Goal: Task Accomplishment & Management: Manage account settings

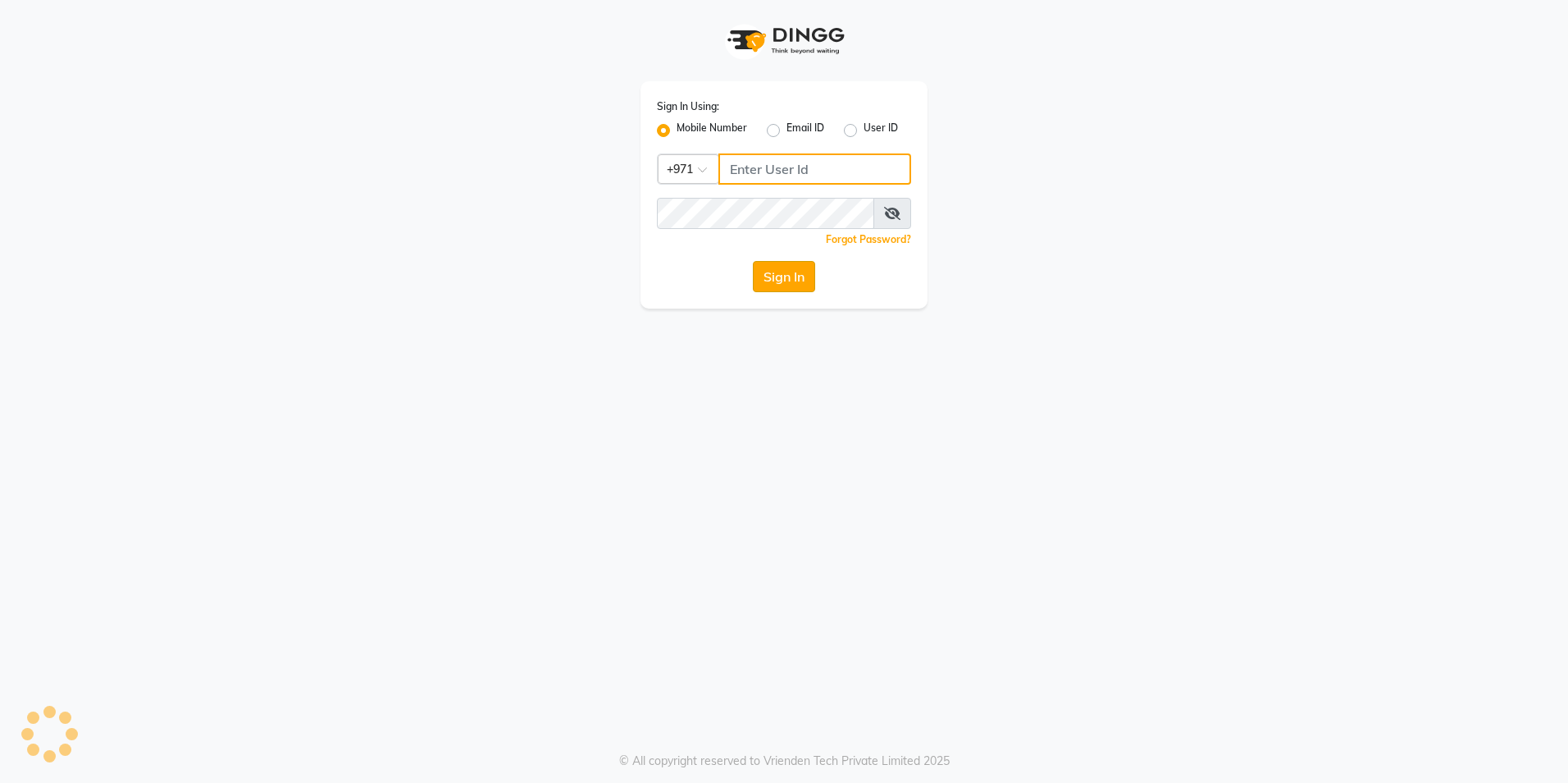
type input "567107175"
click at [778, 274] on button "Sign In" at bounding box center [784, 276] width 62 height 31
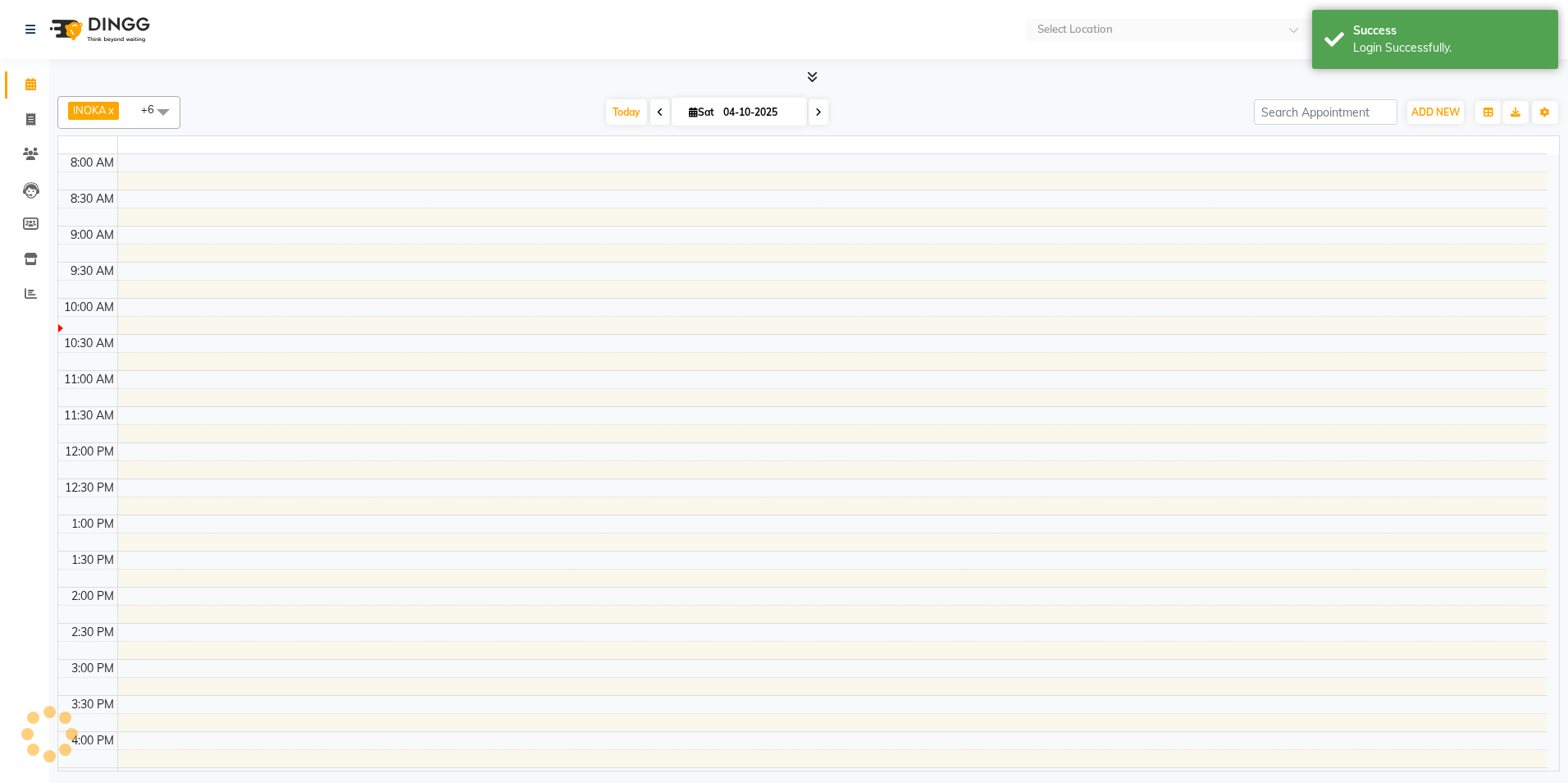
select select "en"
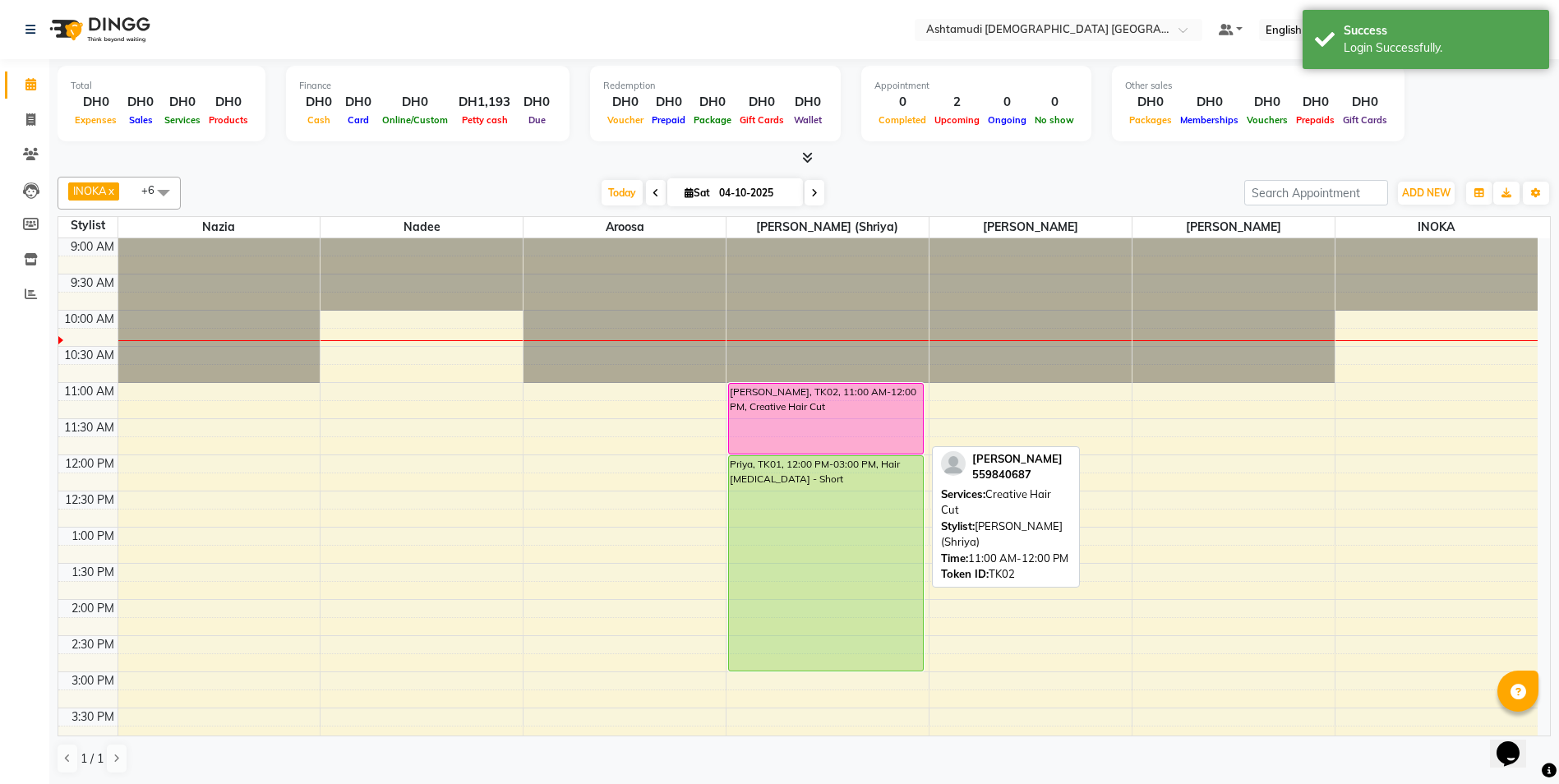
click at [785, 395] on div "Neethu Susan Titus, TK02, 11:00 AM-12:00 PM, Creative Hair Cut" at bounding box center [826, 419] width 194 height 70
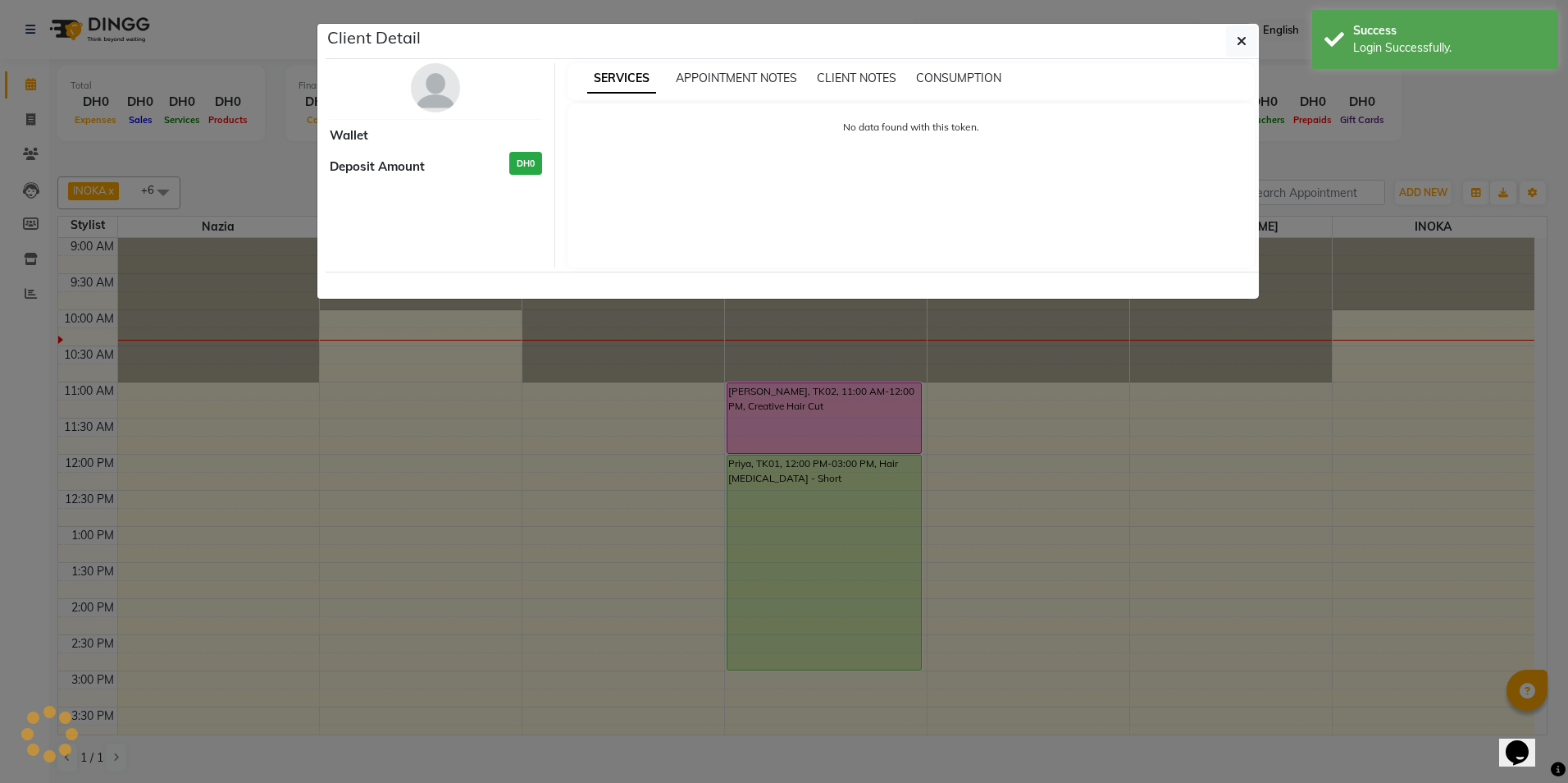
select select "6"
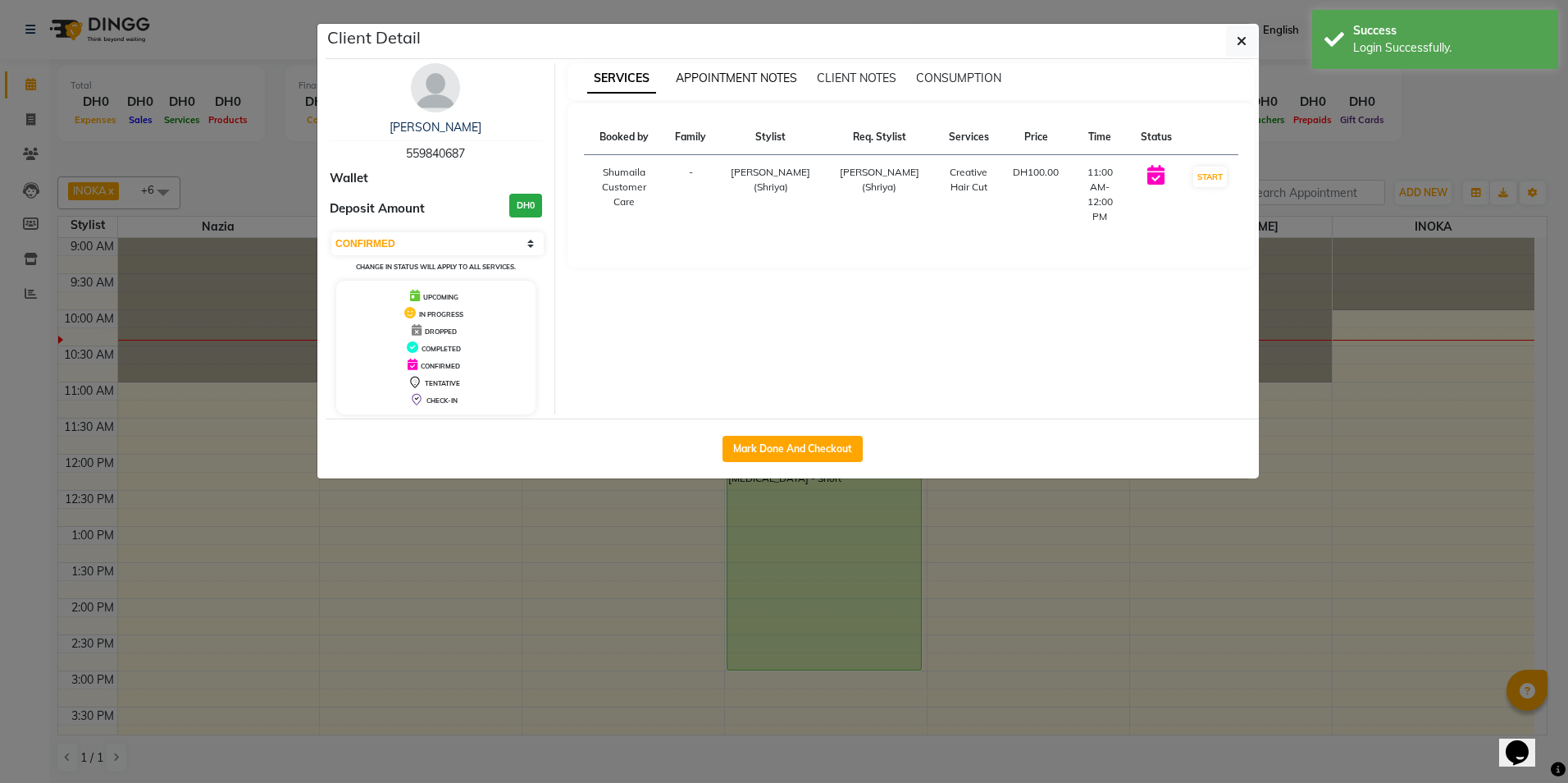
click at [744, 77] on span "APPOINTMENT NOTES" at bounding box center [737, 78] width 121 height 15
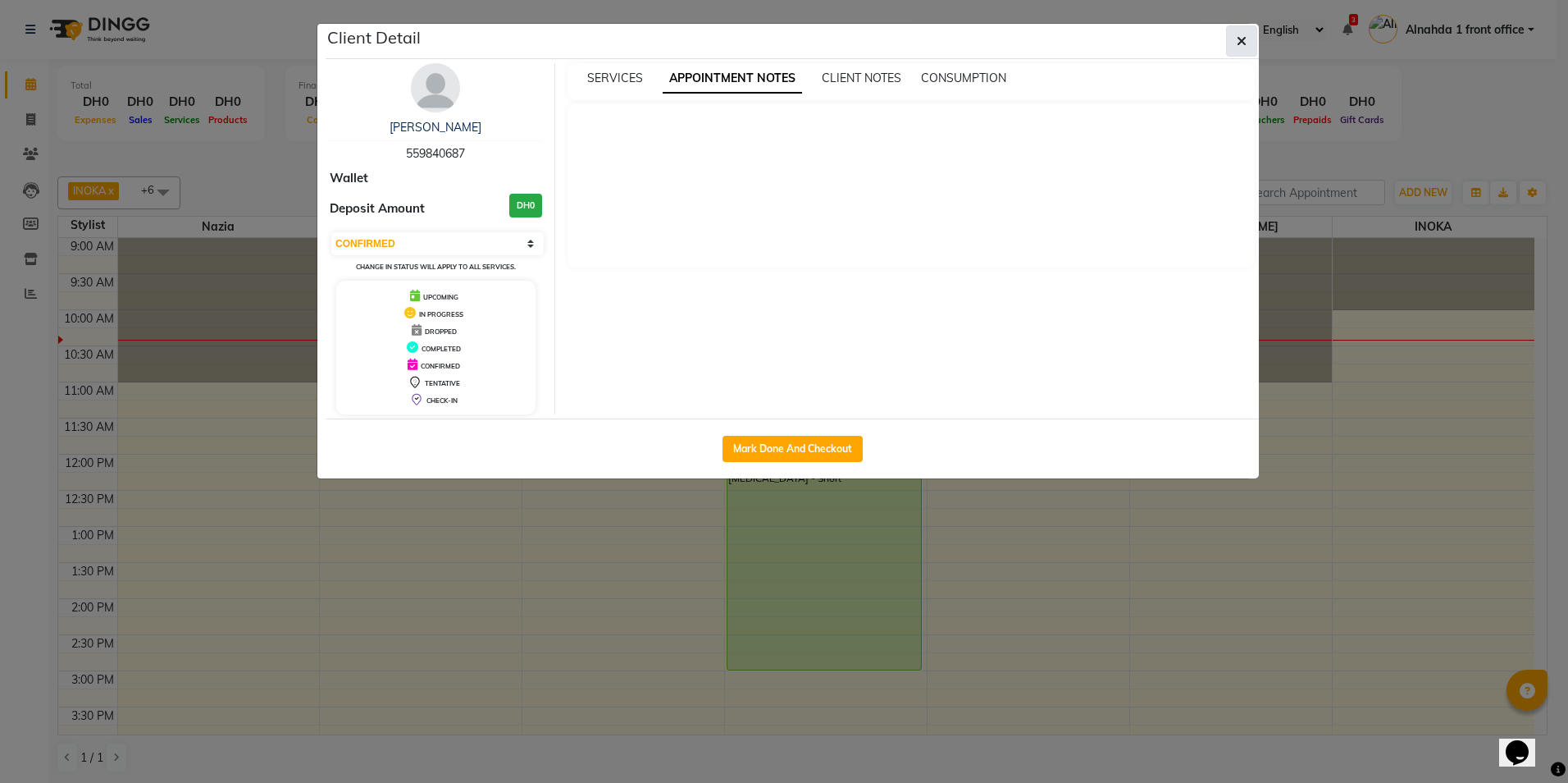
click at [1235, 37] on button "button" at bounding box center [1242, 40] width 31 height 31
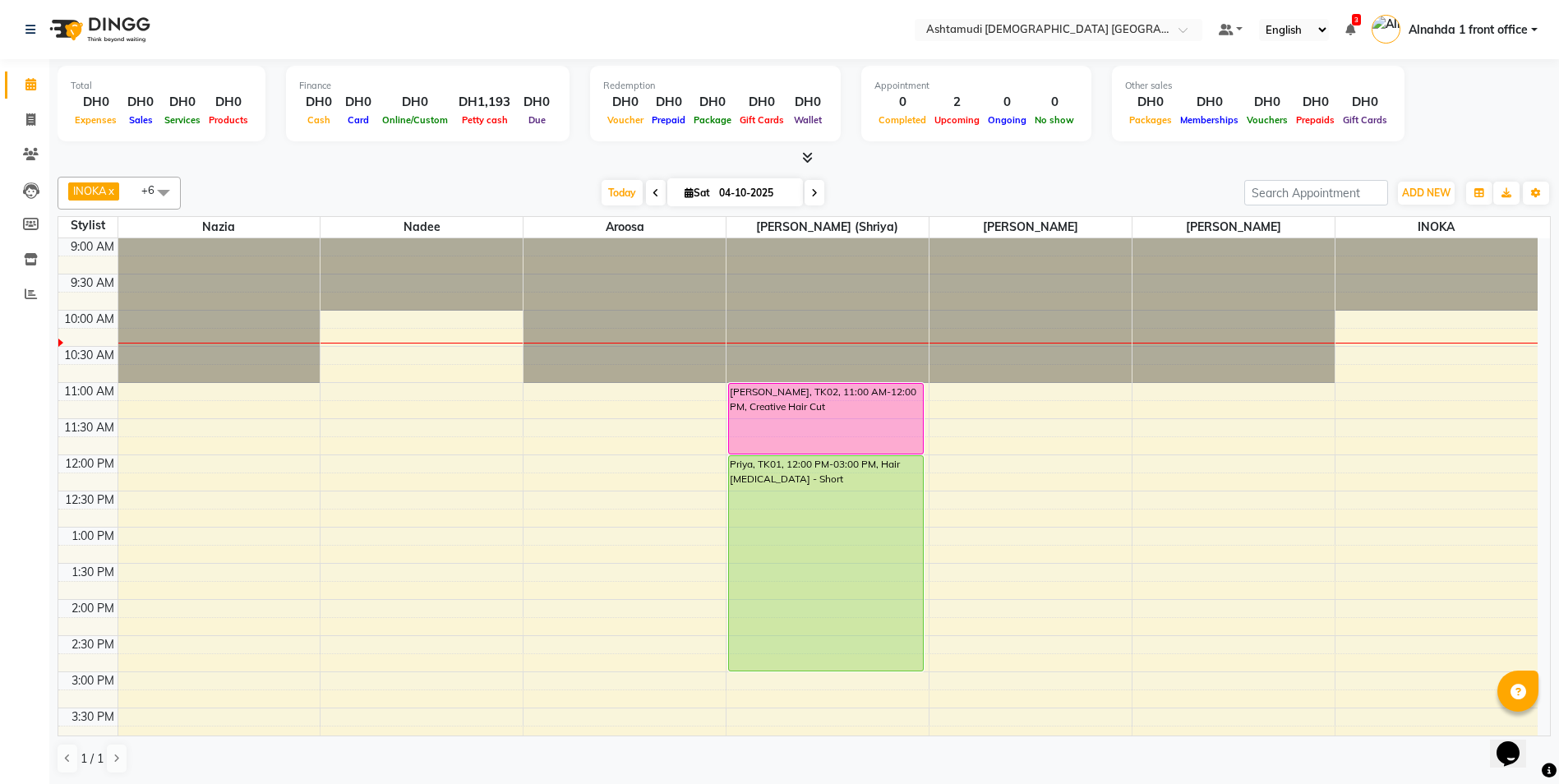
click at [751, 682] on div "9:00 AM 9:30 AM 10:00 AM 10:30 AM 11:00 AM 11:30 AM 12:00 PM 12:30 PM 1:00 PM 1…" at bounding box center [797, 744] width 1480 height 1011
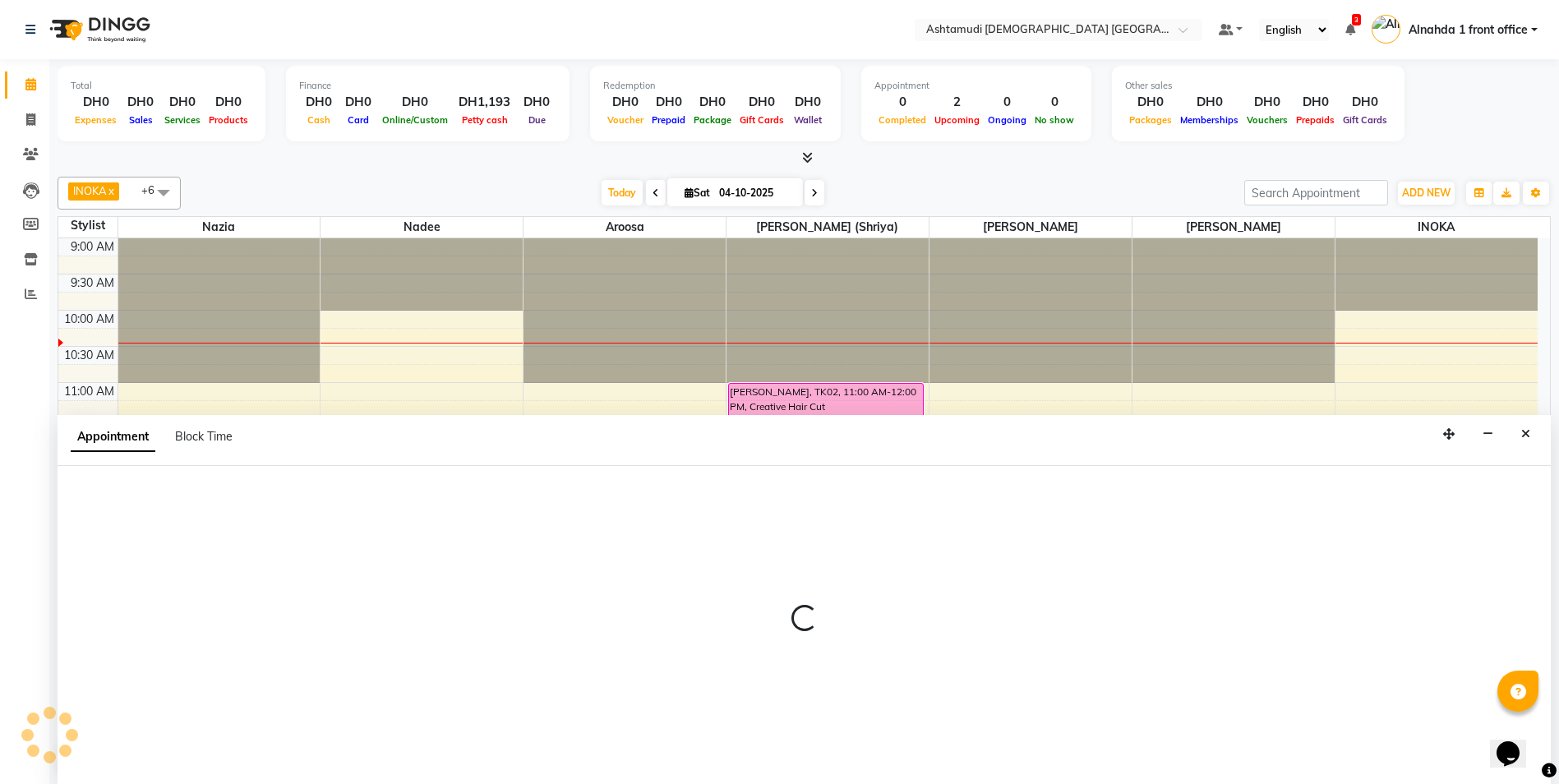
scroll to position [1, 0]
select select "86641"
select select "900"
select select "tentative"
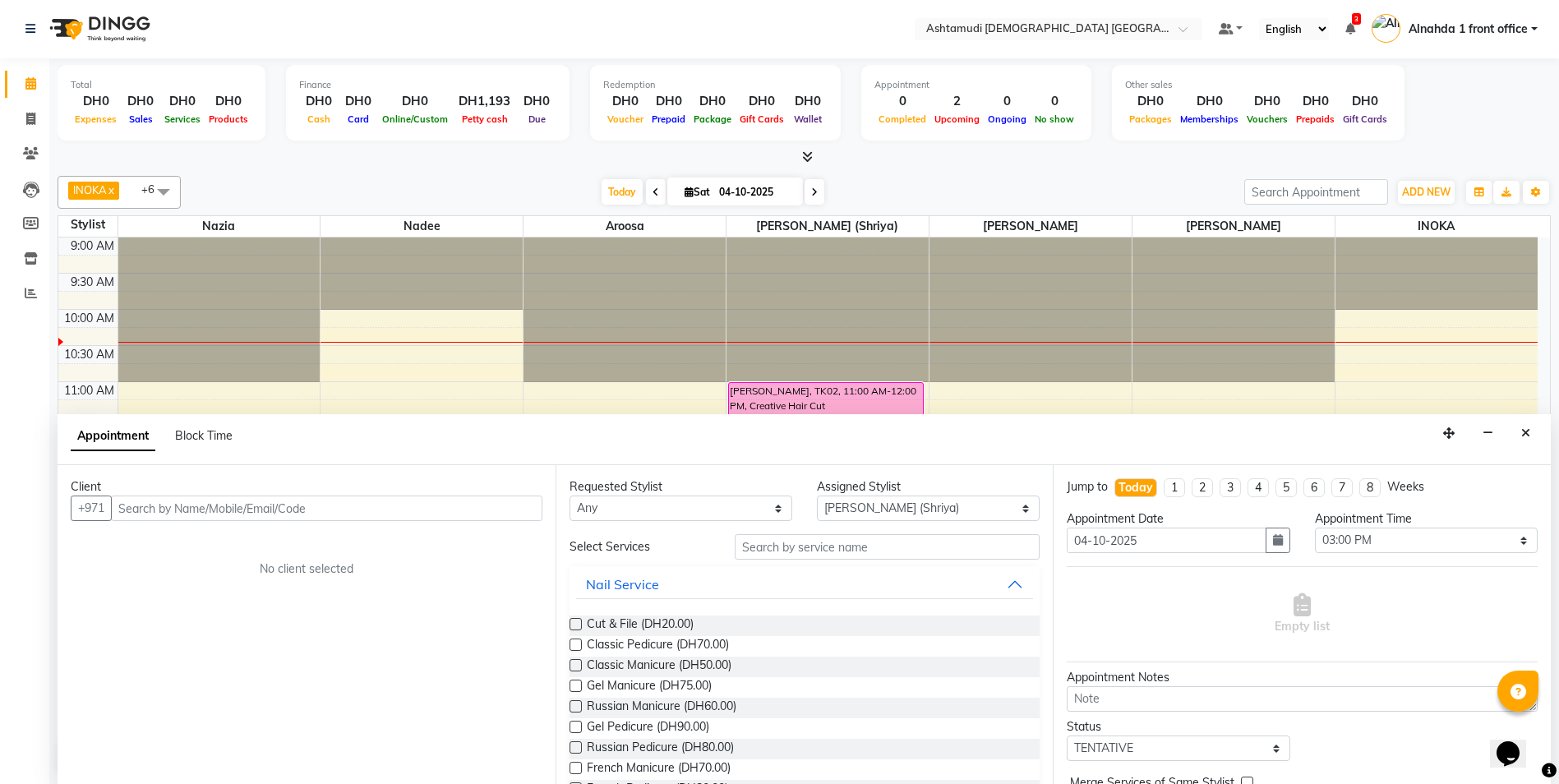
click at [306, 507] on input "text" at bounding box center [327, 507] width 432 height 25
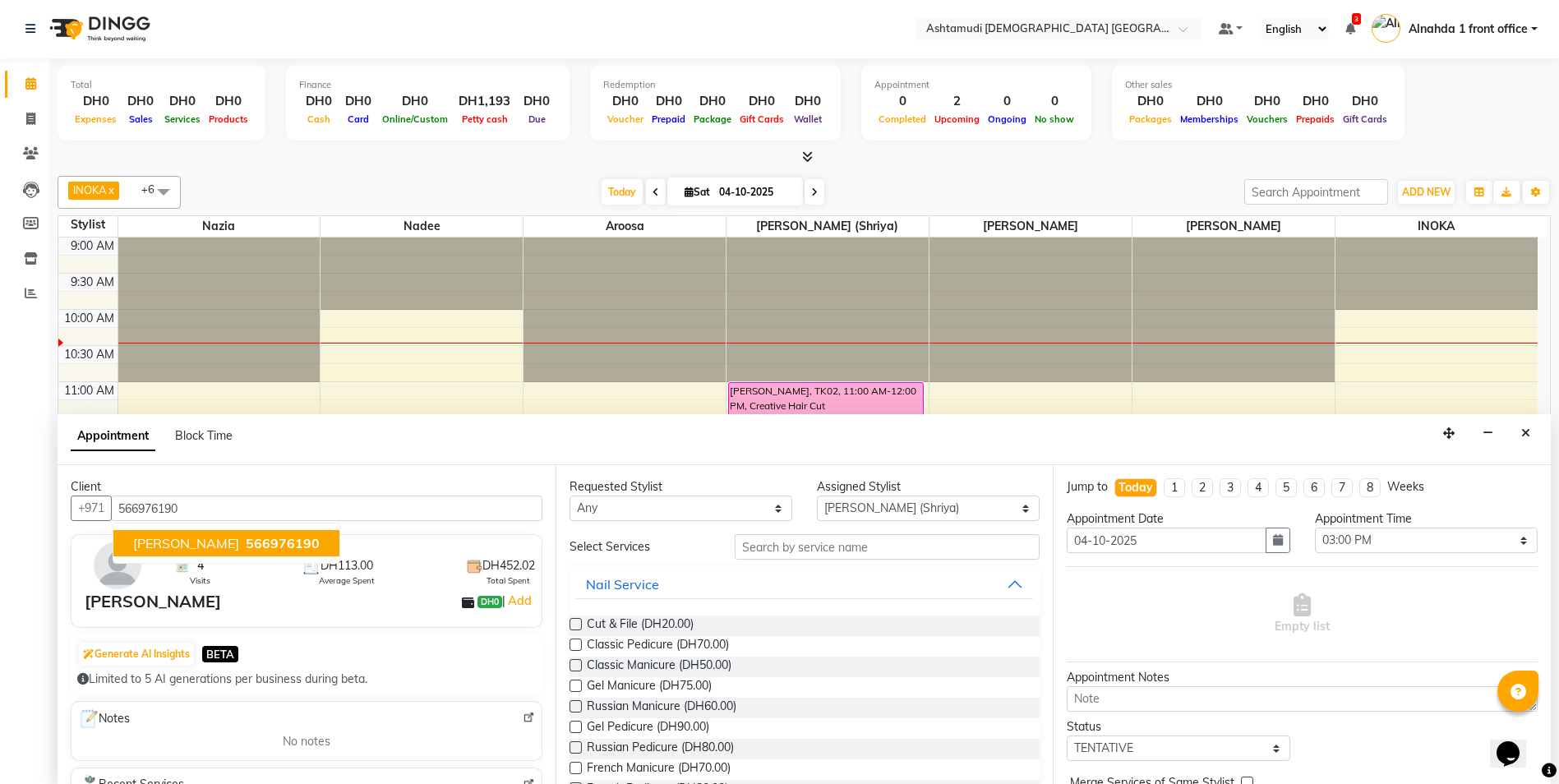
click at [246, 544] on span "566976190" at bounding box center [282, 543] width 74 height 17
type input "566976190"
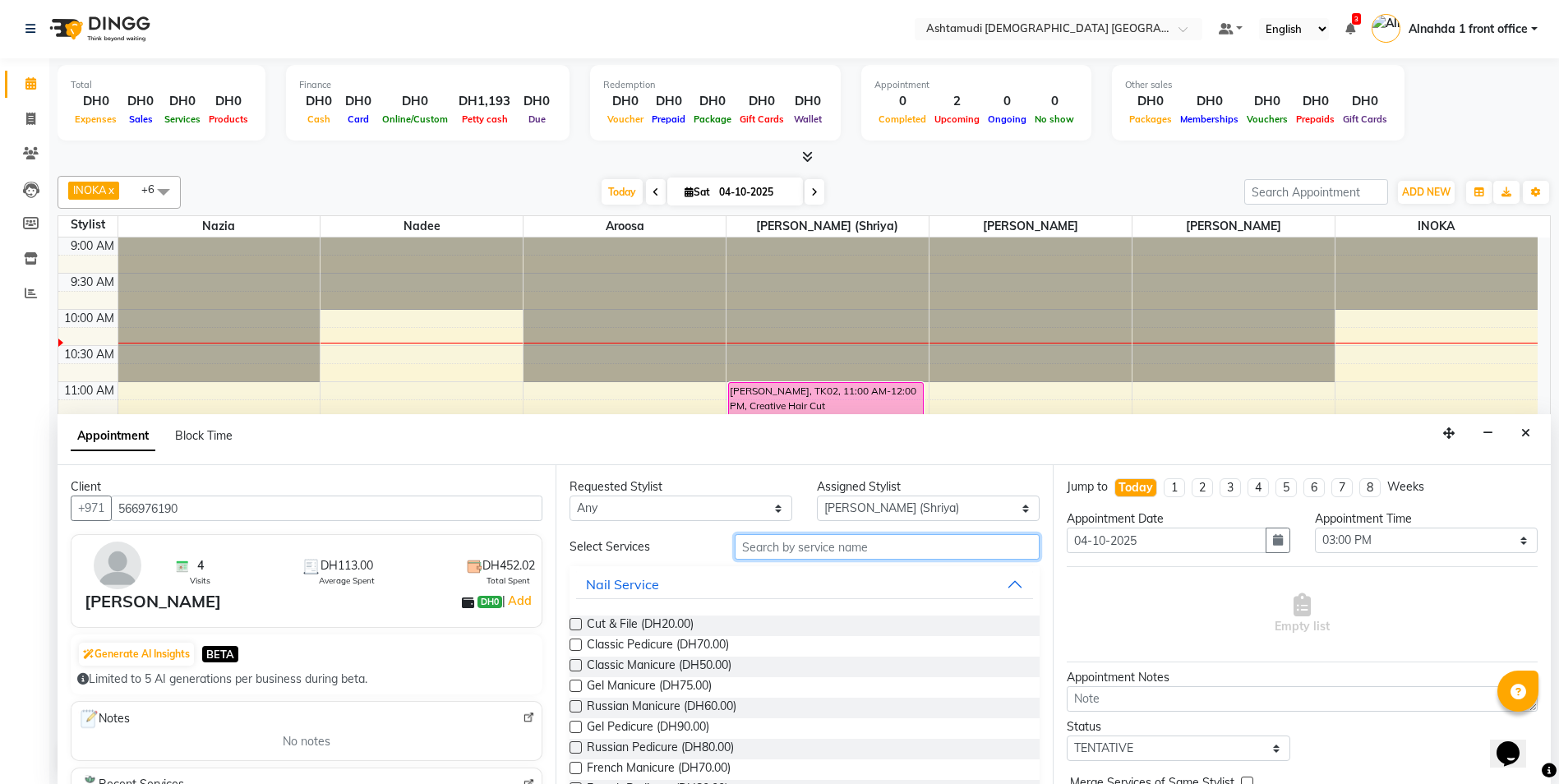
drag, startPoint x: 787, startPoint y: 549, endPoint x: 759, endPoint y: 550, distance: 28.0
click at [787, 549] on input "text" at bounding box center [887, 547] width 306 height 25
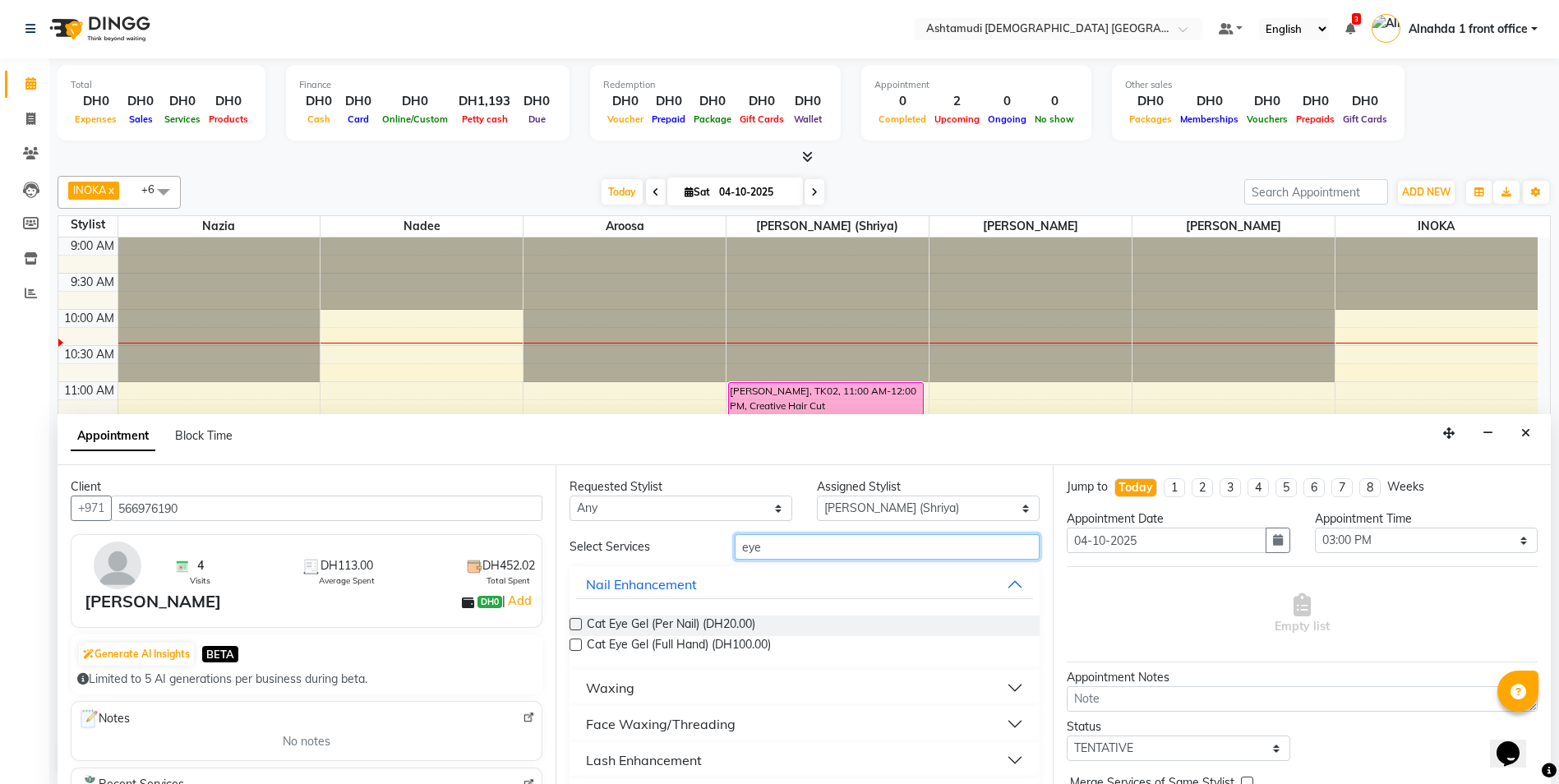
type input "eye"
click at [710, 719] on div "Face Waxing/Threading" at bounding box center [661, 723] width 150 height 20
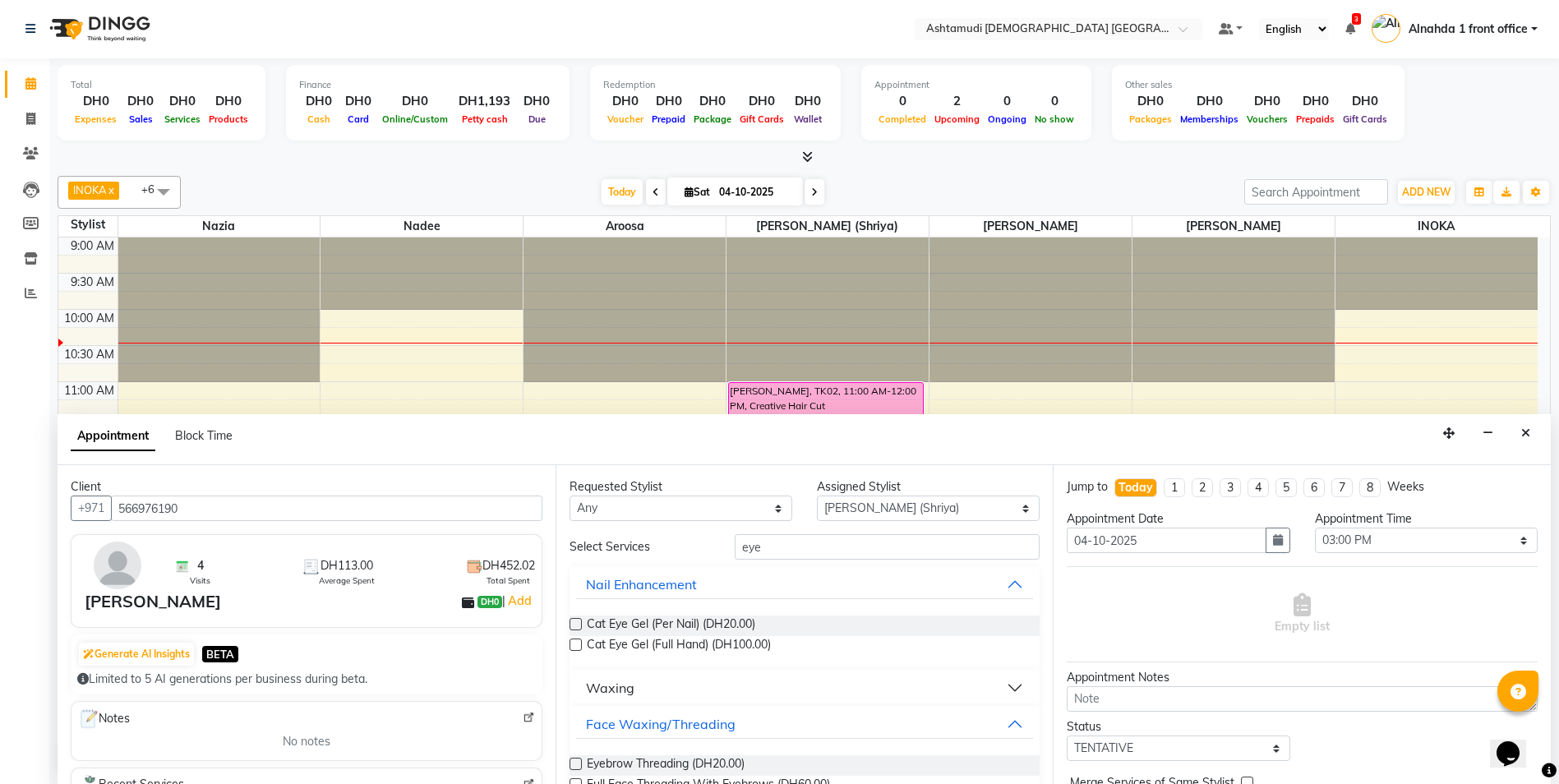
click at [578, 760] on label at bounding box center [575, 763] width 12 height 12
click at [578, 760] on input "checkbox" at bounding box center [574, 764] width 10 height 10
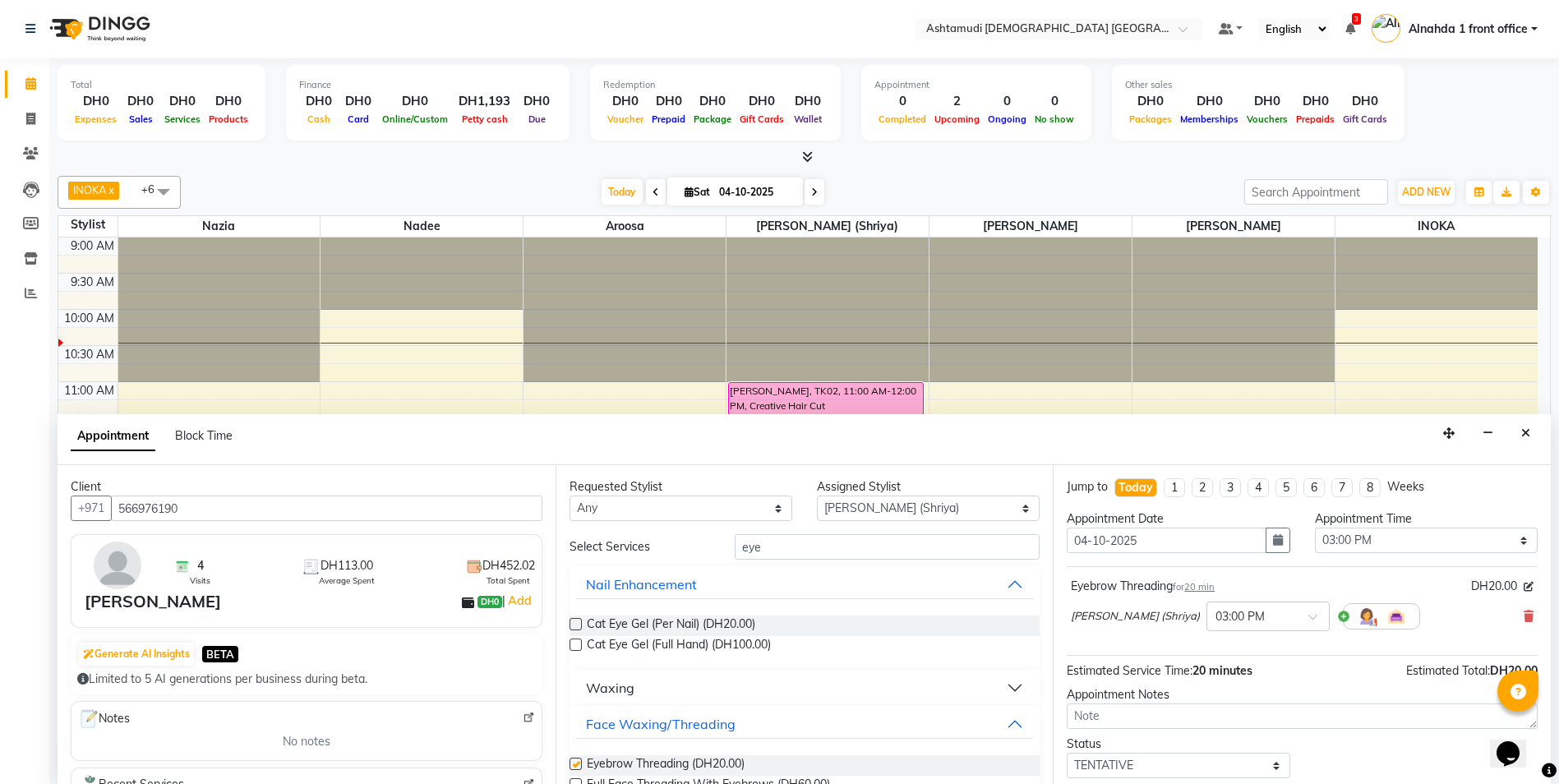
checkbox input "false"
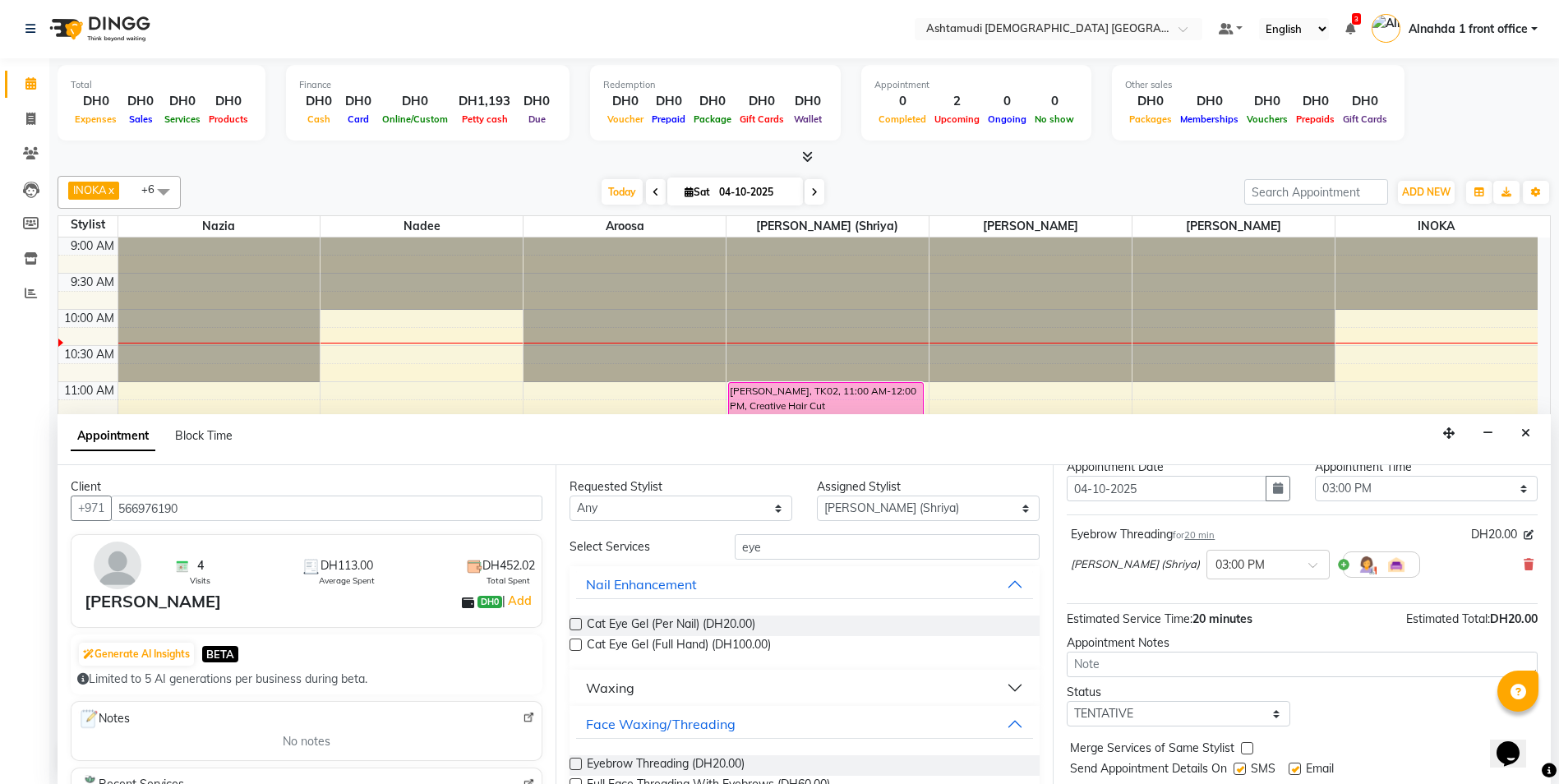
scroll to position [98, 0]
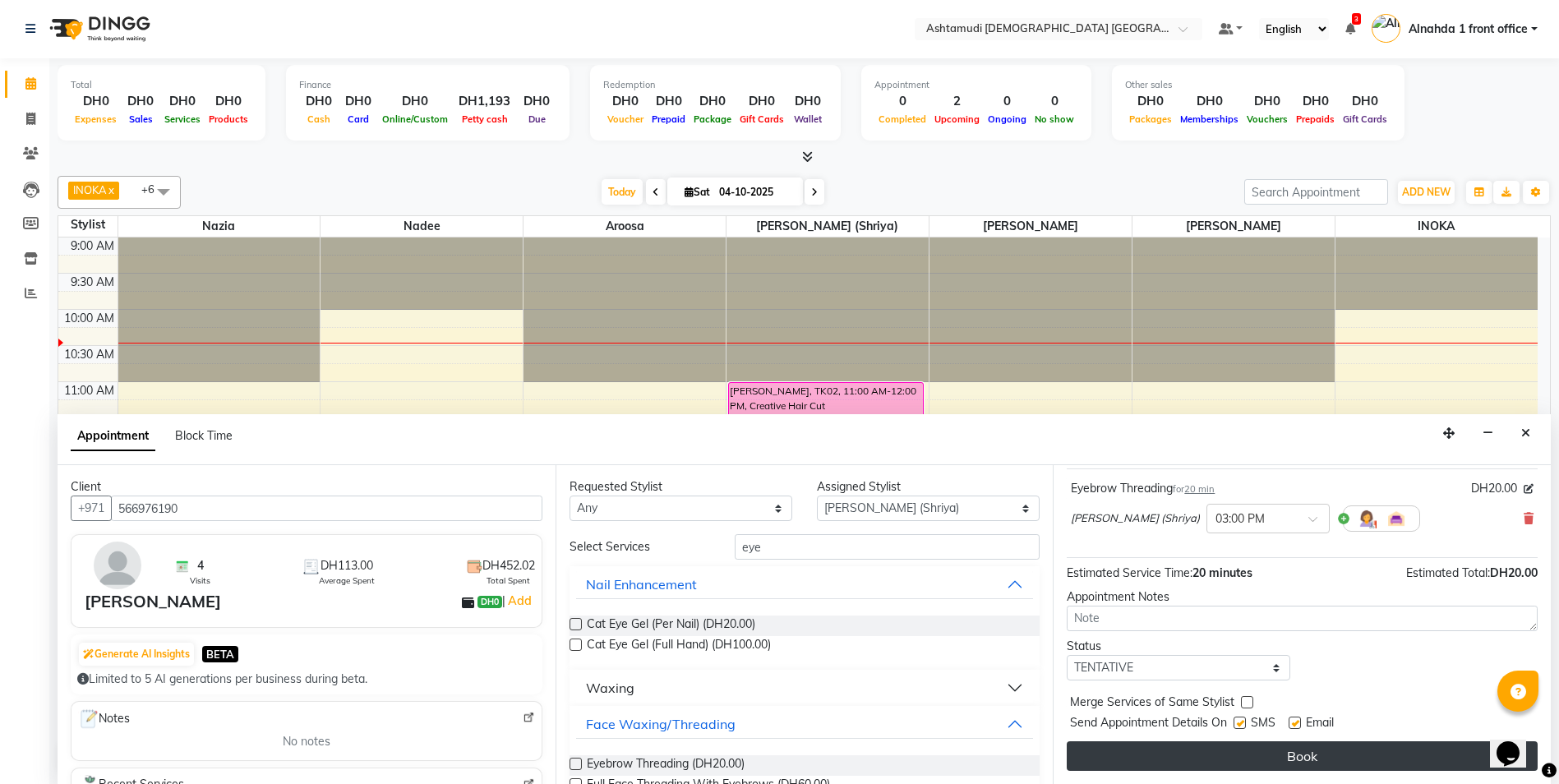
click at [1202, 762] on button "Book" at bounding box center [1302, 756] width 471 height 30
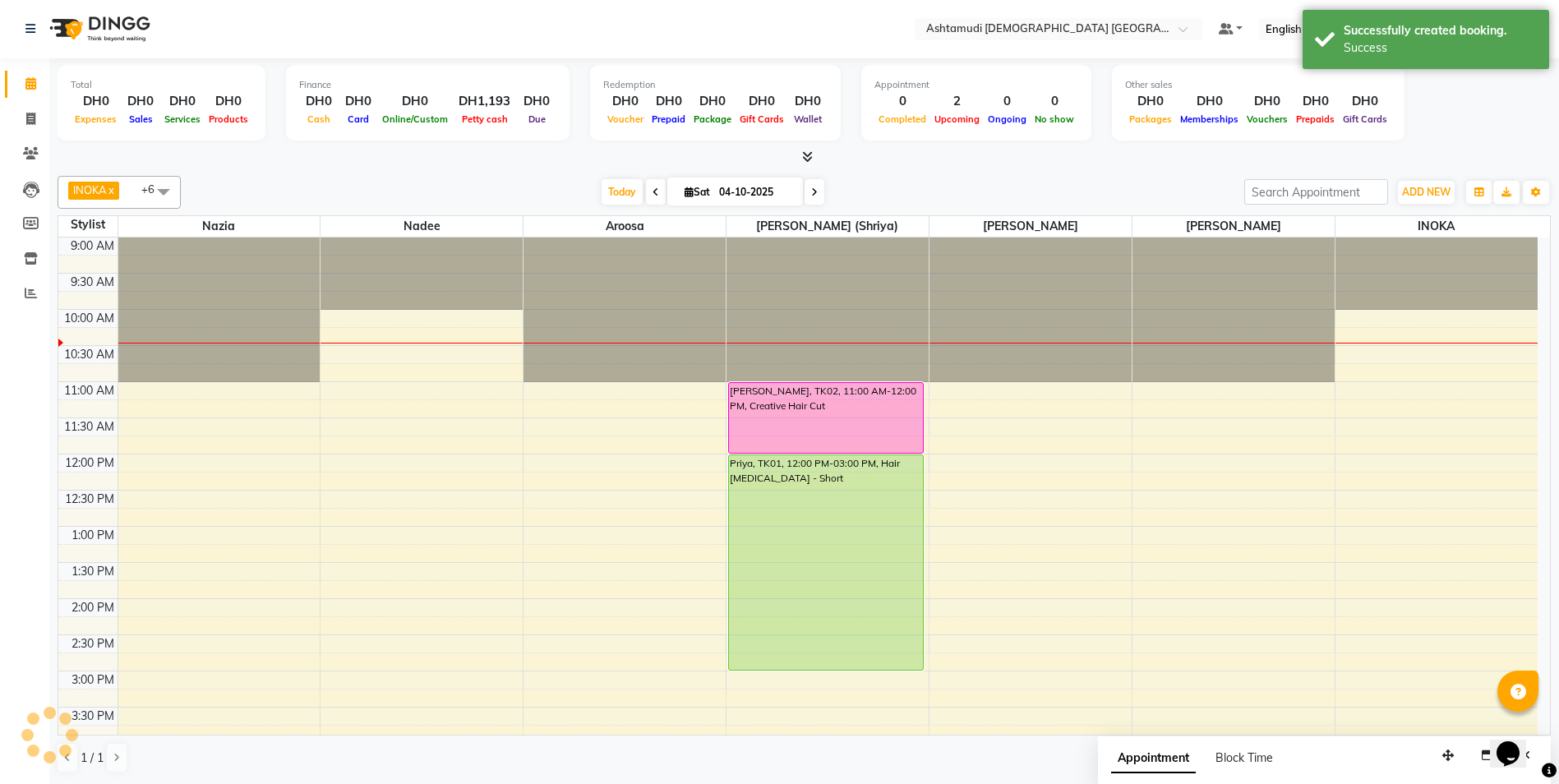
scroll to position [0, 0]
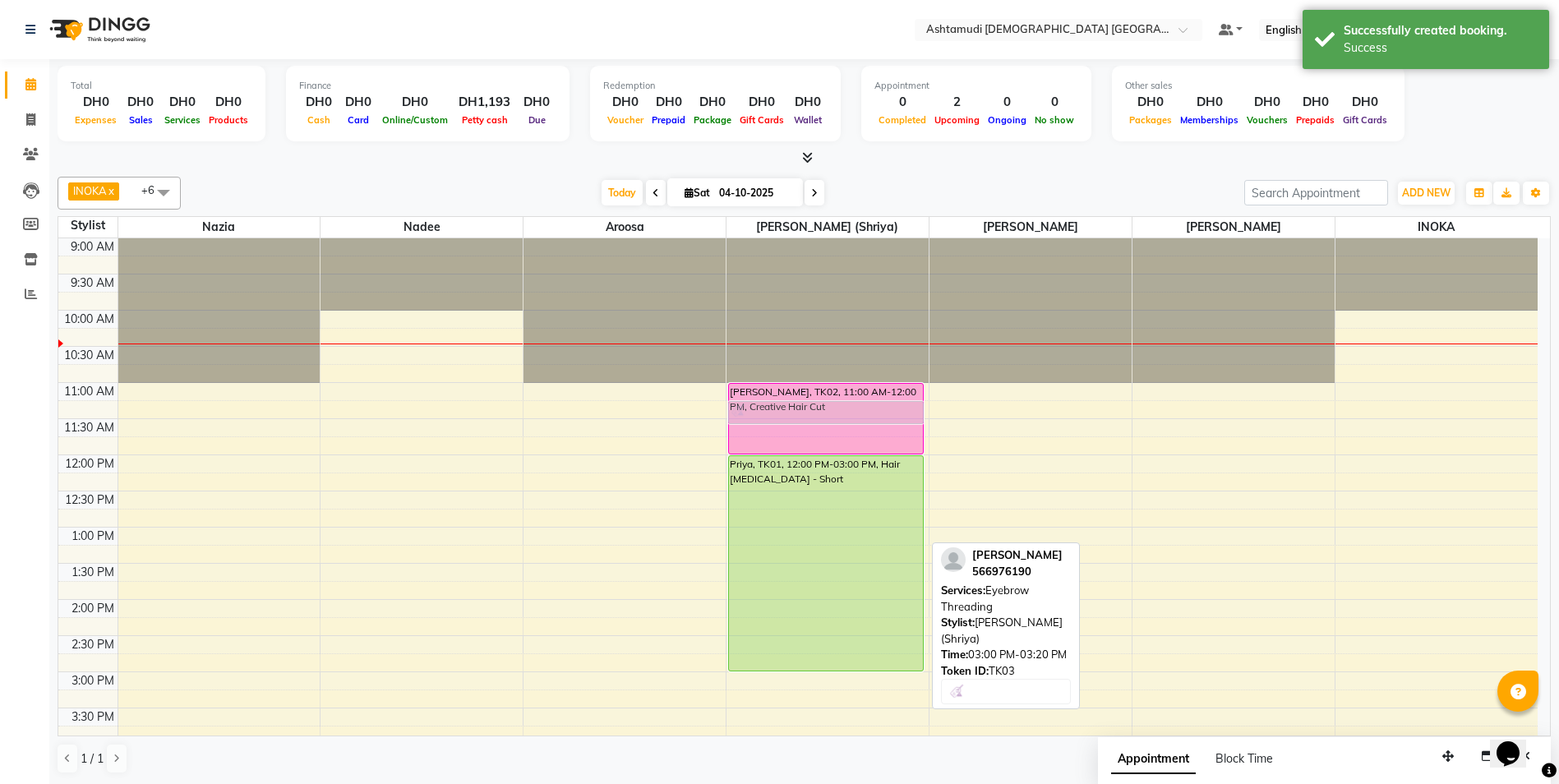
drag, startPoint x: 841, startPoint y: 682, endPoint x: 862, endPoint y: 408, distance: 274.8
click at [862, 408] on div "Neethu Susan Titus, TK02, 11:00 AM-12:00 PM, Creative Hair Cut Priya, TK01, 12:…" at bounding box center [827, 744] width 202 height 1011
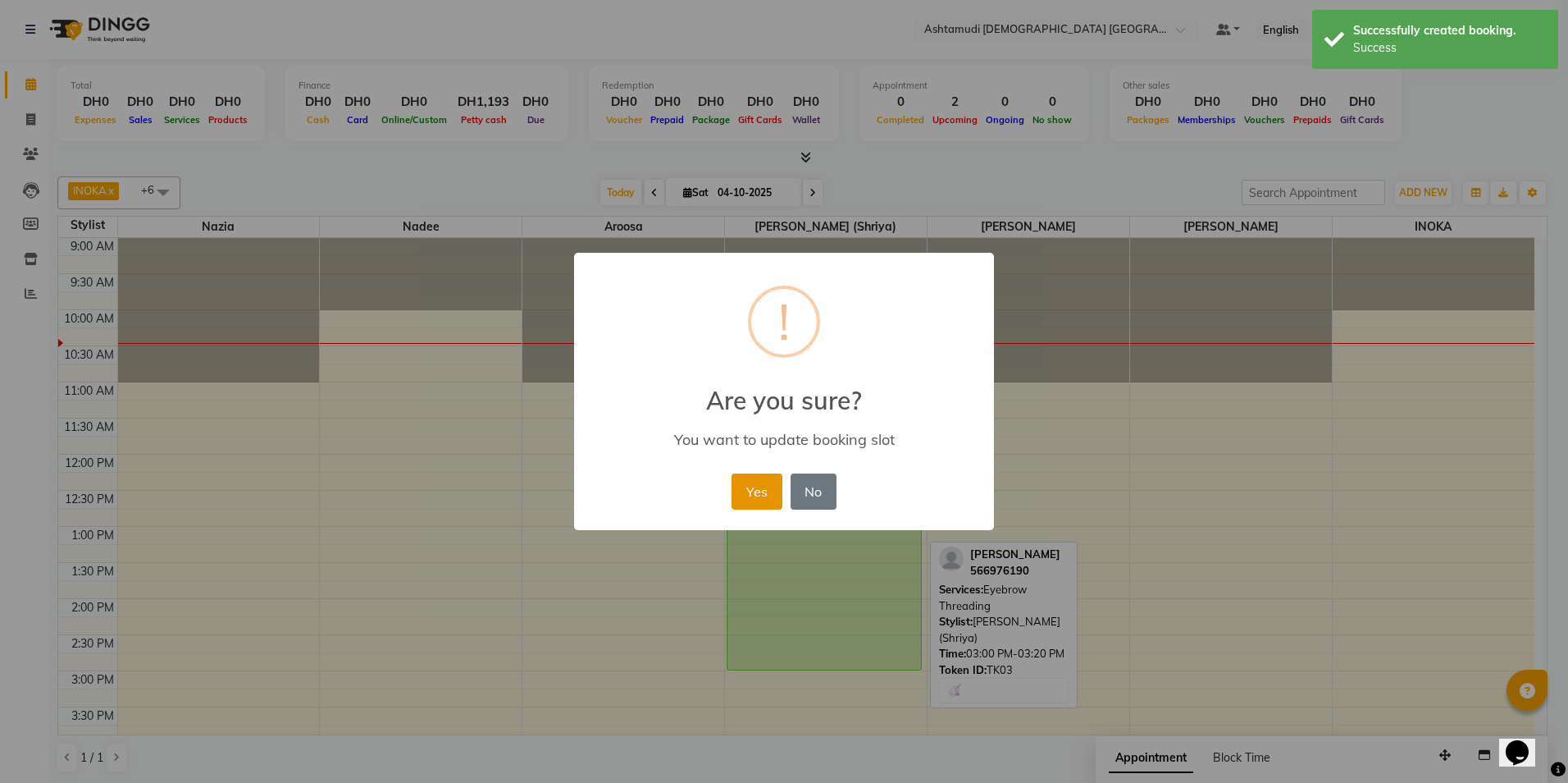
click at [748, 492] on button "Yes" at bounding box center [756, 491] width 50 height 36
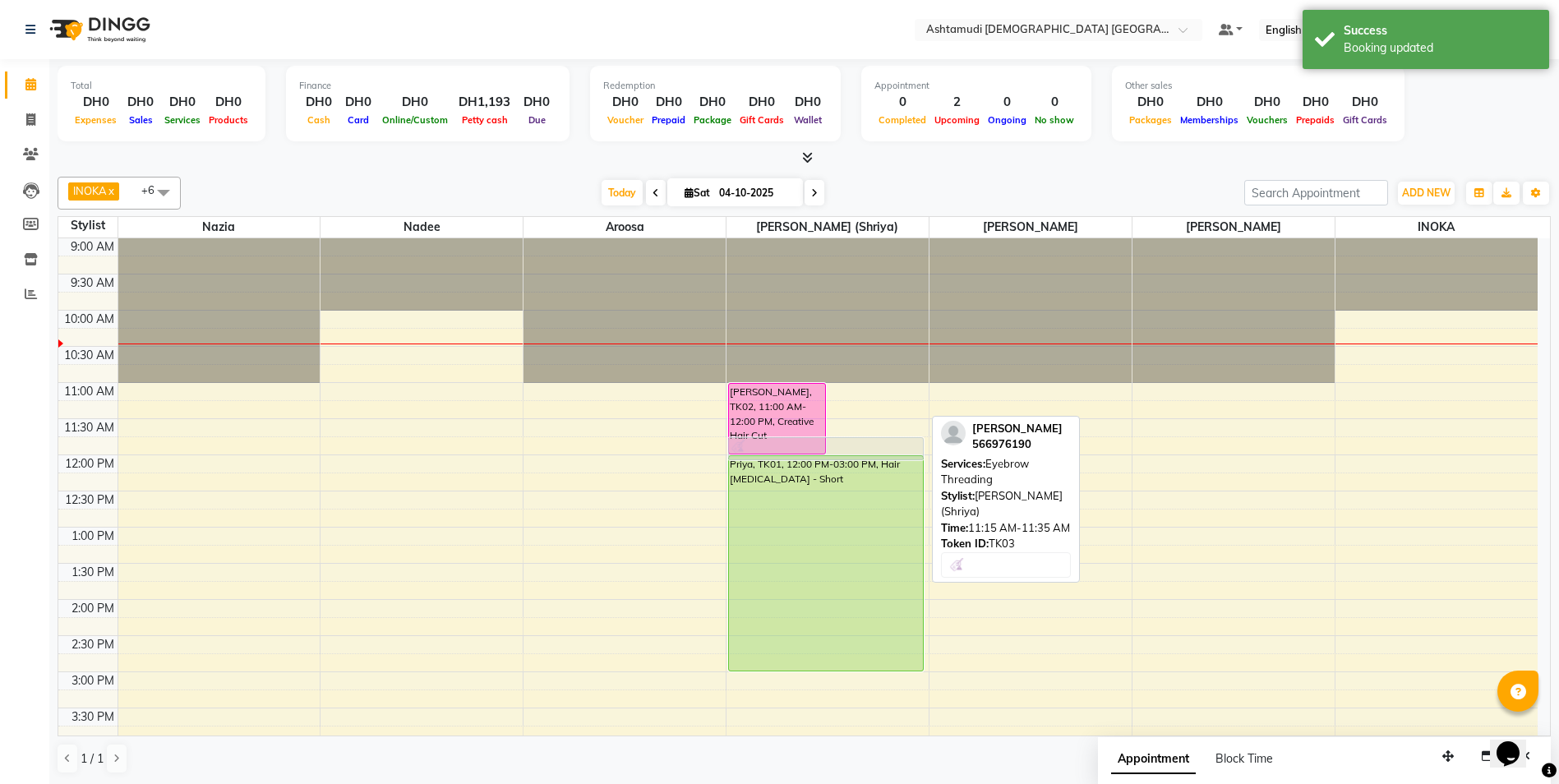
drag, startPoint x: 889, startPoint y: 410, endPoint x: 885, endPoint y: 445, distance: 35.2
click at [885, 445] on div "Neethu Susan Titus, TK02, 11:00 AM-12:00 PM, Creative Hair Cut Ann, TK03, 11:15…" at bounding box center [827, 744] width 202 height 1011
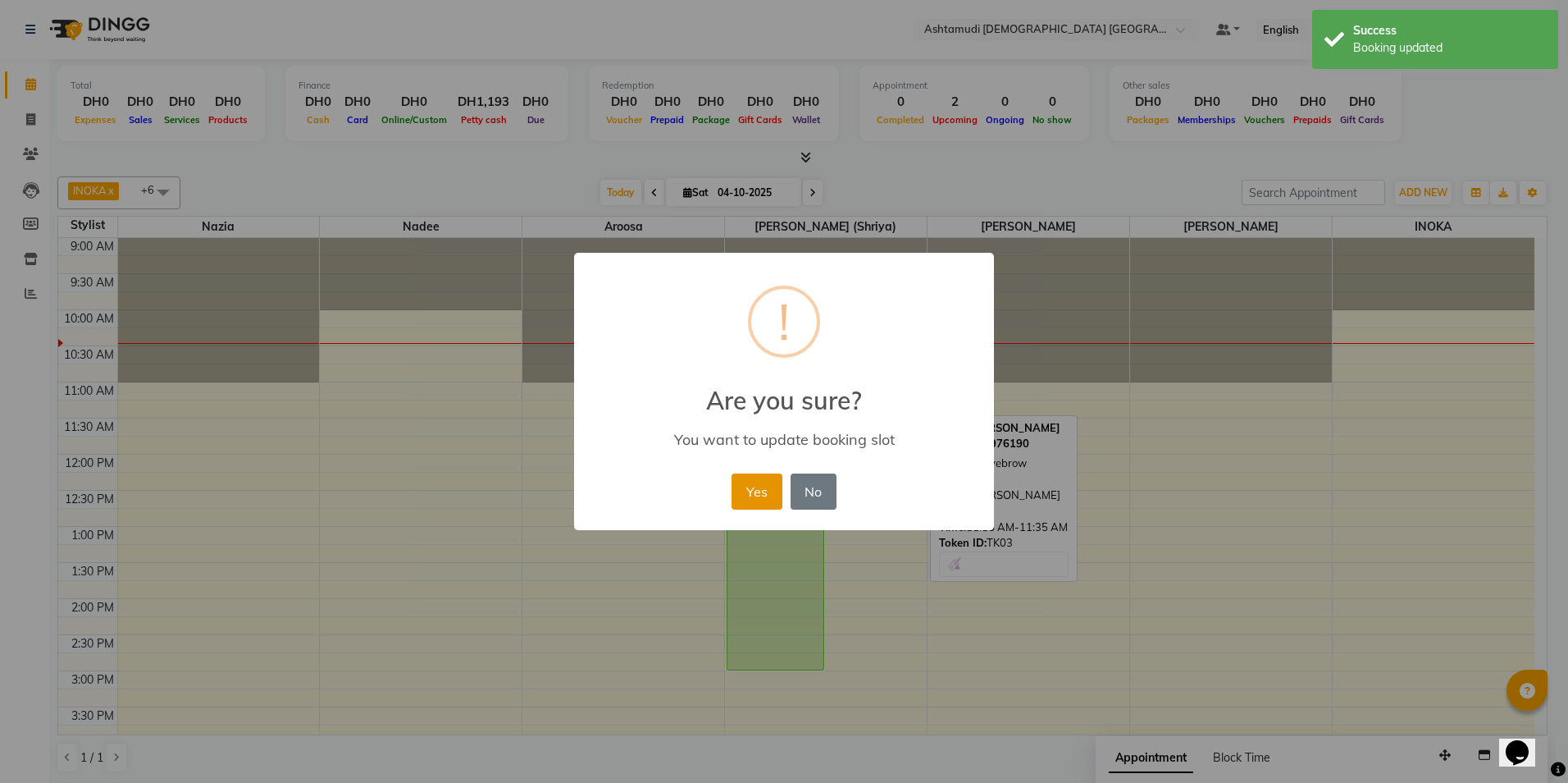
click at [742, 491] on button "Yes" at bounding box center [756, 491] width 50 height 36
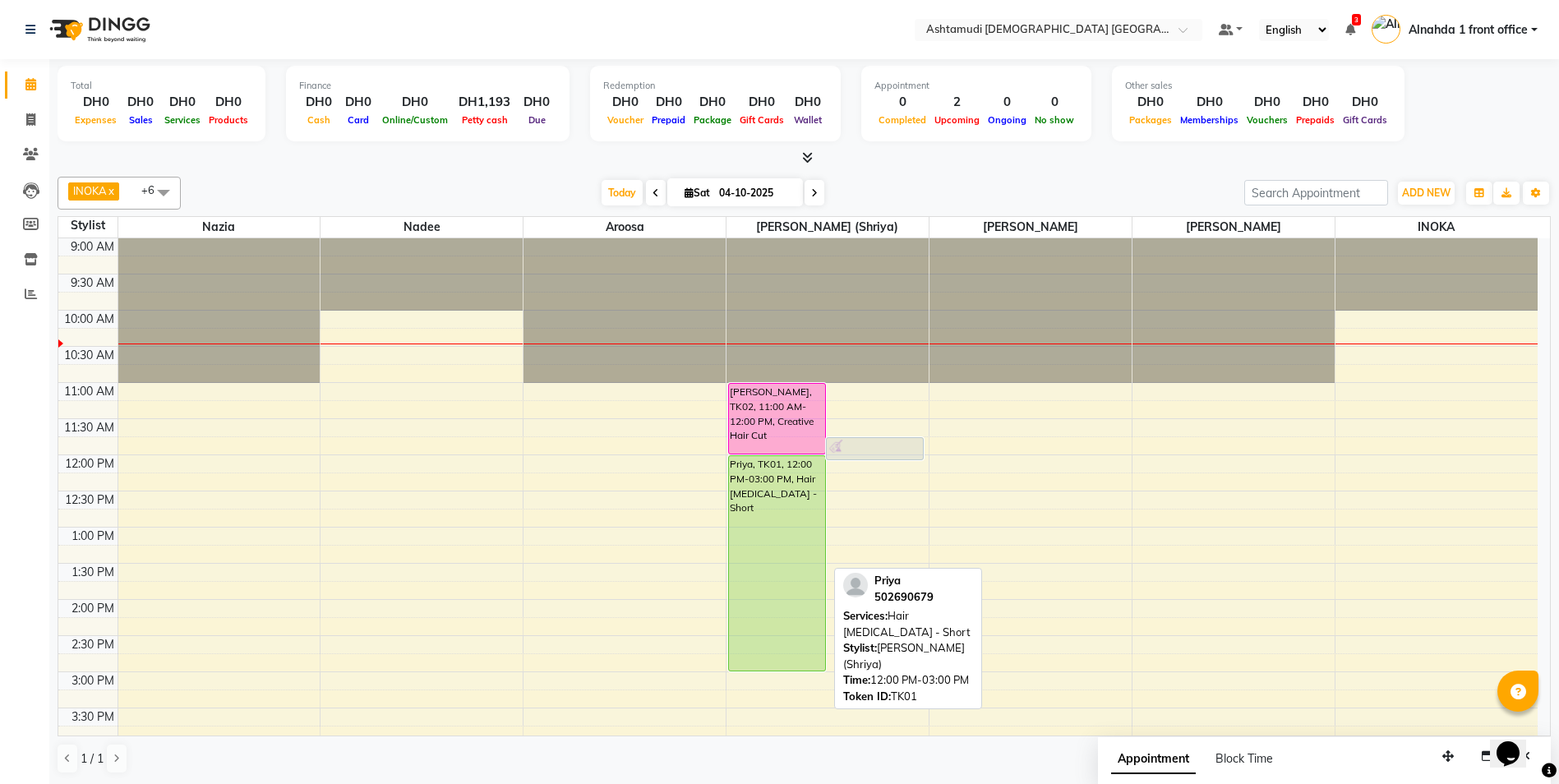
click at [799, 516] on div "Priya, TK01, 12:00 PM-03:00 PM, Hair Botox - Short" at bounding box center [777, 563] width 96 height 215
click at [782, 524] on div "Priya, TK01, 12:00 PM-03:00 PM, Hair Botox - Short" at bounding box center [777, 563] width 96 height 215
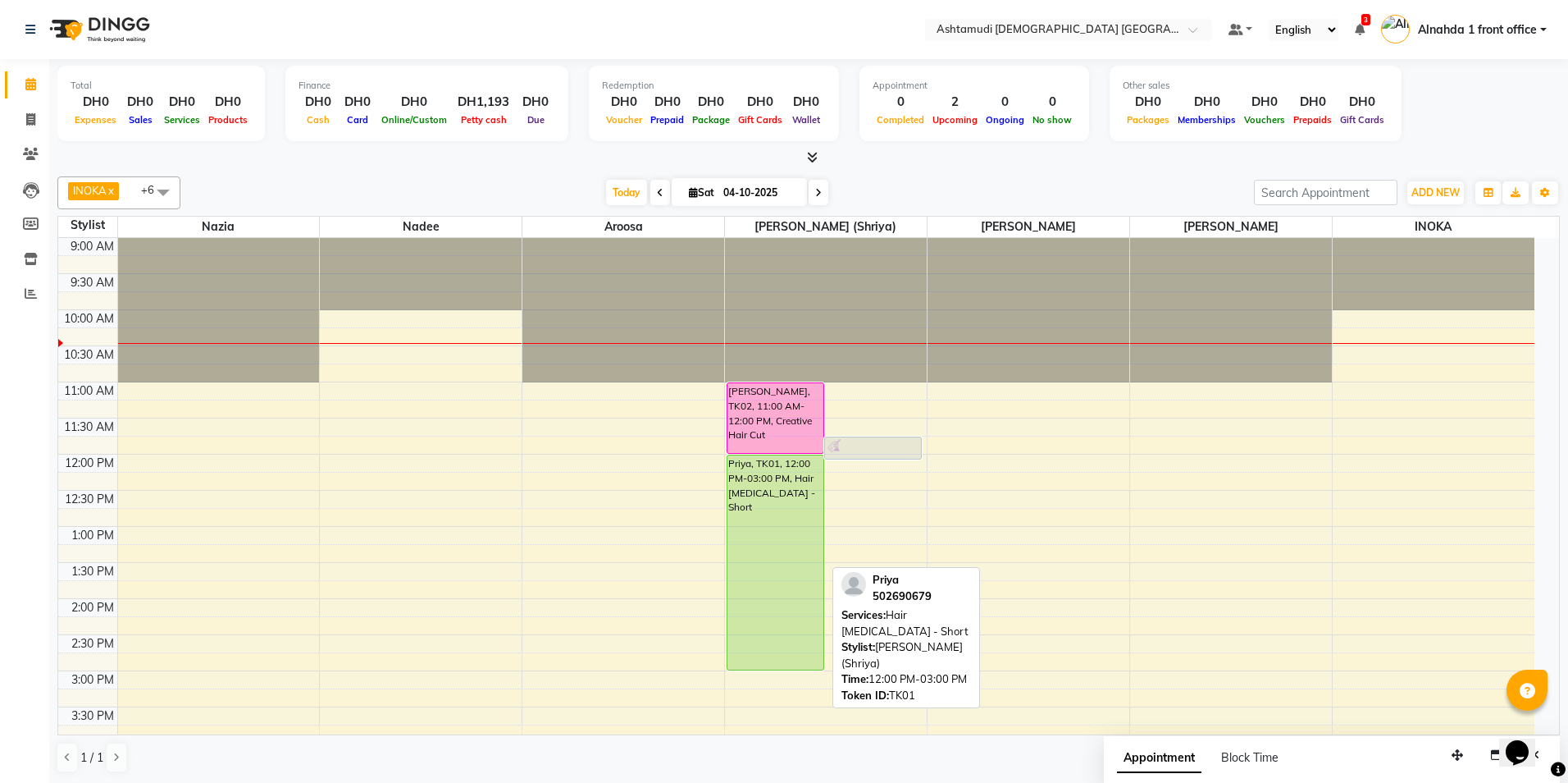
select select "5"
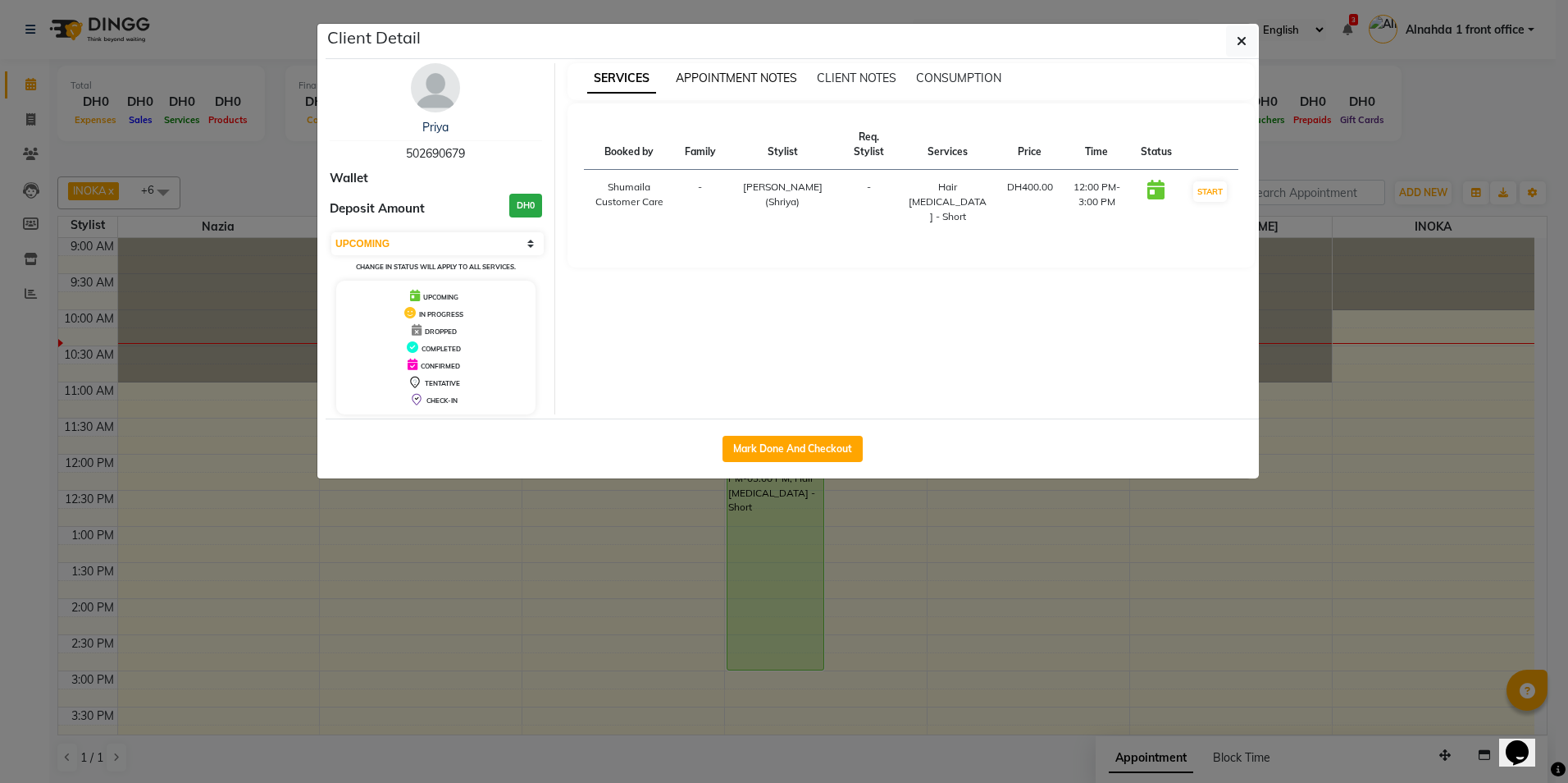
click at [758, 74] on span "APPOINTMENT NOTES" at bounding box center [737, 78] width 121 height 15
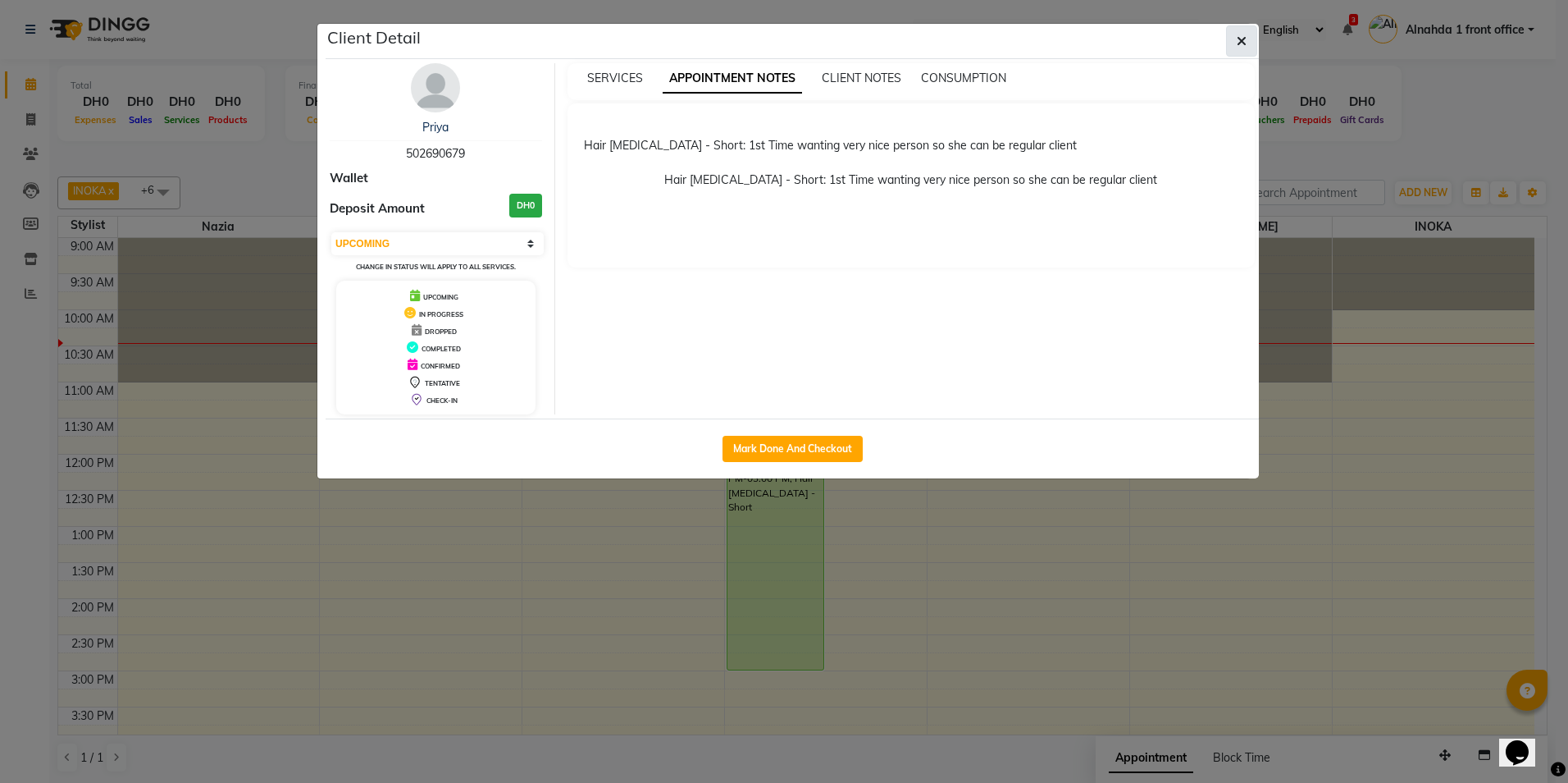
click at [1246, 38] on icon "button" at bounding box center [1242, 41] width 10 height 13
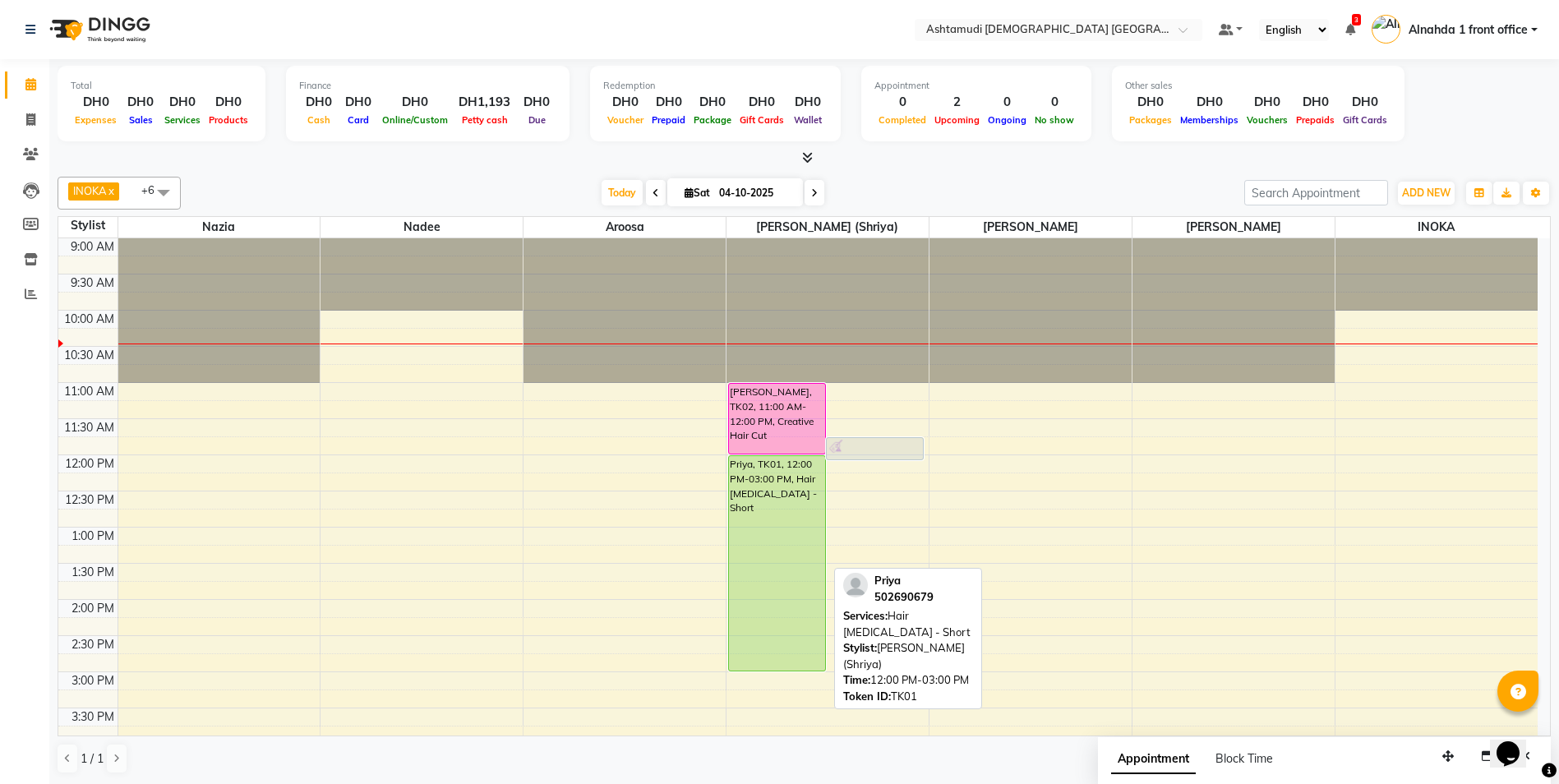
click at [757, 543] on div "Priya, TK01, 12:00 PM-03:00 PM, Hair Botox - Short" at bounding box center [777, 563] width 96 height 215
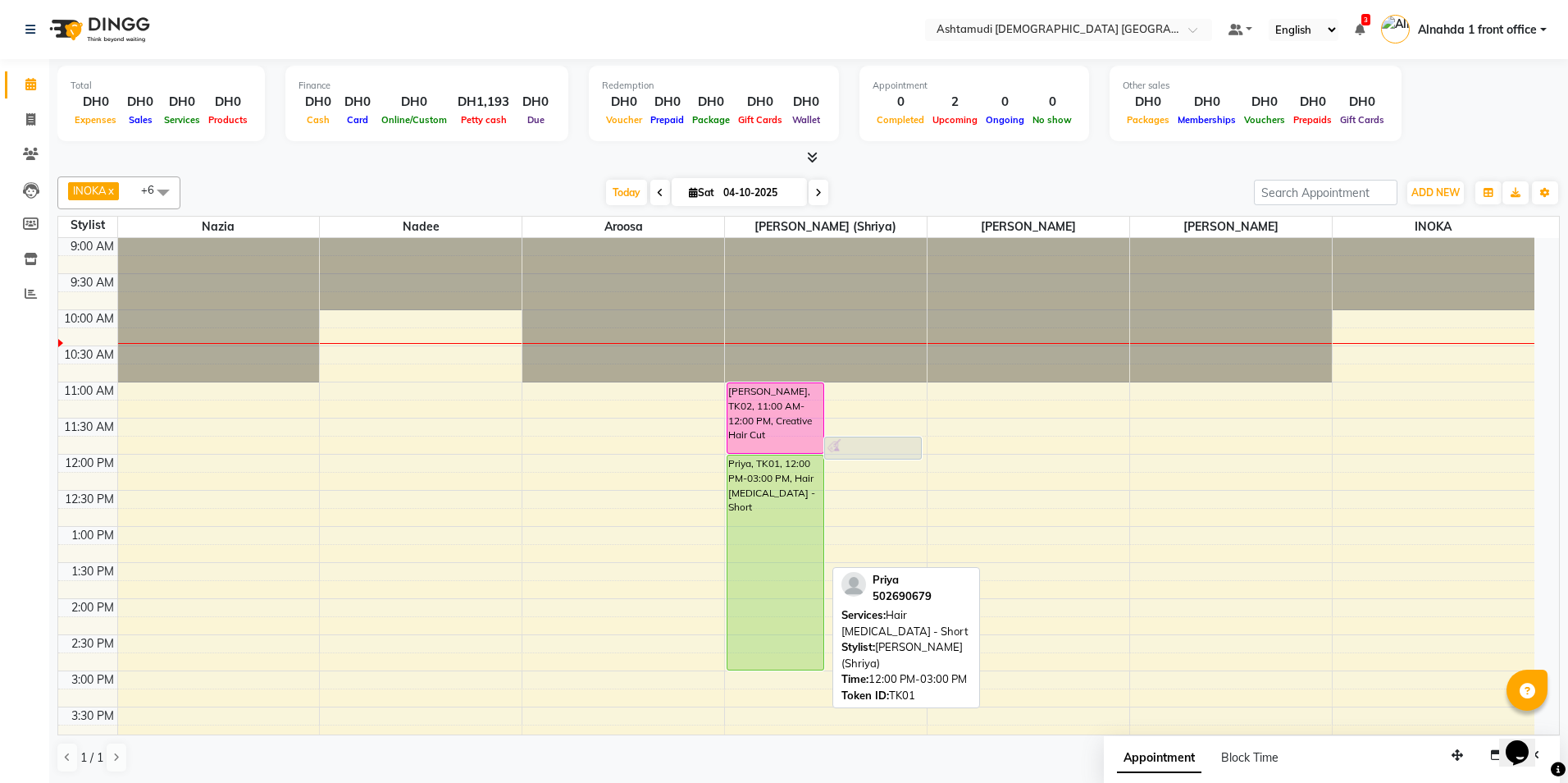
select select "5"
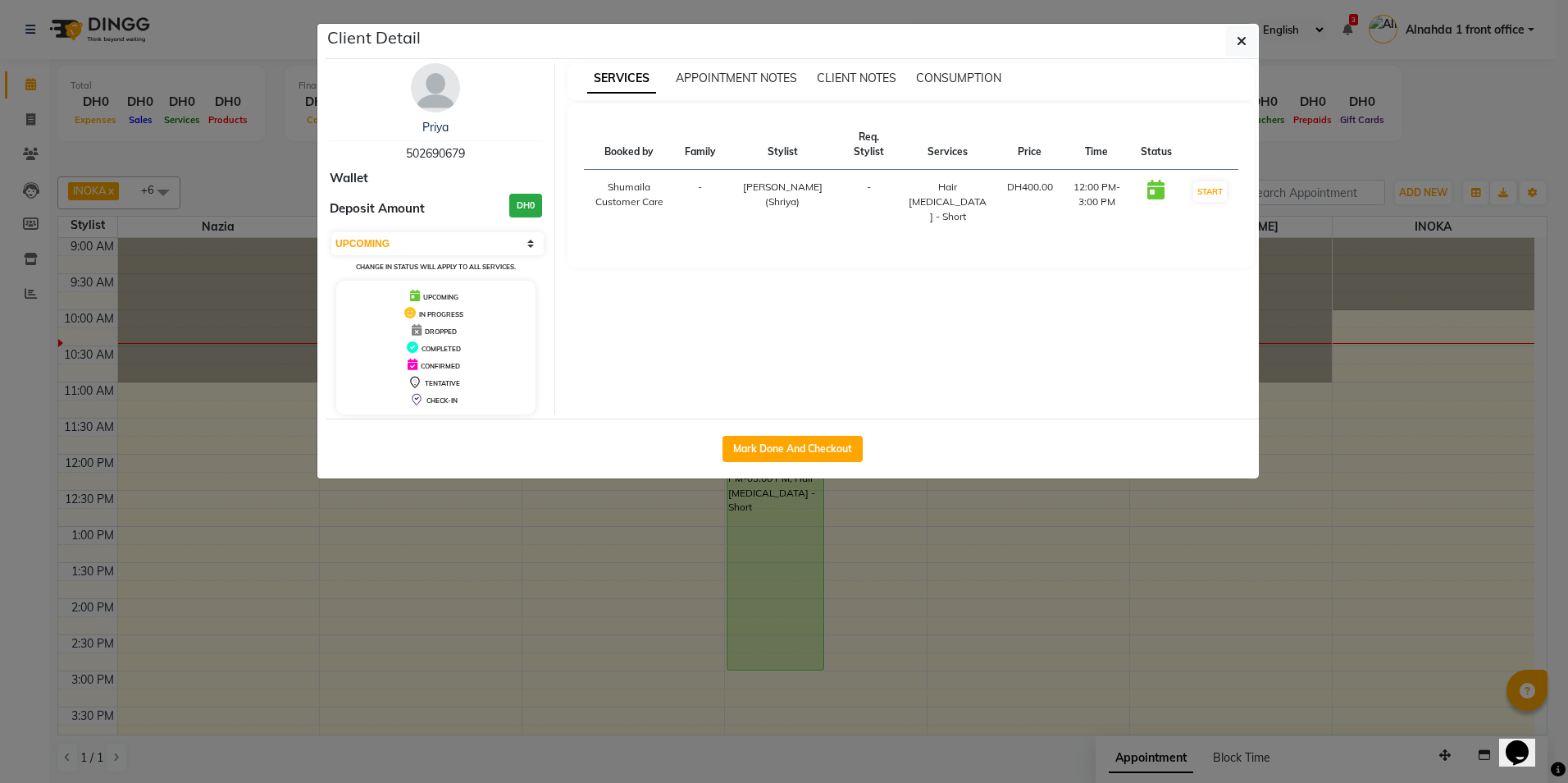
click at [1239, 27] on button "button" at bounding box center [1242, 40] width 31 height 31
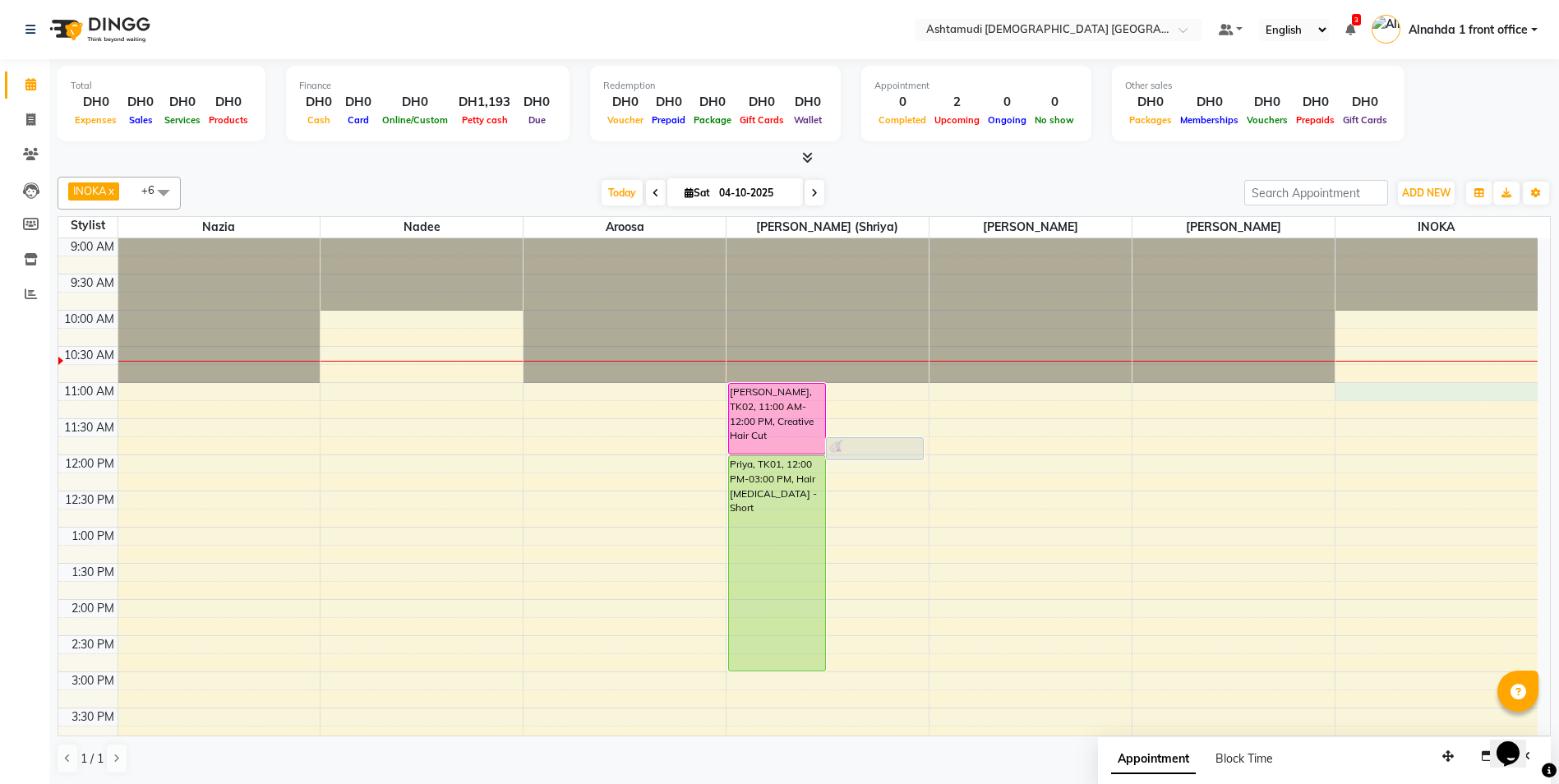
click at [1400, 394] on div "9:00 AM 9:30 AM 10:00 AM 10:30 AM 11:00 AM 11:30 AM 12:00 PM 12:30 PM 1:00 PM 1…" at bounding box center [797, 744] width 1480 height 1011
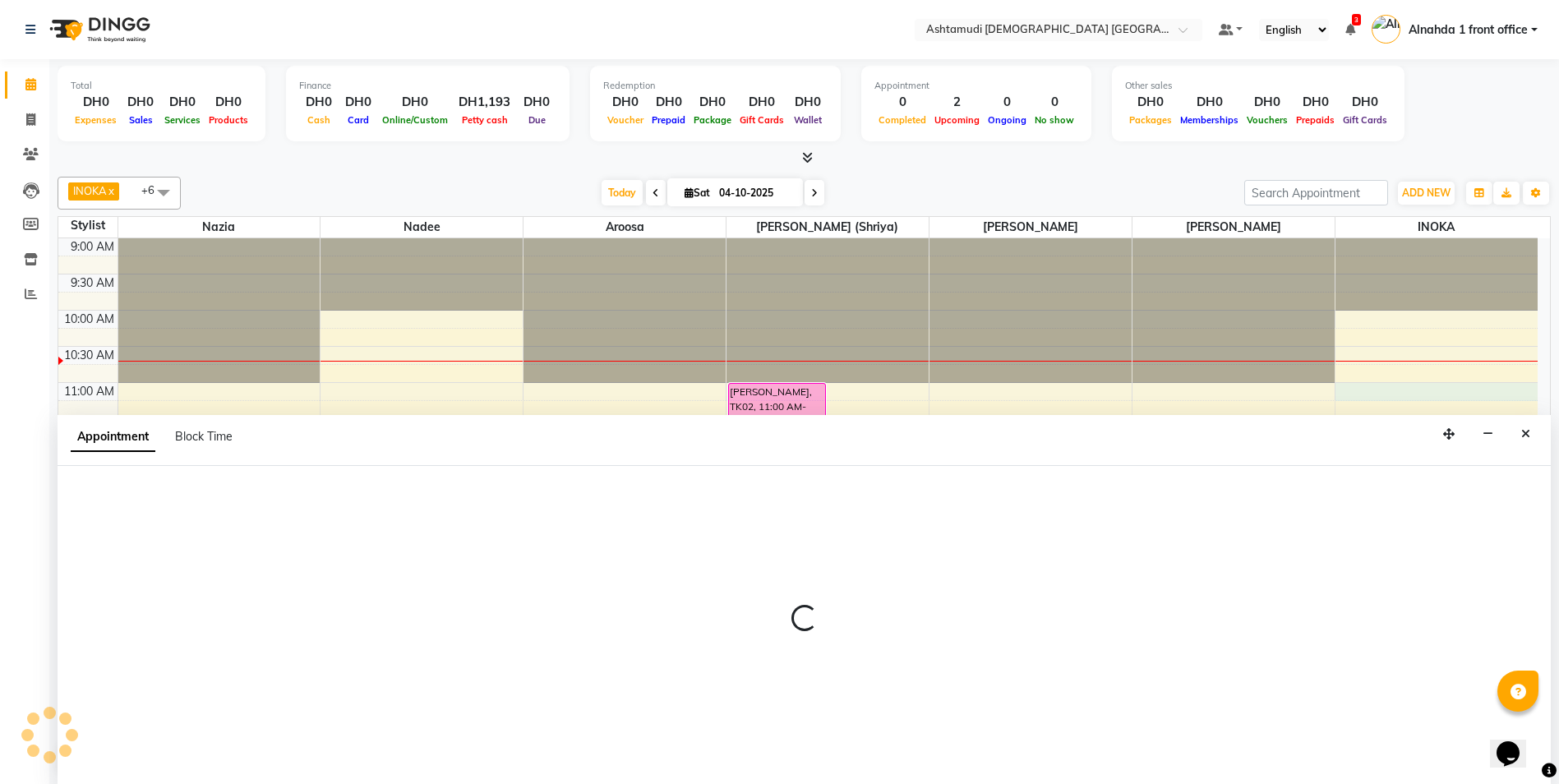
scroll to position [1, 0]
select select "90019"
select select "660"
select select "tentative"
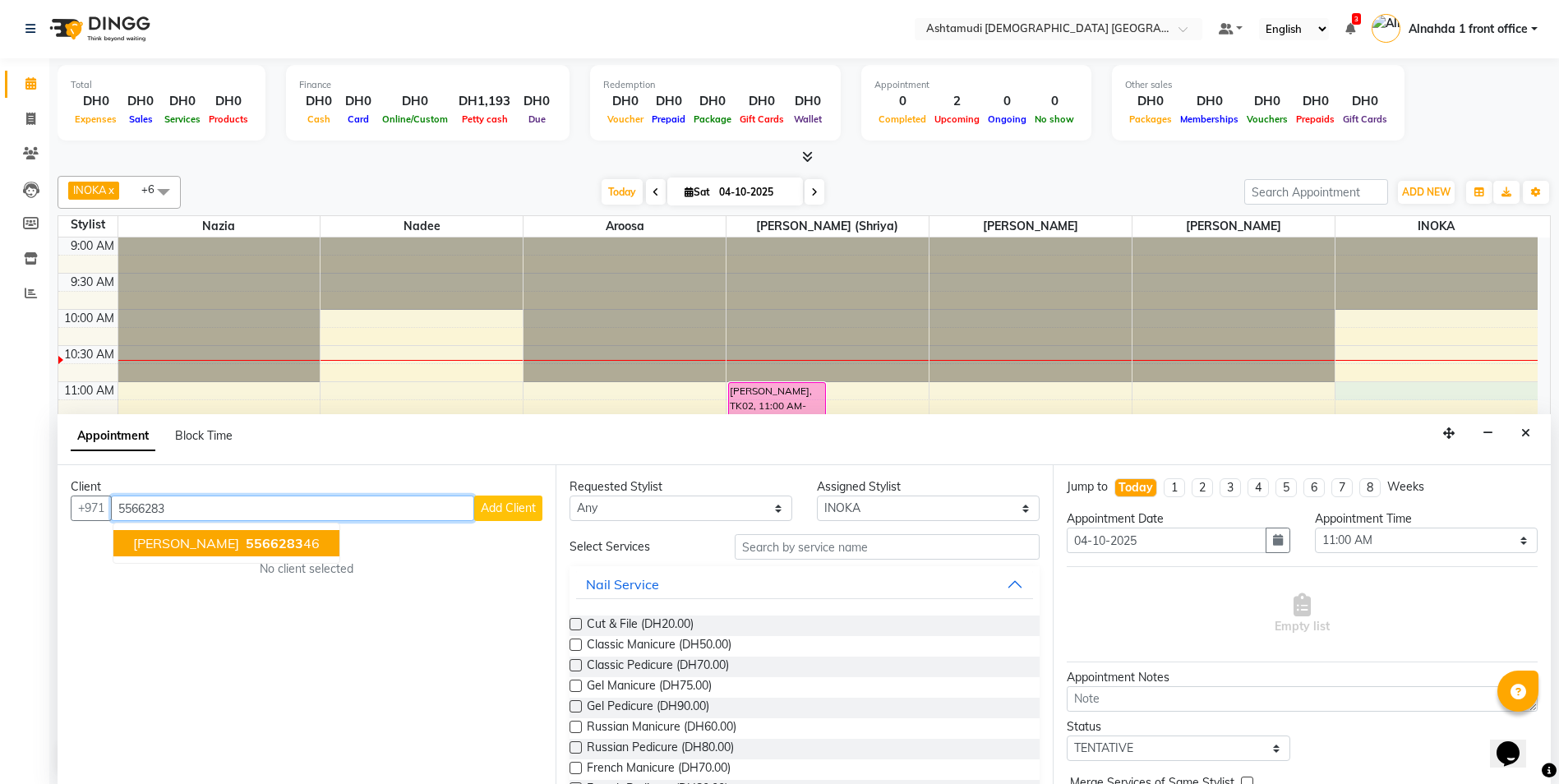
click at [140, 547] on span "aswathy" at bounding box center [185, 543] width 106 height 17
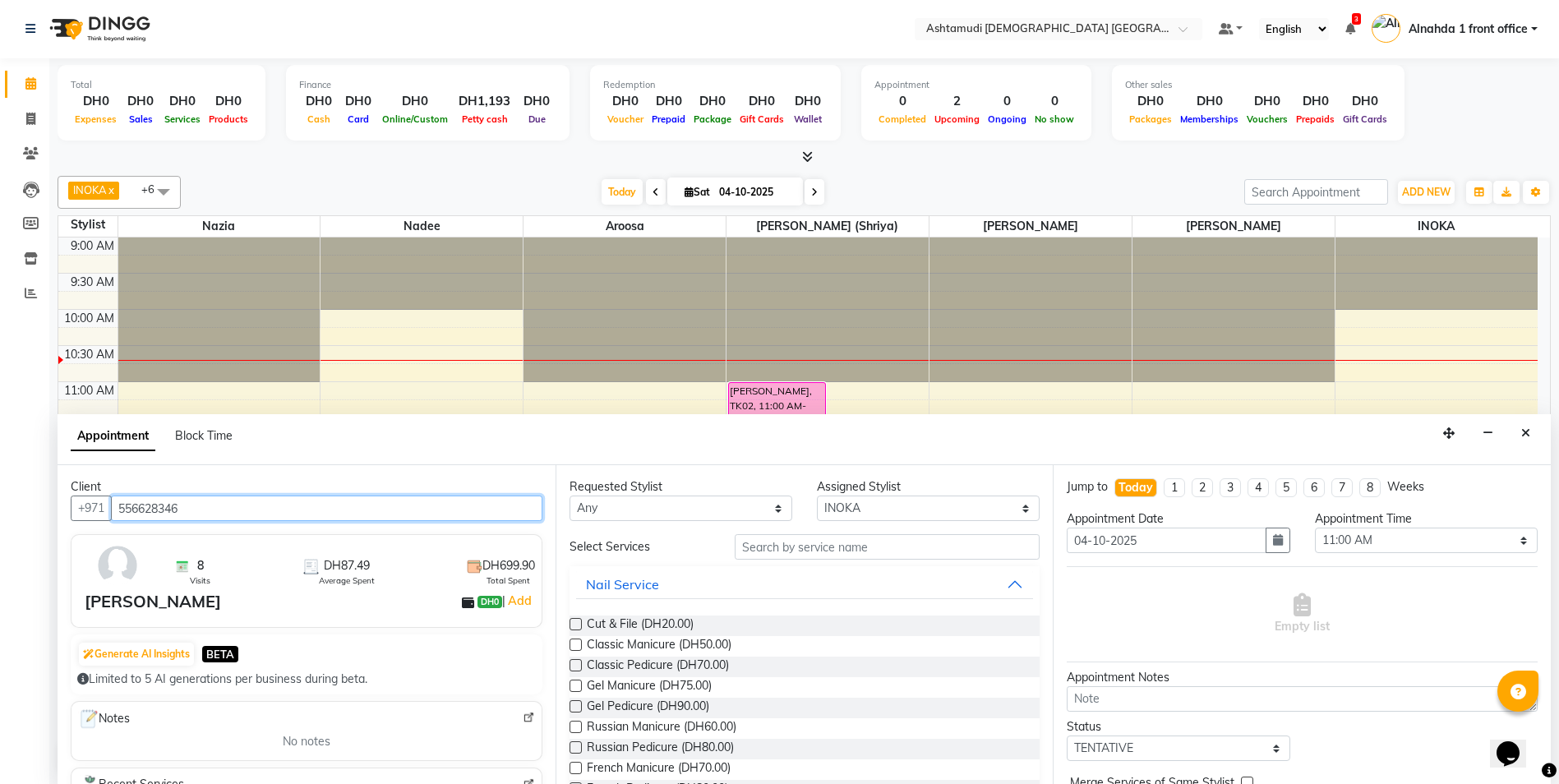
type input "556628346"
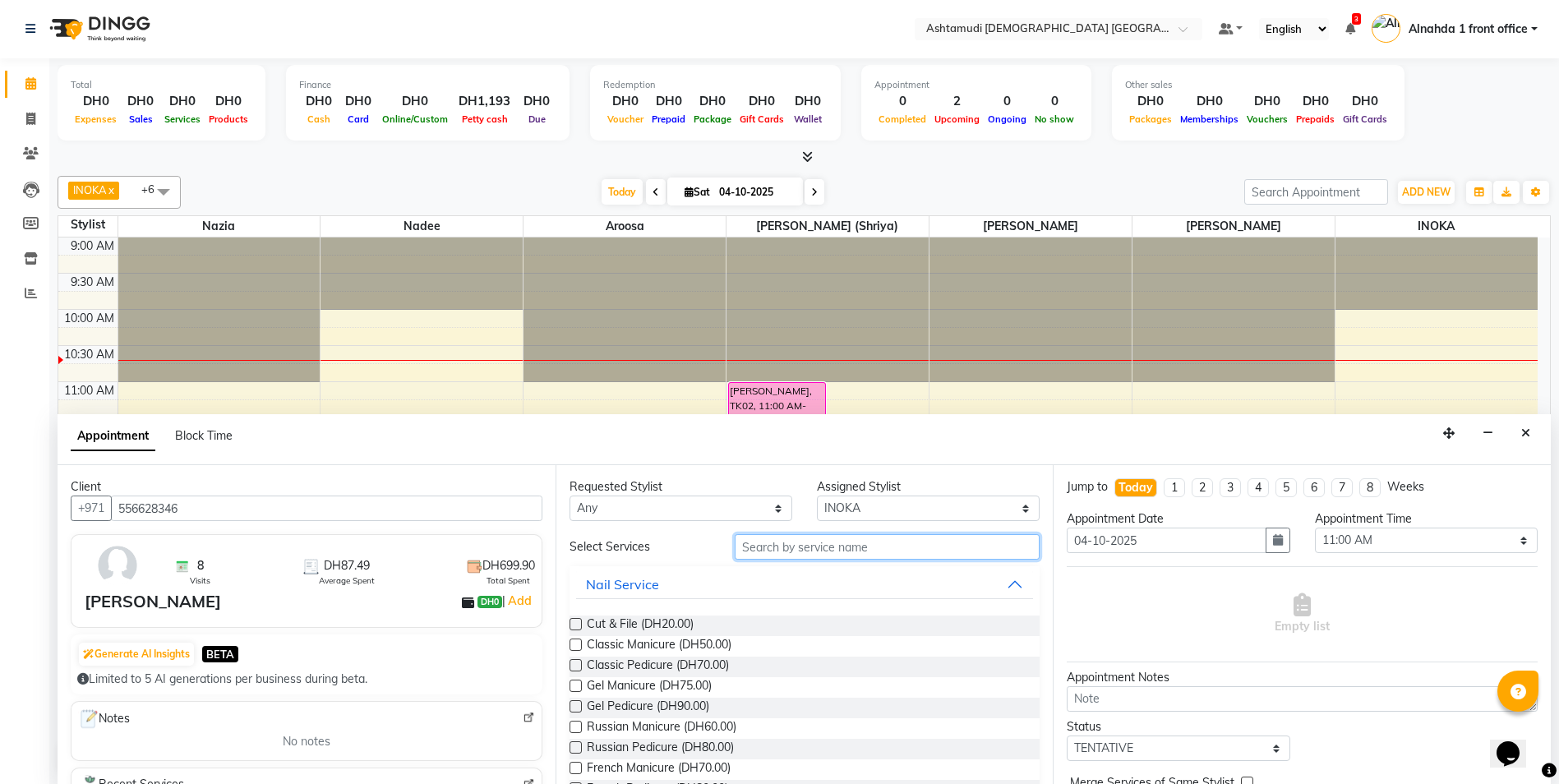
click at [755, 550] on input "text" at bounding box center [887, 547] width 306 height 25
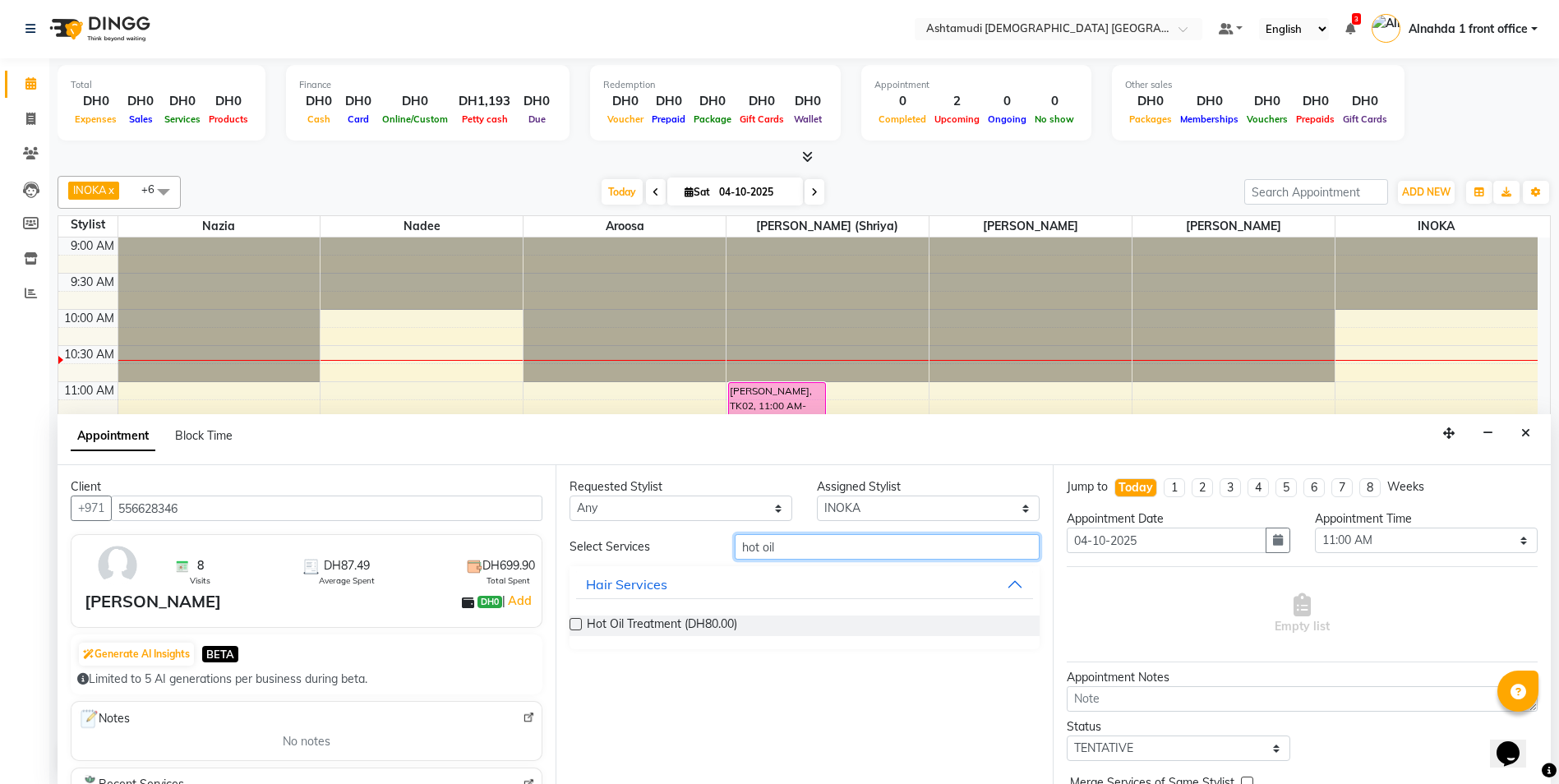
type input "hot oil"
click at [578, 624] on label at bounding box center [575, 623] width 12 height 12
click at [578, 624] on input "checkbox" at bounding box center [574, 625] width 10 height 10
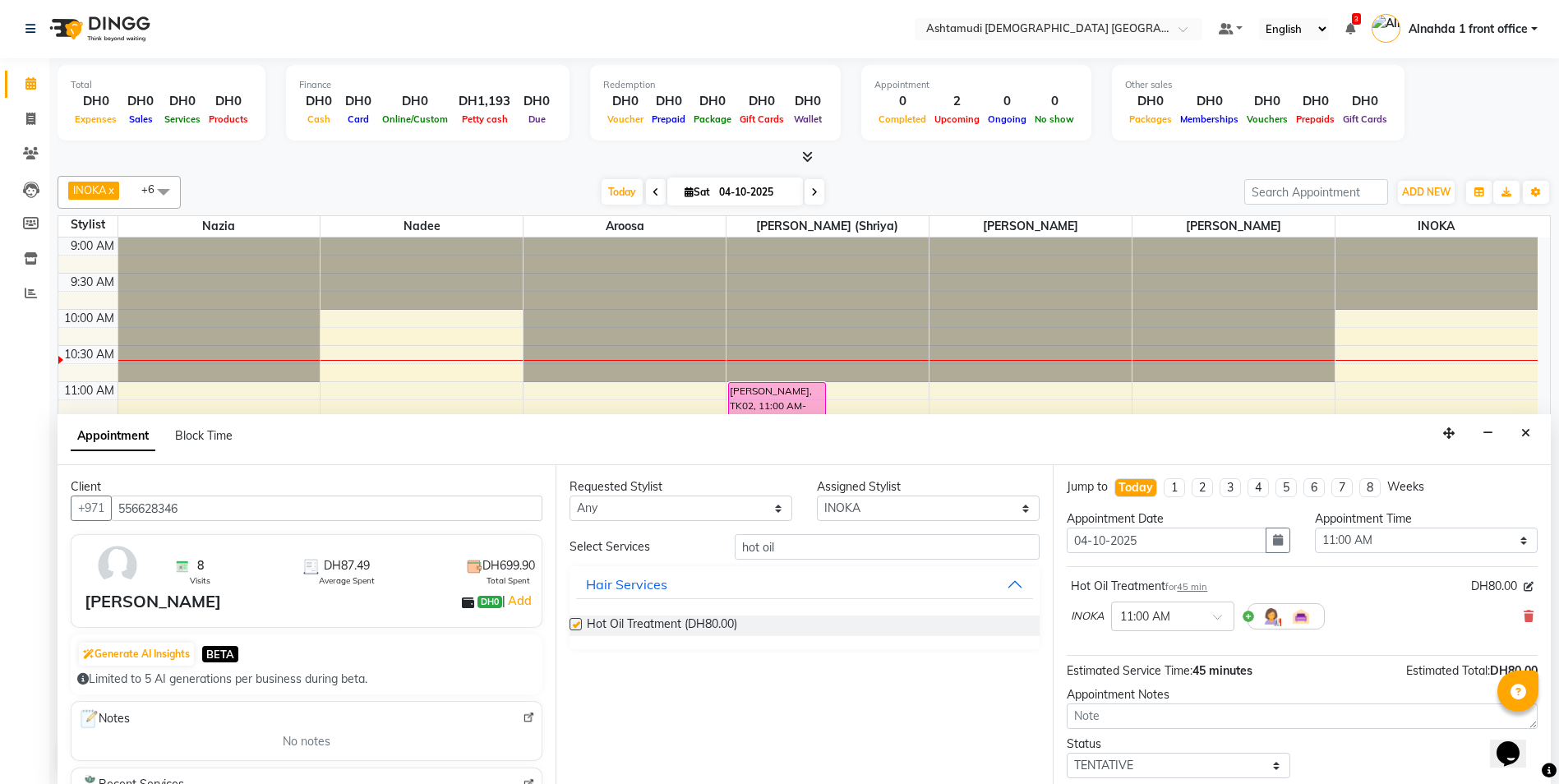
checkbox input "false"
drag, startPoint x: 796, startPoint y: 545, endPoint x: 609, endPoint y: 516, distance: 189.2
click at [609, 516] on div "Requested Stylist Any Alnahda 1 front office Amala Aroosa Deepika Rani DINGG TA…" at bounding box center [804, 624] width 498 height 319
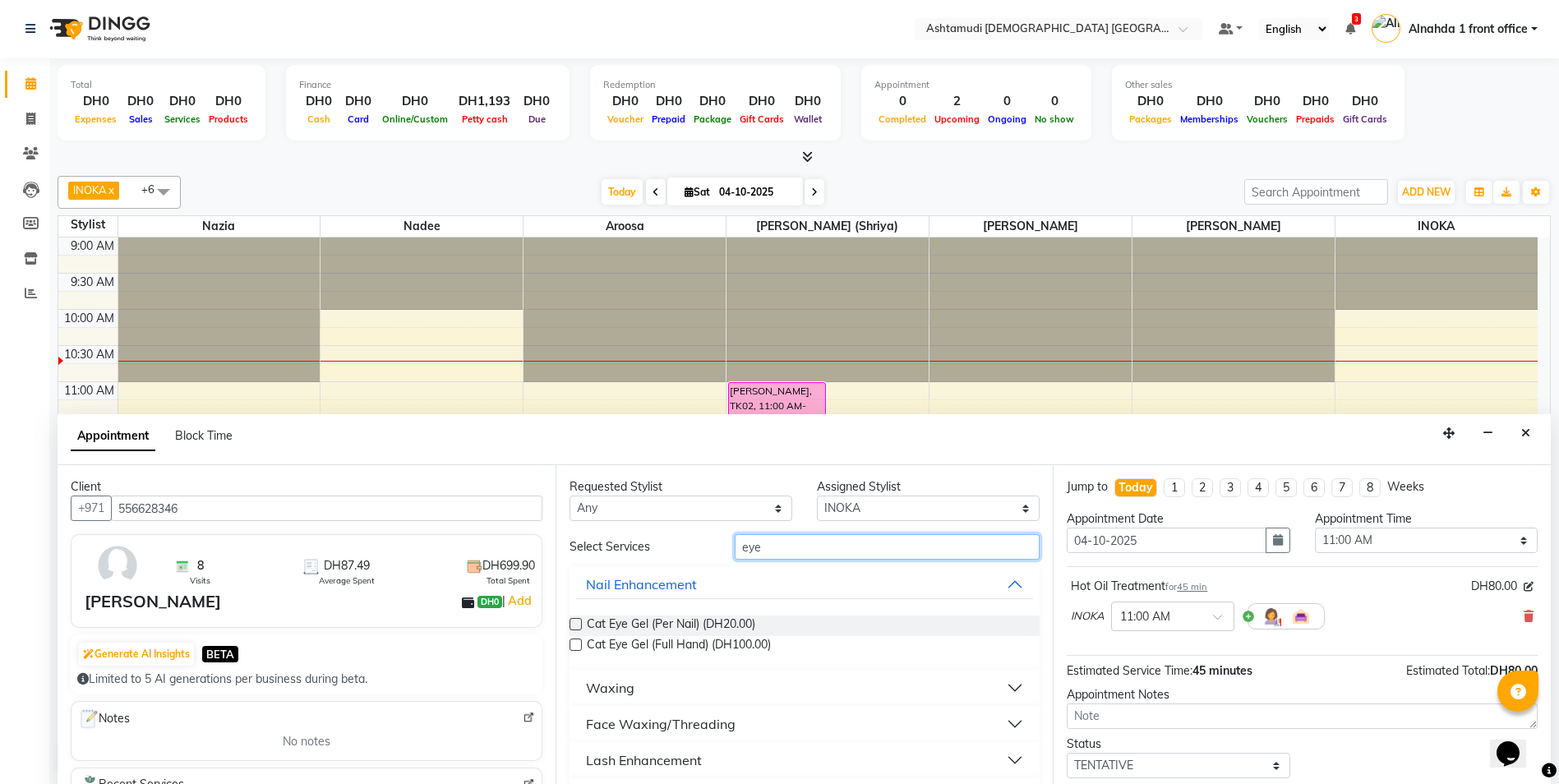
type input "eye"
click at [659, 726] on div "Face Waxing/Threading" at bounding box center [661, 723] width 150 height 20
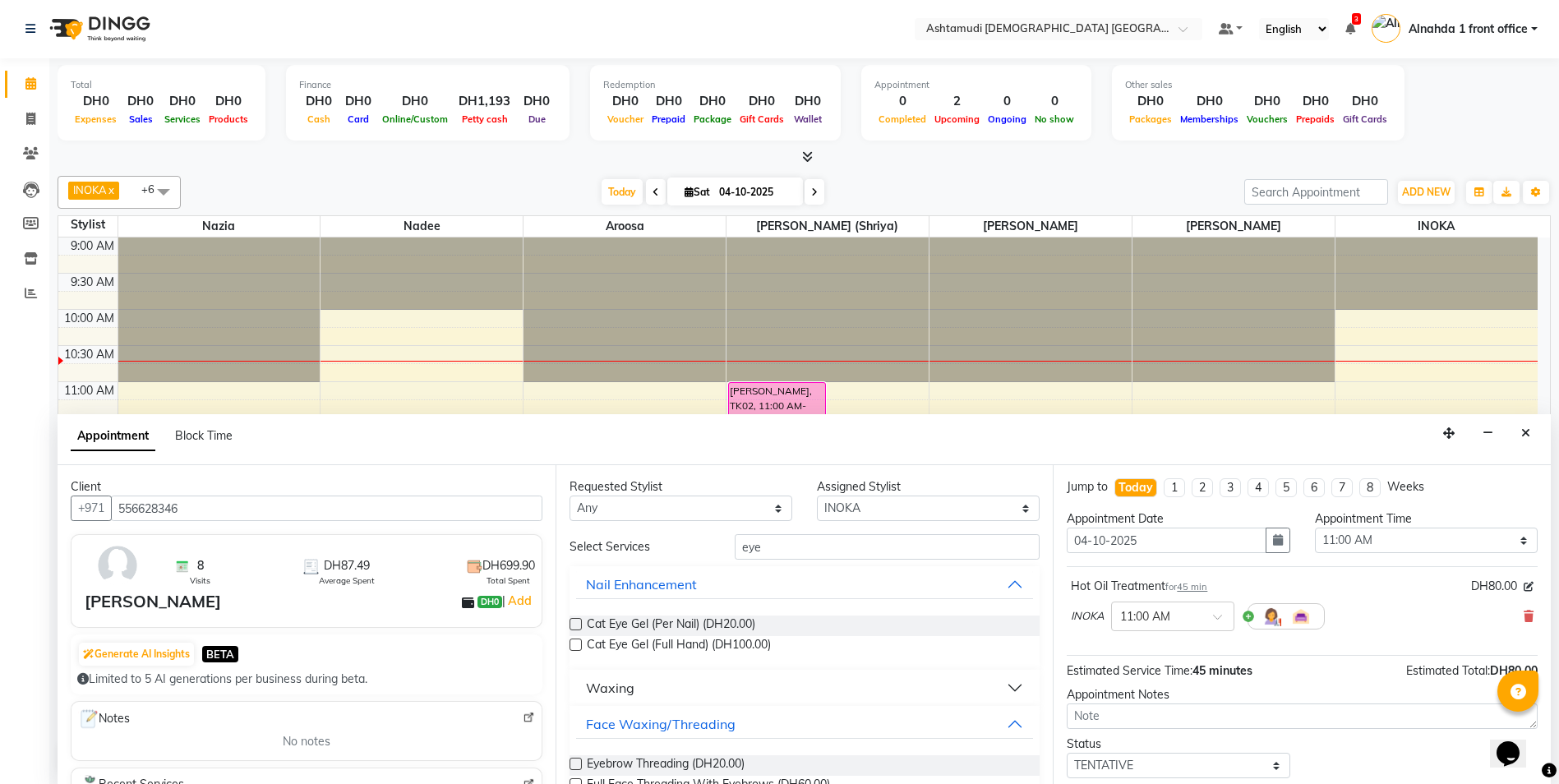
click at [572, 764] on label at bounding box center [575, 763] width 12 height 12
click at [572, 764] on input "checkbox" at bounding box center [574, 764] width 10 height 10
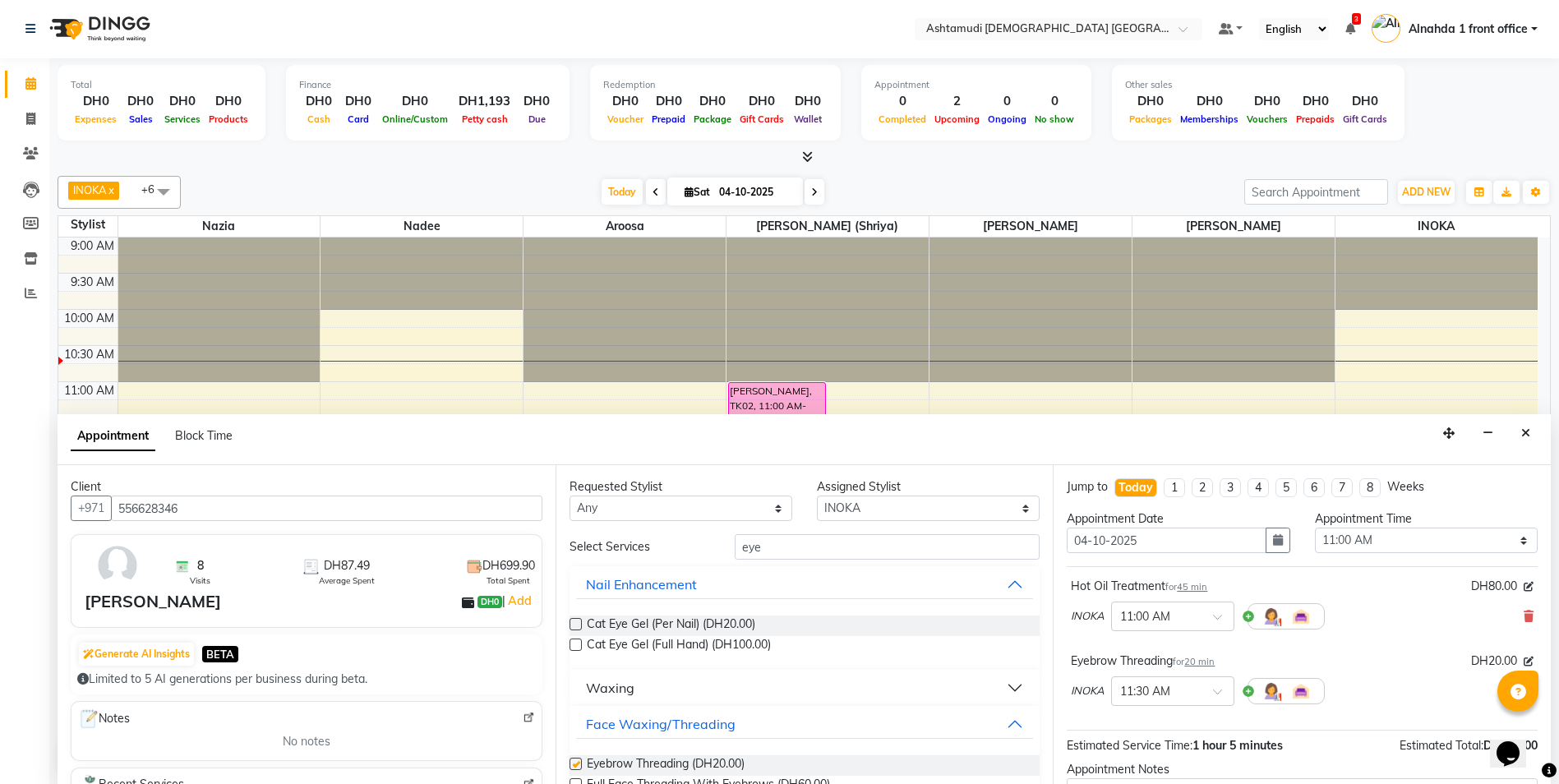
checkbox input "false"
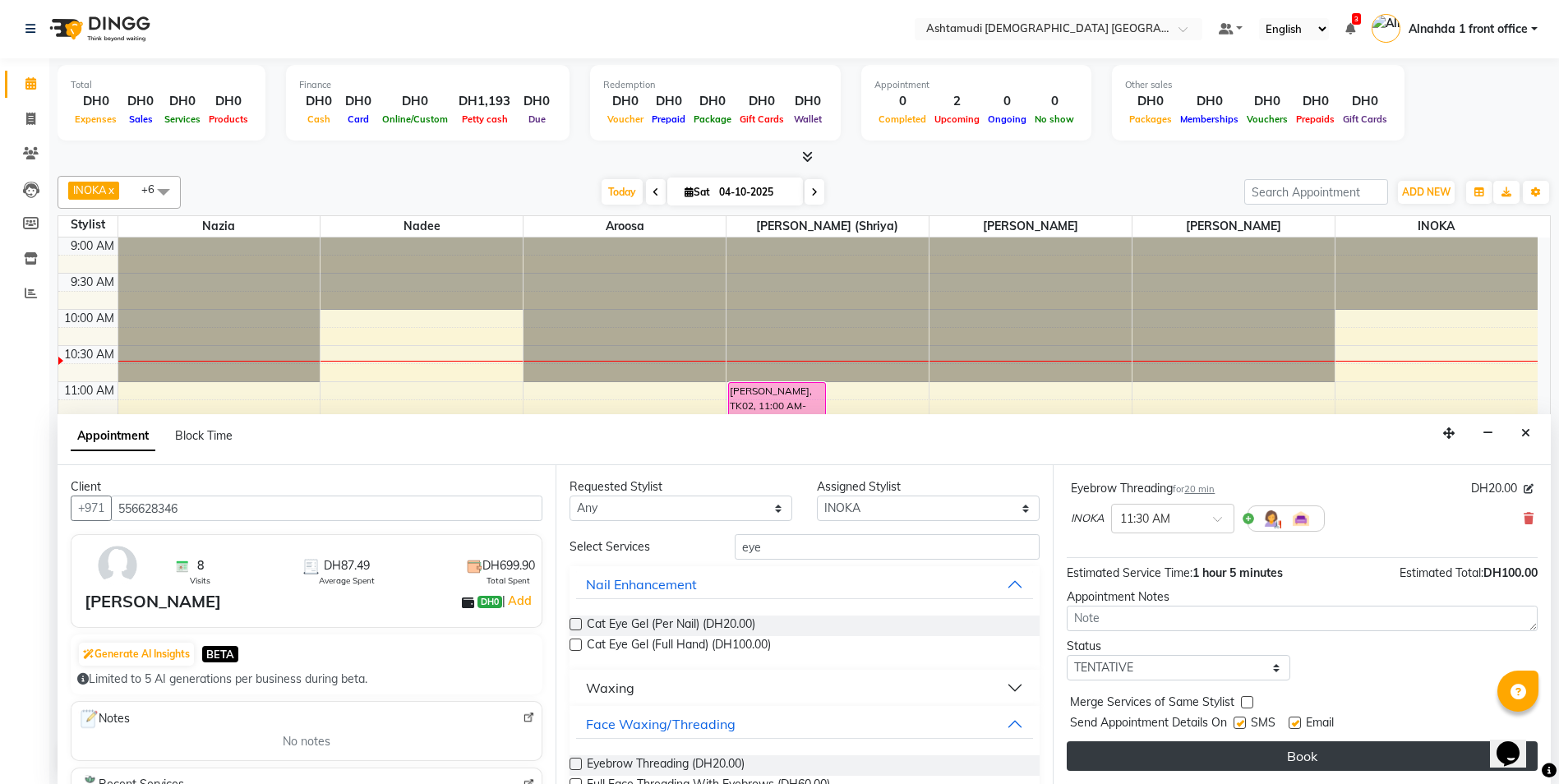
click at [1269, 768] on button "Book" at bounding box center [1302, 756] width 471 height 30
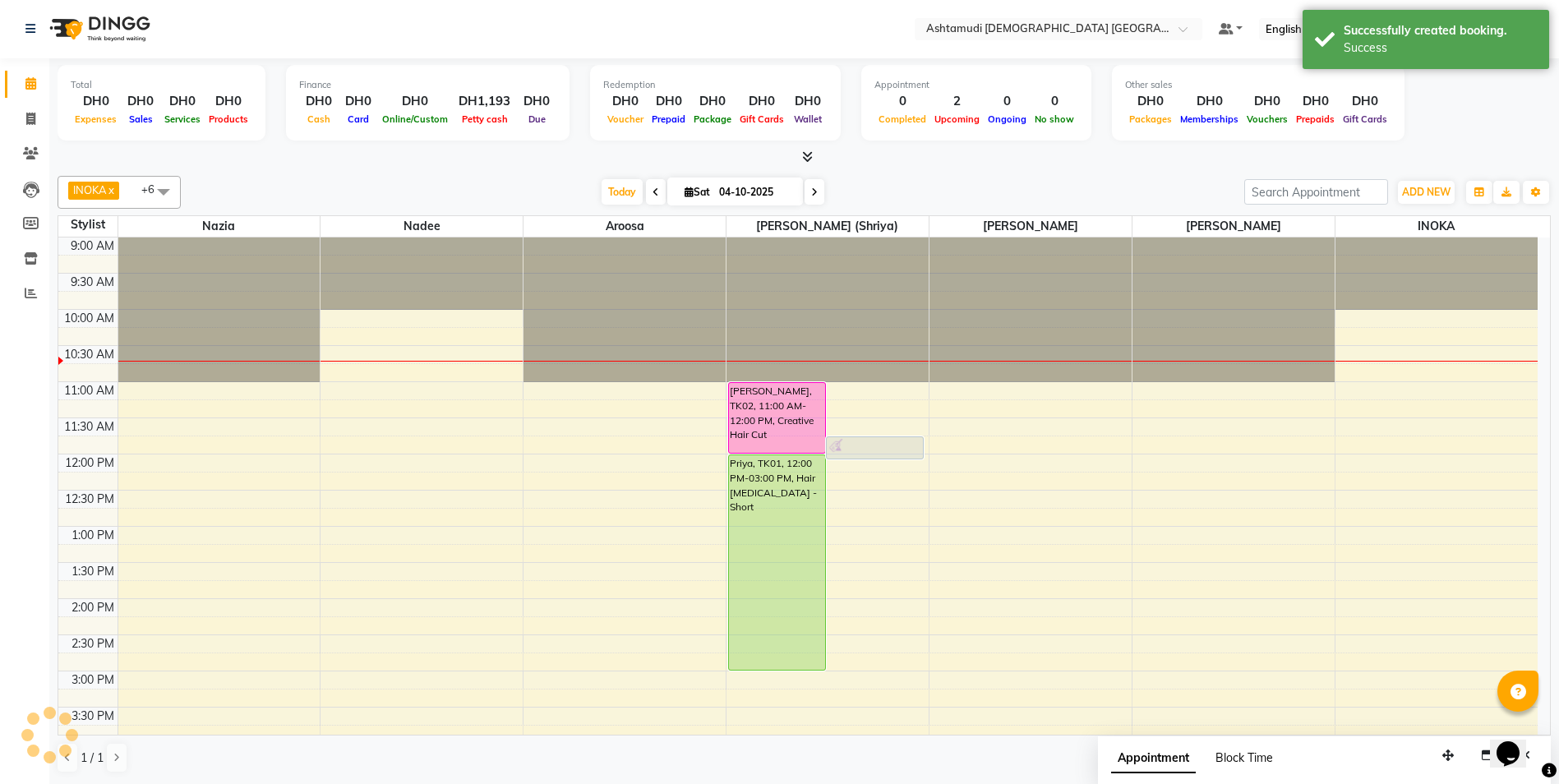
scroll to position [0, 0]
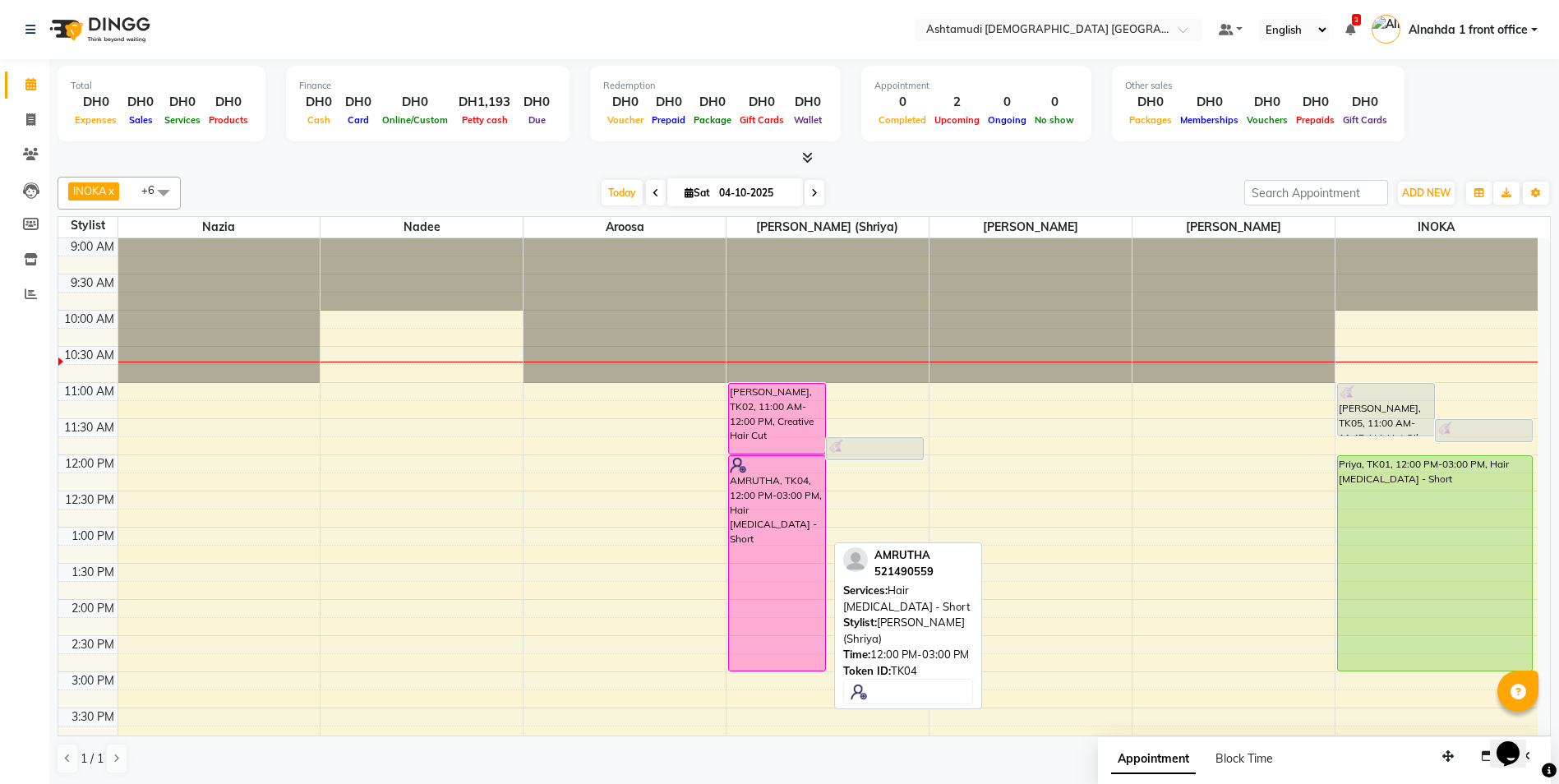
click at [772, 592] on div "AMRUTHA, TK04, 12:00 PM-03:00 PM, Hair Botox - Short" at bounding box center [777, 563] width 96 height 215
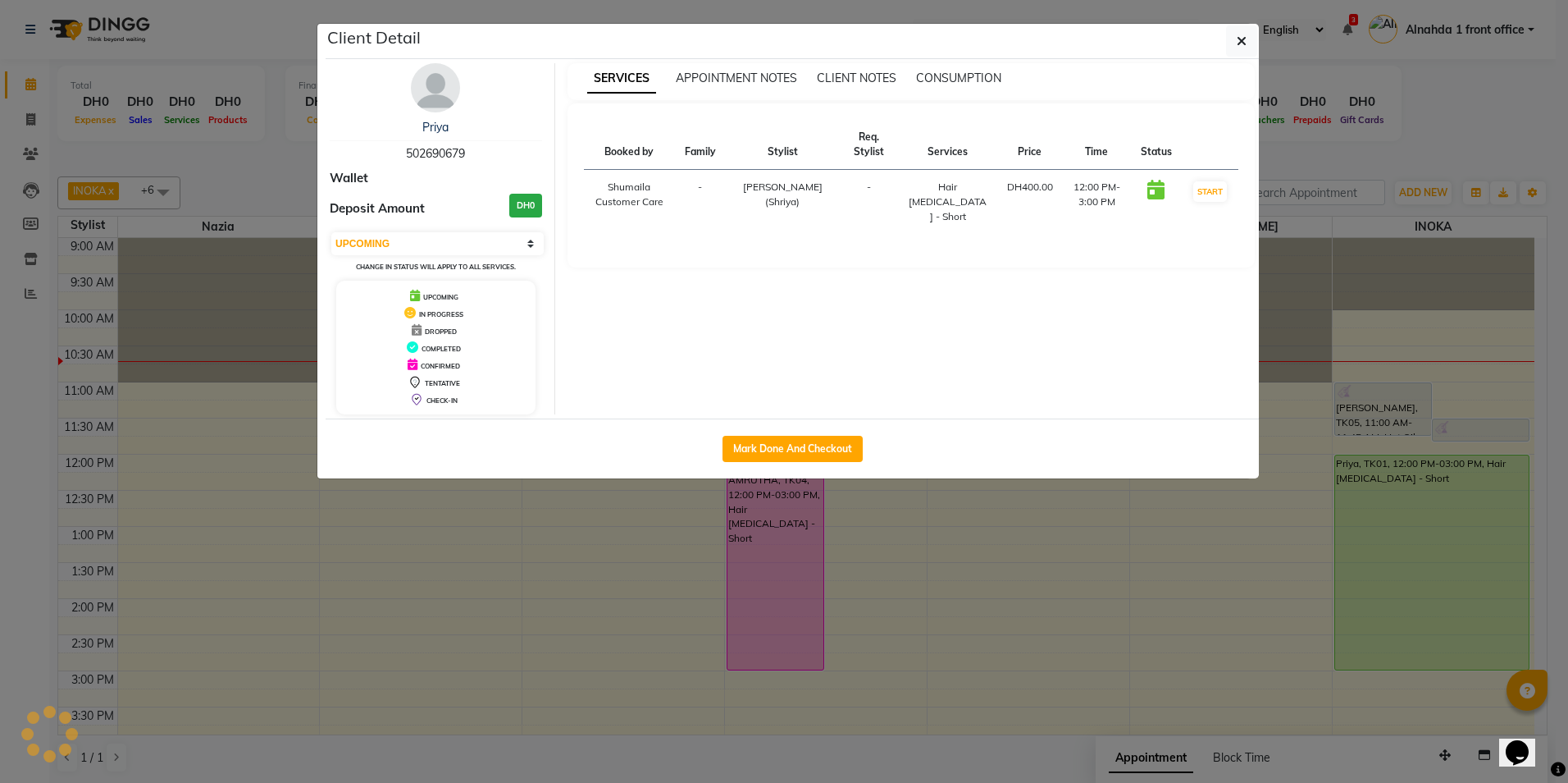
select select "6"
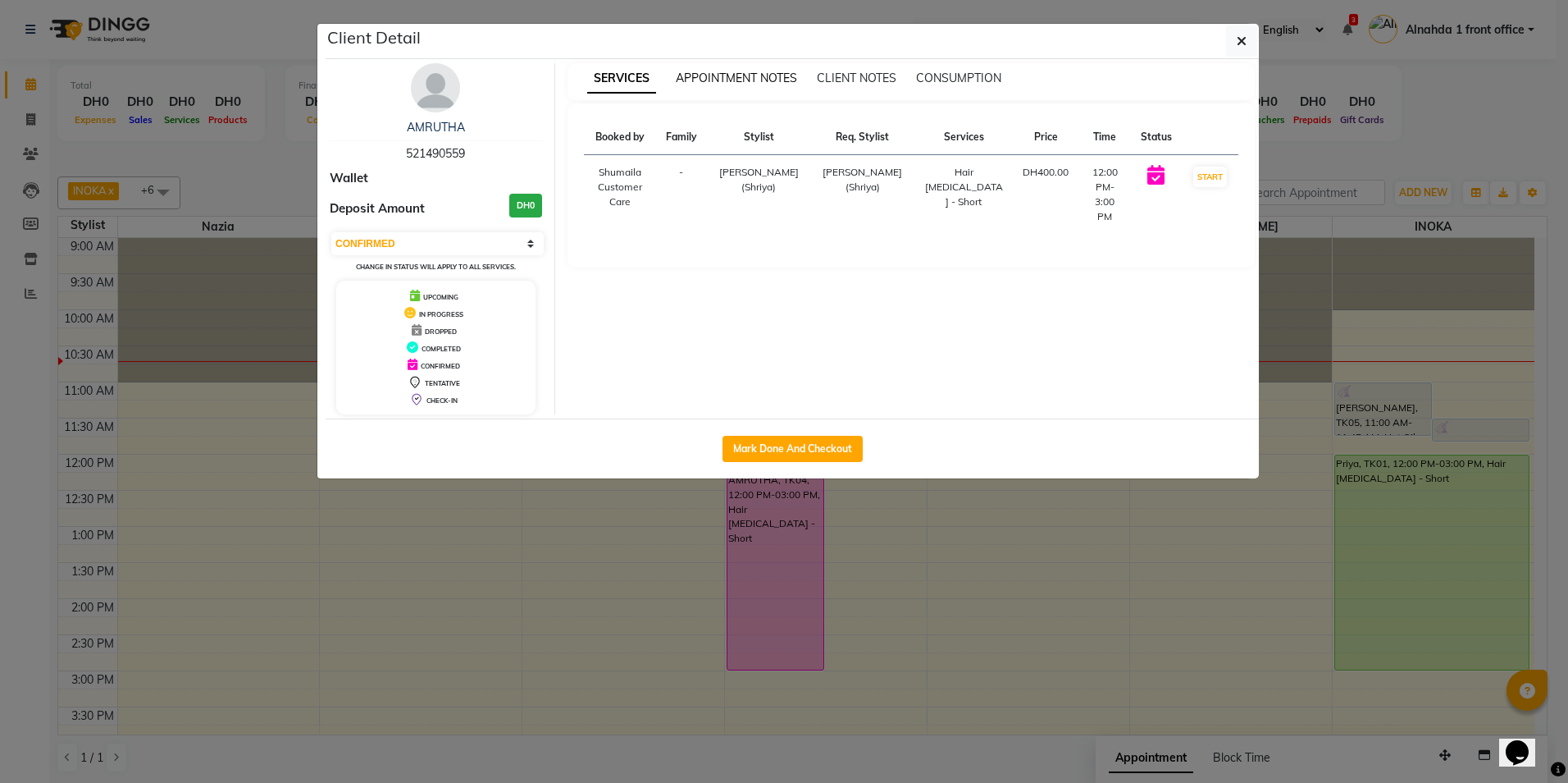
click at [770, 72] on span "APPOINTMENT NOTES" at bounding box center [737, 78] width 121 height 15
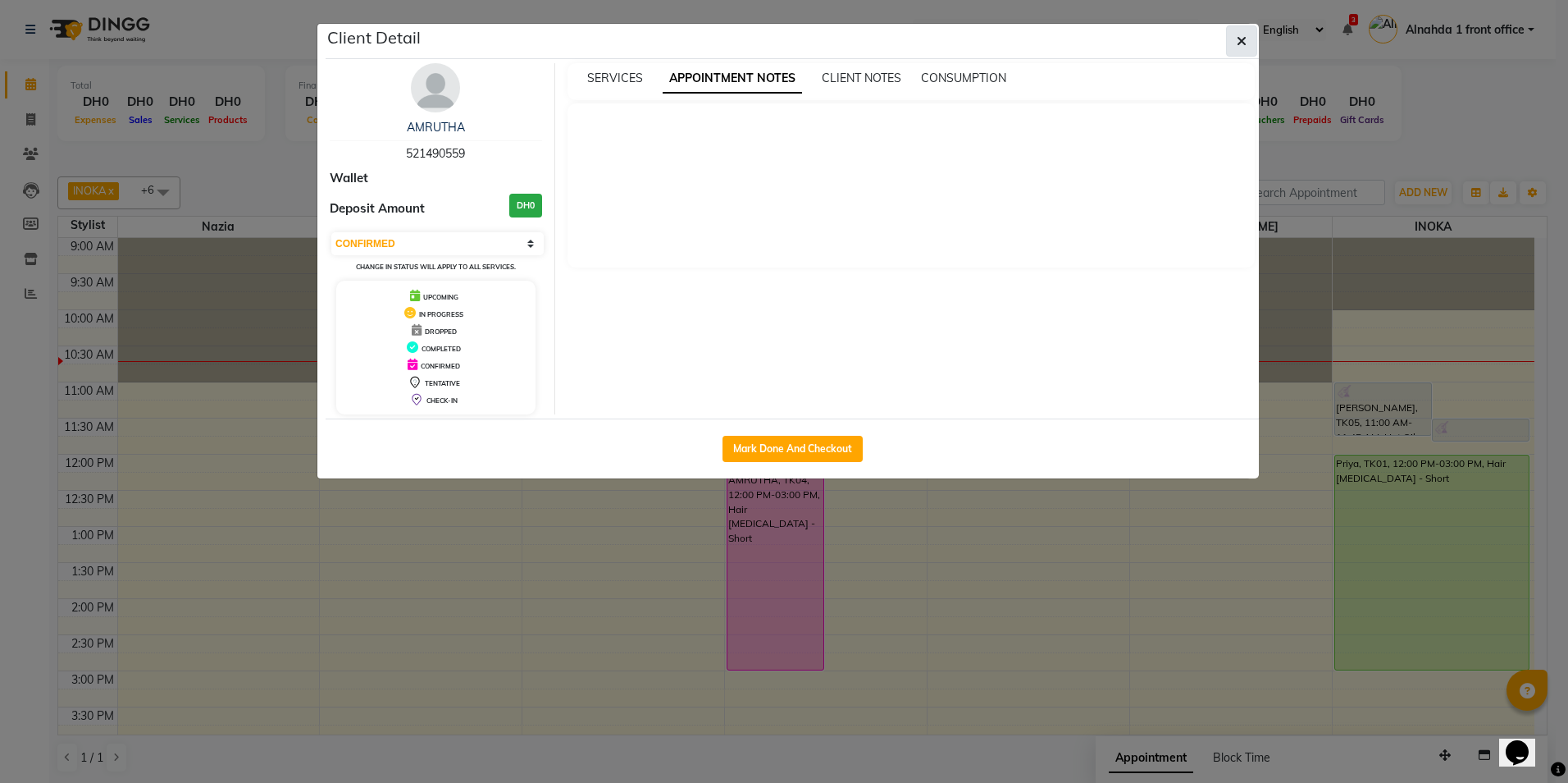
click at [1245, 38] on icon "button" at bounding box center [1242, 41] width 10 height 13
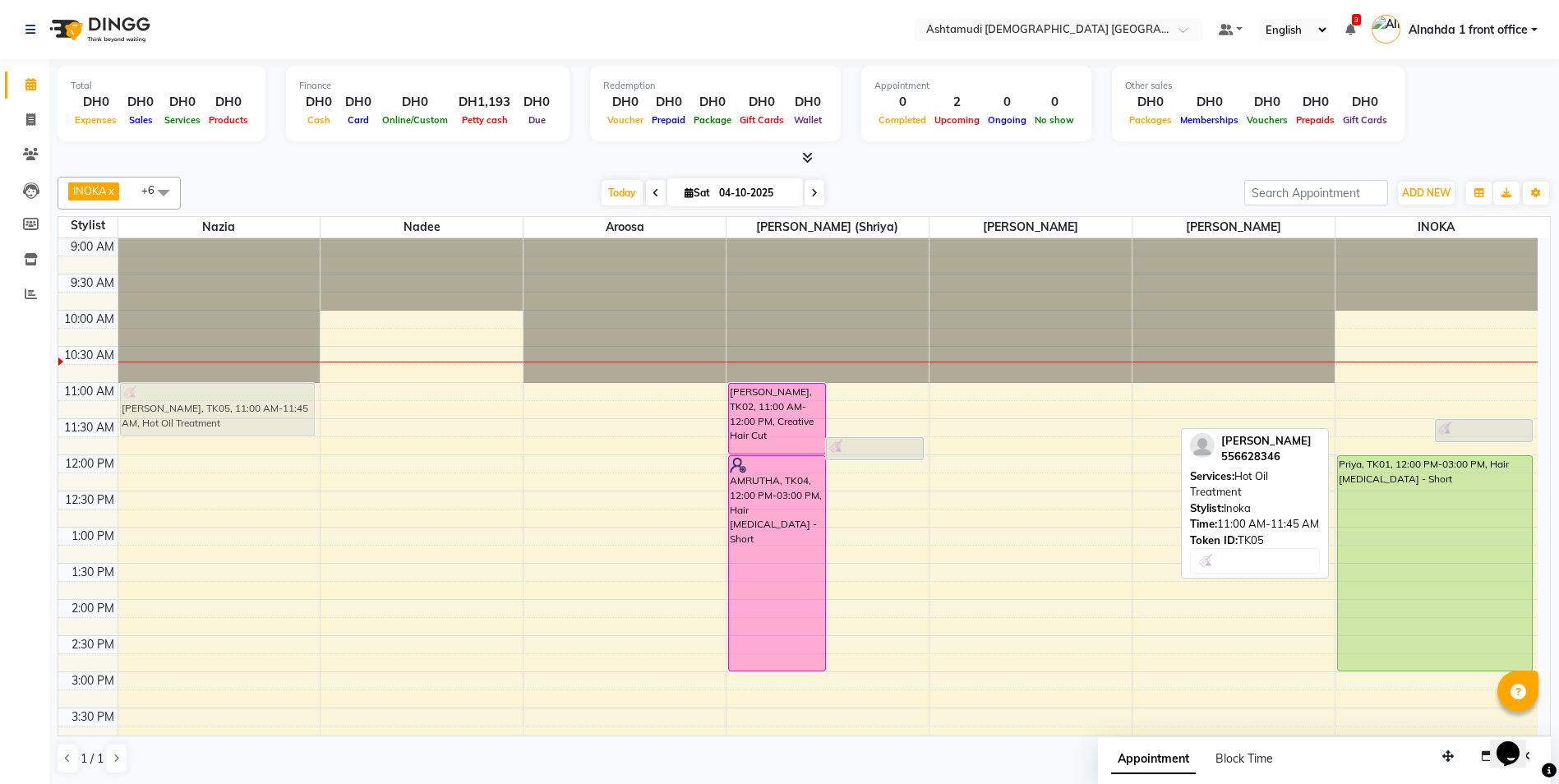
drag, startPoint x: 1396, startPoint y: 412, endPoint x: 264, endPoint y: 412, distance: 1132.0
click at [264, 412] on tr "ASWATHY, TK05, 11:00 AM-11:45 AM, Hot Oil Treatment Neethu Susan Titus, TK02, 1…" at bounding box center [797, 744] width 1480 height 1011
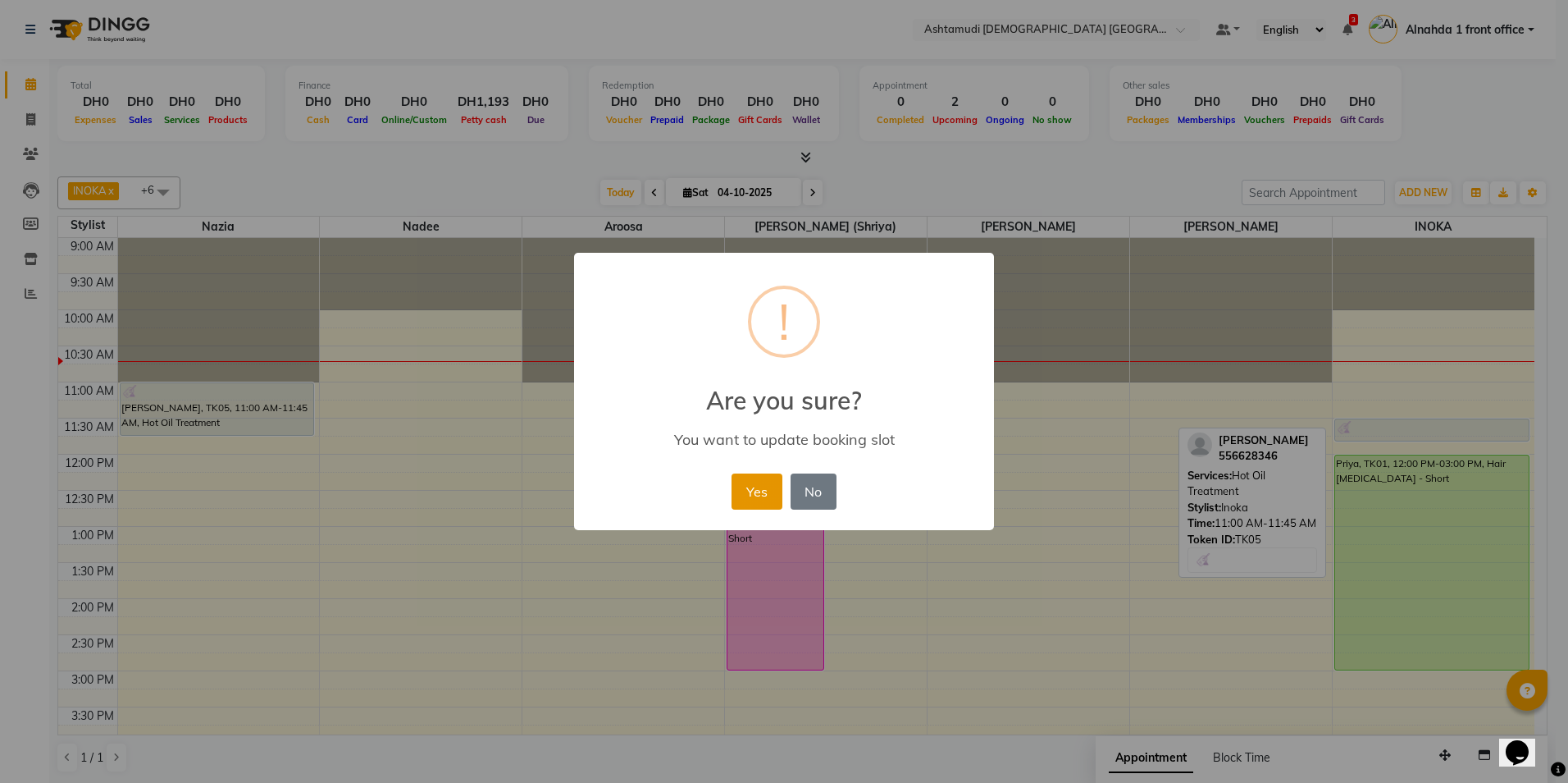
click at [741, 495] on button "Yes" at bounding box center [756, 491] width 50 height 36
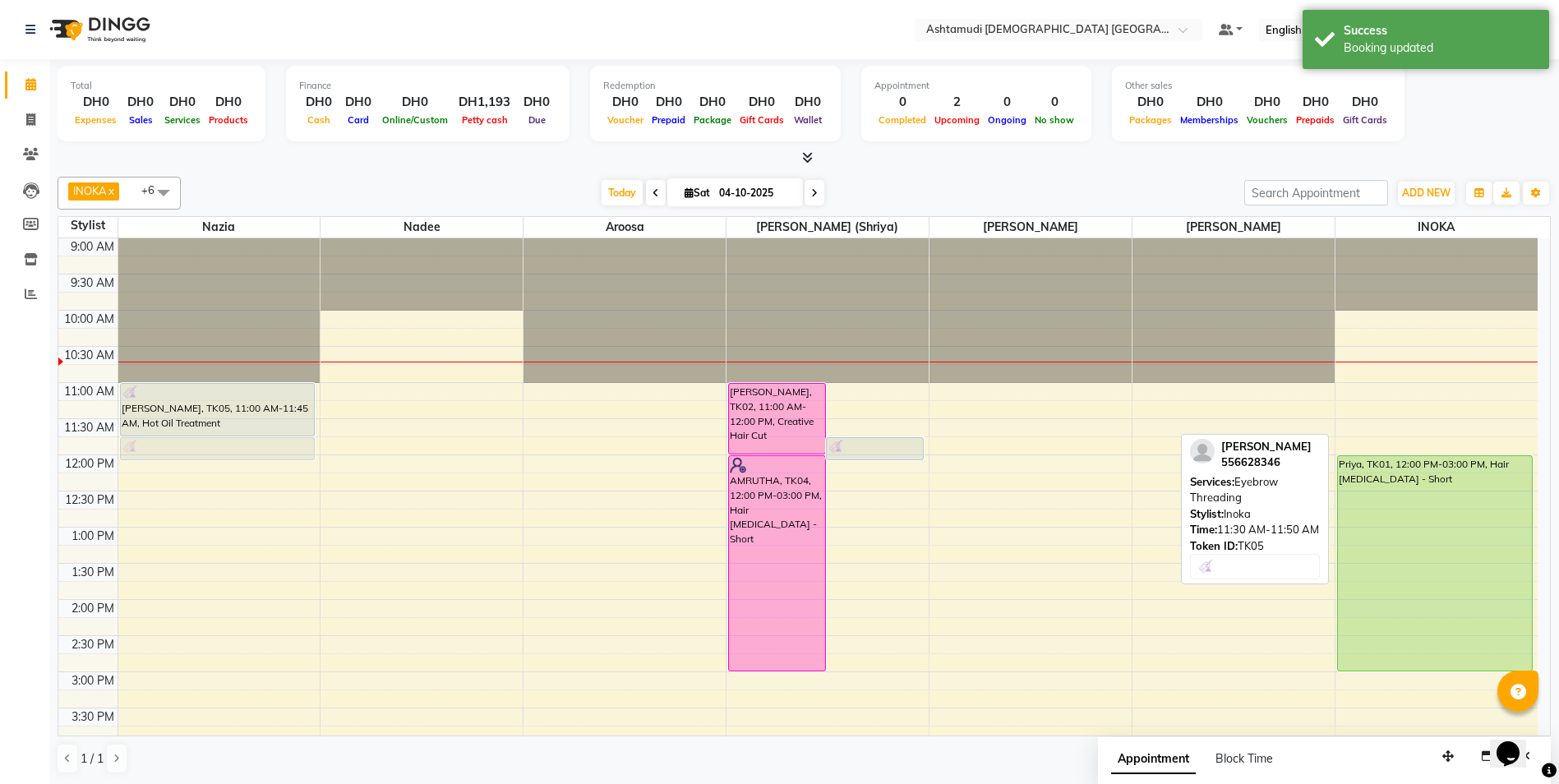
drag, startPoint x: 1440, startPoint y: 434, endPoint x: 219, endPoint y: 453, distance: 1221.1
click at [219, 453] on tr "ASWATHY, TK05, 11:00 AM-11:45 AM, Hot Oil Treatment ASWATHY, TK05, 11:30 AM-11:…" at bounding box center [797, 744] width 1480 height 1011
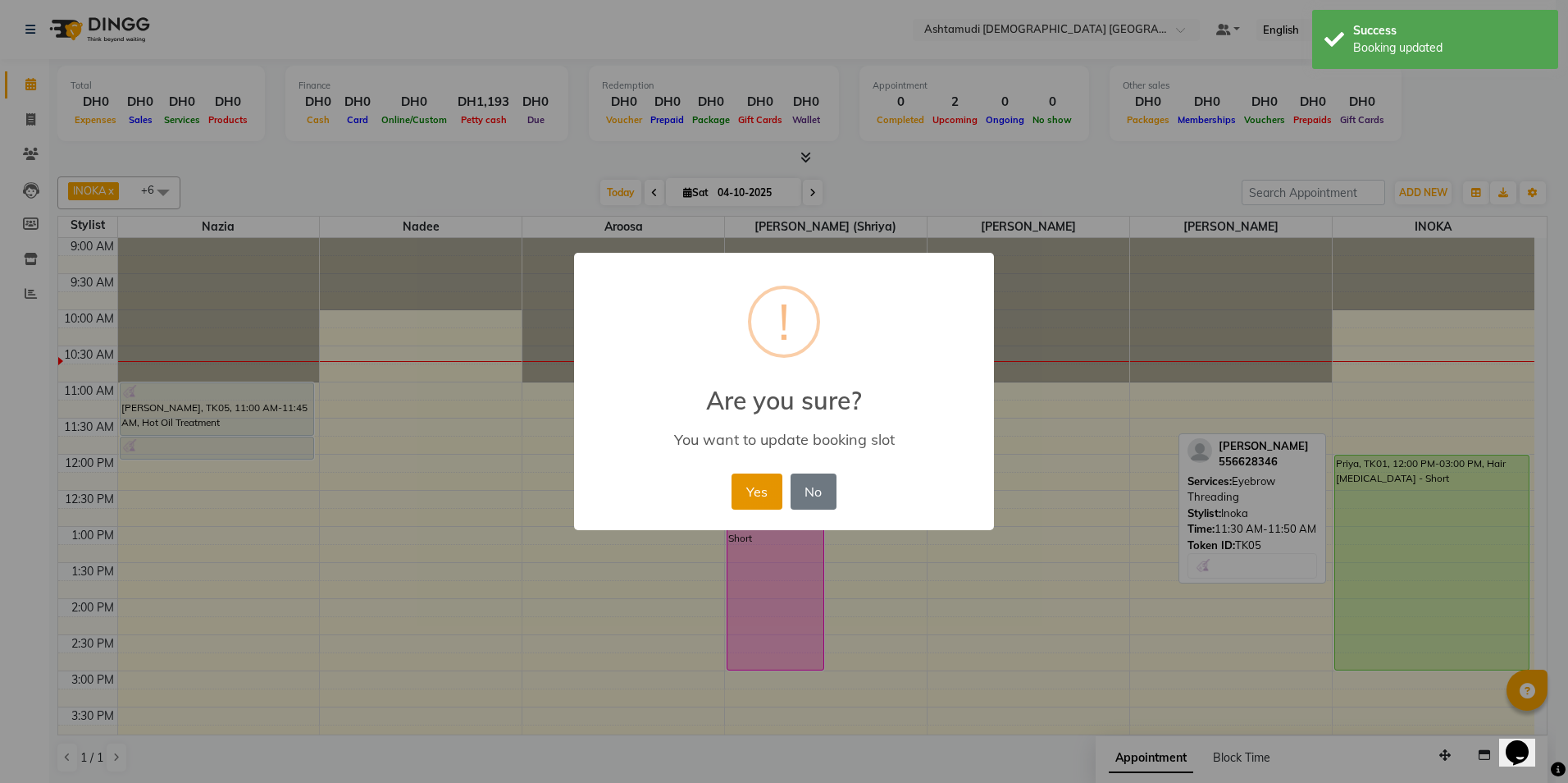
click at [744, 482] on button "Yes" at bounding box center [756, 491] width 50 height 36
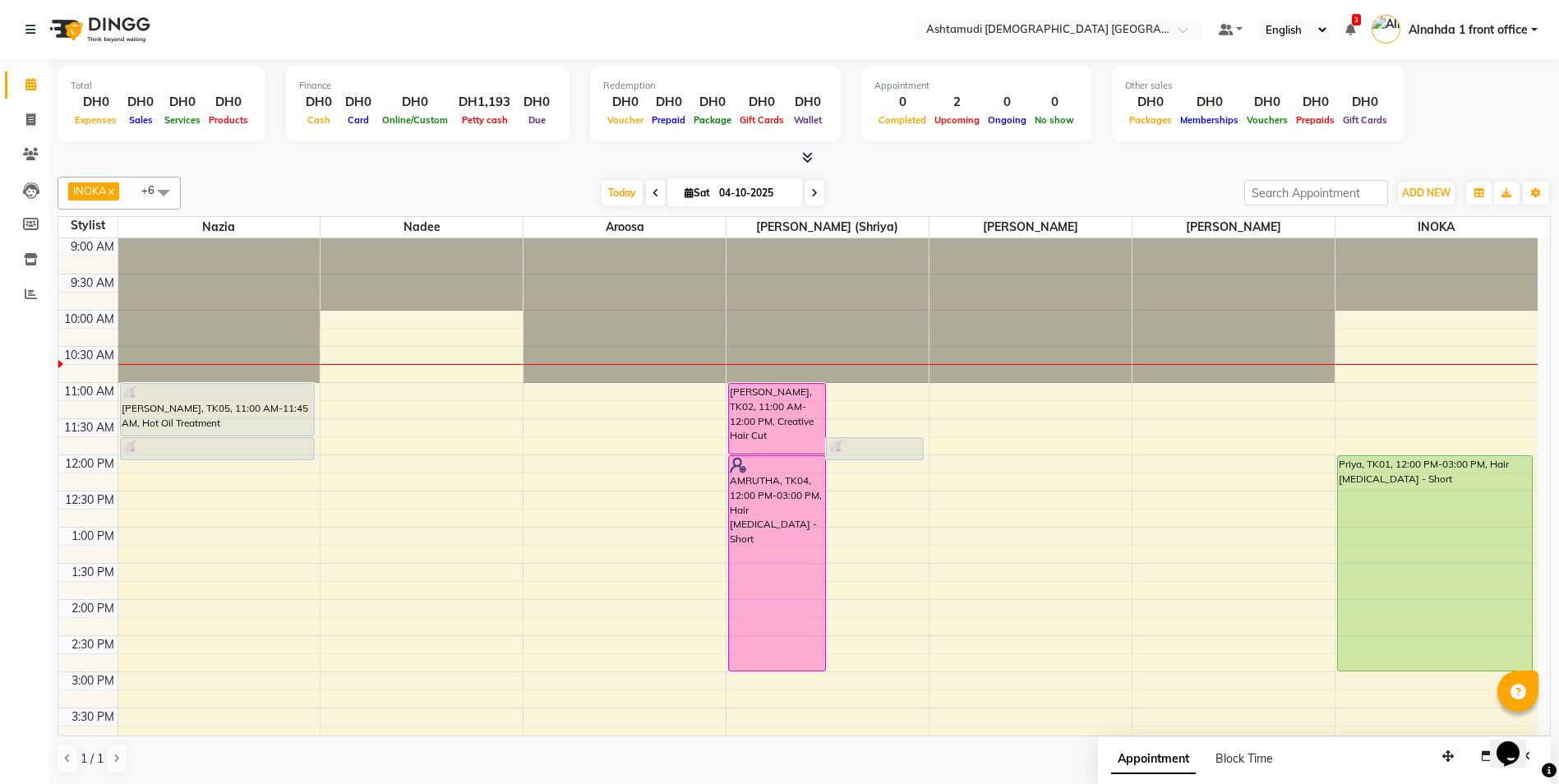
scroll to position [82, 0]
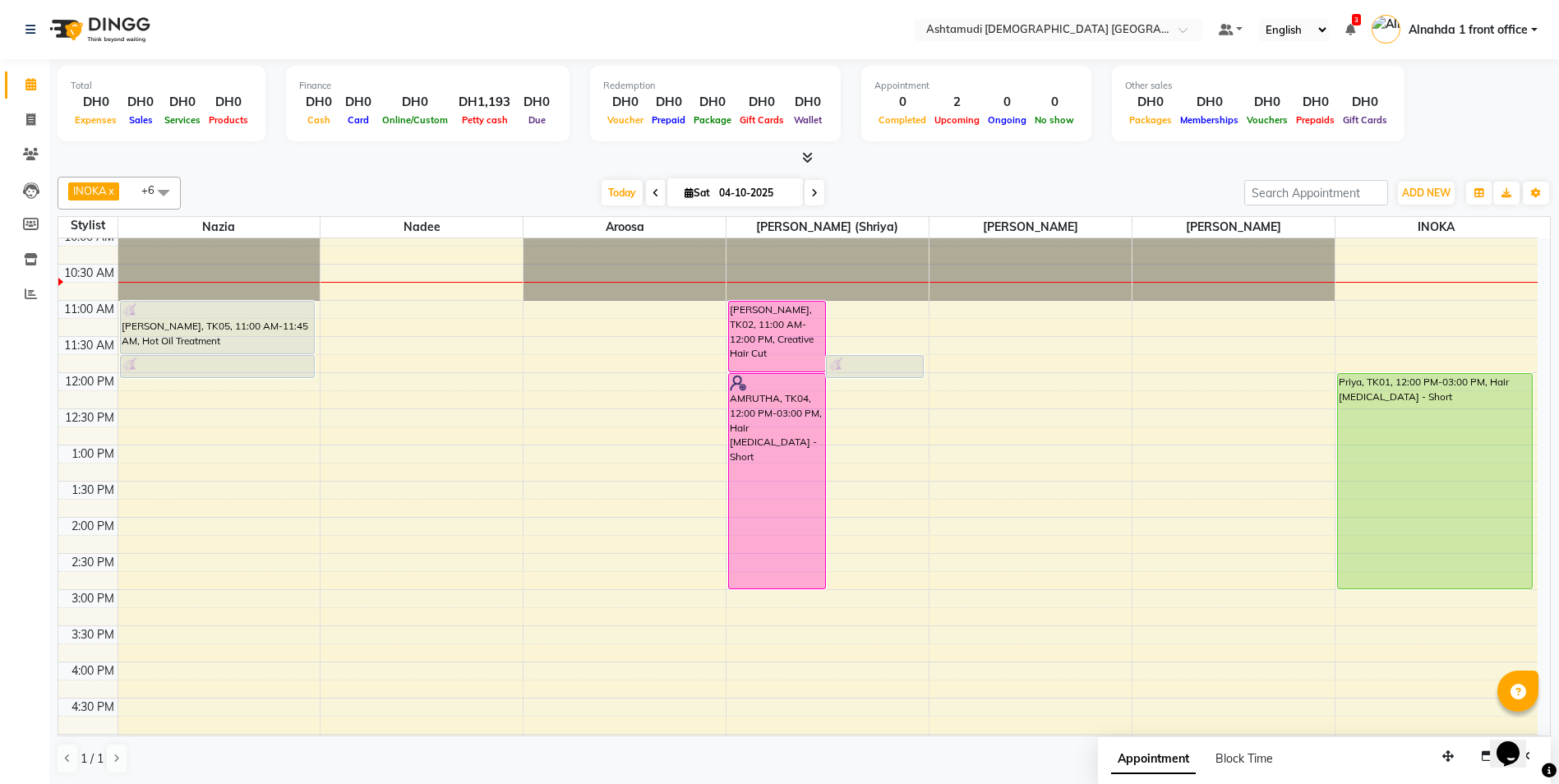
click at [813, 191] on icon at bounding box center [814, 192] width 7 height 10
type input "05-10-2025"
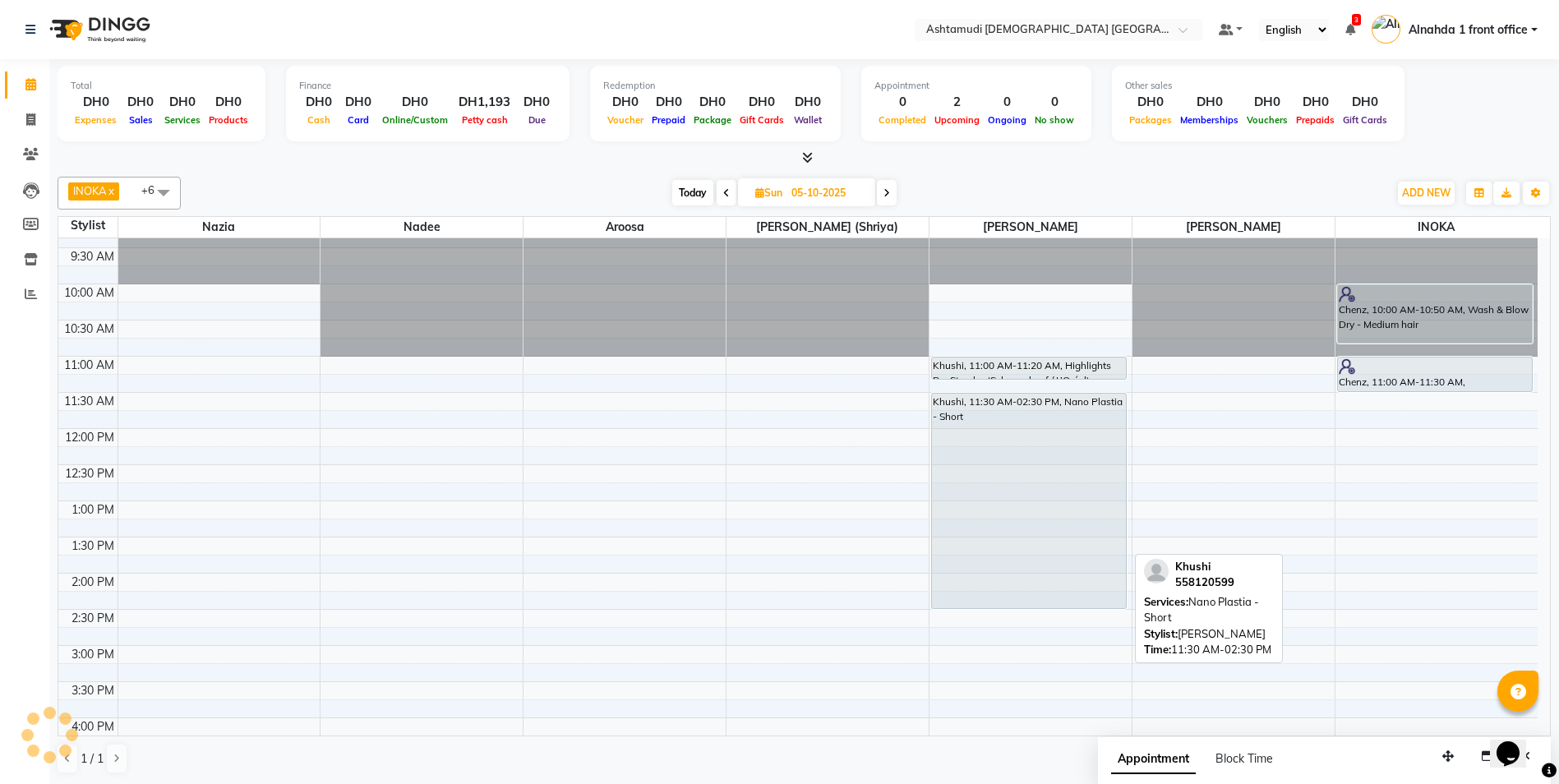
scroll to position [0, 0]
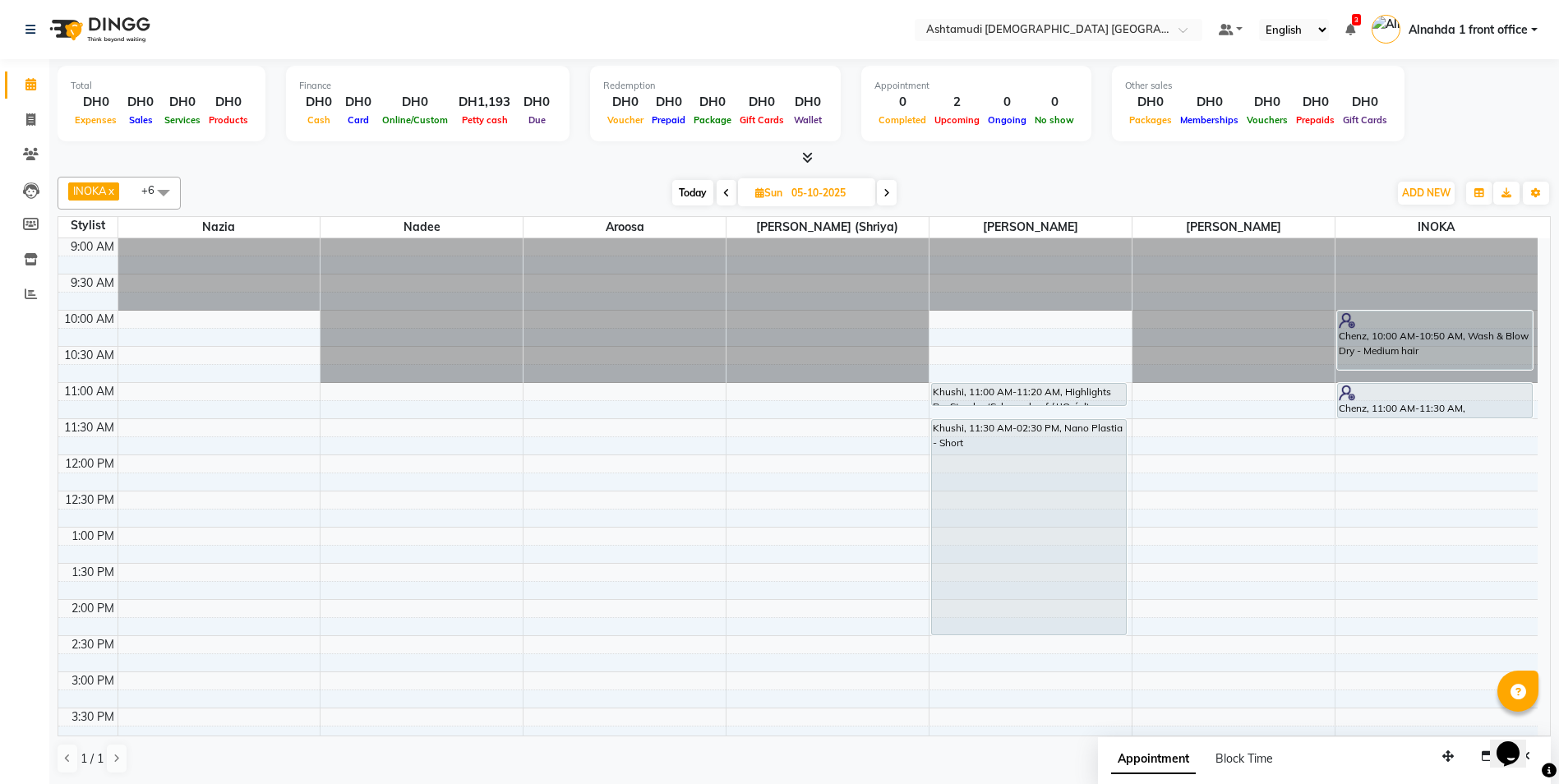
click at [813, 395] on div "9:00 AM 9:30 AM 10:00 AM 10:30 AM 11:00 AM 11:30 AM 12:00 PM 12:30 PM 1:00 PM 1…" at bounding box center [797, 744] width 1480 height 1011
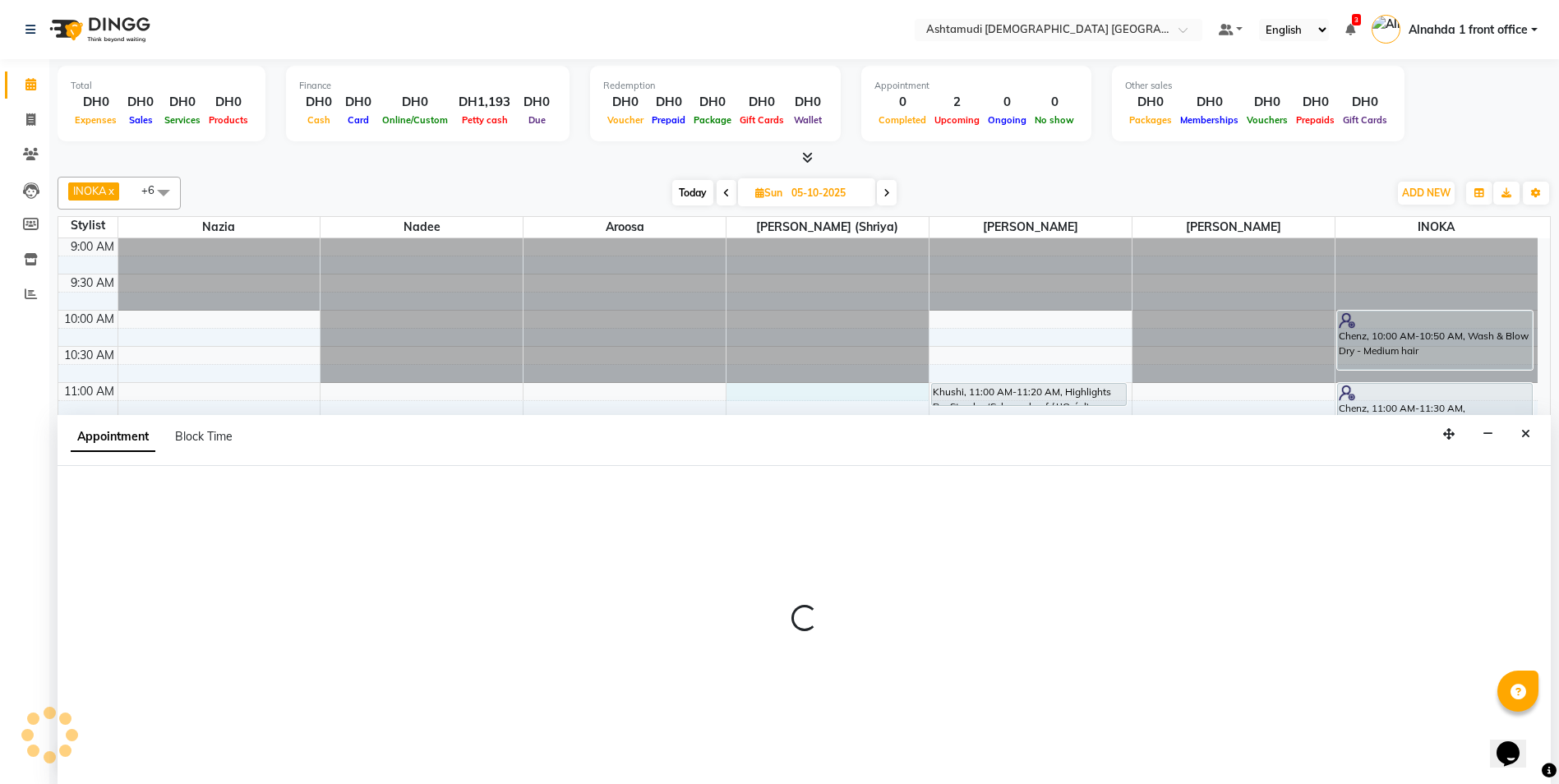
scroll to position [1, 0]
select select "86641"
select select "tentative"
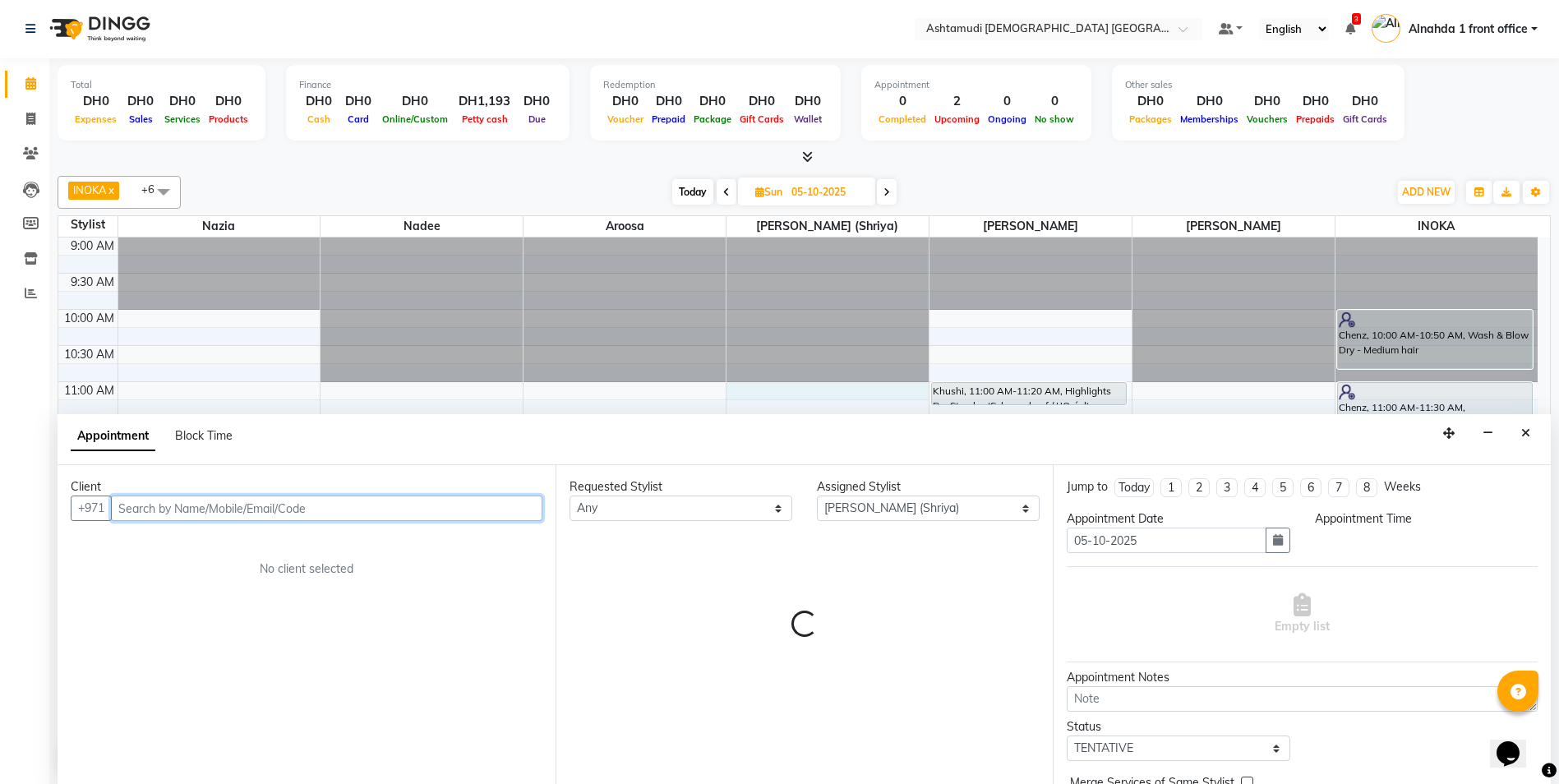
select select "660"
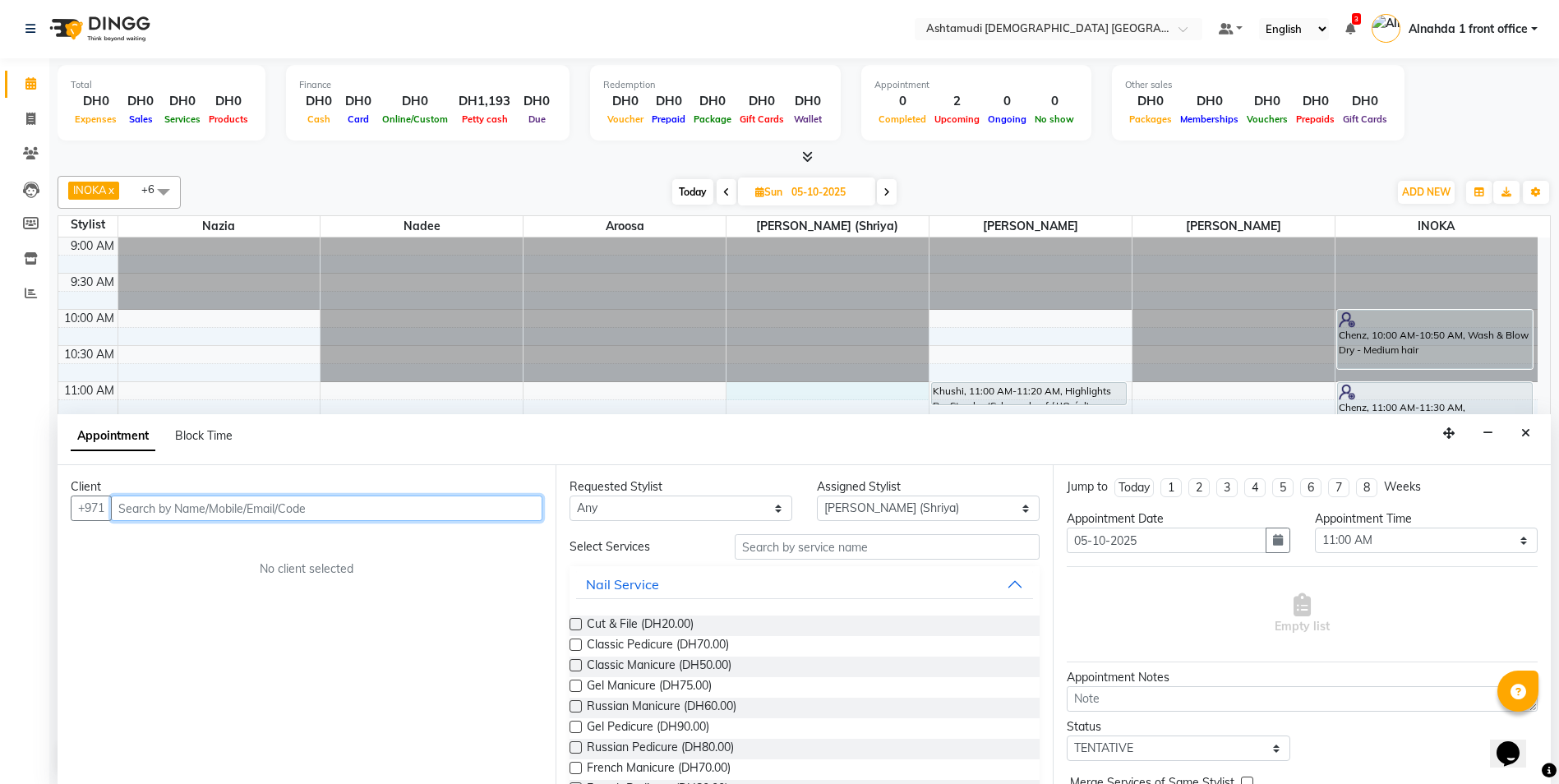
click at [208, 504] on input "text" at bounding box center [327, 507] width 432 height 25
type input "503439186"
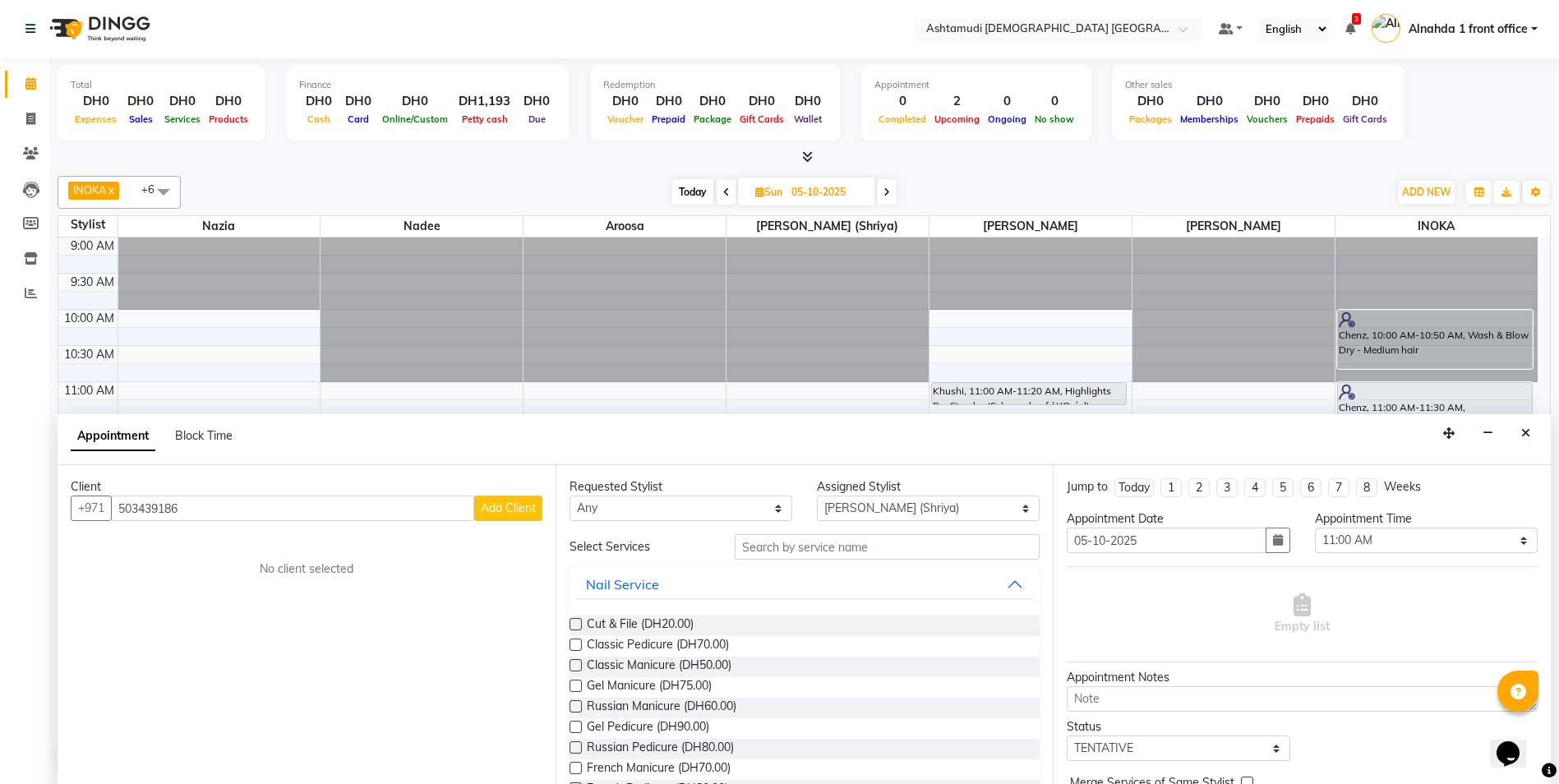
click at [482, 518] on button "Add Client" at bounding box center [508, 507] width 68 height 25
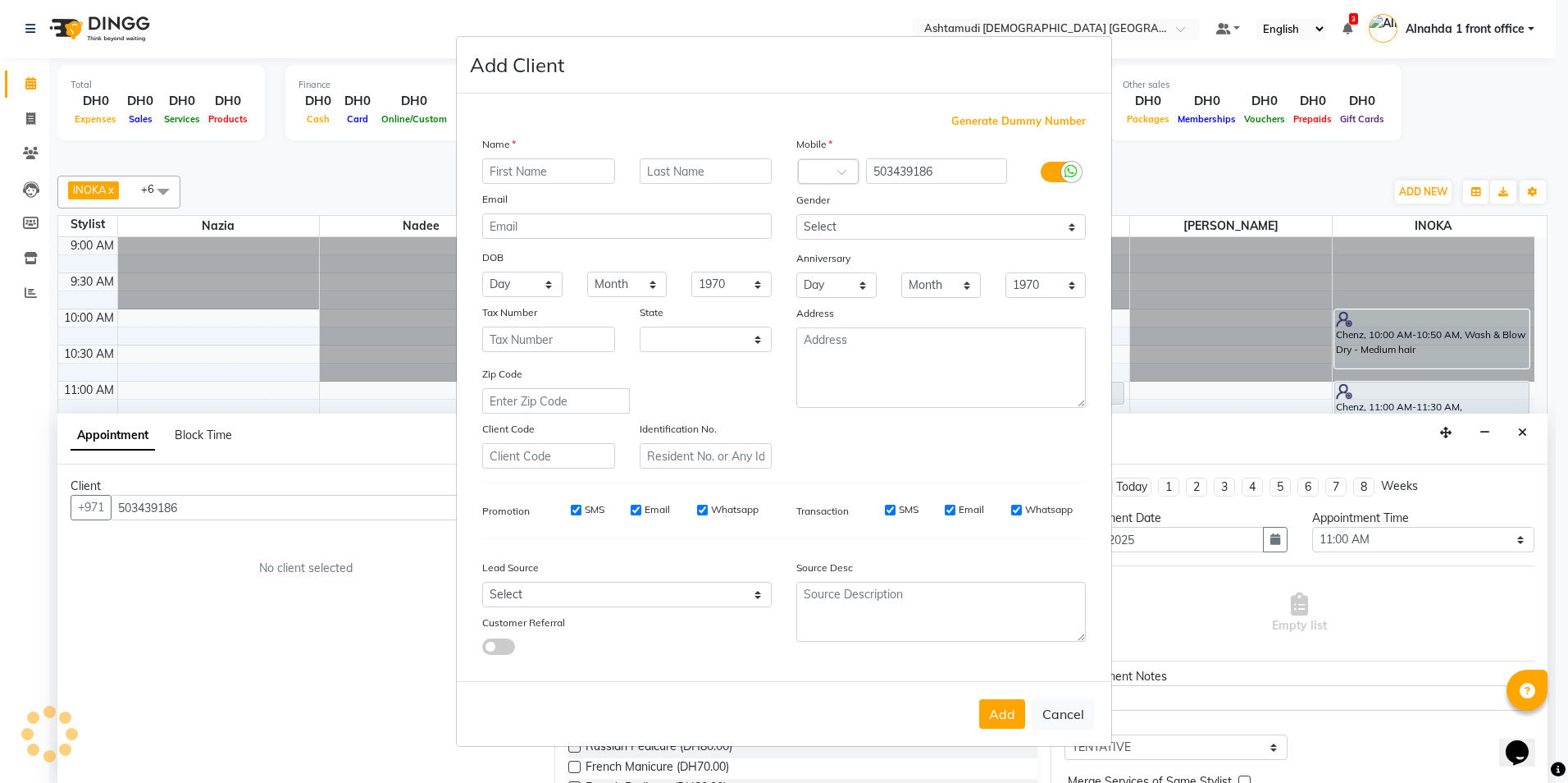
select select "3798"
click at [543, 169] on input "text" at bounding box center [548, 171] width 132 height 25
type input "[PERSON_NAME]"
click at [1001, 718] on button "Add" at bounding box center [1002, 714] width 46 height 30
select select
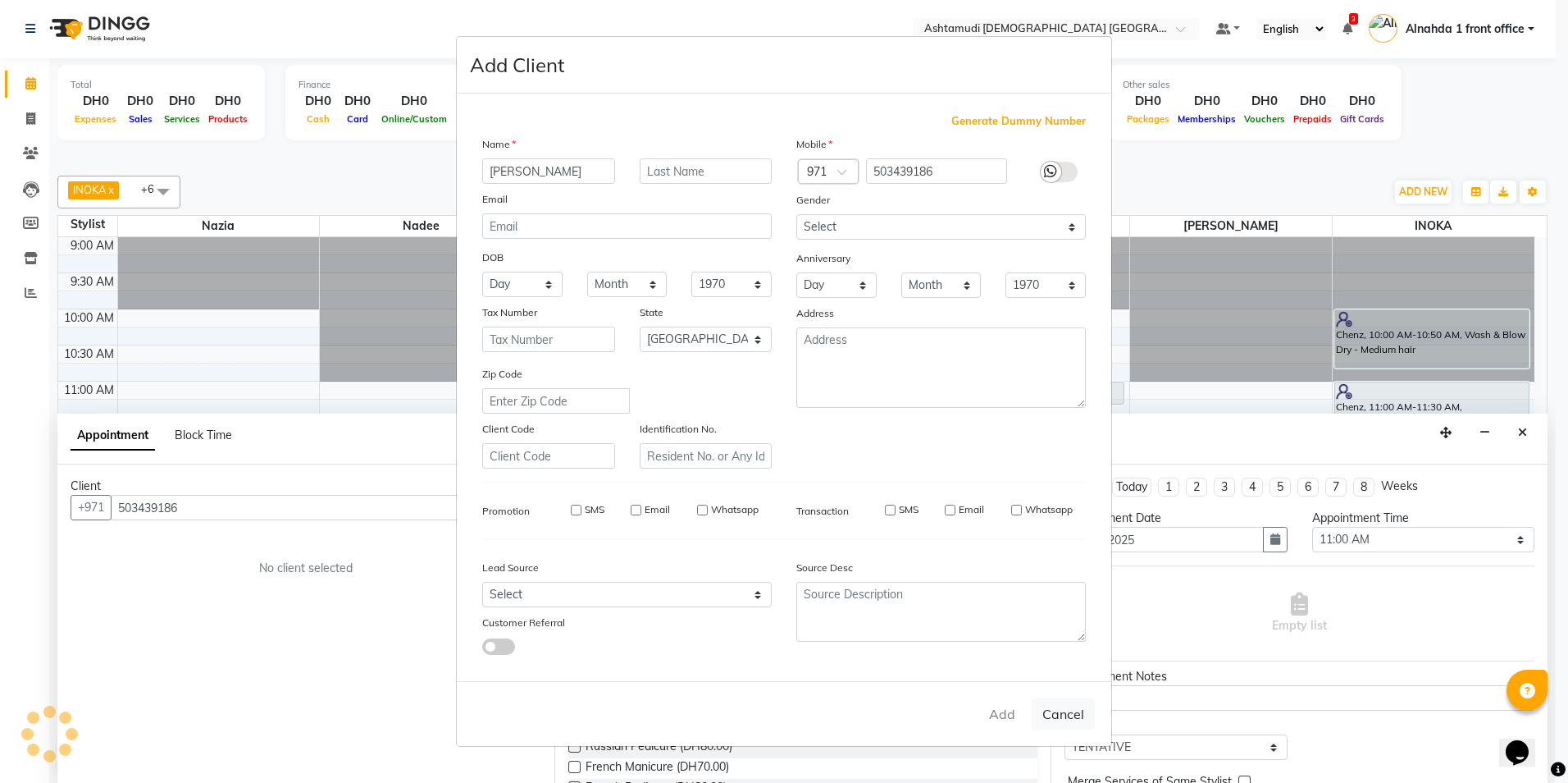
select select
select select "null"
select select
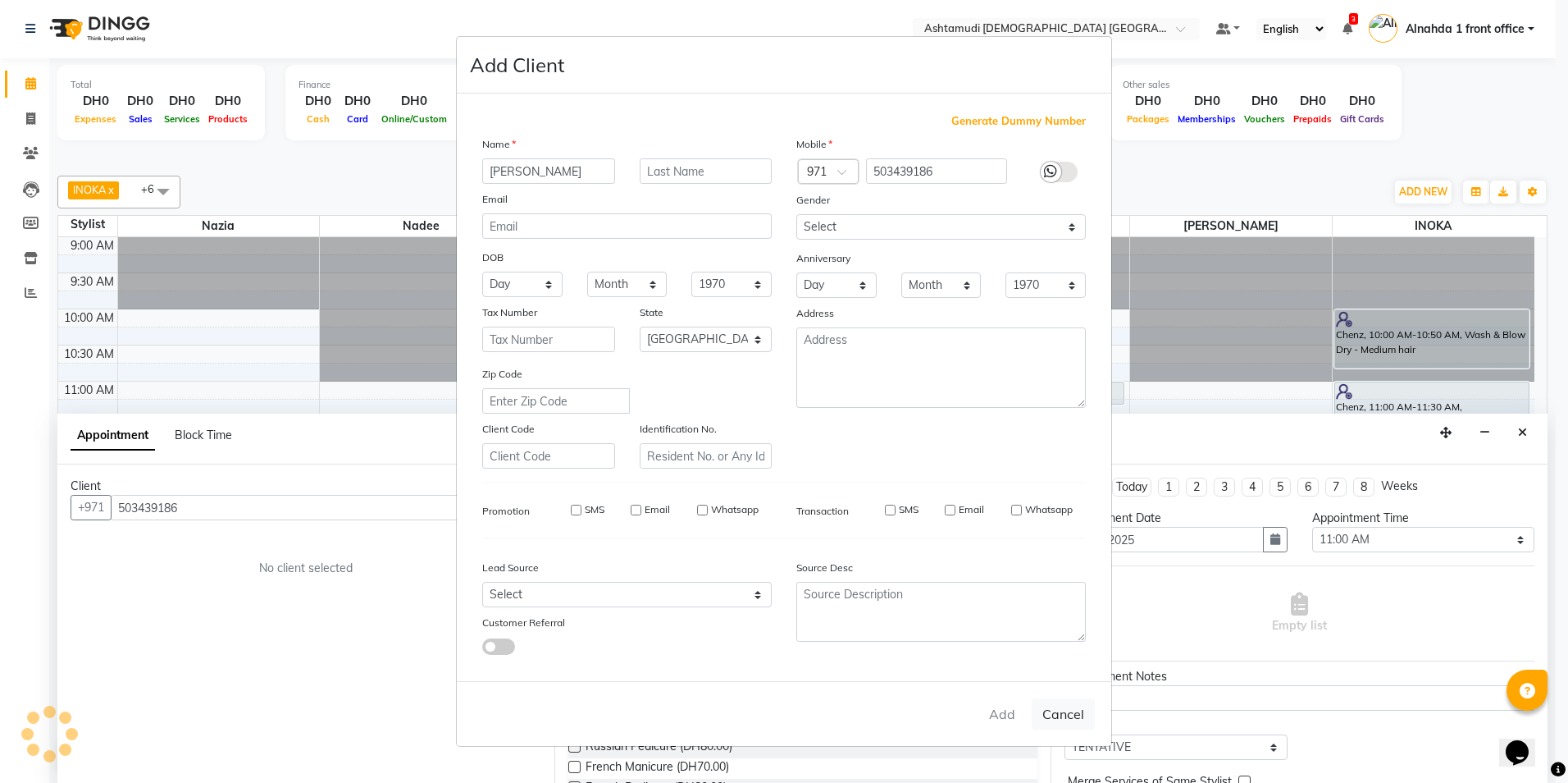
select select
checkbox input "false"
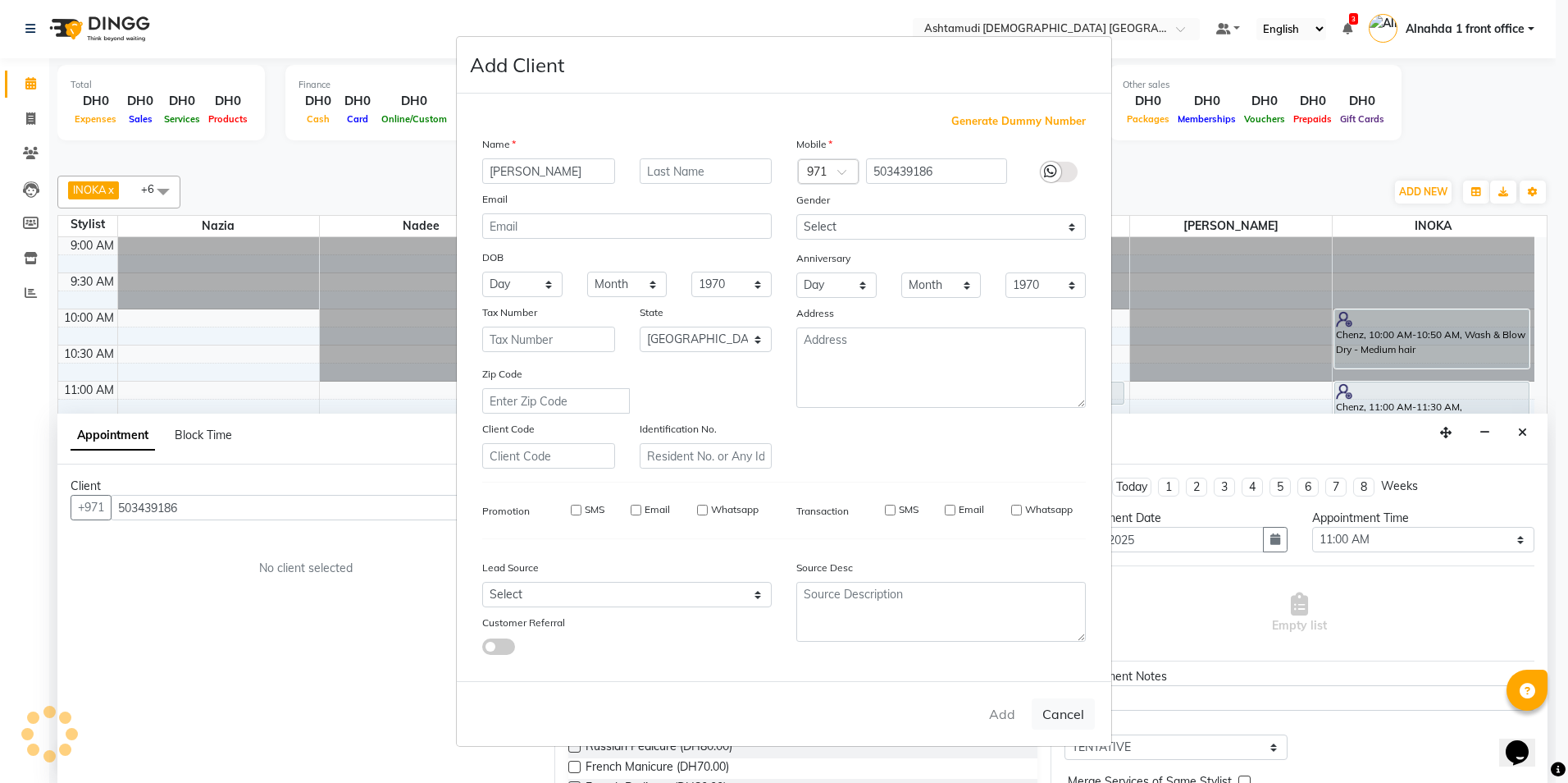
checkbox input "false"
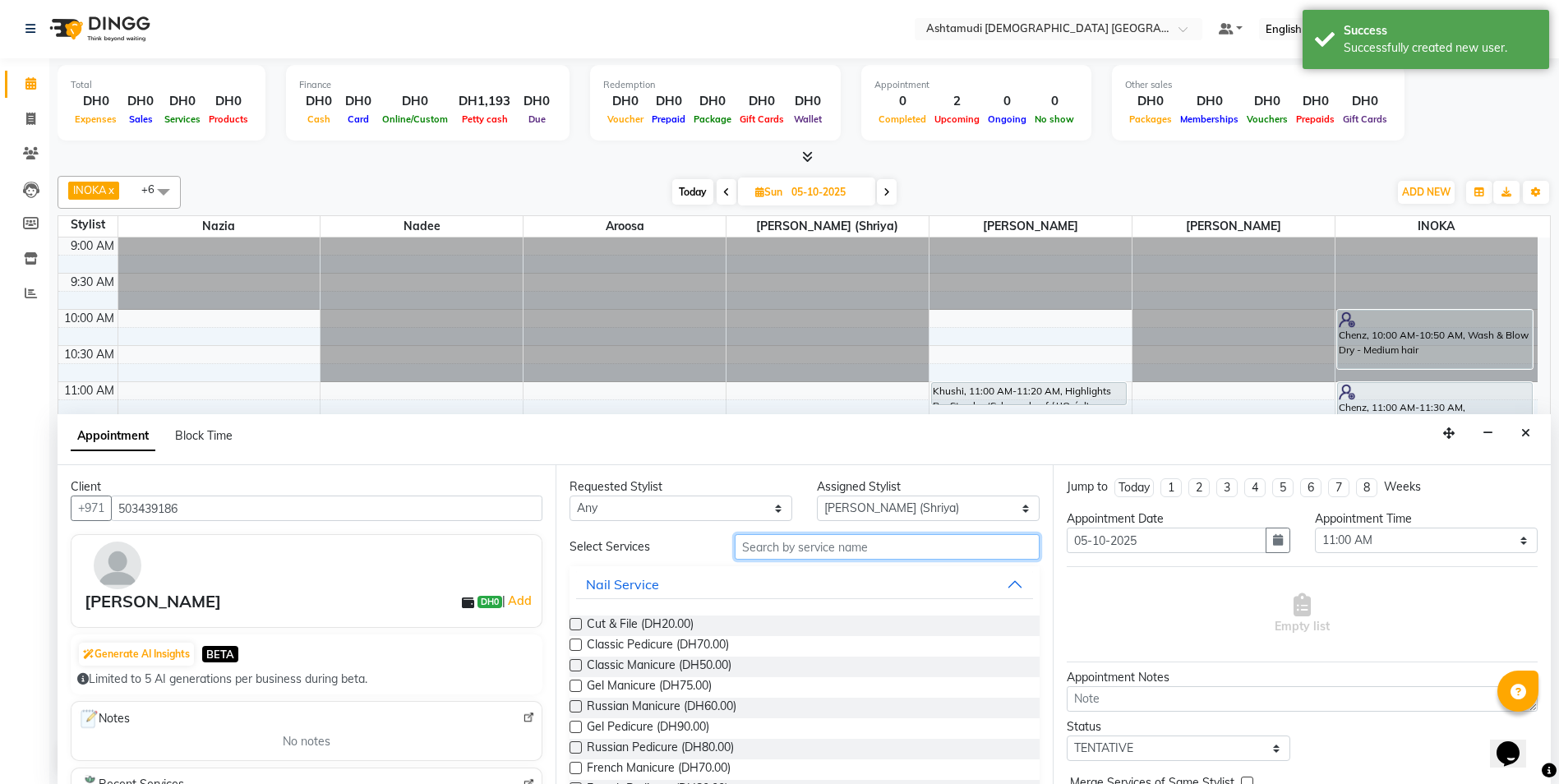
click at [856, 550] on input "text" at bounding box center [887, 547] width 306 height 25
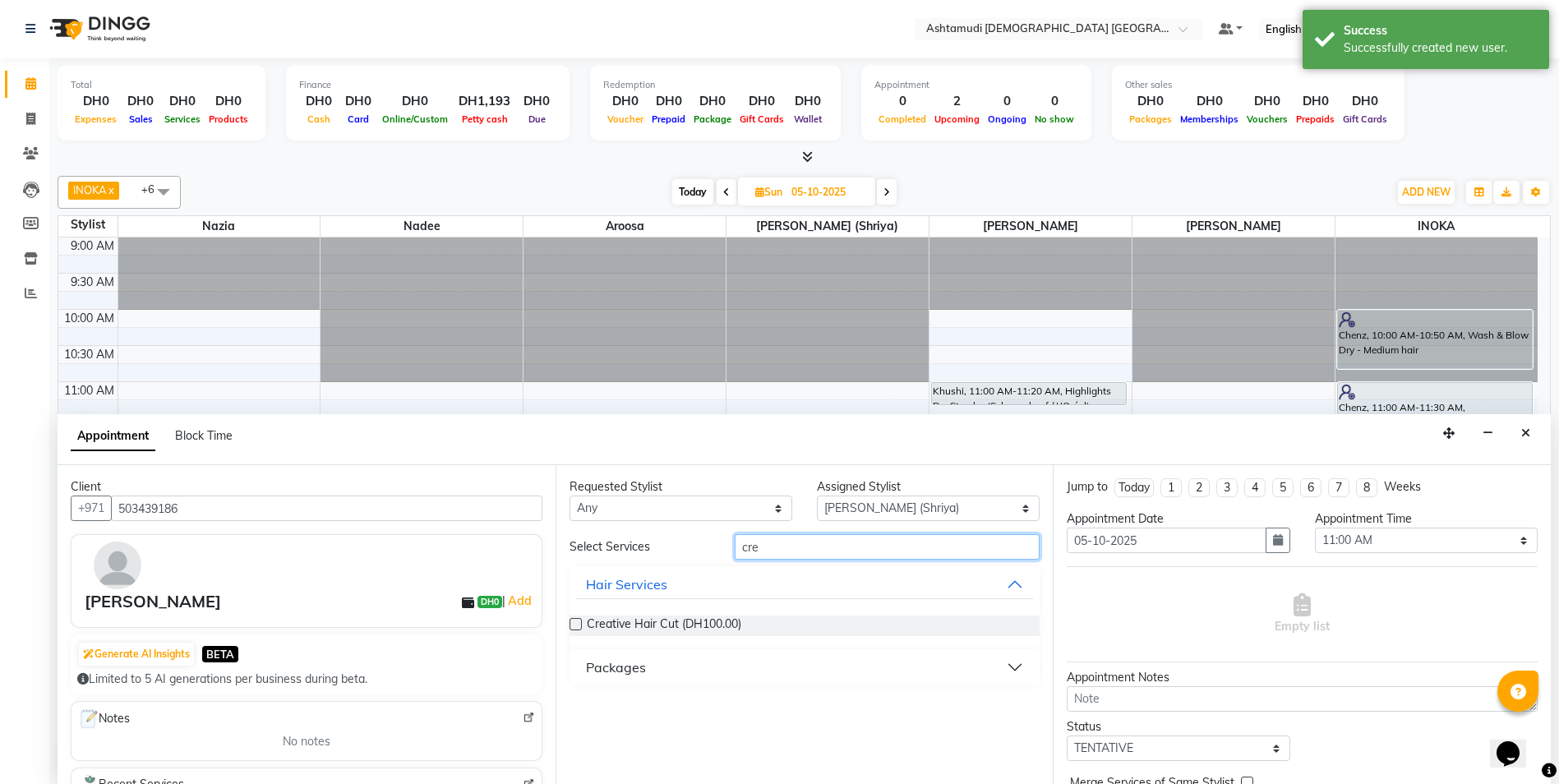
type input "cre"
drag, startPoint x: 576, startPoint y: 619, endPoint x: 591, endPoint y: 614, distance: 15.8
click at [576, 617] on div "Creative Hair Cut (DH100.00)" at bounding box center [805, 626] width 471 height 21
click at [577, 624] on label at bounding box center [575, 623] width 12 height 12
click at [577, 624] on input "checkbox" at bounding box center [574, 625] width 10 height 10
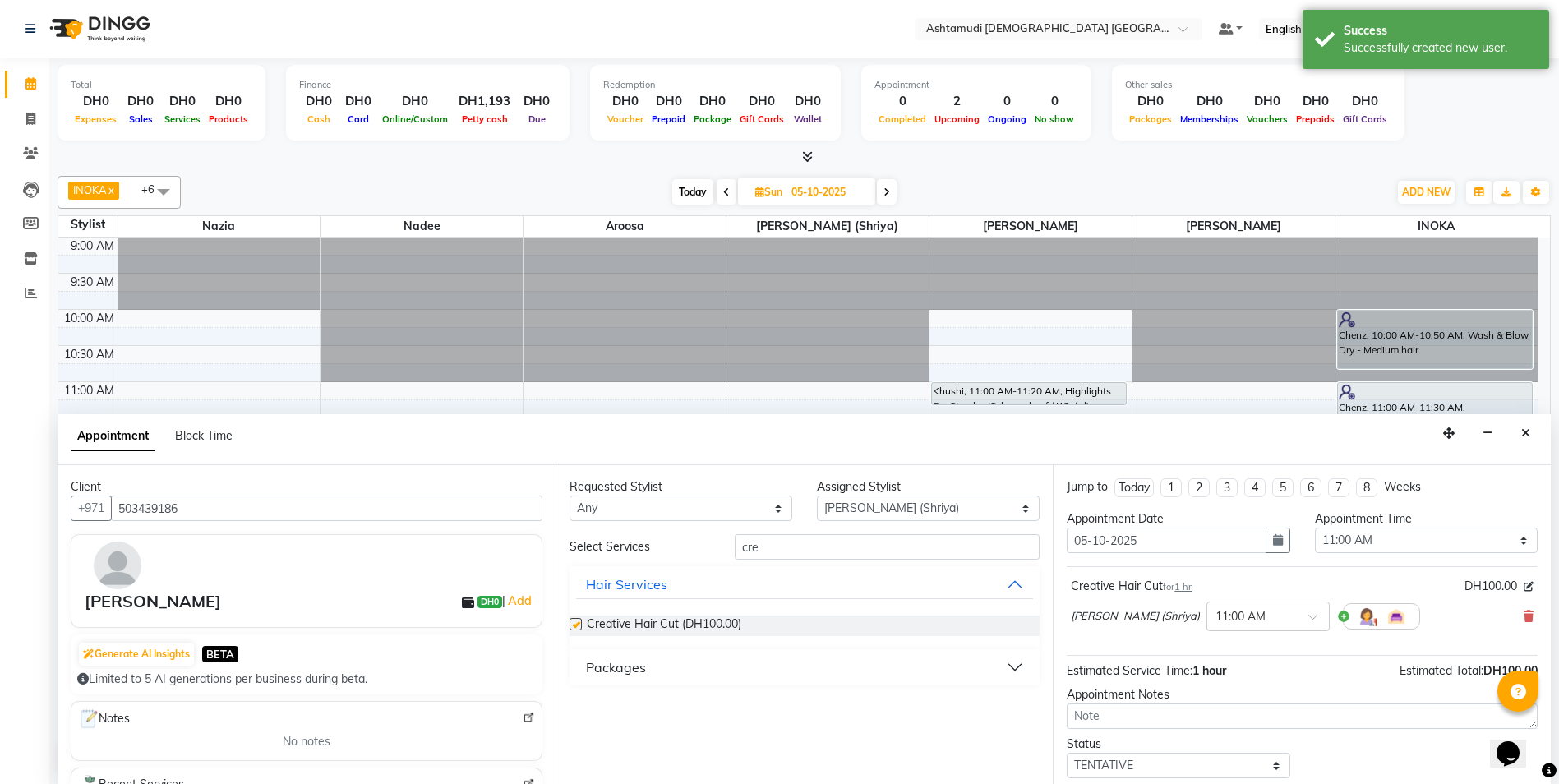
checkbox input "false"
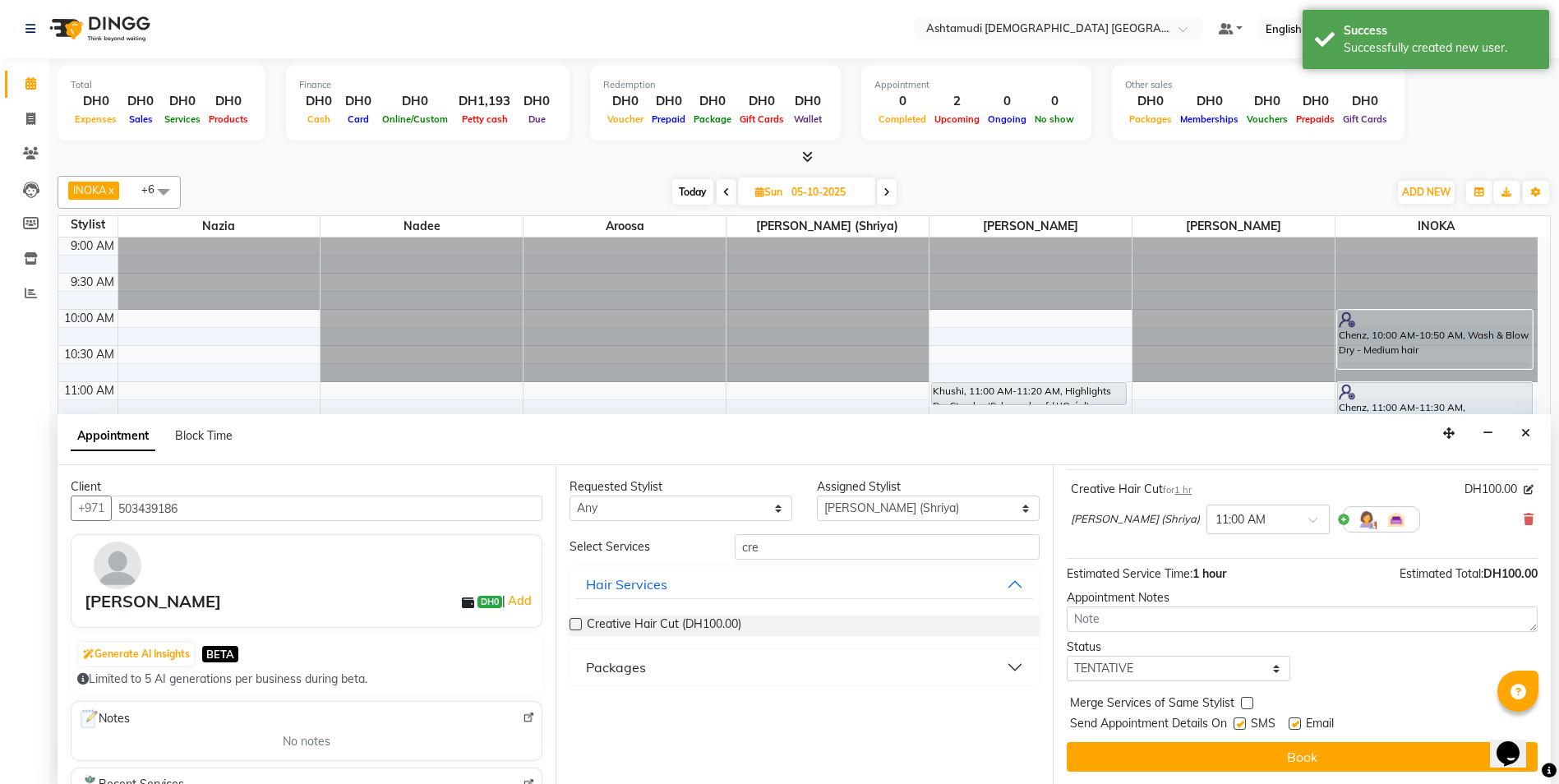
scroll to position [98, 0]
click at [1181, 672] on select "Select TENTATIVE CONFIRM UPCOMING" at bounding box center [1178, 667] width 222 height 25
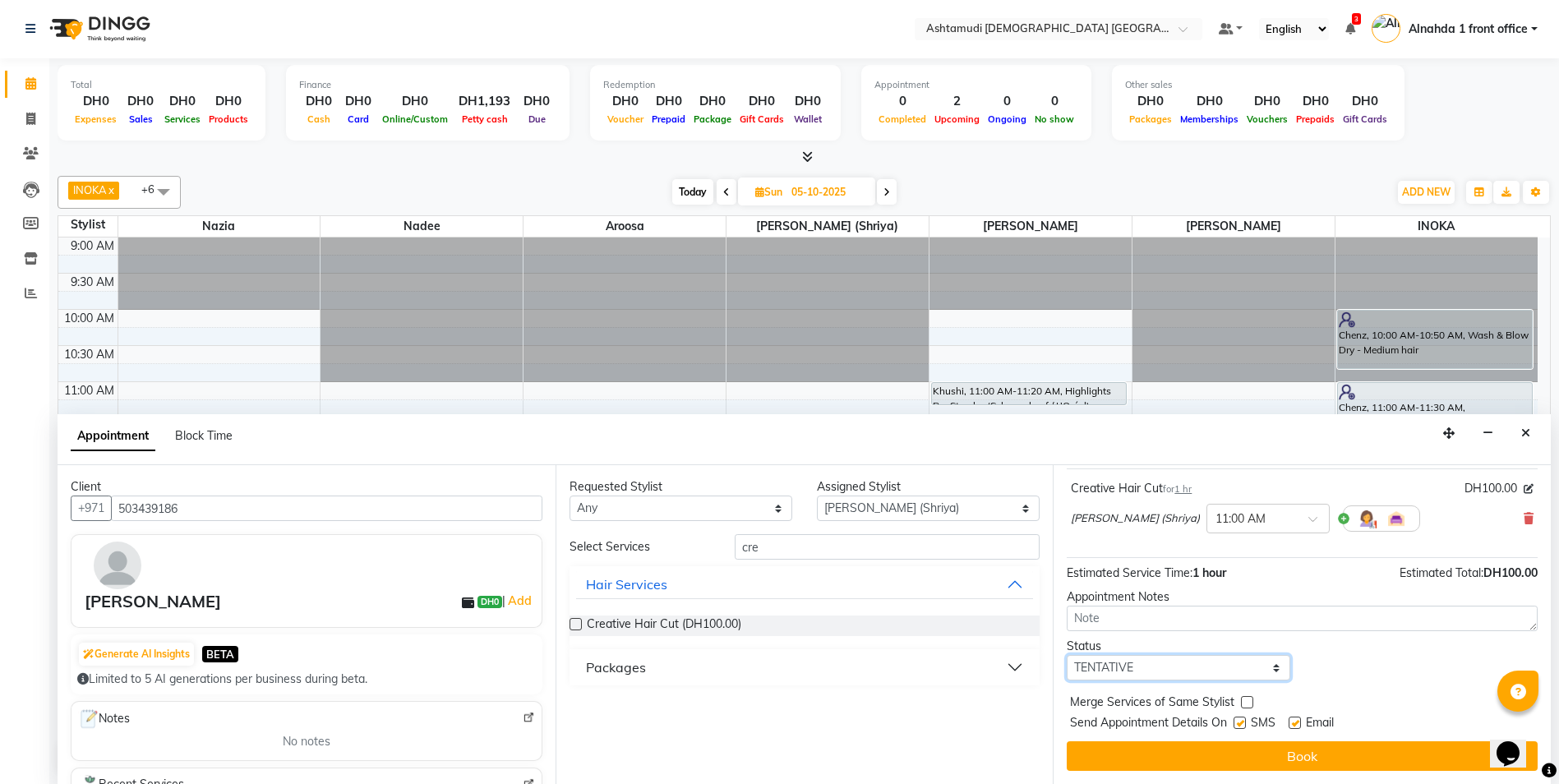
select select "confirm booking"
click at [1066, 655] on select "Select TENTATIVE CONFIRM UPCOMING" at bounding box center [1178, 667] width 222 height 25
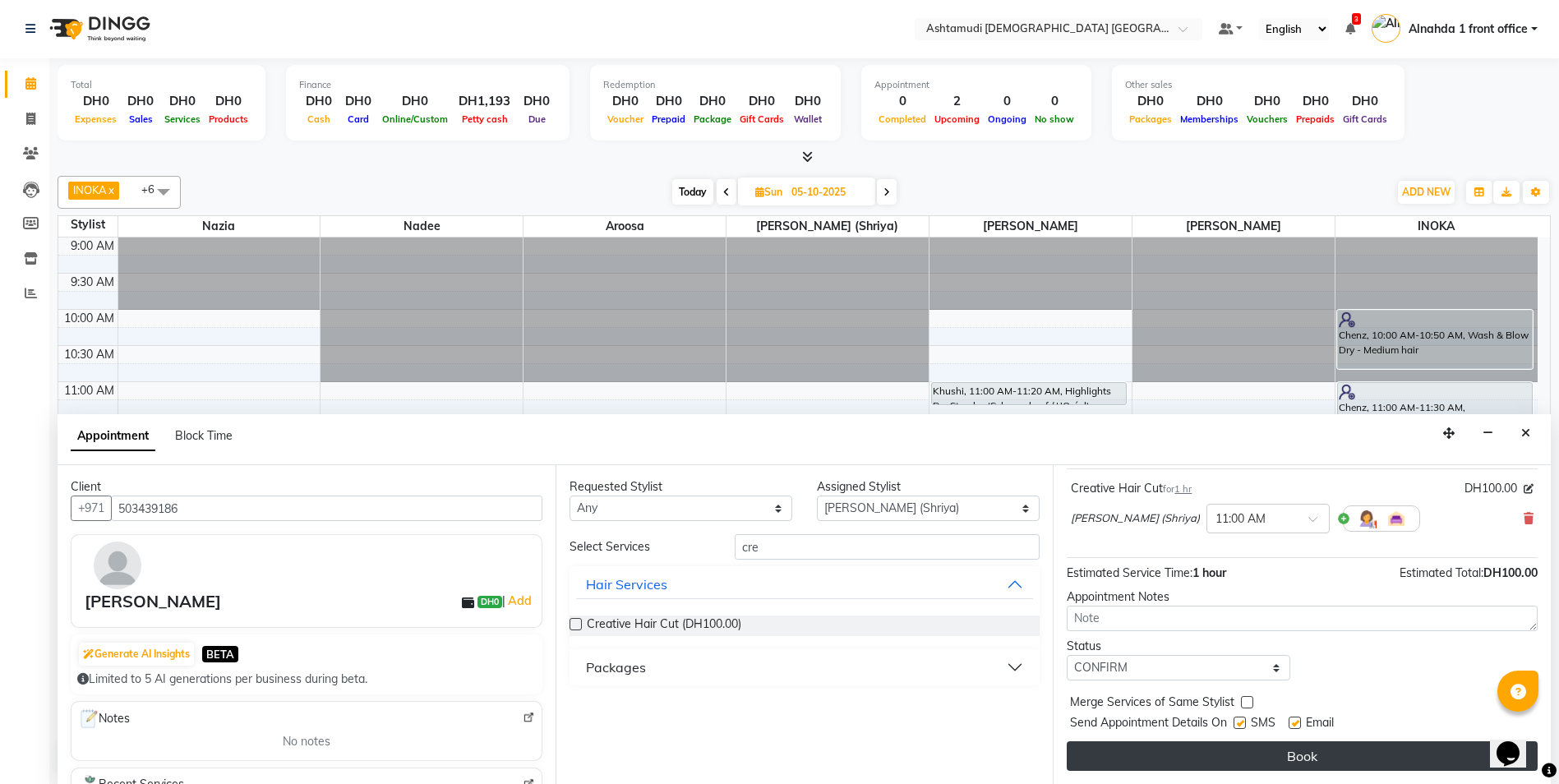
click at [1184, 765] on button "Book" at bounding box center [1302, 756] width 471 height 30
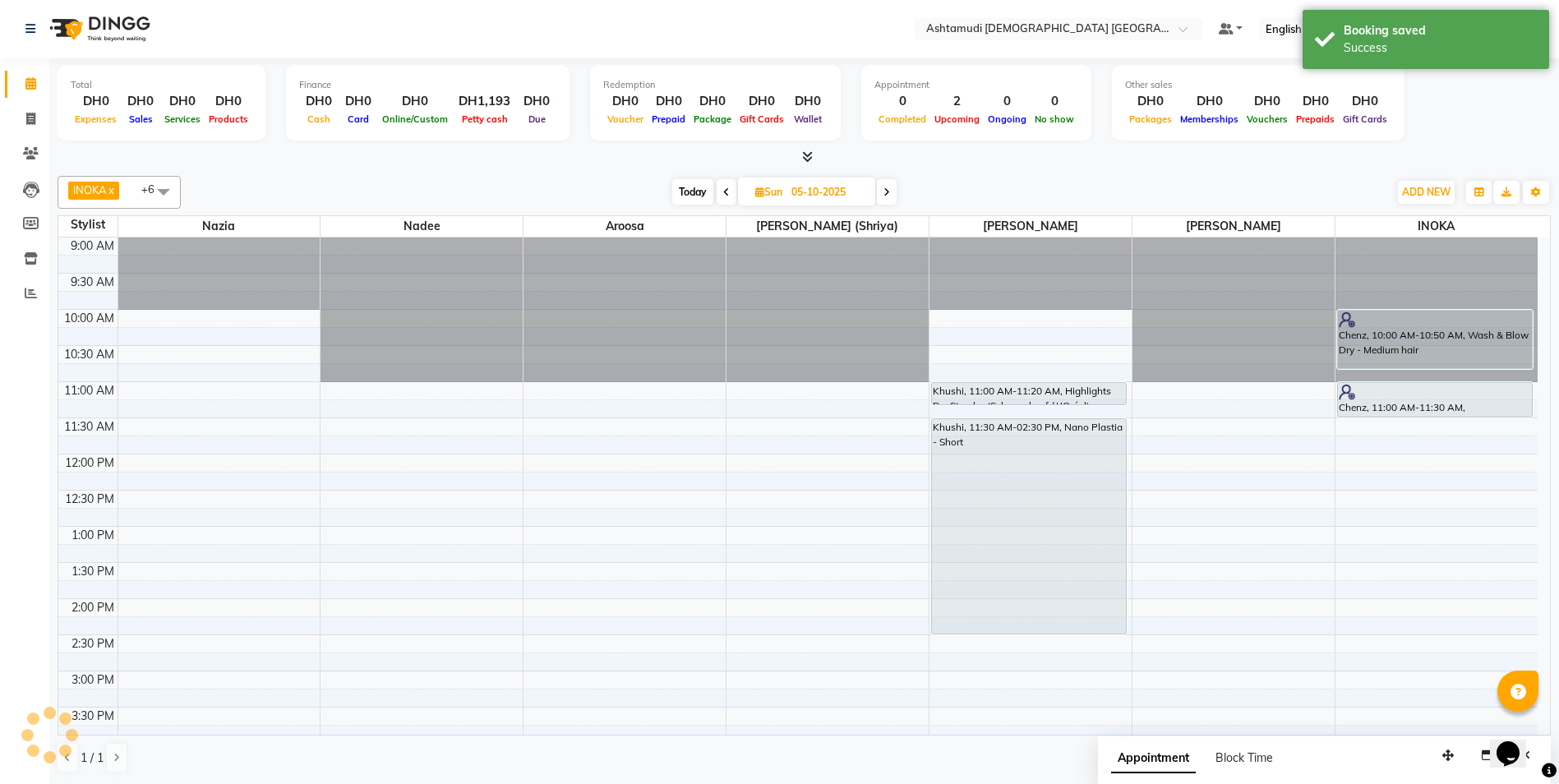
scroll to position [0, 0]
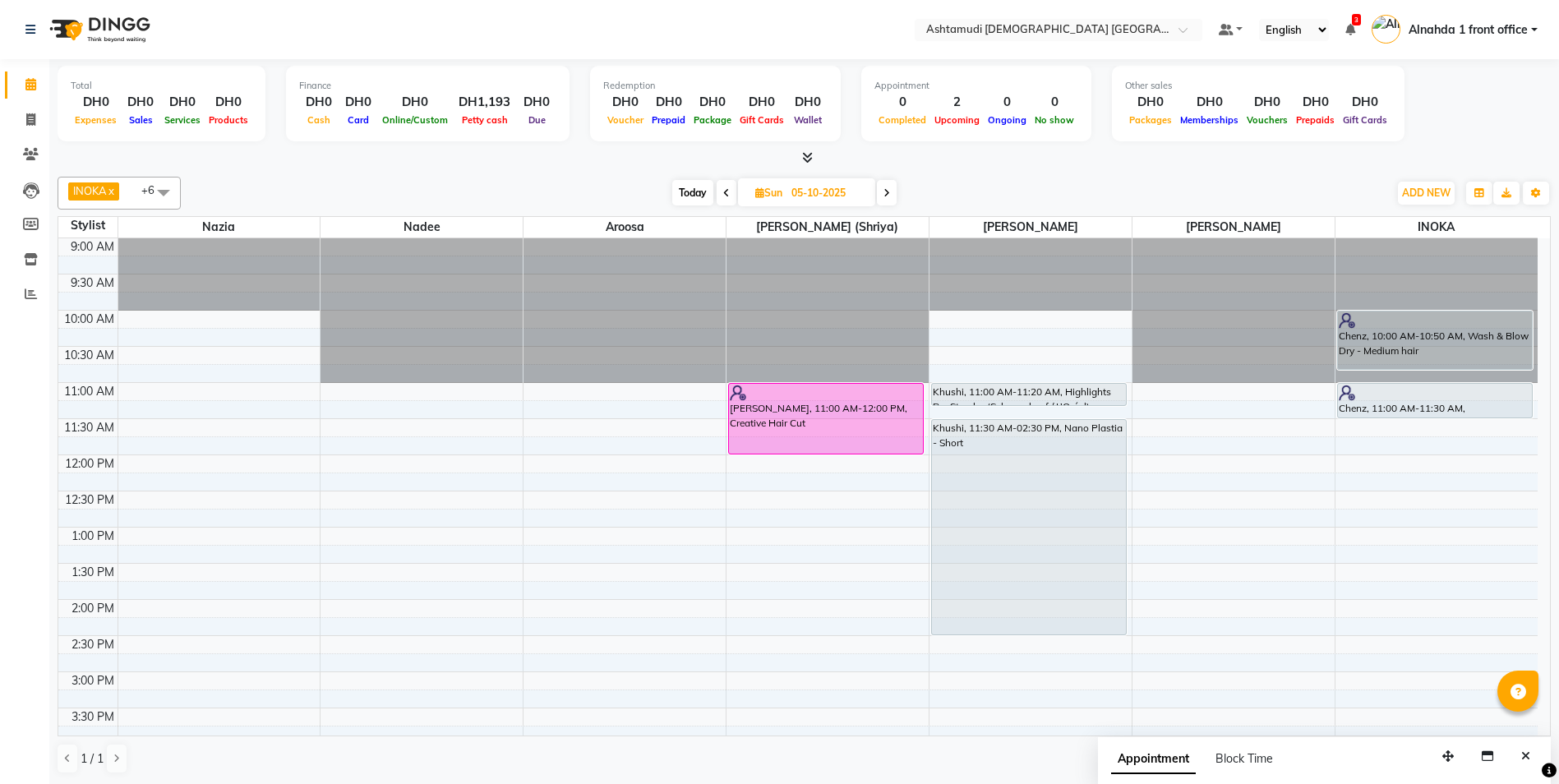
click at [689, 193] on span "Today" at bounding box center [693, 192] width 41 height 25
type input "04-10-2025"
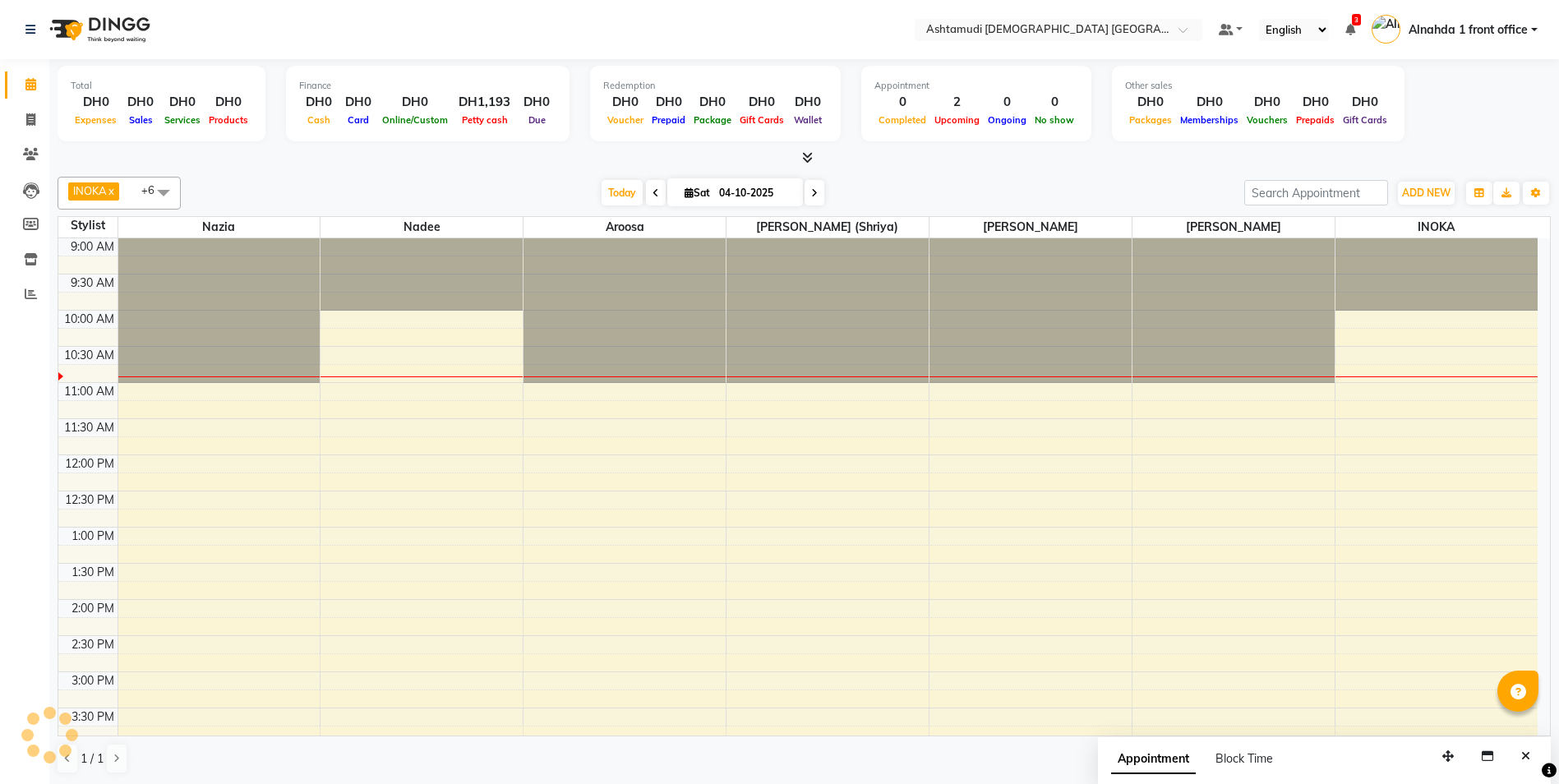
scroll to position [73, 0]
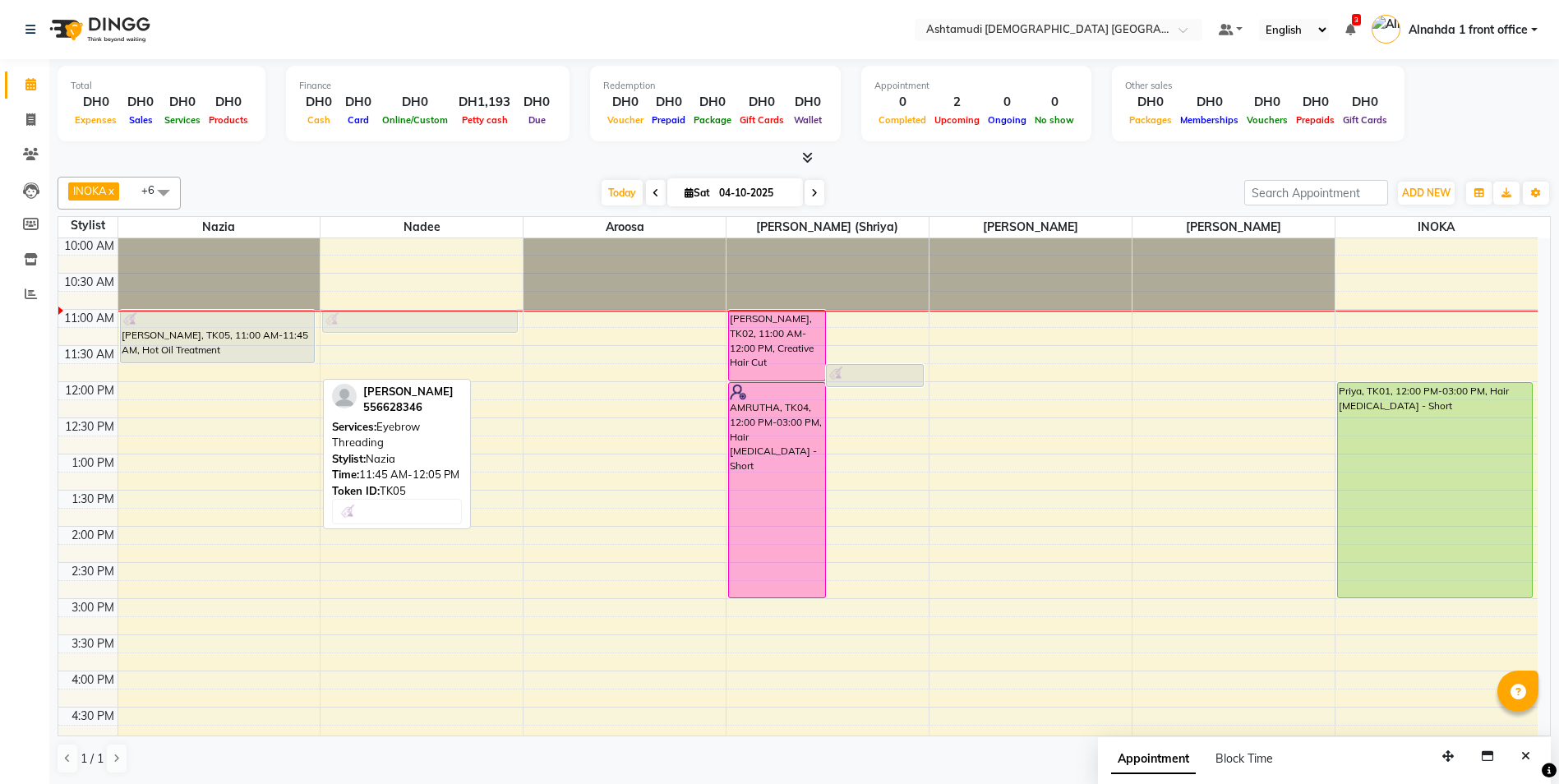
drag, startPoint x: 187, startPoint y: 374, endPoint x: 367, endPoint y: 321, distance: 187.6
click at [367, 321] on tr "ASWATHY, TK05, 11:00 AM-11:45 AM, Hot Oil Treatment ASWATHY, TK05, 11:45 AM-12:…" at bounding box center [797, 671] width 1480 height 1011
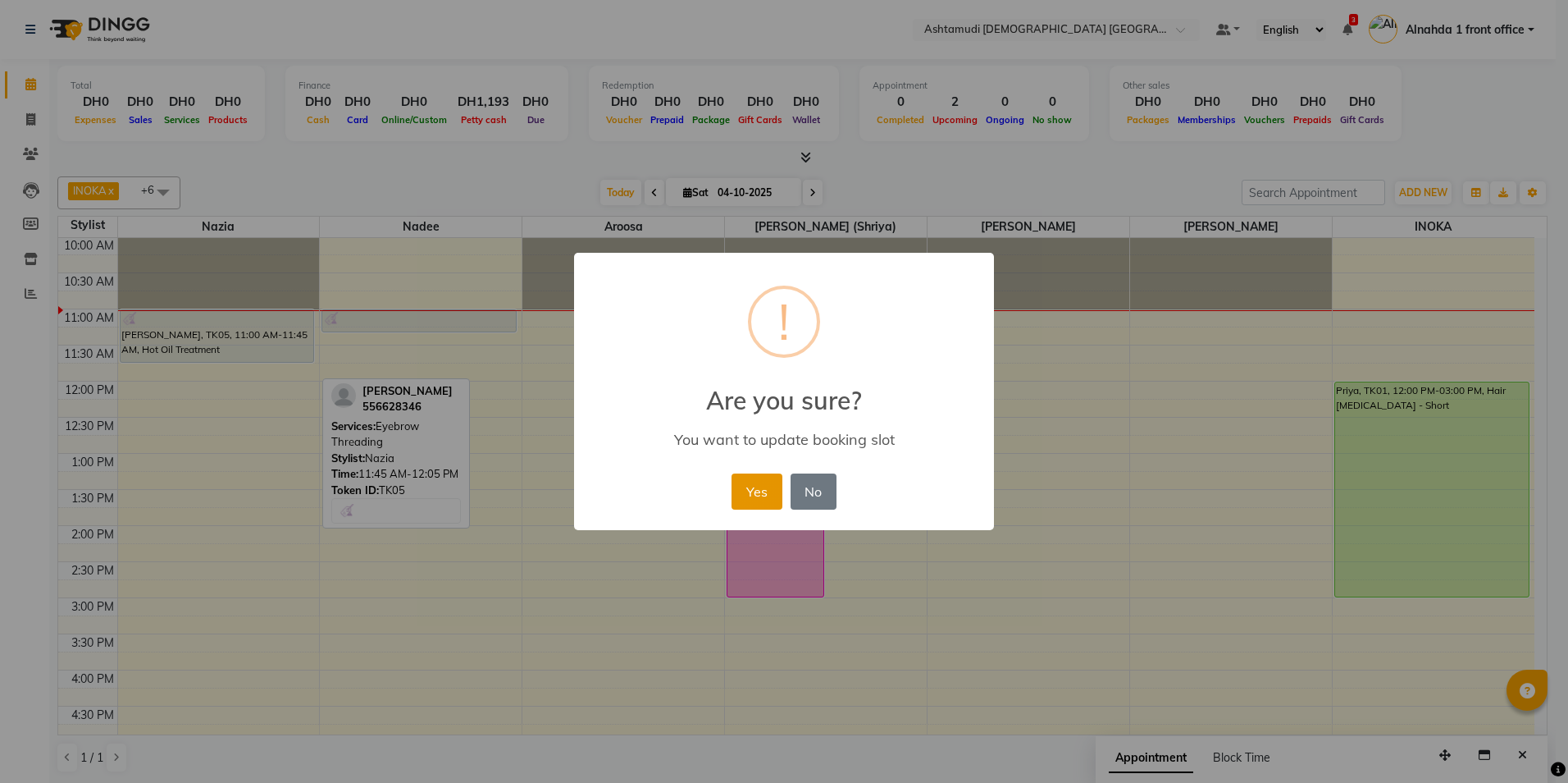
click at [754, 480] on button "Yes" at bounding box center [756, 491] width 50 height 36
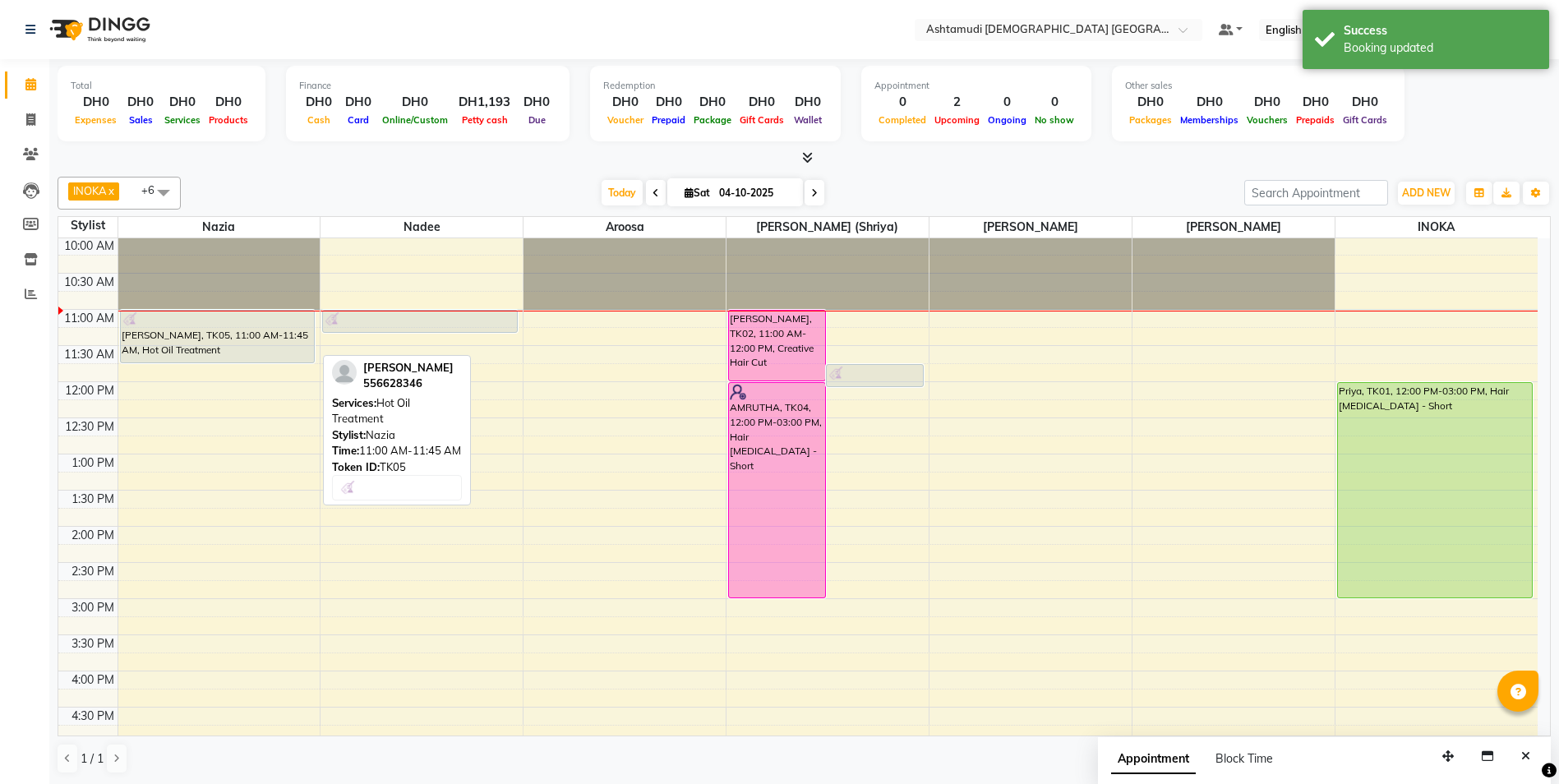
click at [250, 349] on div "ASWATHY, TK05, 11:00 AM-11:45 AM, Hot Oil Treatment" at bounding box center [218, 335] width 194 height 51
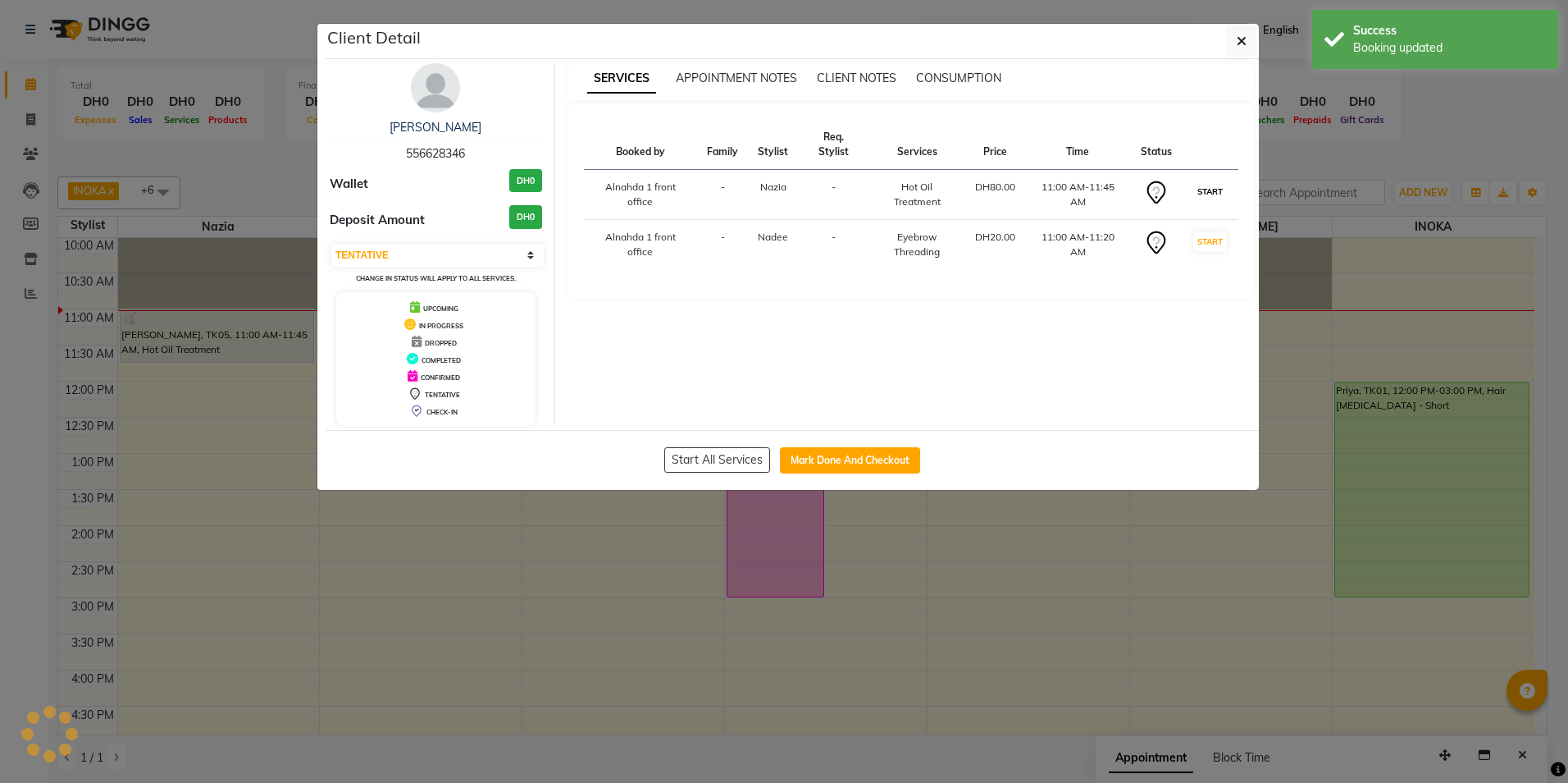
click at [1214, 189] on button "START" at bounding box center [1210, 191] width 34 height 21
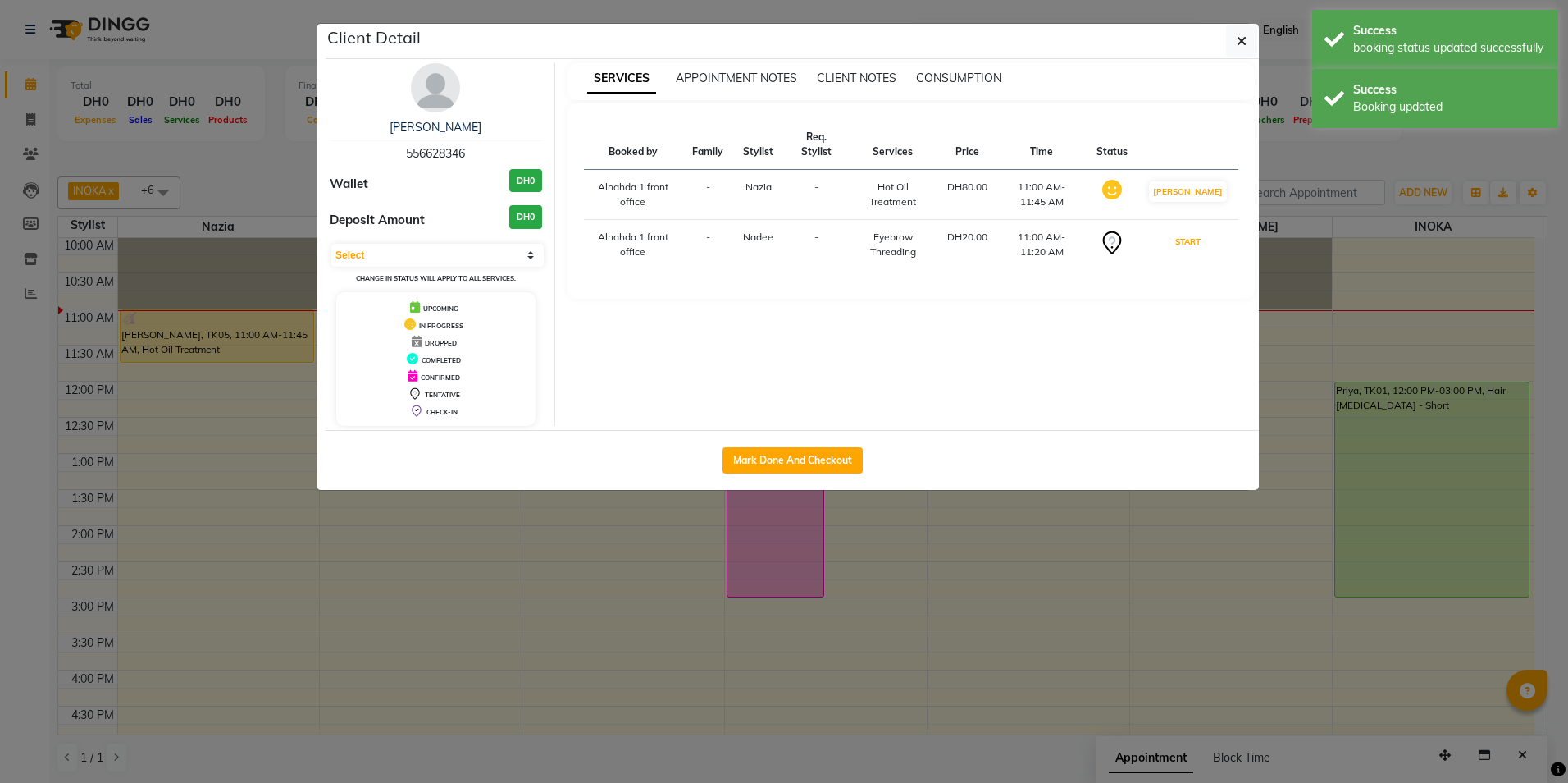
click at [1205, 242] on button "START" at bounding box center [1188, 242] width 34 height 21
select select "1"
click at [1248, 35] on button "button" at bounding box center [1242, 40] width 31 height 31
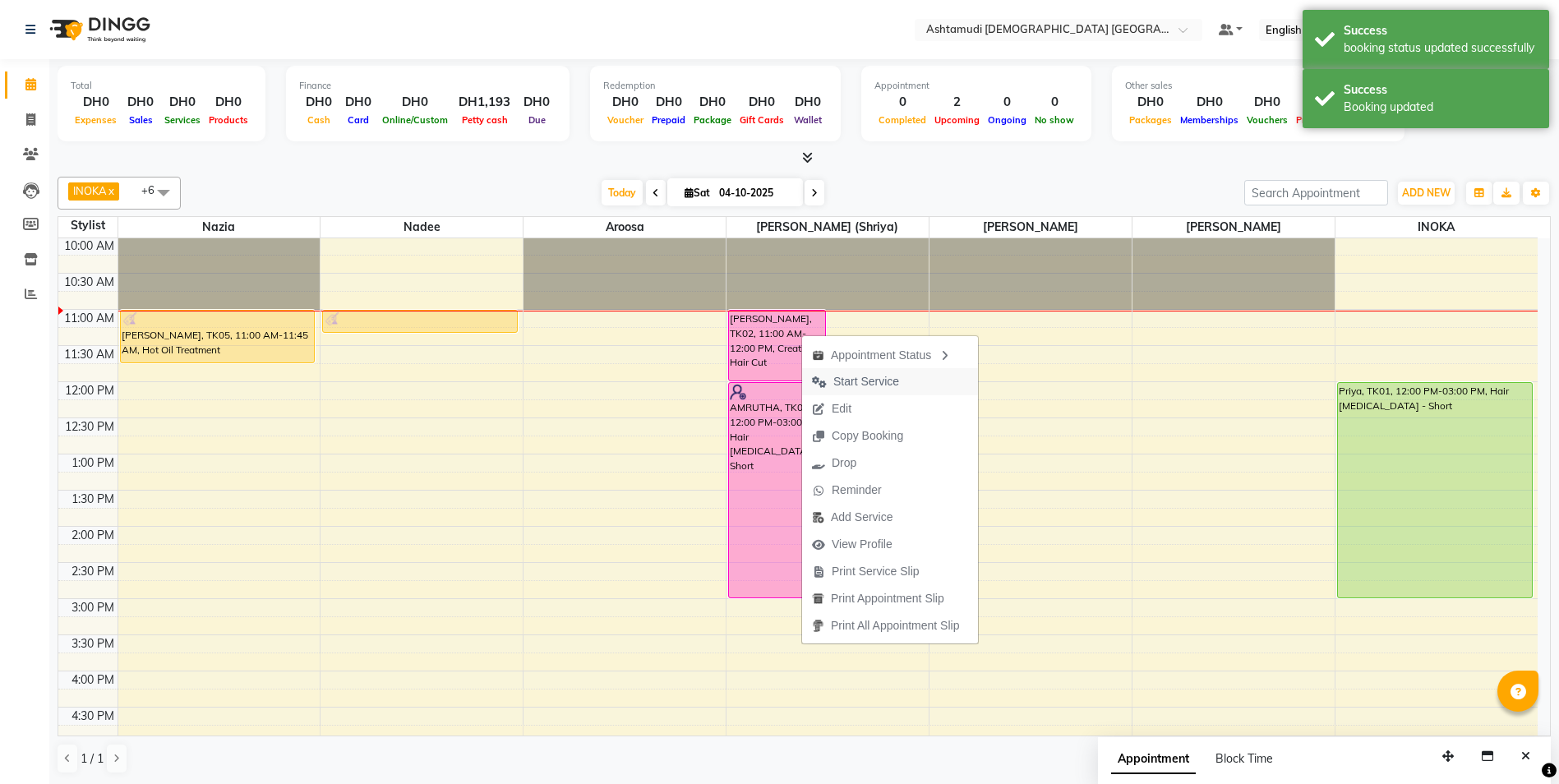
click at [851, 382] on span "Start Service" at bounding box center [866, 381] width 65 height 17
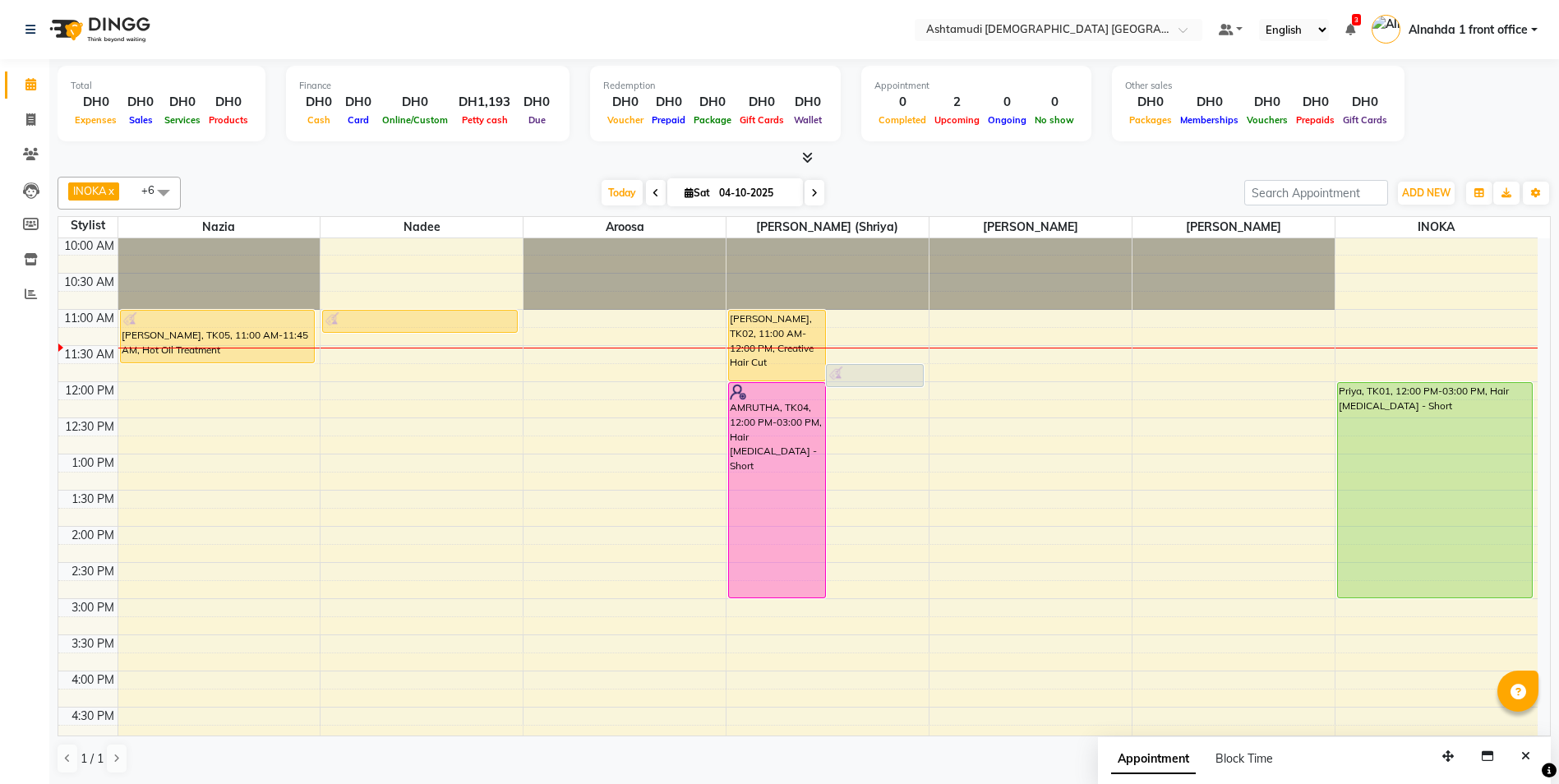
scroll to position [1, 0]
click at [33, 121] on icon at bounding box center [31, 118] width 9 height 12
select select "service"
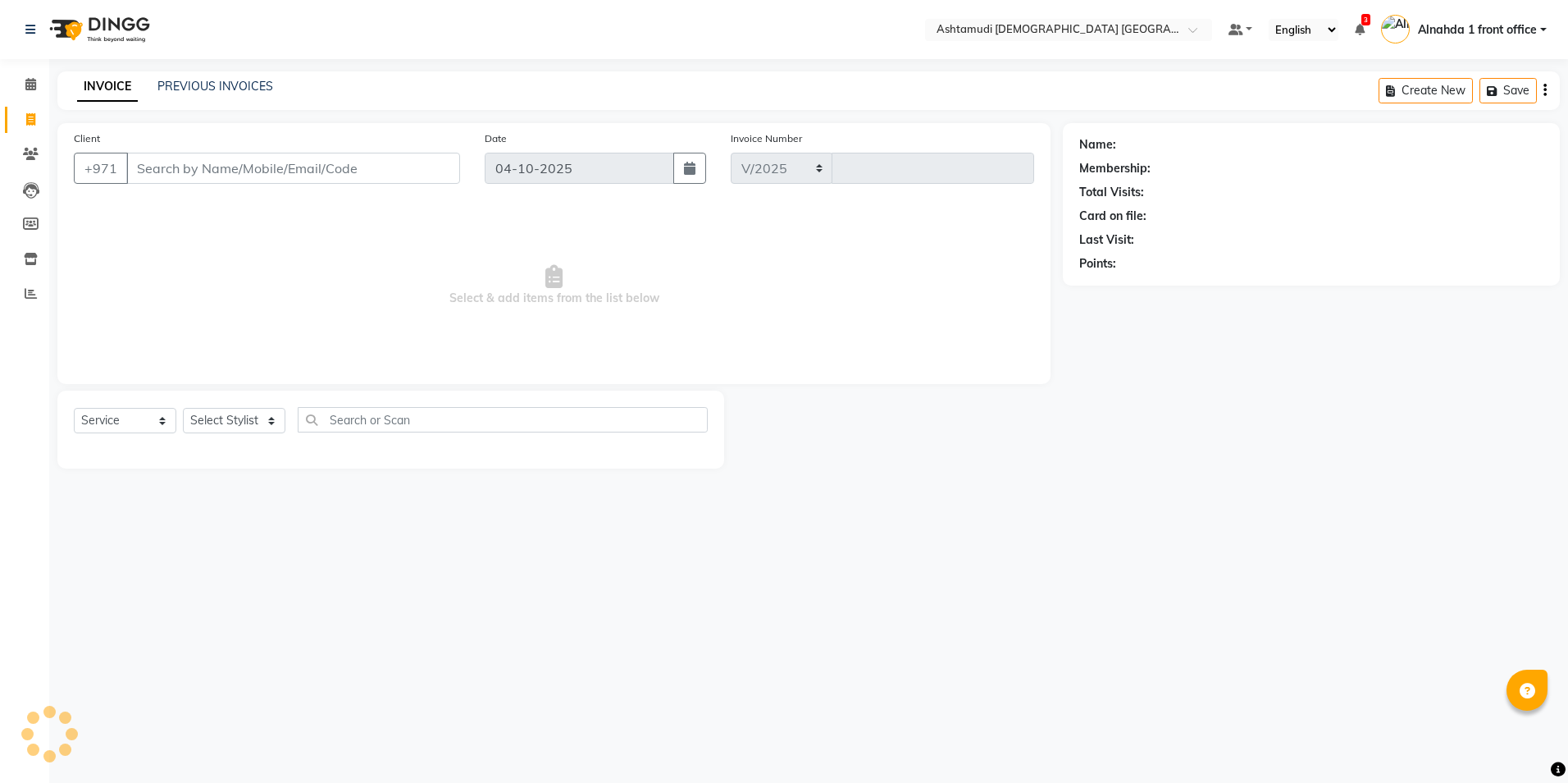
select select "7242"
type input "3095"
click at [272, 175] on input "Client" at bounding box center [293, 168] width 334 height 31
click at [259, 174] on input "Client" at bounding box center [293, 168] width 334 height 31
type input "523932454"
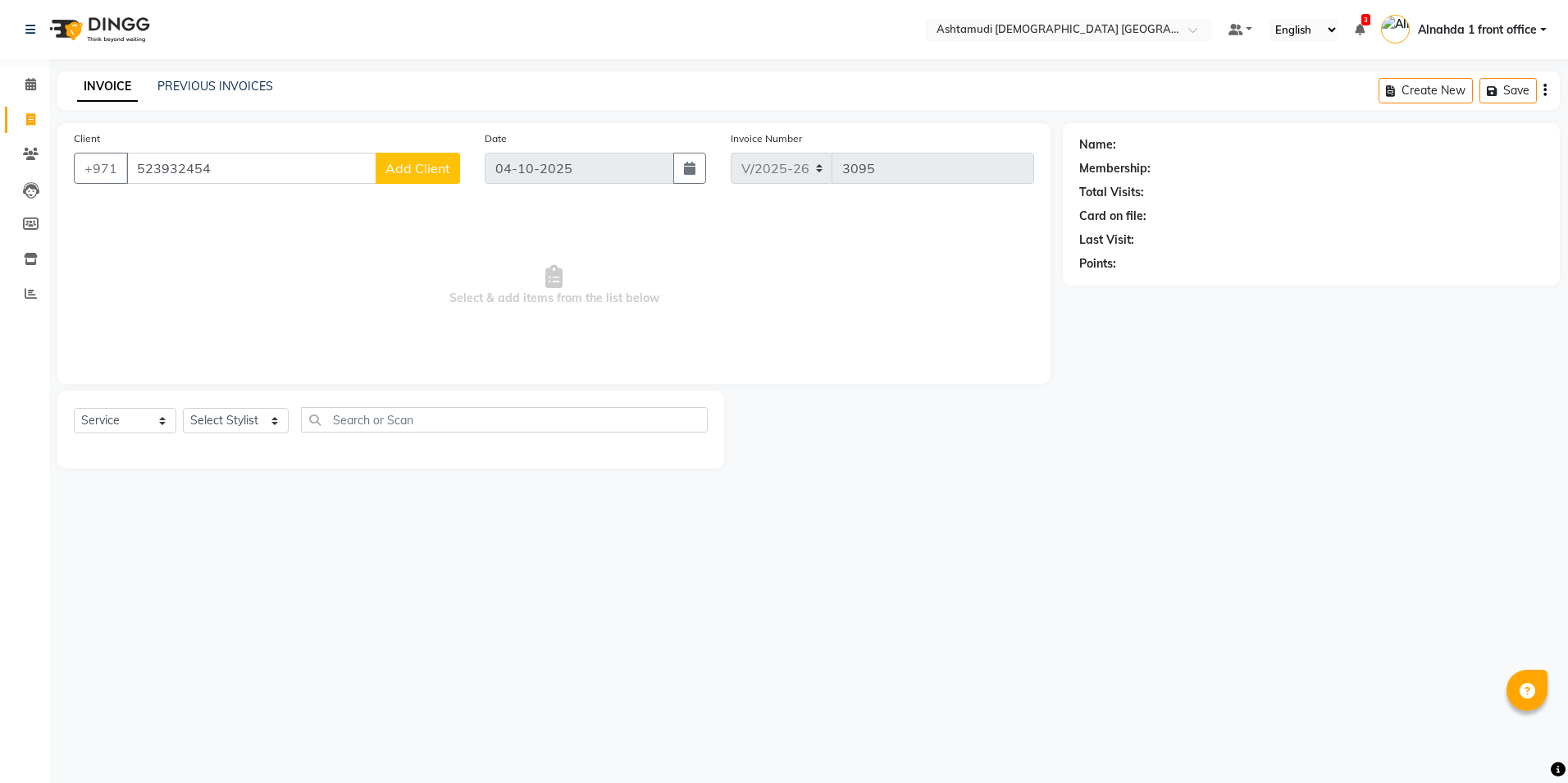
click at [431, 167] on span "Add Client" at bounding box center [417, 168] width 64 height 17
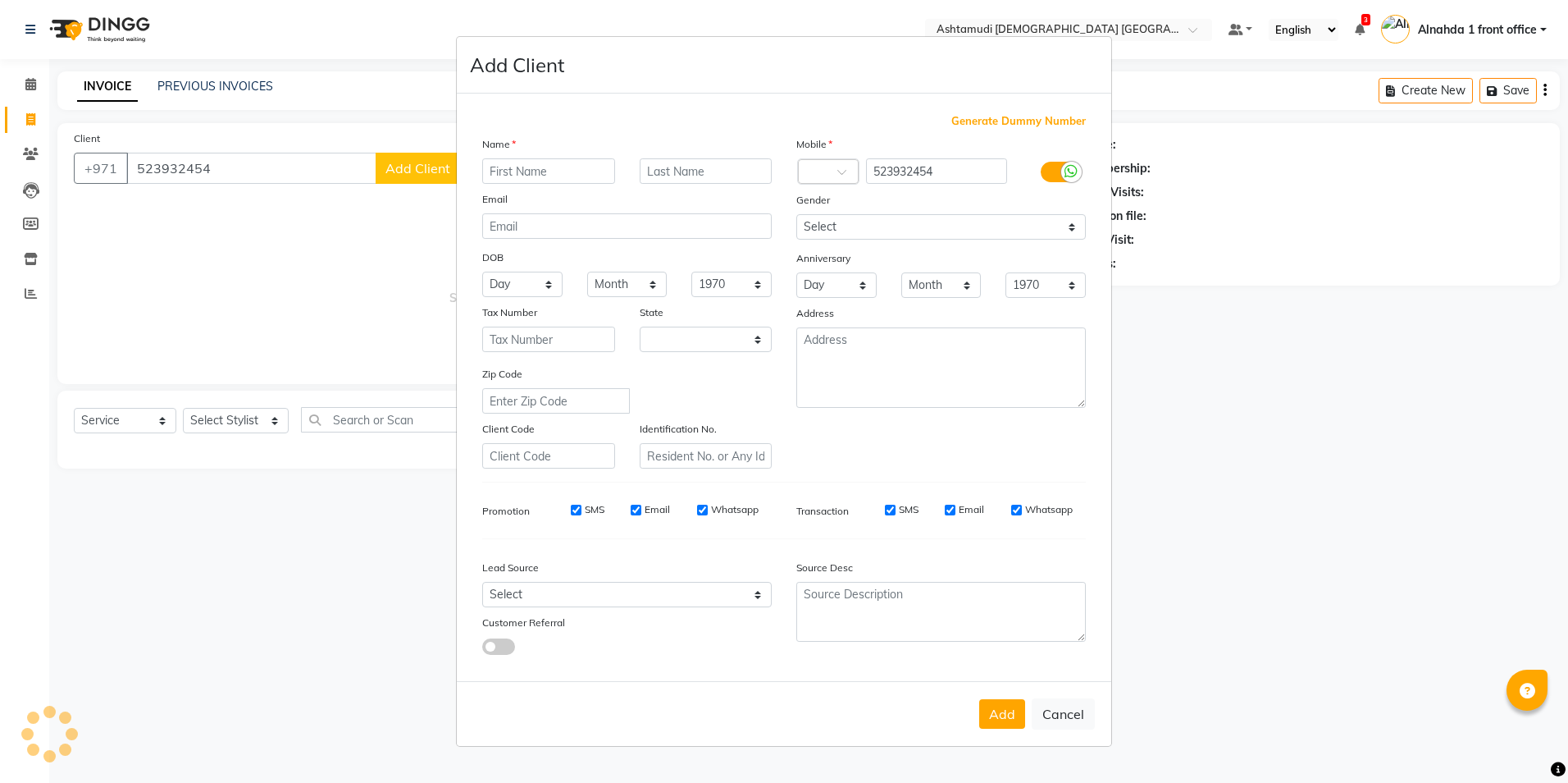
select select "3798"
type input "RESHMA"
click at [1009, 714] on button "Add" at bounding box center [1002, 714] width 46 height 30
select select
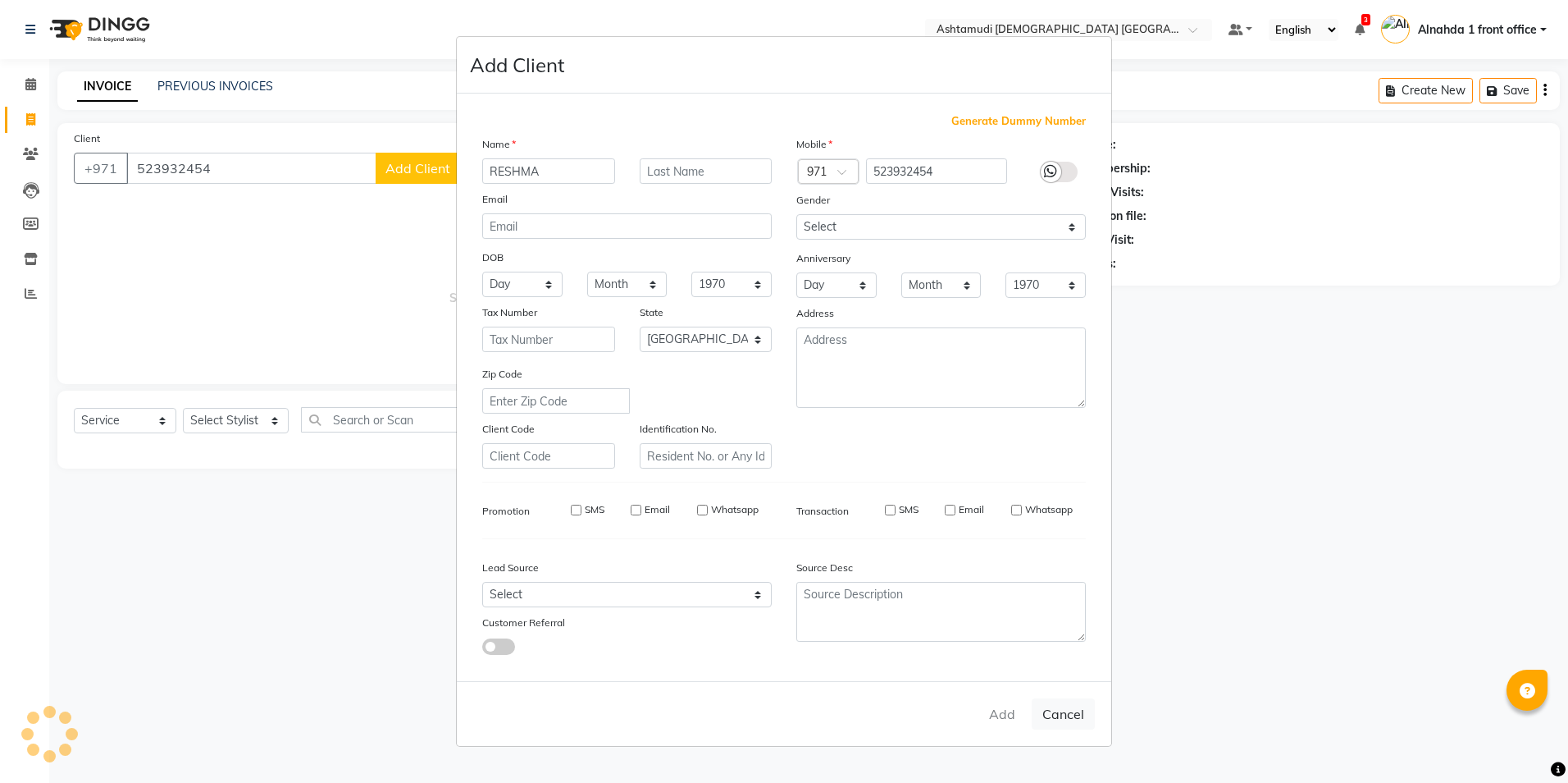
select select
select select "null"
select select
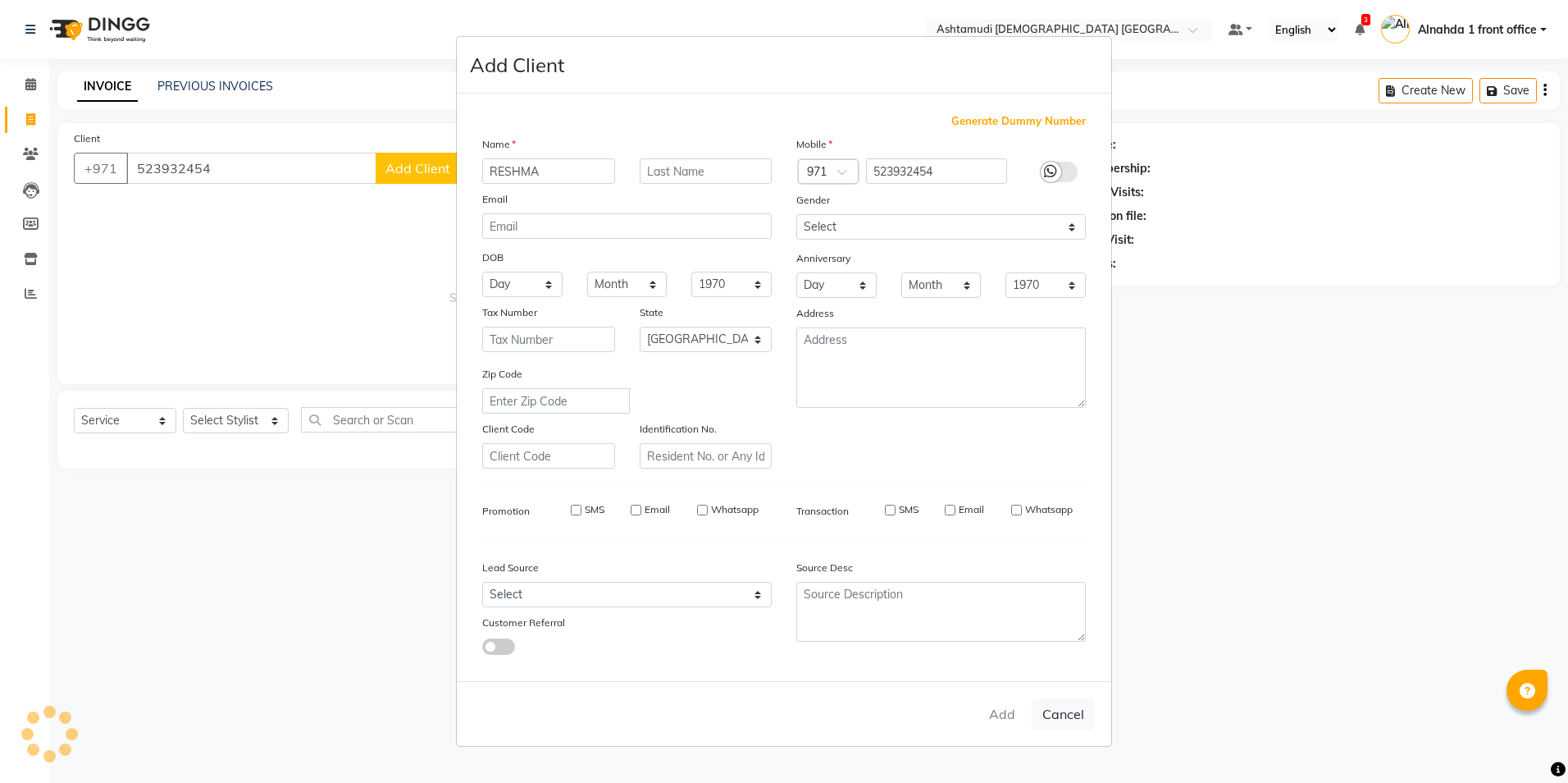
select select
checkbox input "false"
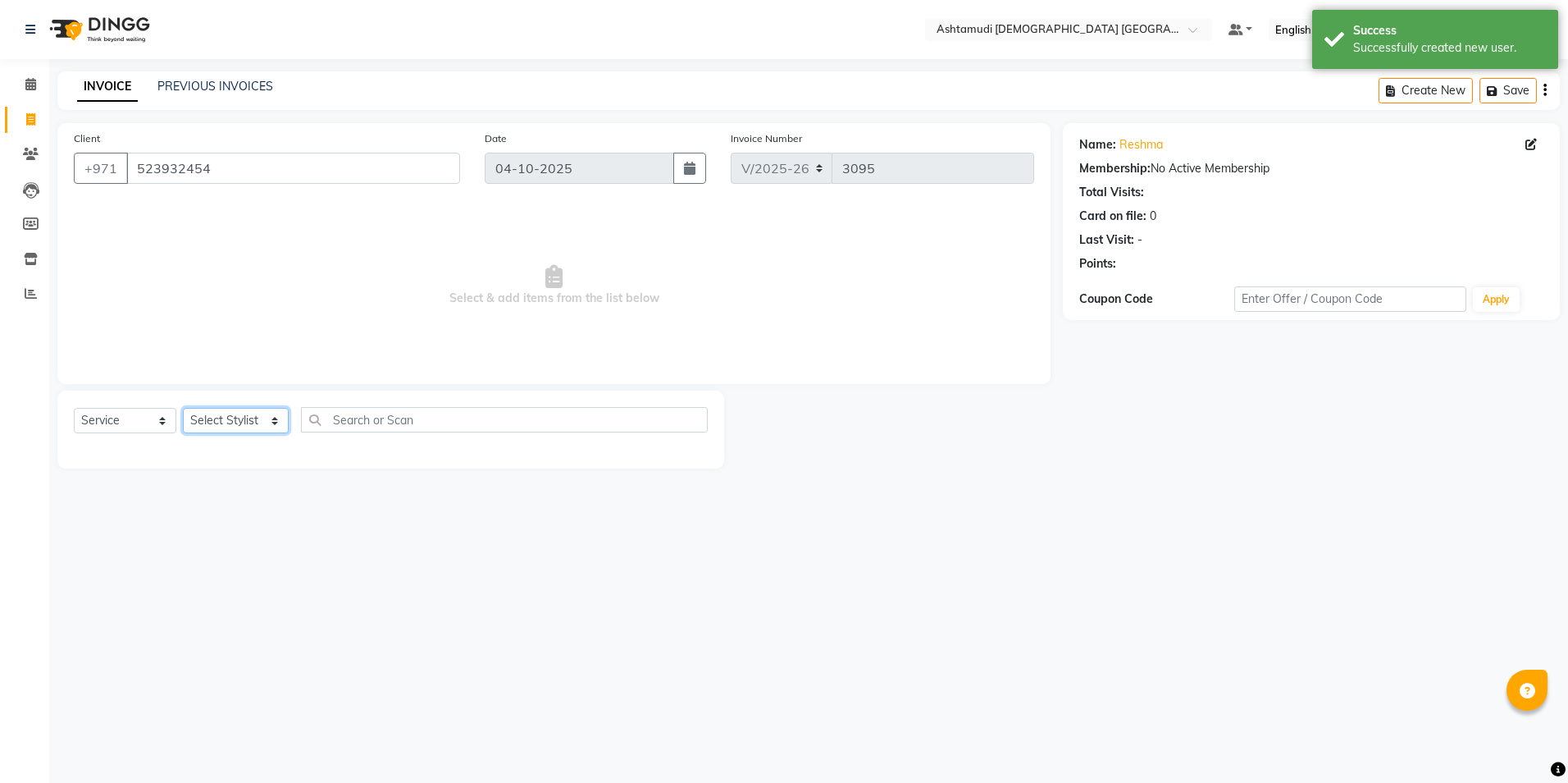
click at [243, 419] on select "Select Stylist Alnahda 1 front office [PERSON_NAME] [PERSON_NAME] DINGG TAB USE…" at bounding box center [235, 420] width 105 height 25
select select "85875"
click at [183, 408] on select "Select Stylist Alnahda 1 front office [PERSON_NAME] [PERSON_NAME] DINGG TAB USE…" at bounding box center [235, 420] width 105 height 25
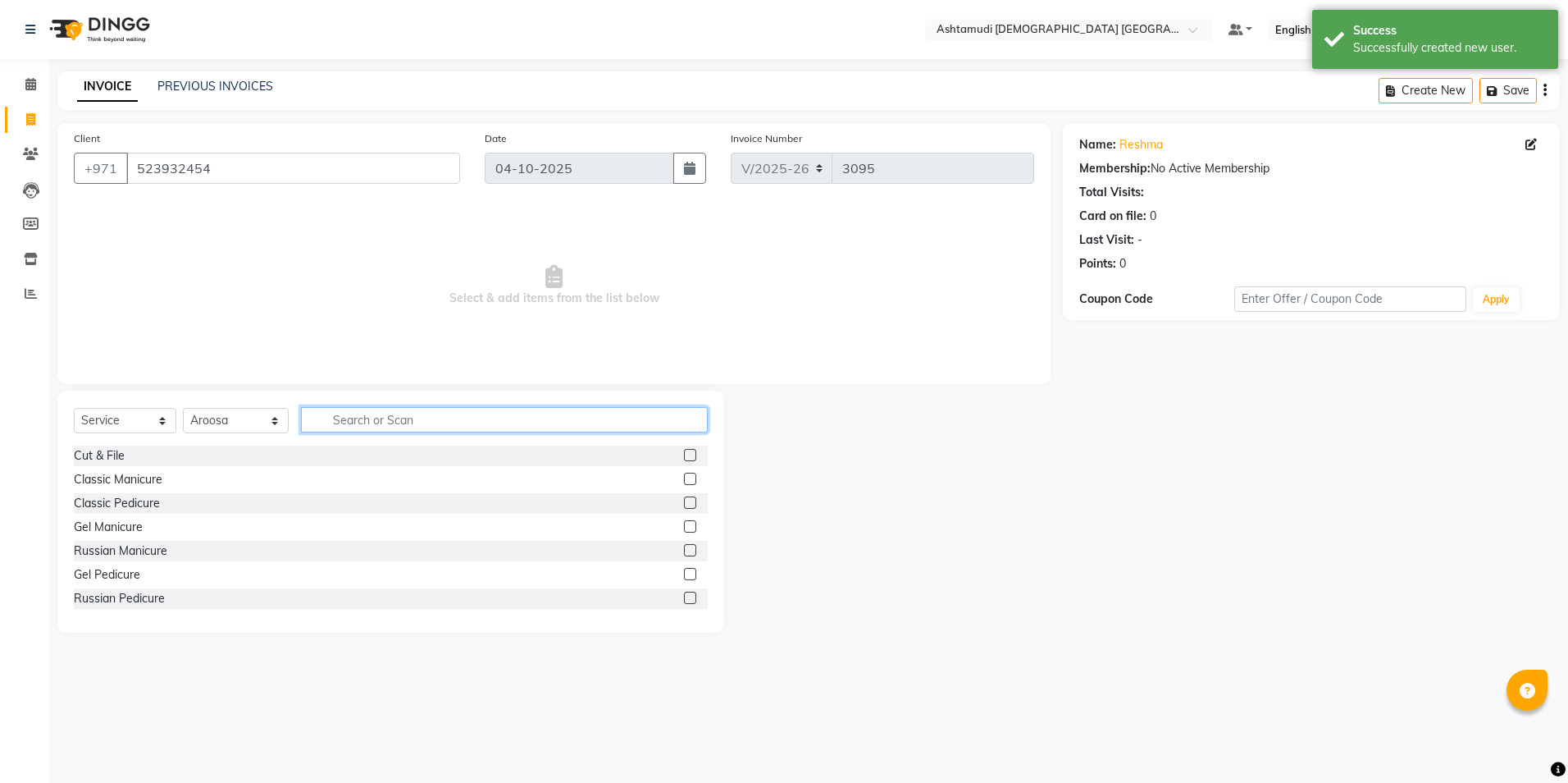
click at [382, 422] on input "text" at bounding box center [504, 419] width 406 height 25
type input "KIDS"
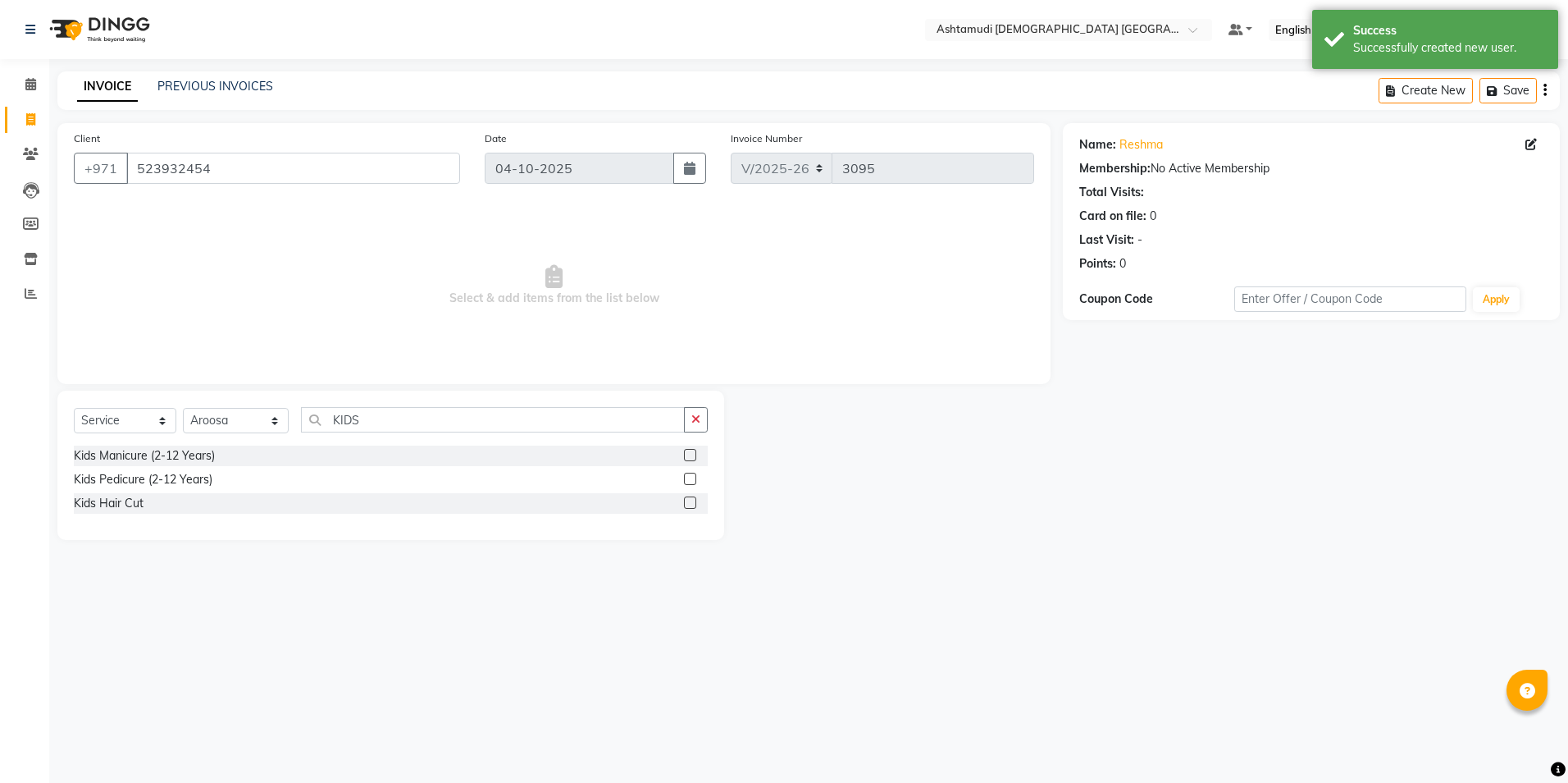
click at [691, 498] on label at bounding box center [689, 502] width 12 height 12
click at [691, 498] on input "checkbox" at bounding box center [688, 503] width 10 height 10
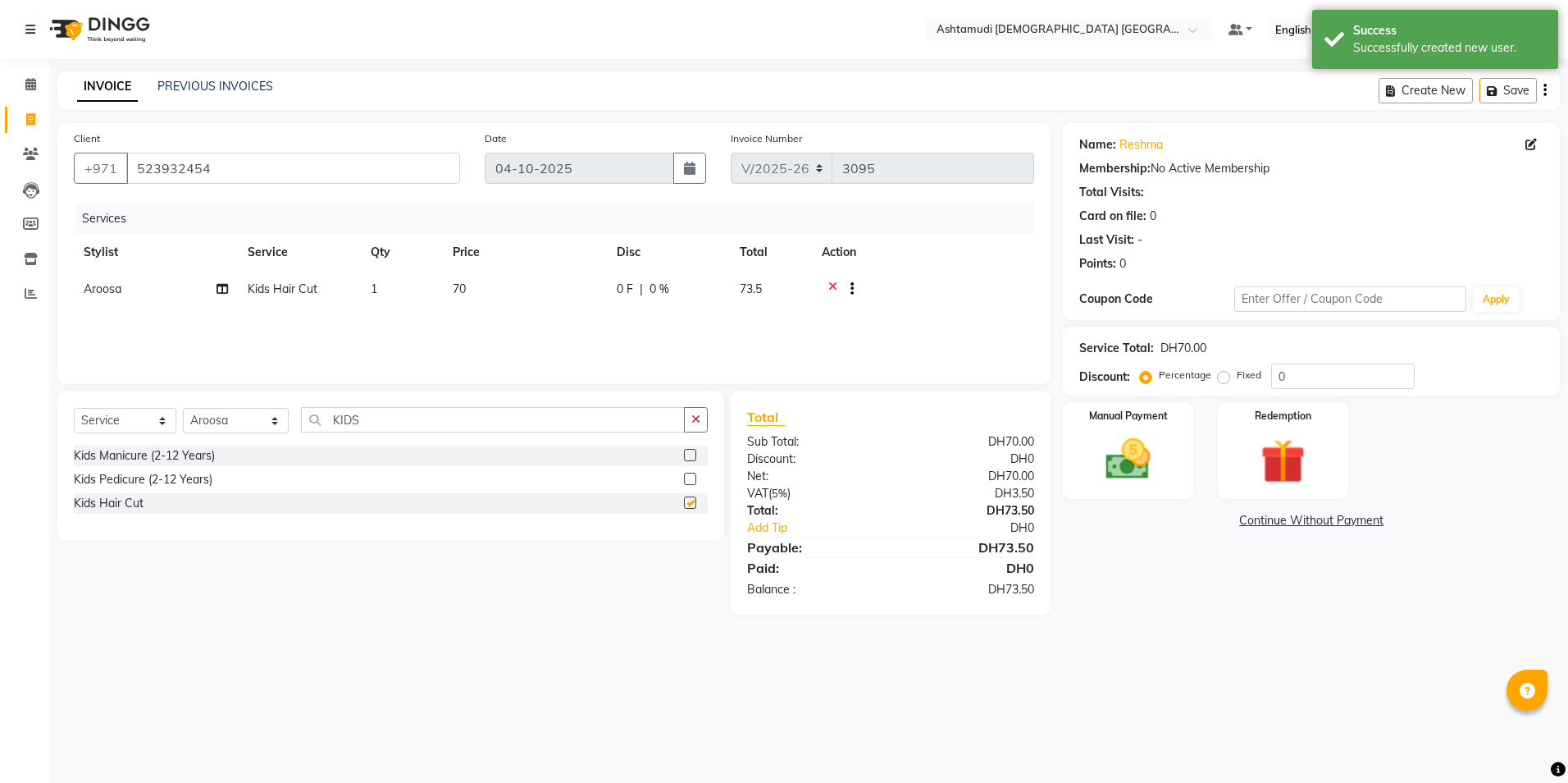
checkbox input "false"
click at [1334, 376] on input "0" at bounding box center [1343, 376] width 144 height 25
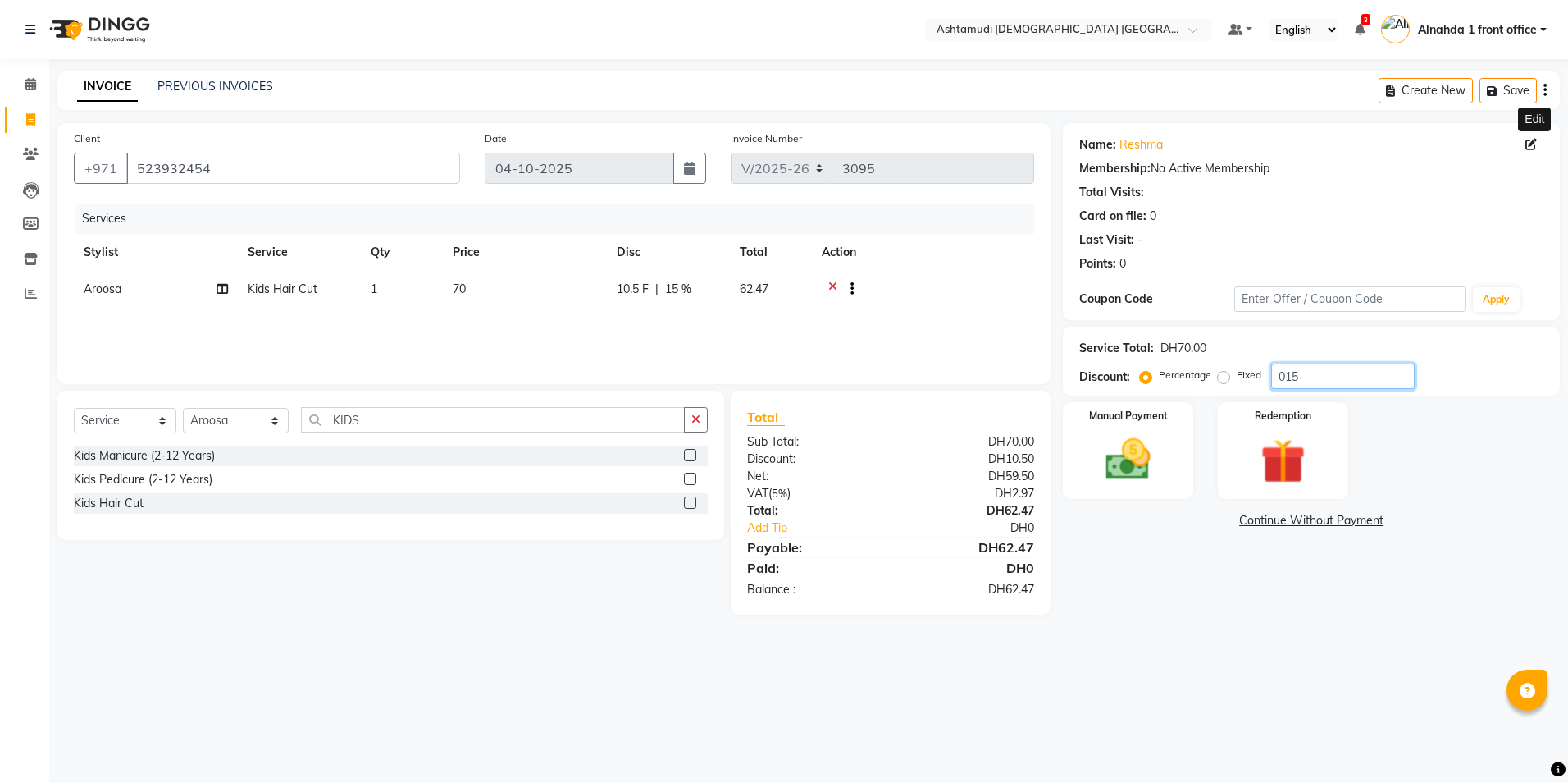
type input "015"
click at [1535, 147] on icon at bounding box center [1532, 145] width 11 height 11
select select "3798"
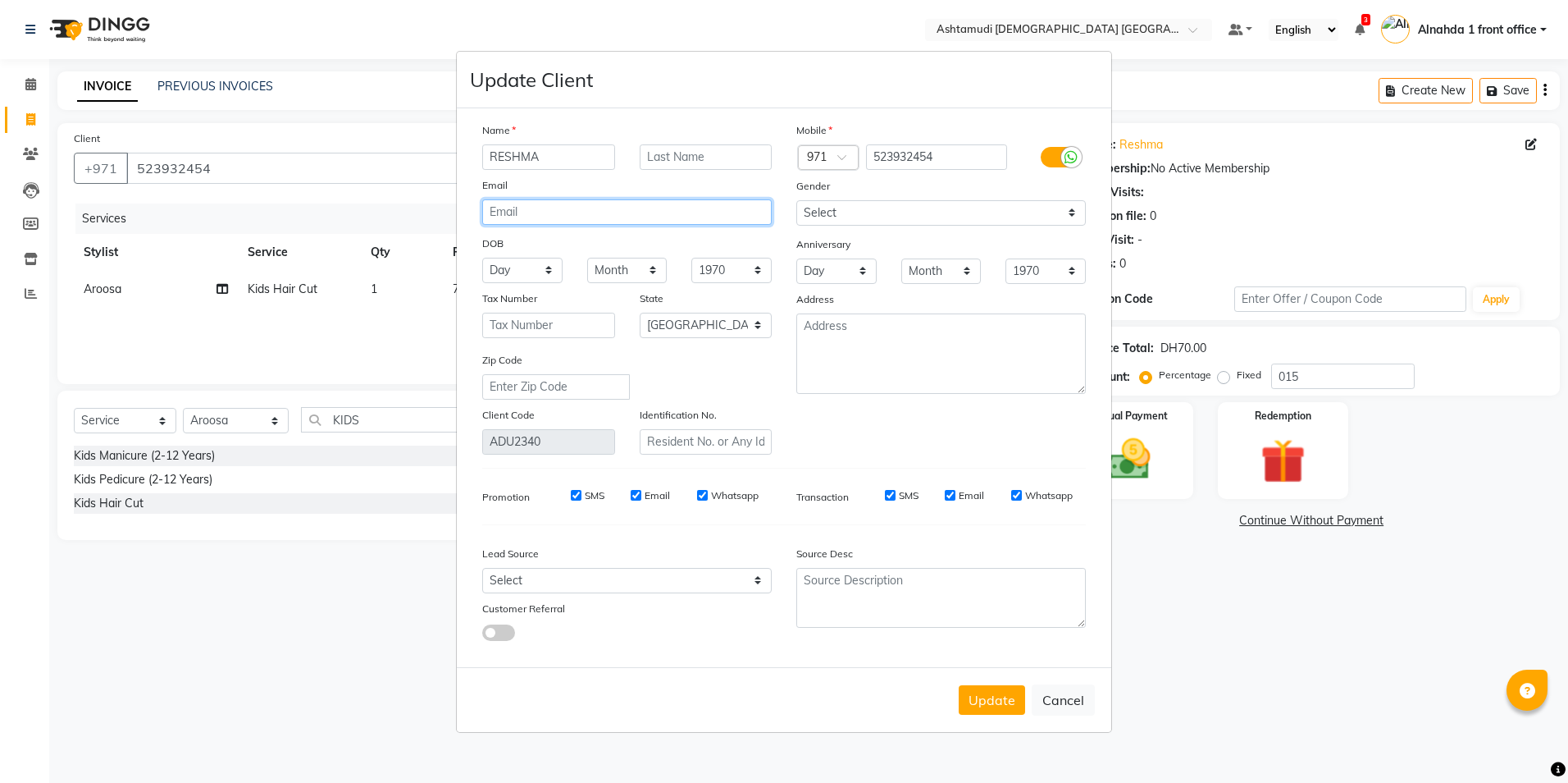
click at [577, 206] on input "email" at bounding box center [627, 212] width 289 height 25
type input "R"
type input "[EMAIL_ADDRESS][DOMAIN_NAME]"
click at [538, 274] on select "Day 01 02 03 04 05 06 07 08 09 10 11 12 13 14 15 16 17 18 19 20 21 22 23 24 25 …" at bounding box center [522, 270] width 80 height 25
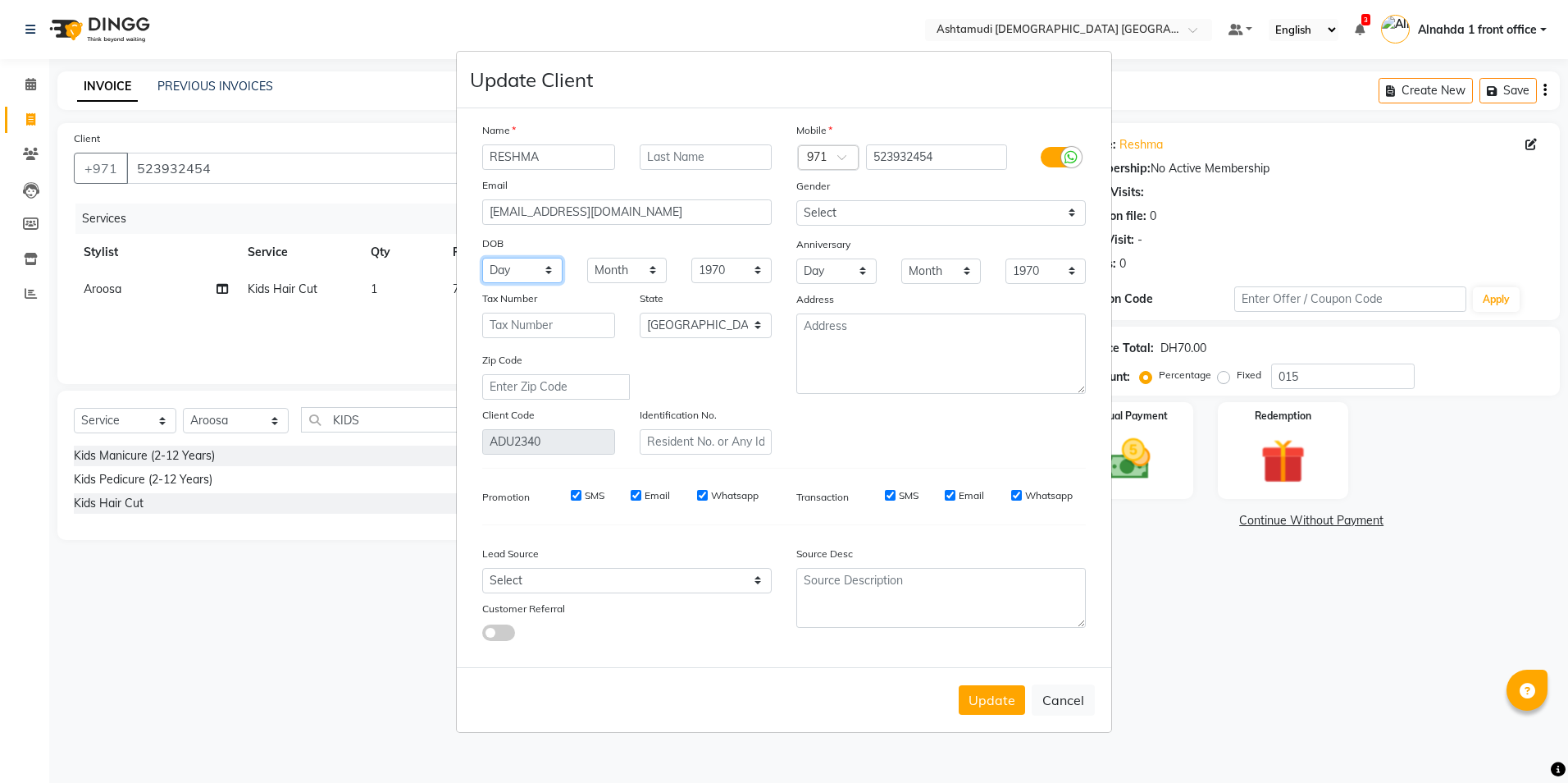
select select "30"
click at [482, 258] on select "Day 01 02 03 04 05 06 07 08 09 10 11 12 13 14 15 16 17 18 19 20 21 22 23 24 25 …" at bounding box center [522, 270] width 80 height 25
drag, startPoint x: 624, startPoint y: 267, endPoint x: 631, endPoint y: 285, distance: 19.3
click at [624, 268] on select "Month January February March April May June July August September October Novem…" at bounding box center [628, 270] width 80 height 25
select select "03"
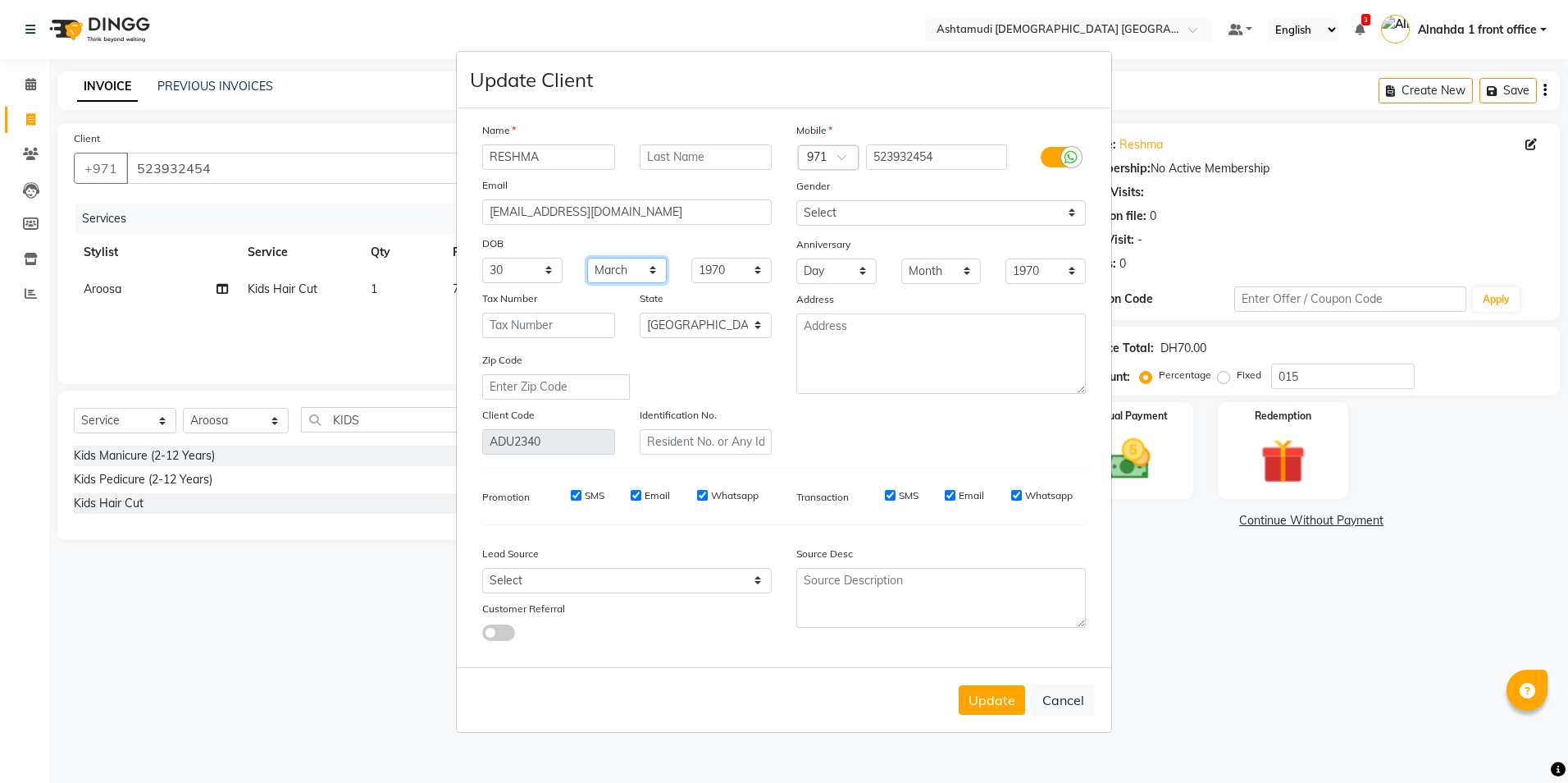
click at [588, 258] on select "Month January February March April May June July August September October Novem…" at bounding box center [628, 270] width 80 height 25
click at [737, 265] on select "1940 1941 1942 1943 1944 1945 1946 1947 1948 1949 1950 1951 1952 1953 1954 1955…" at bounding box center [731, 270] width 80 height 25
select select "1995"
click at [691, 258] on select "1940 1941 1942 1943 1944 1945 1946 1947 1948 1949 1950 1951 1952 1953 1954 1955…" at bounding box center [731, 270] width 80 height 25
click at [814, 274] on select "Day 01 02 03 04 05 06 07 08 09 10 11 12 13 14 15 16 17 18 19 20 21 22 23 24 25 …" at bounding box center [837, 271] width 80 height 25
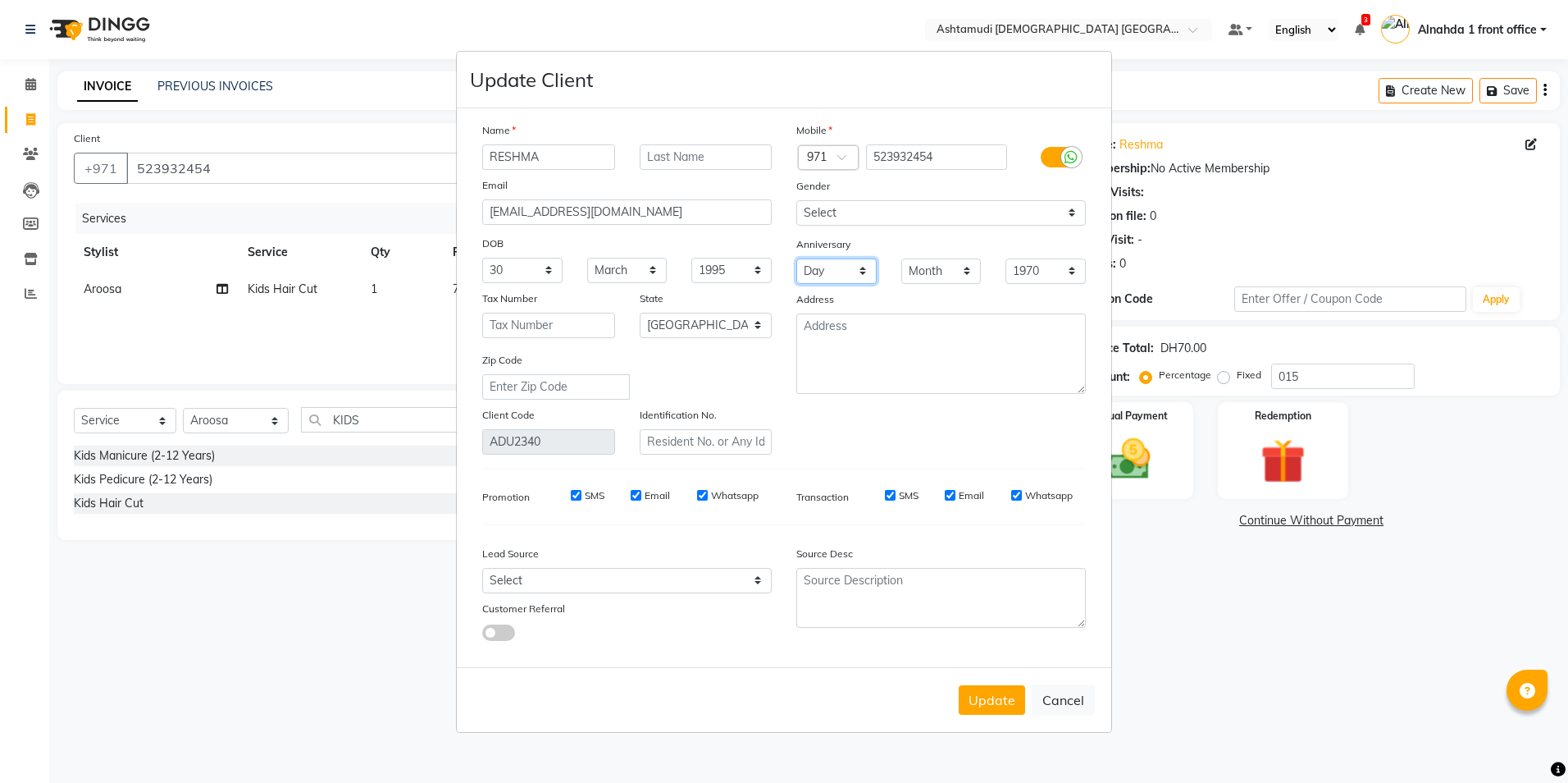
select select "03"
click at [797, 259] on select "Day 01 02 03 04 05 06 07 08 09 10 11 12 13 14 15 16 17 18 19 20 21 22 23 24 25 …" at bounding box center [837, 271] width 80 height 25
click at [923, 269] on select "Month January February March April May June July August September October Novem…" at bounding box center [941, 271] width 80 height 25
select select "02"
click at [901, 259] on select "Month January February March April May June July August September October Novem…" at bounding box center [941, 271] width 80 height 25
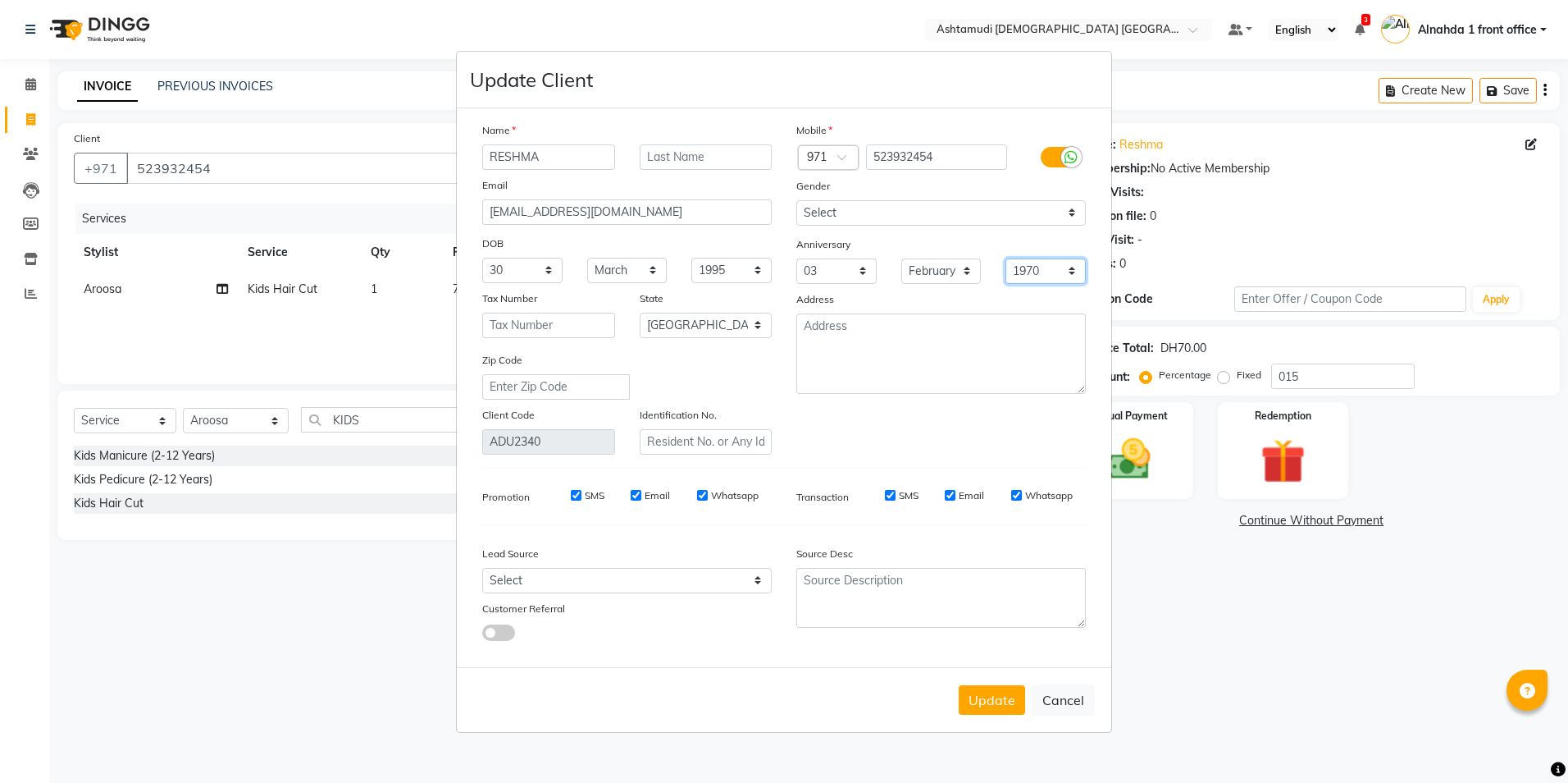
click at [1067, 273] on select "1970 1971 1972 1973 1974 1975 1976 1977 1978 1979 1980 1981 1982 1983 1984 1985…" at bounding box center [1046, 271] width 80 height 25
select select "2019"
click at [1006, 259] on select "1970 1971 1972 1973 1974 1975 1976 1977 1978 1979 1980 1981 1982 1983 1984 1985…" at bounding box center [1046, 271] width 80 height 25
click at [987, 709] on button "Update" at bounding box center [992, 700] width 66 height 30
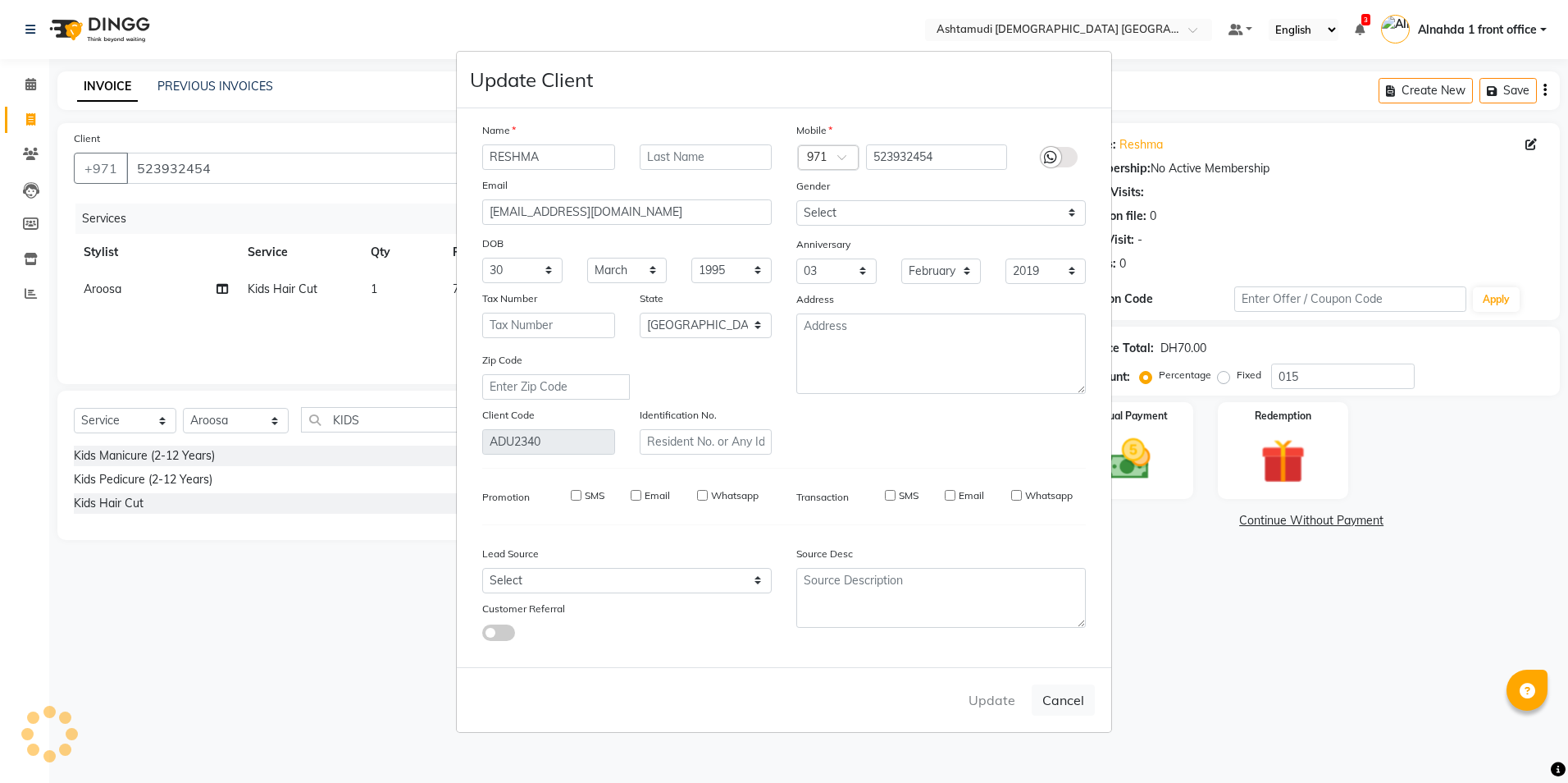
select select
select select "null"
select select
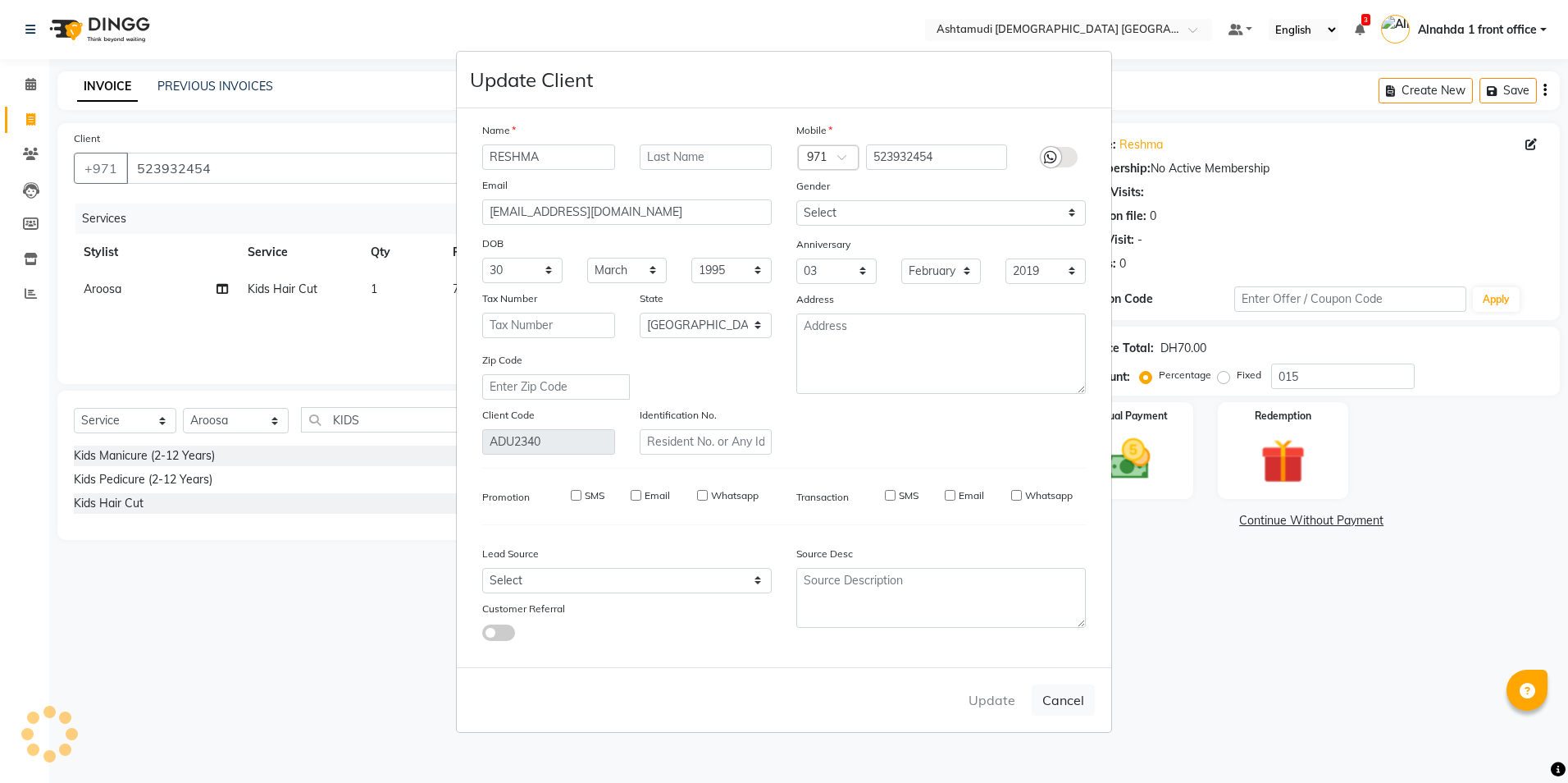
select select
checkbox input "false"
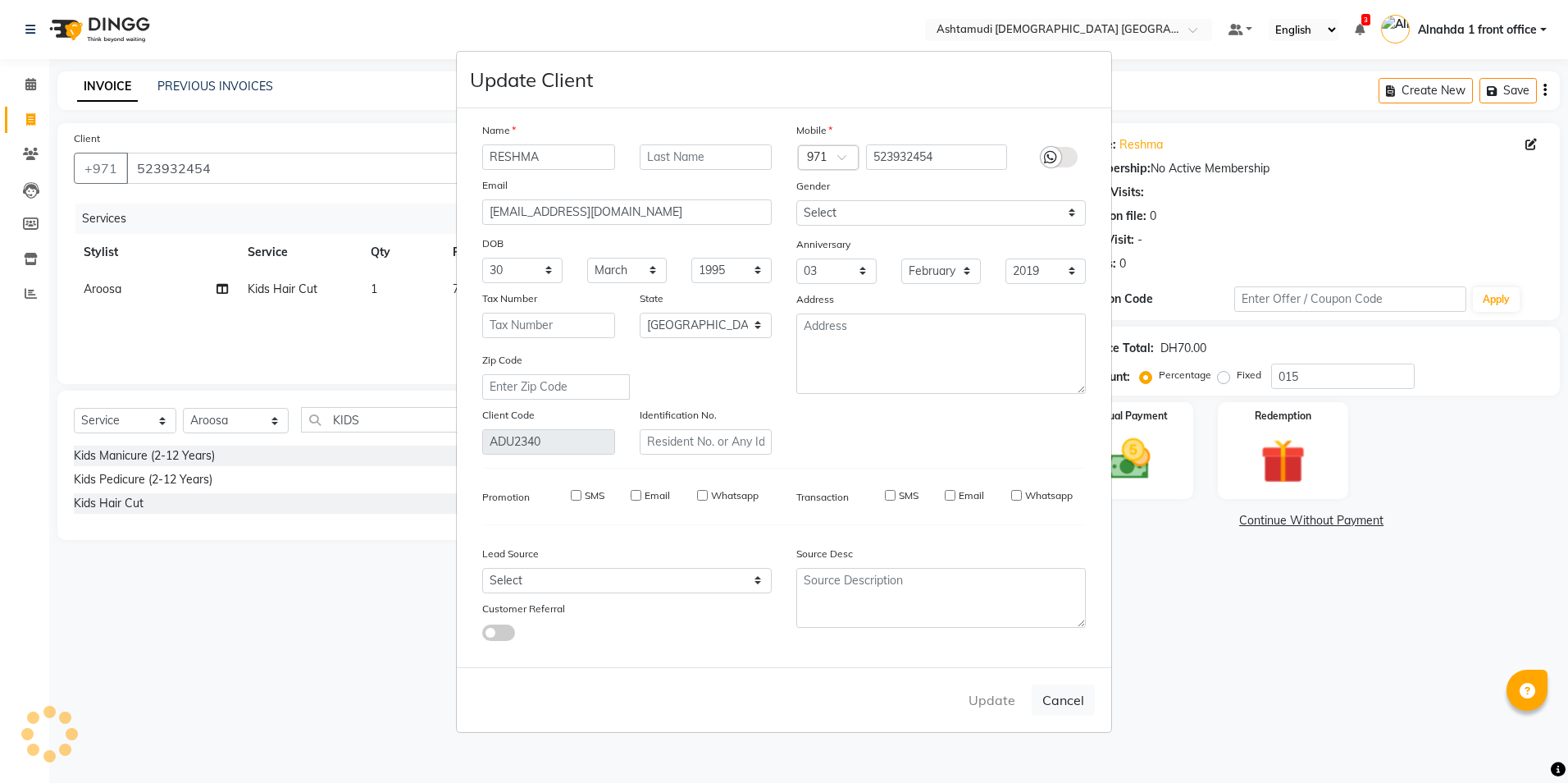
checkbox input "false"
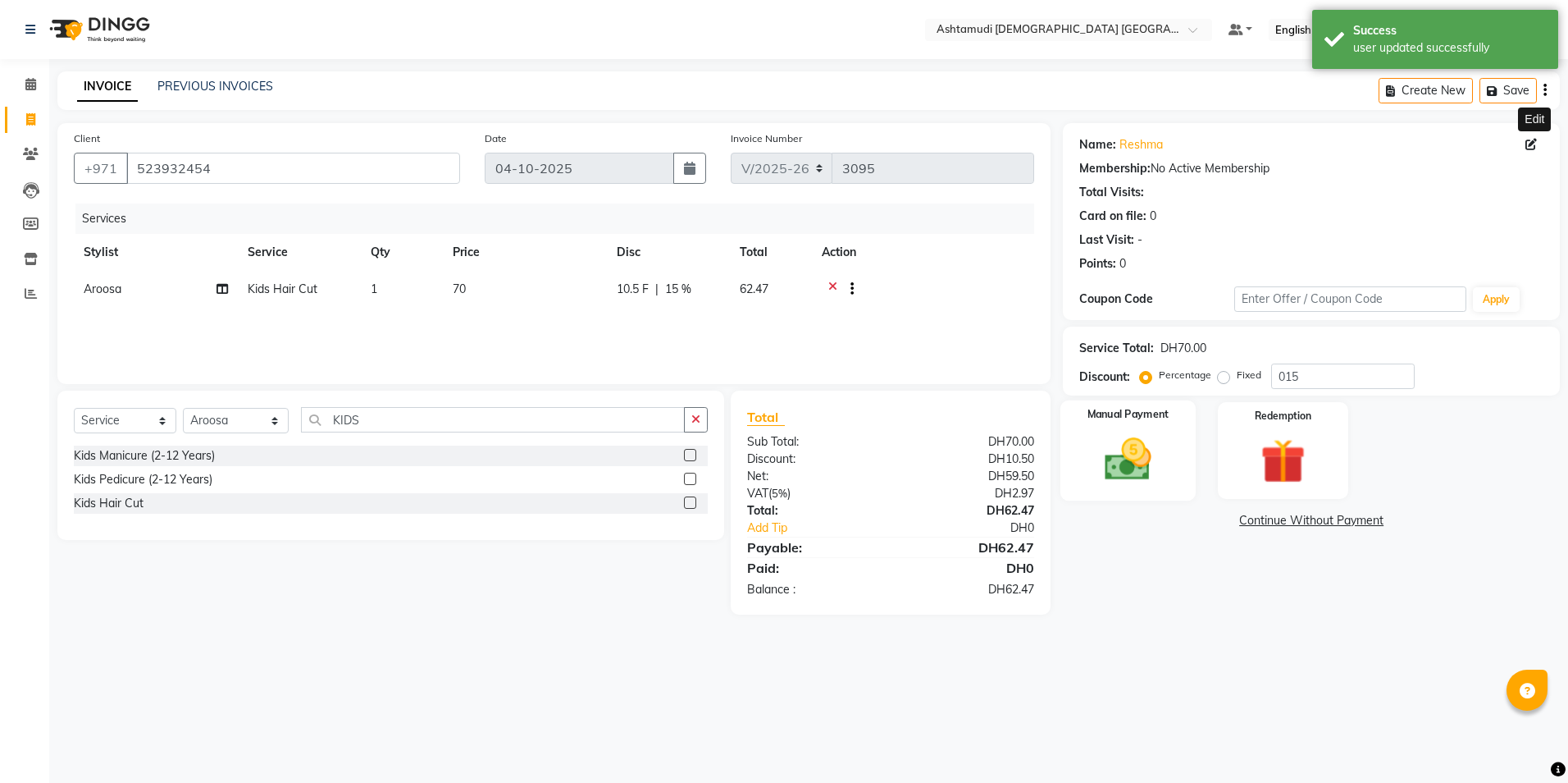
click at [1137, 453] on img at bounding box center [1129, 459] width 76 height 54
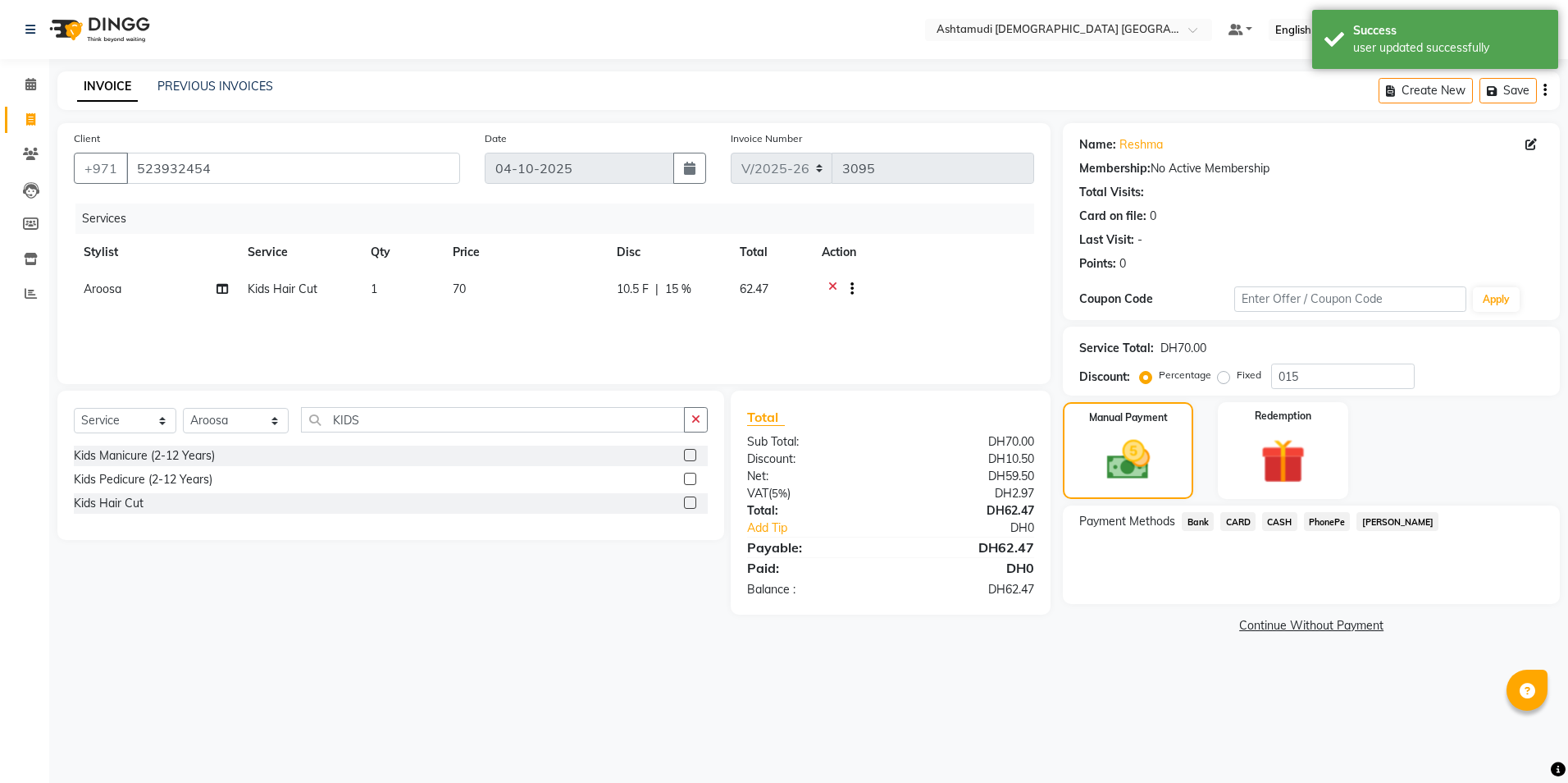
click at [1228, 521] on span "CARD" at bounding box center [1238, 522] width 35 height 19
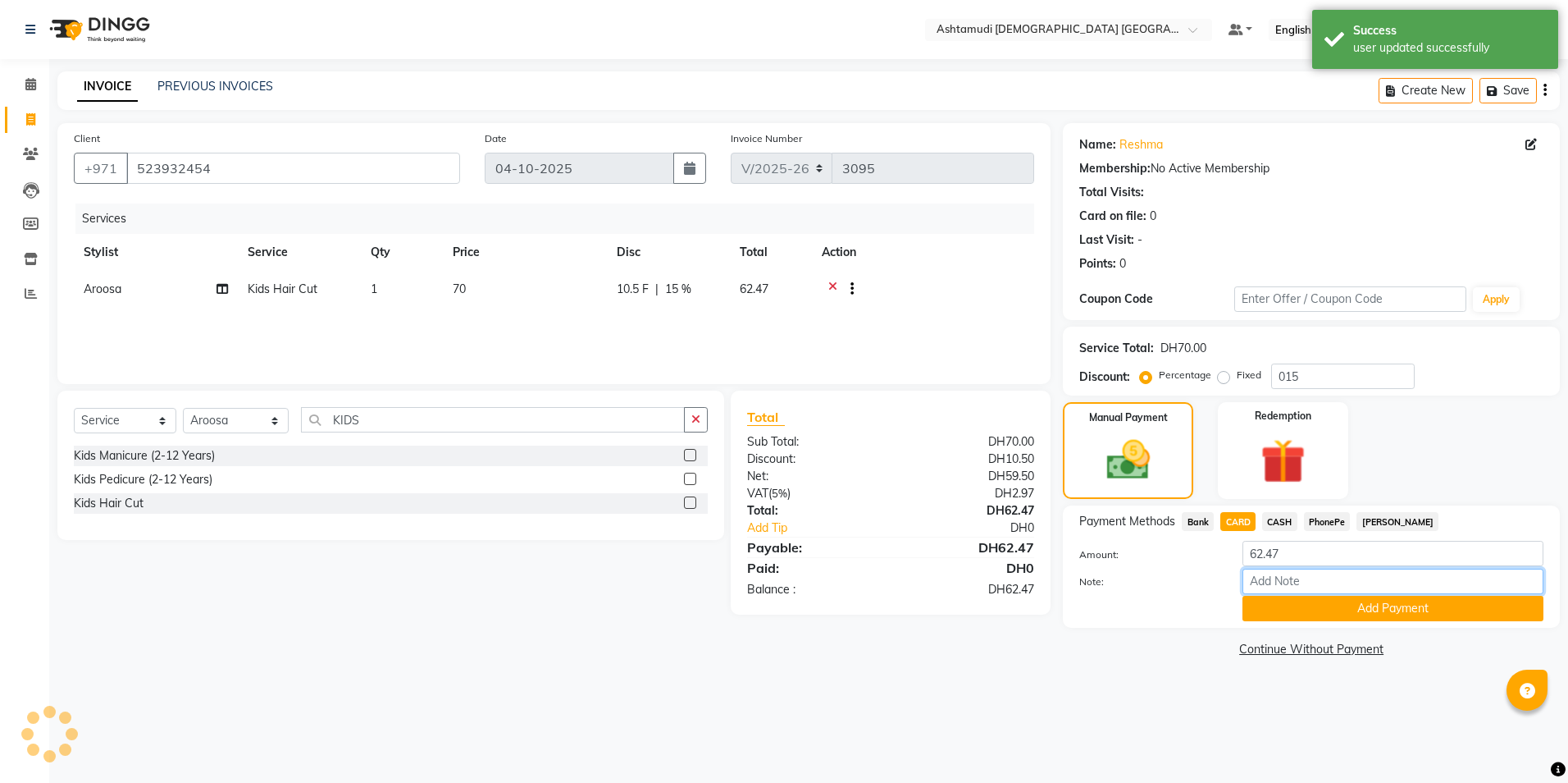
drag, startPoint x: 1269, startPoint y: 575, endPoint x: 1275, endPoint y: 588, distance: 14.3
click at [1269, 575] on input "Note:" at bounding box center [1393, 580] width 301 height 25
type input "amala"
click at [1339, 612] on button "Add Payment" at bounding box center [1393, 608] width 301 height 25
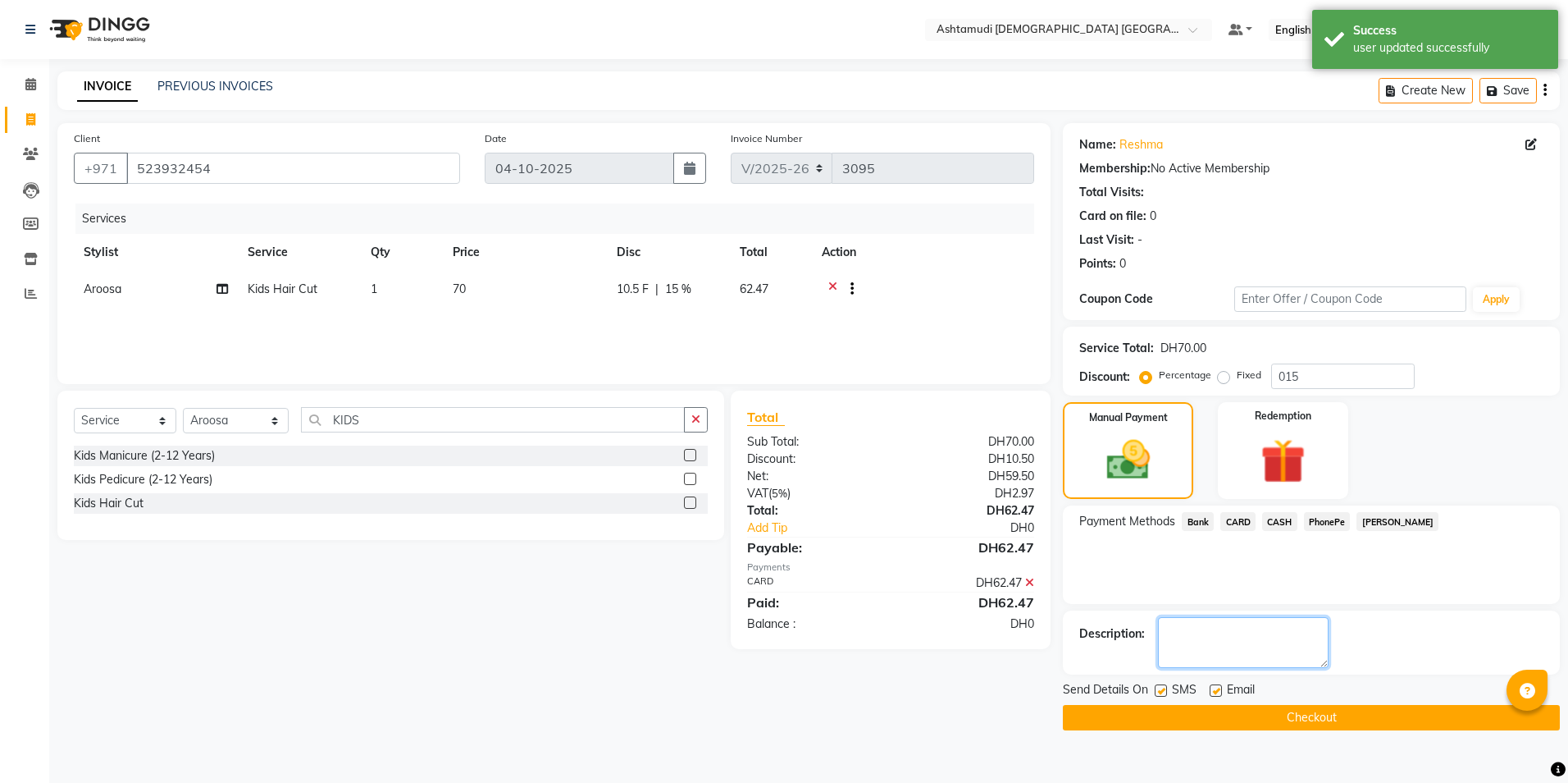
click at [1261, 652] on textarea at bounding box center [1243, 642] width 171 height 51
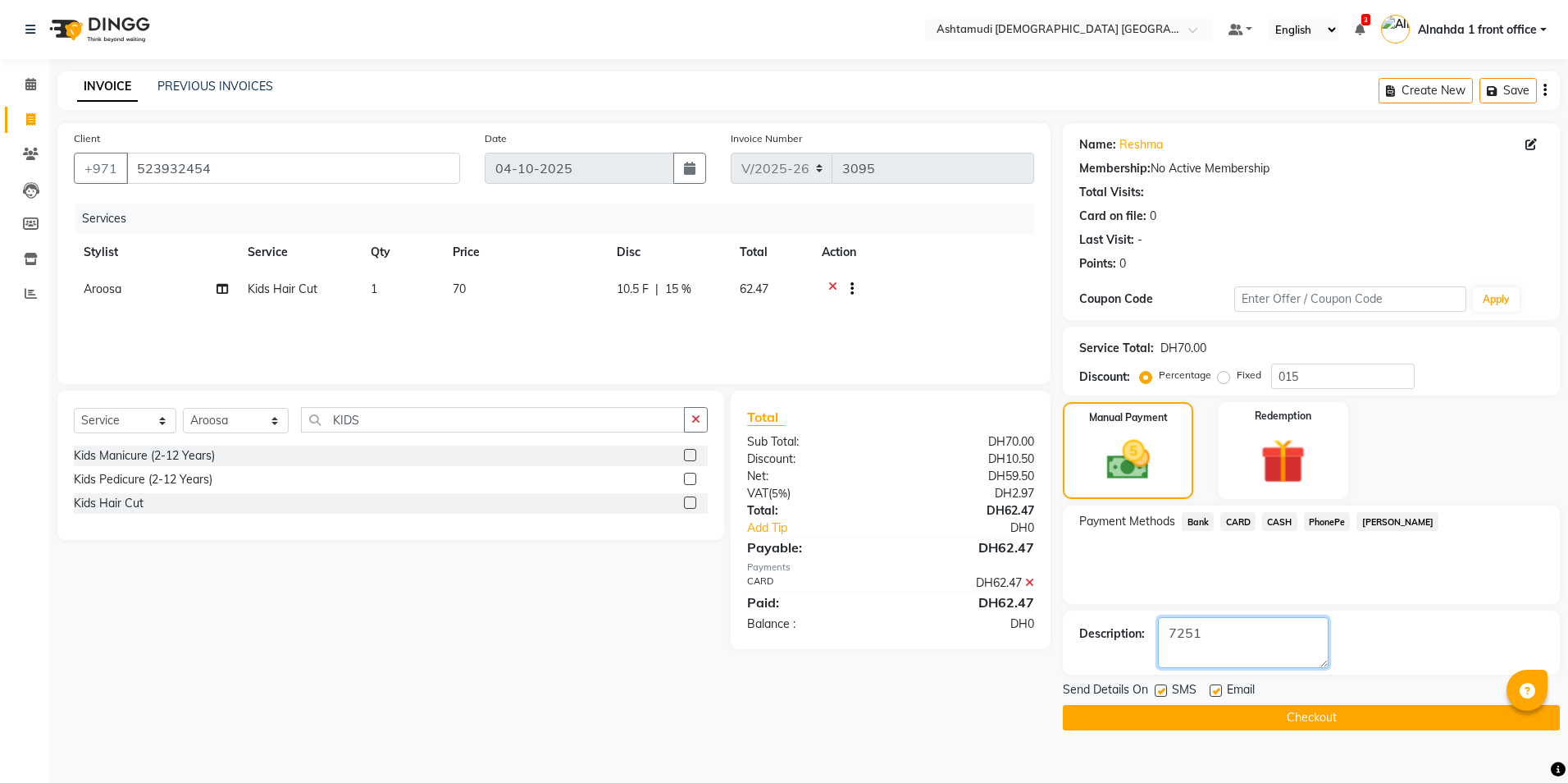
type textarea "7251"
click at [1139, 720] on button "Checkout" at bounding box center [1311, 717] width 497 height 25
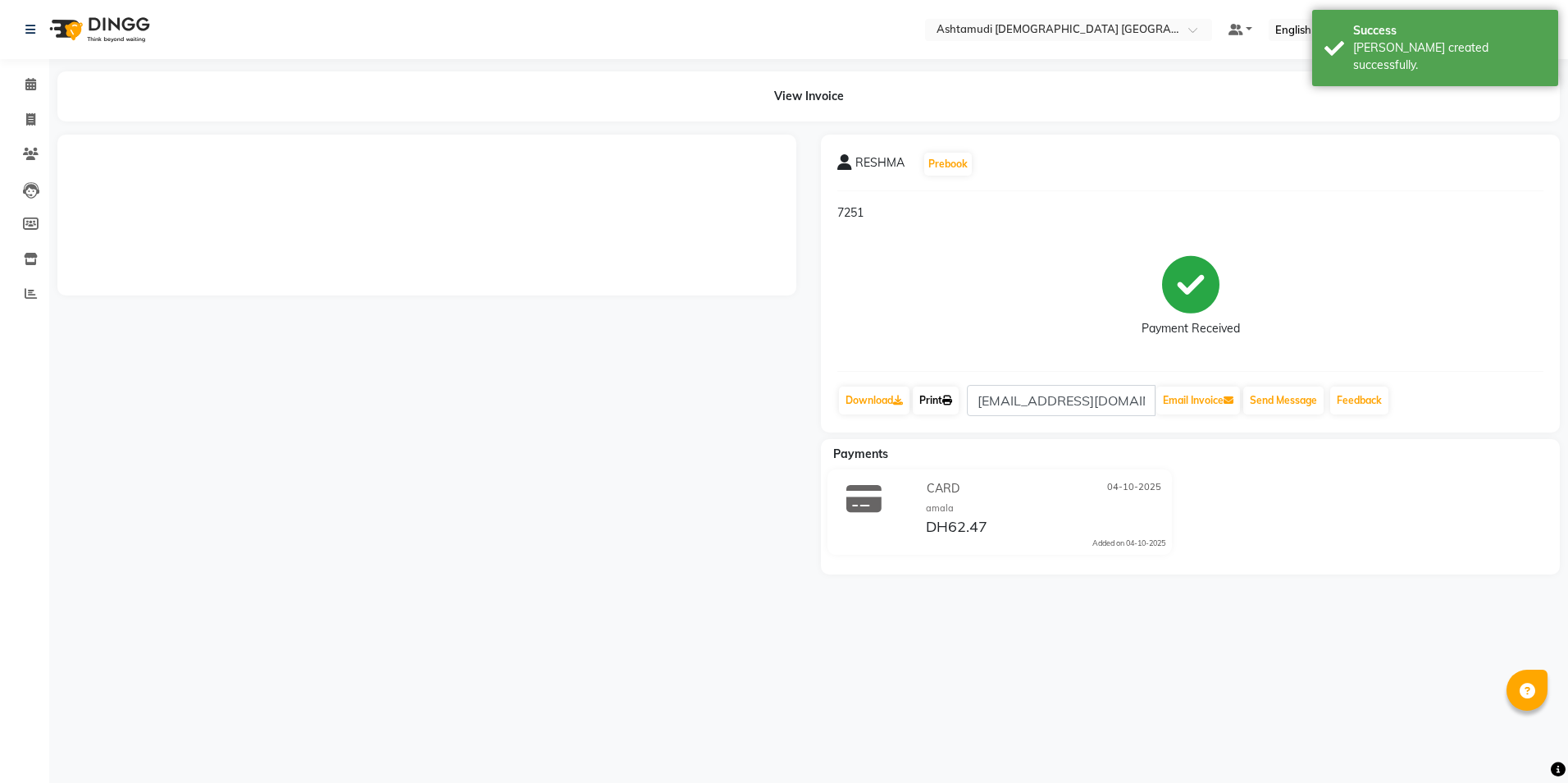
click at [945, 403] on link "Print" at bounding box center [936, 400] width 46 height 28
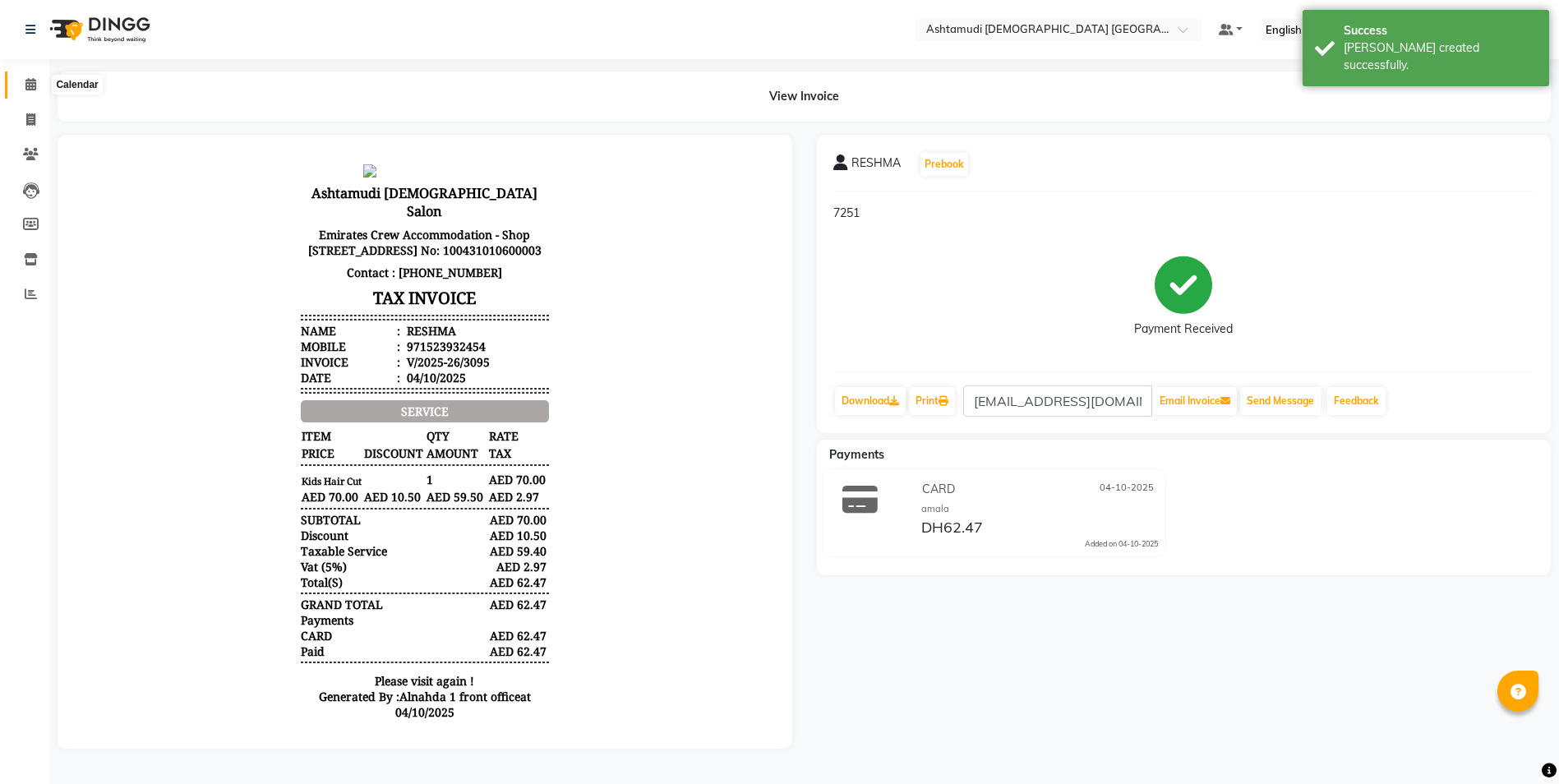
click at [36, 83] on icon at bounding box center [30, 84] width 10 height 12
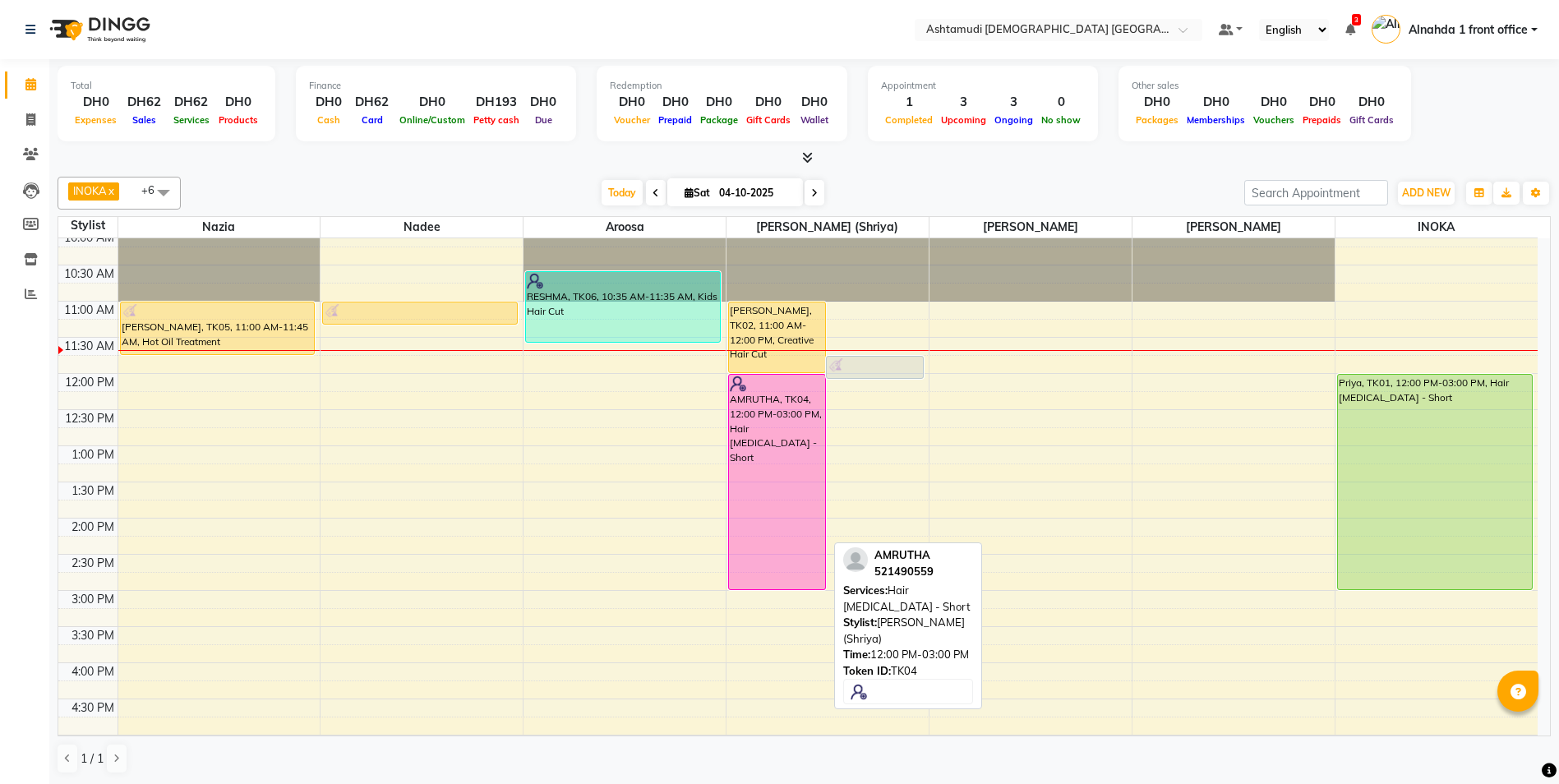
scroll to position [82, 0]
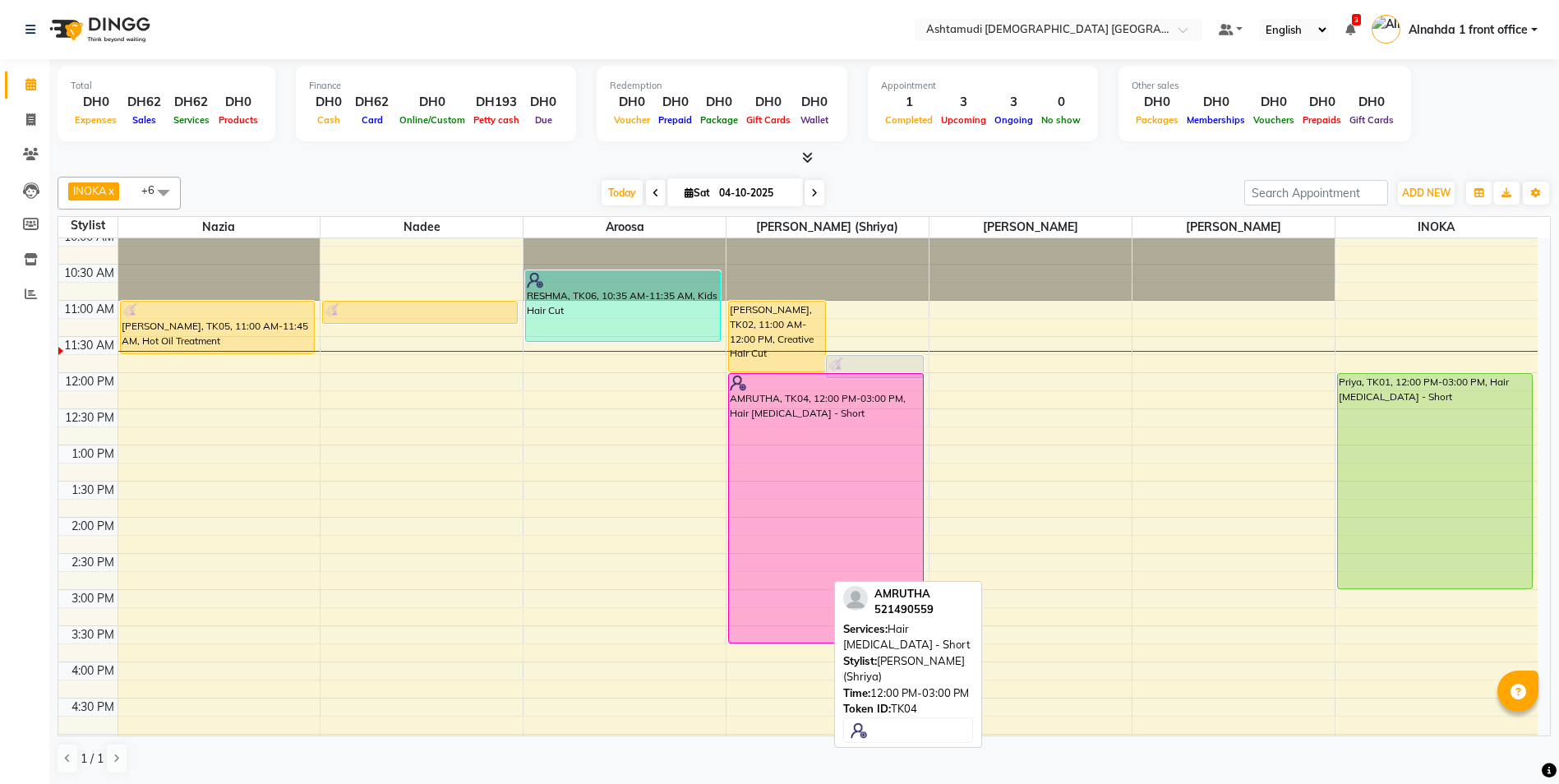
drag, startPoint x: 786, startPoint y: 587, endPoint x: 785, endPoint y: 633, distance: 46.0
click at [785, 633] on div "Neethu Susan Titus, TK02, 11:00 AM-12:00 PM, Creative Hair Cut Ann, TK03, 11:45…" at bounding box center [827, 662] width 202 height 1011
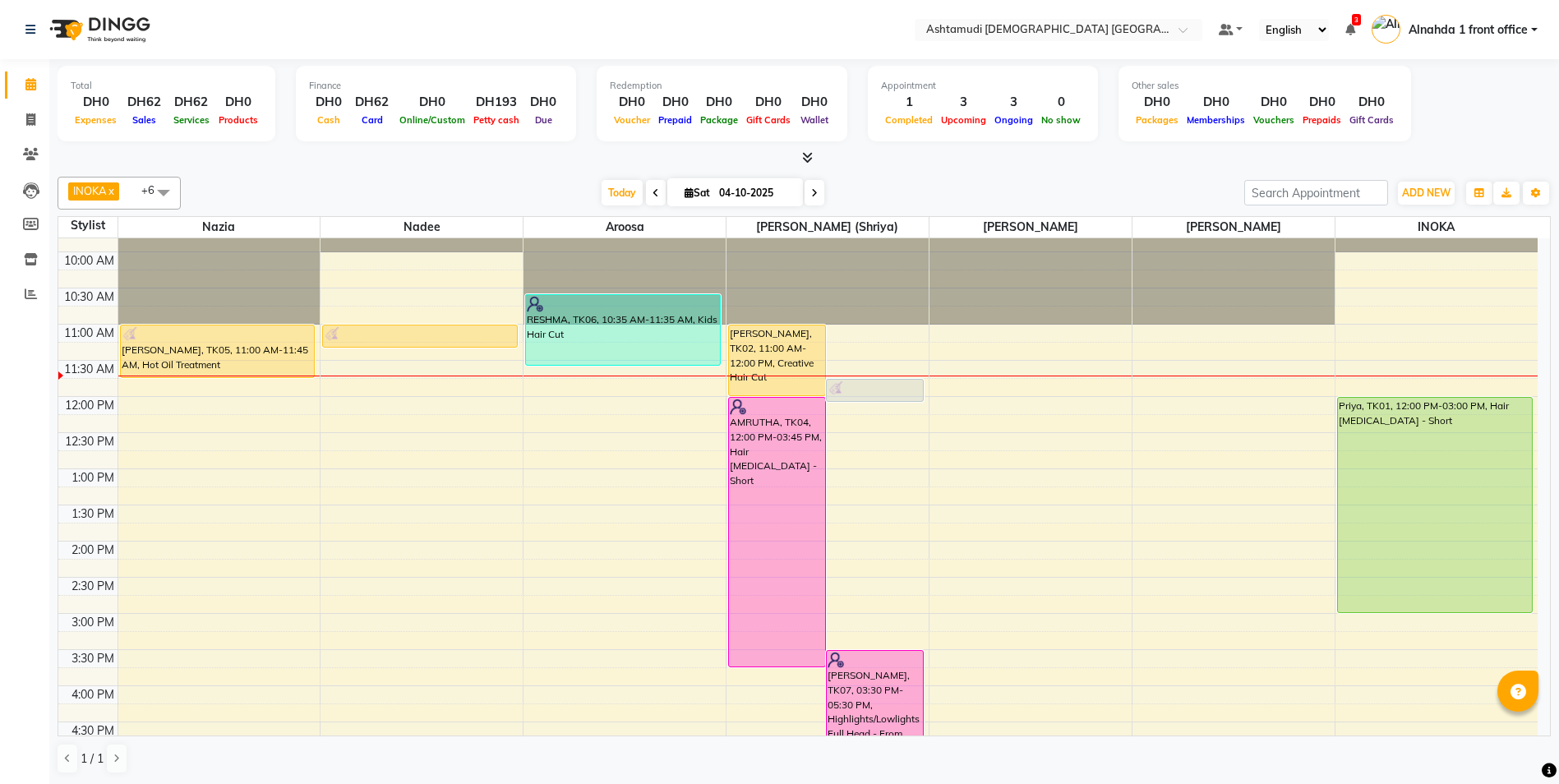
scroll to position [247, 0]
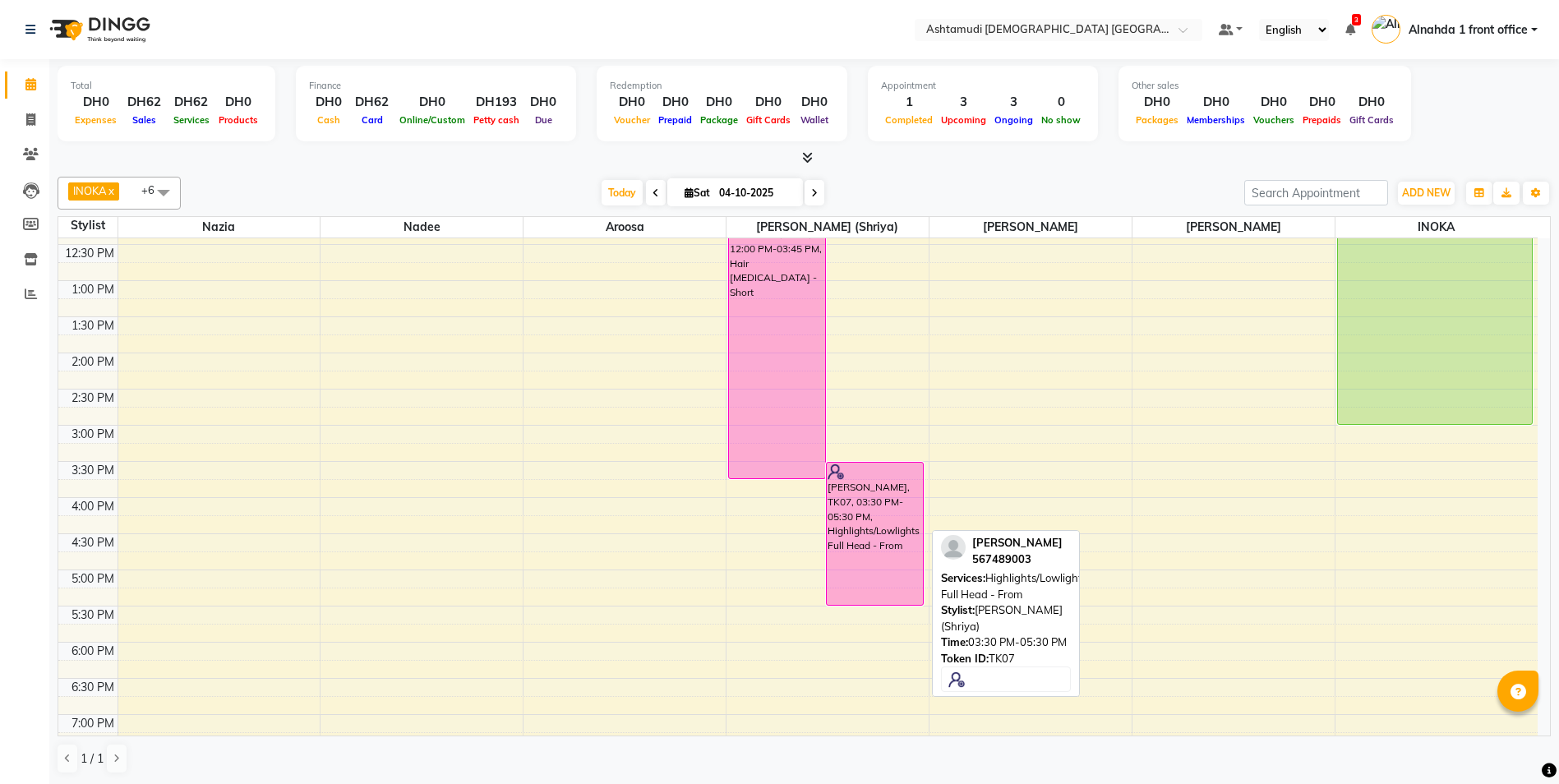
click at [914, 535] on div "[PERSON_NAME], TK07, 03:30 PM-05:30 PM, Highlights/Lowlights Full Head - From" at bounding box center [875, 534] width 96 height 142
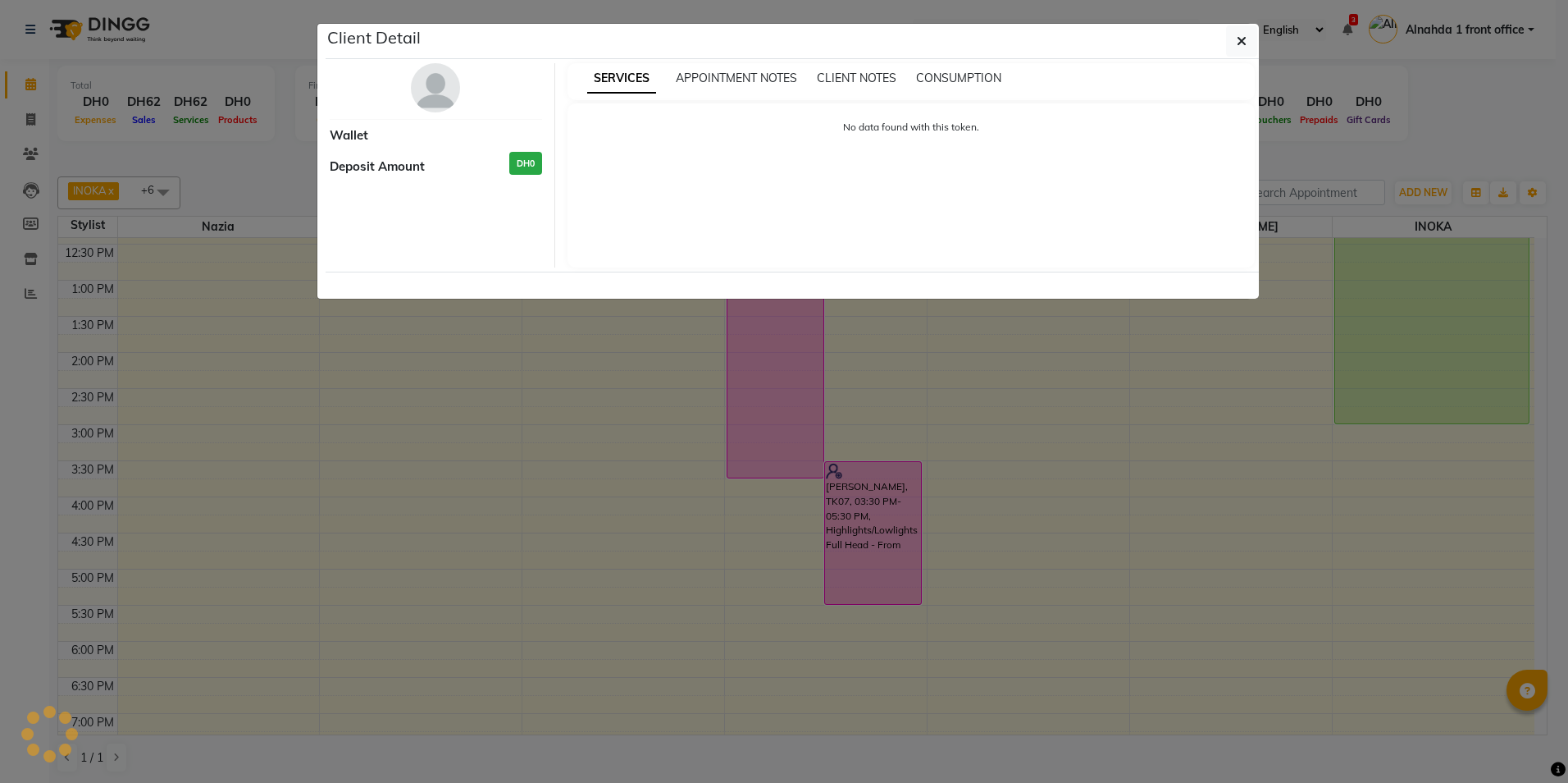
select select "6"
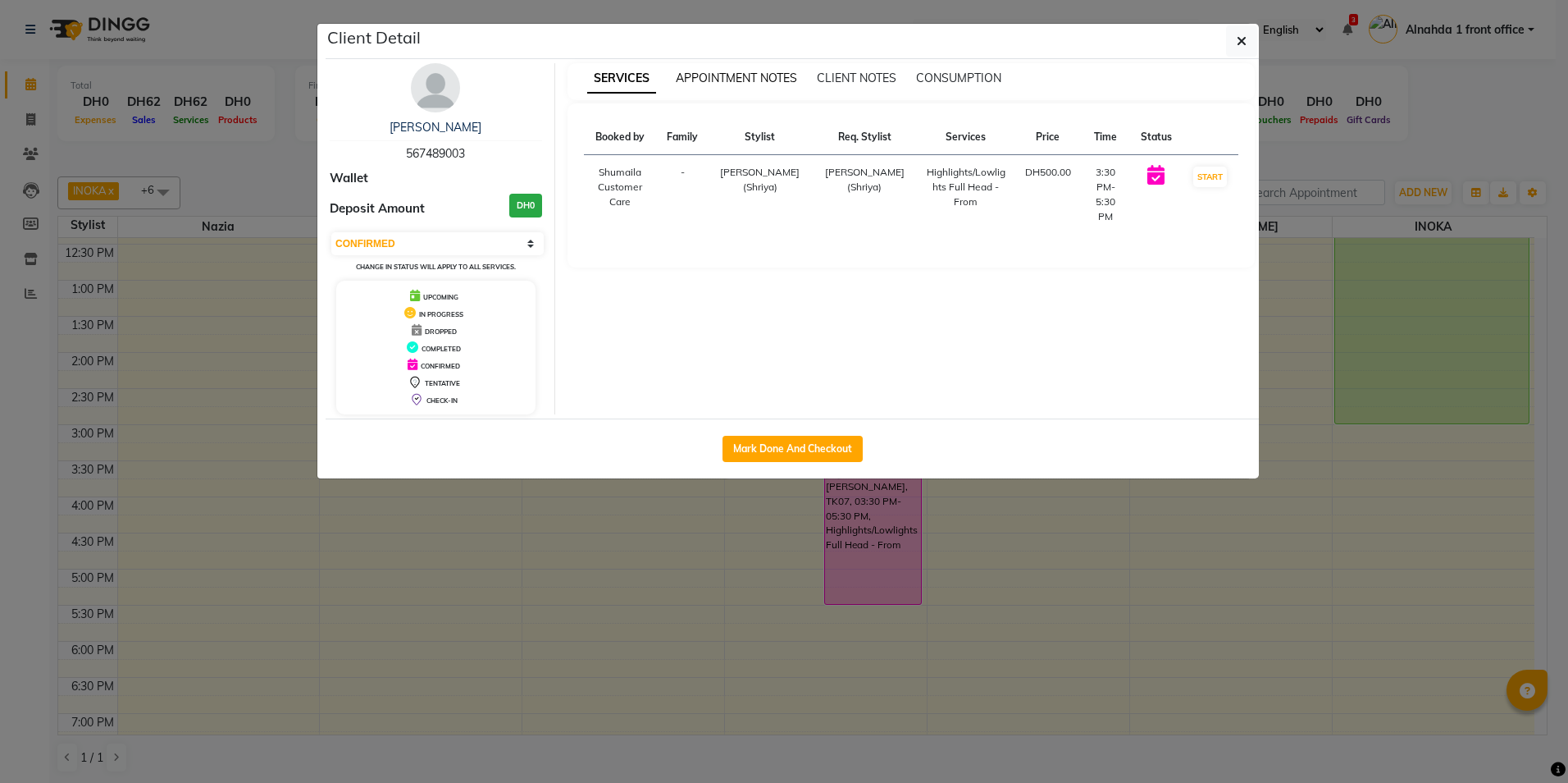
click at [716, 84] on span "APPOINTMENT NOTES" at bounding box center [737, 78] width 121 height 15
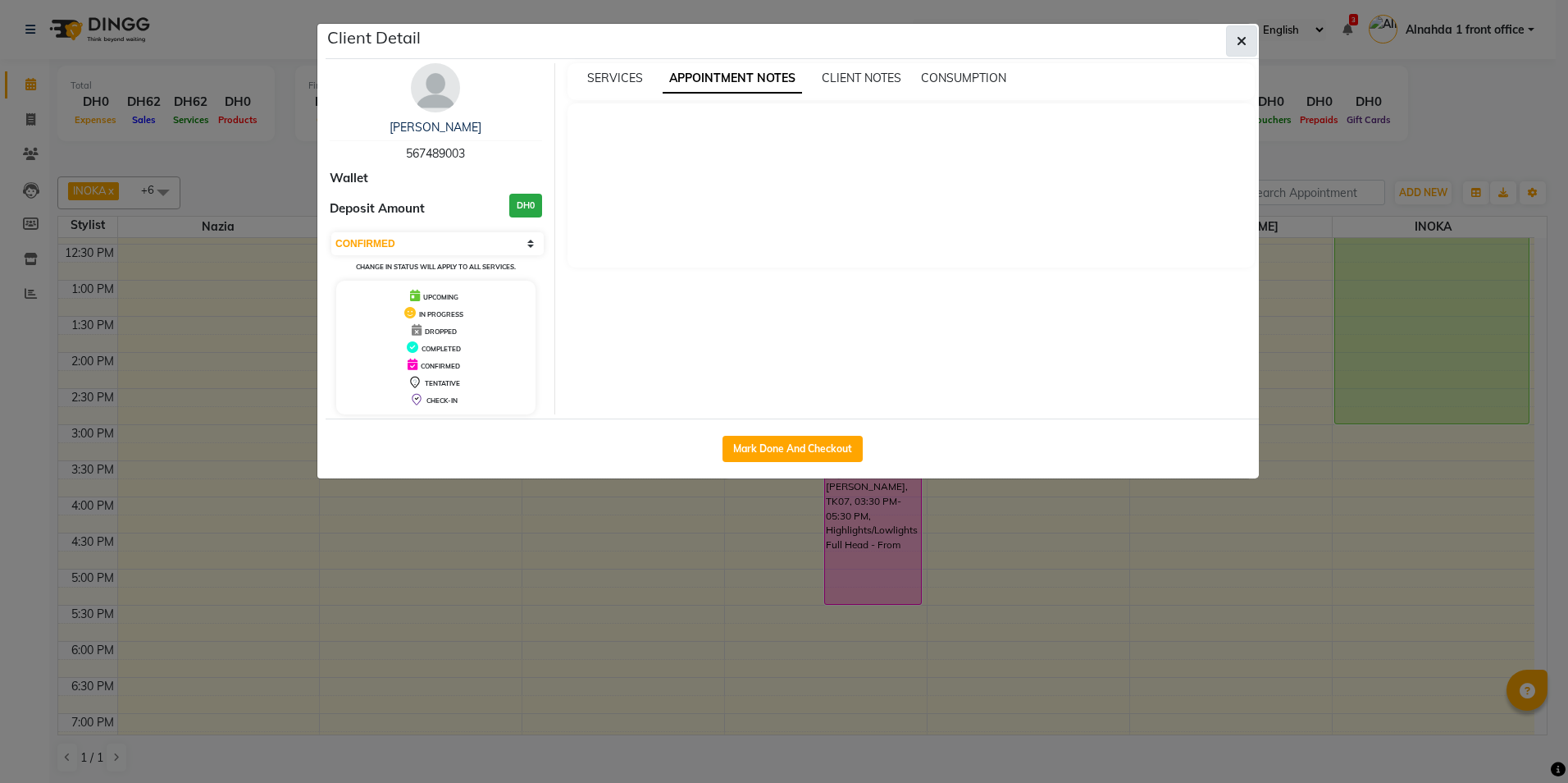
click at [1240, 48] on span "button" at bounding box center [1242, 41] width 10 height 17
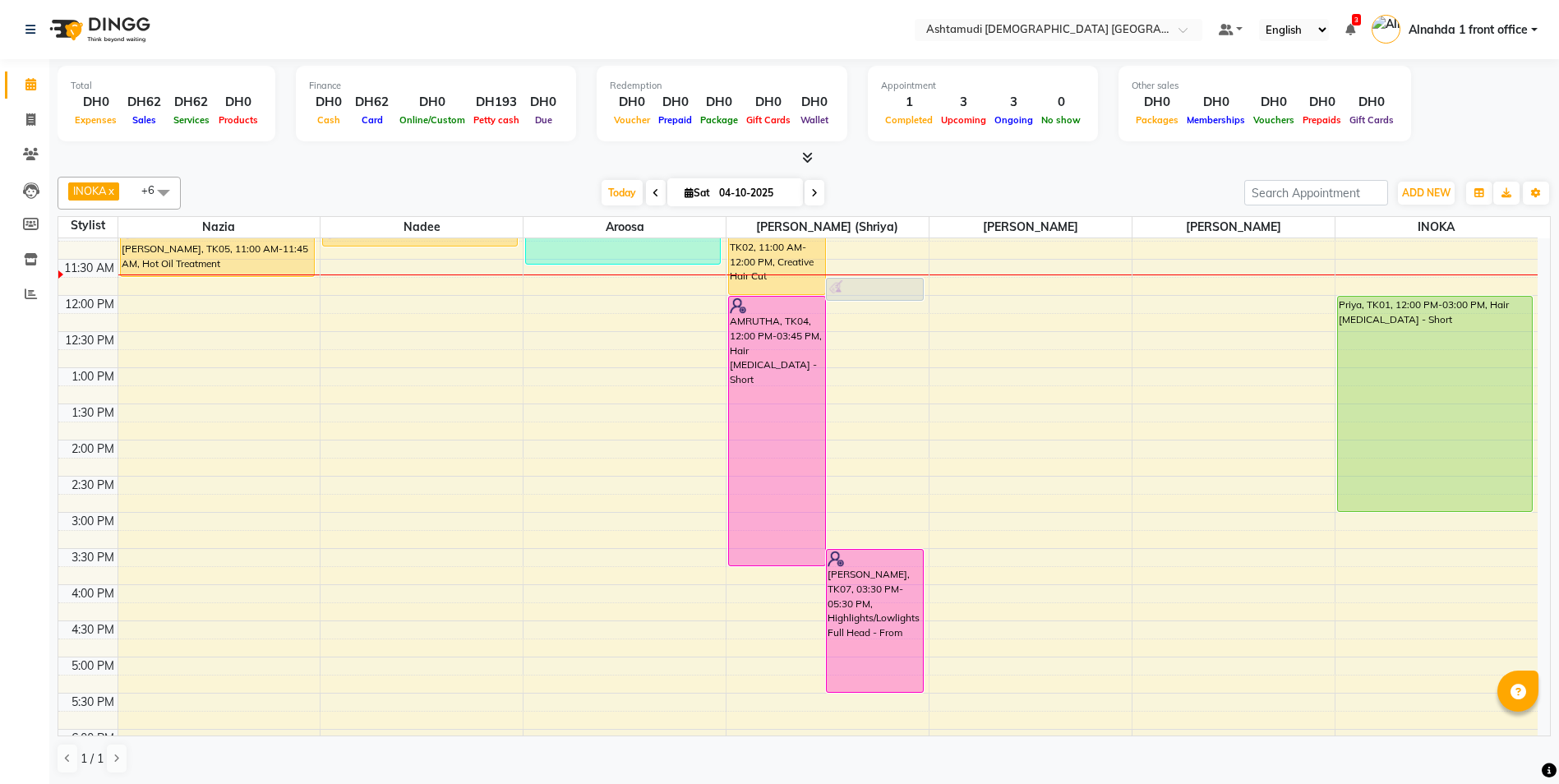
scroll to position [82, 0]
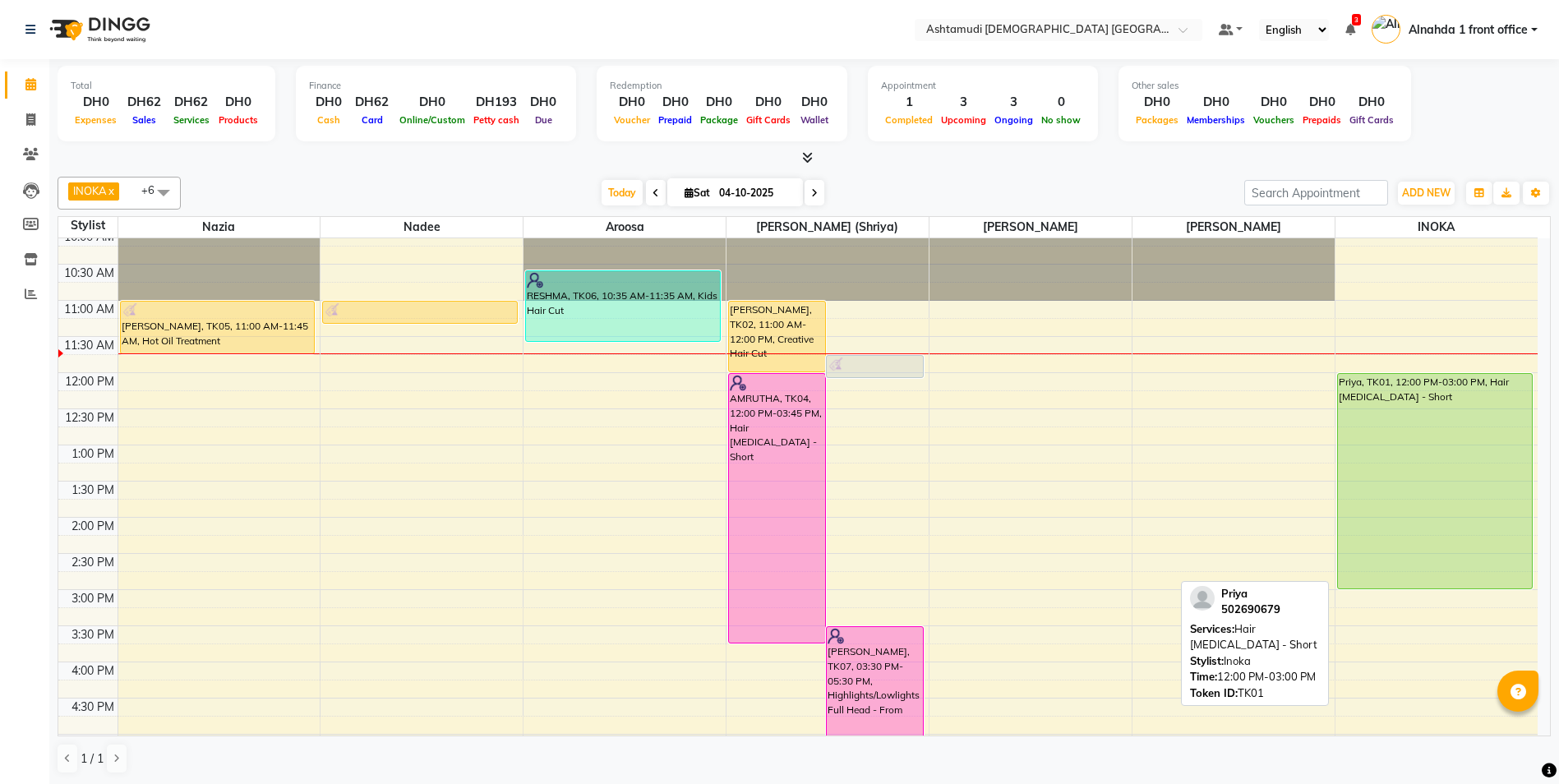
drag, startPoint x: 1469, startPoint y: 584, endPoint x: 1428, endPoint y: 562, distance: 46.5
click at [1482, 360] on div "9:00 AM 9:30 AM 10:00 AM 10:30 AM 11:00 AM 11:30 AM 12:00 PM 12:30 PM 1:00 PM 1…" at bounding box center [797, 662] width 1480 height 1011
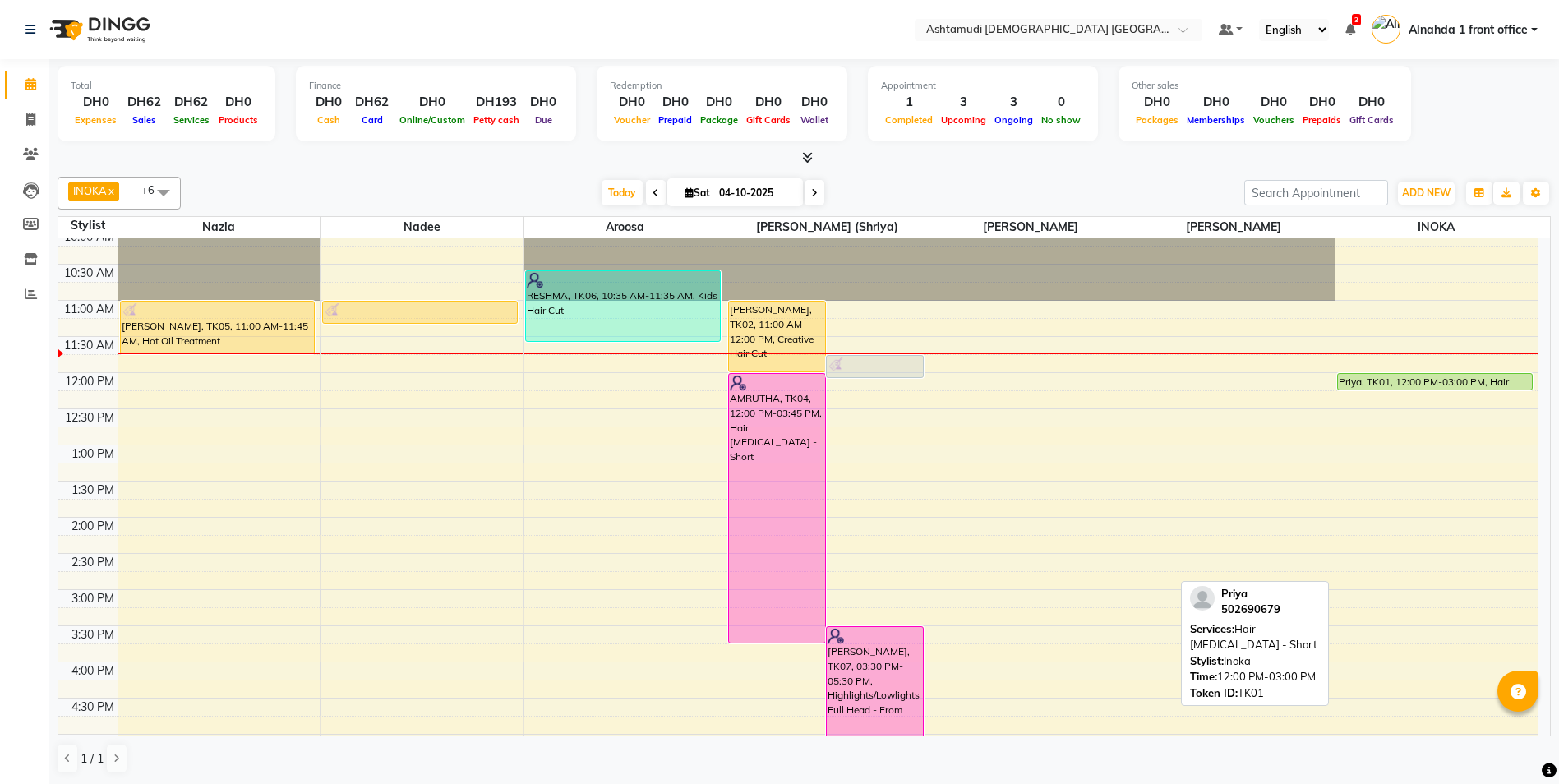
drag, startPoint x: 1437, startPoint y: 589, endPoint x: 1465, endPoint y: 385, distance: 205.9
click at [1465, 385] on div "Priya, TK01, 12:00 PM-03:00 PM, Hair Botox - Short Priya, TK01, 12:00 PM-03:00 …" at bounding box center [1437, 662] width 202 height 1011
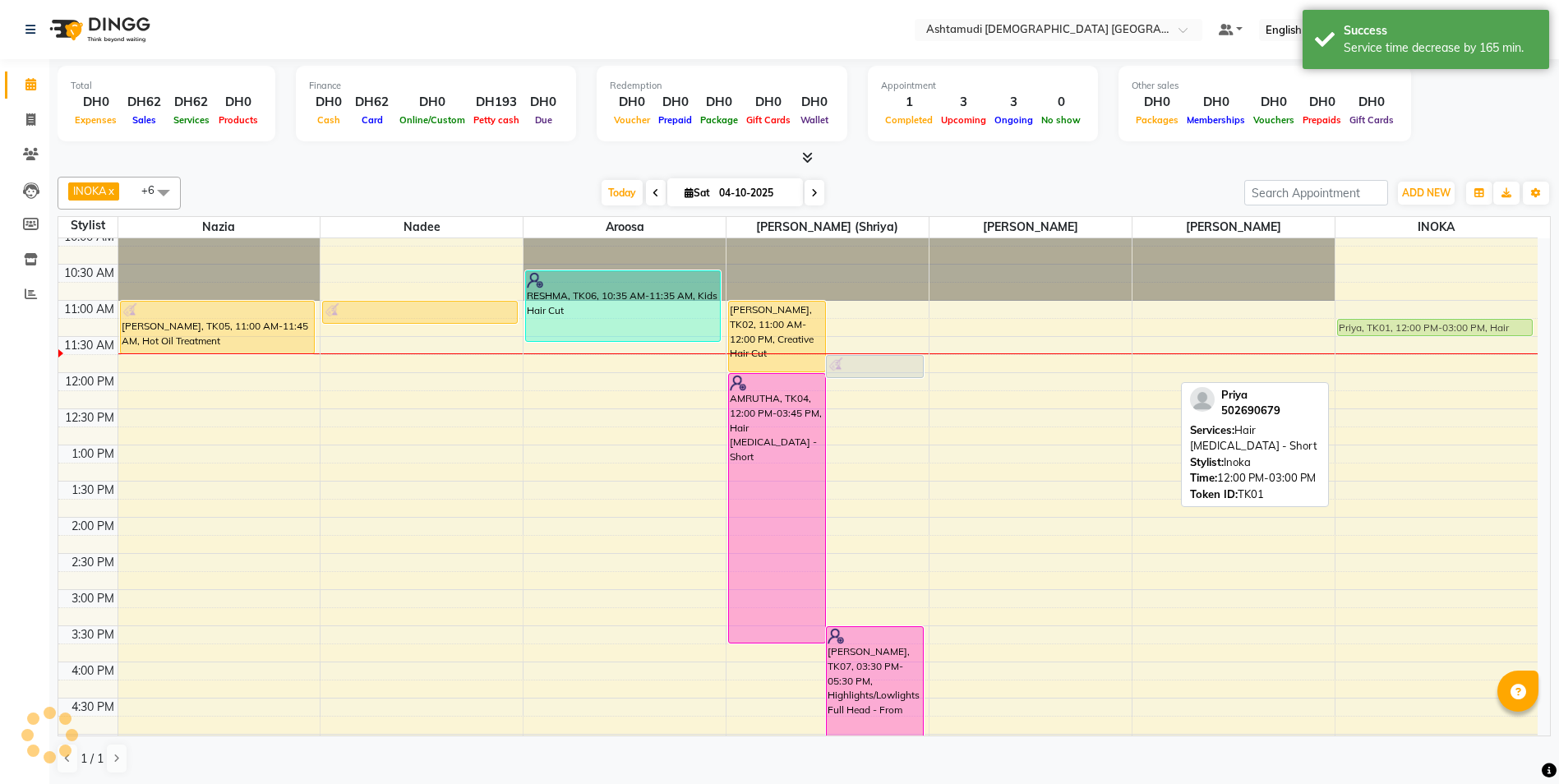
drag, startPoint x: 1461, startPoint y: 385, endPoint x: 1454, endPoint y: 321, distance: 64.4
click at [1454, 321] on div "Priya, TK01, 12:00 PM-12:15 PM, Hair Botox - Short Priya, TK01, 12:00 PM-03:00 …" at bounding box center [1437, 662] width 202 height 1011
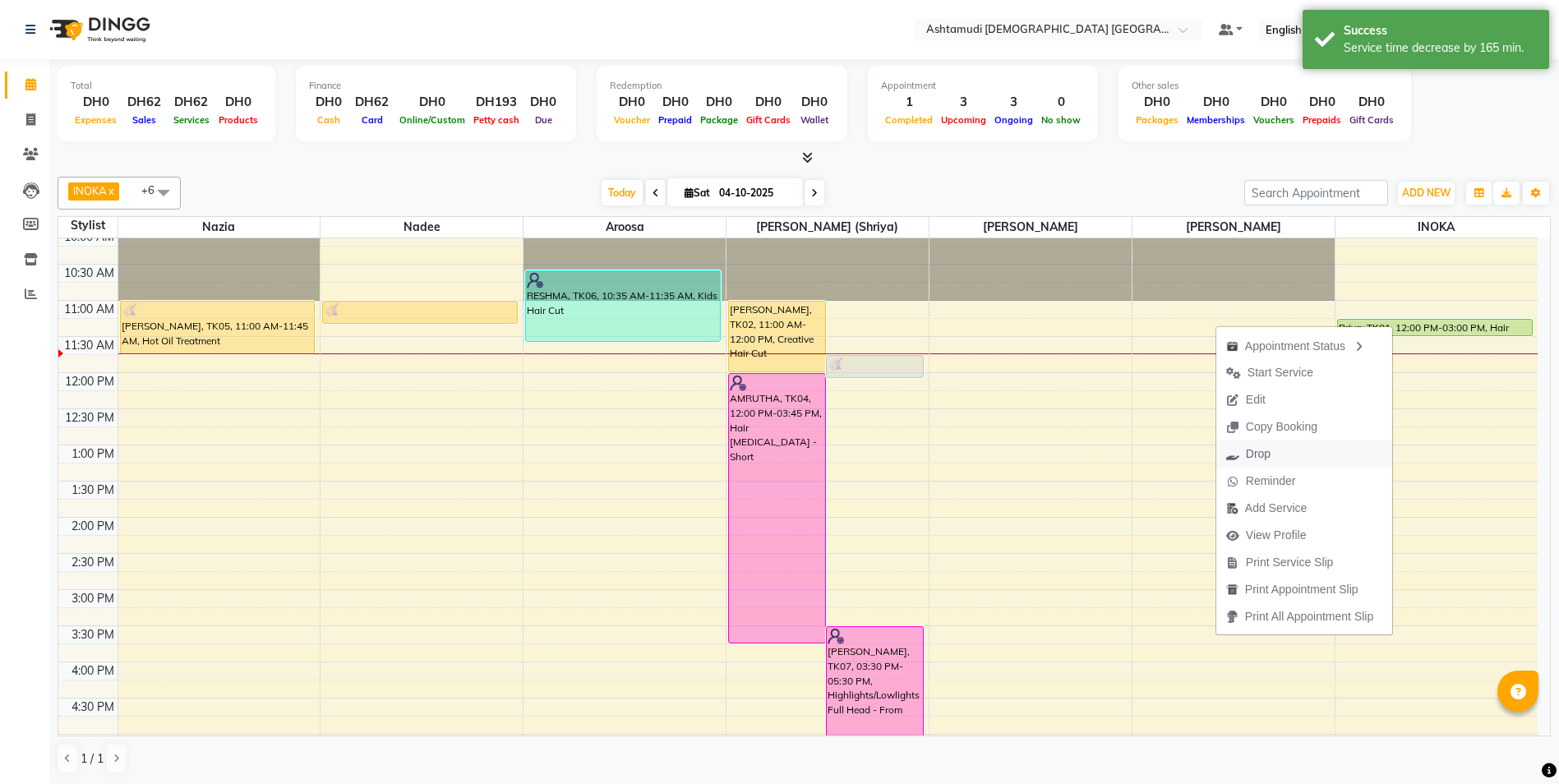
click at [1291, 452] on button "Drop" at bounding box center [1304, 453] width 176 height 27
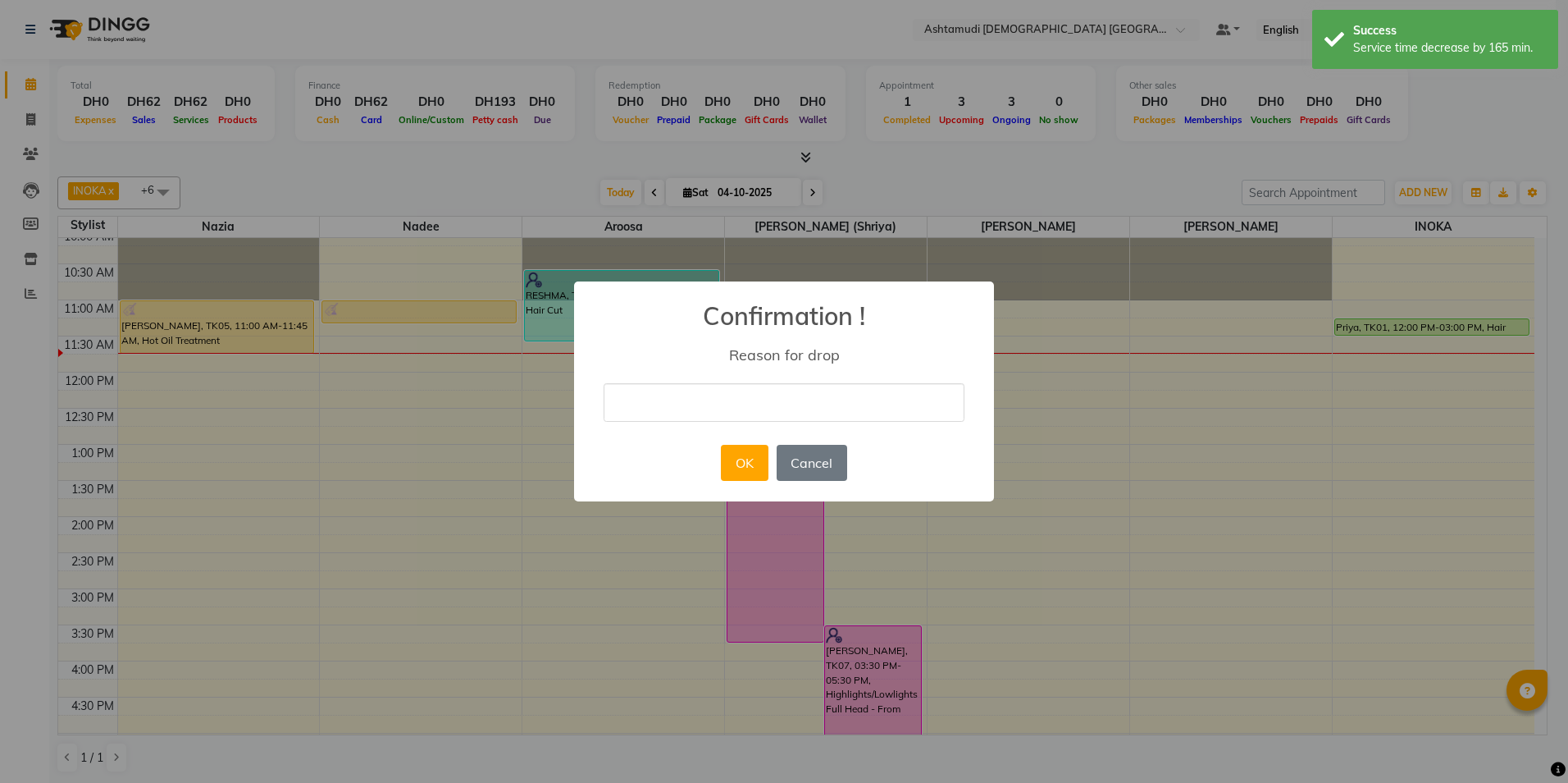
click at [826, 412] on input "text" at bounding box center [784, 402] width 361 height 38
type input "CANCELLED"
click at [735, 462] on button "OK" at bounding box center [744, 463] width 47 height 36
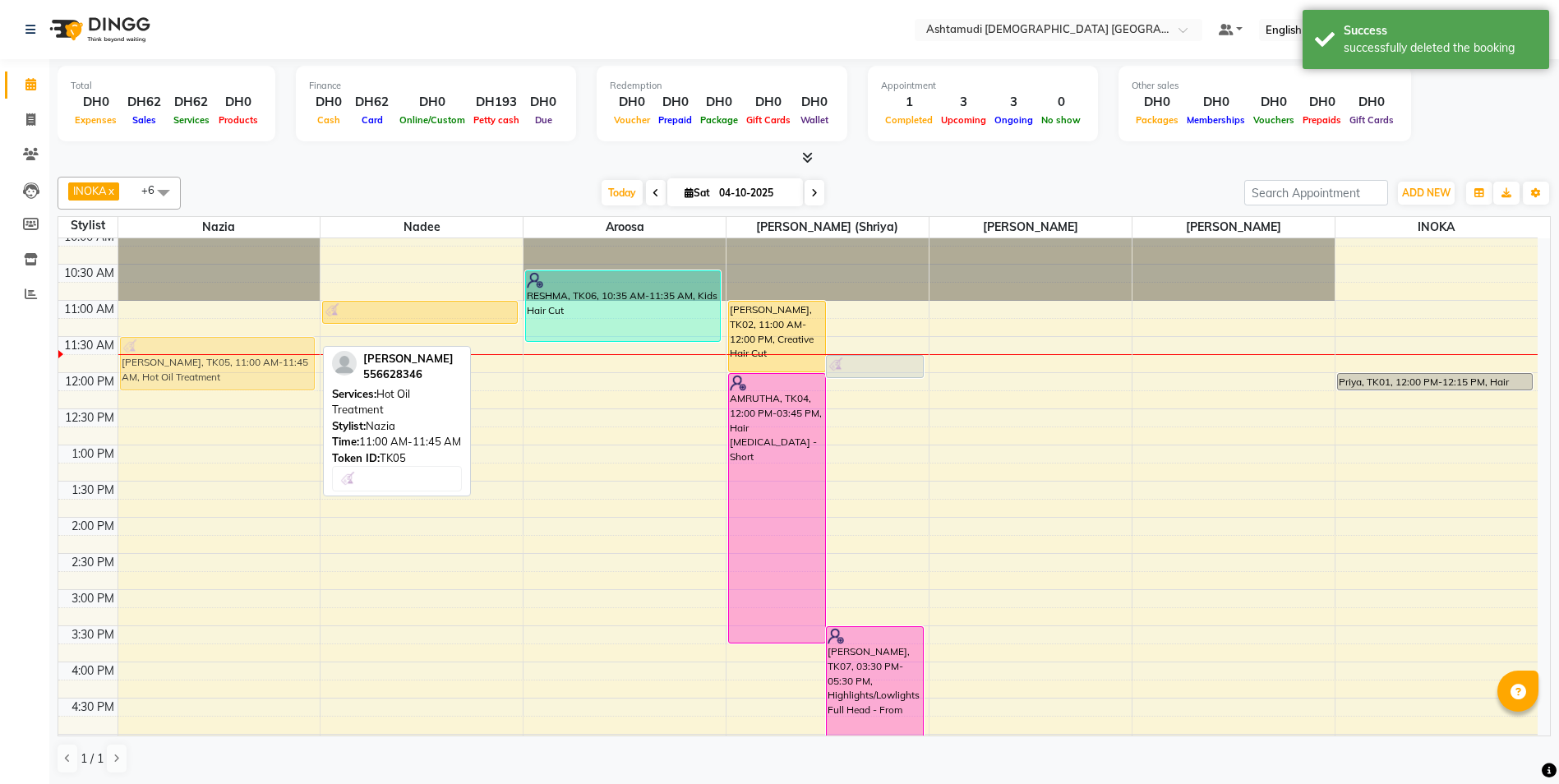
drag, startPoint x: 254, startPoint y: 308, endPoint x: 250, endPoint y: 344, distance: 36.2
click at [250, 344] on div "ASWATHY, TK05, 11:00 AM-11:45 AM, Hot Oil Treatment ASWATHY, TK05, 11:00 AM-11:…" at bounding box center [220, 662] width 202 height 1011
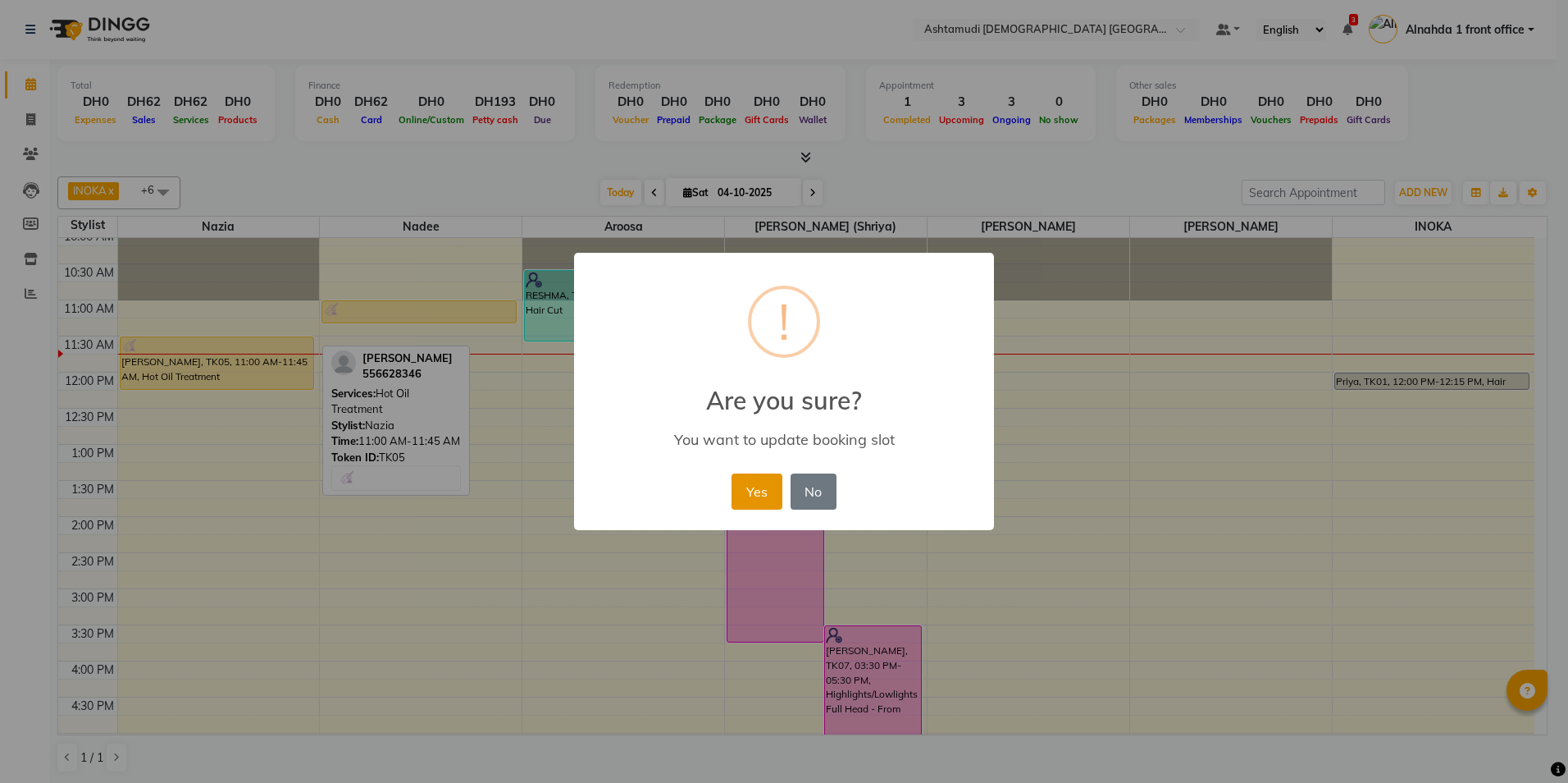
click at [748, 499] on button "Yes" at bounding box center [756, 491] width 50 height 36
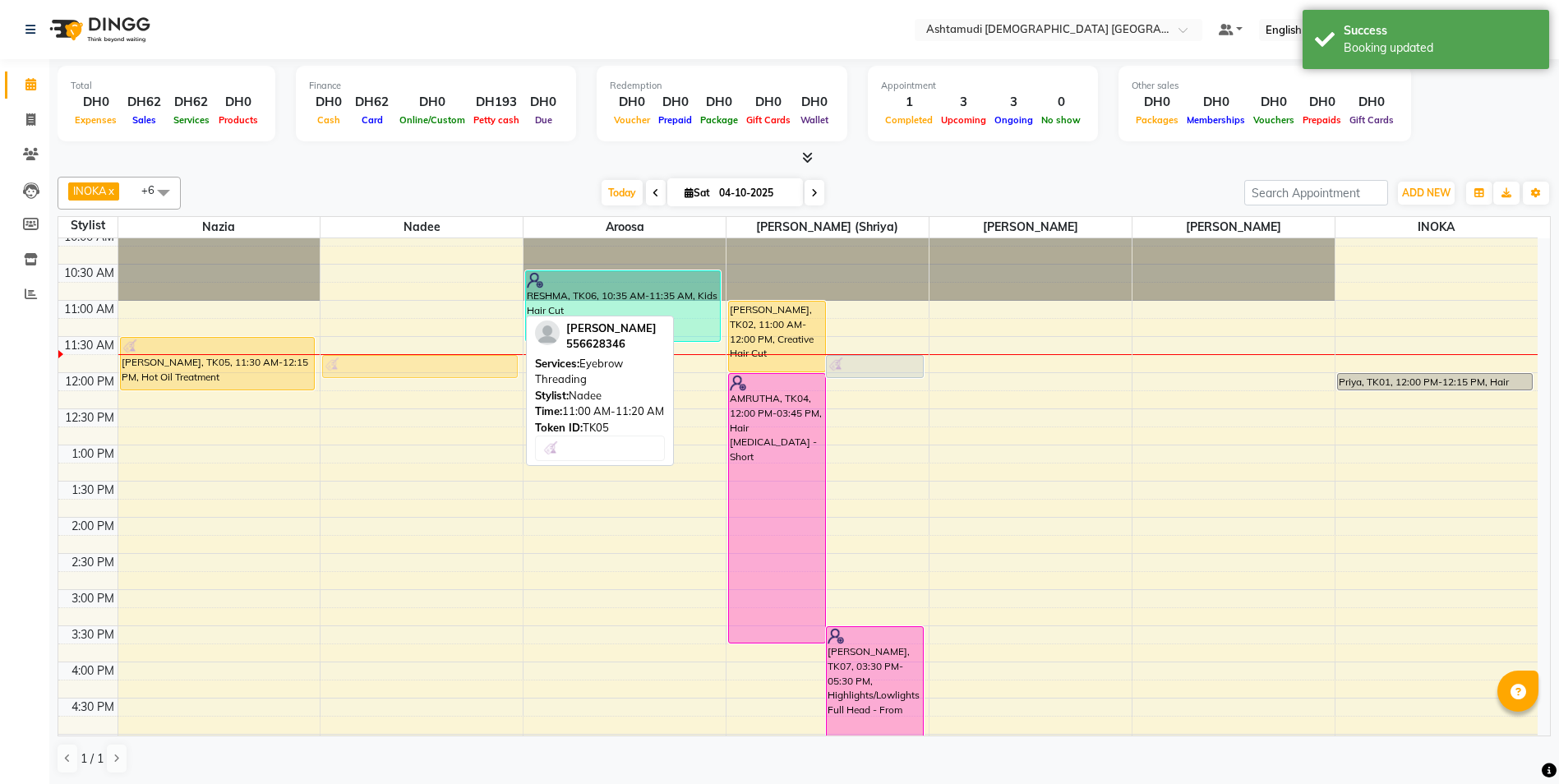
drag, startPoint x: 455, startPoint y: 355, endPoint x: 458, endPoint y: 367, distance: 12.4
click at [458, 367] on div "ASWATHY, TK05, 11:00 AM-11:20 AM, Eyebrow Threading ASWATHY, TK05, 11:00 AM-11:…" at bounding box center [422, 662] width 202 height 1011
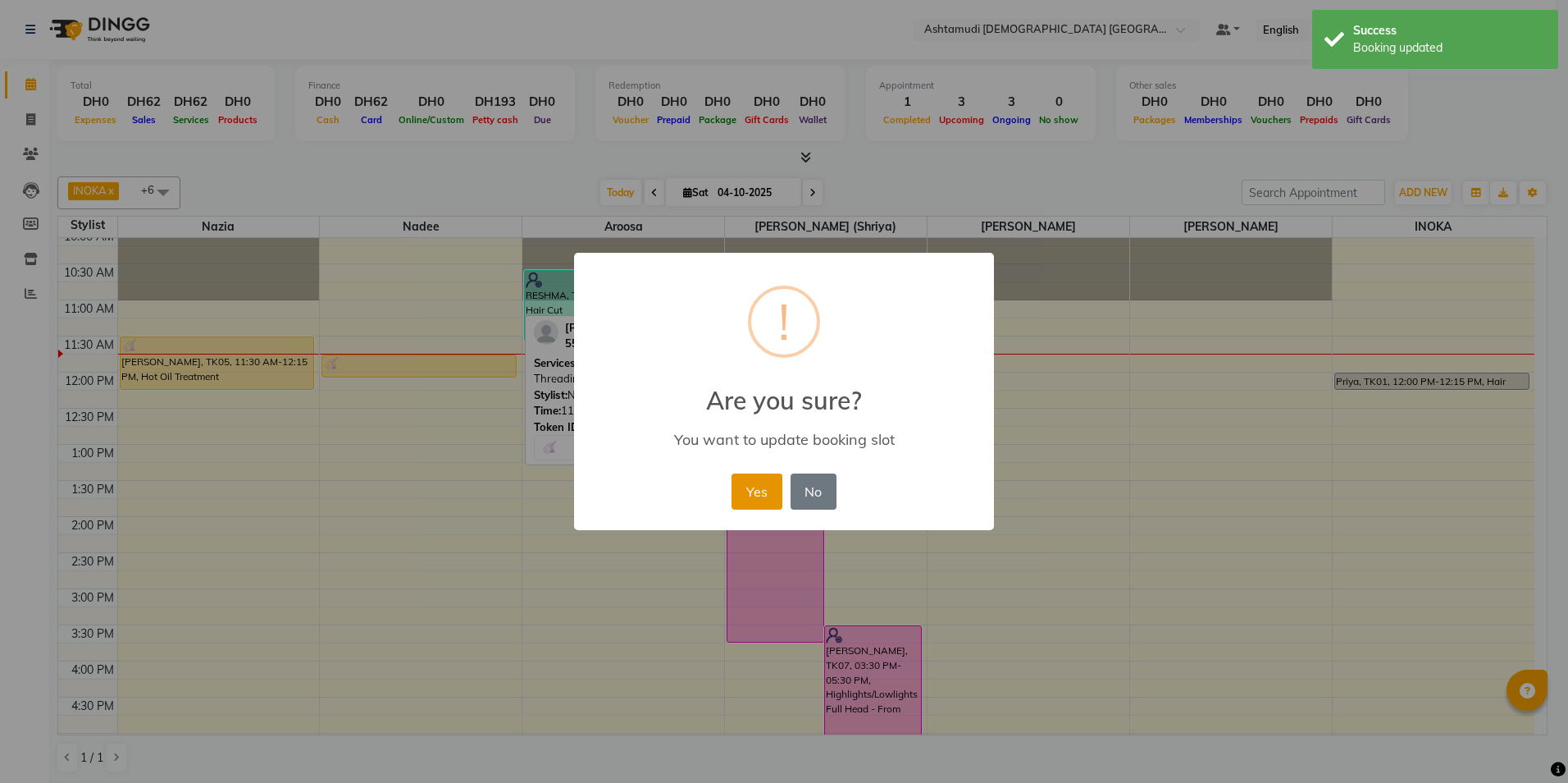
click at [751, 486] on button "Yes" at bounding box center [756, 491] width 50 height 36
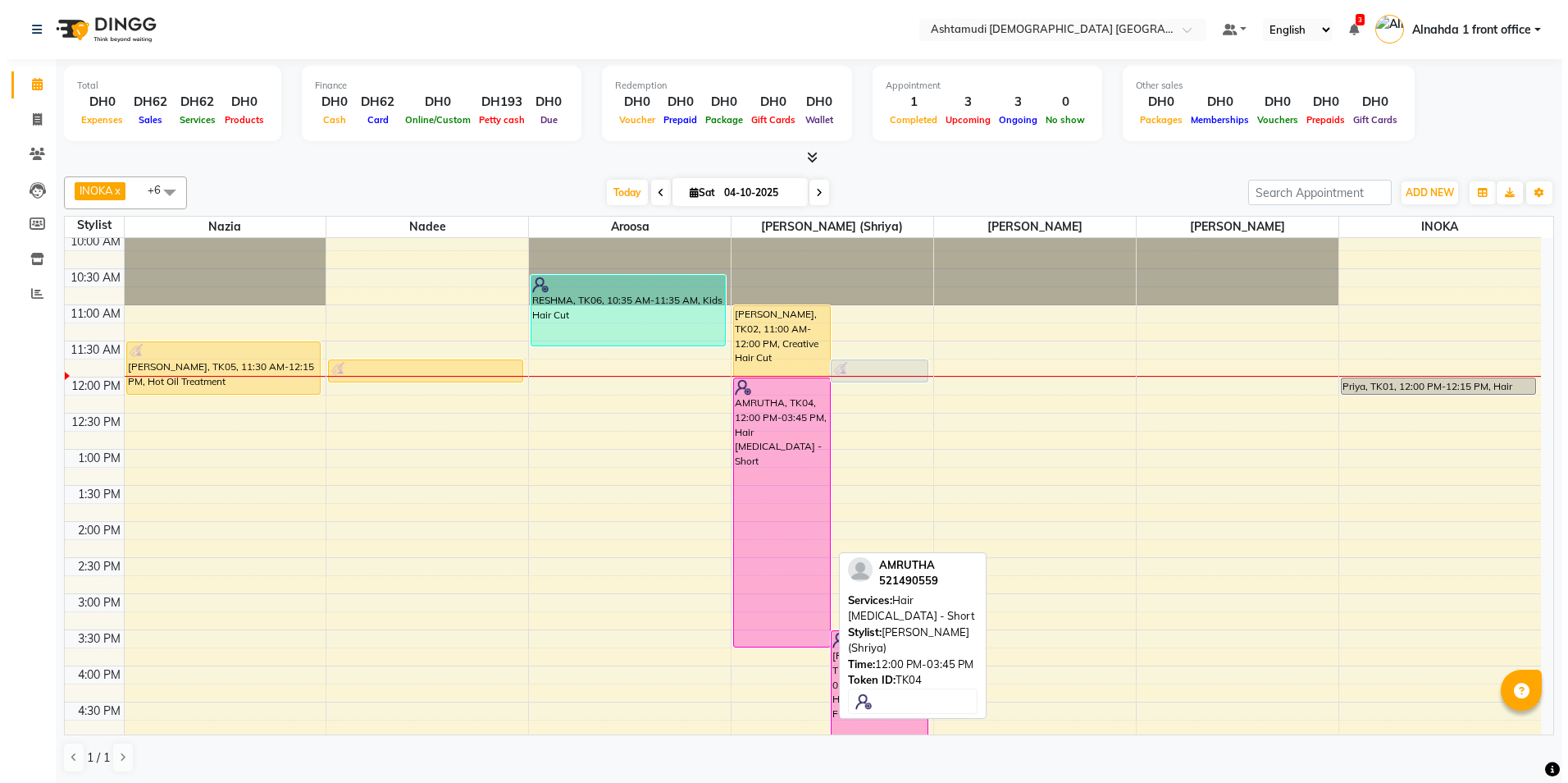
scroll to position [0, 0]
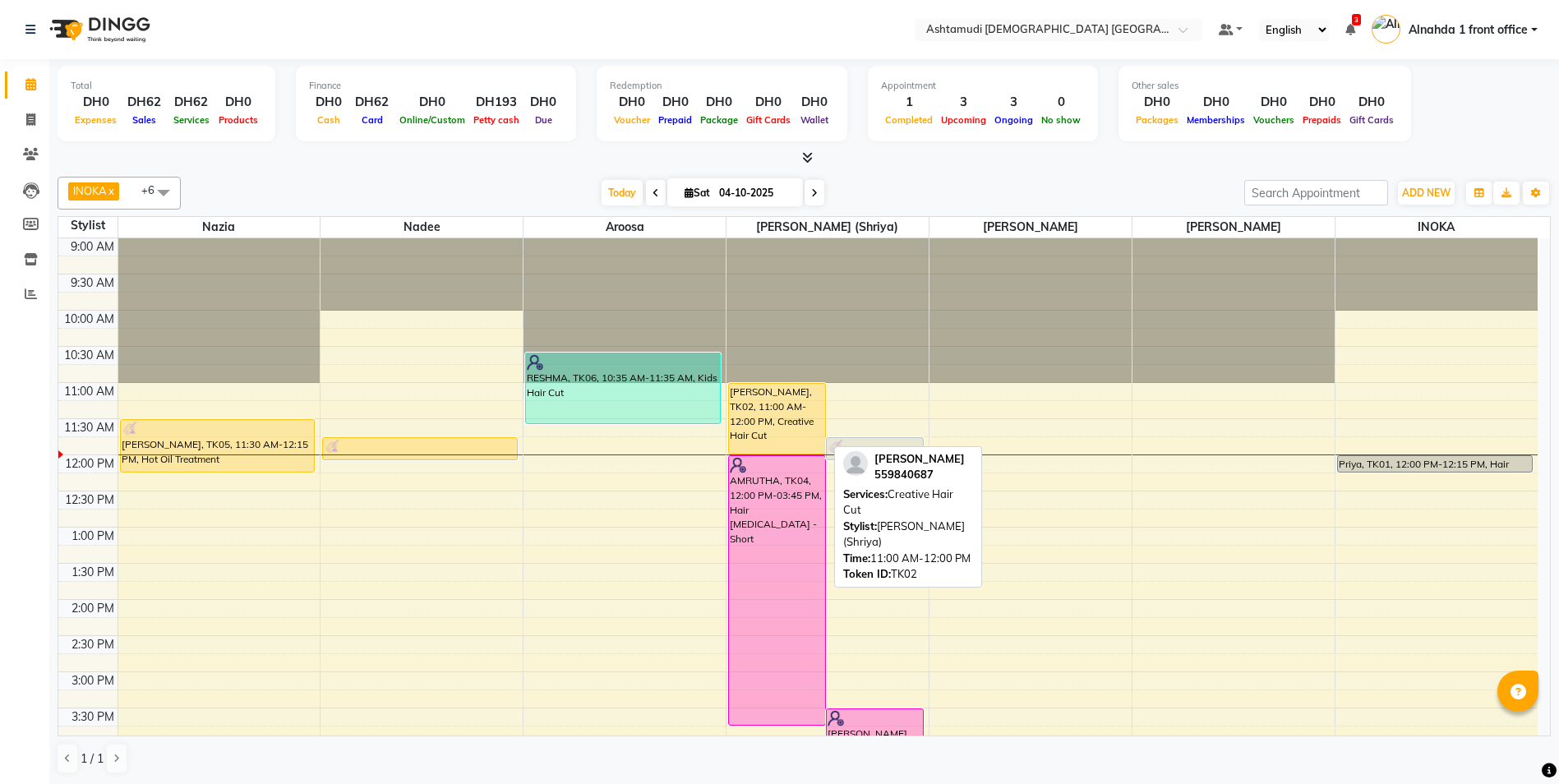
click at [775, 425] on div "Neethu Susan Titus, TK02, 11:00 AM-12:00 PM, Creative Hair Cut" at bounding box center [777, 419] width 96 height 70
click at [777, 425] on div "Neethu Susan Titus, TK02, 11:00 AM-12:00 PM, Creative Hair Cut" at bounding box center [777, 419] width 96 height 70
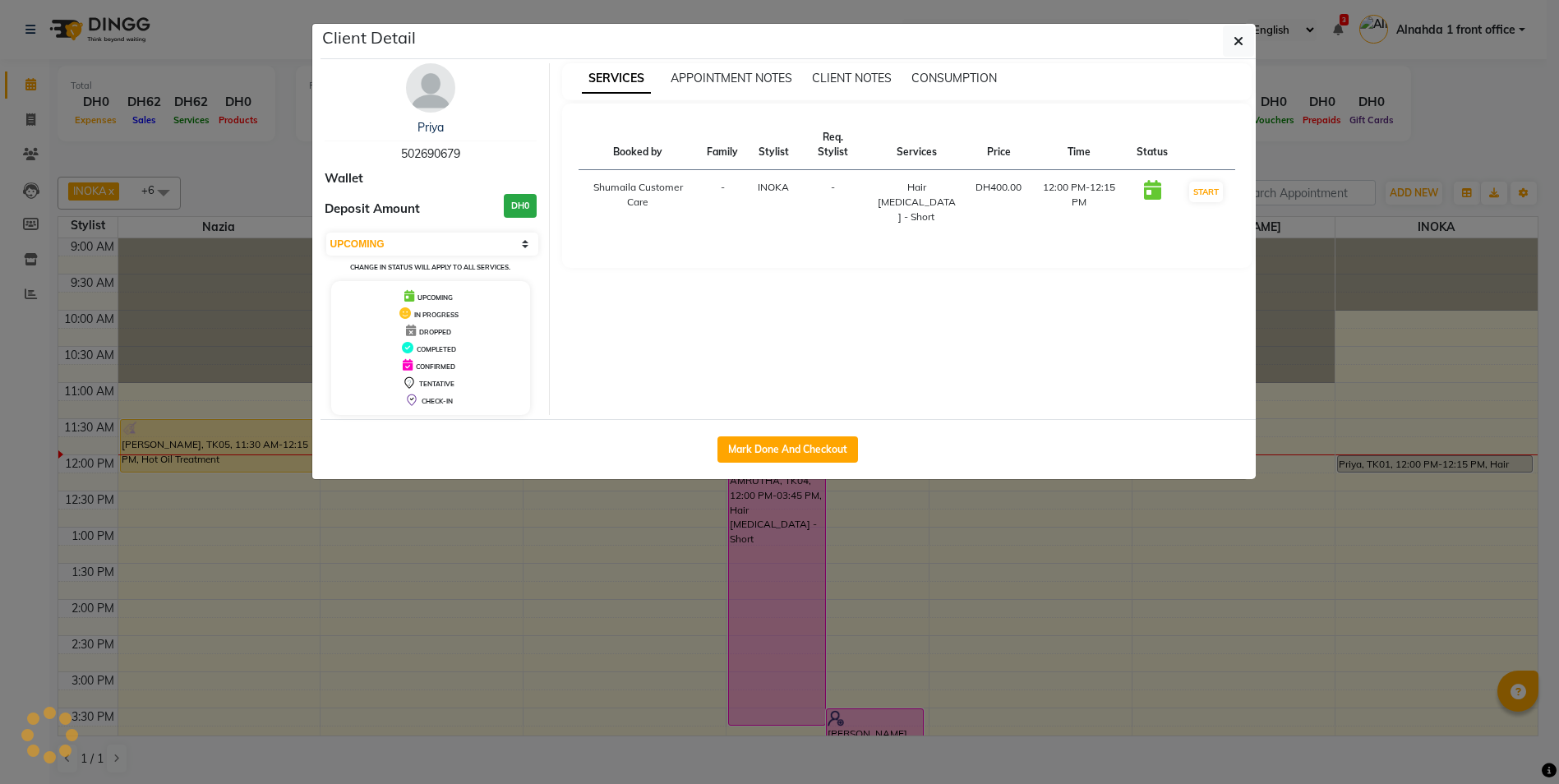
select select "1"
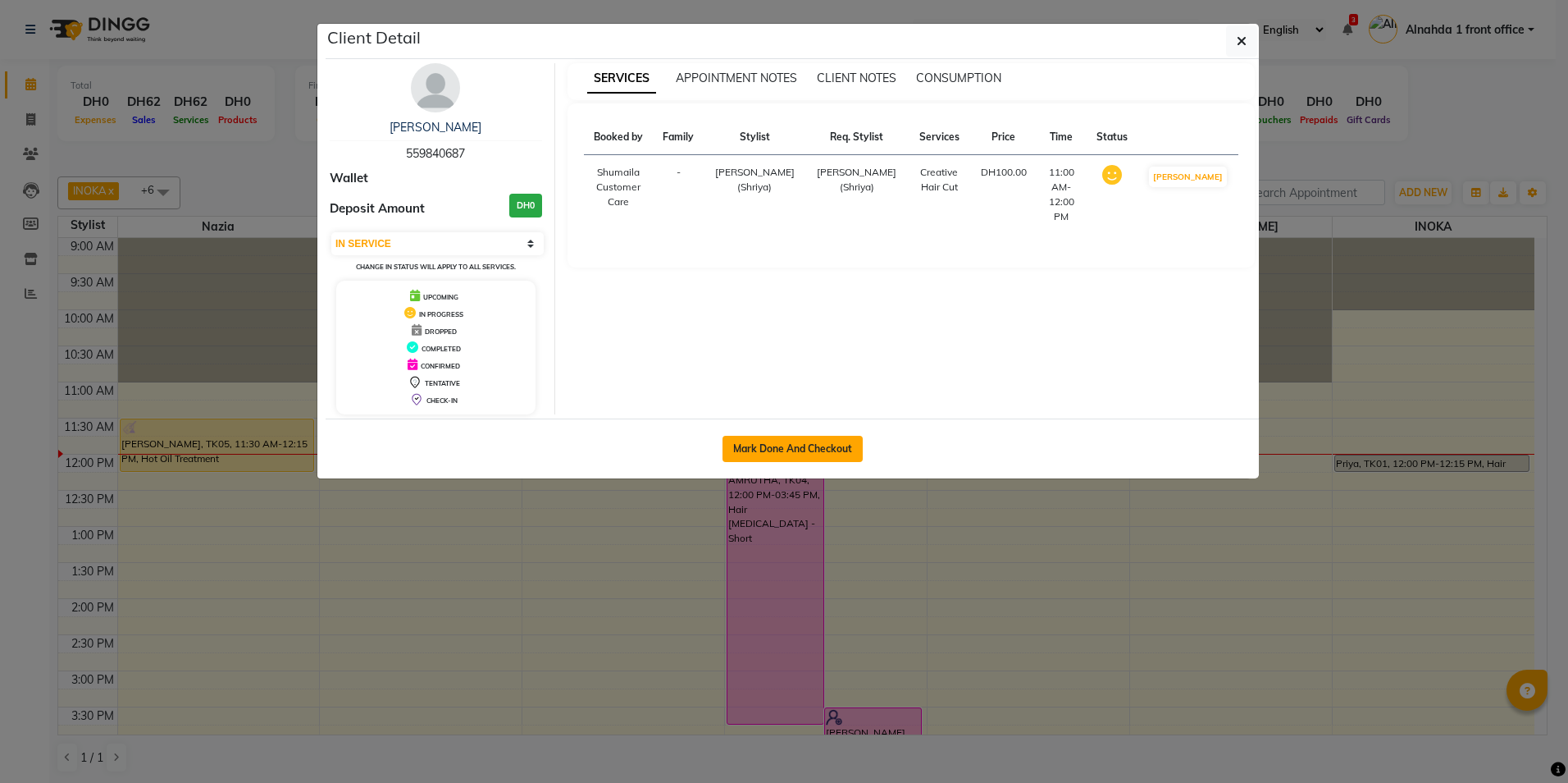
click at [789, 443] on button "Mark Done And Checkout" at bounding box center [793, 449] width 140 height 26
select select "service"
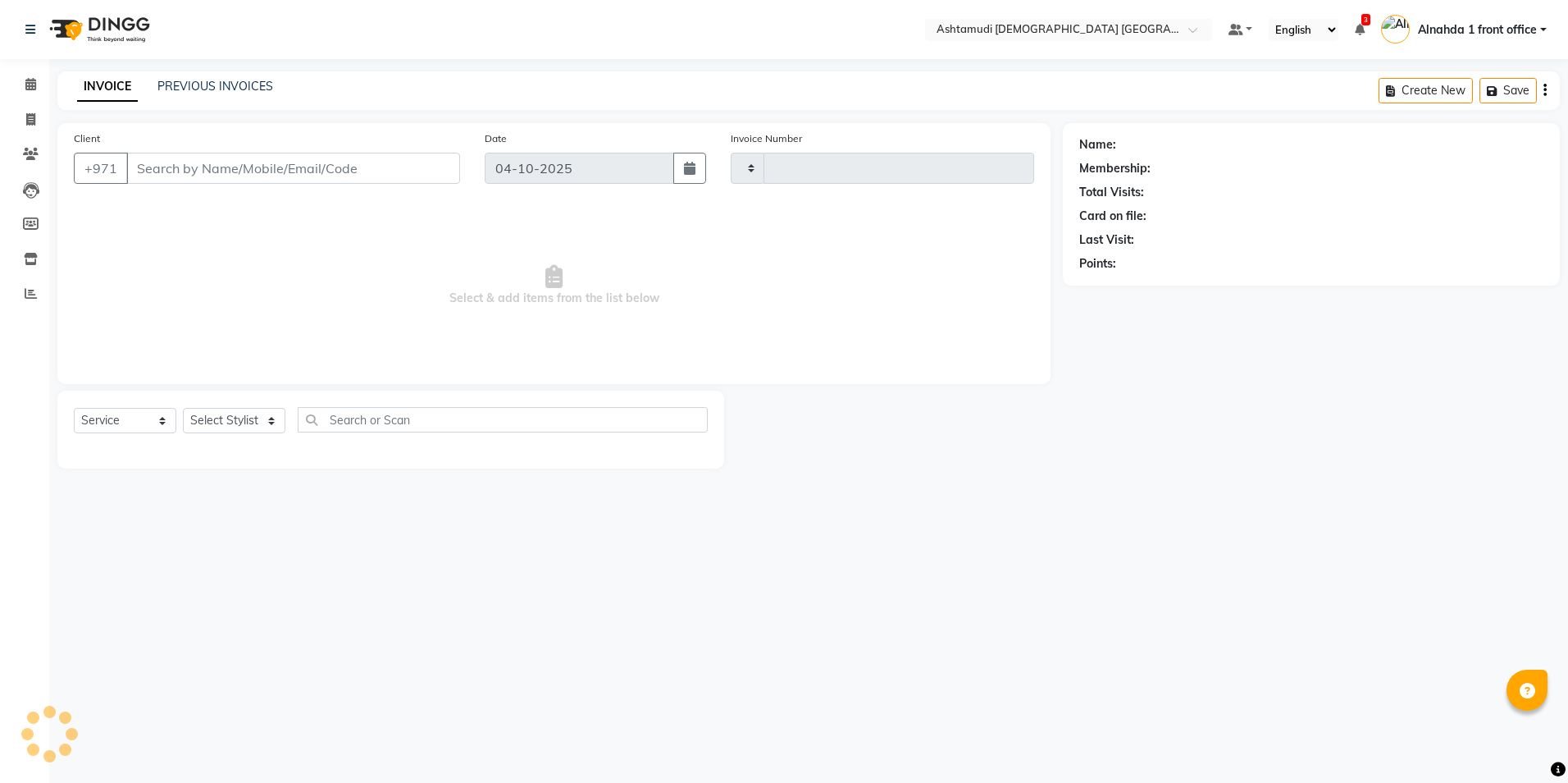
type input "3096"
select select "7242"
type input "559840687"
select select "86641"
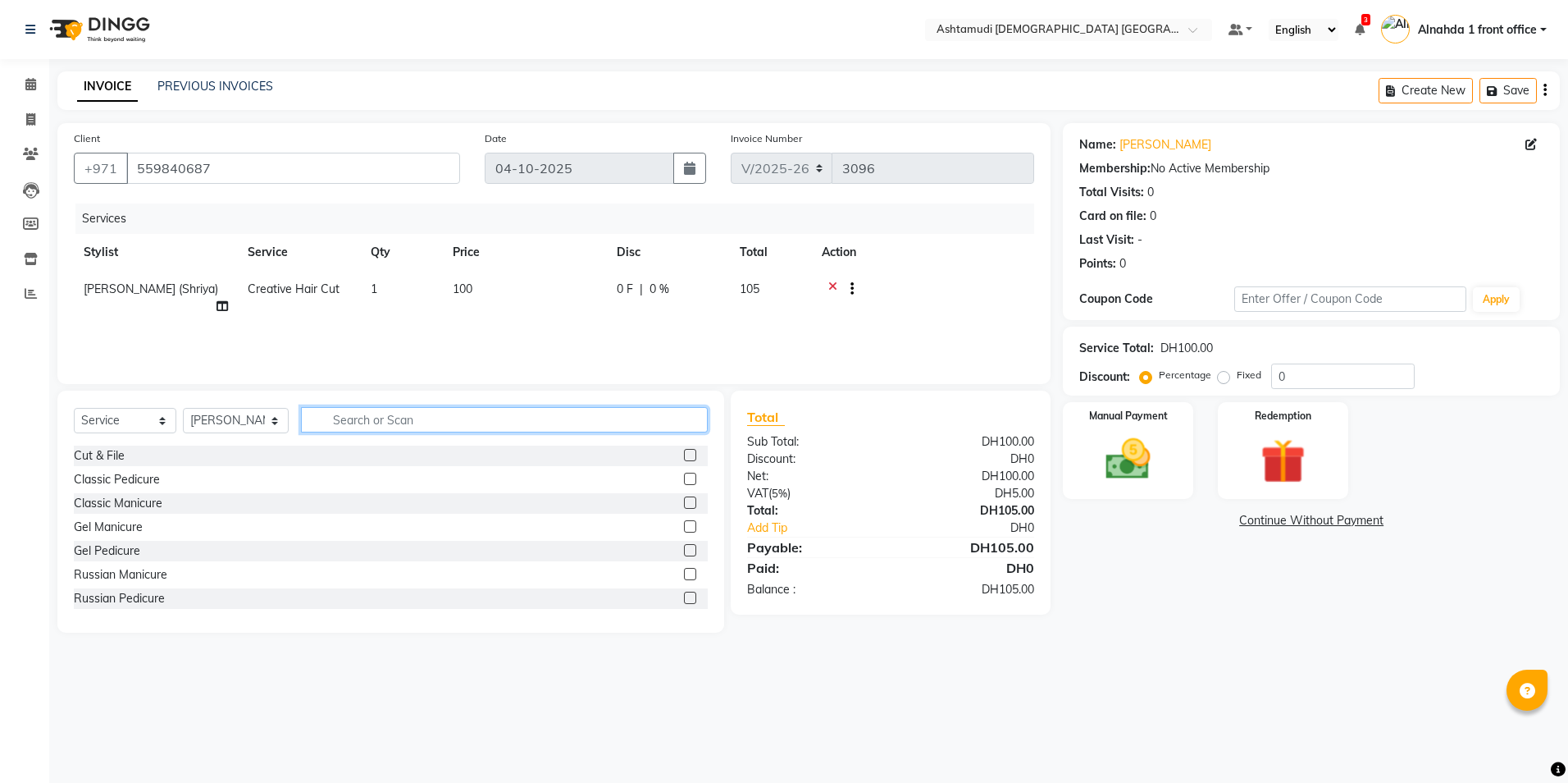
click at [418, 424] on input "text" at bounding box center [504, 419] width 406 height 25
type input "eye"
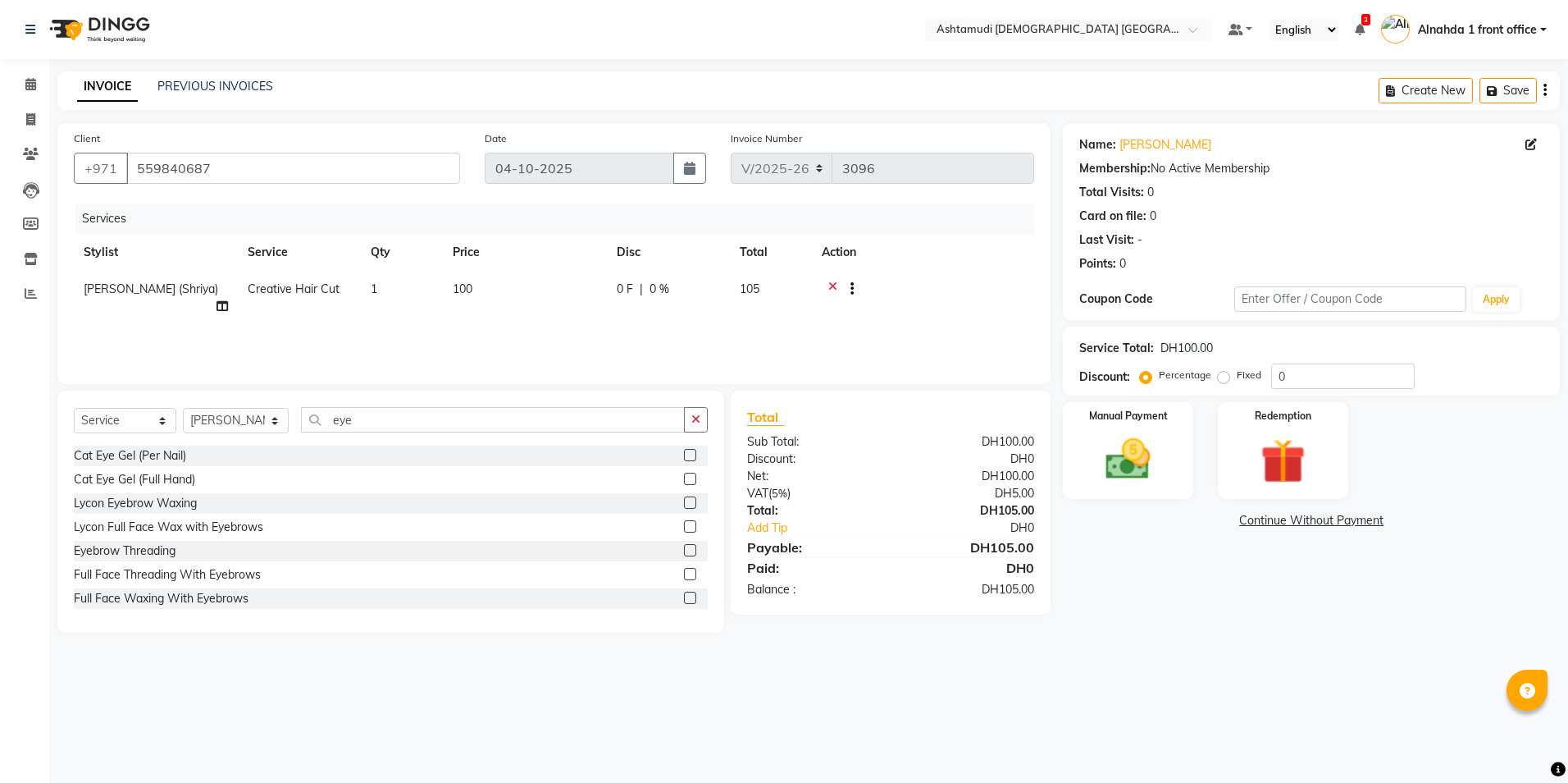
click at [684, 548] on label at bounding box center [689, 550] width 12 height 12
click at [684, 548] on input "checkbox" at bounding box center [688, 551] width 10 height 10
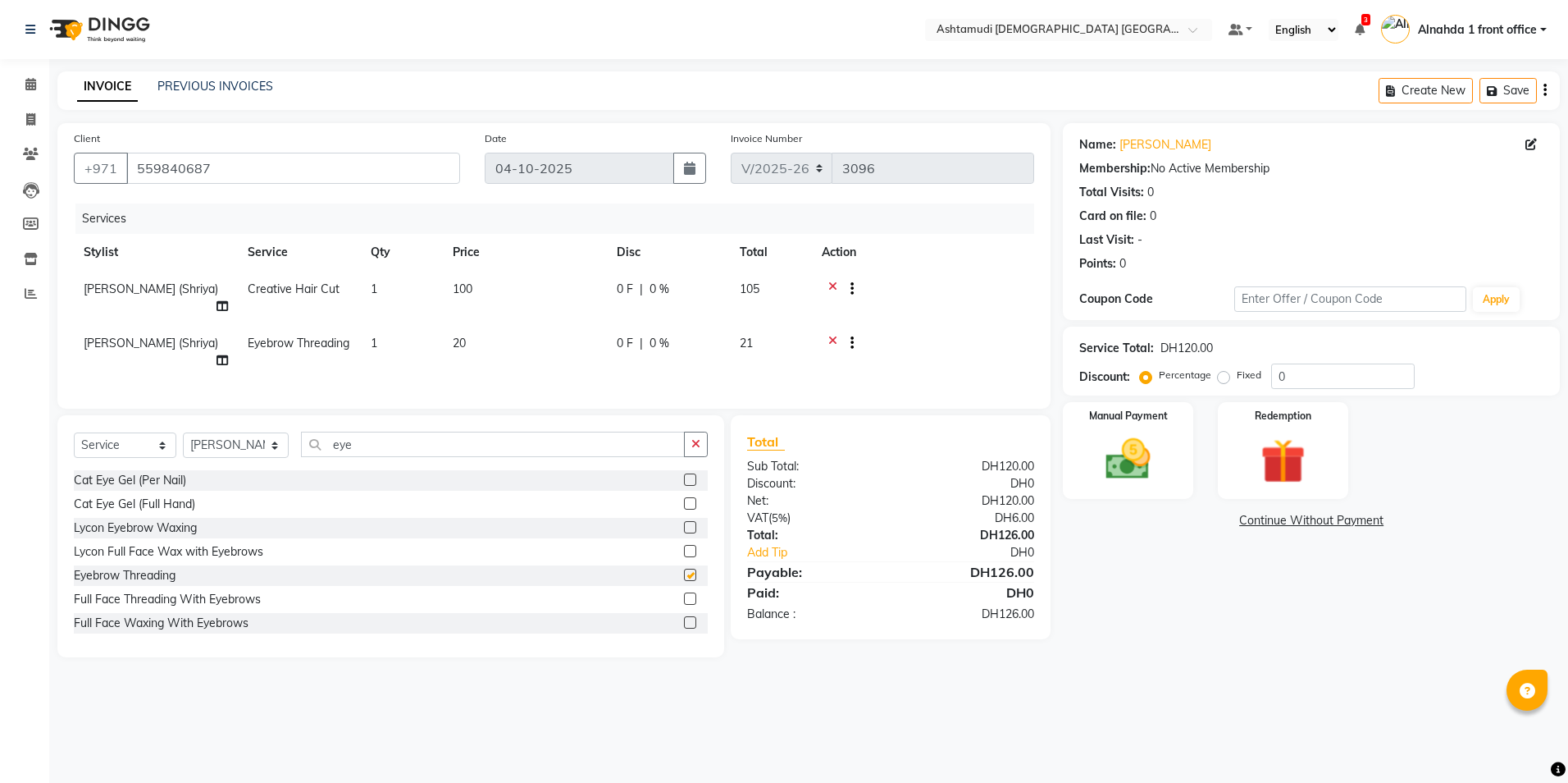
checkbox input "false"
click at [1309, 372] on input "0" at bounding box center [1343, 376] width 144 height 25
click at [1291, 382] on input "0" at bounding box center [1343, 376] width 144 height 25
type input "15"
click at [1145, 482] on img at bounding box center [1129, 459] width 76 height 54
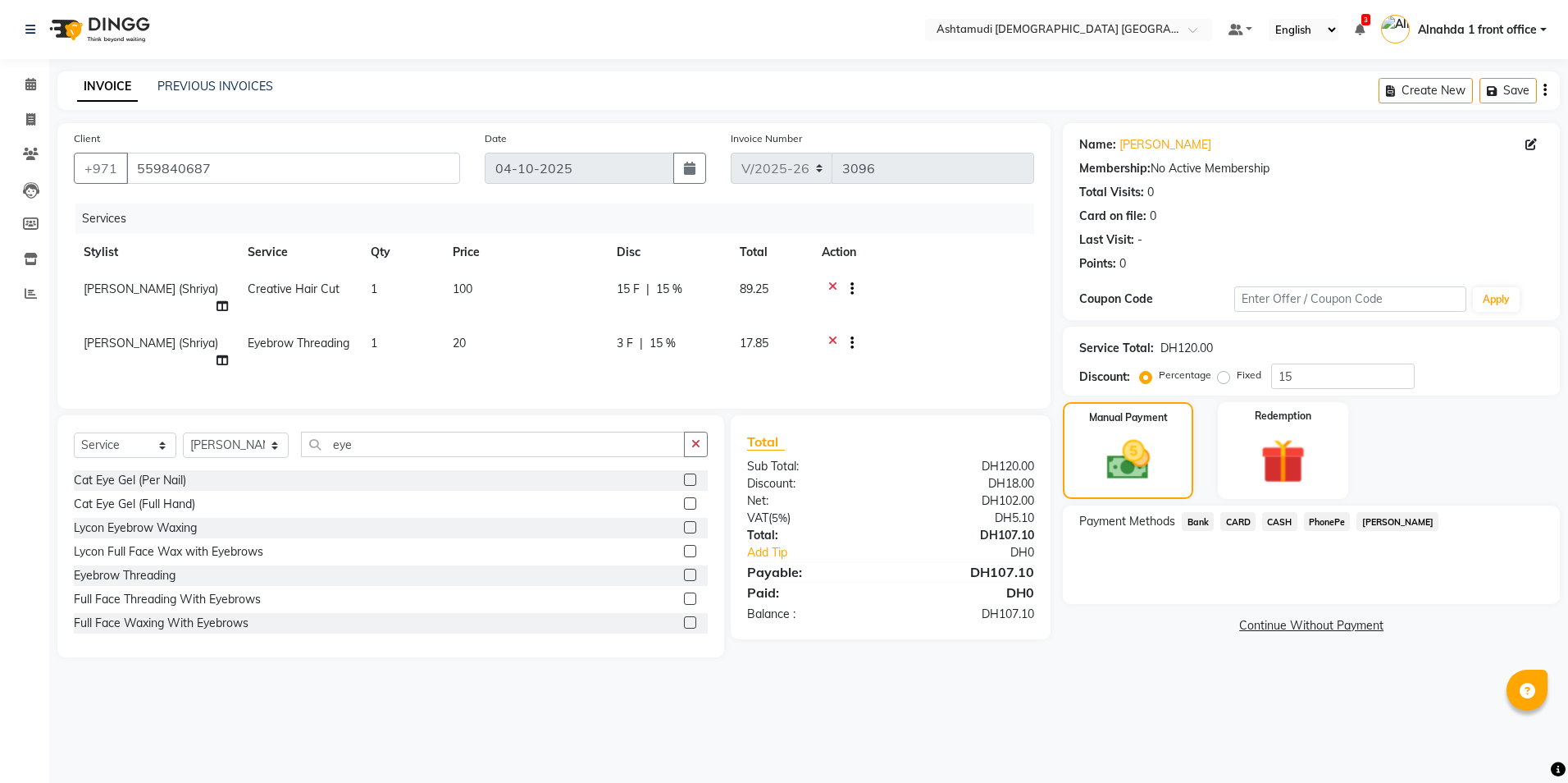
click at [1248, 517] on span "CARD" at bounding box center [1238, 522] width 35 height 19
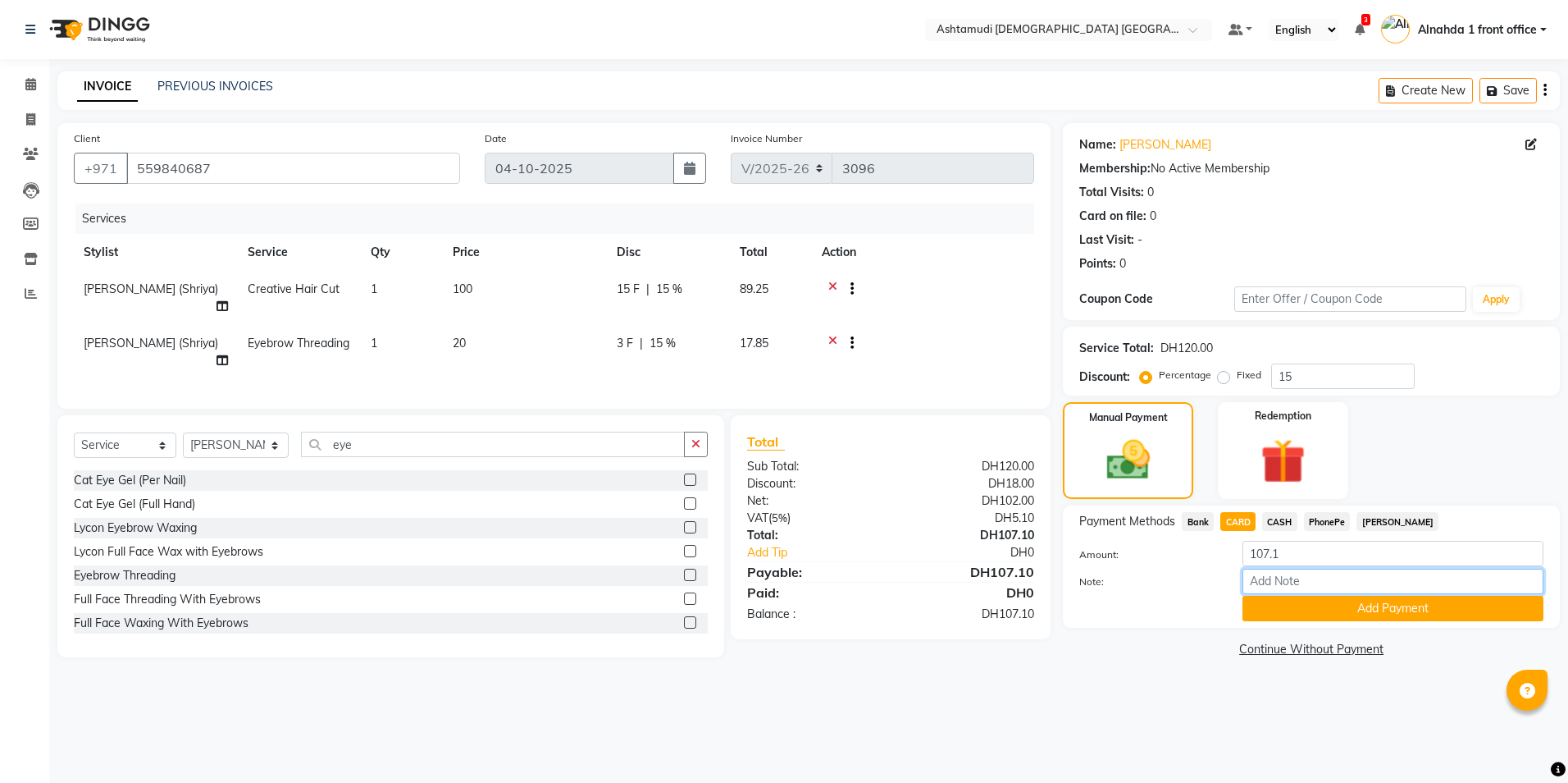
click at [1272, 584] on input "Note:" at bounding box center [1393, 580] width 301 height 25
type input "amala"
click at [1300, 604] on button "Add Payment" at bounding box center [1393, 608] width 301 height 25
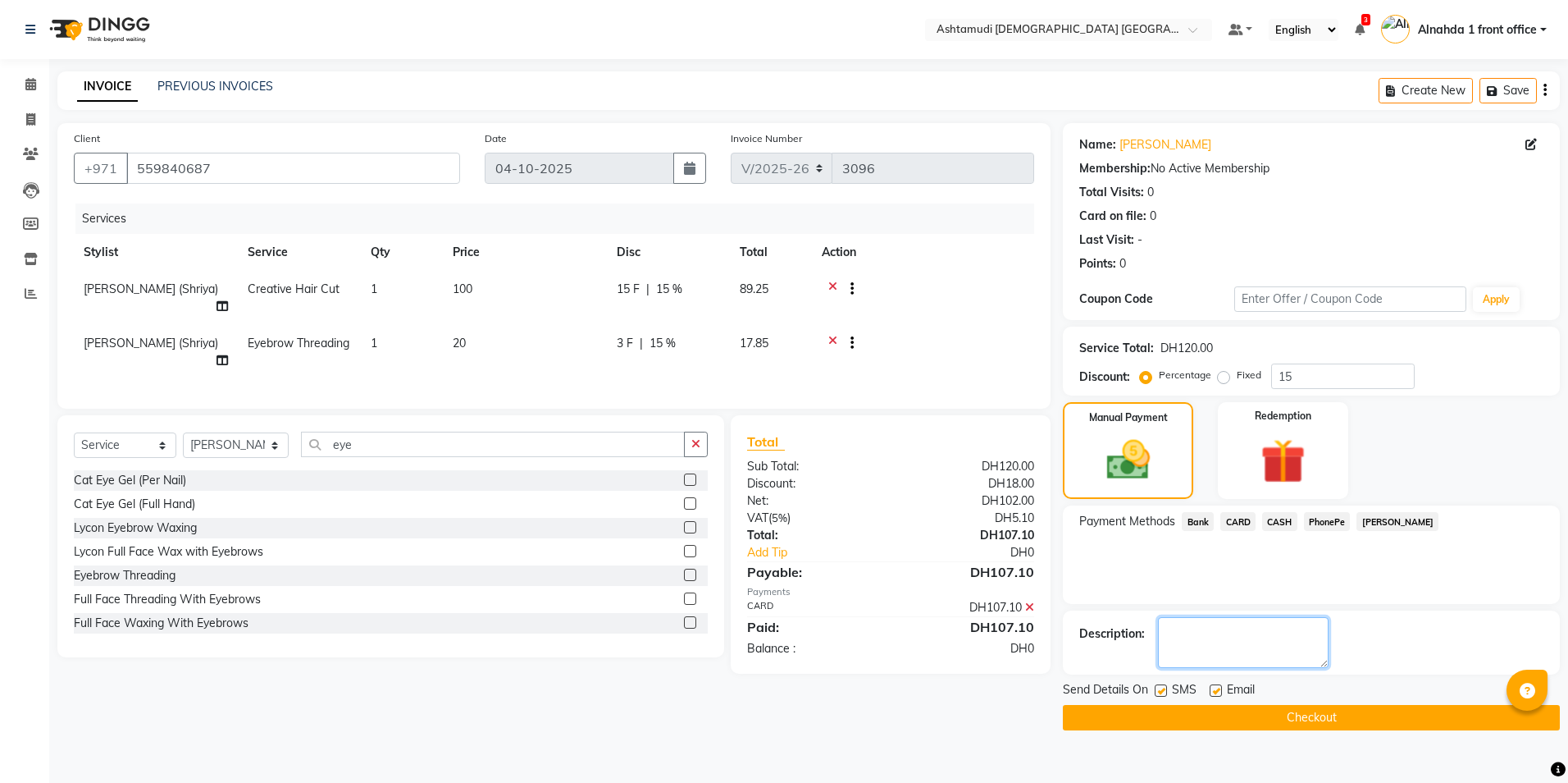
click at [1260, 646] on textarea at bounding box center [1243, 642] width 171 height 51
type textarea "1430"
click at [1268, 724] on button "Checkout" at bounding box center [1311, 717] width 497 height 25
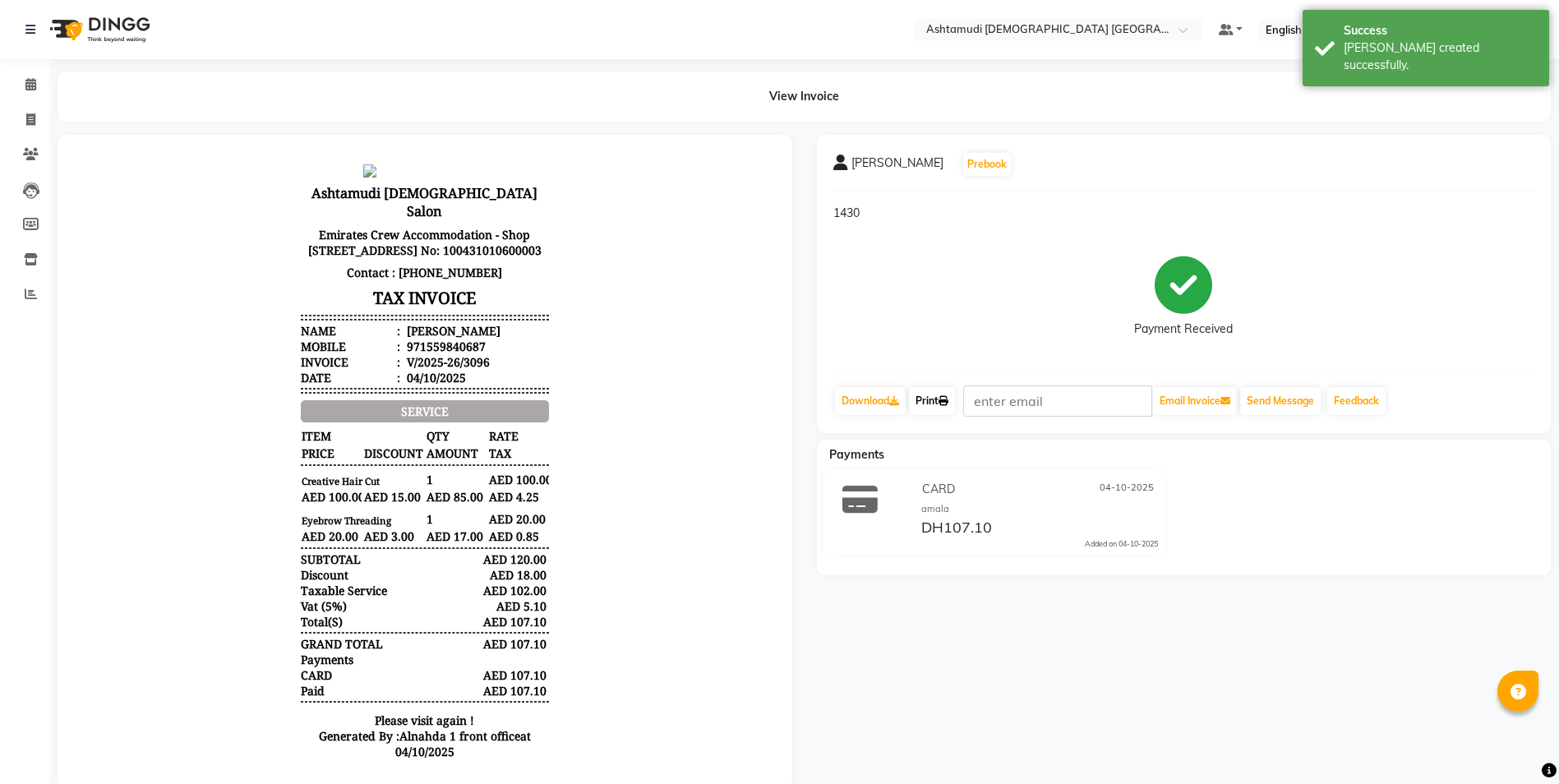
click at [935, 406] on link "Print" at bounding box center [932, 401] width 46 height 28
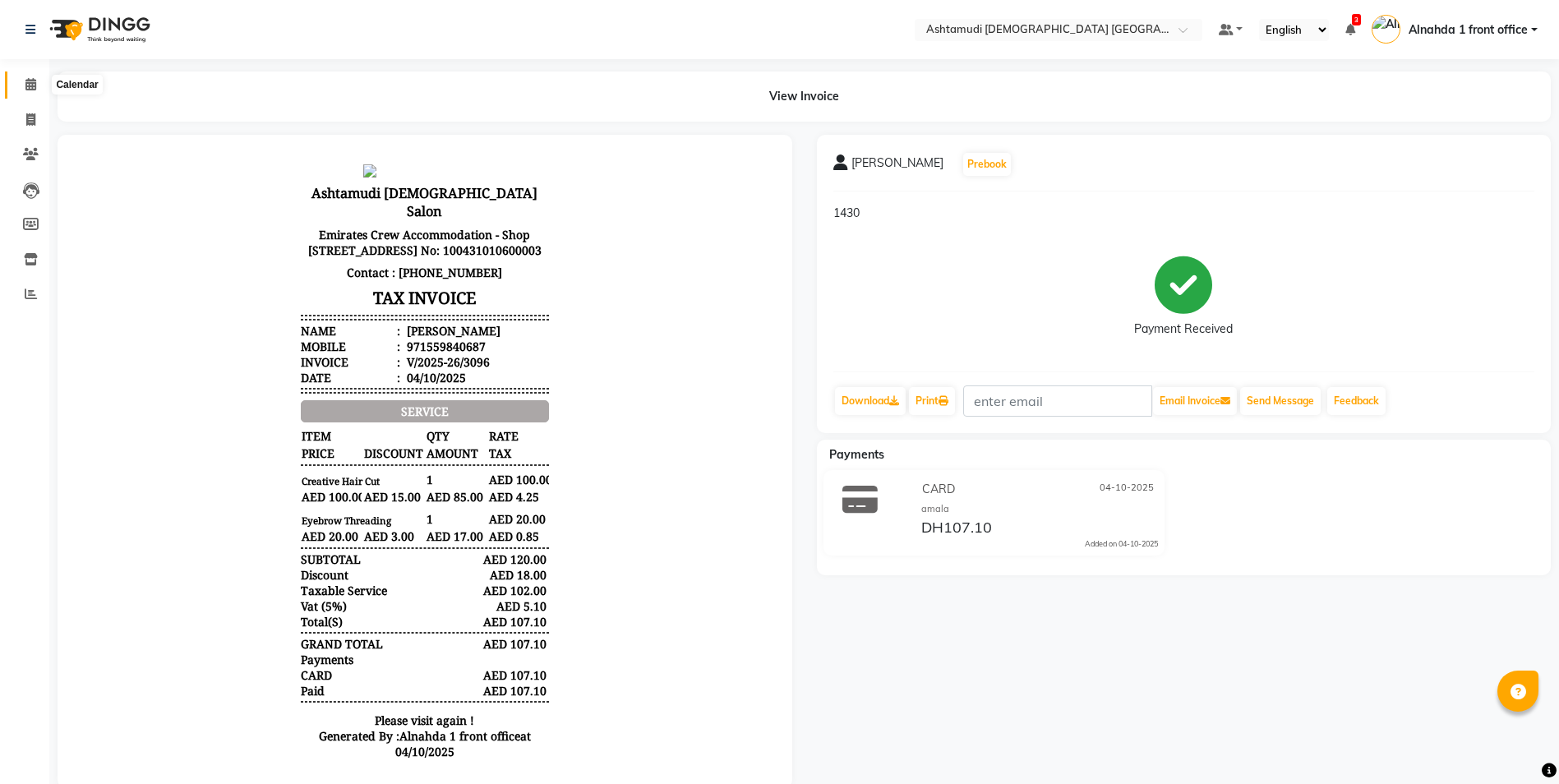
click at [29, 85] on icon at bounding box center [30, 84] width 10 height 12
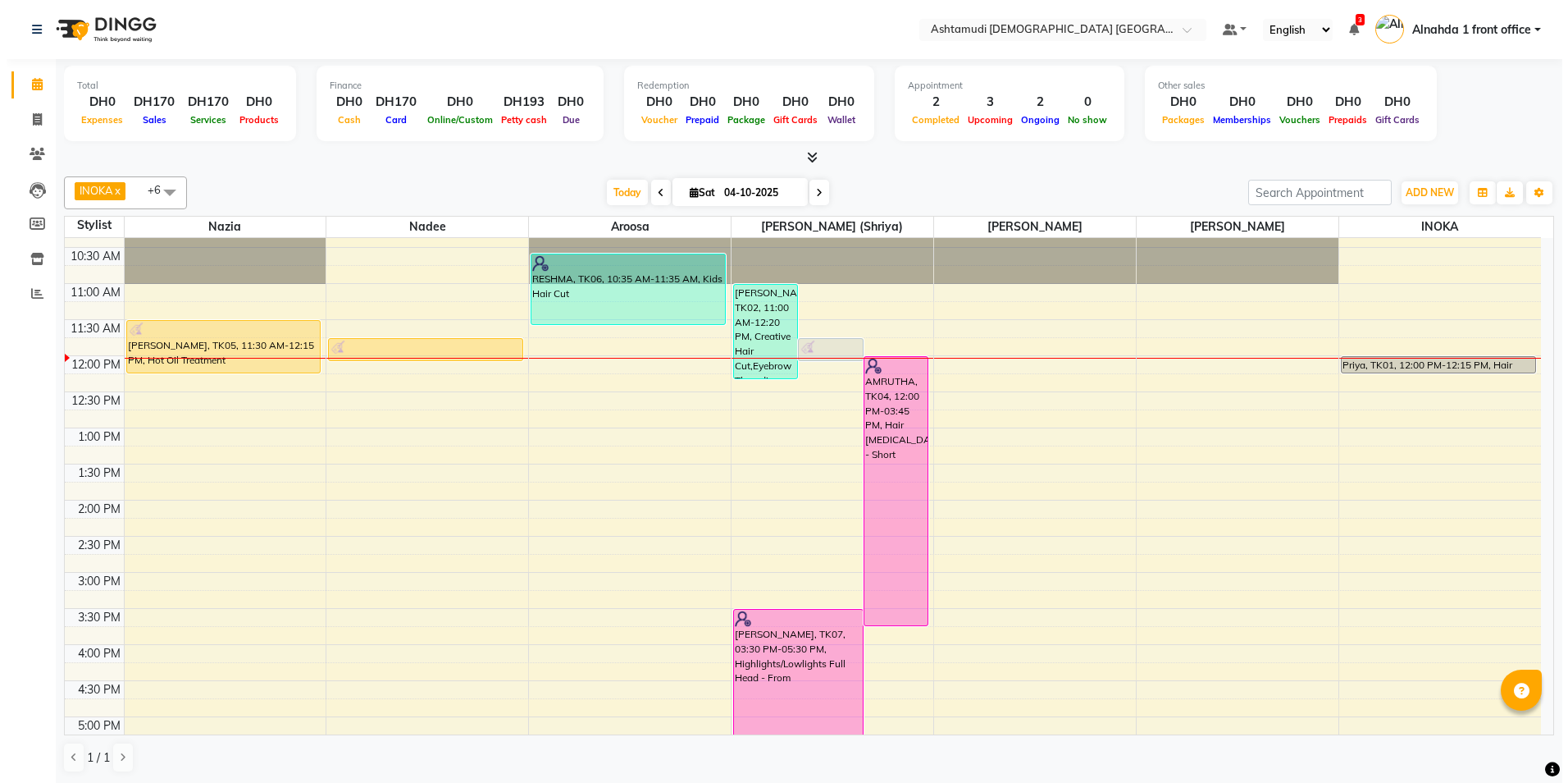
scroll to position [53, 0]
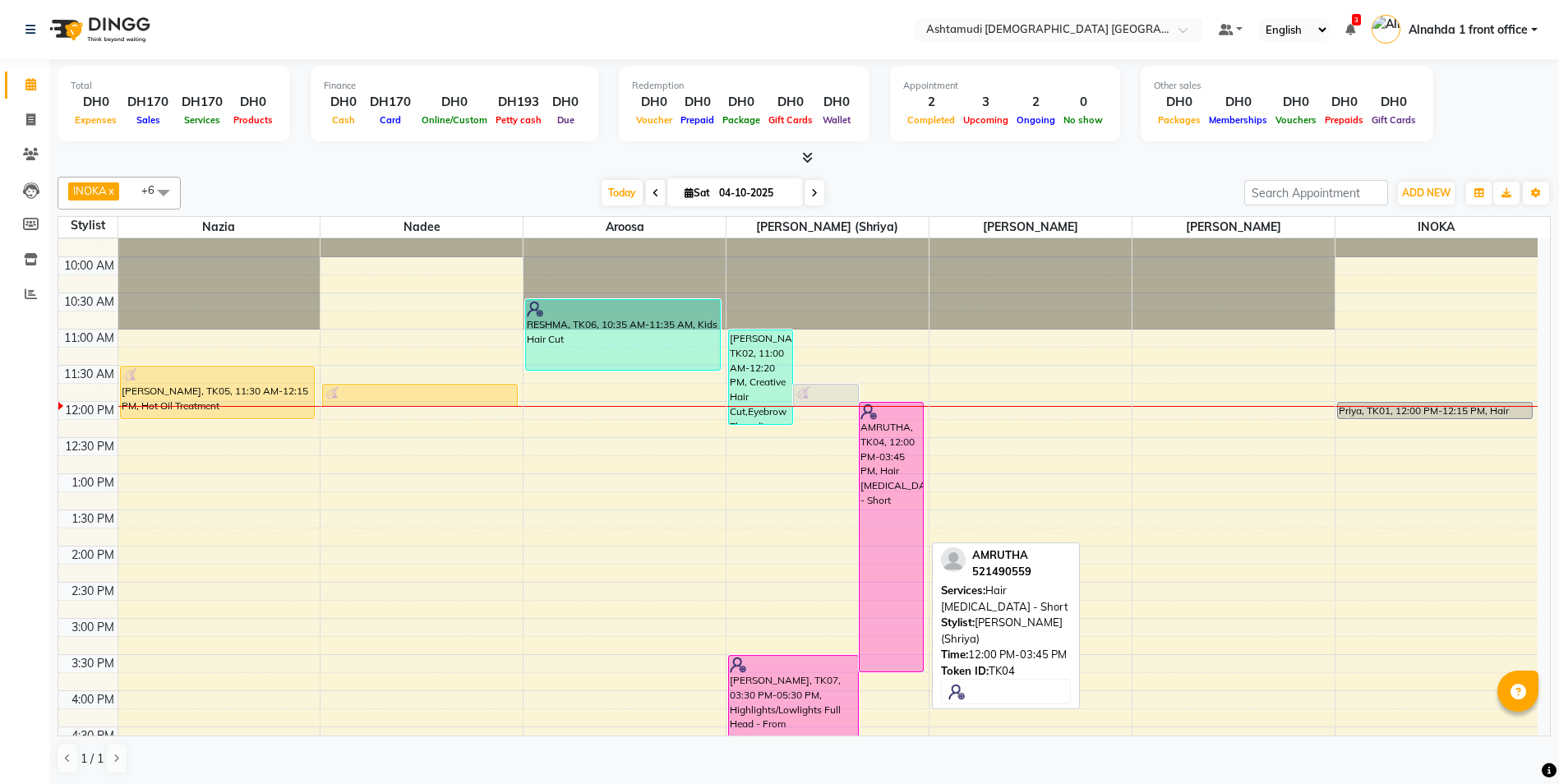
click at [881, 463] on div "Neethu Susan Titus, TK02, 11:00 AM-12:20 PM, Creative Hair Cut,Eyebrow Threadin…" at bounding box center [827, 691] width 202 height 1011
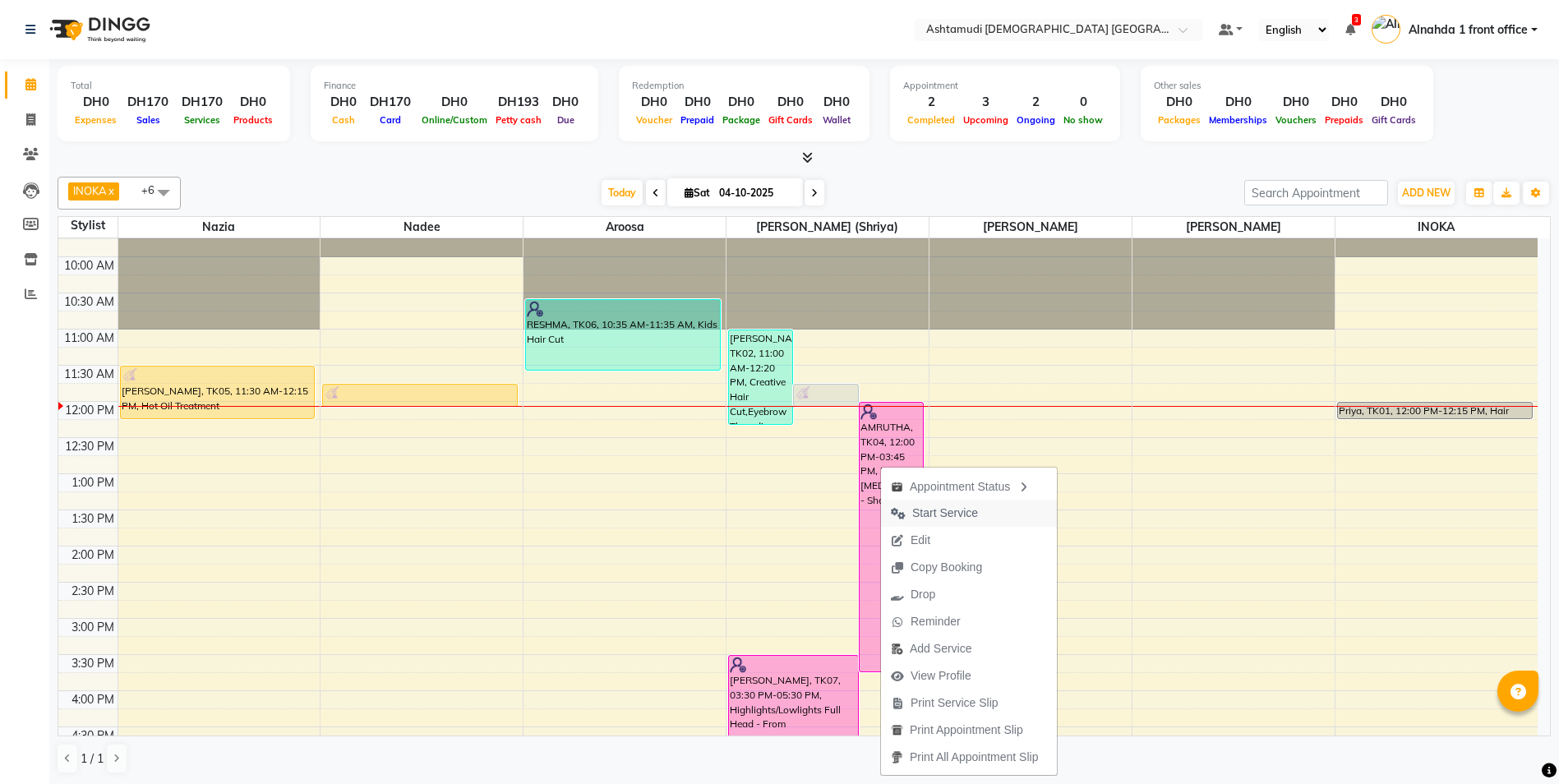
click at [919, 514] on span "Start Service" at bounding box center [945, 513] width 65 height 17
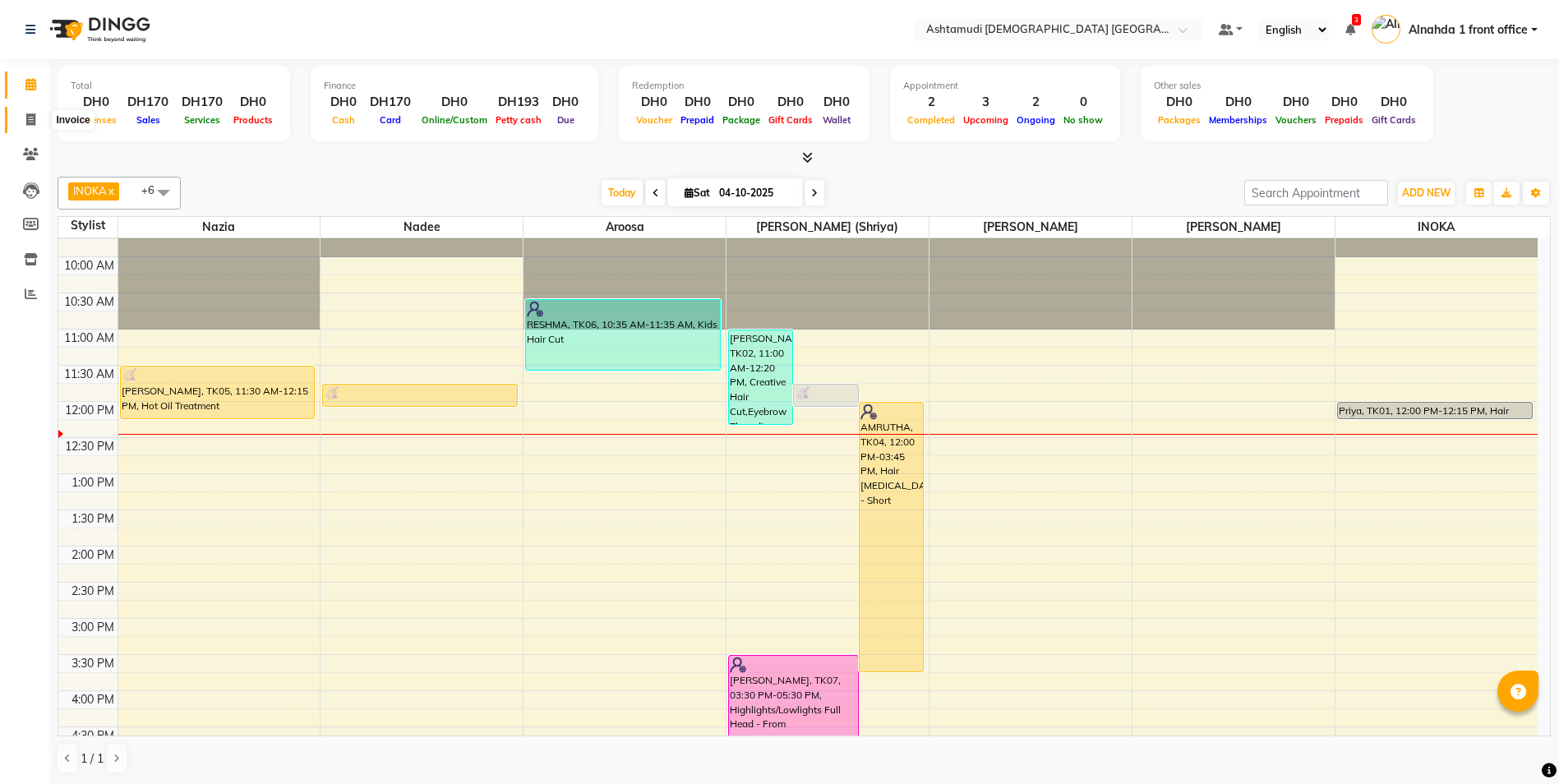
click at [33, 124] on icon at bounding box center [31, 119] width 9 height 12
select select "service"
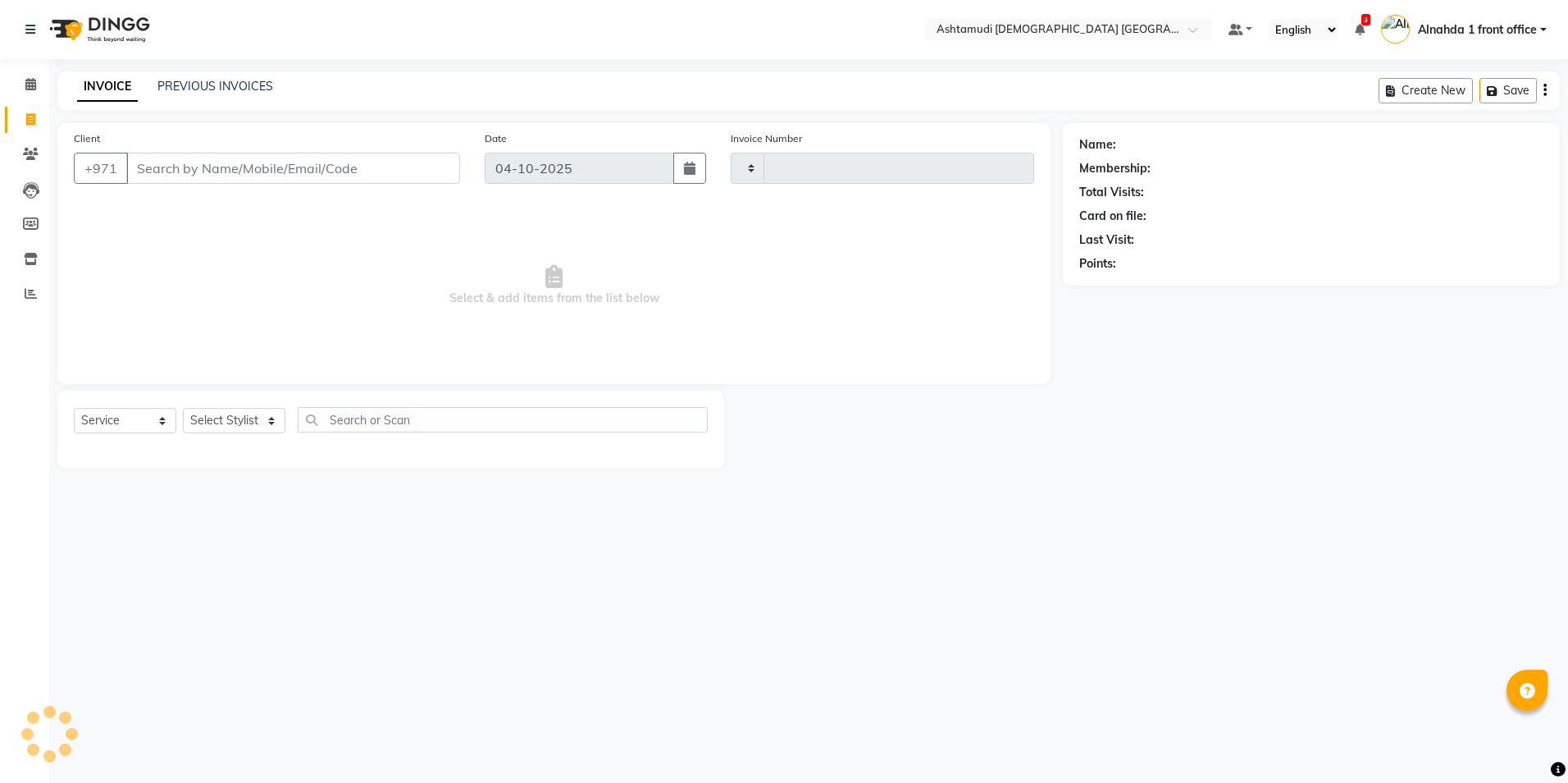
type input "3097"
select select "7242"
click at [273, 424] on select "Select Stylist" at bounding box center [234, 420] width 103 height 25
click at [269, 426] on select "Select Stylist" at bounding box center [234, 420] width 103 height 25
click at [270, 419] on select "Select Stylist Alnahda 1 front office [PERSON_NAME] [PERSON_NAME] DINGG TAB USE…" at bounding box center [235, 420] width 105 height 25
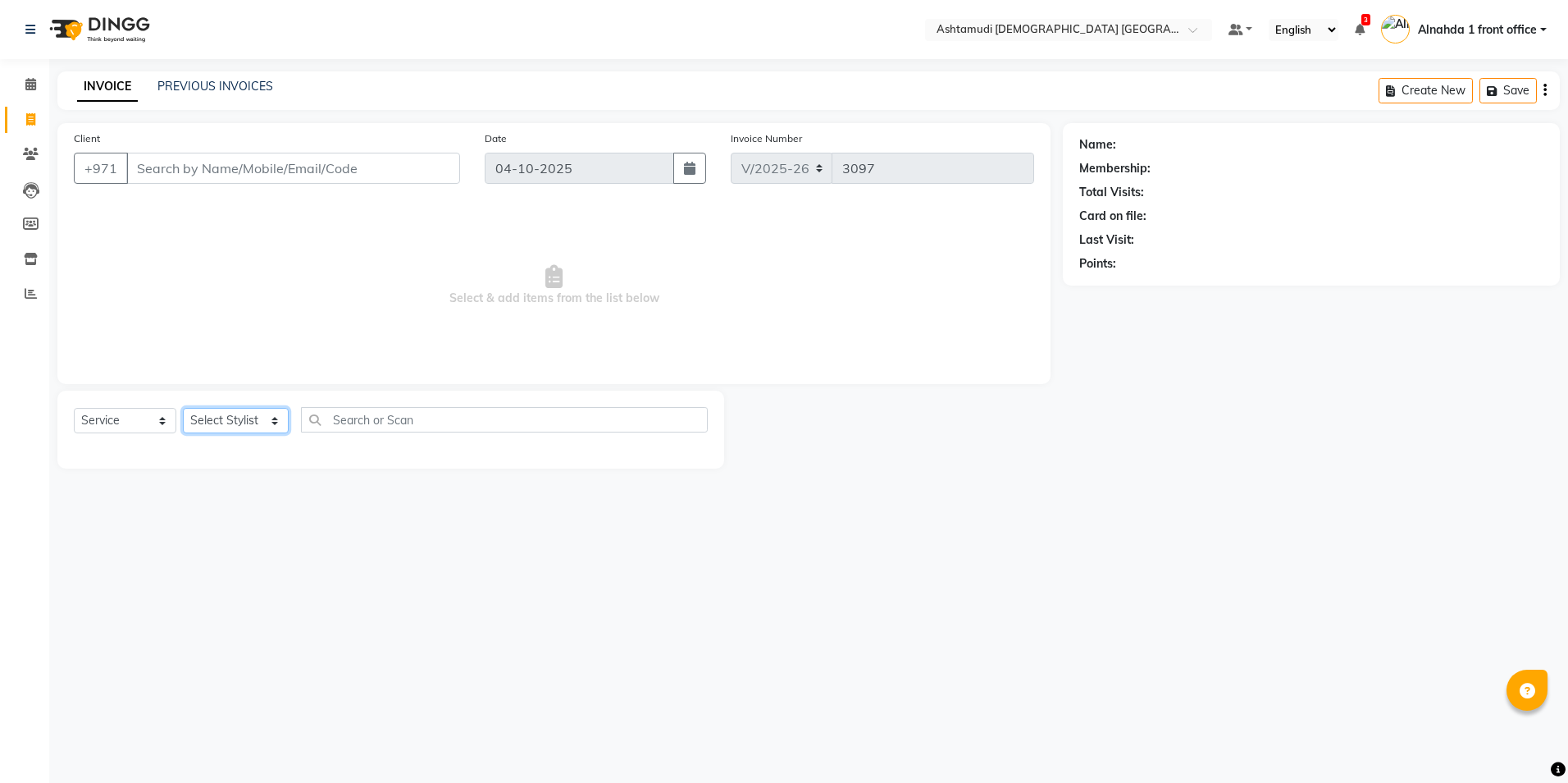
select select "85875"
click at [183, 408] on select "Select Stylist Alnahda 1 front office [PERSON_NAME] [PERSON_NAME] DINGG TAB USE…" at bounding box center [235, 420] width 105 height 25
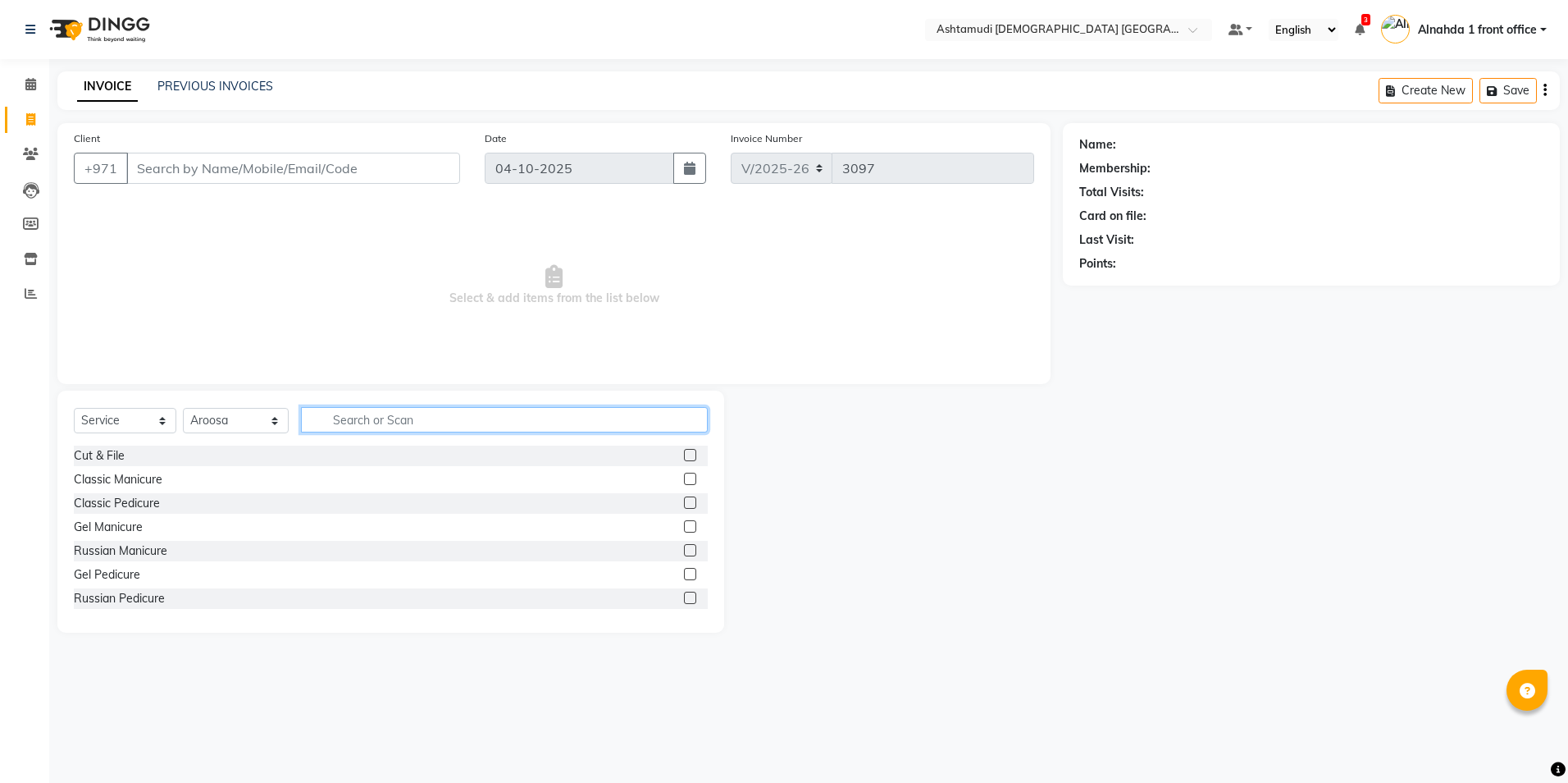
click at [337, 418] on input "text" at bounding box center [504, 419] width 406 height 25
type input "ACR"
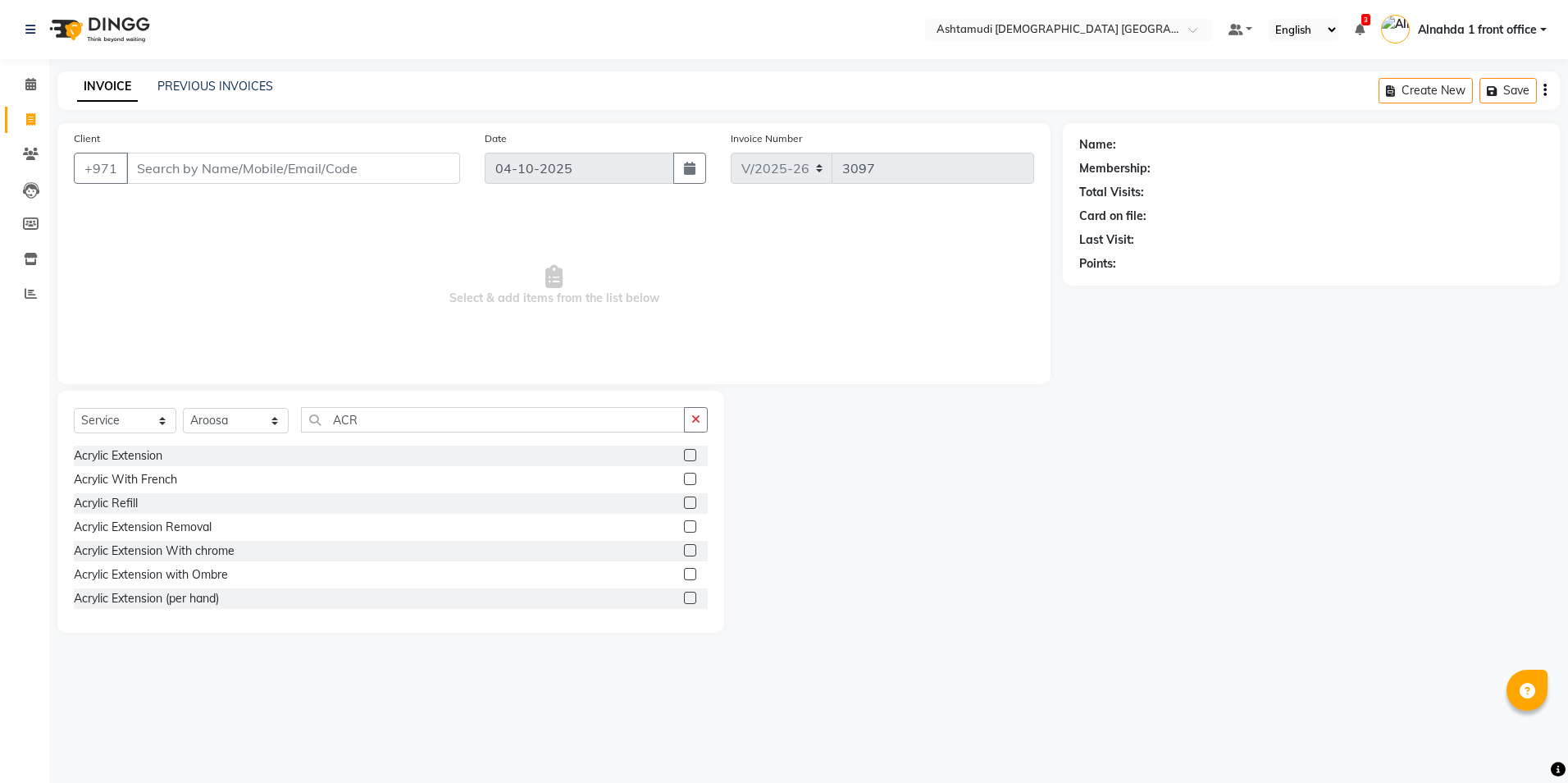
click at [684, 453] on label at bounding box center [689, 454] width 12 height 12
click at [684, 453] on input "checkbox" at bounding box center [688, 455] width 10 height 10
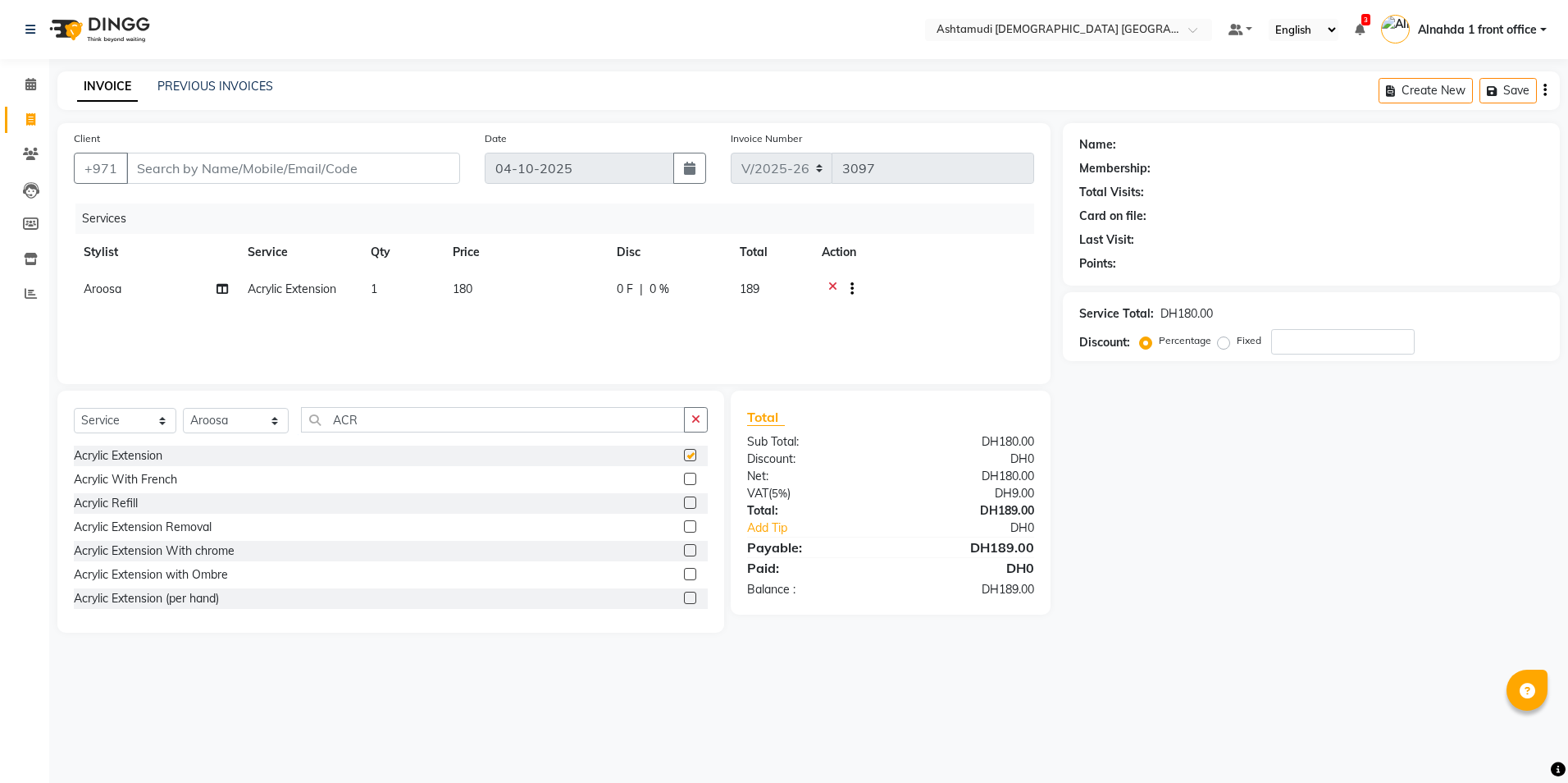
checkbox input "false"
click at [1316, 346] on input "number" at bounding box center [1343, 342] width 144 height 25
type input "15"
drag, startPoint x: 156, startPoint y: 173, endPoint x: 257, endPoint y: 170, distance: 101.0
click at [257, 170] on input "Client" at bounding box center [293, 168] width 334 height 31
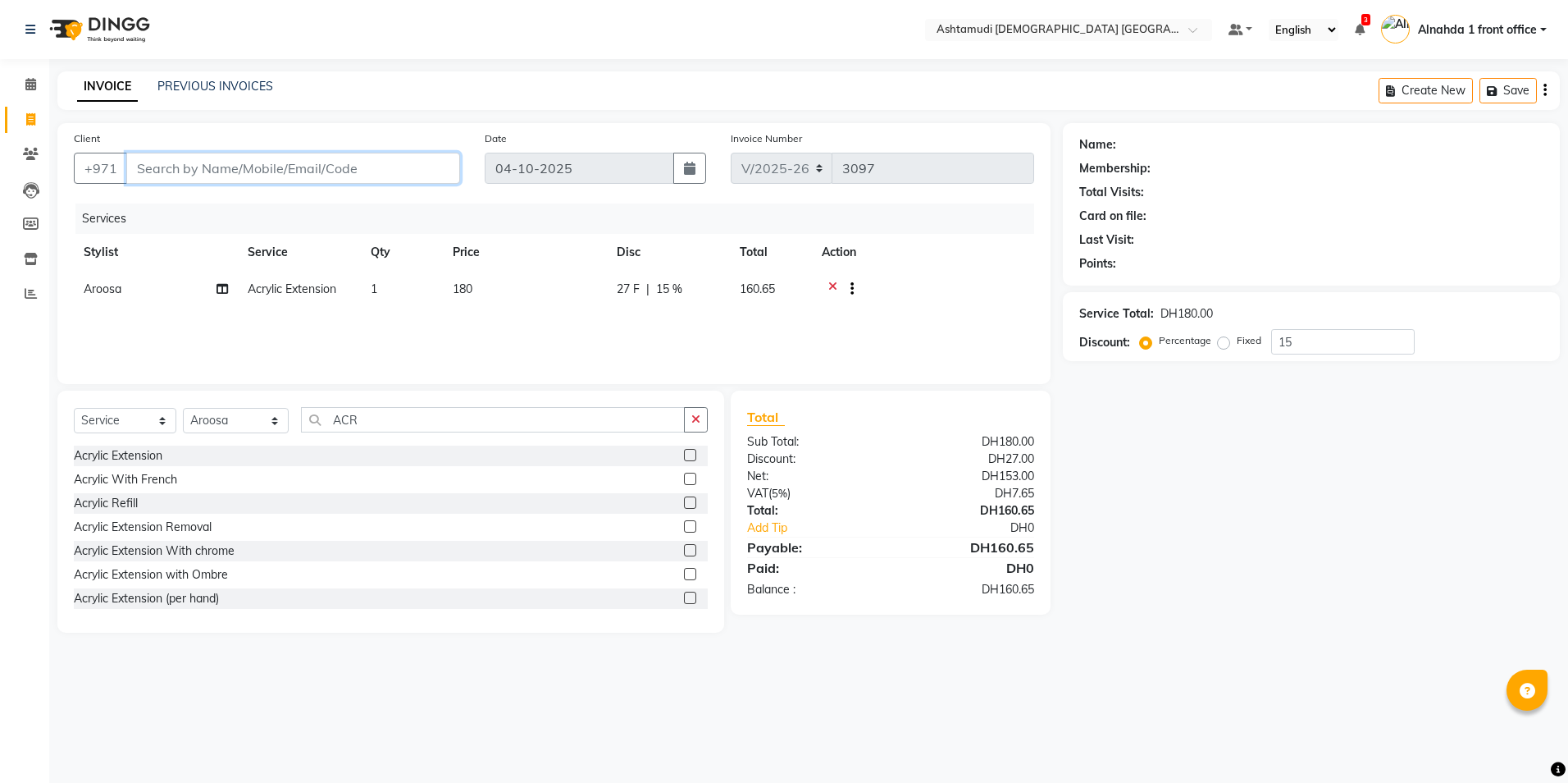
type input "5"
type input "0"
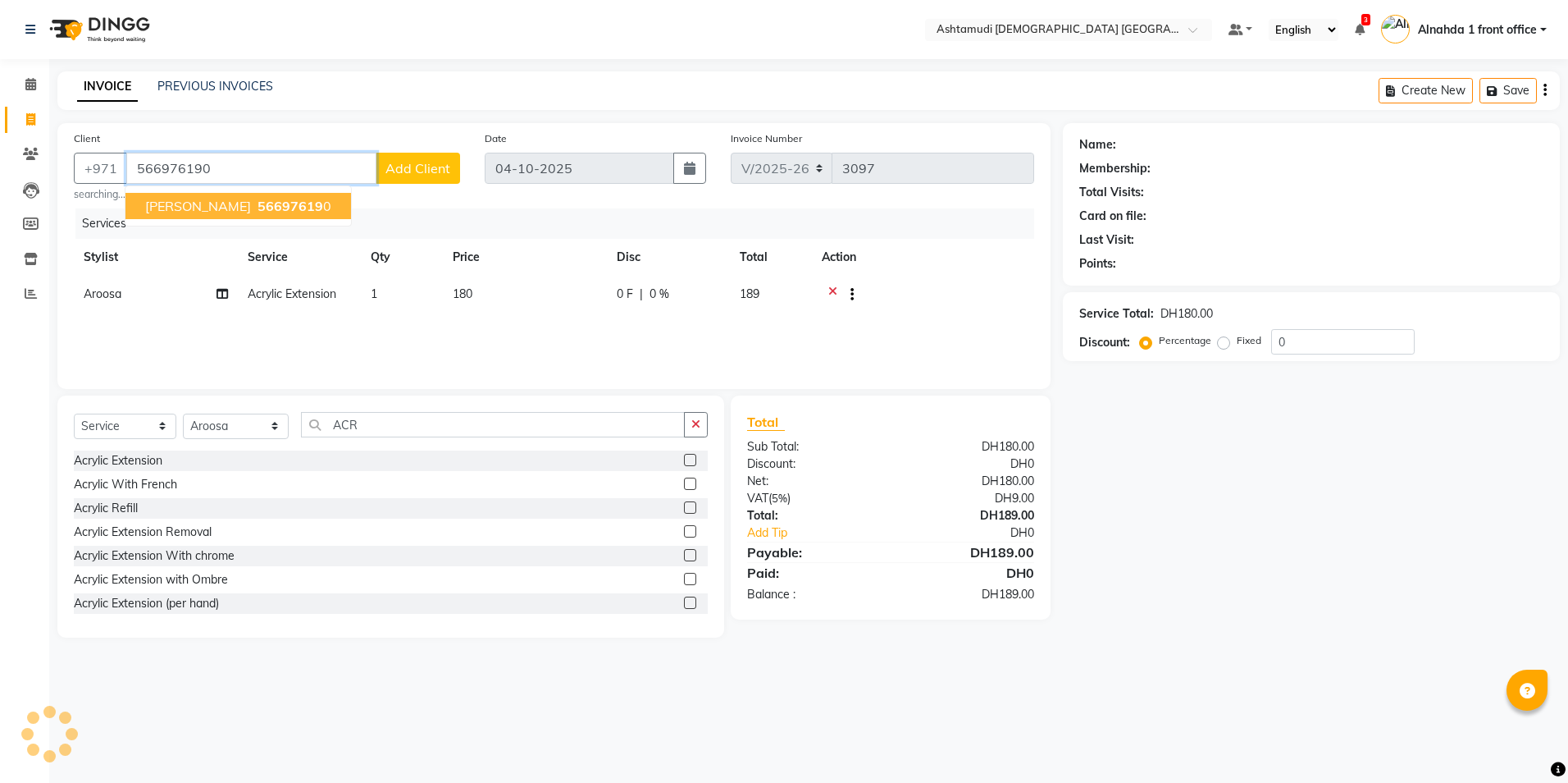
type input "566976190"
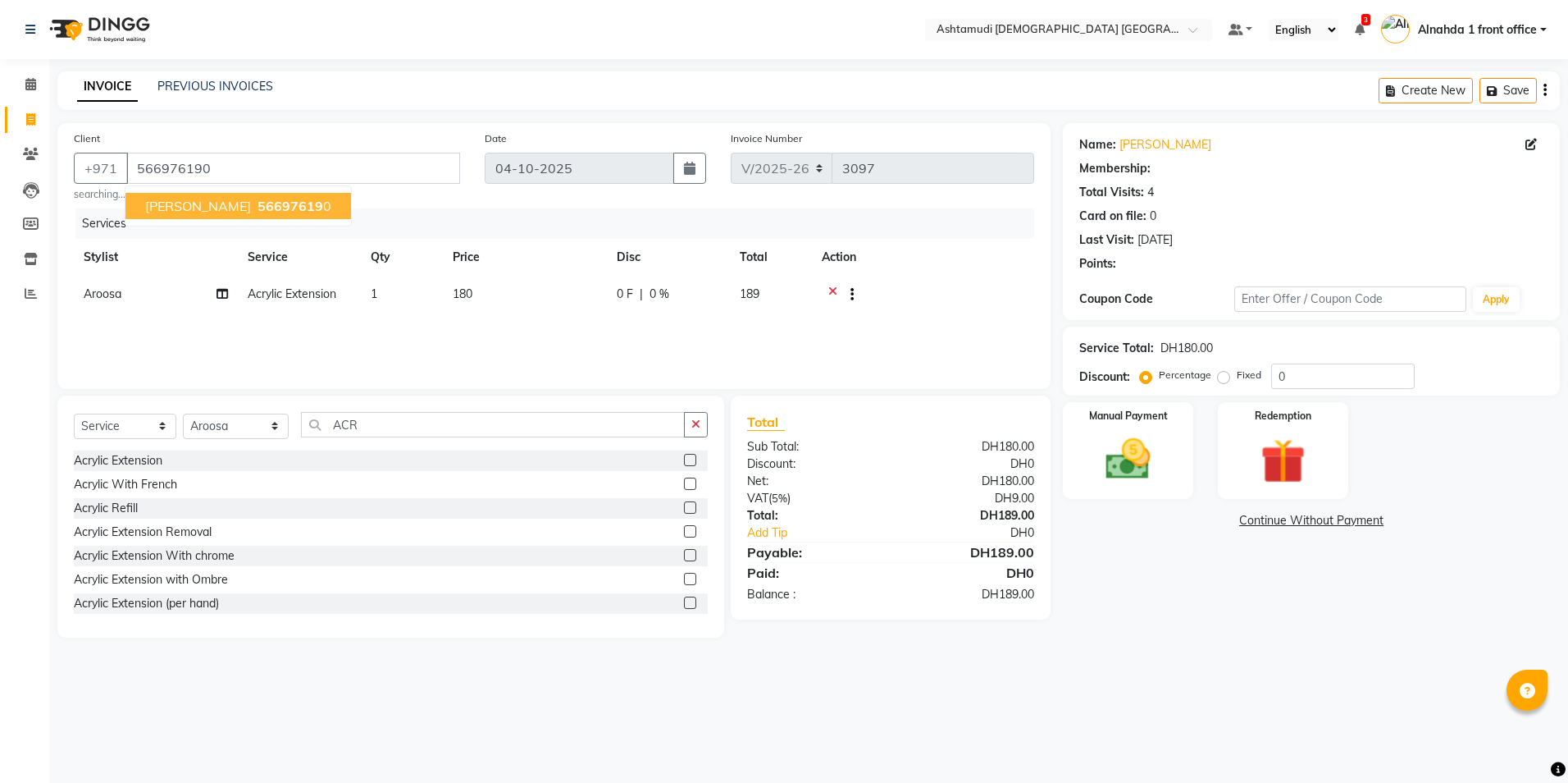
click at [257, 201] on span "56697619" at bounding box center [290, 206] width 65 height 17
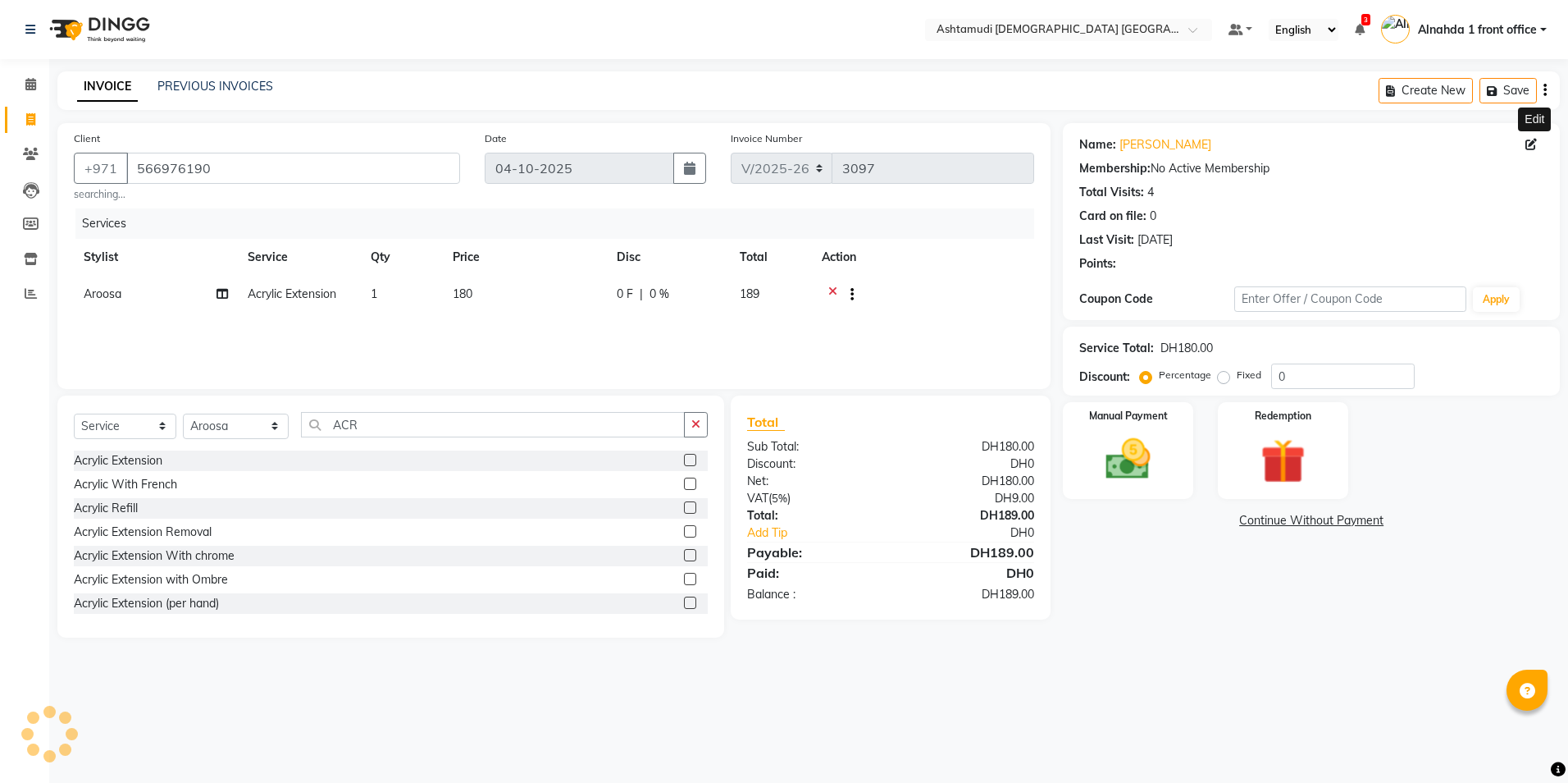
click at [1533, 144] on icon at bounding box center [1532, 145] width 11 height 11
click at [1532, 143] on icon at bounding box center [1532, 145] width 11 height 11
select select
select select "female"
select select "49767"
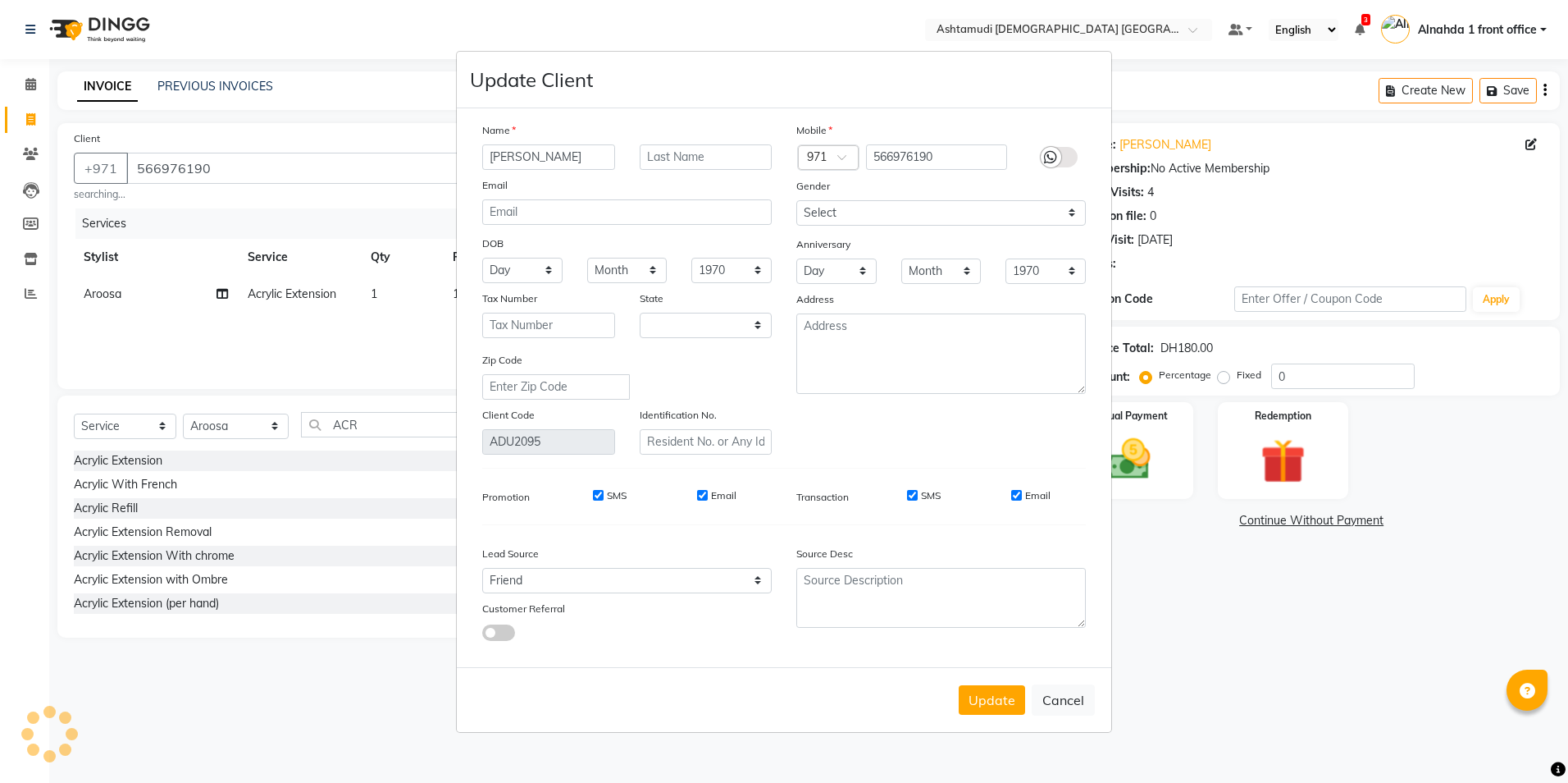
select select "3798"
select select "female"
select select "49767"
drag, startPoint x: 531, startPoint y: 215, endPoint x: 1485, endPoint y: 133, distance: 957.5
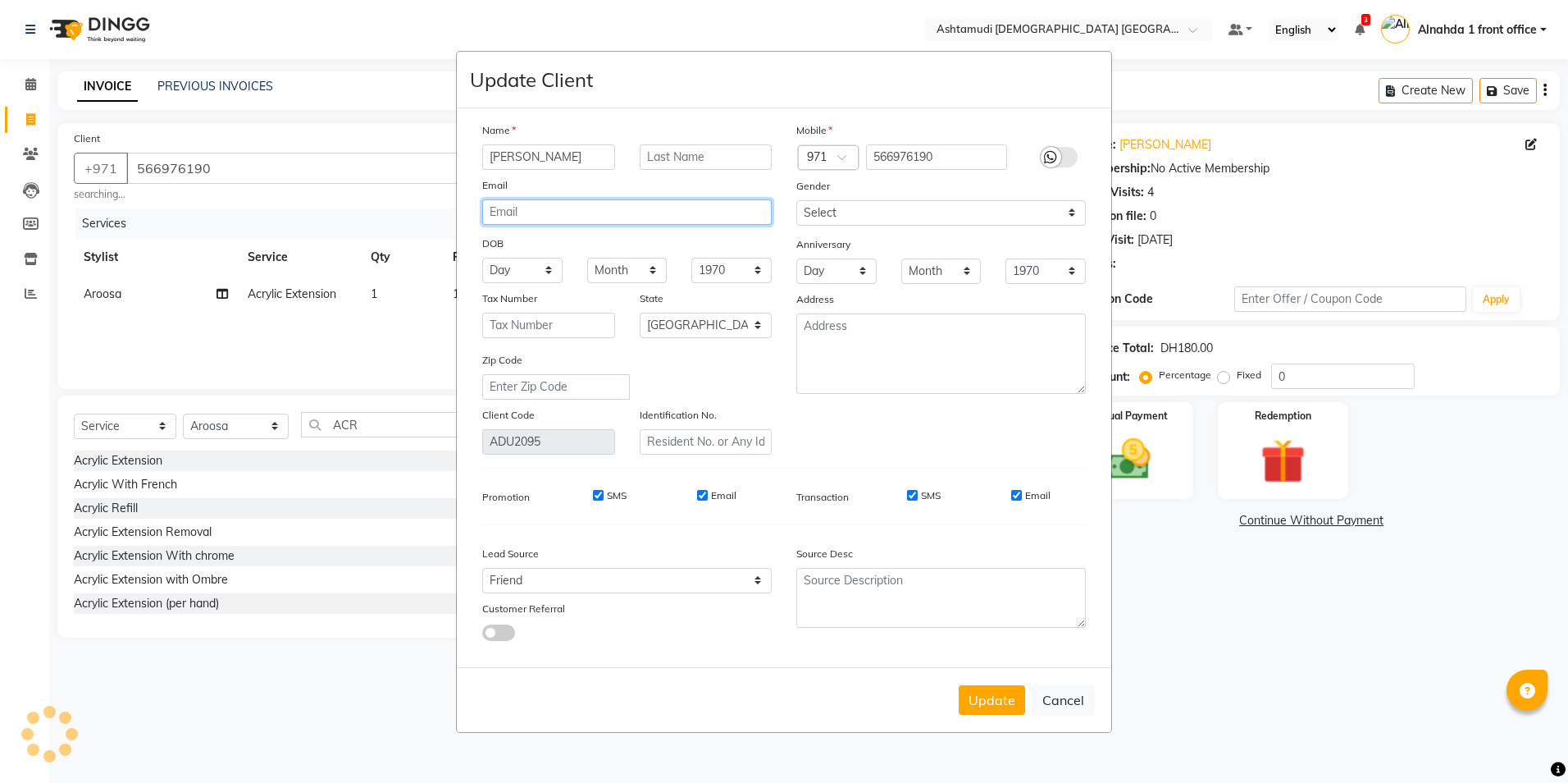
click at [548, 215] on input "email" at bounding box center [627, 212] width 289 height 25
type input "[EMAIL_ADDRESS][DOMAIN_NAME]"
click at [547, 269] on select "Day 01 02 03 04 05 06 07 08 09 10 11 12 13 14 15 16 17 18 19 20 21 22 23 24 25 …" at bounding box center [522, 270] width 80 height 25
select select "21"
click at [482, 258] on select "Day 01 02 03 04 05 06 07 08 09 10 11 12 13 14 15 16 17 18 19 20 21 22 23 24 25 …" at bounding box center [522, 270] width 80 height 25
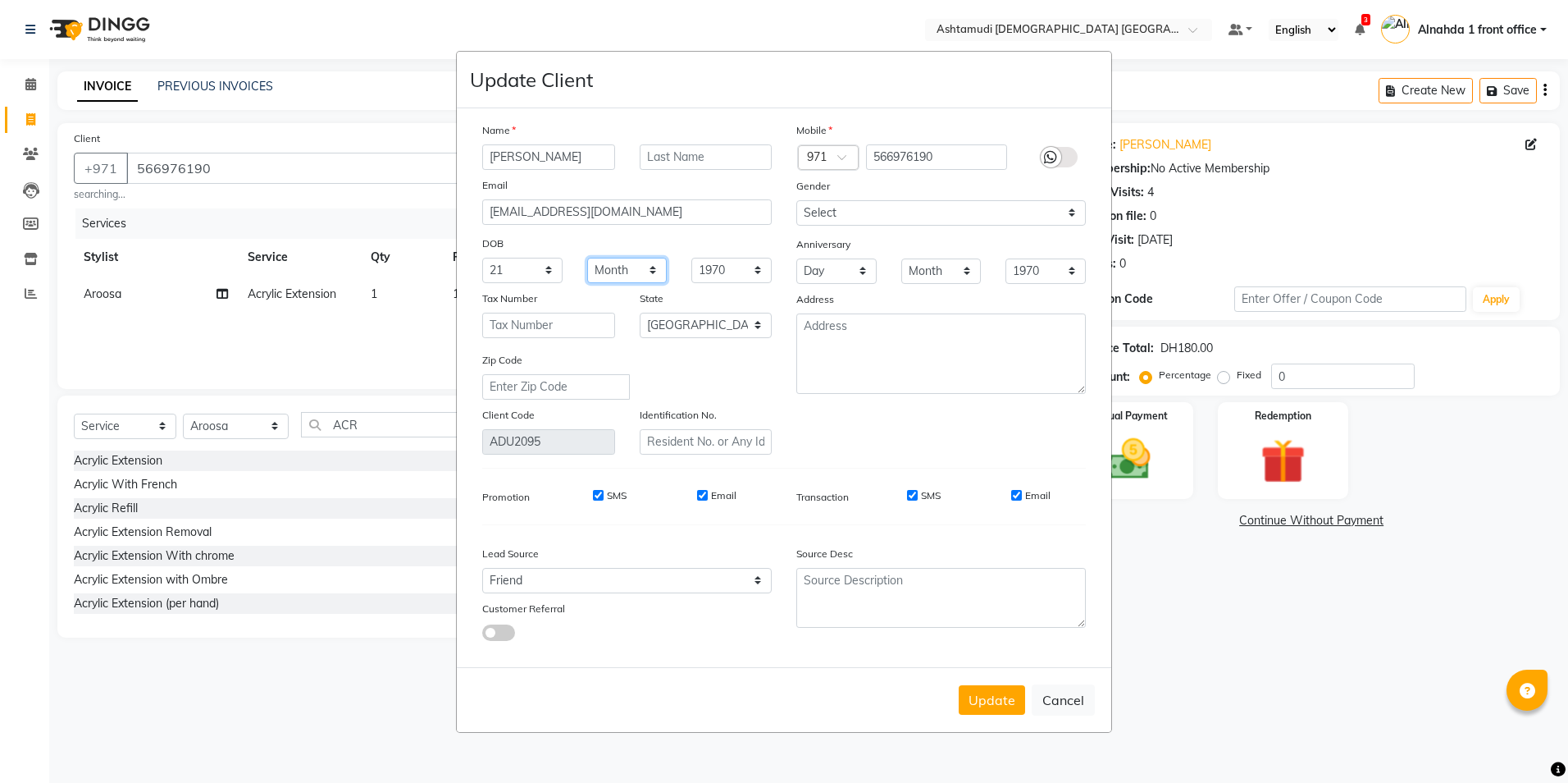
drag, startPoint x: 645, startPoint y: 268, endPoint x: 641, endPoint y: 281, distance: 13.6
click at [645, 268] on select "Month January February March April May June July August September October Novem…" at bounding box center [628, 270] width 80 height 25
click at [588, 258] on select "Month January February March April May June July August September October Novem…" at bounding box center [628, 270] width 80 height 25
drag, startPoint x: 651, startPoint y: 267, endPoint x: 640, endPoint y: 283, distance: 19.4
click at [651, 267] on select "Month January February March April May June July August September October Novem…" at bounding box center [628, 270] width 80 height 25
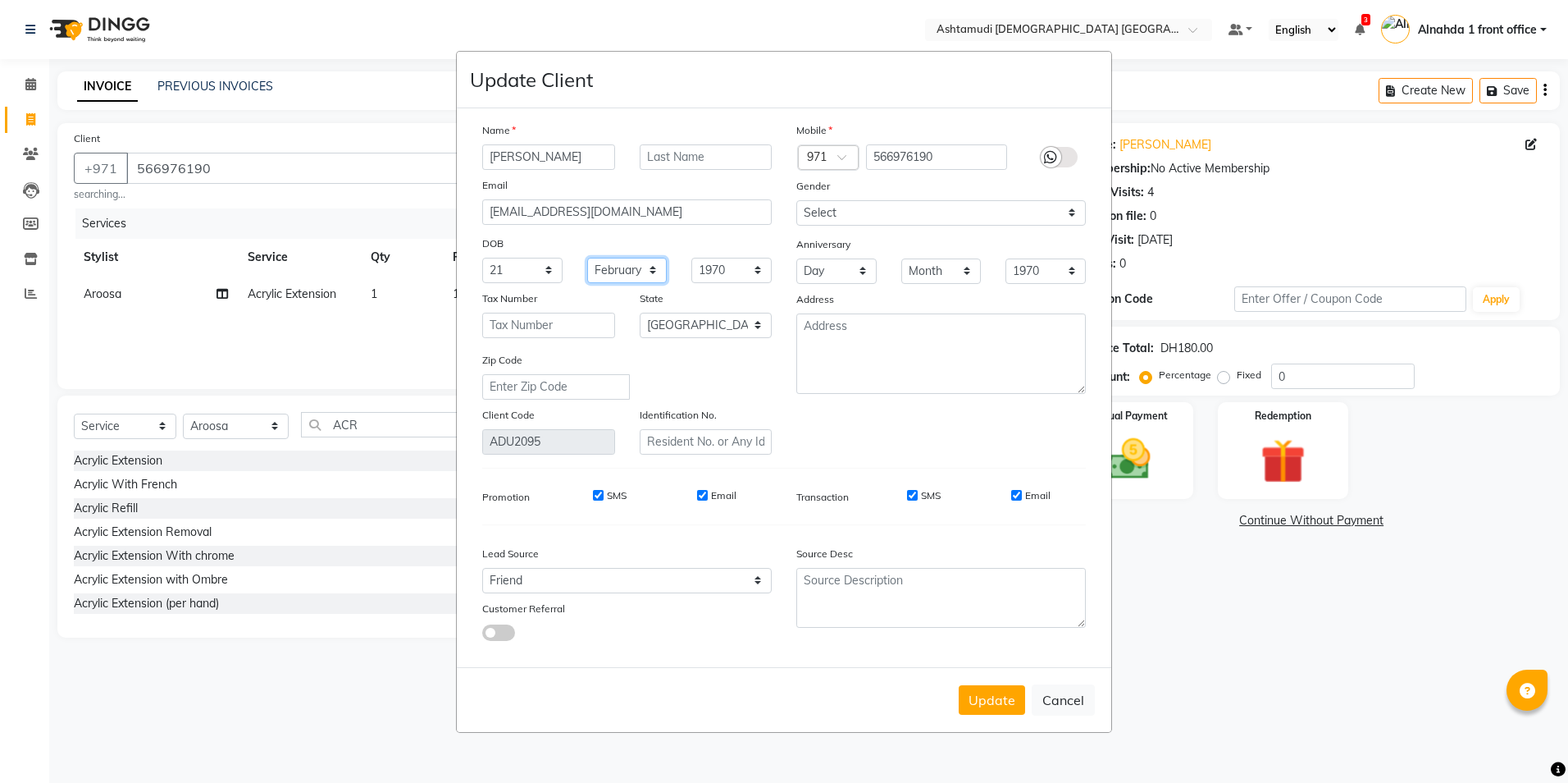
select select "03"
click at [588, 258] on select "Month January February March April May June July August September October Novem…" at bounding box center [628, 270] width 80 height 25
click at [744, 275] on select "1940 1941 1942 1943 1944 1945 1946 1947 1948 1949 1950 1951 1952 1953 1954 1955…" at bounding box center [731, 270] width 80 height 25
select select "1983"
click at [691, 258] on select "1940 1941 1942 1943 1944 1945 1946 1947 1948 1949 1950 1951 1952 1953 1954 1955…" at bounding box center [731, 270] width 80 height 25
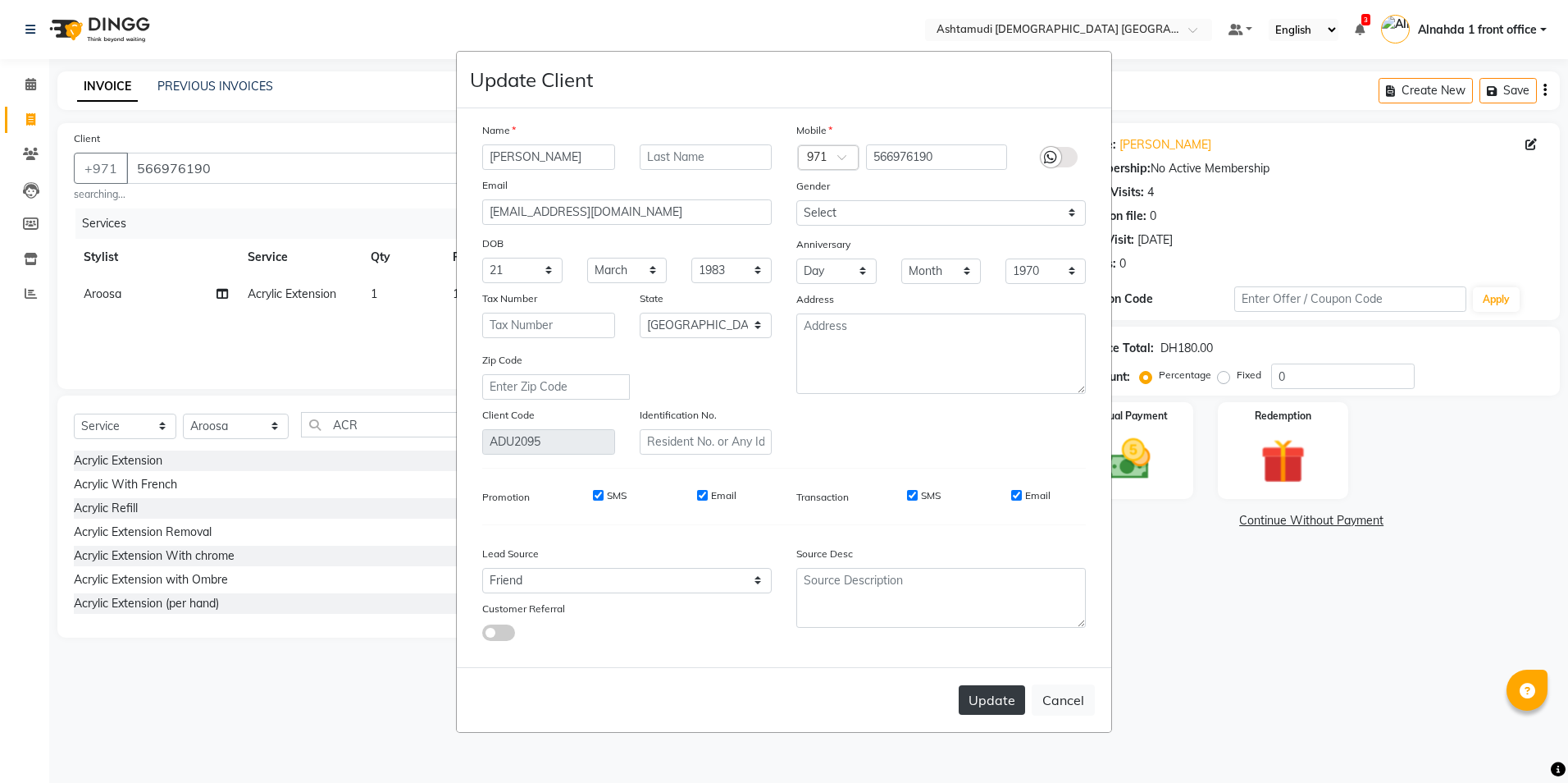
click at [982, 692] on button "Update" at bounding box center [992, 700] width 66 height 30
select select
select select "null"
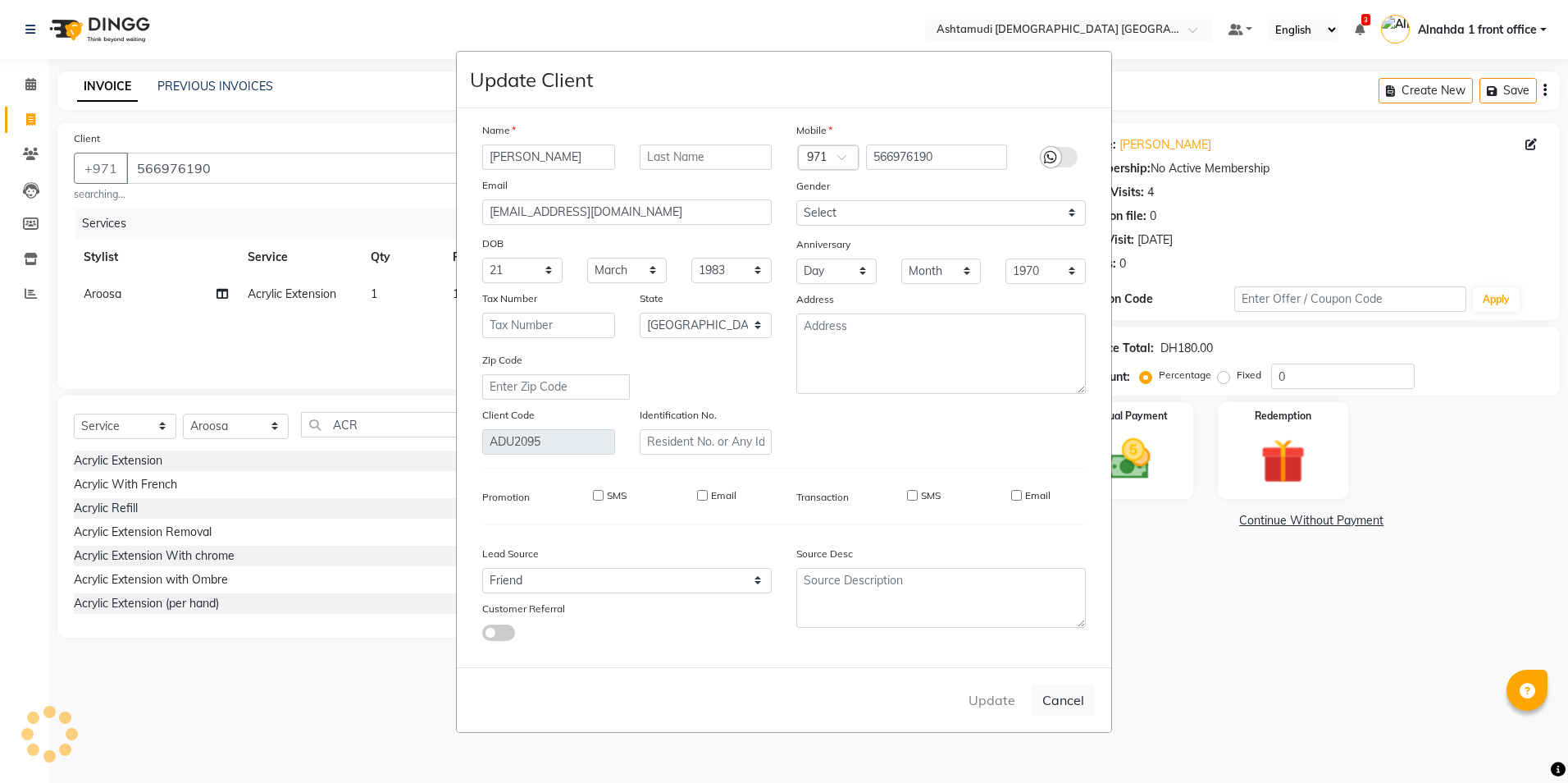
select select
checkbox input "false"
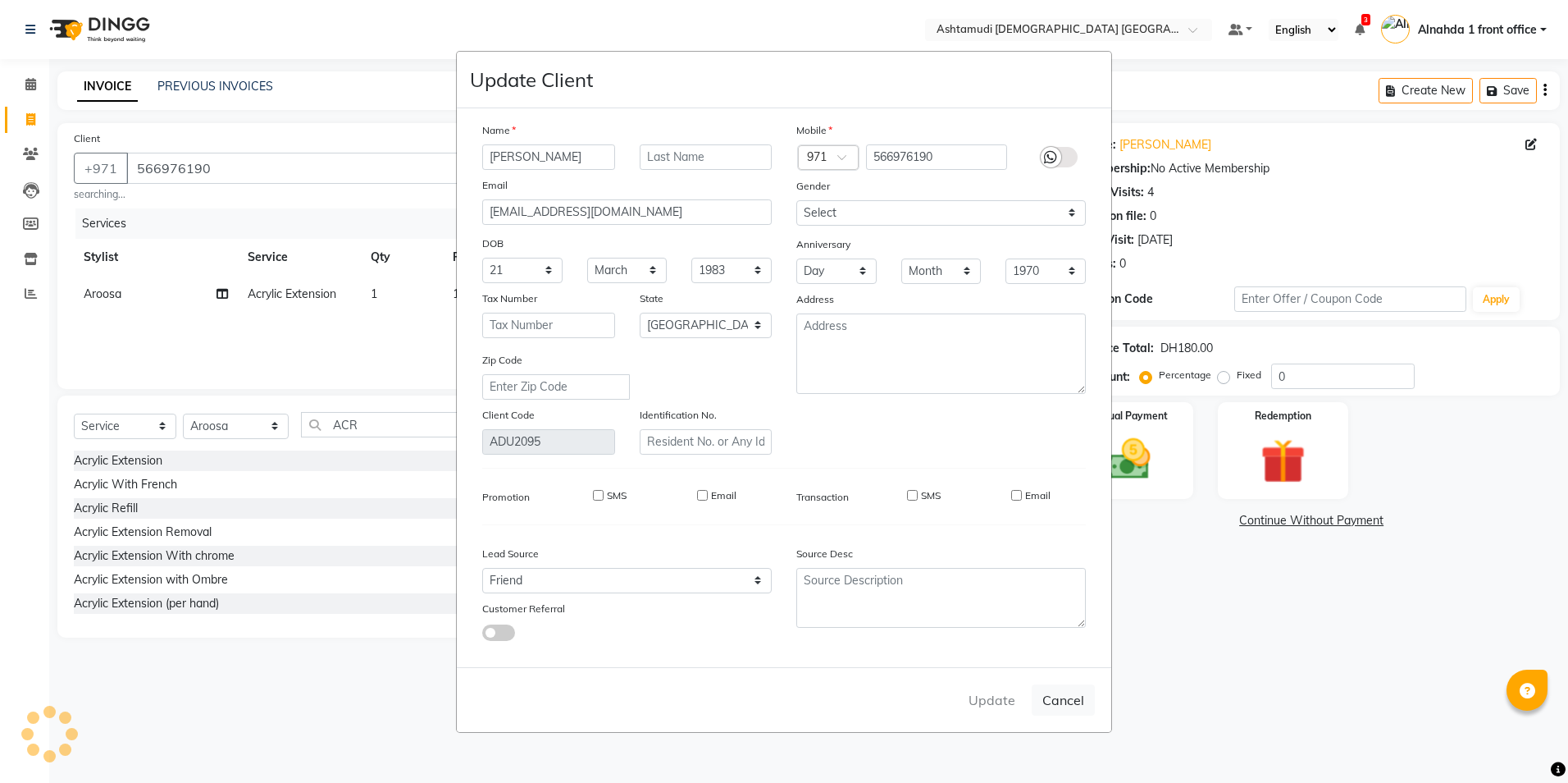
checkbox input "false"
select select
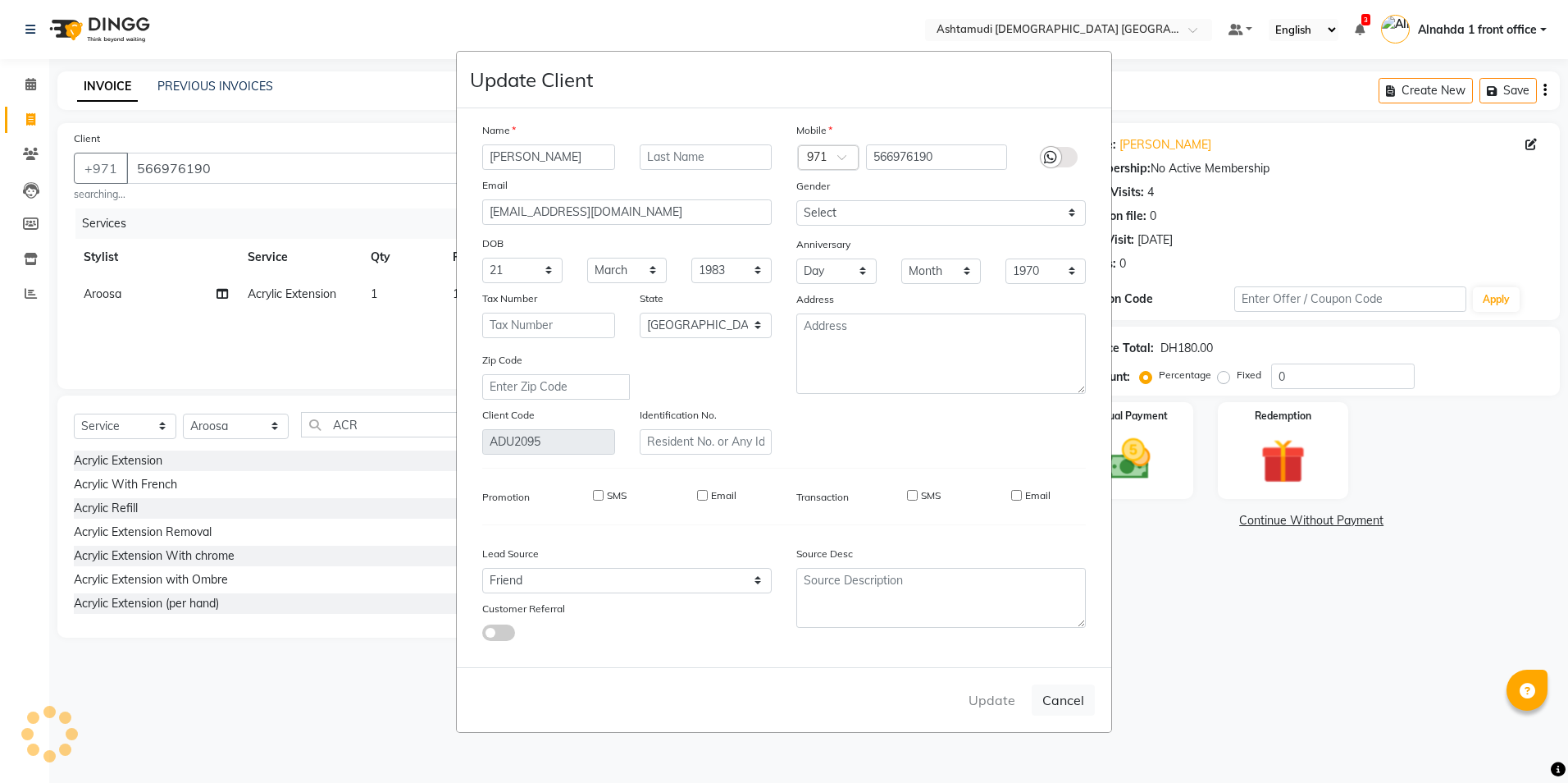
select select
select select "null"
select select
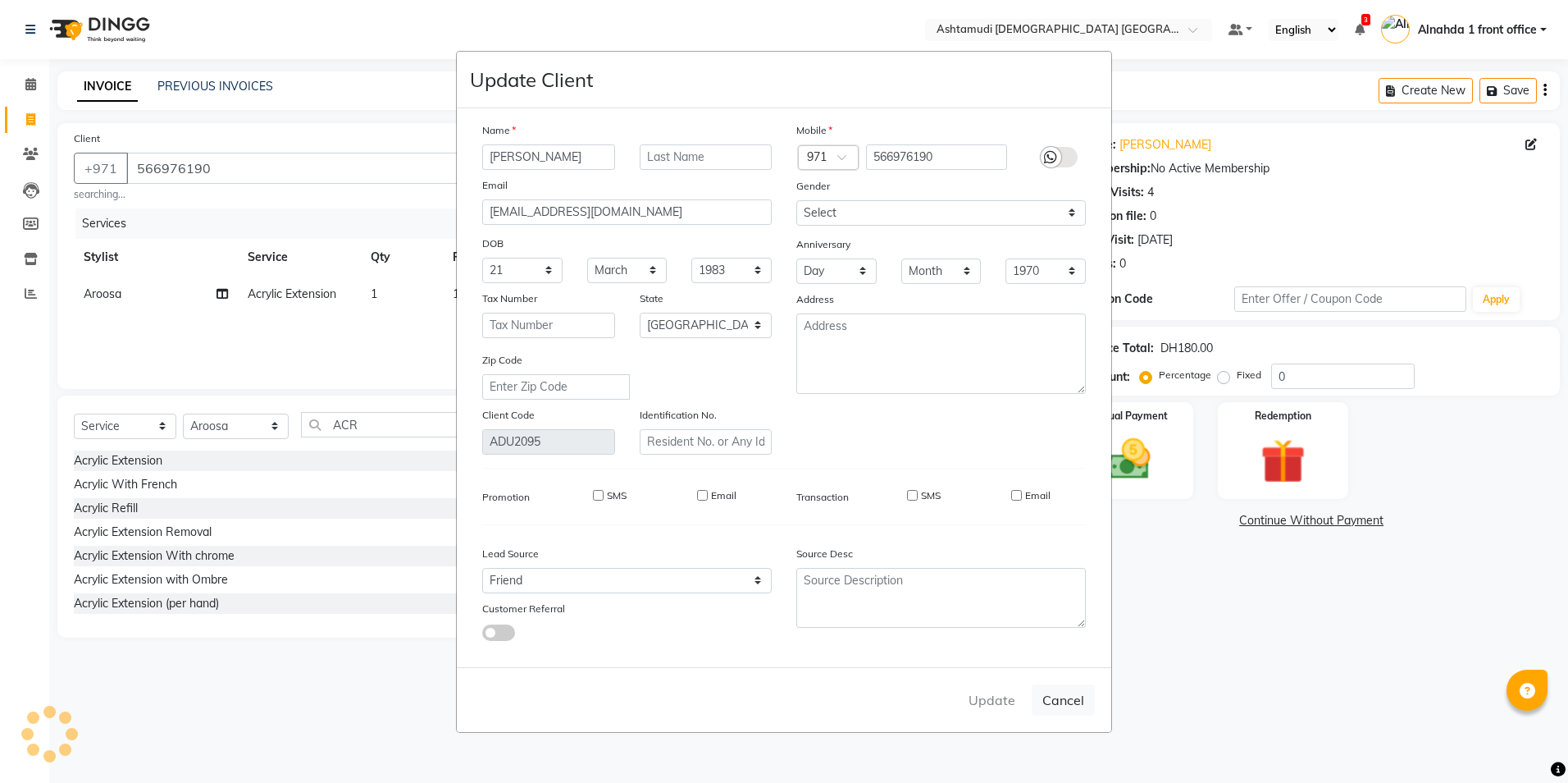
select select
checkbox input "false"
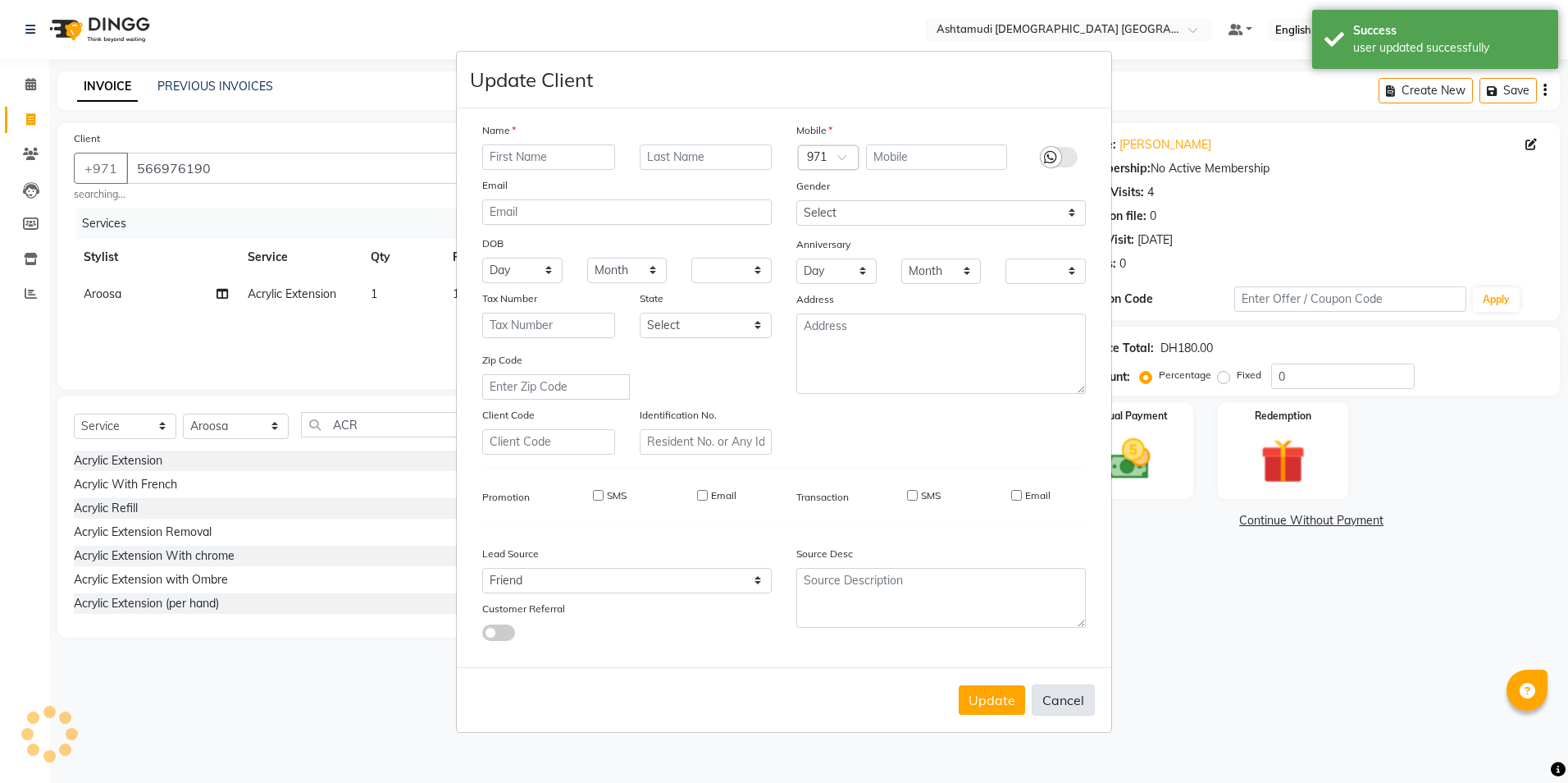
drag, startPoint x: 1062, startPoint y: 702, endPoint x: 1078, endPoint y: 696, distance: 17.1
click at [1064, 702] on button "Cancel" at bounding box center [1063, 699] width 63 height 31
select select
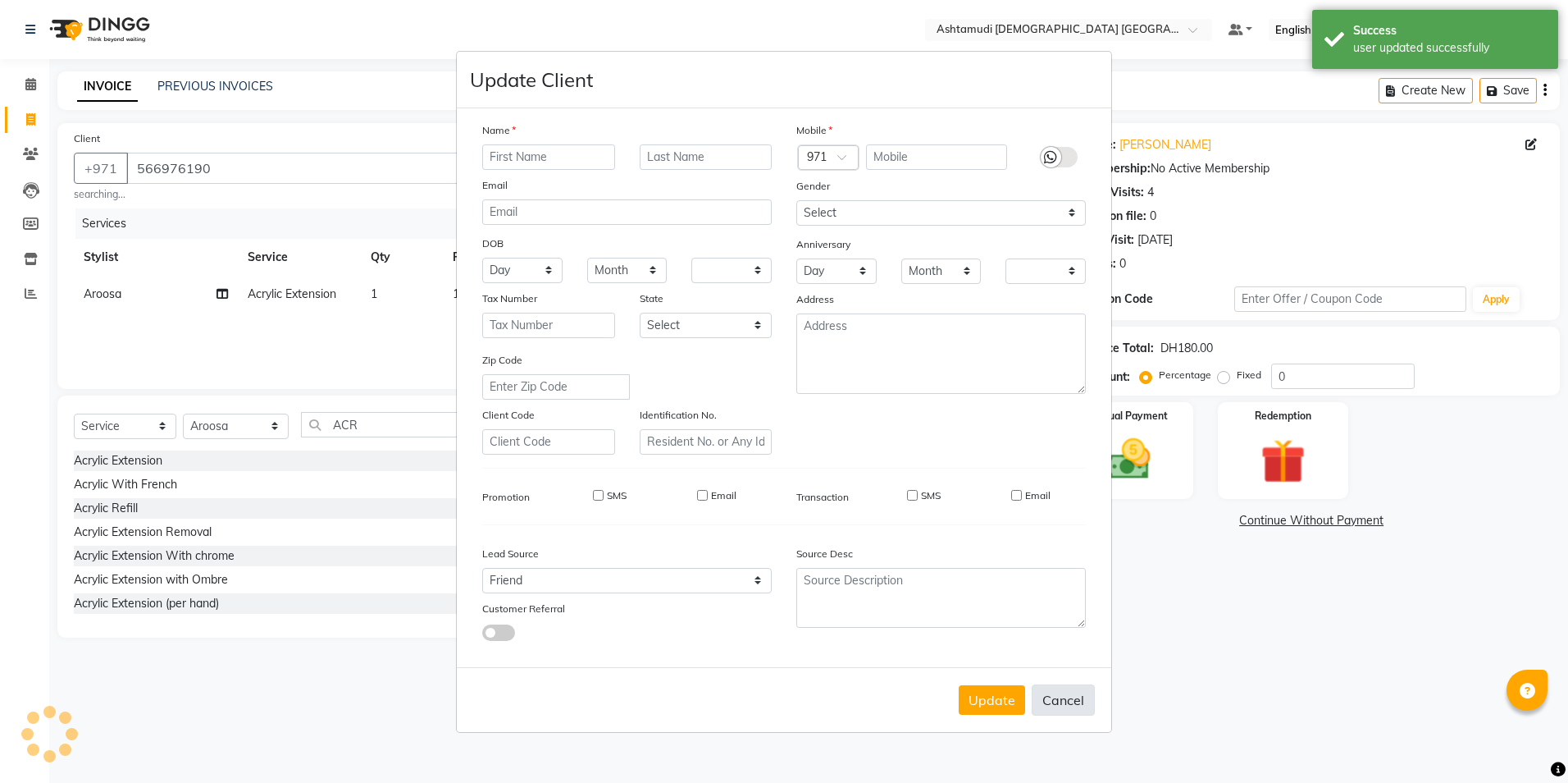
select select
checkbox input "false"
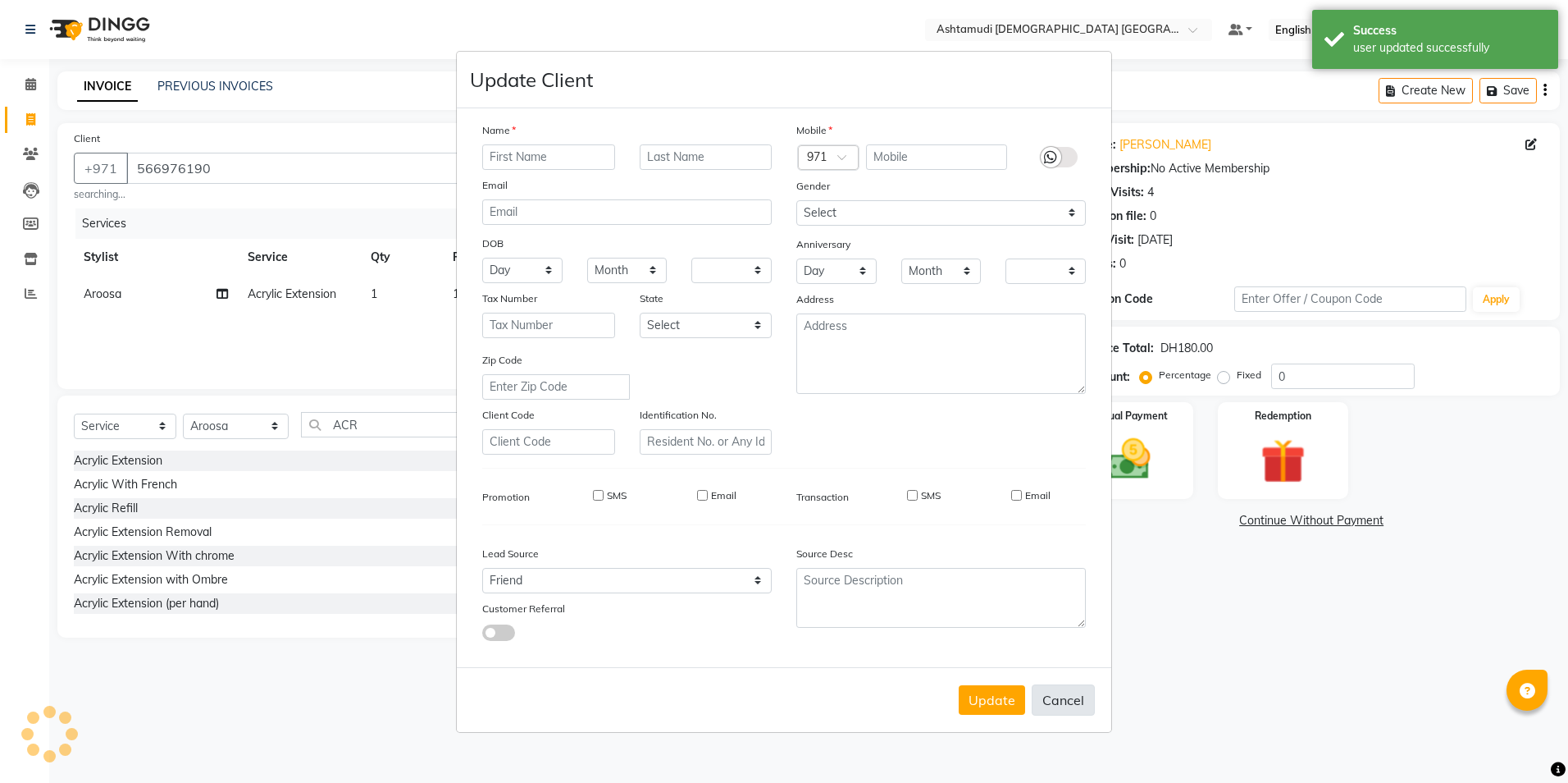
checkbox input "false"
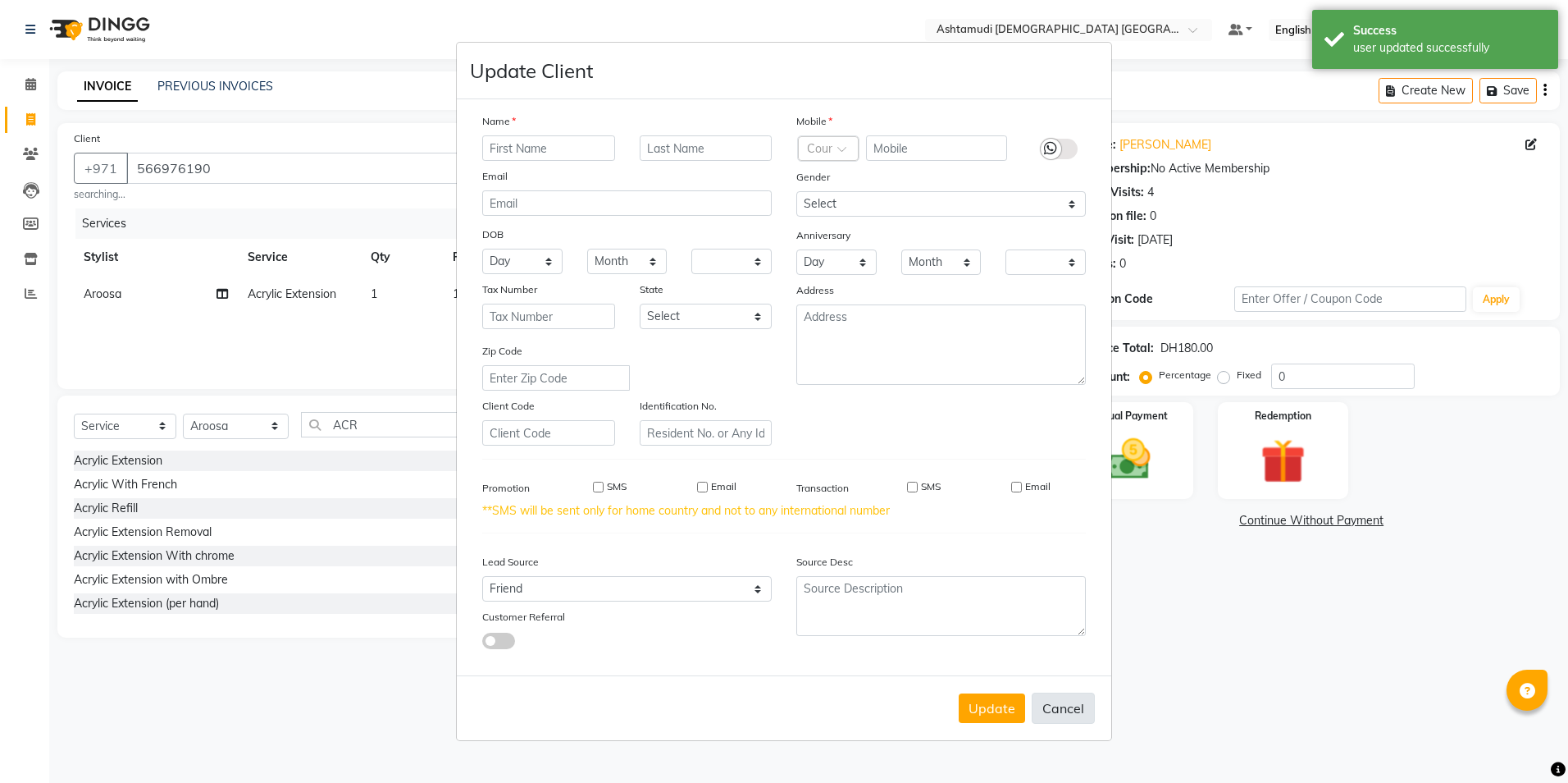
click at [1064, 711] on button "Cancel" at bounding box center [1063, 707] width 63 height 31
select select
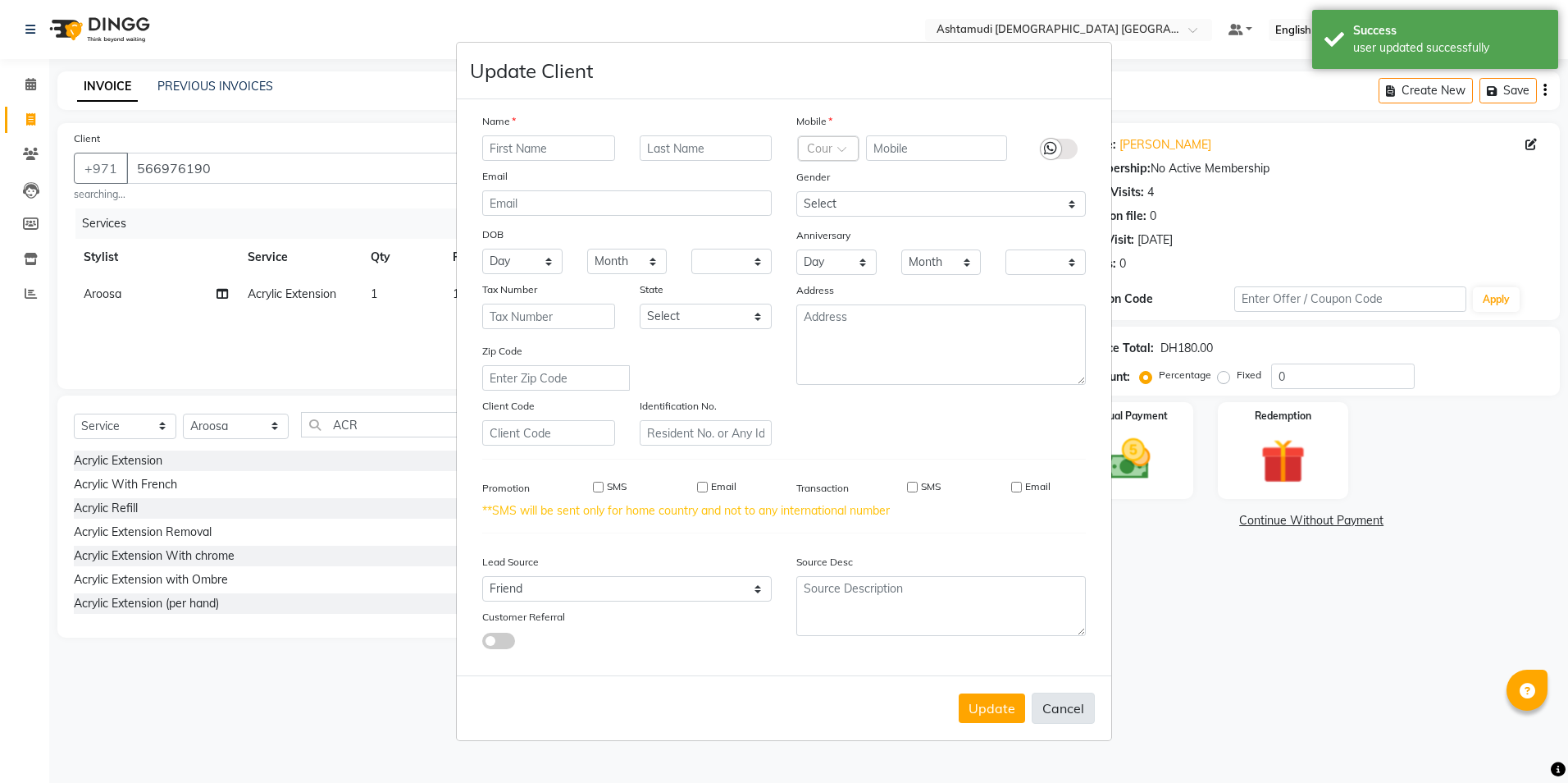
select select
checkbox input "false"
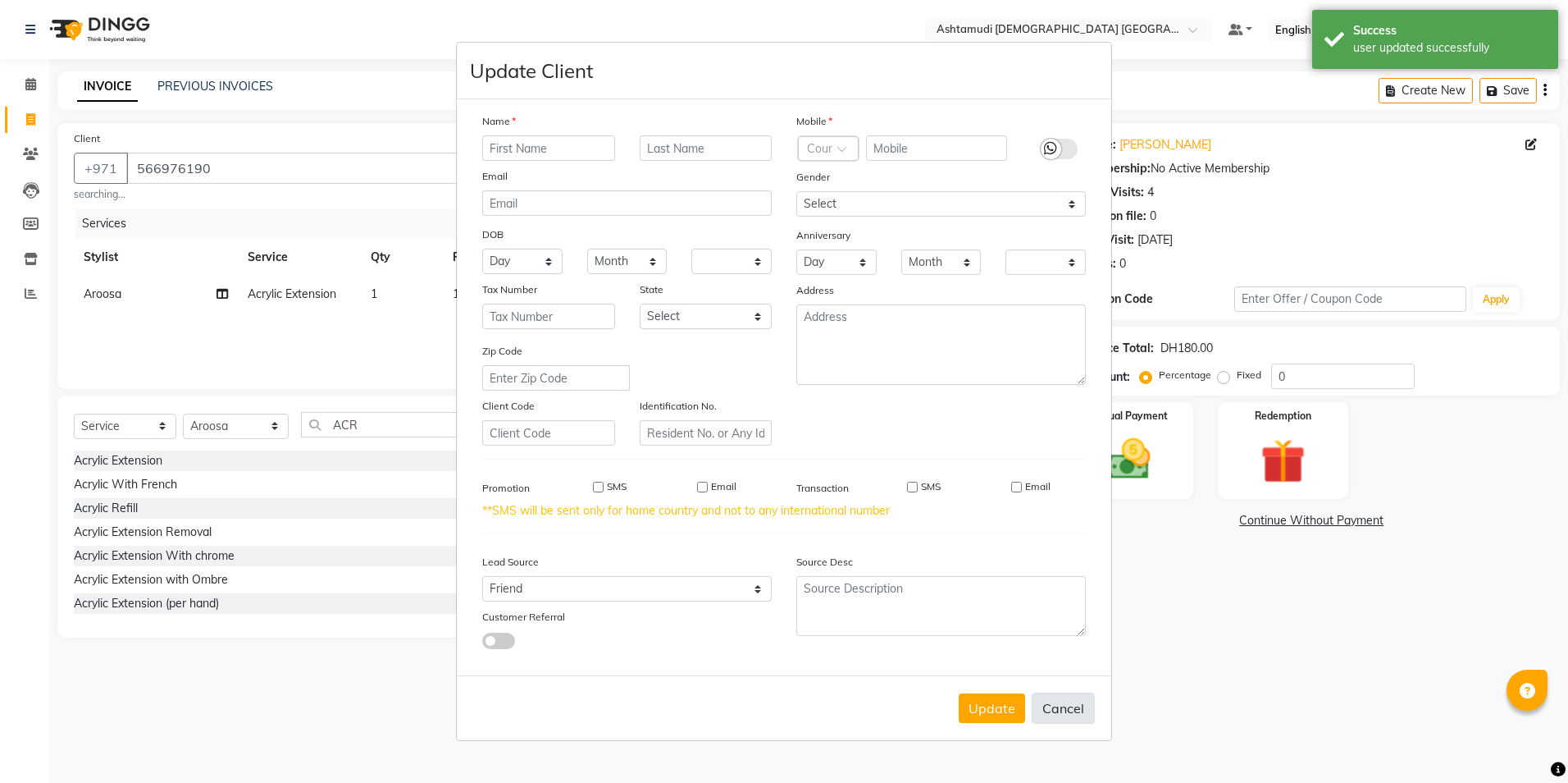
checkbox input "false"
click at [1064, 711] on button "Cancel" at bounding box center [1063, 707] width 63 height 31
select select
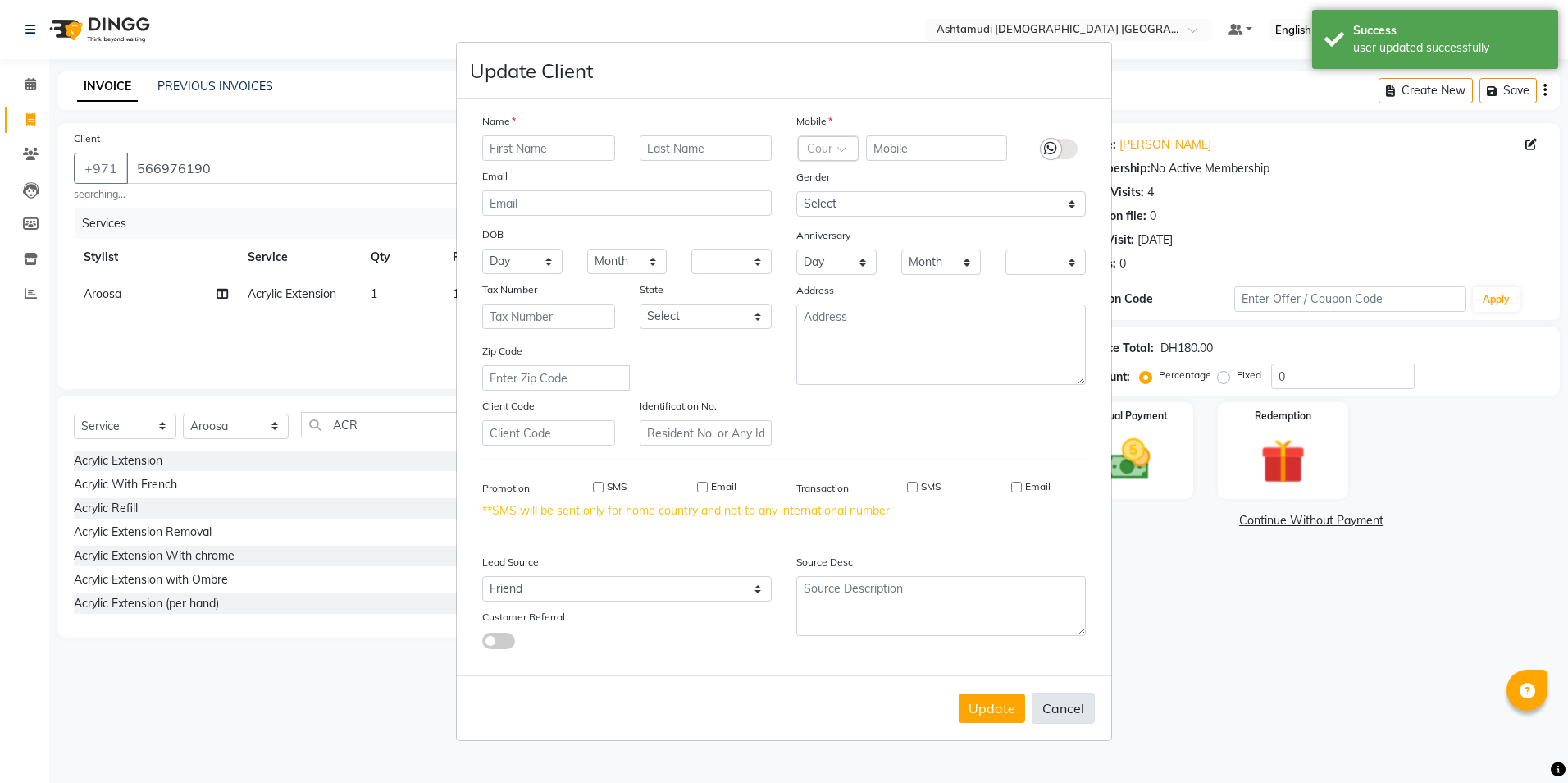
select select
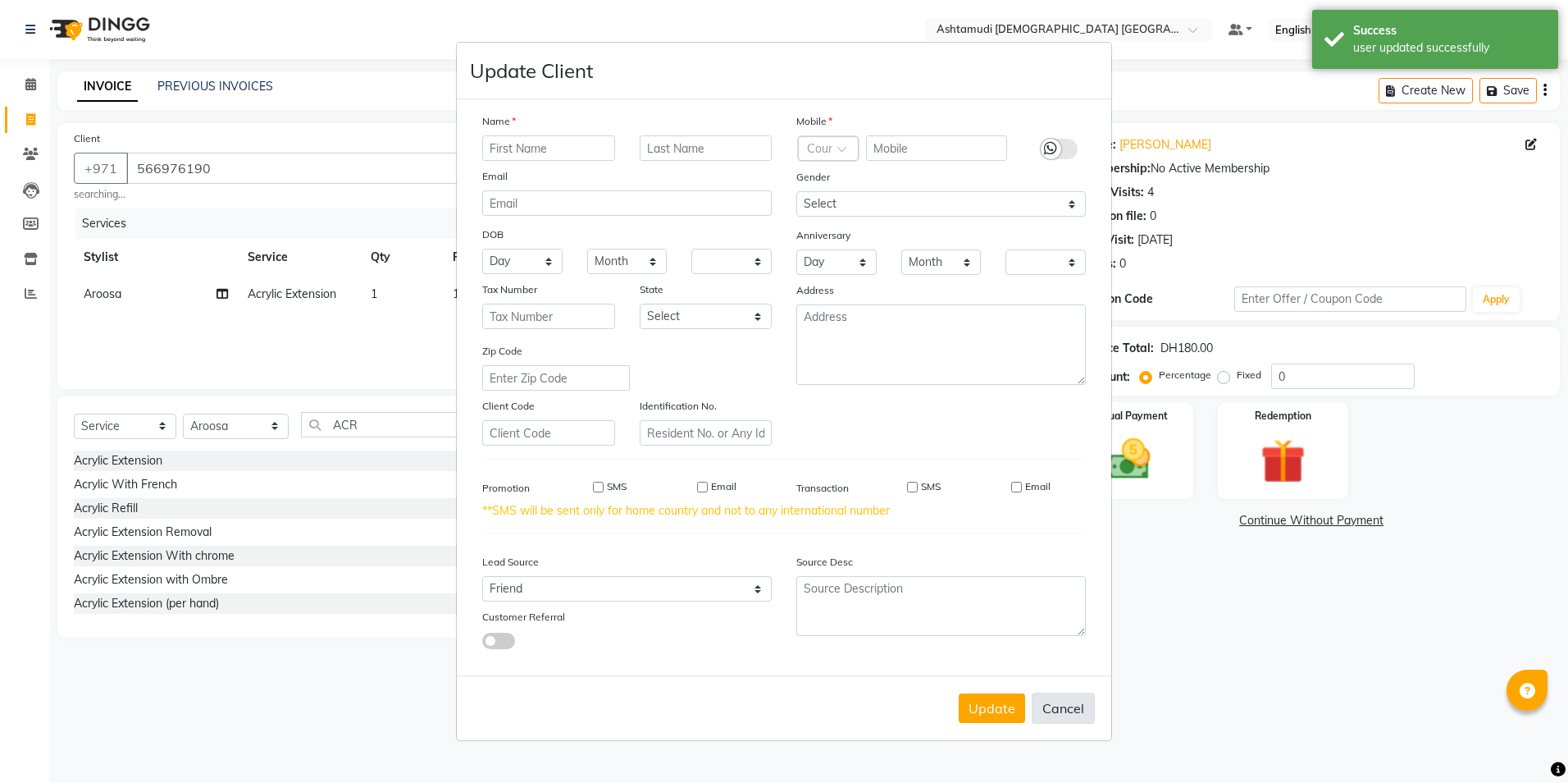
checkbox input "false"
click at [1009, 705] on button "Update" at bounding box center [992, 708] width 66 height 30
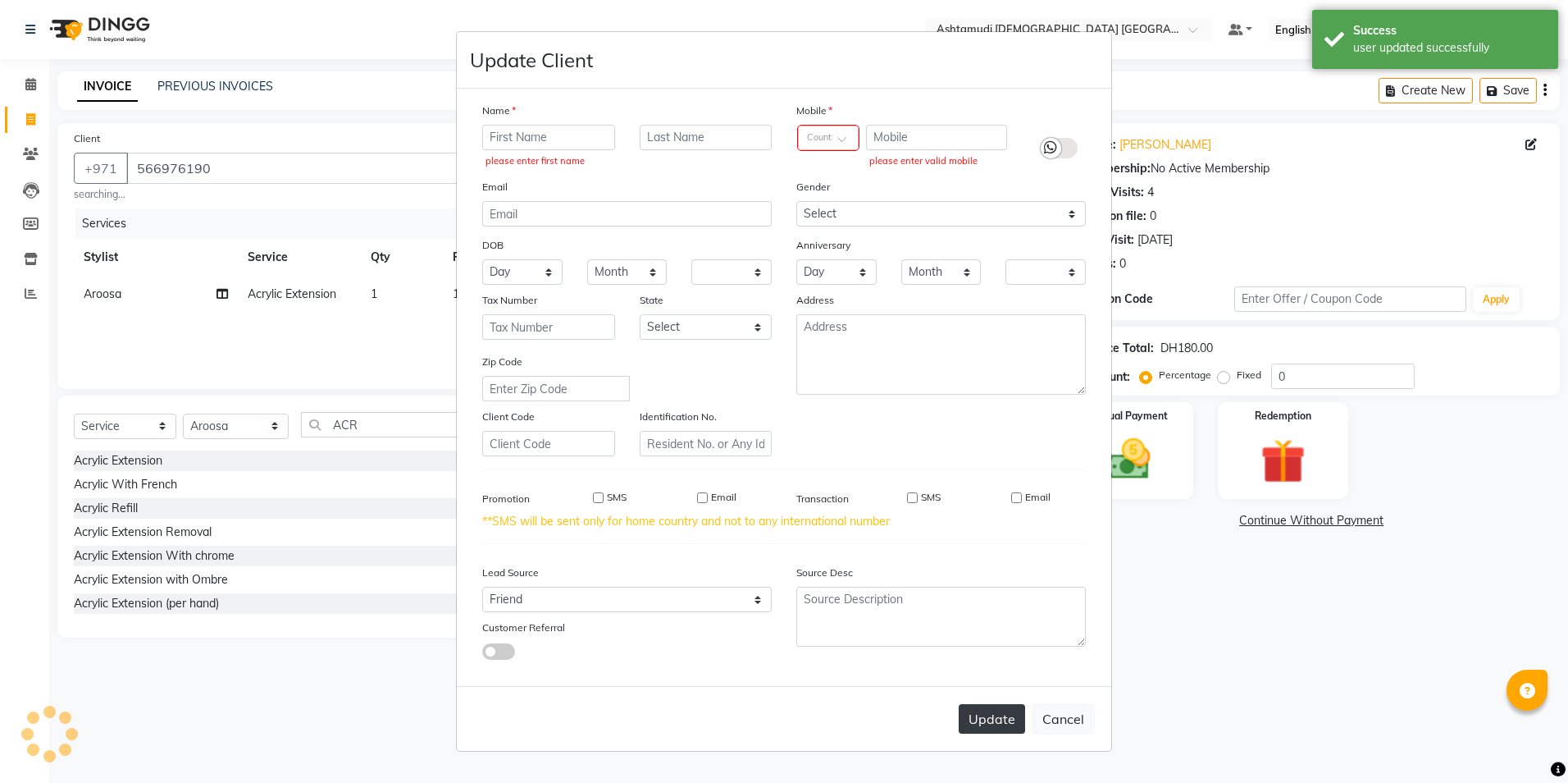
click at [1009, 705] on button "Update" at bounding box center [992, 719] width 66 height 30
click at [1048, 713] on button "Cancel" at bounding box center [1063, 719] width 63 height 31
select select
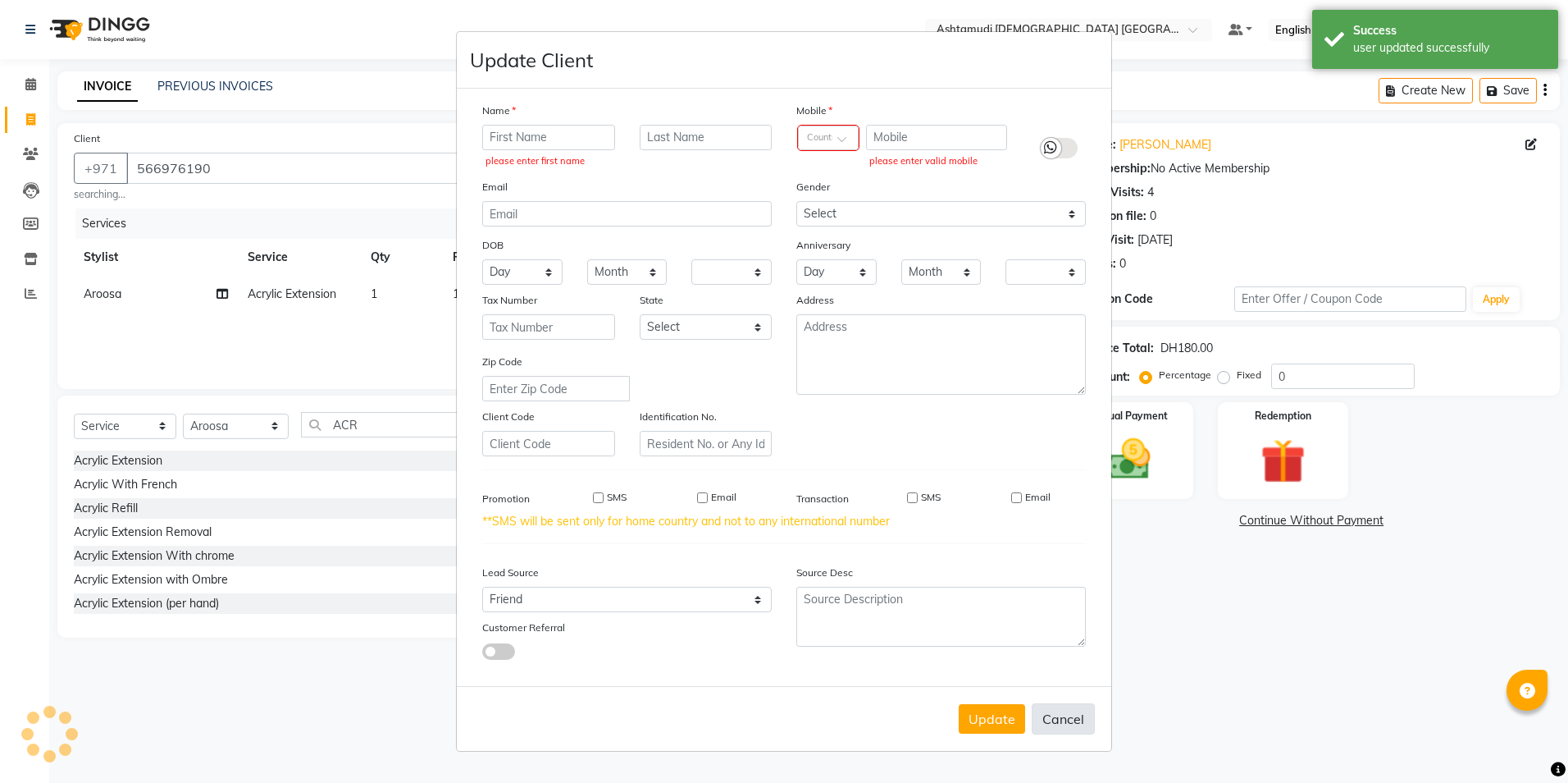
select select
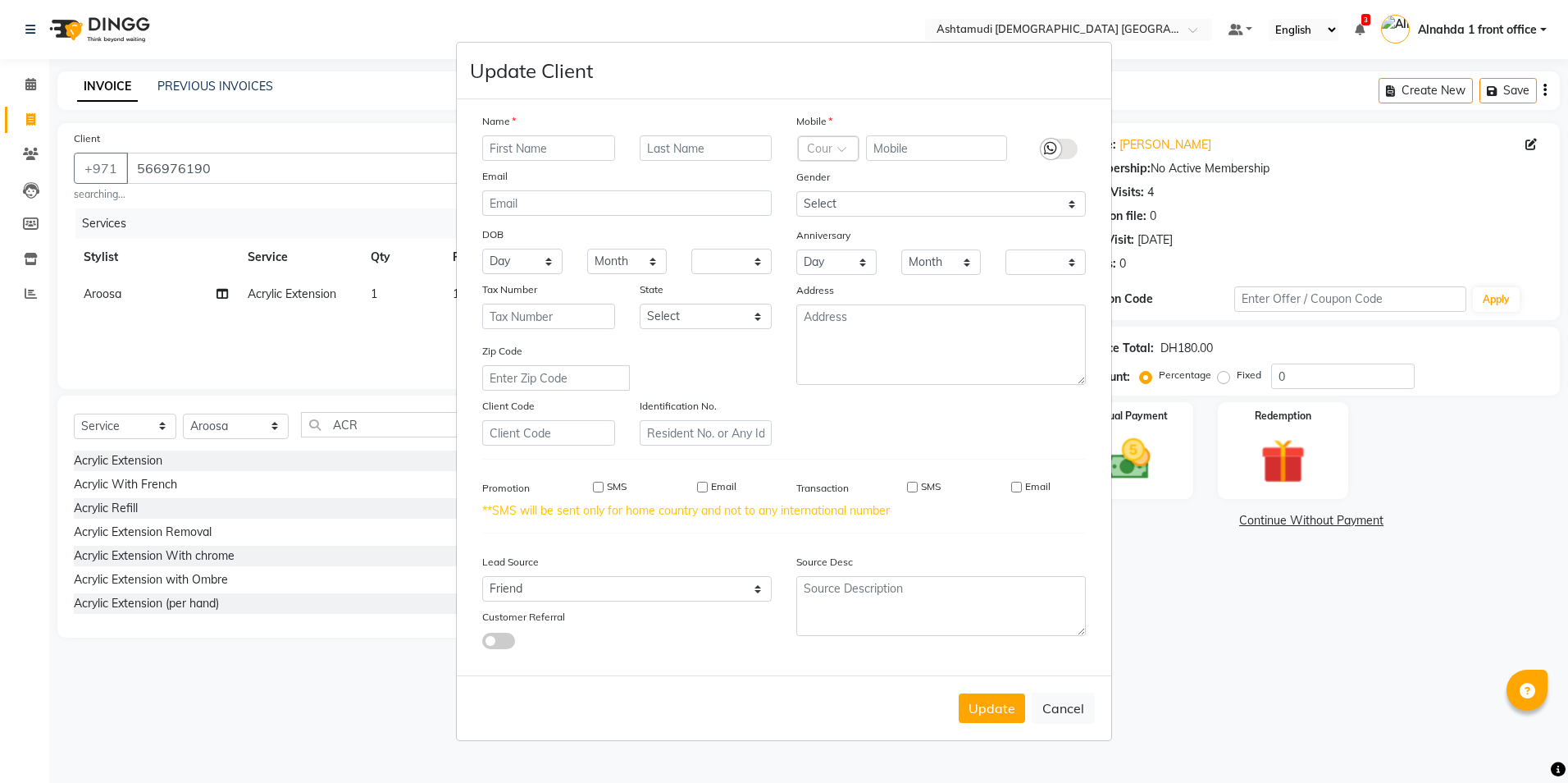
drag, startPoint x: 1060, startPoint y: 702, endPoint x: 1060, endPoint y: 689, distance: 13.0
click at [1060, 698] on button "Cancel" at bounding box center [1063, 707] width 63 height 31
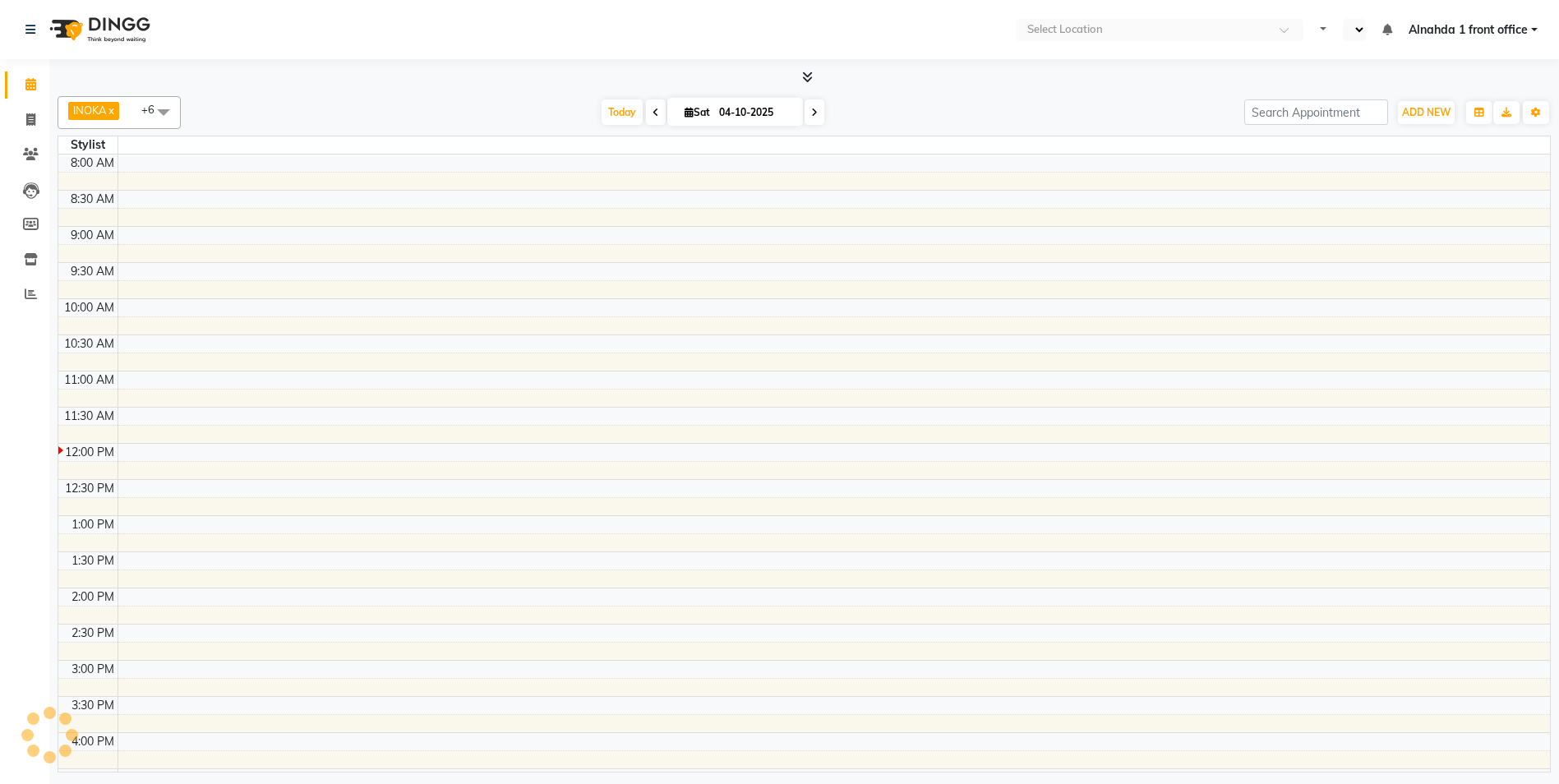
select select "en"
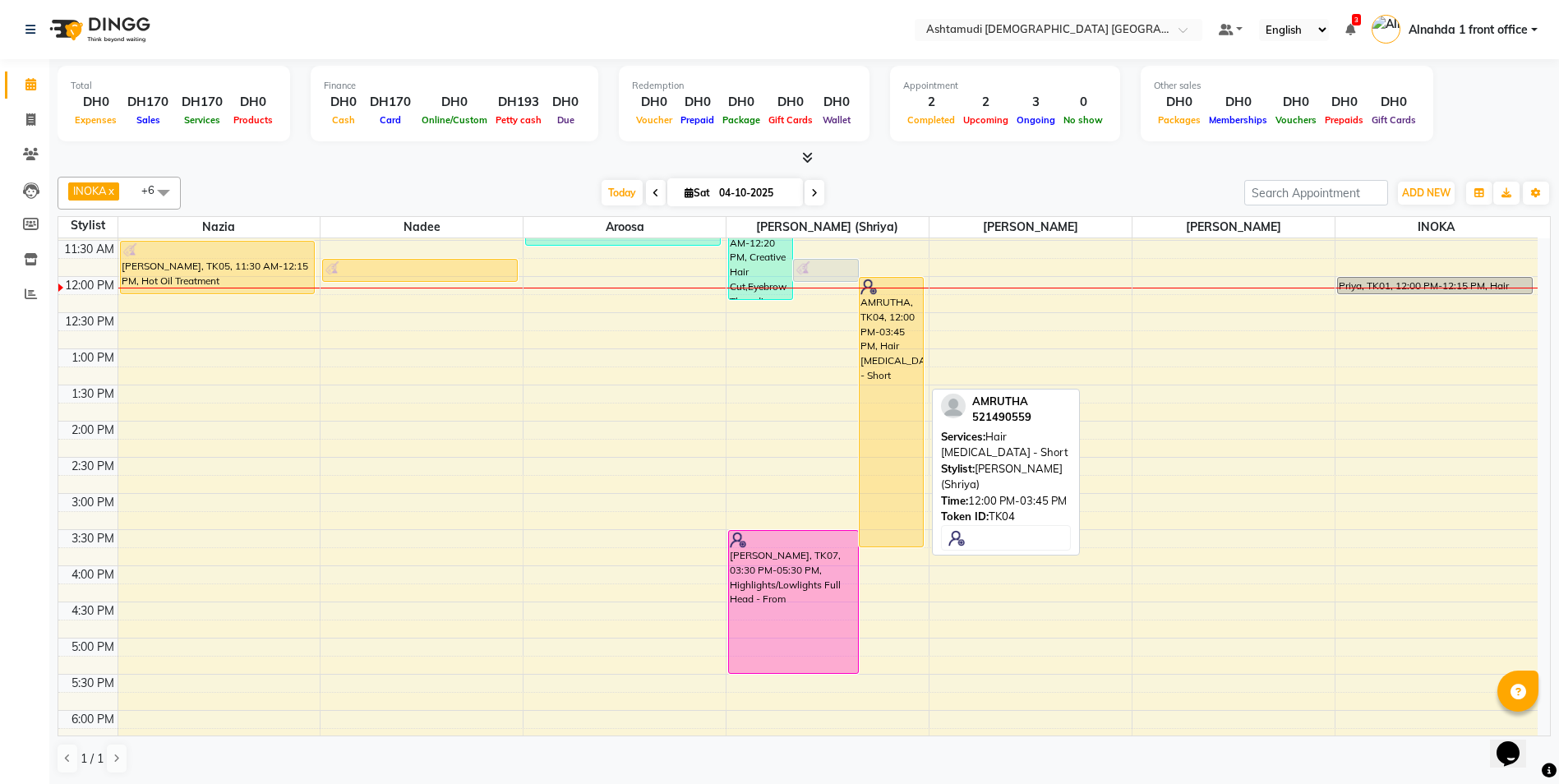
scroll to position [164, 0]
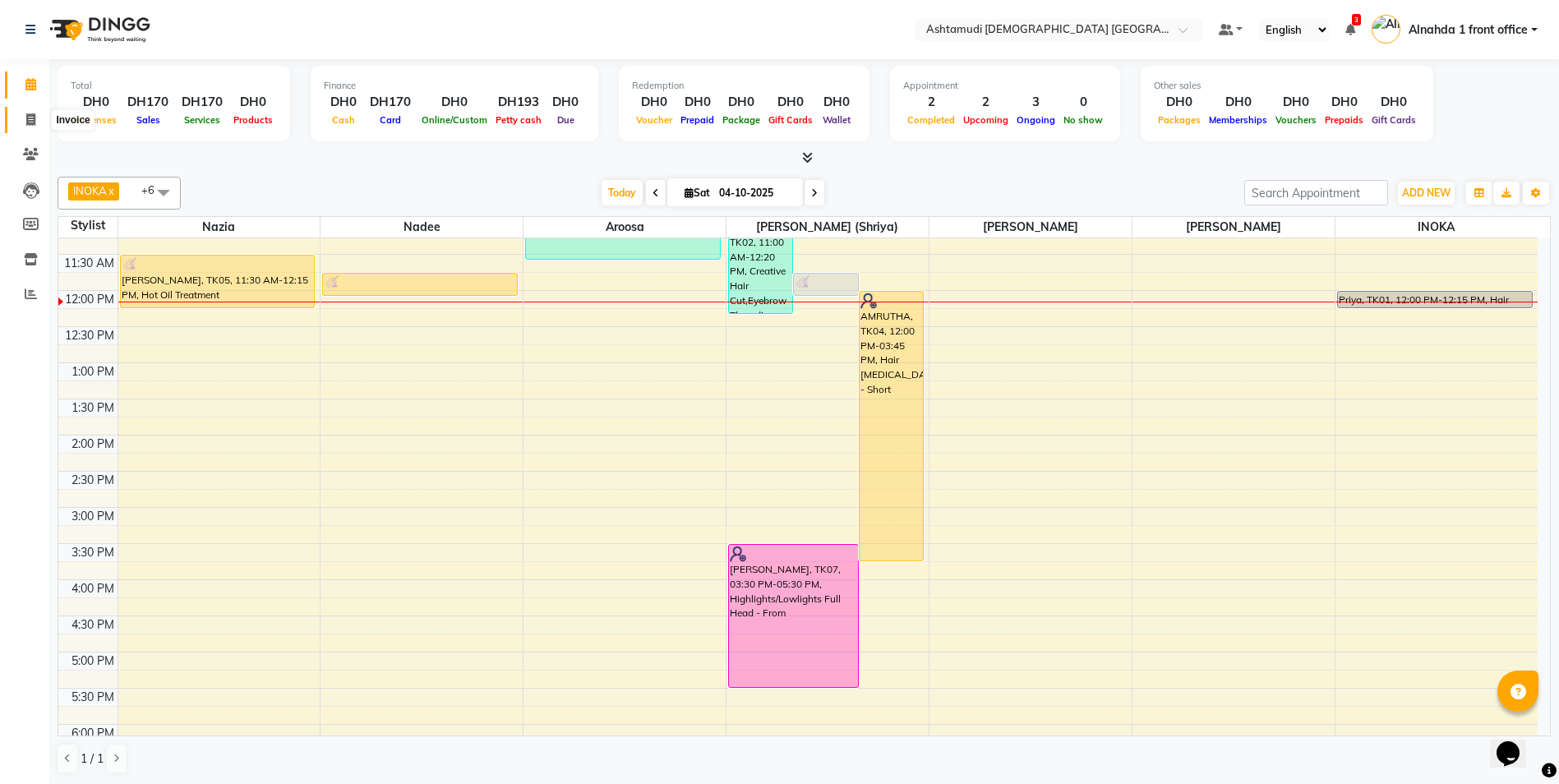
click at [34, 116] on icon at bounding box center [31, 119] width 9 height 12
select select "service"
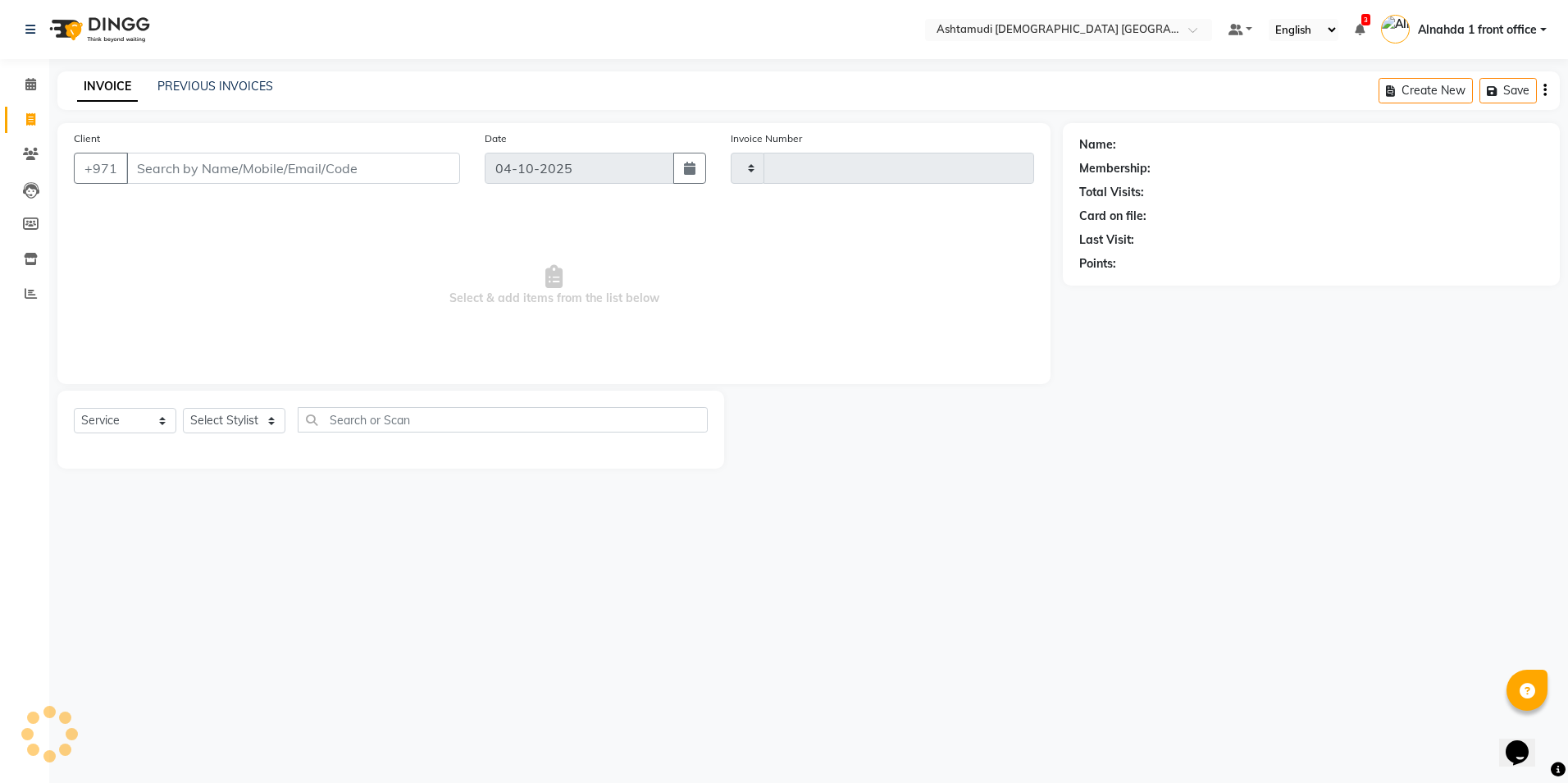
type input "3097"
select select "7242"
click at [260, 421] on select "Select Stylist" at bounding box center [234, 420] width 103 height 25
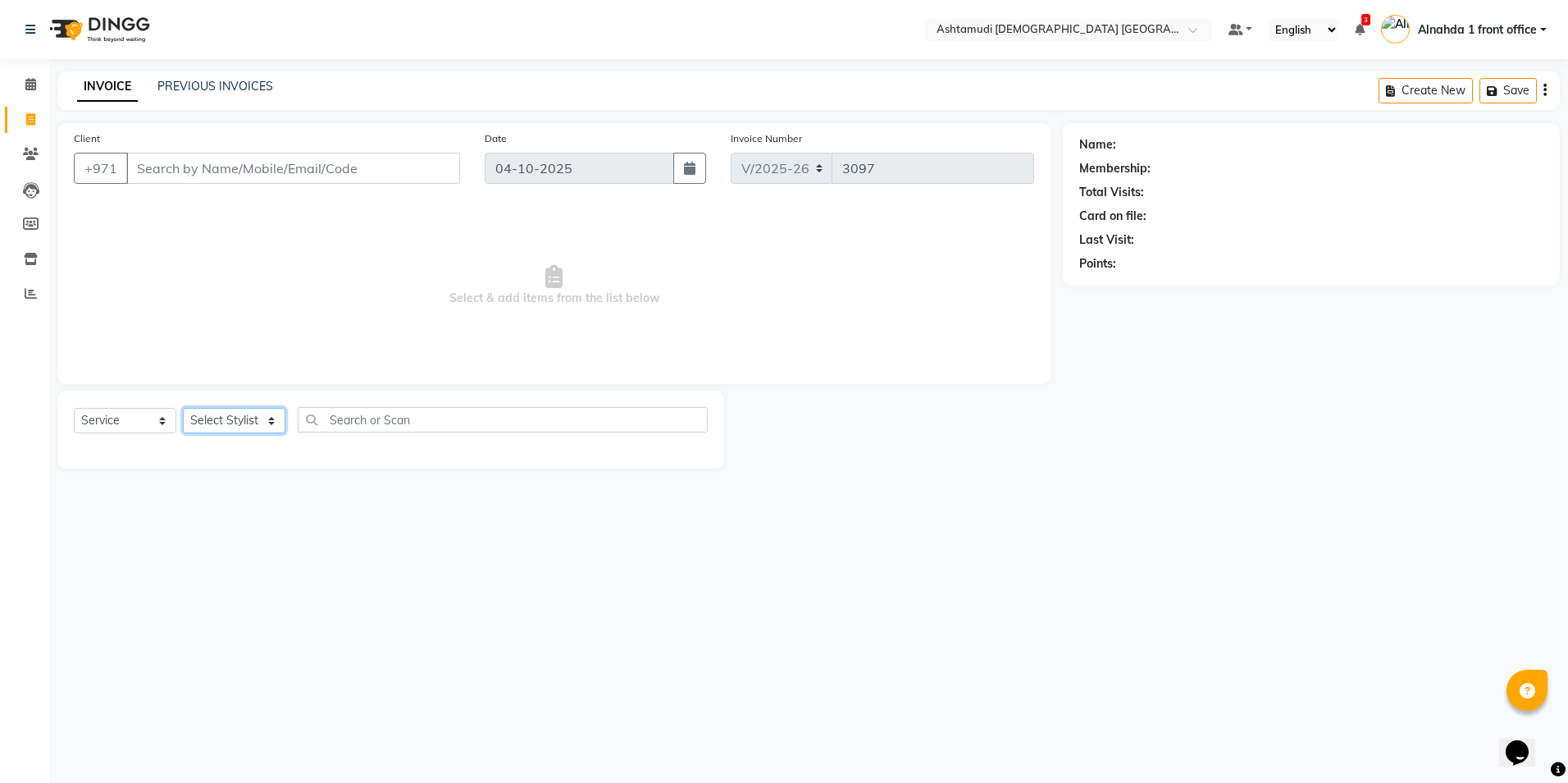
click at [260, 421] on select "Select Stylist" at bounding box center [234, 420] width 103 height 25
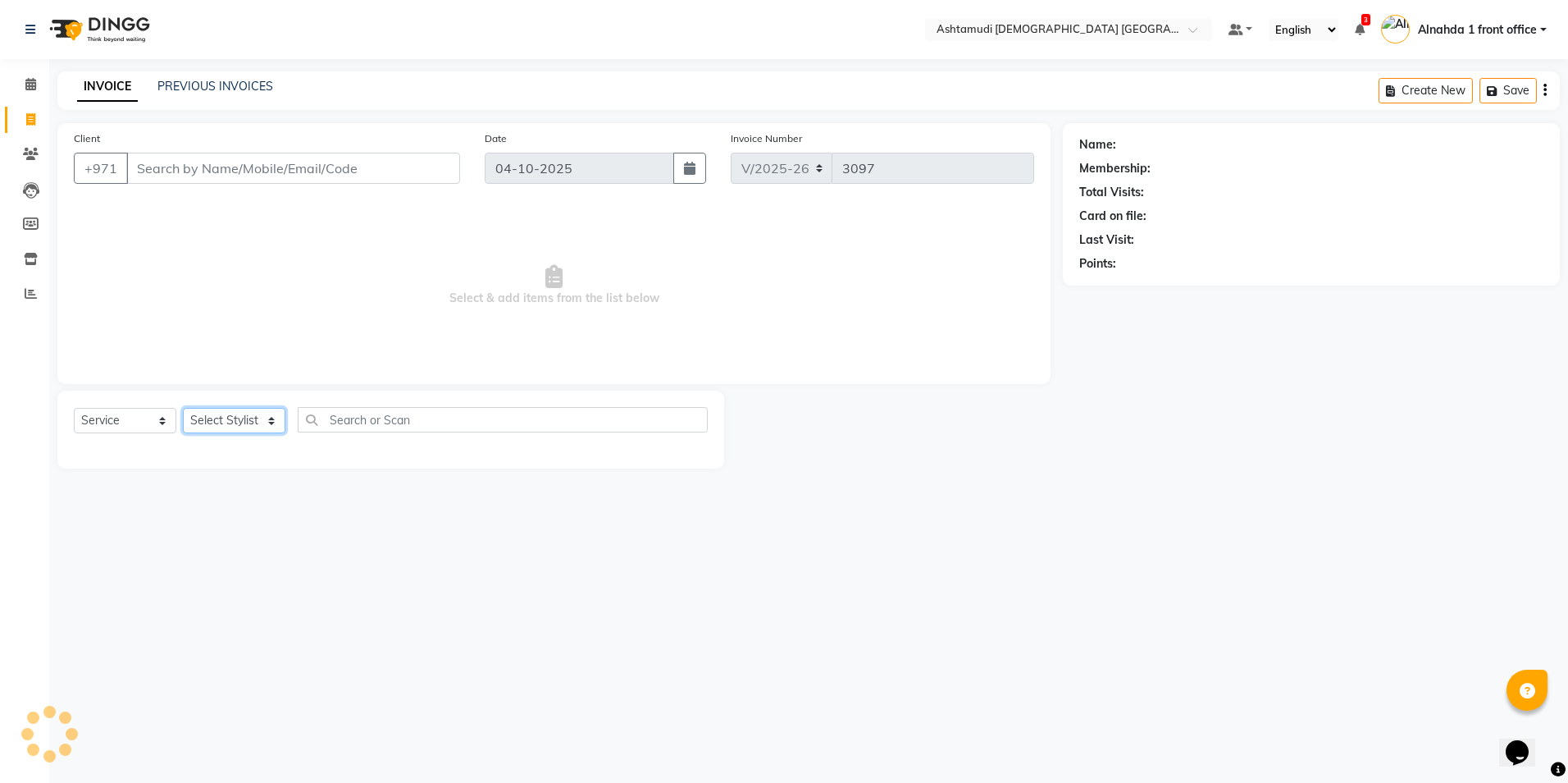
click at [261, 420] on select "Select Stylist" at bounding box center [234, 420] width 103 height 25
click at [262, 419] on select "Select Stylist" at bounding box center [234, 420] width 103 height 25
drag, startPoint x: 264, startPoint y: 418, endPoint x: 268, endPoint y: 426, distance: 8.9
click at [268, 430] on select "Select Stylist Alnahda 1 front office [PERSON_NAME] [PERSON_NAME] DINGG TAB USE…" at bounding box center [235, 420] width 105 height 25
select select "87615"
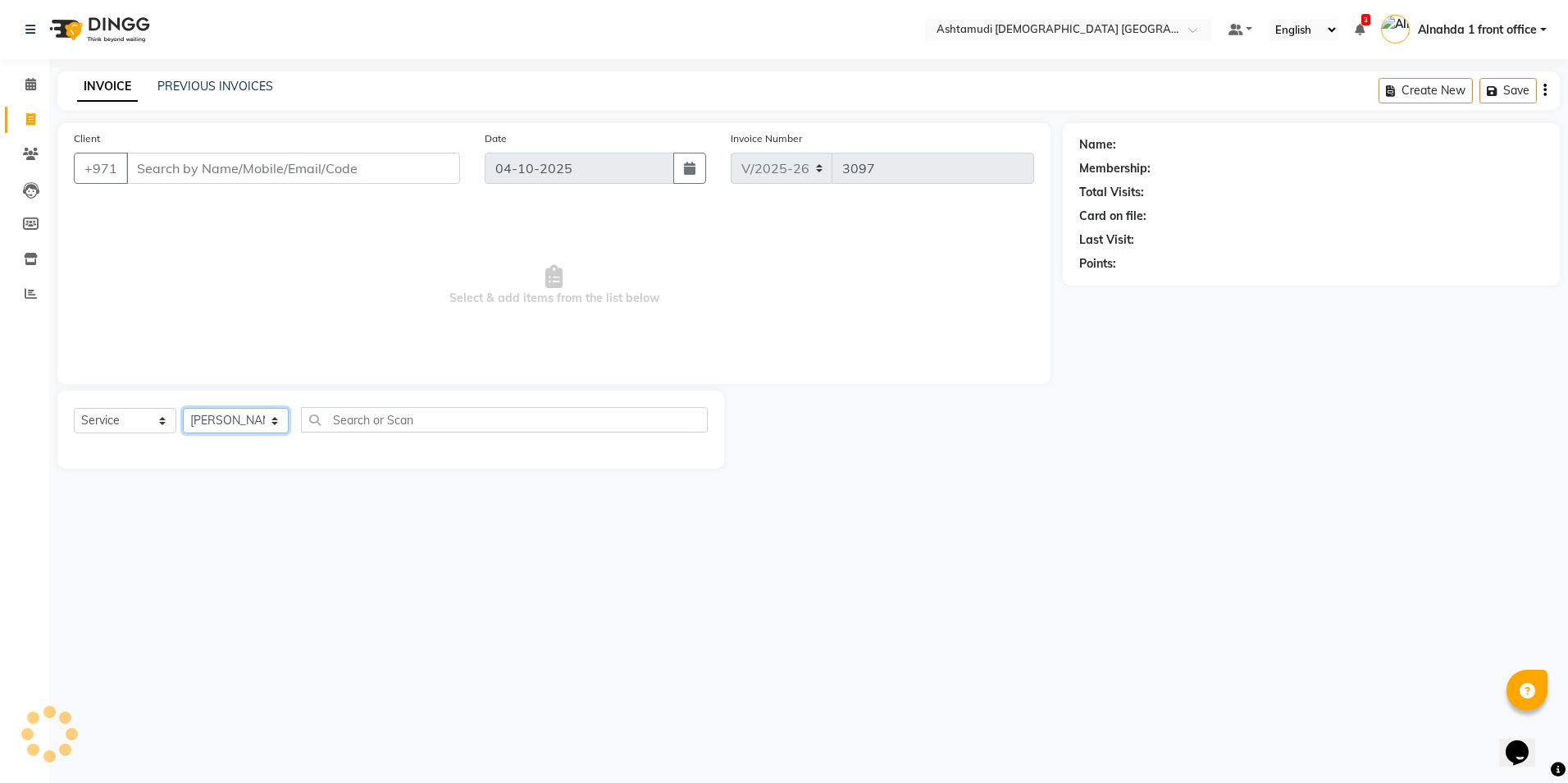
click at [183, 408] on select "Select Stylist Alnahda 1 front office [PERSON_NAME] [PERSON_NAME] DINGG TAB USE…" at bounding box center [235, 420] width 105 height 25
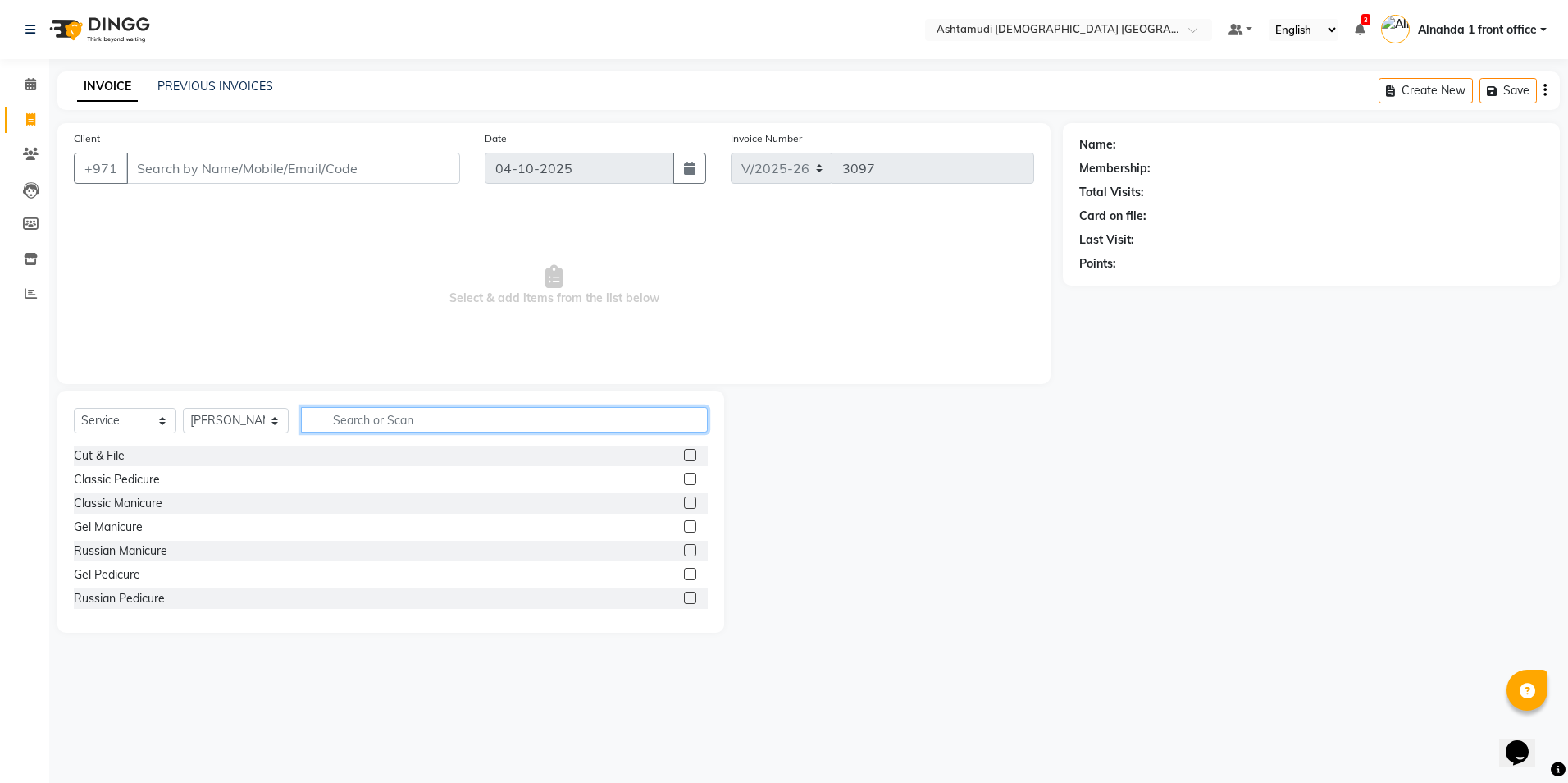
click at [356, 426] on input "text" at bounding box center [504, 419] width 406 height 25
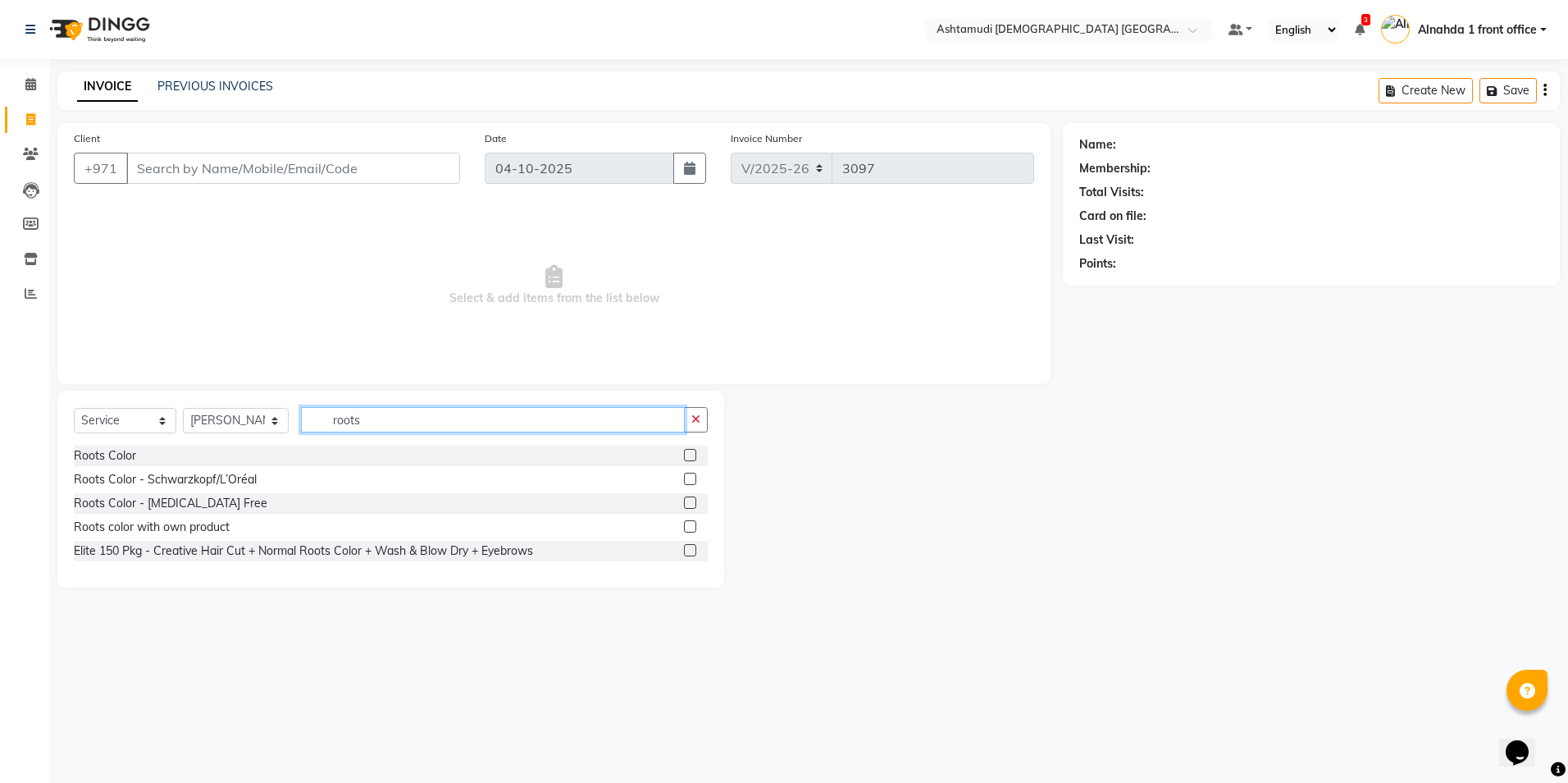
type input "roots"
click at [691, 504] on label at bounding box center [689, 502] width 12 height 12
click at [691, 504] on input "checkbox" at bounding box center [688, 503] width 10 height 10
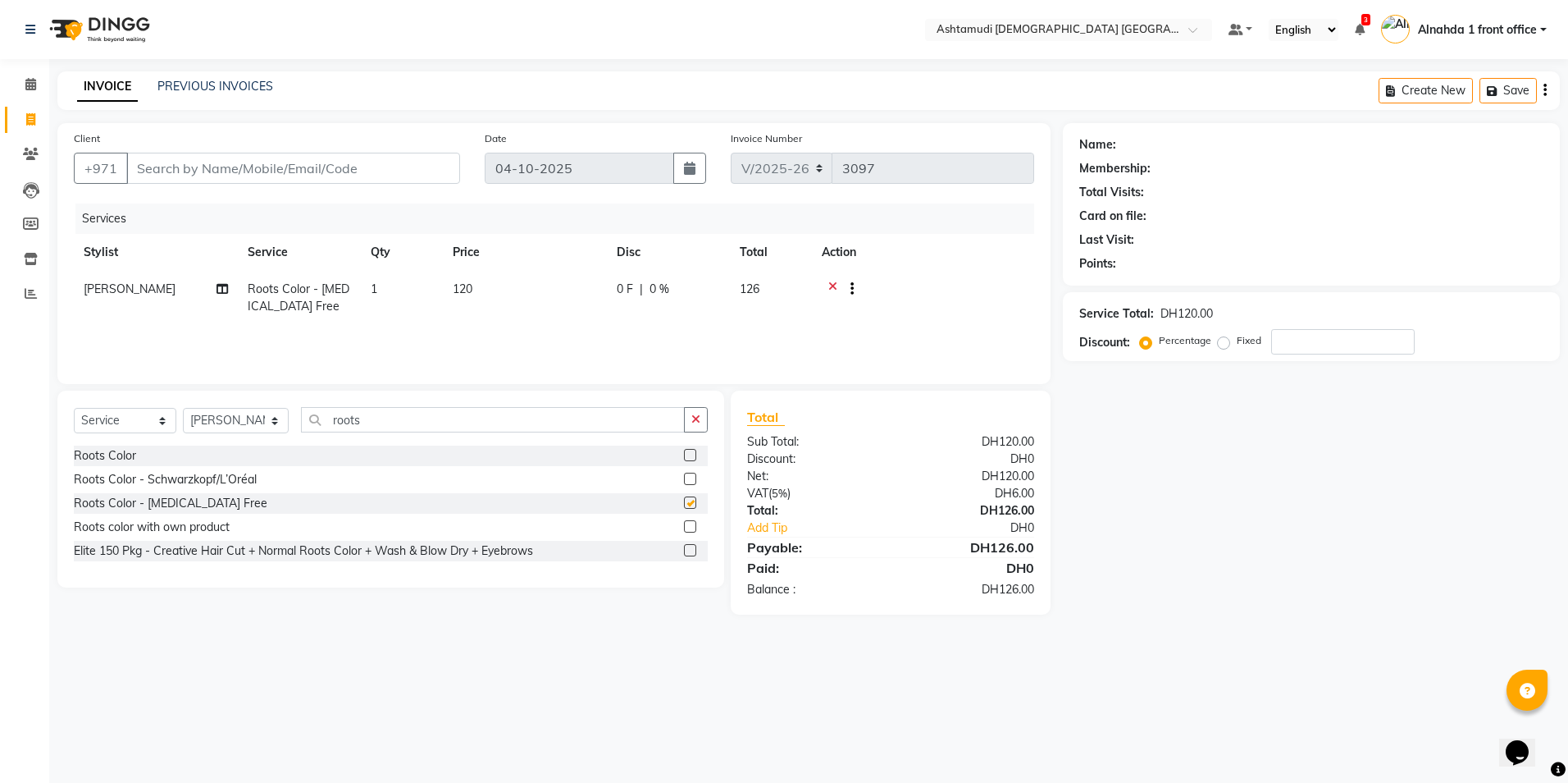
checkbox input "false"
drag, startPoint x: 404, startPoint y: 418, endPoint x: 9, endPoint y: 369, distance: 398.0
click at [15, 371] on app-home "Select Location × Ashtamudi [DEMOGRAPHIC_DATA] [GEOGRAPHIC_DATA], [GEOGRAPHIC_D…" at bounding box center [784, 319] width 1568 height 639
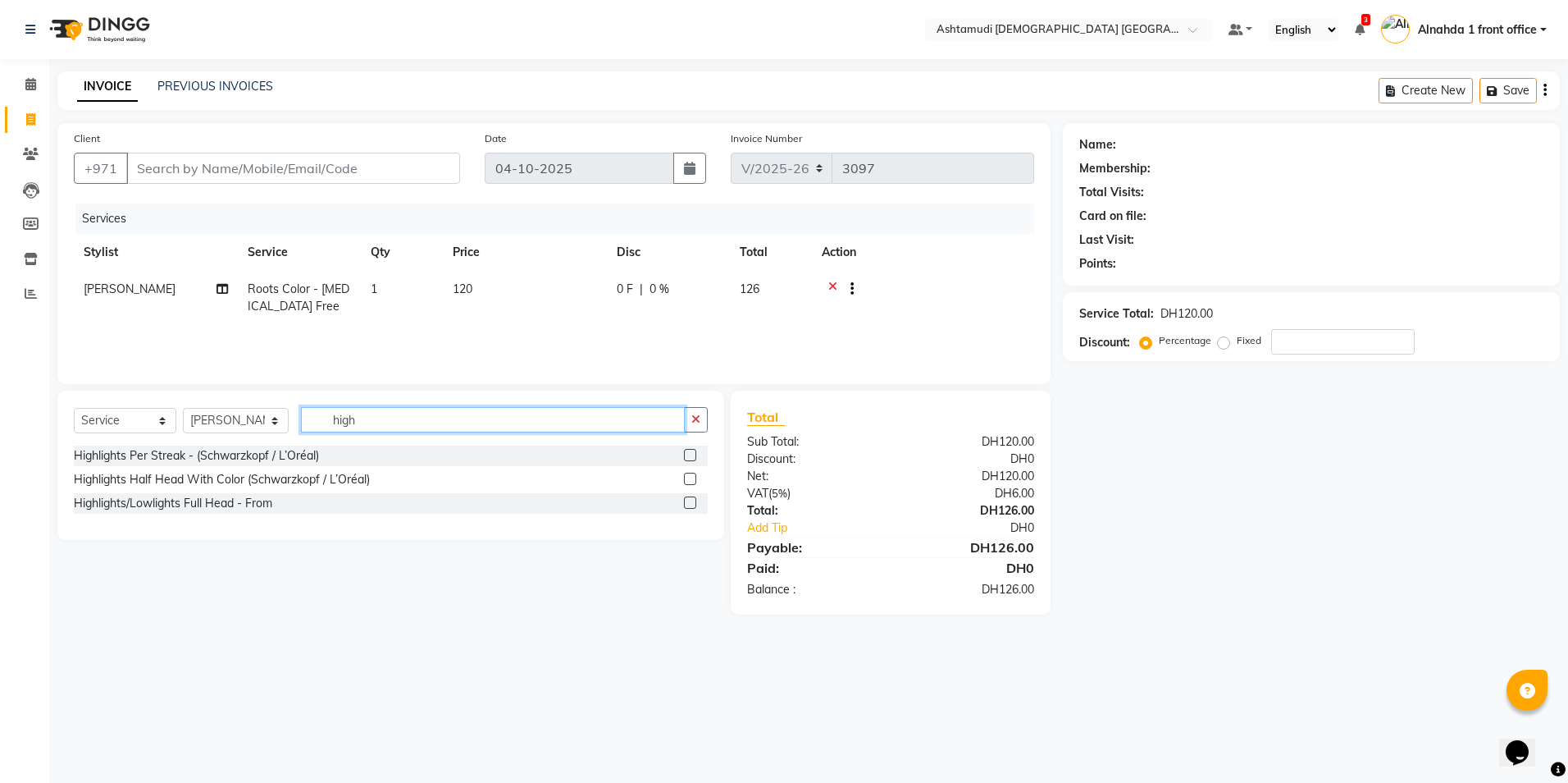
type input "high"
click at [688, 459] on label at bounding box center [689, 454] width 12 height 12
click at [688, 459] on input "checkbox" at bounding box center [688, 455] width 10 height 10
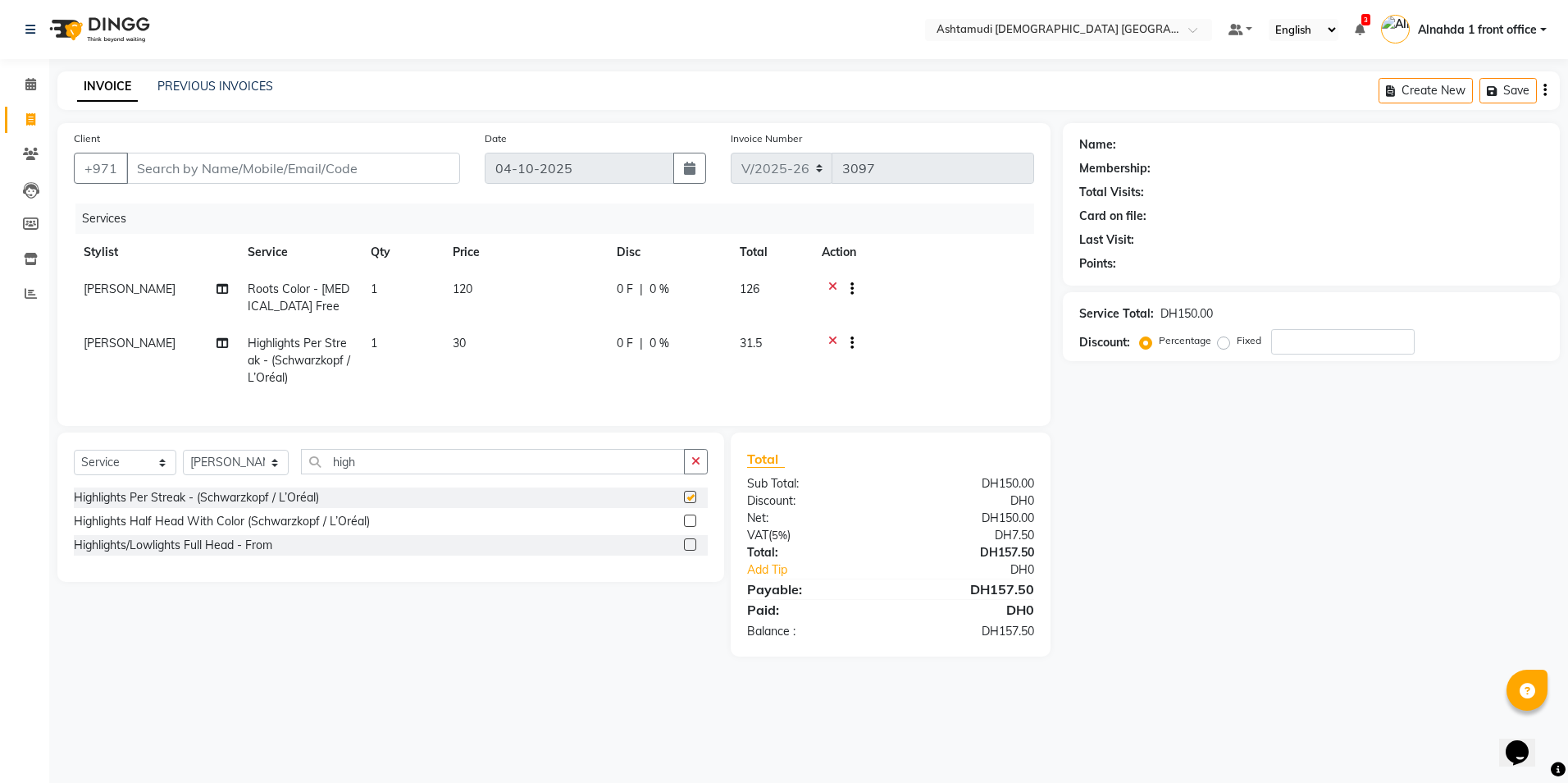
checkbox input "false"
drag, startPoint x: 376, startPoint y: 469, endPoint x: 0, endPoint y: 463, distance: 376.0
click at [0, 466] on html "Select Location × Ashtamudi [DEMOGRAPHIC_DATA] [GEOGRAPHIC_DATA], [GEOGRAPHIC_D…" at bounding box center [784, 391] width 1568 height 783
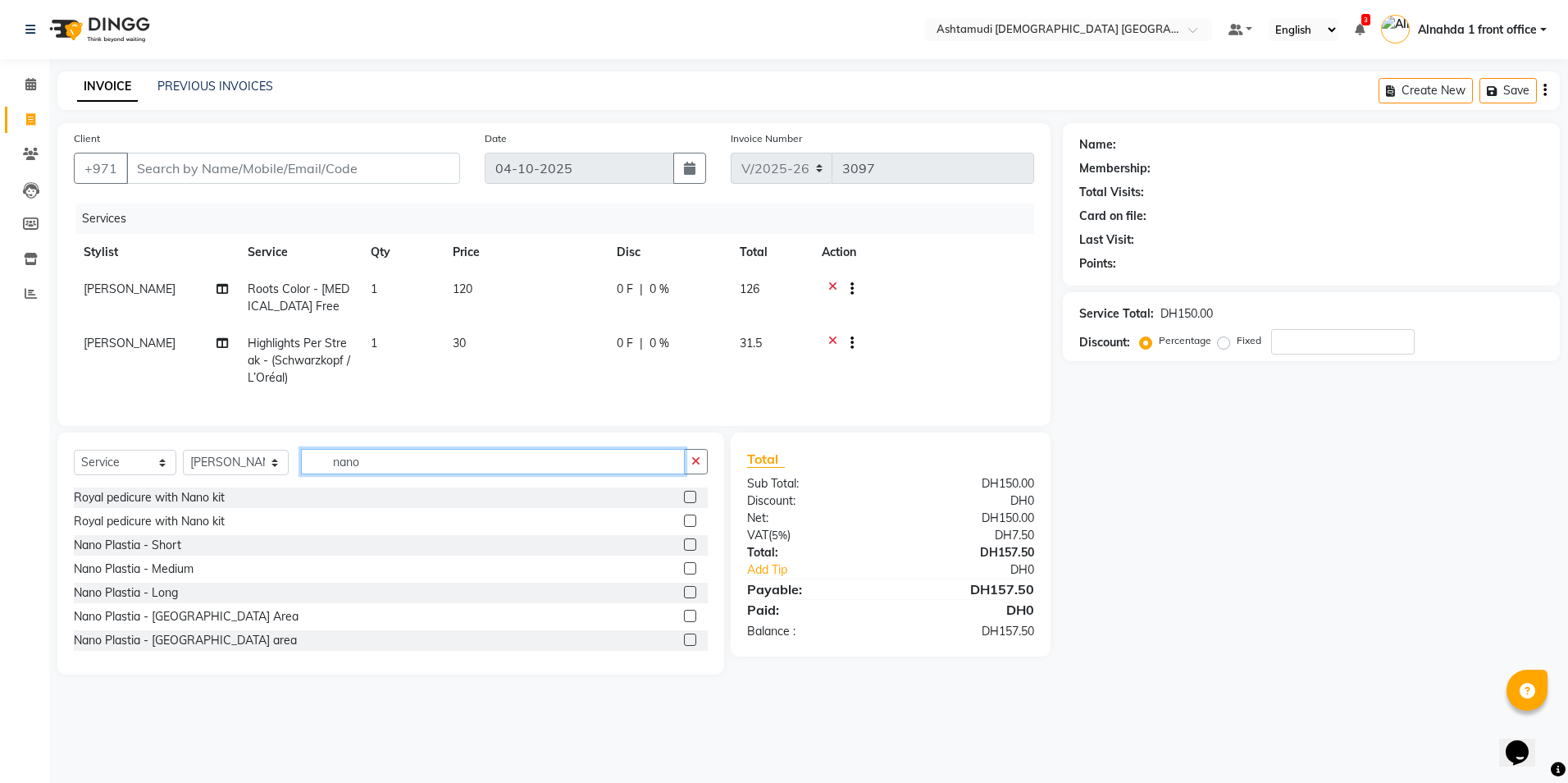
type input "nano"
click at [684, 551] on label at bounding box center [689, 544] width 12 height 12
click at [684, 551] on input "checkbox" at bounding box center [688, 545] width 10 height 10
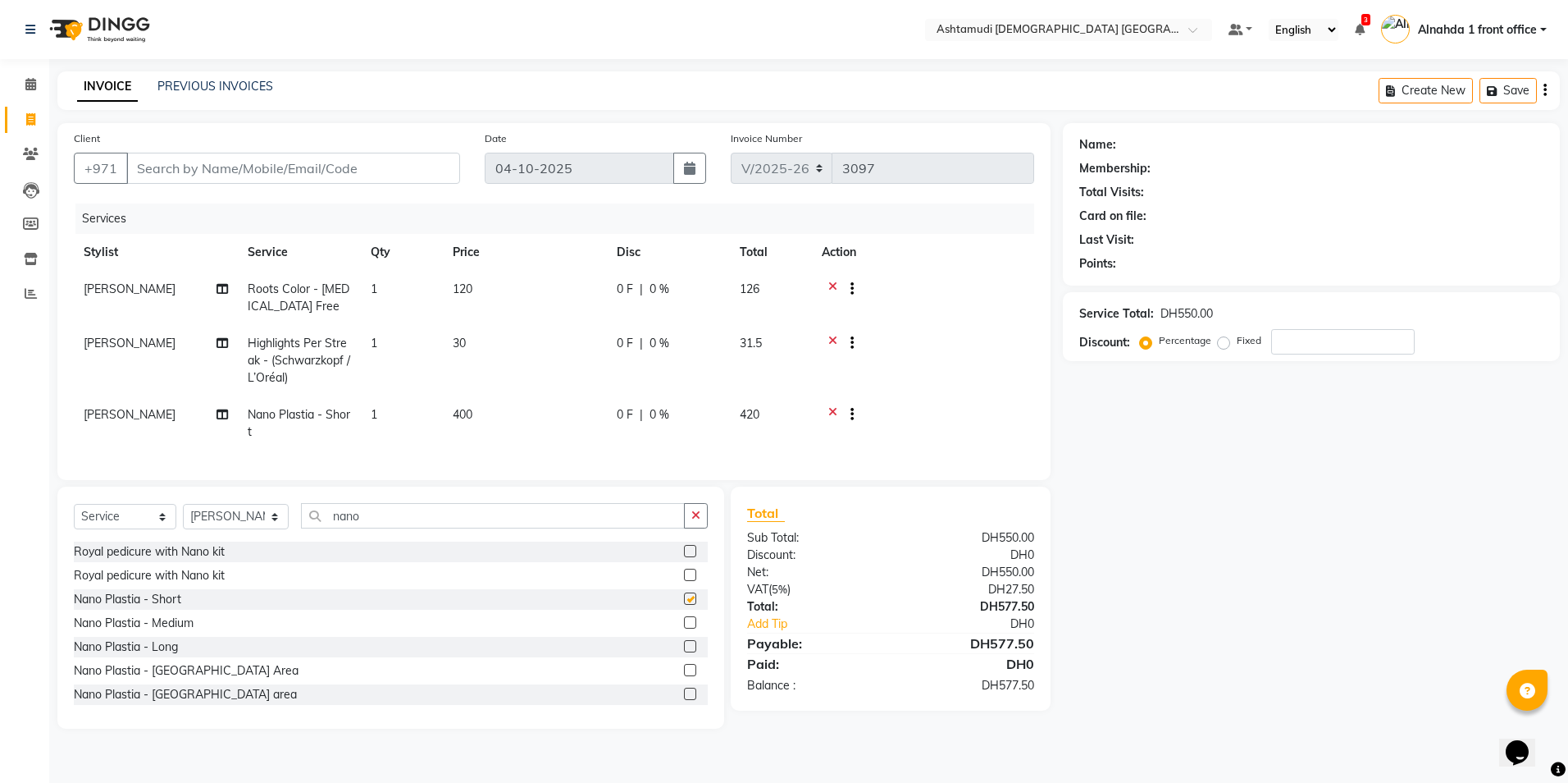
checkbox input "false"
click at [1355, 342] on input "number" at bounding box center [1343, 342] width 144 height 25
click at [396, 344] on td "1" at bounding box center [402, 360] width 82 height 72
select select "87615"
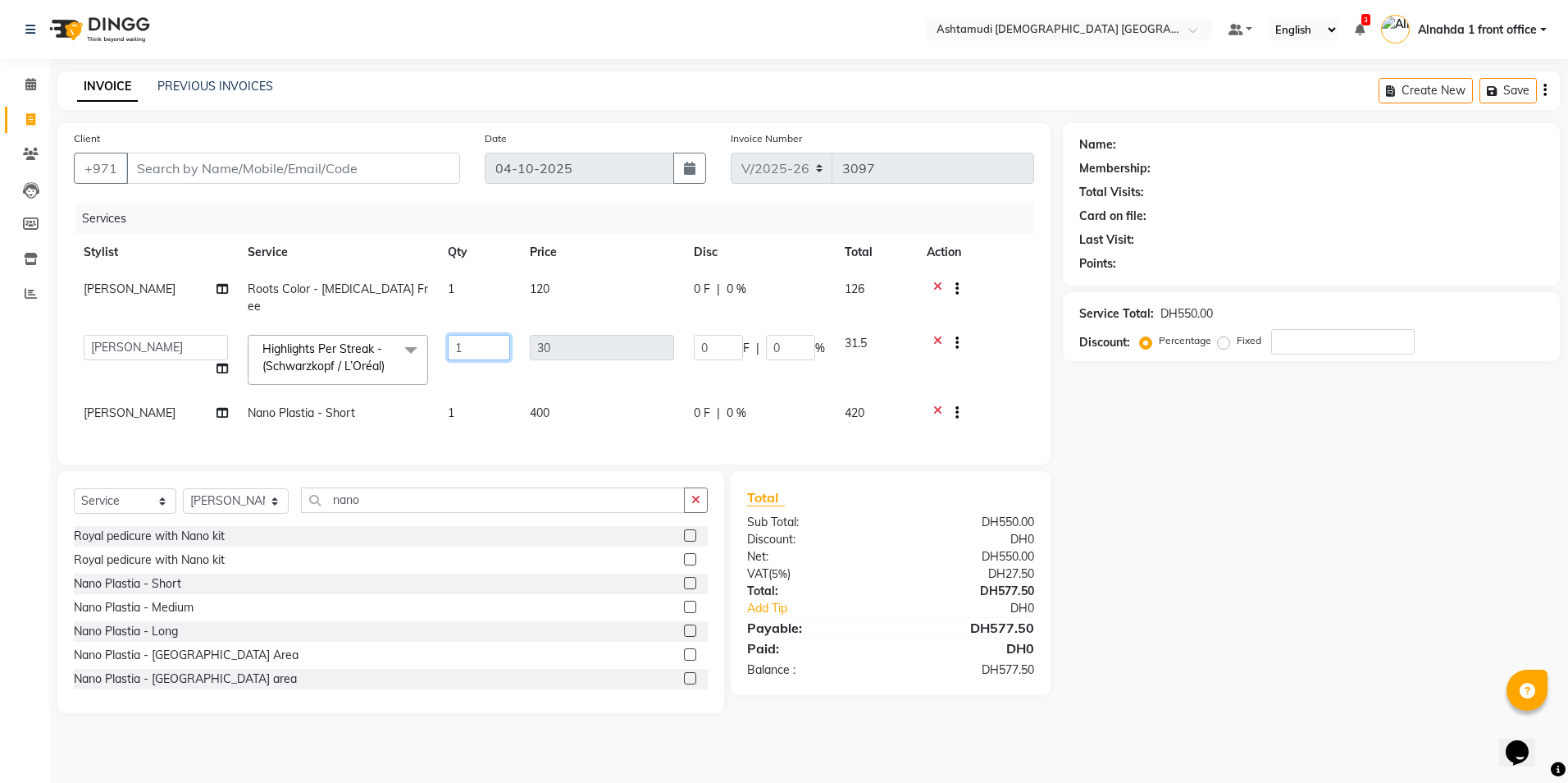
click at [496, 336] on input "1" at bounding box center [479, 347] width 62 height 25
type input "10"
click at [476, 351] on tr "Alnahda 1 front office Amala Aroosa Deepika Rani DINGG TAB USER Dummy Staff INO…" at bounding box center [554, 359] width 961 height 70
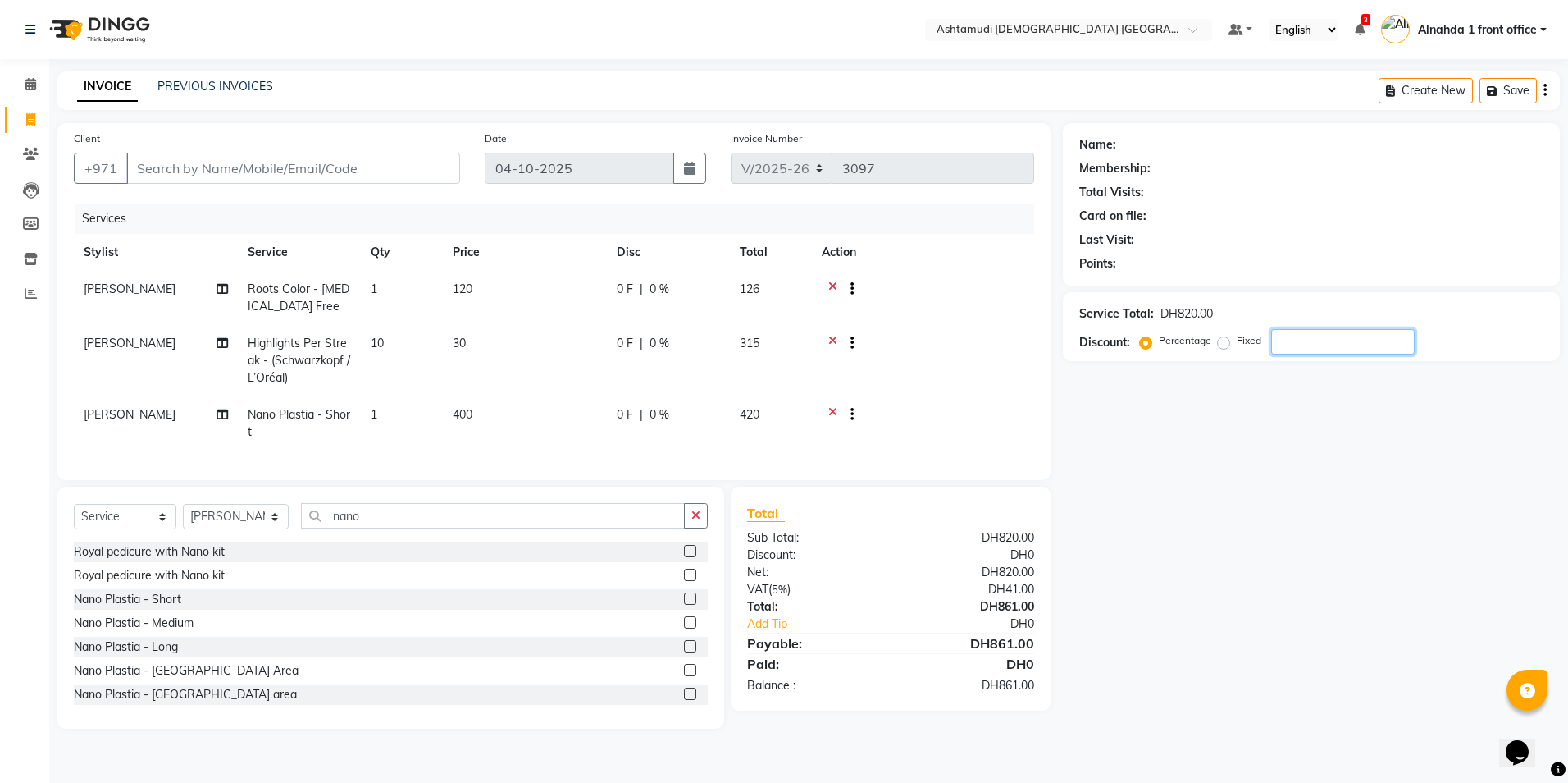
click at [1324, 346] on input "number" at bounding box center [1343, 342] width 144 height 25
type input "15"
click at [679, 420] on span "15 %" at bounding box center [669, 414] width 26 height 17
select select "87615"
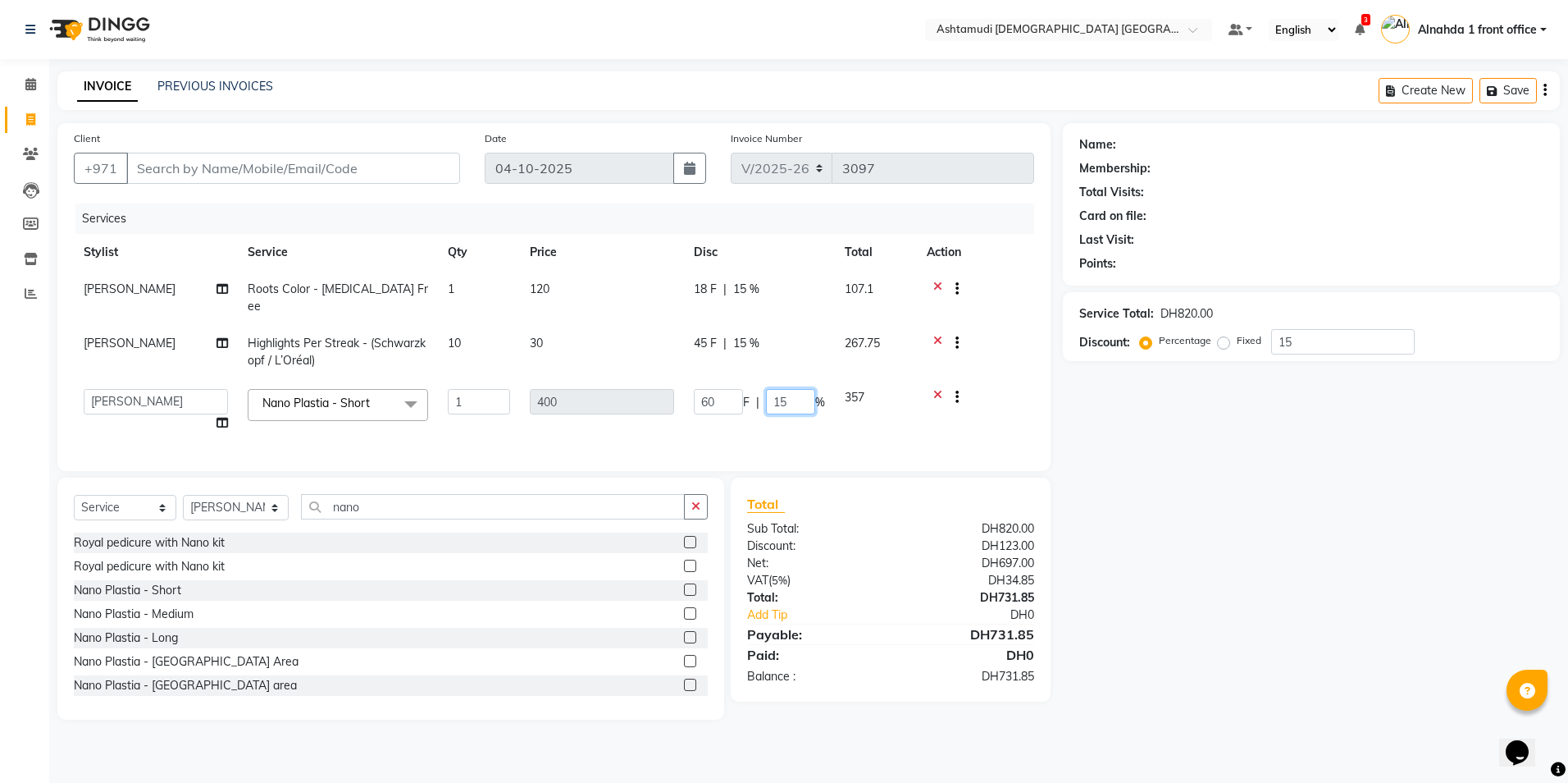
click at [798, 390] on input "15" at bounding box center [790, 401] width 49 height 25
type input "1"
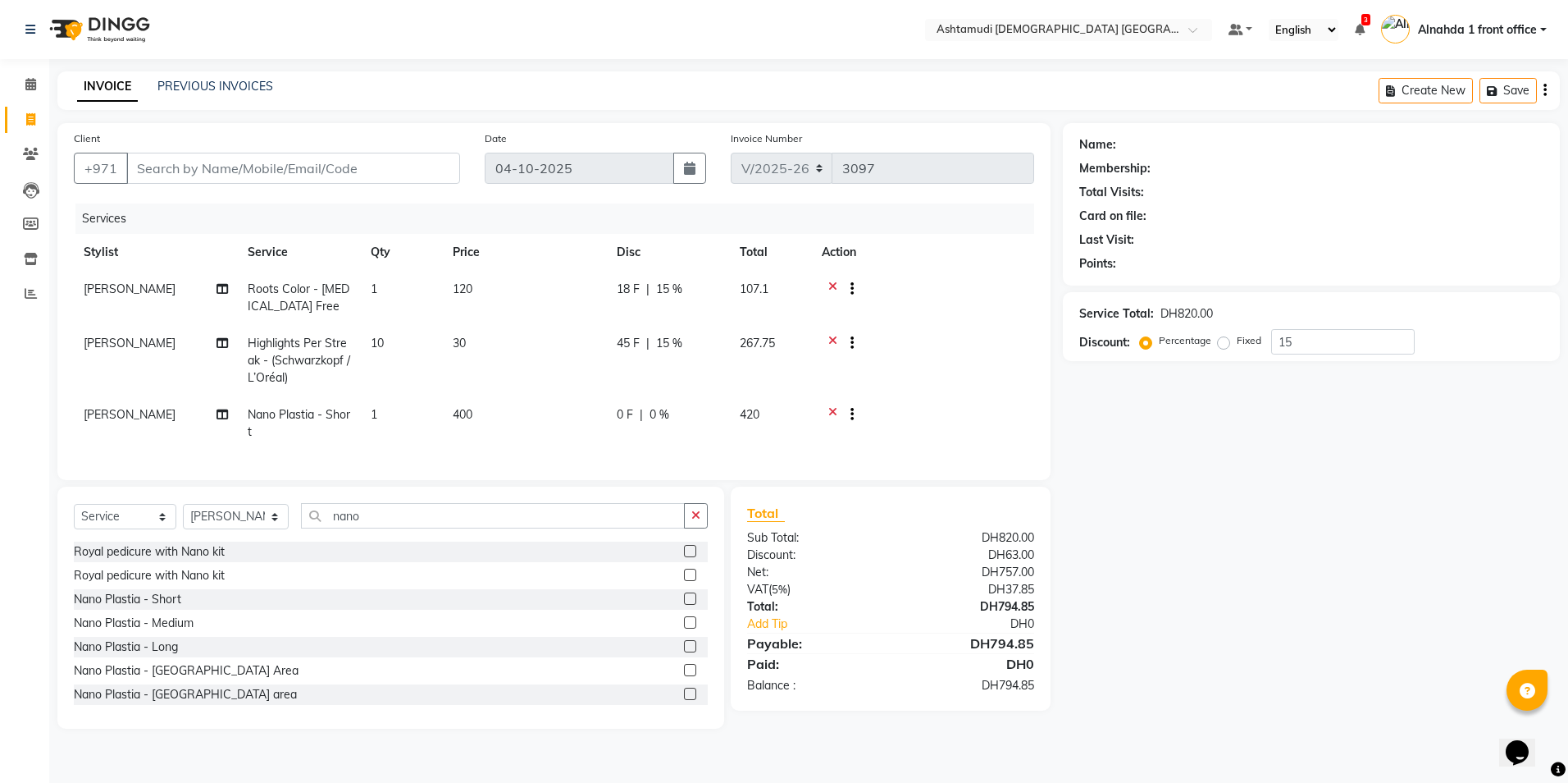
click at [842, 424] on tr "[PERSON_NAME] Nano Plastia - Short 1 400 0 F | 0 % 420" at bounding box center [554, 424] width 961 height 54
click at [207, 169] on input "Client" at bounding box center [293, 168] width 334 height 31
type input "1"
type input "0"
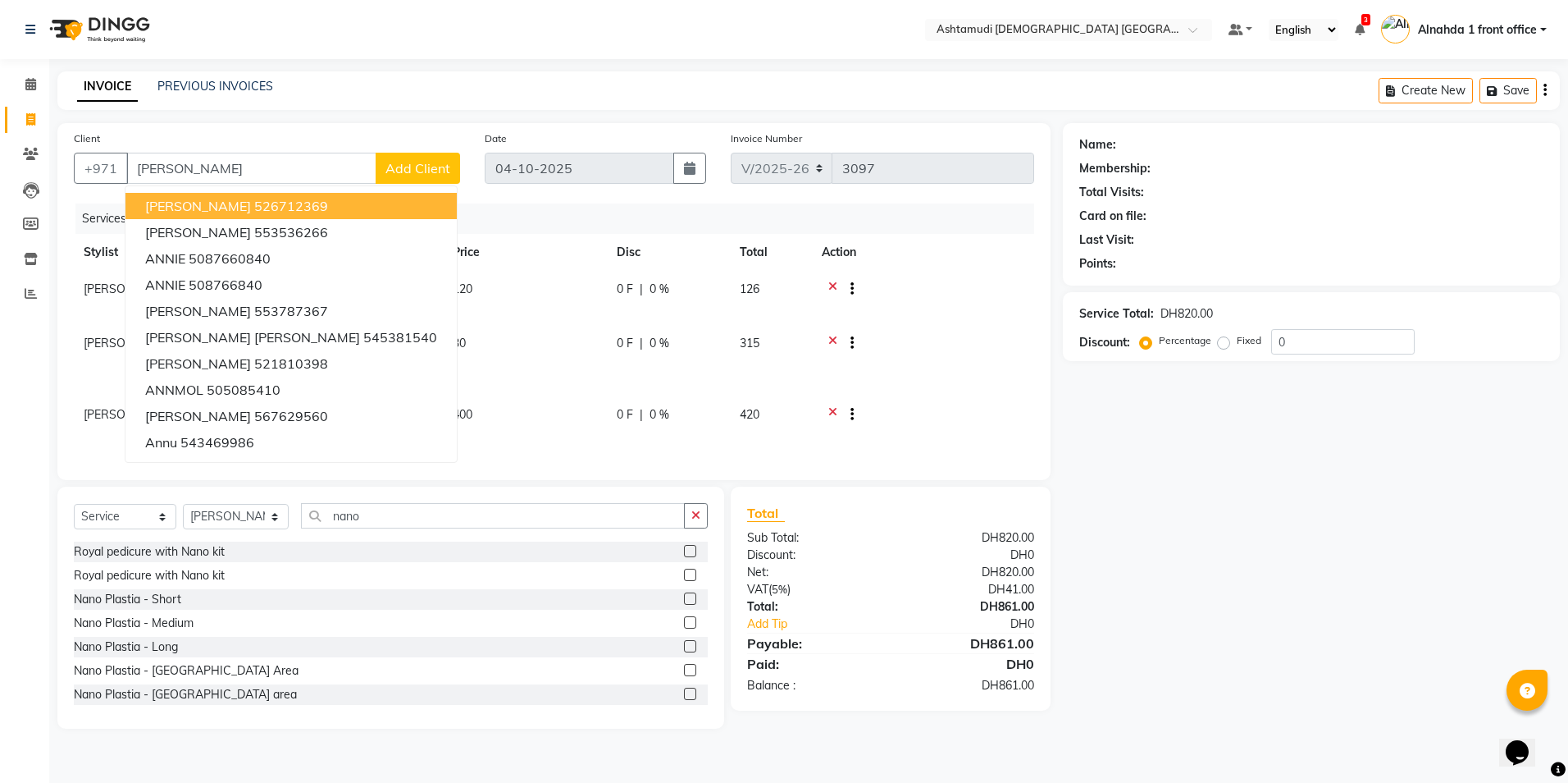
click at [834, 285] on icon at bounding box center [833, 291] width 9 height 21
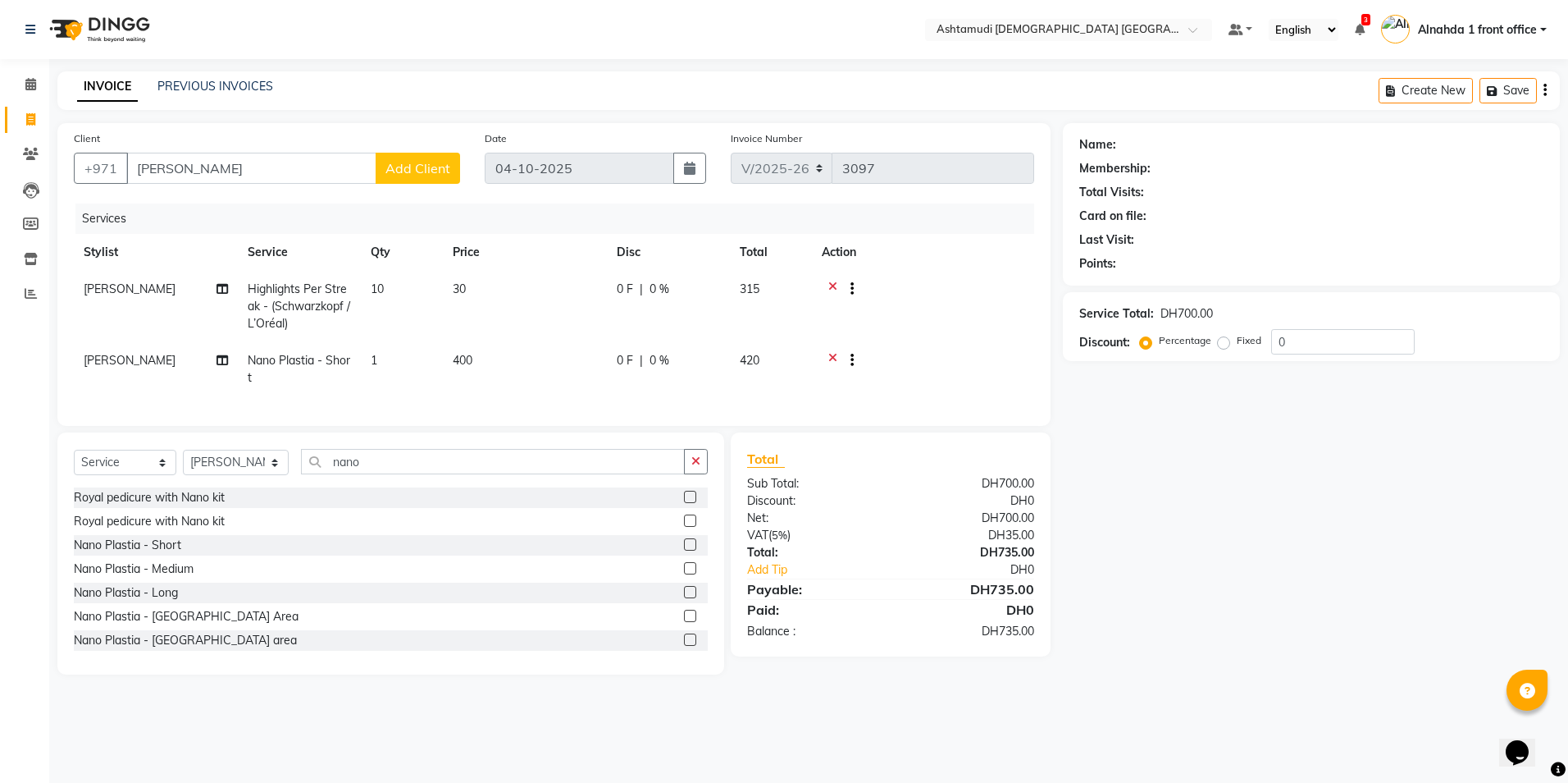
click at [835, 291] on icon at bounding box center [833, 291] width 9 height 21
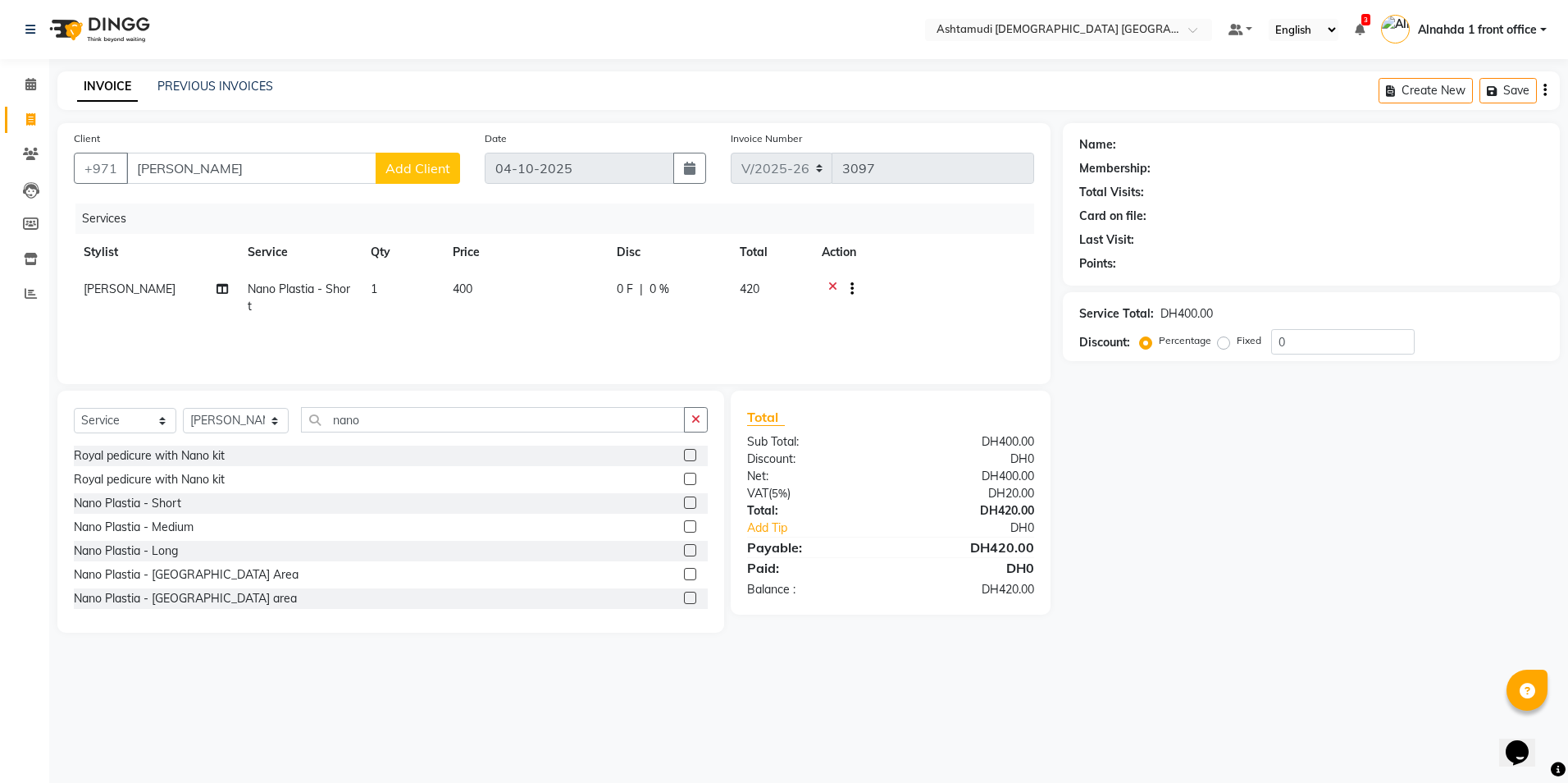
click at [835, 285] on icon at bounding box center [833, 291] width 9 height 21
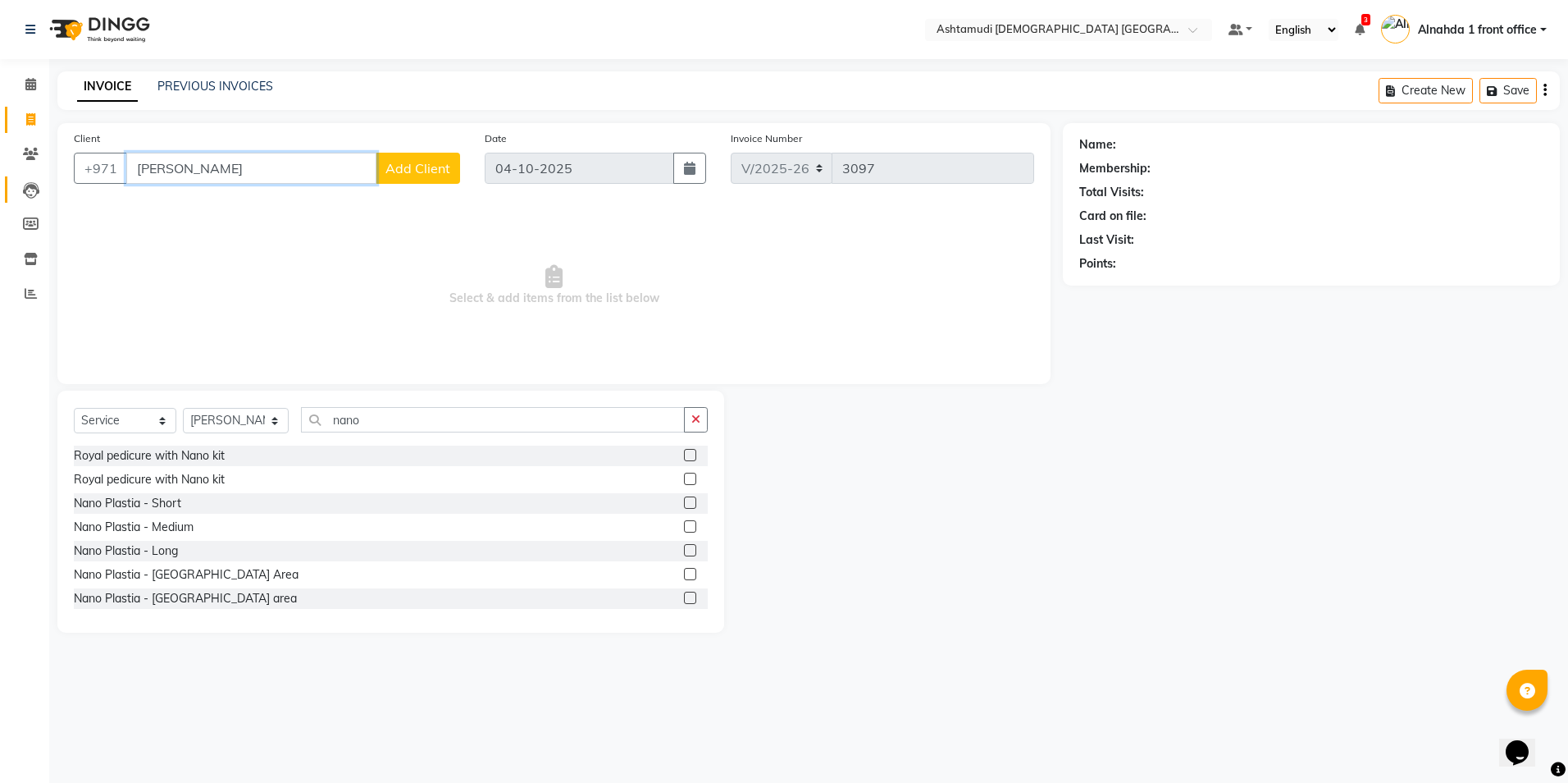
drag, startPoint x: 187, startPoint y: 172, endPoint x: 13, endPoint y: 150, distance: 175.4
click at [13, 176] on app-home "Select Location × Ashtamudi [DEMOGRAPHIC_DATA] Salon [GEOGRAPHIC_DATA], [GEOGRA…" at bounding box center [784, 329] width 1568 height 657
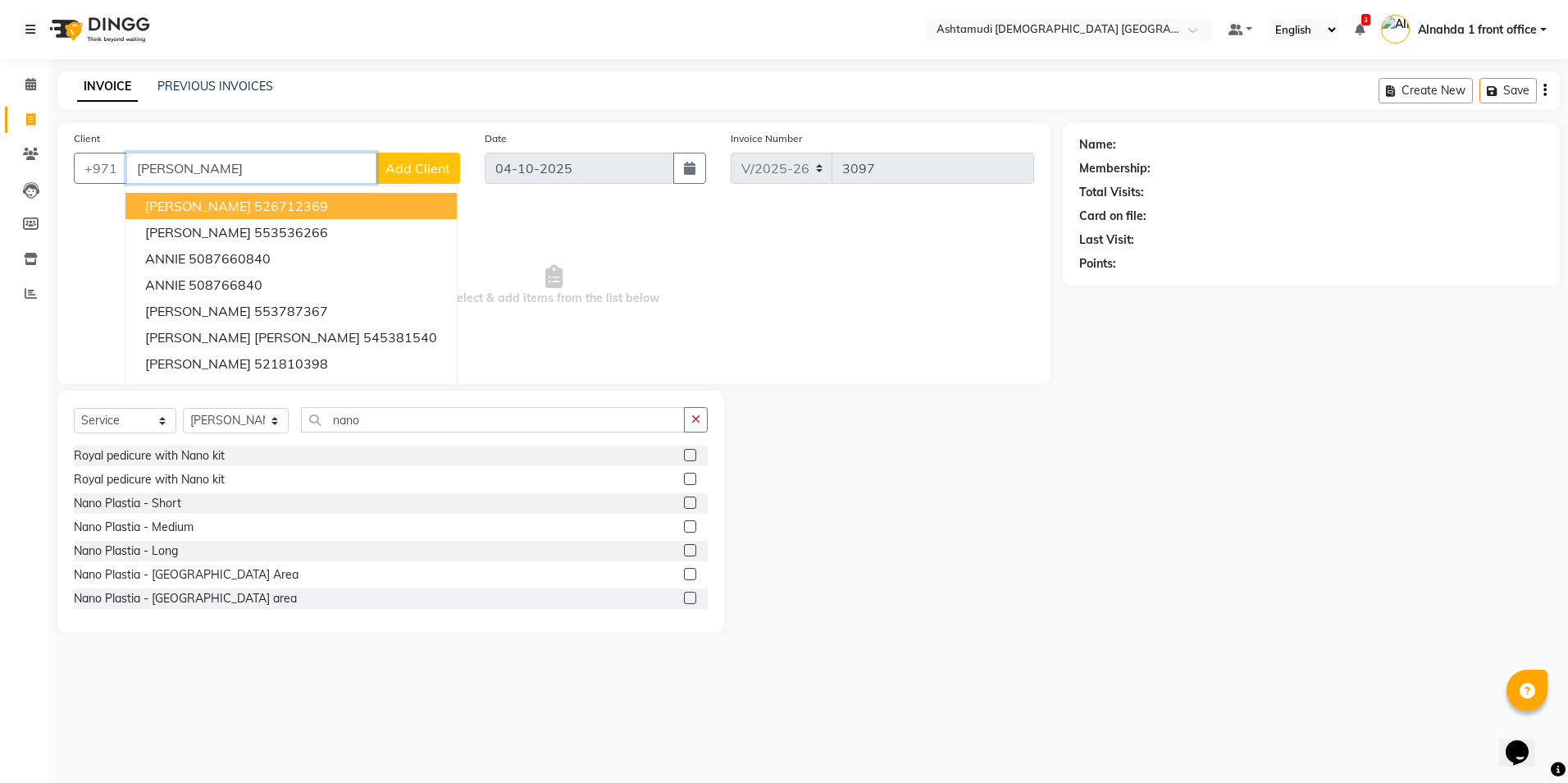
drag, startPoint x: 173, startPoint y: 163, endPoint x: 52, endPoint y: 163, distance: 121.0
click at [52, 163] on div "Client +971 [PERSON_NAME] [PERSON_NAME] 526712369 [PERSON_NAME] 553536266 [PERS…" at bounding box center [553, 378] width 1018 height 510
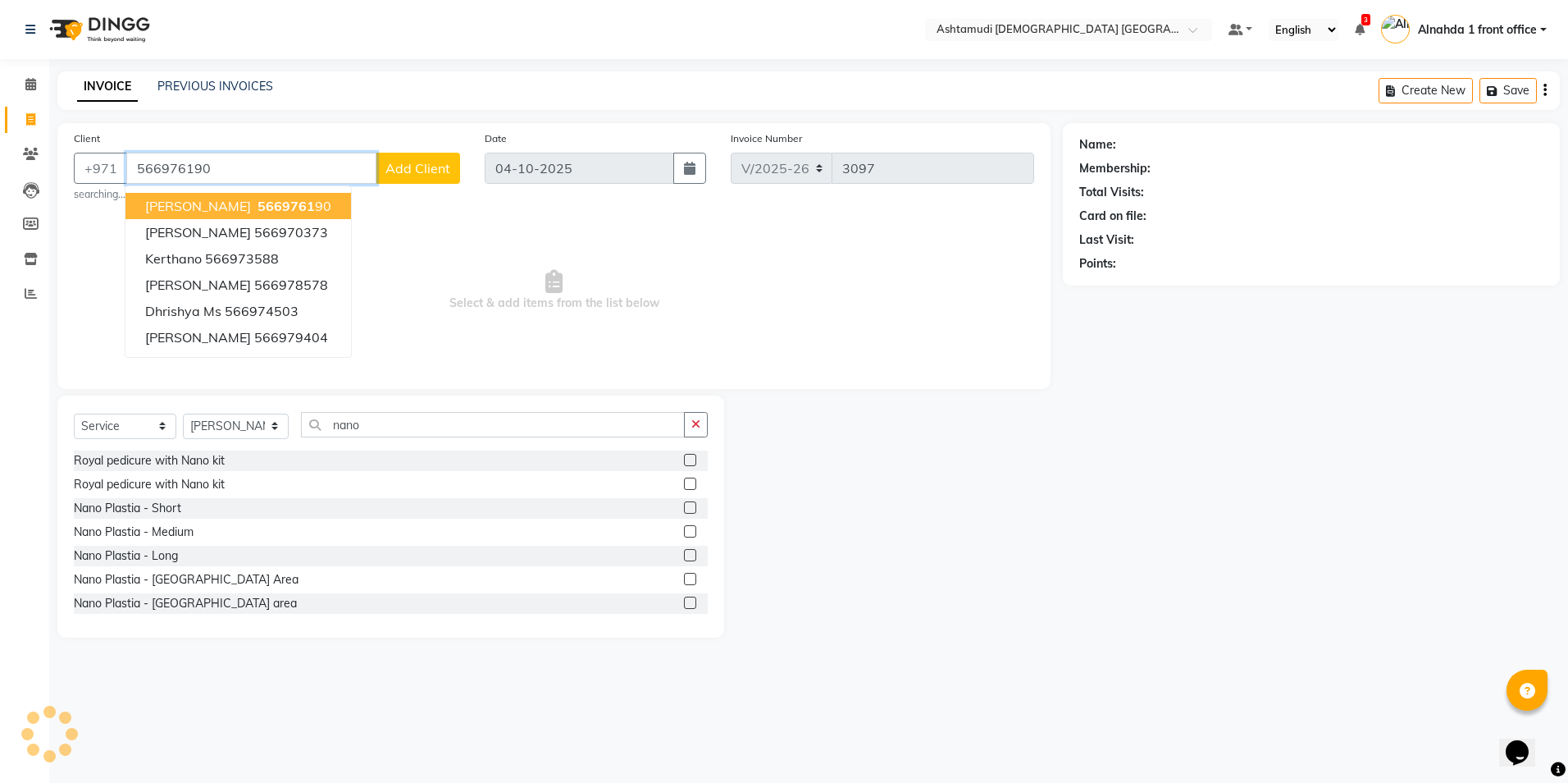
type input "566976190"
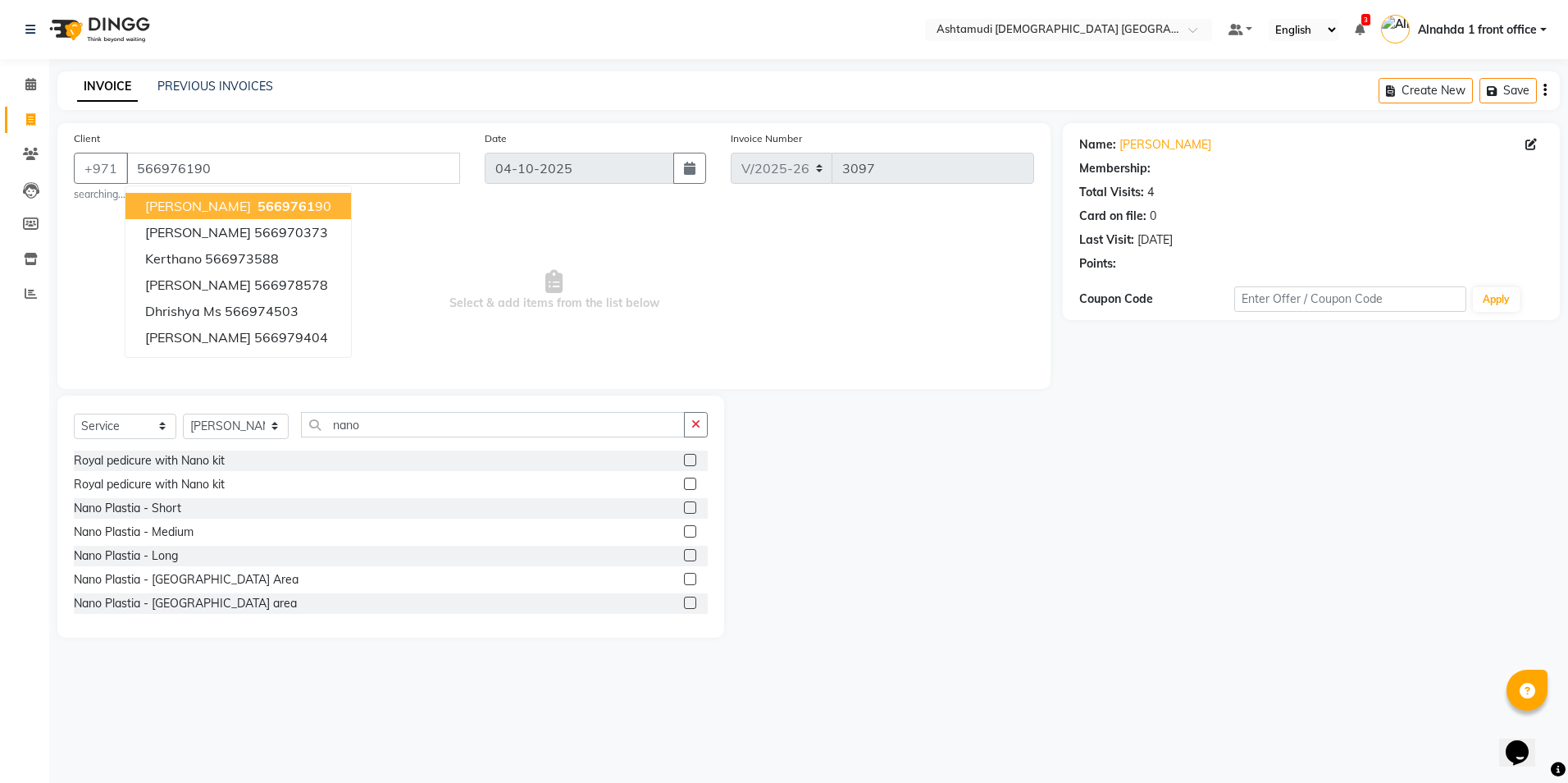
click at [295, 202] on button "[PERSON_NAME] 5669761 90" at bounding box center [239, 206] width 226 height 26
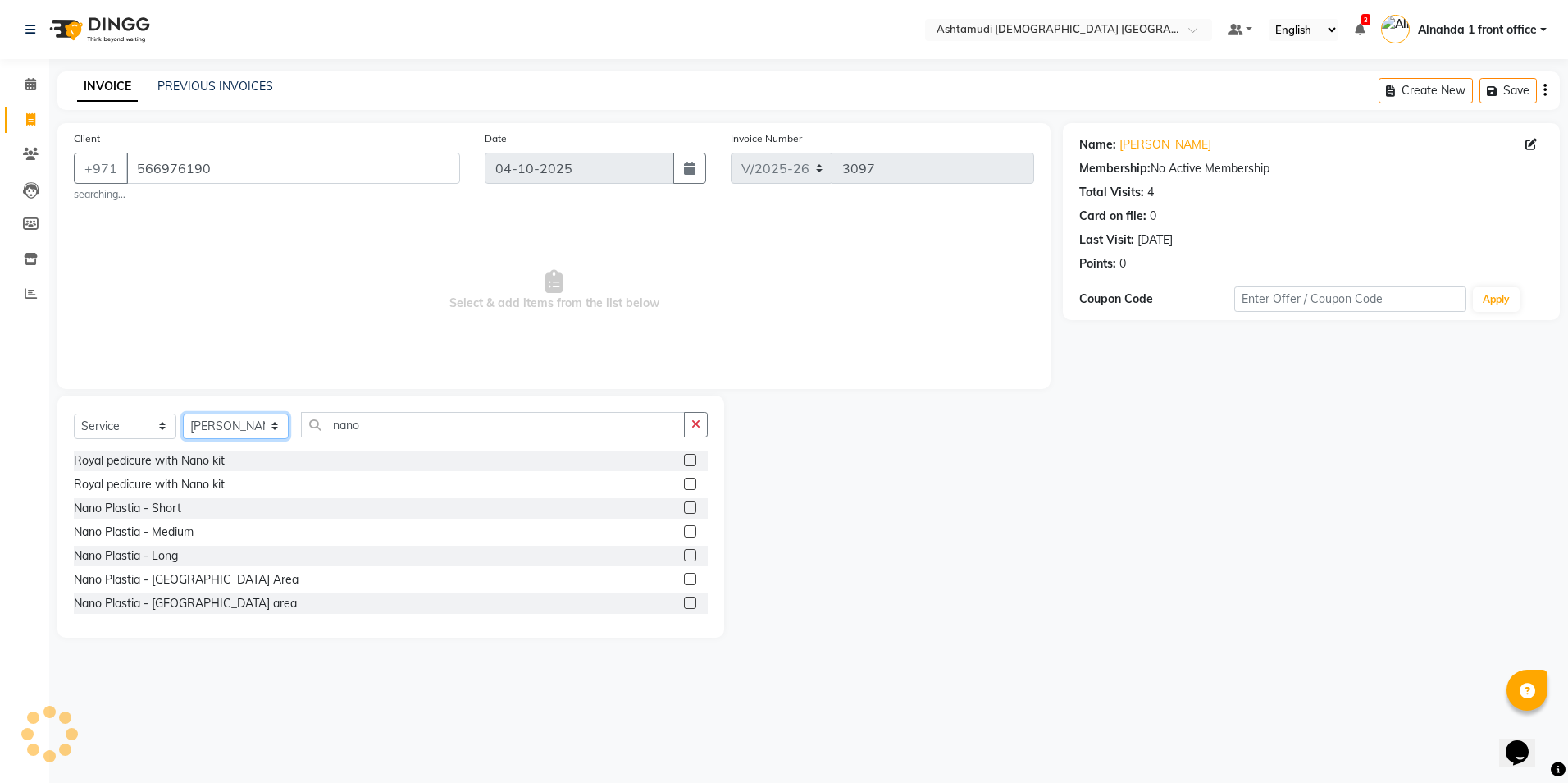
click at [274, 426] on select "Select Stylist Alnahda 1 front office [PERSON_NAME] [PERSON_NAME] DINGG TAB USE…" at bounding box center [235, 426] width 105 height 25
select select "86641"
click at [183, 413] on select "Select Stylist Alnahda 1 front office [PERSON_NAME] [PERSON_NAME] DINGG TAB USE…" at bounding box center [235, 426] width 105 height 25
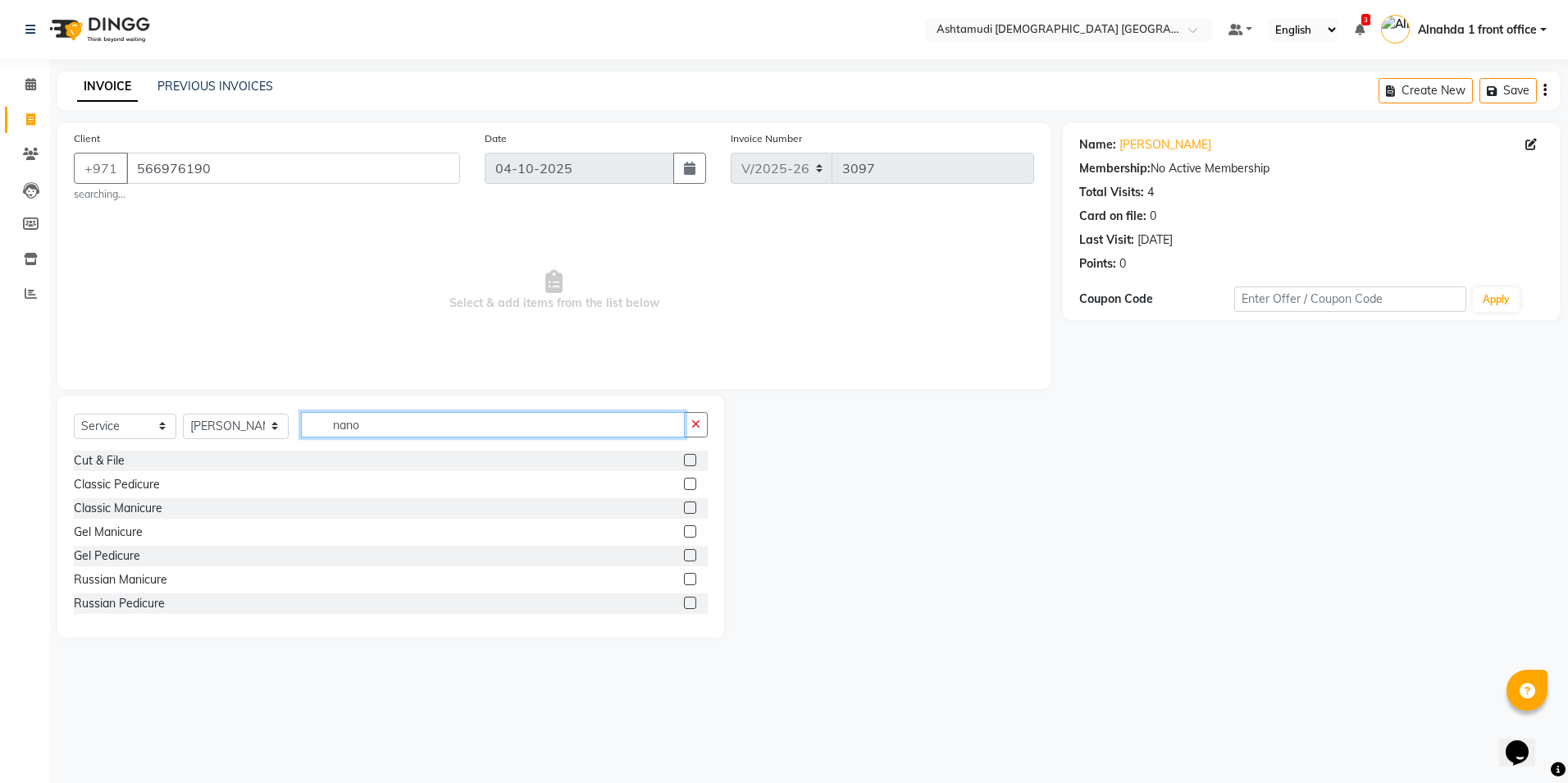
drag, startPoint x: 374, startPoint y: 422, endPoint x: 244, endPoint y: 426, distance: 130.1
click at [244, 426] on div "Select Service Product Membership Package Voucher Prepaid Gift Card Select Styl…" at bounding box center [391, 430] width 634 height 38
type input "eye"
click at [684, 553] on label at bounding box center [689, 554] width 12 height 12
click at [684, 553] on input "checkbox" at bounding box center [688, 555] width 10 height 10
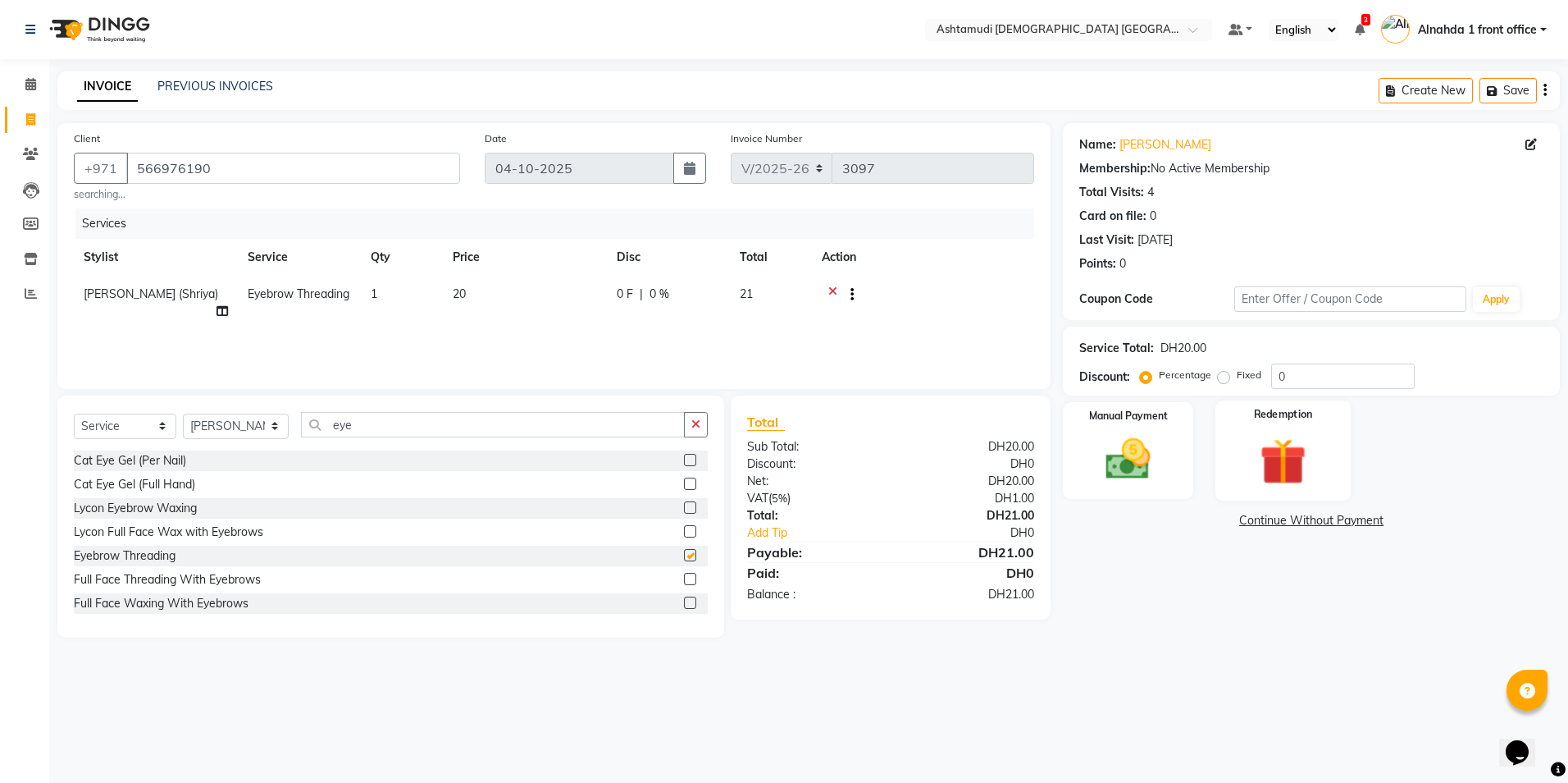
checkbox input "false"
click at [1332, 385] on input "0" at bounding box center [1343, 376] width 144 height 25
type input "015"
click at [1117, 459] on img at bounding box center [1129, 459] width 76 height 54
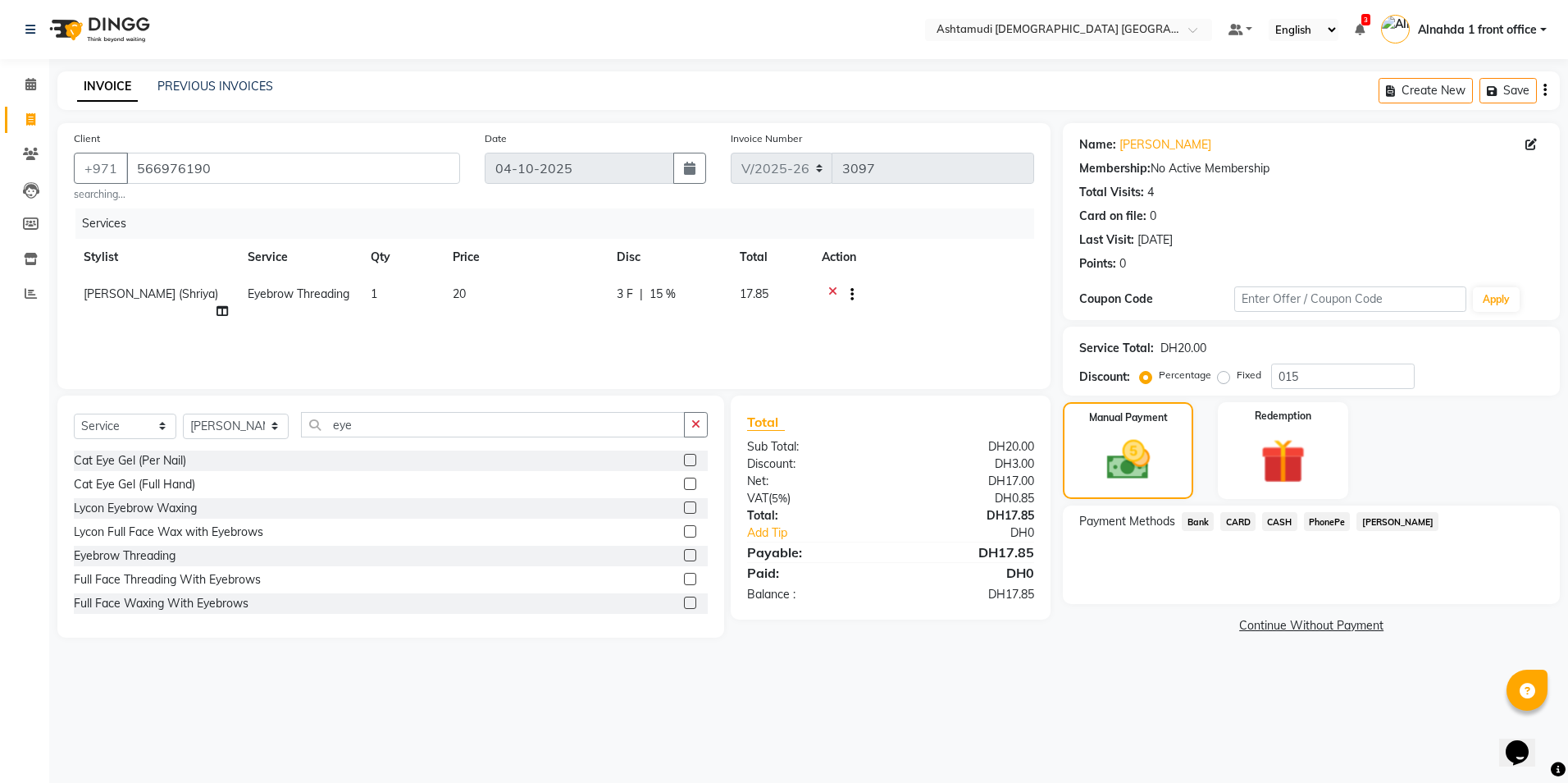
click at [1233, 521] on span "CARD" at bounding box center [1238, 522] width 35 height 19
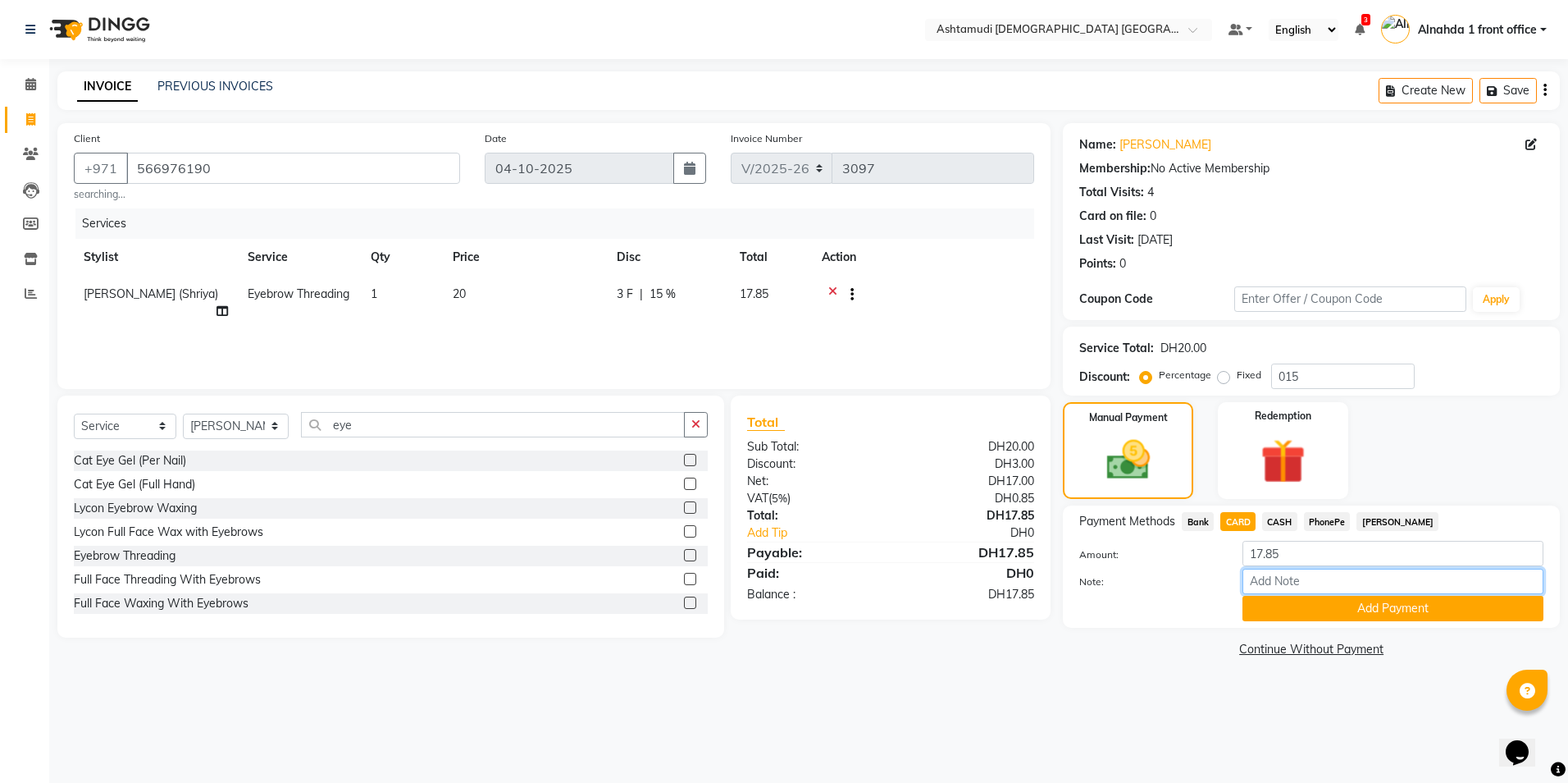
click at [1270, 588] on input "Note:" at bounding box center [1393, 580] width 301 height 25
type input "presila"
click at [1339, 615] on button "Add Payment" at bounding box center [1393, 608] width 301 height 25
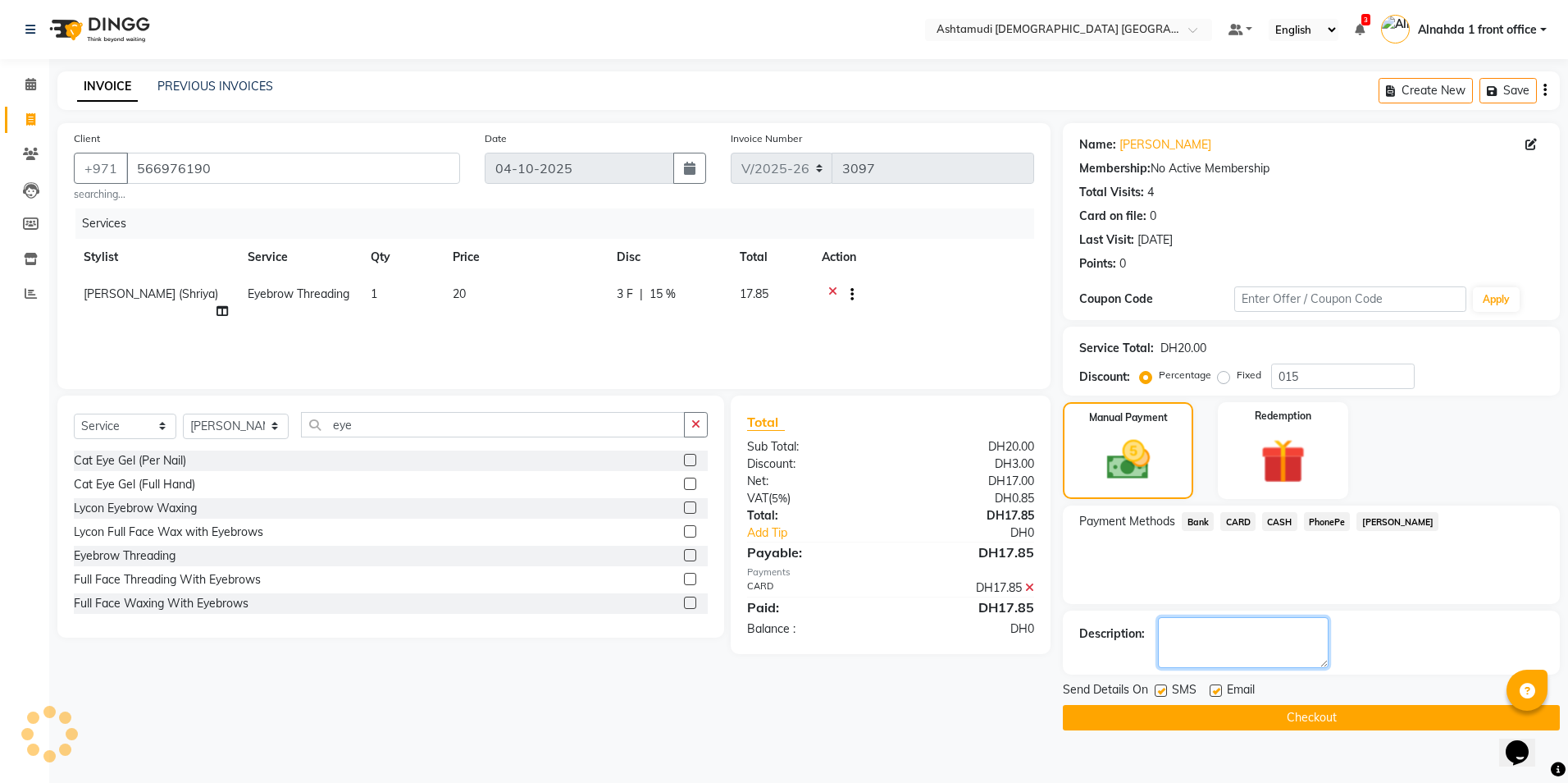
click at [1218, 650] on textarea at bounding box center [1243, 642] width 171 height 51
type textarea "2377"
click at [1318, 720] on button "Checkout" at bounding box center [1311, 717] width 497 height 25
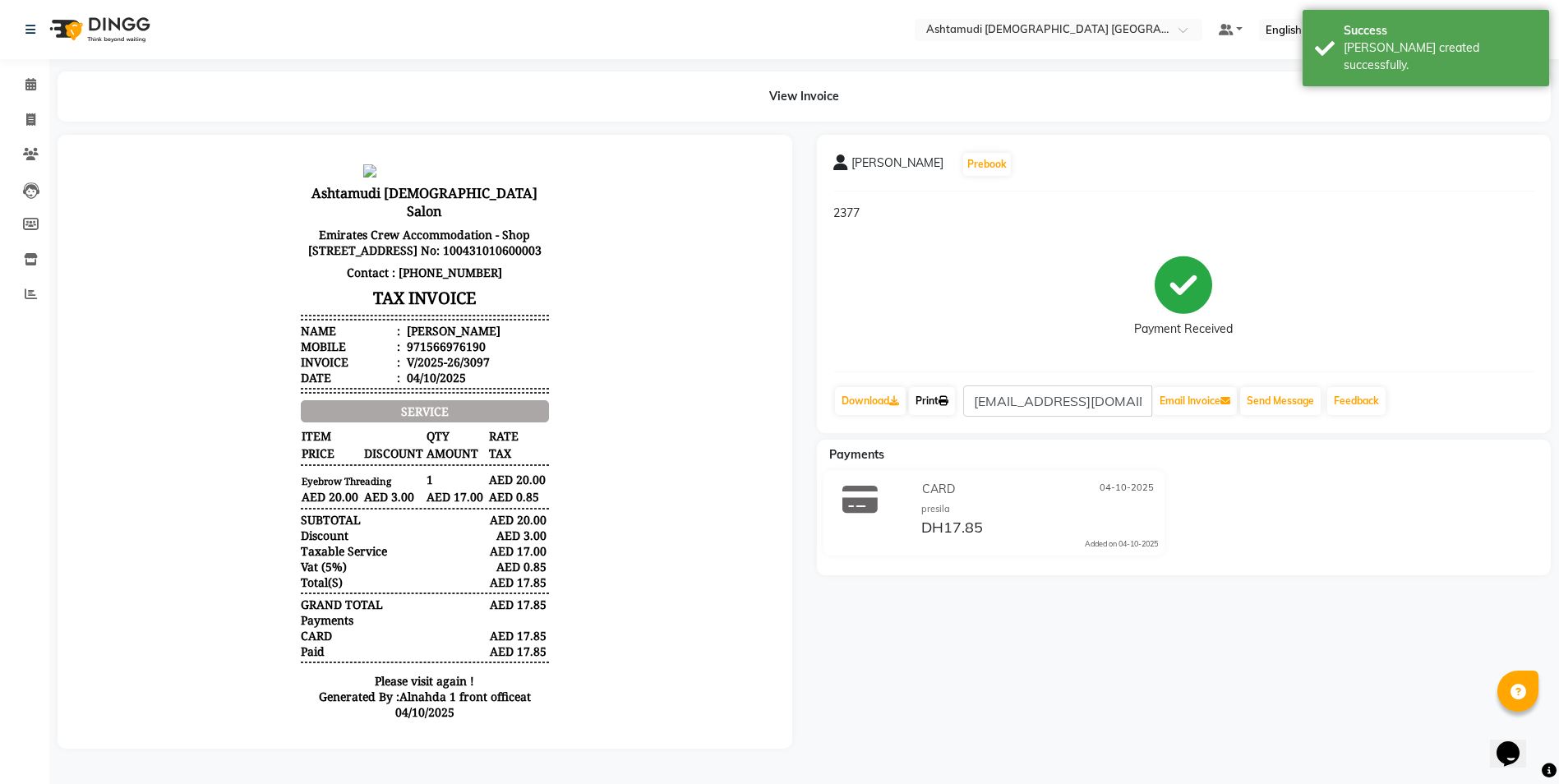
click at [940, 403] on link "Print" at bounding box center [932, 401] width 46 height 28
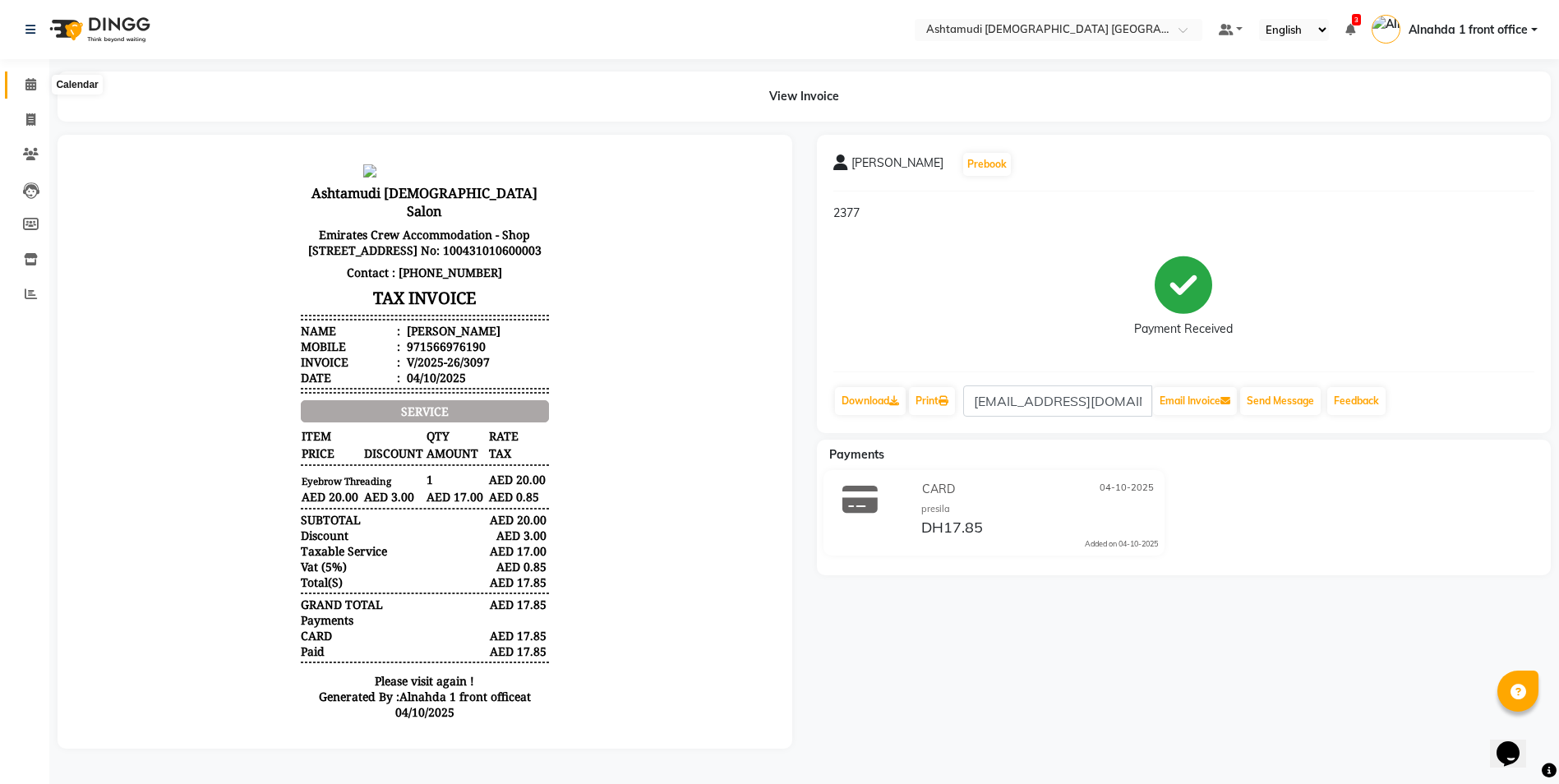
click at [32, 88] on icon at bounding box center [30, 84] width 10 height 12
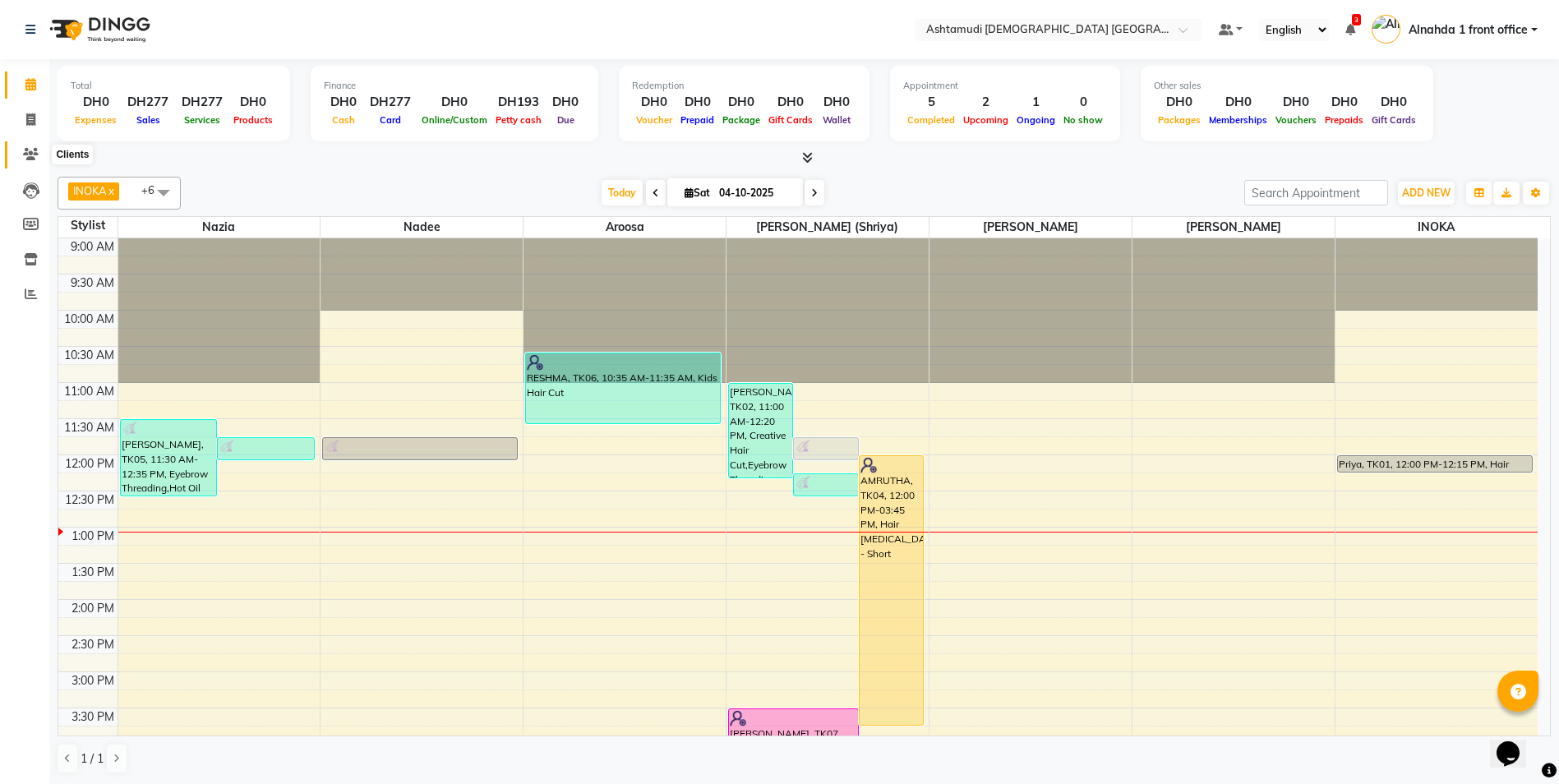
click at [31, 157] on icon at bounding box center [31, 153] width 16 height 12
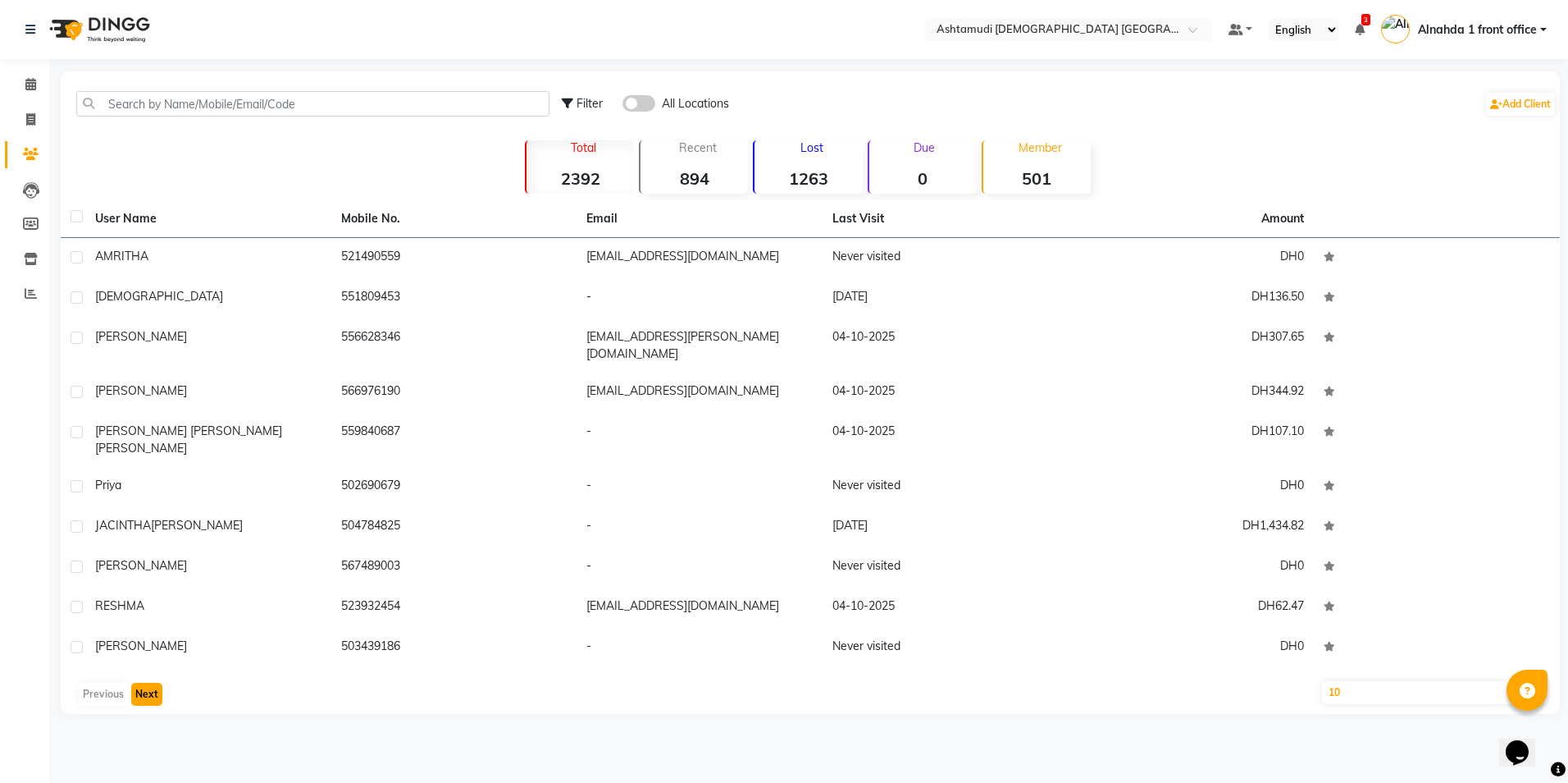
click at [146, 683] on button "Next" at bounding box center [146, 694] width 31 height 23
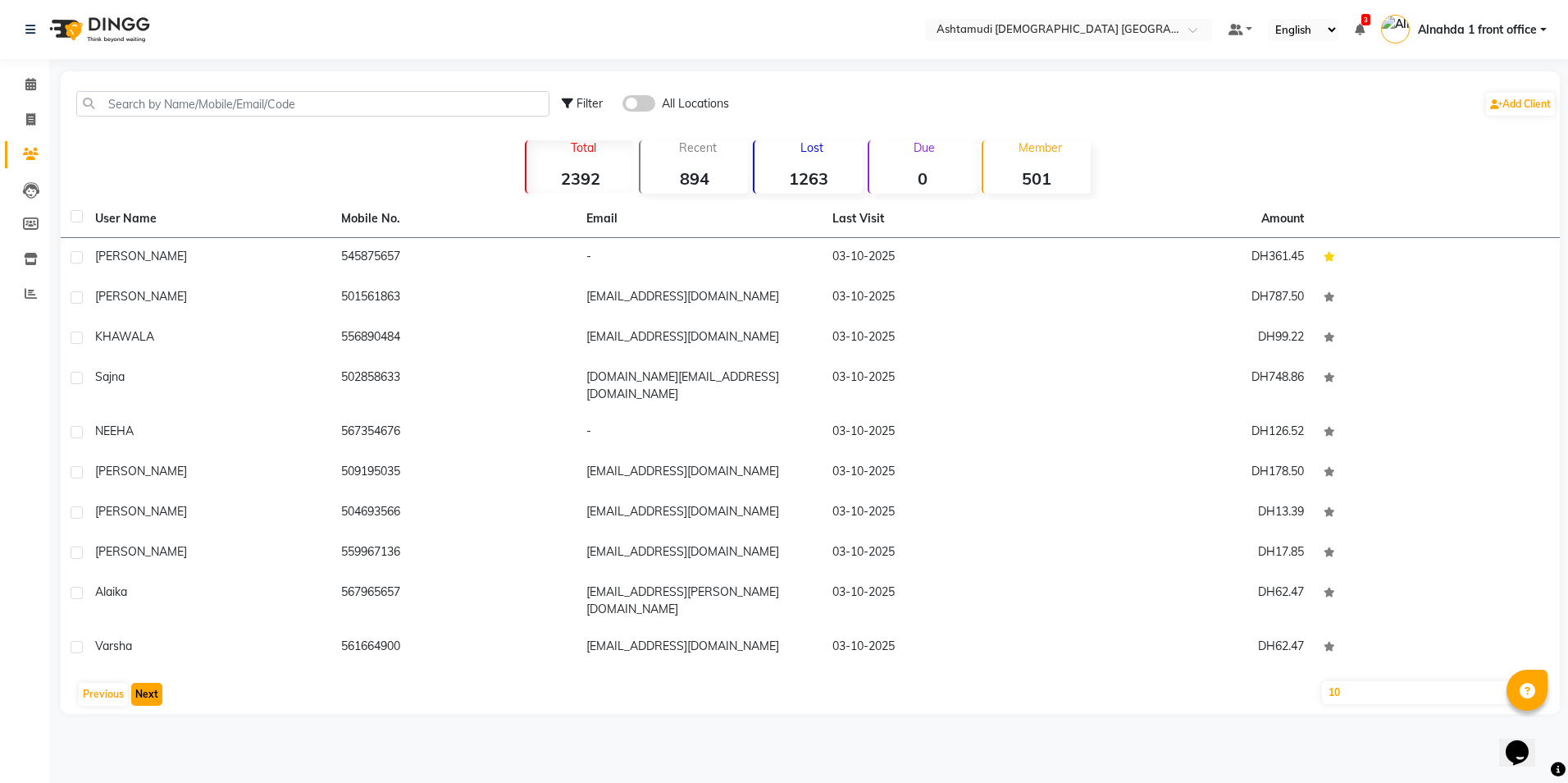
click at [146, 683] on button "Next" at bounding box center [146, 694] width 31 height 23
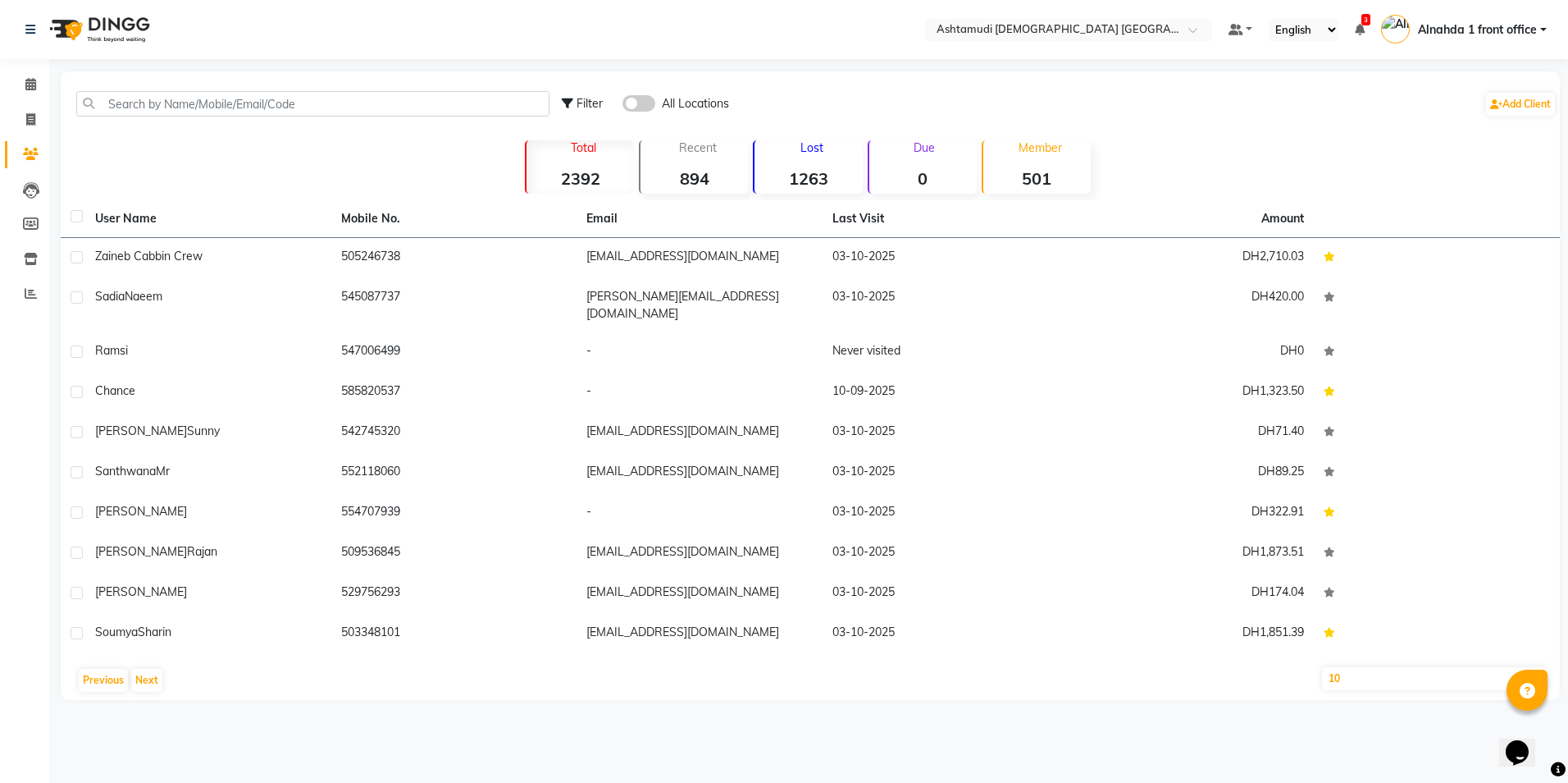
click at [1036, 170] on strong "501" at bounding box center [1036, 178] width 107 height 21
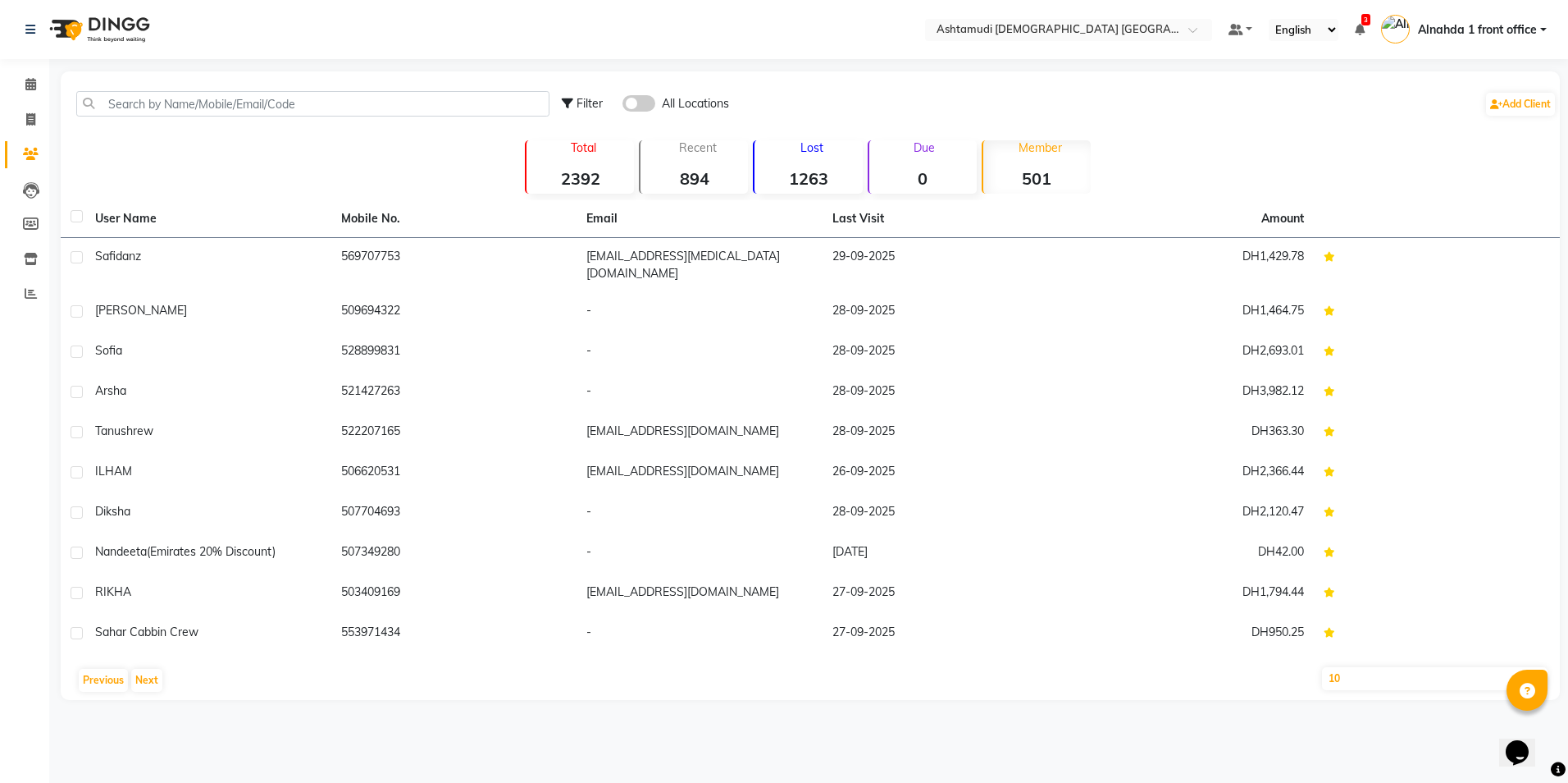
click at [699, 159] on div "Recent 894" at bounding box center [693, 166] width 109 height 53
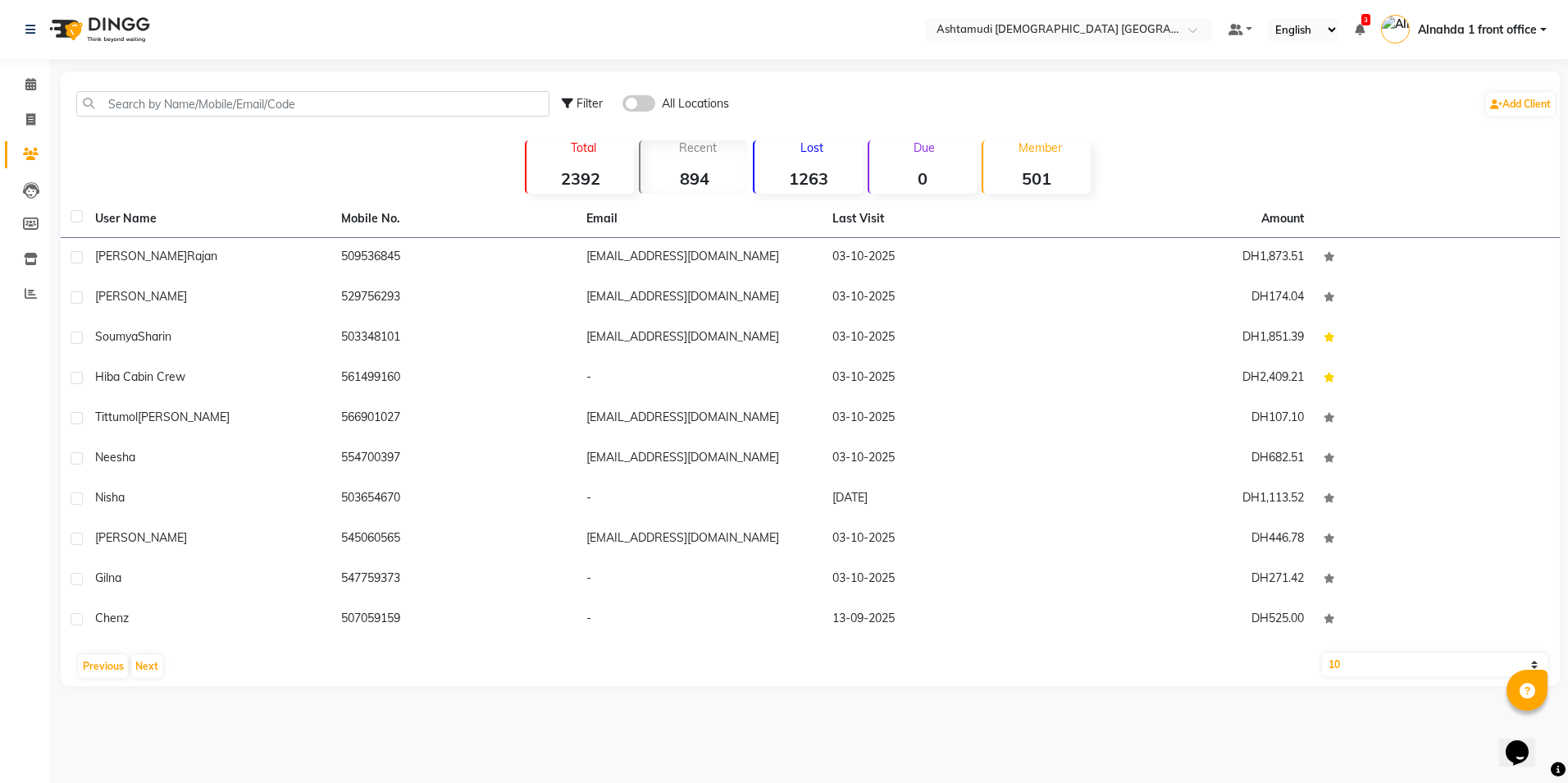
click at [819, 181] on strong "1263" at bounding box center [808, 178] width 107 height 21
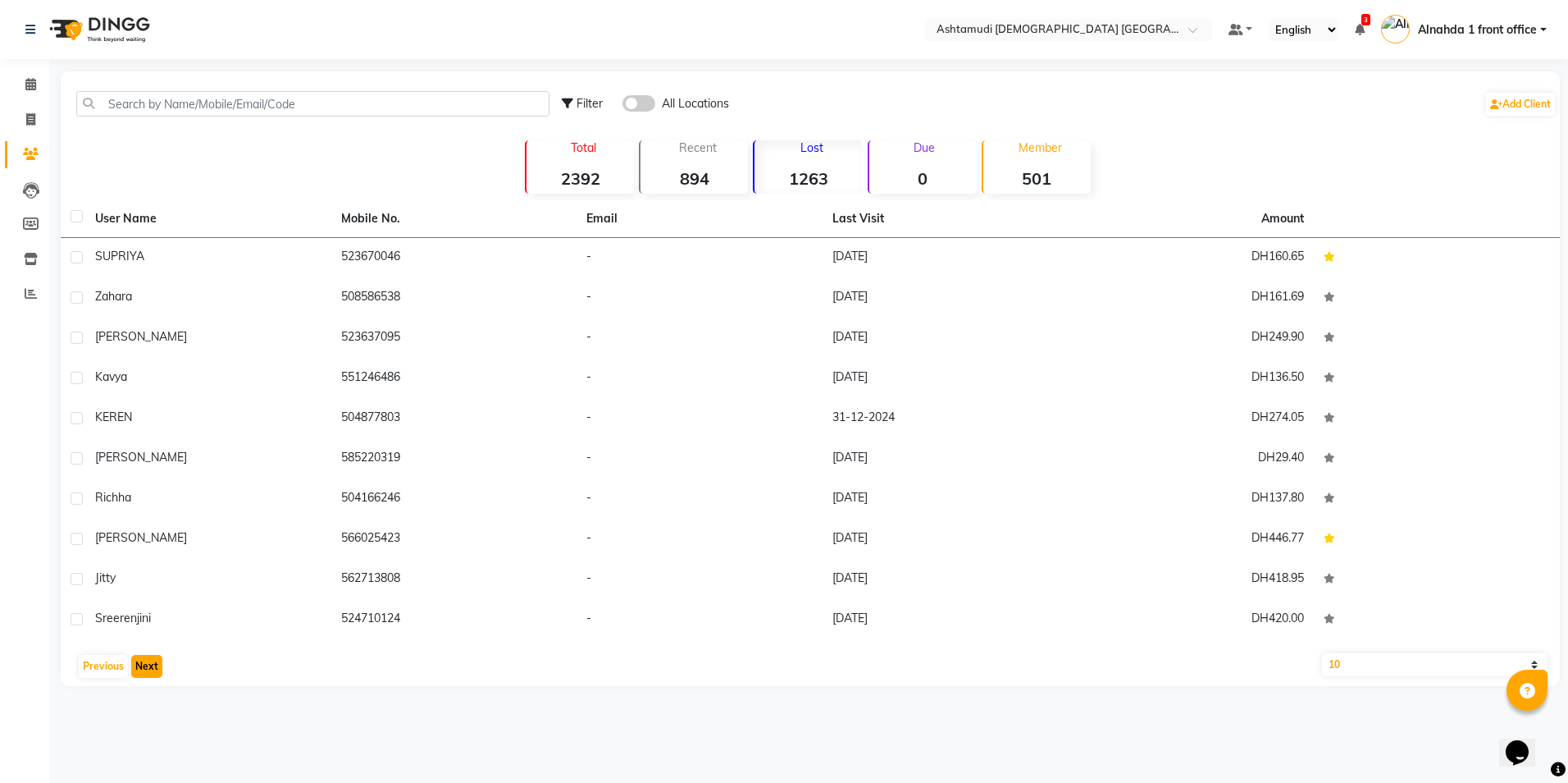
click at [141, 666] on button "Next" at bounding box center [146, 666] width 31 height 23
click at [152, 666] on button "Next" at bounding box center [146, 666] width 31 height 23
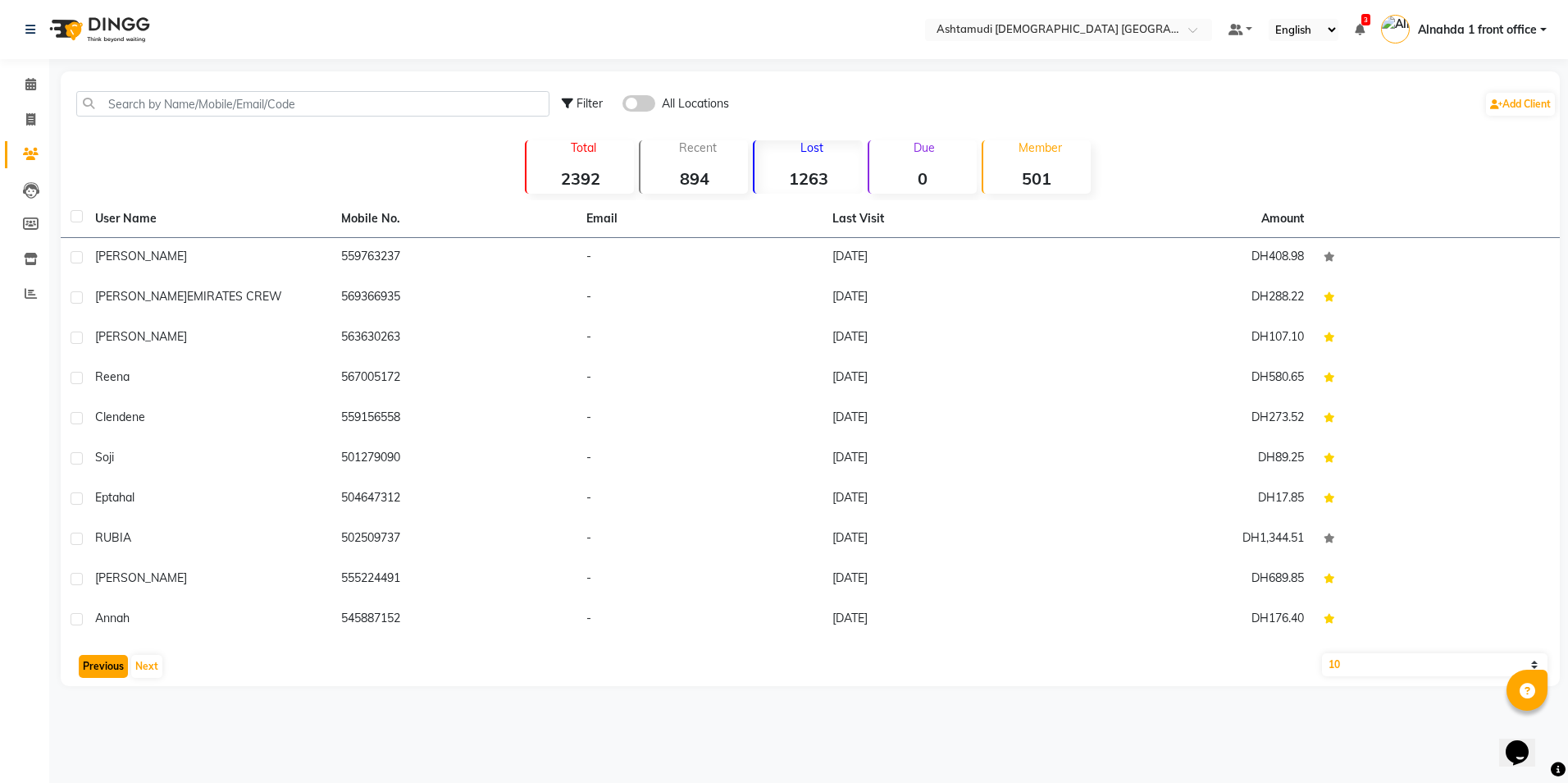
click at [94, 663] on button "Previous" at bounding box center [103, 666] width 49 height 23
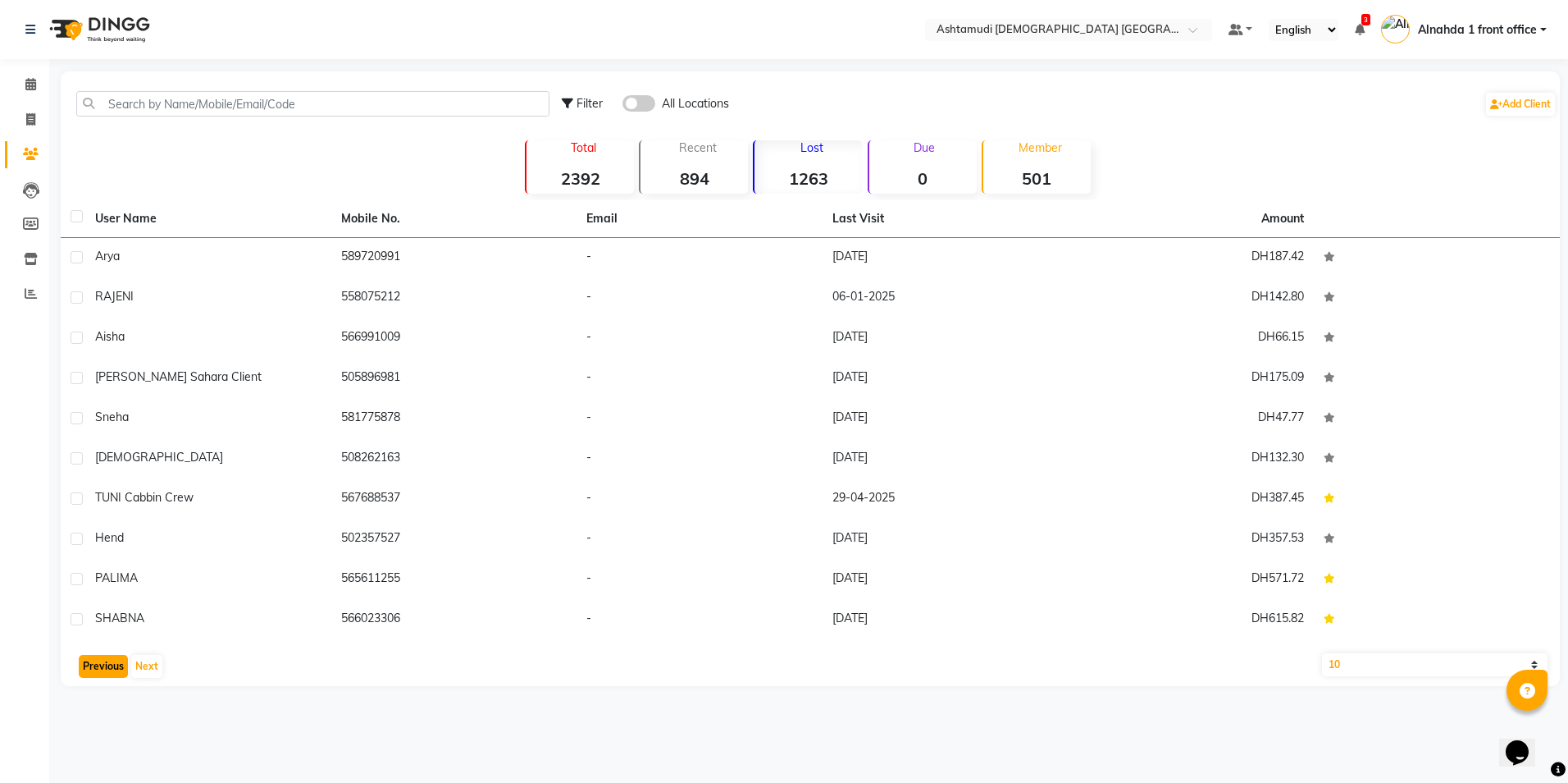
click at [94, 663] on button "Previous" at bounding box center [103, 666] width 49 height 23
click at [99, 661] on button "Previous" at bounding box center [103, 666] width 49 height 23
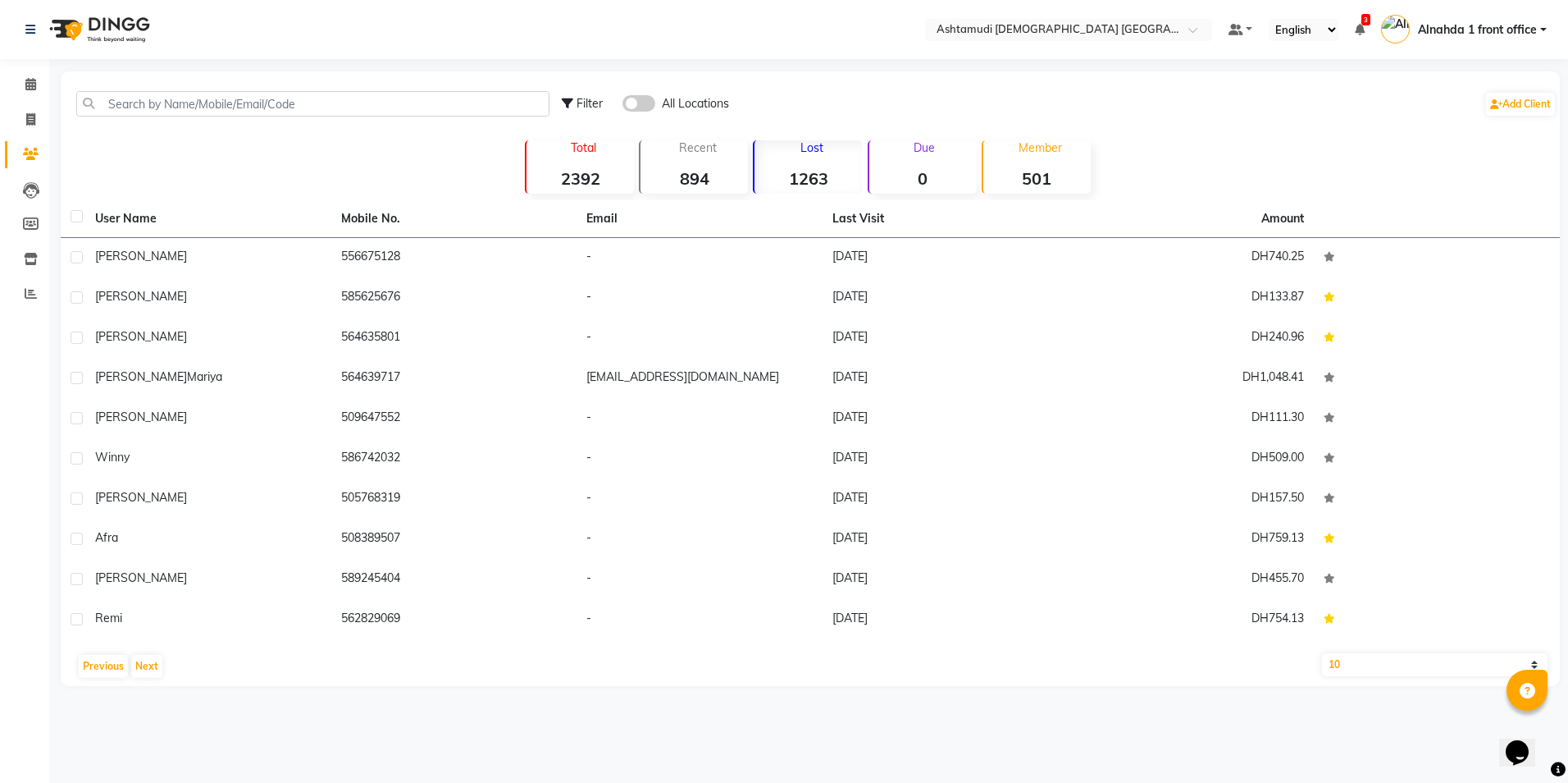
click at [828, 159] on div "Lost 1263" at bounding box center [807, 166] width 109 height 53
click at [811, 166] on div "Lost 1263" at bounding box center [807, 166] width 109 height 53
click at [146, 665] on button "Next" at bounding box center [146, 666] width 31 height 23
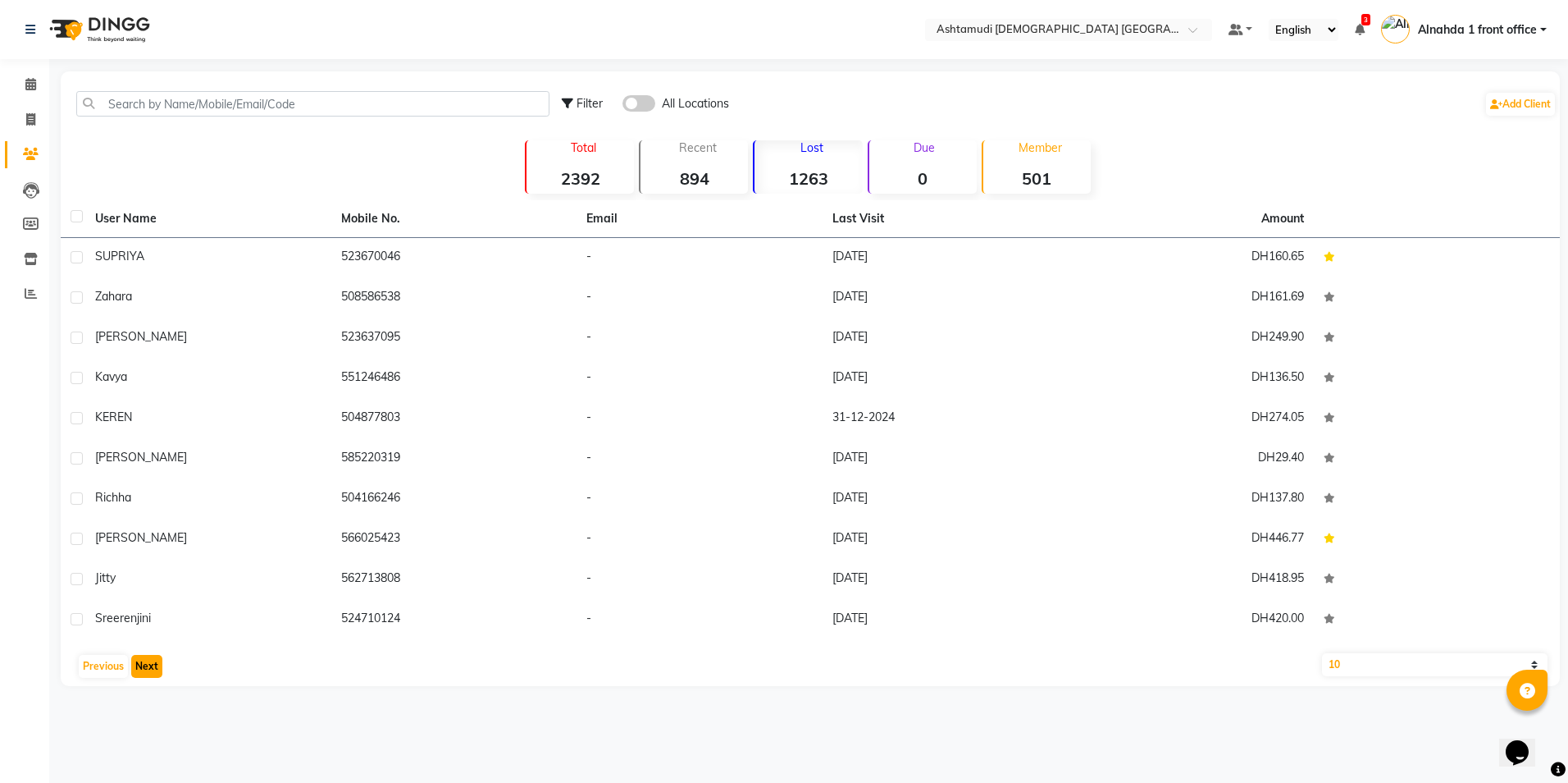
click at [146, 664] on button "Next" at bounding box center [146, 666] width 31 height 23
click at [152, 676] on button "Next" at bounding box center [146, 666] width 31 height 23
click at [151, 662] on button "Next" at bounding box center [146, 666] width 31 height 23
click at [153, 667] on button "Next" at bounding box center [146, 666] width 31 height 23
click at [29, 84] on icon at bounding box center [30, 84] width 10 height 12
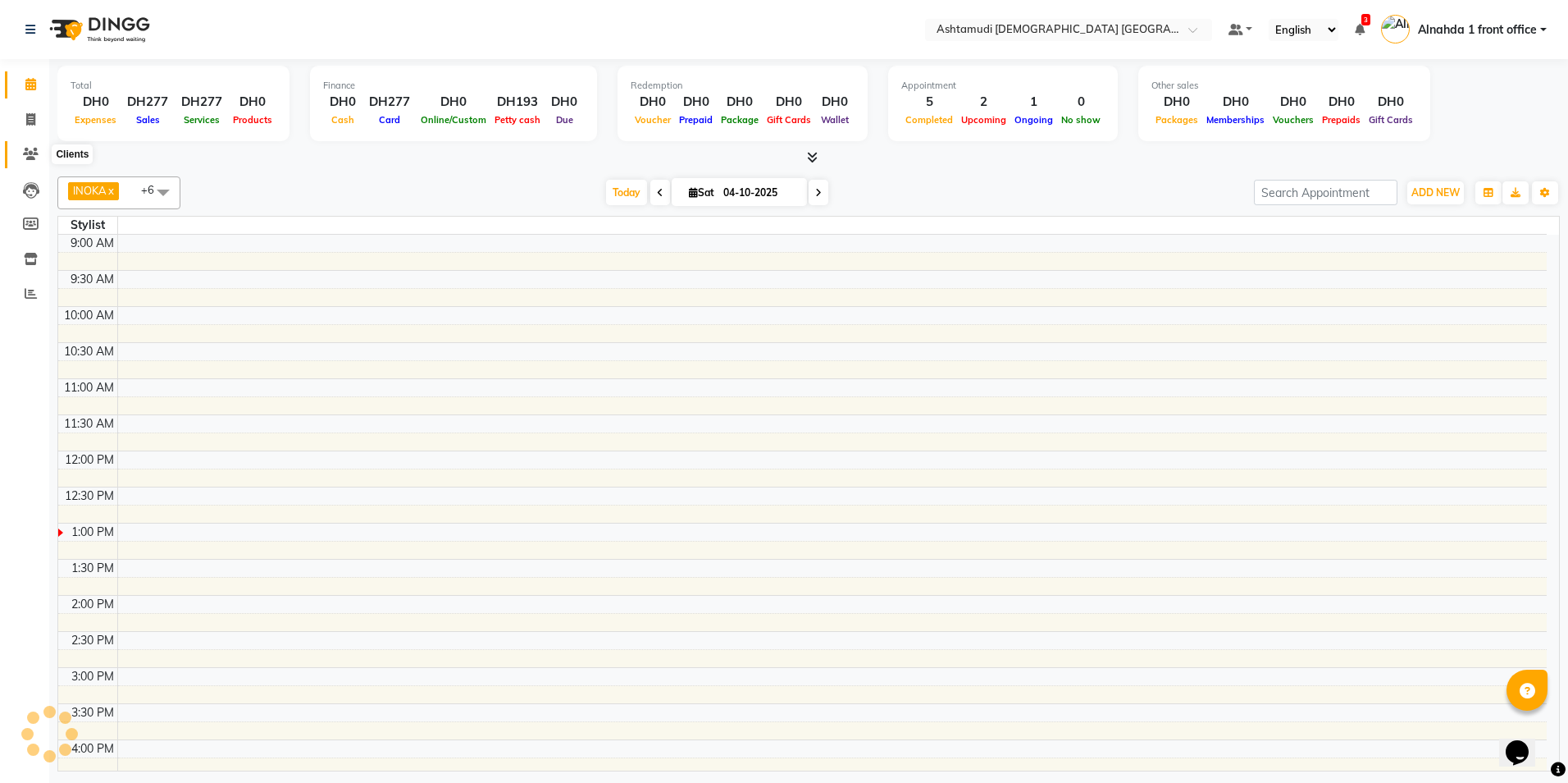
click at [32, 157] on icon at bounding box center [31, 153] width 16 height 12
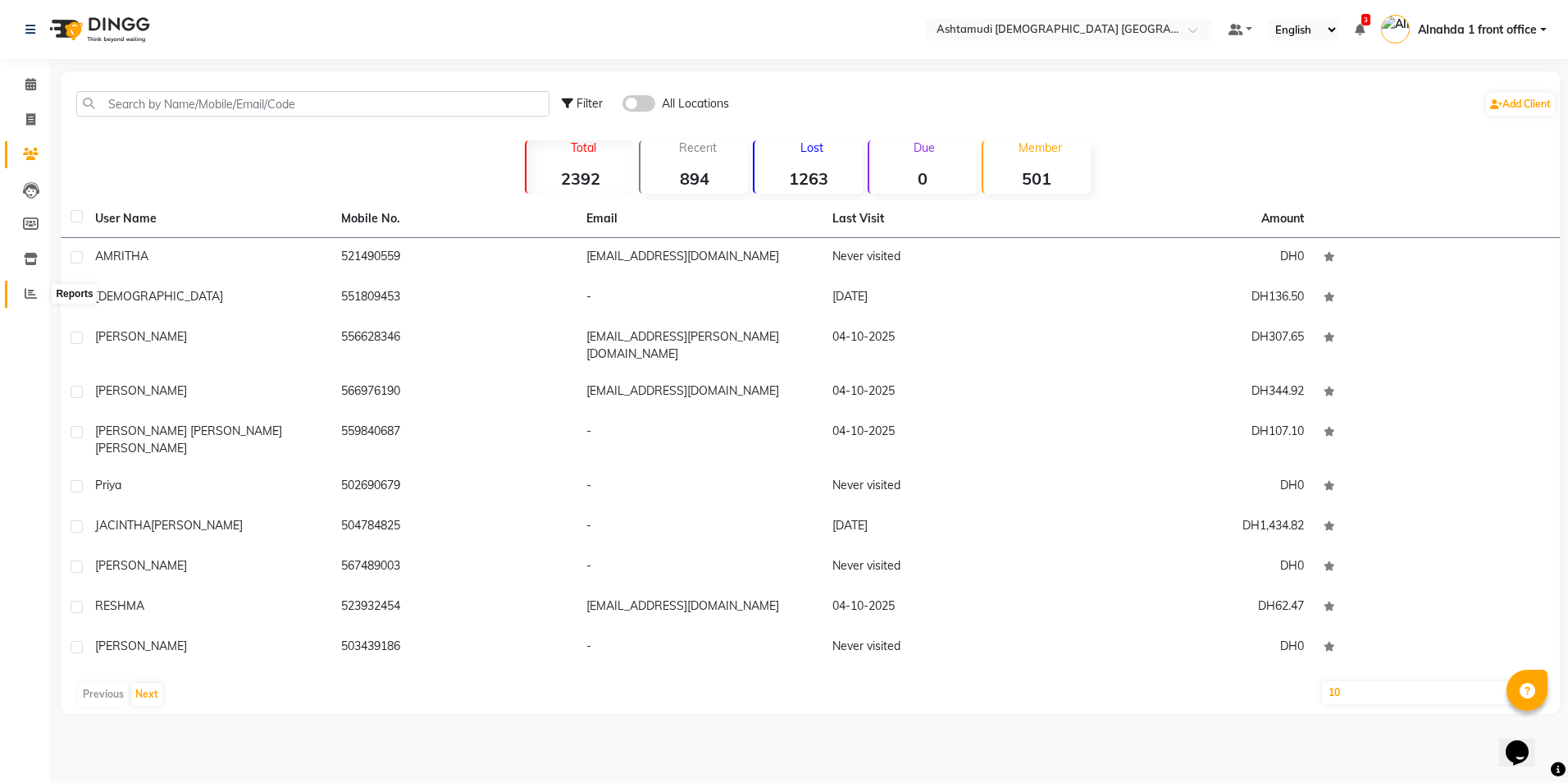
click at [35, 299] on icon at bounding box center [30, 293] width 12 height 12
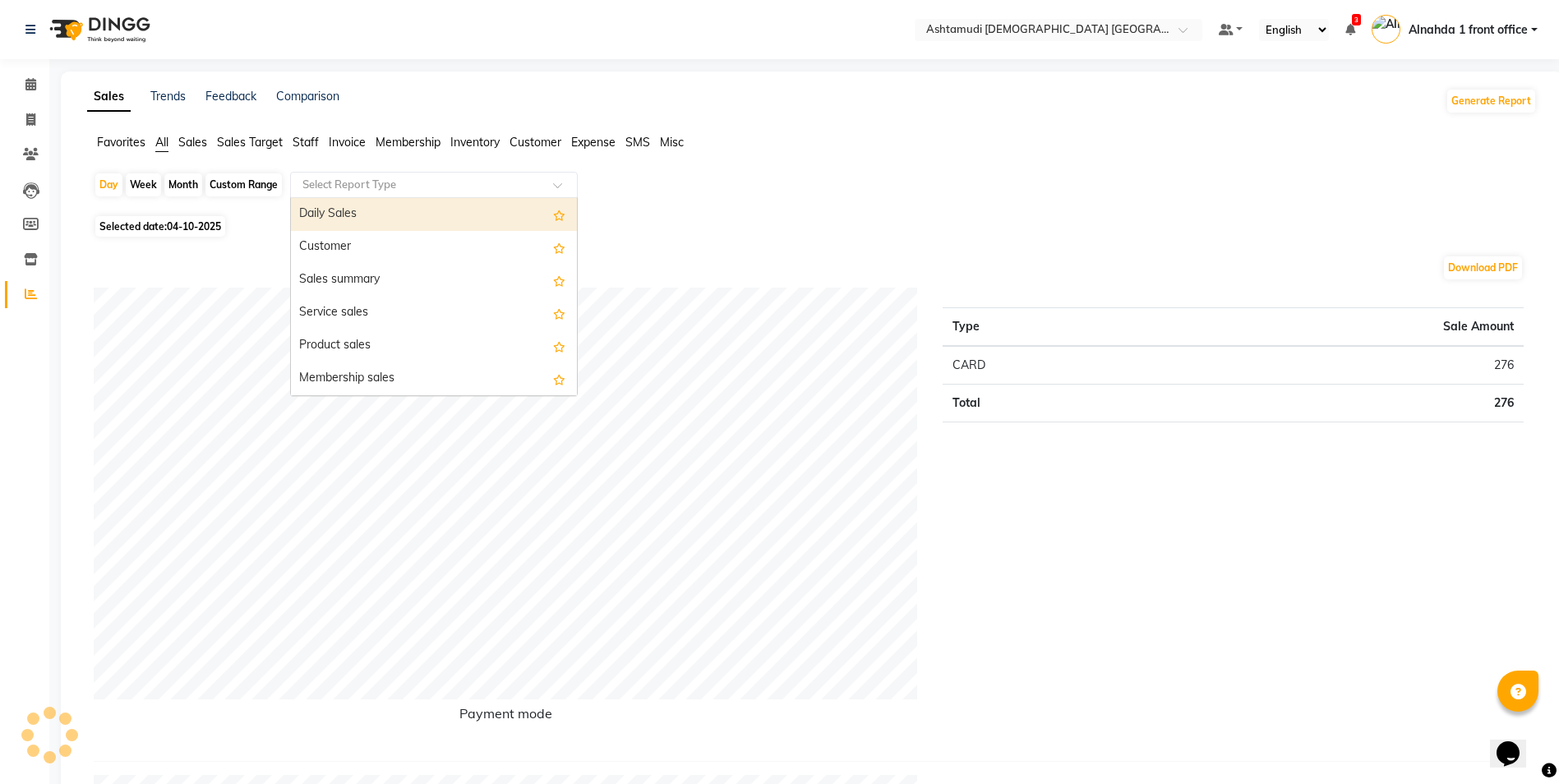
click at [442, 175] on div "Select Report Type" at bounding box center [434, 185] width 288 height 26
click at [447, 215] on div "Daily Sales" at bounding box center [434, 214] width 286 height 33
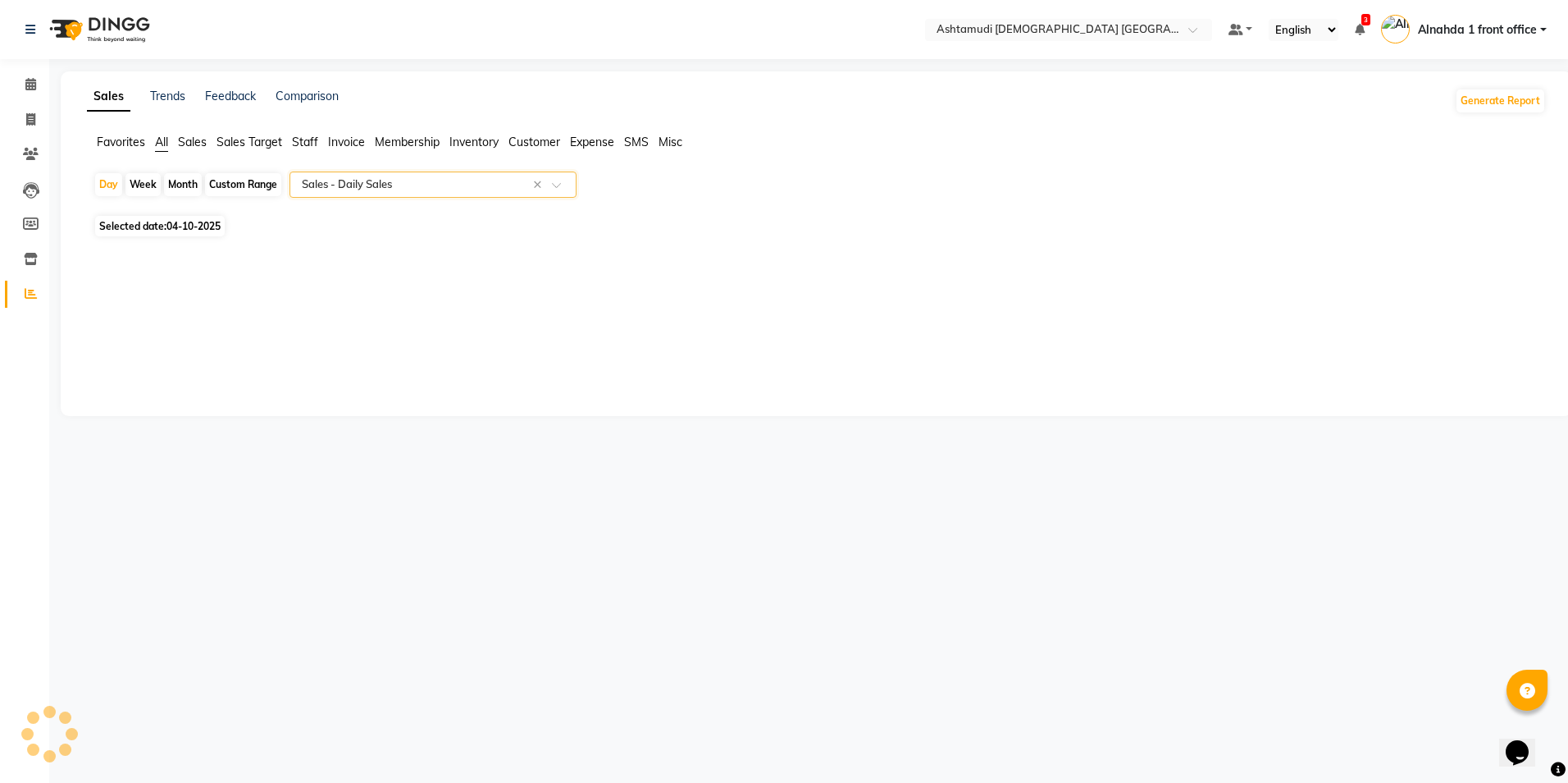
select select "full_report"
select select "csv"
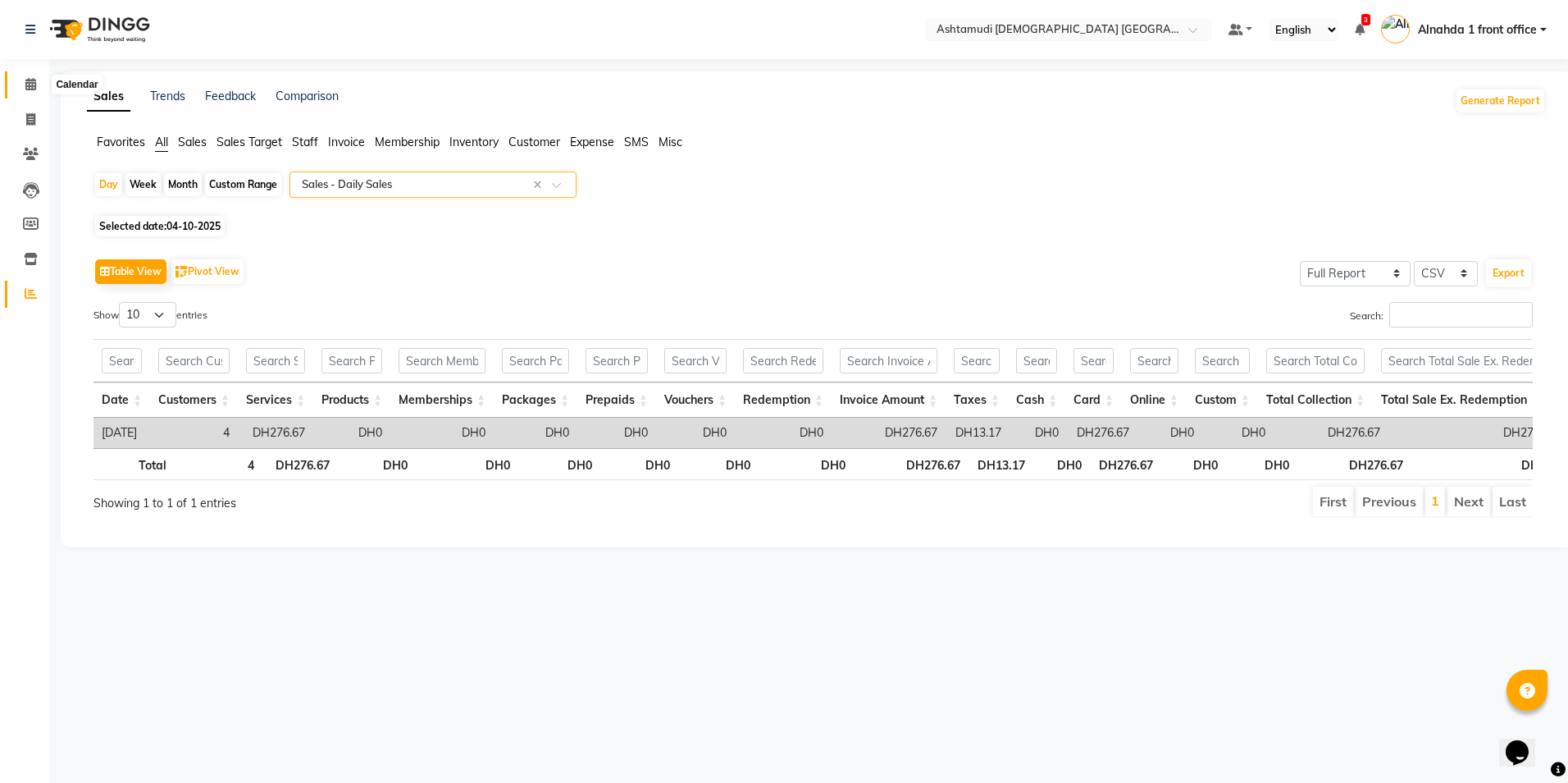
click at [28, 78] on icon at bounding box center [30, 84] width 10 height 12
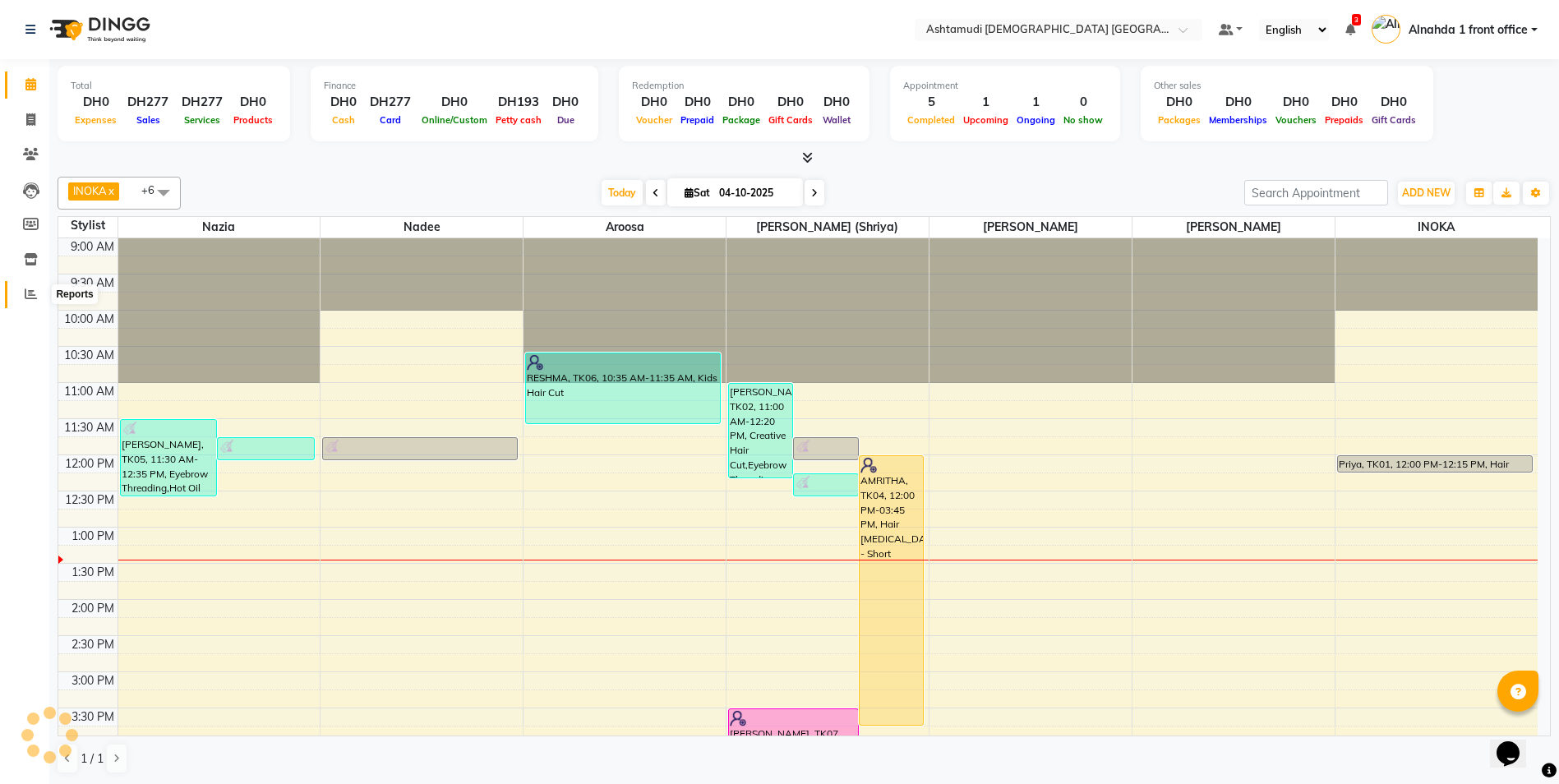
click at [37, 292] on span at bounding box center [31, 294] width 29 height 19
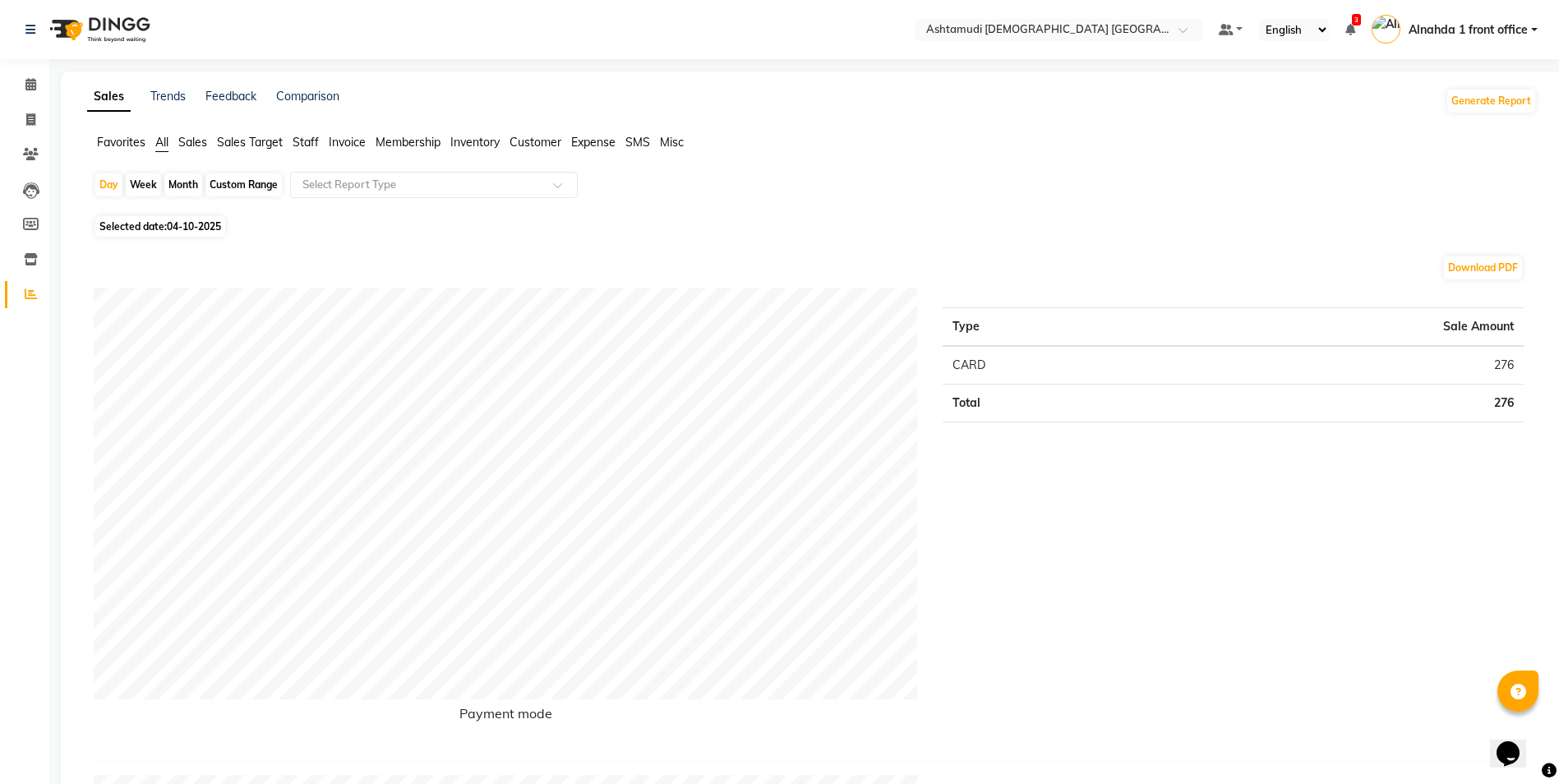
click at [588, 137] on span "Expense" at bounding box center [593, 142] width 44 height 15
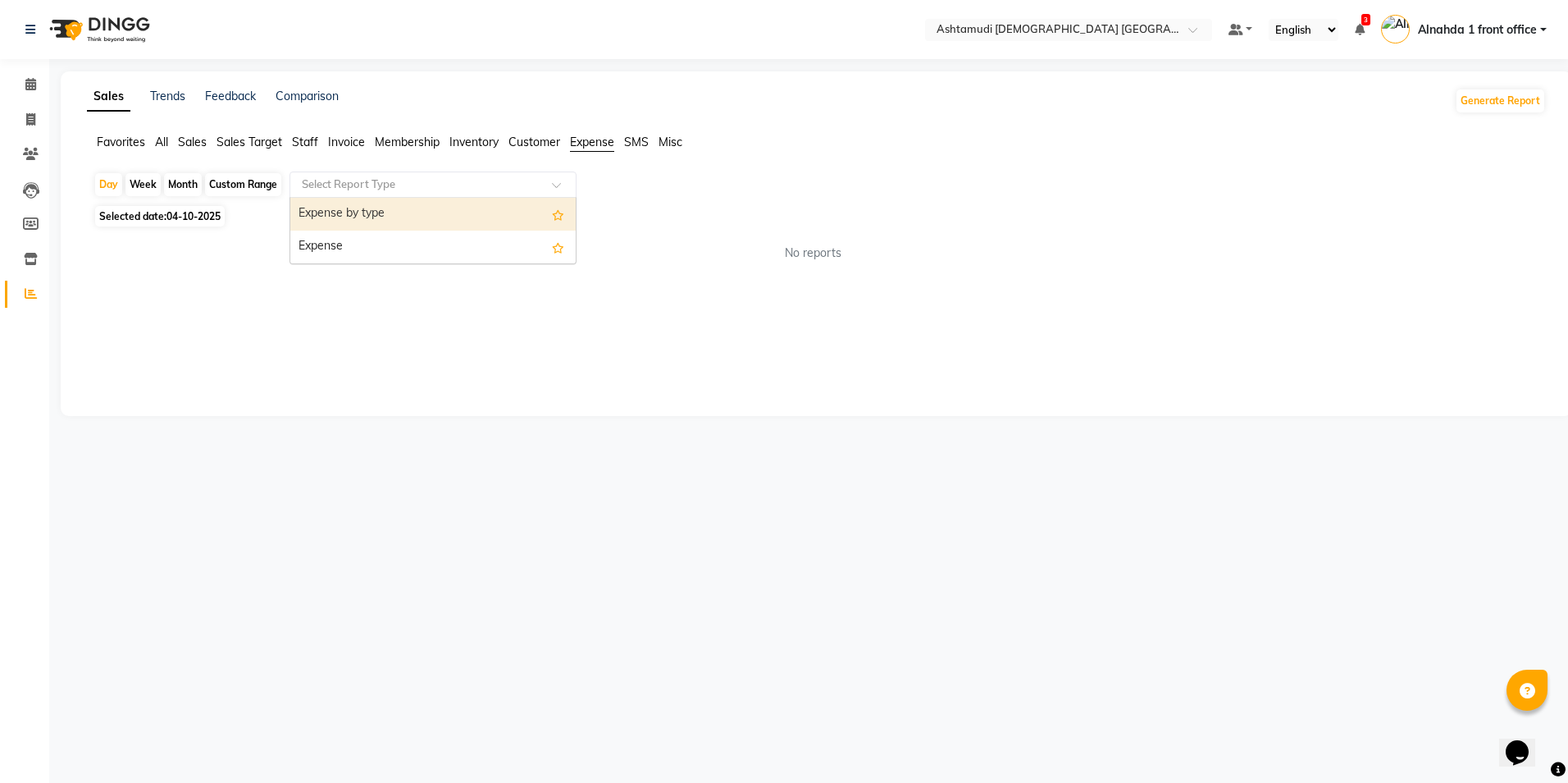
click at [513, 178] on input "text" at bounding box center [416, 185] width 236 height 17
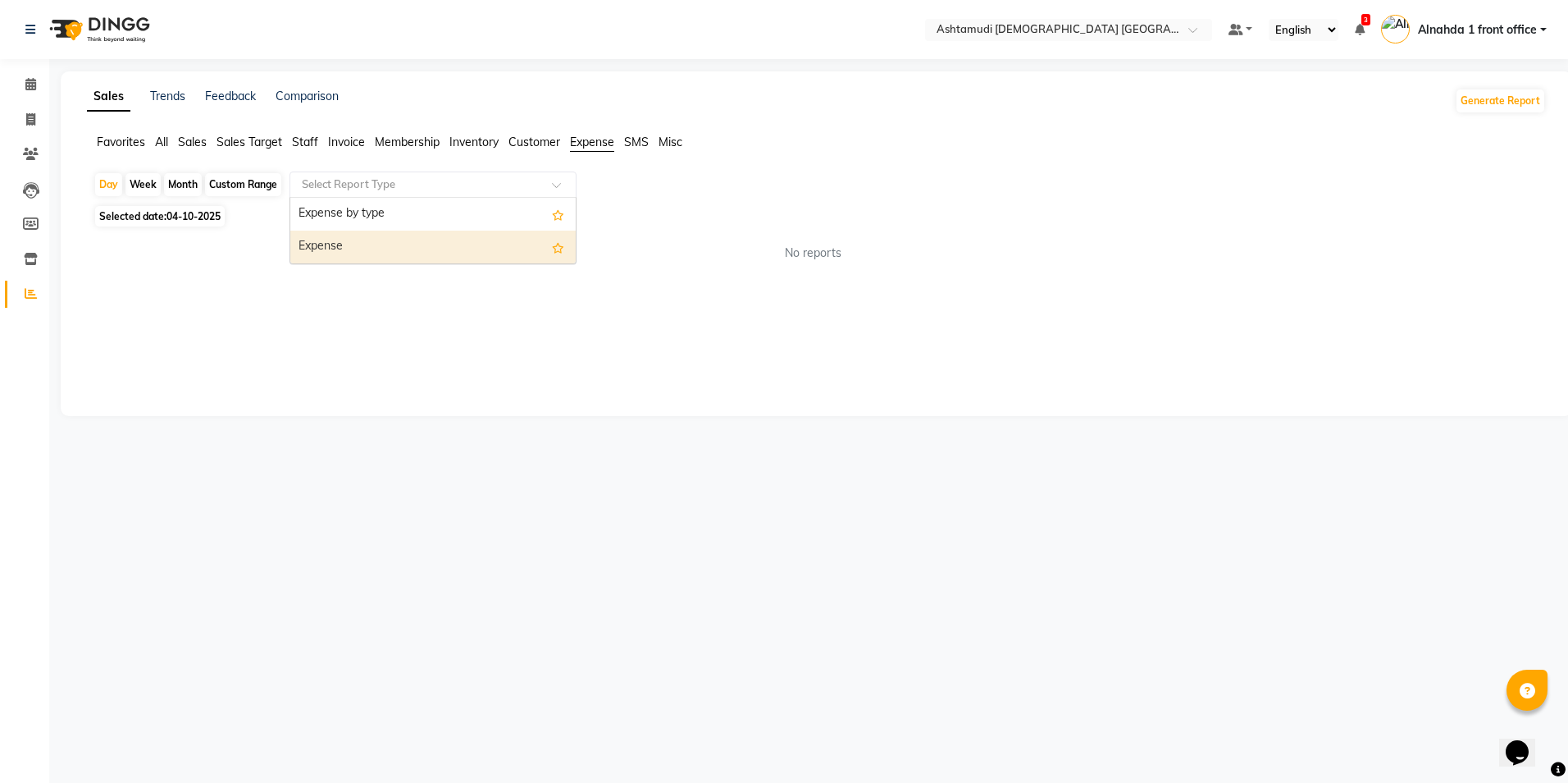
click at [476, 242] on div "Expense" at bounding box center [433, 246] width 285 height 33
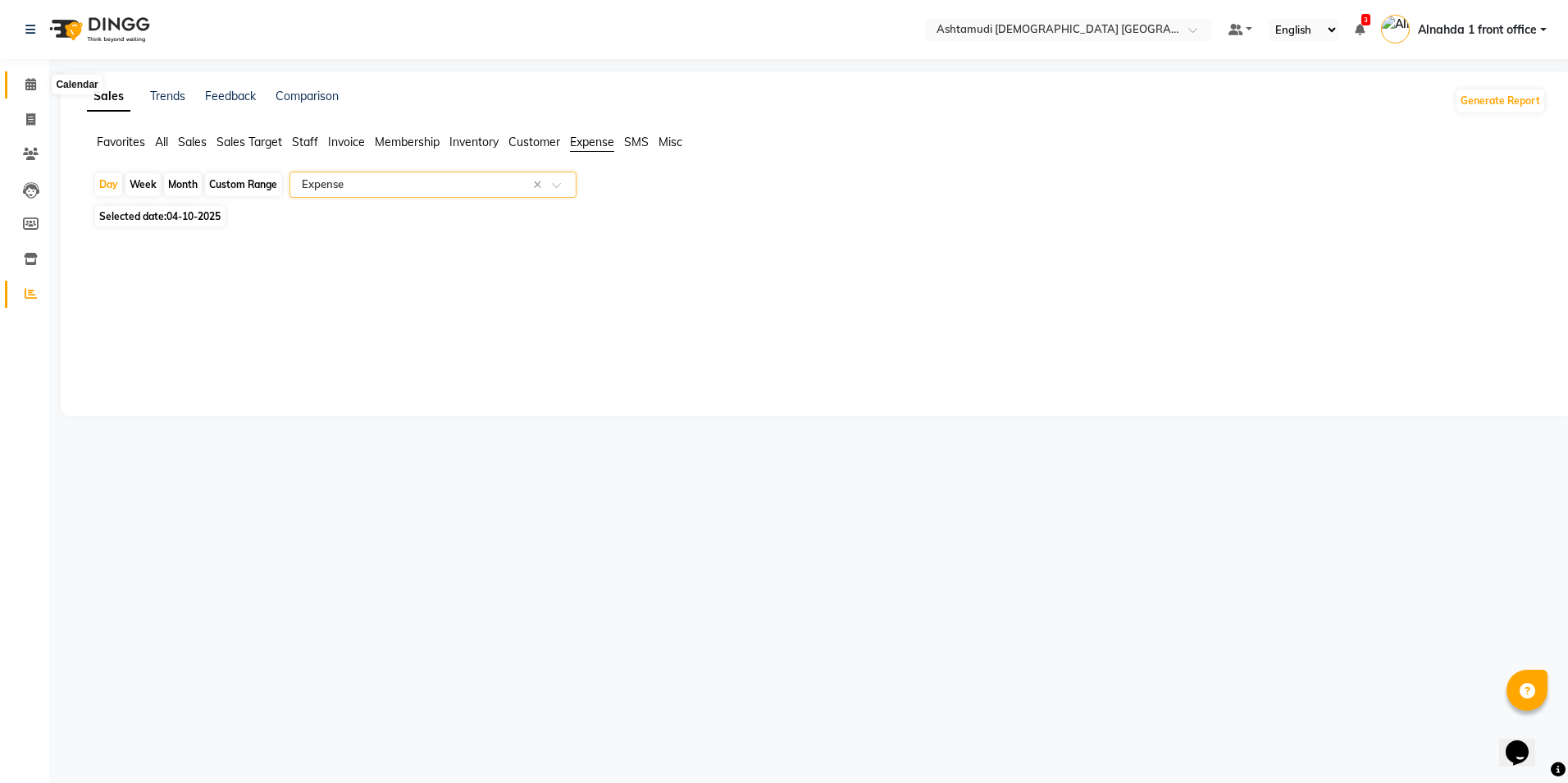
drag, startPoint x: 27, startPoint y: 85, endPoint x: 69, endPoint y: 83, distance: 42.0
click at [27, 84] on icon at bounding box center [30, 84] width 10 height 12
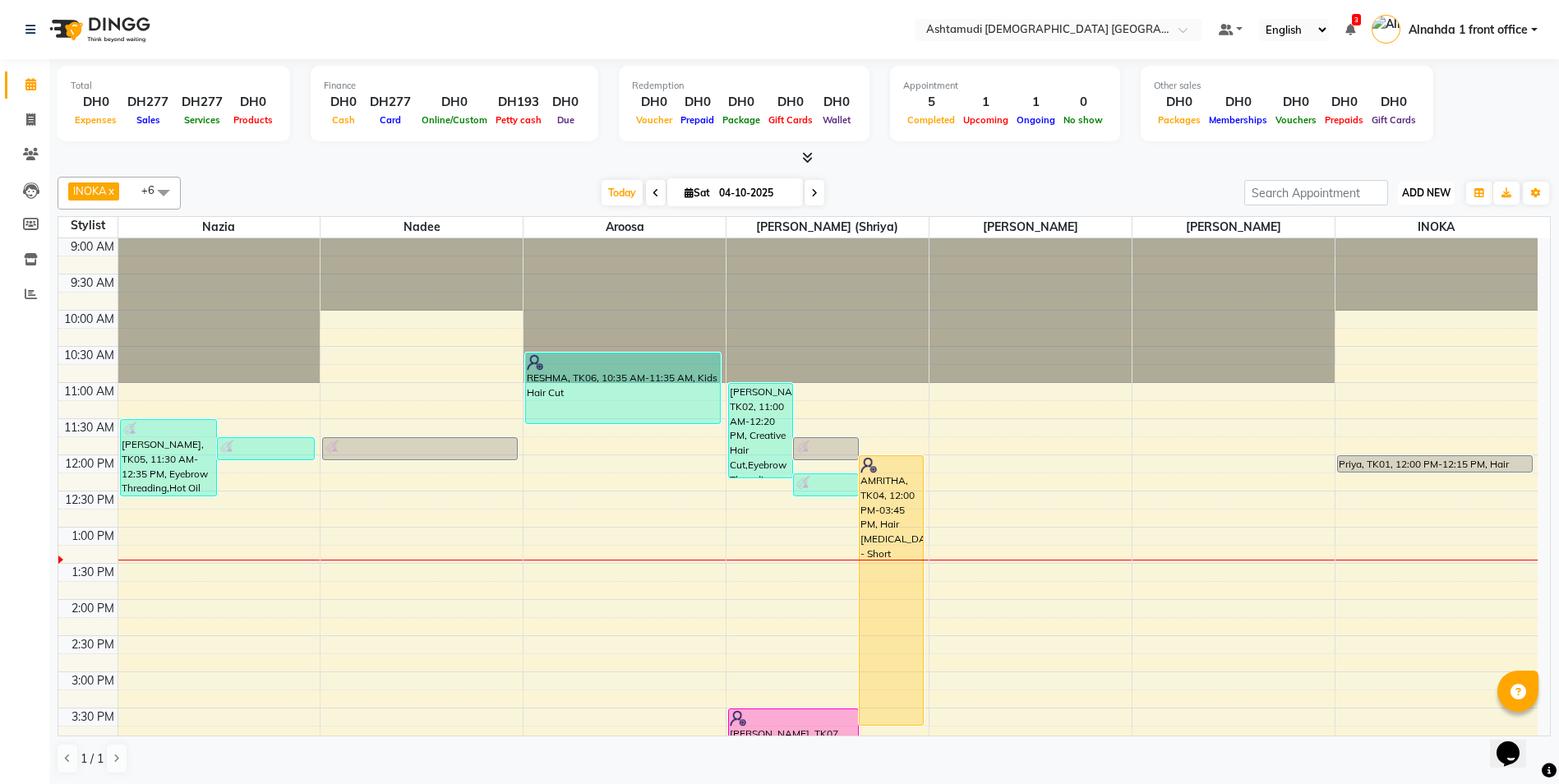
click at [1433, 187] on span "ADD NEW" at bounding box center [1426, 192] width 49 height 12
click at [1378, 262] on link "Add Expense" at bounding box center [1389, 266] width 130 height 21
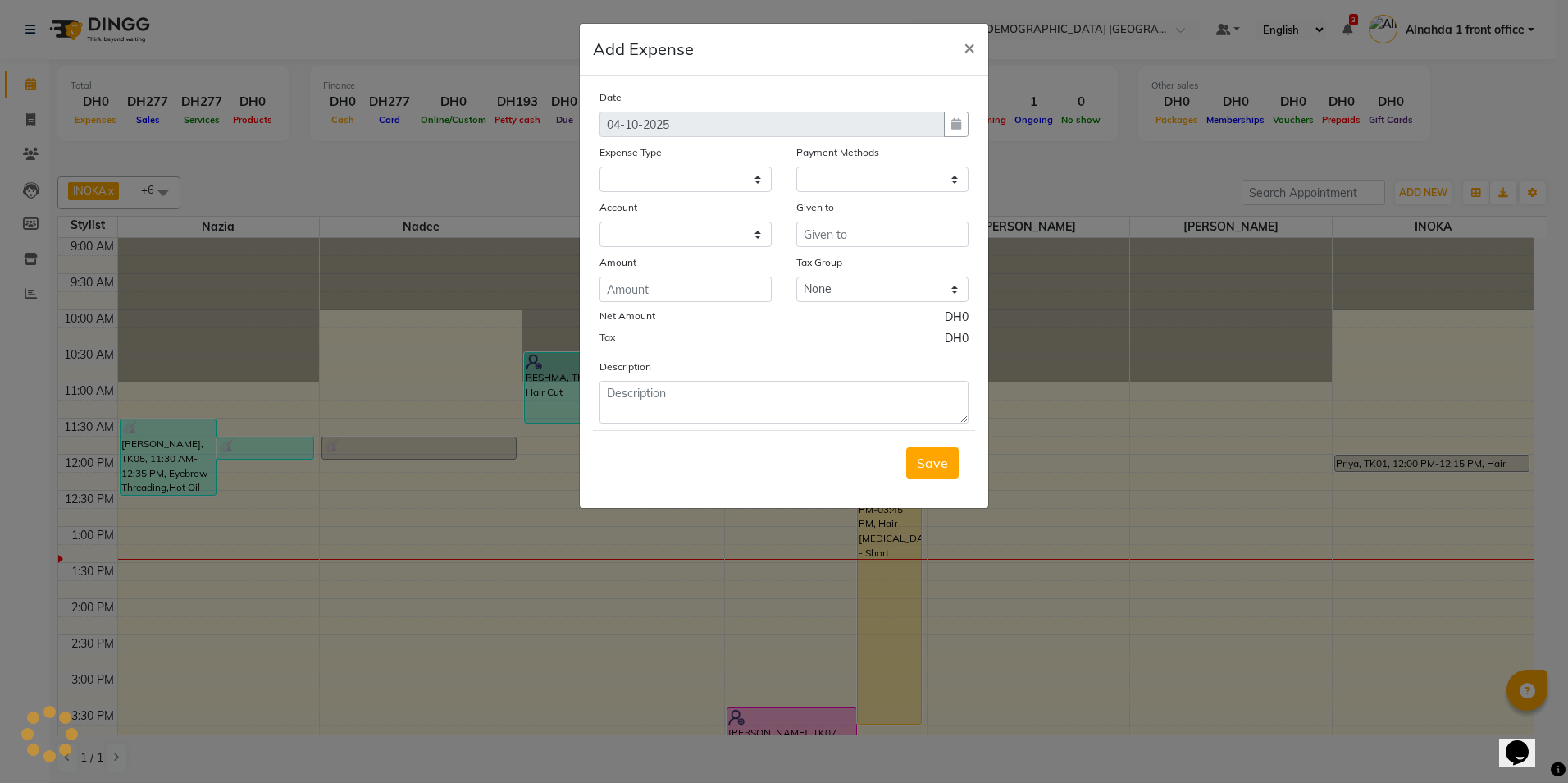
select select "1"
select select "6330"
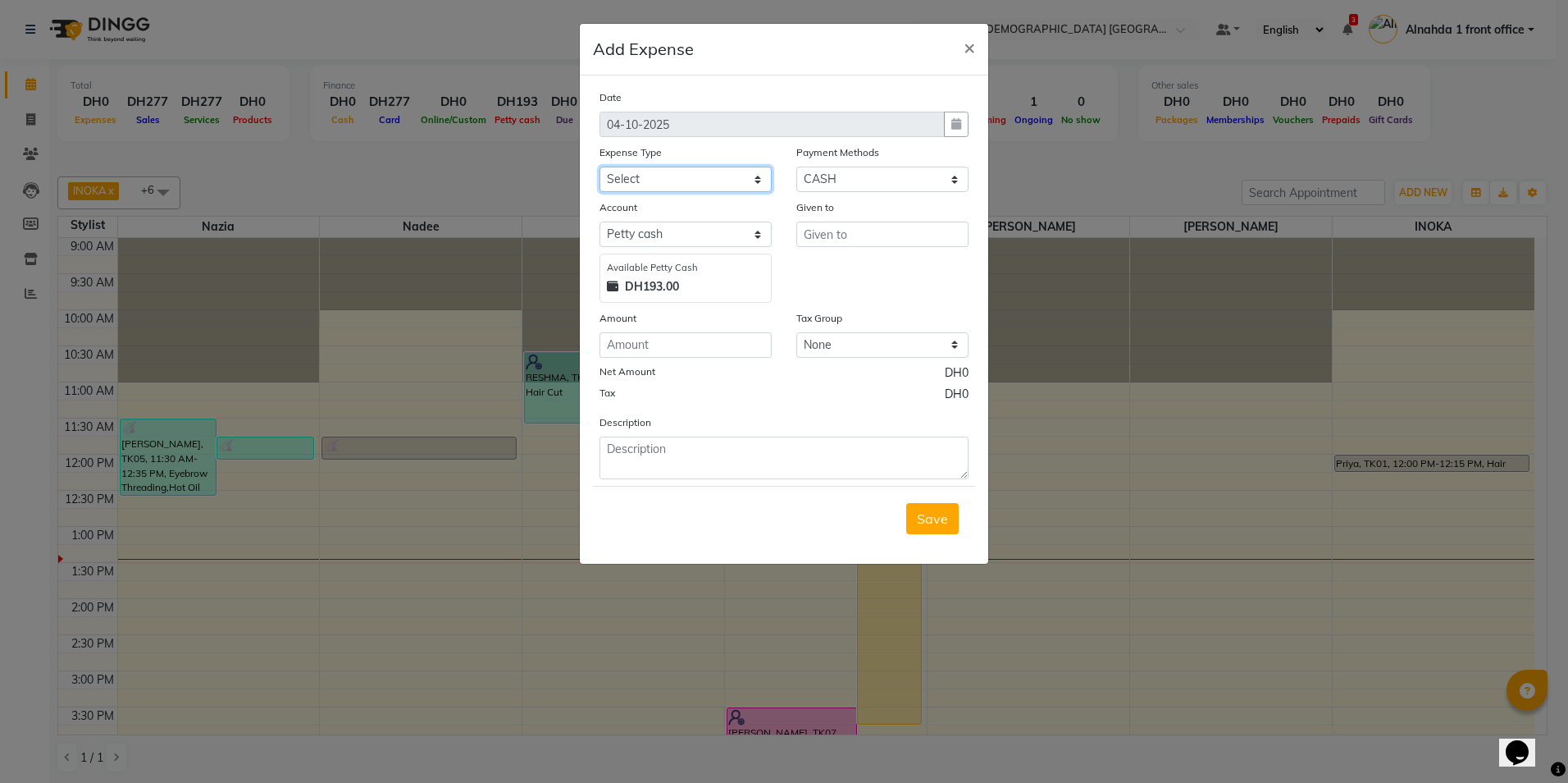
click at [663, 182] on select "Select ACCOMODATION EXPENSES ADVERTISEMENT SALES PROMOTIONAL EXPENSES Bonus BRI…" at bounding box center [686, 179] width 173 height 25
select select "6184"
click at [600, 167] on select "Select ACCOMODATION EXPENSES ADVERTISEMENT SALES PROMOTIONAL EXPENSES Bonus BRI…" at bounding box center [686, 179] width 173 height 25
click at [821, 241] on input "text" at bounding box center [882, 233] width 173 height 25
click at [833, 262] on span "Nade" at bounding box center [834, 270] width 34 height 17
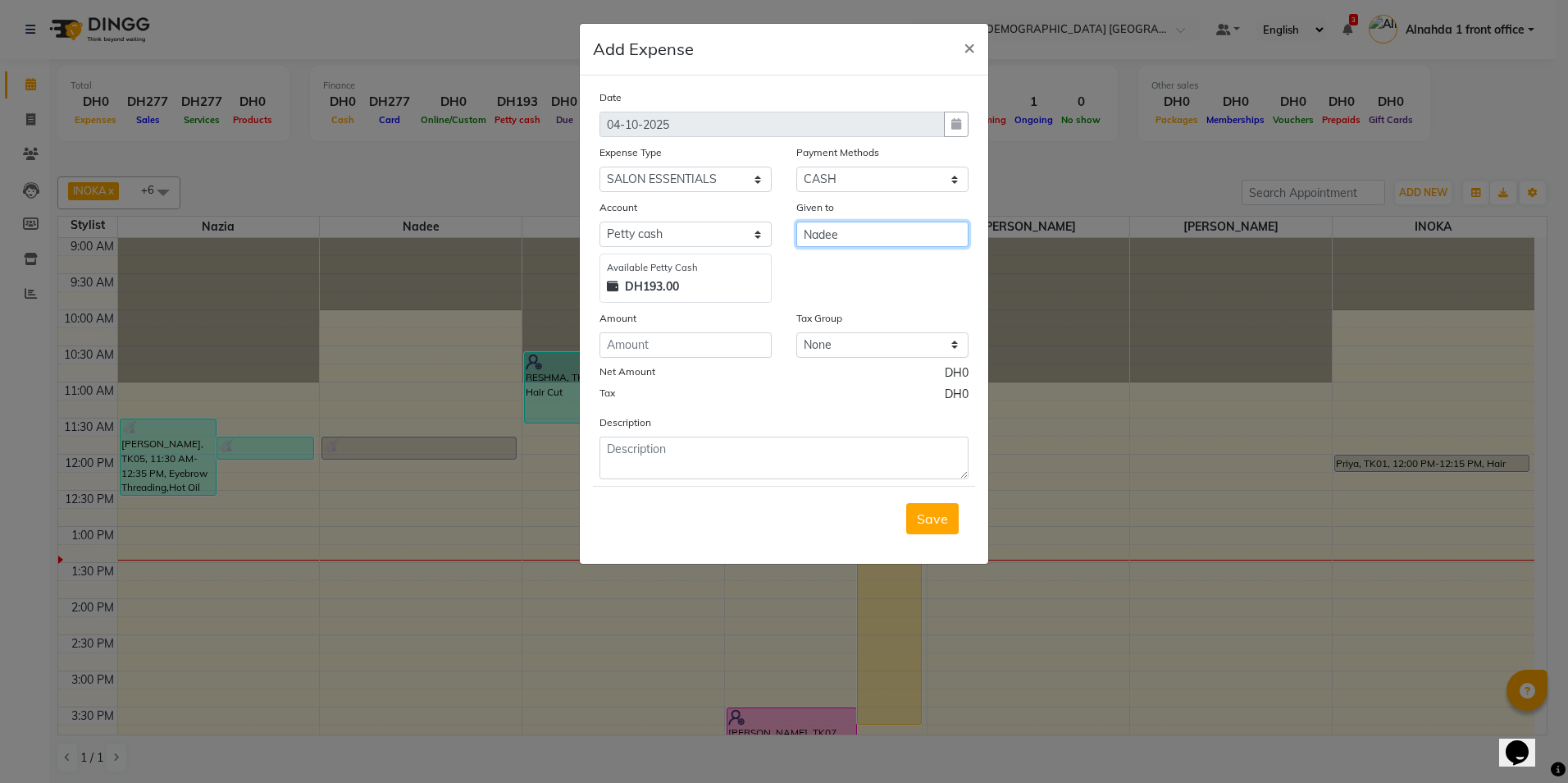
type input "Nadee"
click at [652, 335] on input "number" at bounding box center [686, 344] width 173 height 25
type input "68.93"
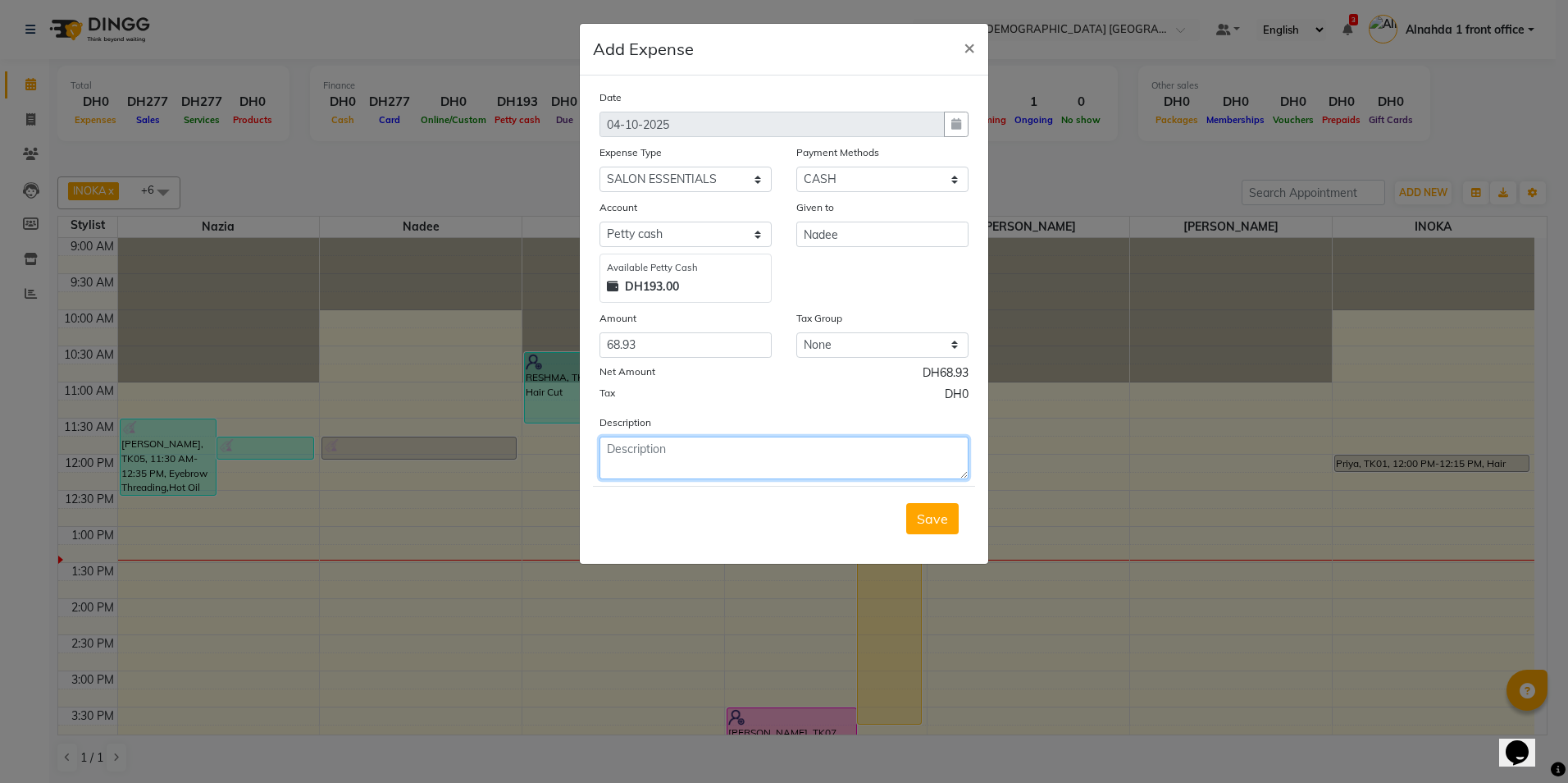
click at [676, 456] on textarea at bounding box center [784, 458] width 369 height 43
type textarea "Facial tissue, Toilet Roll, Floor cleaner, Dettol, Floor Brush"
click at [924, 513] on span "Save" at bounding box center [932, 519] width 31 height 17
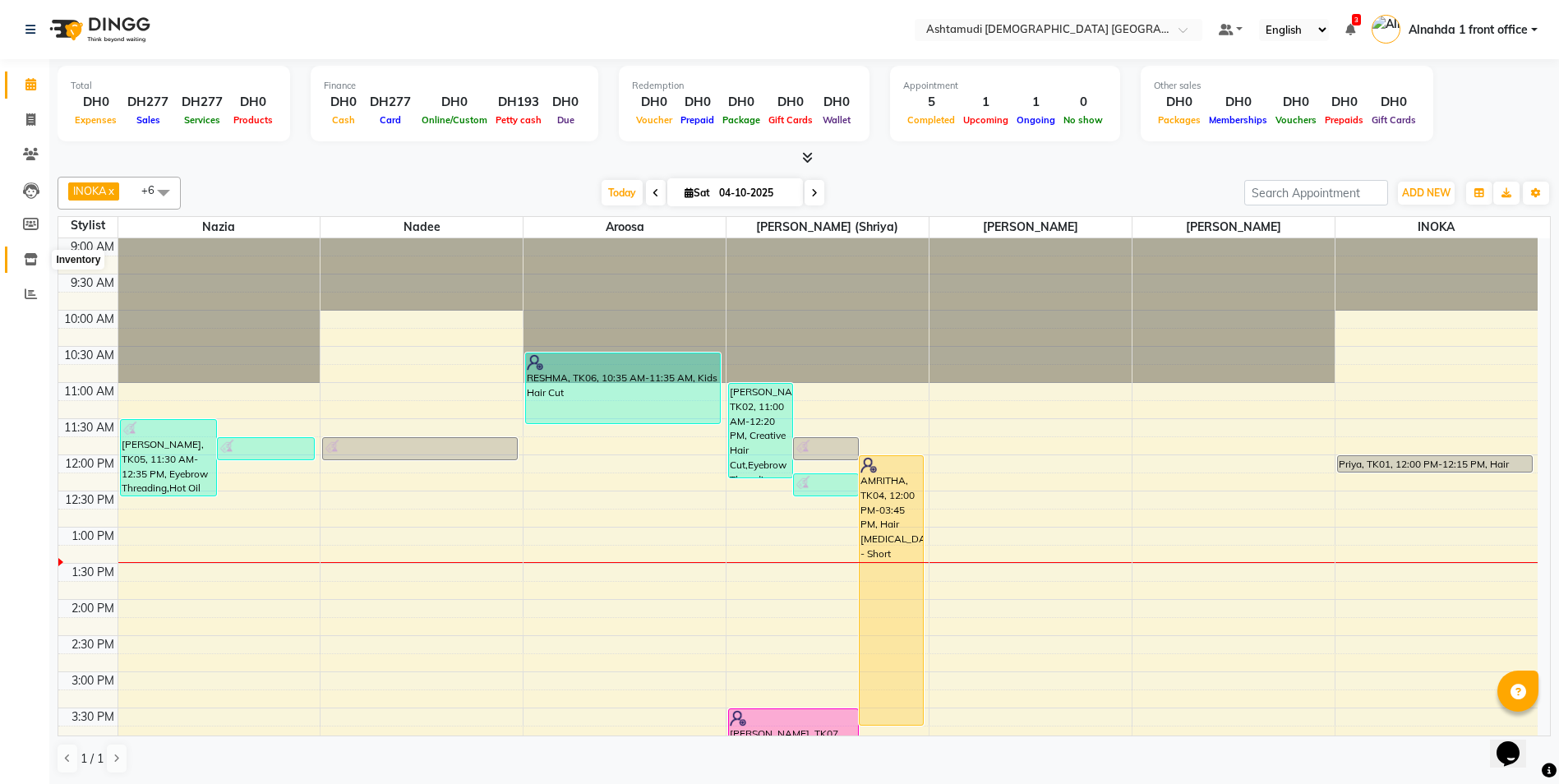
click at [24, 265] on span at bounding box center [31, 260] width 29 height 19
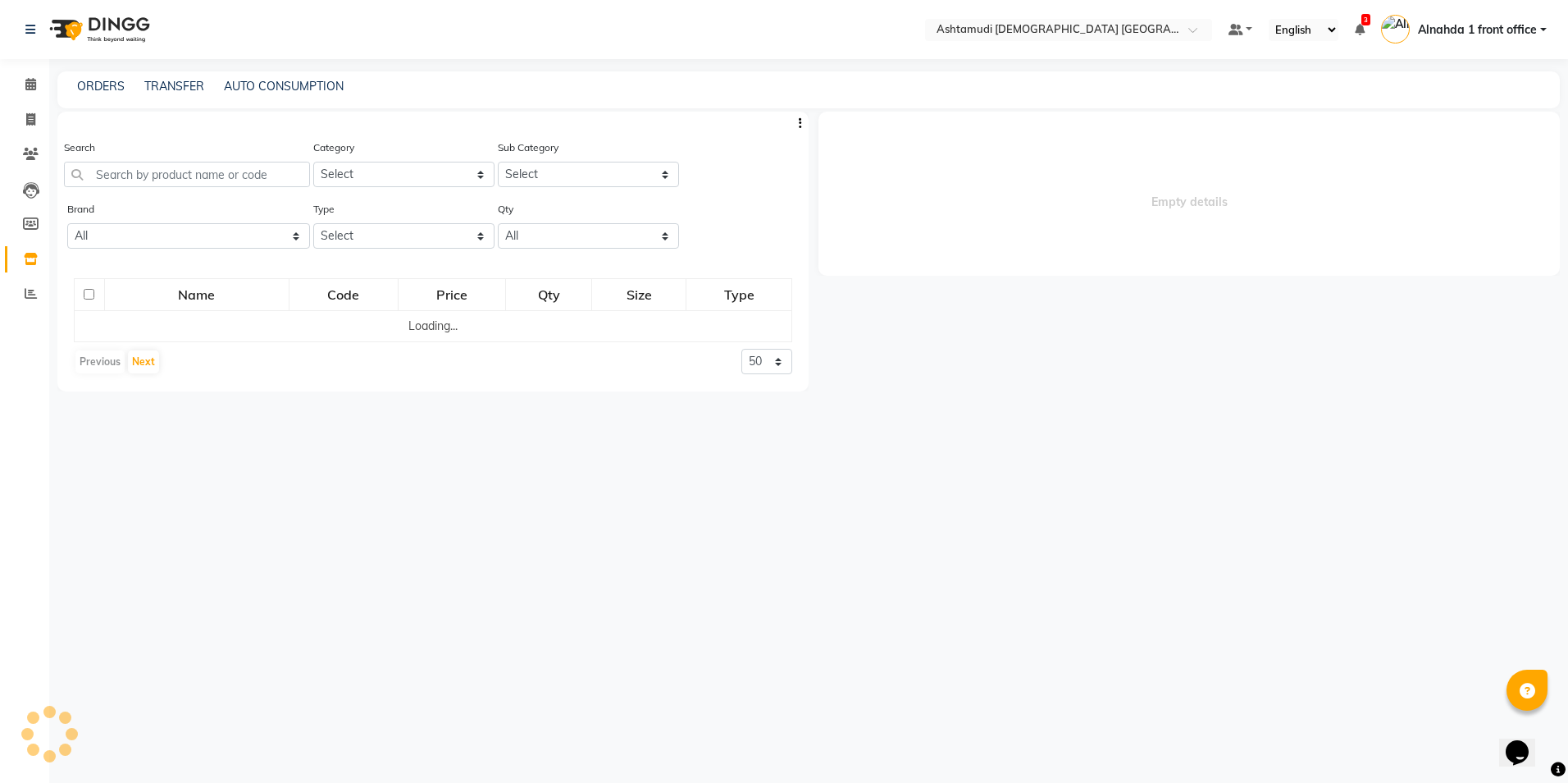
select select
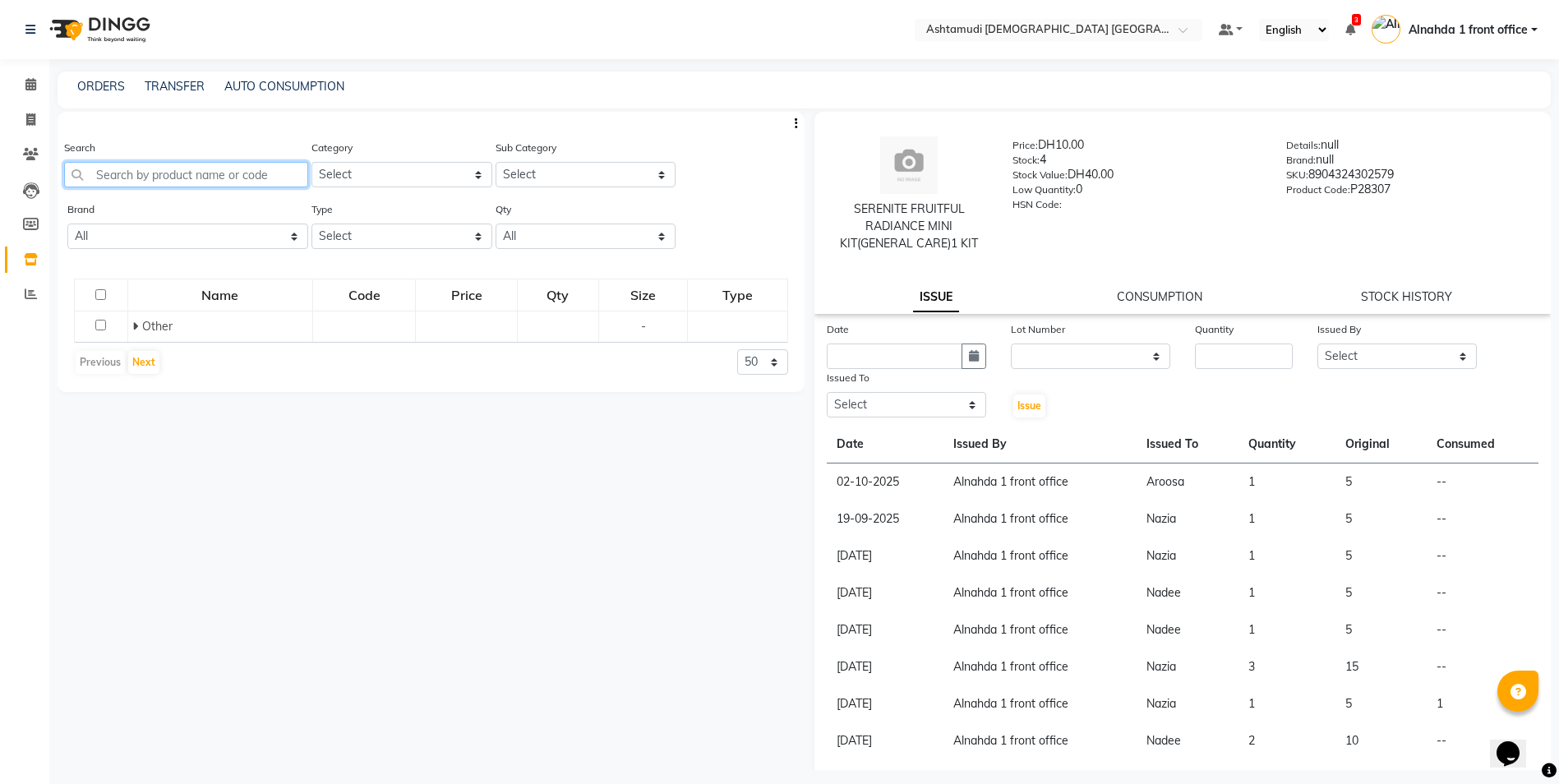
click at [216, 174] on input "text" at bounding box center [186, 174] width 244 height 25
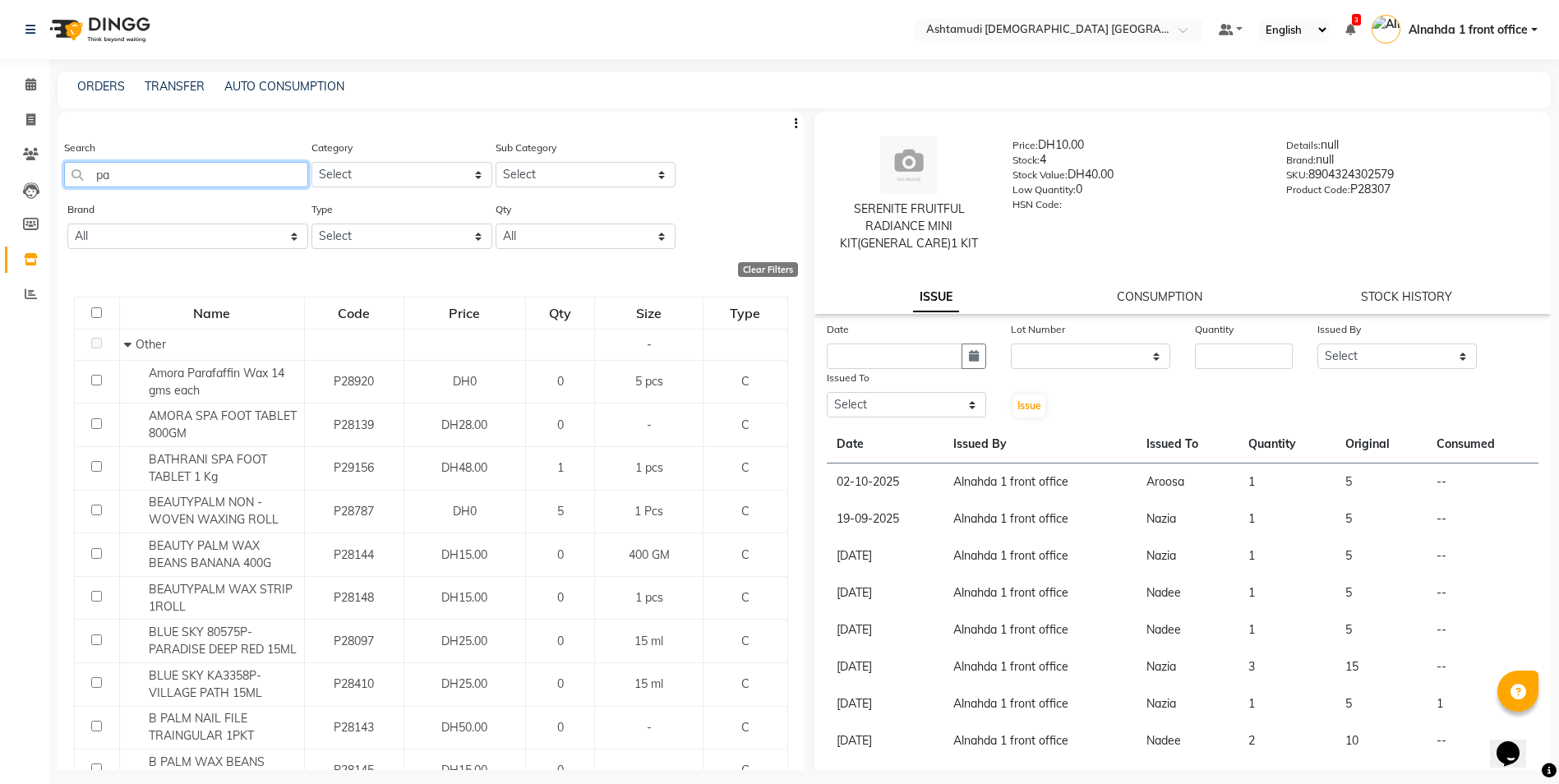
type input "p"
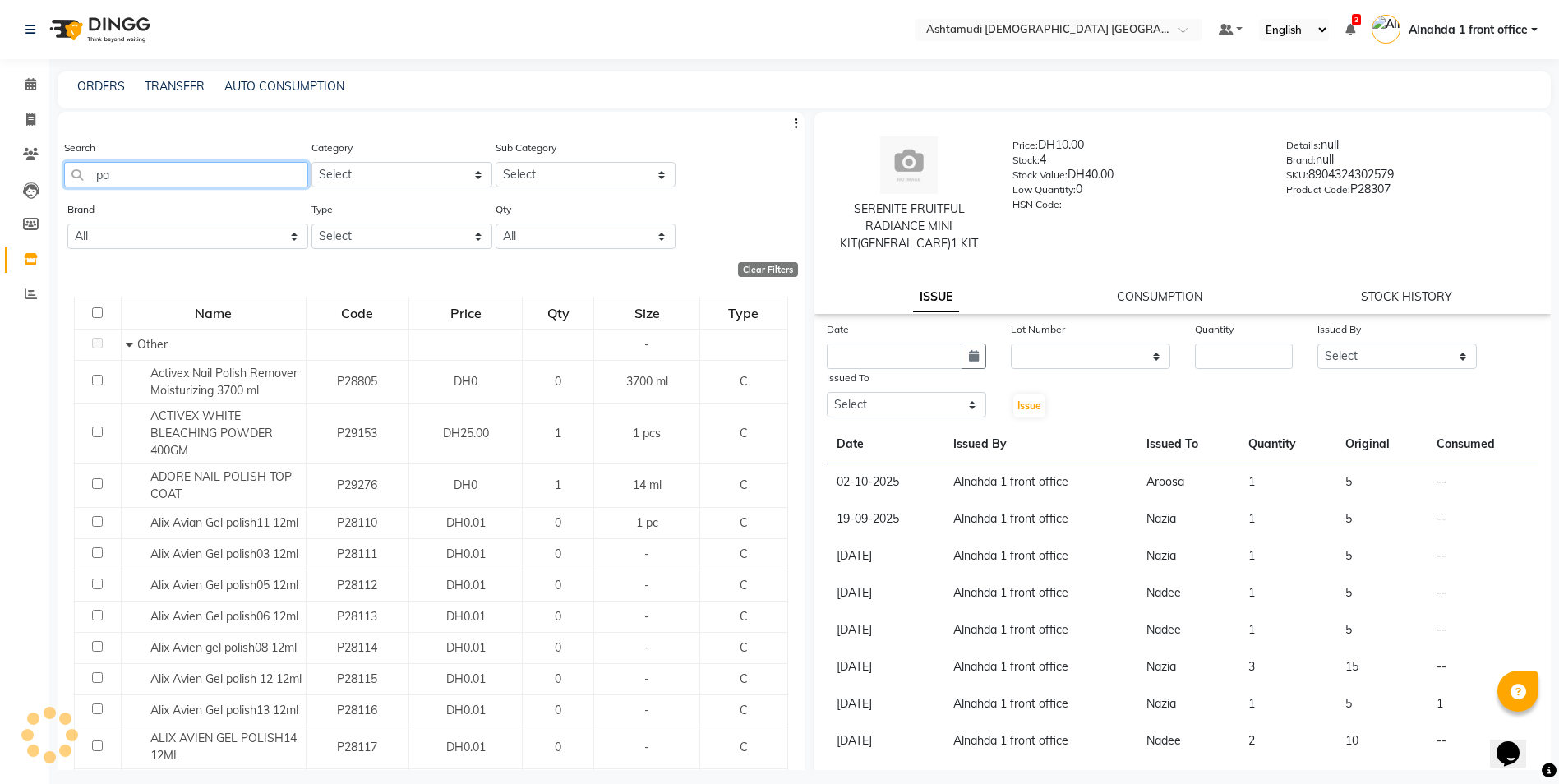
type input "pau"
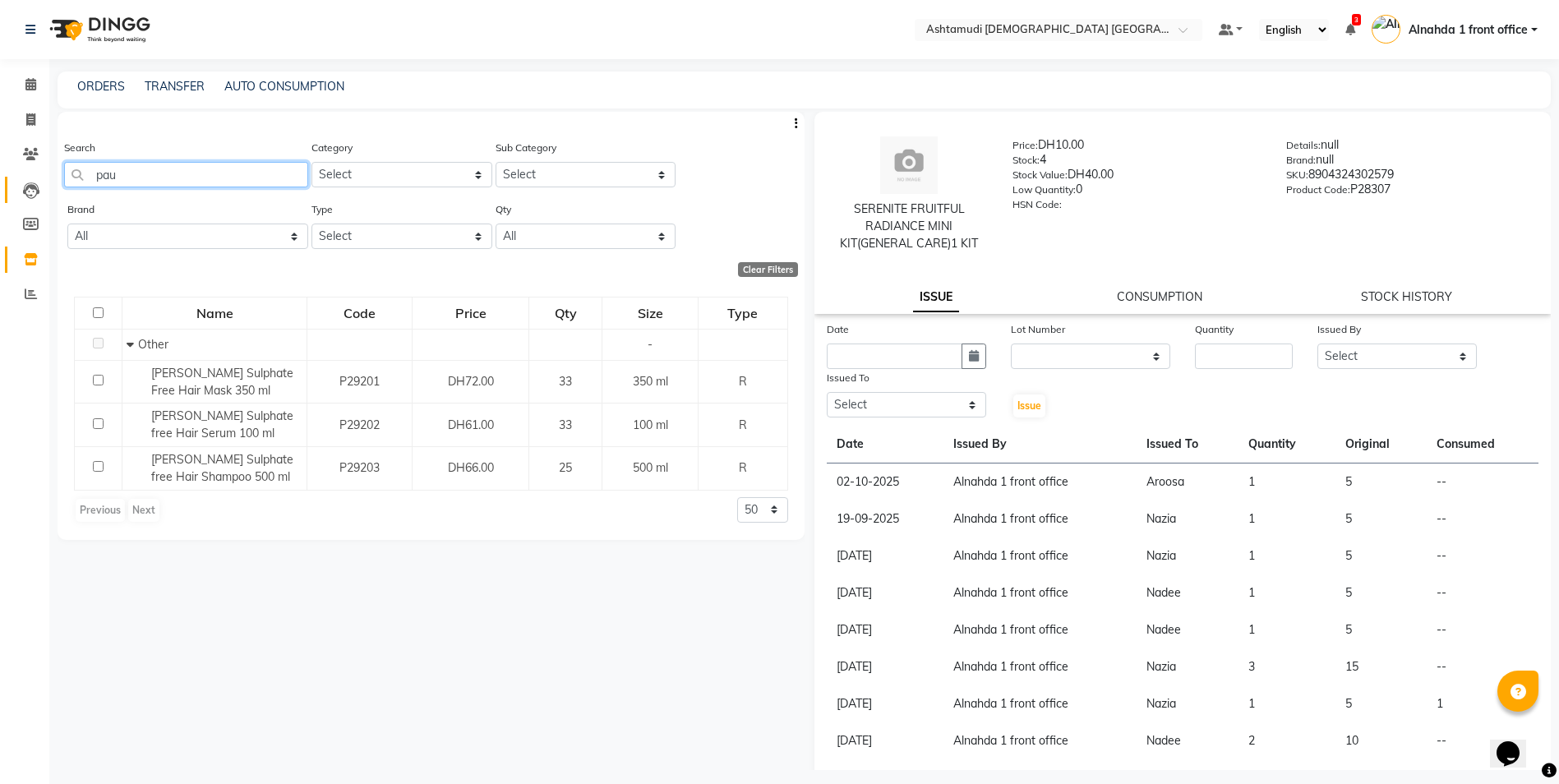
drag, startPoint x: 164, startPoint y: 178, endPoint x: 19, endPoint y: 180, distance: 145.0
click at [19, 180] on app-home "Select Location × Ashtamudi Ladies Salon Sahara Center, Dubai Default Panel My …" at bounding box center [780, 397] width 1559 height 794
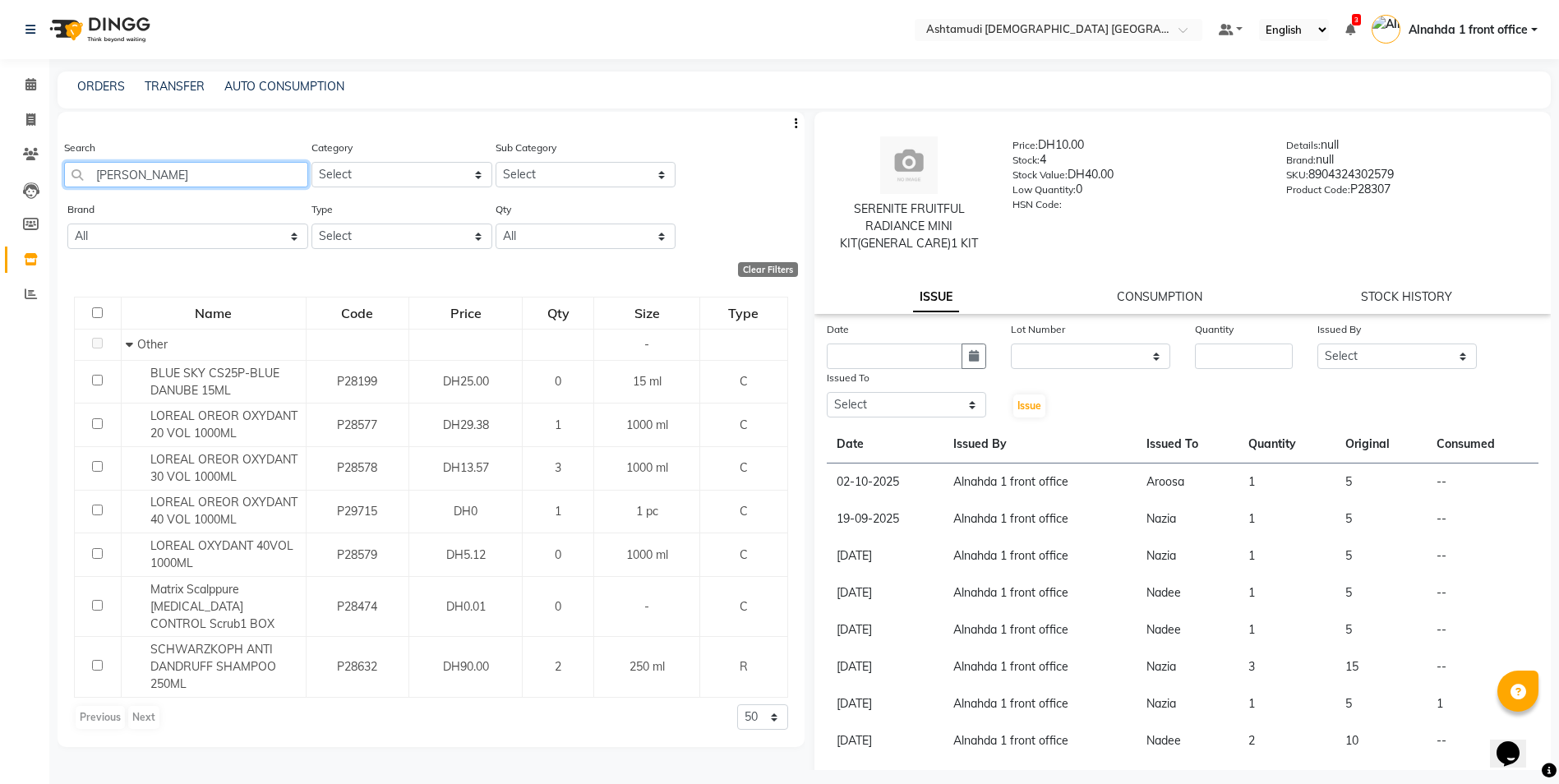
drag, startPoint x: 129, startPoint y: 181, endPoint x: 15, endPoint y: 173, distance: 114.3
click at [17, 174] on app-home "Select Location × Ashtamudi Ladies Salon Sahara Center, Dubai Default Panel My …" at bounding box center [780, 397] width 1559 height 794
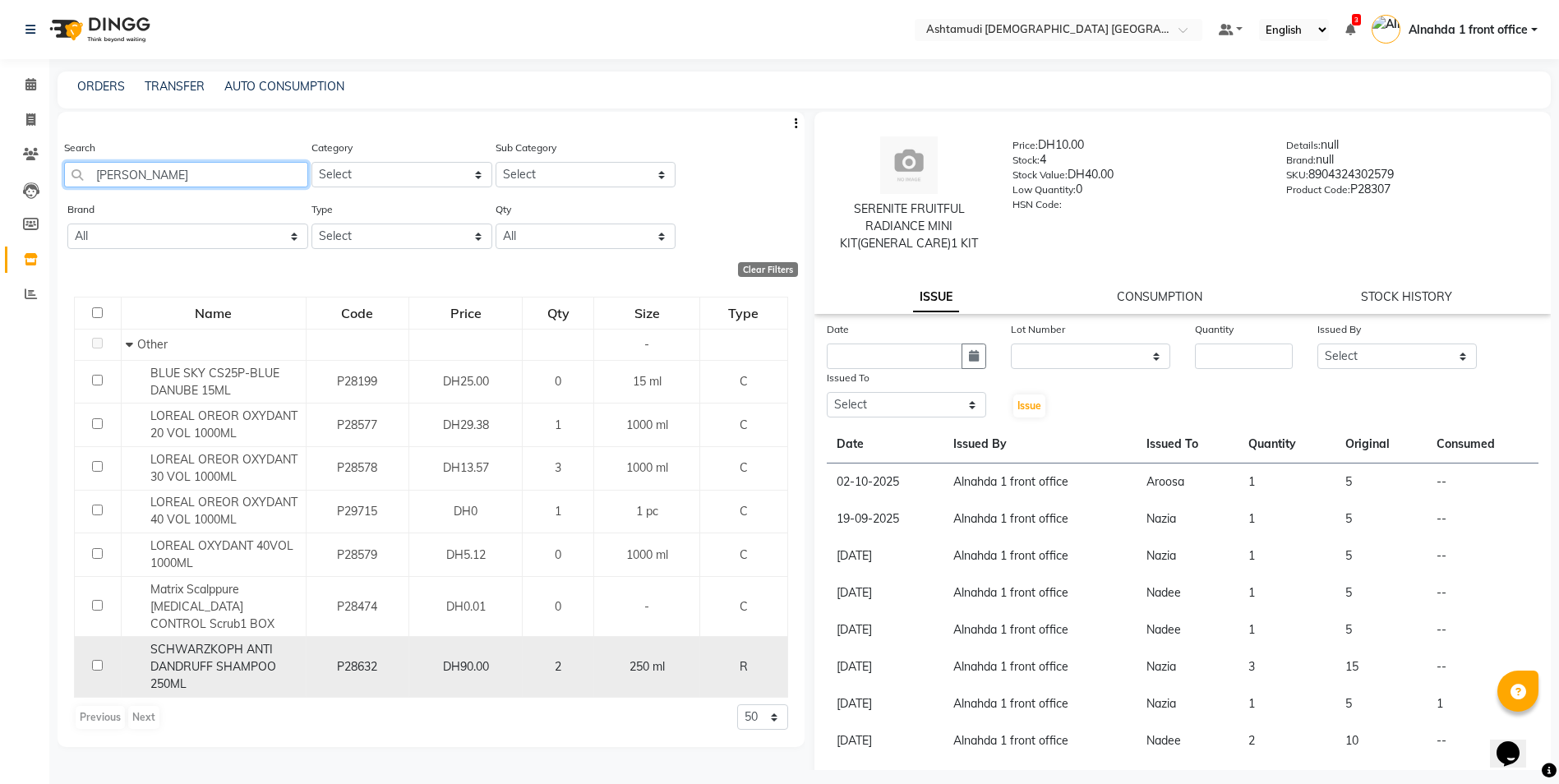
type input "dan"
drag, startPoint x: 145, startPoint y: 632, endPoint x: 240, endPoint y: 637, distance: 95.1
click at [240, 641] on div "SCHWARZKOPH ANTI DANDRUFF SHAMPOO 250ML" at bounding box center [214, 666] width 176 height 51
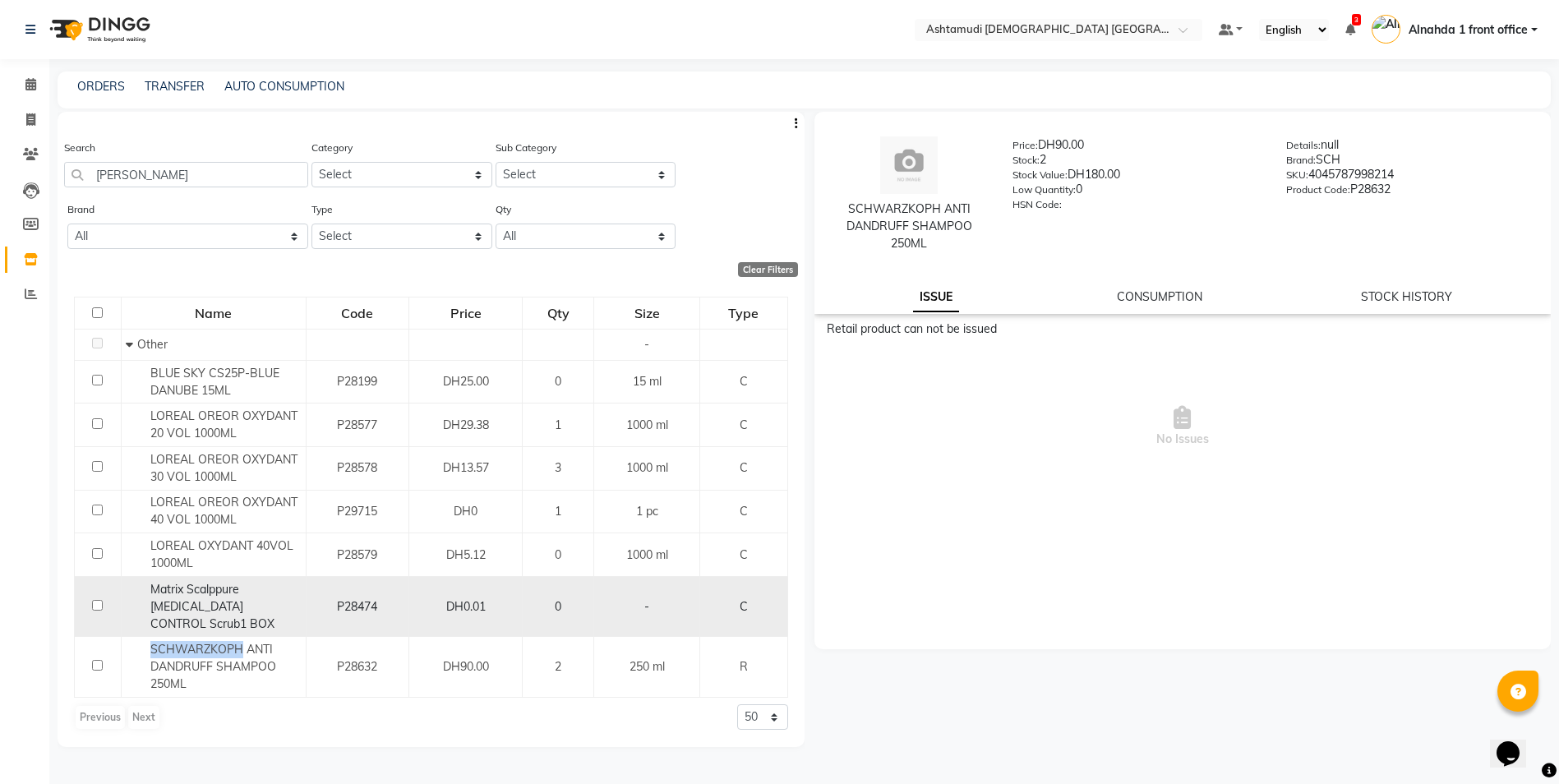
copy span "SCHWARZKOPH"
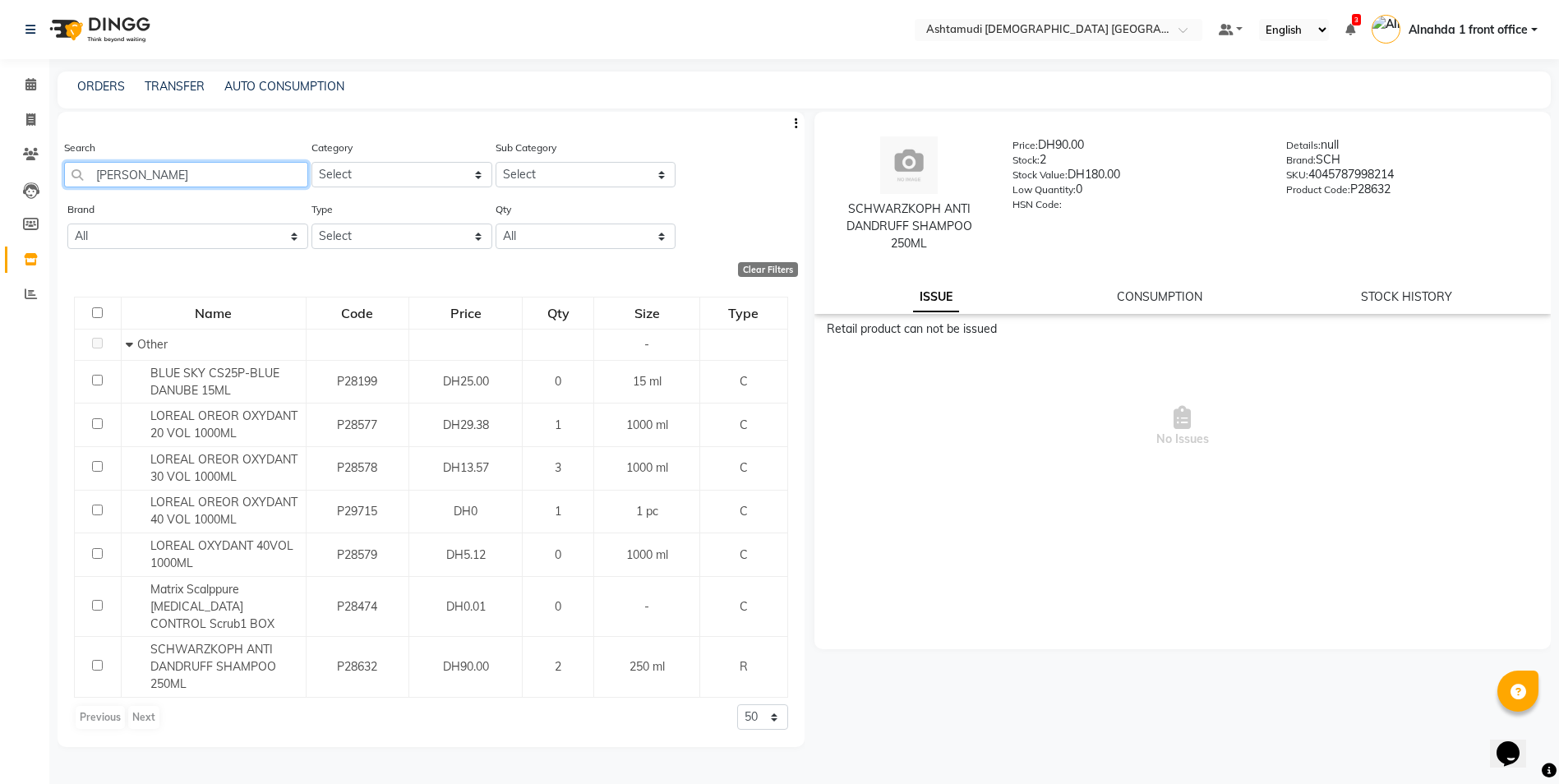
drag, startPoint x: 170, startPoint y: 171, endPoint x: 71, endPoint y: 164, distance: 99.2
click at [53, 172] on main "ORDERS TRANSFER AUTO CONSUMPTION Search dan Category Select Hair Skin Makeup Pe…" at bounding box center [804, 434] width 1509 height 723
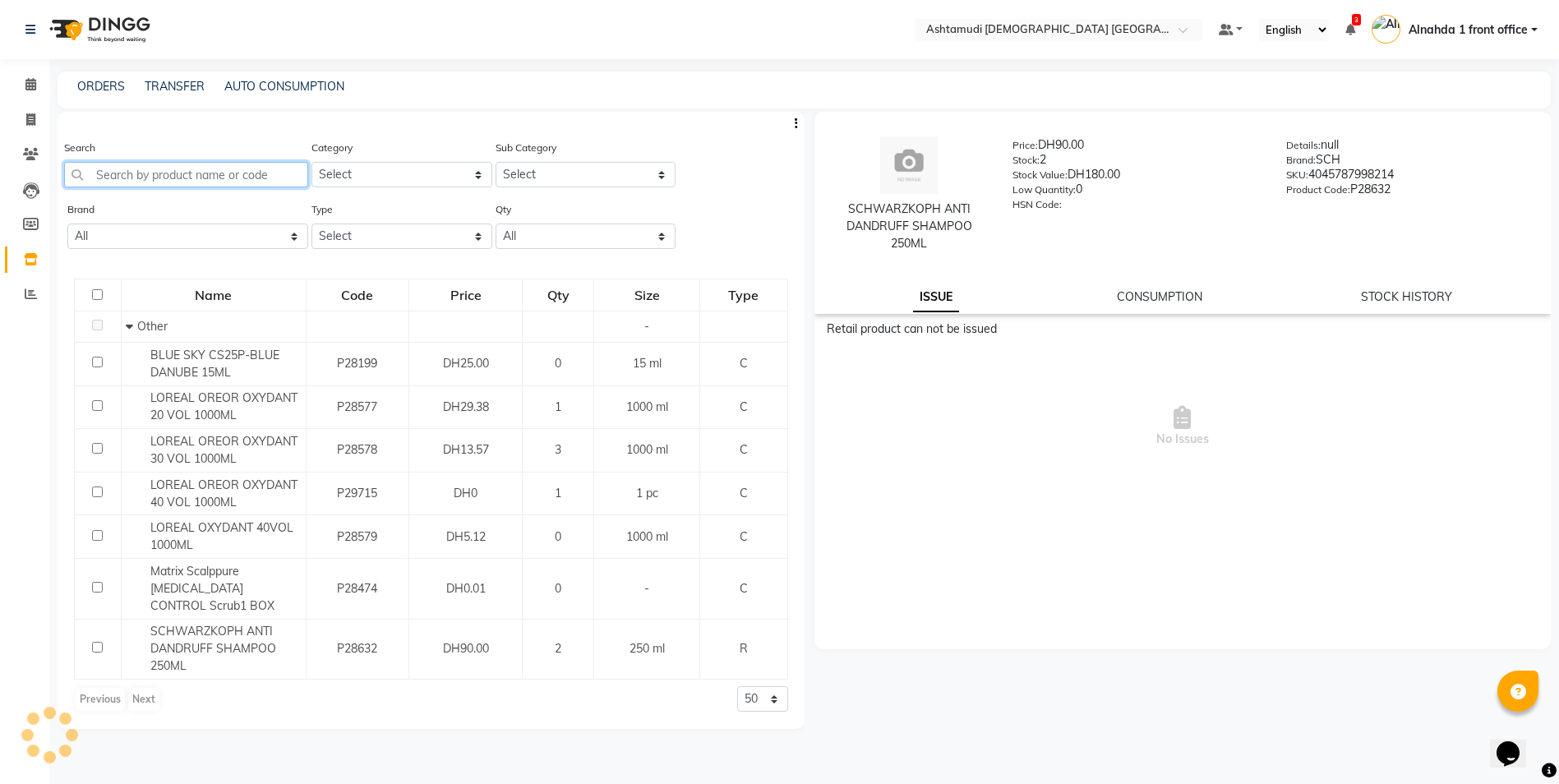
paste input "SCHWARZKOPH"
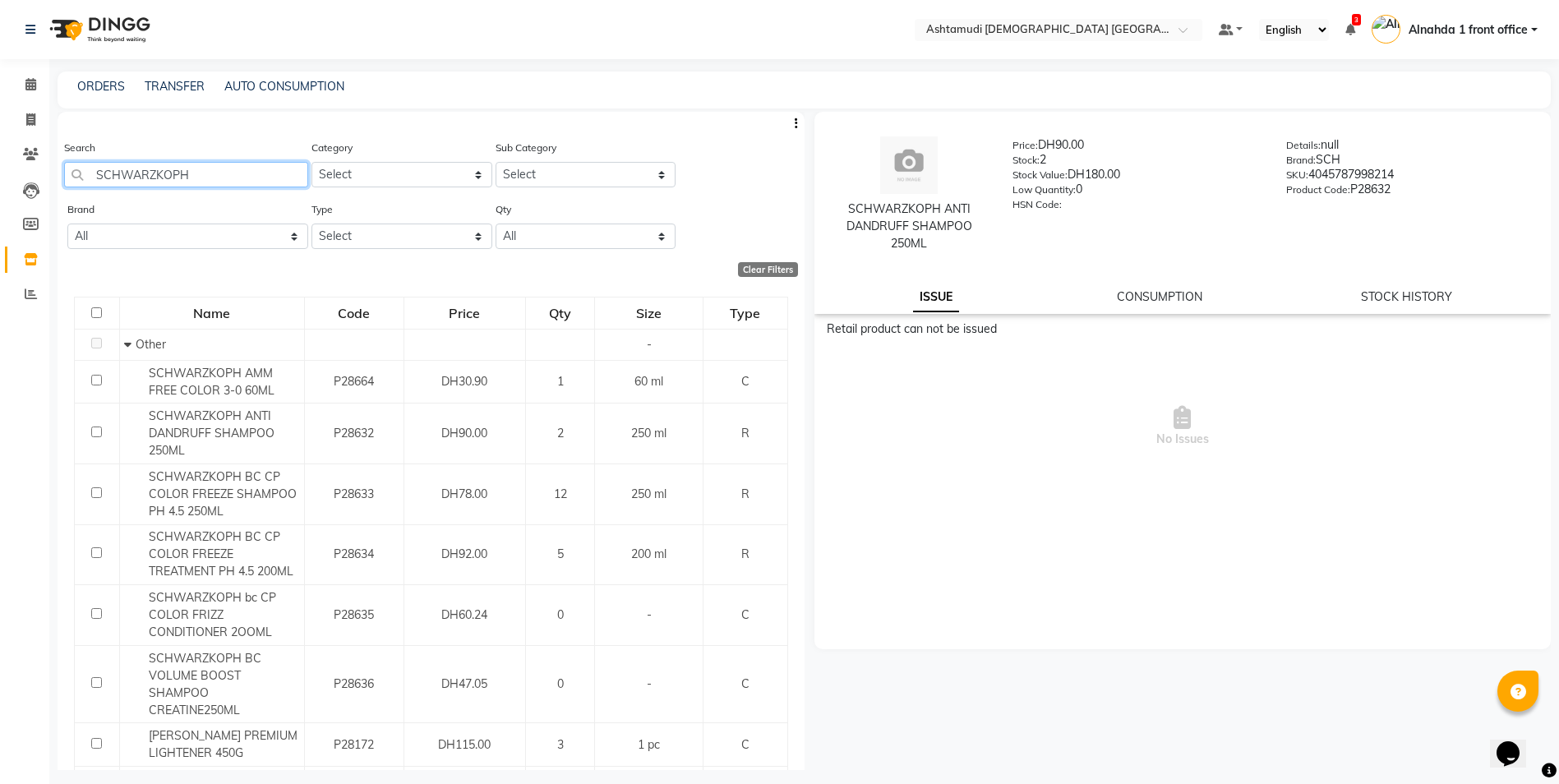
click at [223, 176] on input "SCHWARZKOPH" at bounding box center [186, 174] width 244 height 25
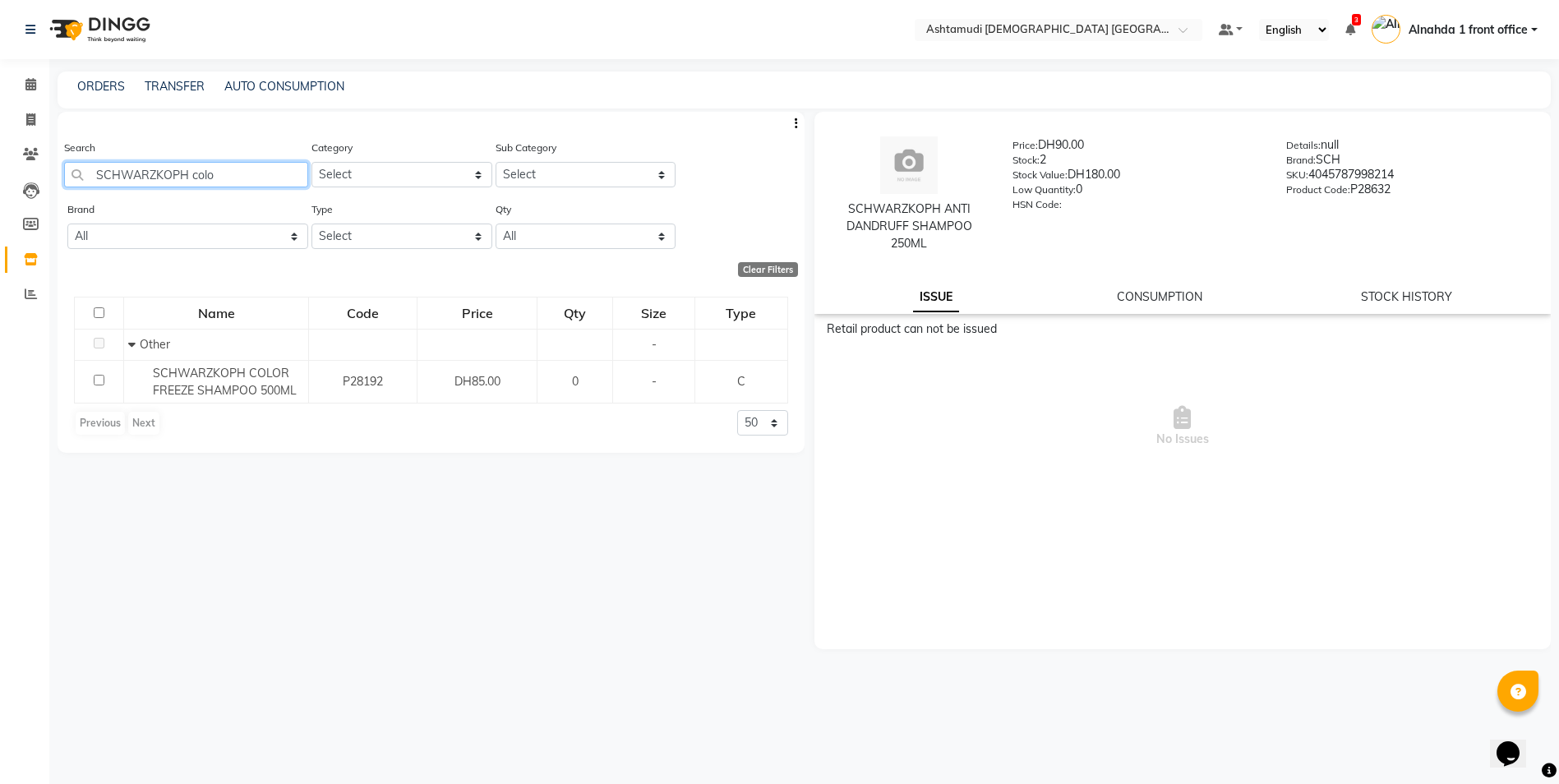
drag, startPoint x: 220, startPoint y: 174, endPoint x: 191, endPoint y: 177, distance: 29.2
click at [191, 177] on input "SCHWARZKOPH colo" at bounding box center [186, 174] width 244 height 25
type input "SCHWARZKOPH colo"
click at [1401, 296] on link "STOCK HISTORY" at bounding box center [1407, 297] width 92 height 15
select select "all"
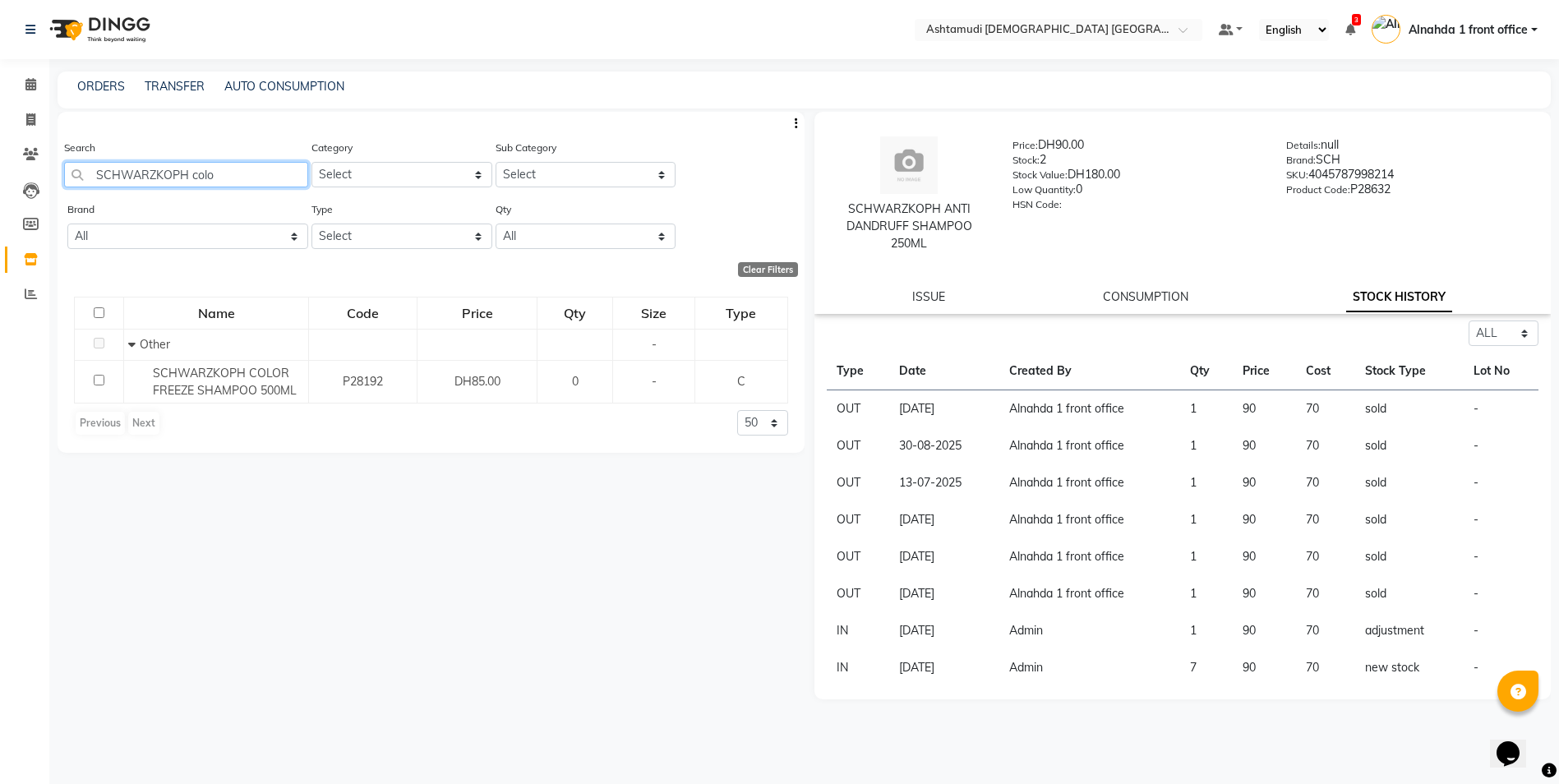
click at [231, 179] on input "SCHWARZKOPH colo" at bounding box center [186, 174] width 244 height 25
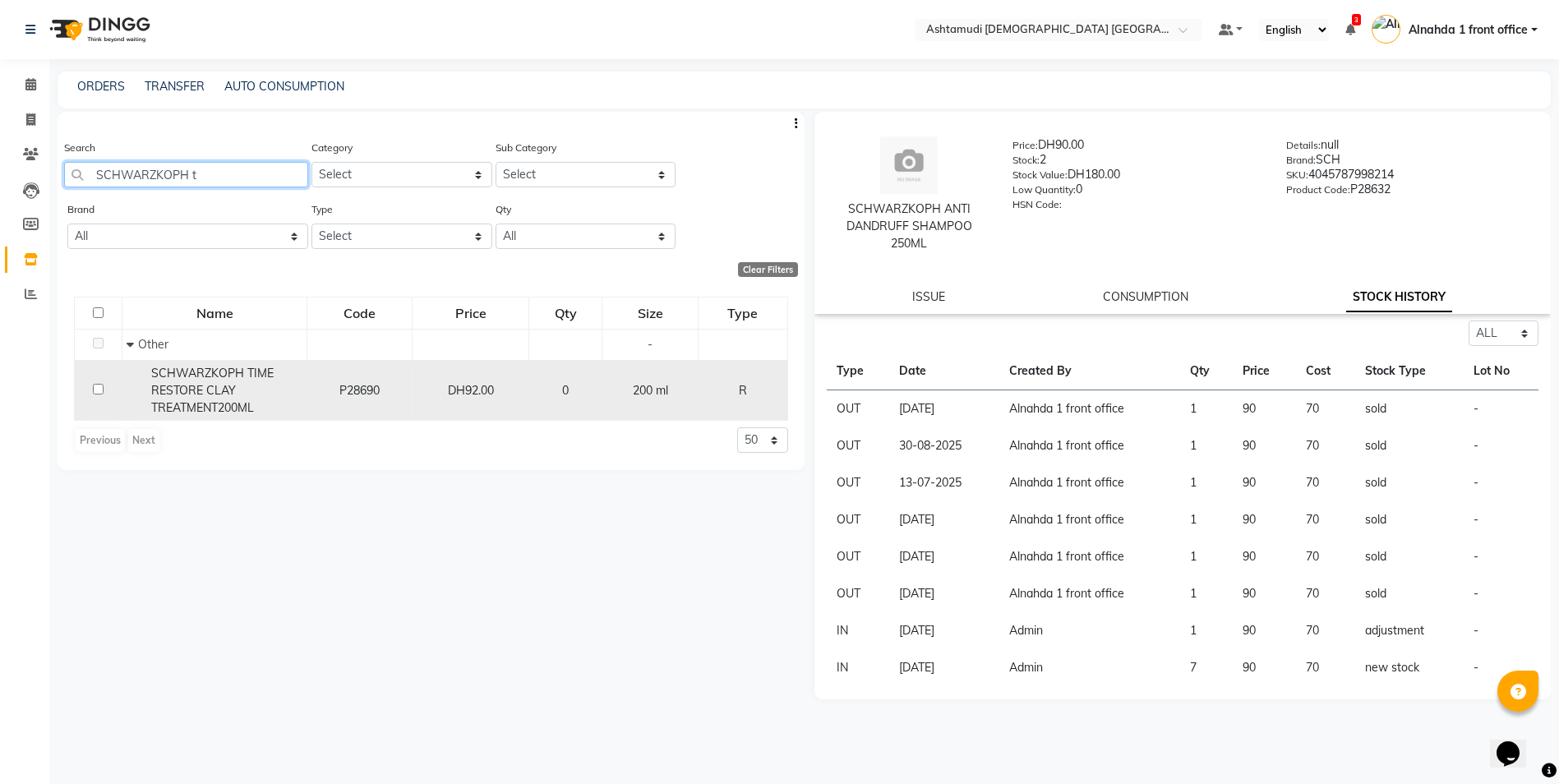
type input "SCHWARZKOPH t"
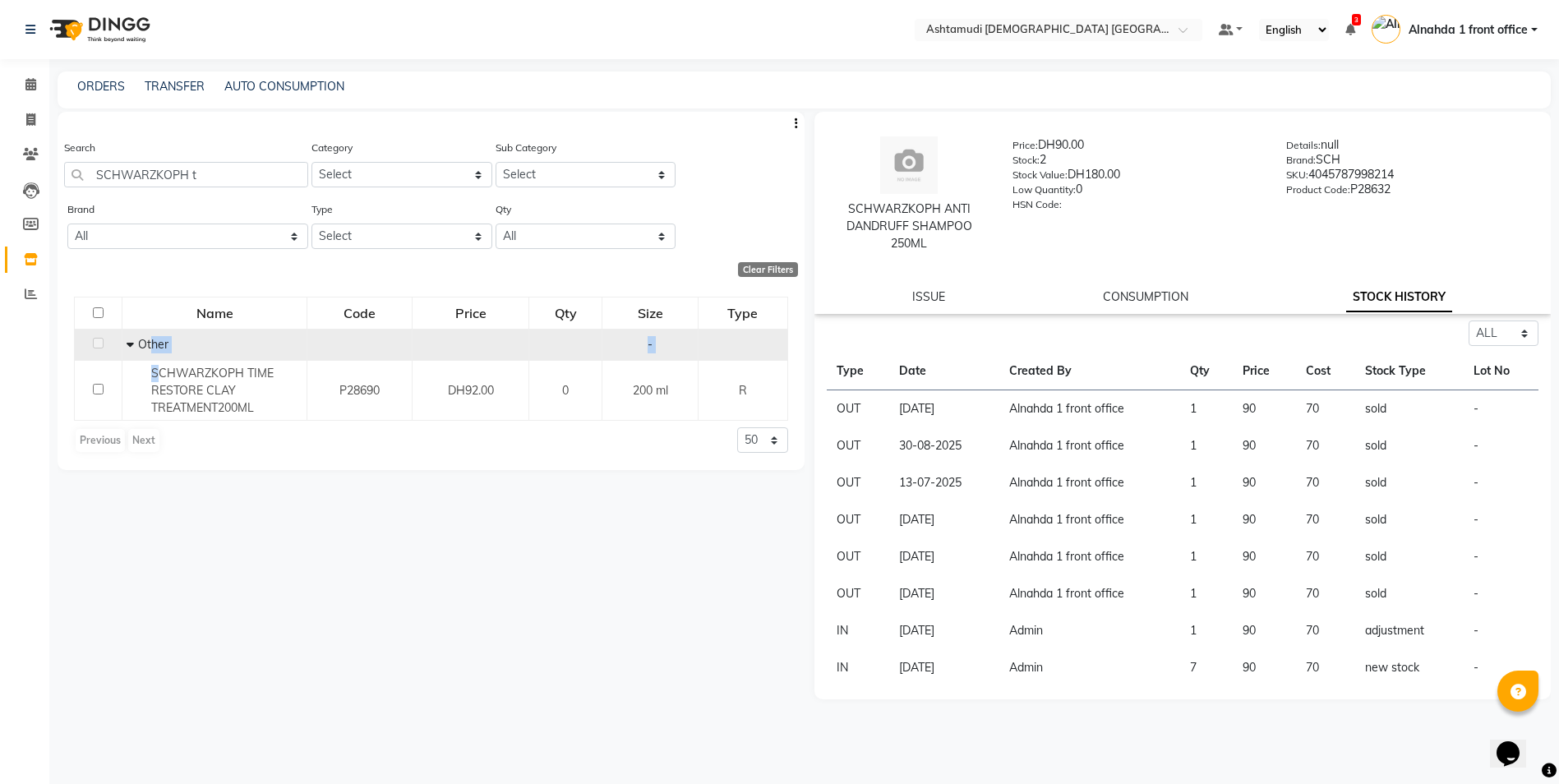
drag, startPoint x: 167, startPoint y: 375, endPoint x: 152, endPoint y: 355, distance: 25.0
click at [152, 355] on tbody "Other - SCHWARZKOPH TIME RESTORE CLAY TREATMENT200ML P28690 DH92.00 0 200 ml R" at bounding box center [431, 375] width 713 height 92
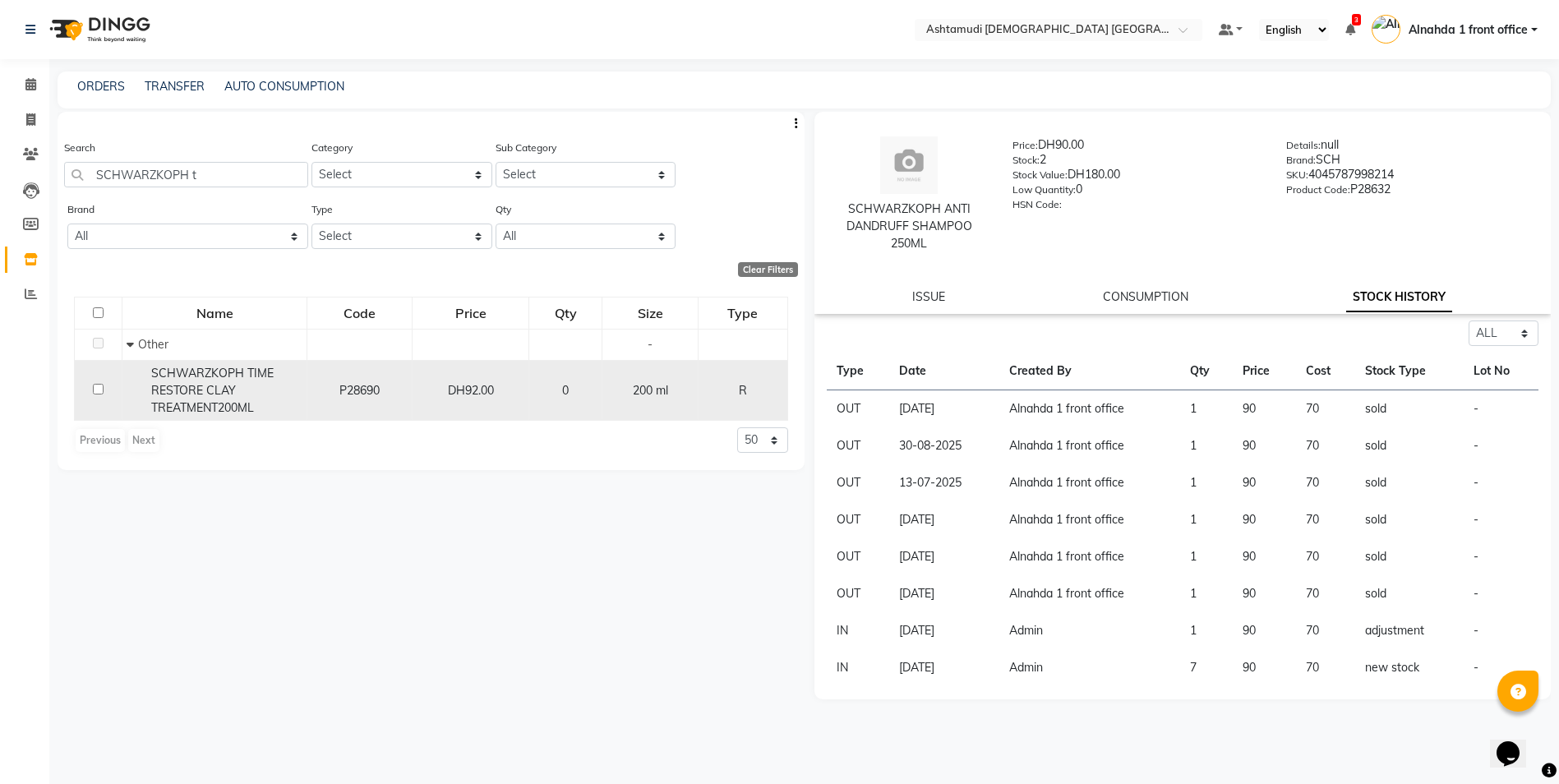
click at [175, 379] on span "SCHWARZKOPH TIME RESTORE CLAY TREATMENT200ML" at bounding box center [212, 390] width 122 height 50
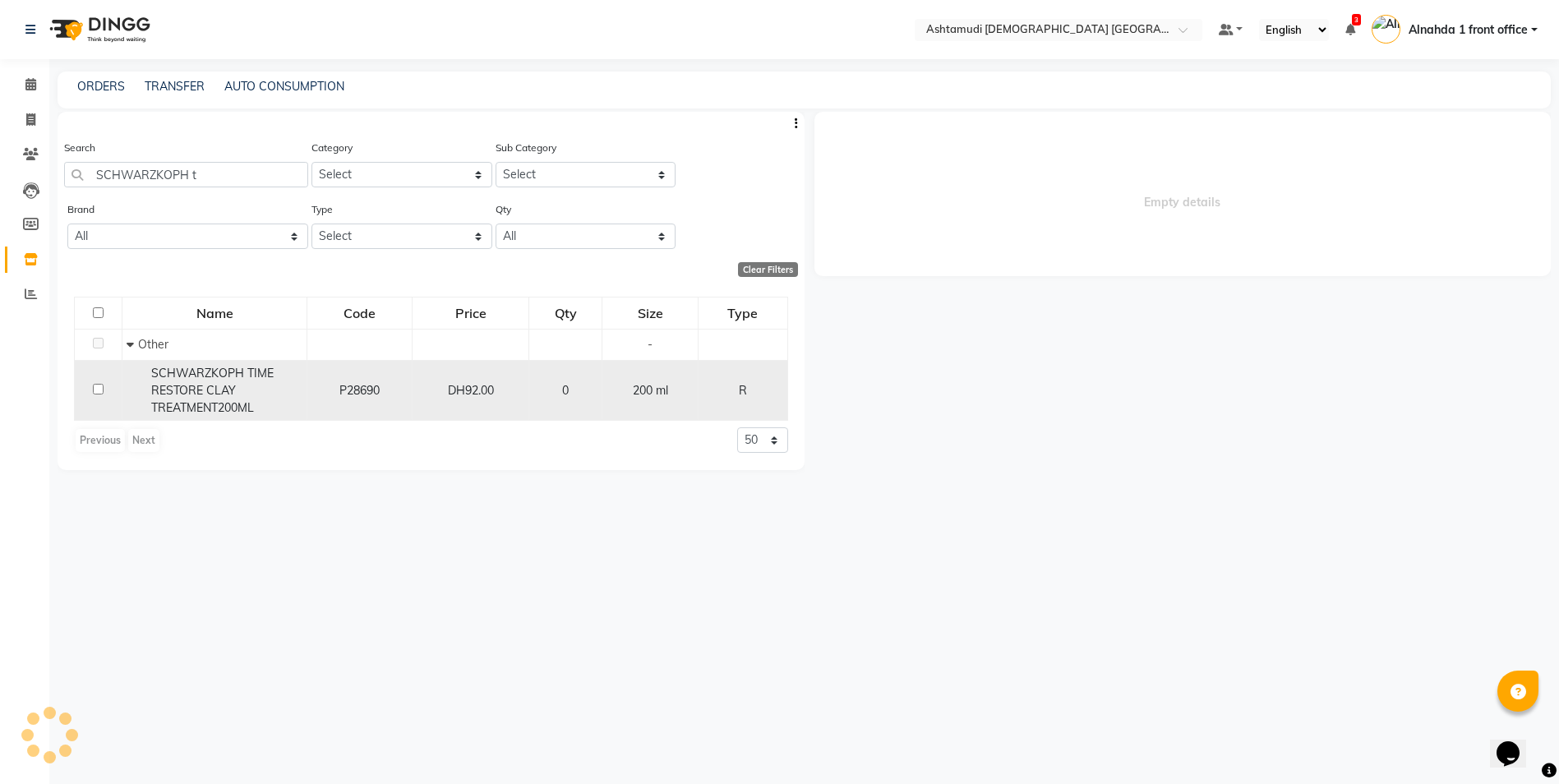
select select "all"
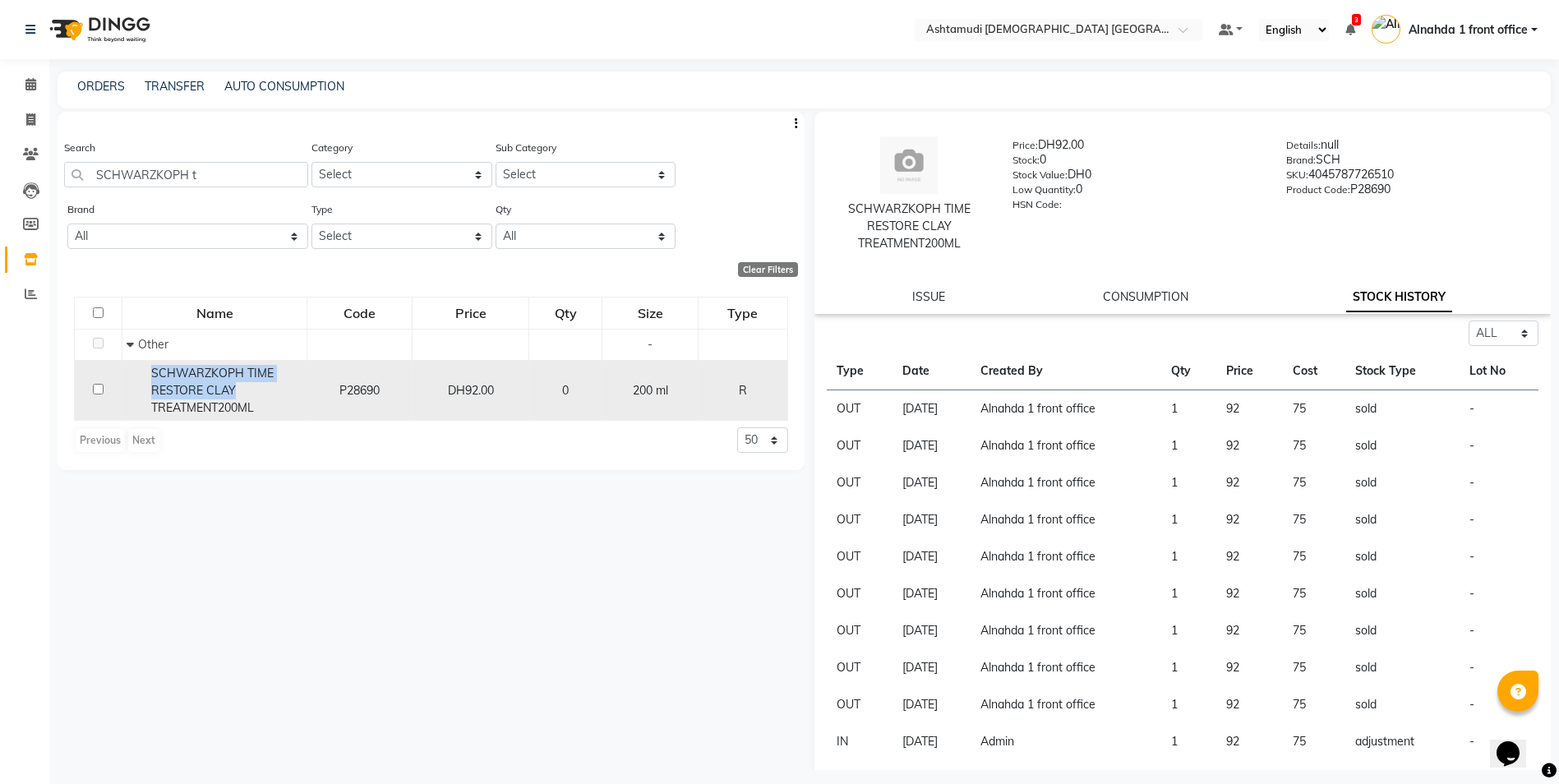
drag, startPoint x: 150, startPoint y: 368, endPoint x: 234, endPoint y: 394, distance: 87.9
click at [234, 394] on div "SCHWARZKOPH TIME RESTORE CLAY TREATMENT200ML" at bounding box center [214, 390] width 176 height 51
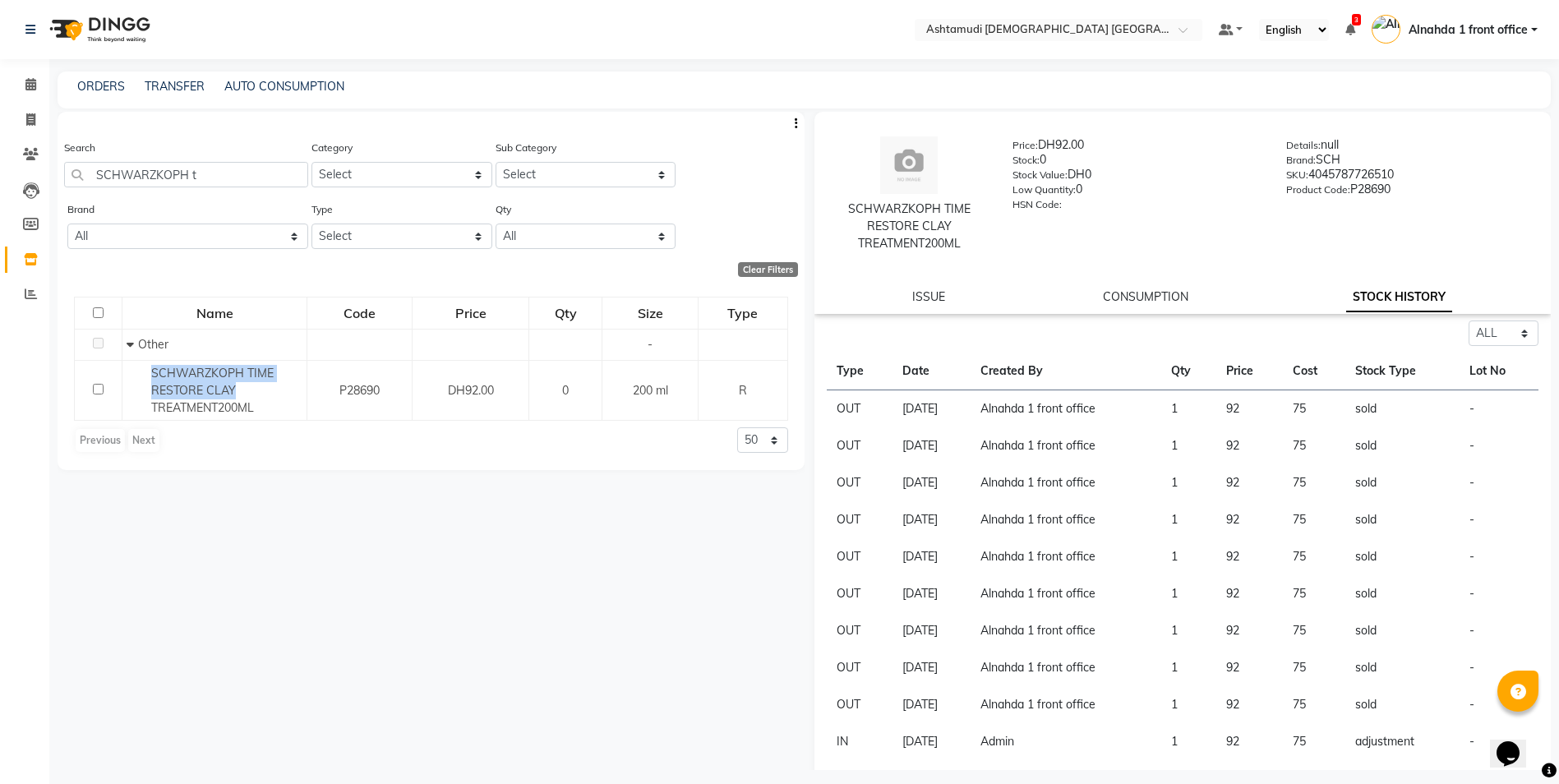
copy span "SCHWARZKOPH TIME RESTORE CLAY"
click at [219, 164] on input "SCHWARZKOPH t" at bounding box center [186, 174] width 244 height 25
drag, startPoint x: 144, startPoint y: 169, endPoint x: 78, endPoint y: 166, distance: 66.1
click at [85, 166] on input "SCHWARZKOPH t" at bounding box center [186, 174] width 244 height 25
paste input "TIME RESTORE CLAY"
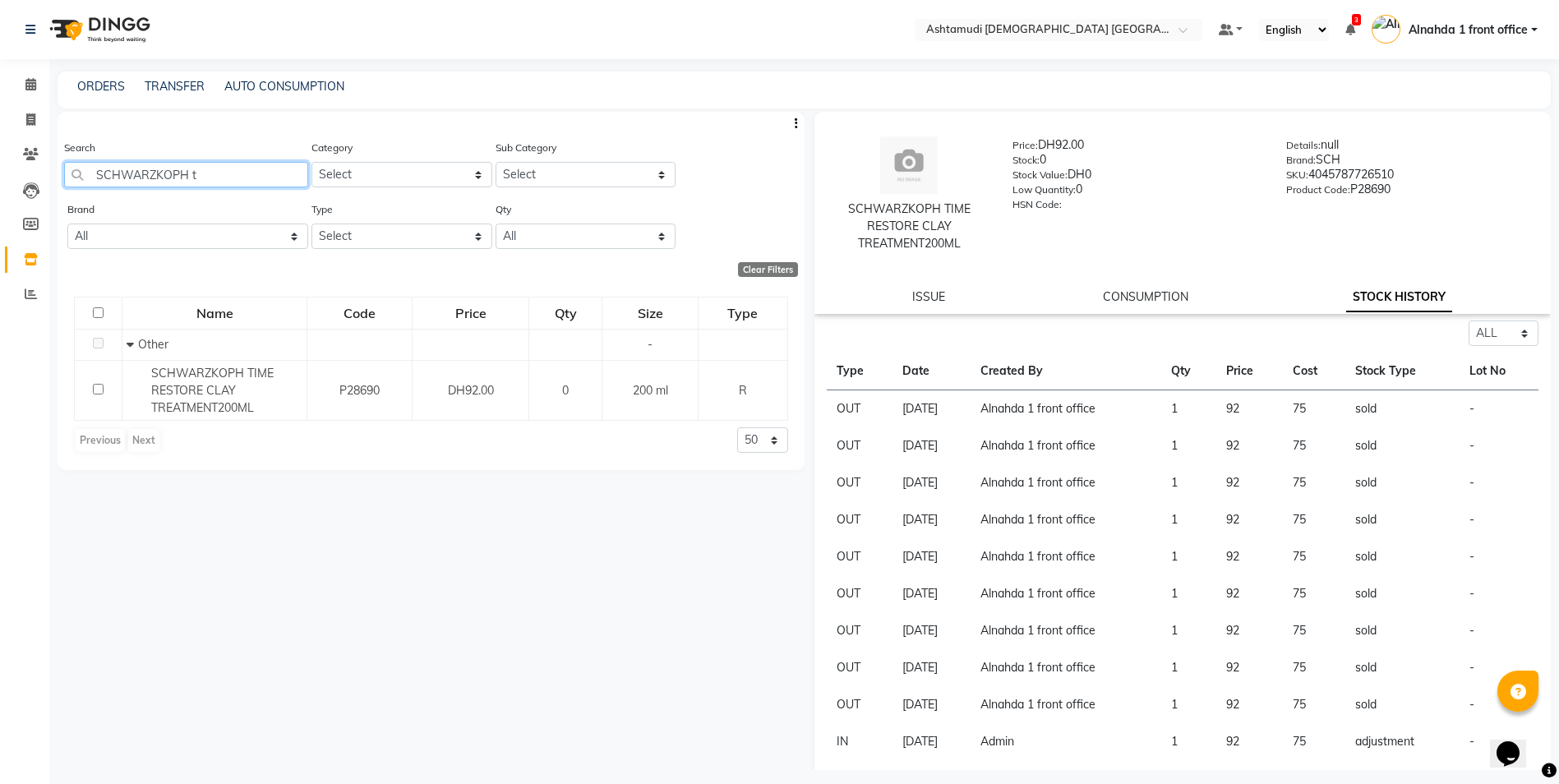
type input "SCHWARZKOPH TIME RESTORE CLAY"
drag, startPoint x: 302, startPoint y: 174, endPoint x: 30, endPoint y: 144, distance: 273.6
click at [32, 145] on app-home "Select Location × Ashtamudi Ladies Salon Sahara Center, Dubai Default Panel My …" at bounding box center [780, 397] width 1559 height 794
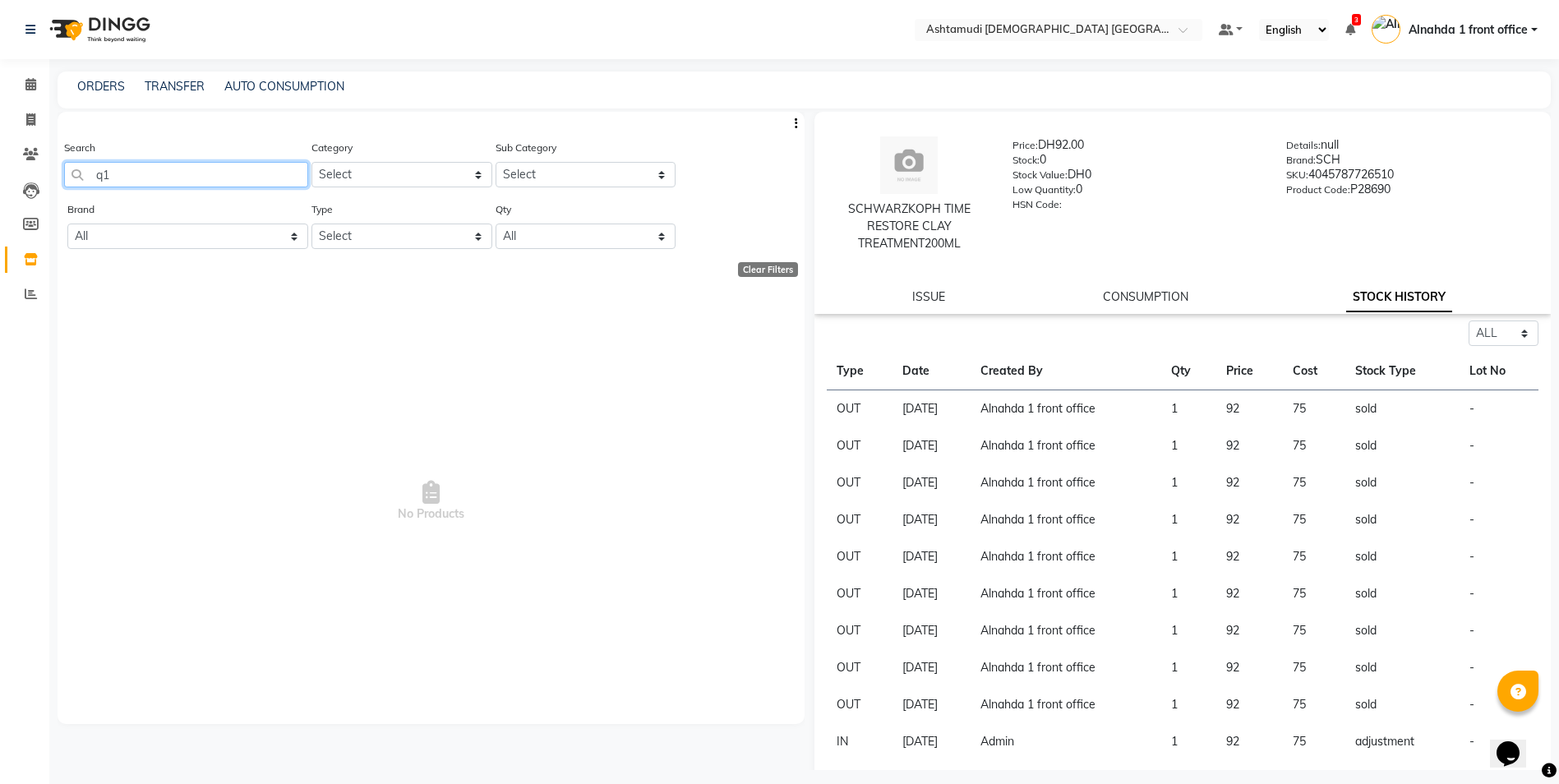
type input "q"
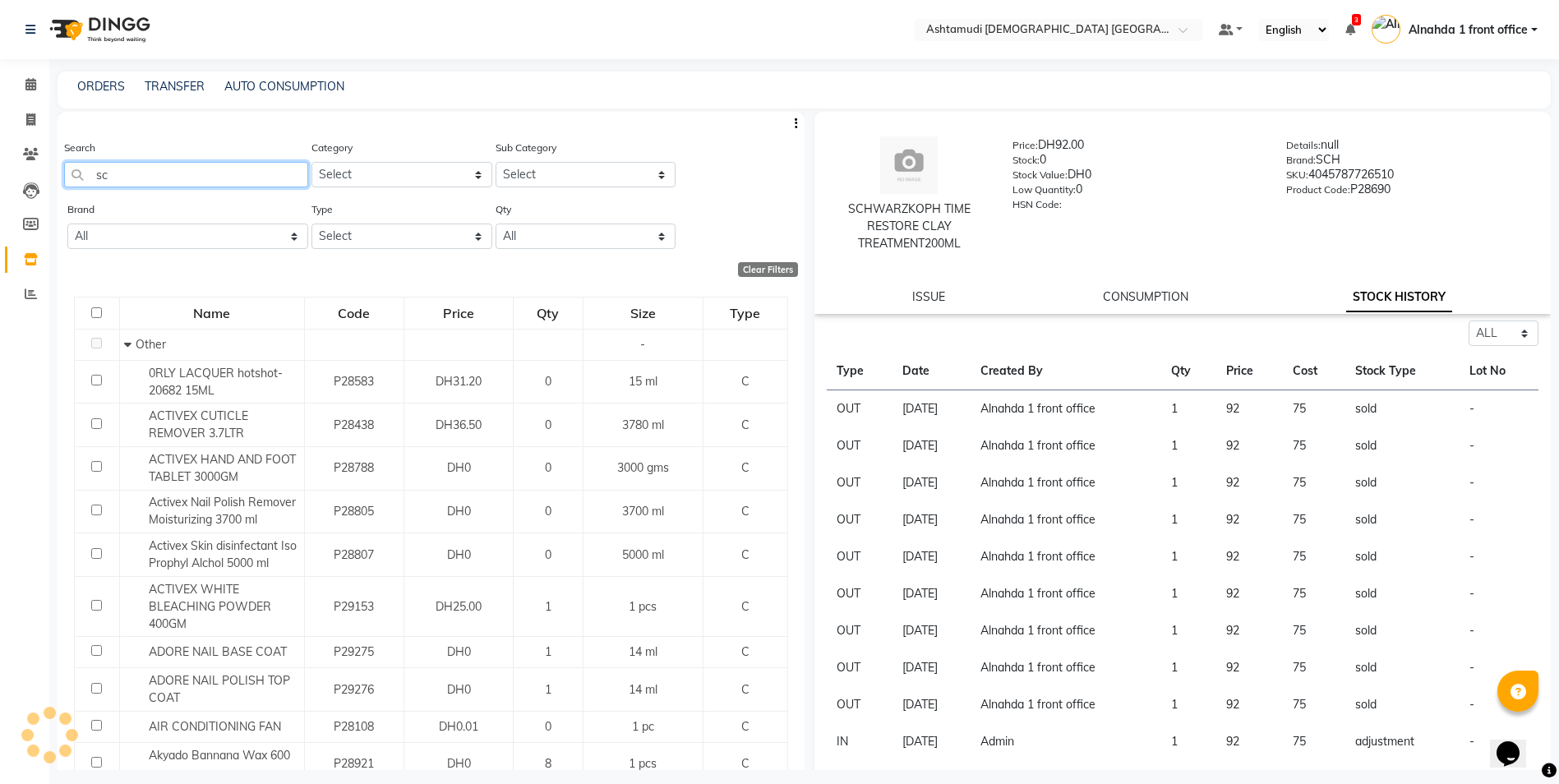
type input "sch"
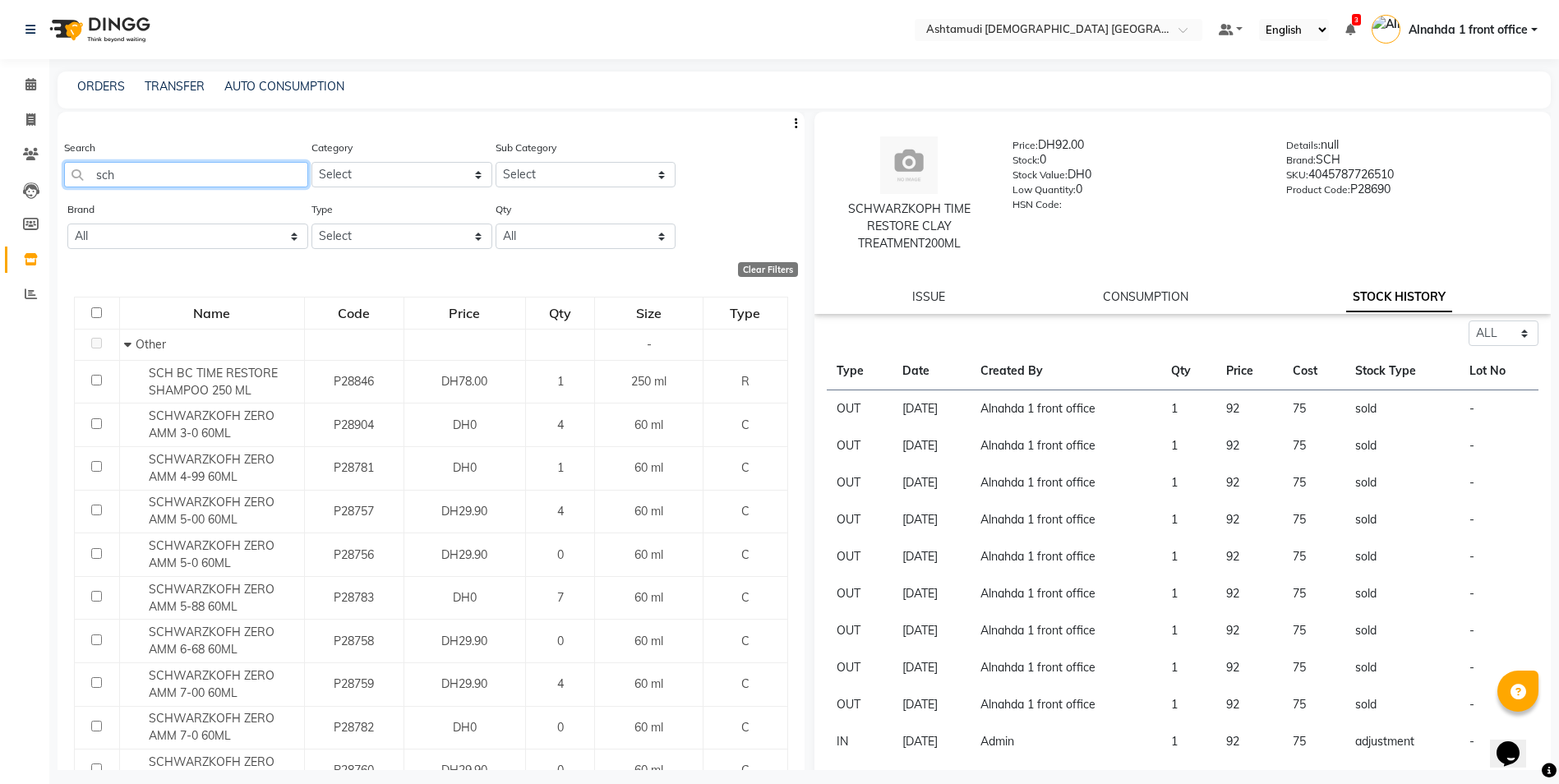
drag, startPoint x: 121, startPoint y: 174, endPoint x: 0, endPoint y: 136, distance: 126.8
click at [0, 142] on html "Select Location × Ashtamudi Ladies Salon Sahara Center, Dubai Default Panel My …" at bounding box center [780, 392] width 1559 height 784
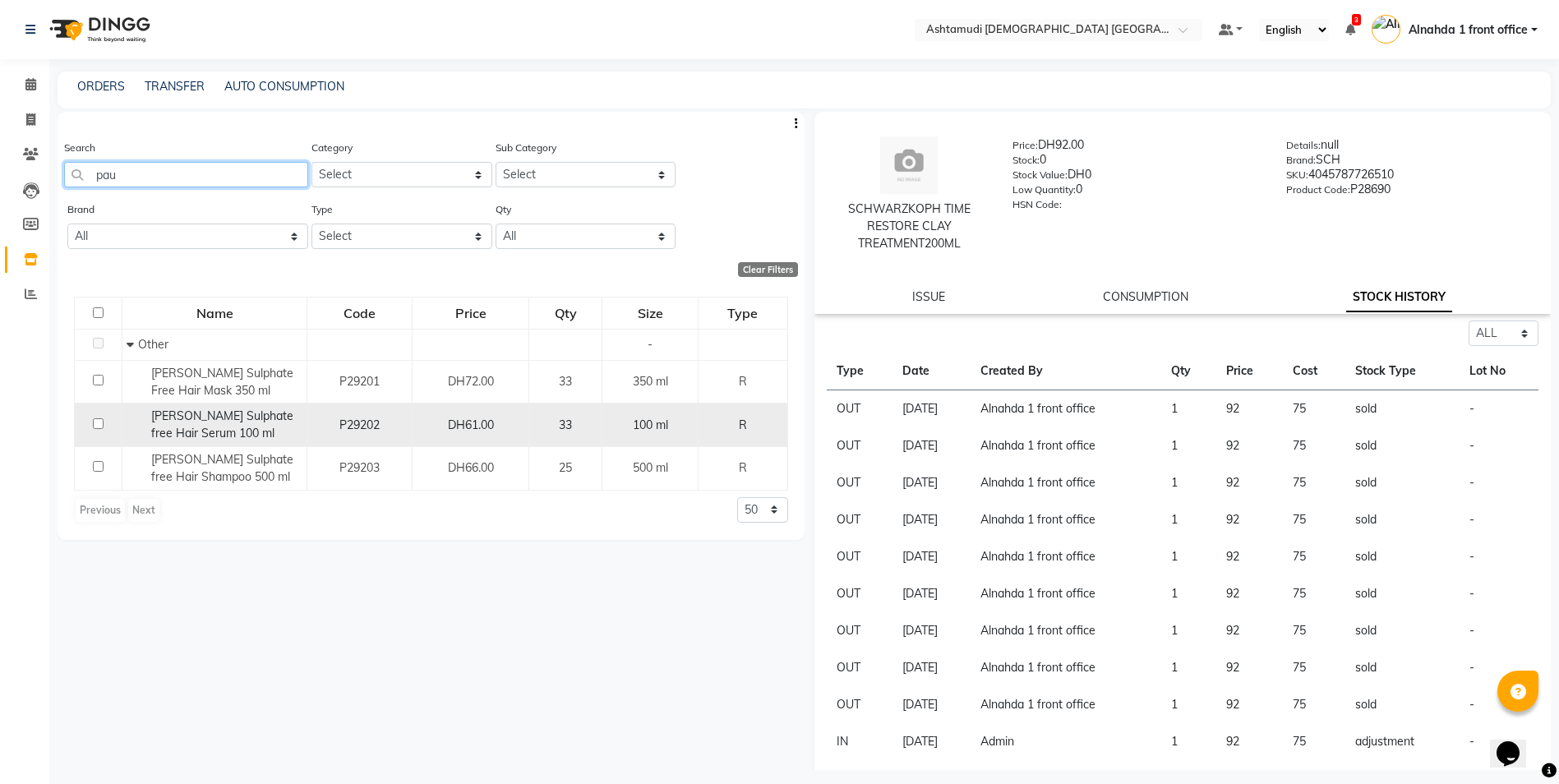
type input "pau"
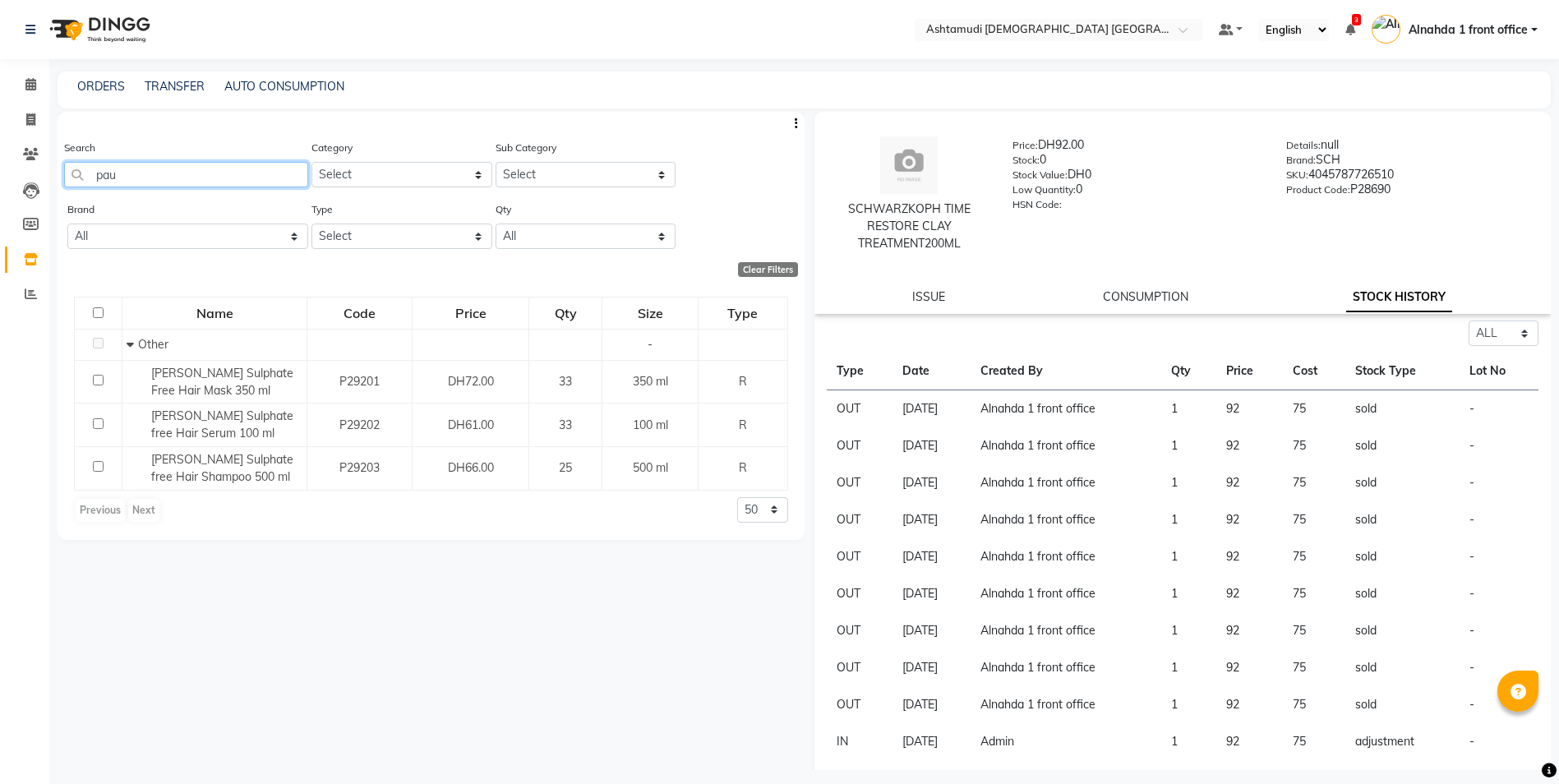
drag, startPoint x: 186, startPoint y: 181, endPoint x: 0, endPoint y: 164, distance: 186.8
click at [0, 164] on html "Select Location × Ashtamudi Ladies Salon Sahara Center, Dubai Default Panel My …" at bounding box center [780, 392] width 1559 height 784
type input "a"
type input "pau"
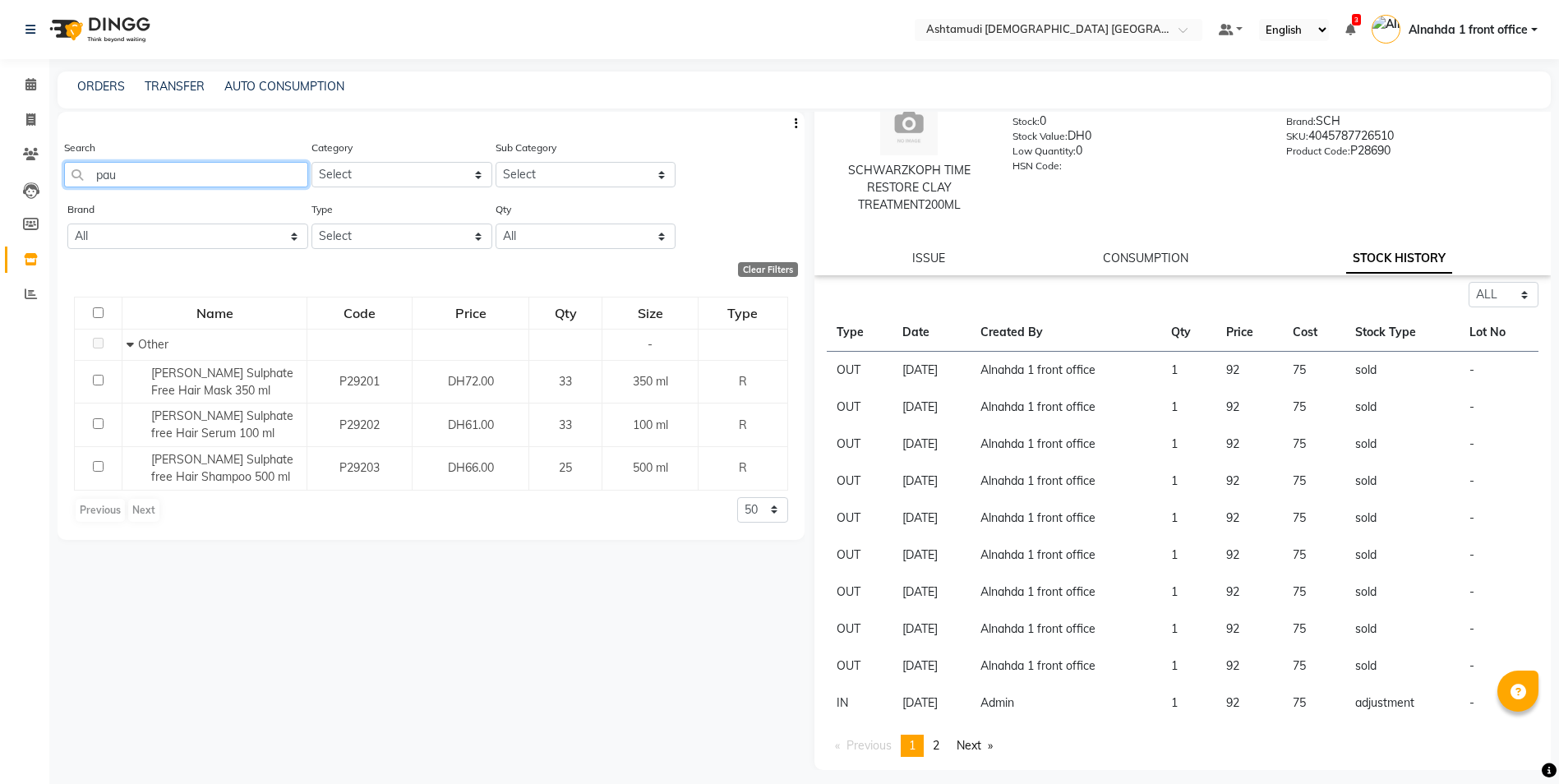
scroll to position [10, 0]
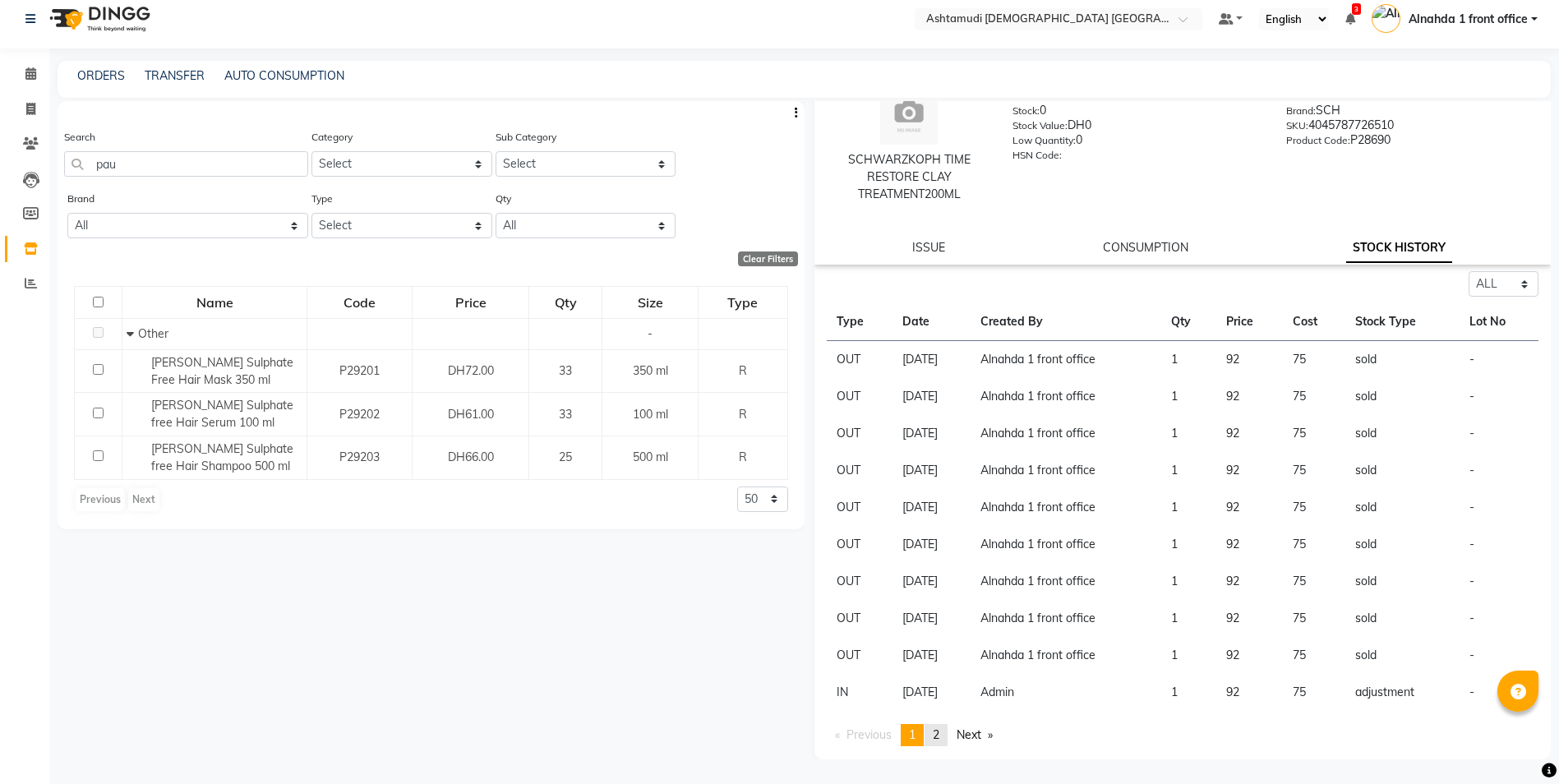
click at [943, 727] on link "page 2" at bounding box center [936, 735] width 23 height 22
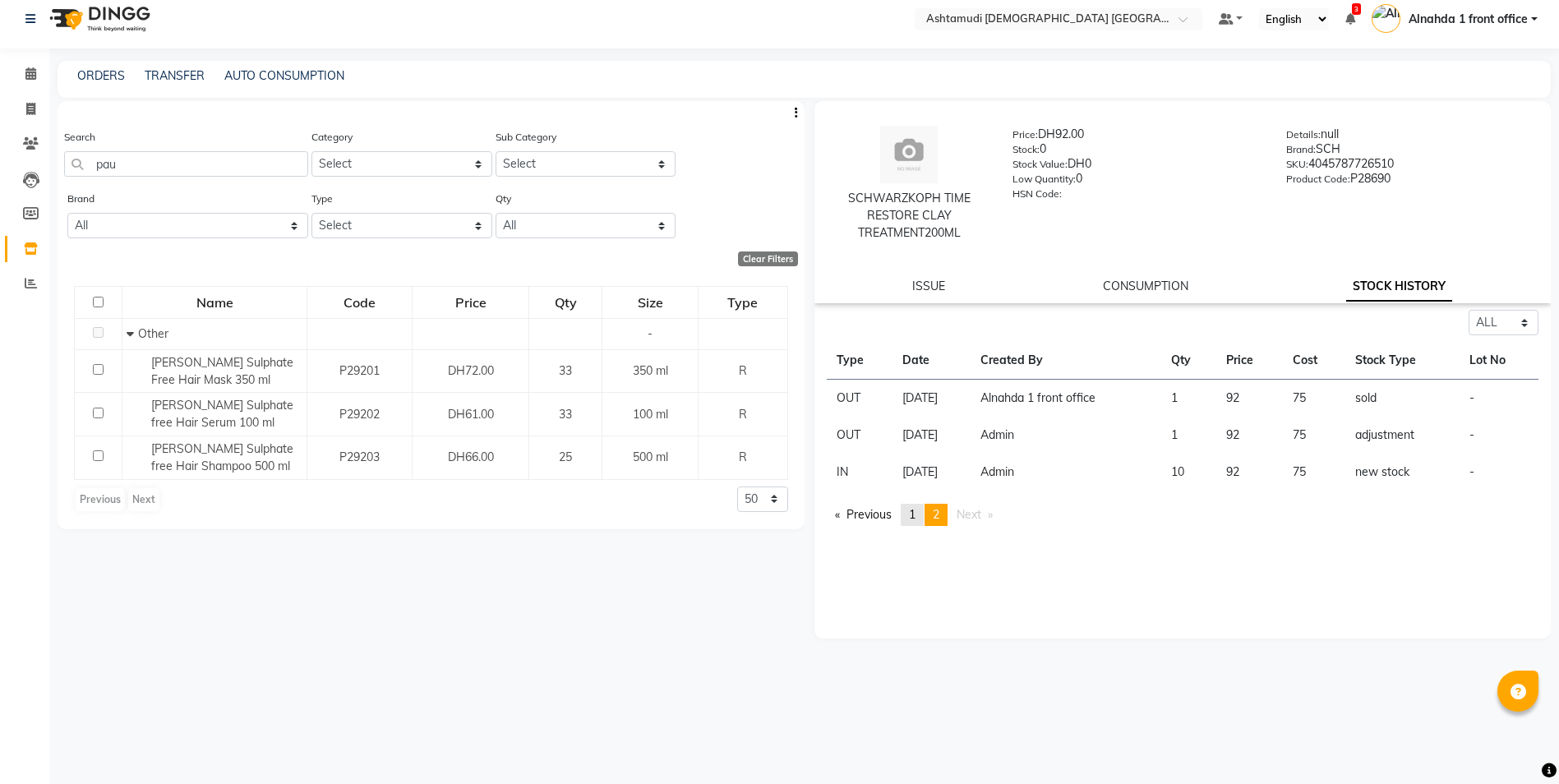
click at [916, 513] on span "1" at bounding box center [912, 515] width 7 height 15
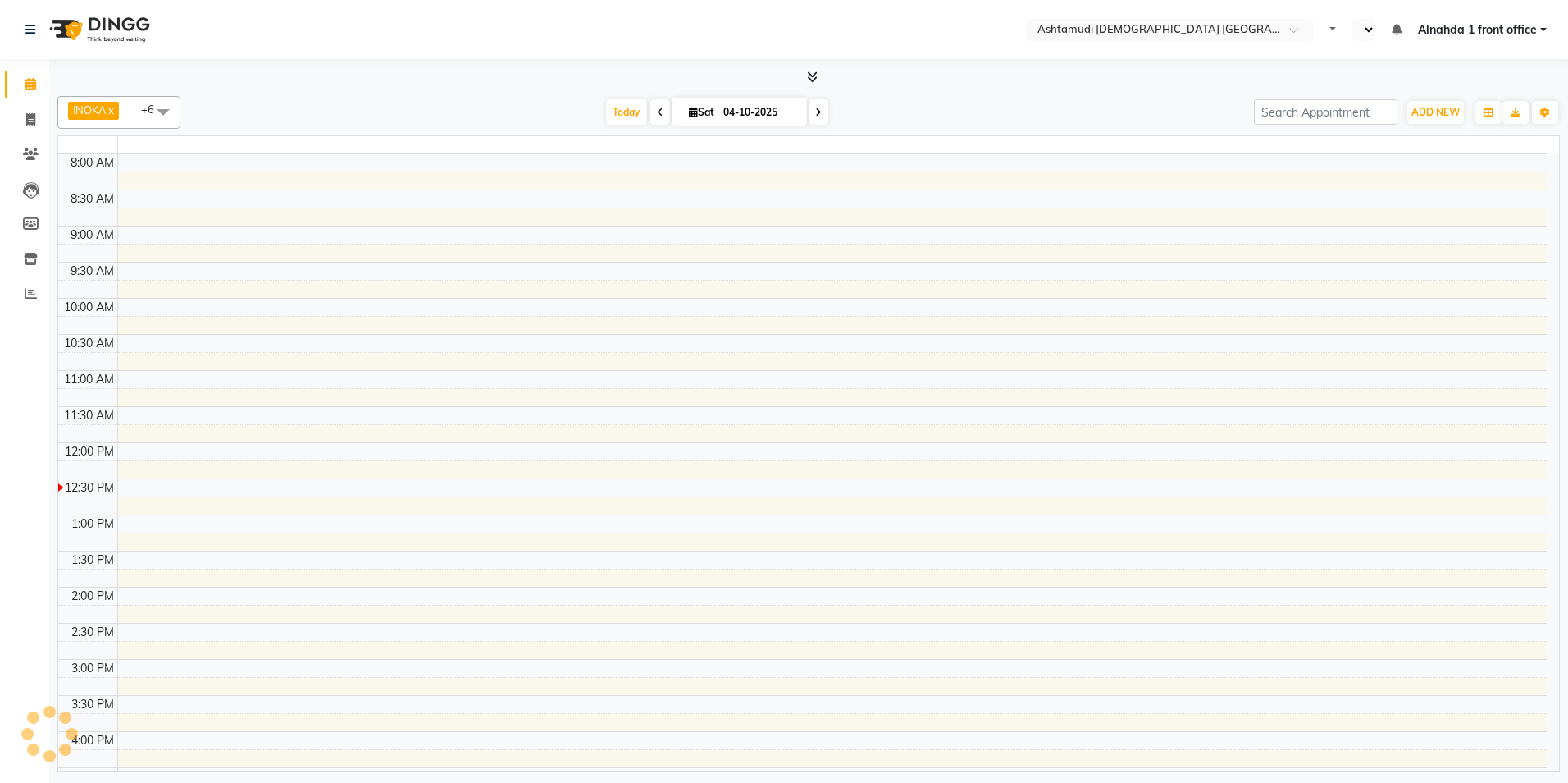
select select "en"
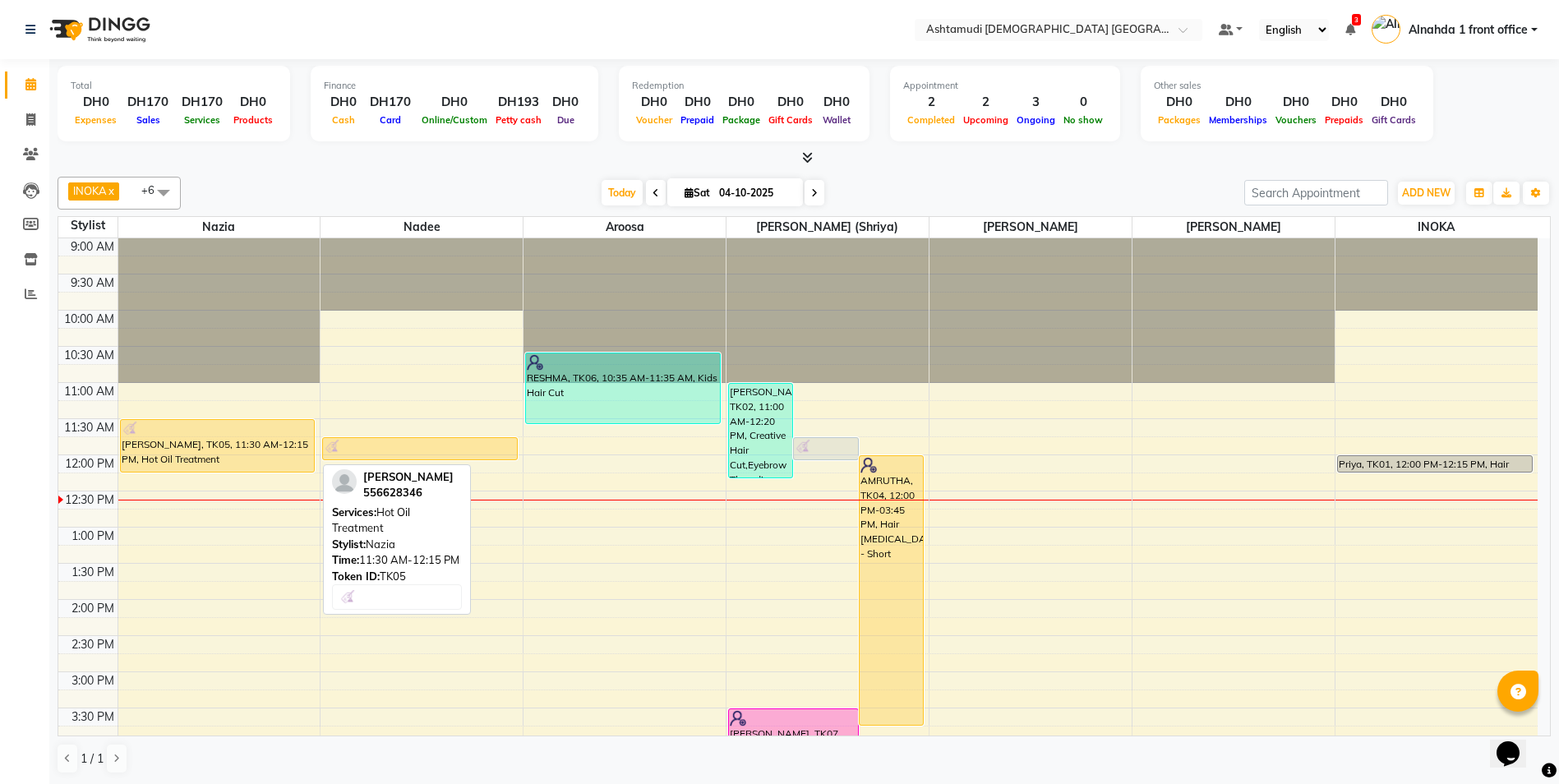
click at [228, 454] on div "[PERSON_NAME], TK05, 11:30 AM-12:15 PM, Hot Oil Treatment" at bounding box center [218, 445] width 194 height 51
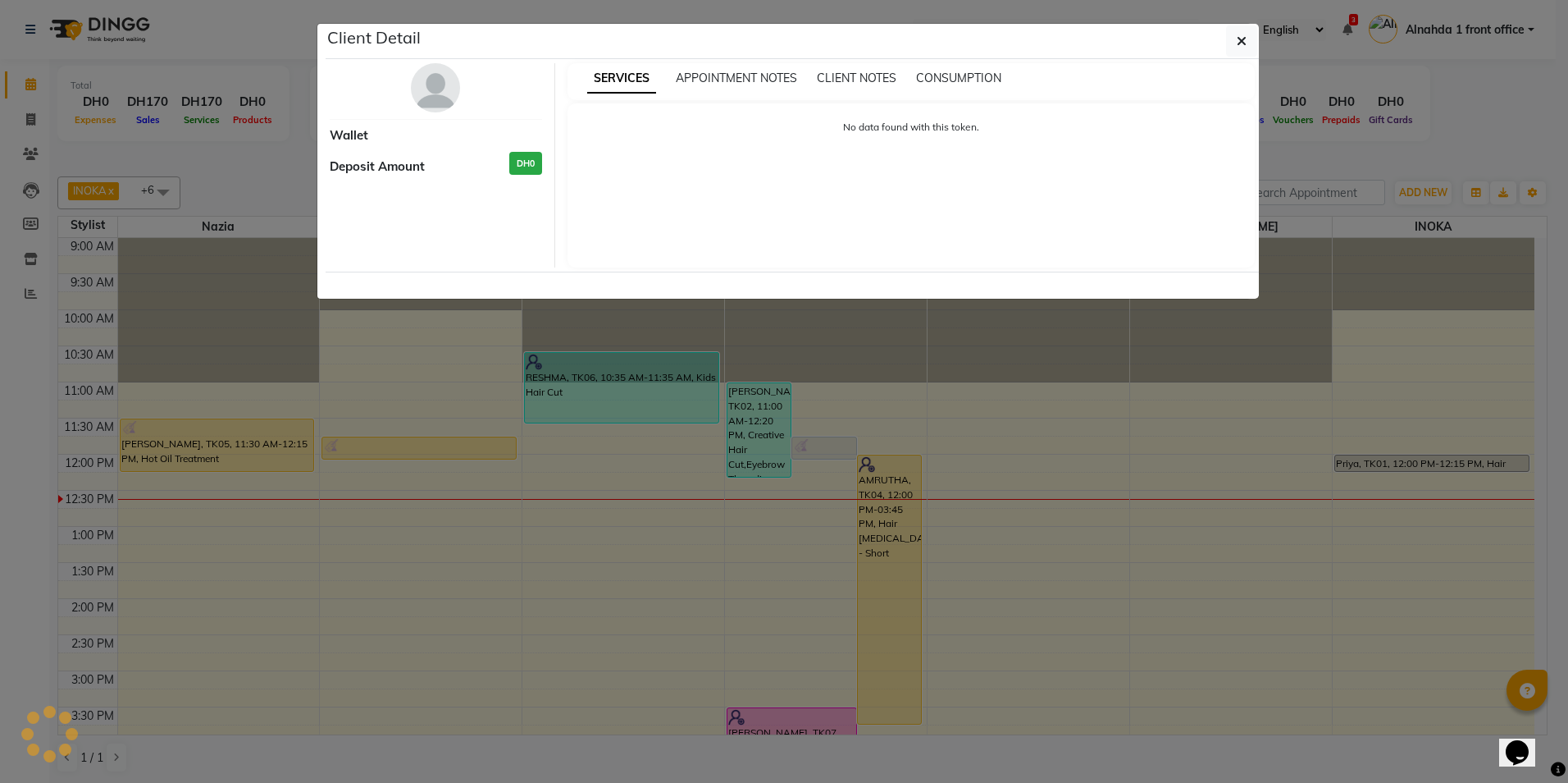
select select "1"
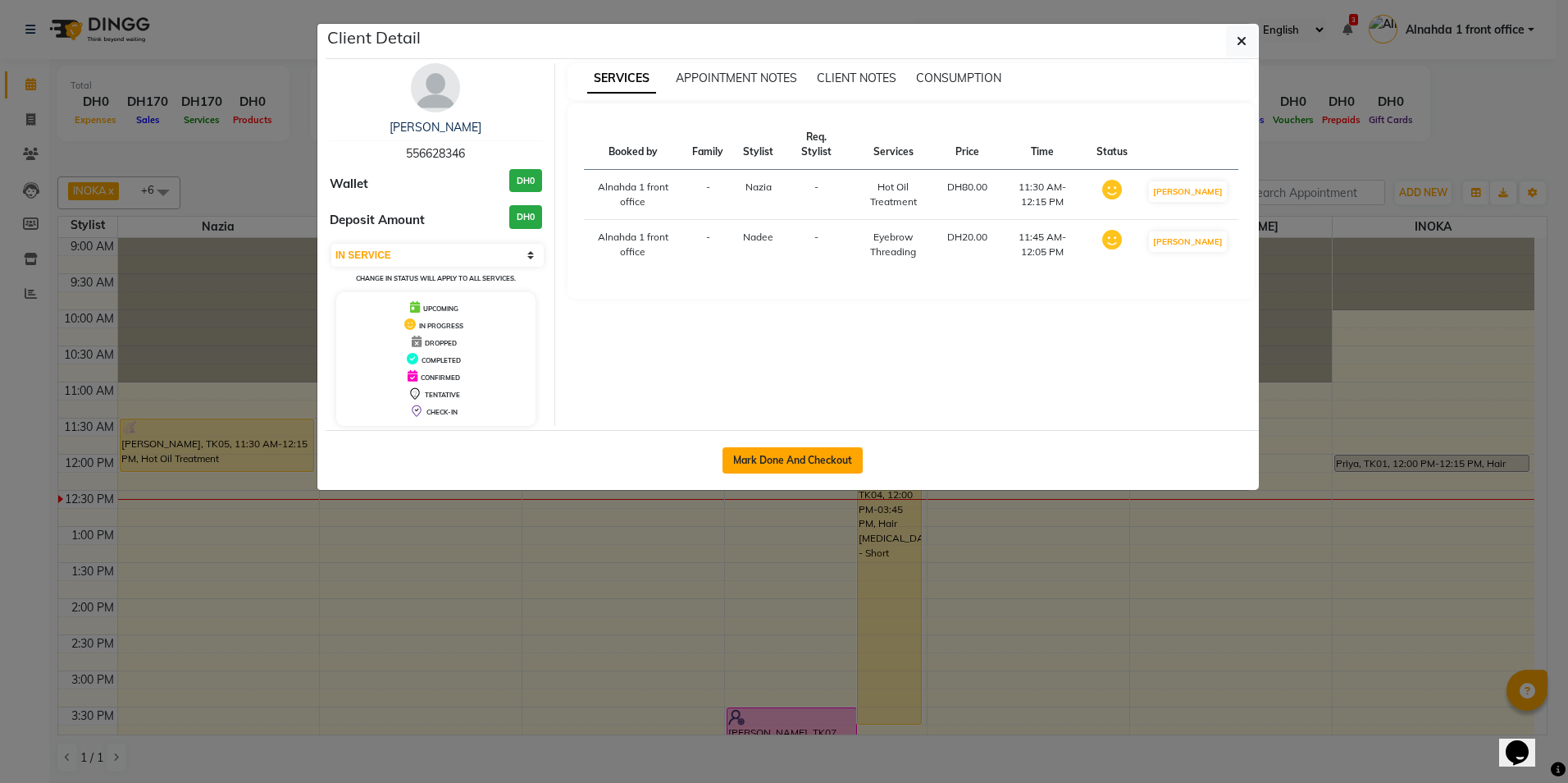
click at [786, 454] on button "Mark Done And Checkout" at bounding box center [793, 460] width 140 height 26
select select "service"
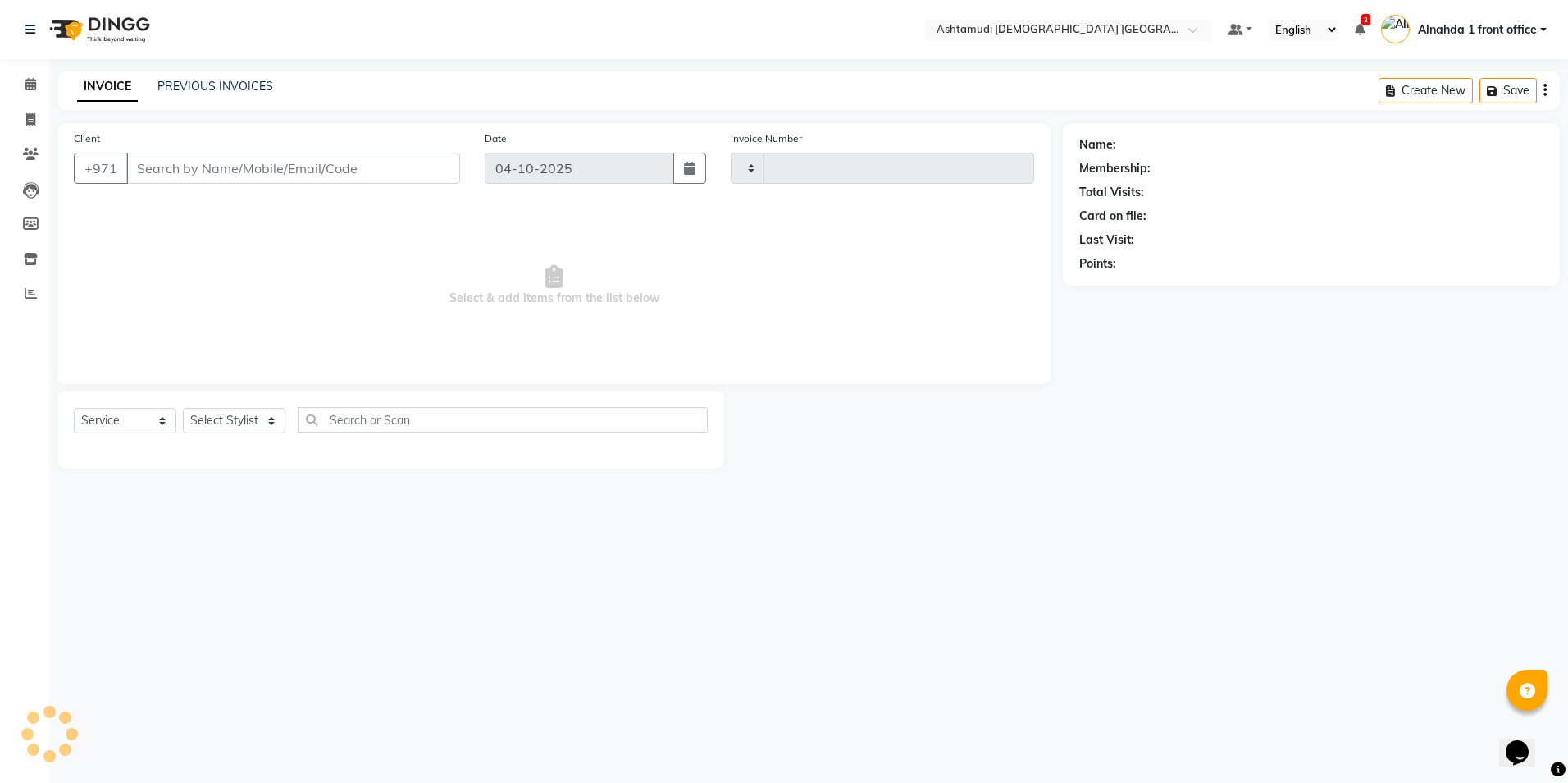
type input "3098"
select select "7242"
type input "556628346"
select select "61833"
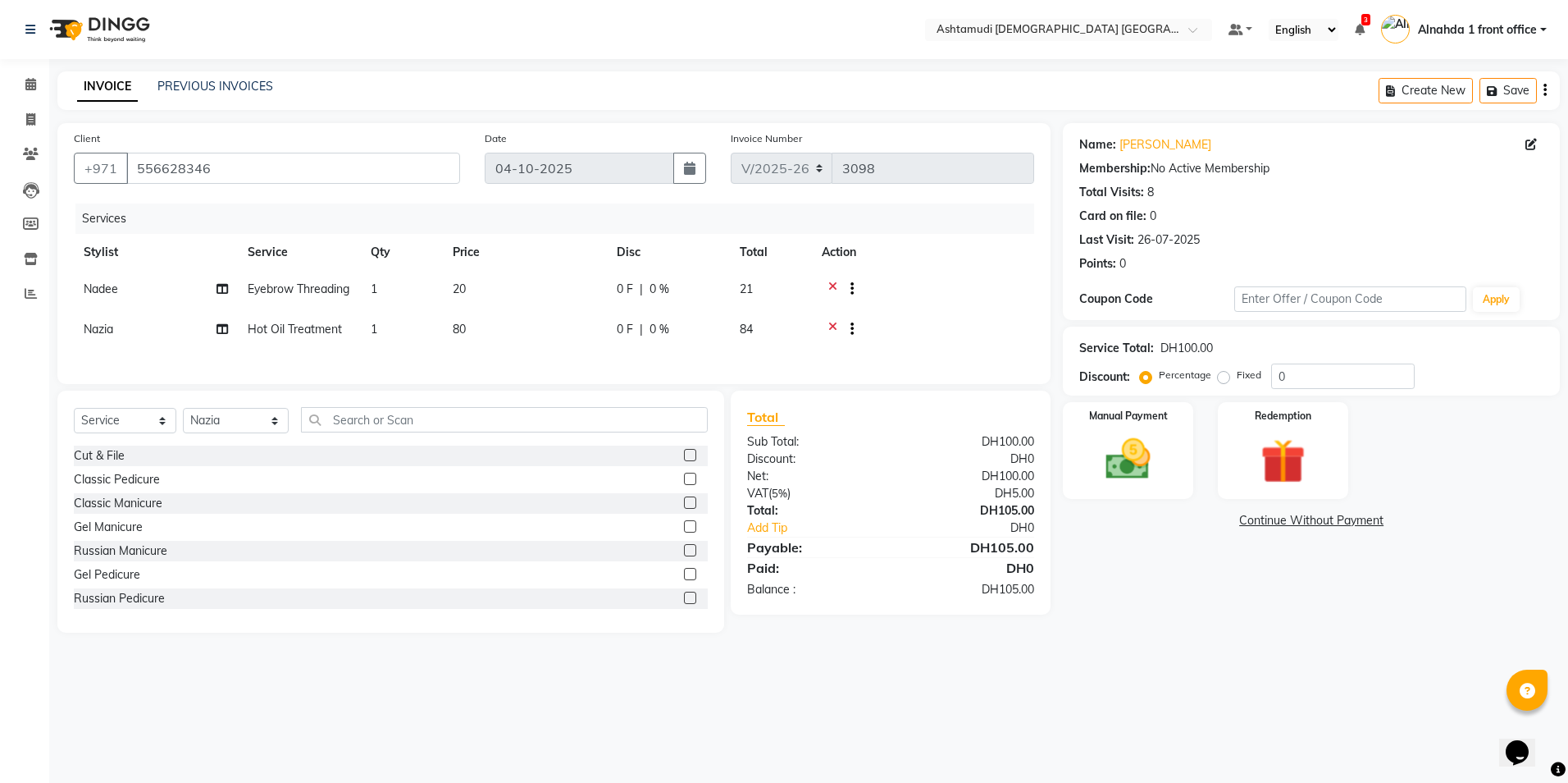
click at [104, 289] on span "Nadee" at bounding box center [101, 289] width 35 height 15
select select "62799"
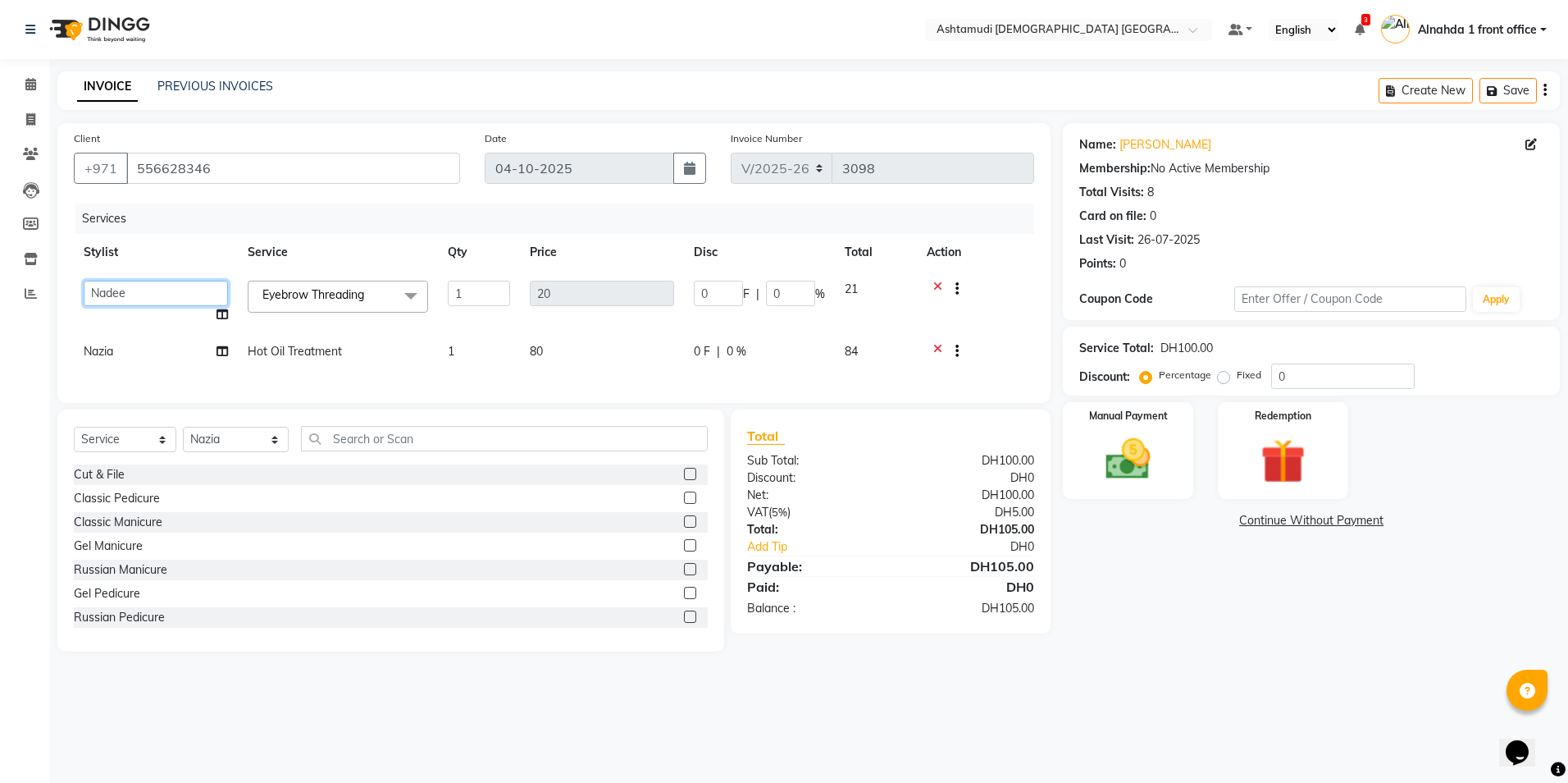
click at [104, 289] on select "Alnahda 1 front office Amala Aroosa Deepika Rani DINGG TAB USER Dummy Staff INO…" at bounding box center [156, 293] width 145 height 25
select select "61833"
click at [411, 452] on input "text" at bounding box center [504, 438] width 406 height 25
click at [1304, 377] on input "0" at bounding box center [1343, 376] width 144 height 25
type input "01"
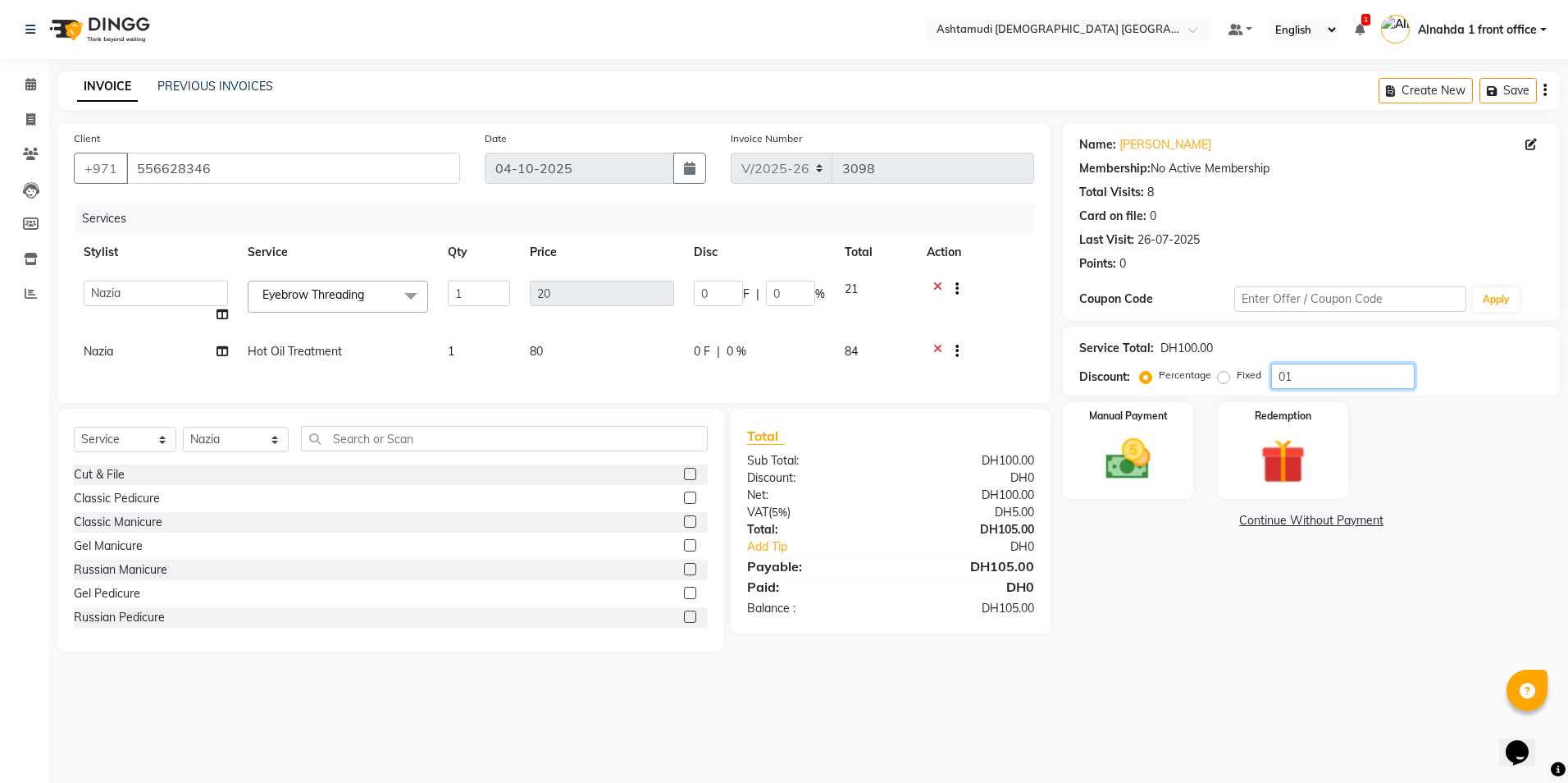
type input "0.2"
type input "1"
type input "015"
type input "3"
type input "15"
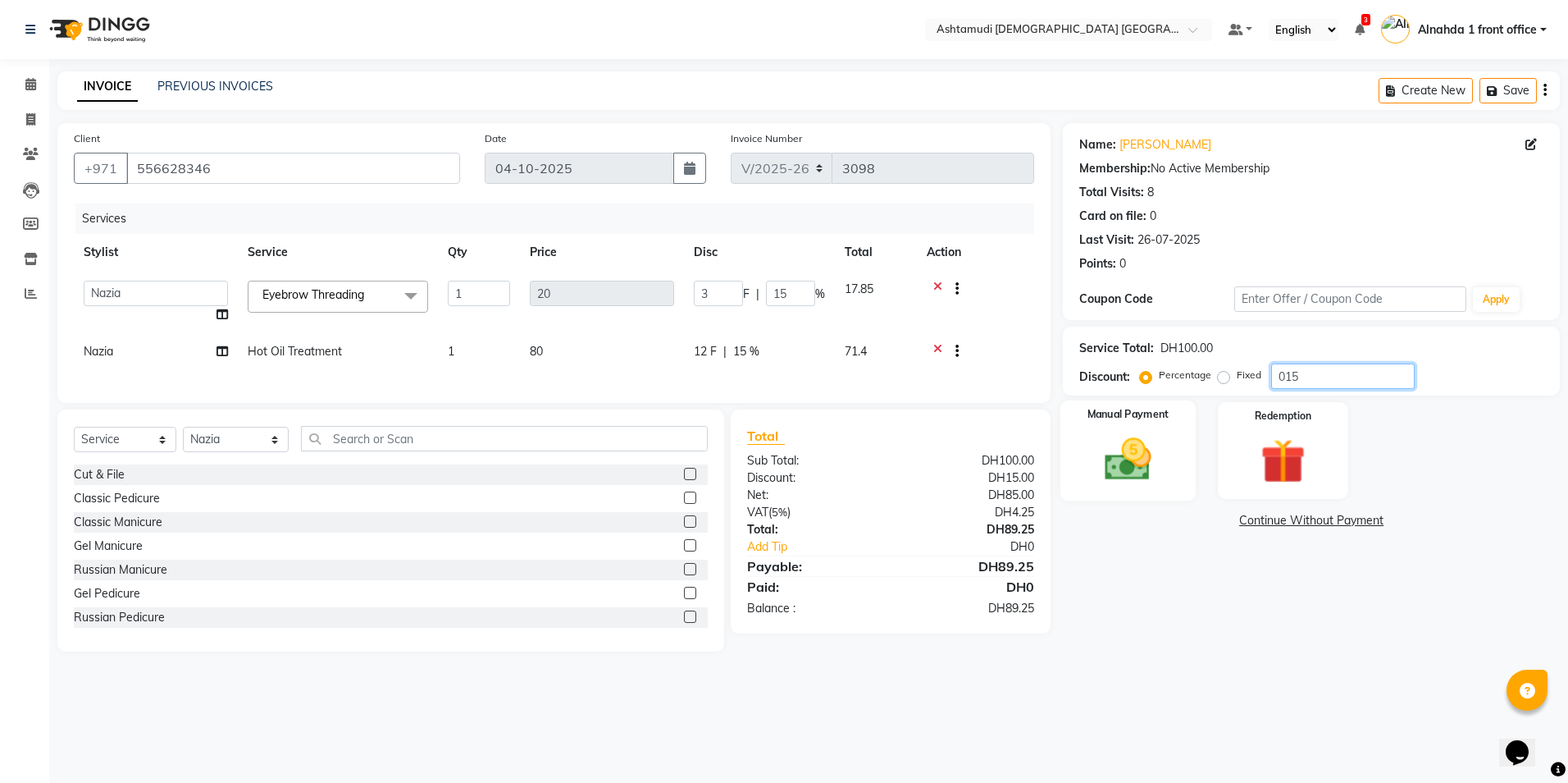
type input "015"
click at [1159, 462] on img at bounding box center [1129, 459] width 76 height 54
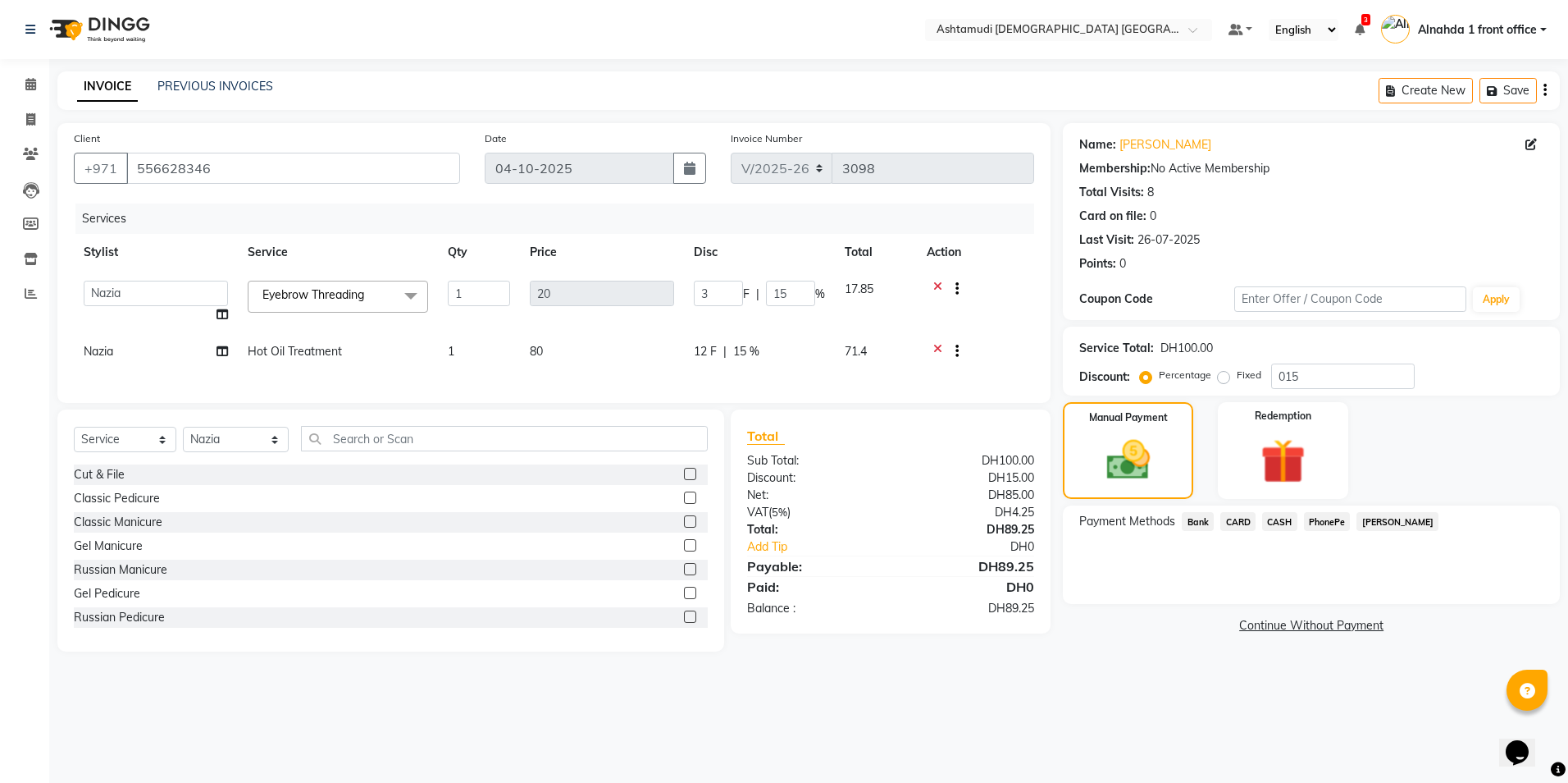
click at [1239, 524] on span "CARD" at bounding box center [1238, 522] width 35 height 19
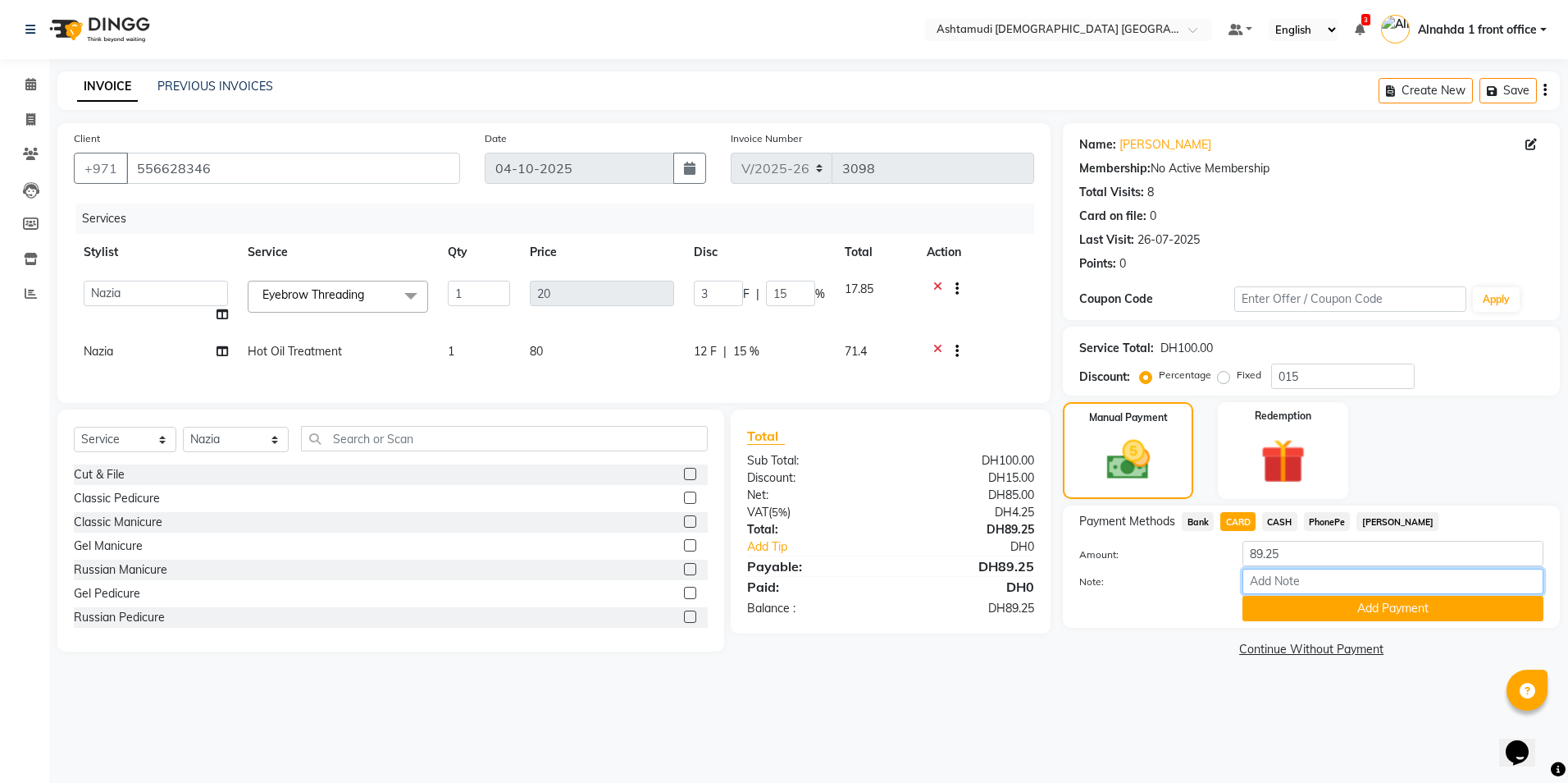
click at [1276, 577] on input "Note:" at bounding box center [1393, 580] width 301 height 25
type input "presila"
click at [1270, 618] on button "Add Payment" at bounding box center [1393, 608] width 301 height 25
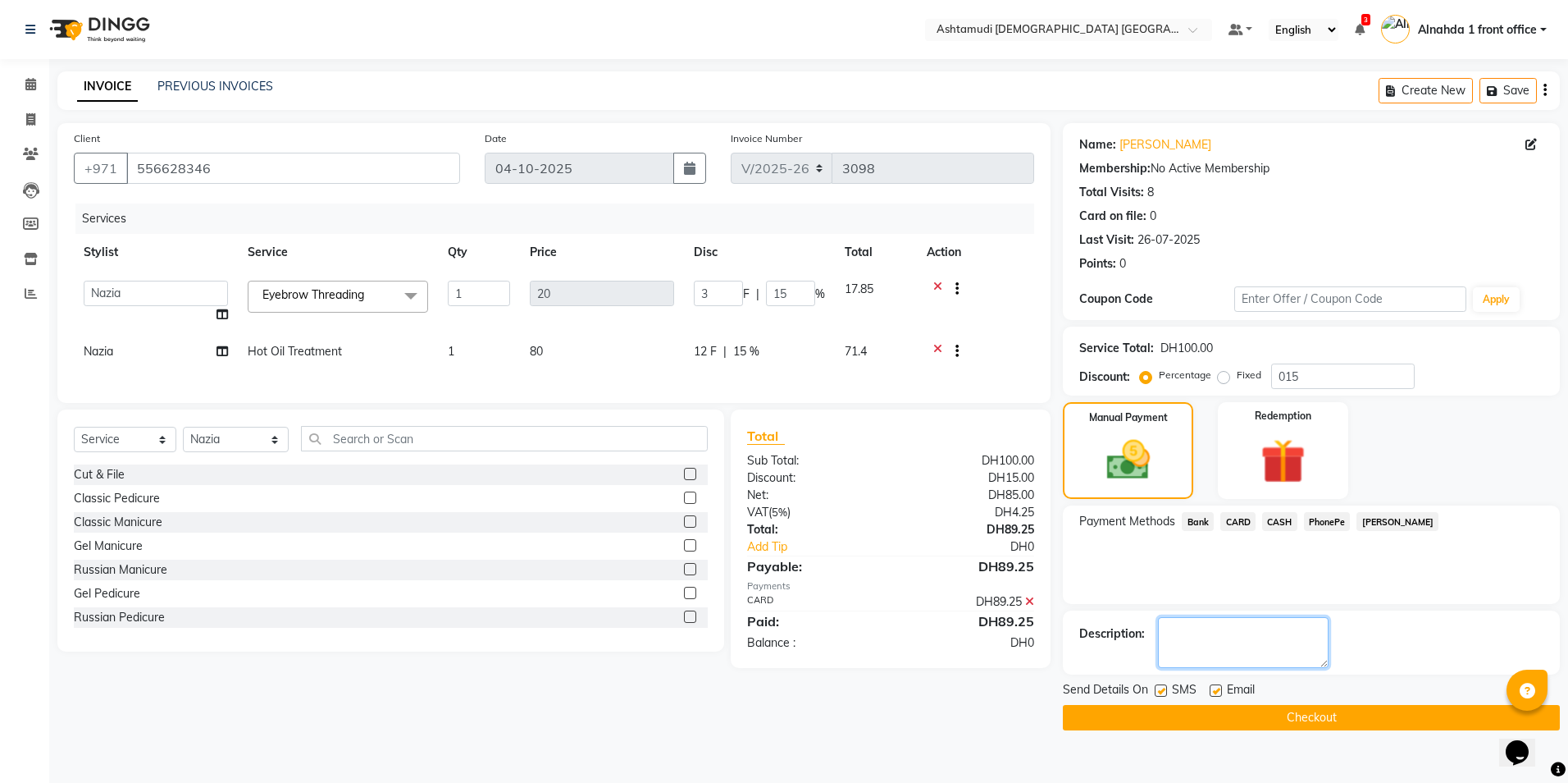
click at [1191, 651] on textarea at bounding box center [1243, 642] width 171 height 51
type textarea "4496"
click at [1259, 710] on button "Checkout" at bounding box center [1311, 717] width 497 height 25
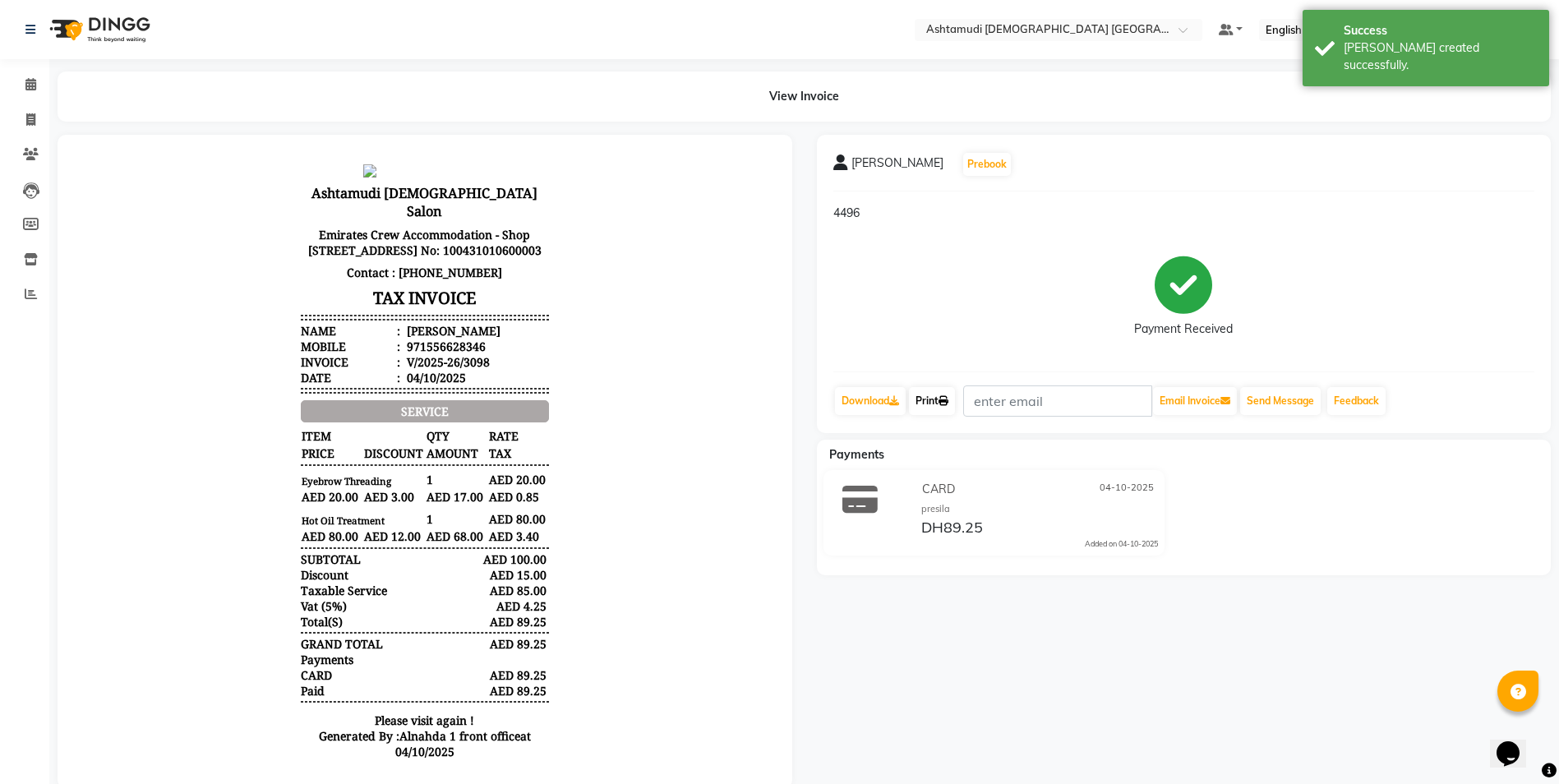
click at [942, 403] on link "Print" at bounding box center [932, 401] width 46 height 28
click at [26, 156] on icon at bounding box center [31, 153] width 16 height 12
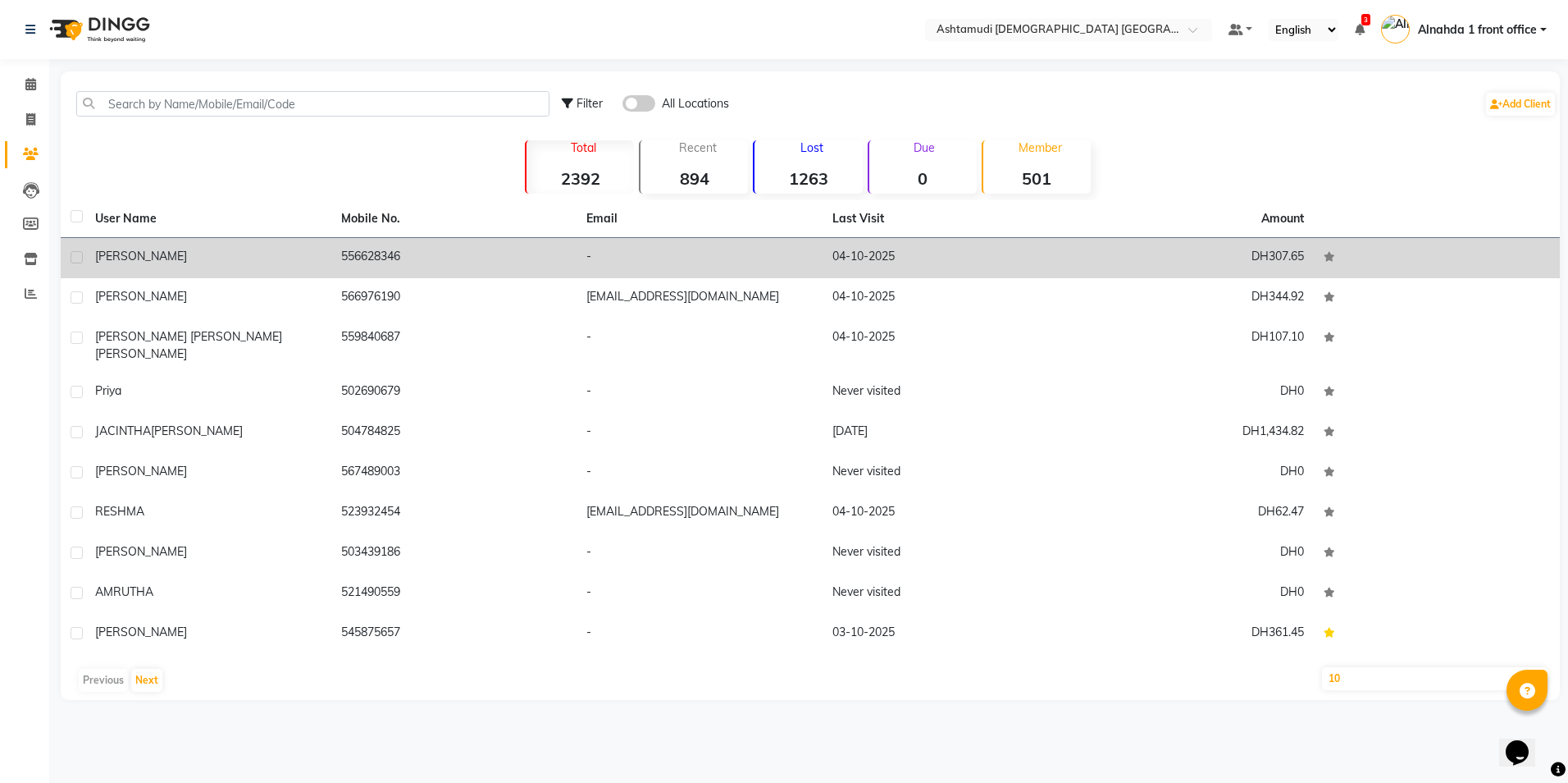
click at [451, 248] on td "556628346" at bounding box center [454, 258] width 246 height 40
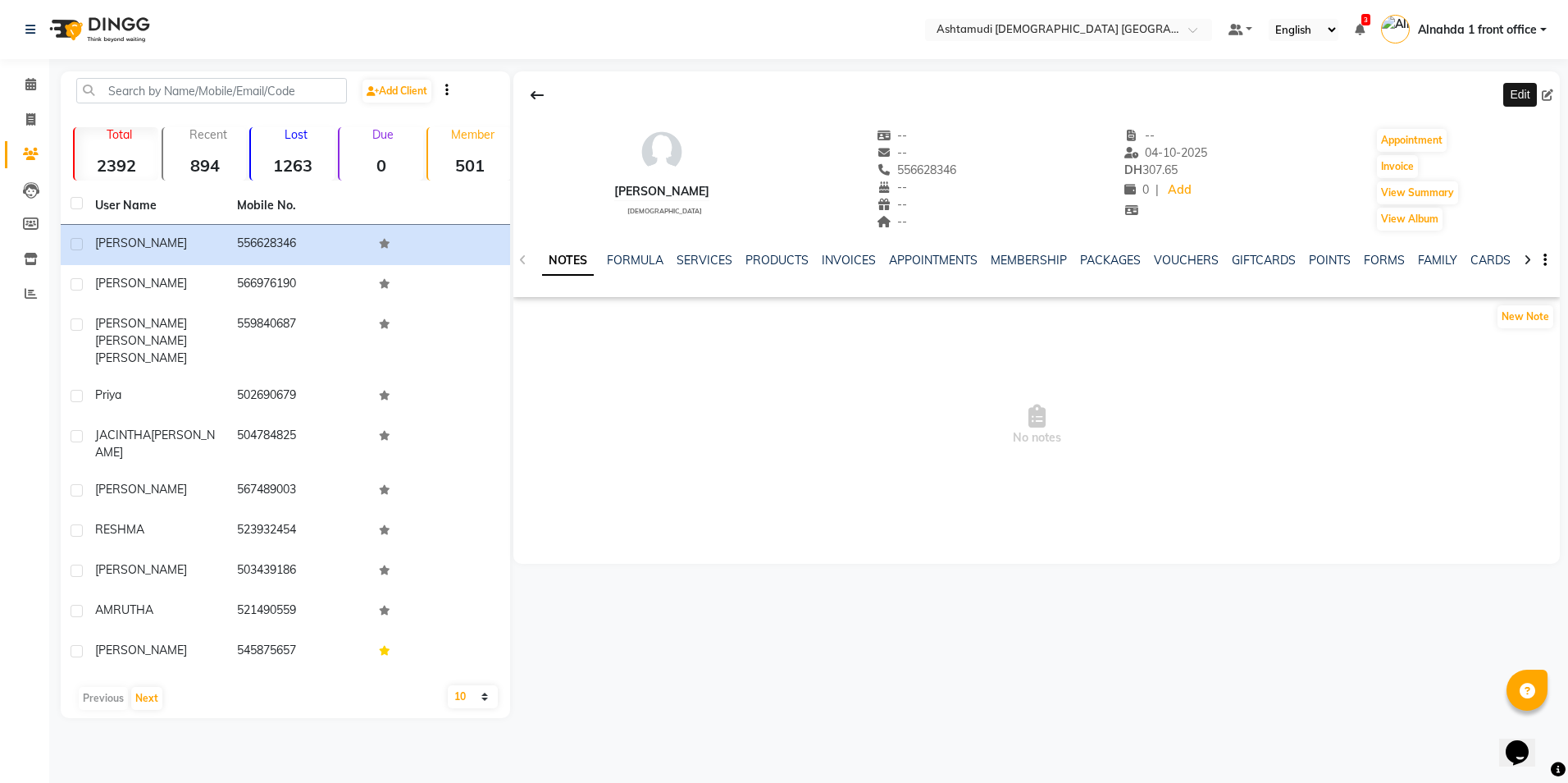
click at [1552, 90] on icon at bounding box center [1547, 95] width 11 height 11
select select "3798"
select select "female"
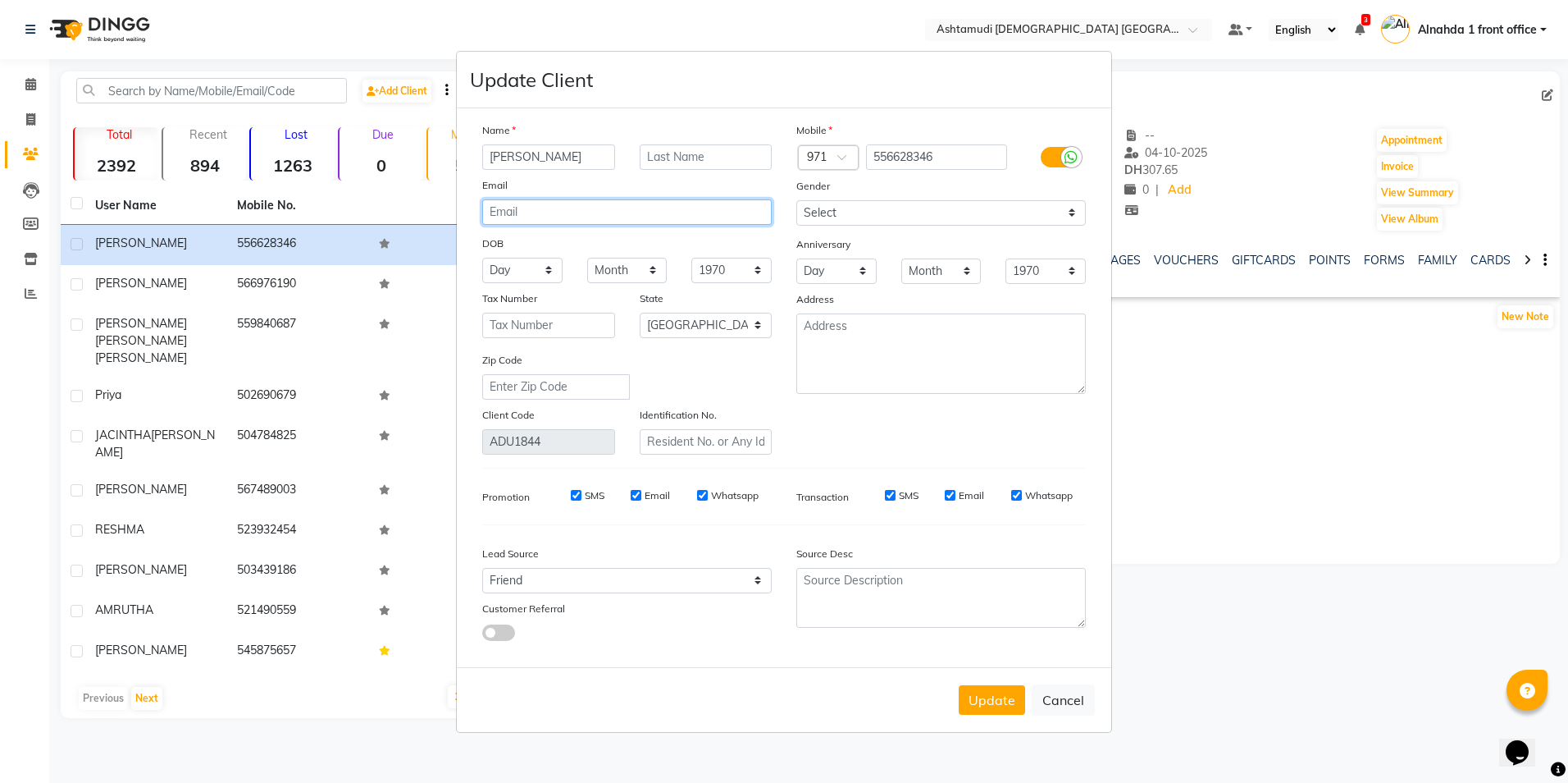
click at [553, 214] on input "email" at bounding box center [627, 212] width 289 height 25
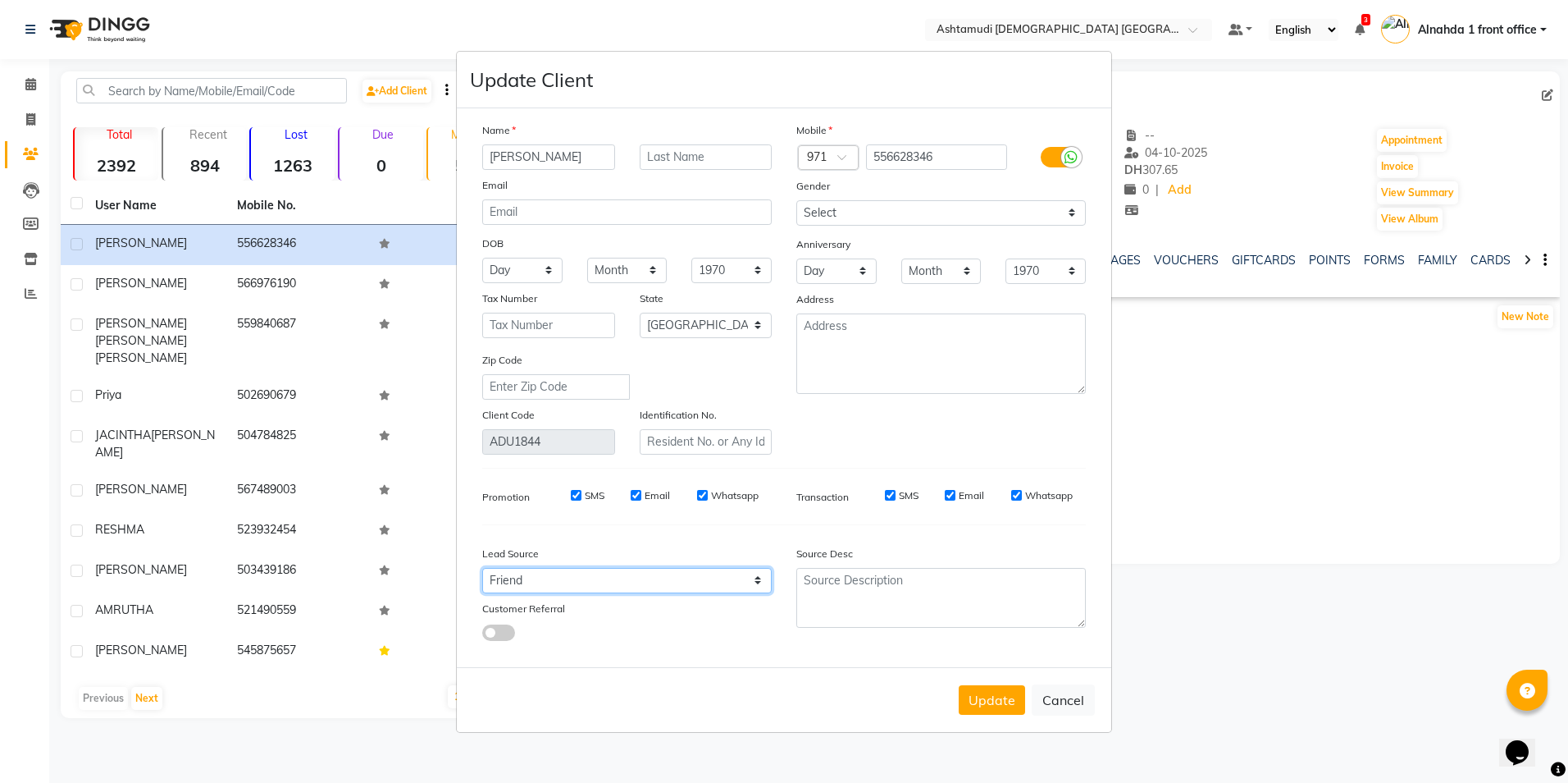
click at [575, 576] on select "Select Walk-in Referral Internet Friend Word of Mouth Advertisement Facebook Ju…" at bounding box center [627, 580] width 289 height 25
select select "49769"
click at [482, 568] on select "Select Walk-in Referral Internet Friend Word of Mouth Advertisement Facebook Ju…" at bounding box center [627, 580] width 289 height 25
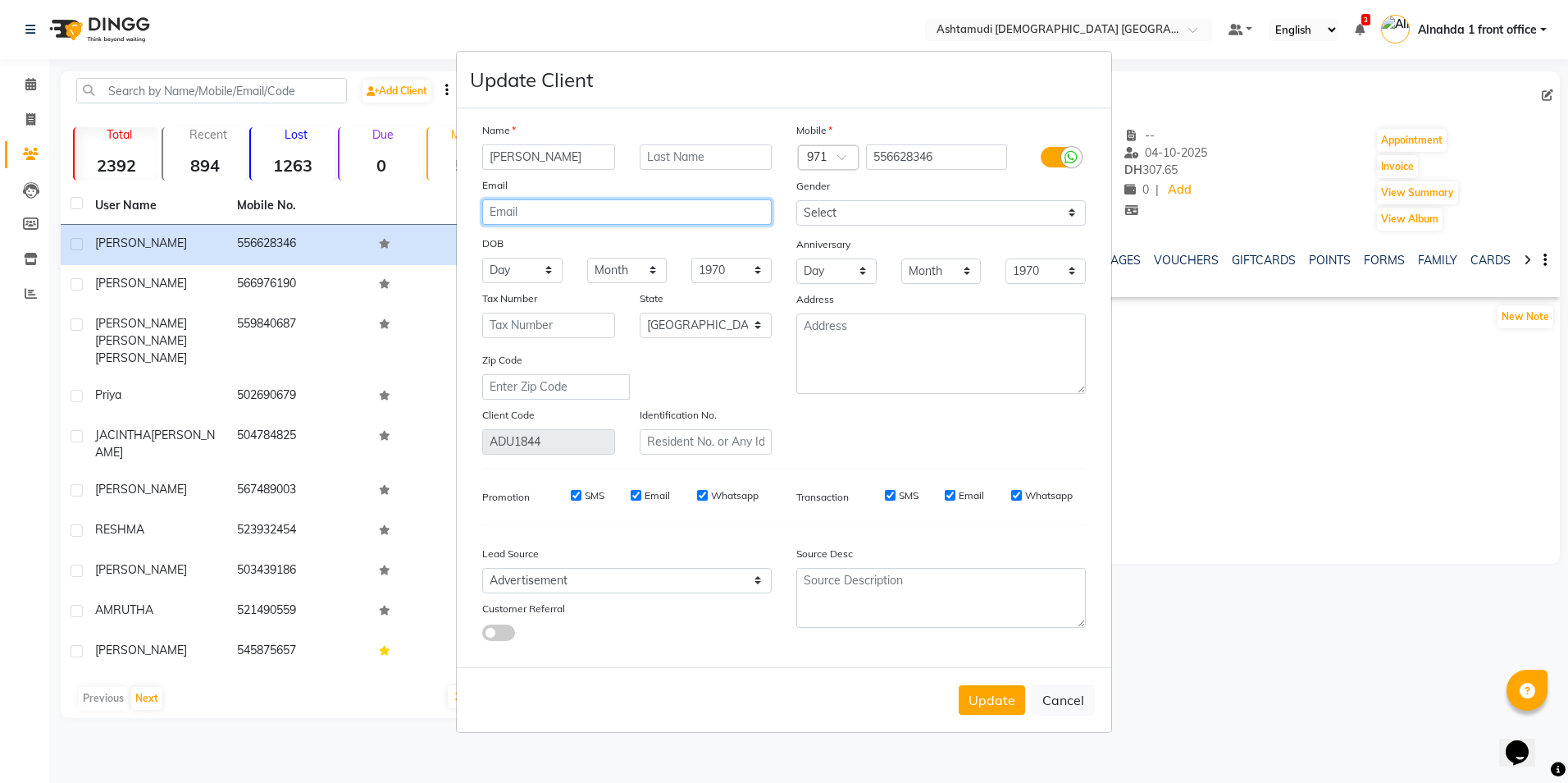
click at [525, 215] on input "email" at bounding box center [627, 212] width 289 height 25
click at [543, 269] on select "Day 01 02 03 04 05 06 07 08 09 10 11 12 13 14 15 16 17 18 19 20 21 22 23 24 25 …" at bounding box center [522, 270] width 80 height 25
select select "05"
click at [482, 258] on select "Day 01 02 03 04 05 06 07 08 09 10 11 12 13 14 15 16 17 18 19 20 21 22 23 24 25 …" at bounding box center [522, 270] width 80 height 25
click at [628, 278] on select "Month January February March April May June July August September October Novem…" at bounding box center [628, 270] width 80 height 25
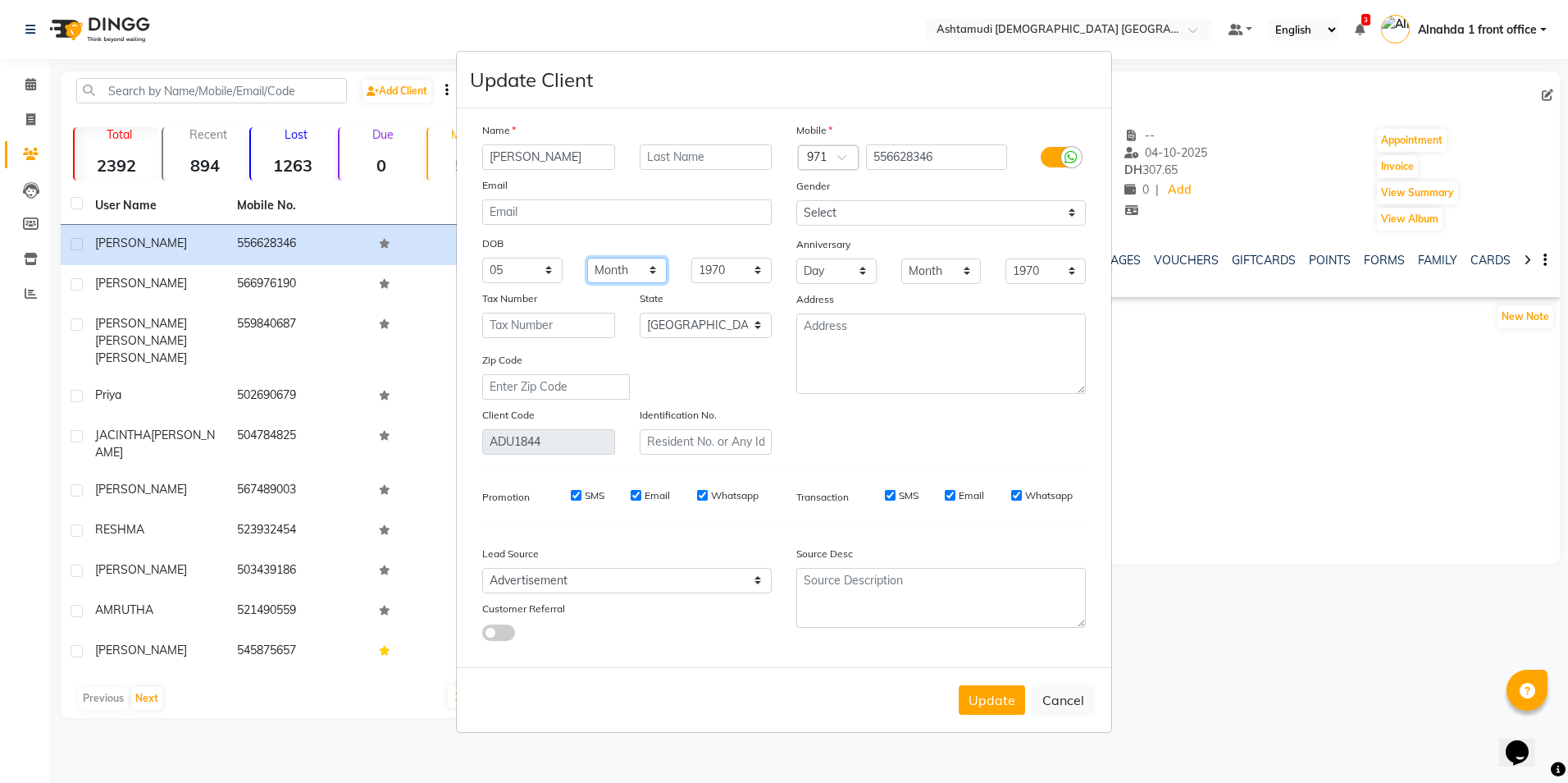
select select "03"
click at [588, 258] on select "Month January February March April May June July August September October Novem…" at bounding box center [628, 270] width 80 height 25
click at [835, 263] on select "Day 01 02 03 04 05 06 07 08 09 10 11 12 13 14 15 16 17 18 19 20 21 22 23 24 25 …" at bounding box center [837, 271] width 80 height 25
select select "25"
click at [797, 259] on select "Day 01 02 03 04 05 06 07 08 09 10 11 12 13 14 15 16 17 18 19 20 21 22 23 24 25 …" at bounding box center [837, 271] width 80 height 25
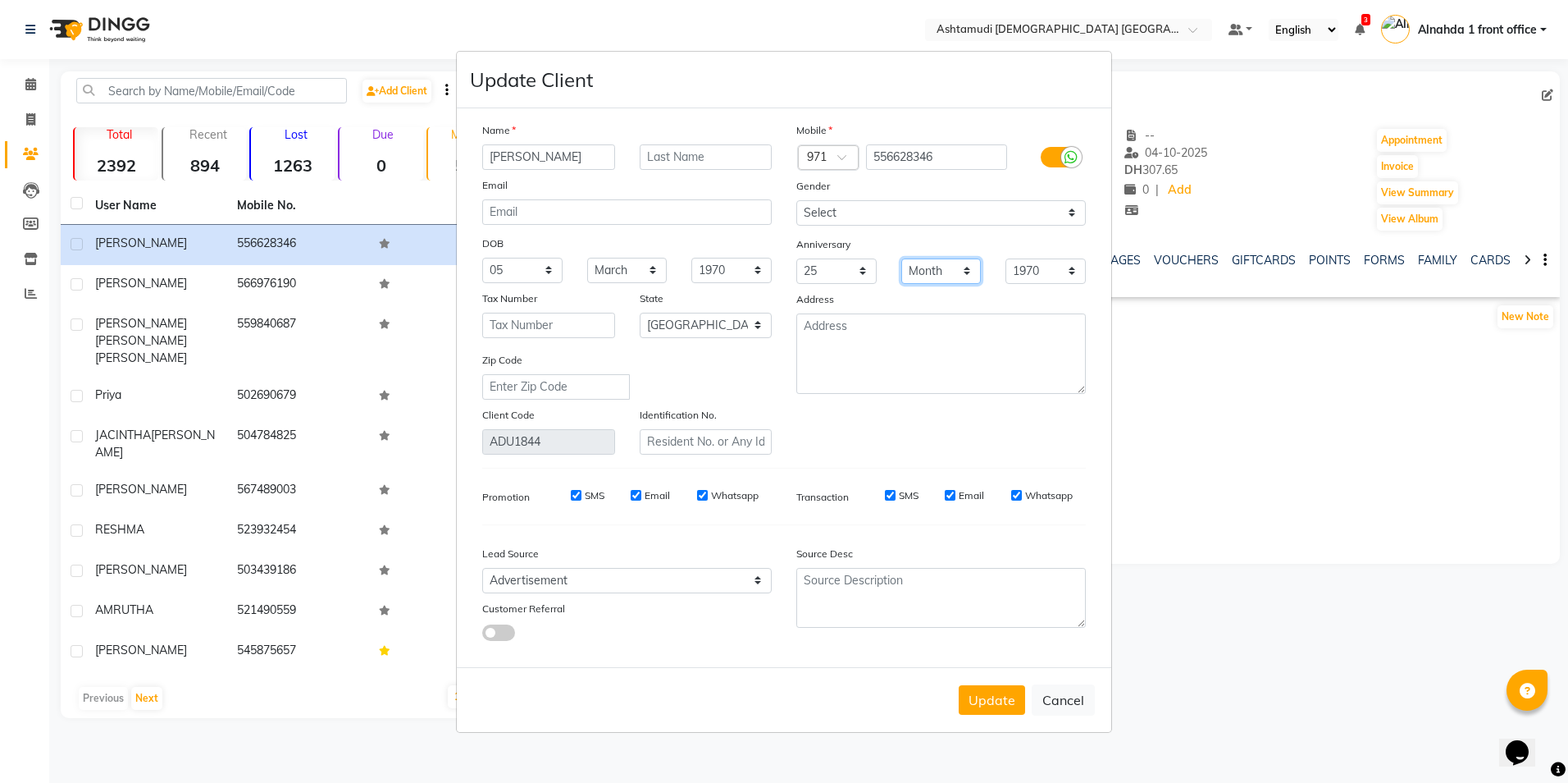
drag, startPoint x: 952, startPoint y: 269, endPoint x: 946, endPoint y: 282, distance: 14.3
click at [949, 273] on select "Month January February March April May June July August September October Novem…" at bounding box center [941, 271] width 80 height 25
select select "11"
click at [901, 259] on select "Month January February March April May June July August September October Novem…" at bounding box center [941, 271] width 80 height 25
click at [604, 215] on input "email" at bounding box center [627, 212] width 289 height 25
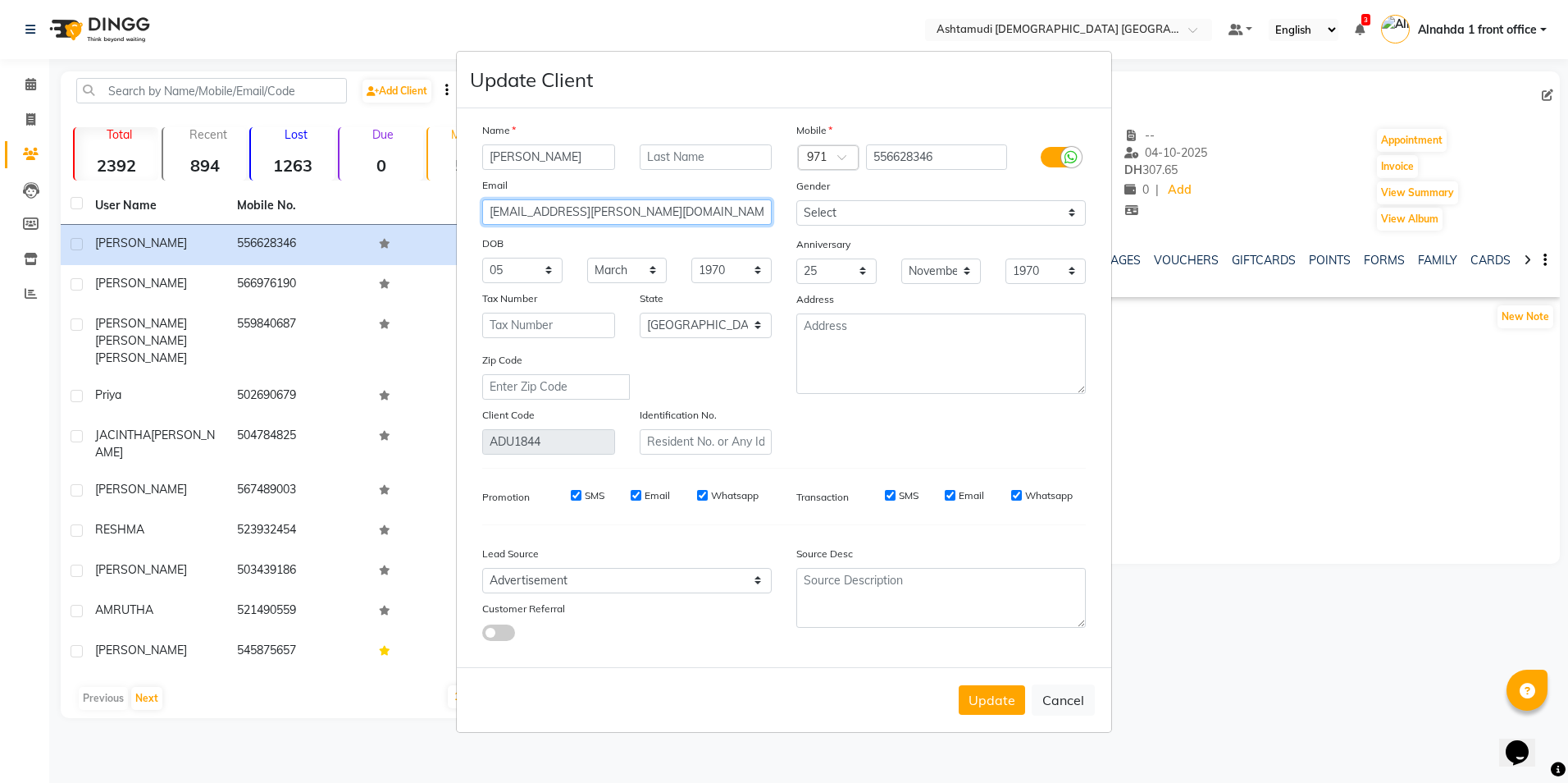
type input "[EMAIL_ADDRESS][PERSON_NAME][DOMAIN_NAME]"
click at [742, 272] on select "1940 1941 1942 1943 1944 1945 1946 1947 1948 1949 1950 1951 1952 1953 1954 1955…" at bounding box center [731, 270] width 80 height 25
select select "1995"
click at [691, 258] on select "1940 1941 1942 1943 1944 1945 1946 1947 1948 1949 1950 1951 1952 1953 1954 1955…" at bounding box center [731, 270] width 80 height 25
click at [1057, 271] on select "1970 1971 1972 1973 1974 1975 1976 1977 1978 1979 1980 1981 1982 1983 1984 1985…" at bounding box center [1046, 271] width 80 height 25
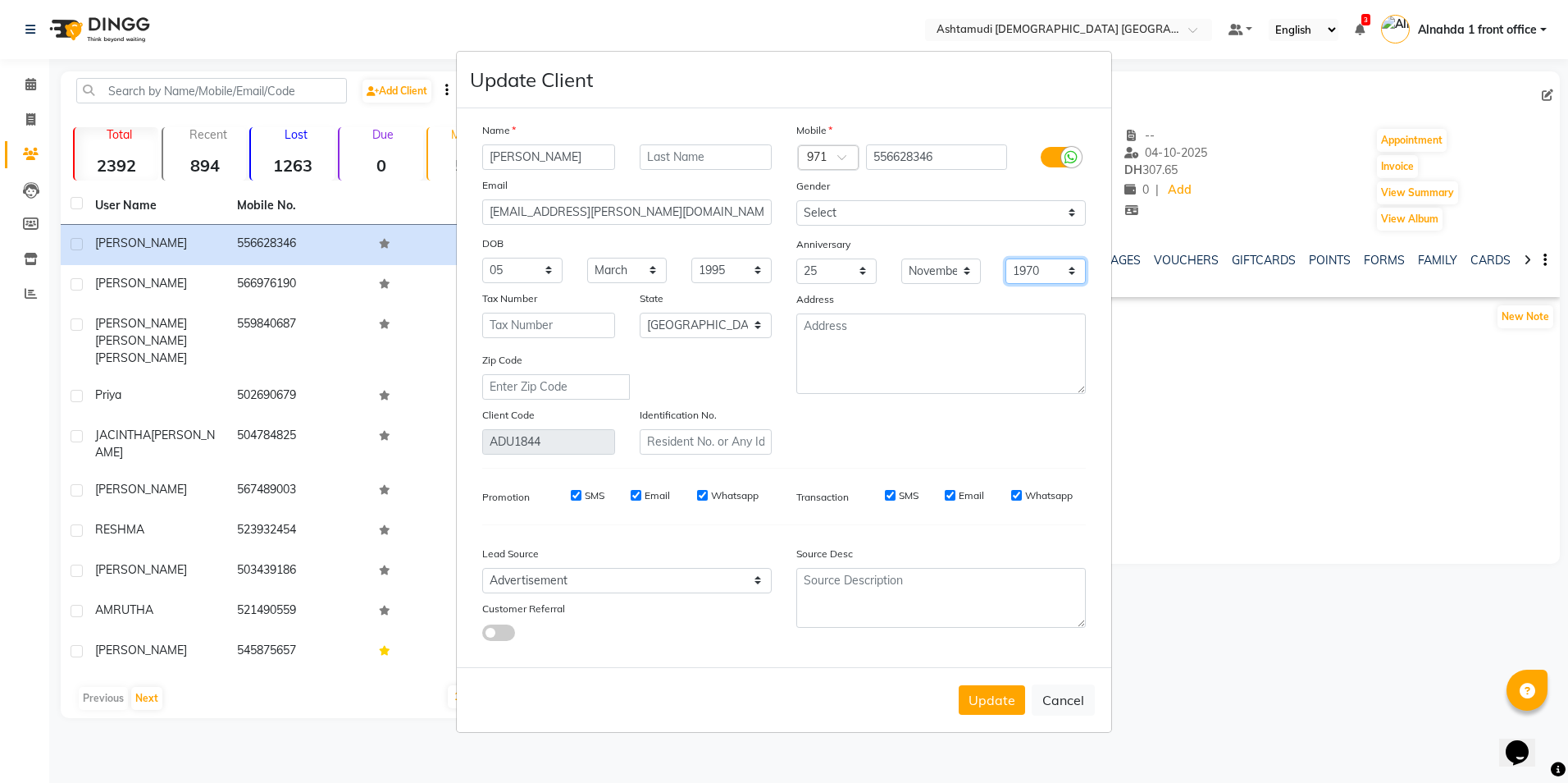
select select "2022"
click at [1006, 259] on select "1970 1971 1972 1973 1974 1975 1976 1977 1978 1979 1980 1981 1982 1983 1984 1985…" at bounding box center [1046, 271] width 80 height 25
click at [1017, 708] on button "Update" at bounding box center [992, 700] width 66 height 30
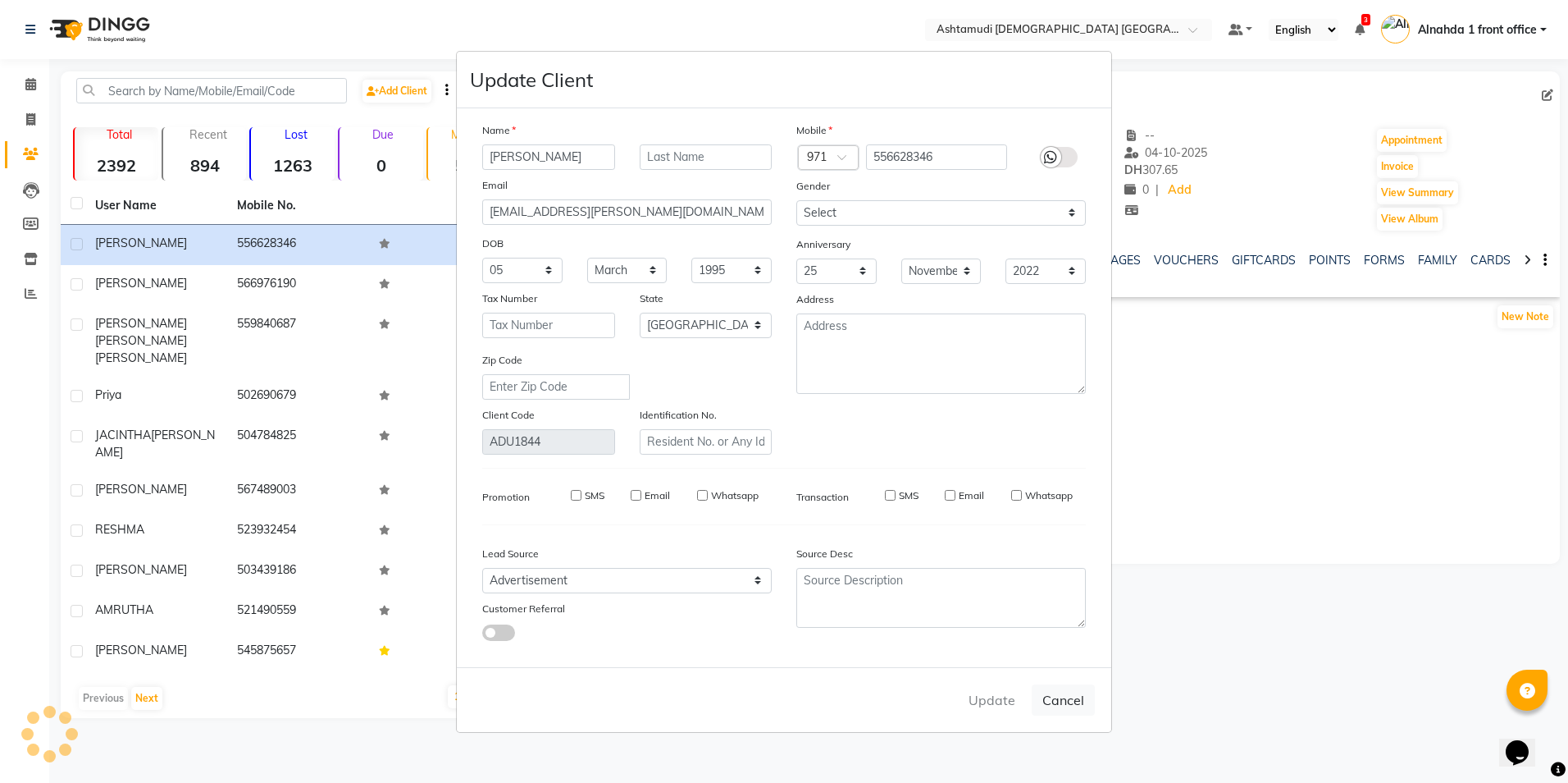
select select
select select "null"
select select
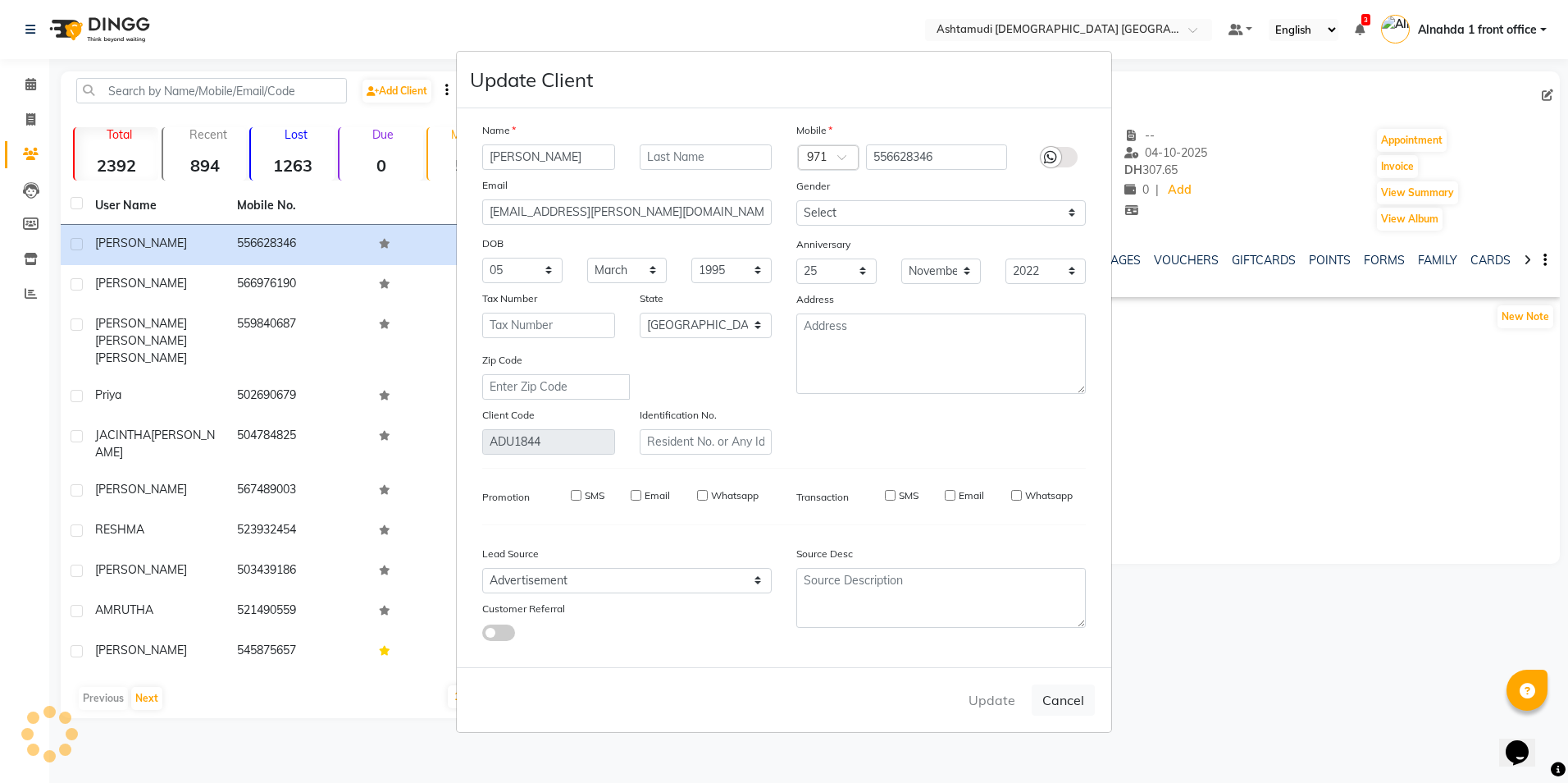
select select
checkbox input "false"
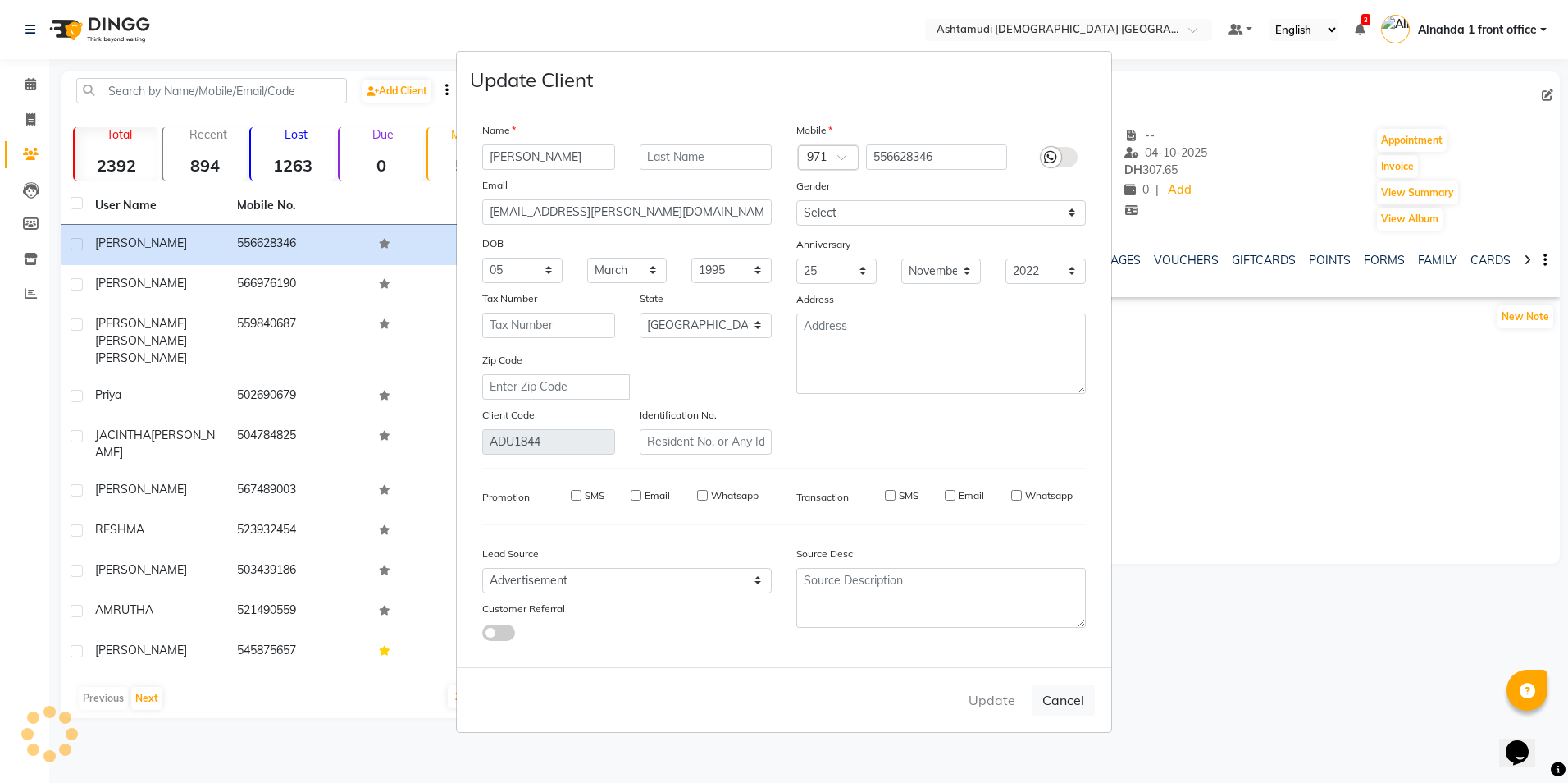
checkbox input "false"
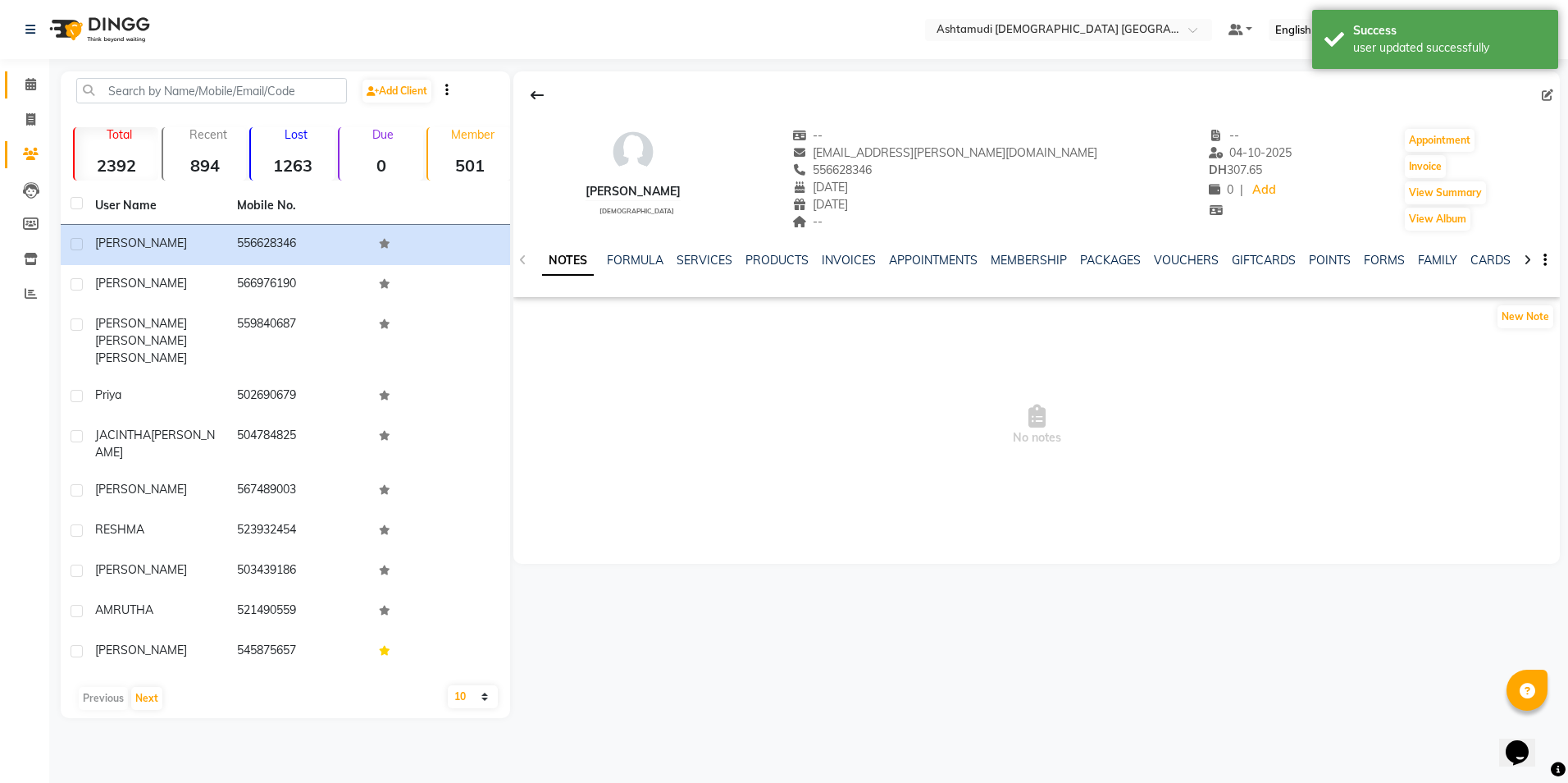
click at [30, 83] on icon at bounding box center [30, 84] width 10 height 12
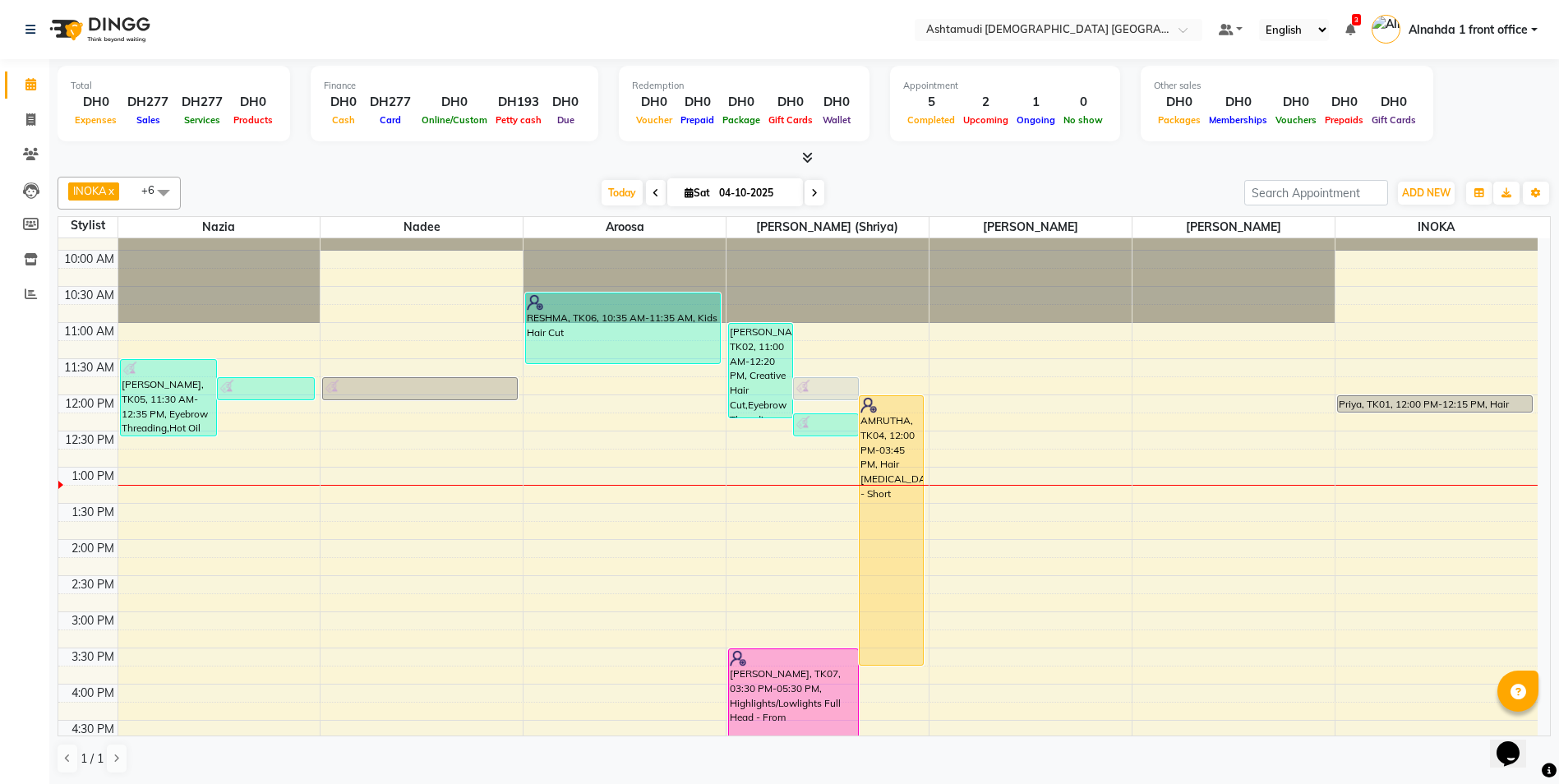
scroll to position [21, 0]
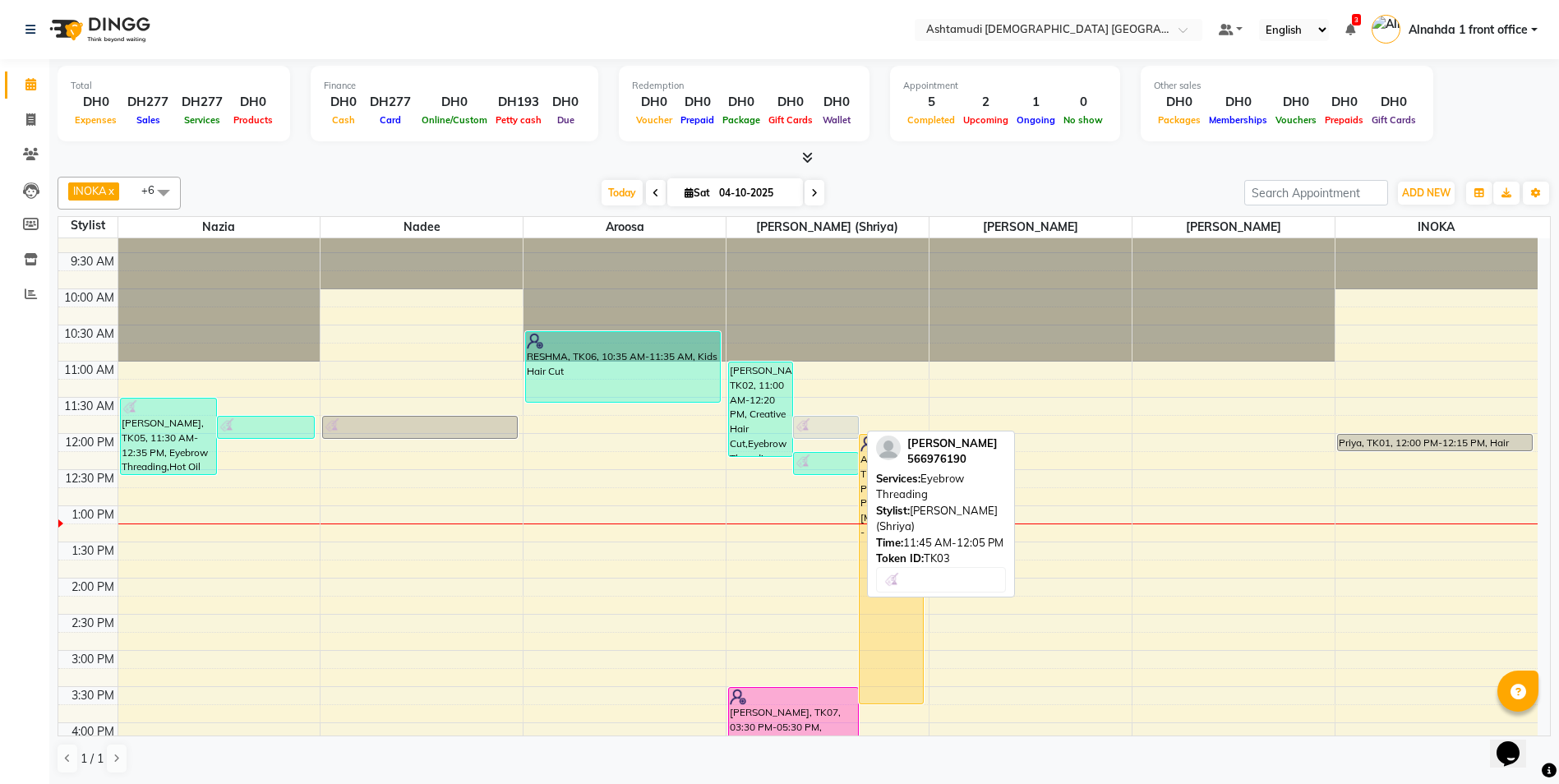
click at [821, 422] on div at bounding box center [825, 426] width 62 height 17
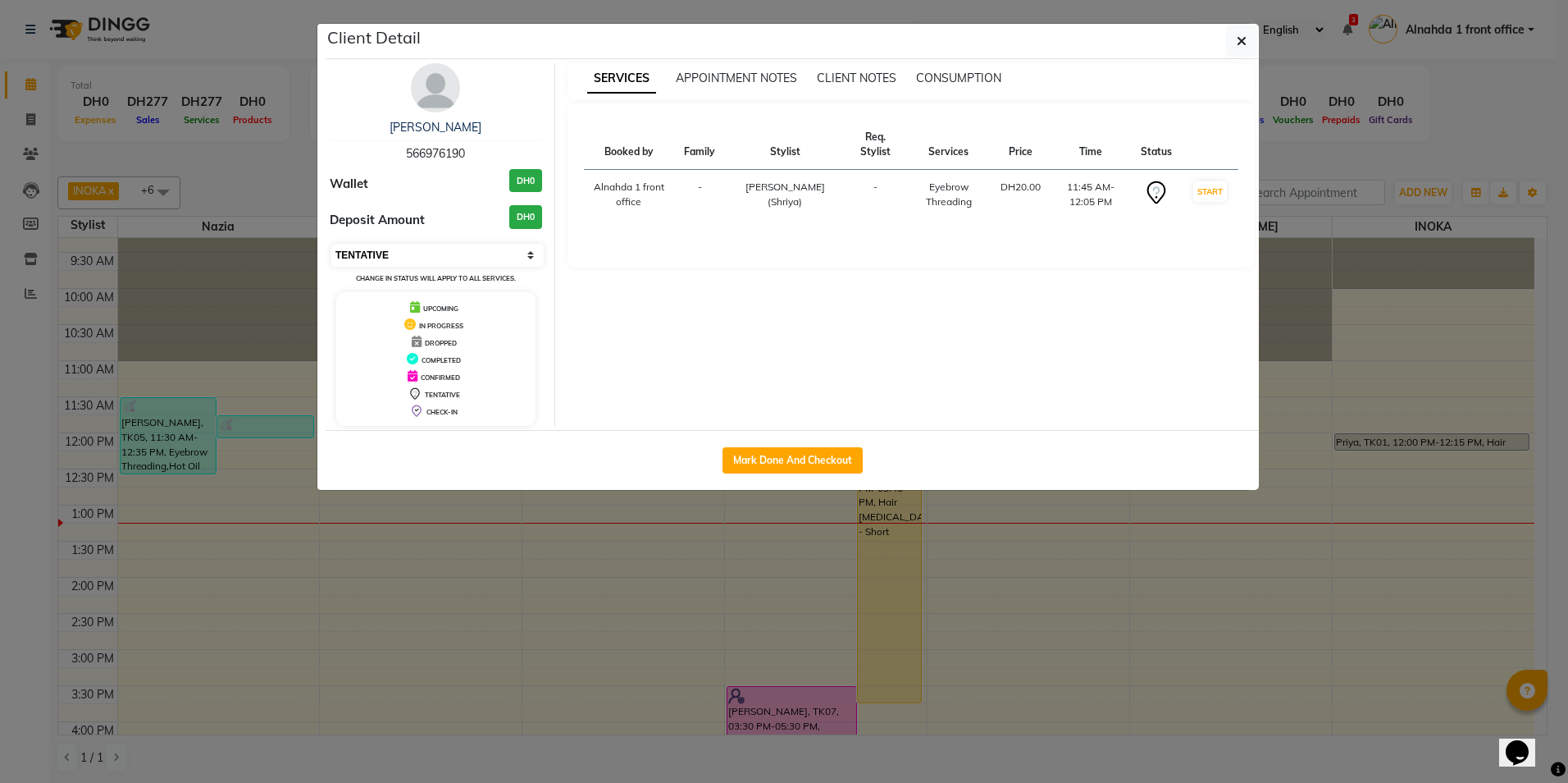
click at [444, 253] on select "Select IN SERVICE CONFIRMED TENTATIVE CHECK IN MARK DONE DROPPED UPCOMING" at bounding box center [437, 255] width 213 height 23
select select "2"
click at [331, 244] on select "Select IN SERVICE CONFIRMED TENTATIVE CHECK IN MARK DONE DROPPED UPCOMING" at bounding box center [437, 255] width 213 height 23
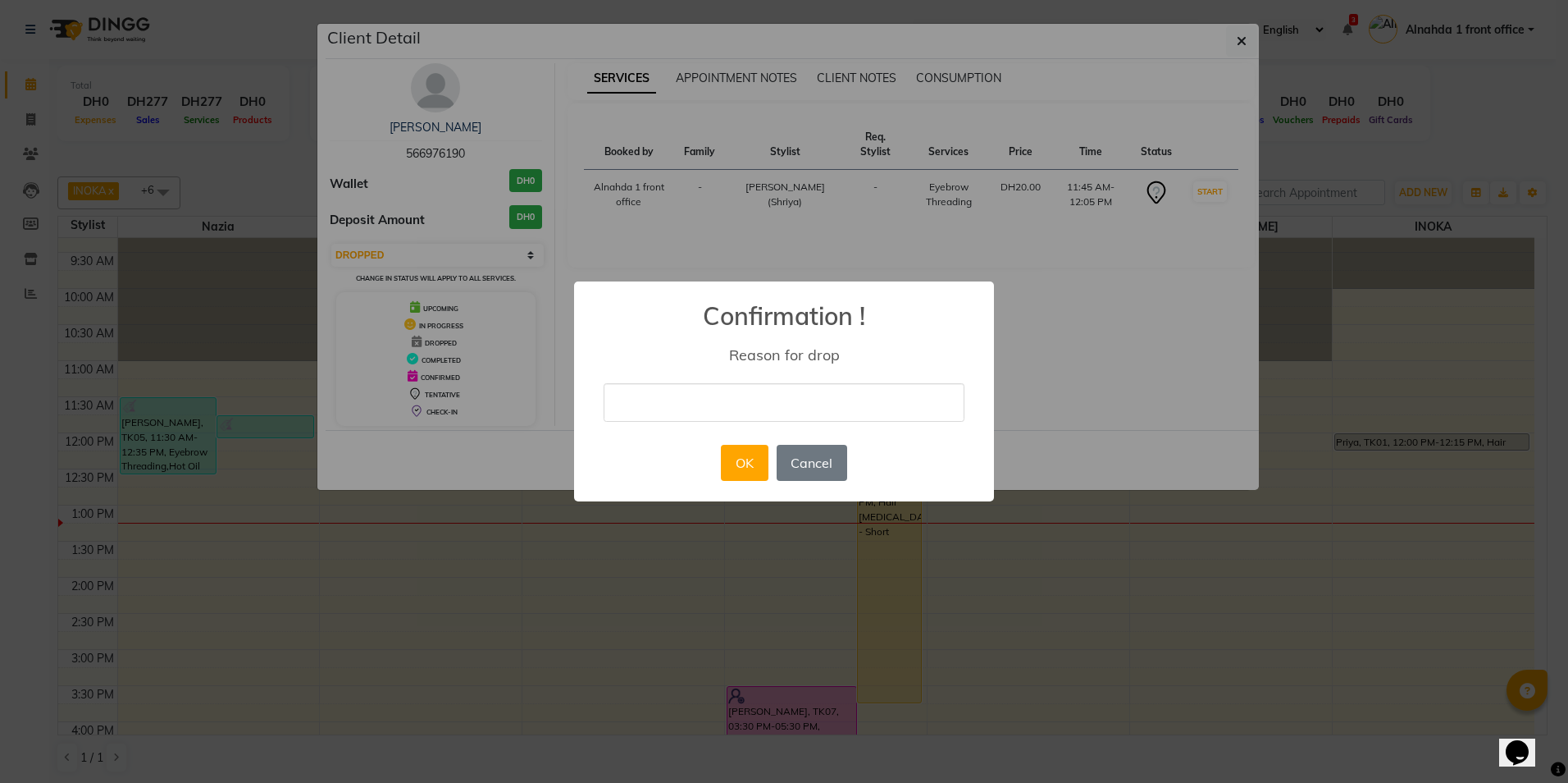
drag, startPoint x: 683, startPoint y: 398, endPoint x: 687, endPoint y: 412, distance: 14.6
click at [683, 398] on input "text" at bounding box center [784, 402] width 361 height 38
type input "double booking"
click at [767, 459] on button "OK" at bounding box center [744, 463] width 47 height 36
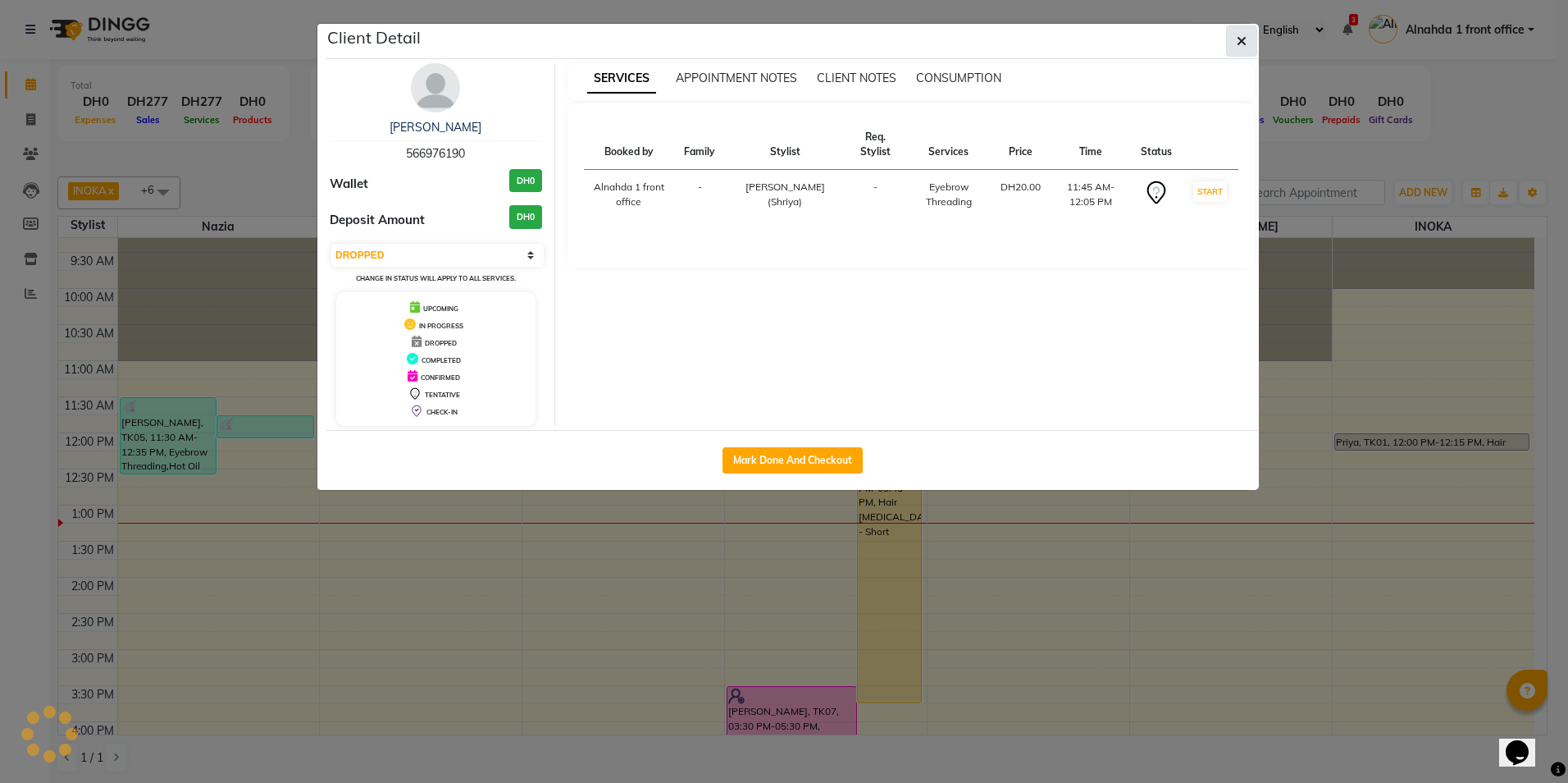
click at [1235, 41] on button "button" at bounding box center [1242, 40] width 31 height 31
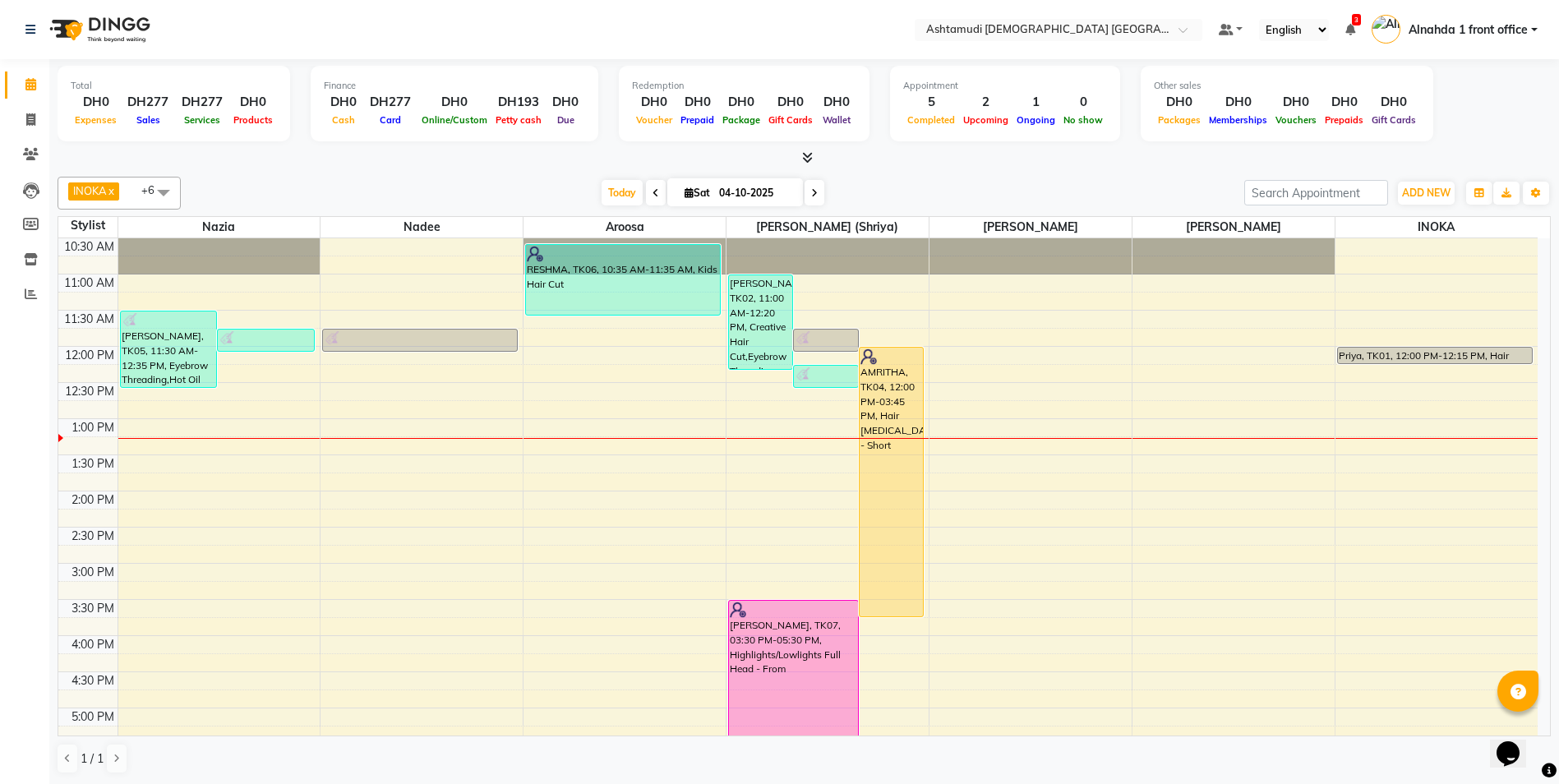
scroll to position [104, 0]
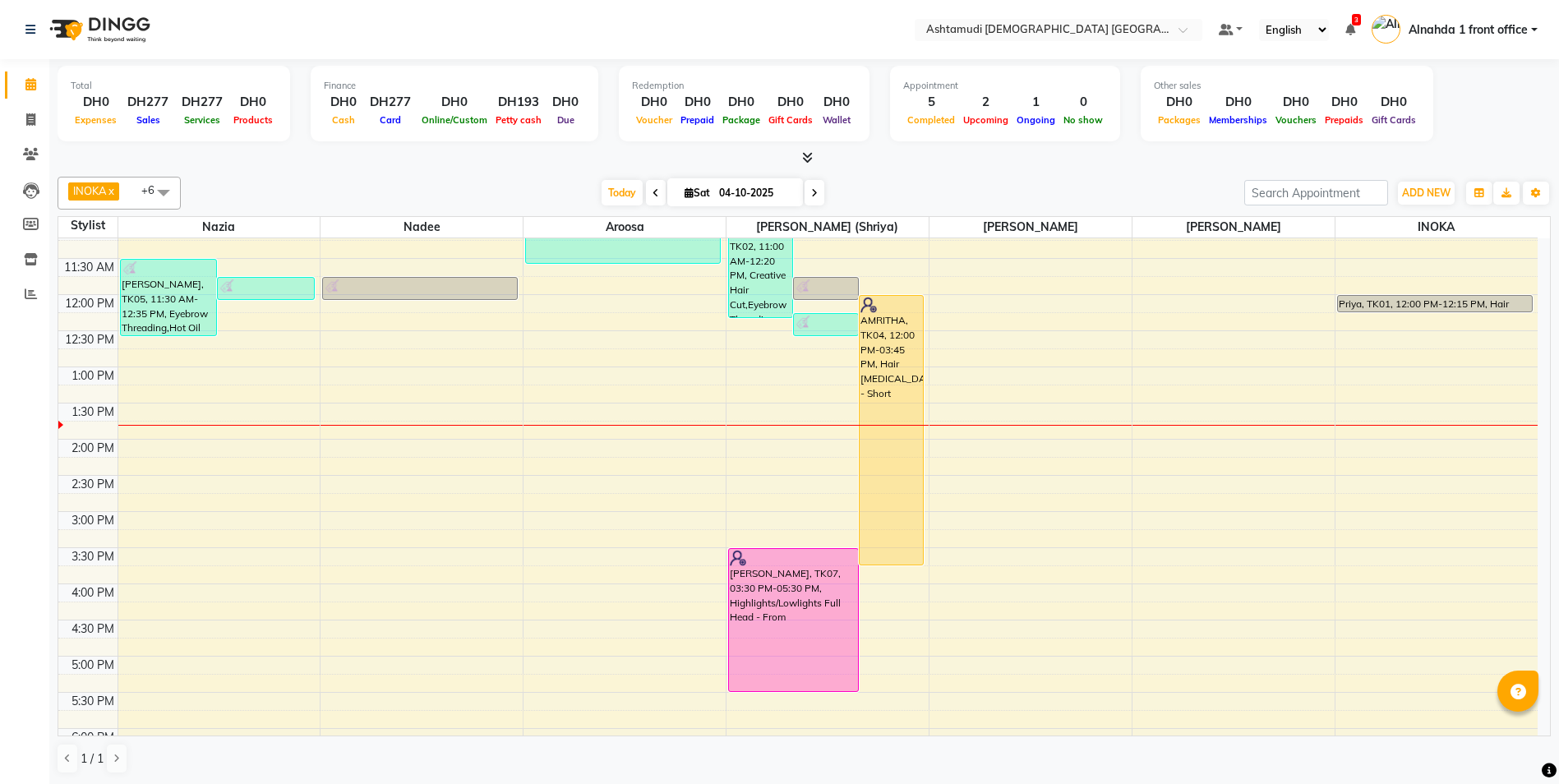
scroll to position [164, 0]
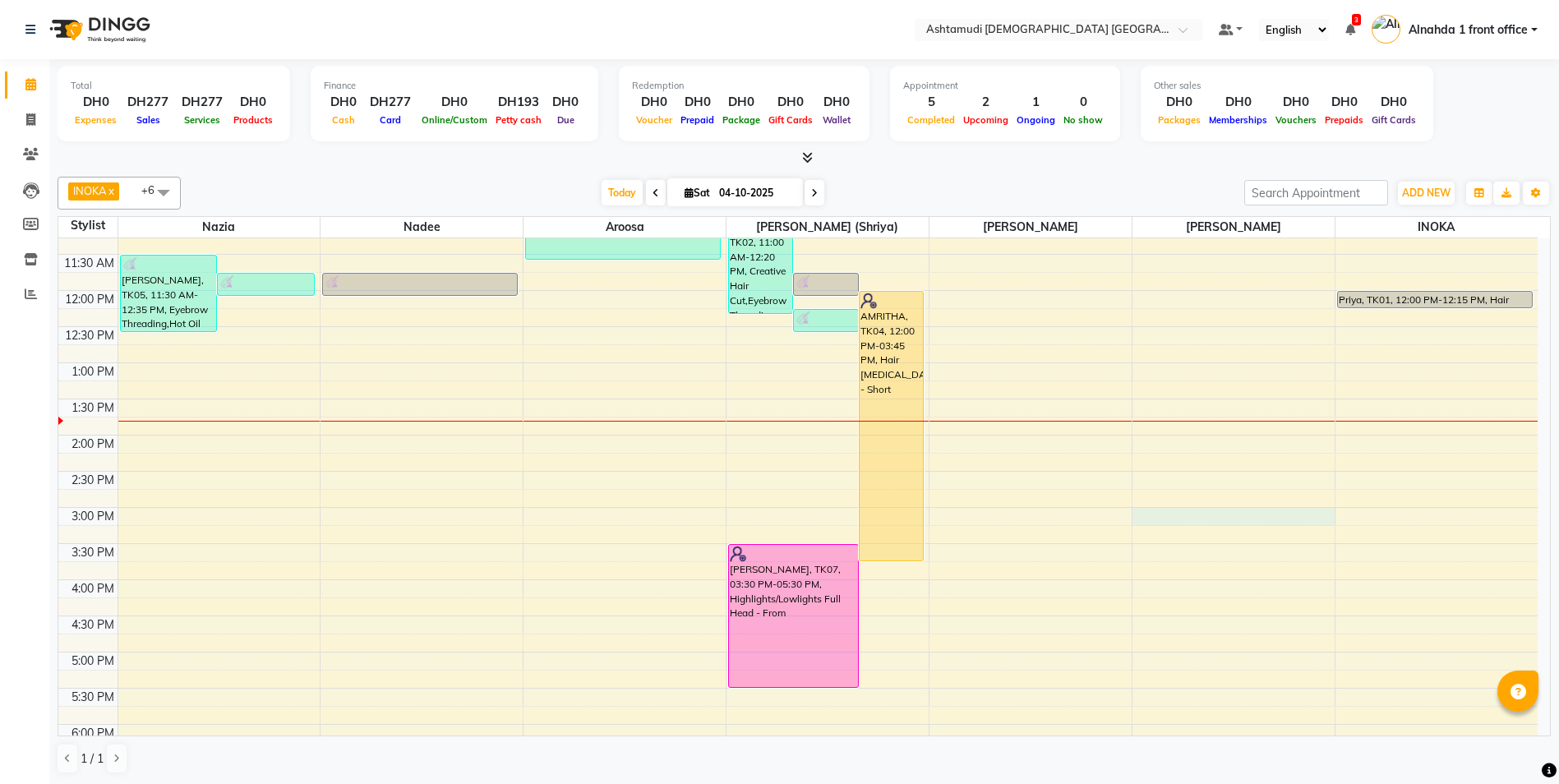
click at [1243, 513] on div "9:00 AM 9:30 AM 10:00 AM 10:30 AM 11:00 AM 11:30 AM 12:00 PM 12:30 PM 1:00 PM 1…" at bounding box center [797, 579] width 1480 height 1011
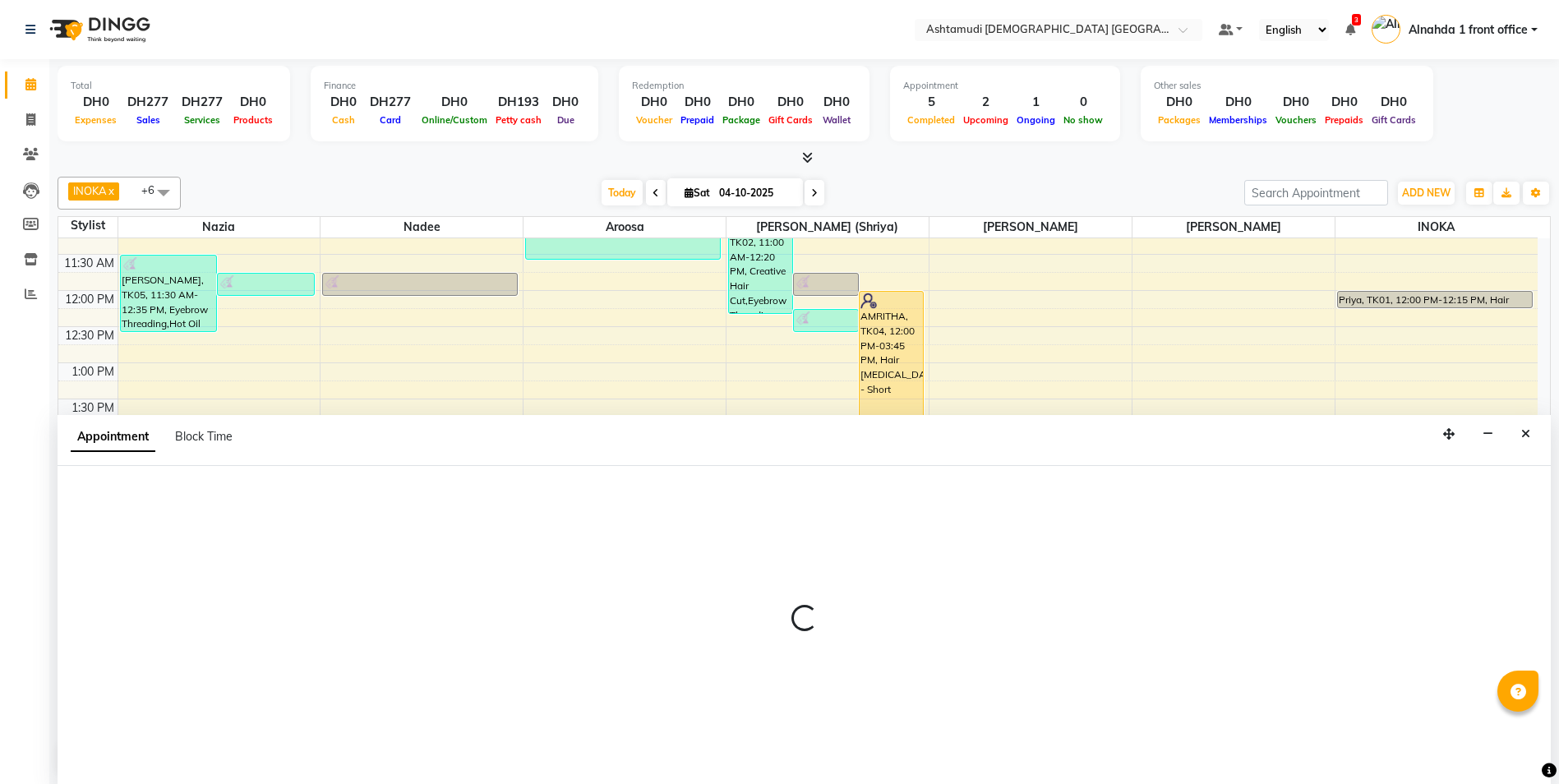
scroll to position [1, 0]
select select "87615"
select select "tentative"
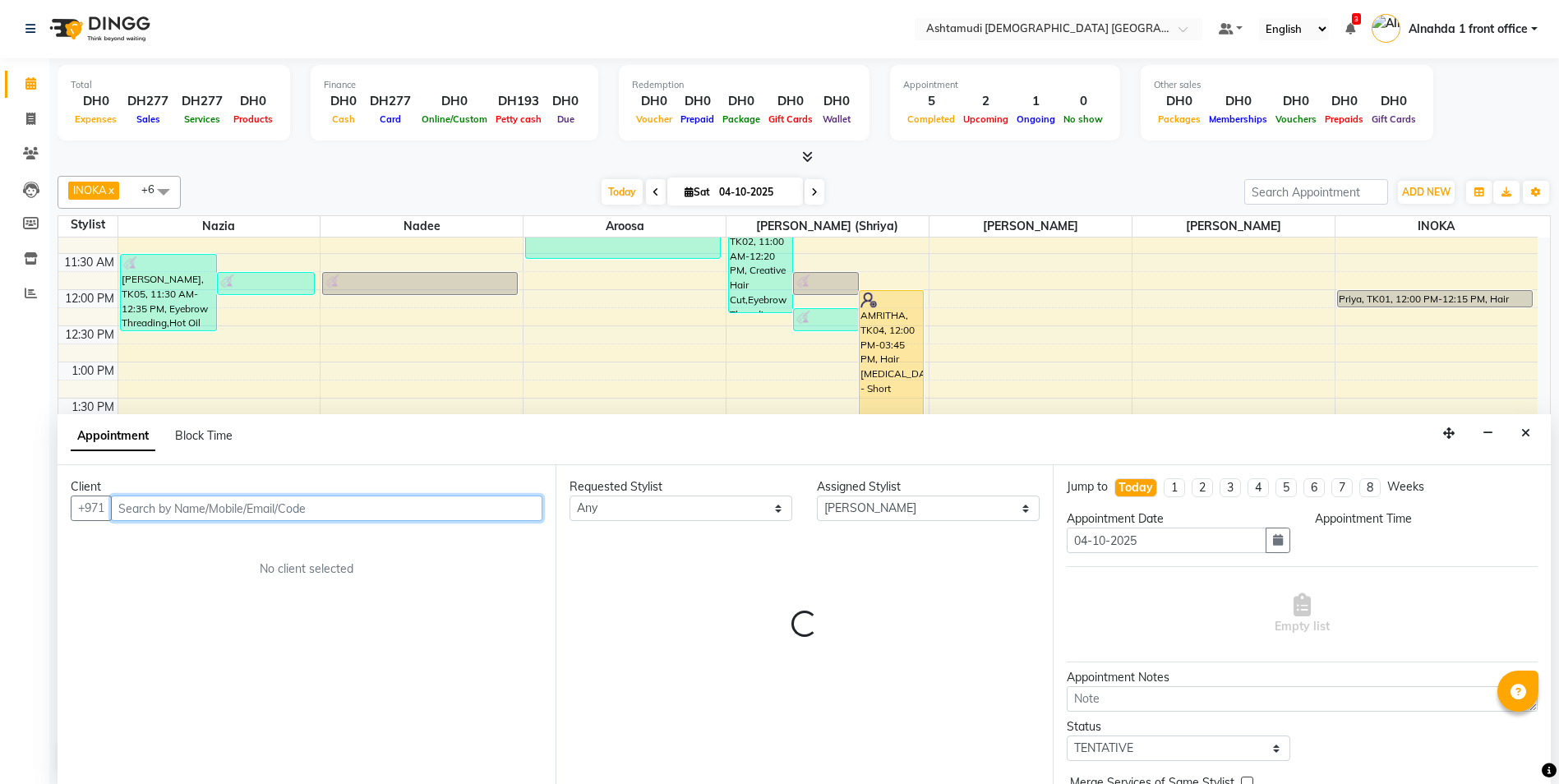
select select "900"
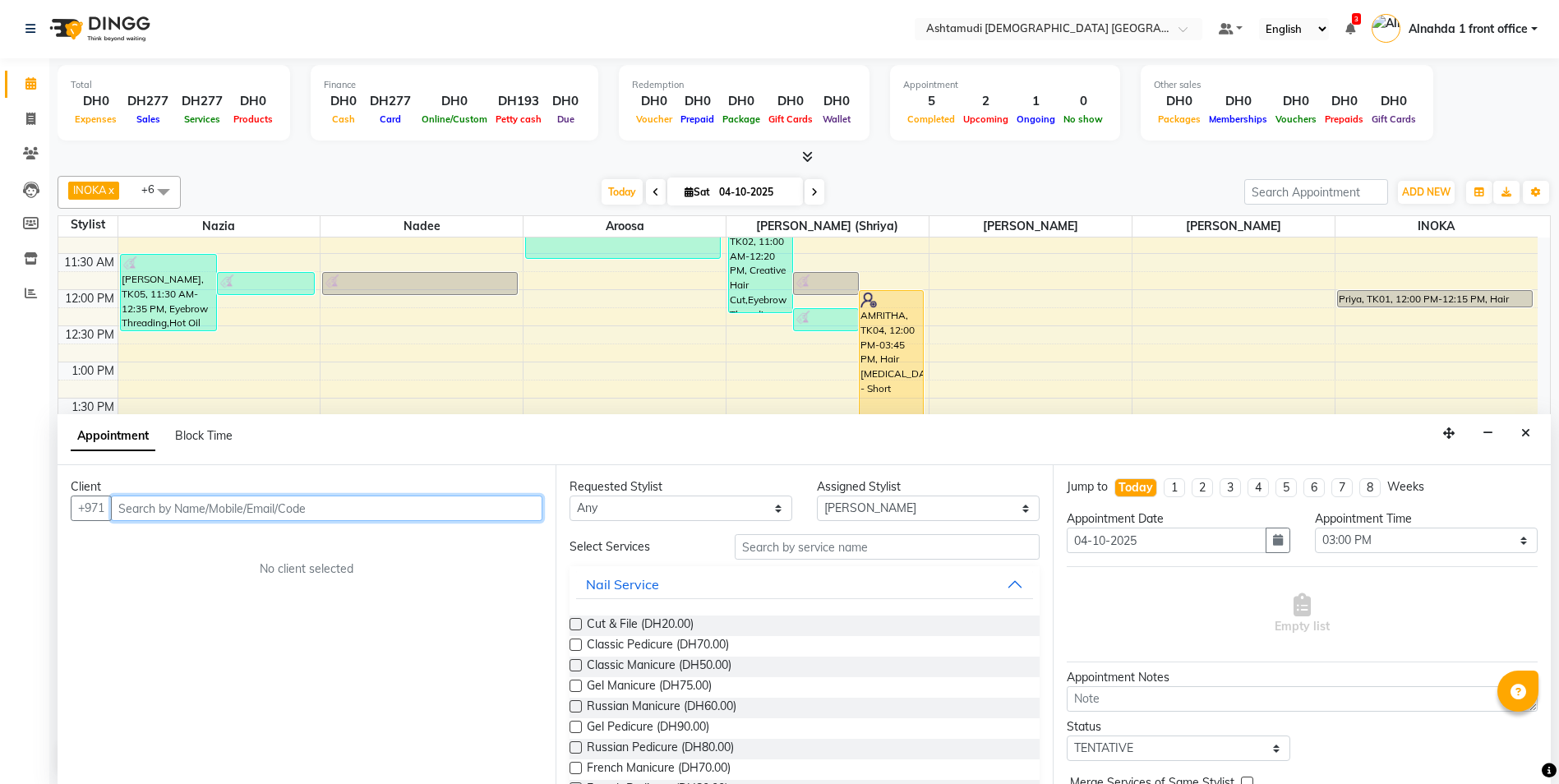
click at [164, 509] on input "text" at bounding box center [327, 507] width 432 height 25
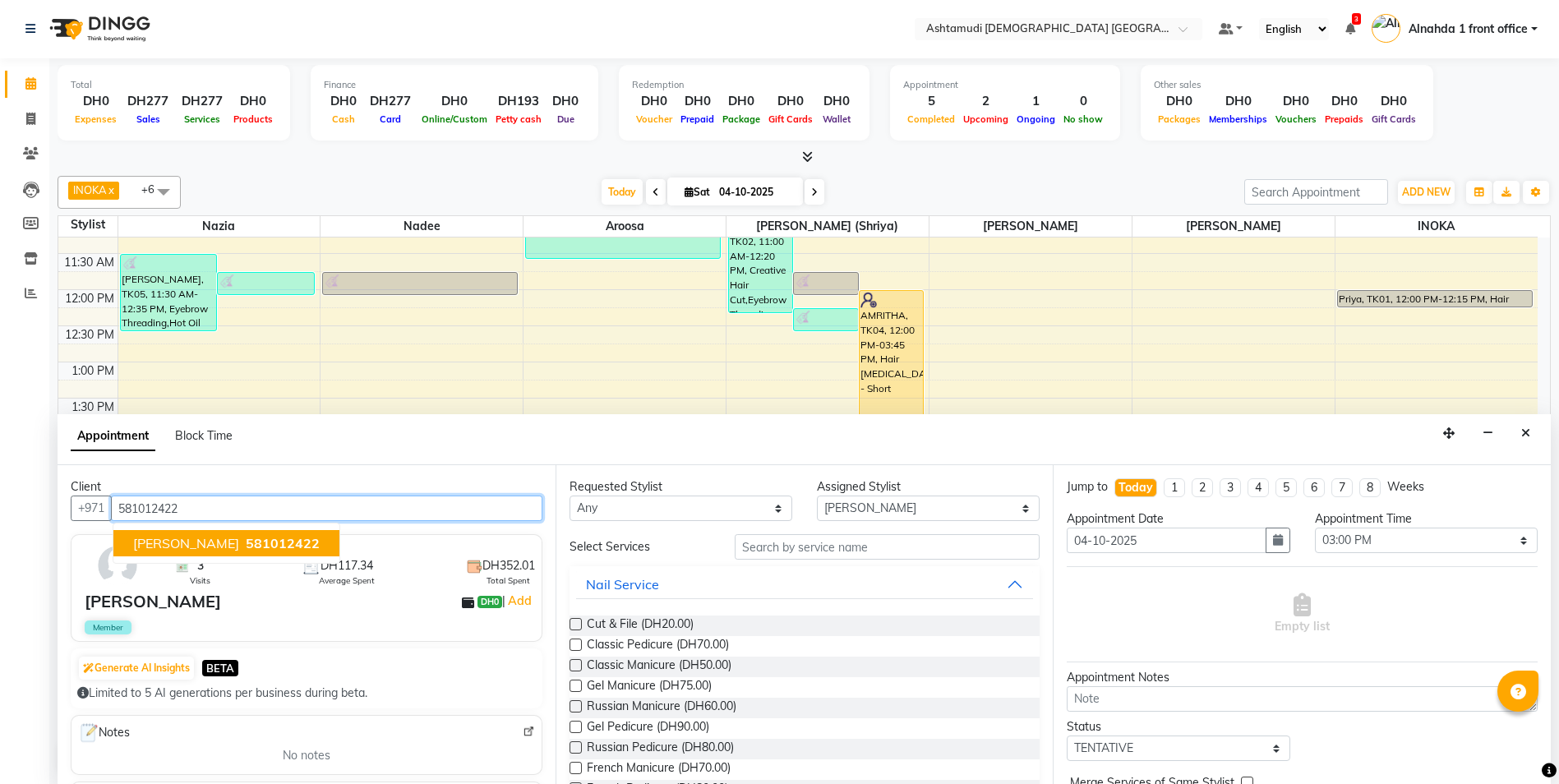
click at [246, 546] on span "581012422" at bounding box center [282, 543] width 74 height 17
type input "581012422"
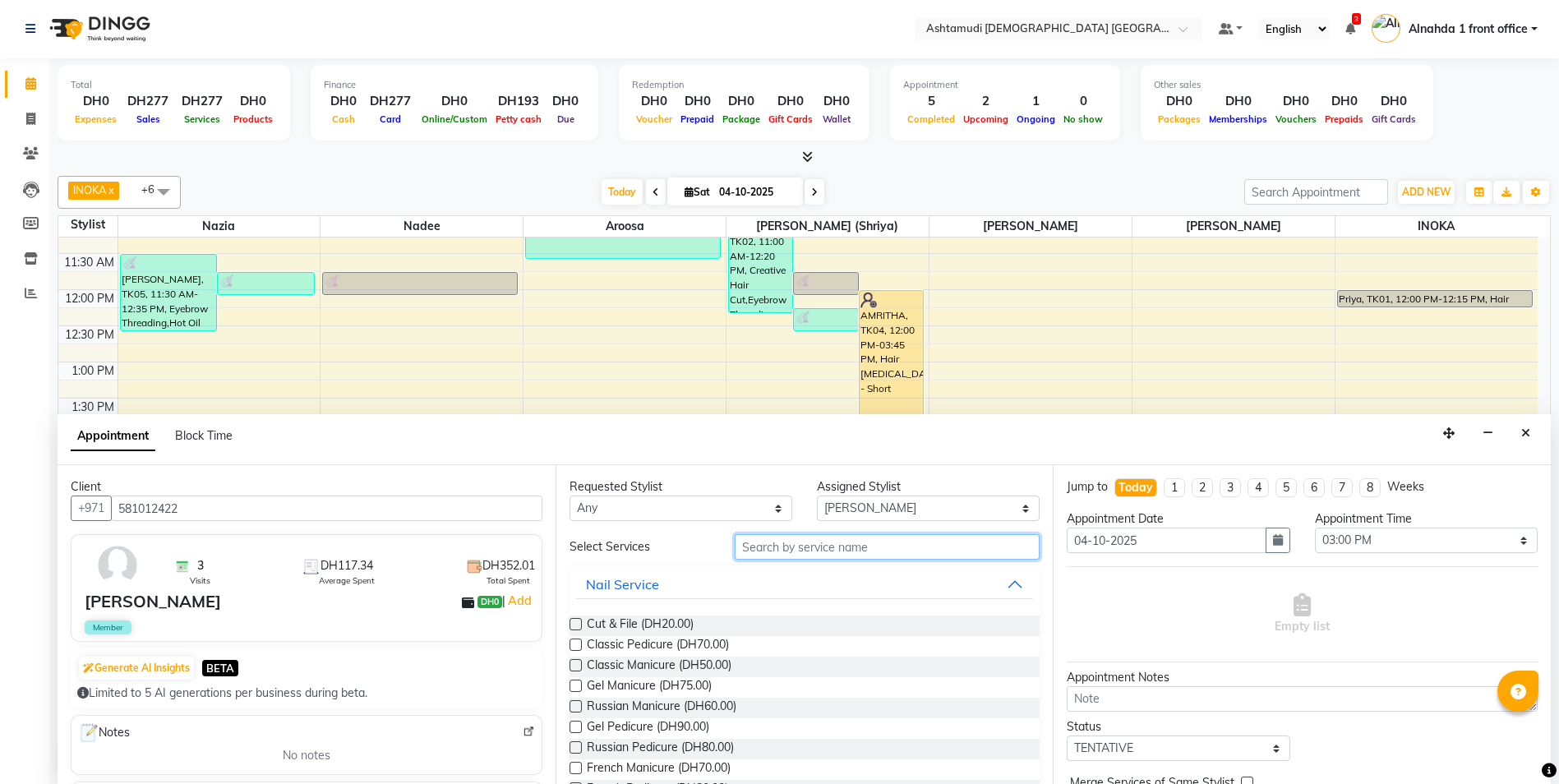
click at [764, 539] on input "text" at bounding box center [887, 547] width 306 height 25
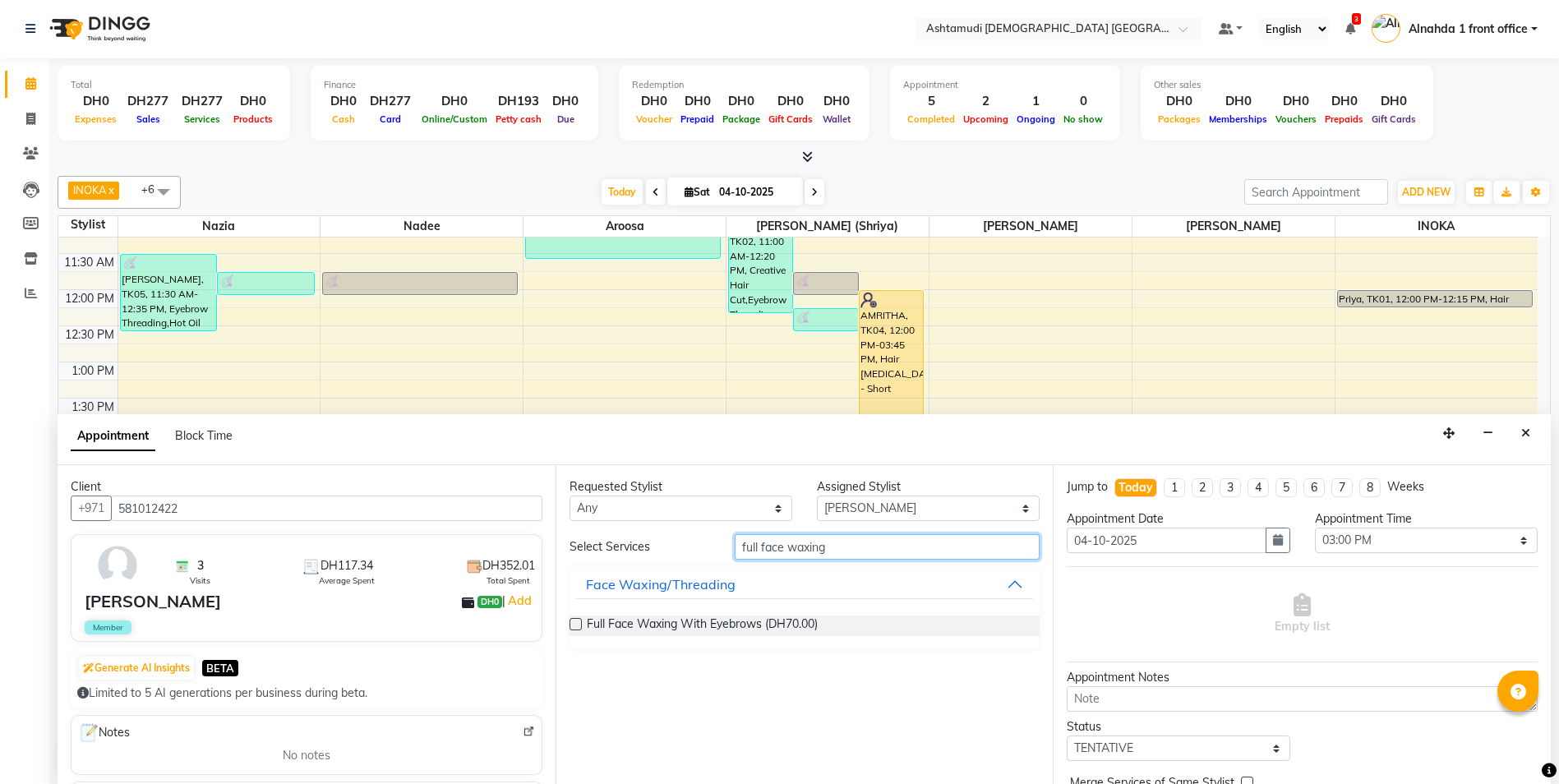
type input "full face waxing"
click at [578, 619] on label at bounding box center [575, 623] width 12 height 12
click at [578, 620] on input "checkbox" at bounding box center [574, 625] width 10 height 10
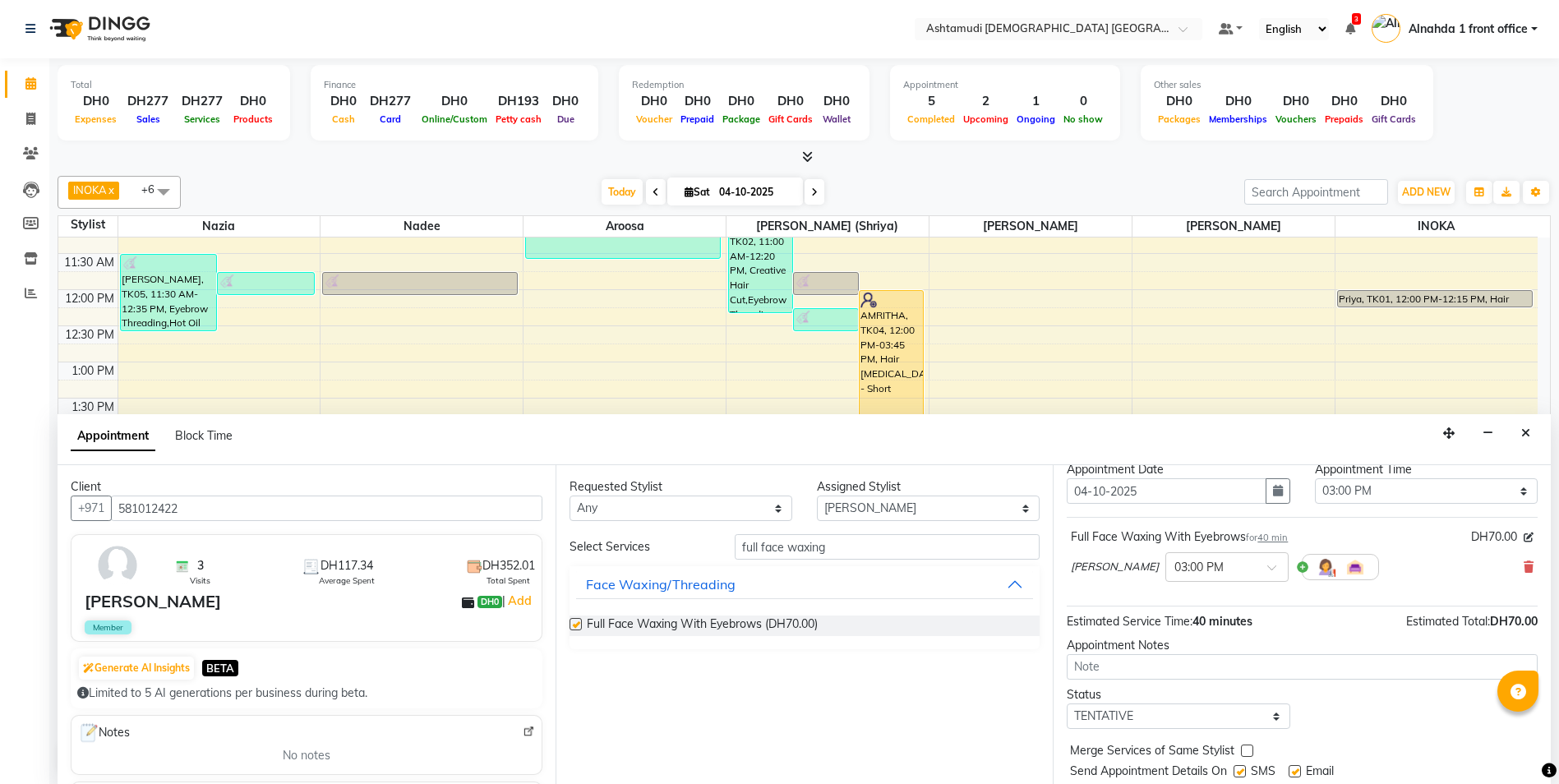
checkbox input "false"
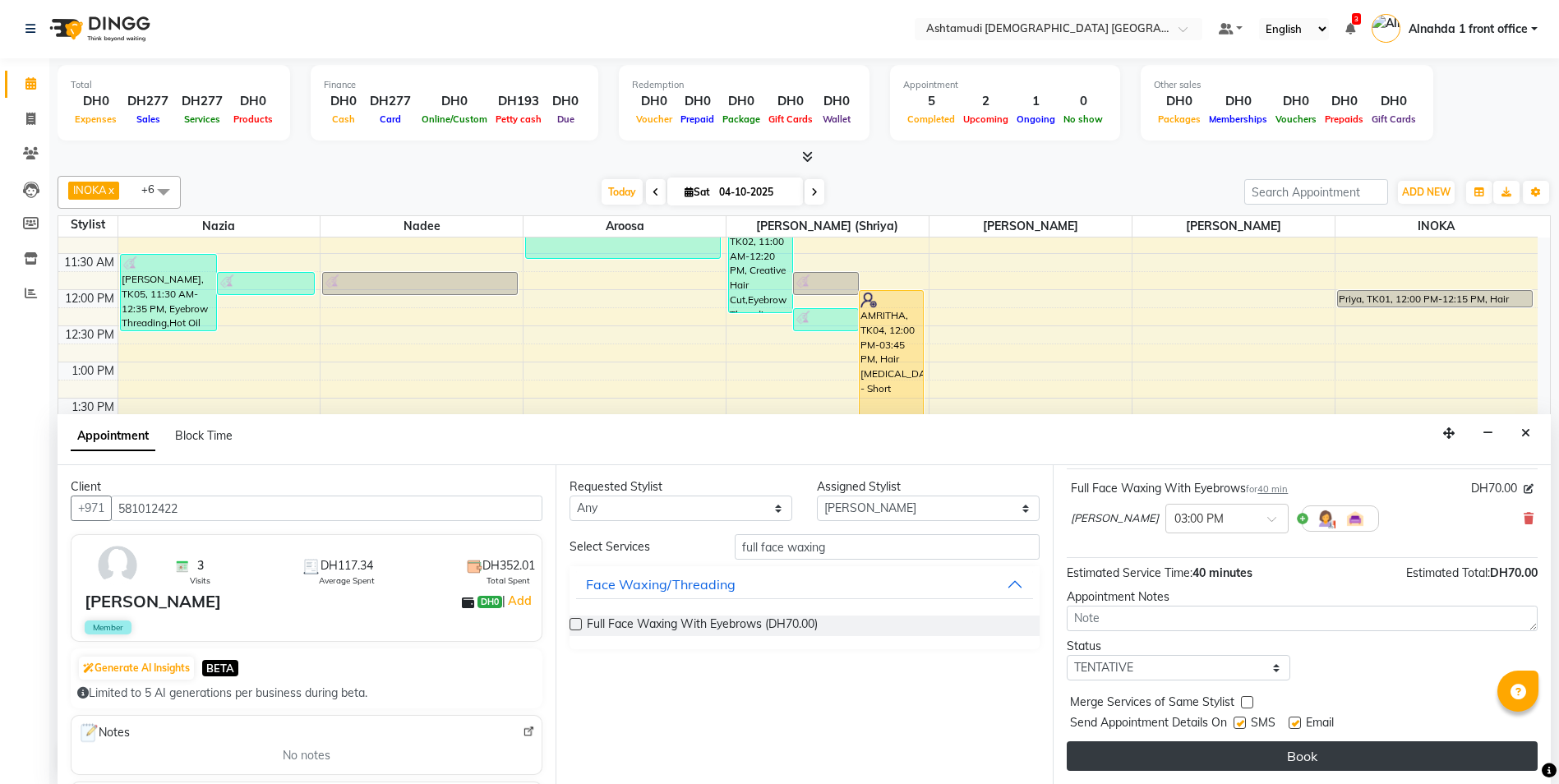
click at [1359, 754] on button "Book" at bounding box center [1302, 756] width 471 height 30
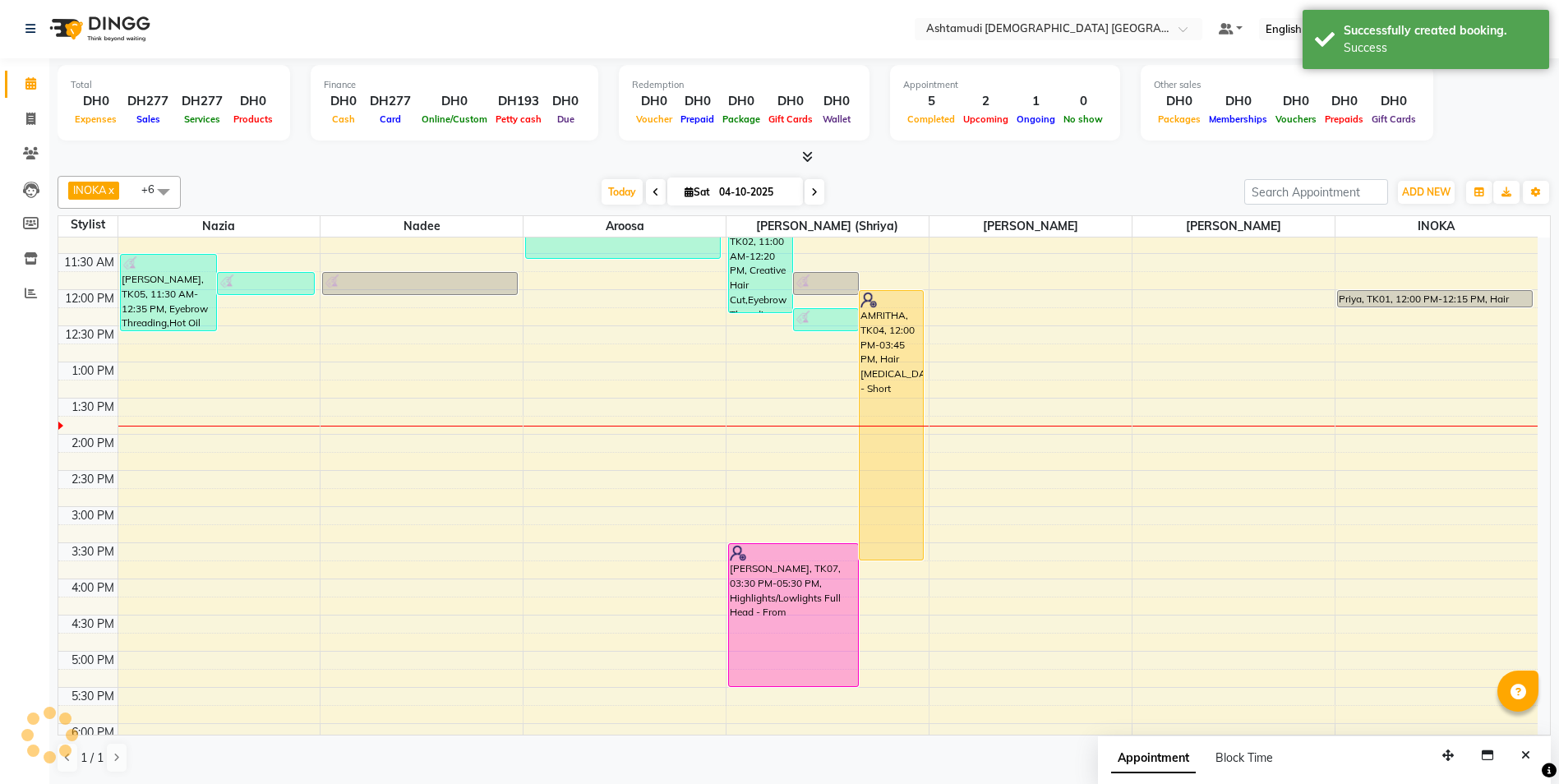
scroll to position [0, 0]
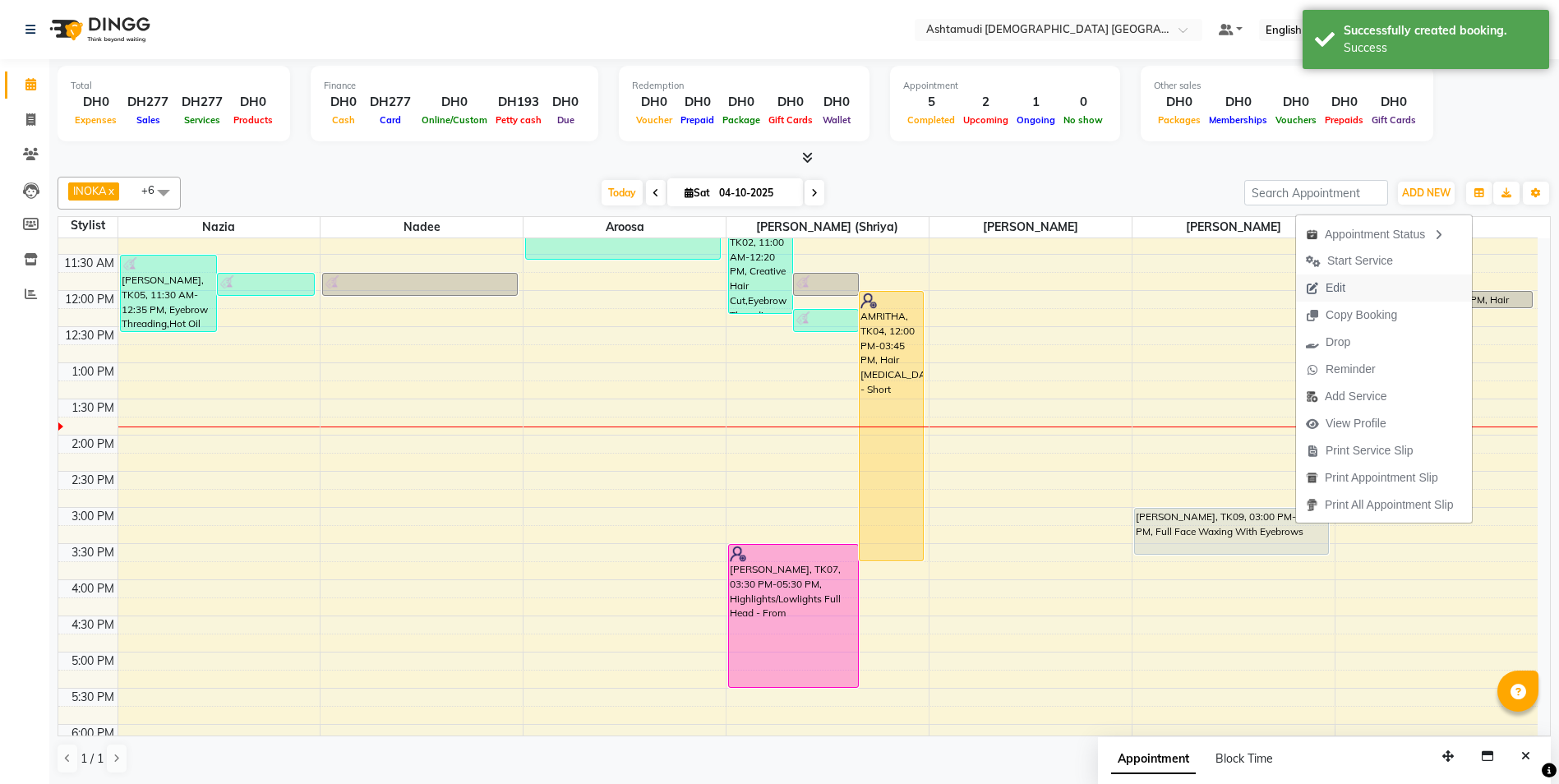
click at [1338, 283] on span "Edit" at bounding box center [1335, 288] width 20 height 17
select select "tentative"
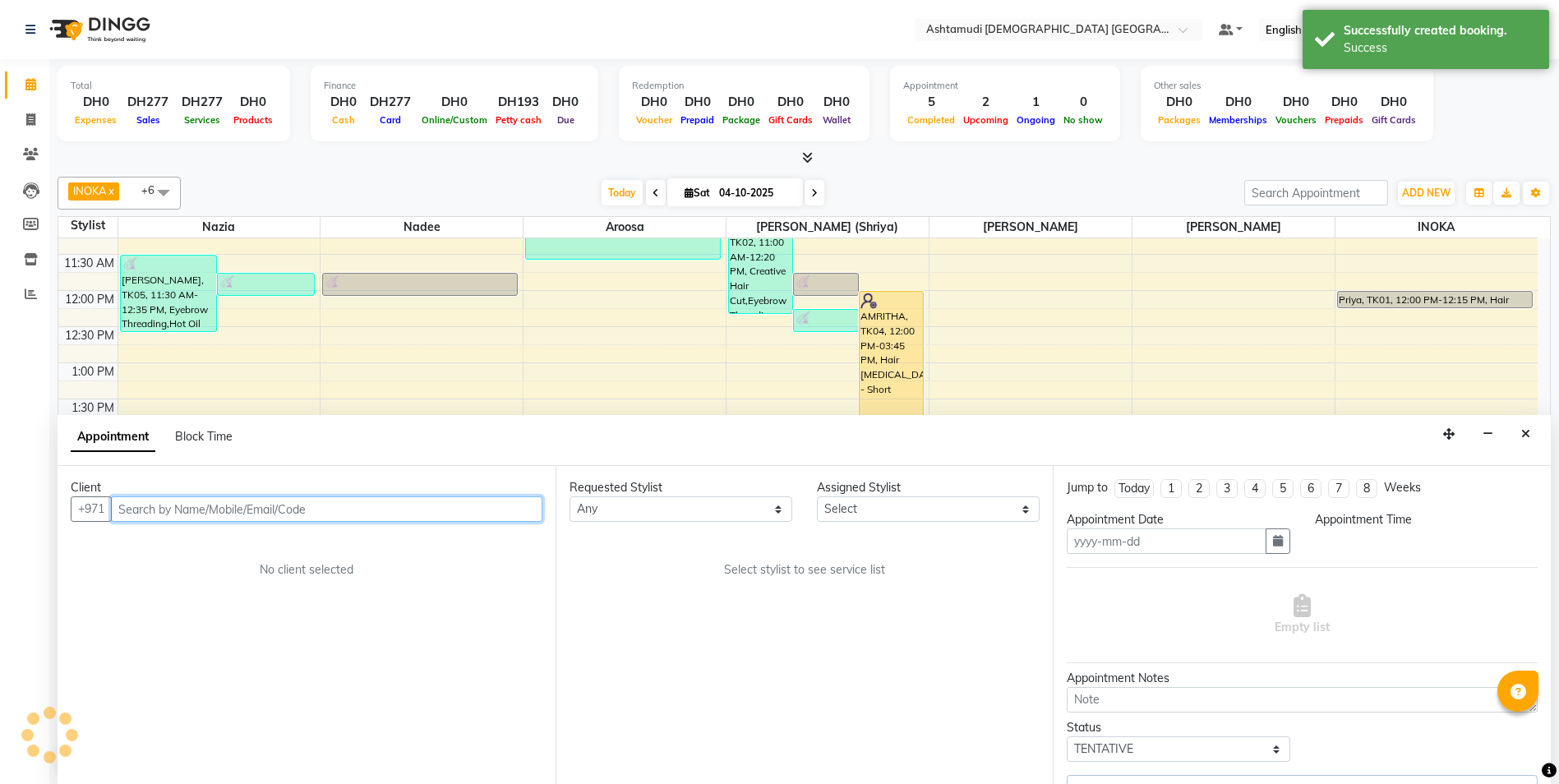
scroll to position [1, 0]
type input "04-10-2025"
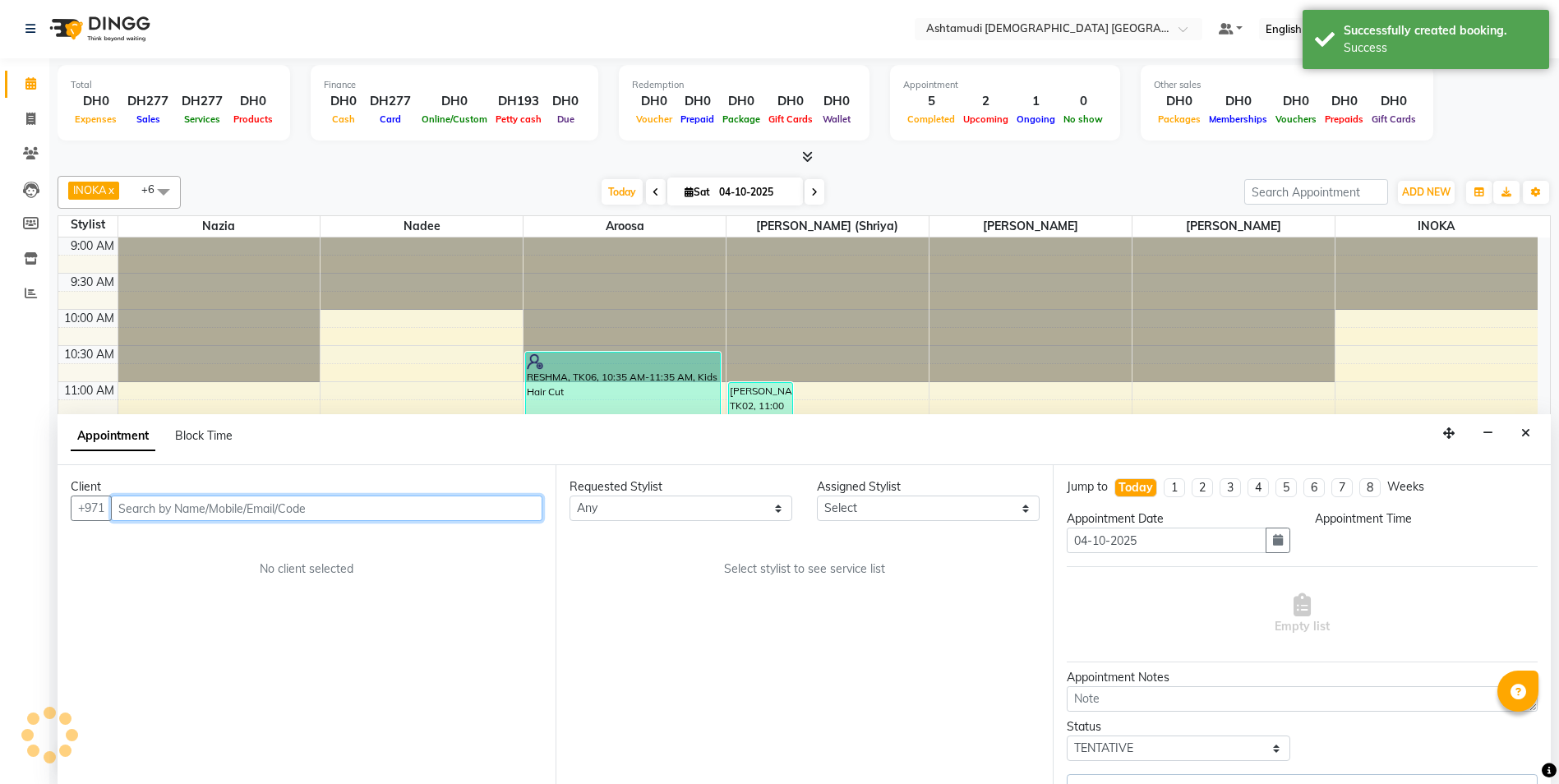
select select "87615"
select select "900"
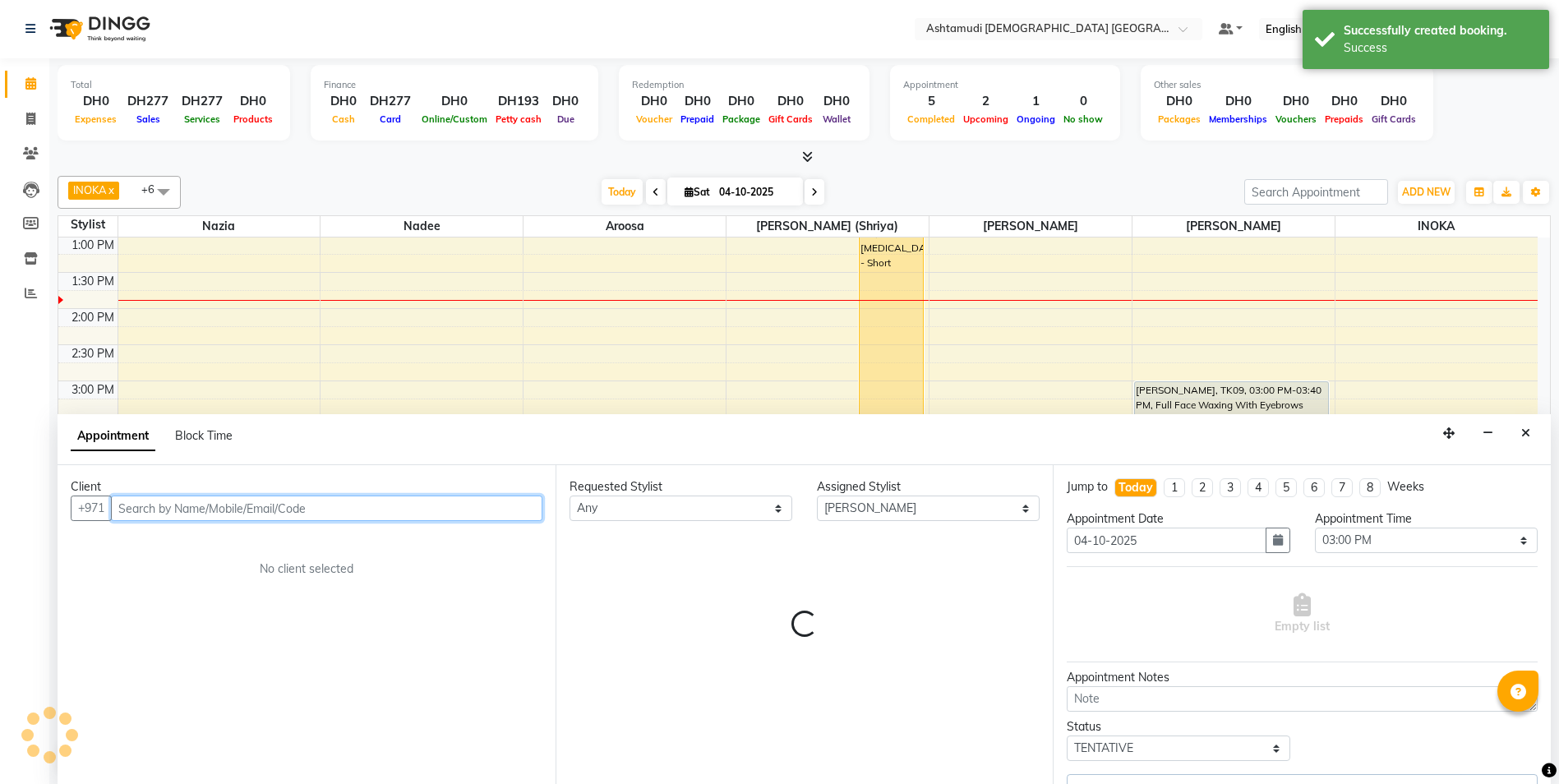
select select "3626"
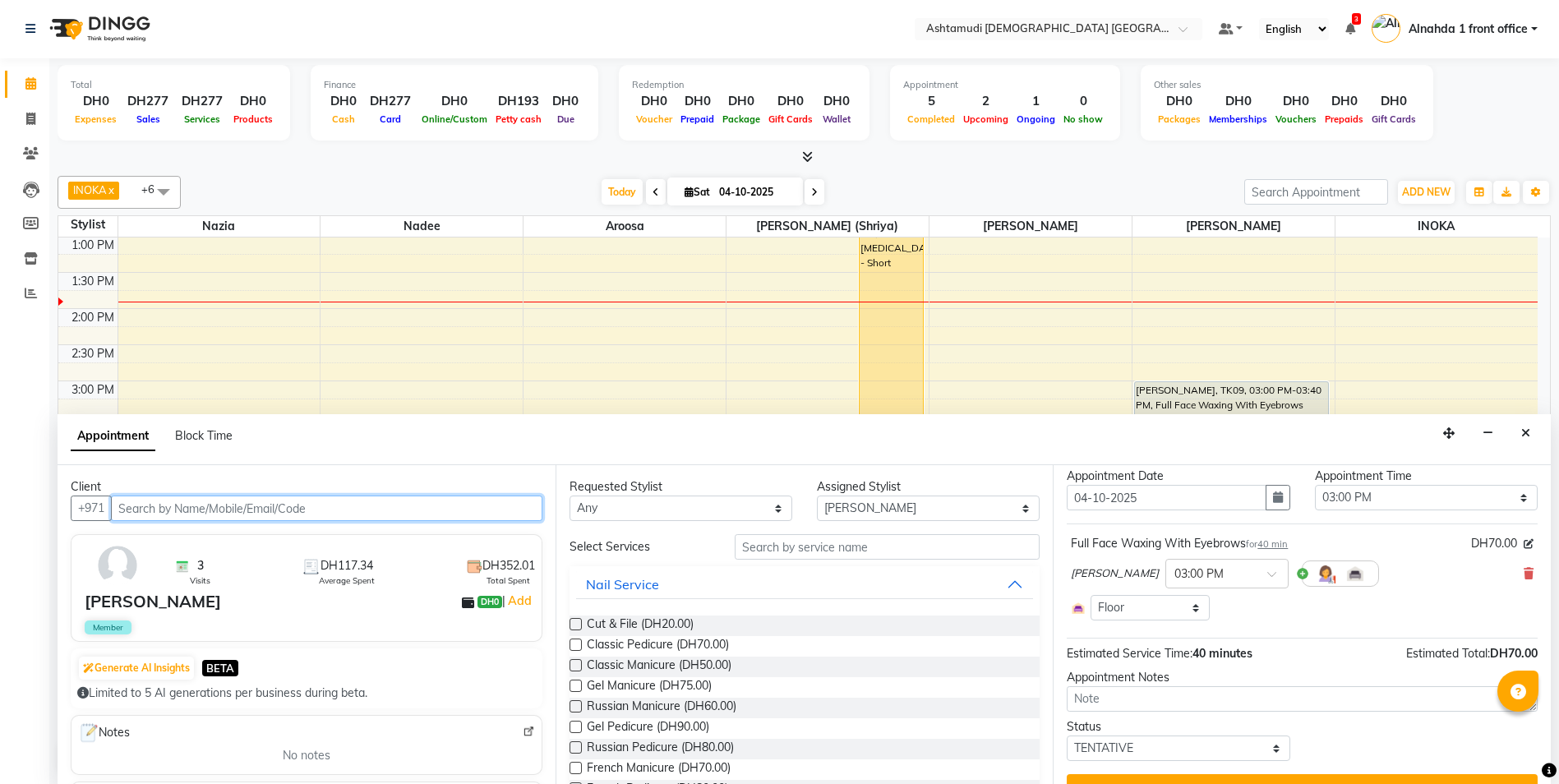
scroll to position [76, 0]
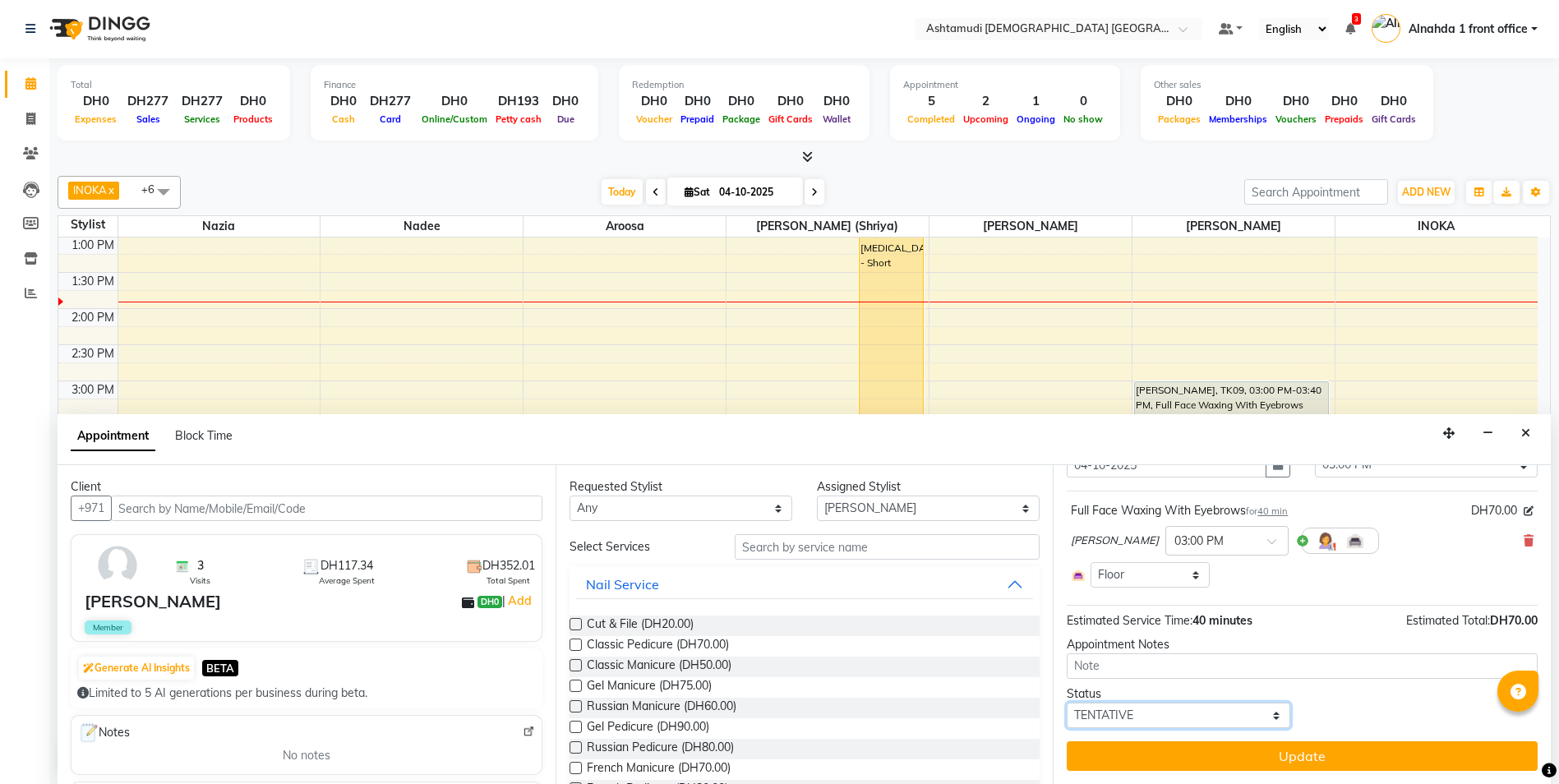
click at [1108, 710] on select "Select TENTATIVE CONFIRM CHECK-IN UPCOMING" at bounding box center [1178, 715] width 222 height 25
select select "confirm booking"
click at [1066, 703] on select "Select TENTATIVE CONFIRM CHECK-IN UPCOMING" at bounding box center [1178, 715] width 222 height 25
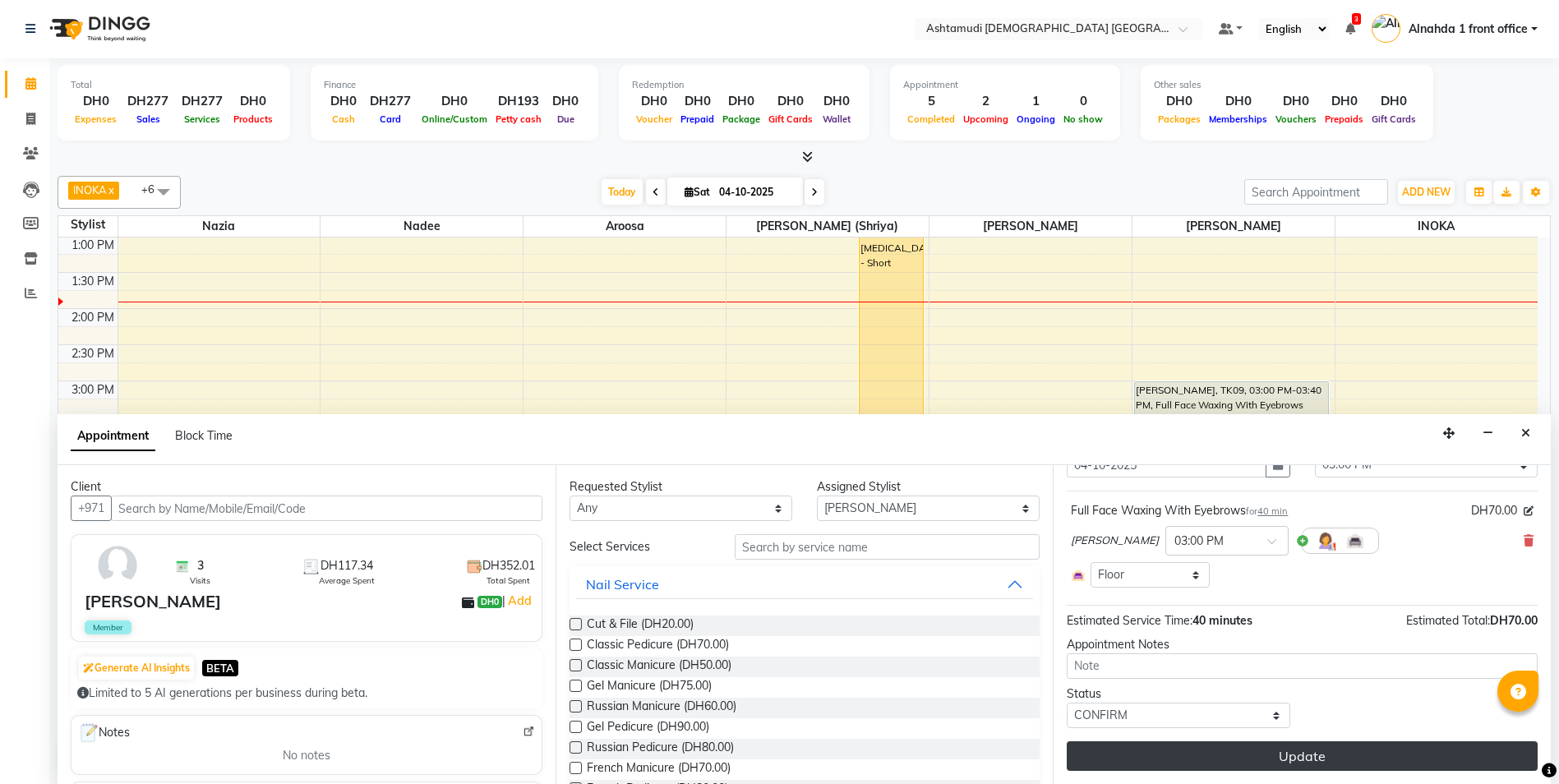
click at [1326, 768] on button "Update" at bounding box center [1302, 756] width 471 height 30
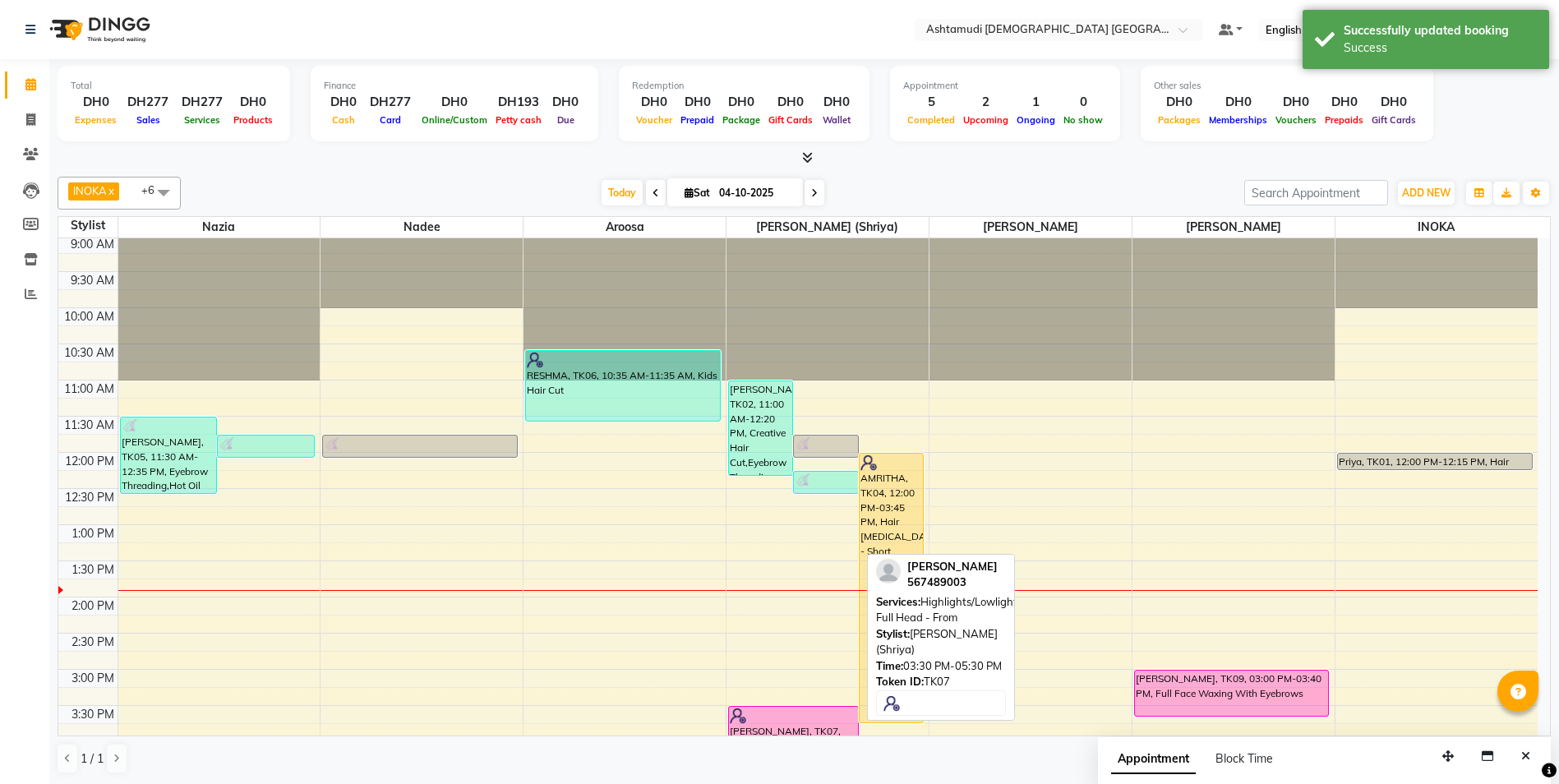
scroll to position [0, 0]
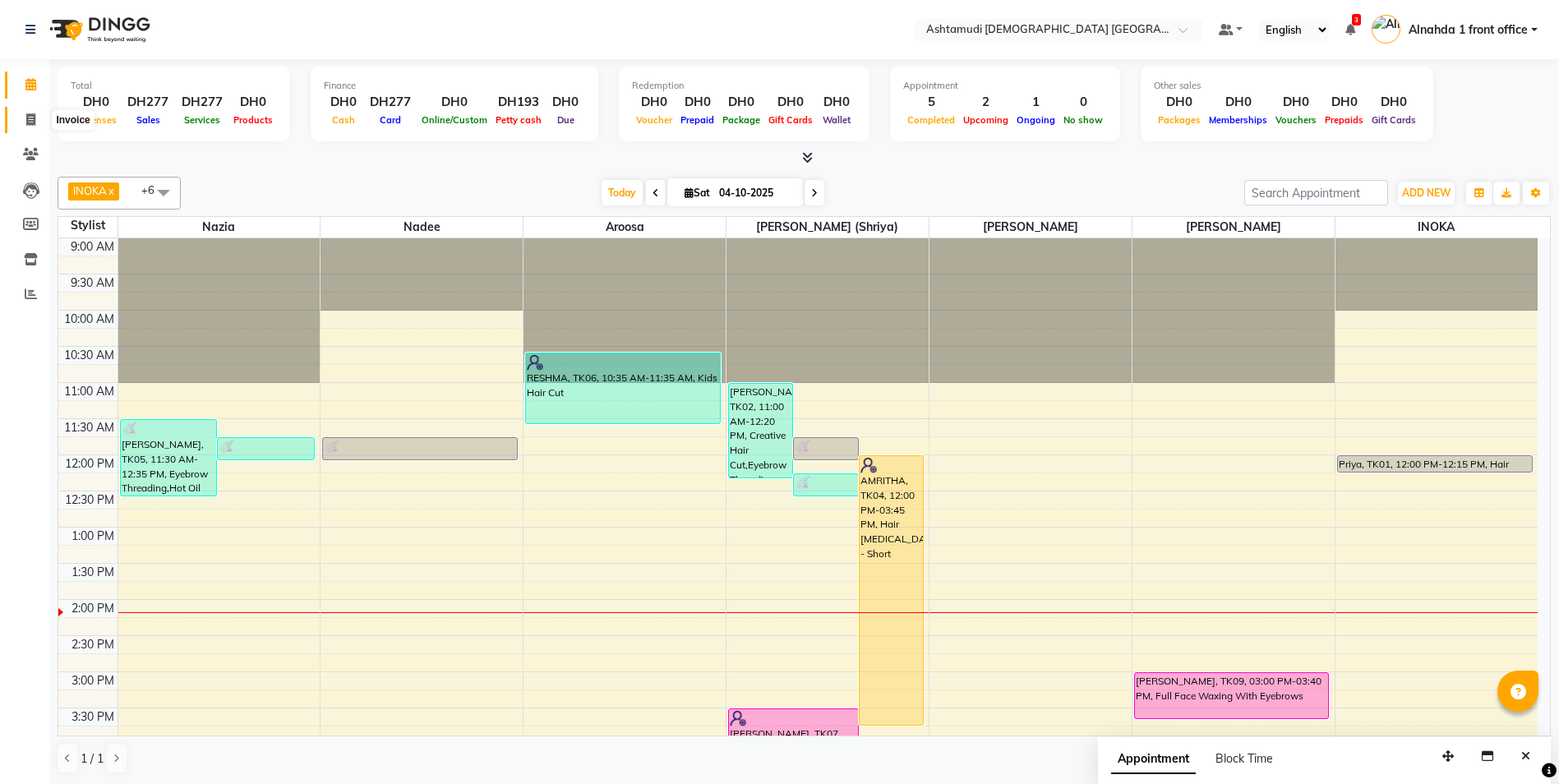
click at [36, 118] on icon at bounding box center [31, 119] width 9 height 12
select select "service"
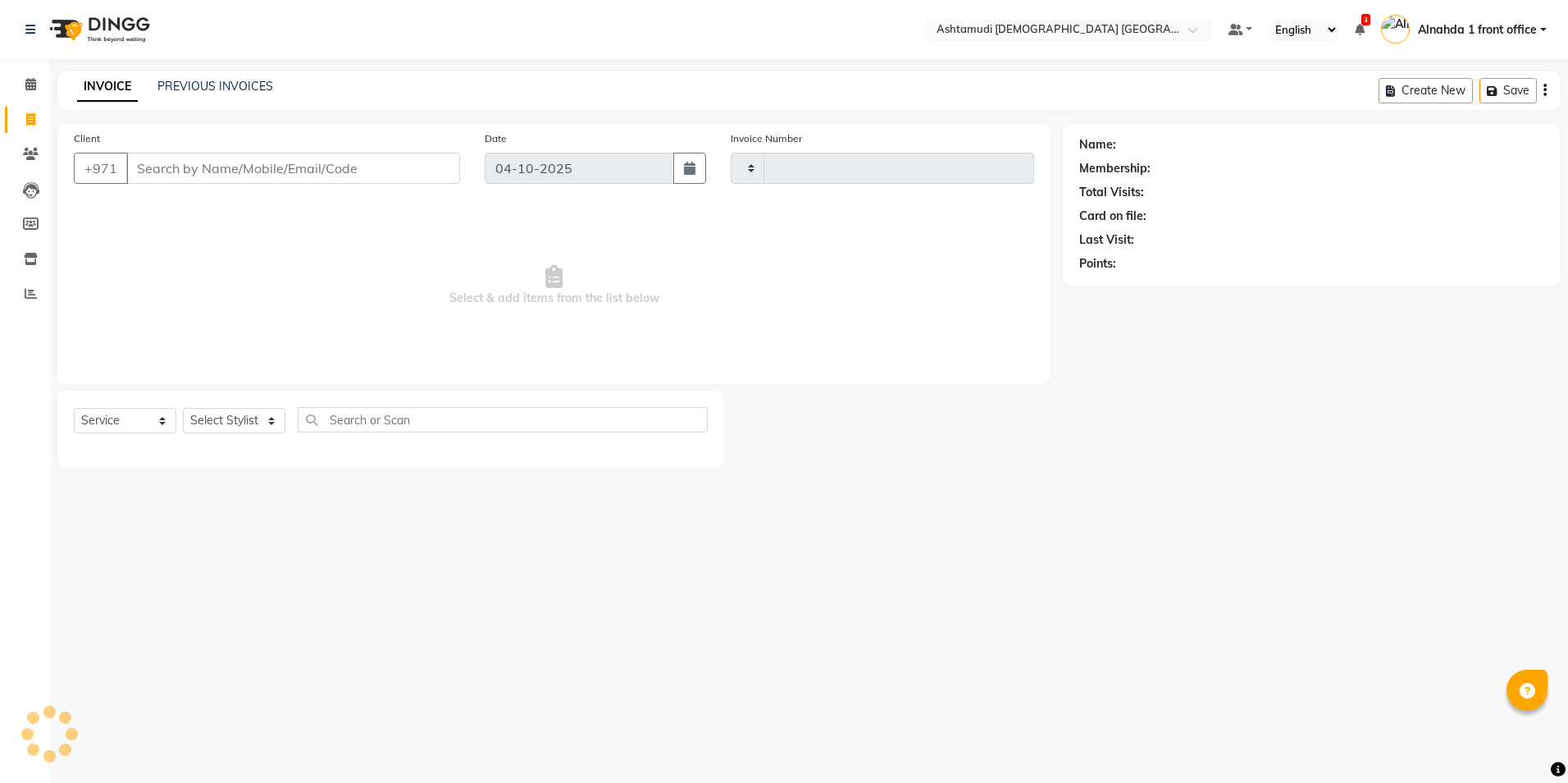
type input "3099"
select select "7242"
click at [269, 422] on select "Select Stylist" at bounding box center [234, 420] width 103 height 25
click at [264, 419] on select "Select Stylist Alnahda 1 front office [PERSON_NAME] [PERSON_NAME] DINGG TAB USE…" at bounding box center [235, 420] width 105 height 25
click at [268, 418] on select "Select Stylist Alnahda 1 front office [PERSON_NAME] [PERSON_NAME] DINGG TAB USE…" at bounding box center [235, 420] width 105 height 25
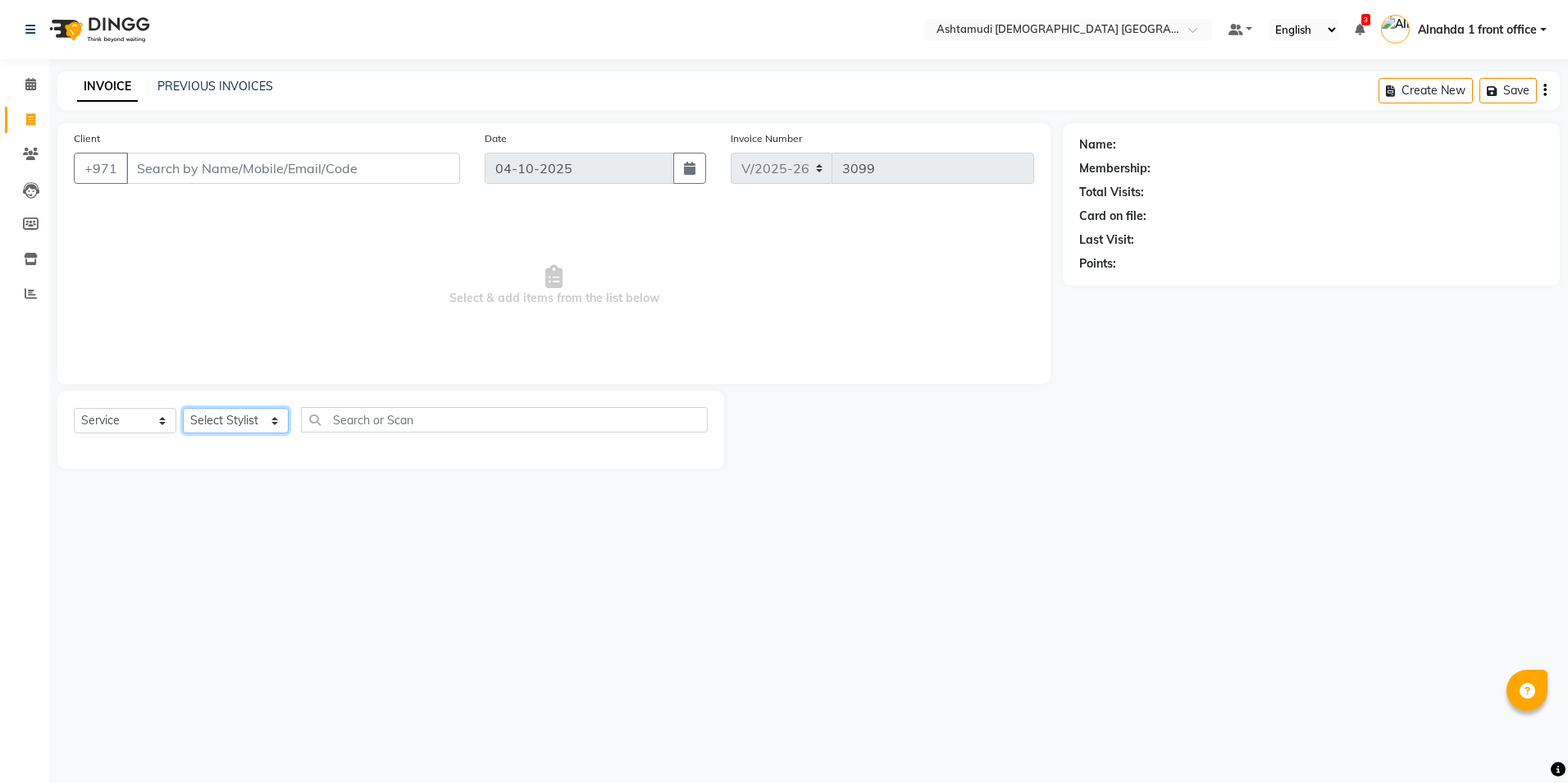
select select "87615"
click at [183, 408] on select "Select Stylist Alnahda 1 front office [PERSON_NAME] [PERSON_NAME] DINGG TAB USE…" at bounding box center [235, 420] width 105 height 25
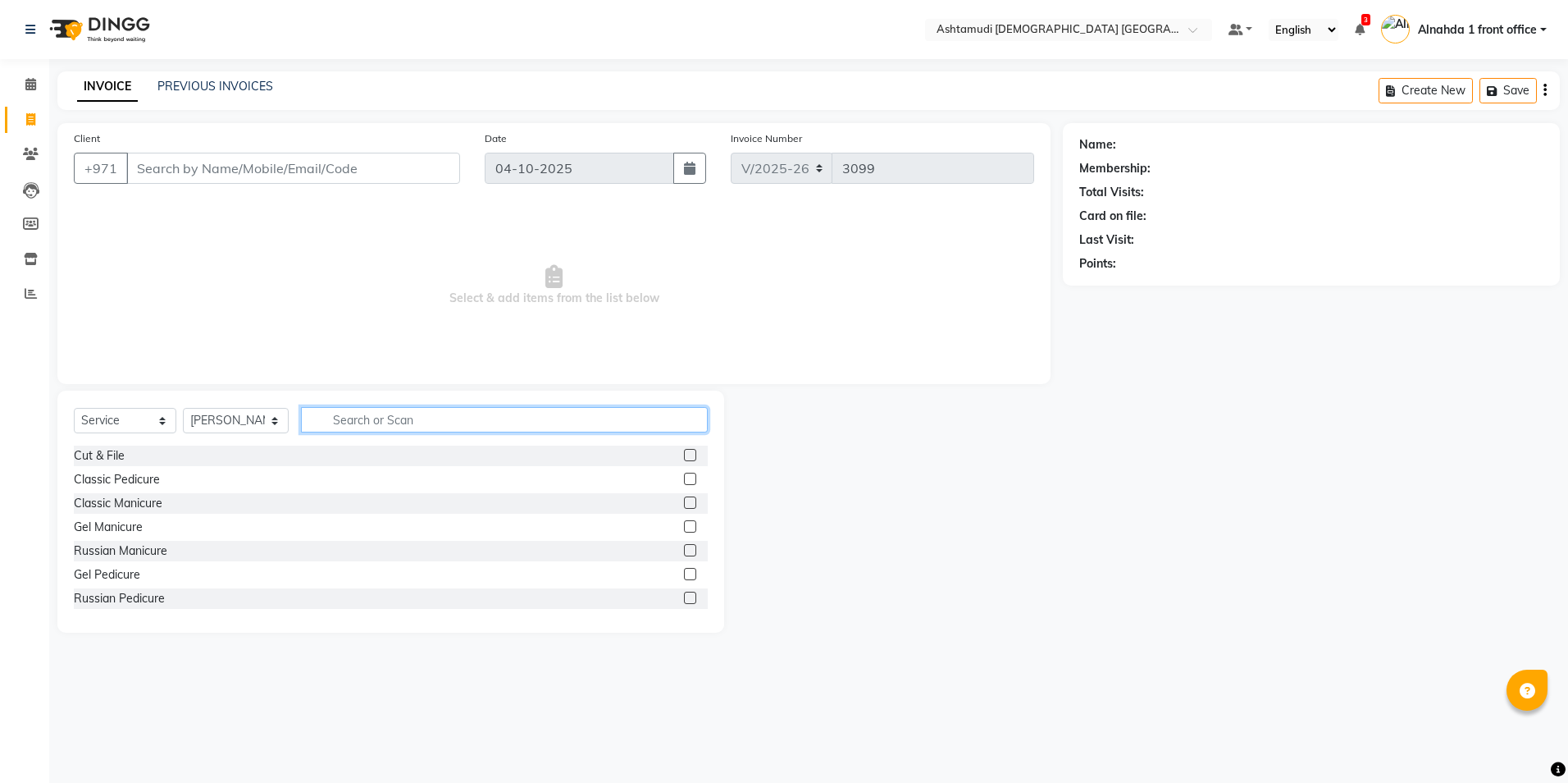
click at [359, 422] on input "text" at bounding box center [504, 419] width 406 height 25
type input "gel"
click at [684, 478] on label at bounding box center [689, 479] width 12 height 12
click at [684, 478] on input "checkbox" at bounding box center [688, 479] width 10 height 10
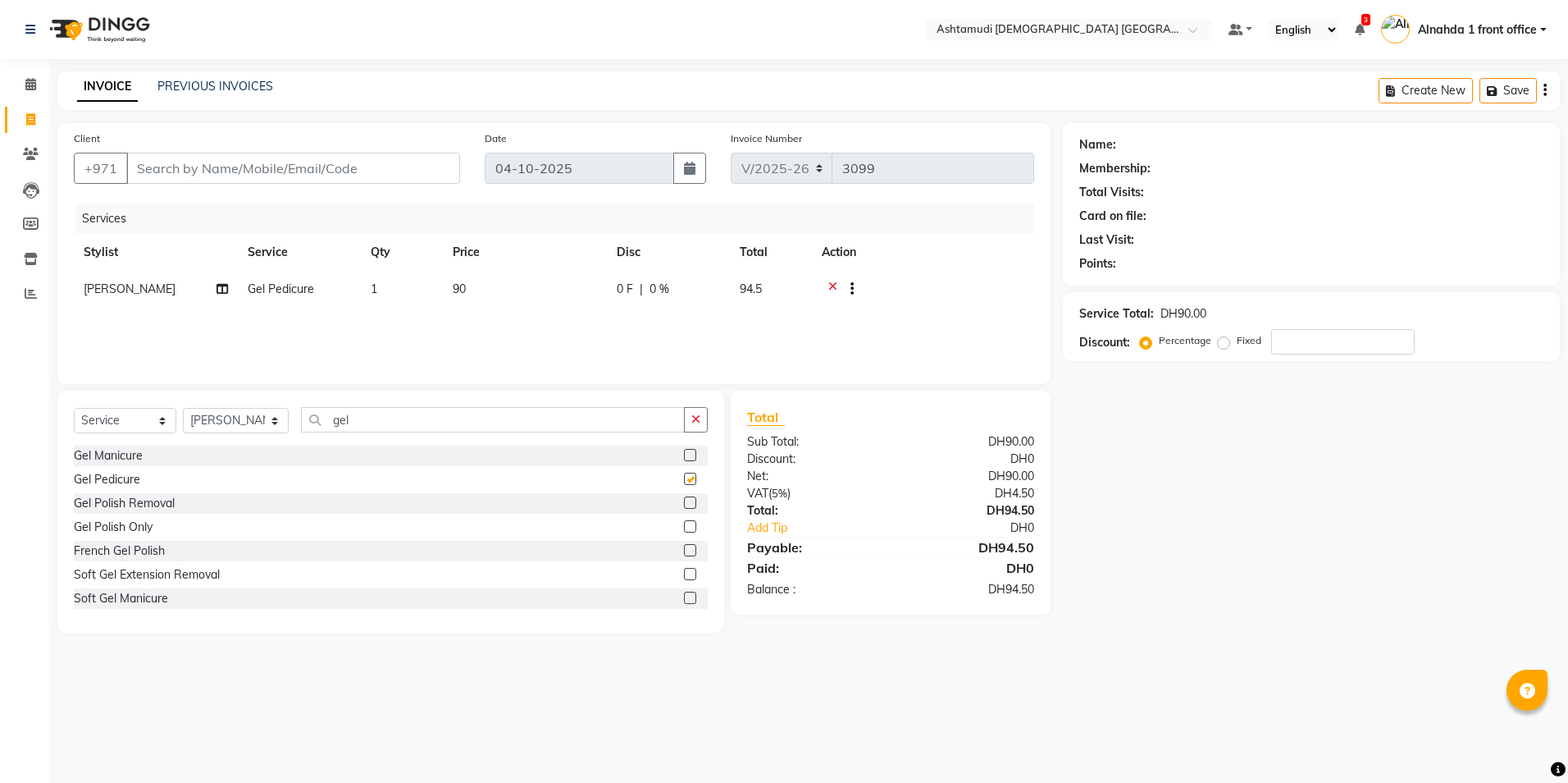
checkbox input "false"
click at [1306, 349] on input "number" at bounding box center [1343, 342] width 144 height 25
type input "15"
click at [30, 88] on icon at bounding box center [30, 84] width 10 height 12
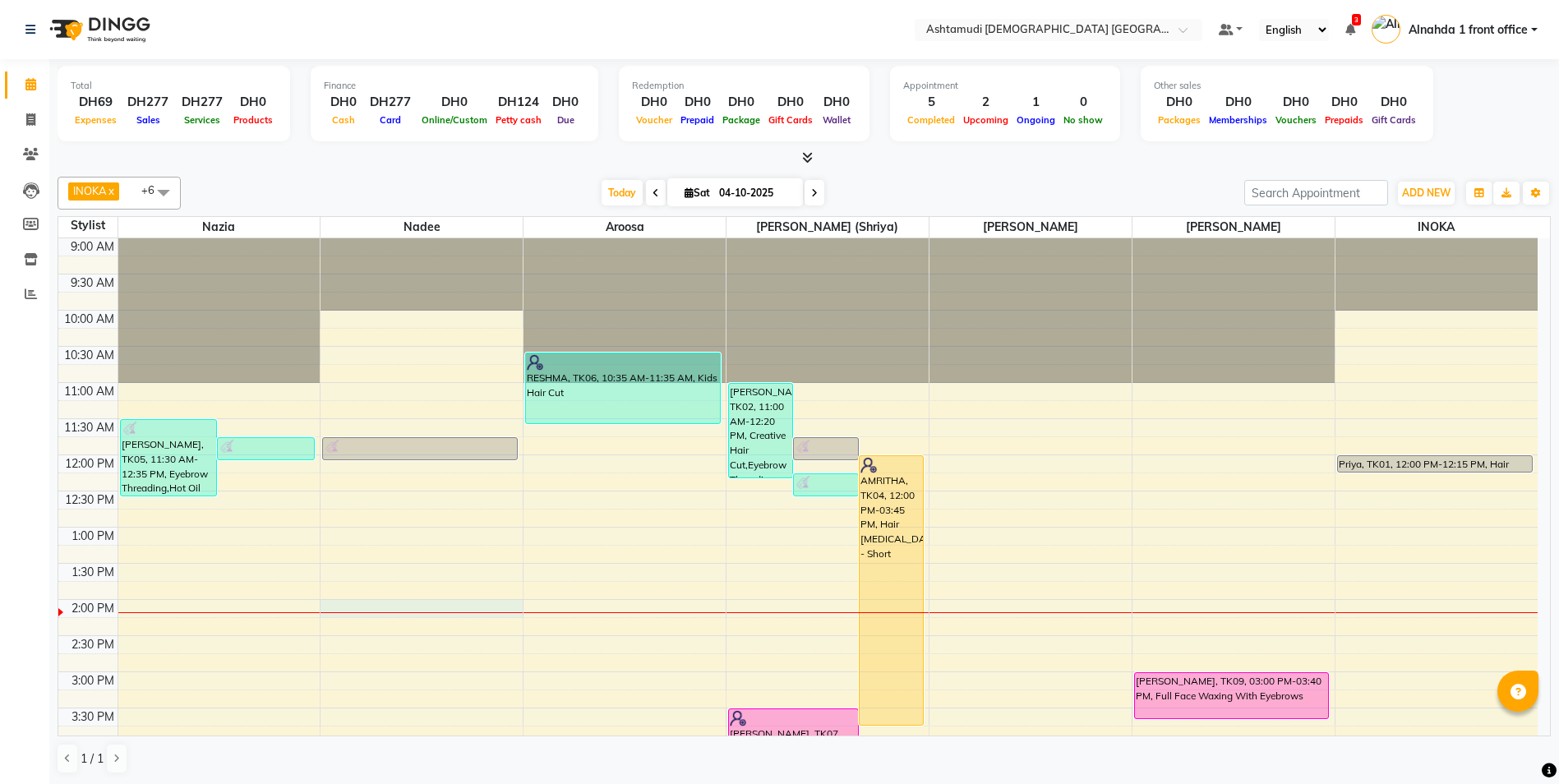
click at [375, 606] on div "9:00 AM 9:30 AM 10:00 AM 10:30 AM 11:00 AM 11:30 AM 12:00 PM 12:30 PM 1:00 PM 1…" at bounding box center [797, 744] width 1480 height 1011
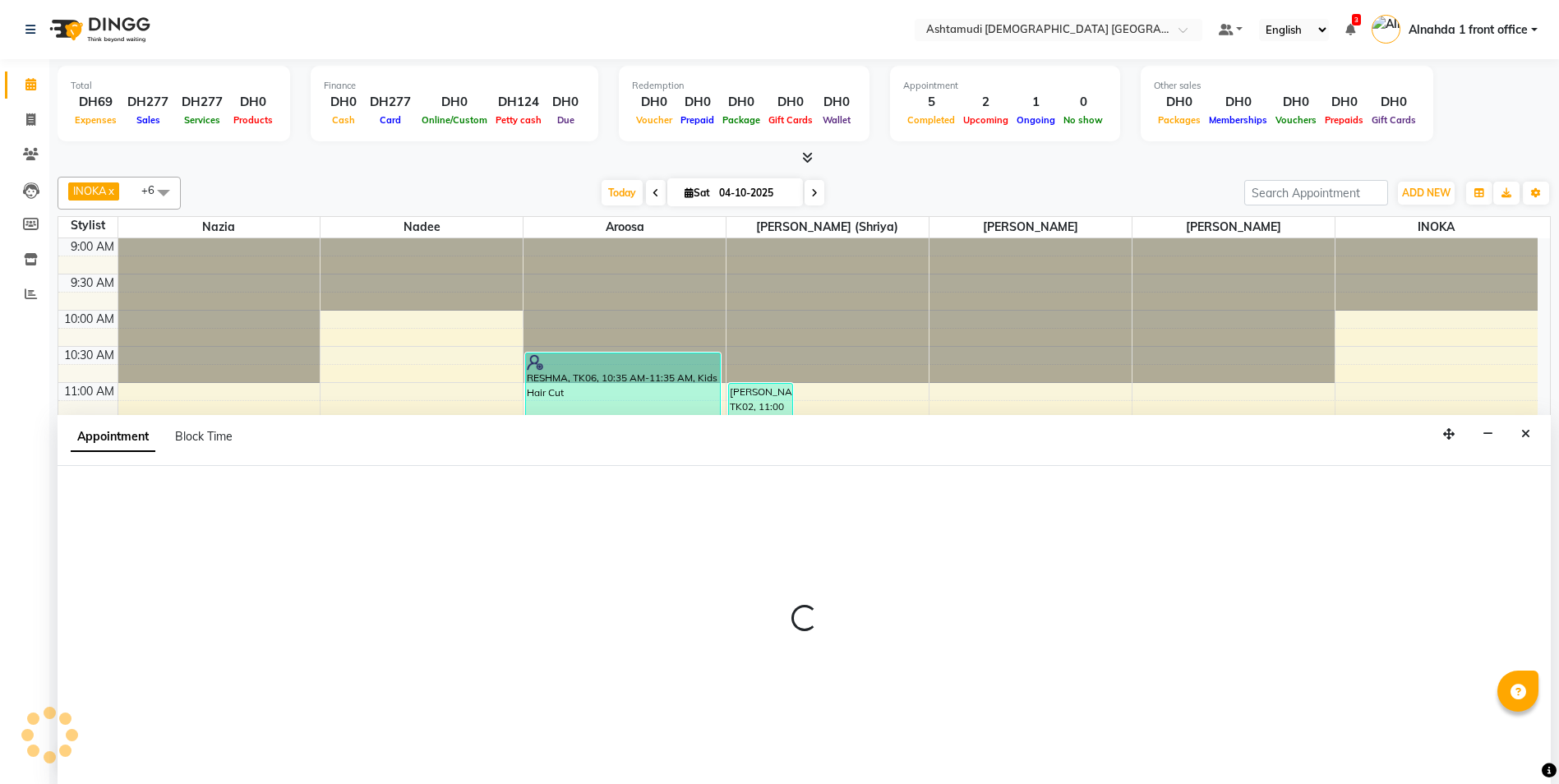
scroll to position [1, 0]
select select "62799"
select select "840"
select select "tentative"
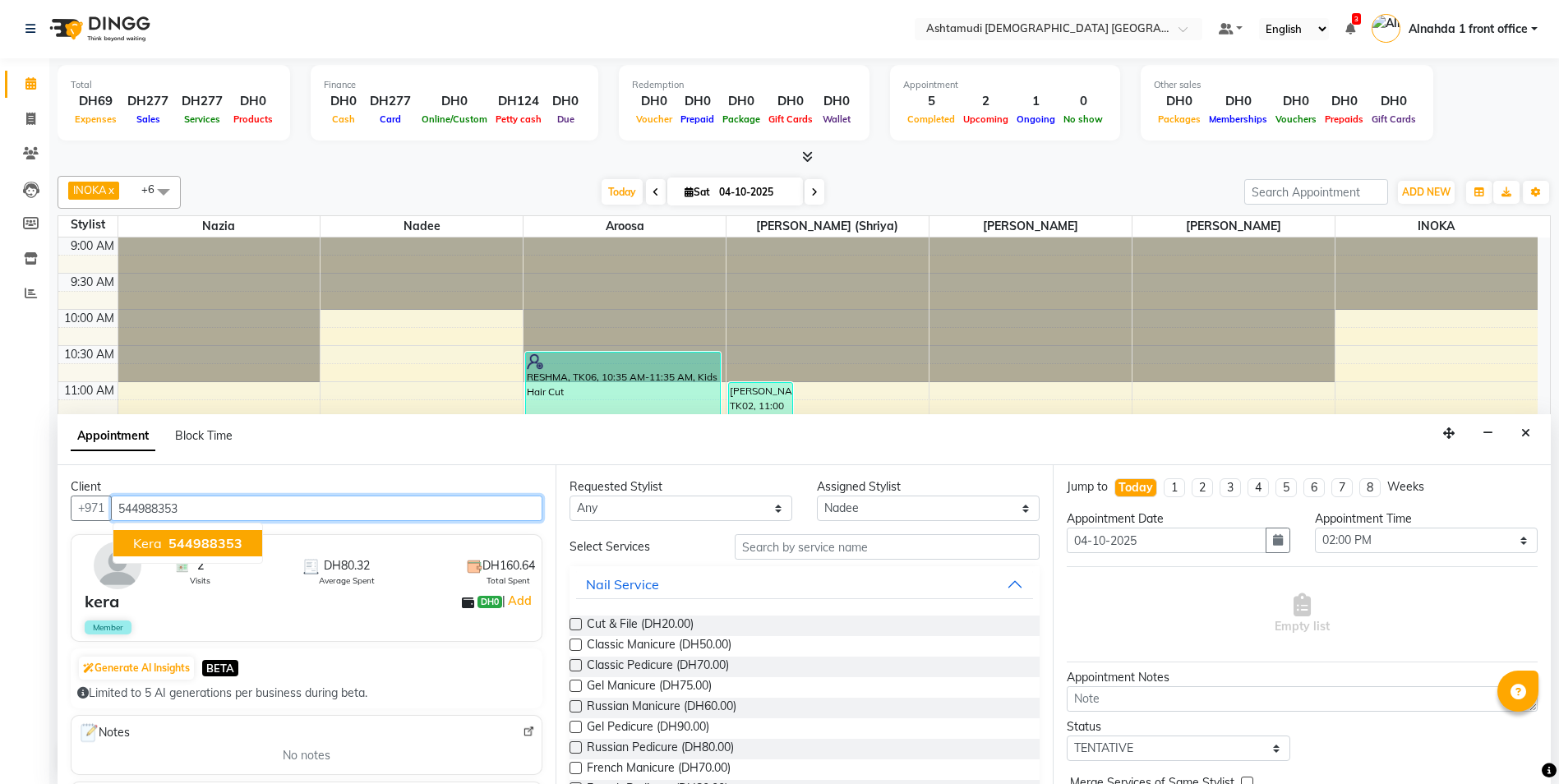
click at [217, 539] on span "544988353" at bounding box center [205, 543] width 74 height 17
type input "544988353"
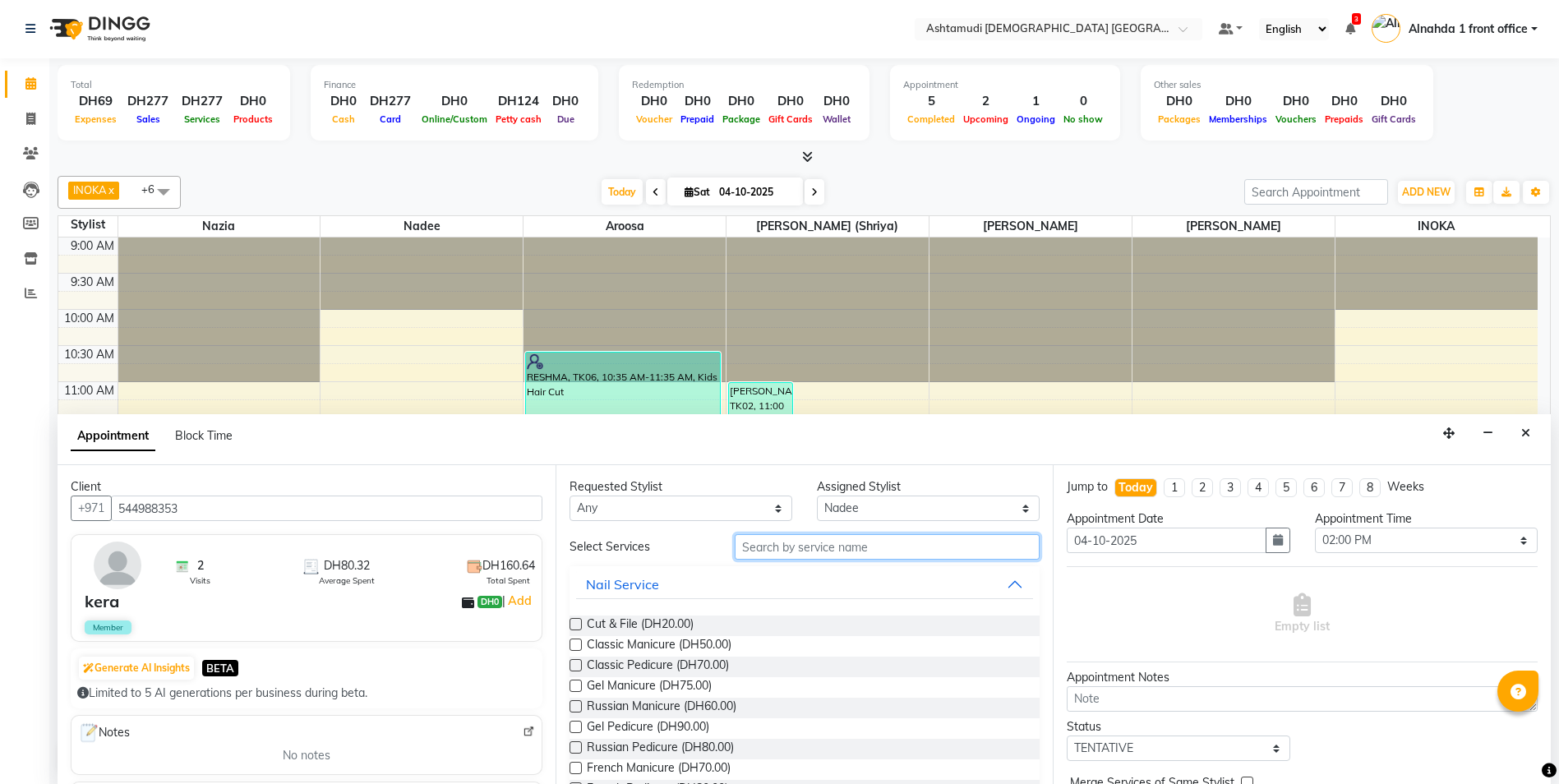
click at [770, 547] on input "text" at bounding box center [887, 547] width 306 height 25
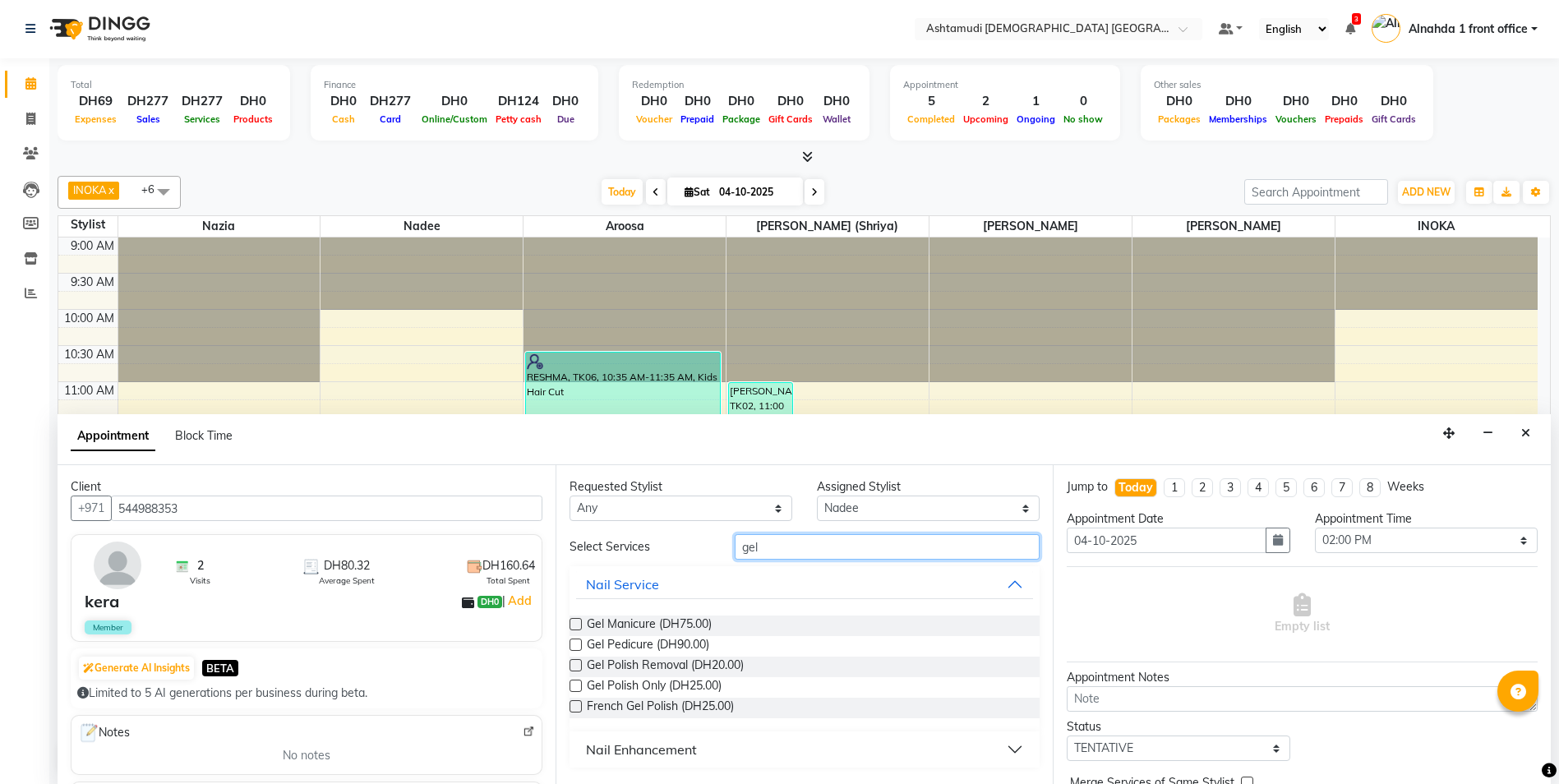
type input "gel"
drag, startPoint x: 568, startPoint y: 644, endPoint x: 585, endPoint y: 645, distance: 17.0
click at [571, 644] on div "Requested Stylist Any Alnahda 1 front office Amala Aroosa Deepika Rani DINGG TA…" at bounding box center [804, 624] width 498 height 319
click at [575, 645] on label at bounding box center [575, 644] width 12 height 12
click at [575, 645] on input "checkbox" at bounding box center [574, 646] width 10 height 10
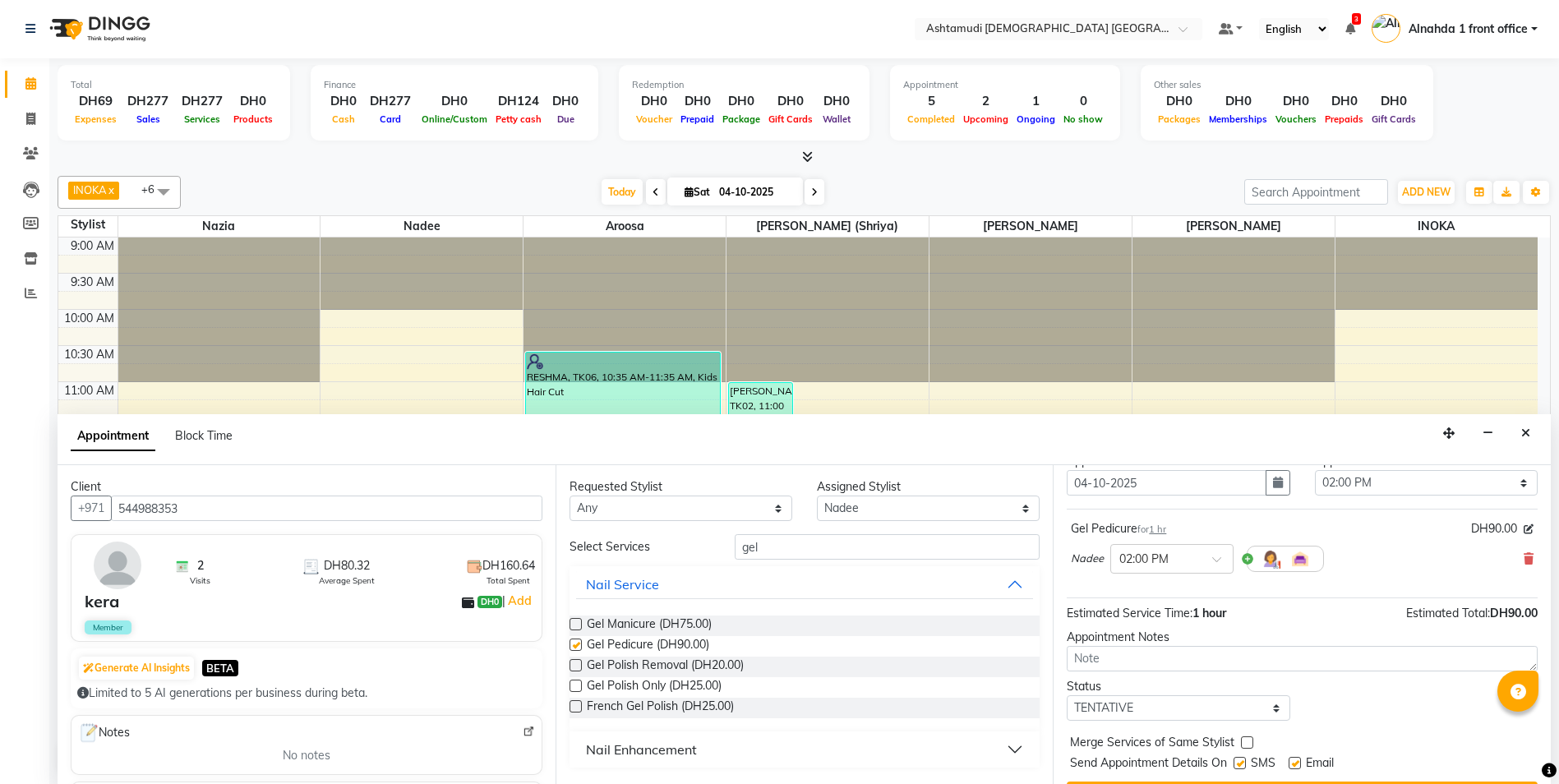
checkbox input "false"
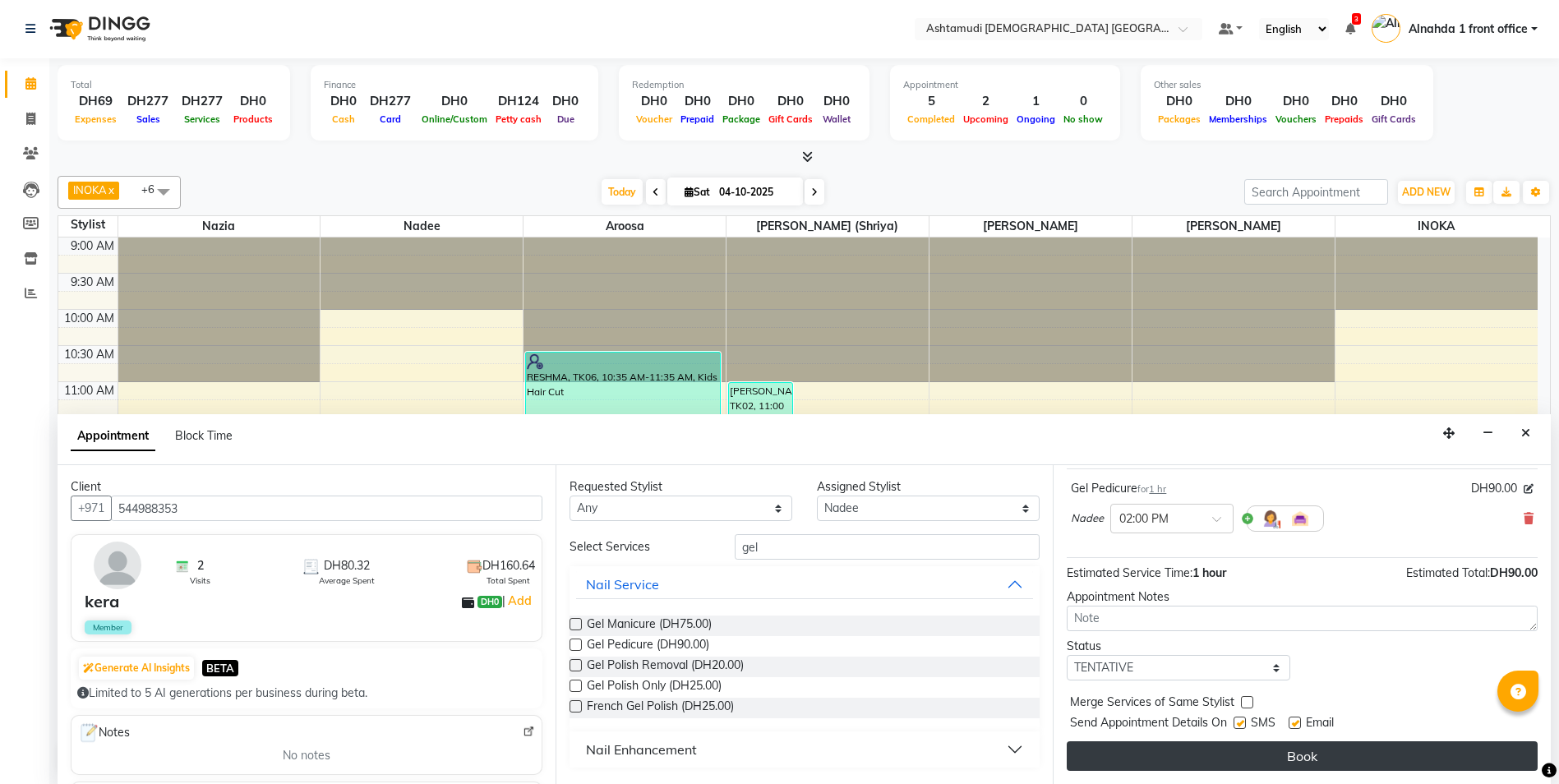
click at [1212, 748] on button "Book" at bounding box center [1302, 756] width 471 height 30
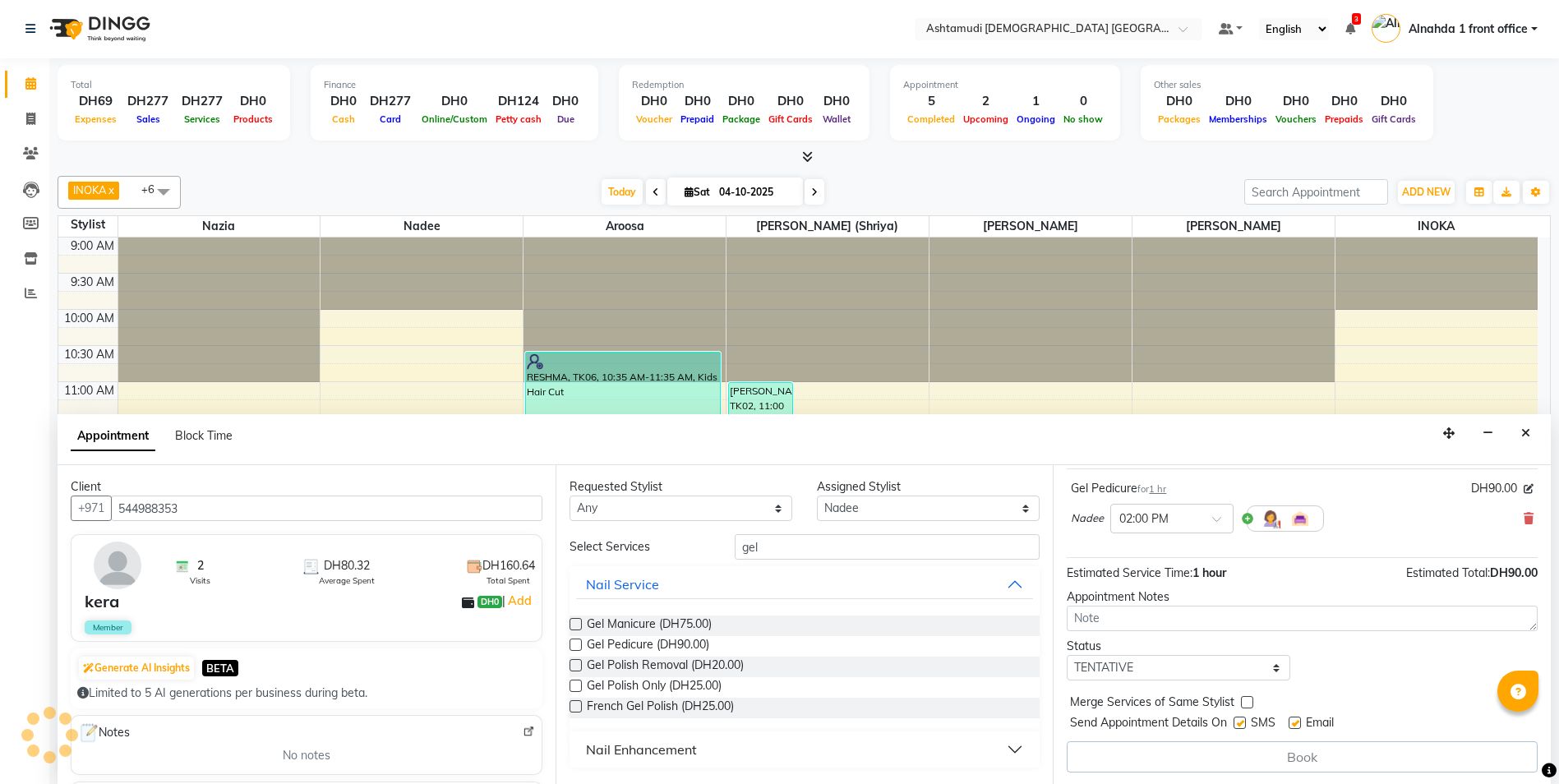
scroll to position [0, 0]
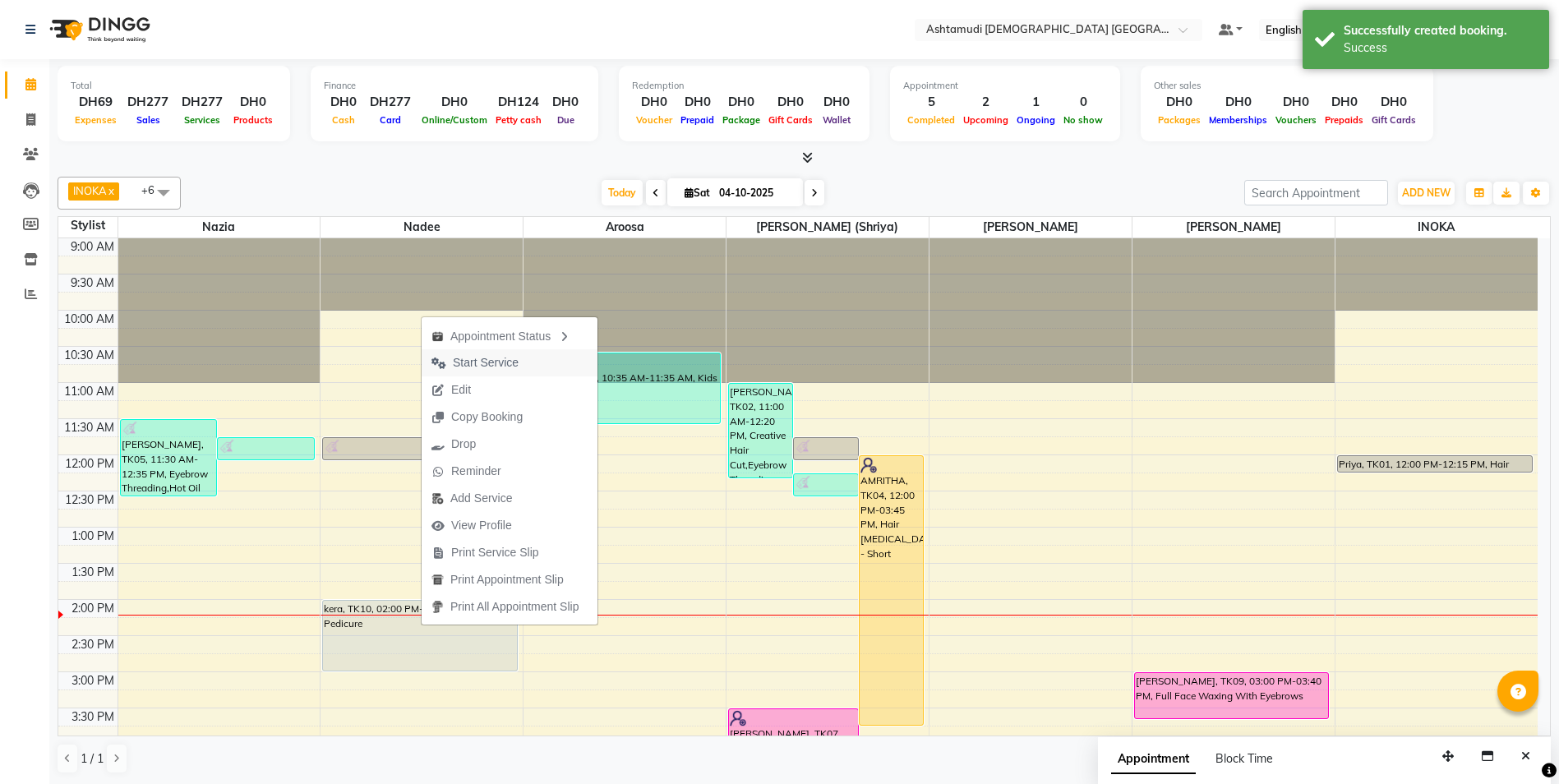
click at [480, 364] on span "Start Service" at bounding box center [486, 363] width 65 height 17
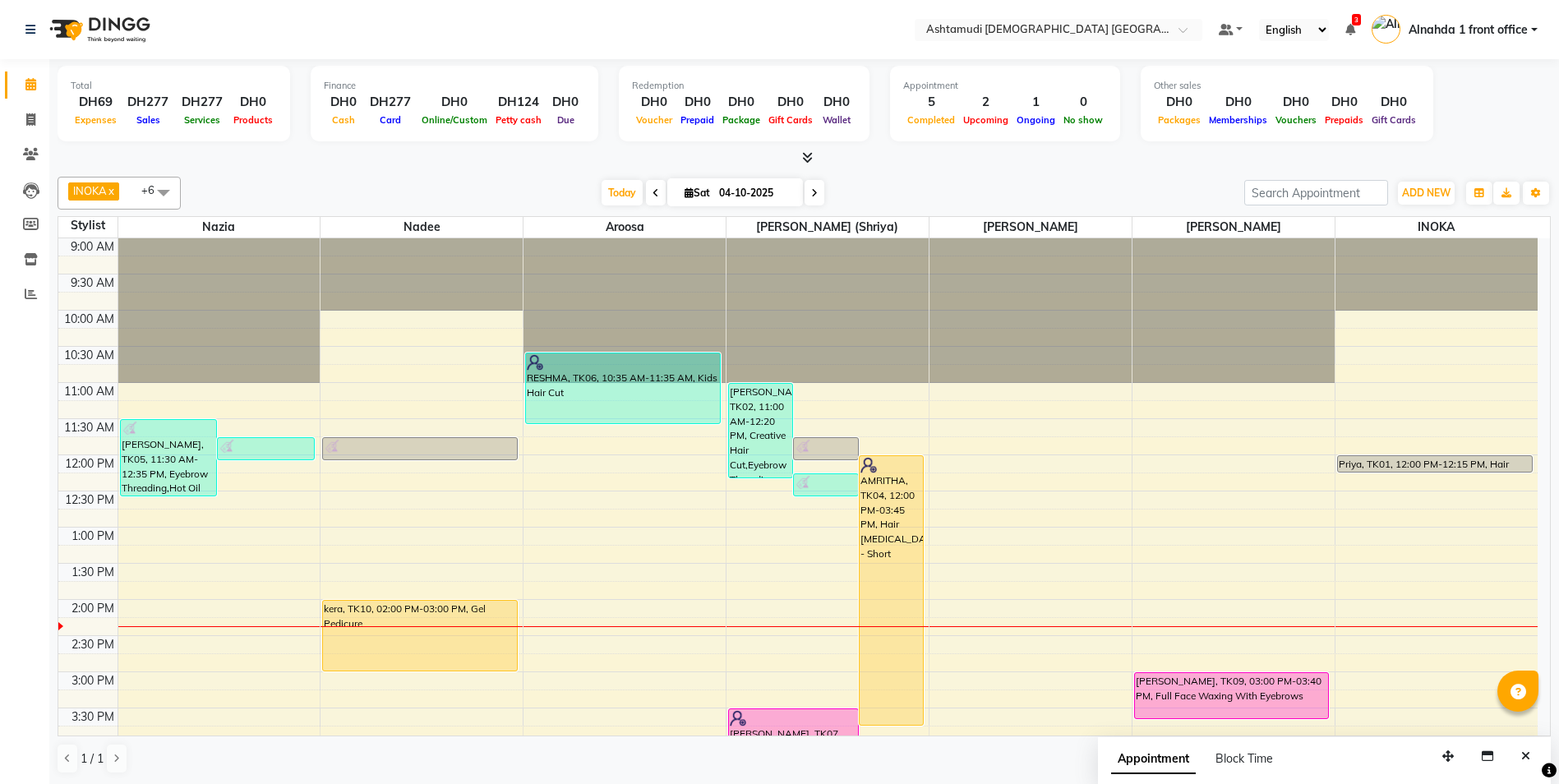
click at [813, 194] on icon at bounding box center [814, 192] width 7 height 10
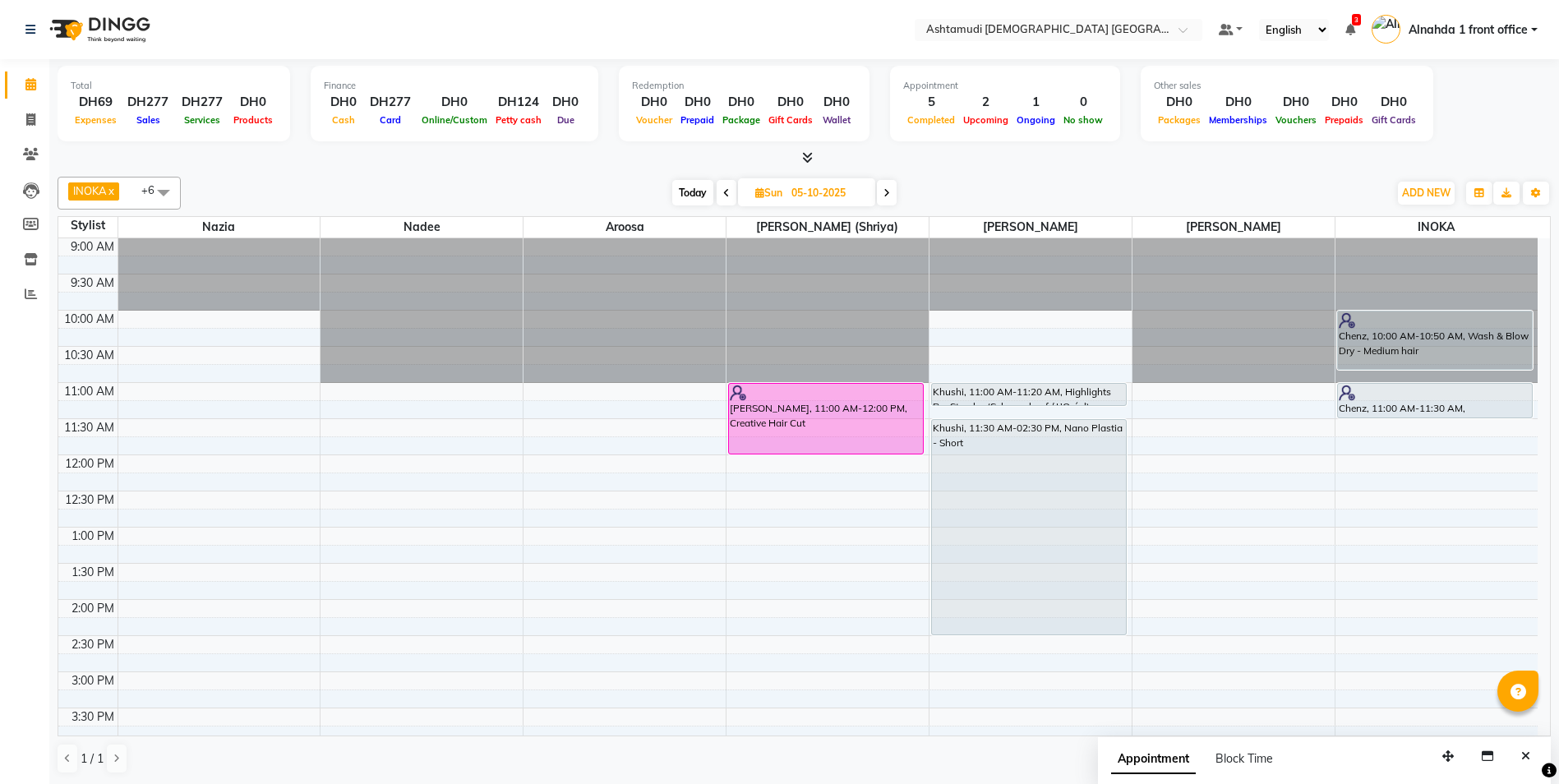
click at [734, 195] on span at bounding box center [726, 192] width 20 height 25
type input "04-10-2025"
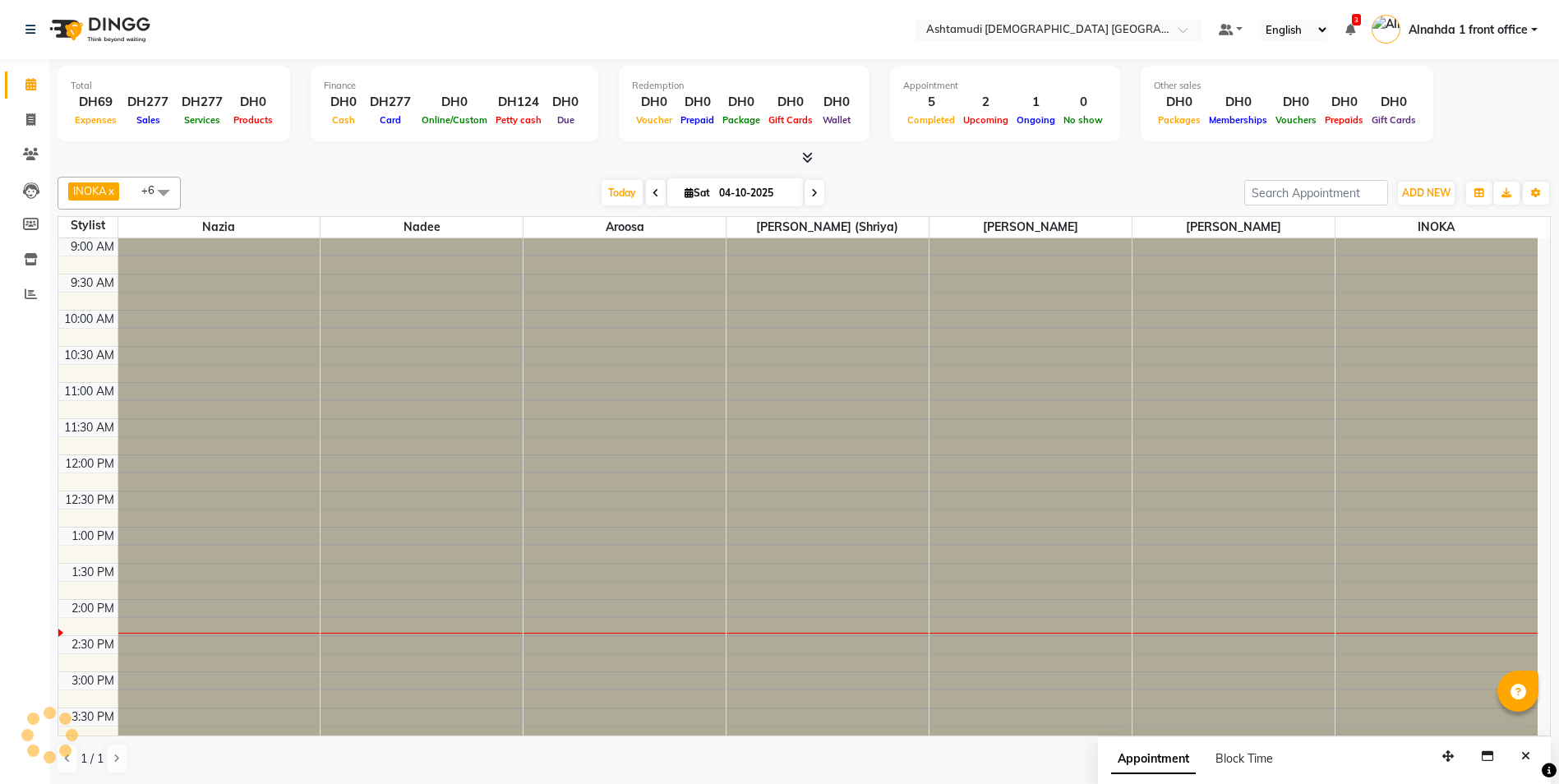
scroll to position [363, 0]
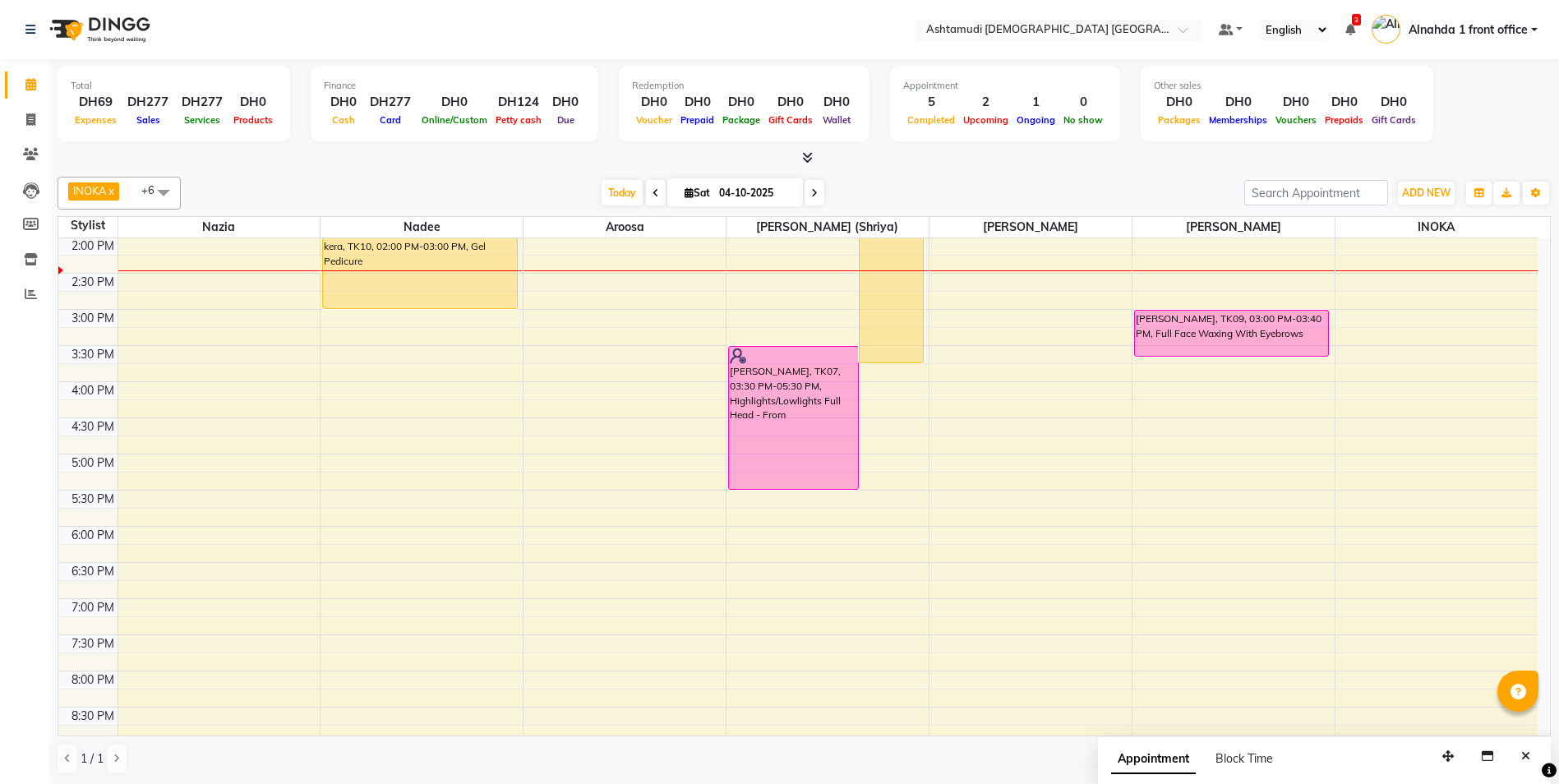
click at [614, 339] on div "9:00 AM 9:30 AM 10:00 AM 10:30 AM 11:00 AM 11:30 AM 12:00 PM 12:30 PM 1:00 PM 1…" at bounding box center [797, 381] width 1480 height 1011
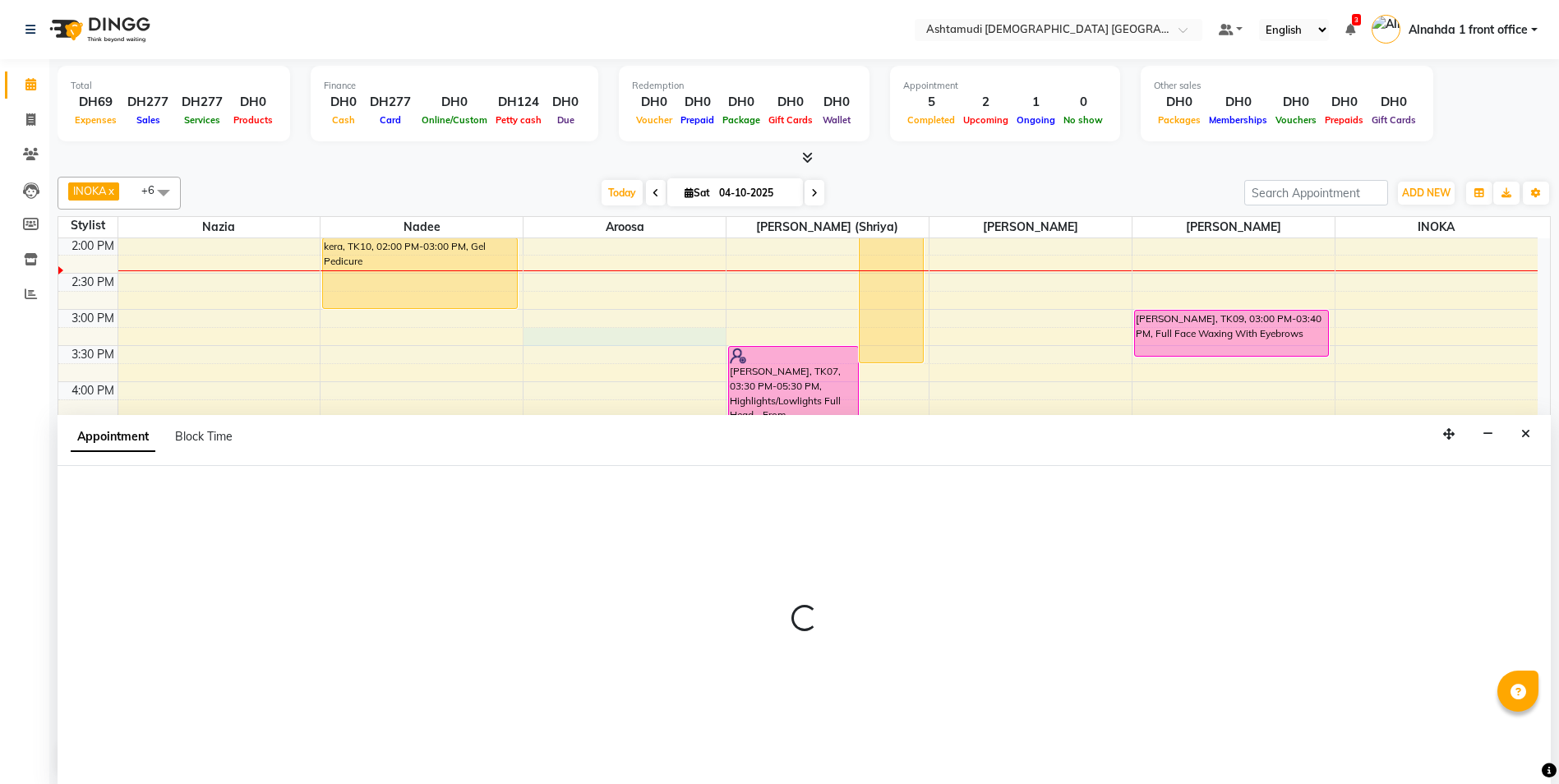
scroll to position [1, 0]
select select "85875"
select select "tentative"
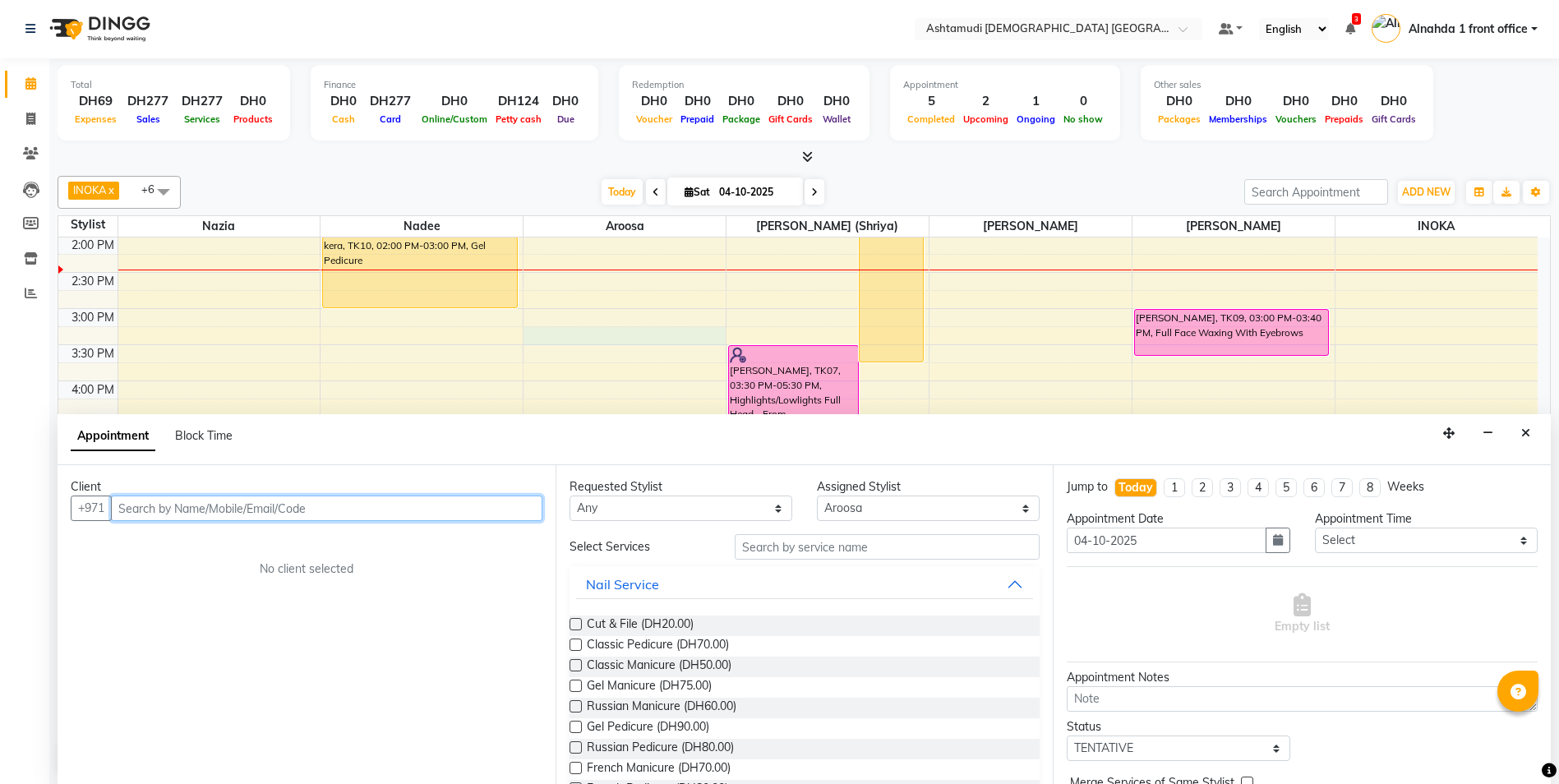
click at [151, 507] on input "text" at bounding box center [327, 507] width 432 height 25
type input "586803755"
click at [490, 509] on span "Add Client" at bounding box center [508, 508] width 55 height 15
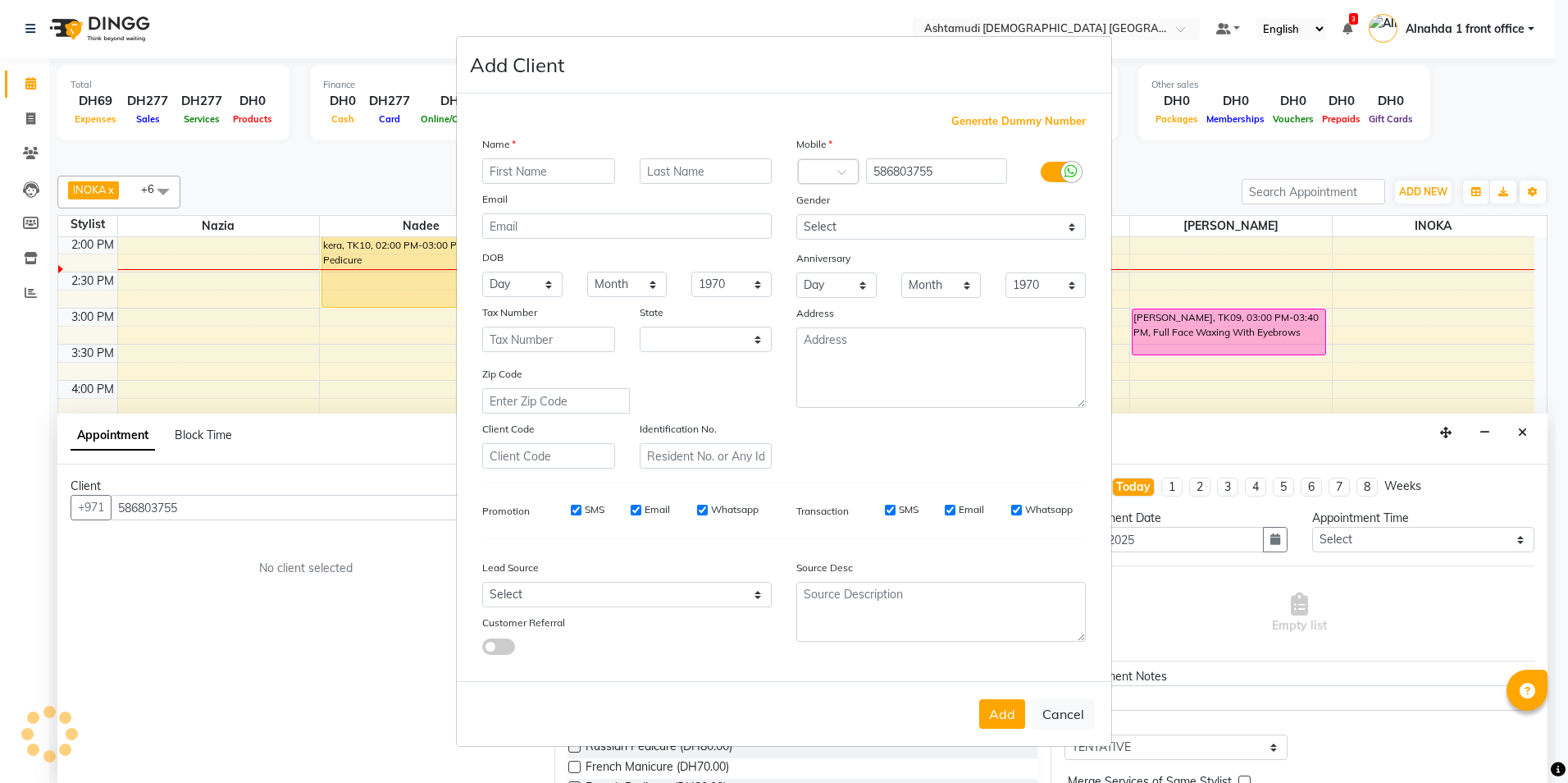
select select "3798"
click at [484, 166] on input "text" at bounding box center [548, 171] width 132 height 25
type input "Jineta"
click at [850, 215] on div "Mobile Country Code × 971 586803755 Gender Select Male Female Other Prefer Not …" at bounding box center [941, 301] width 314 height 333
click at [849, 220] on select "Select Male Female Other Prefer Not To Say" at bounding box center [941, 227] width 289 height 25
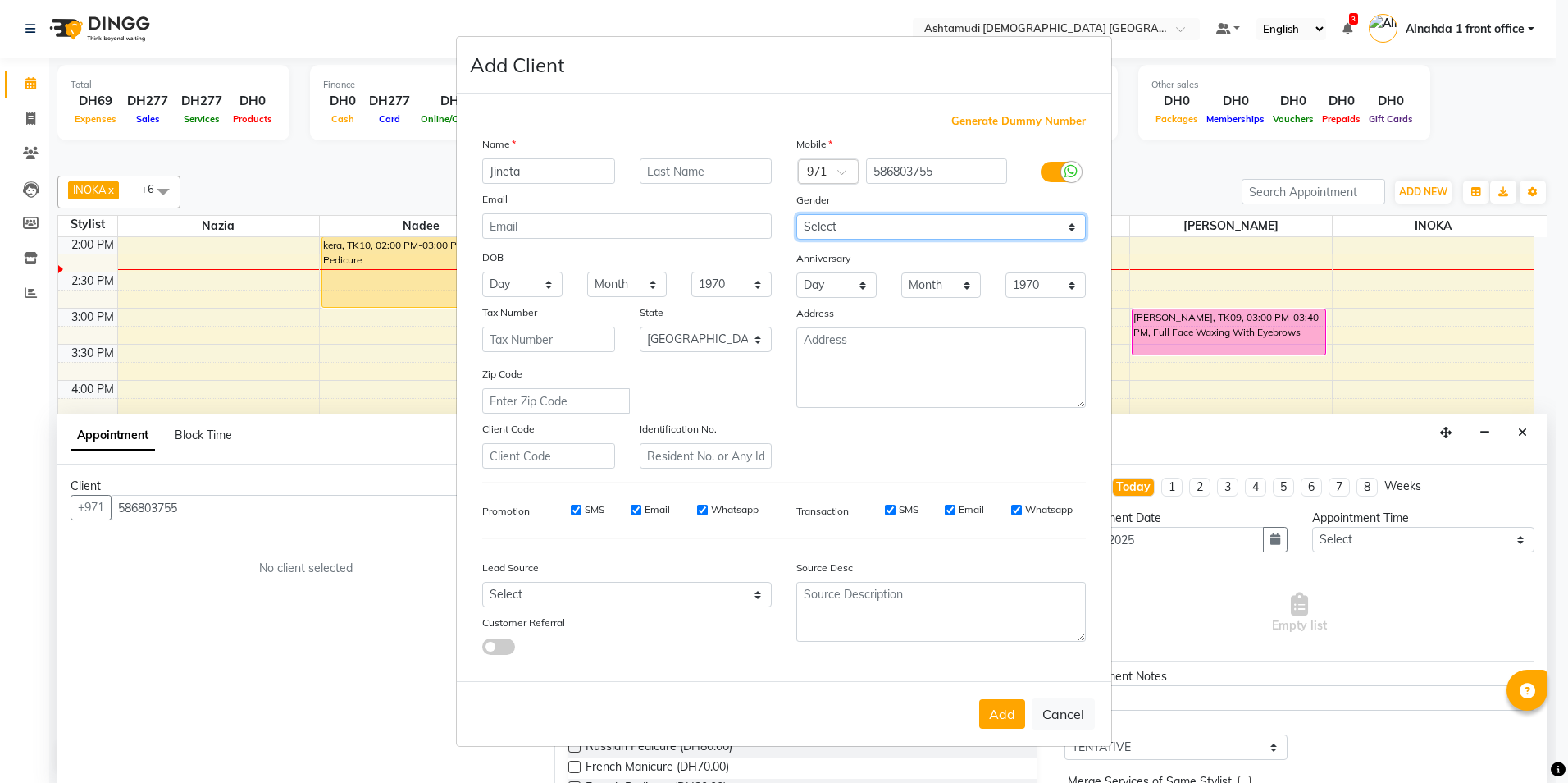
select select "female"
click at [797, 215] on select "Select Male Female Other Prefer Not To Say" at bounding box center [941, 227] width 289 height 25
click at [557, 591] on select "Select Walk-in Referral Internet Friend Word of Mouth Advertisement Facebook Ju…" at bounding box center [627, 594] width 289 height 25
select select "49764"
click at [482, 581] on select "Select Walk-in Referral Internet Friend Word of Mouth Advertisement Facebook Ju…" at bounding box center [627, 594] width 289 height 25
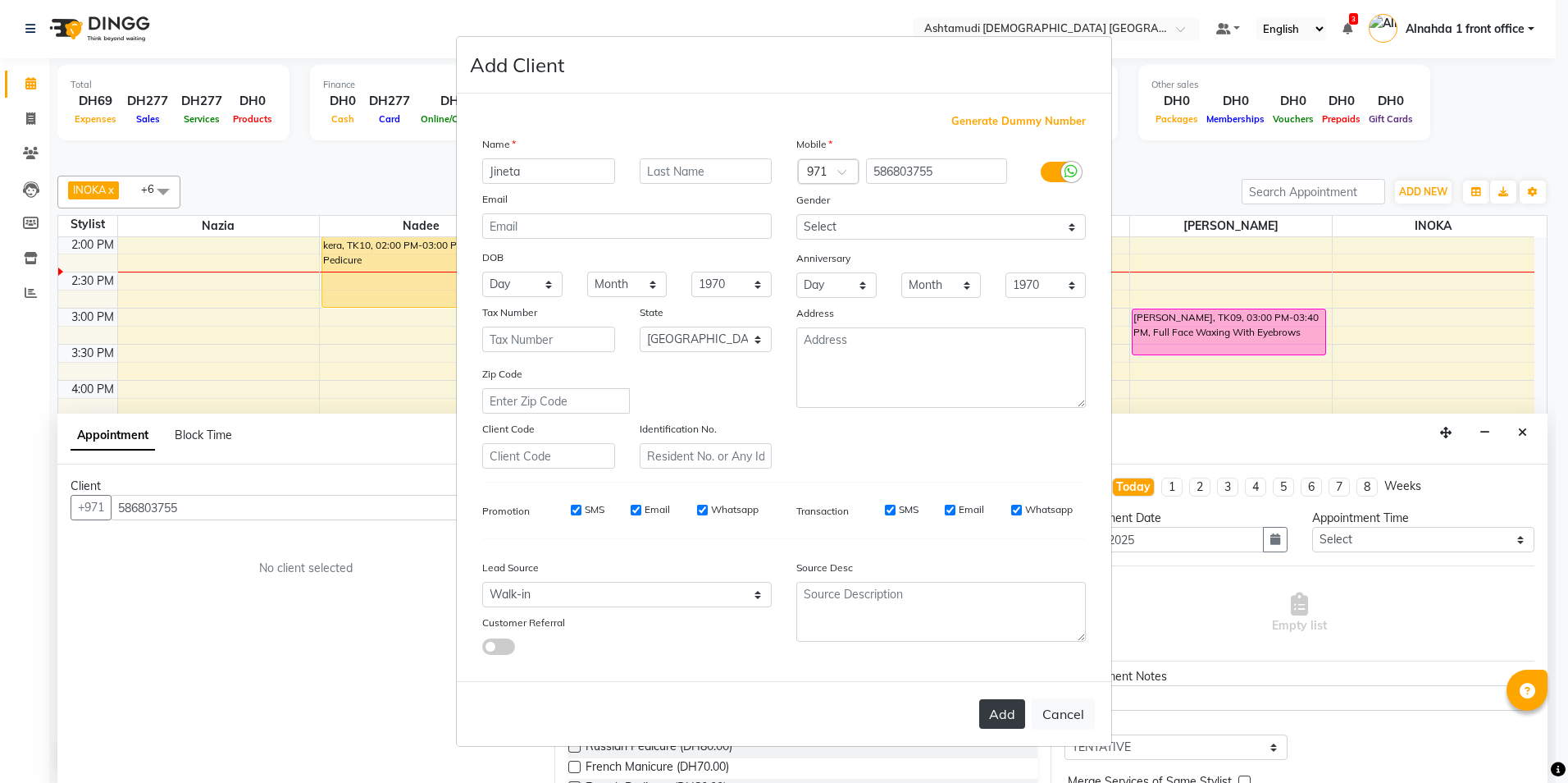
click at [998, 712] on button "Add" at bounding box center [1002, 714] width 46 height 30
select select
select select "null"
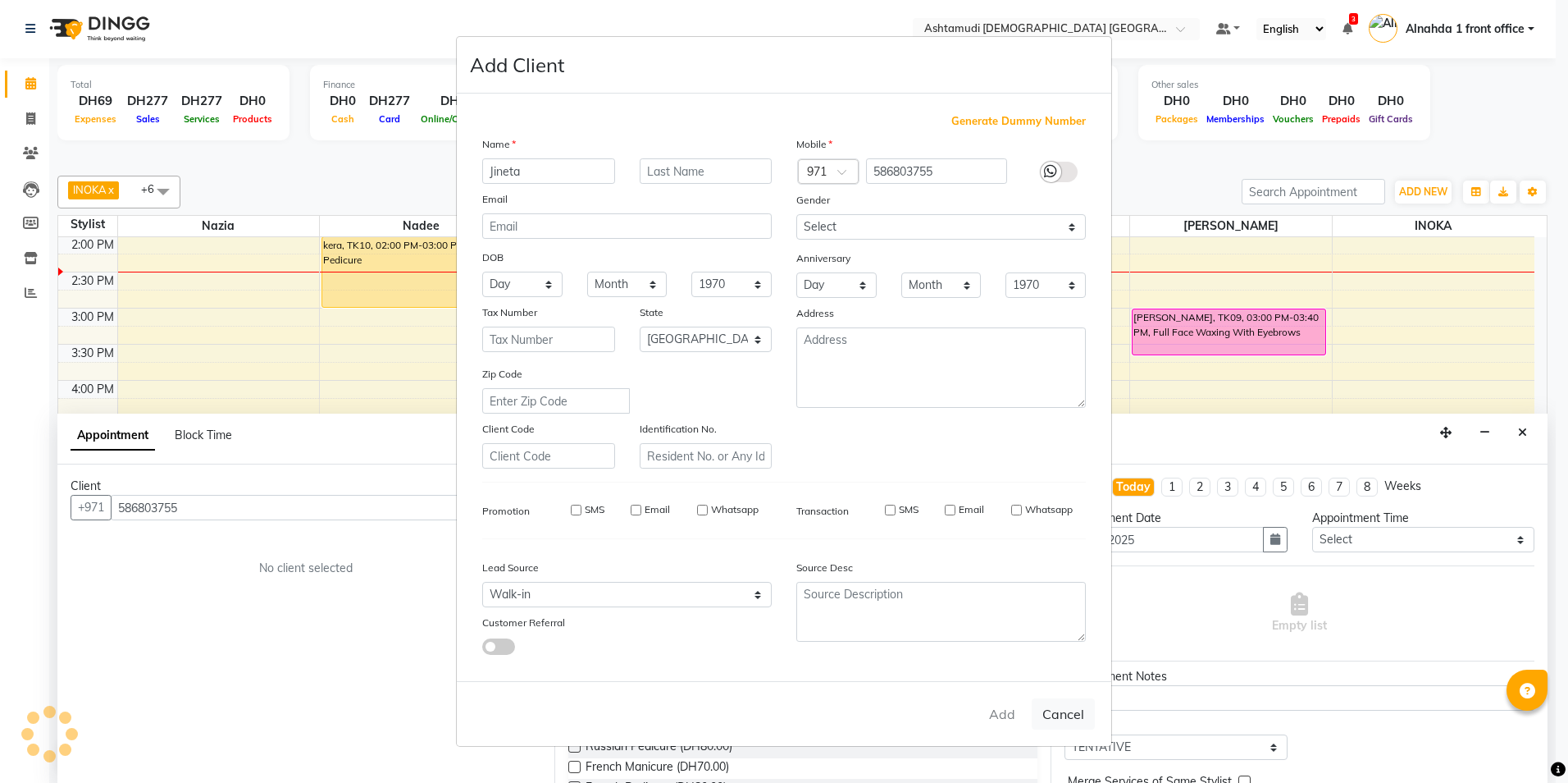
select select
checkbox input "false"
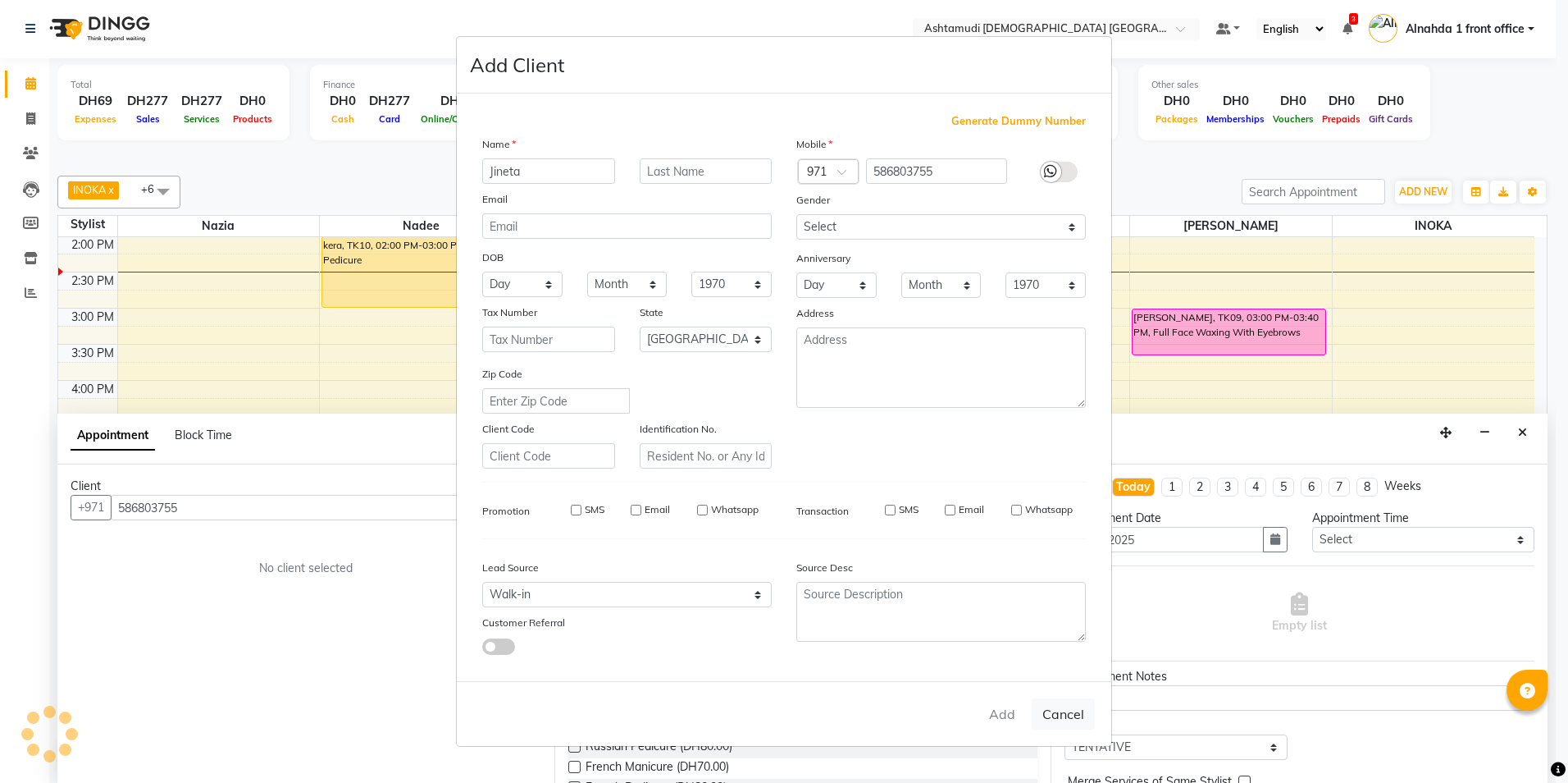
checkbox input "false"
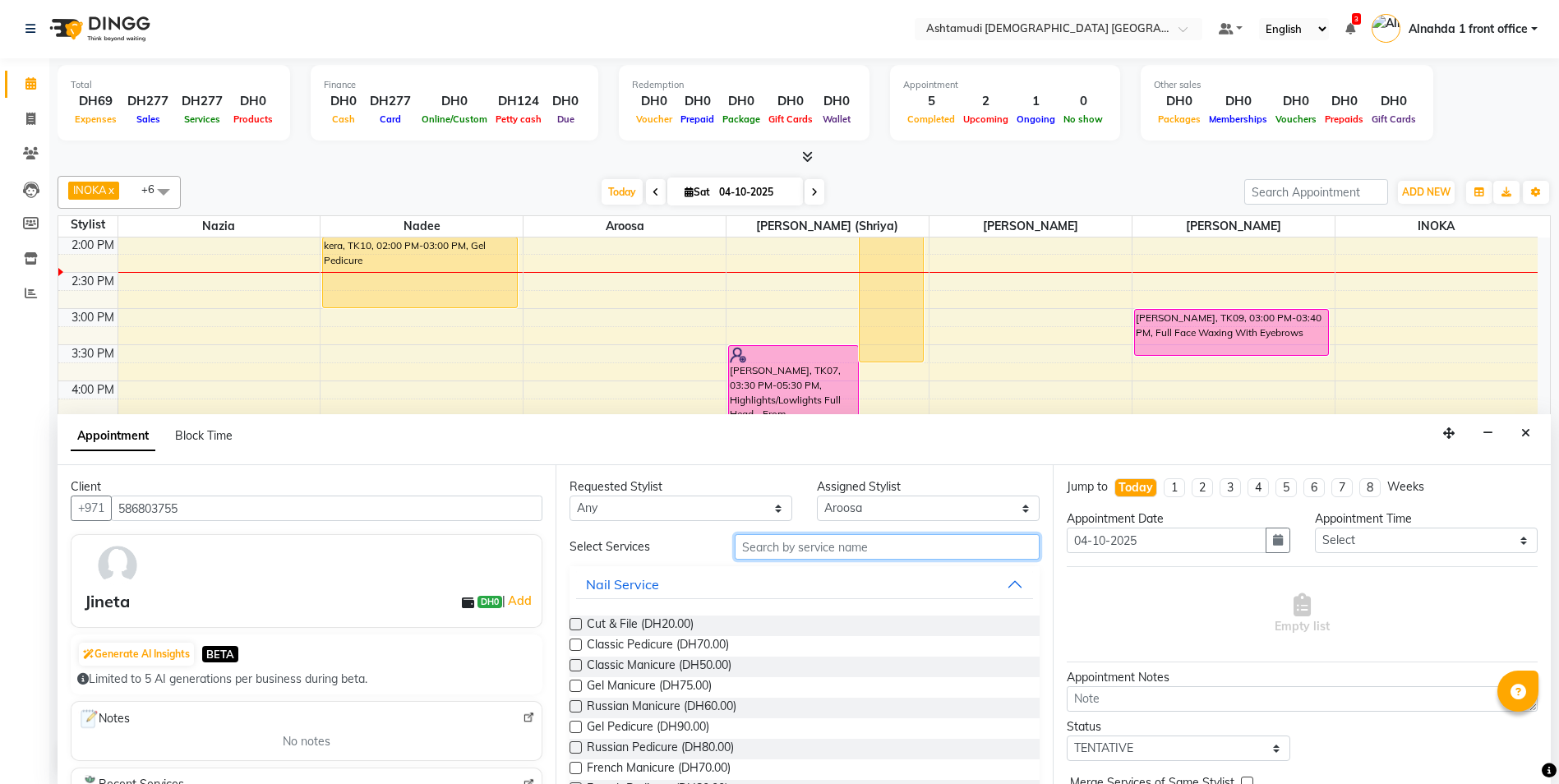
click at [766, 549] on input "text" at bounding box center [887, 547] width 306 height 25
type input "n"
click at [877, 507] on select "Select Alnahda 1 front office Amala Aroosa Deepika Rani DINGG TAB USER Dummy St…" at bounding box center [928, 507] width 222 height 25
select select "90019"
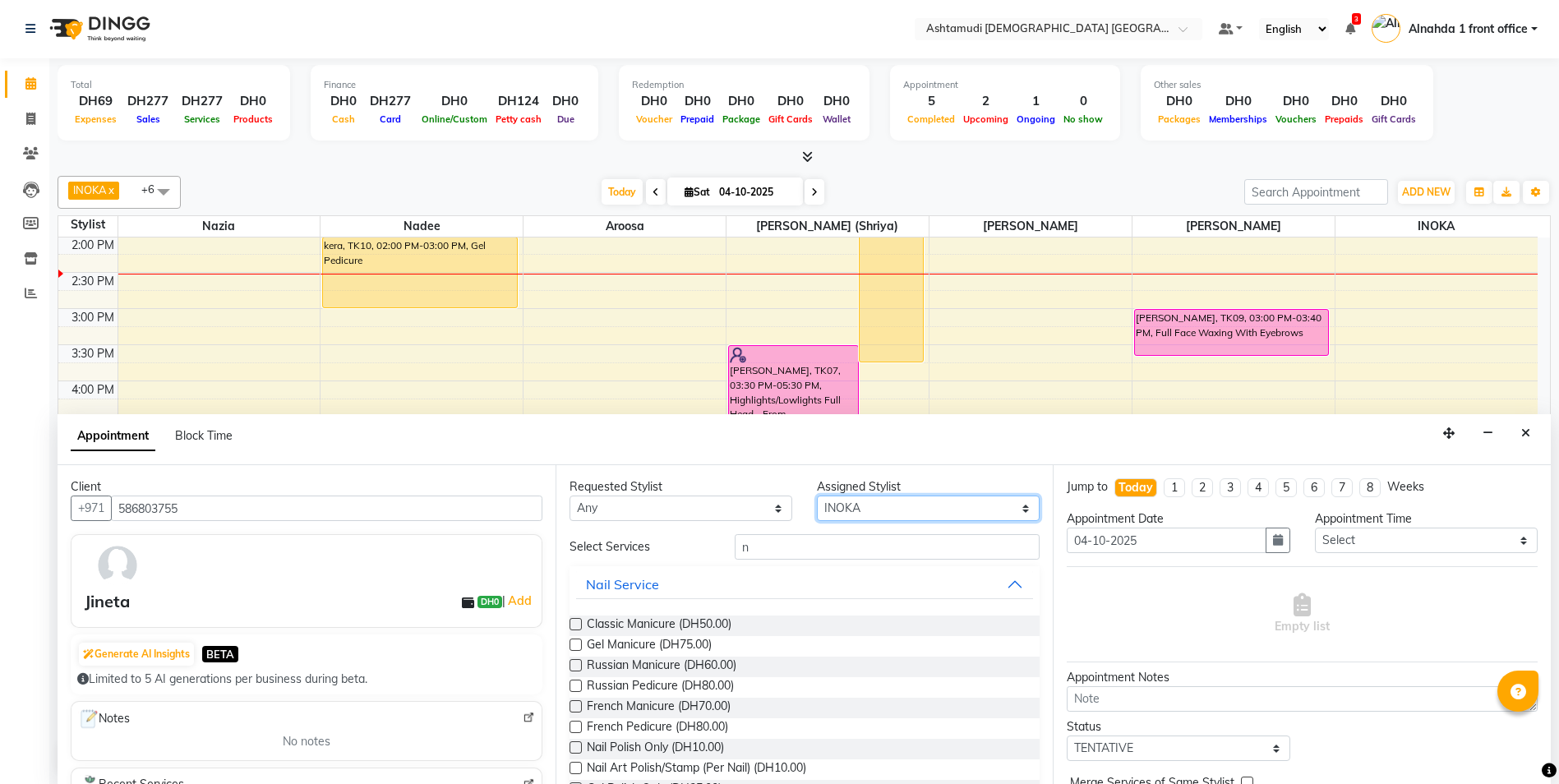
click at [817, 495] on select "Select Alnahda 1 front office Amala Aroosa Deepika Rani DINGG TAB USER Dummy St…" at bounding box center [928, 507] width 222 height 25
click at [761, 549] on input "n" at bounding box center [887, 547] width 306 height 25
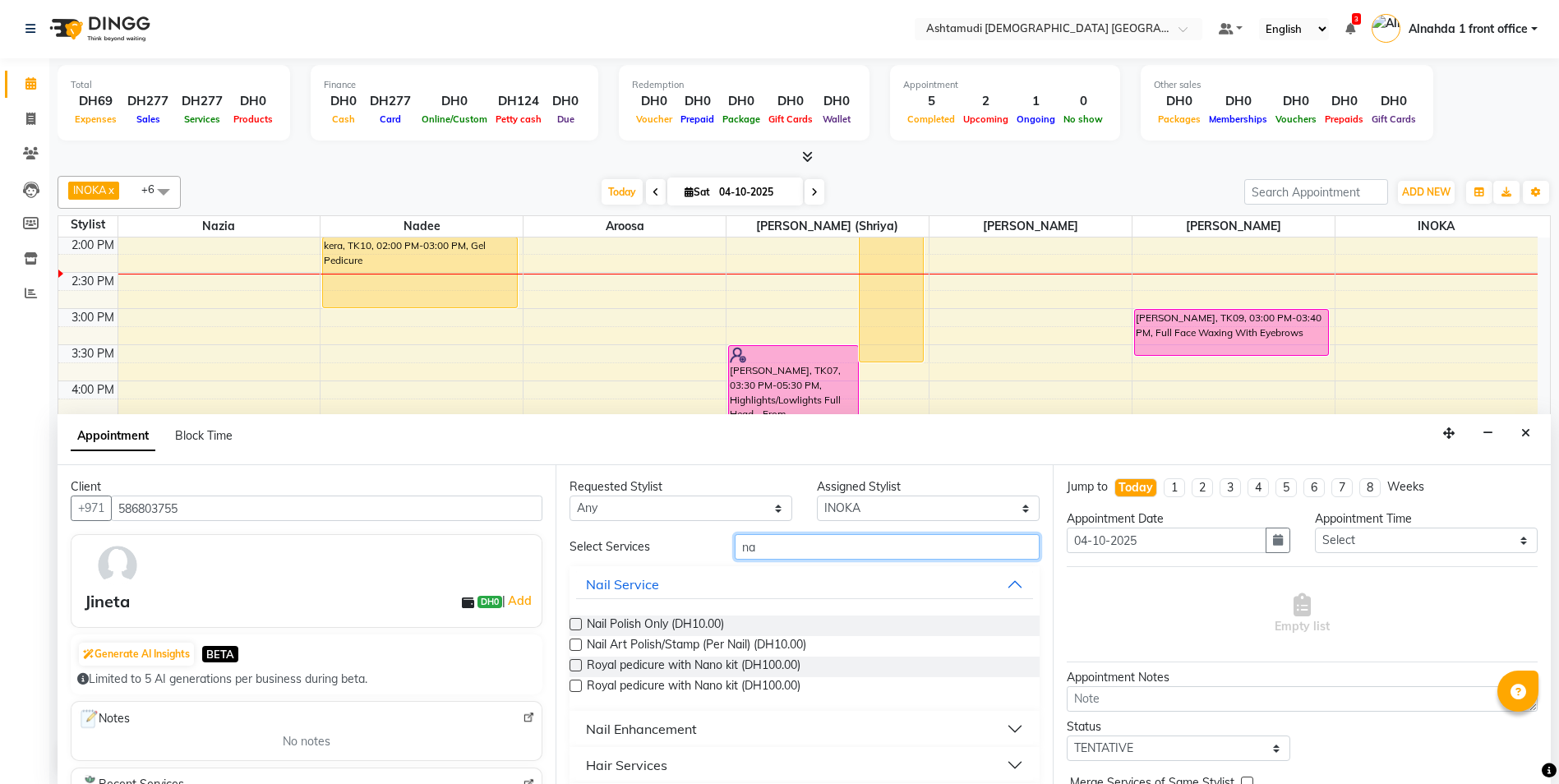
type input "na"
click at [612, 759] on div "Hair Services" at bounding box center [626, 764] width 81 height 20
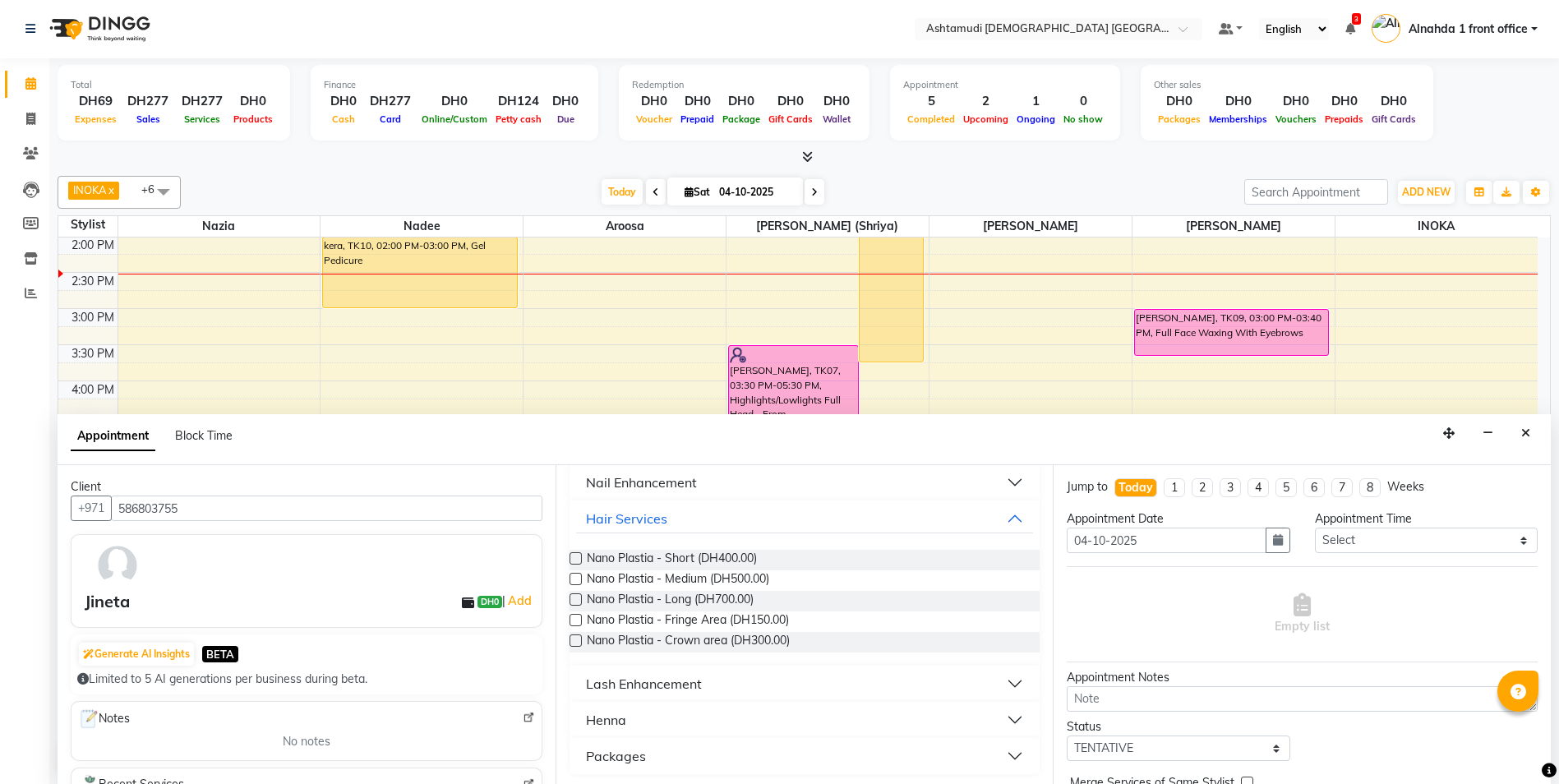
click at [576, 559] on label at bounding box center [575, 558] width 12 height 12
click at [576, 559] on input "checkbox" at bounding box center [574, 560] width 10 height 10
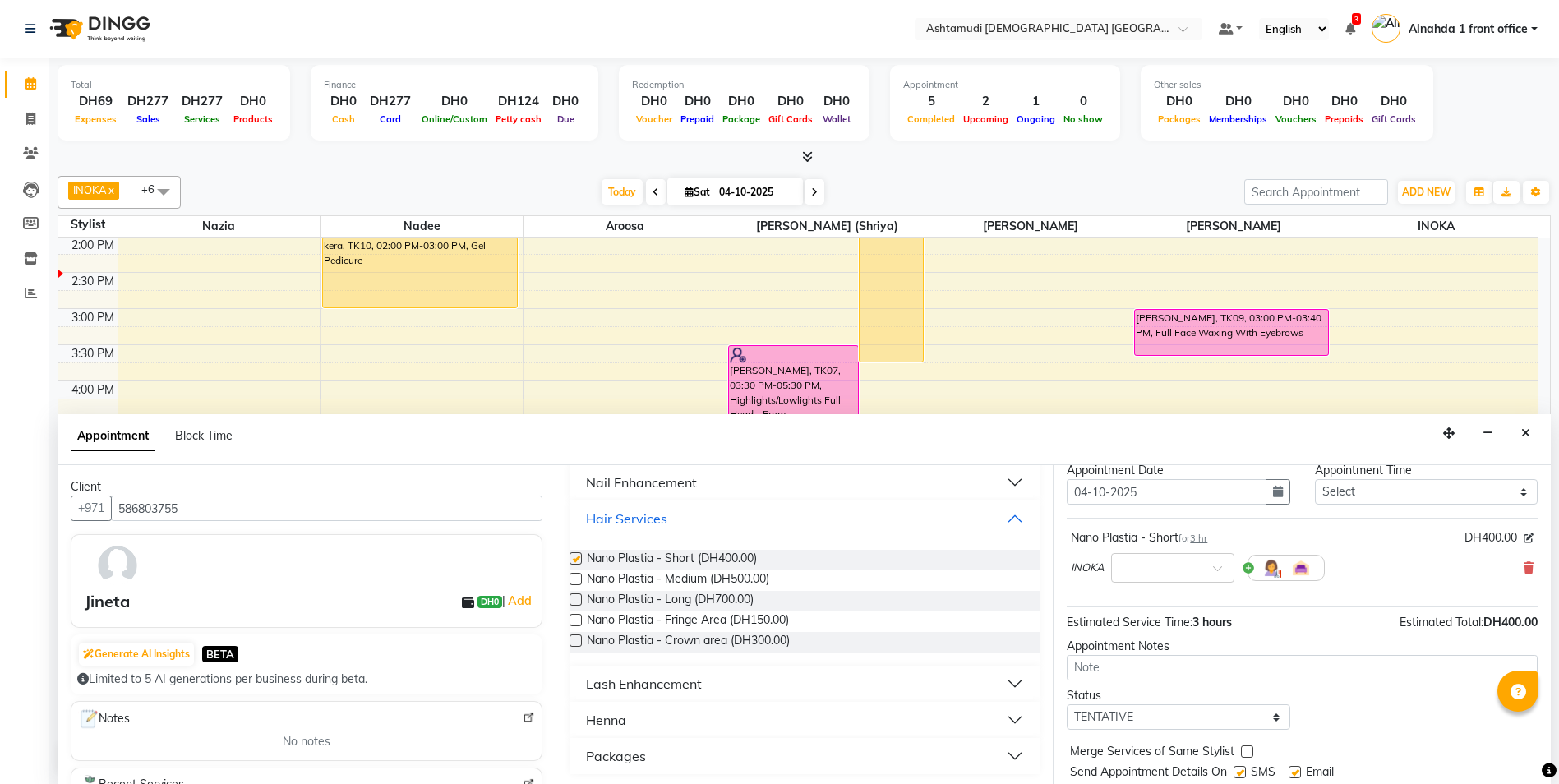
checkbox input "false"
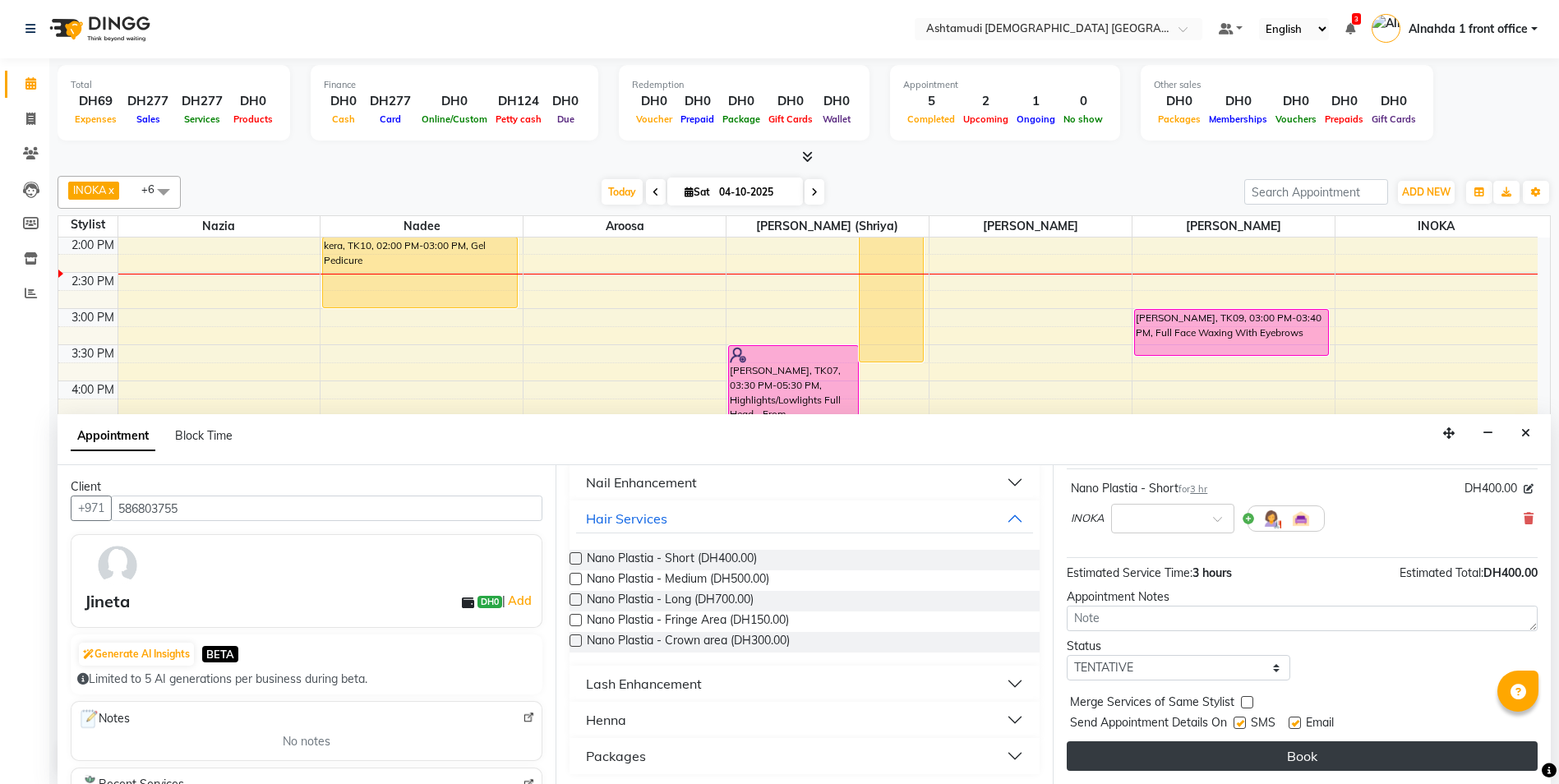
click at [1293, 756] on button "Book" at bounding box center [1302, 756] width 471 height 30
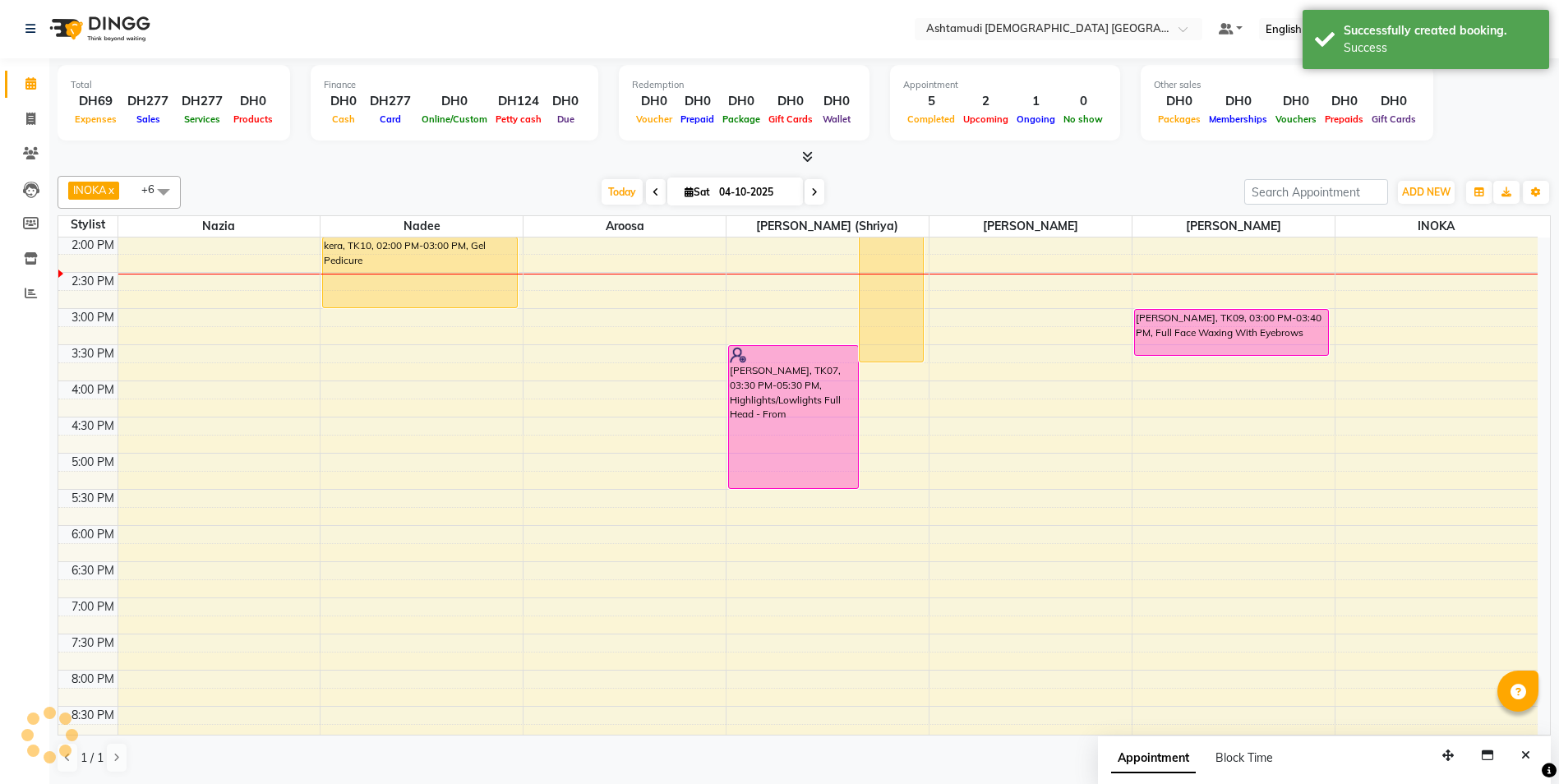
scroll to position [0, 0]
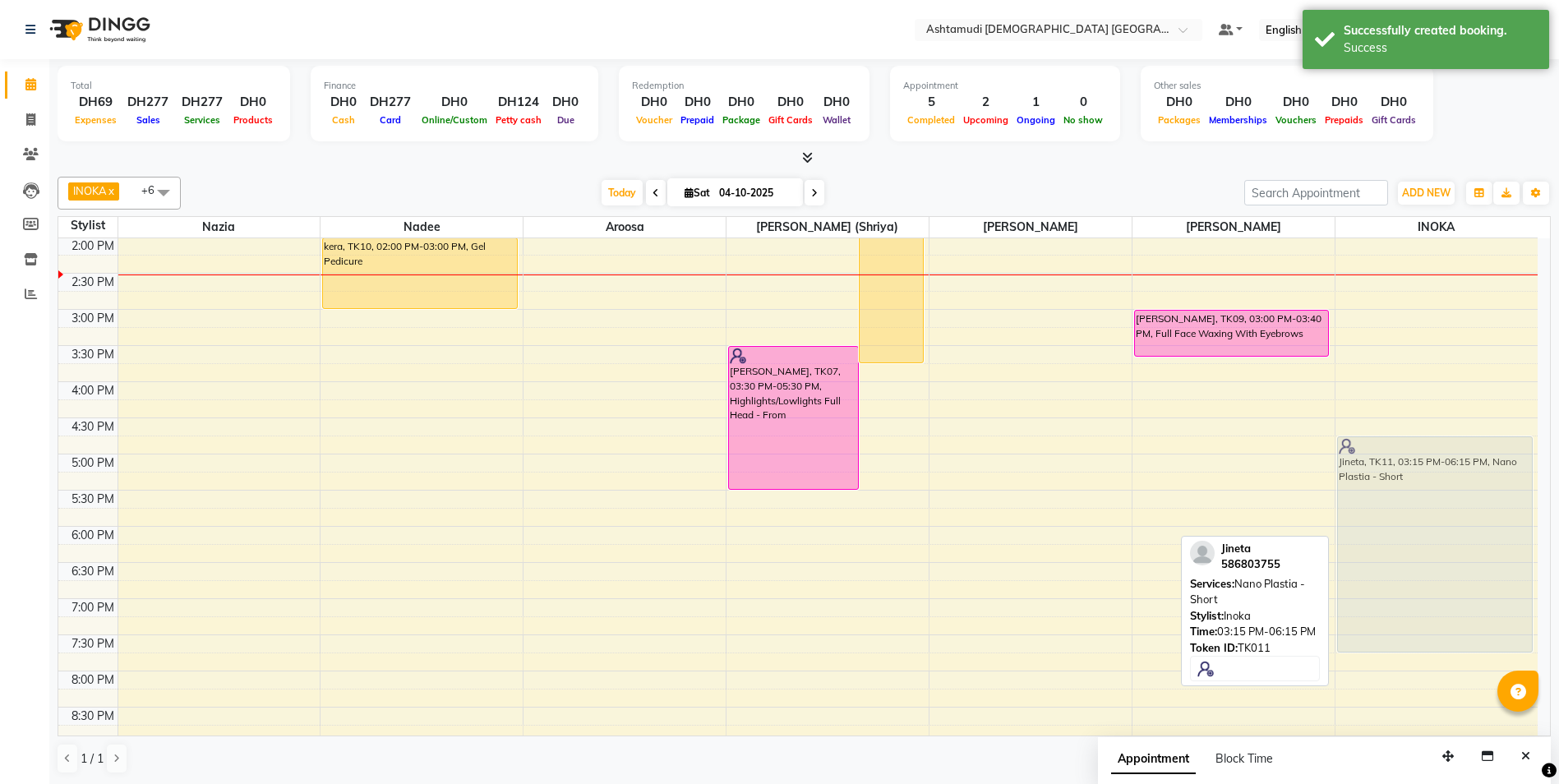
drag, startPoint x: 1431, startPoint y: 394, endPoint x: 1441, endPoint y: 505, distance: 111.4
click at [1441, 505] on div "Priya, TK01, 12:00 PM-12:15 PM, Hair Botox - Short Jineta, TK11, 03:15 PM-06:15…" at bounding box center [1437, 381] width 202 height 1011
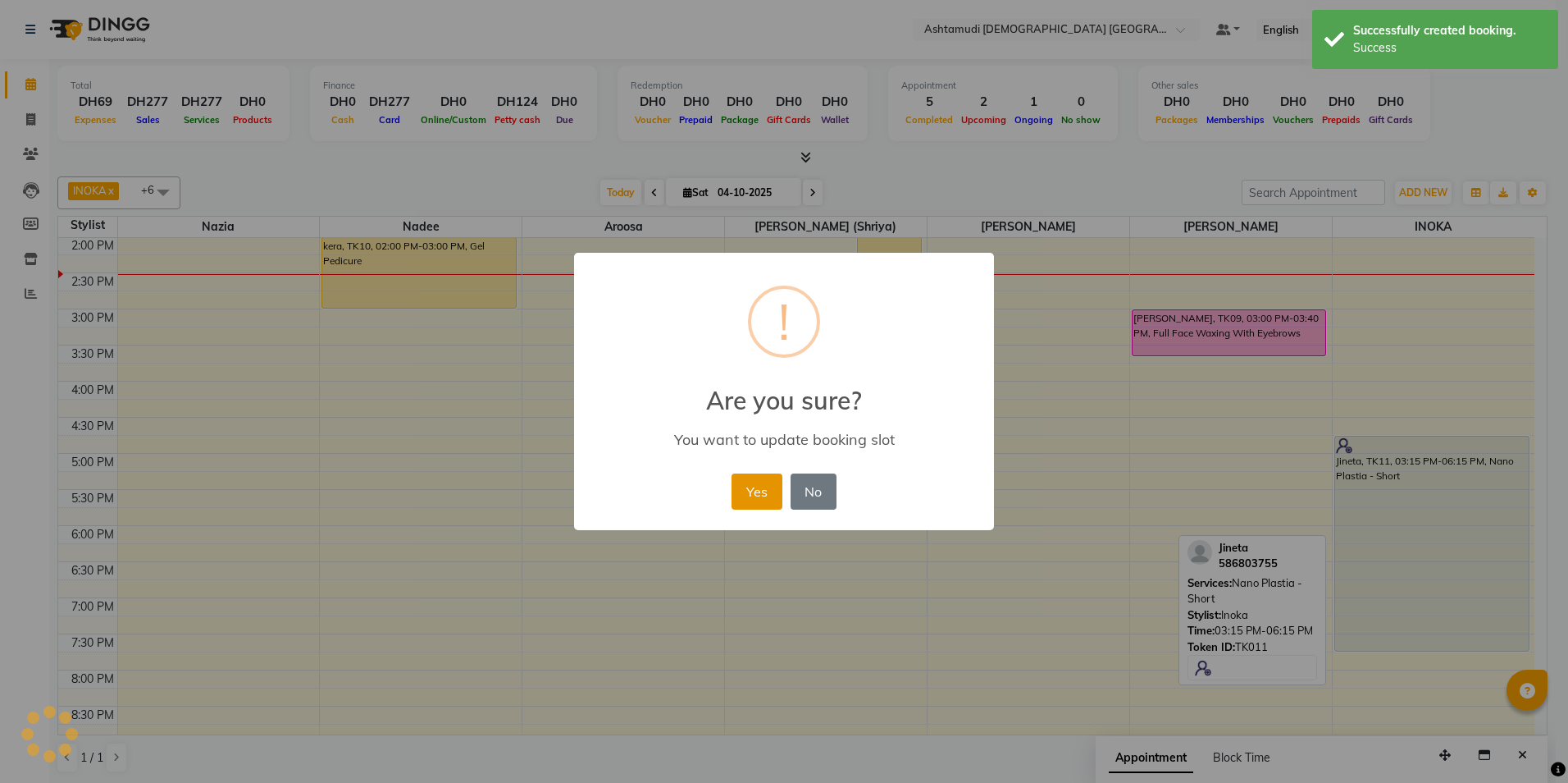
click at [747, 493] on button "Yes" at bounding box center [756, 491] width 50 height 36
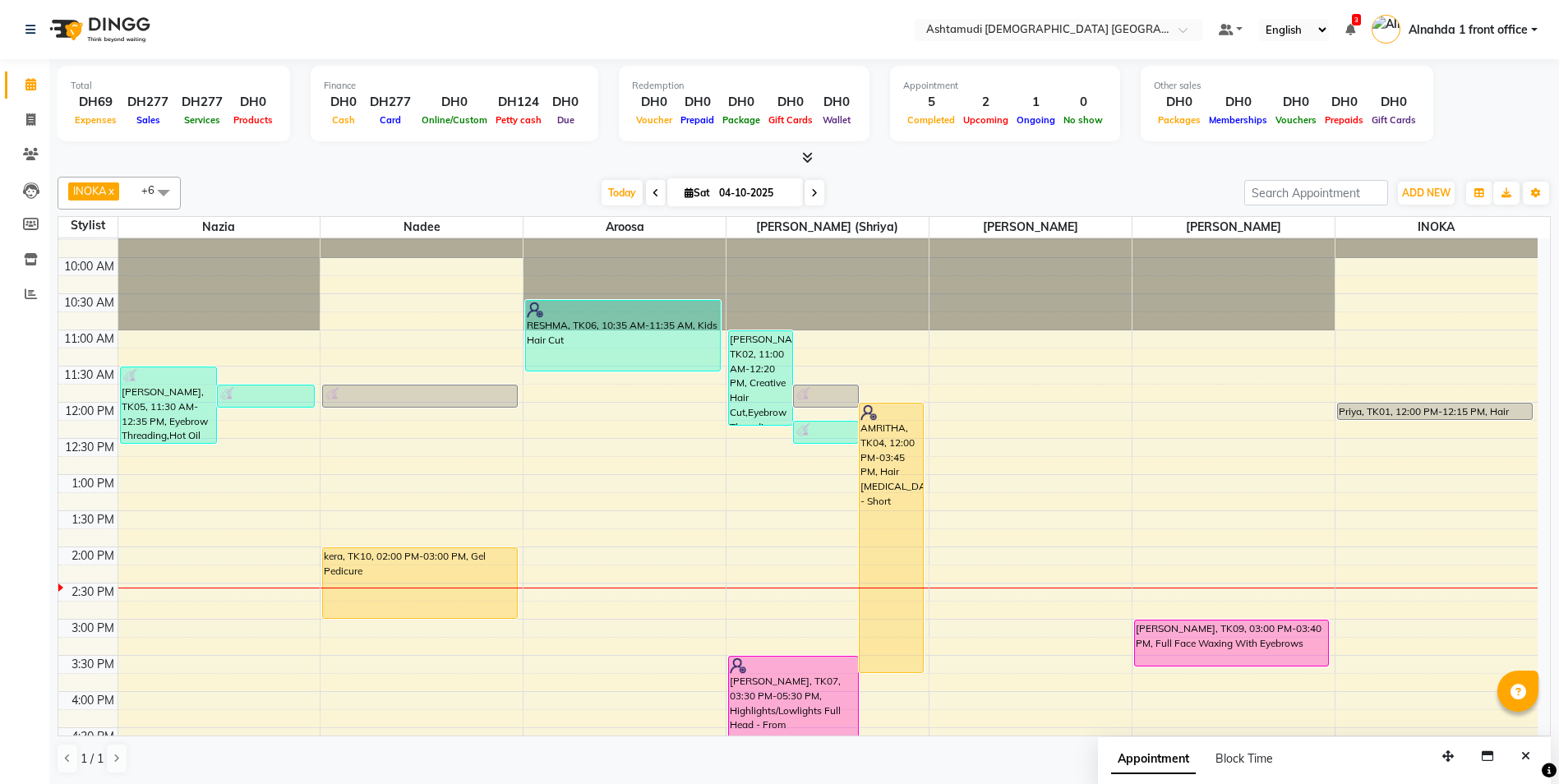
scroll to position [82, 0]
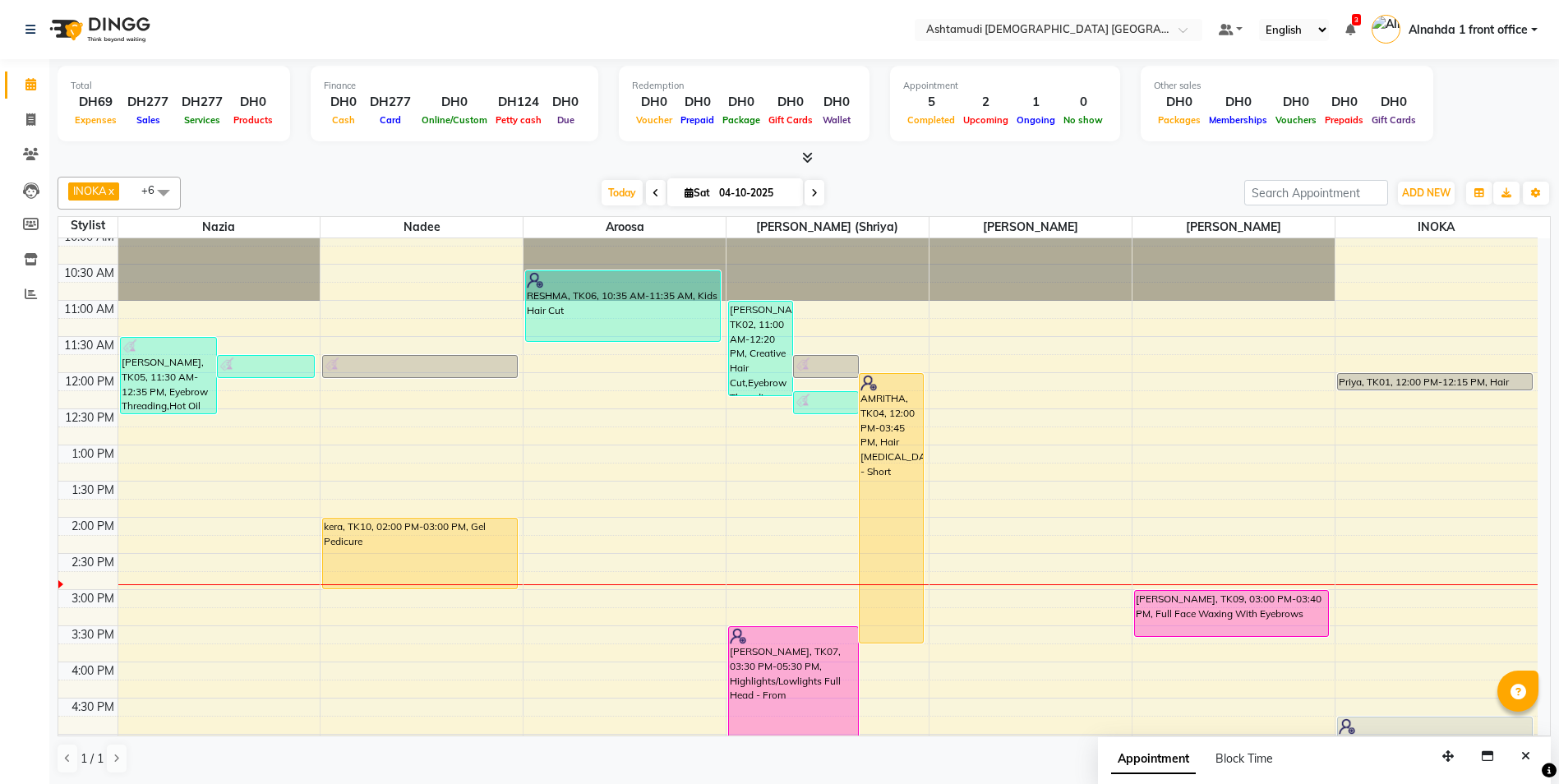
click at [813, 193] on icon at bounding box center [814, 192] width 7 height 10
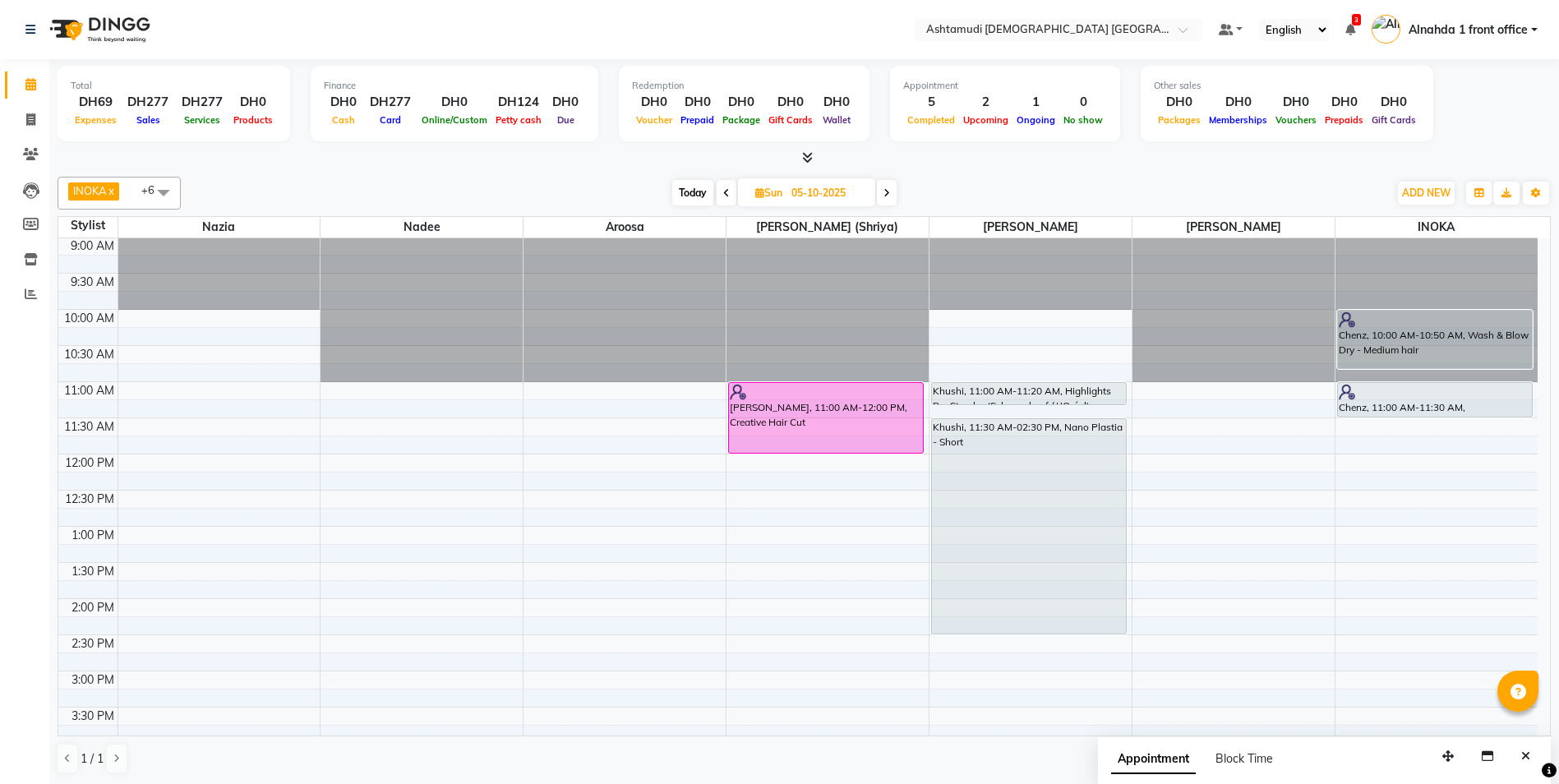
scroll to position [0, 0]
click at [888, 191] on icon at bounding box center [886, 192] width 7 height 10
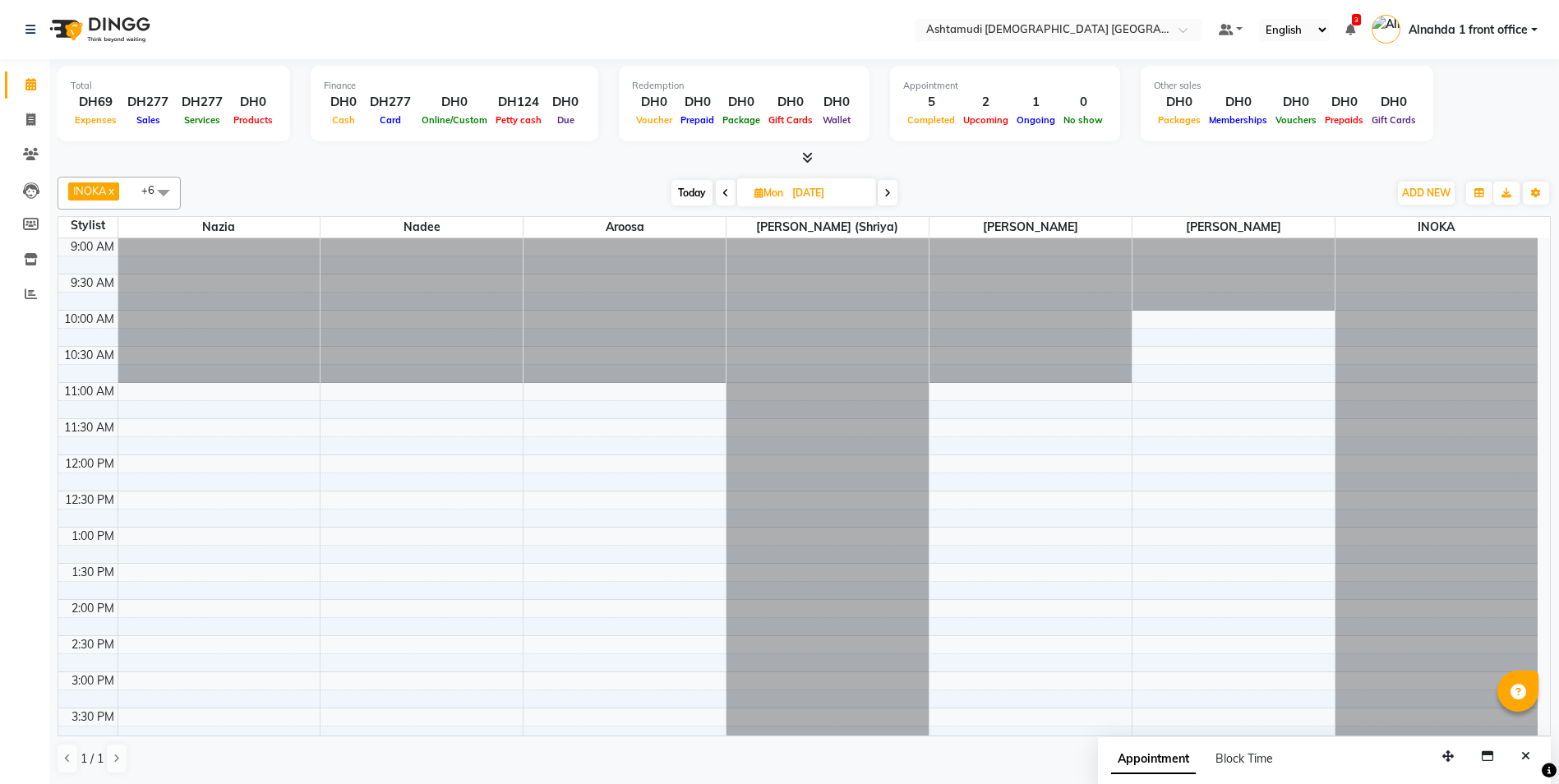
click at [888, 189] on icon at bounding box center [887, 192] width 7 height 10
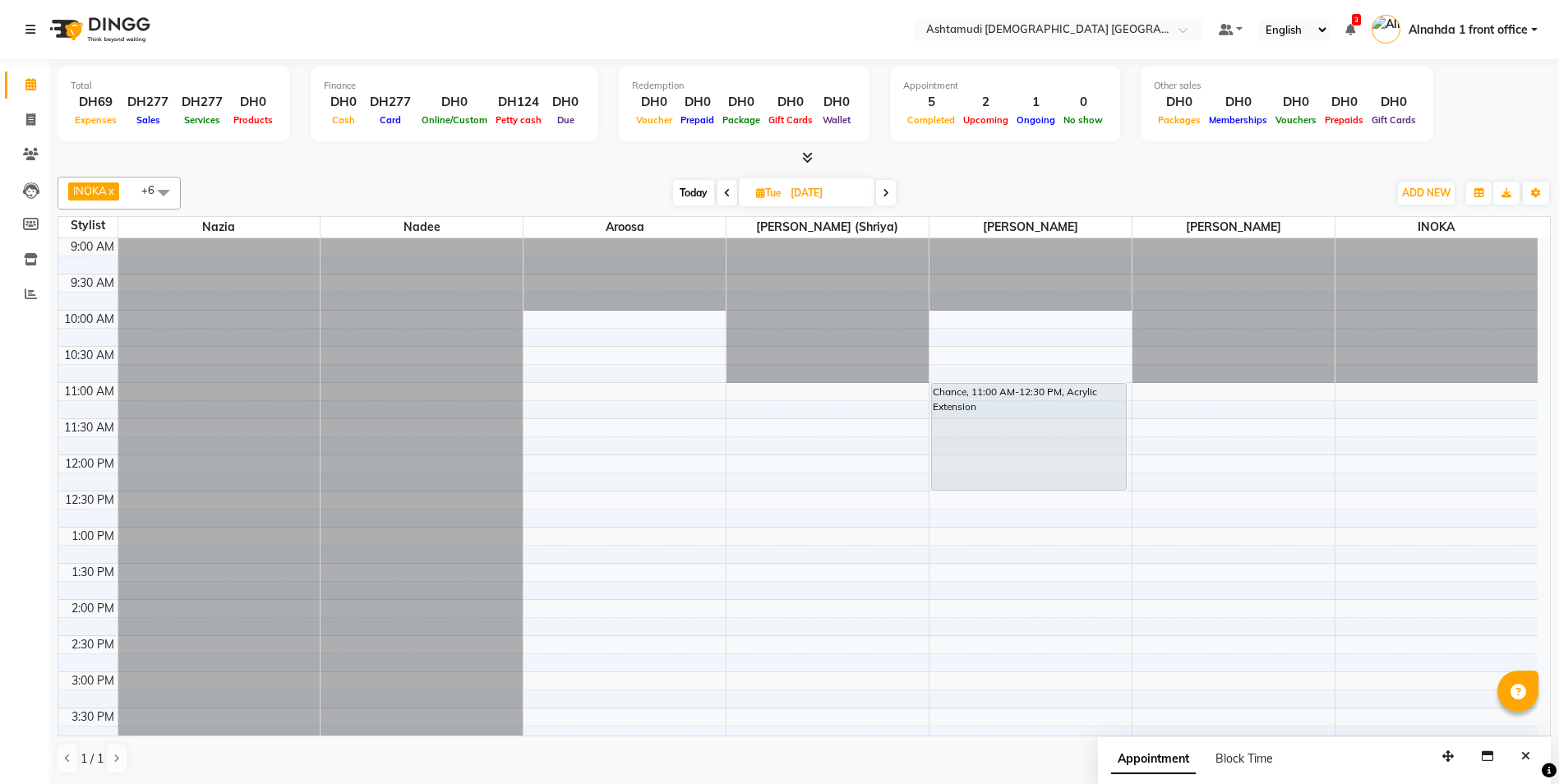
click at [724, 193] on icon at bounding box center [727, 192] width 7 height 10
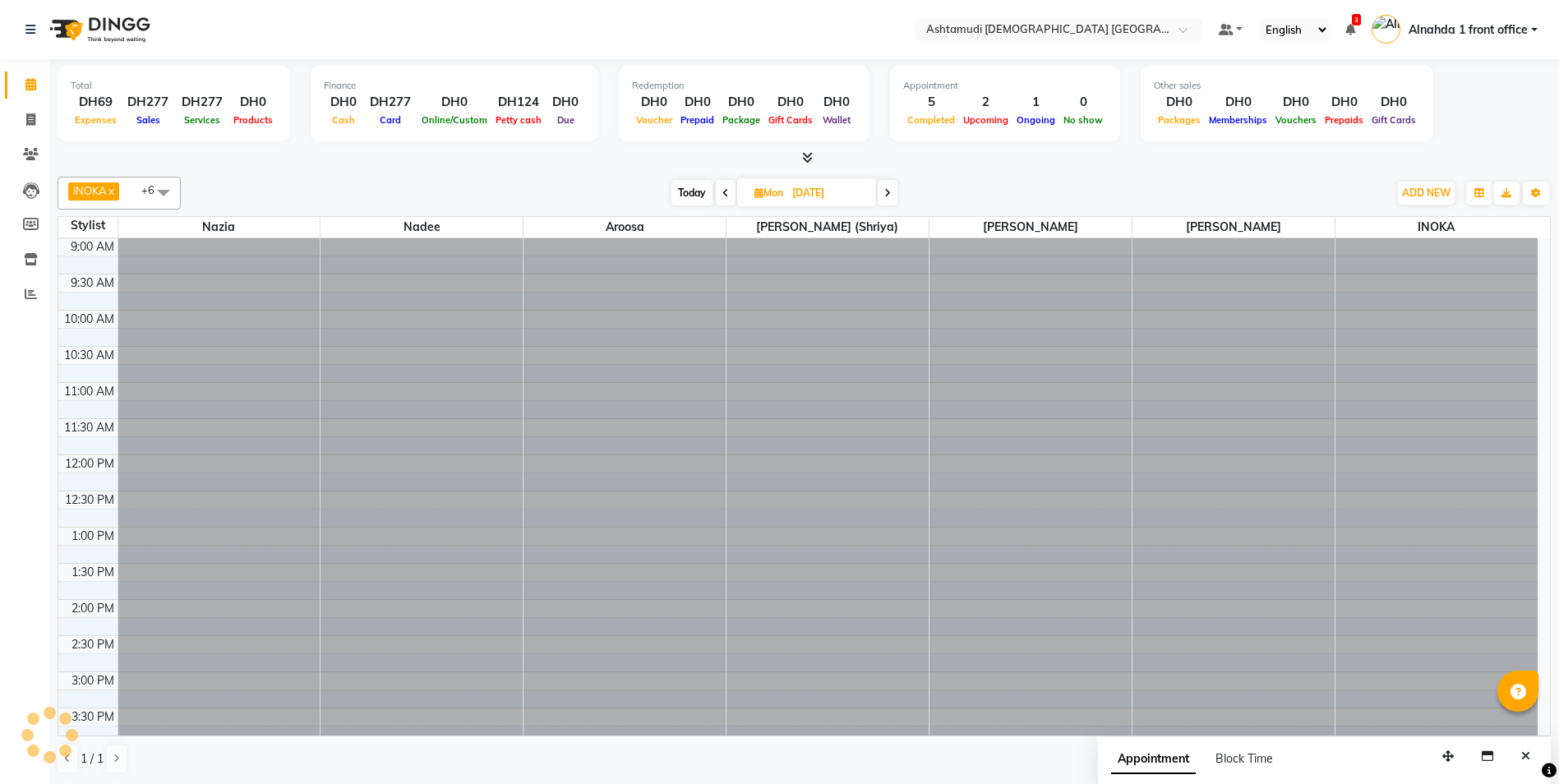
scroll to position [363, 0]
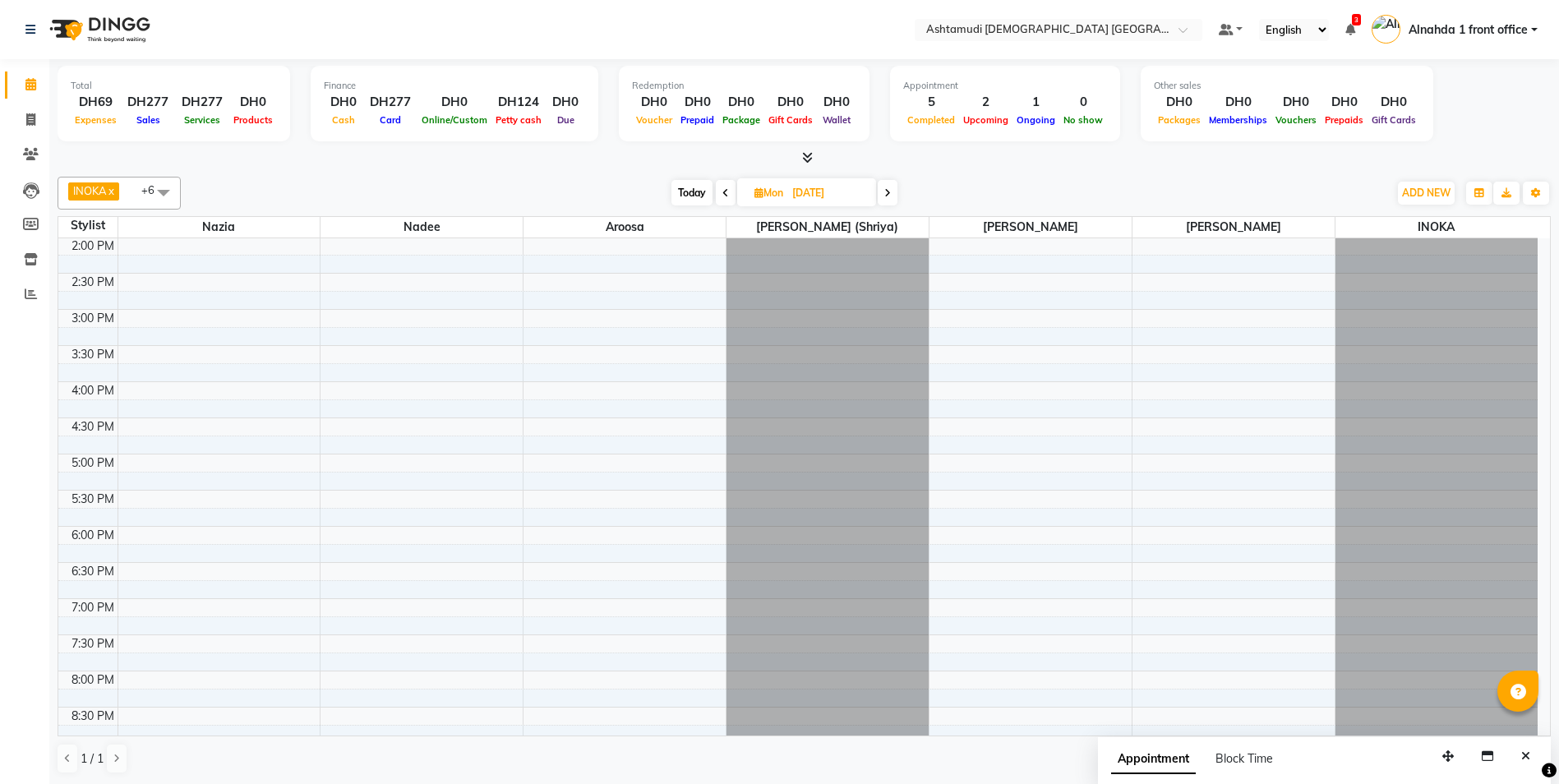
click at [713, 196] on div "Today Mon 06-10-2025" at bounding box center [784, 192] width 229 height 24
click at [698, 194] on span "Today" at bounding box center [692, 192] width 41 height 25
type input "04-10-2025"
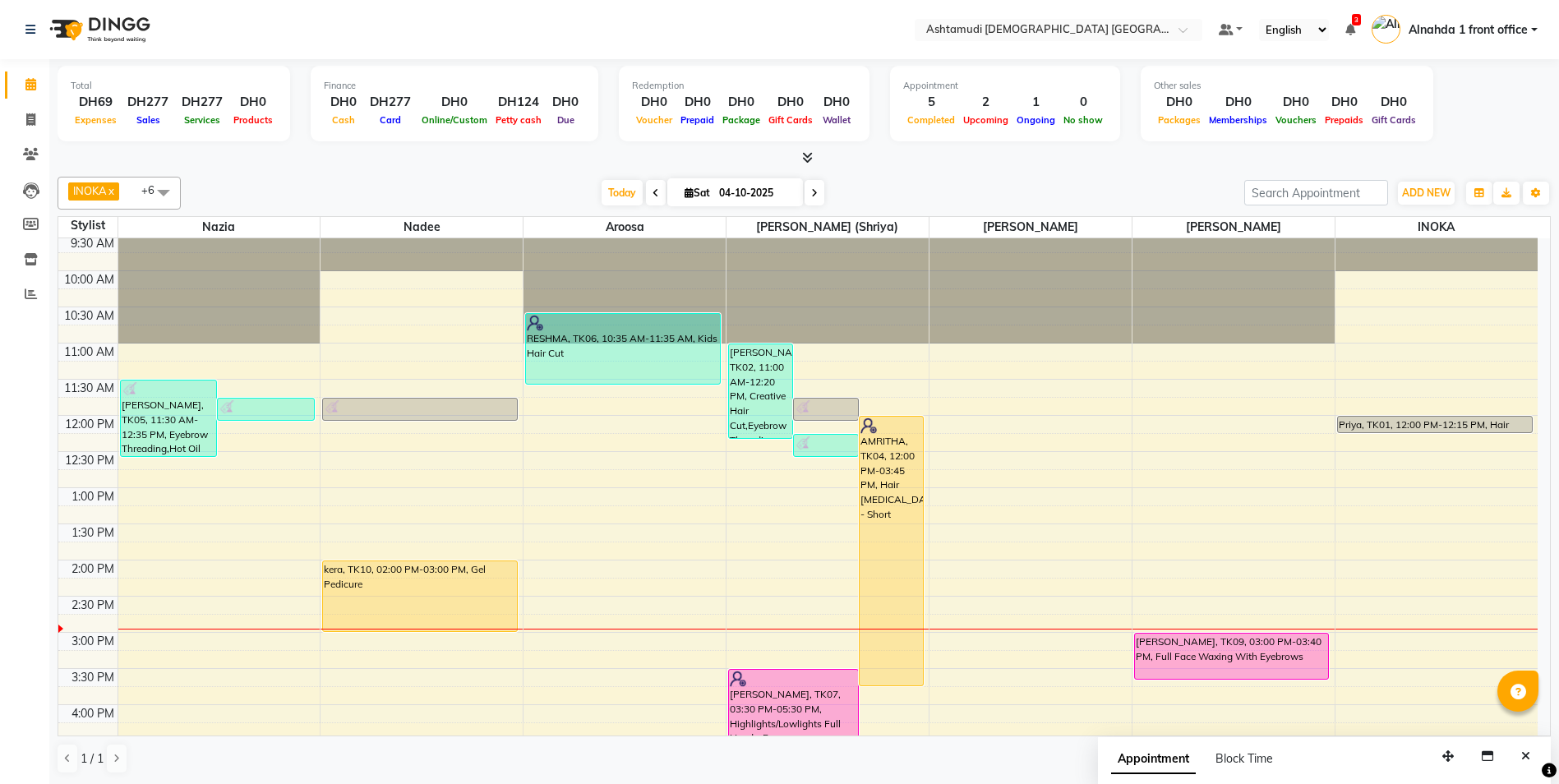
scroll to position [34, 0]
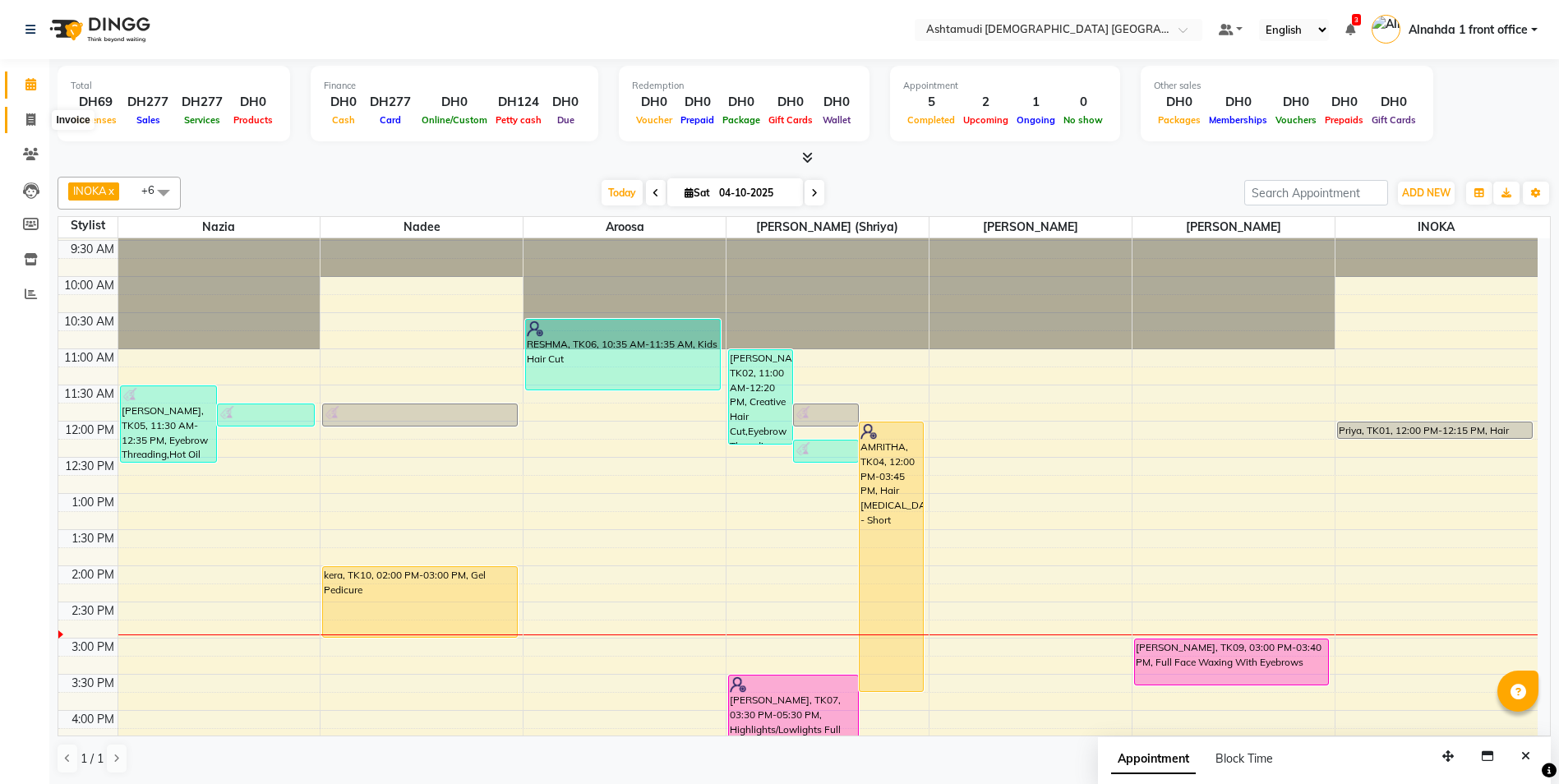
click at [35, 121] on icon at bounding box center [31, 119] width 9 height 12
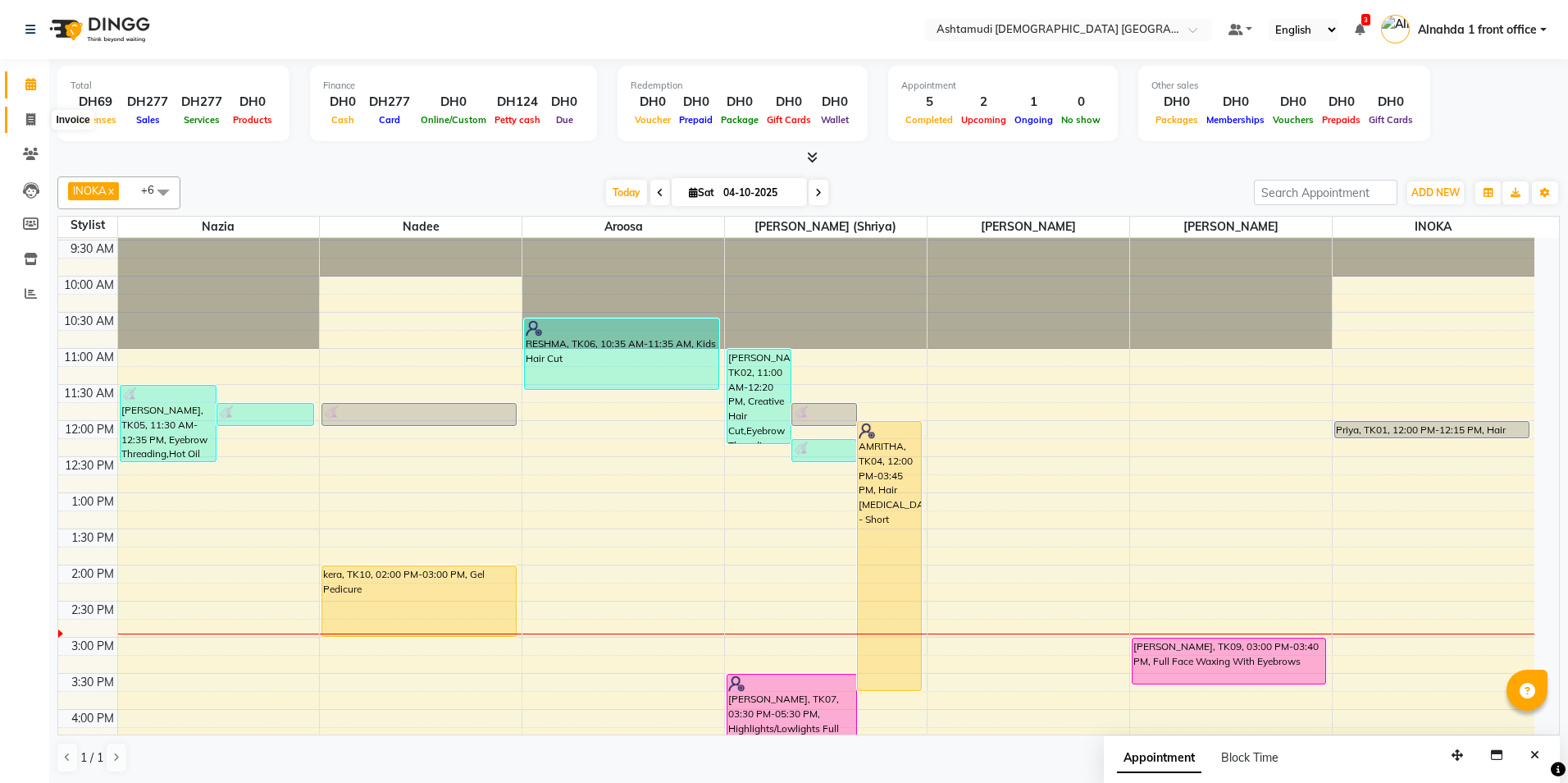
select select "service"
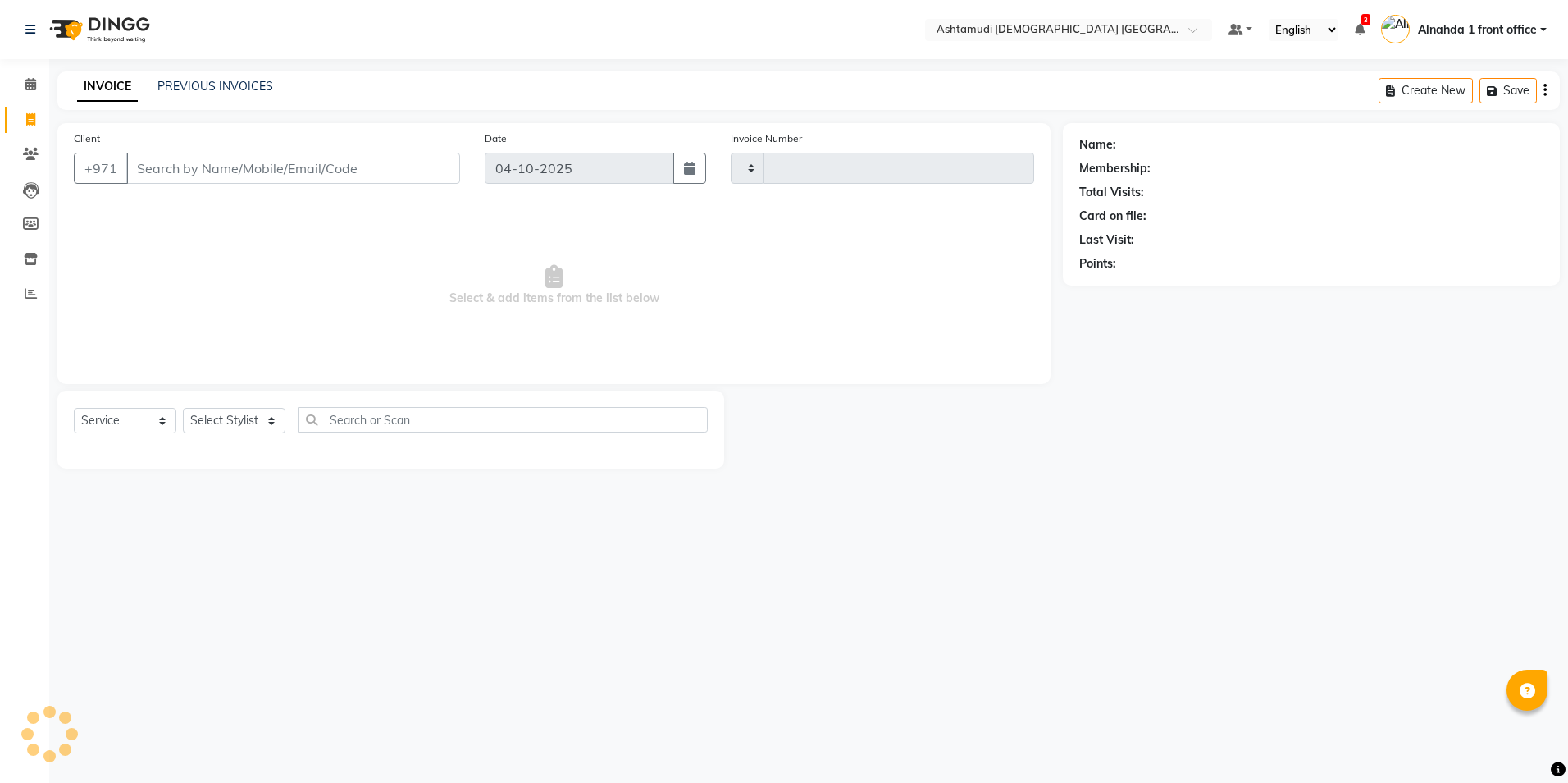
type input "3099"
select select "7242"
click at [30, 160] on span at bounding box center [31, 155] width 29 height 19
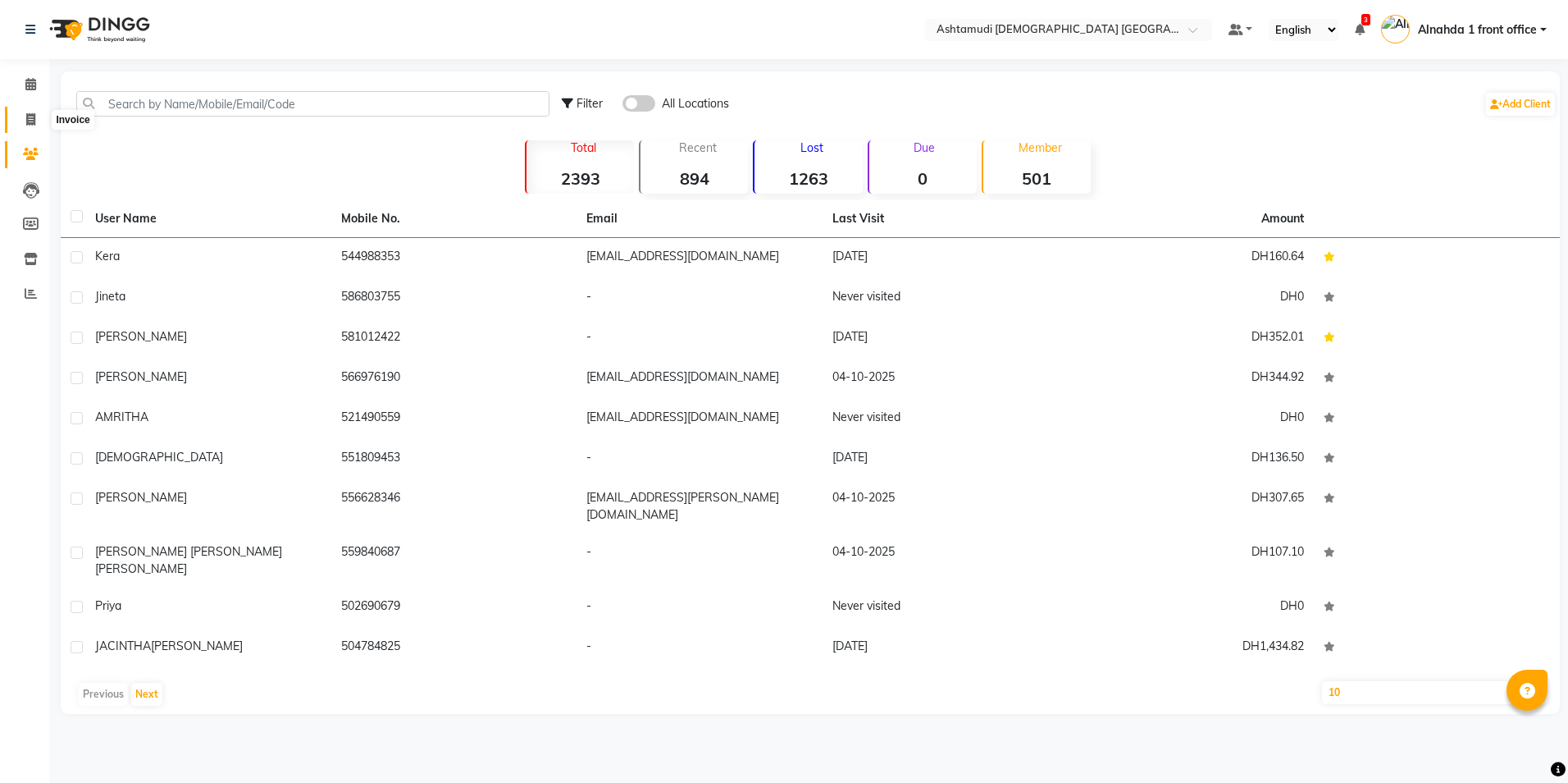
click at [31, 124] on icon at bounding box center [31, 119] width 9 height 12
select select "service"
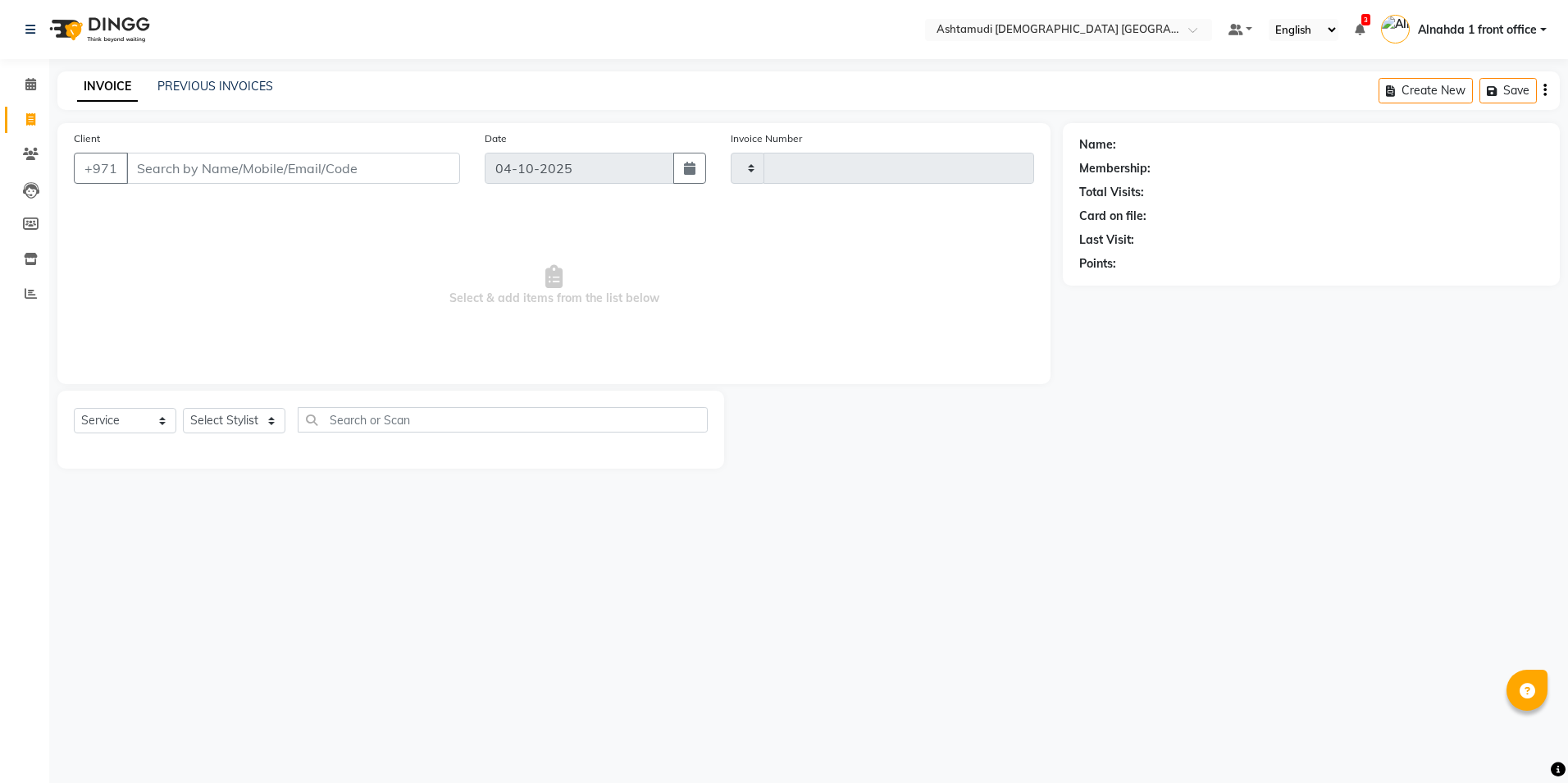
type input "3099"
select select "7242"
click at [33, 85] on icon at bounding box center [30, 84] width 10 height 12
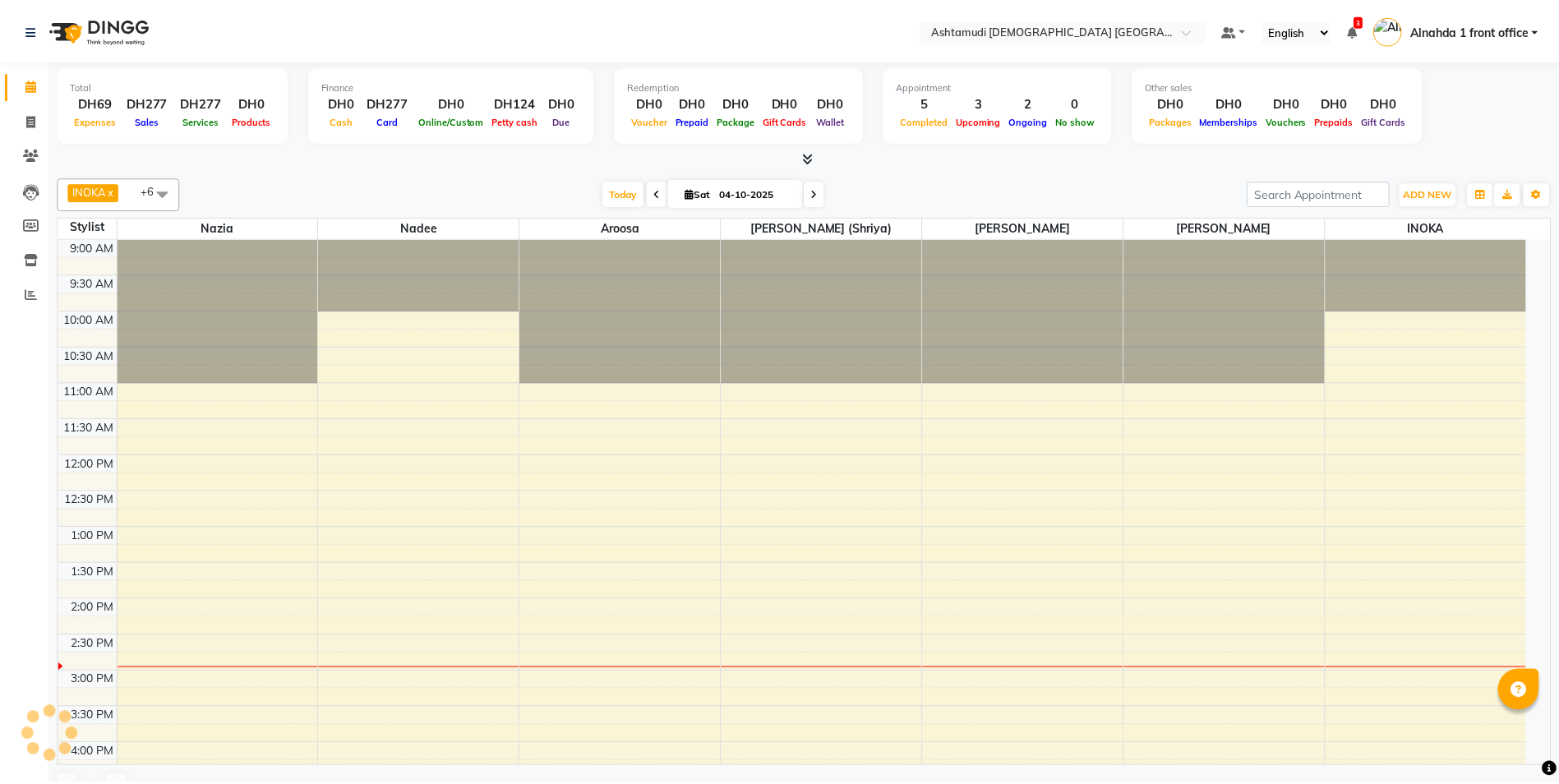
scroll to position [363, 0]
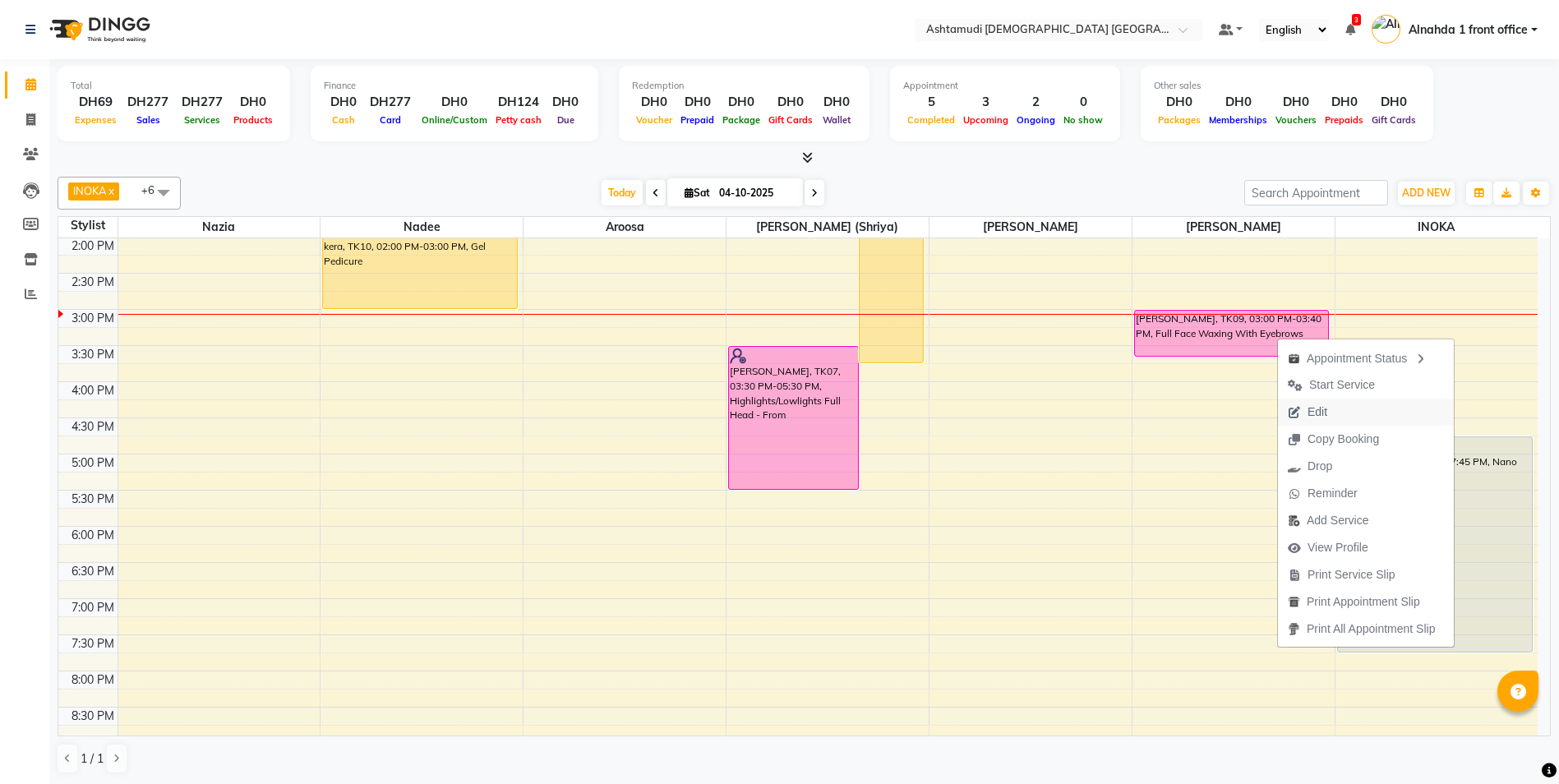
click at [1327, 417] on span "Edit" at bounding box center [1317, 412] width 20 height 17
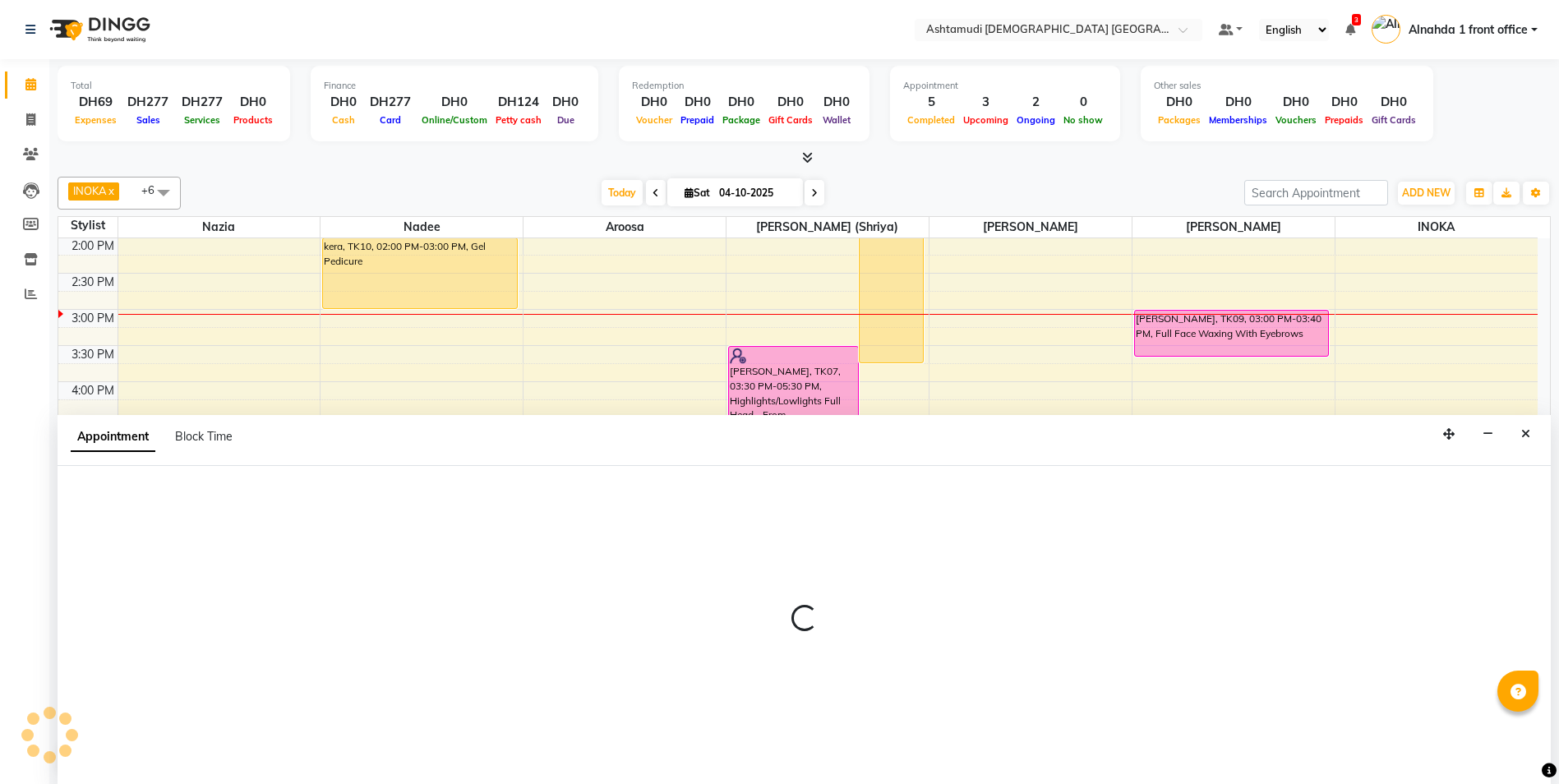
scroll to position [1, 0]
select select "tentative"
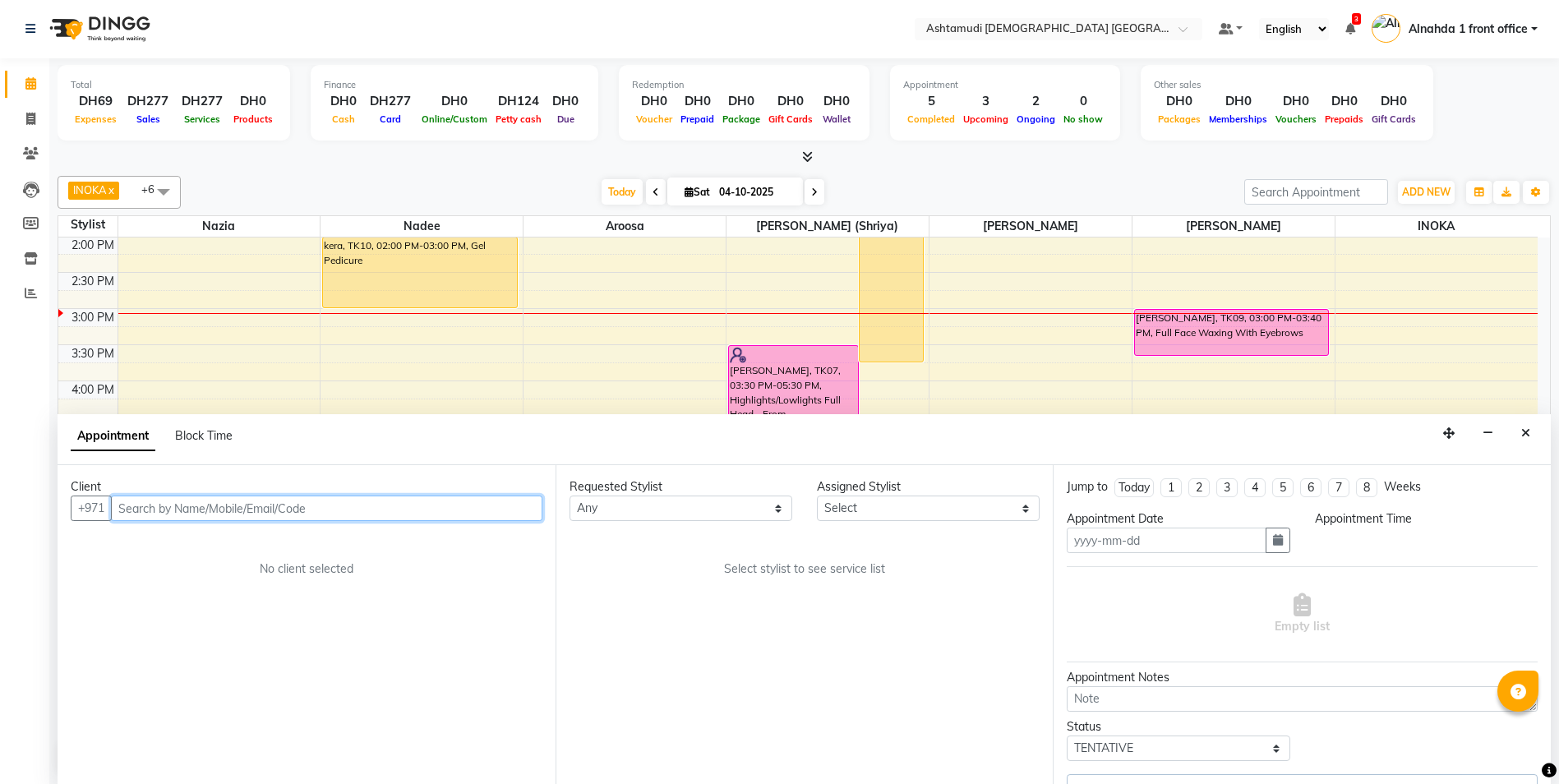
type input "04-10-2025"
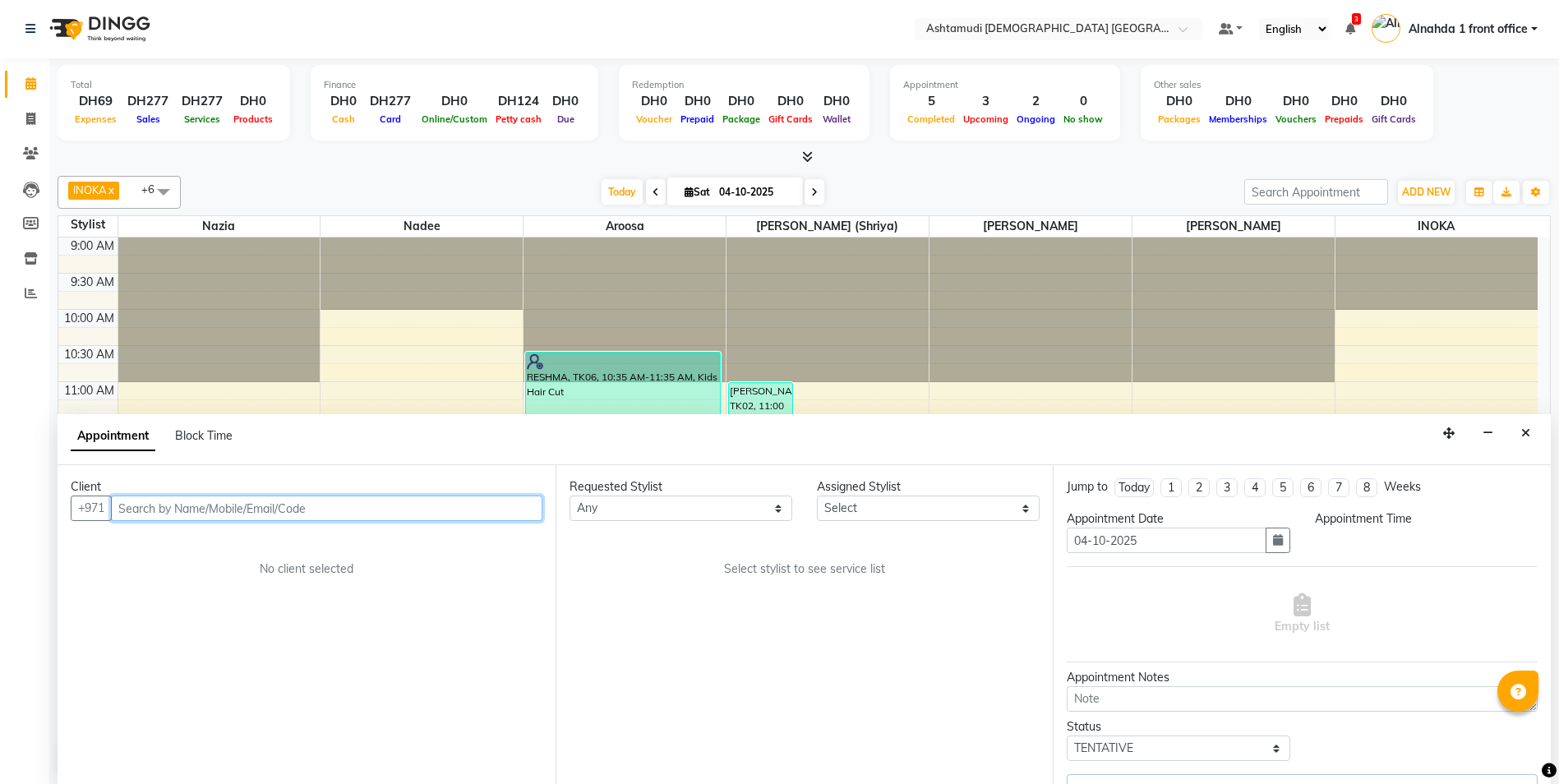
select select "confirm booking"
select select "900"
select select "87615"
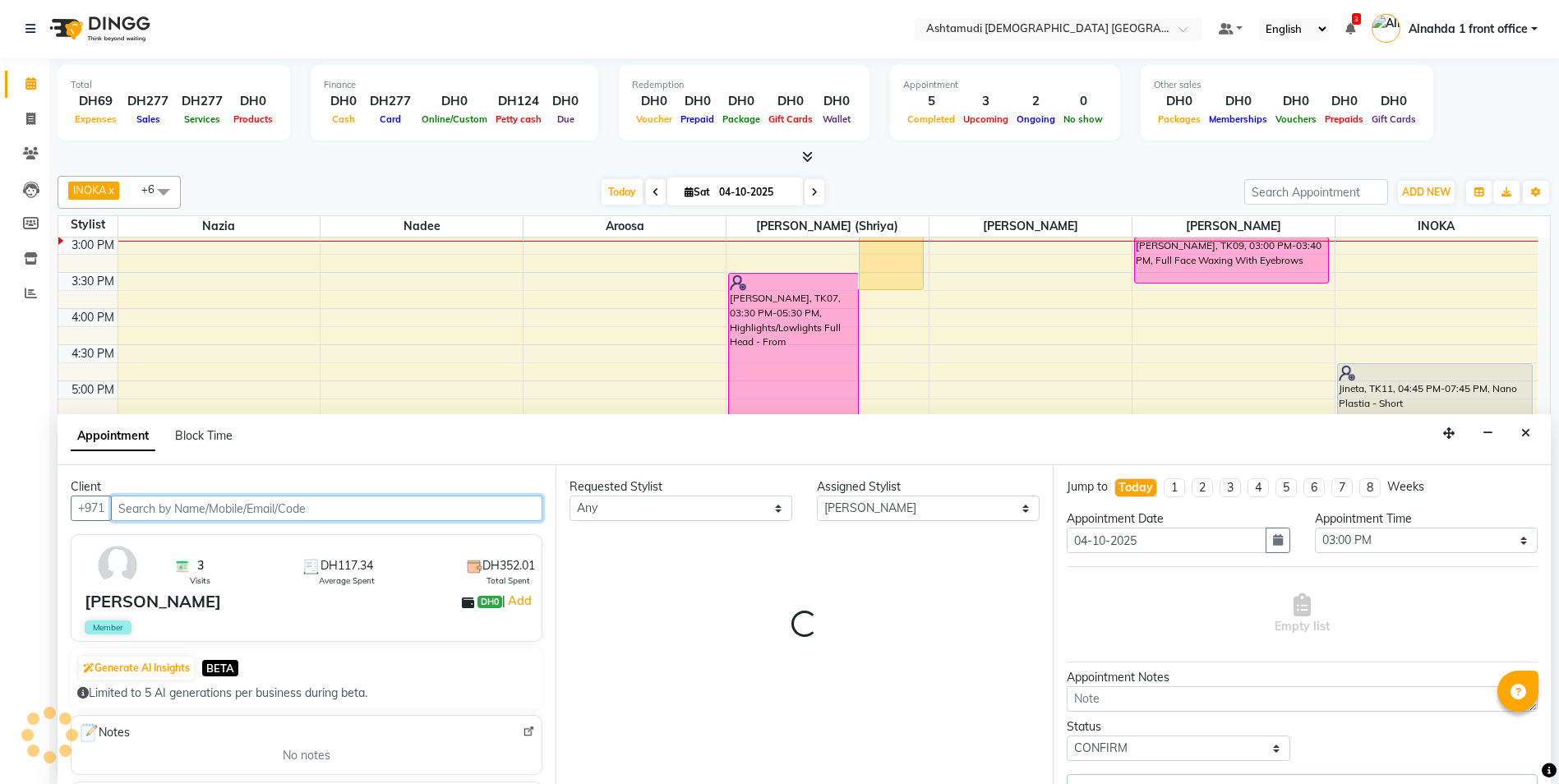
select select "3626"
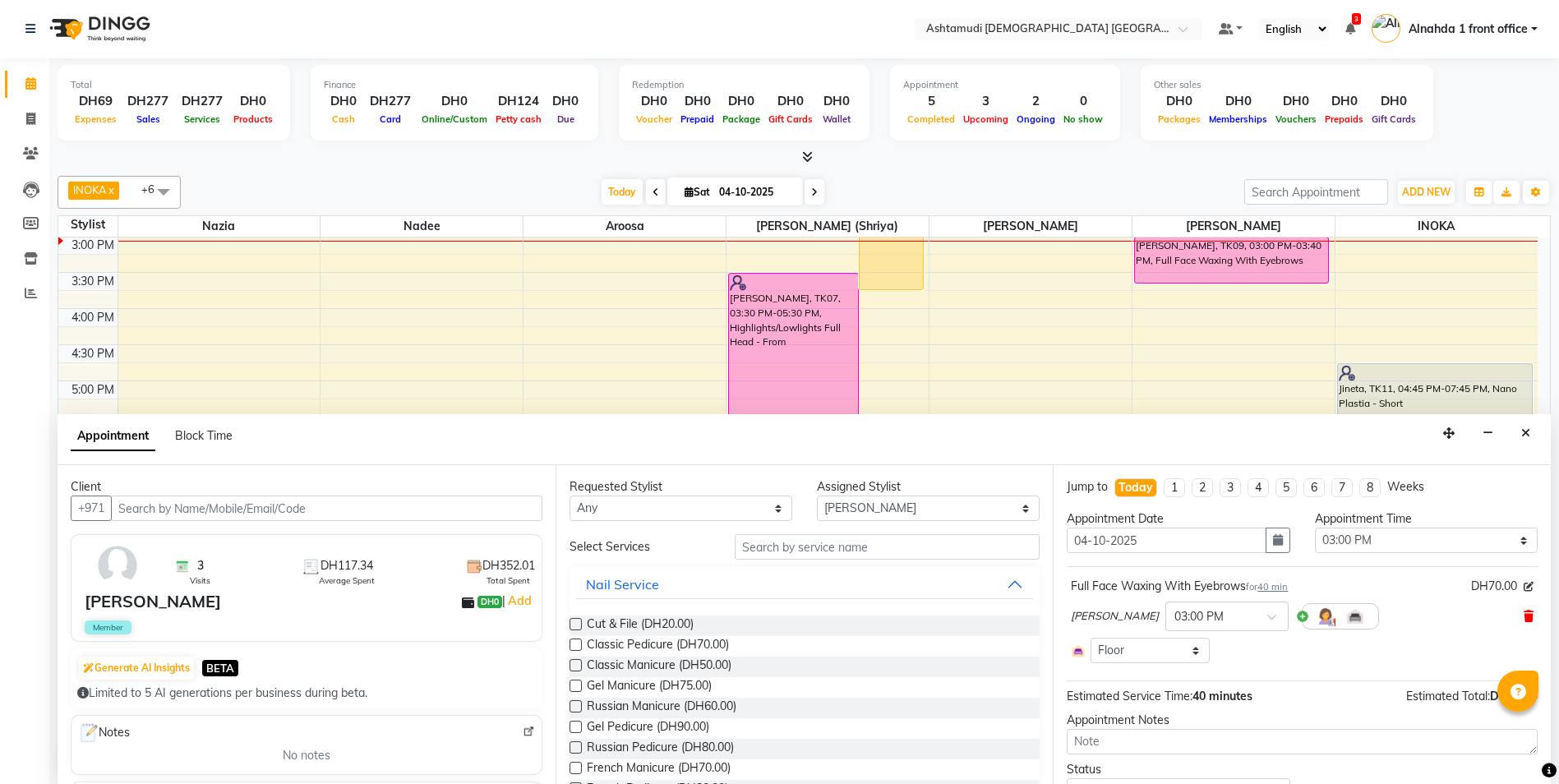
click at [1523, 620] on icon at bounding box center [1528, 616] width 10 height 11
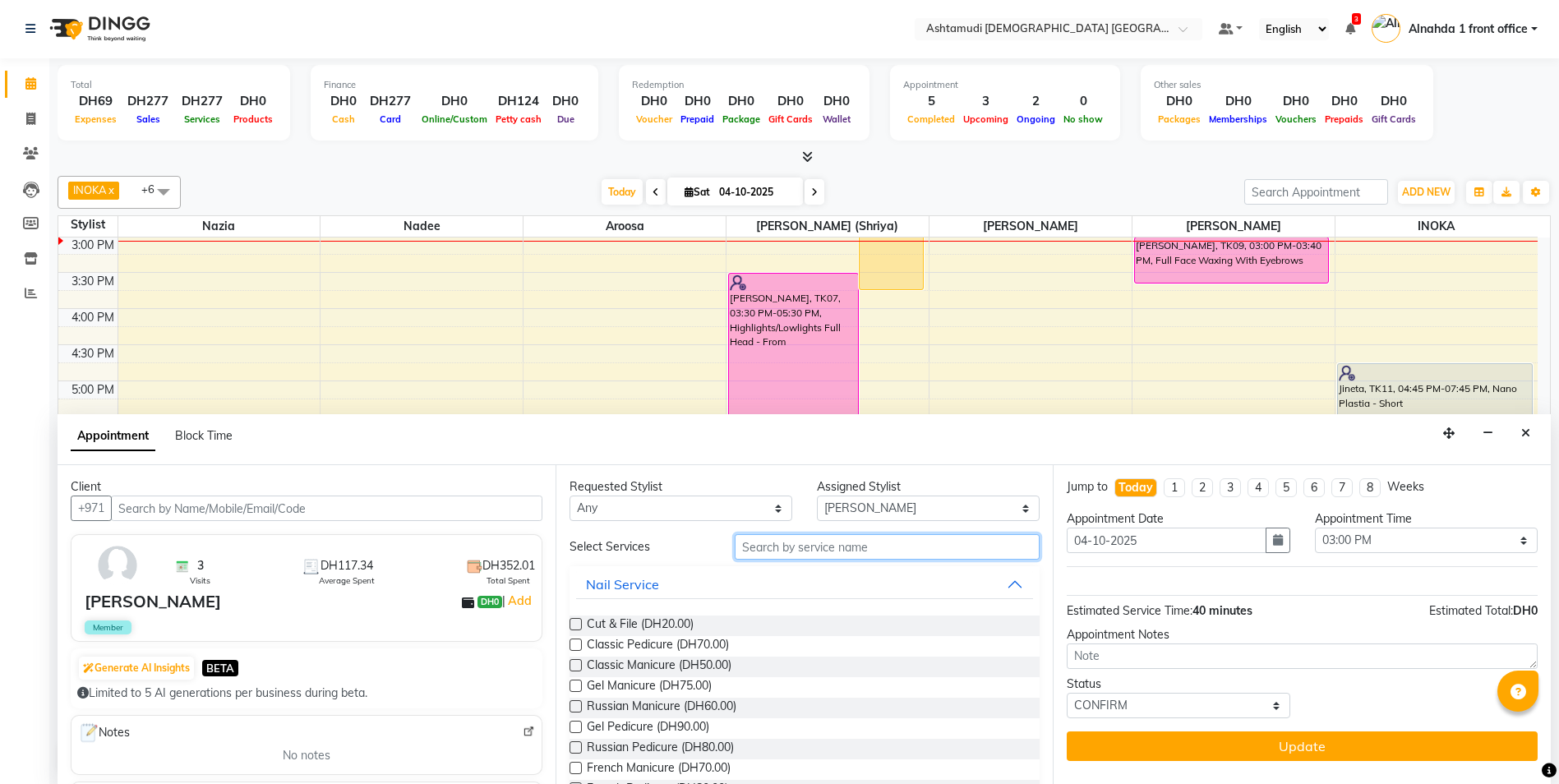
click at [757, 541] on input "text" at bounding box center [887, 547] width 306 height 25
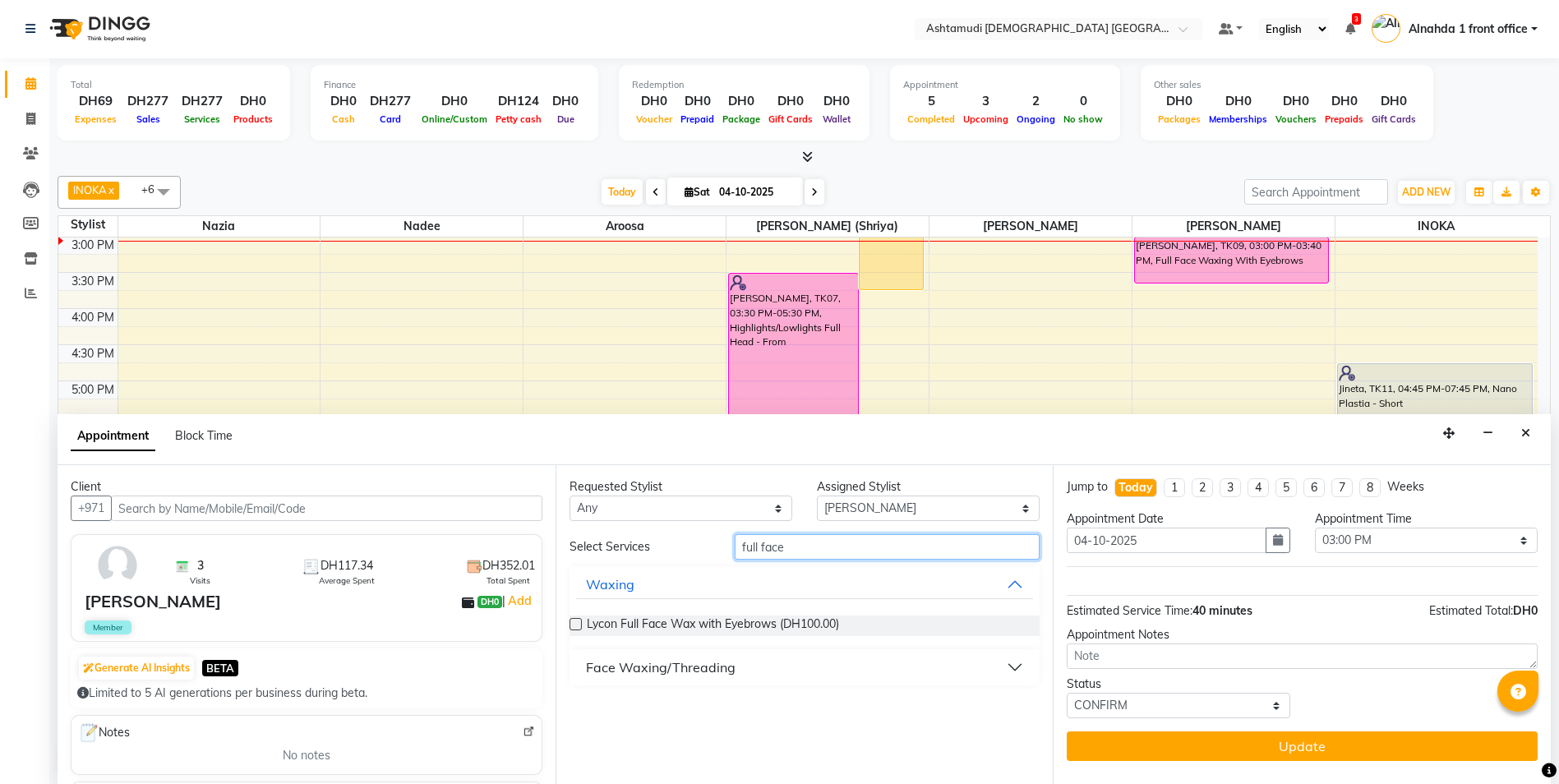
type input "full face"
click at [576, 623] on label at bounding box center [575, 623] width 12 height 12
click at [576, 623] on input "checkbox" at bounding box center [574, 625] width 10 height 10
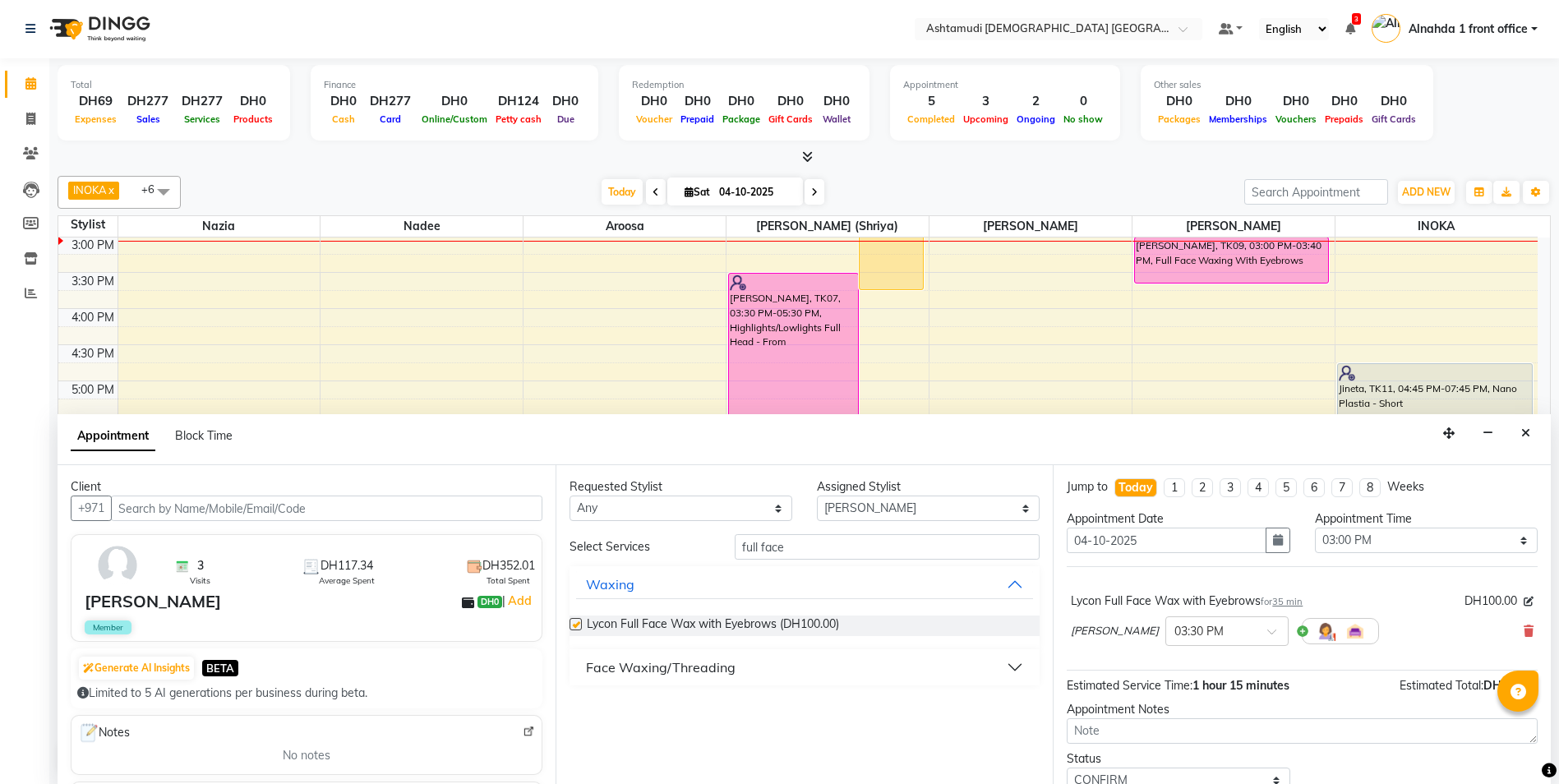
checkbox input "false"
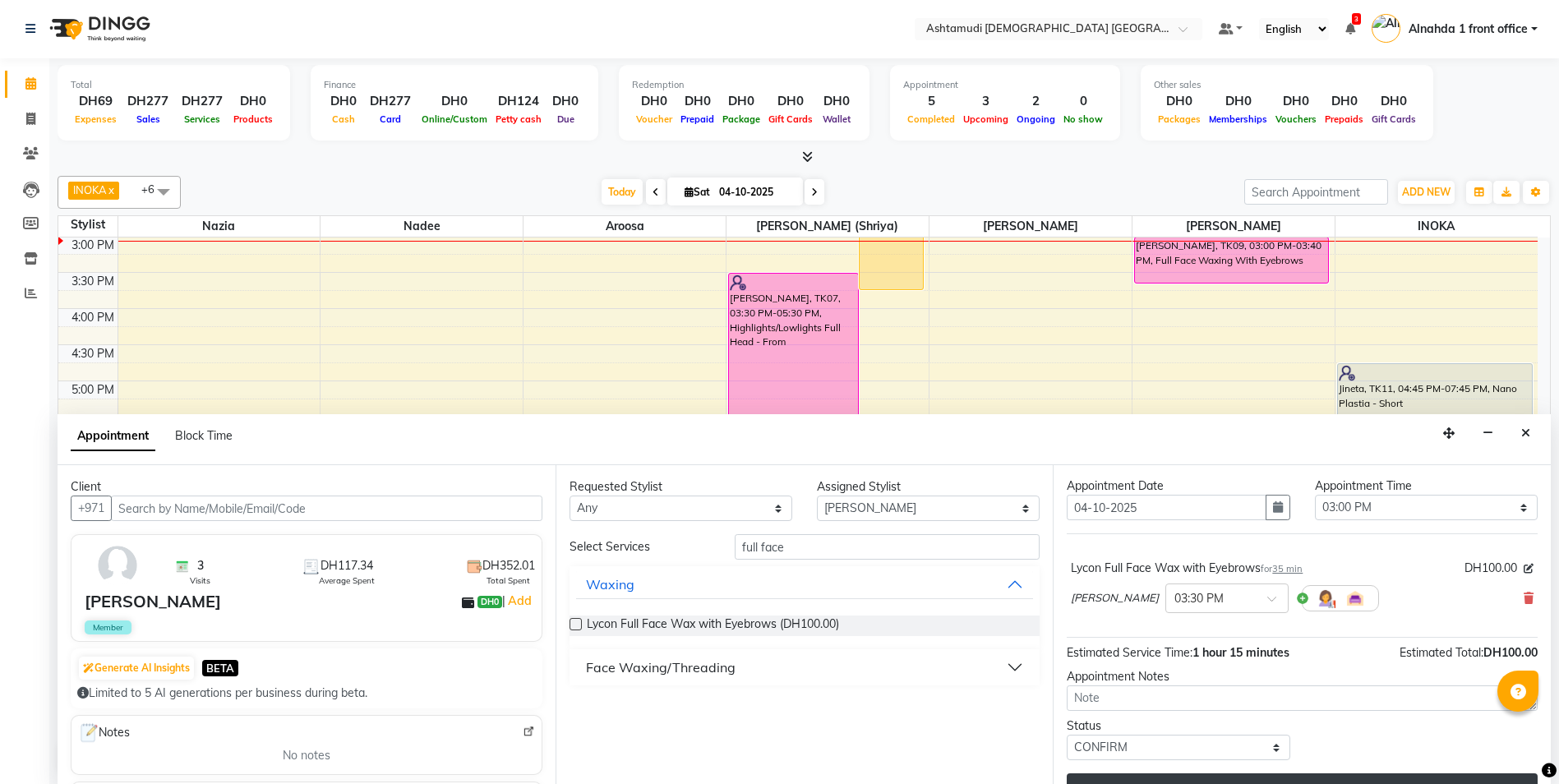
scroll to position [64, 0]
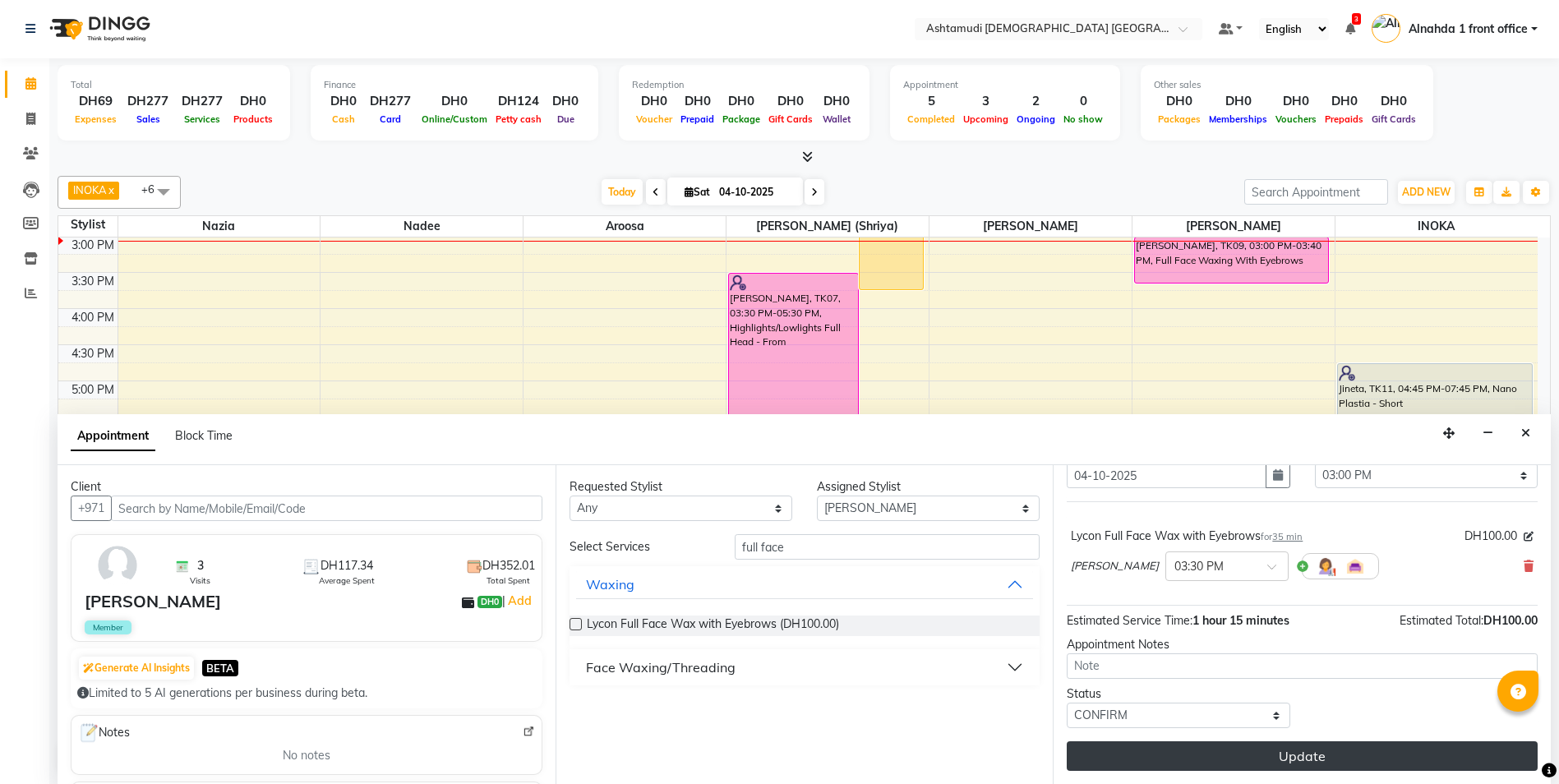
click at [1276, 754] on button "Update" at bounding box center [1302, 756] width 471 height 30
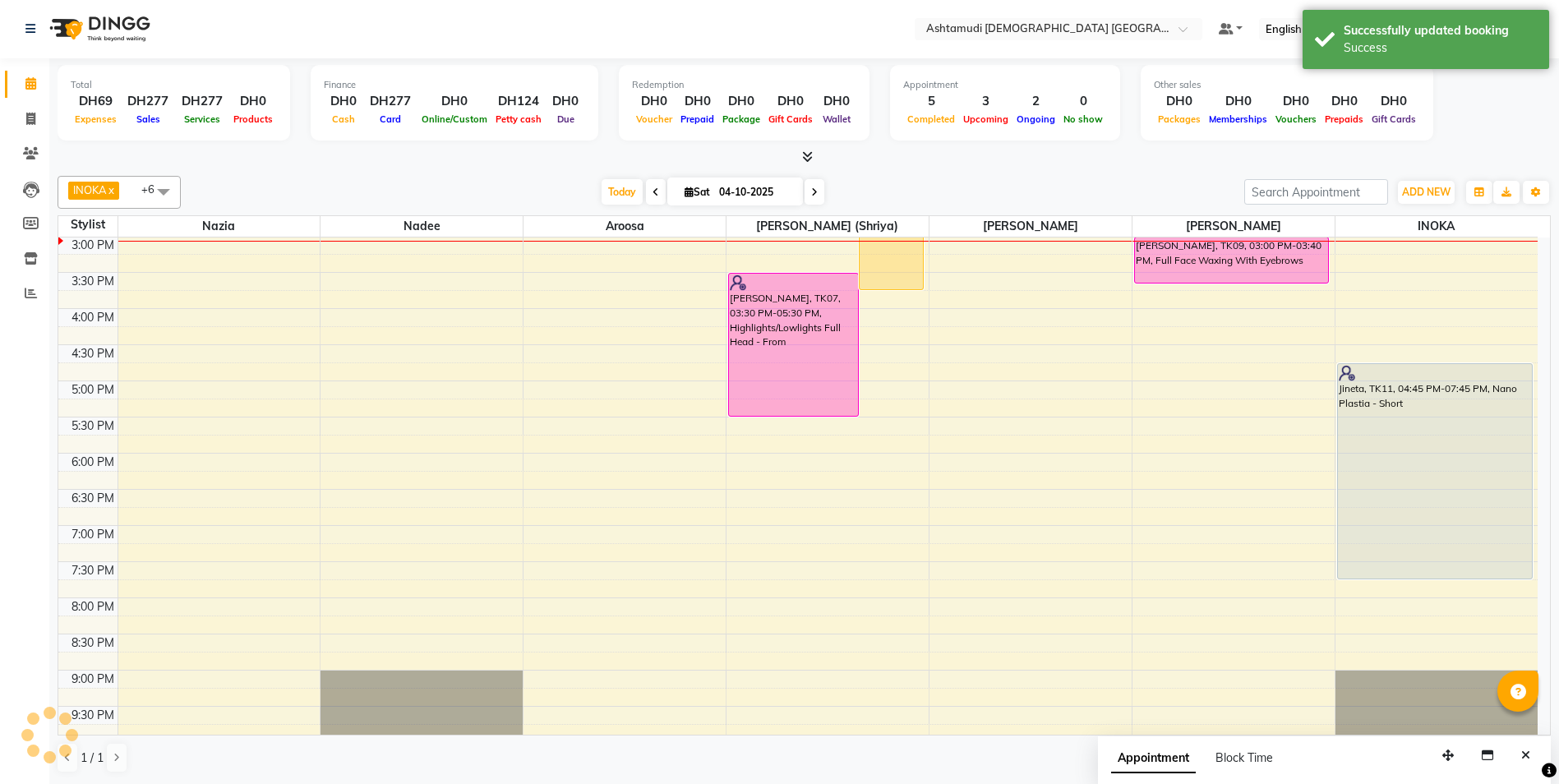
scroll to position [0, 0]
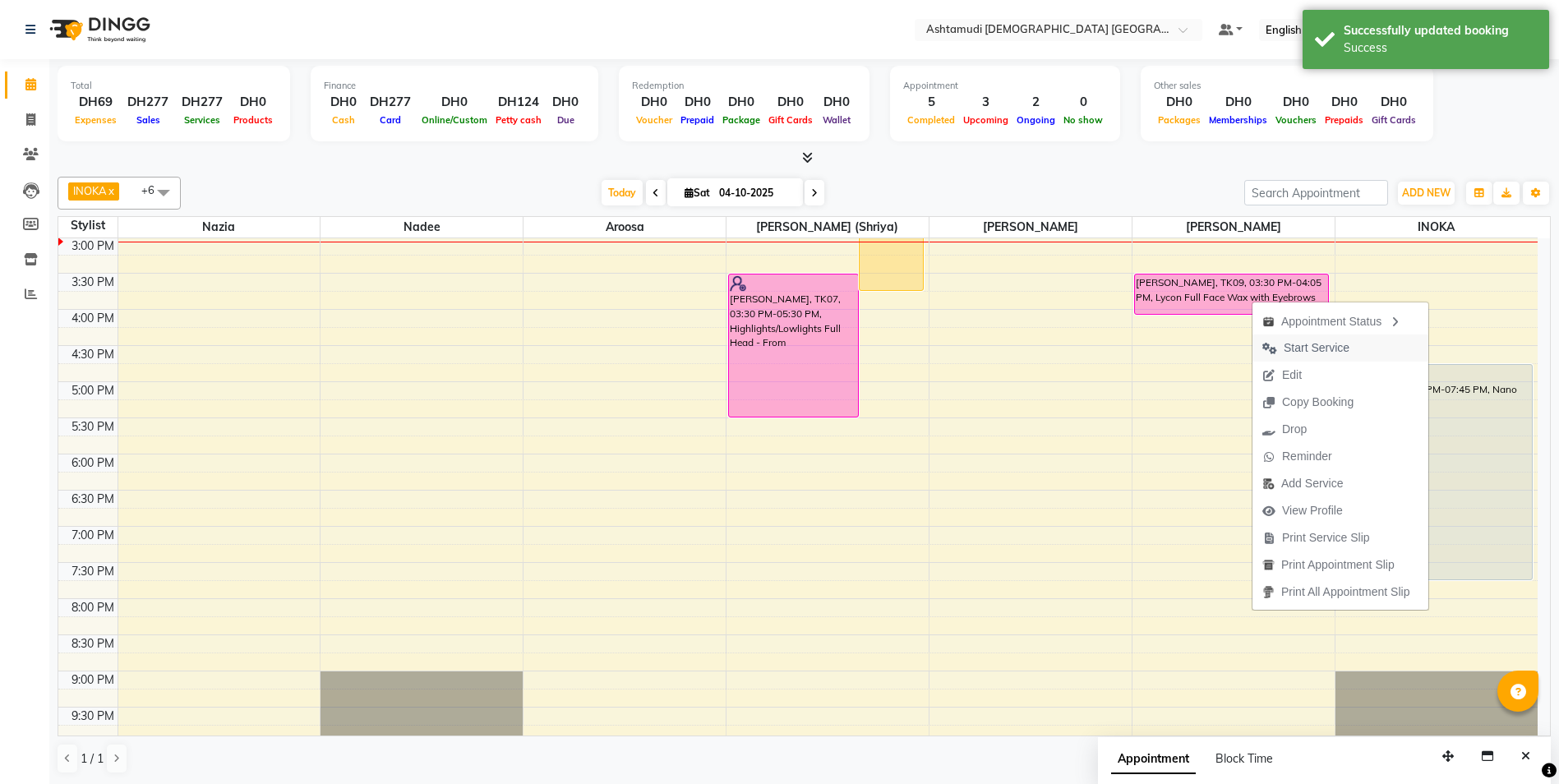
click at [1311, 352] on span "Start Service" at bounding box center [1317, 348] width 65 height 17
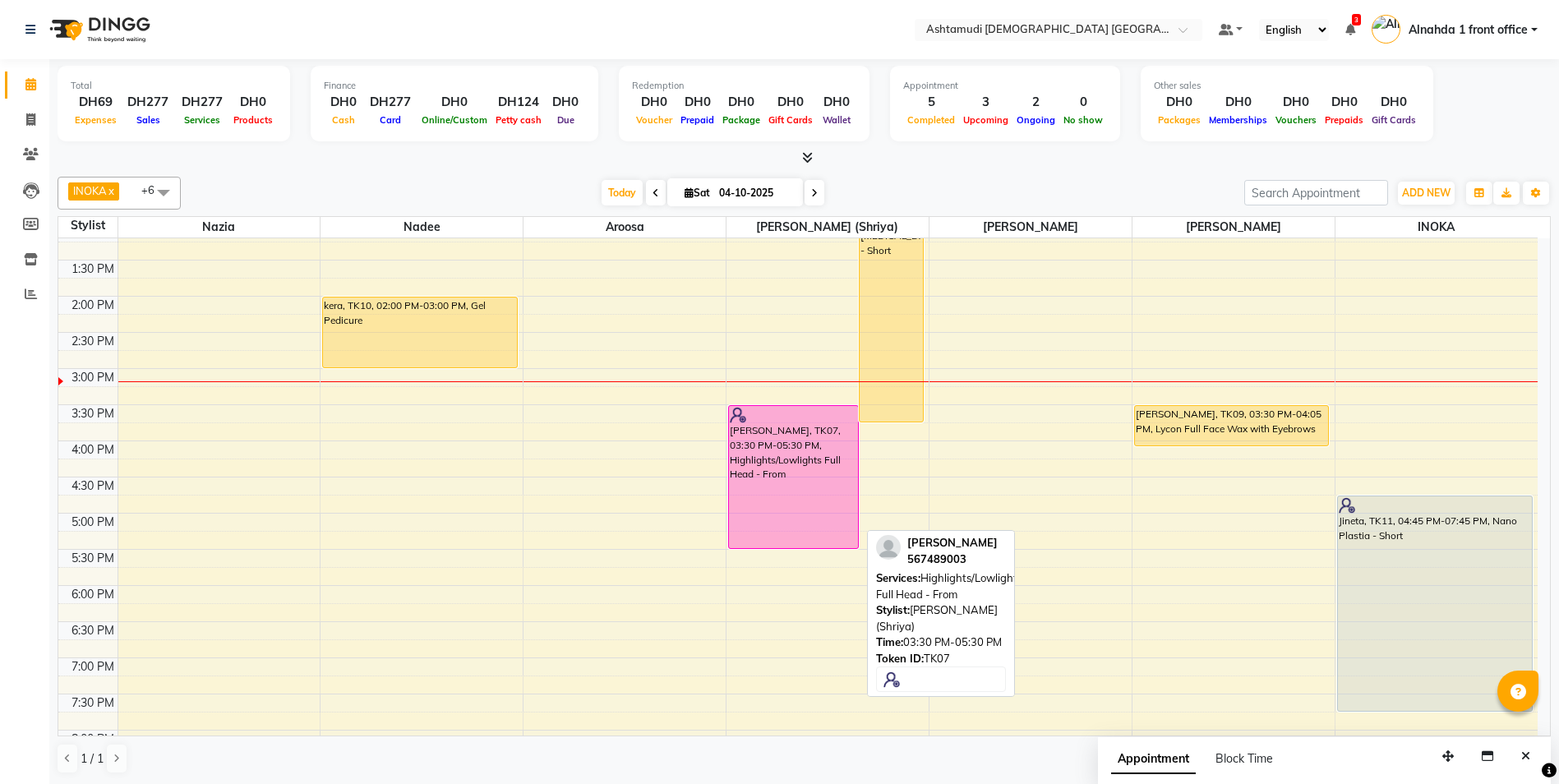
scroll to position [329, 0]
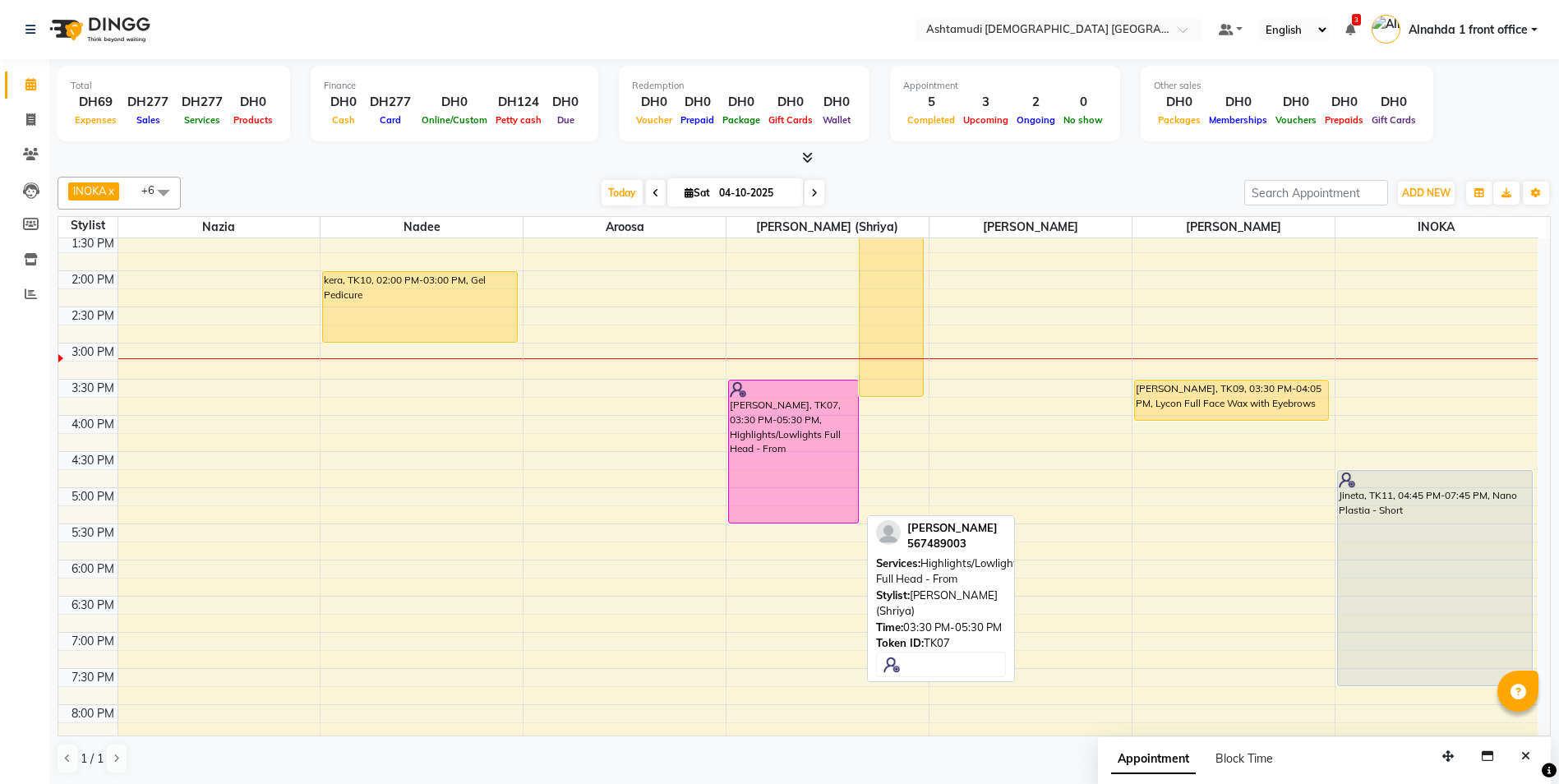
click at [772, 453] on div "[PERSON_NAME], TK07, 03:30 PM-05:30 PM, Highlights/Lowlights Full Head - From" at bounding box center [793, 451] width 128 height 142
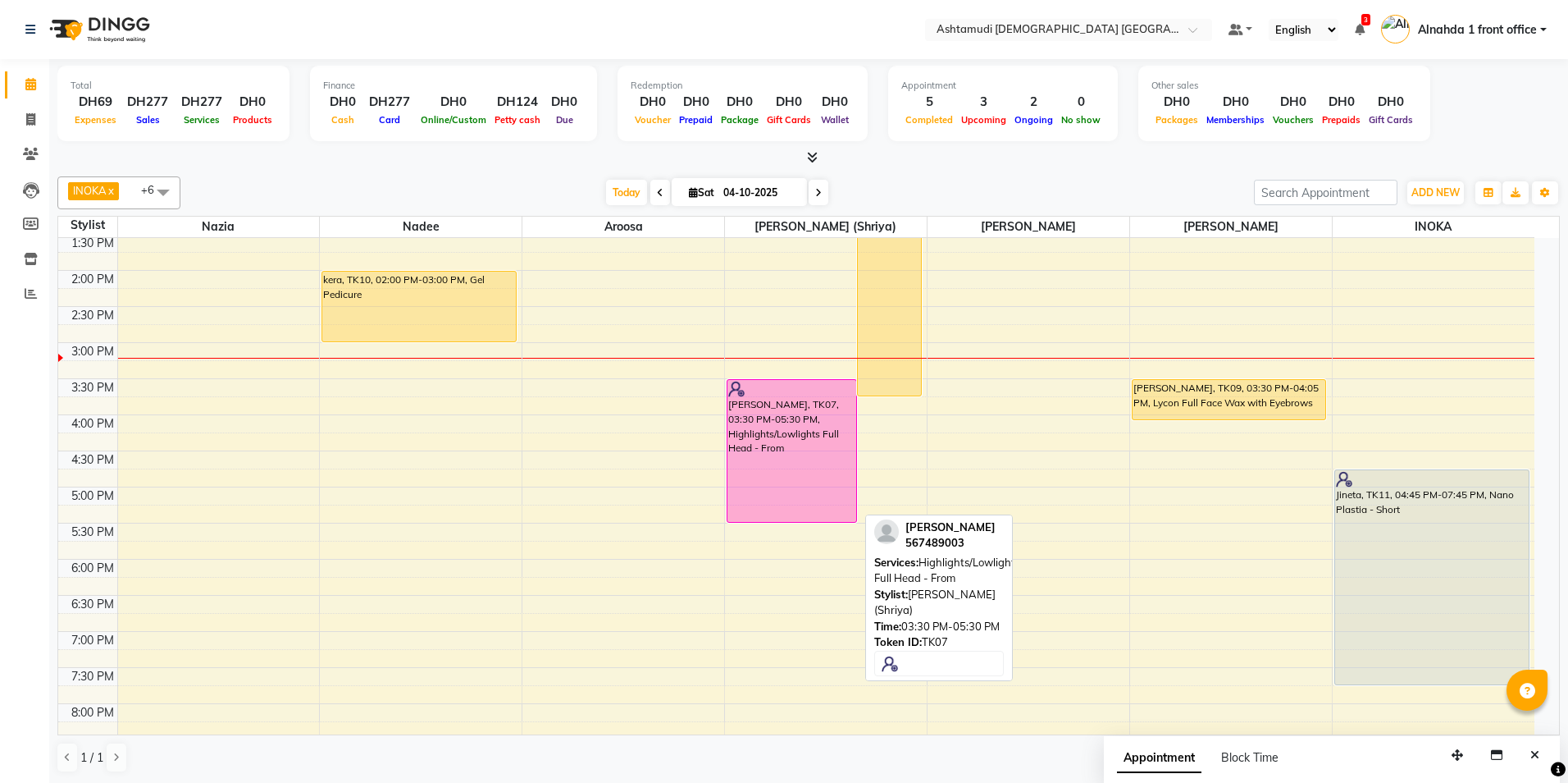
select select "6"
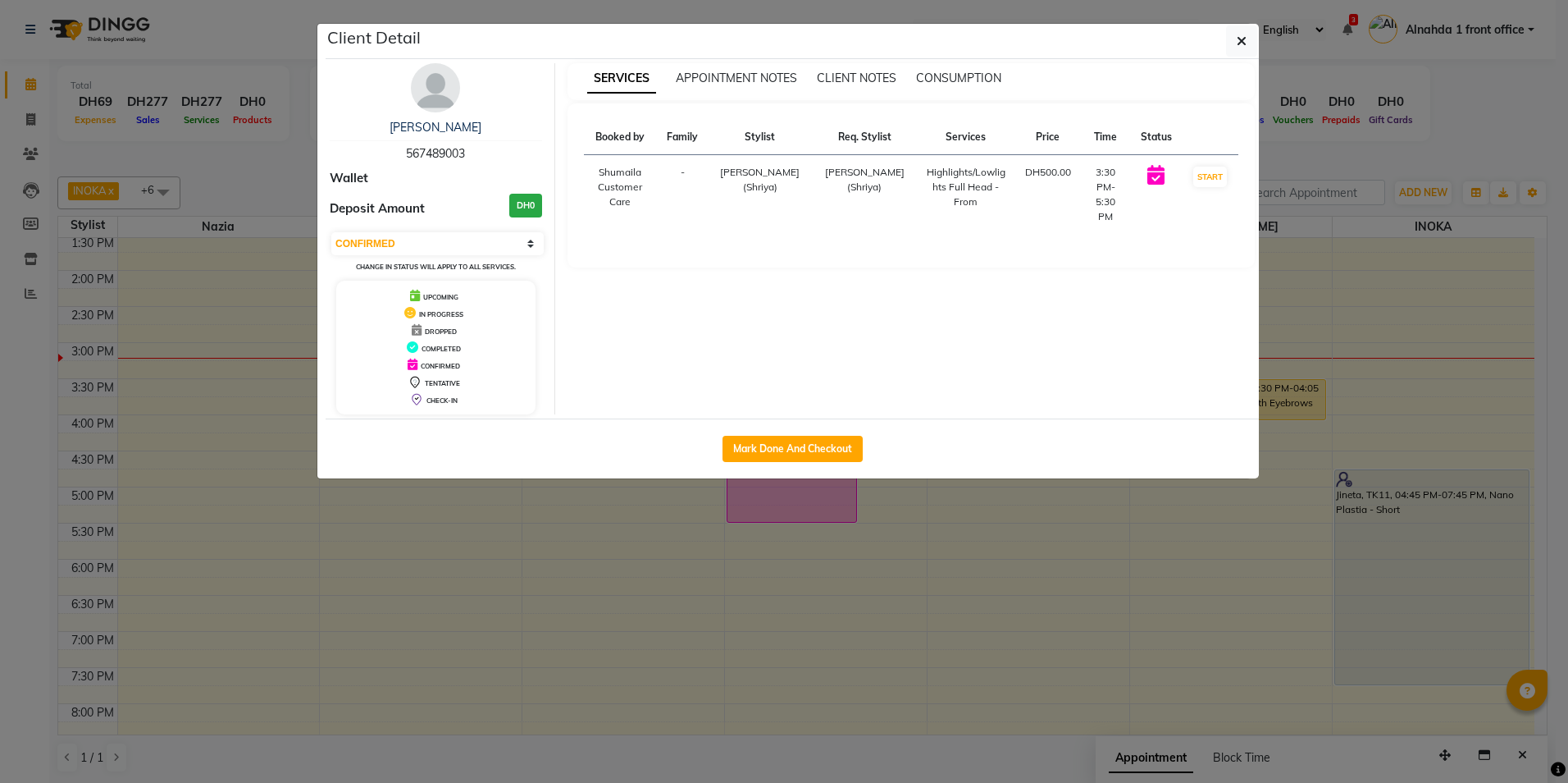
drag, startPoint x: 402, startPoint y: 147, endPoint x: 470, endPoint y: 154, distance: 68.4
click at [470, 154] on div "nadia 567489003" at bounding box center [436, 141] width 213 height 44
copy span "567489003"
click at [1242, 45] on icon "button" at bounding box center [1242, 41] width 10 height 13
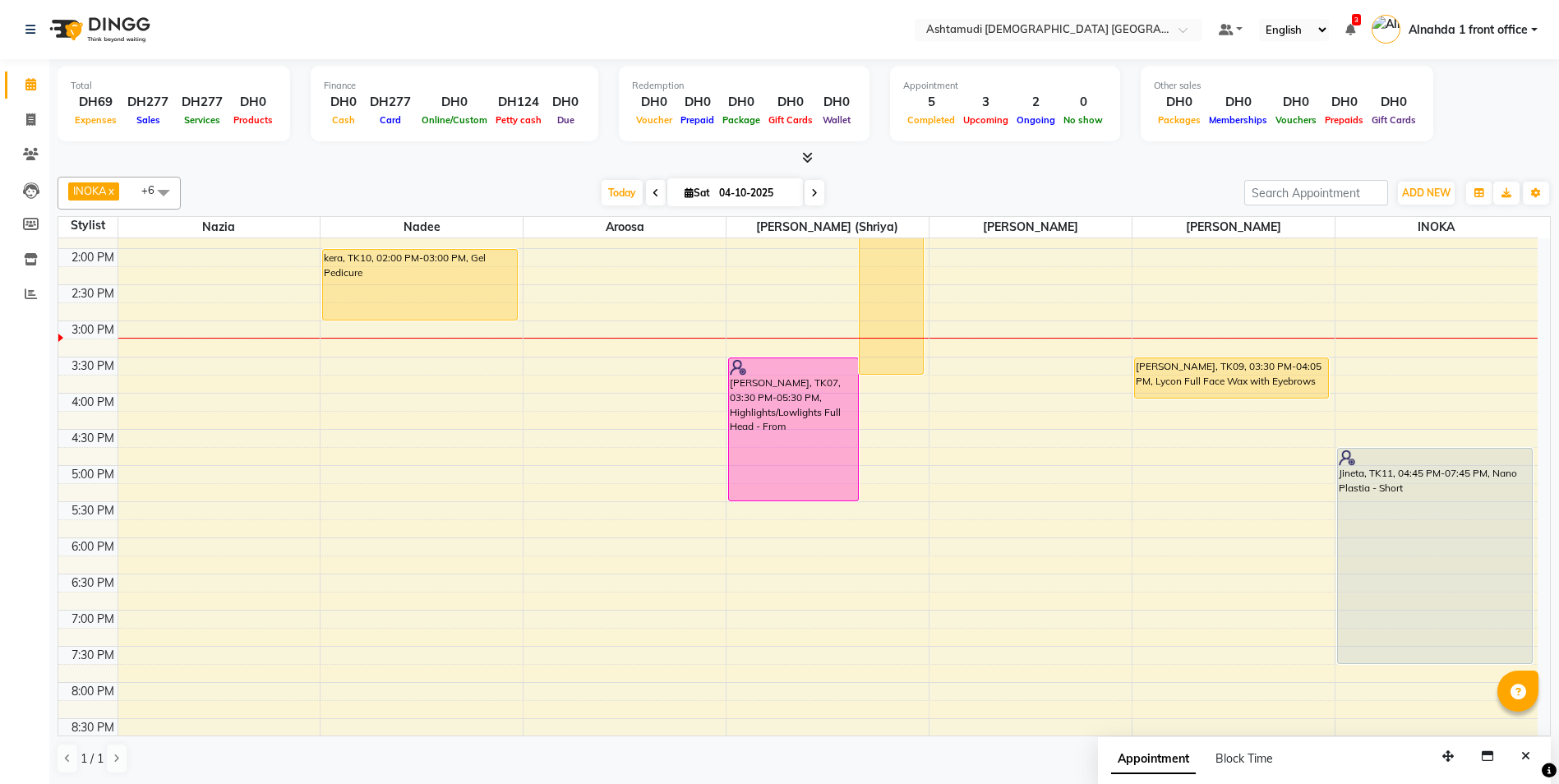
scroll to position [350, 0]
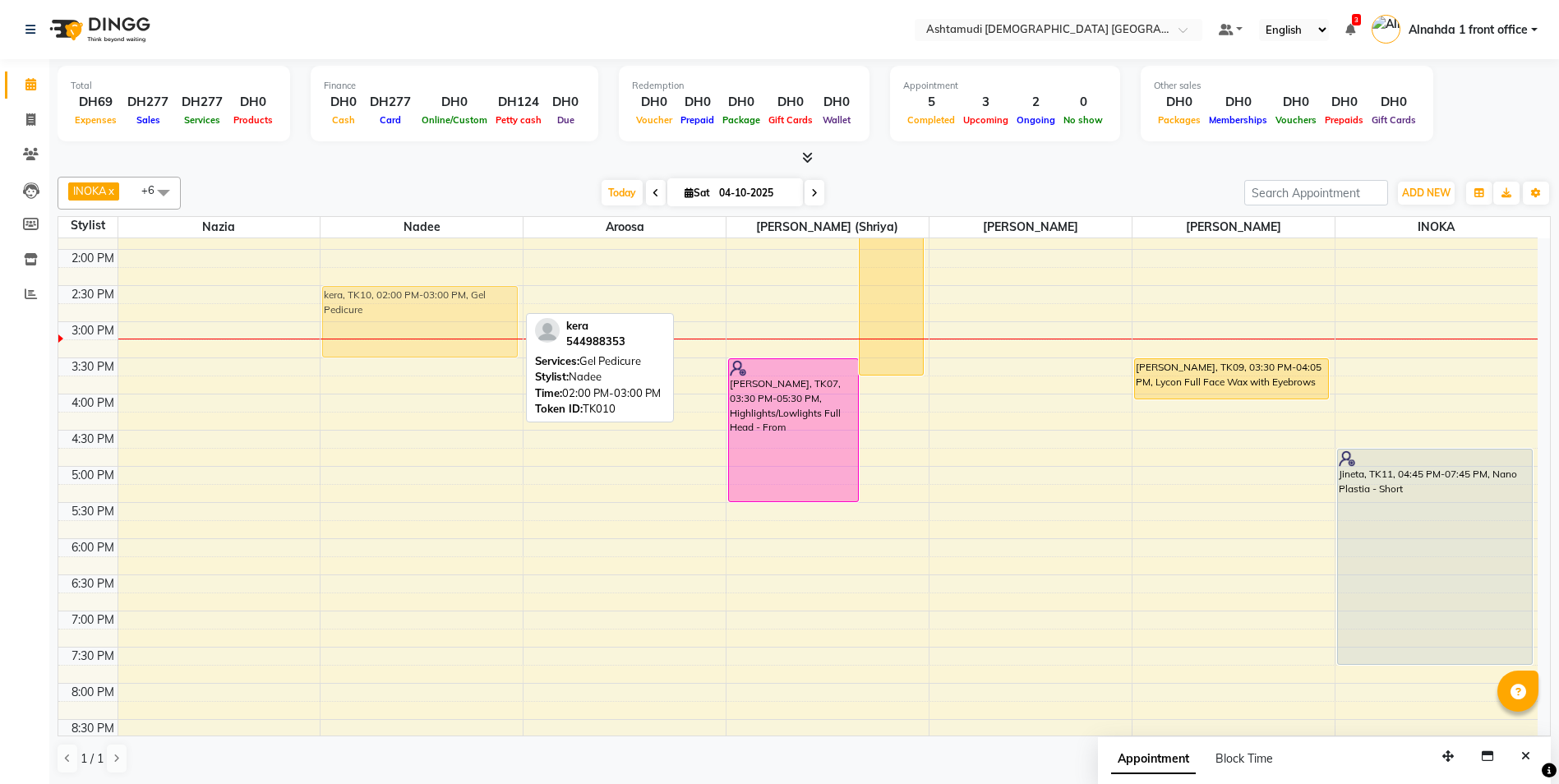
drag, startPoint x: 473, startPoint y: 299, endPoint x: 473, endPoint y: 335, distance: 36.0
click at [473, 335] on div "ASWATHY, TK05, 11:45 AM-12:05 PM, Eyebrow Threading kera, TK10, 02:00 PM-03:00 …" at bounding box center [422, 393] width 202 height 1011
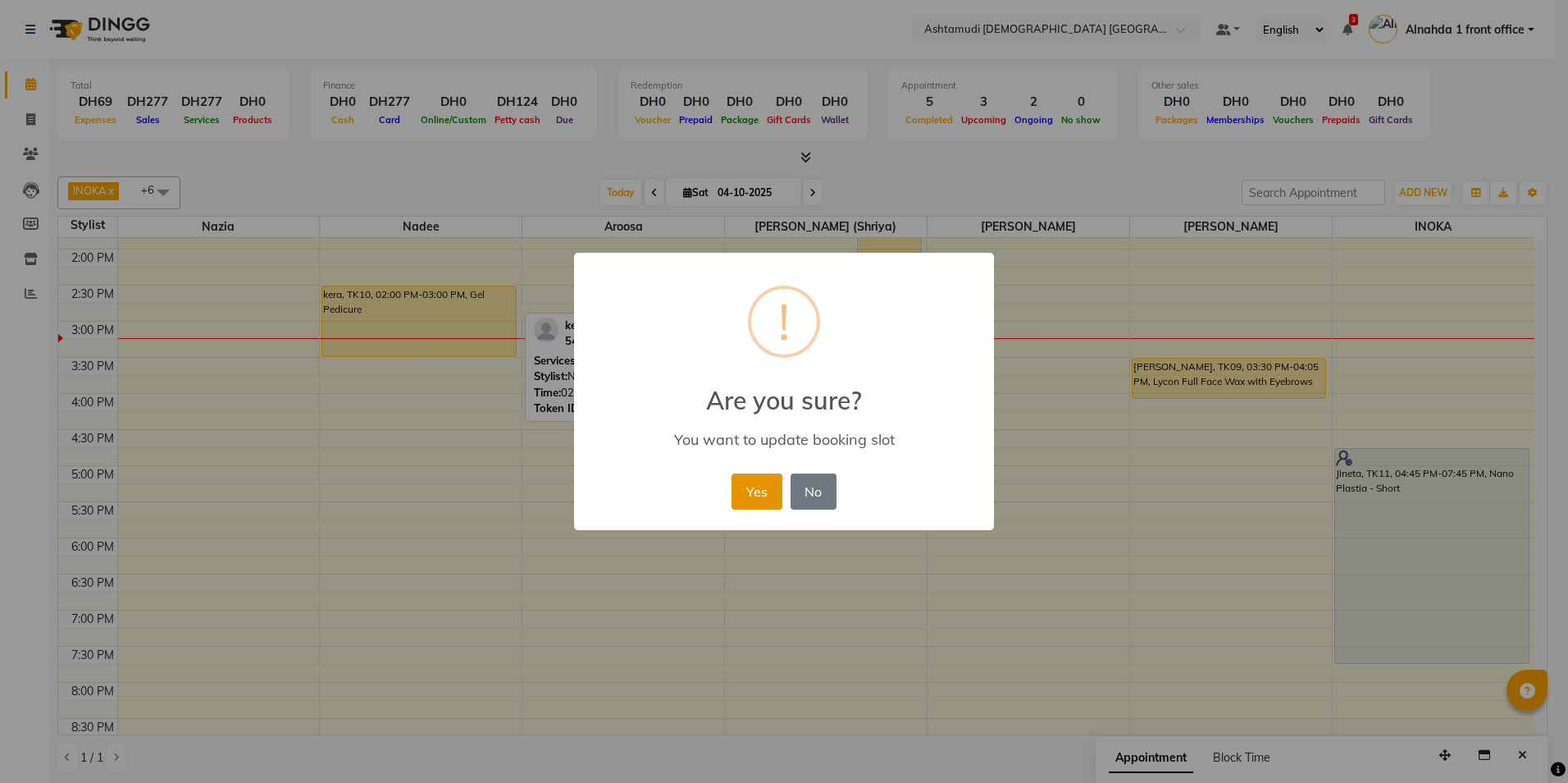
click at [738, 485] on button "Yes" at bounding box center [756, 491] width 50 height 36
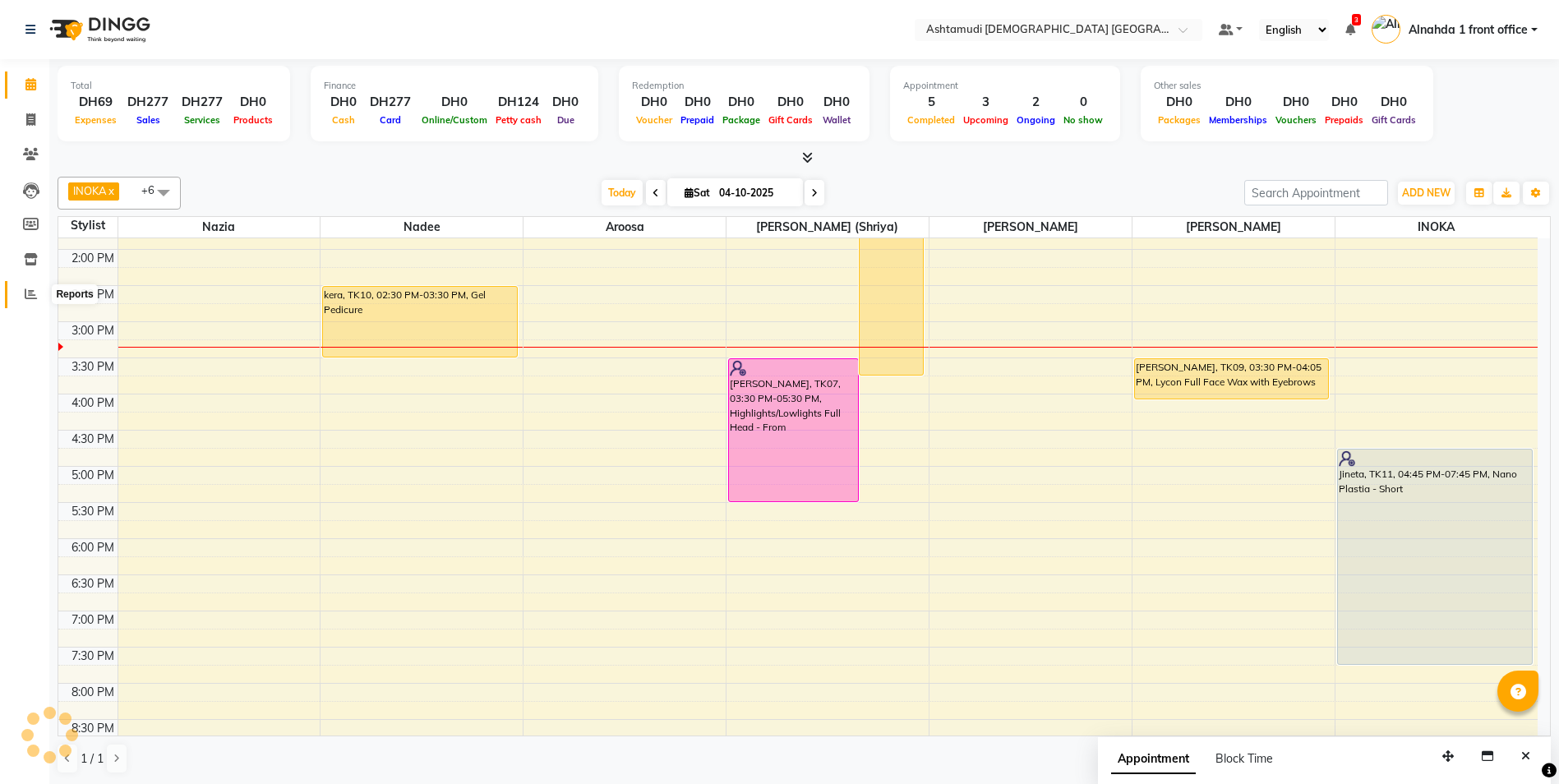
click at [24, 294] on span at bounding box center [31, 294] width 29 height 19
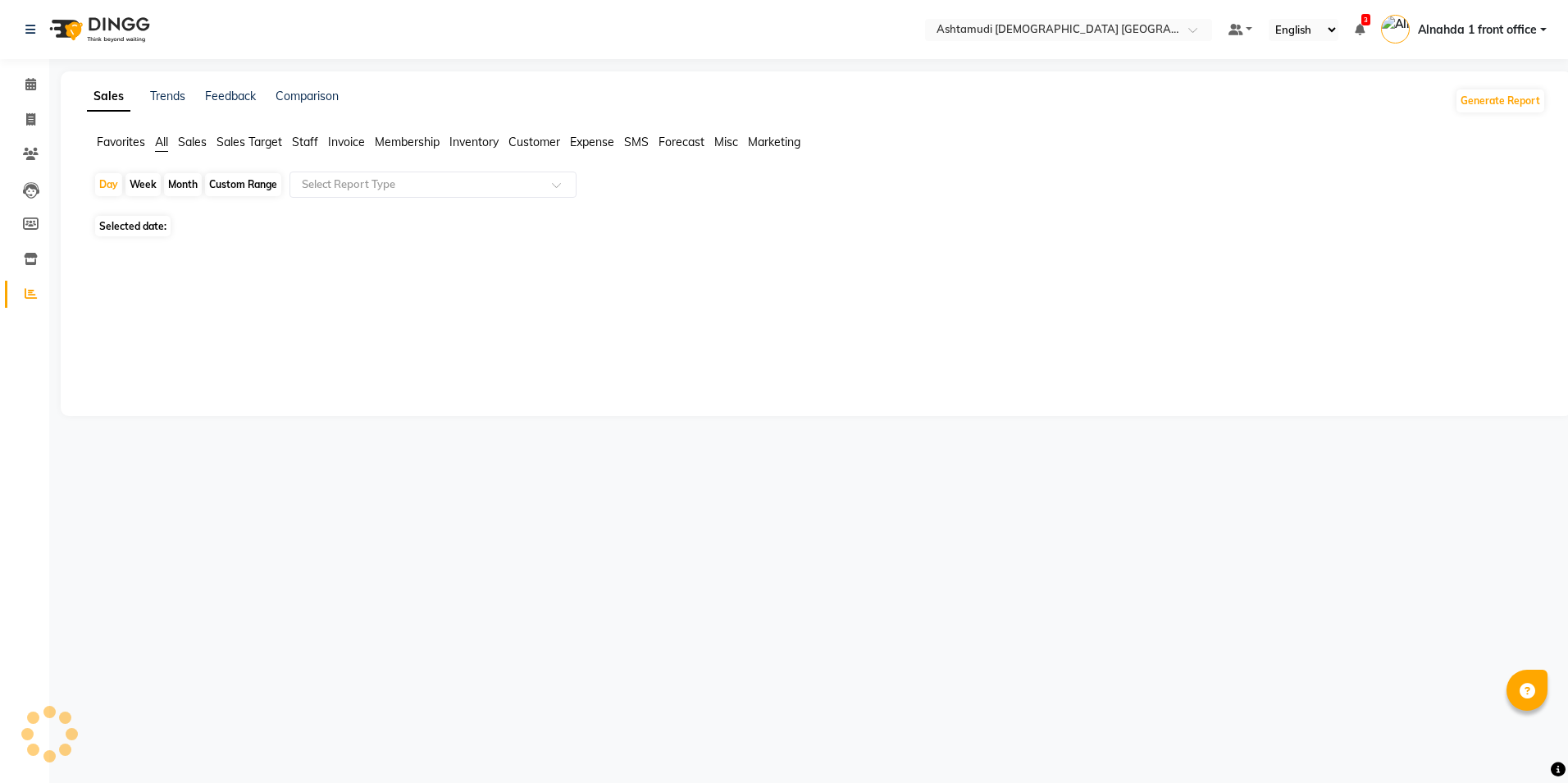
click at [187, 179] on div "Month" at bounding box center [183, 185] width 37 height 23
select select "10"
select select "2025"
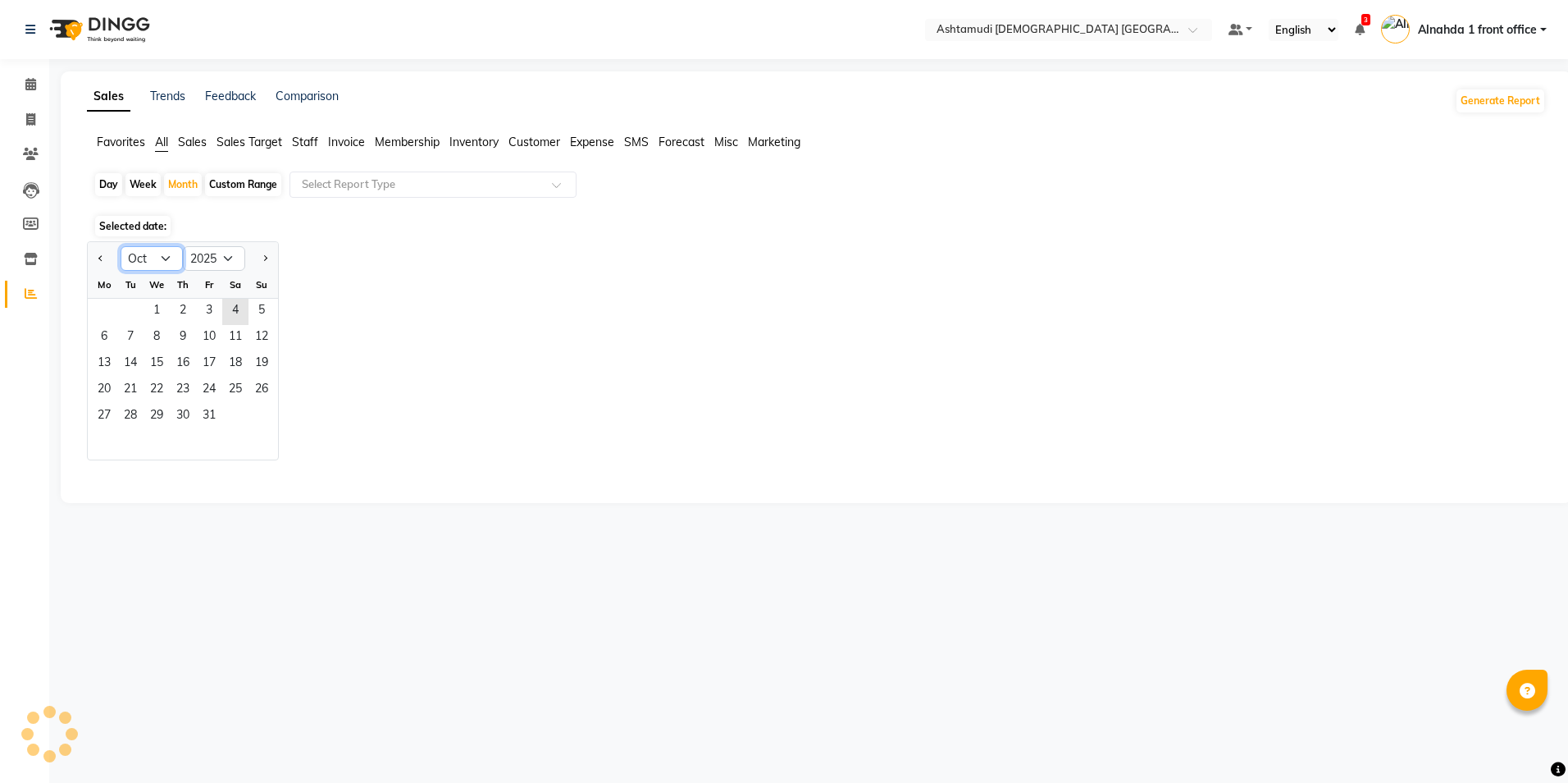
click at [171, 246] on select "Jan Feb Mar Apr May Jun Jul Aug Sep Oct Nov Dec" at bounding box center [151, 259] width 62 height 24
select select "9"
click at [120, 246] on select "Jan Feb Mar Apr May Jun Jul Aug Sep Oct Nov Dec" at bounding box center [151, 259] width 62 height 24
click at [129, 364] on span "16" at bounding box center [131, 364] width 26 height 26
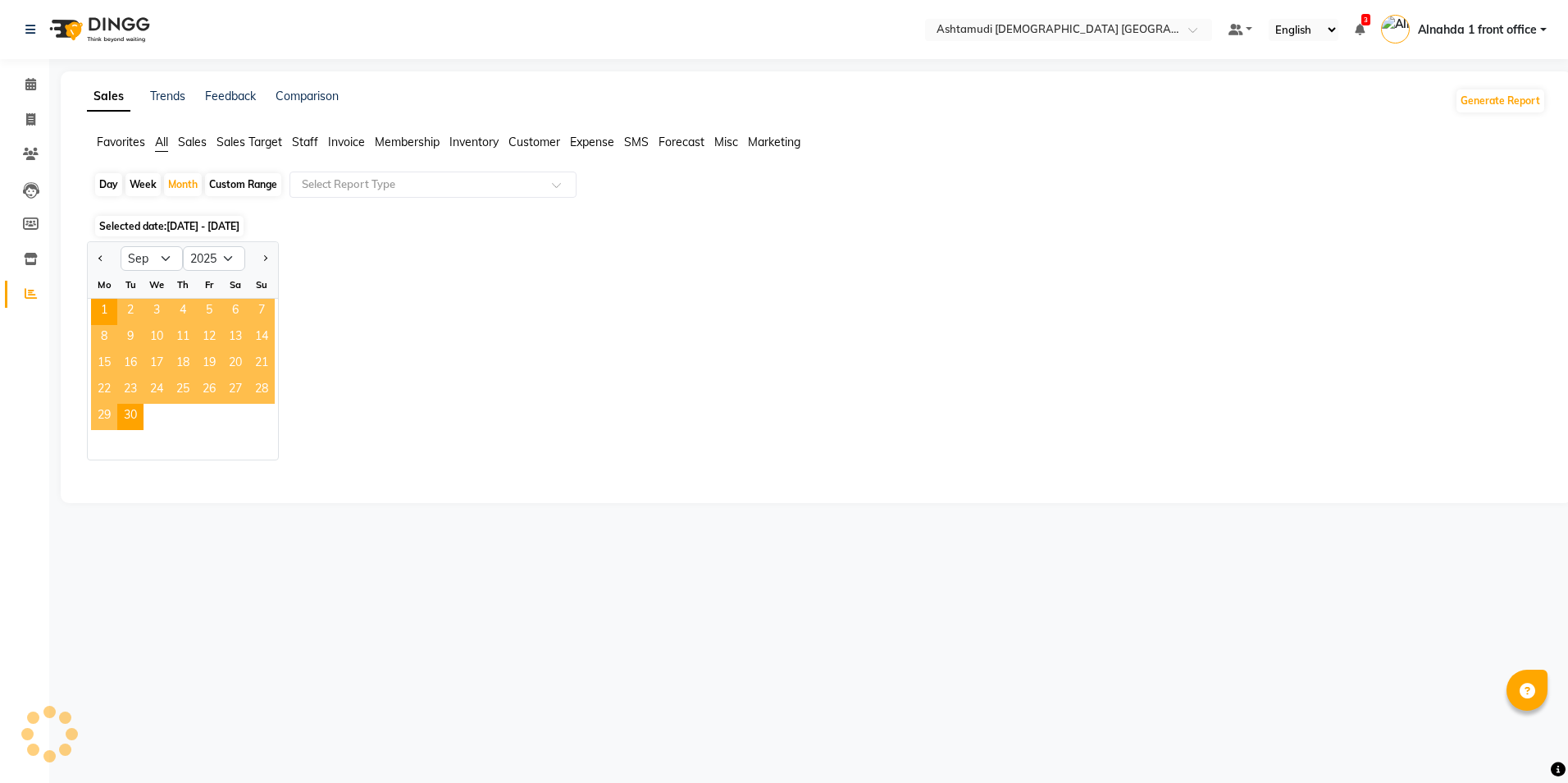
click at [107, 186] on div "Day" at bounding box center [108, 185] width 27 height 23
select select "9"
select select "2025"
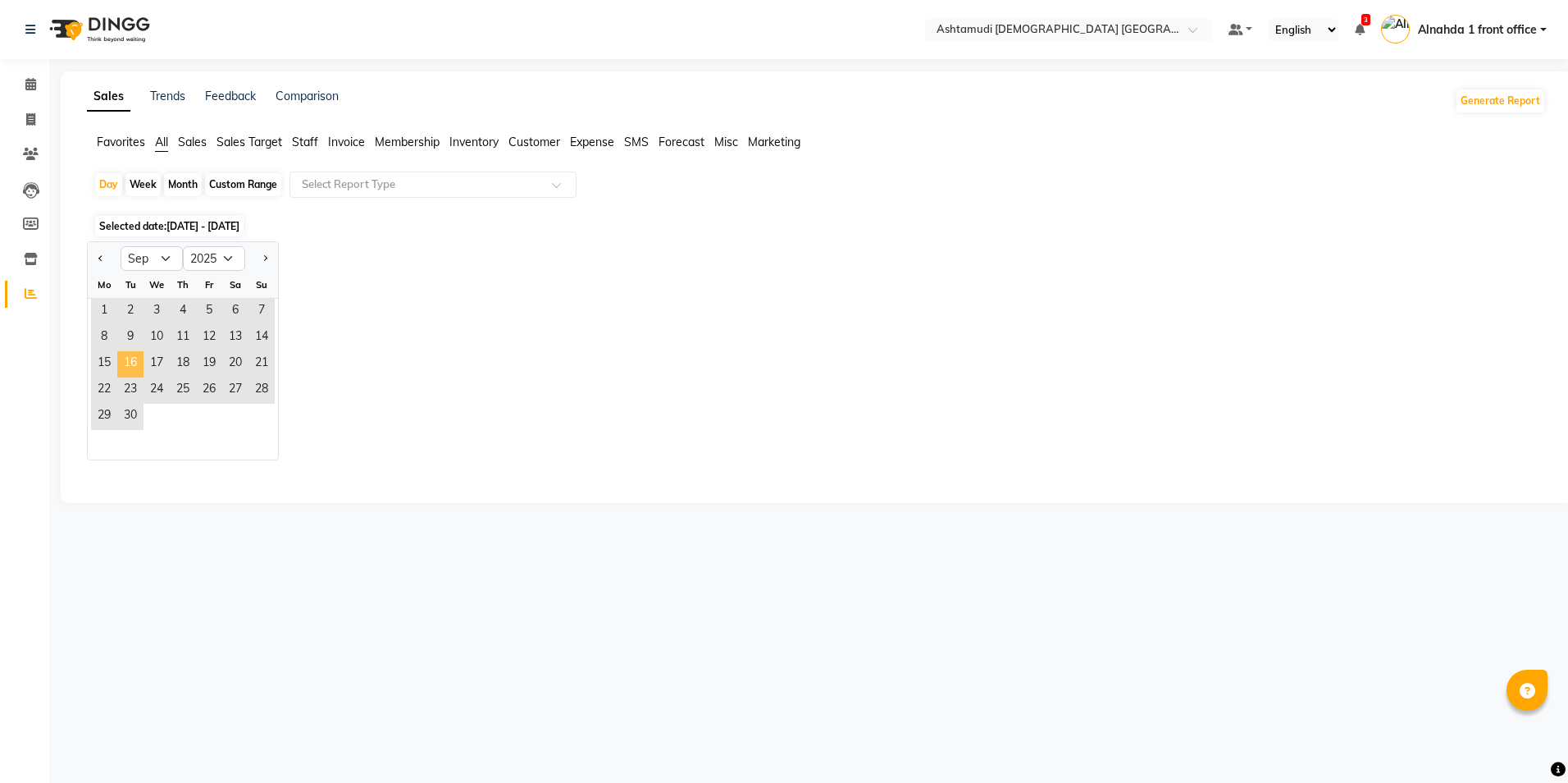
click at [131, 361] on span "16" at bounding box center [131, 364] width 26 height 26
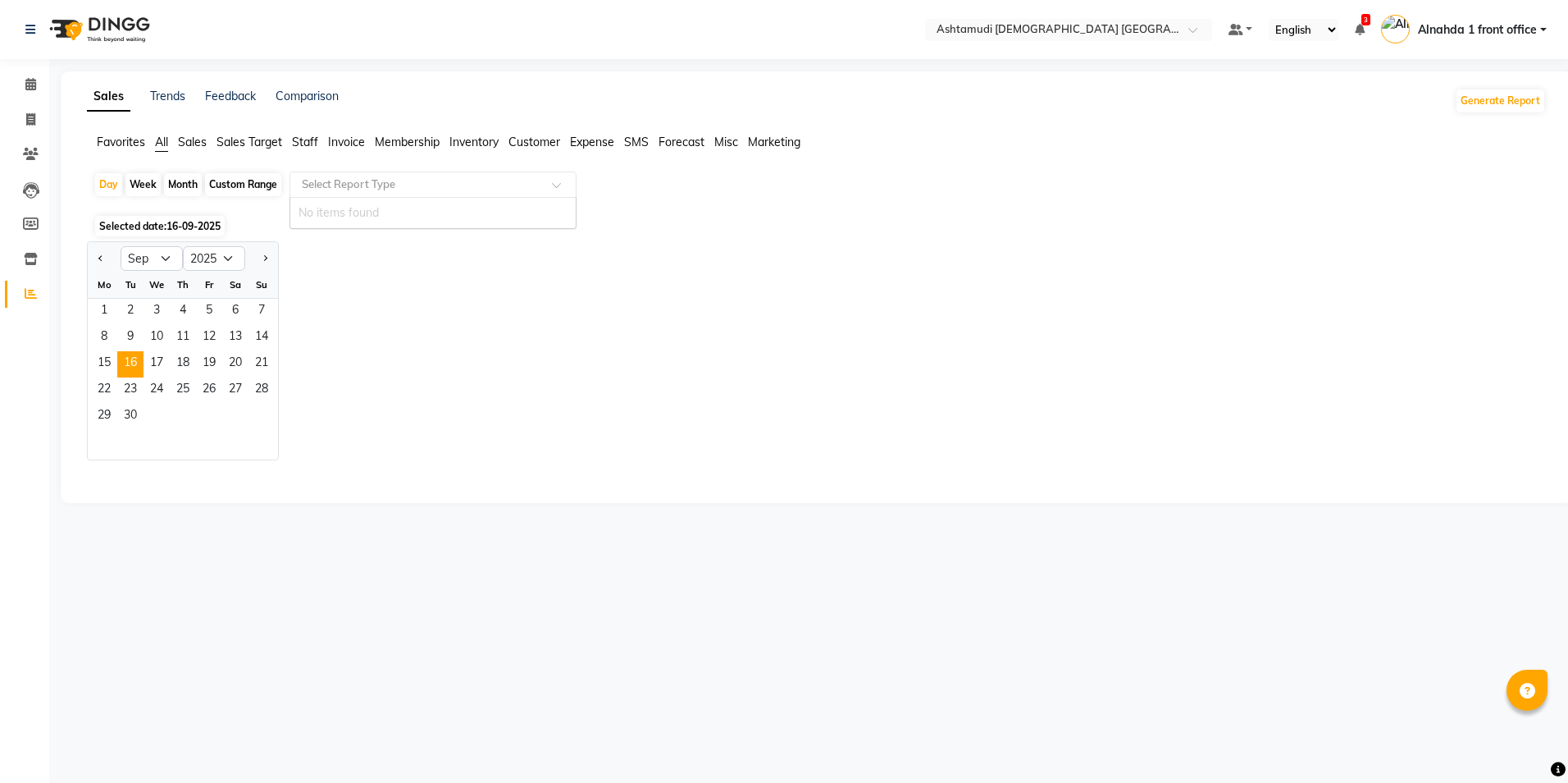
click at [338, 184] on input "text" at bounding box center [416, 185] width 236 height 17
click at [130, 367] on span "16" at bounding box center [131, 364] width 26 height 26
click at [198, 145] on span "Sales" at bounding box center [192, 142] width 29 height 15
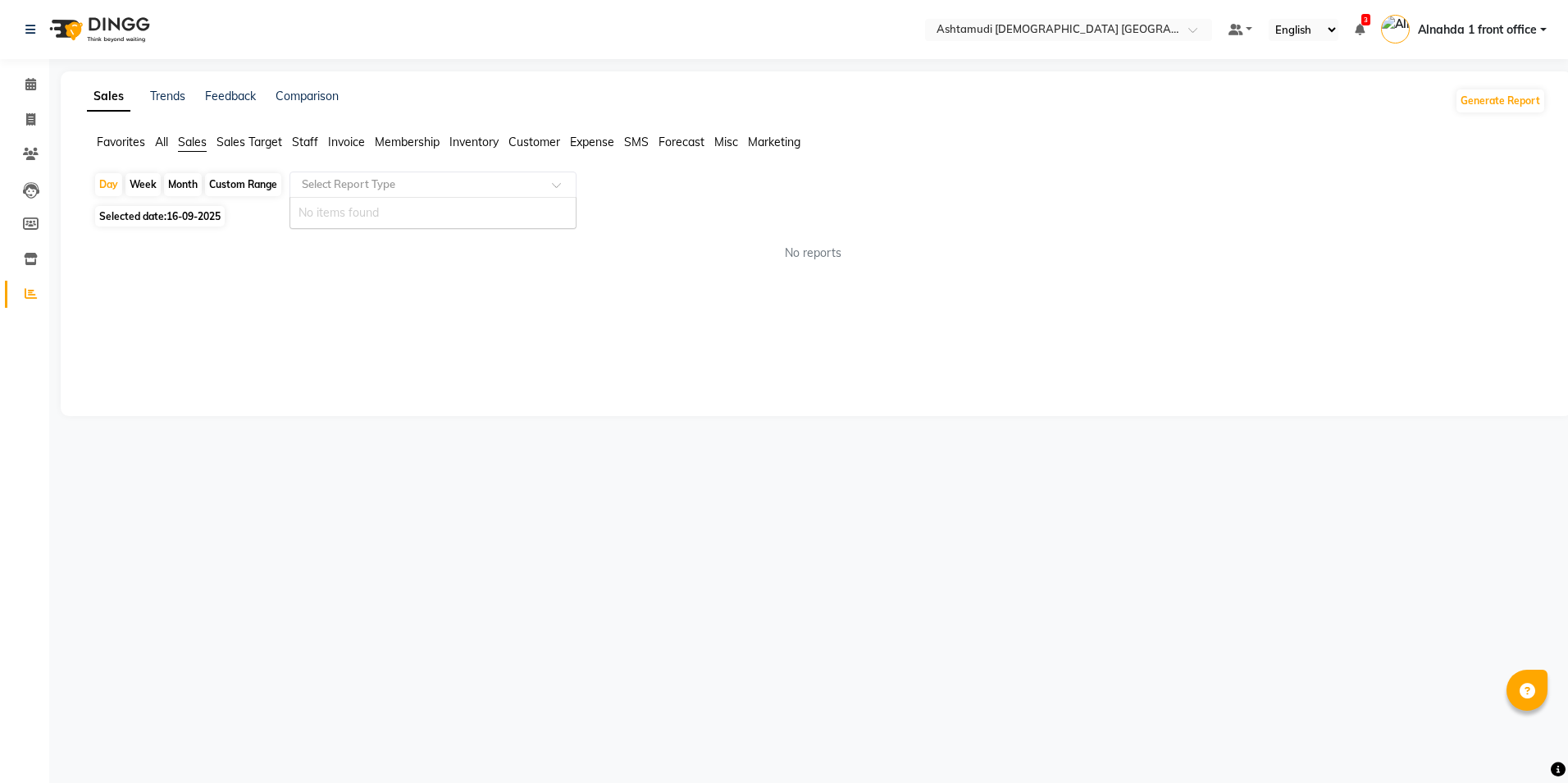
click at [368, 182] on input "text" at bounding box center [416, 185] width 236 height 17
click at [28, 79] on icon at bounding box center [30, 84] width 10 height 12
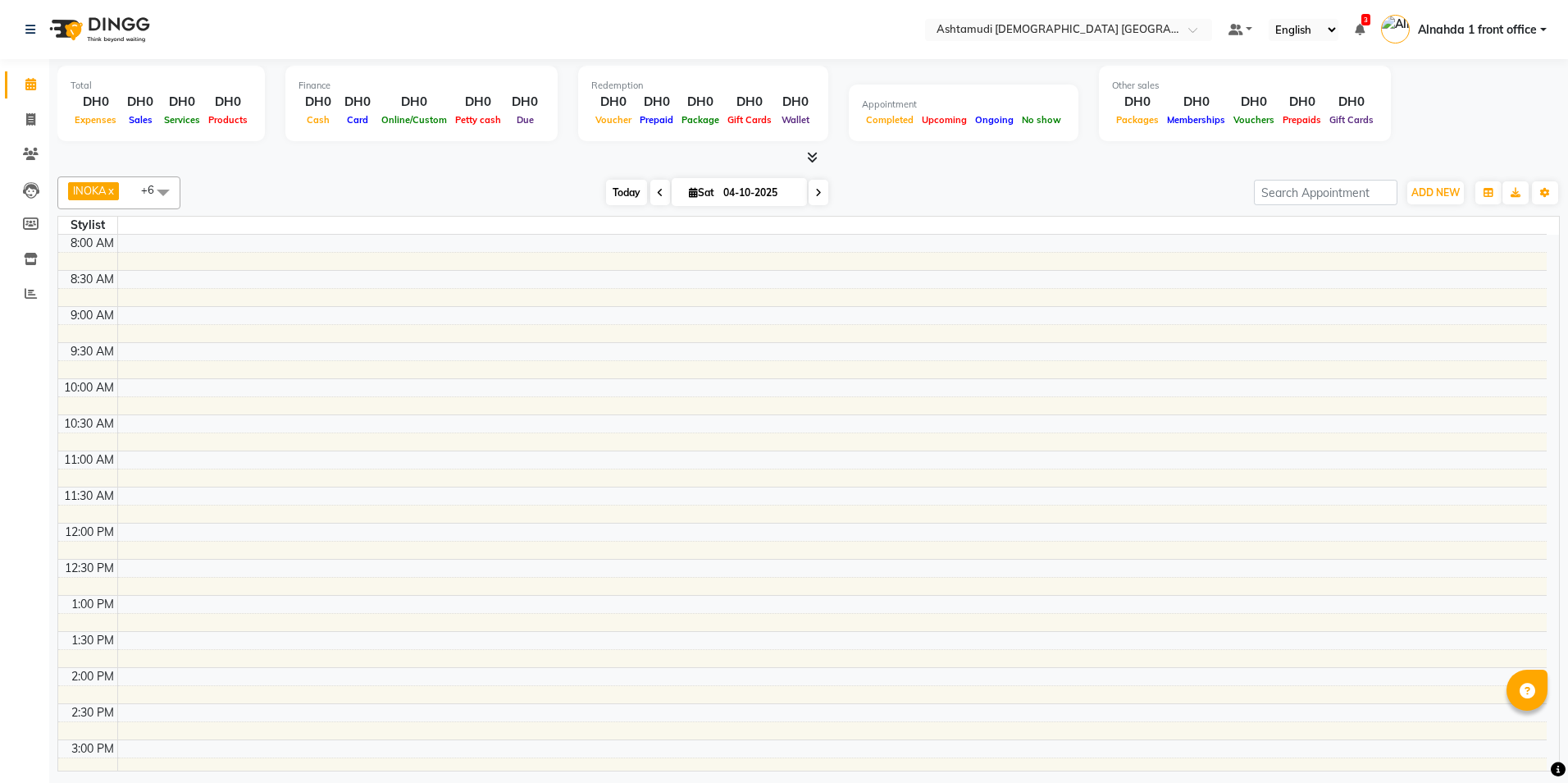
click at [624, 198] on span "Today" at bounding box center [627, 192] width 41 height 25
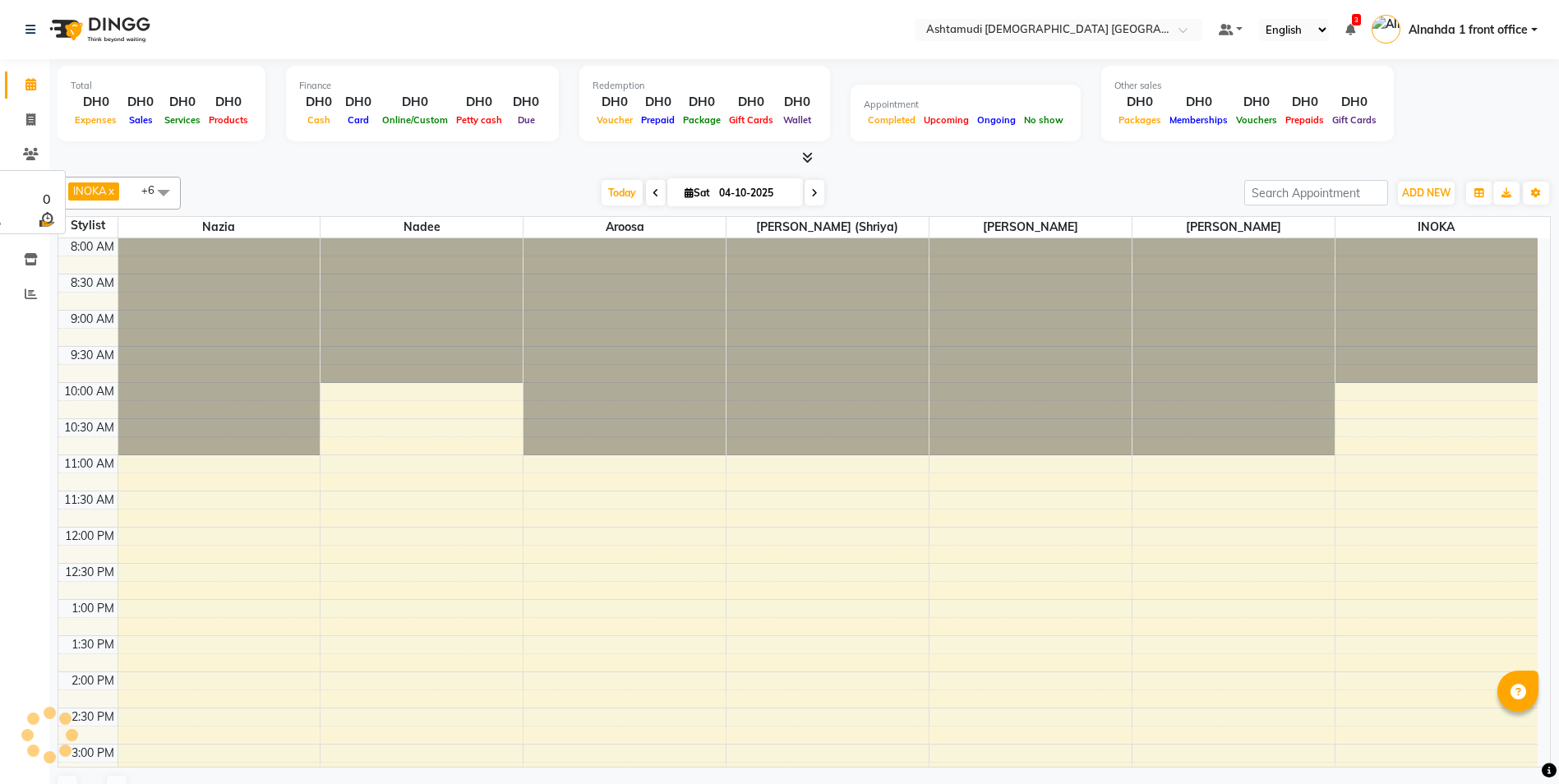
scroll to position [335, 0]
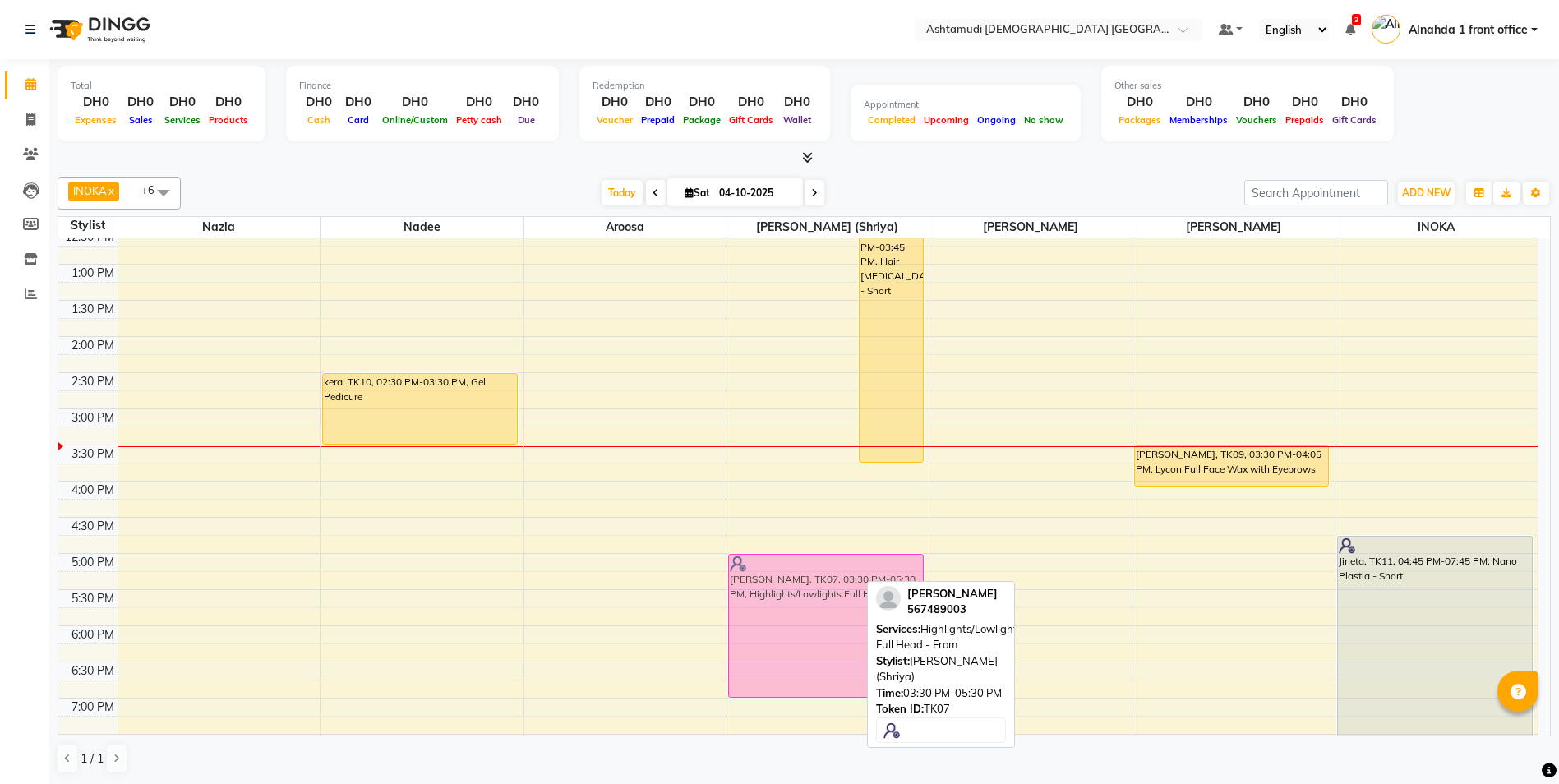
drag, startPoint x: 793, startPoint y: 493, endPoint x: 765, endPoint y: 592, distance: 102.9
click at [765, 592] on div "Neethu Susan Titus, TK02, 11:00 AM-12:20 PM, Creative Hair Cut,Eyebrow Threadin…" at bounding box center [827, 336] width 202 height 867
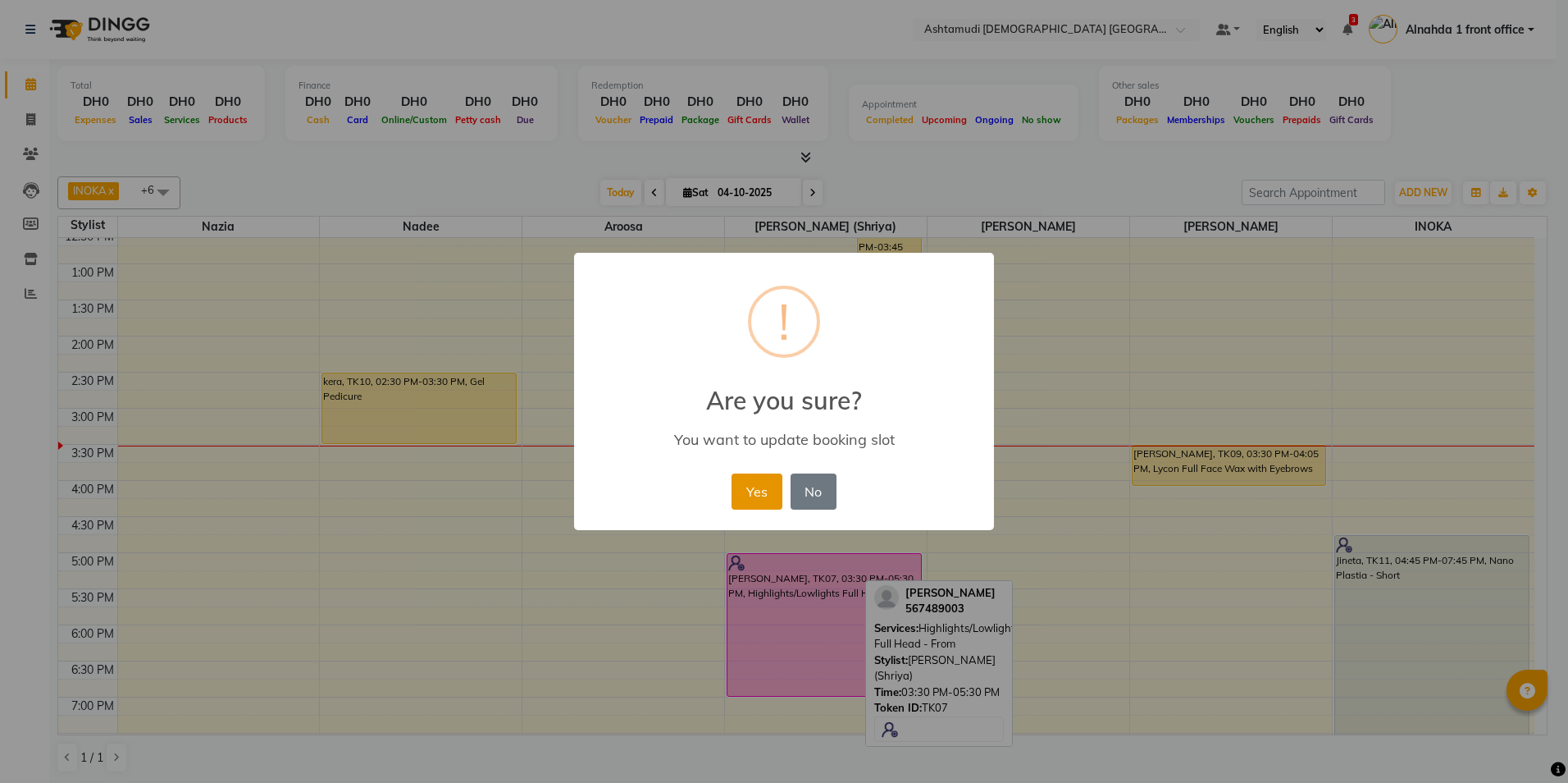
click at [739, 491] on button "Yes" at bounding box center [756, 491] width 50 height 36
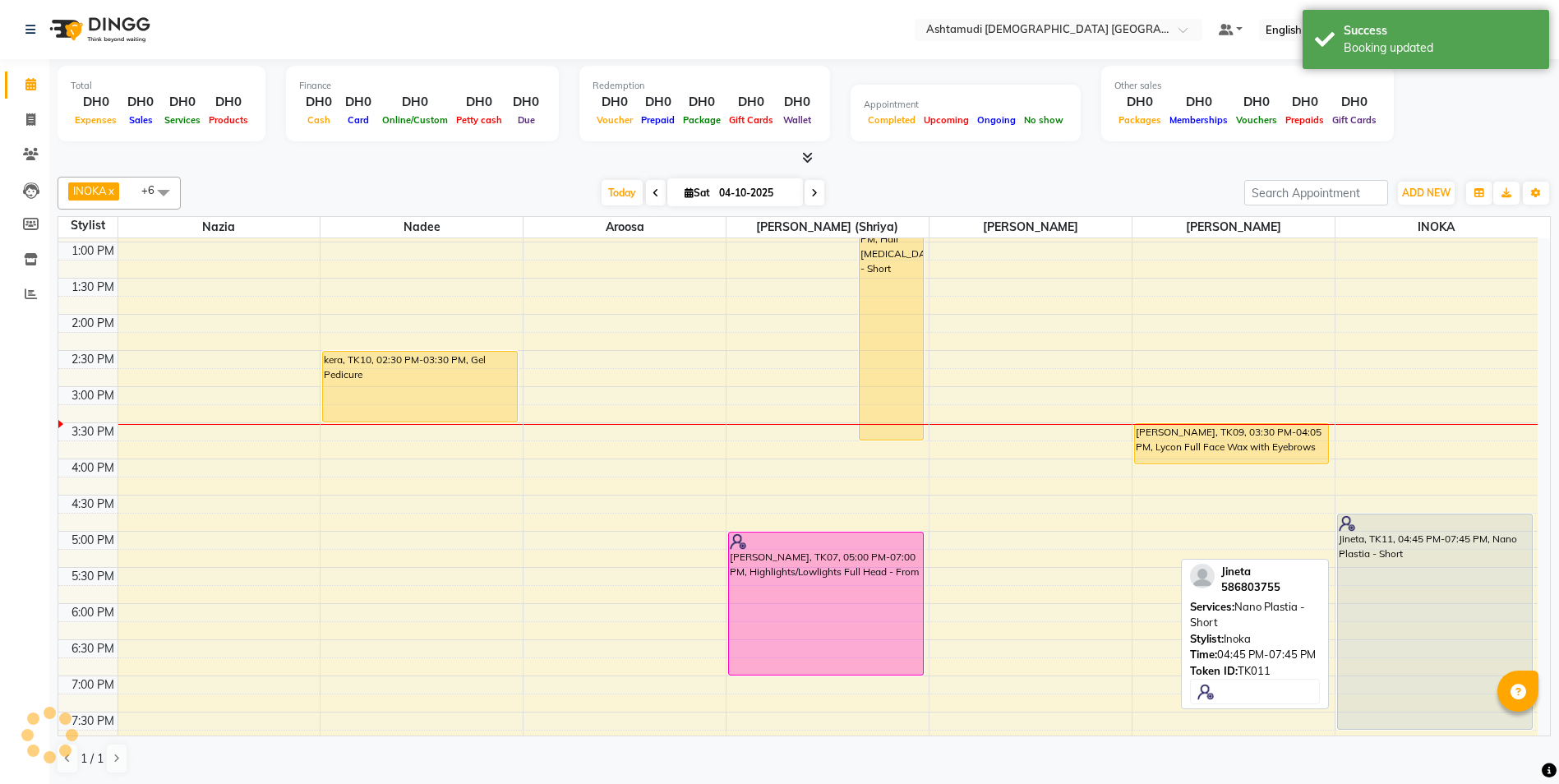
scroll to position [370, 0]
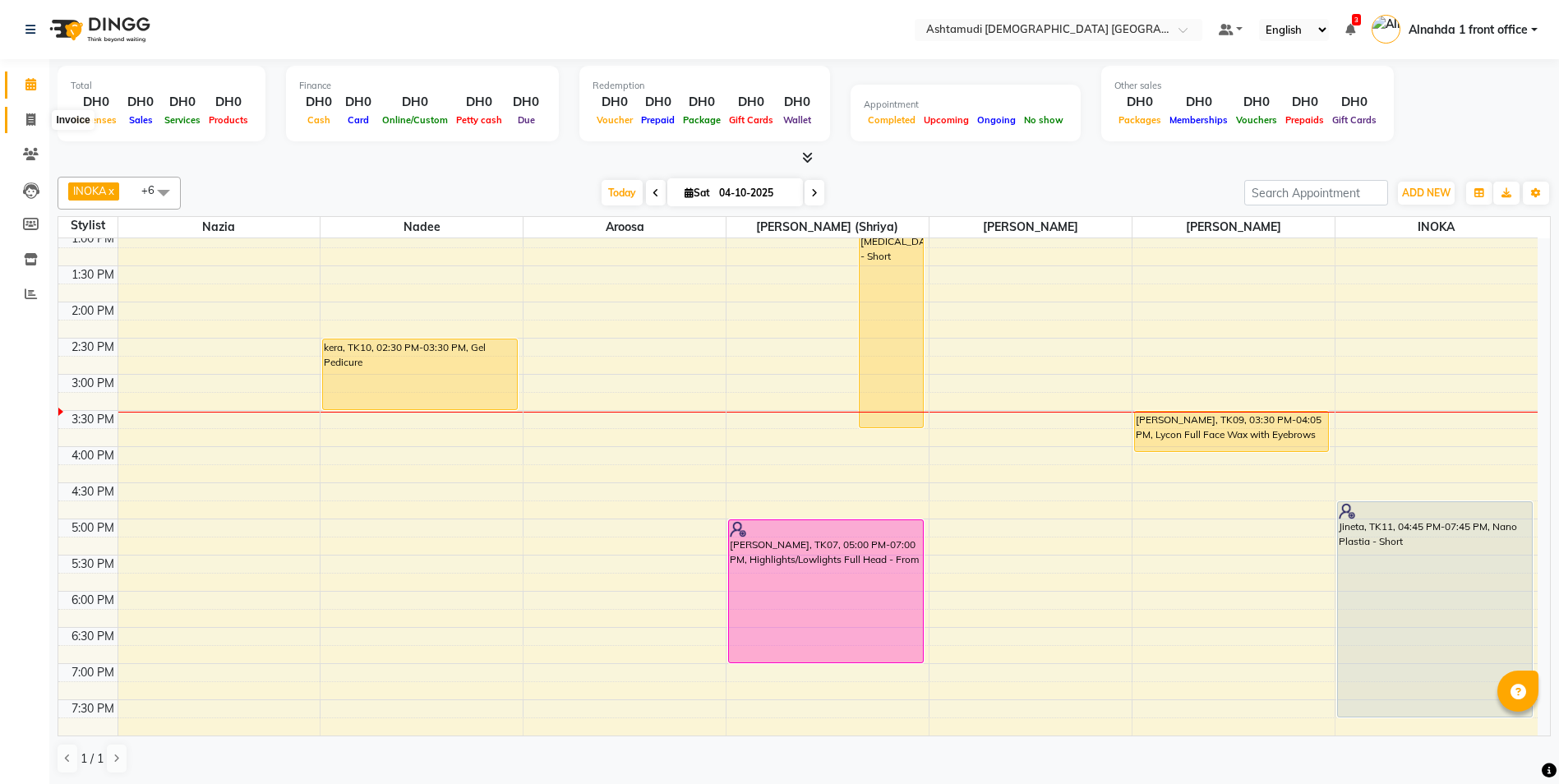
click at [27, 120] on icon at bounding box center [31, 119] width 9 height 12
select select "service"
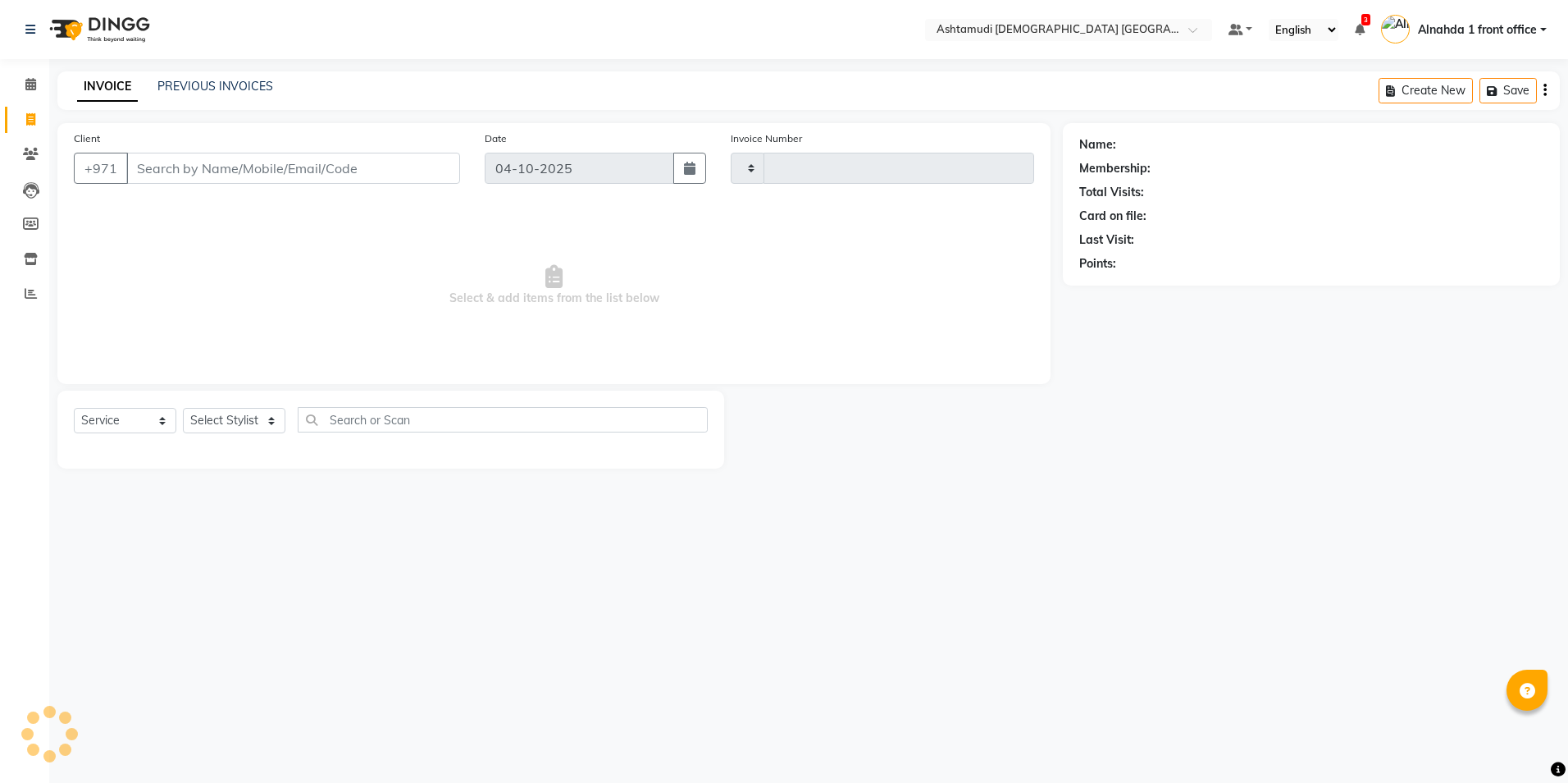
type input "3099"
select select "7242"
click at [271, 421] on select "Select Stylist" at bounding box center [234, 420] width 103 height 25
click at [271, 418] on select "Select Stylist" at bounding box center [234, 420] width 103 height 25
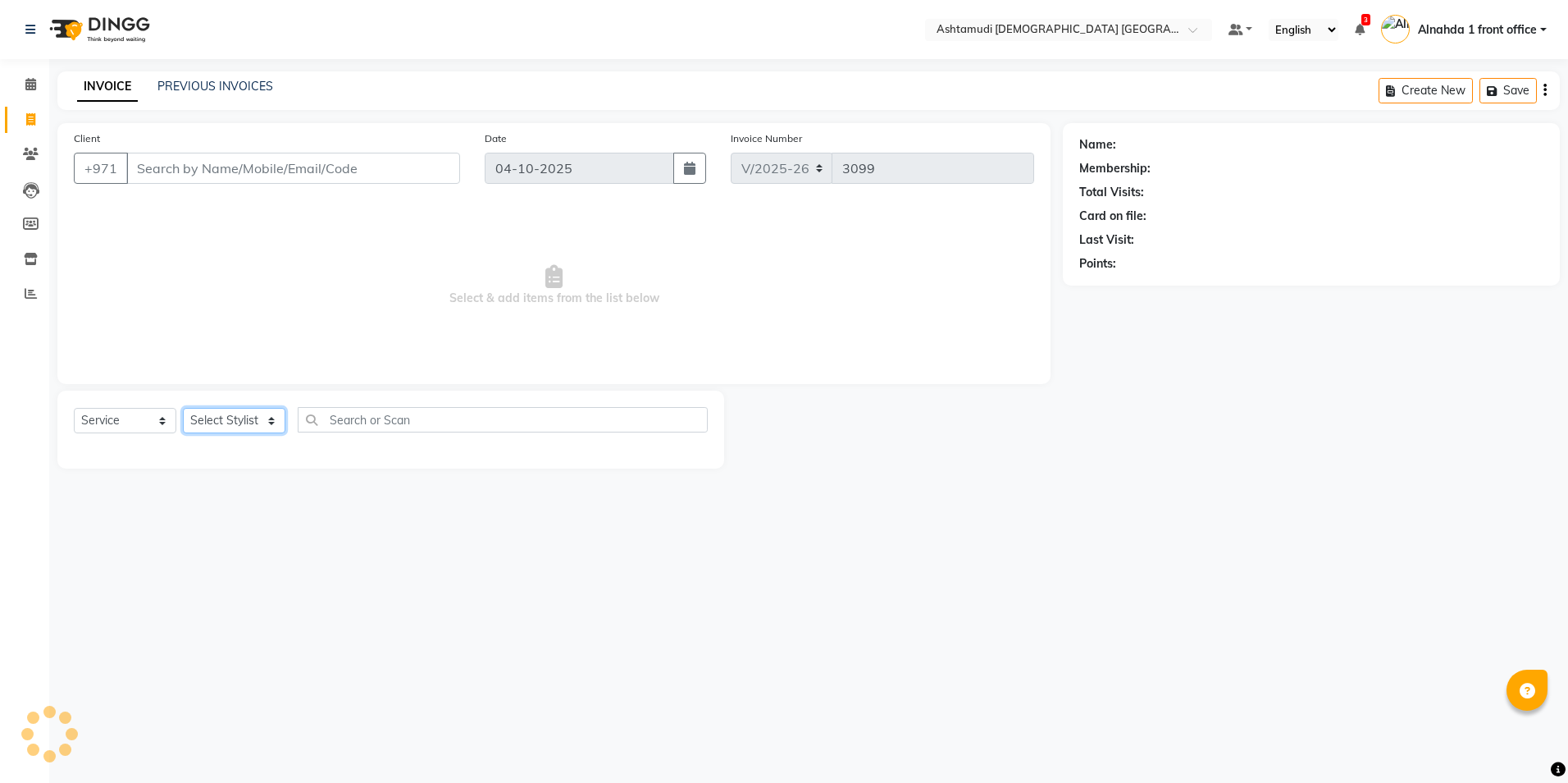
click at [271, 418] on select "Select Stylist" at bounding box center [234, 420] width 103 height 25
click at [273, 418] on select "Select Stylist Alnahda 1 front office [PERSON_NAME] [PERSON_NAME] DINGG TAB USE…" at bounding box center [235, 420] width 105 height 25
select select "85875"
click at [183, 408] on select "Select Stylist Alnahda 1 front office [PERSON_NAME] [PERSON_NAME] DINGG TAB USE…" at bounding box center [235, 420] width 105 height 25
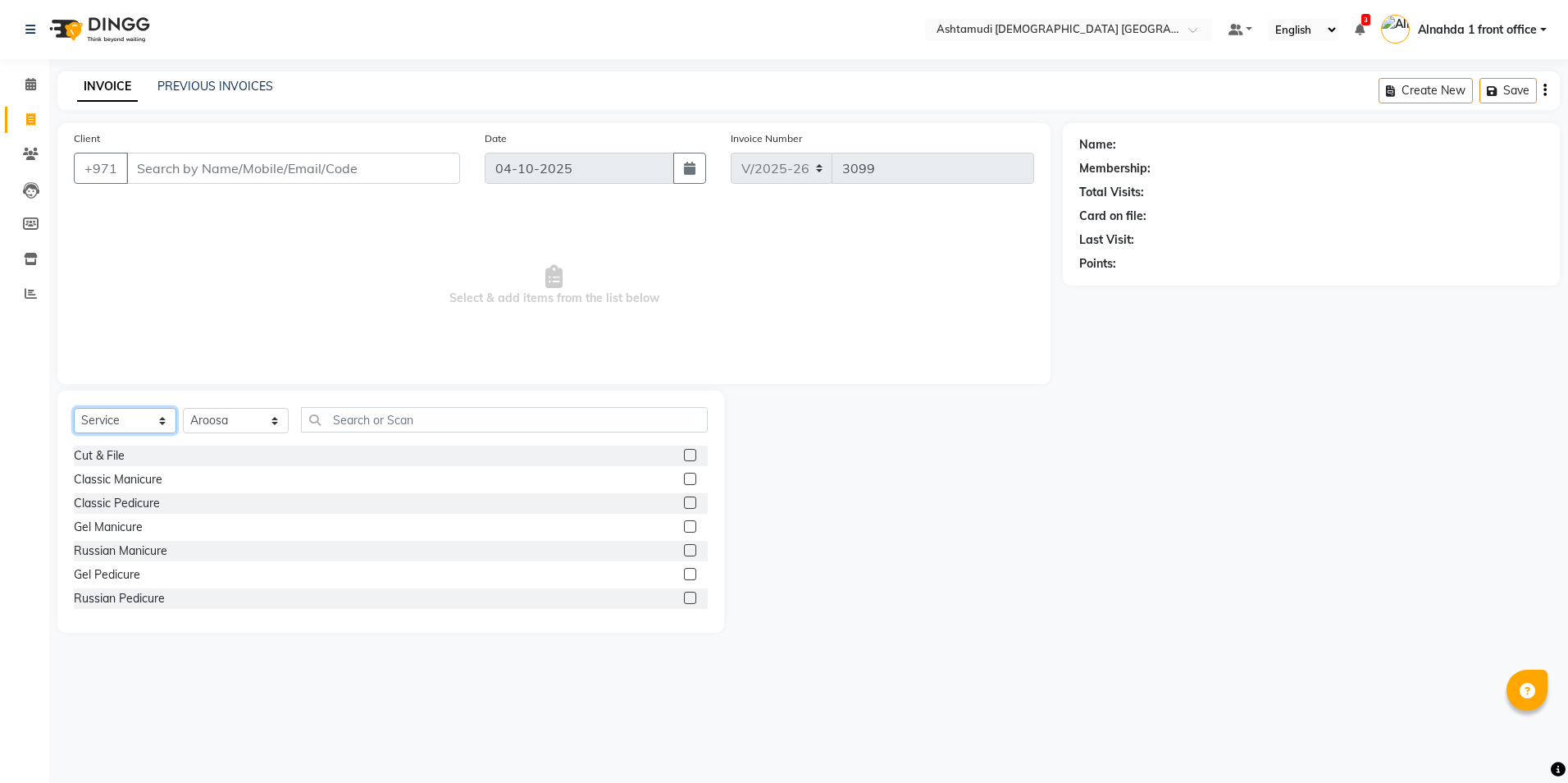
click at [153, 426] on select "Select Service Product Membership Package Voucher Prepaid Gift Card" at bounding box center [125, 420] width 103 height 25
select select "product"
click at [74, 408] on select "Select Service Product Membership Package Voucher Prepaid Gift Card" at bounding box center [125, 420] width 103 height 25
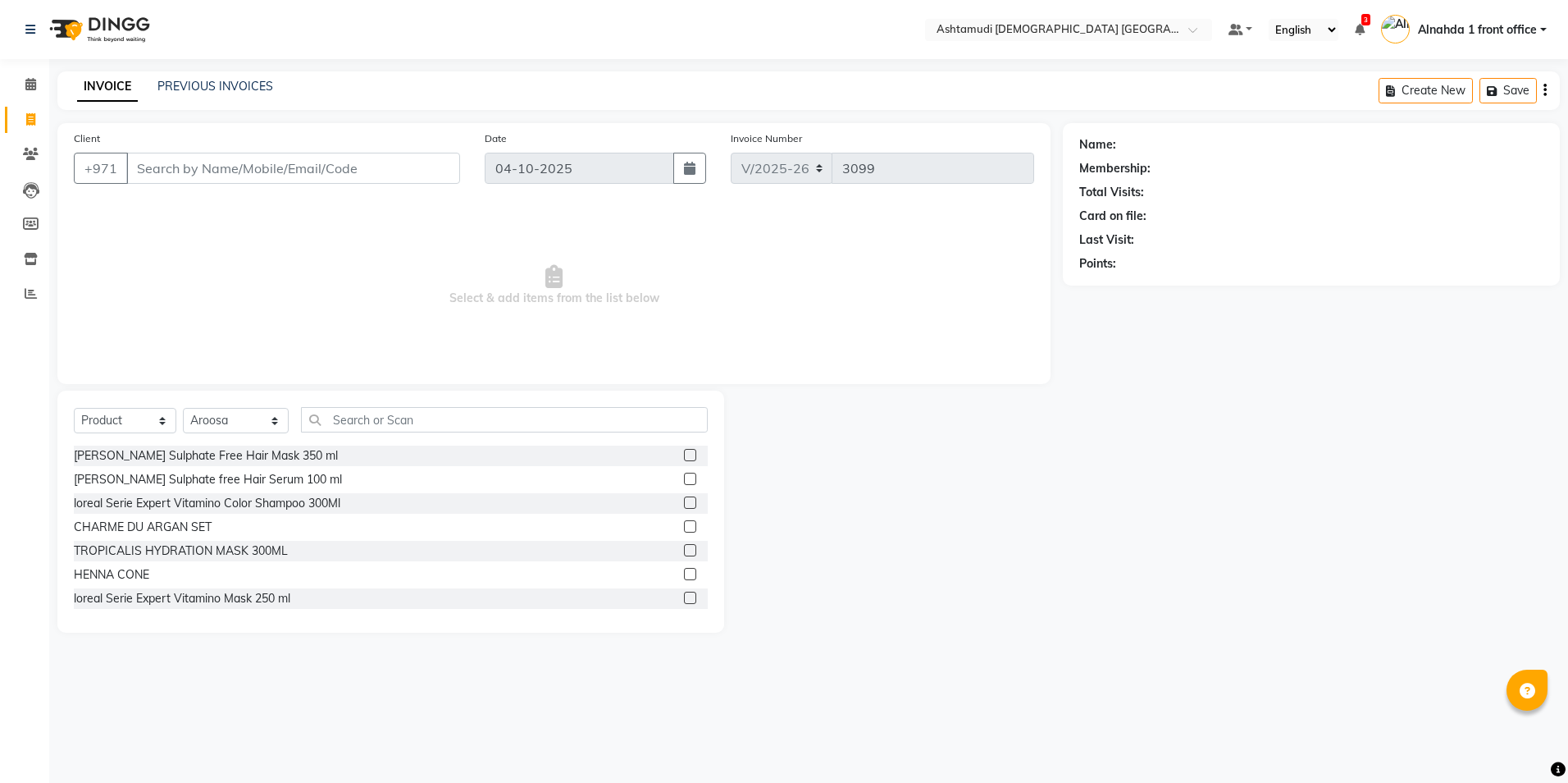
drag, startPoint x: 377, startPoint y: 392, endPoint x: 377, endPoint y: 405, distance: 13.0
click at [377, 402] on div "Select Service Product Membership Package Voucher Prepaid Gift Card Select Styl…" at bounding box center [391, 511] width 667 height 242
click at [373, 410] on input "text" at bounding box center [504, 419] width 406 height 25
click at [684, 502] on label at bounding box center [689, 502] width 12 height 12
click at [684, 502] on input "checkbox" at bounding box center [688, 503] width 10 height 10
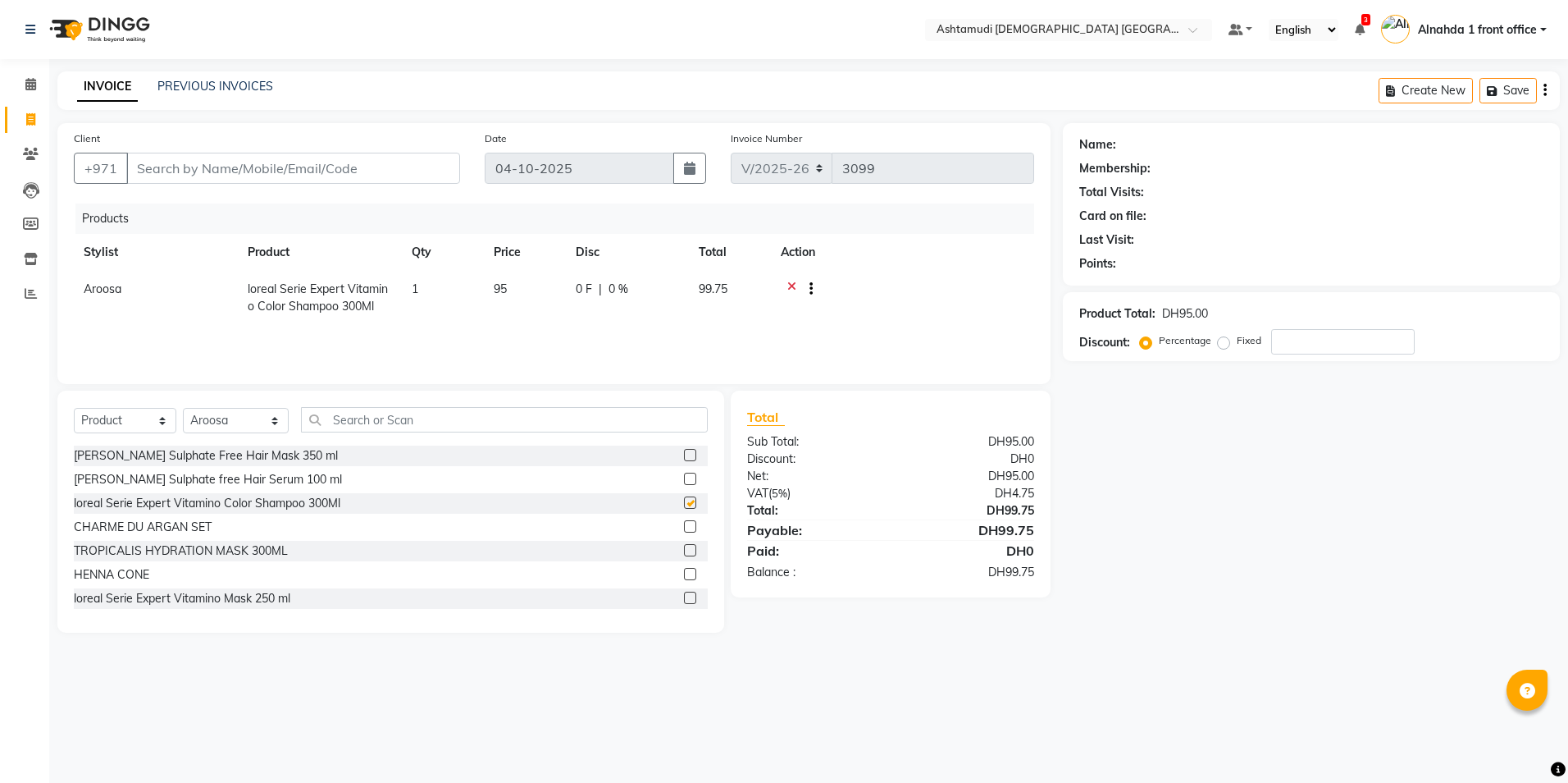
checkbox input "false"
click at [684, 595] on label at bounding box center [689, 597] width 12 height 12
click at [684, 595] on input "checkbox" at bounding box center [688, 598] width 10 height 10
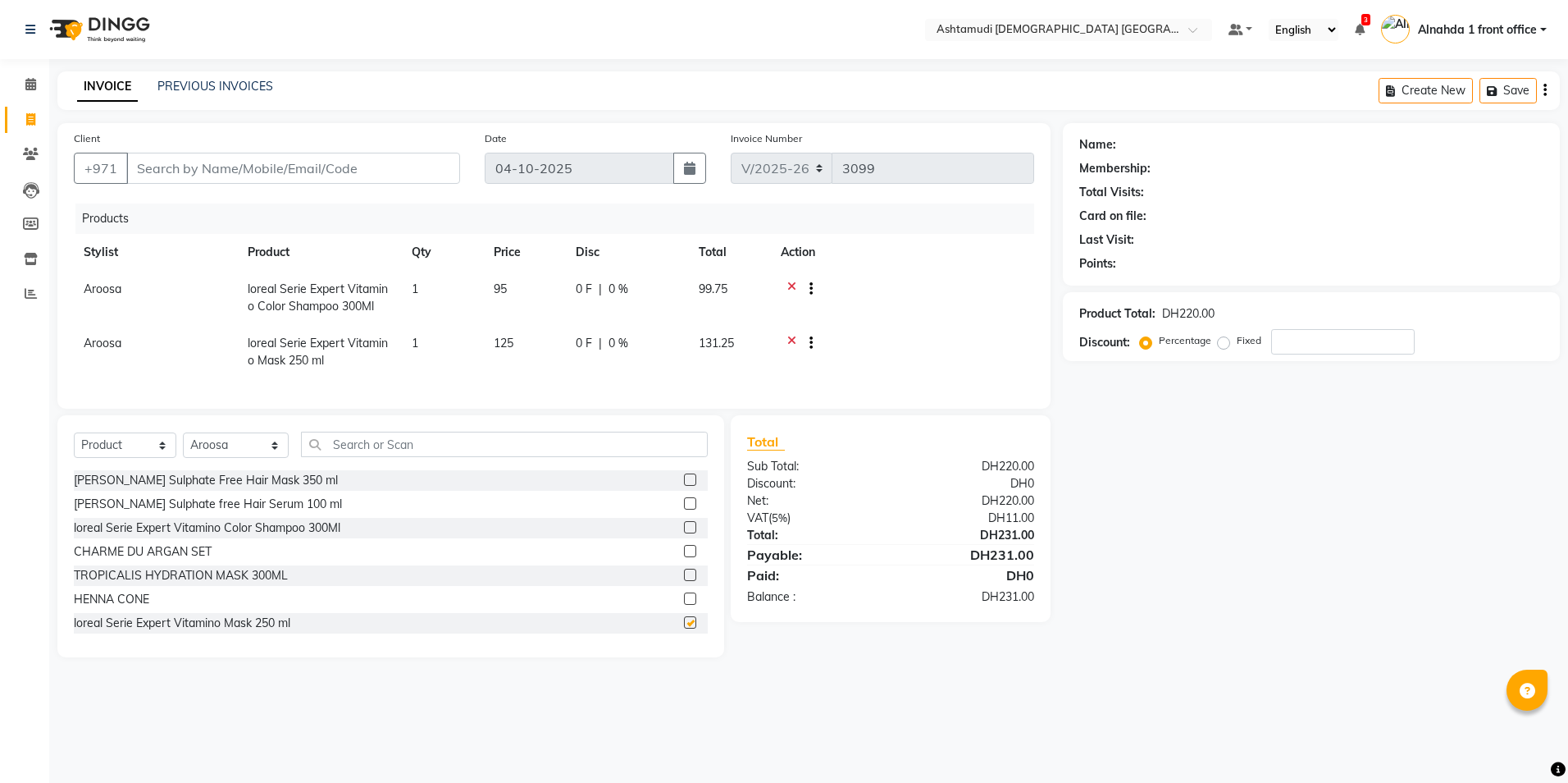
checkbox input "false"
click at [36, 83] on icon at bounding box center [30, 84] width 10 height 12
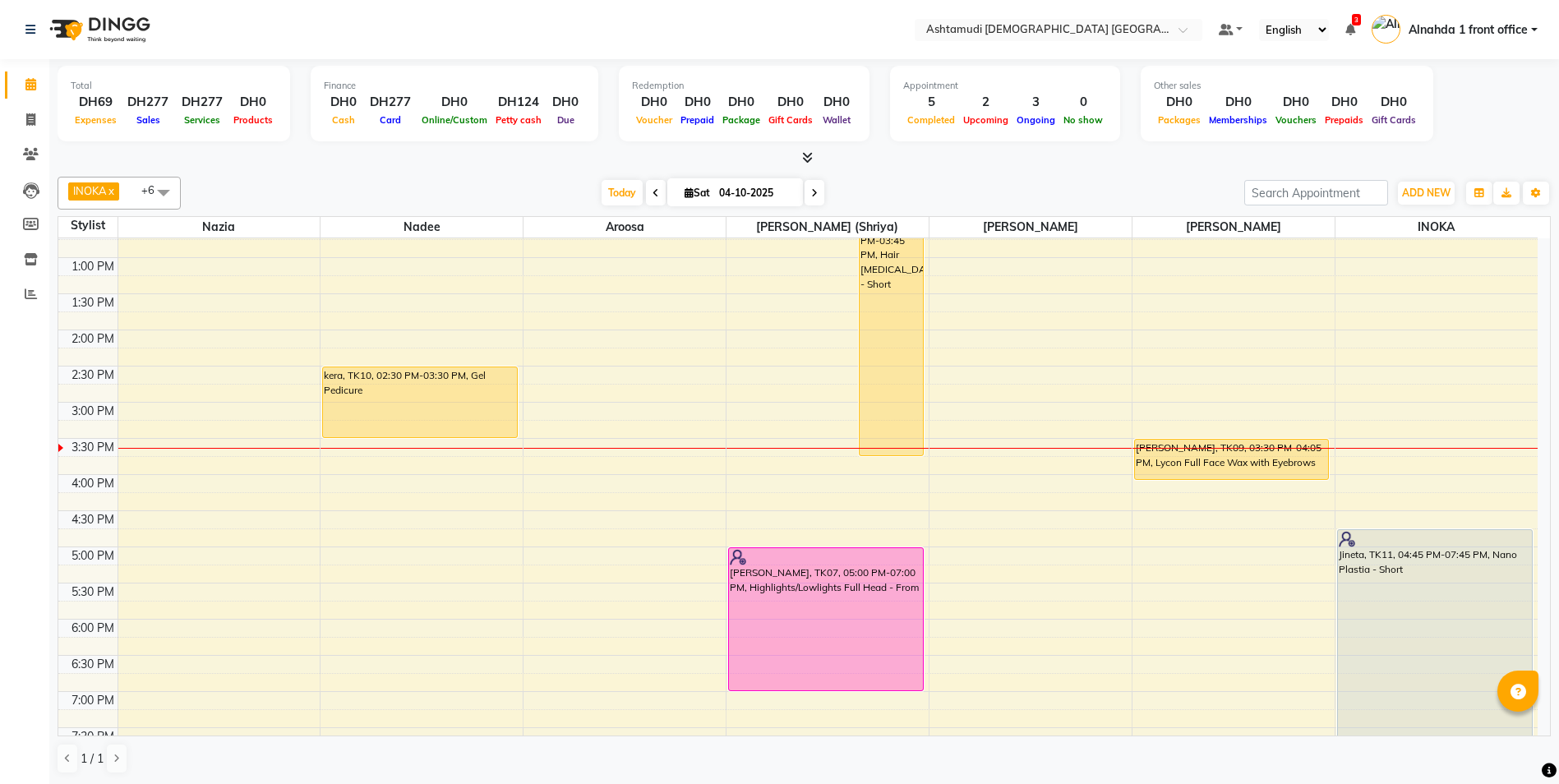
scroll to position [514, 0]
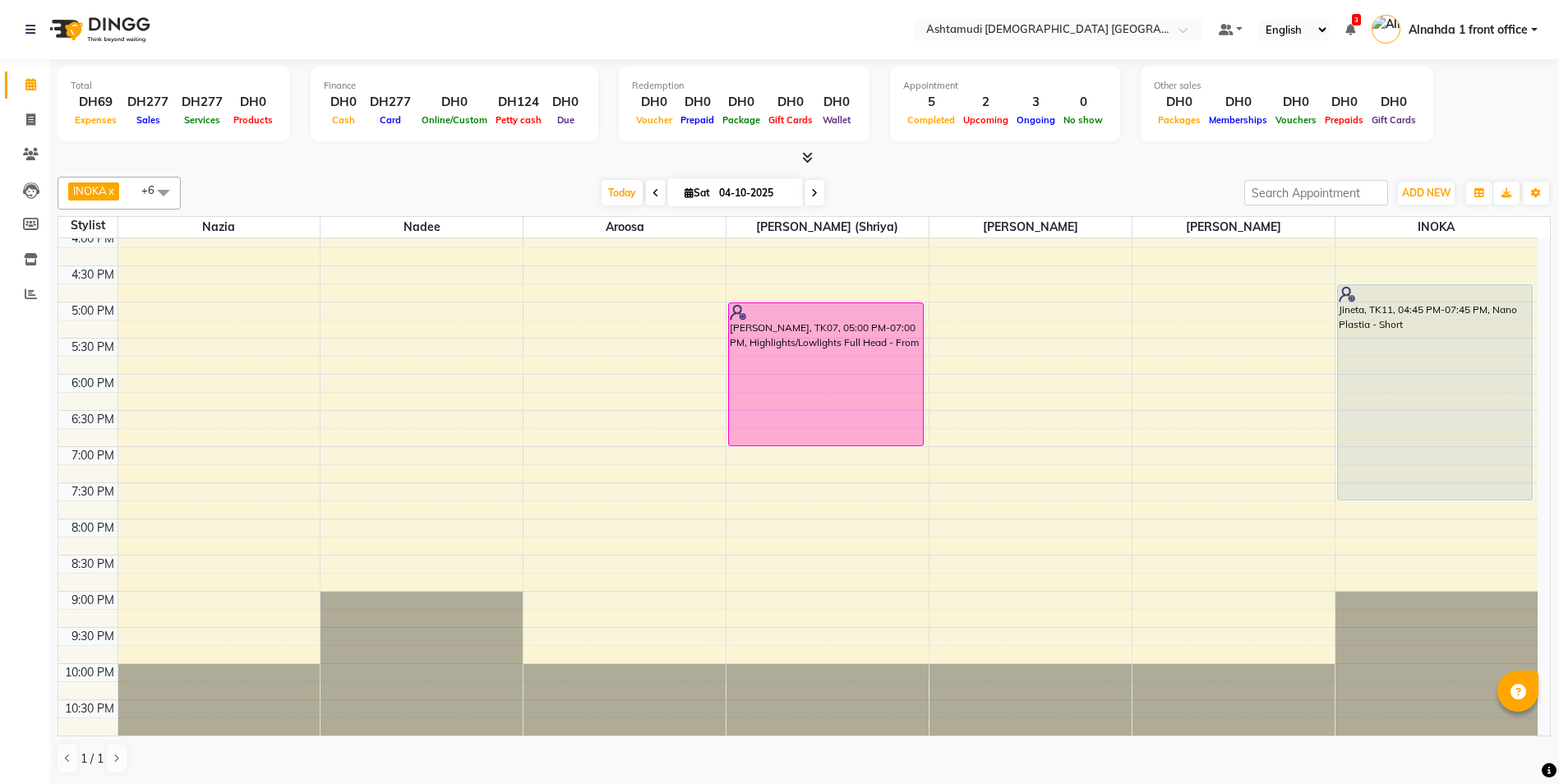
click at [808, 197] on span at bounding box center [814, 192] width 20 height 25
type input "05-10-2025"
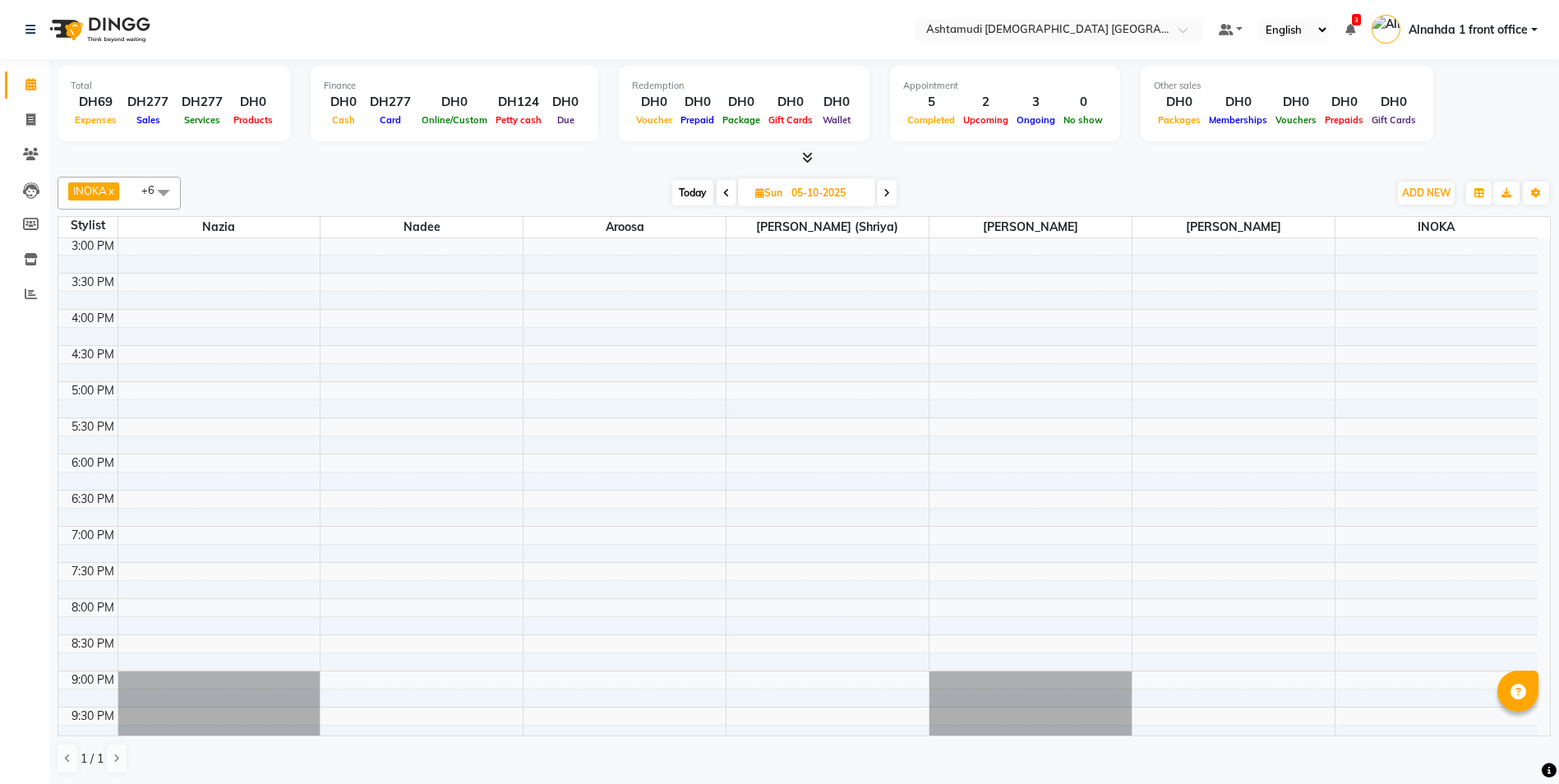
scroll to position [0, 0]
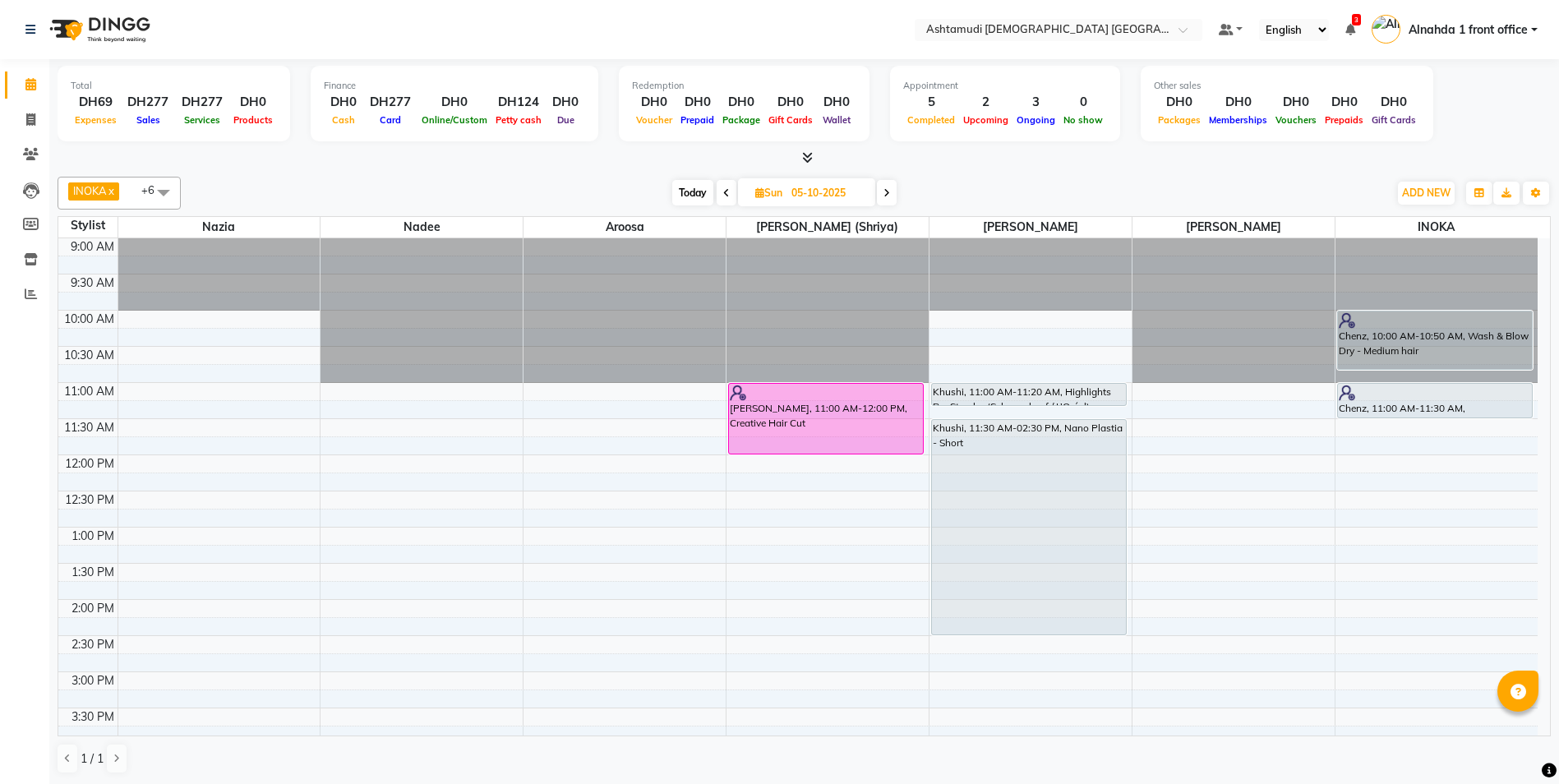
click at [178, 319] on div "9:00 AM 9:30 AM 10:00 AM 10:30 AM 11:00 AM 11:30 AM 12:00 PM 12:30 PM 1:00 PM 1…" at bounding box center [797, 744] width 1480 height 1011
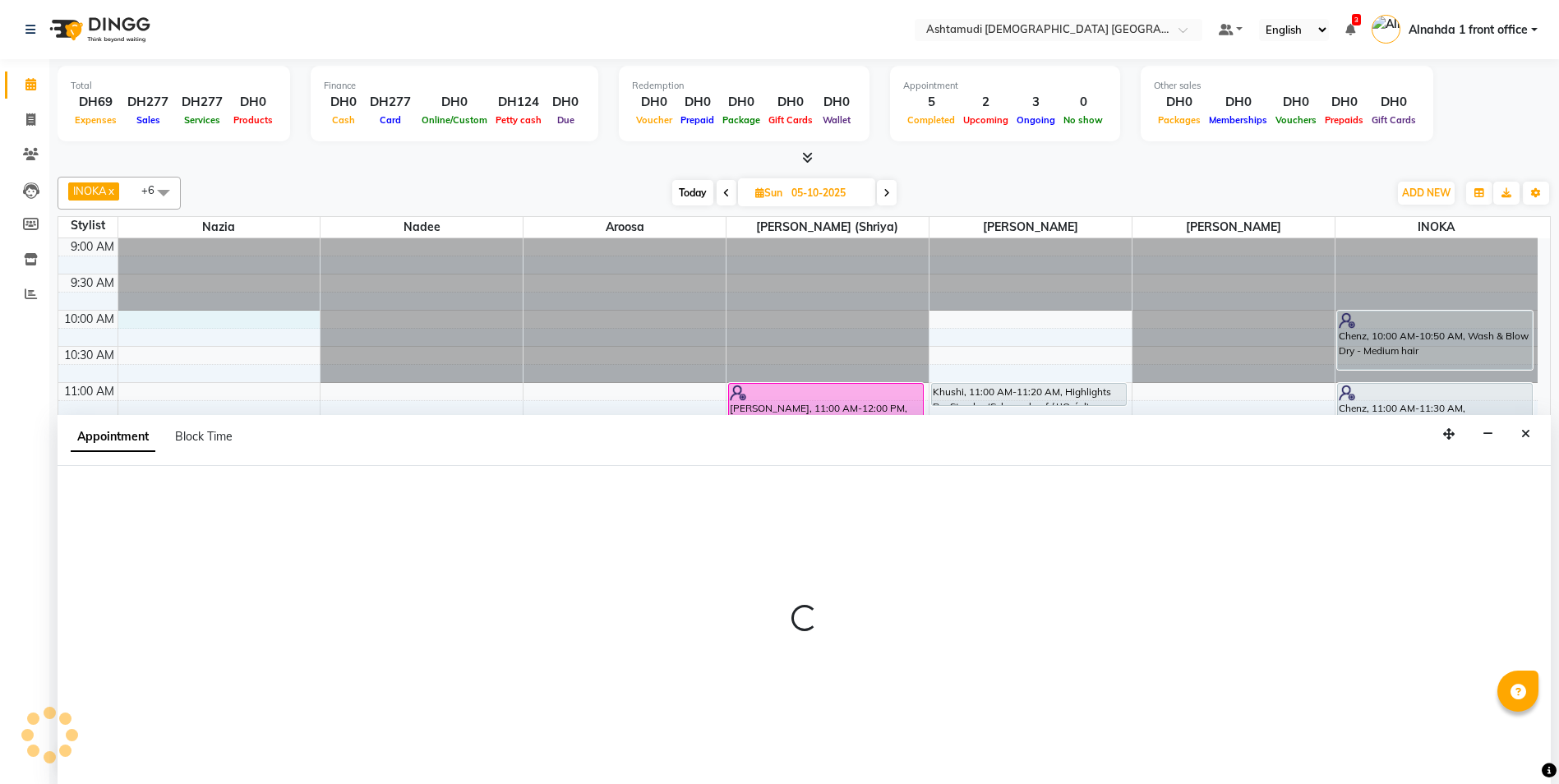
scroll to position [1, 0]
select select "61833"
select select "600"
select select "tentative"
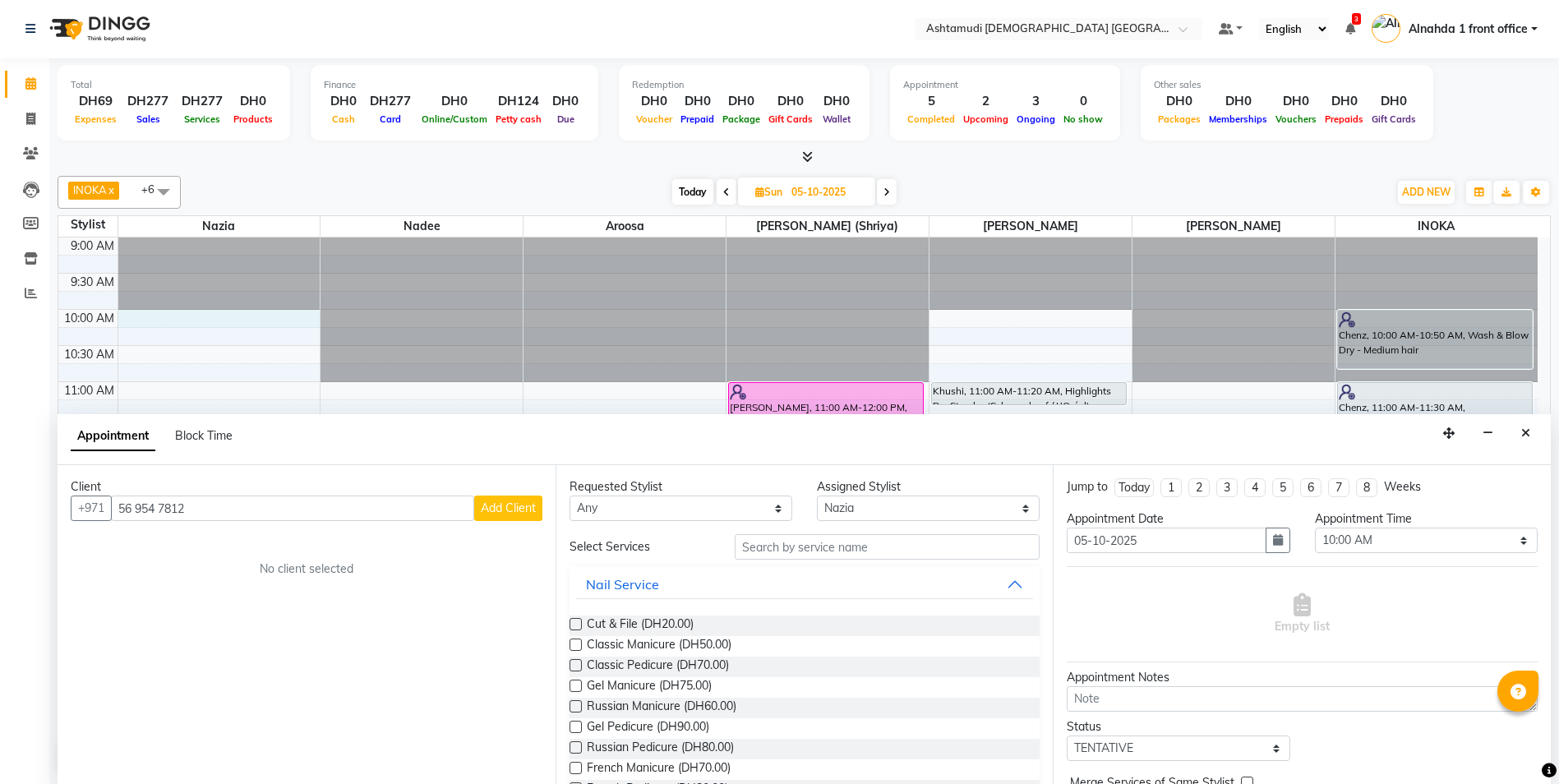
click at [160, 509] on input "56 954 7812" at bounding box center [293, 507] width 364 height 25
click at [139, 507] on input "56 9547812" at bounding box center [293, 507] width 364 height 25
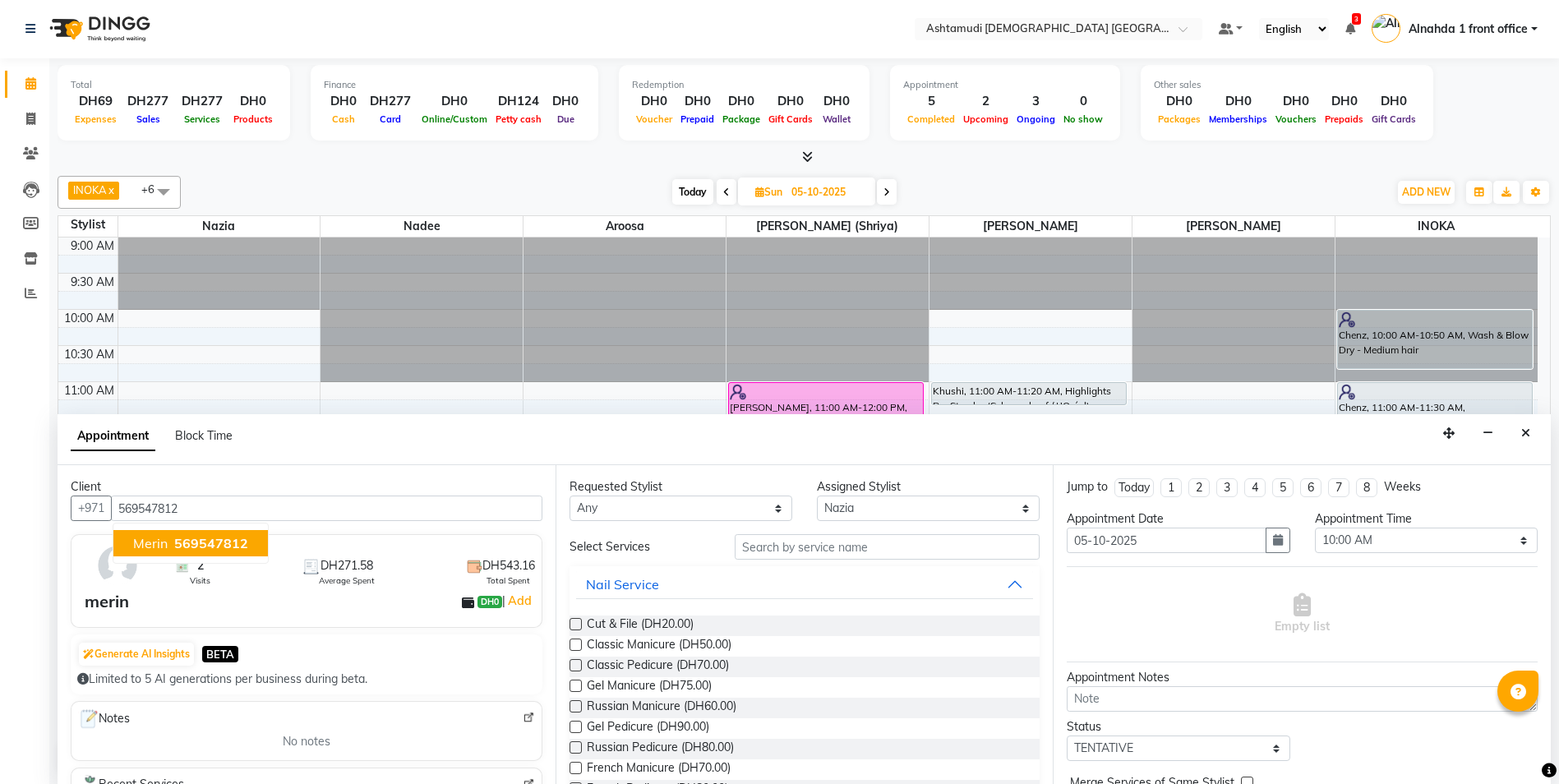
click at [249, 555] on button "merin 569547812" at bounding box center [190, 543] width 154 height 26
type input "569547812"
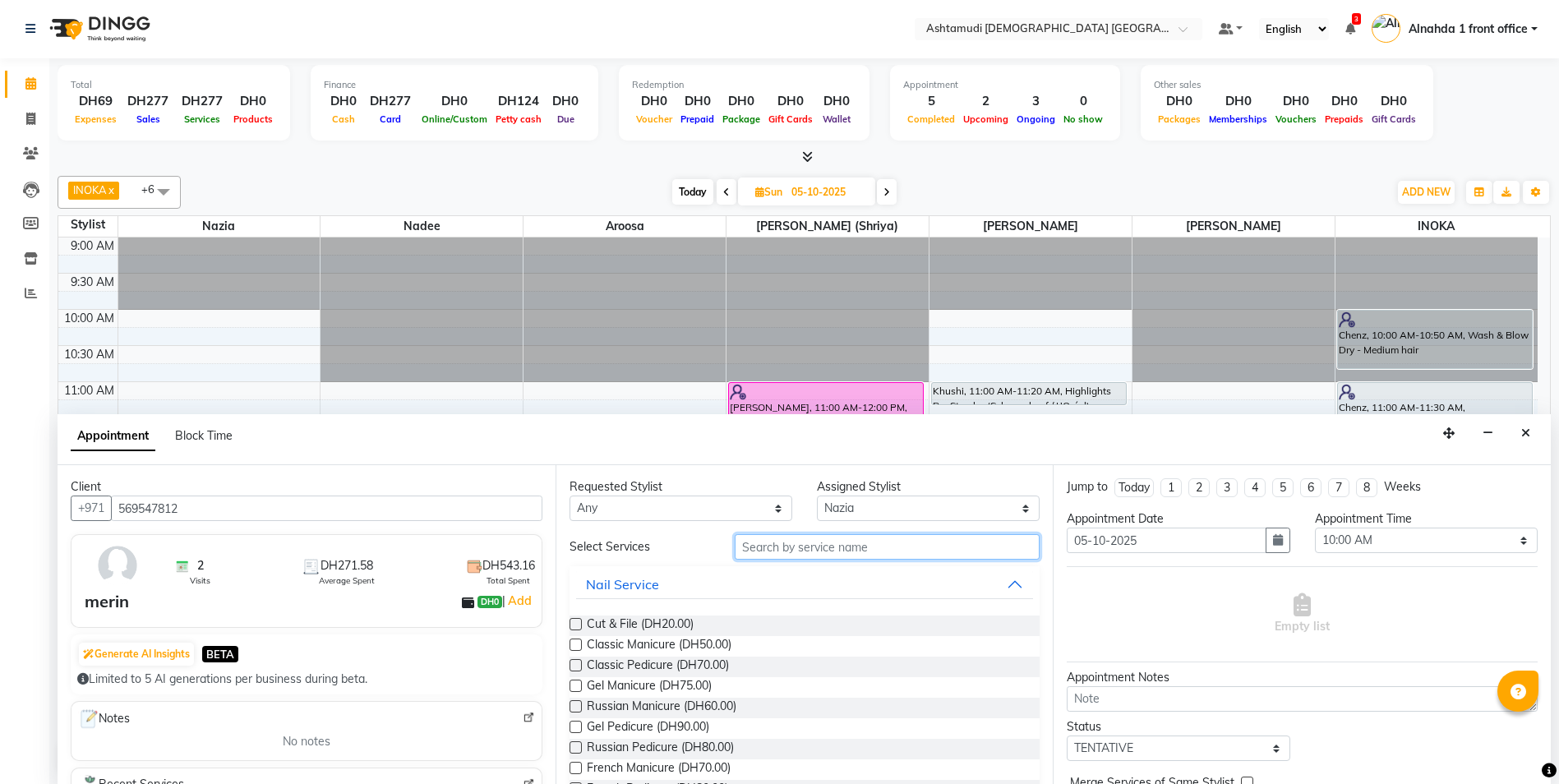
click at [771, 552] on input "text" at bounding box center [887, 547] width 306 height 25
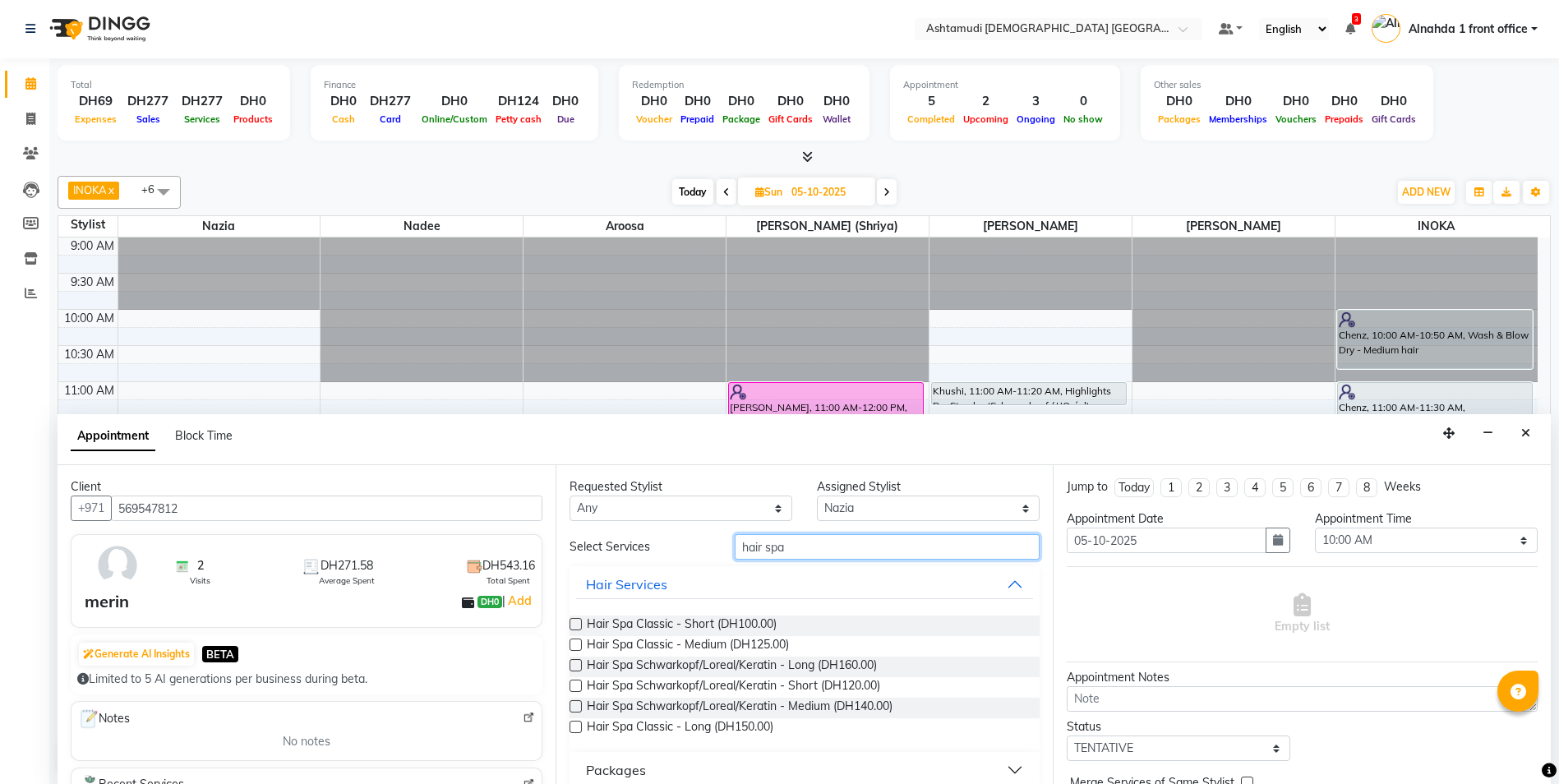
type input "hair spa"
click at [571, 681] on label at bounding box center [575, 685] width 12 height 12
click at [571, 682] on input "checkbox" at bounding box center [574, 687] width 10 height 10
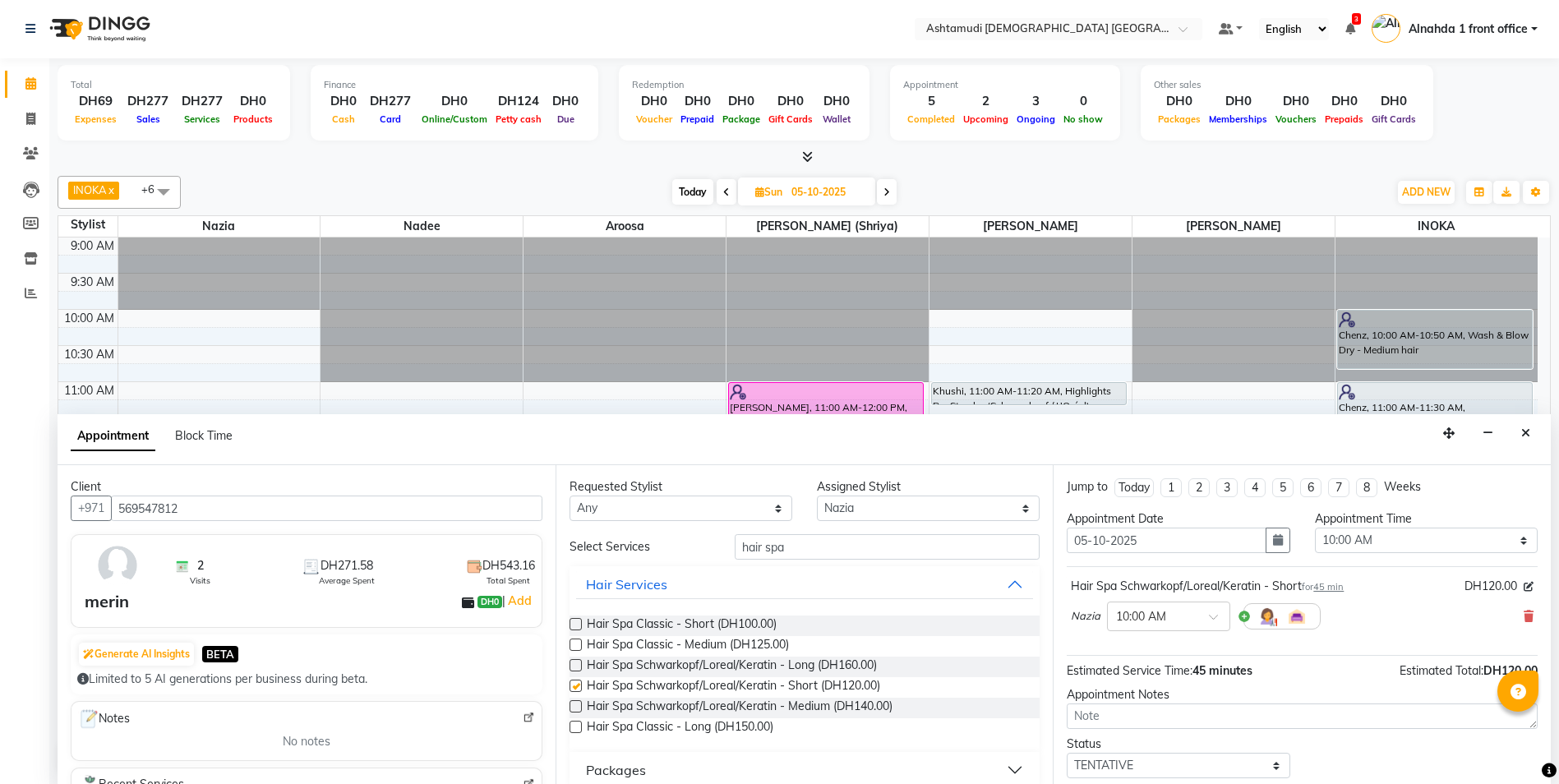
checkbox input "false"
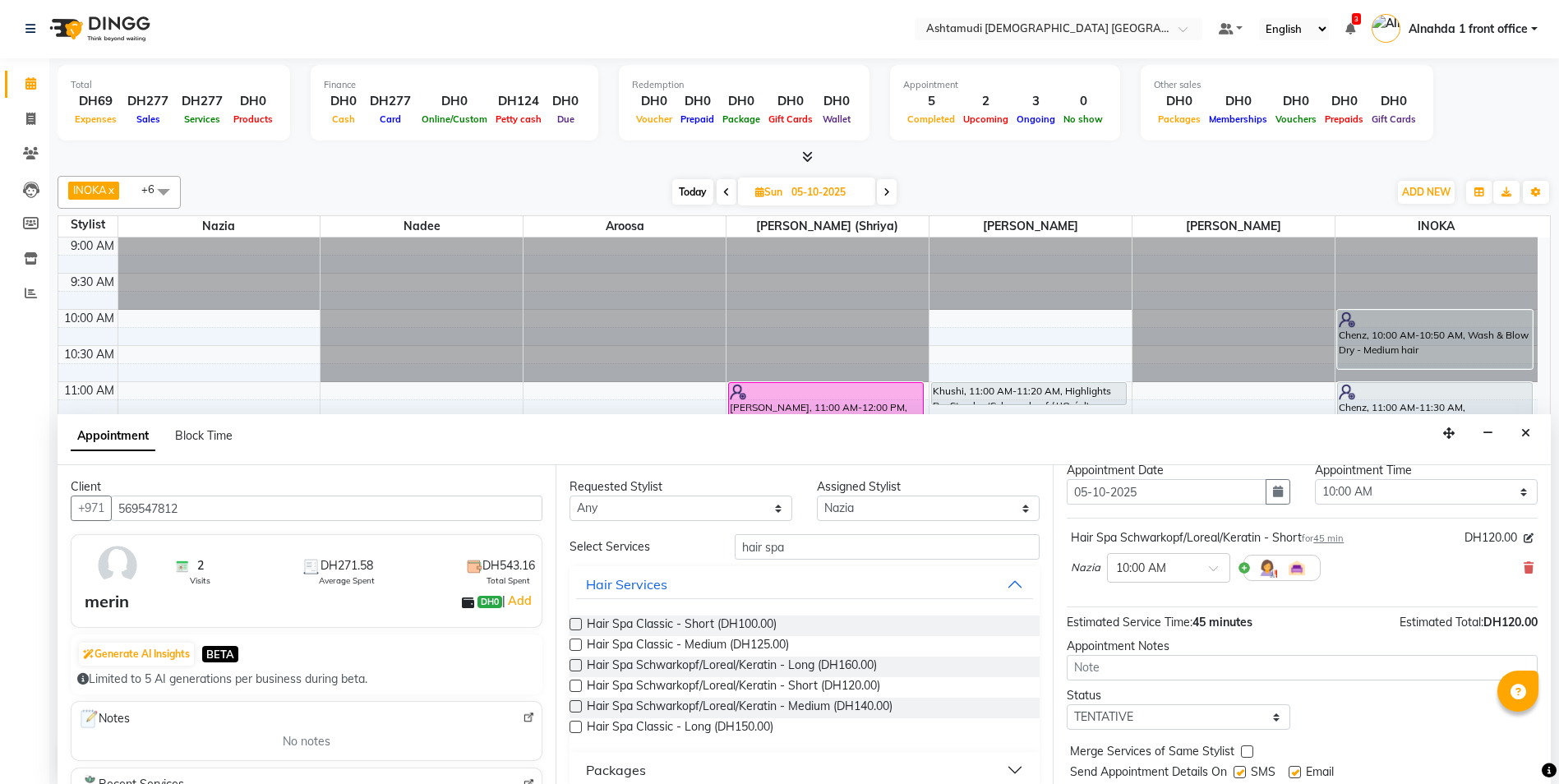
scroll to position [98, 0]
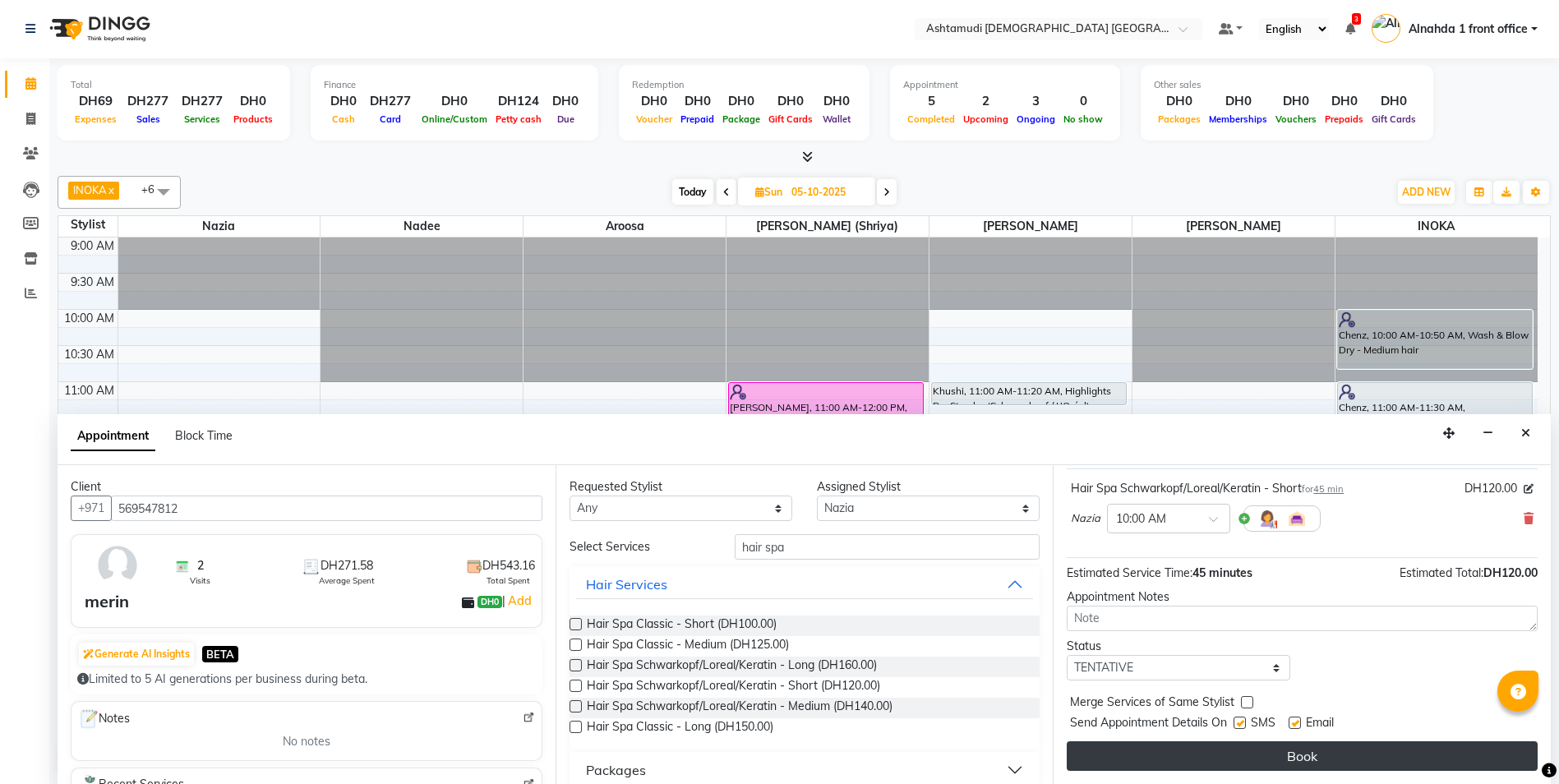
click at [1231, 746] on button "Book" at bounding box center [1302, 756] width 471 height 30
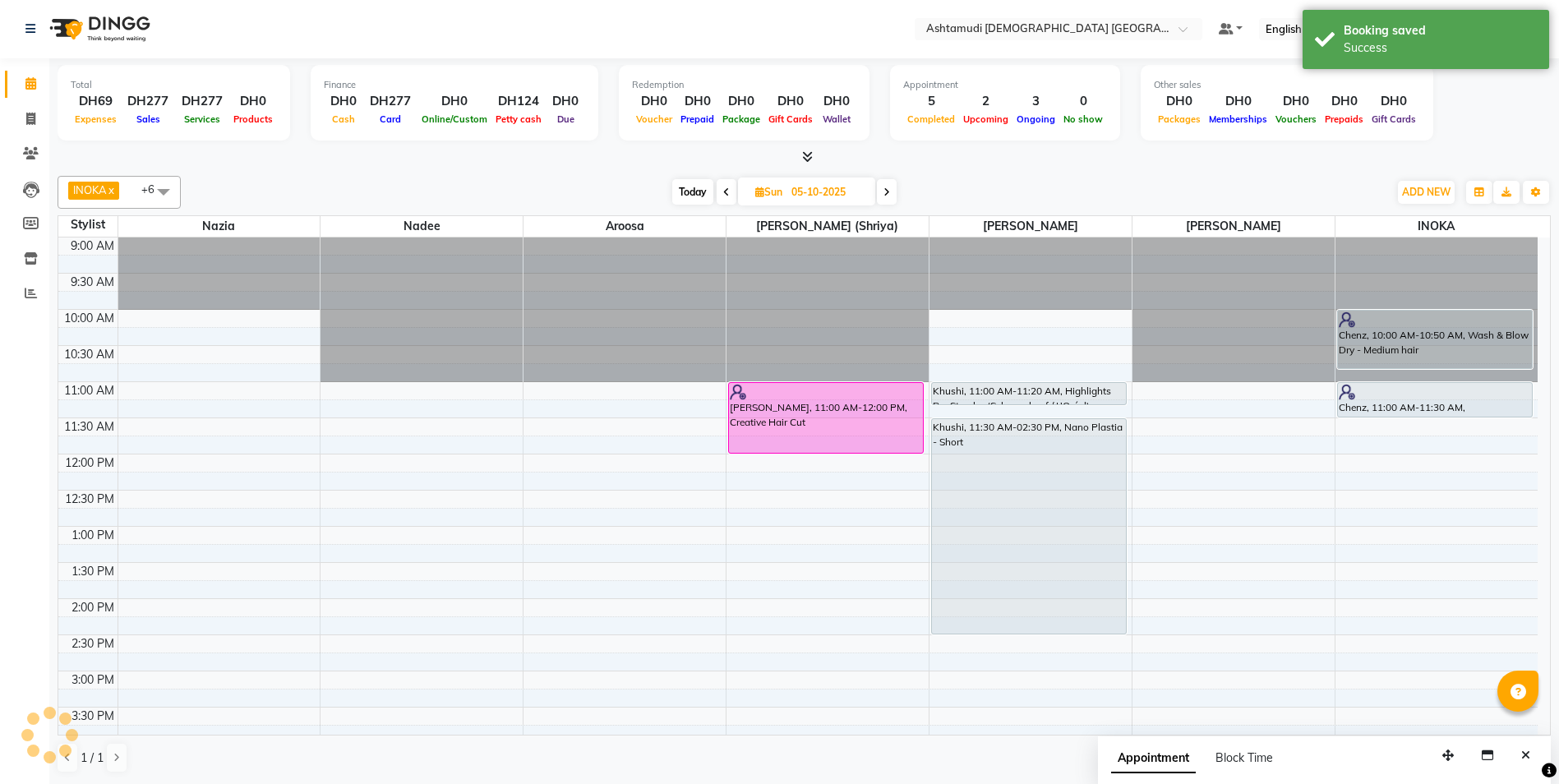
scroll to position [0, 0]
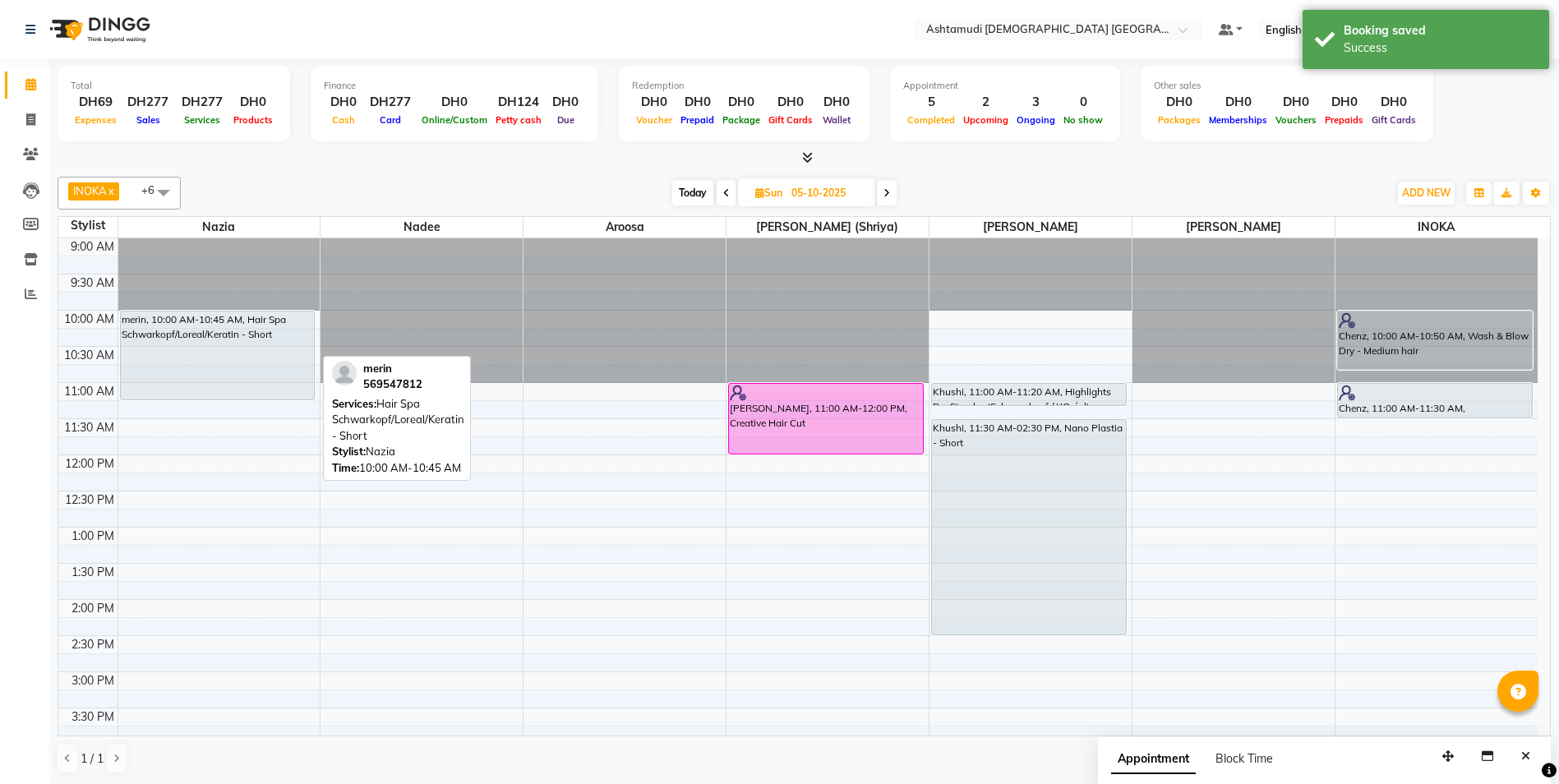
drag, startPoint x: 199, startPoint y: 361, endPoint x: 201, endPoint y: 392, distance: 31.1
click at [201, 392] on div "merin, 10:00 AM-10:45 AM, Hair Spa Schwarkopf/Loreal/Keratin - Short merin, 10:…" at bounding box center [220, 744] width 202 height 1011
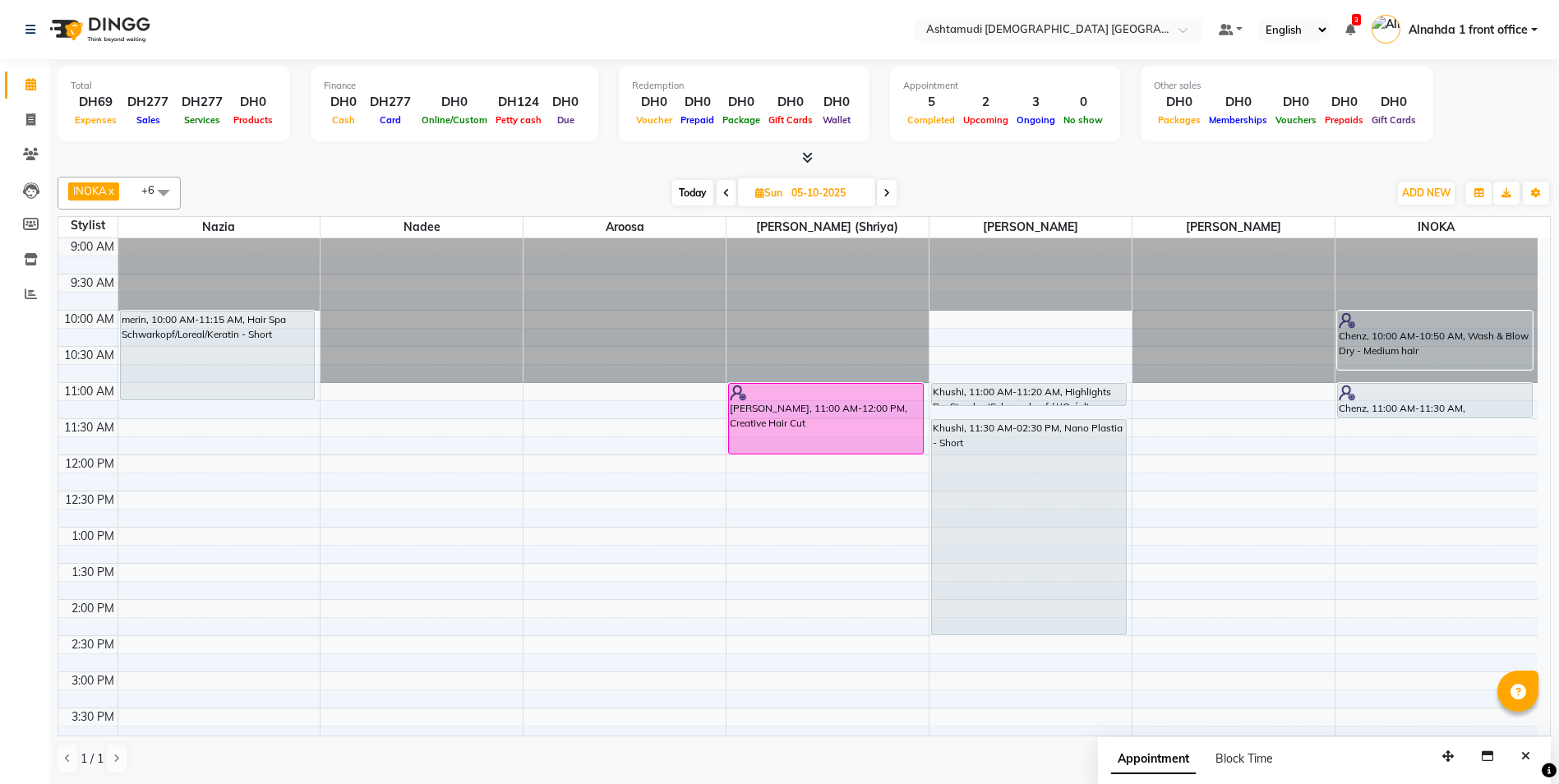
click at [684, 188] on span "Today" at bounding box center [693, 192] width 41 height 25
type input "04-10-2025"
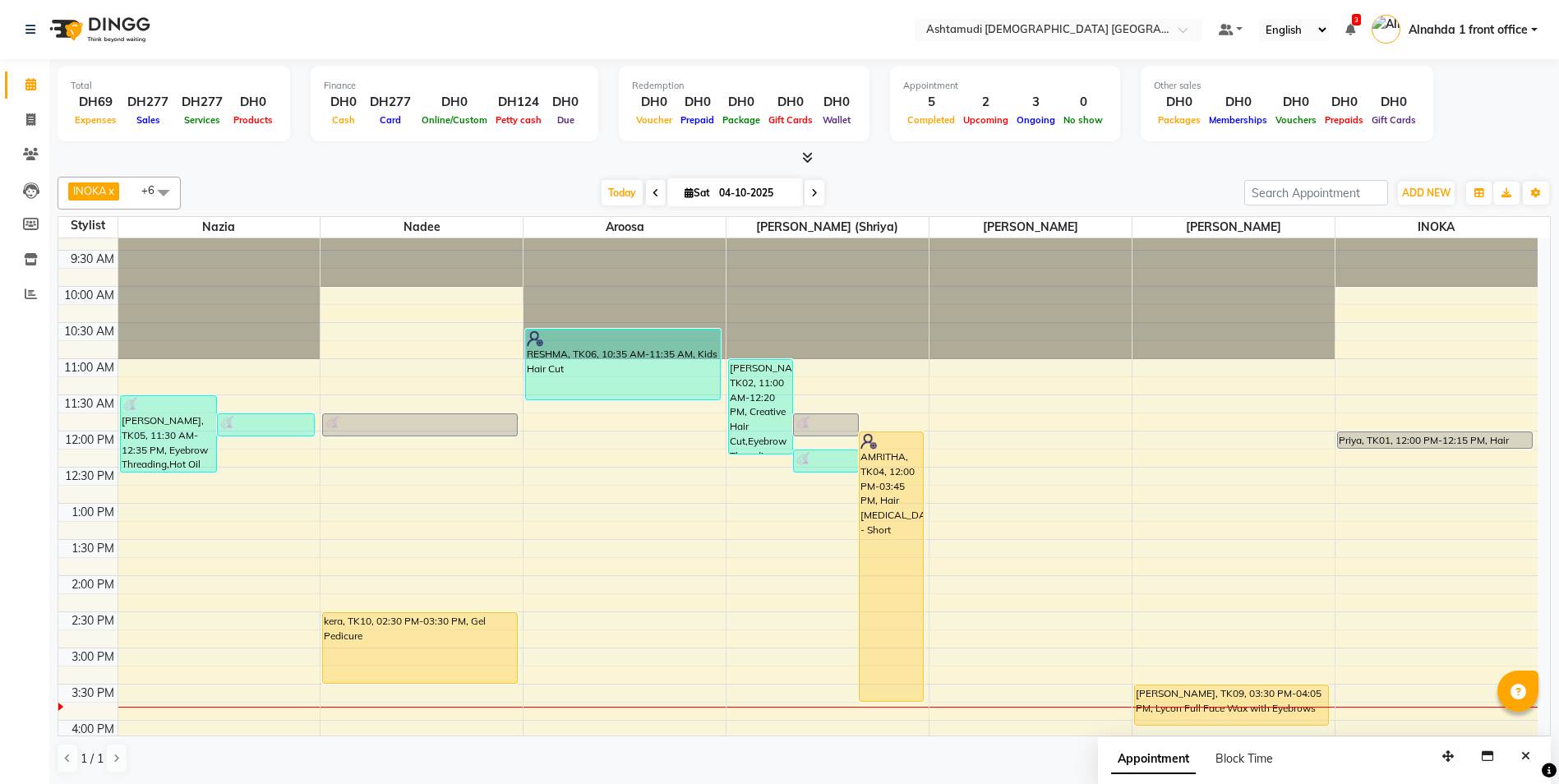
scroll to position [270, 0]
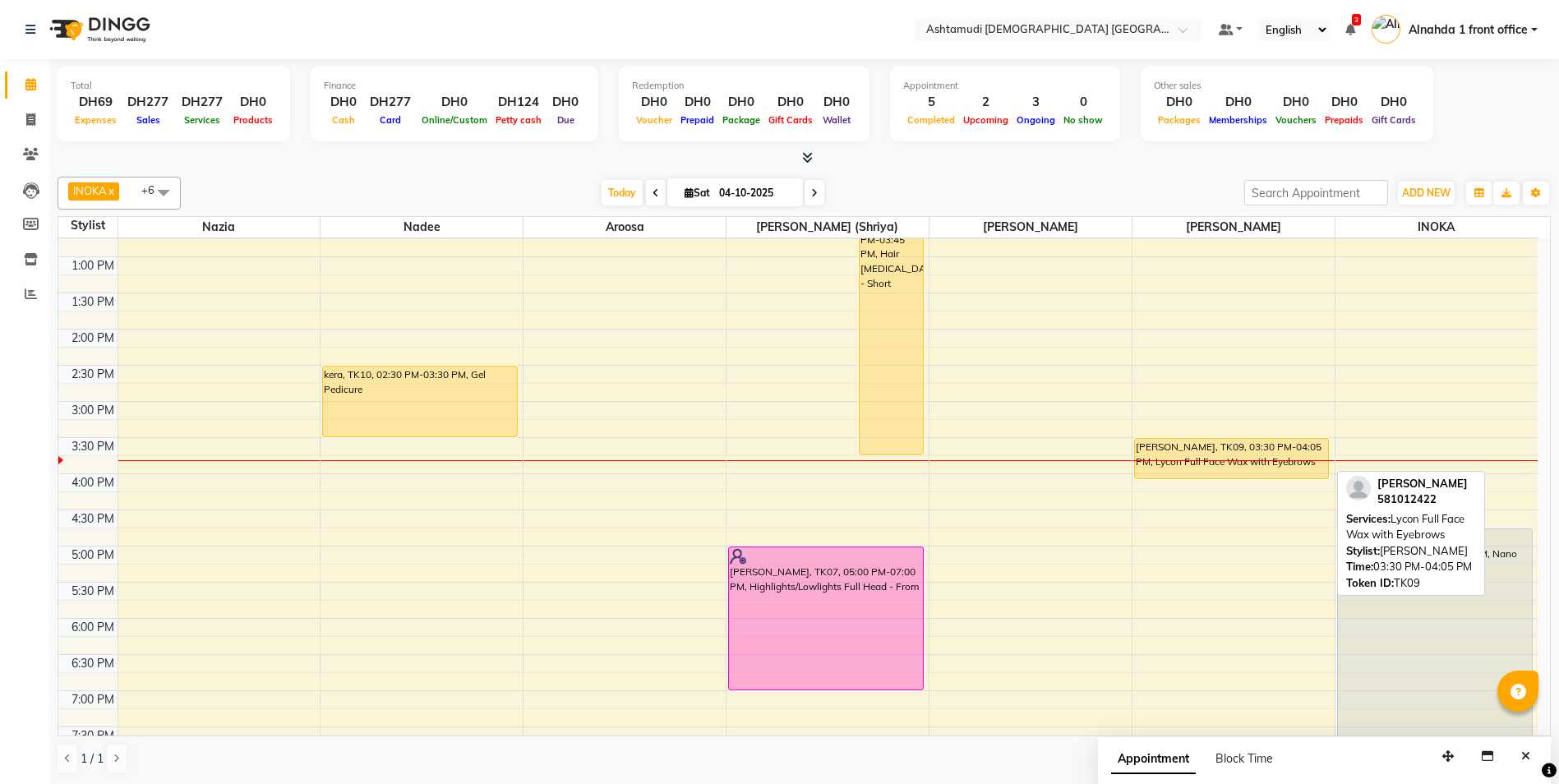
click at [1237, 460] on div "ANNA, TK09, 03:30 PM-04:05 PM, Lycon Full Face Wax with Eyebrows" at bounding box center [1232, 459] width 194 height 39
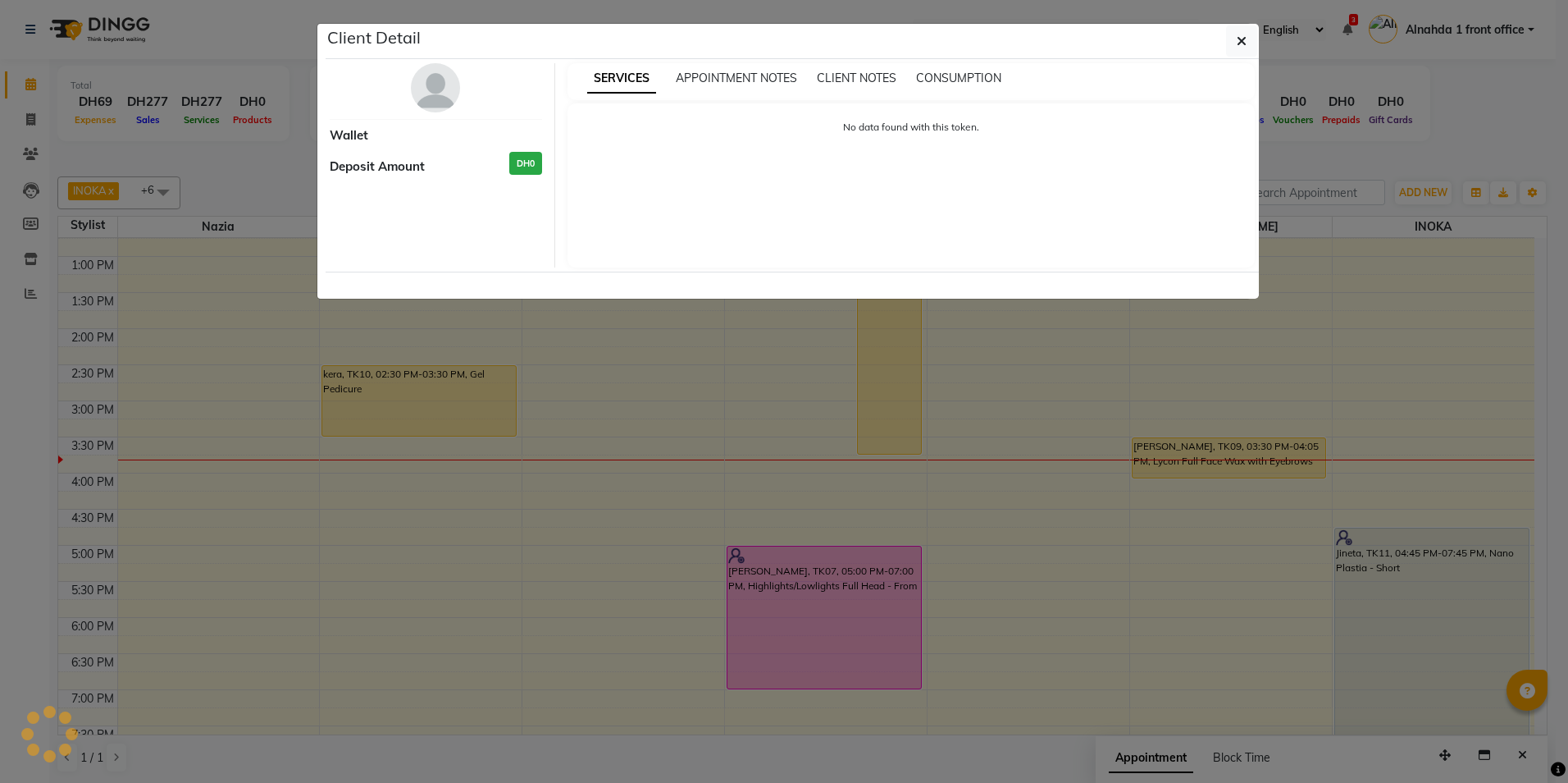
select select "1"
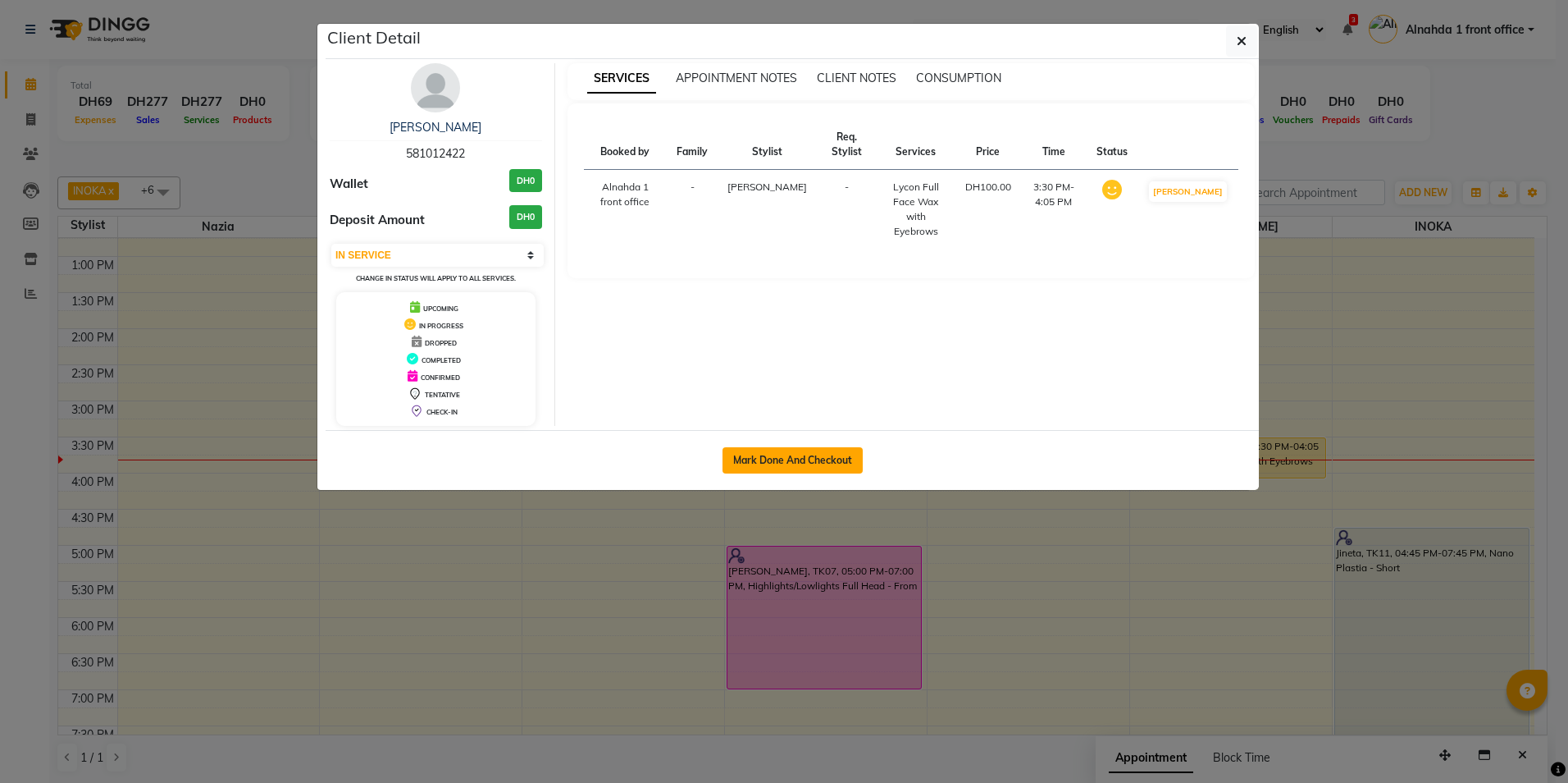
click at [798, 460] on button "Mark Done And Checkout" at bounding box center [793, 460] width 140 height 26
select select "service"
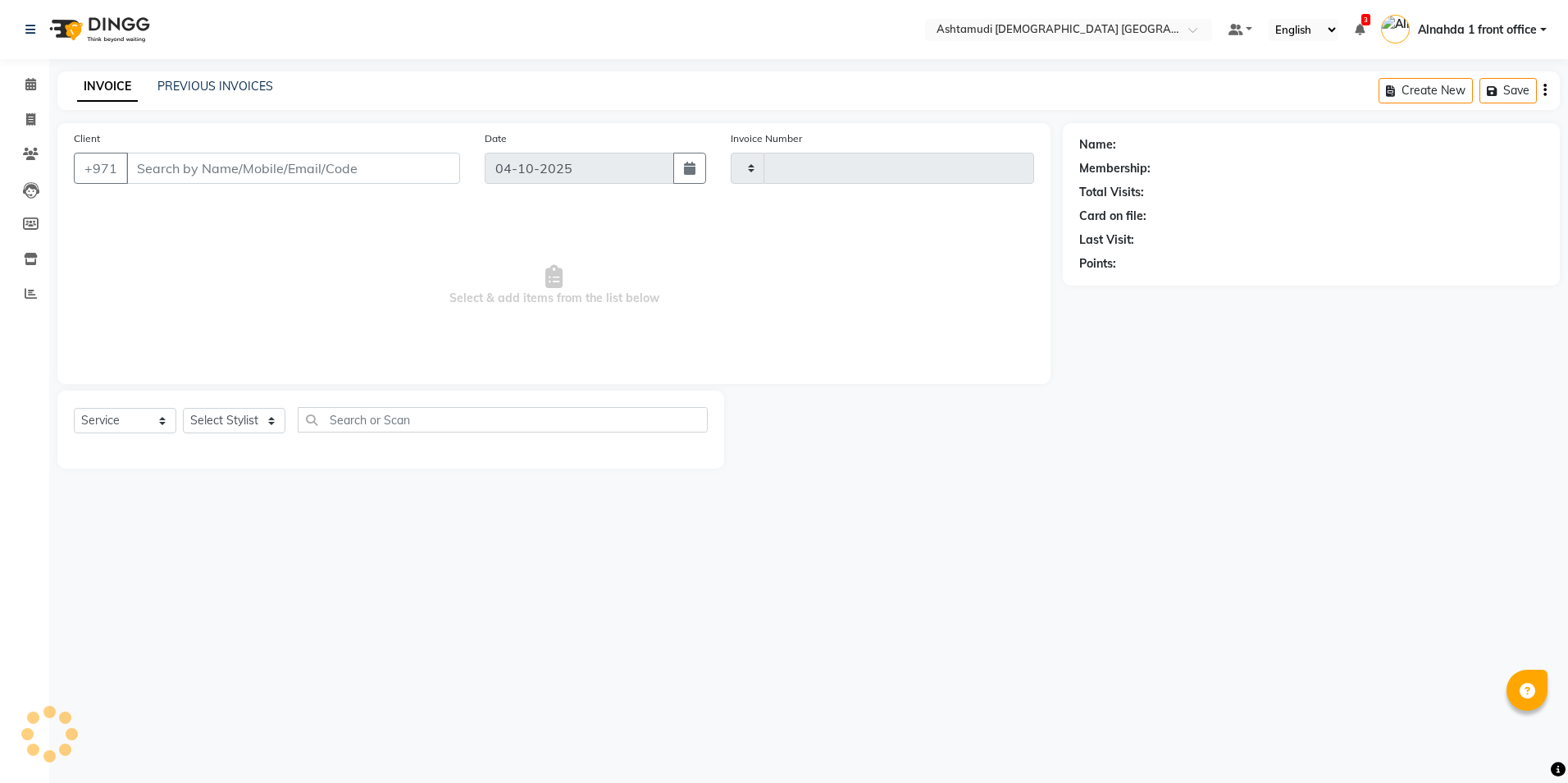
type input "3099"
select select "7242"
type input "581012422"
select select "87615"
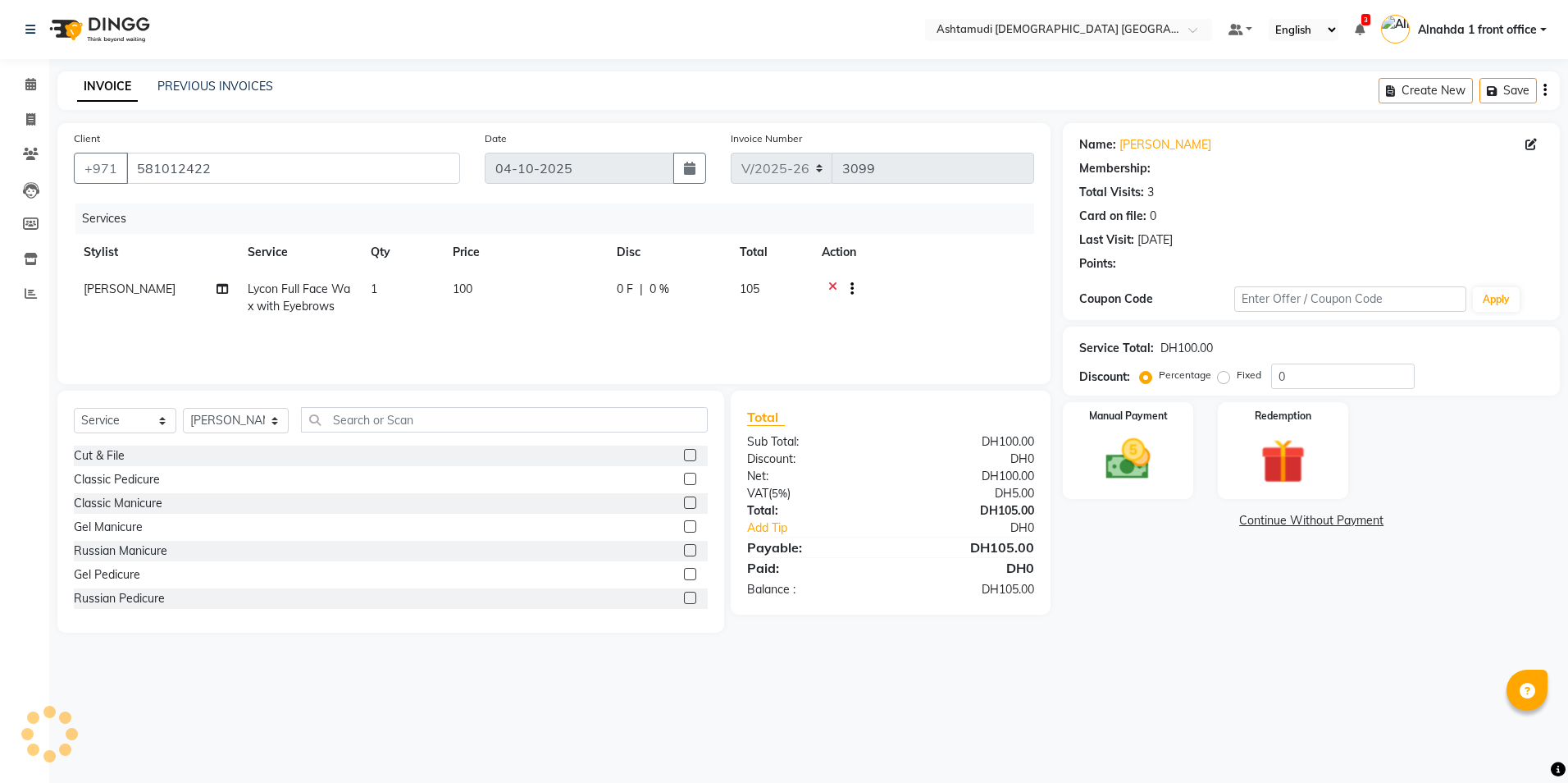
select select "1: Object"
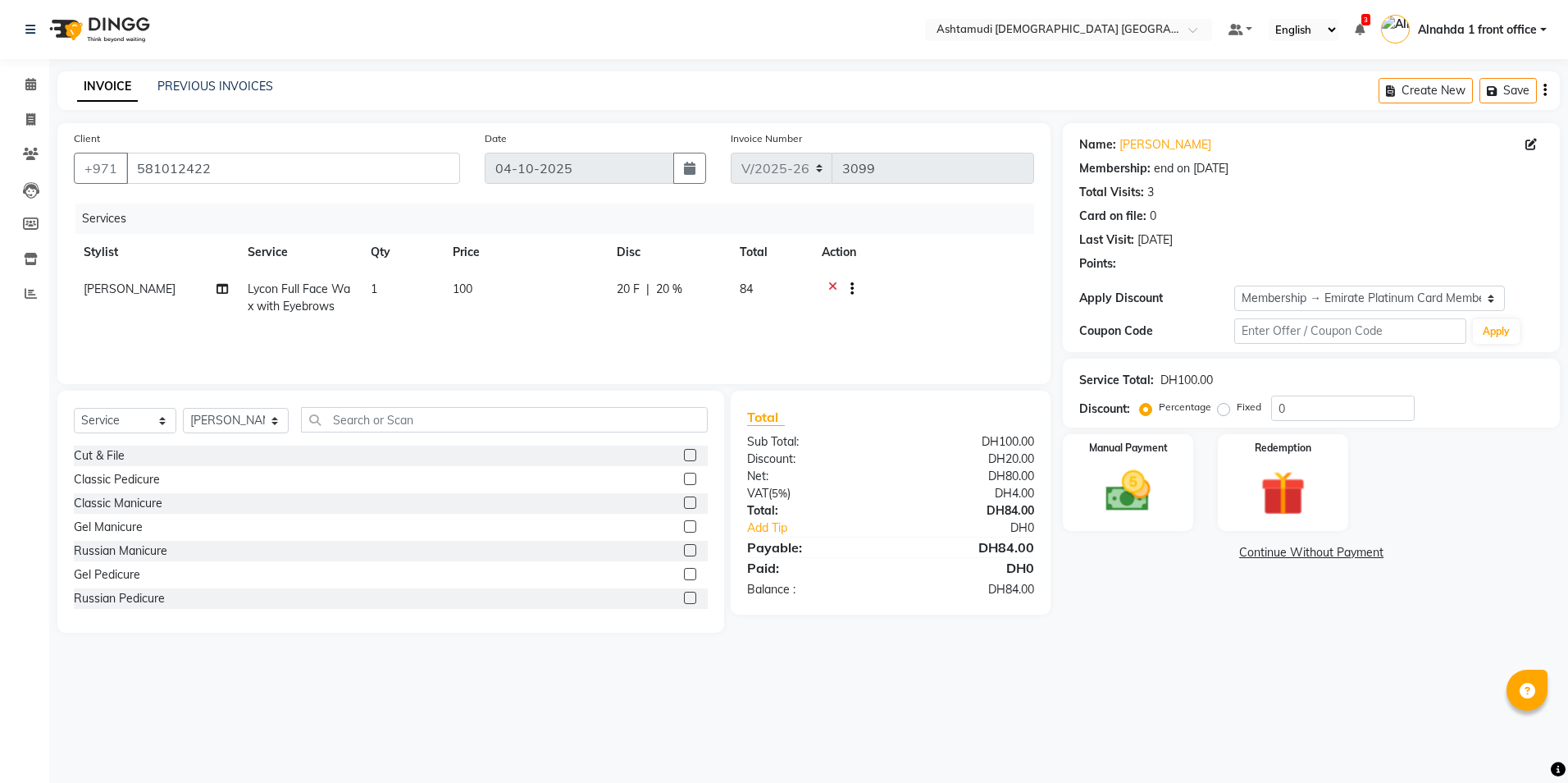
type input "20"
click at [162, 417] on select "Select Service Product Membership Package Voucher Prepaid Gift Card" at bounding box center [125, 420] width 103 height 25
select select "product"
click at [74, 408] on select "Select Service Product Membership Package Voucher Prepaid Gift Card" at bounding box center [125, 420] width 103 height 25
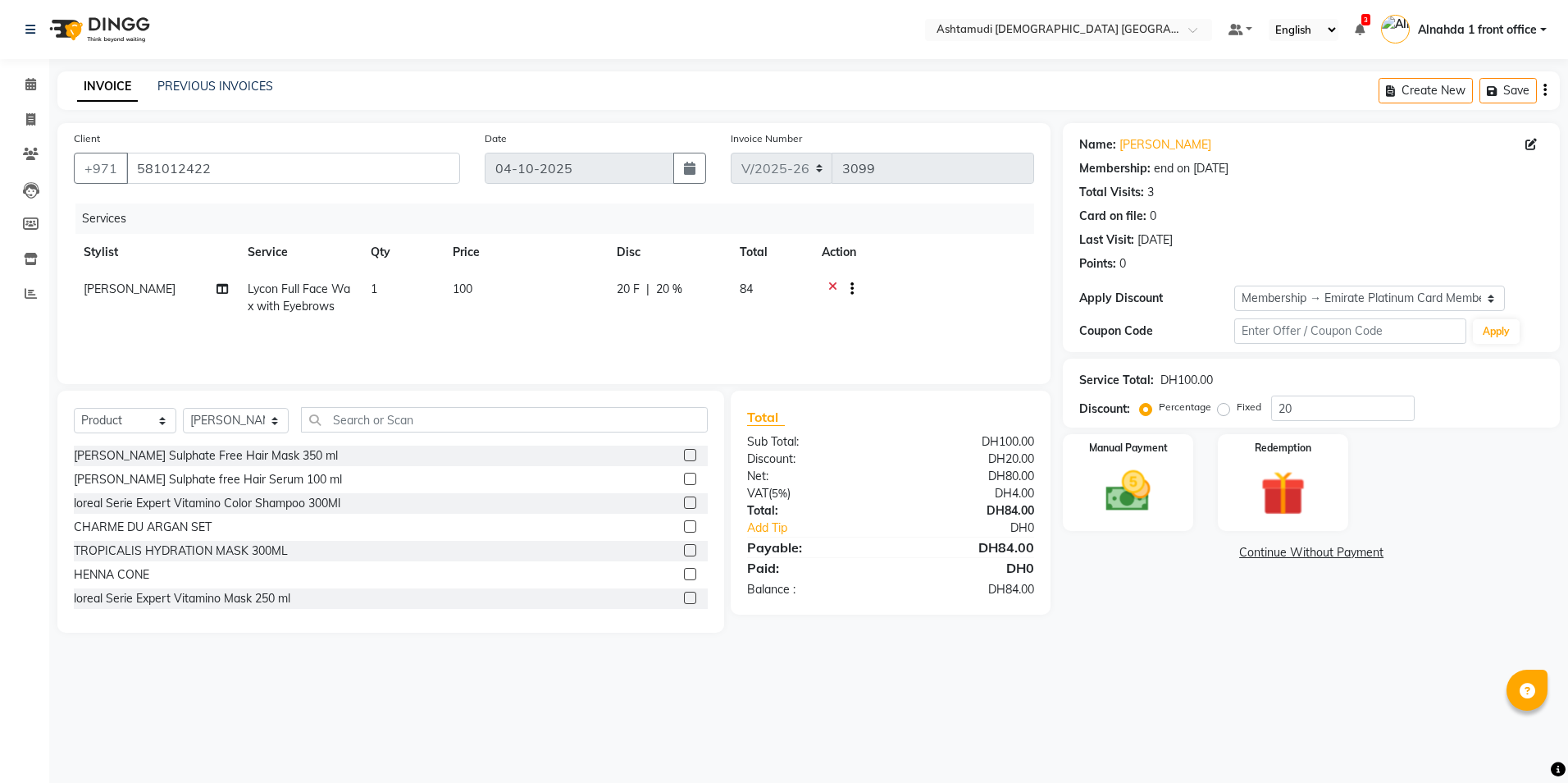
click at [684, 453] on label at bounding box center [689, 454] width 12 height 12
click at [684, 453] on input "checkbox" at bounding box center [688, 455] width 10 height 10
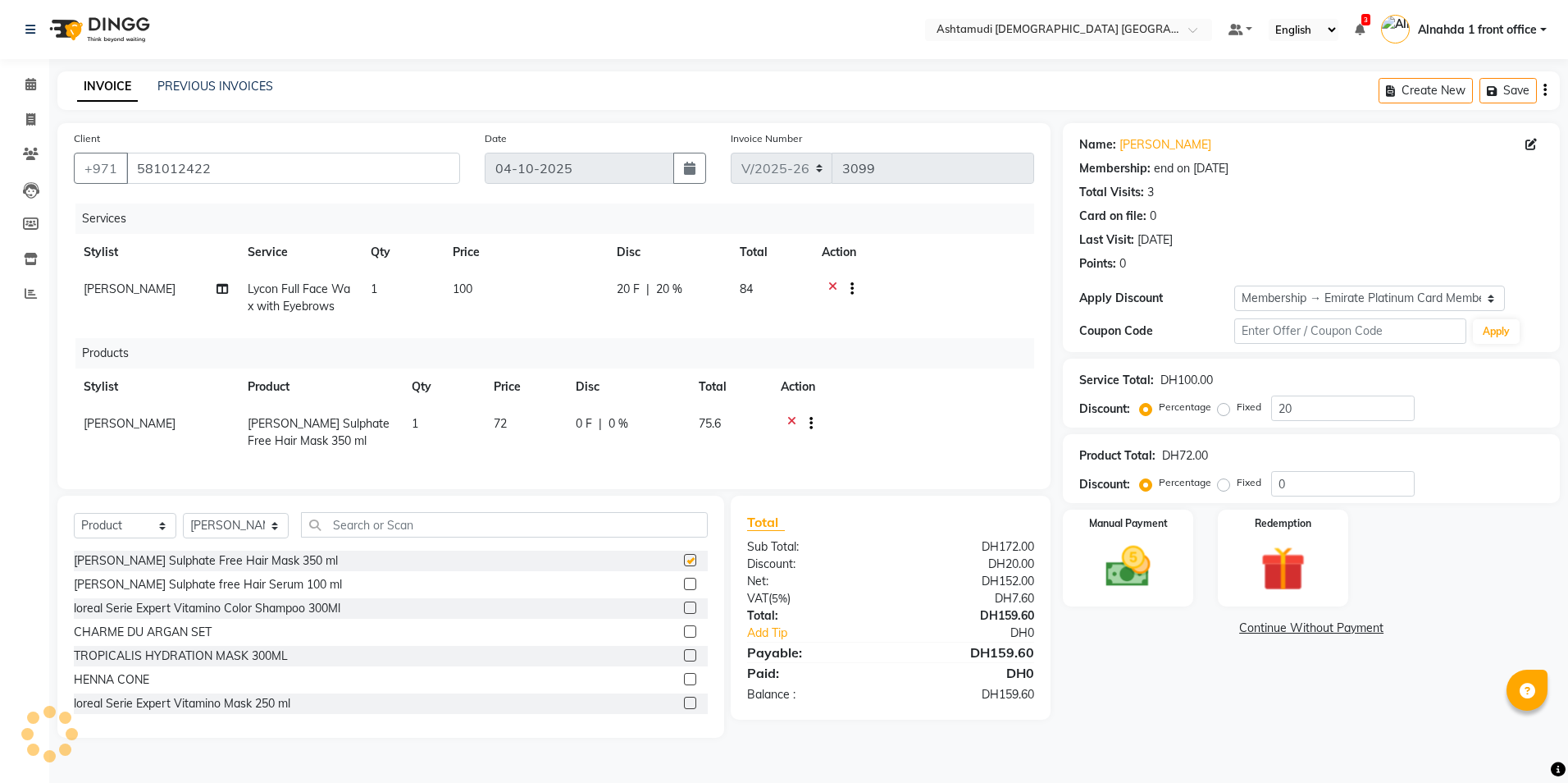
checkbox input "false"
click at [684, 590] on label at bounding box center [689, 583] width 12 height 12
click at [684, 590] on input "checkbox" at bounding box center [688, 584] width 10 height 10
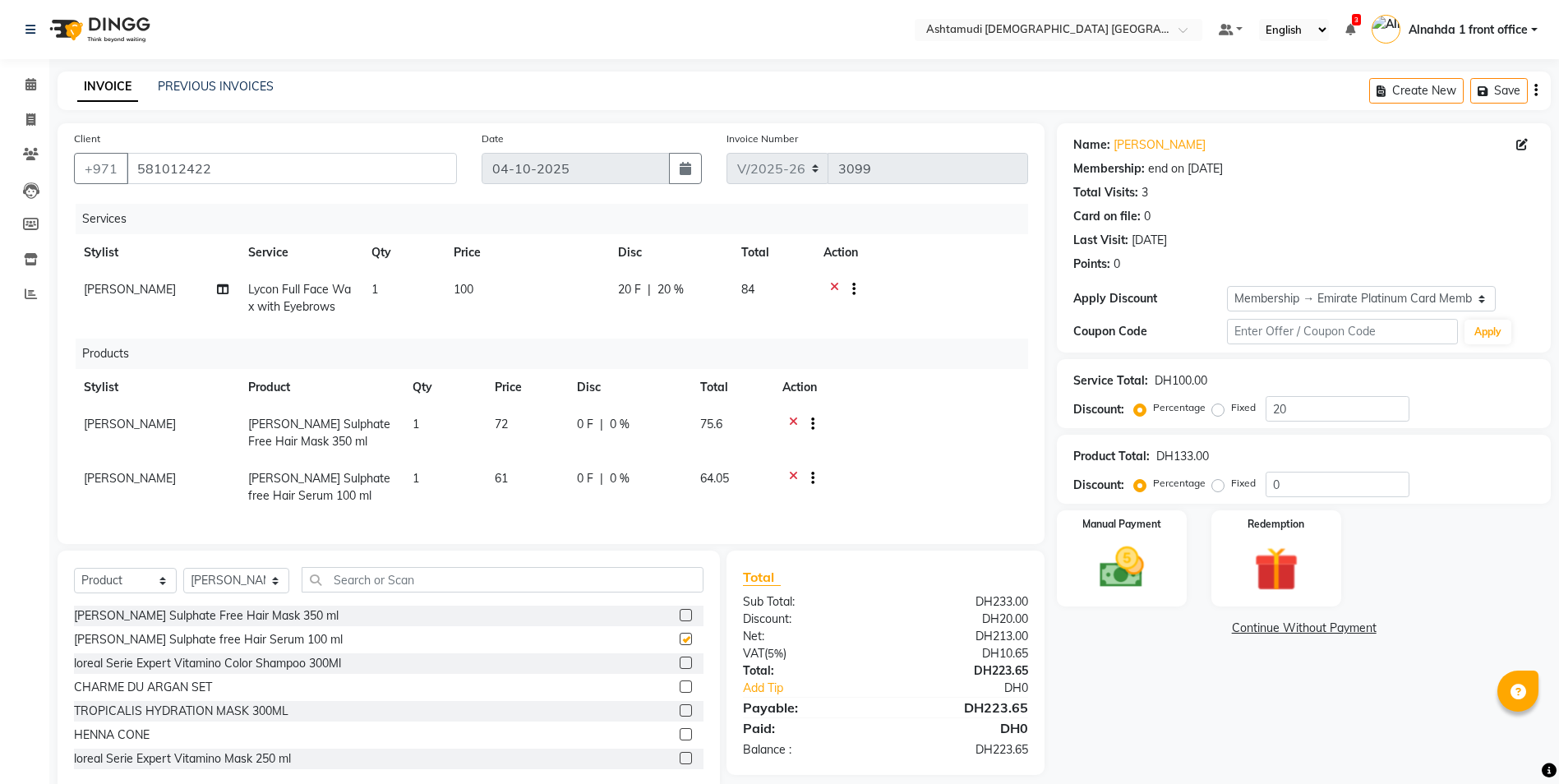
checkbox input "false"
click at [679, 669] on label at bounding box center [685, 663] width 12 height 12
click at [679, 669] on input "checkbox" at bounding box center [684, 663] width 10 height 10
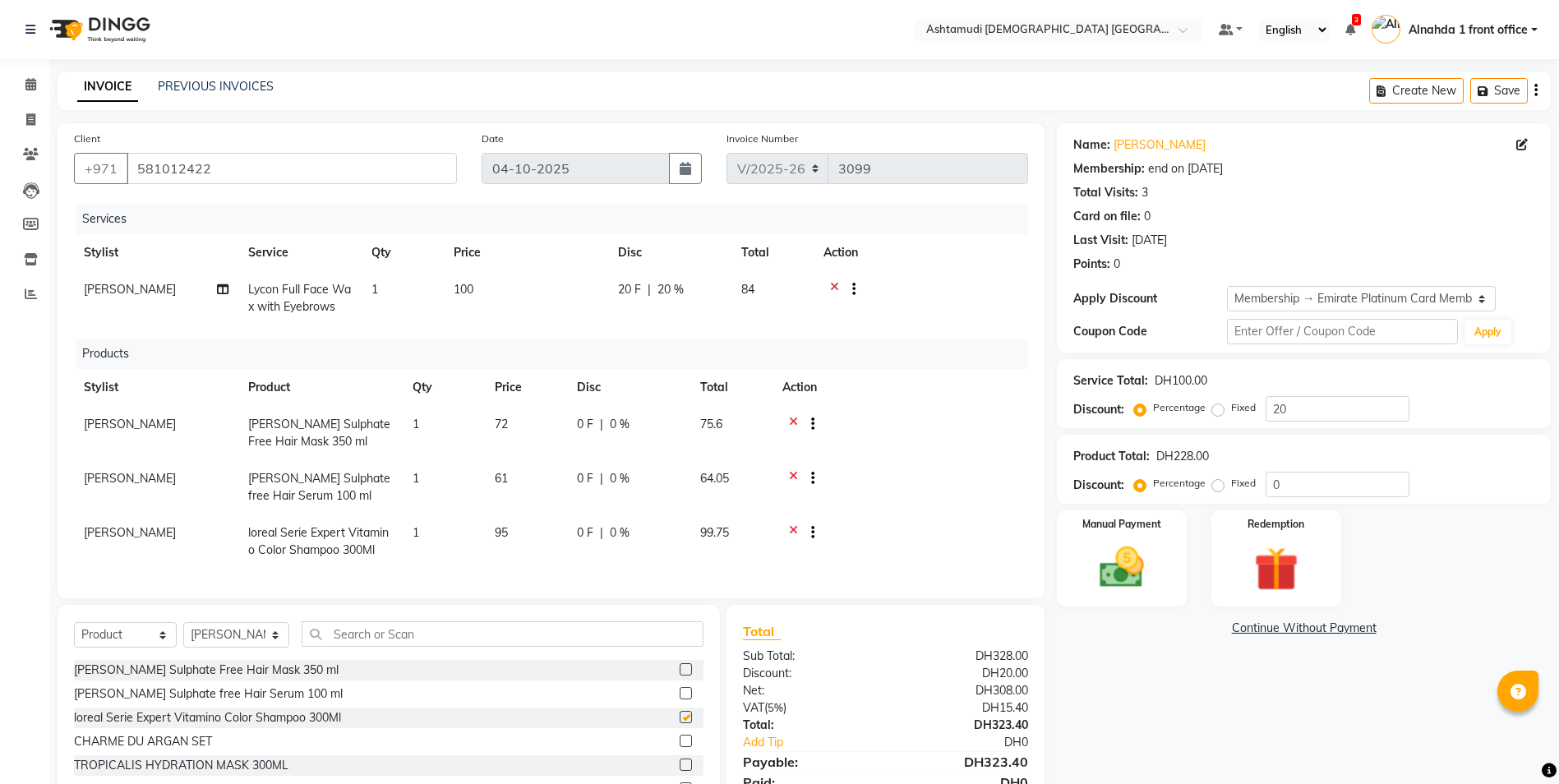
checkbox input "false"
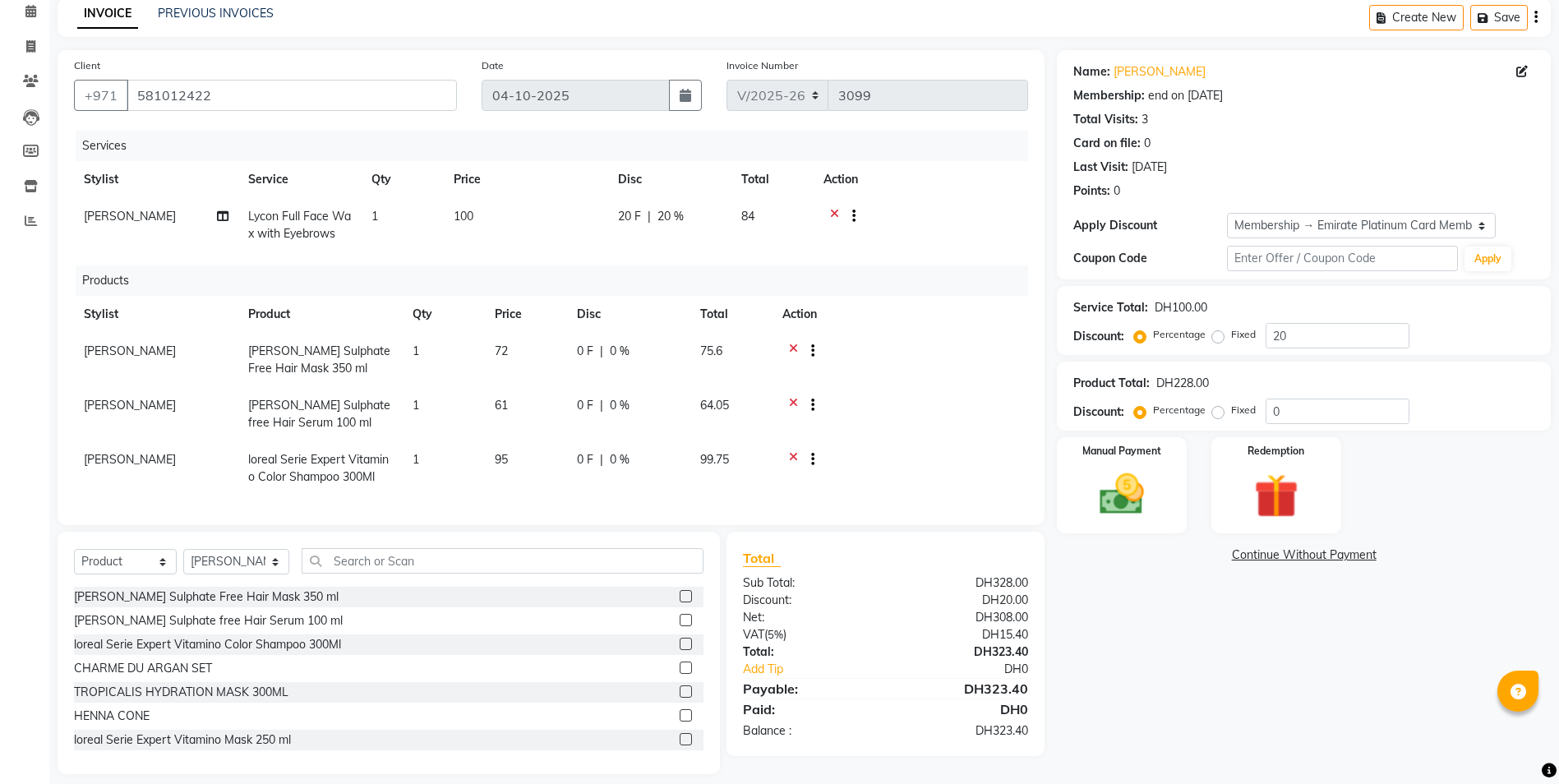
scroll to position [100, 0]
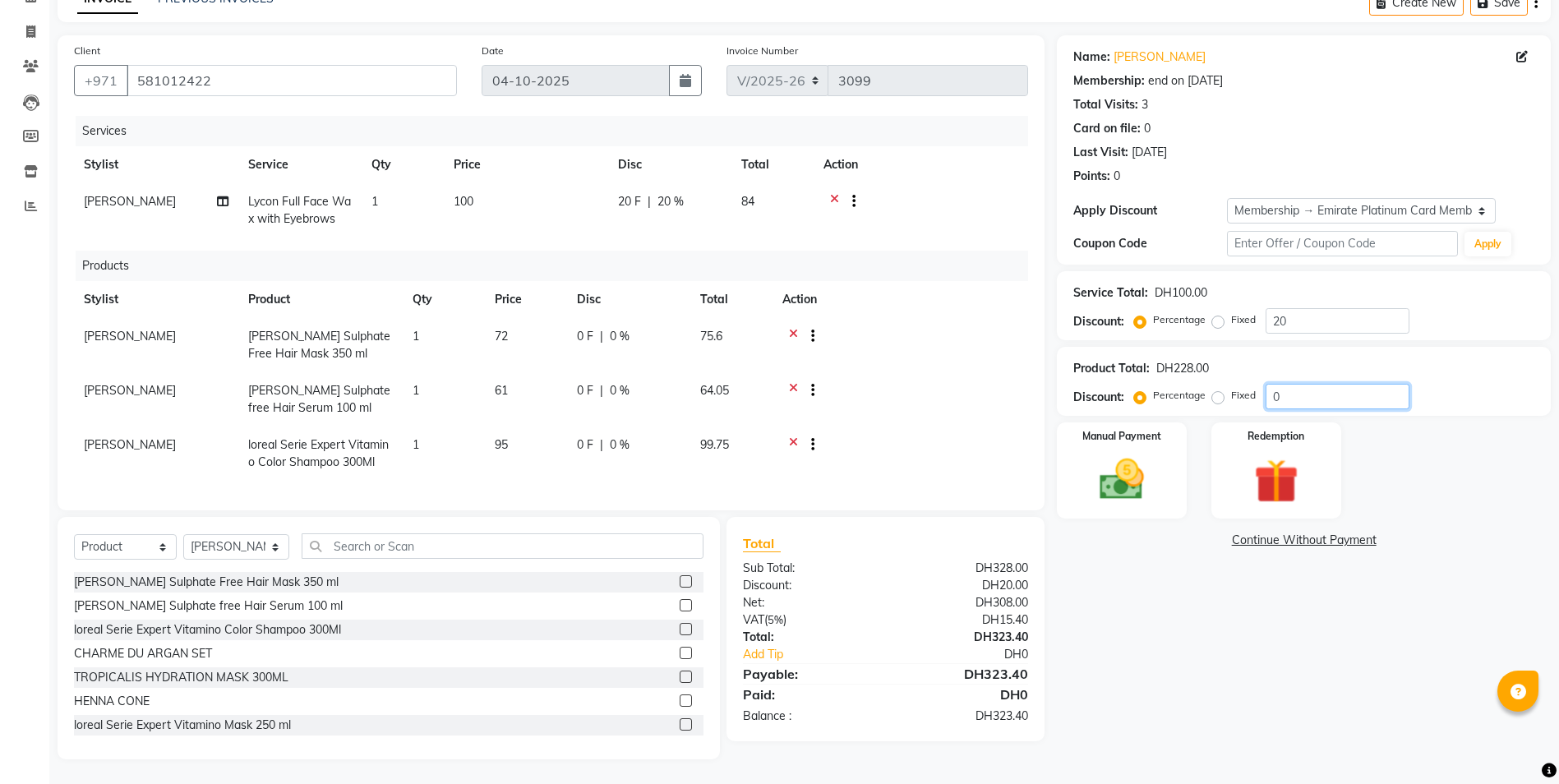
click at [1320, 384] on input "0" at bounding box center [1337, 396] width 144 height 25
type input "015"
click at [1112, 465] on img at bounding box center [1122, 479] width 76 height 53
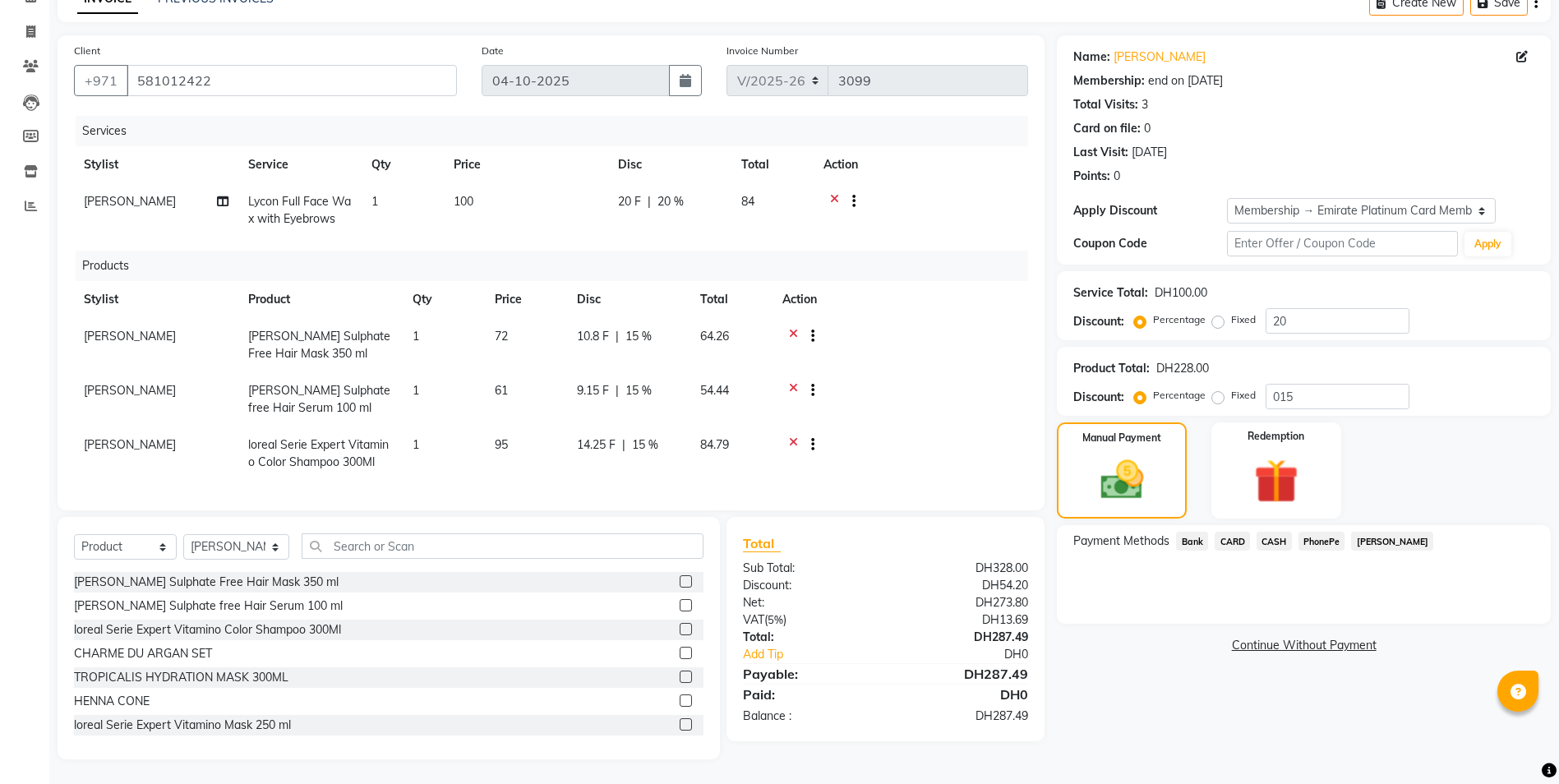
click at [1228, 532] on span "CARD" at bounding box center [1233, 541] width 36 height 19
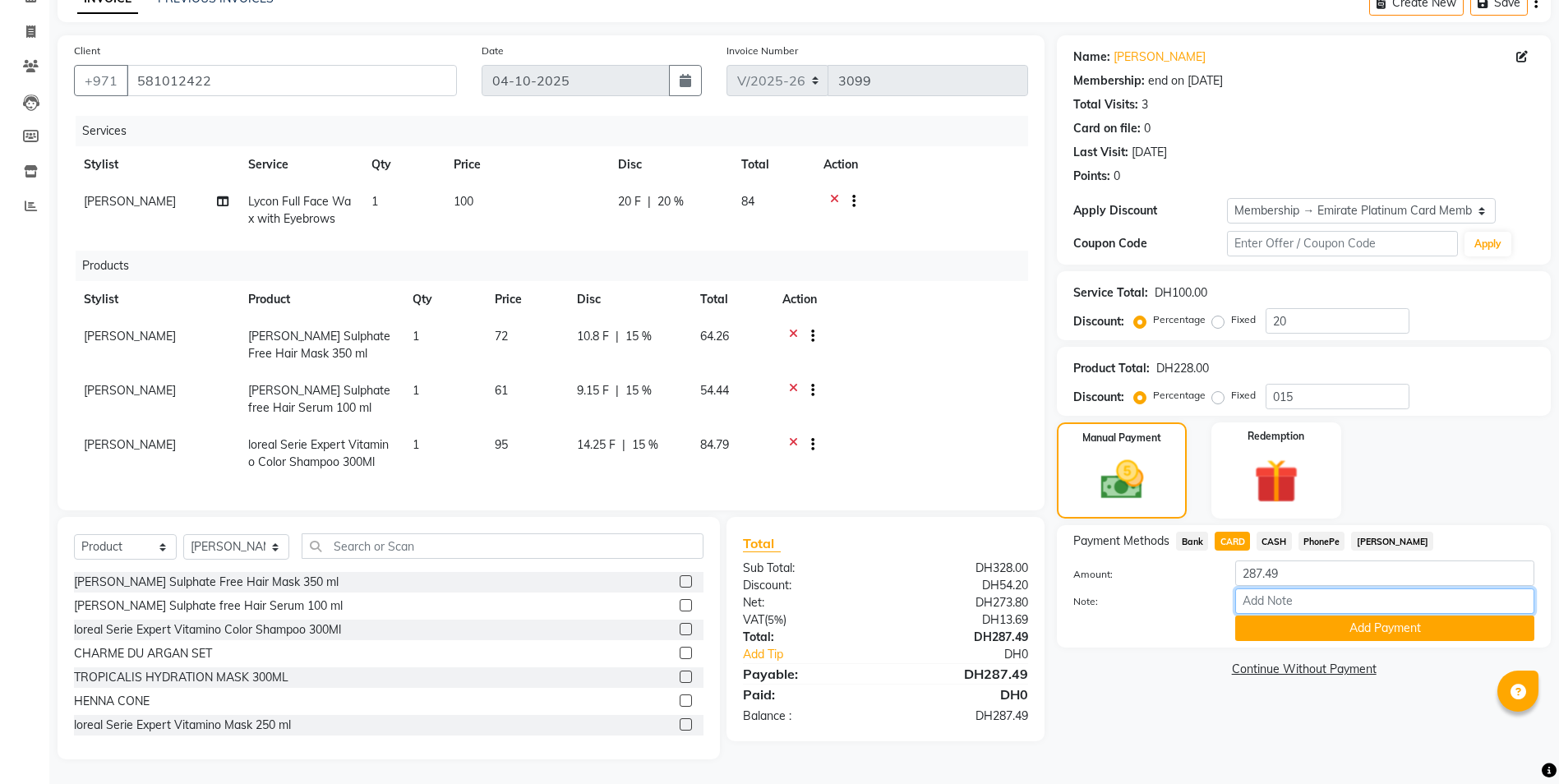
click at [1270, 589] on input "Note:" at bounding box center [1385, 601] width 299 height 25
type input "presila"
click at [1275, 617] on button "Add Payment" at bounding box center [1385, 628] width 299 height 25
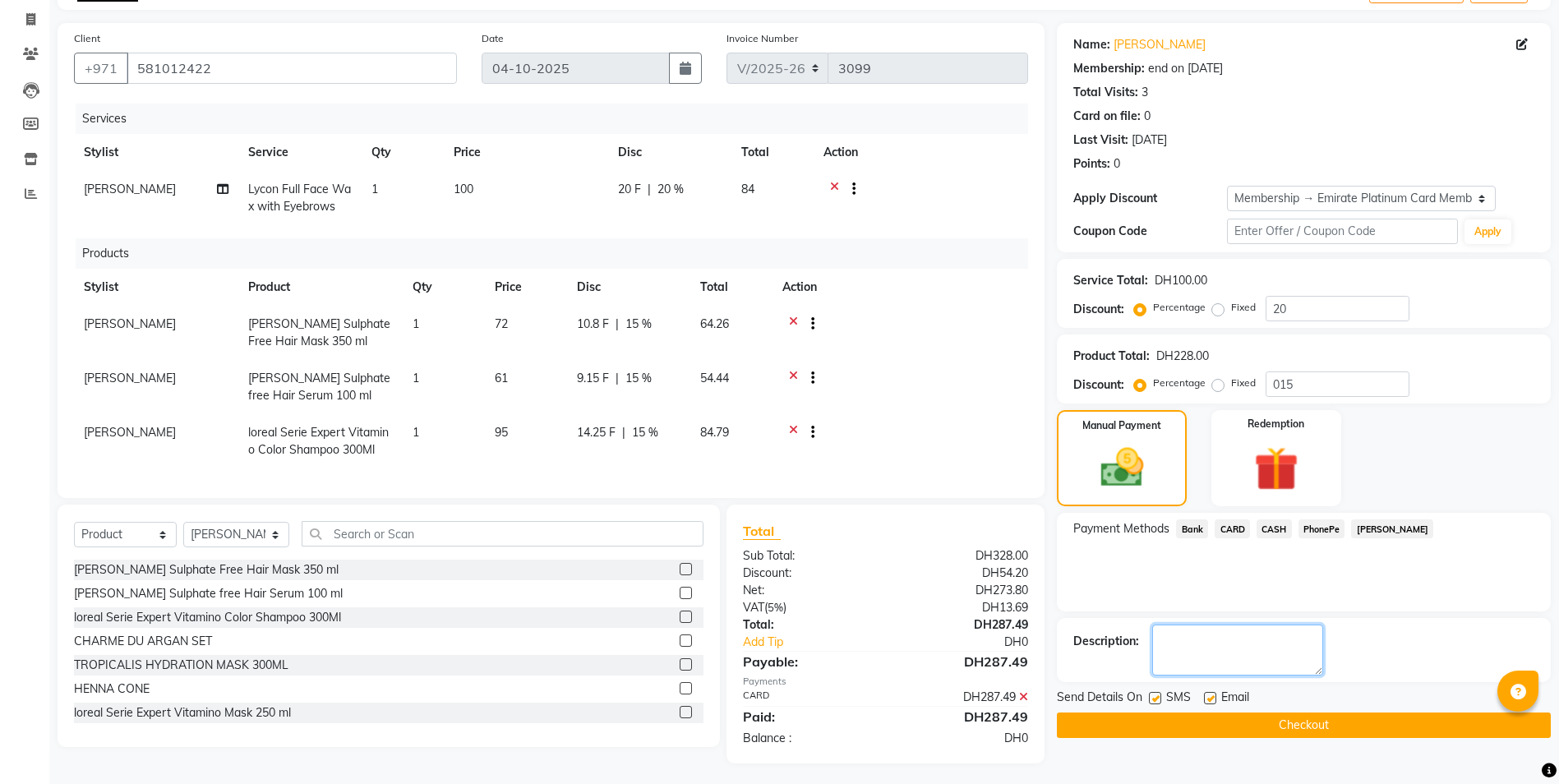
click at [1225, 646] on textarea at bounding box center [1237, 649] width 171 height 51
type textarea "8934"
click at [1217, 724] on button "Checkout" at bounding box center [1304, 724] width 493 height 25
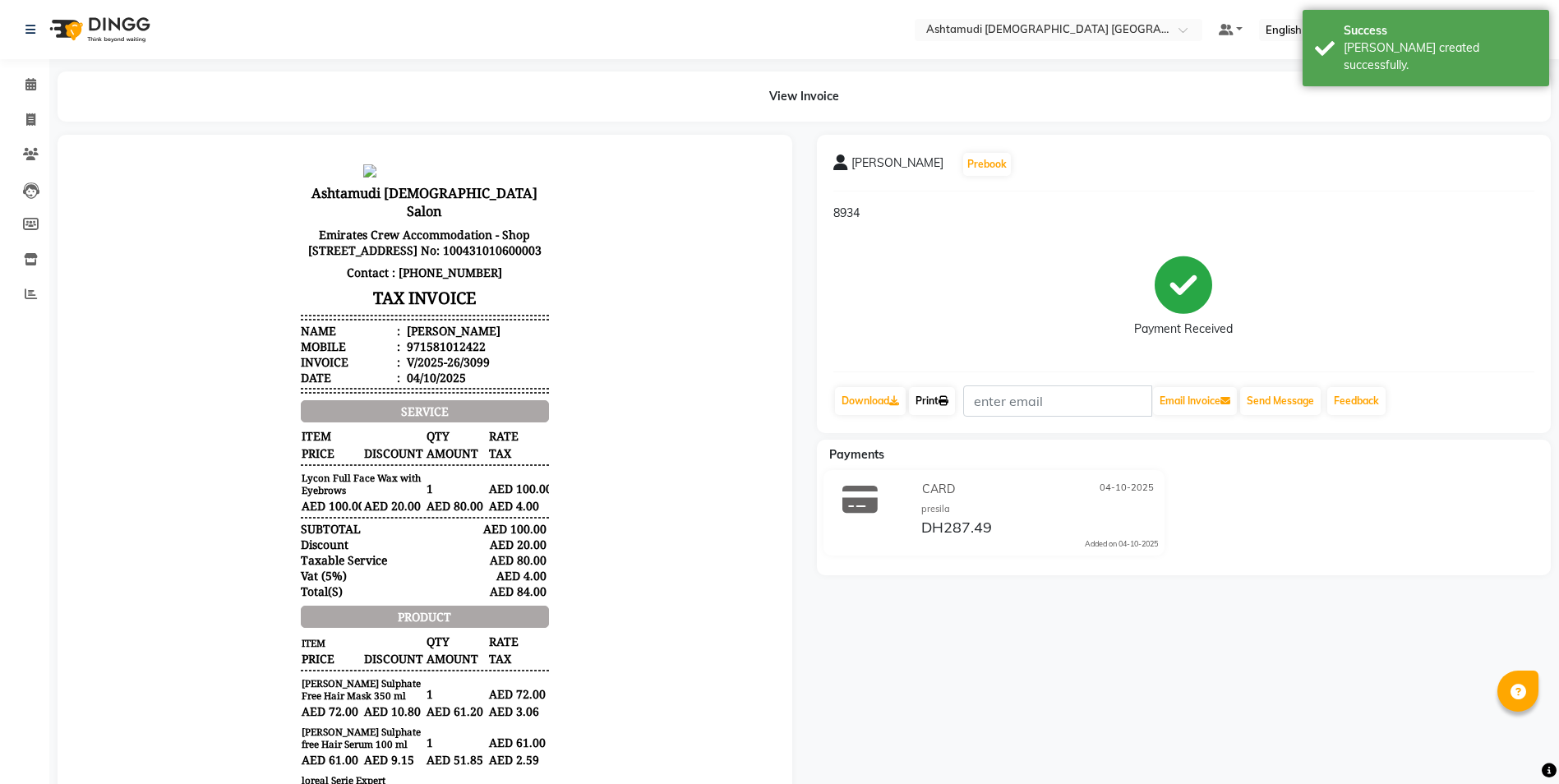
click at [937, 406] on link "Print" at bounding box center [932, 401] width 46 height 28
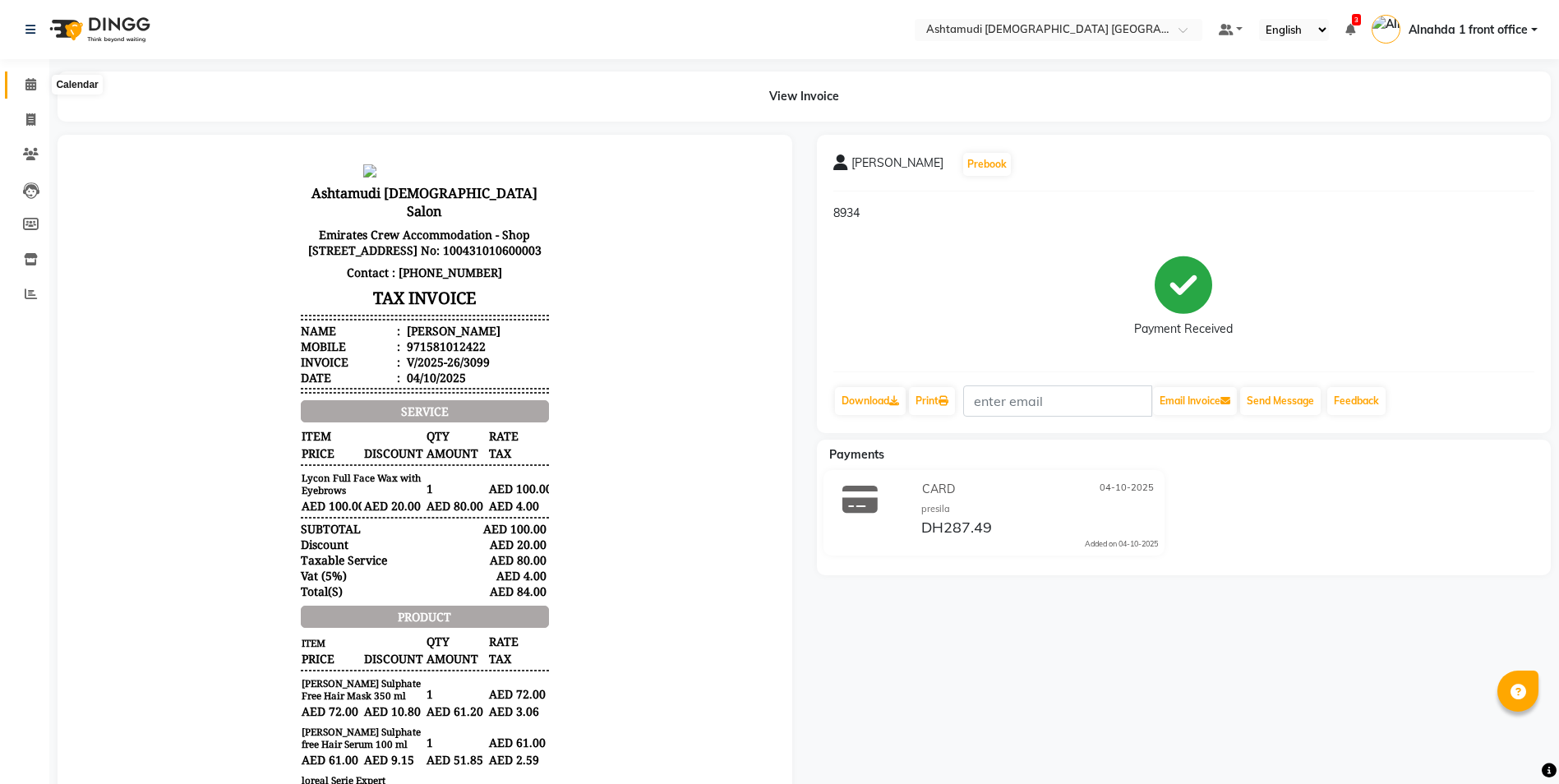
click at [27, 85] on icon at bounding box center [30, 84] width 10 height 12
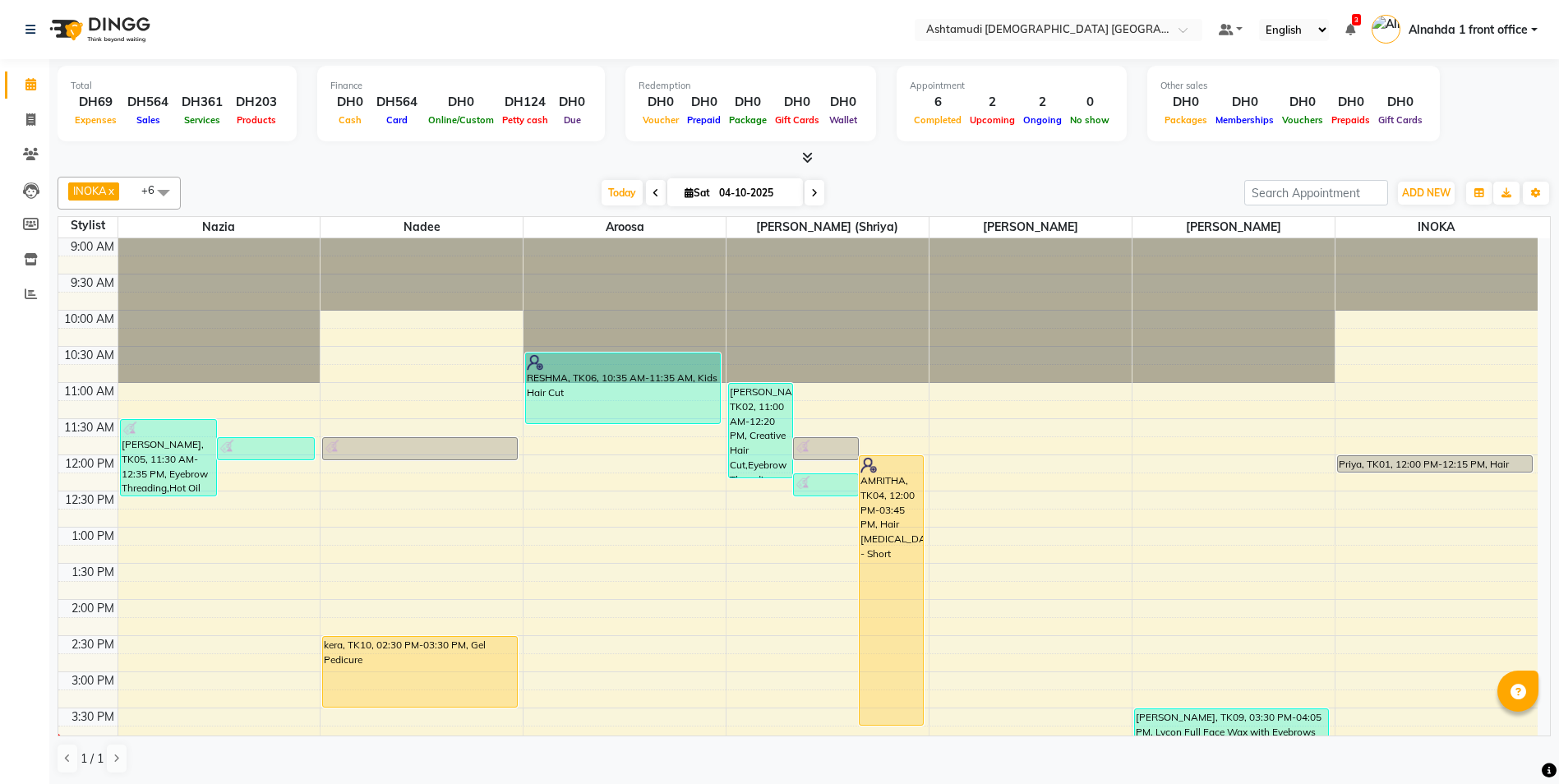
click at [684, 192] on icon at bounding box center [689, 192] width 9 height 10
select select "10"
select select "2025"
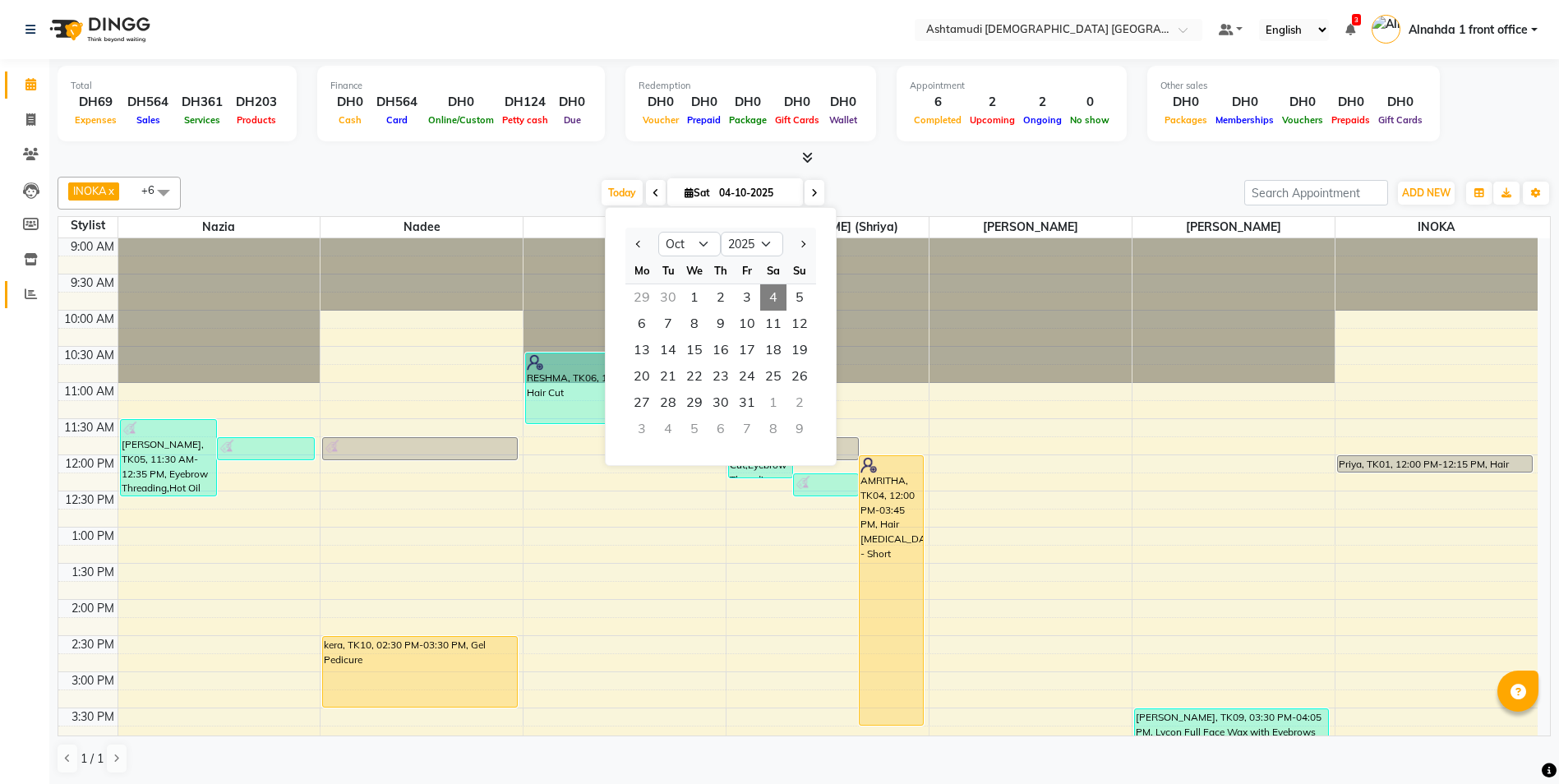
click at [29, 282] on link "Reports" at bounding box center [24, 294] width 39 height 27
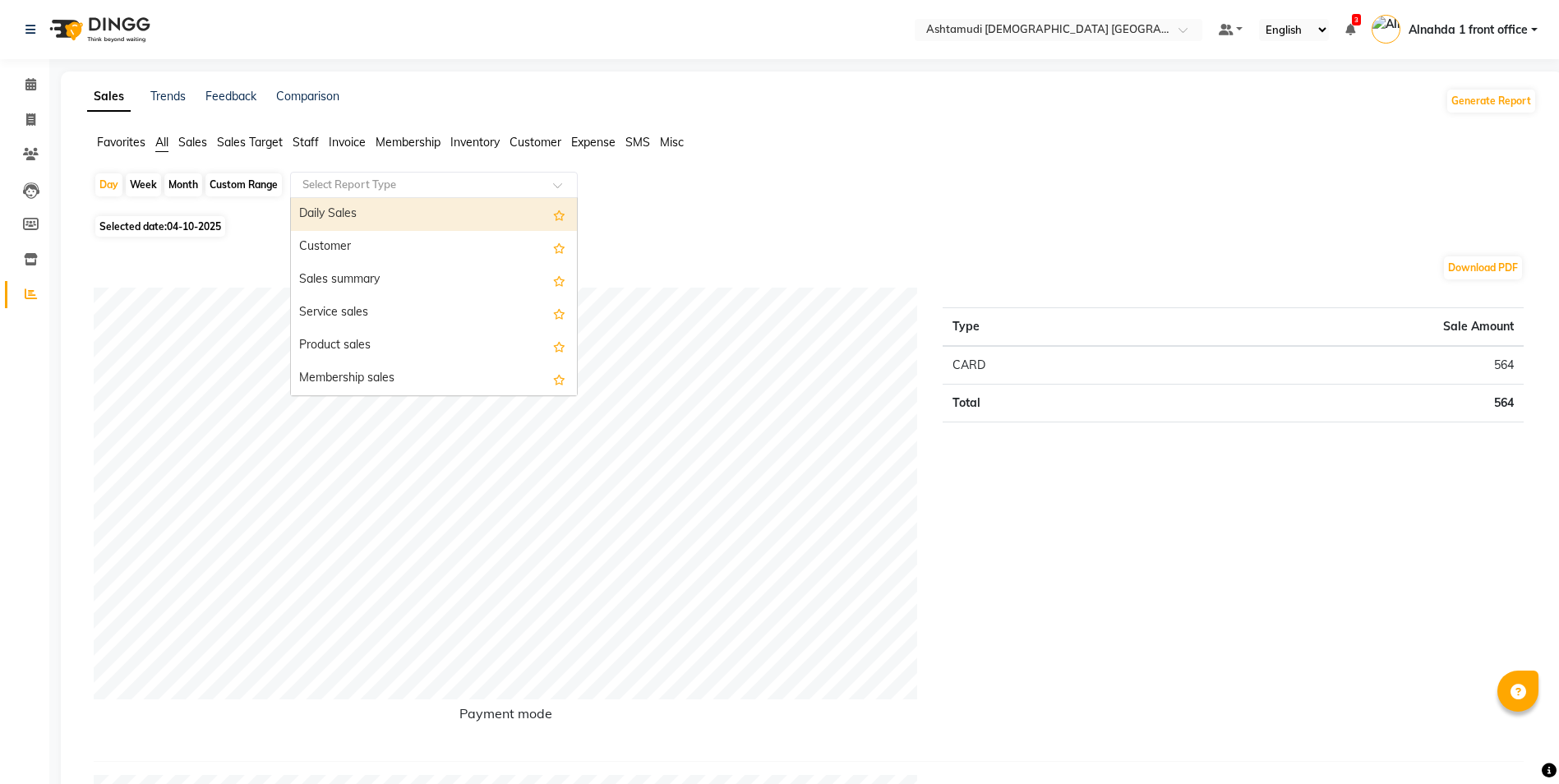
click at [408, 183] on input "text" at bounding box center [417, 185] width 236 height 17
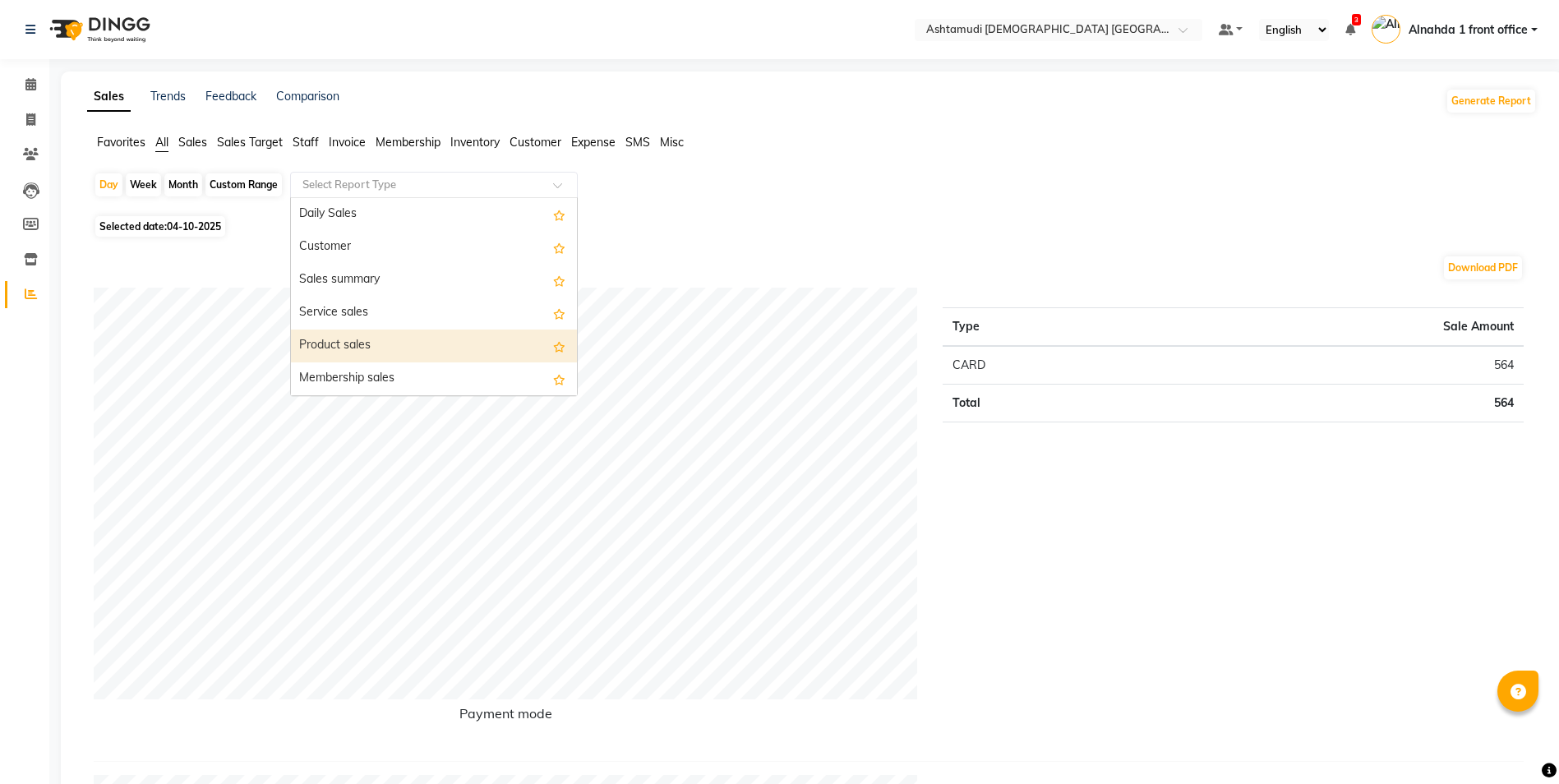
click at [377, 339] on div "Product sales" at bounding box center [434, 346] width 286 height 33
select select "full_report"
select select "csv"
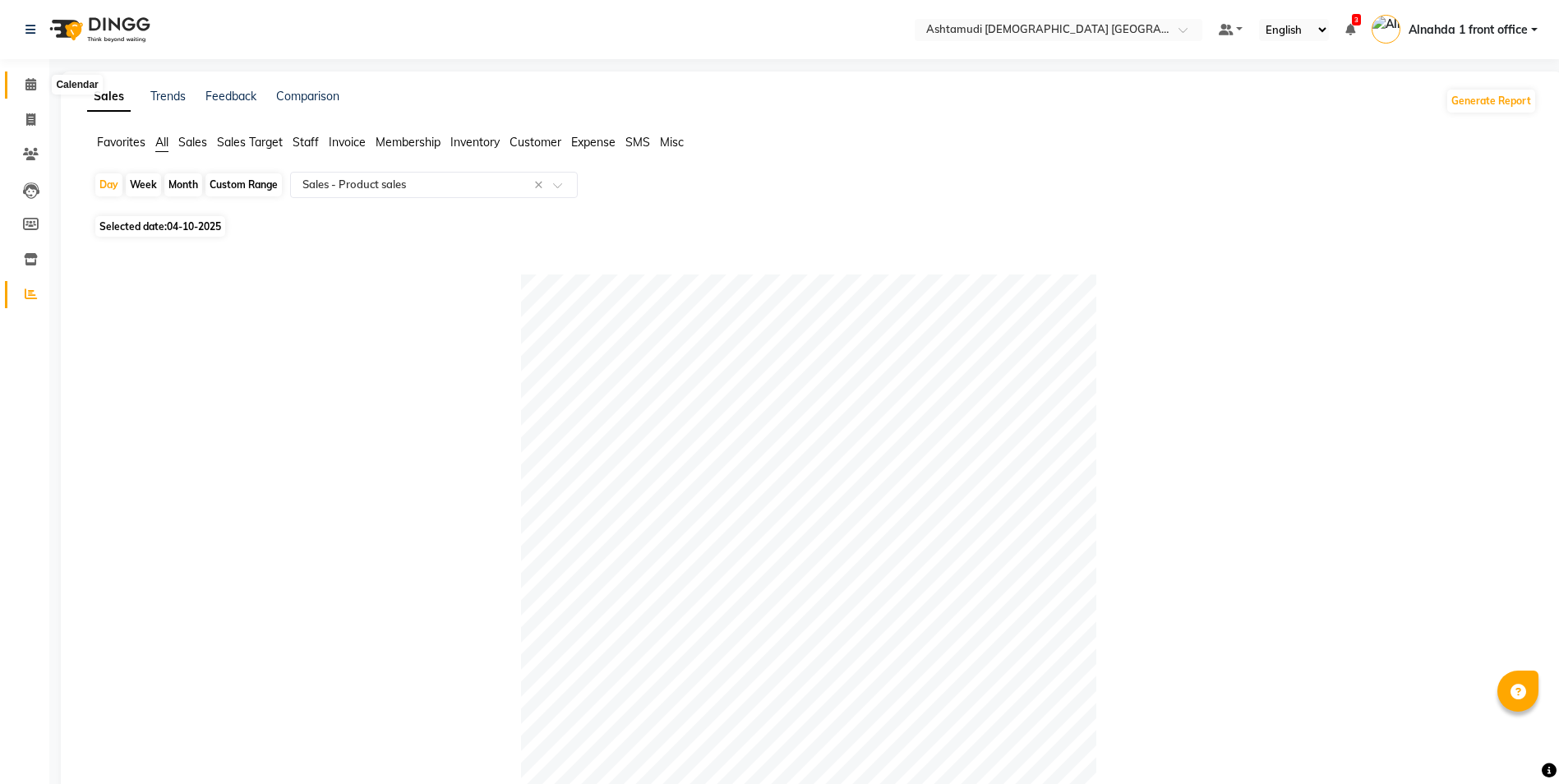
click at [36, 86] on icon at bounding box center [30, 84] width 10 height 12
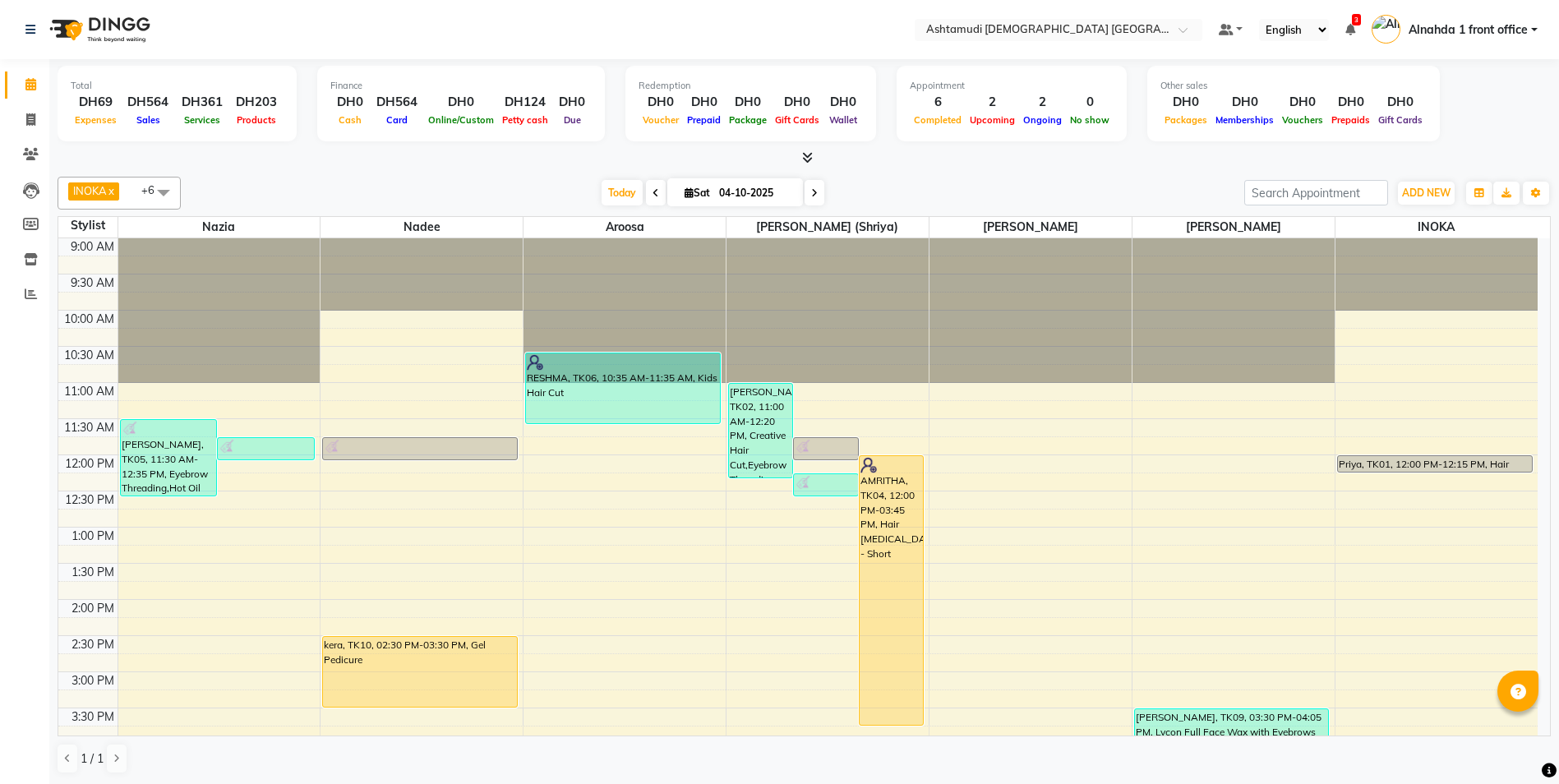
scroll to position [164, 0]
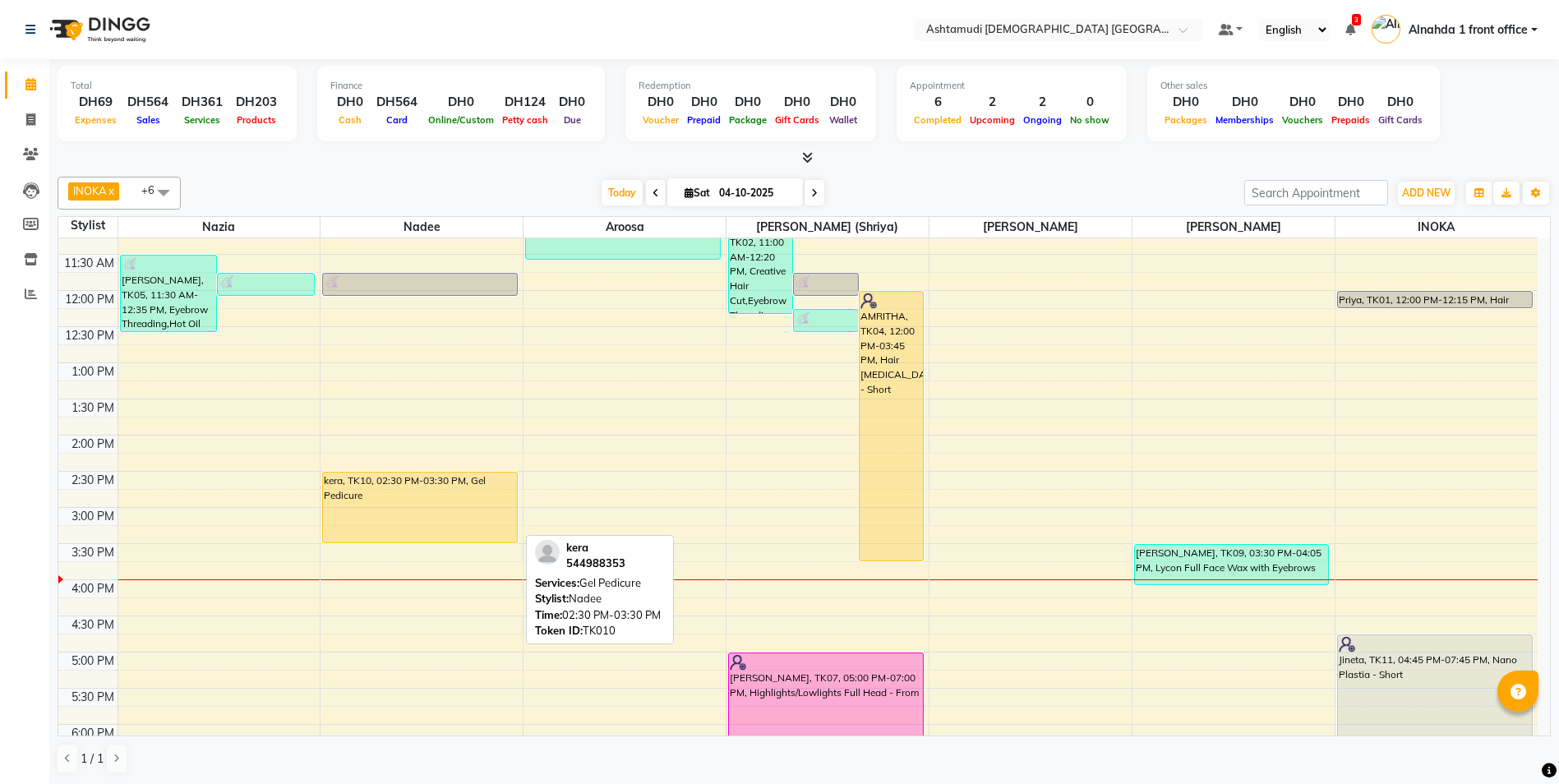
click at [454, 510] on div "kera, TK10, 02:30 PM-03:30 PM, Gel Pedicure" at bounding box center [421, 507] width 194 height 70
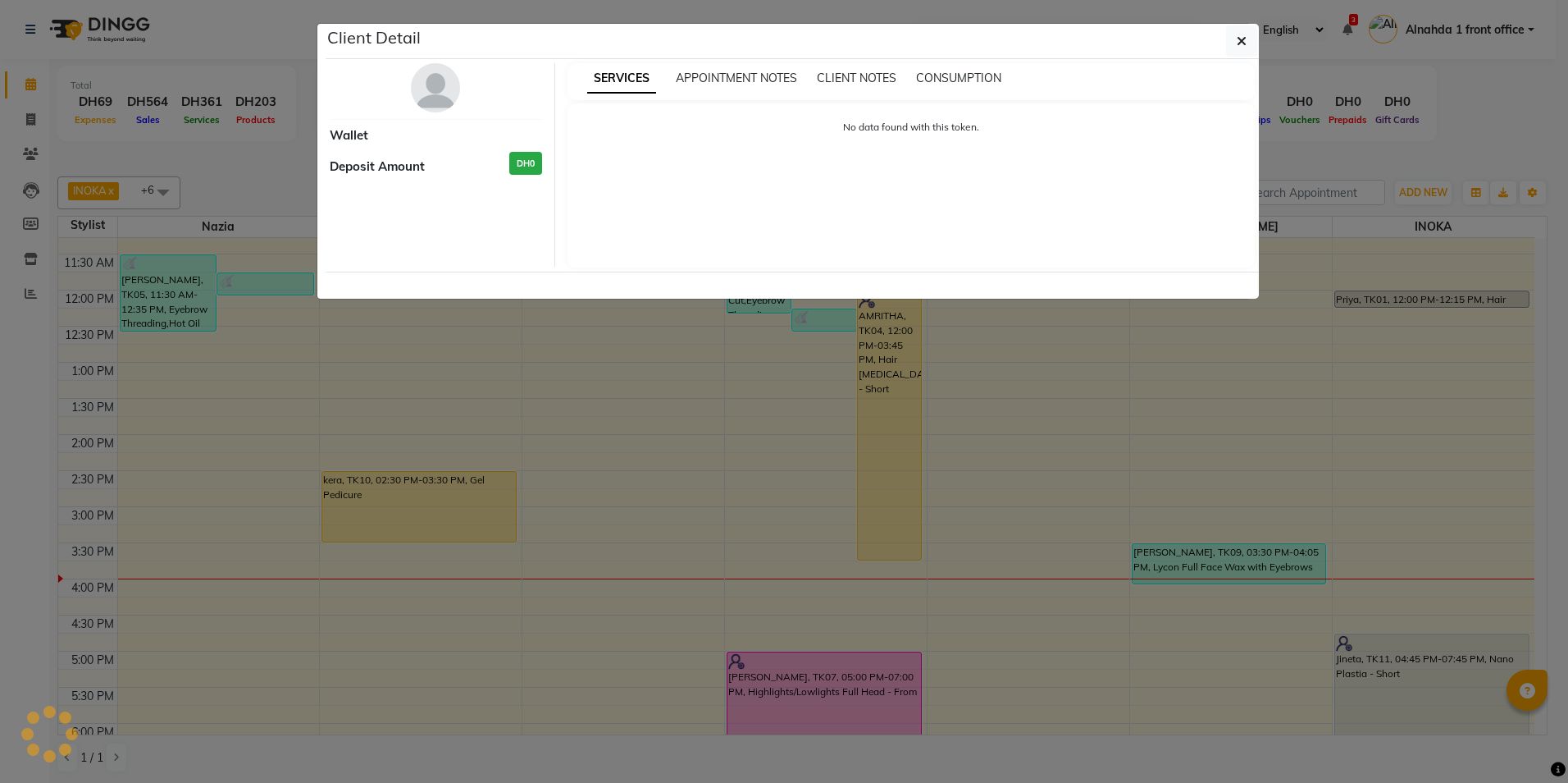
select select "1"
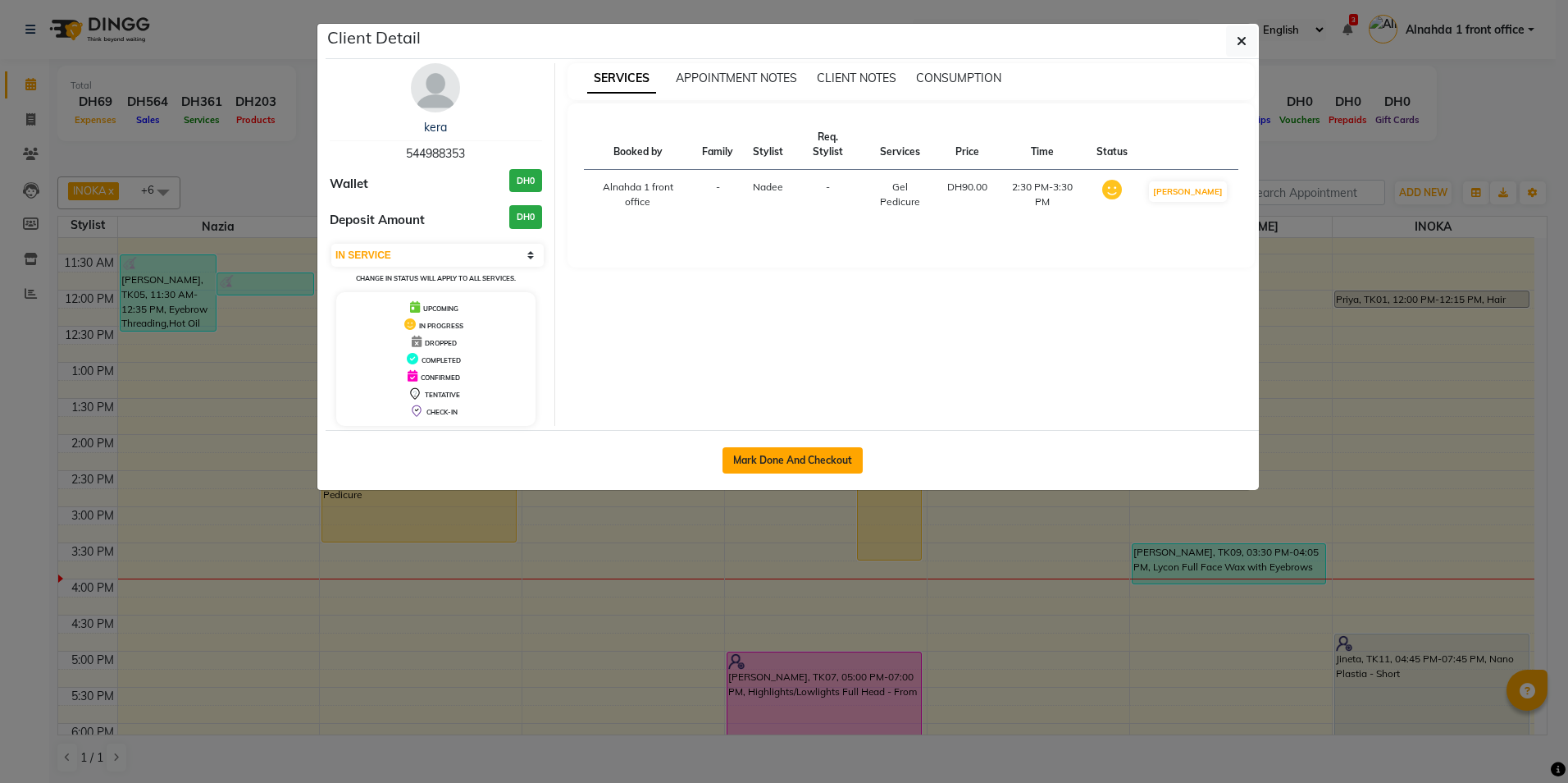
click at [785, 458] on button "Mark Done And Checkout" at bounding box center [793, 460] width 140 height 26
select select "service"
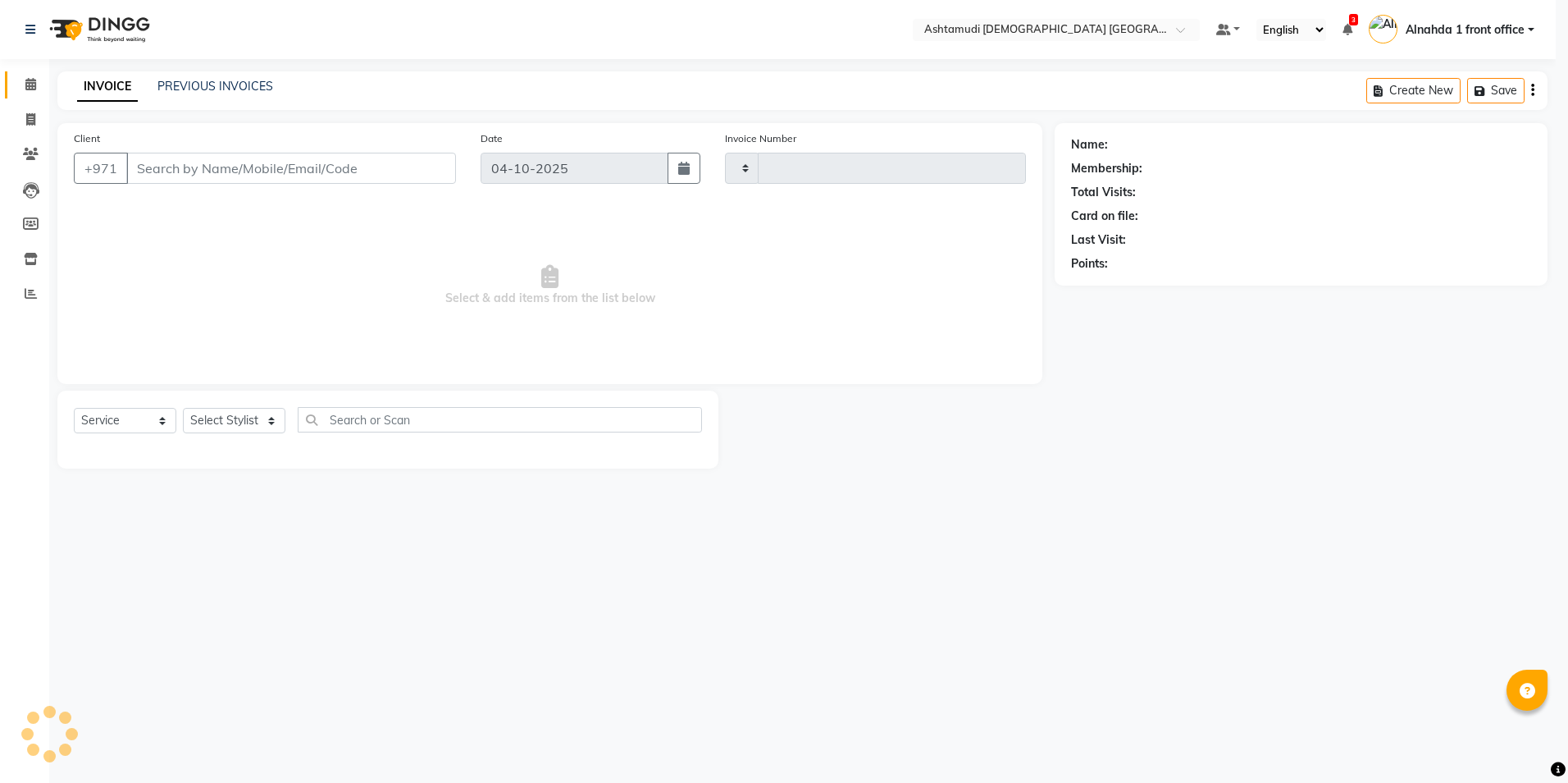
type input "3100"
select select "7242"
click at [275, 423] on select "Select Stylist Alnahda 1 front office [PERSON_NAME] [PERSON_NAME] DINGG TAB USE…" at bounding box center [235, 420] width 105 height 25
select select "62799"
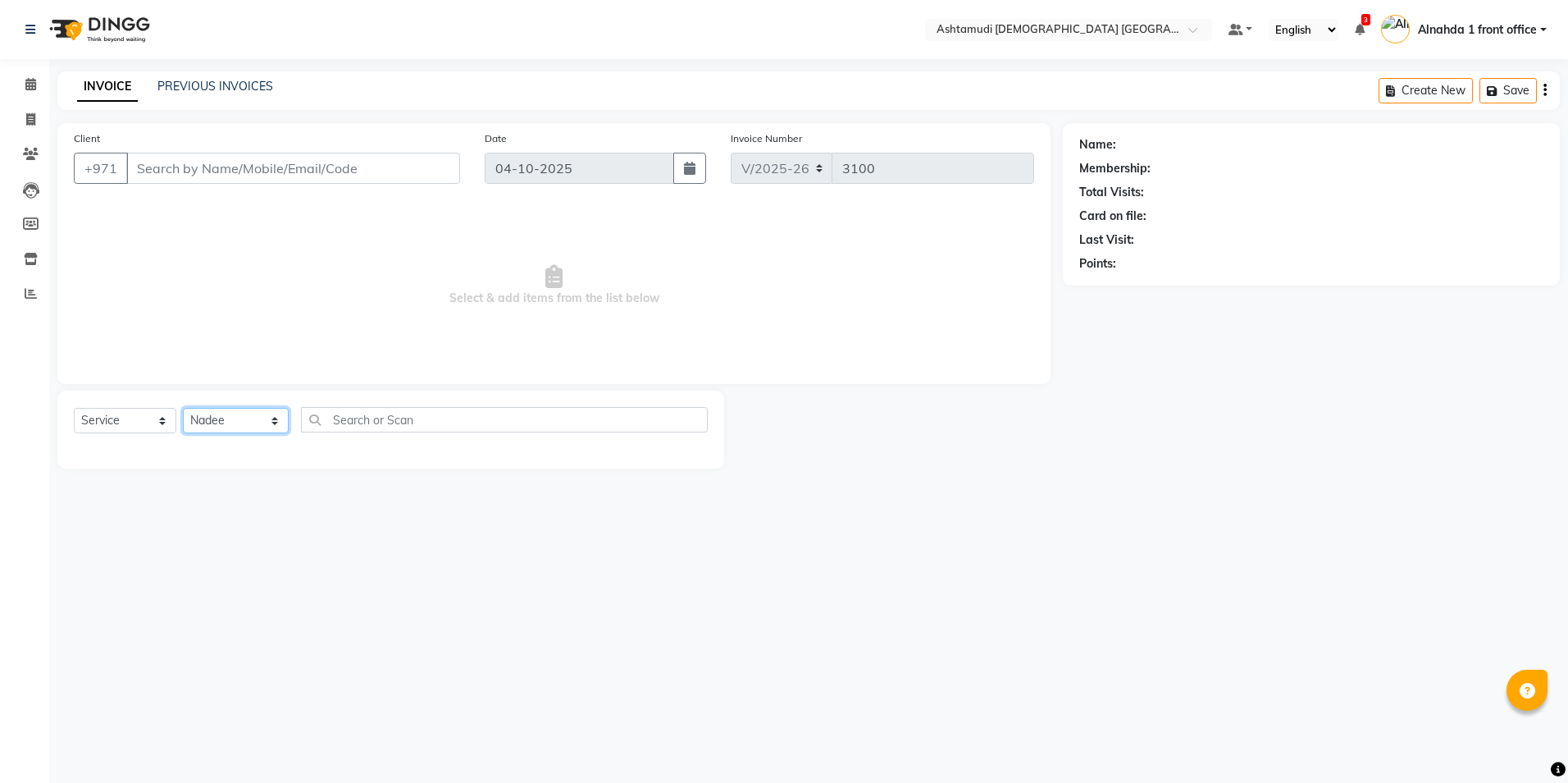
click at [183, 408] on select "Select Stylist Alnahda 1 front office [PERSON_NAME] [PERSON_NAME] DINGG TAB USE…" at bounding box center [235, 420] width 105 height 25
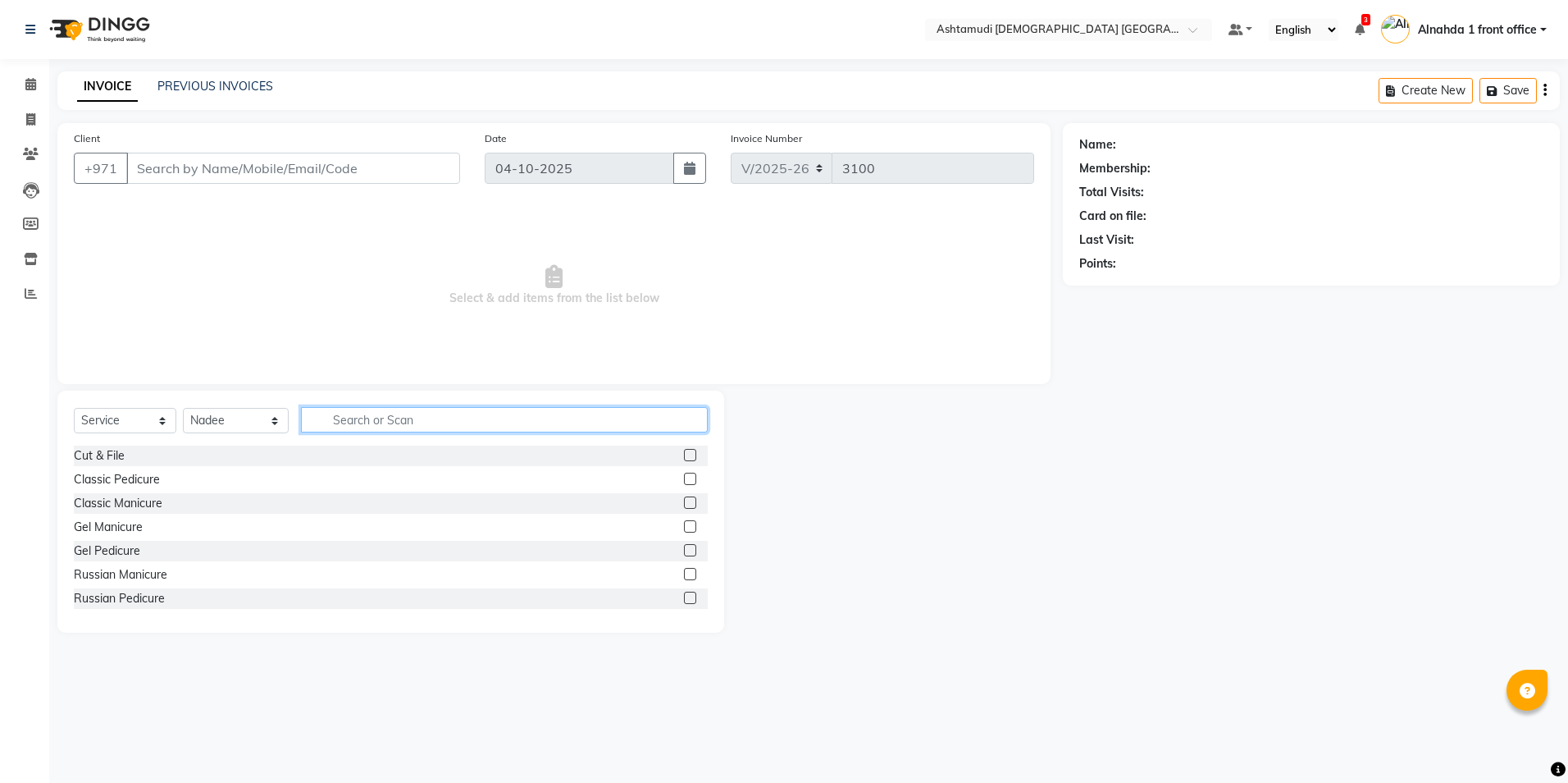
click at [350, 411] on input "text" at bounding box center [504, 419] width 406 height 25
type input "gel"
click at [684, 478] on label at bounding box center [689, 479] width 12 height 12
click at [684, 478] on input "checkbox" at bounding box center [688, 479] width 10 height 10
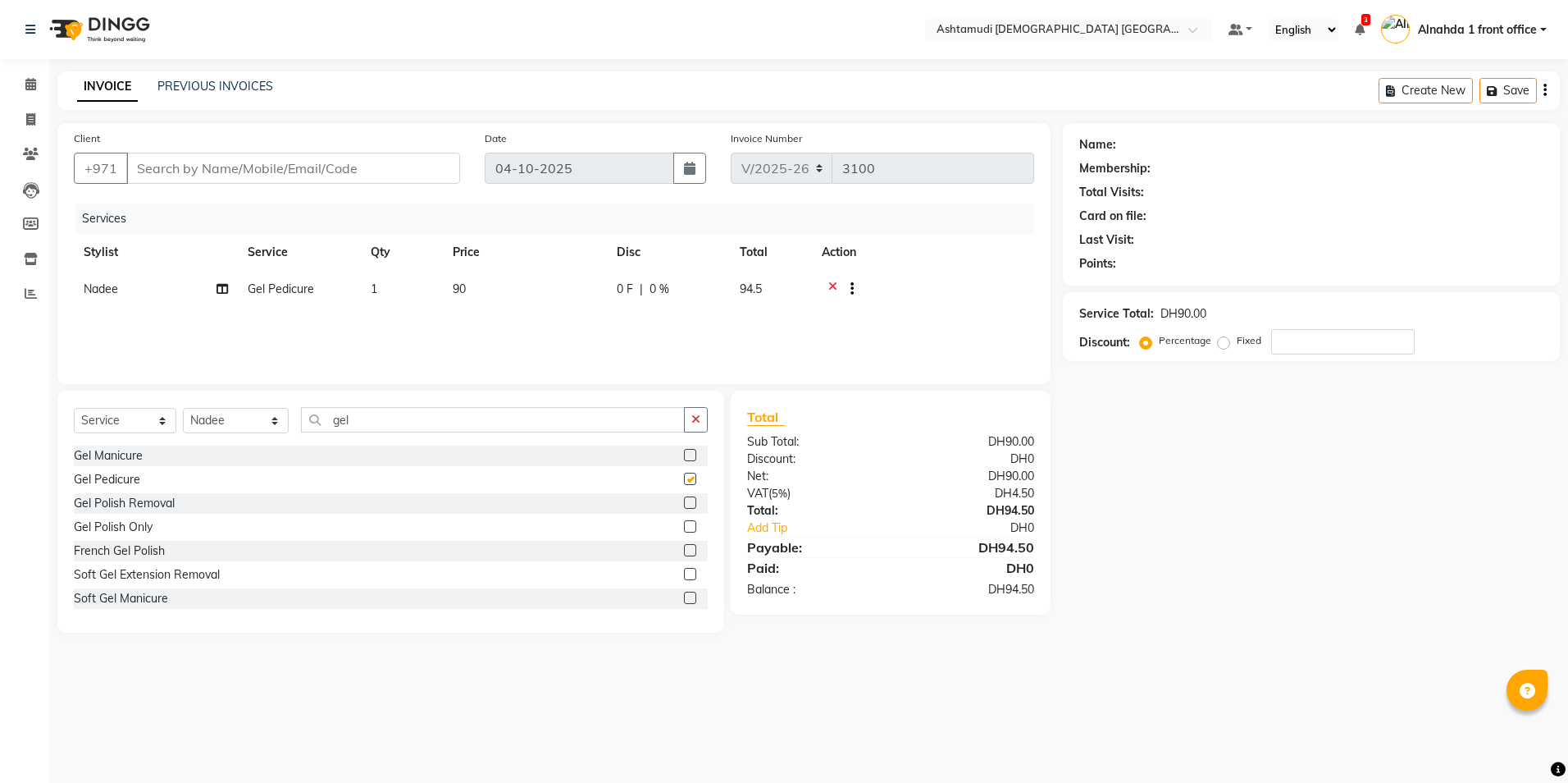
checkbox input "false"
click at [1308, 329] on div "Service Total: DH90.00 Discount: Percentage Fixed" at bounding box center [1311, 327] width 465 height 56
click at [1311, 349] on input "number" at bounding box center [1343, 342] width 144 height 25
type input "15"
click at [160, 170] on input "Client" at bounding box center [293, 168] width 334 height 31
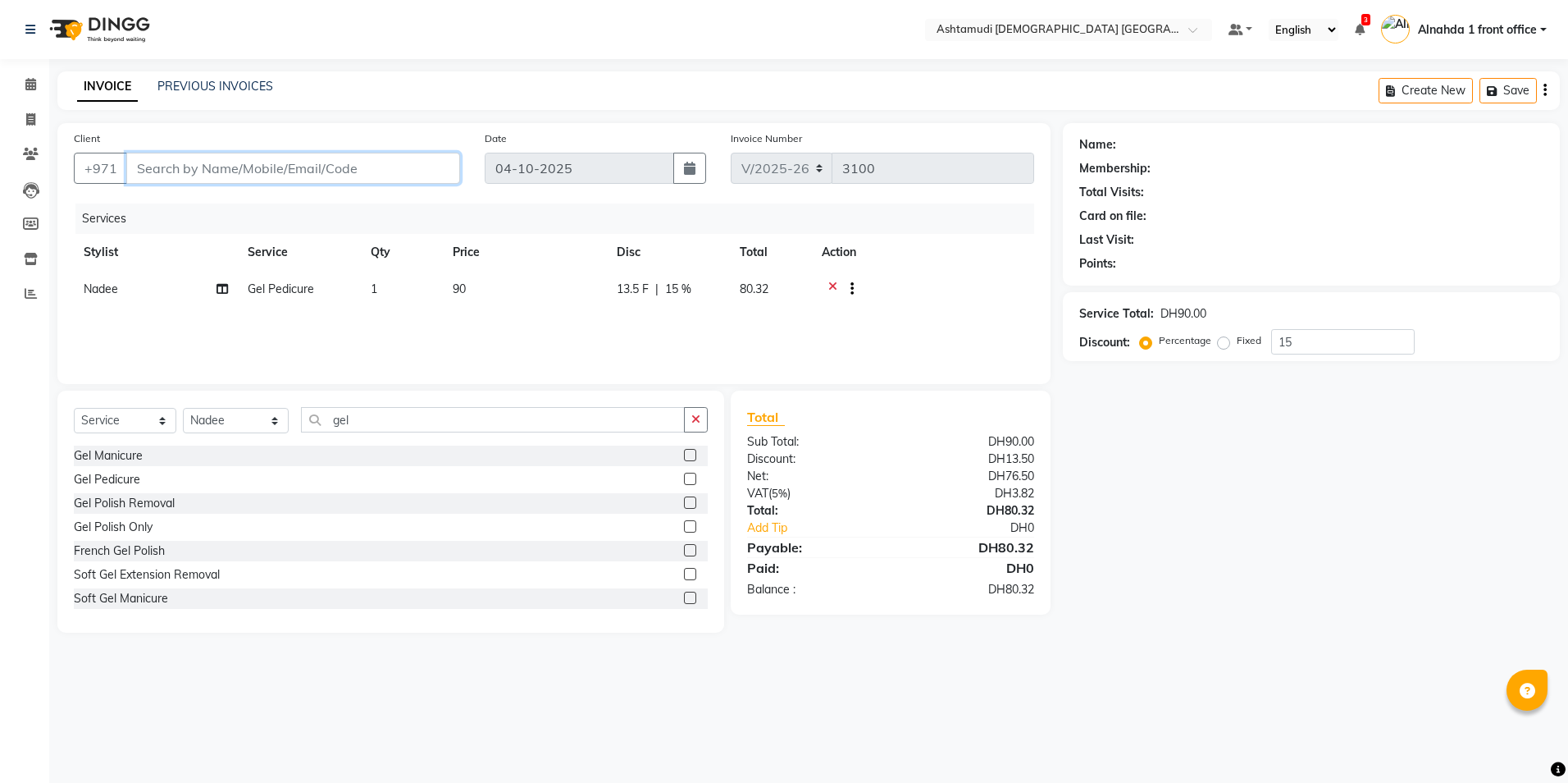
paste input "544988353"
type input "544988353"
type input "0"
type input "544988353"
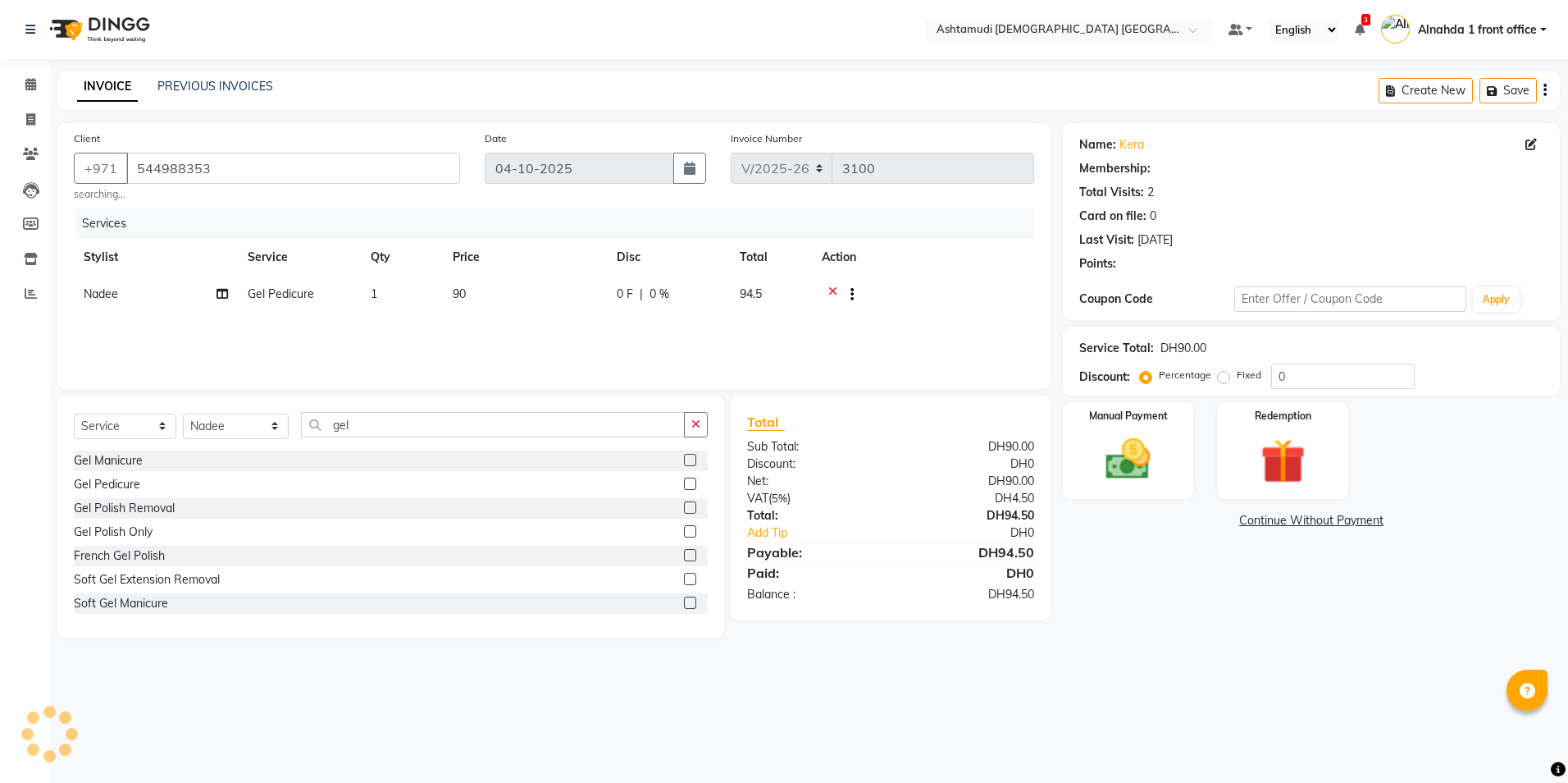
select select "1: Object"
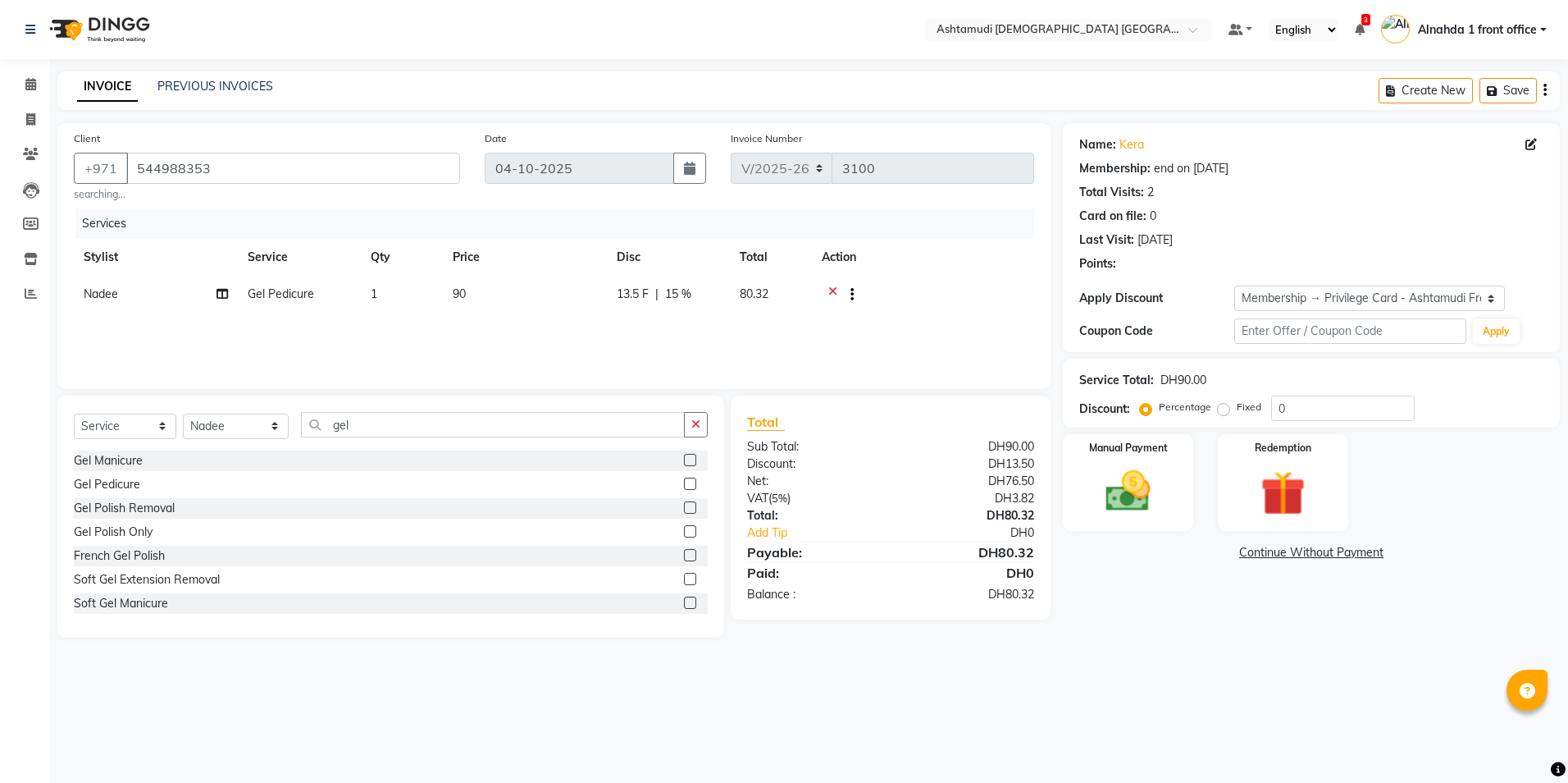
type input "15"
click at [1122, 480] on img at bounding box center [1129, 492] width 76 height 54
click at [1242, 557] on span "CARD" at bounding box center [1238, 553] width 35 height 19
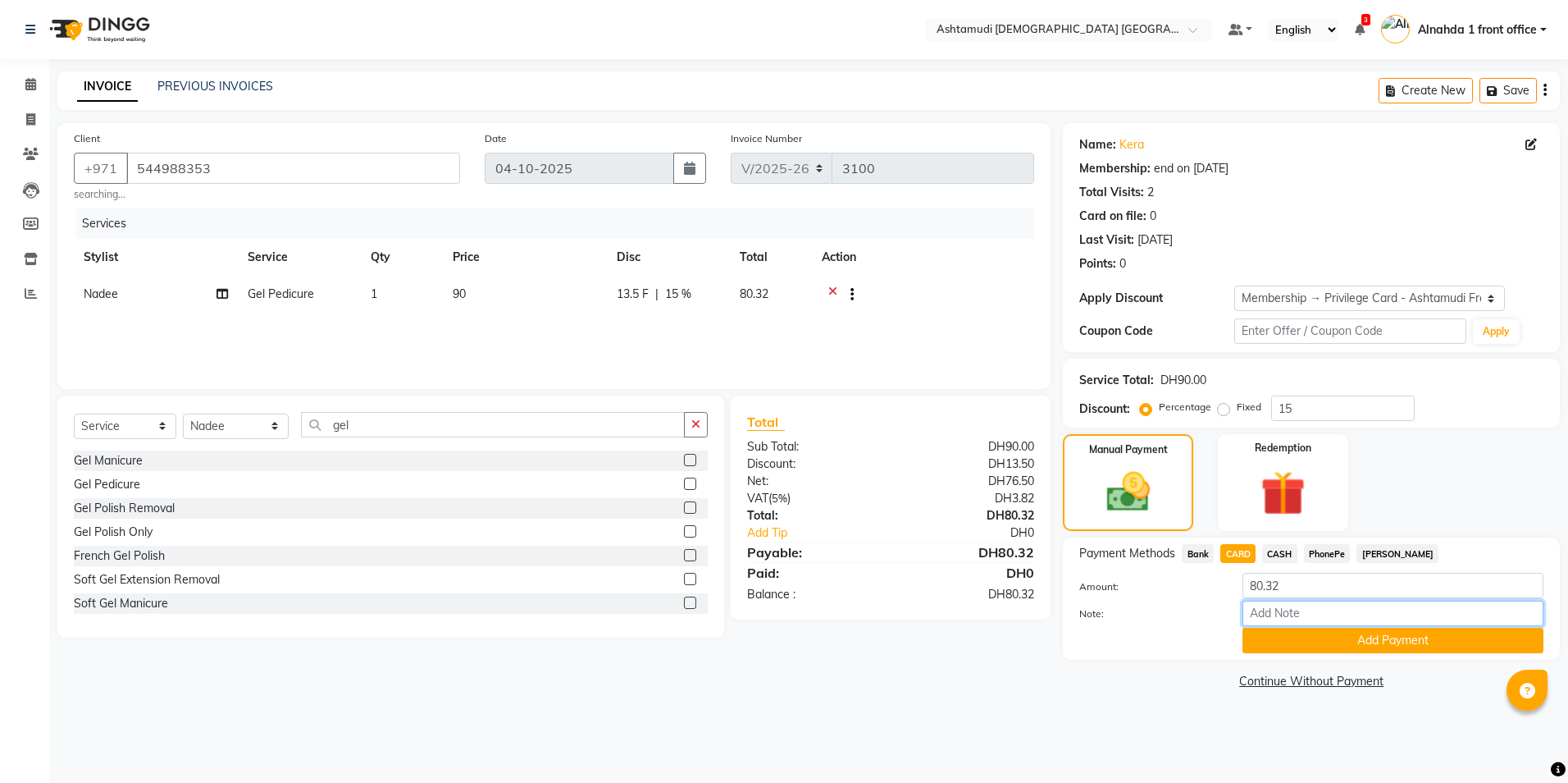
click at [1273, 612] on input "Note:" at bounding box center [1393, 613] width 301 height 25
type input "presila"
click at [1295, 643] on button "Add Payment" at bounding box center [1393, 640] width 301 height 25
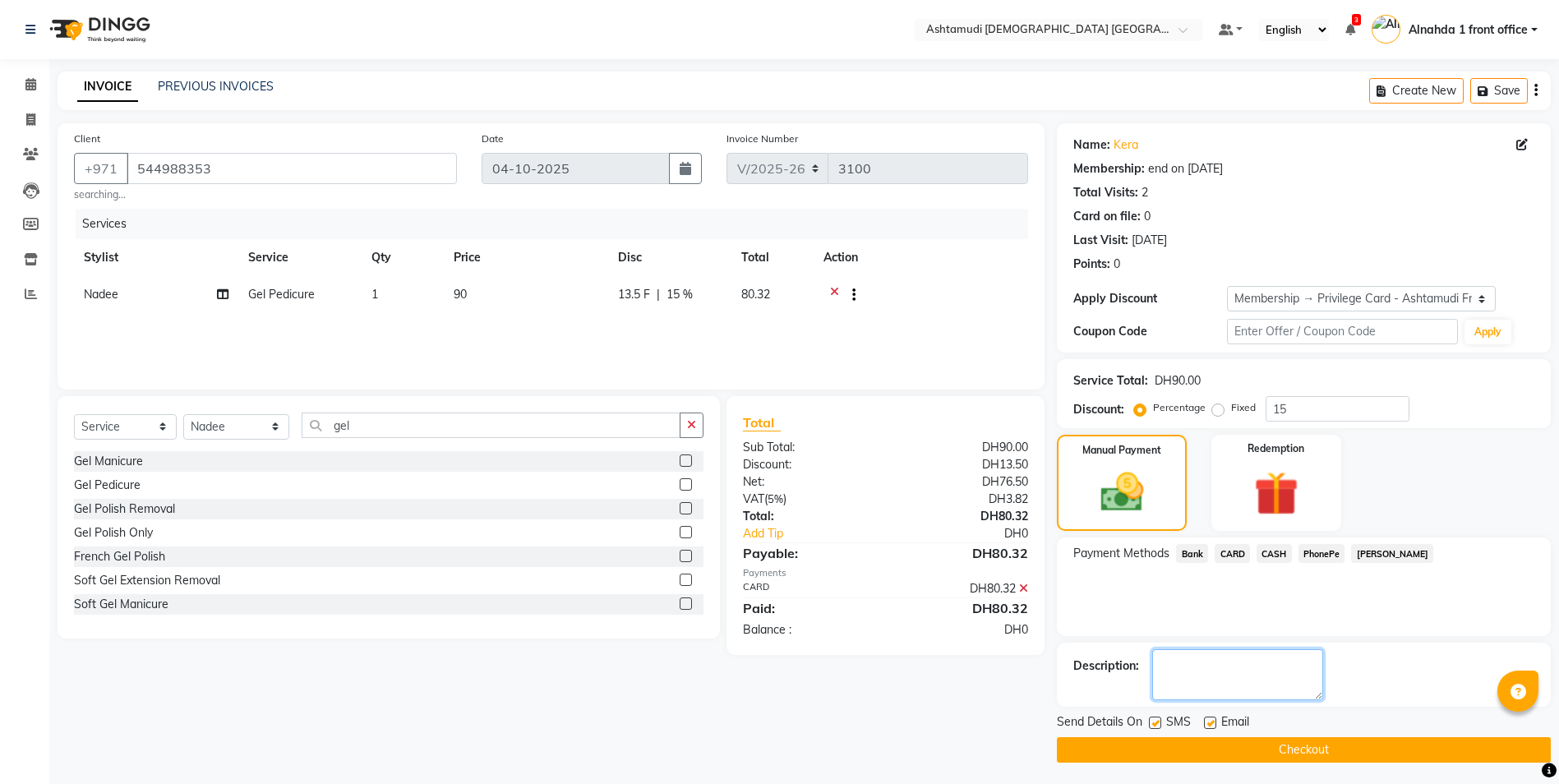
click at [1177, 671] on textarea at bounding box center [1237, 675] width 171 height 51
type textarea "9837"
click at [1247, 751] on button "Checkout" at bounding box center [1304, 749] width 493 height 25
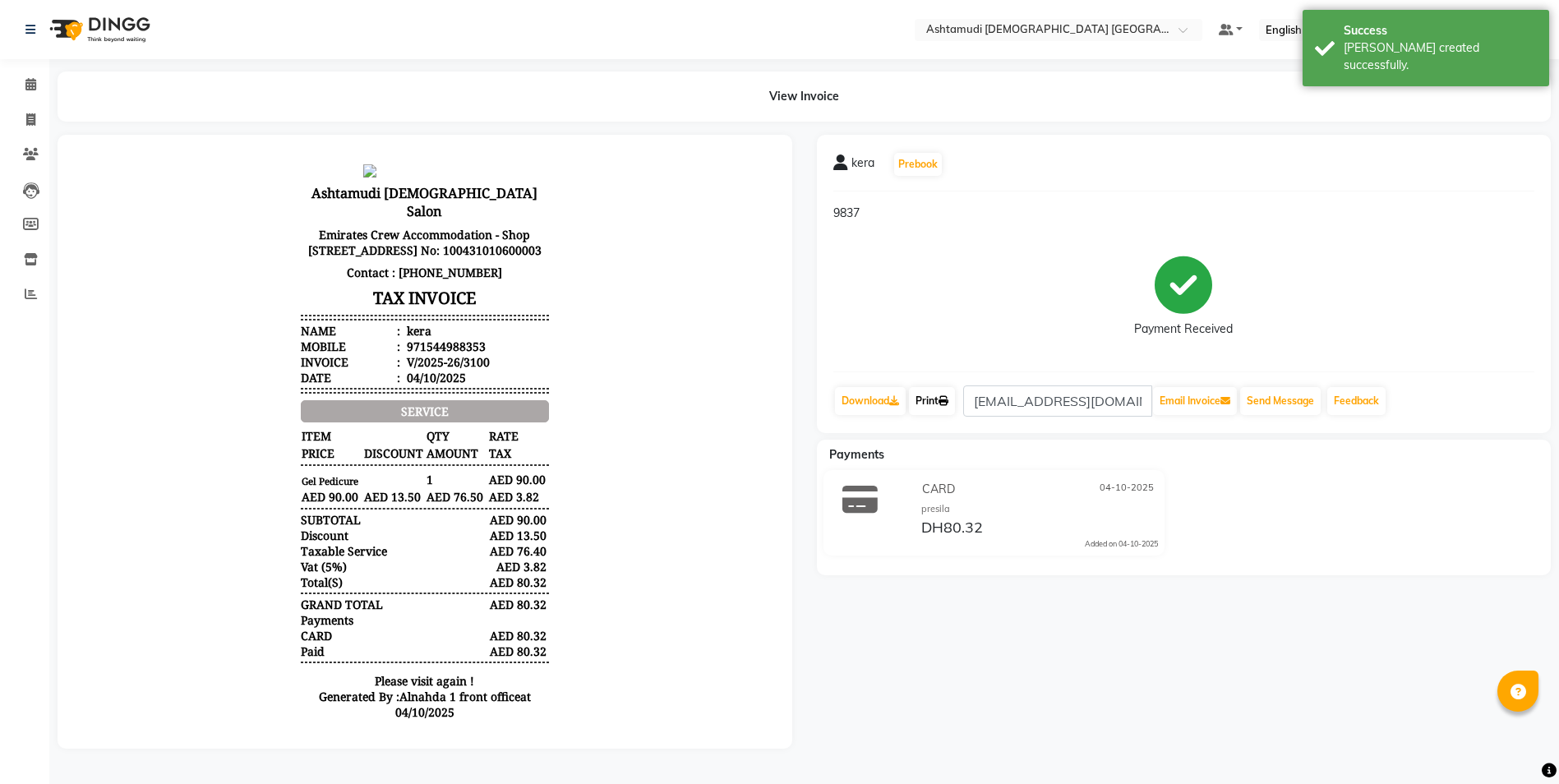
click at [932, 403] on link "Print" at bounding box center [932, 401] width 46 height 28
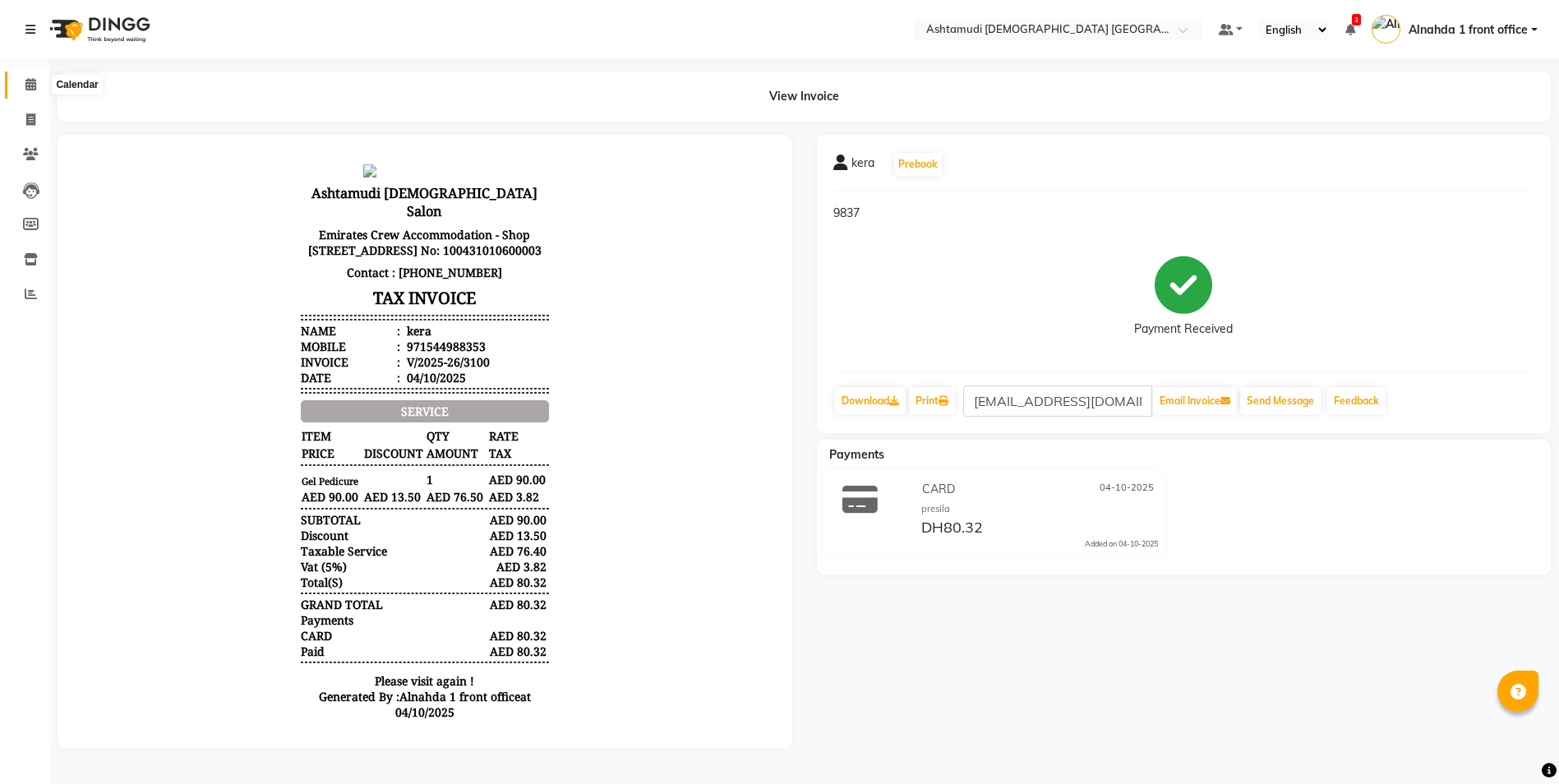
click at [33, 88] on icon at bounding box center [30, 84] width 10 height 12
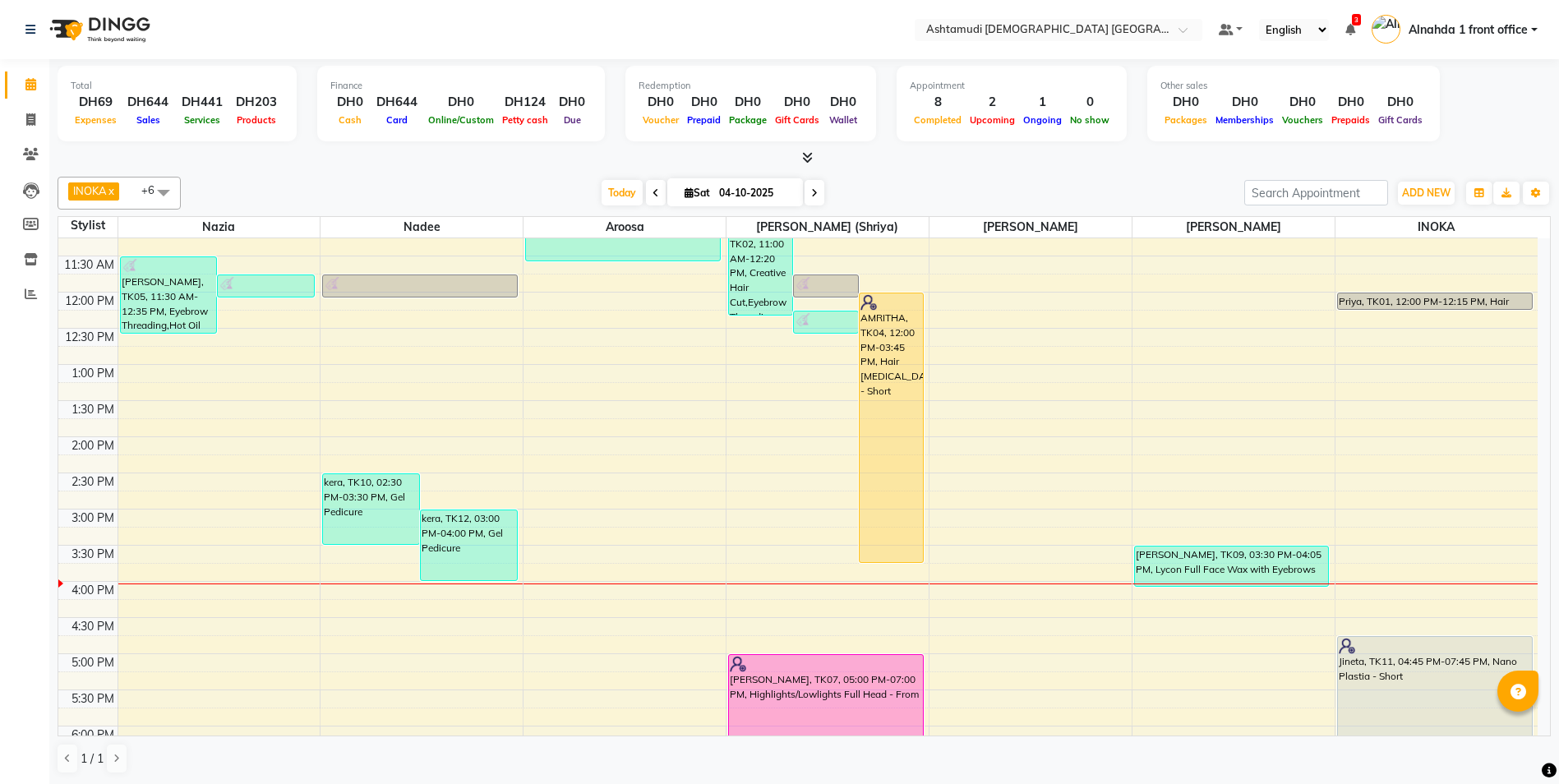
scroll to position [164, 0]
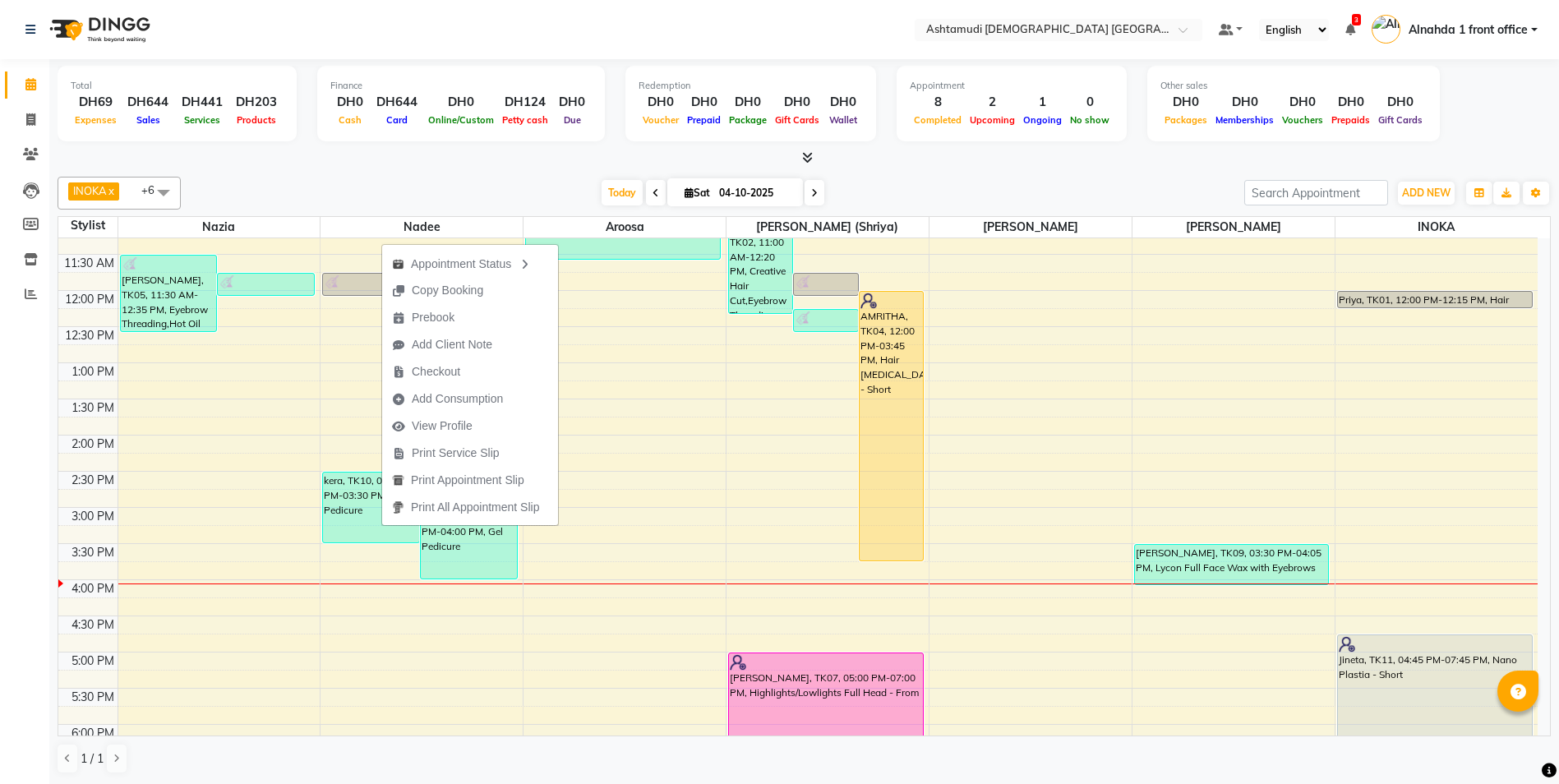
click at [522, 178] on div "INOKA x Jyothi Kumari (Shriya) x Nazia x Deepika Rani x Aroosa x Theresa x Nade…" at bounding box center [805, 192] width 1494 height 33
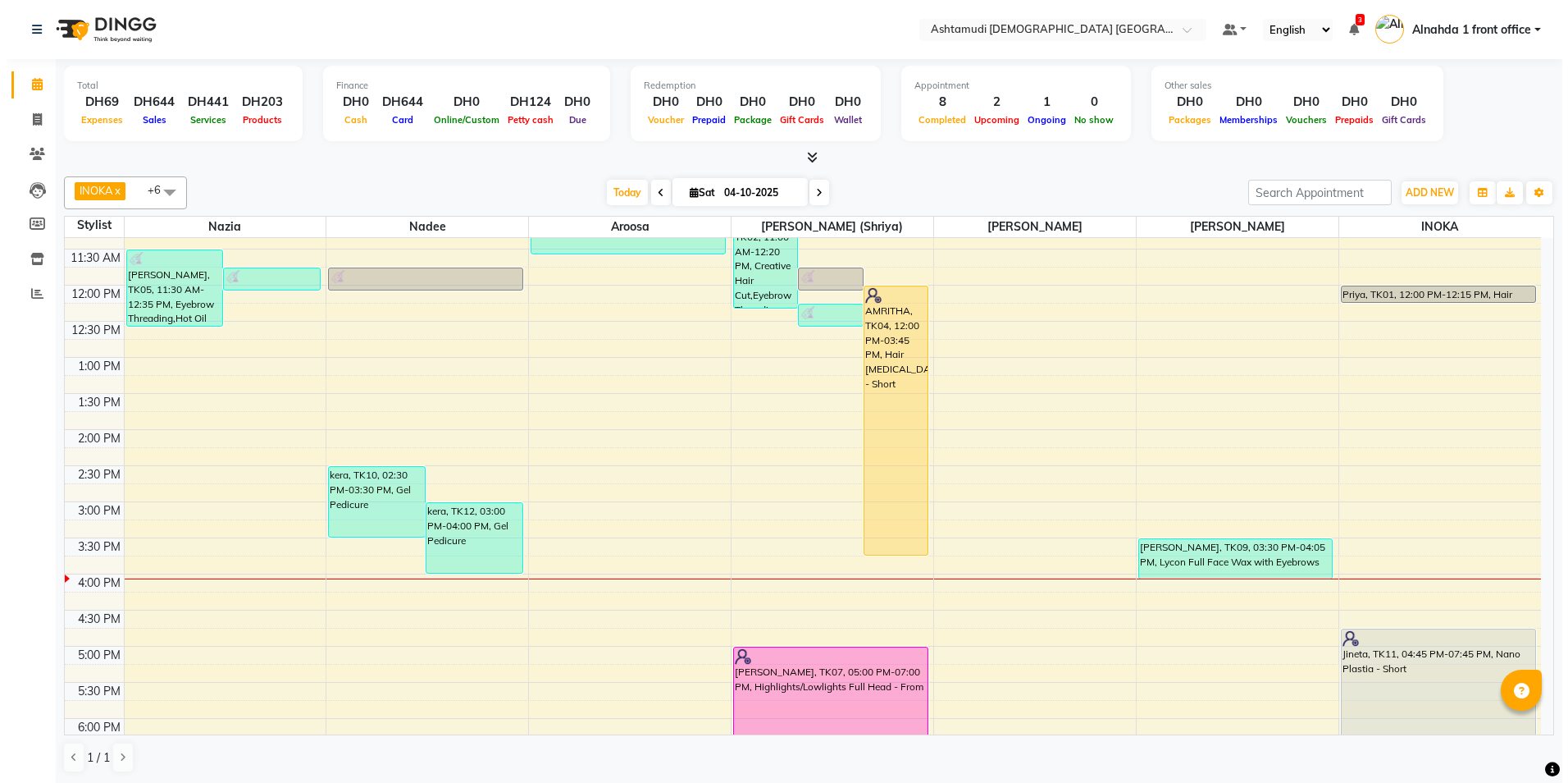
scroll to position [329, 0]
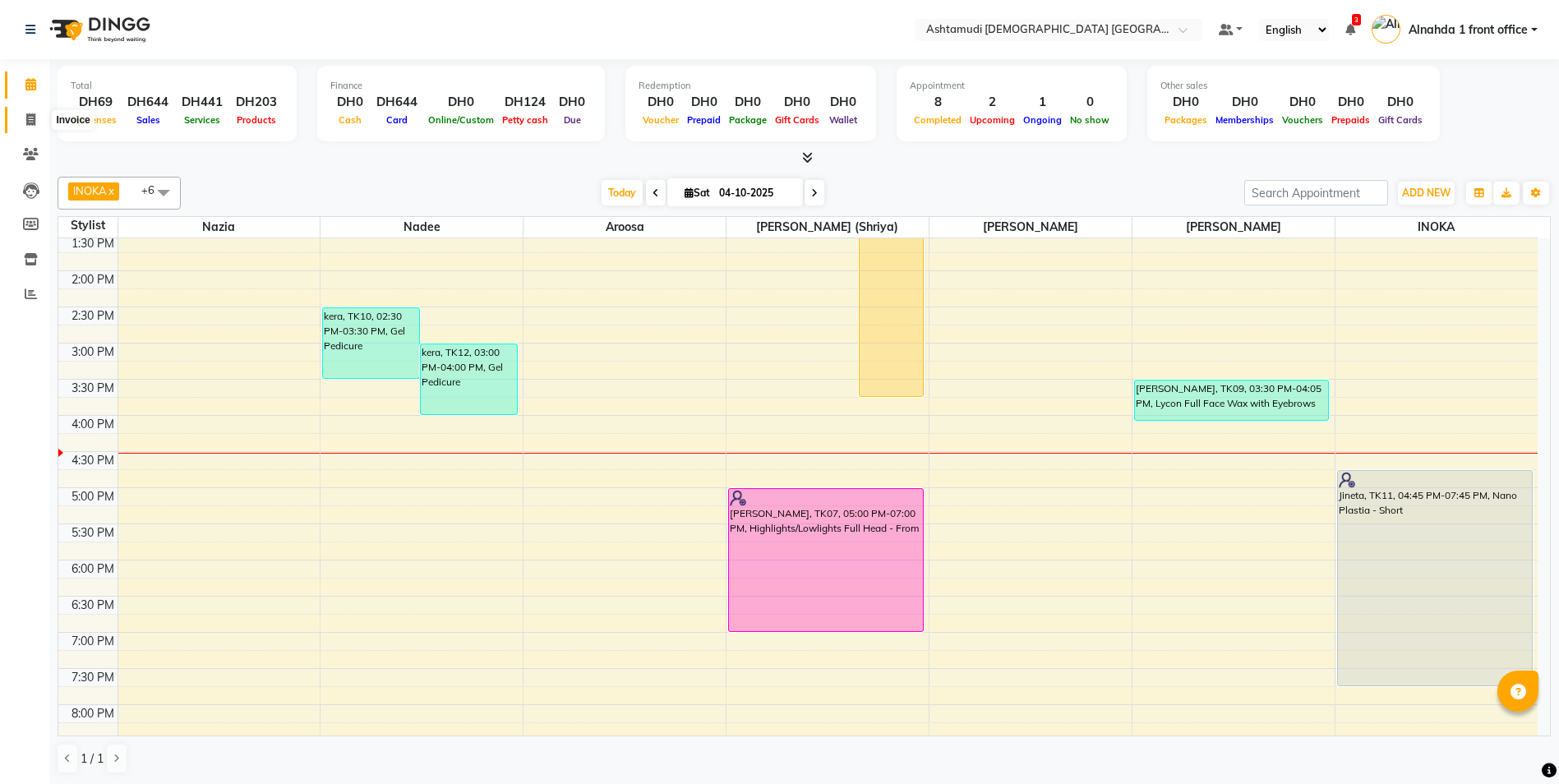
click at [34, 120] on icon at bounding box center [31, 119] width 9 height 12
select select "service"
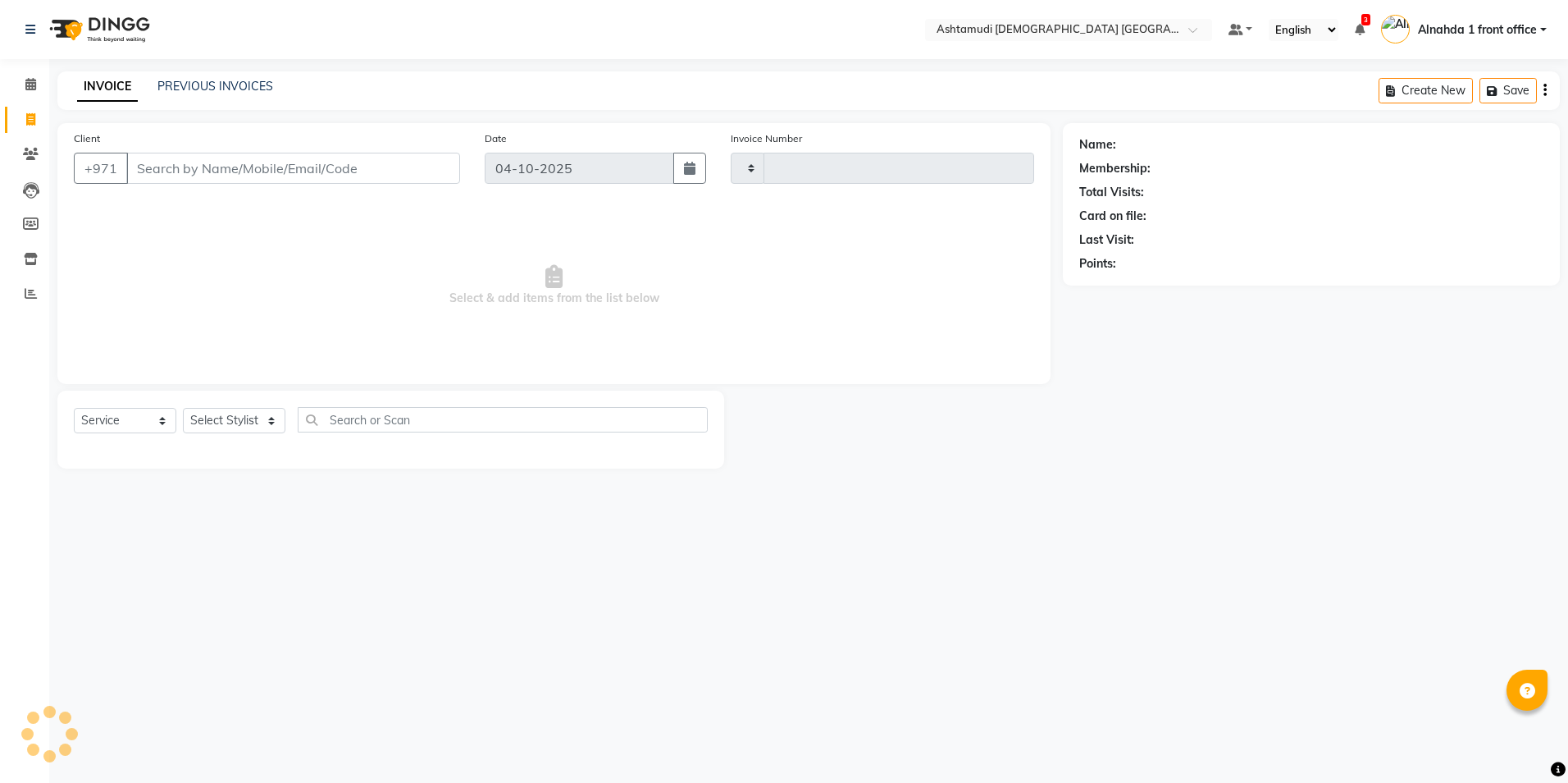
type input "3101"
select select "7242"
click at [271, 421] on select "Select Stylist" at bounding box center [234, 420] width 103 height 25
select select "86438"
click at [183, 408] on select "Select Stylist Alnahda 1 front office [PERSON_NAME] [PERSON_NAME] DINGG TAB USE…" at bounding box center [235, 420] width 105 height 25
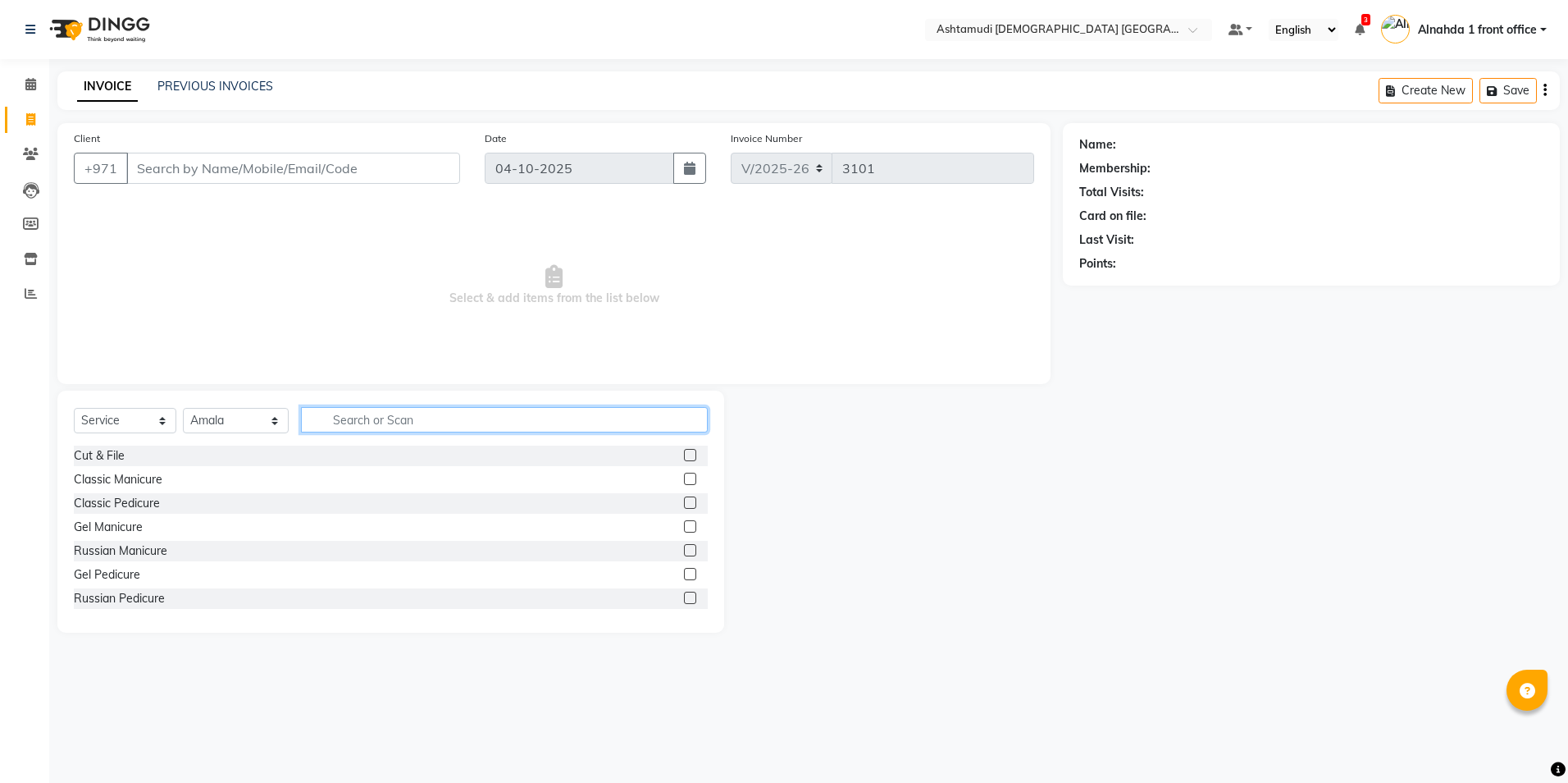
drag, startPoint x: 356, startPoint y: 420, endPoint x: 356, endPoint y: 388, distance: 32.0
click at [356, 420] on input "text" at bounding box center [504, 419] width 406 height 25
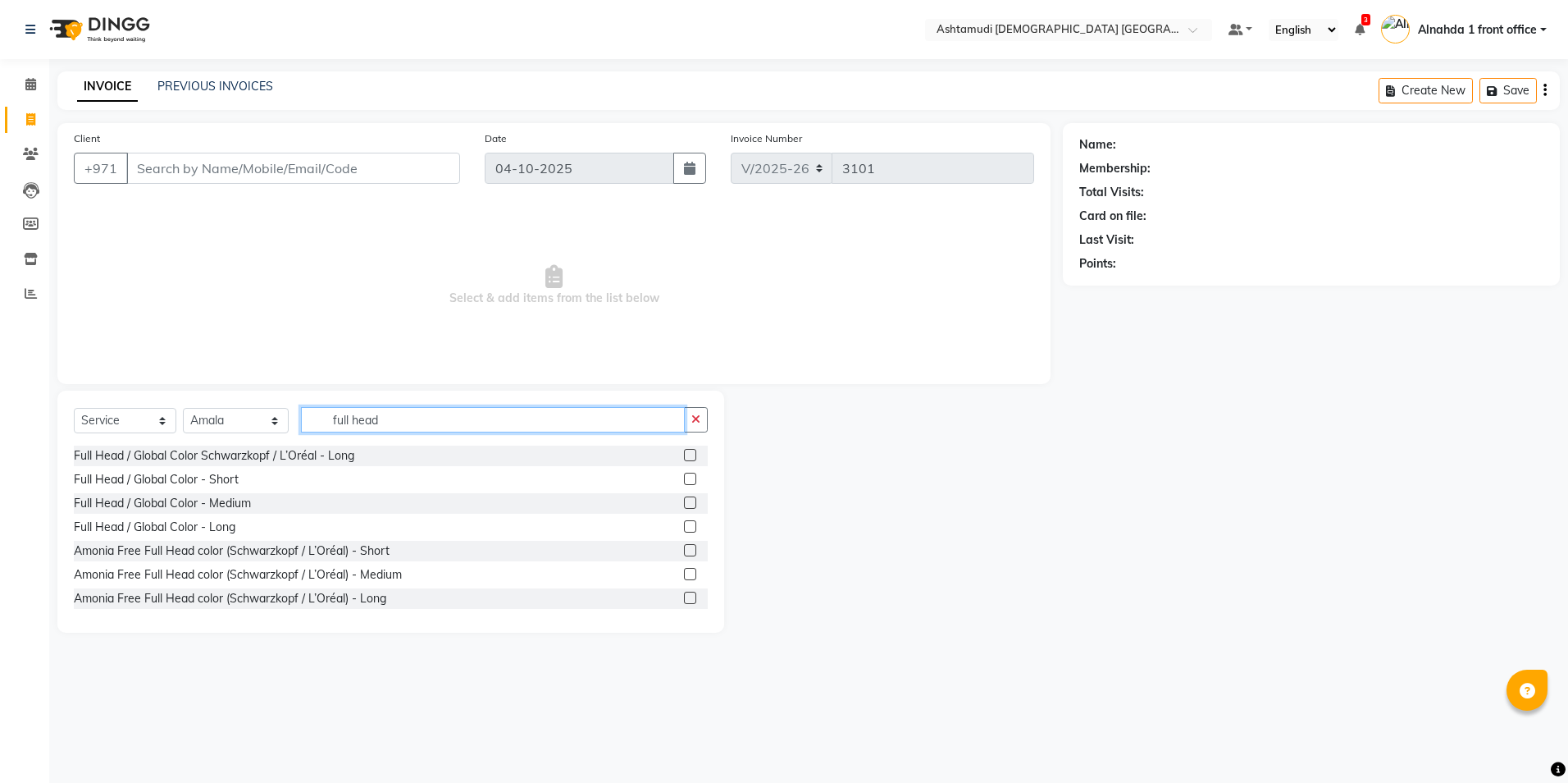
scroll to position [74, 0]
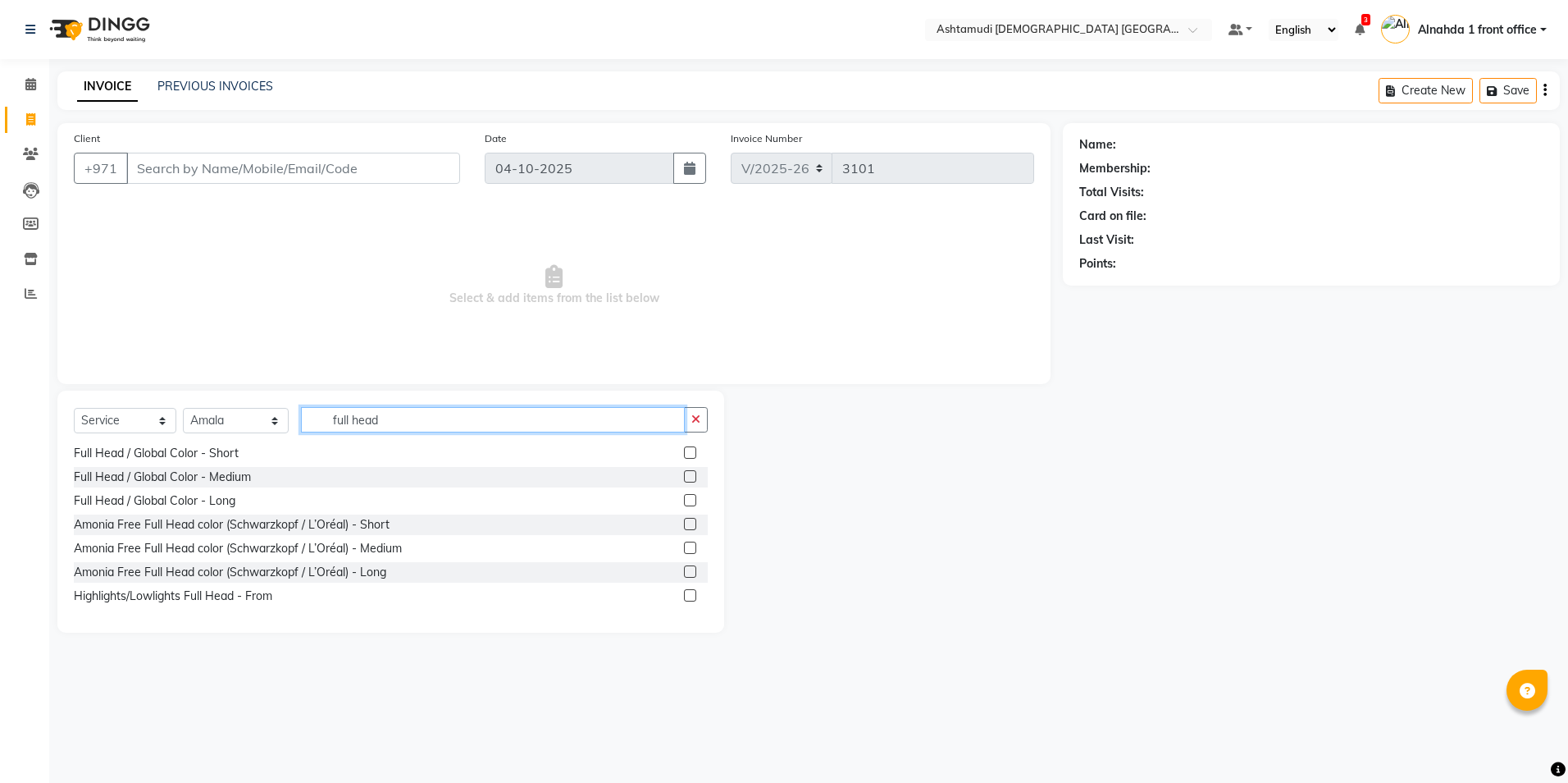
type input "full head"
click at [684, 524] on label at bounding box center [689, 524] width 12 height 12
click at [684, 524] on input "checkbox" at bounding box center [688, 524] width 10 height 10
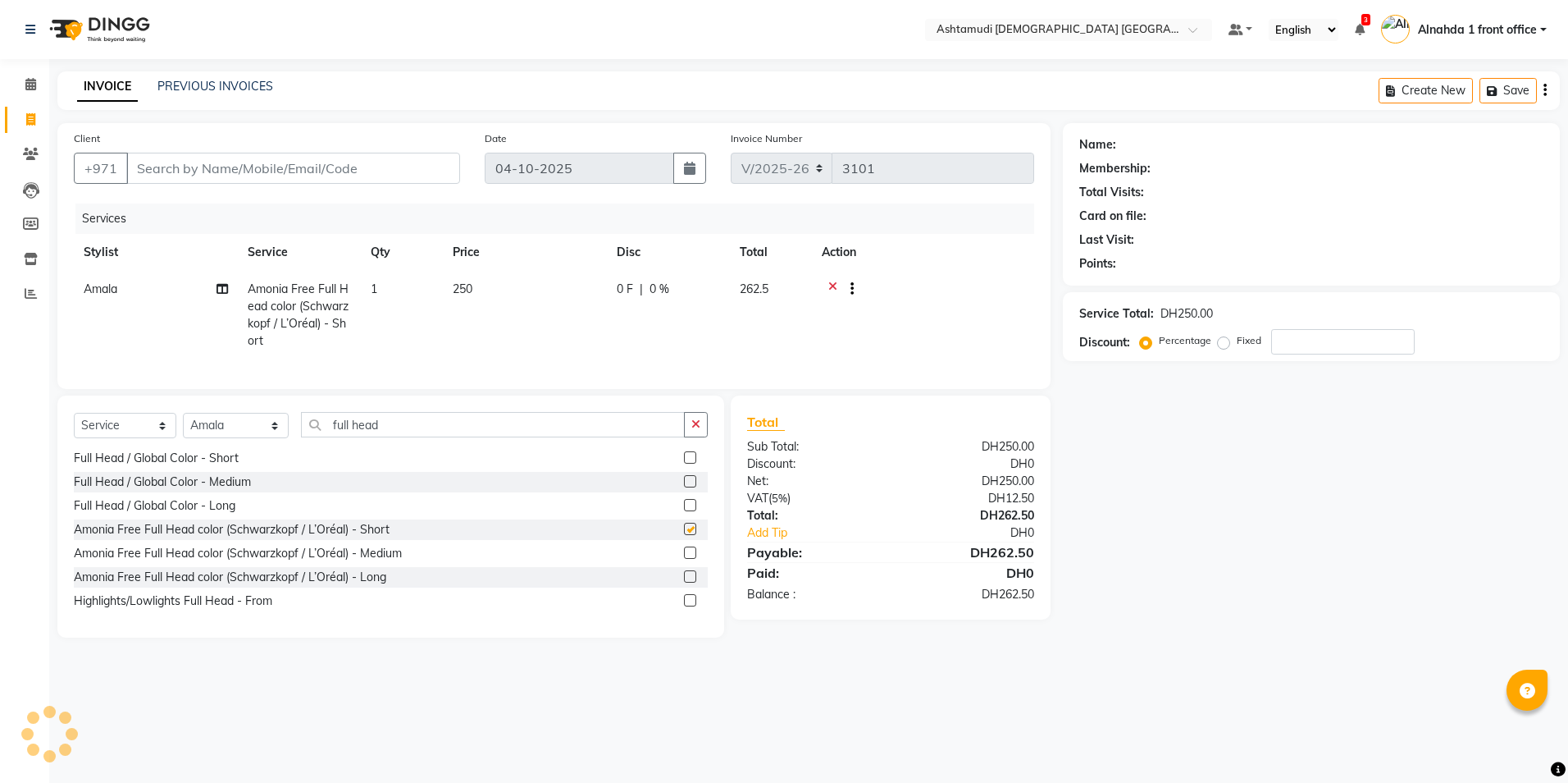
checkbox input "false"
click at [1298, 353] on input "number" at bounding box center [1343, 342] width 144 height 25
type input "15"
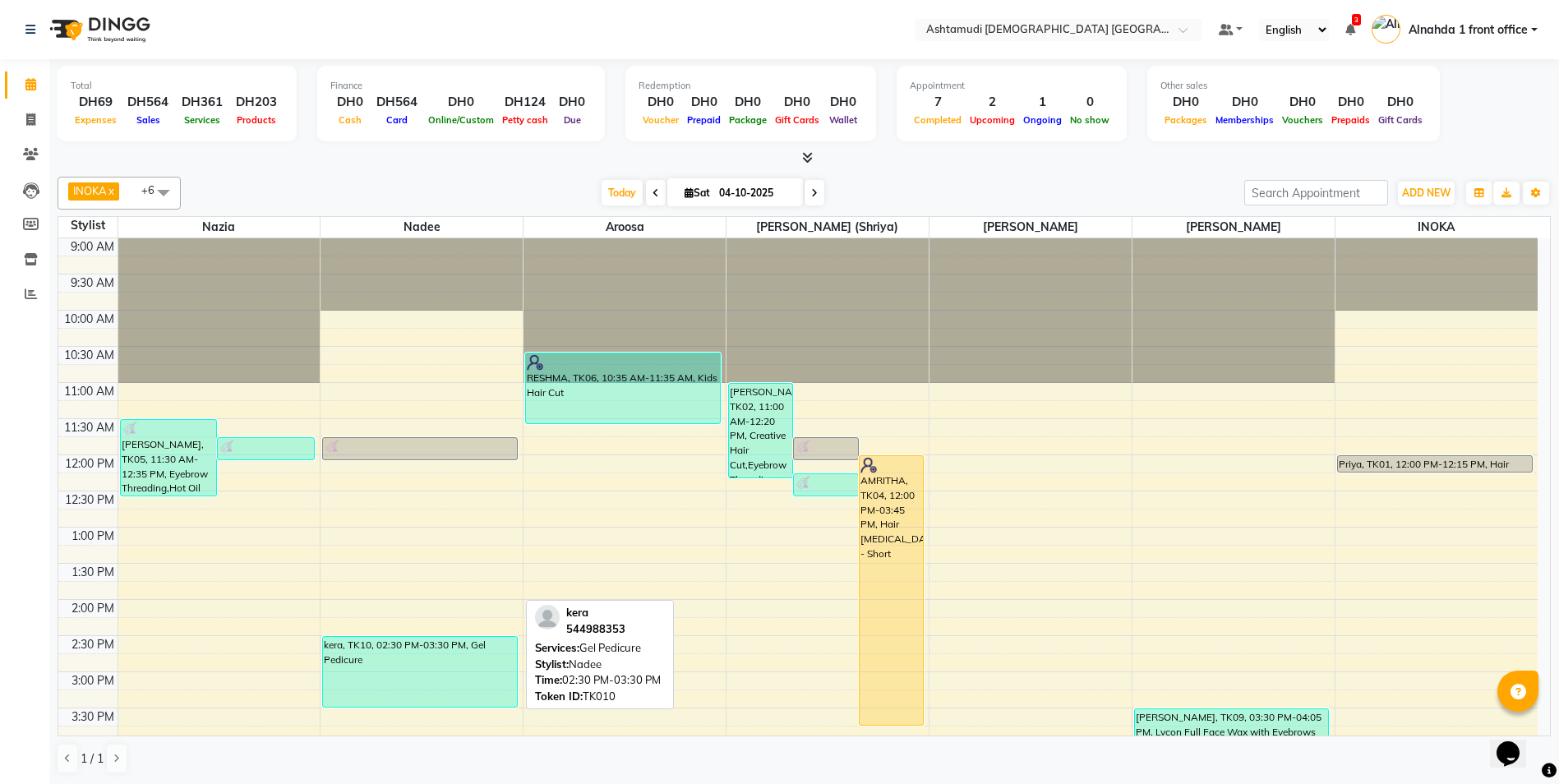
click at [407, 671] on div "kera, TK10, 02:30 PM-03:30 PM, Gel Pedicure" at bounding box center [421, 671] width 194 height 70
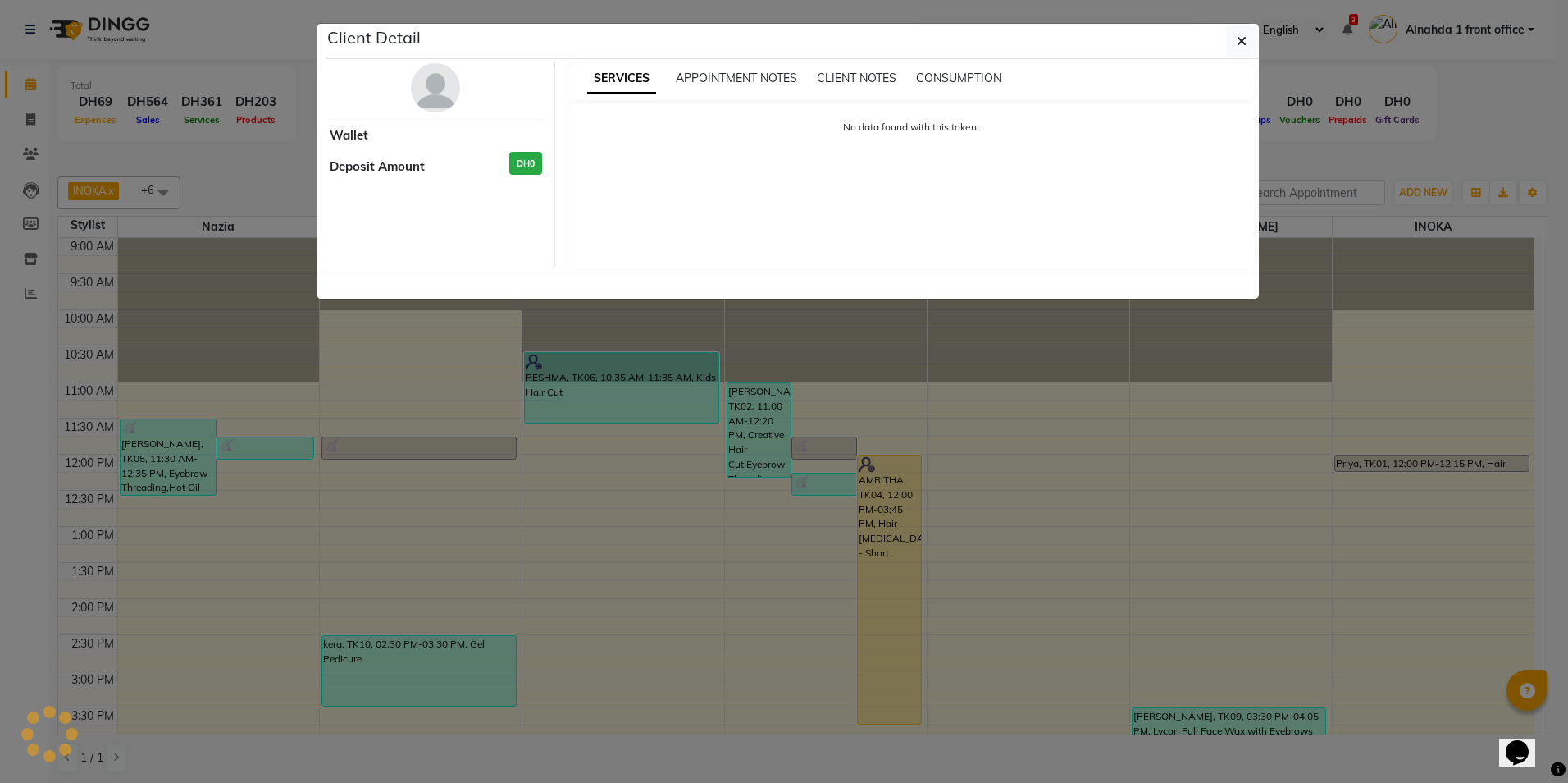
select select "3"
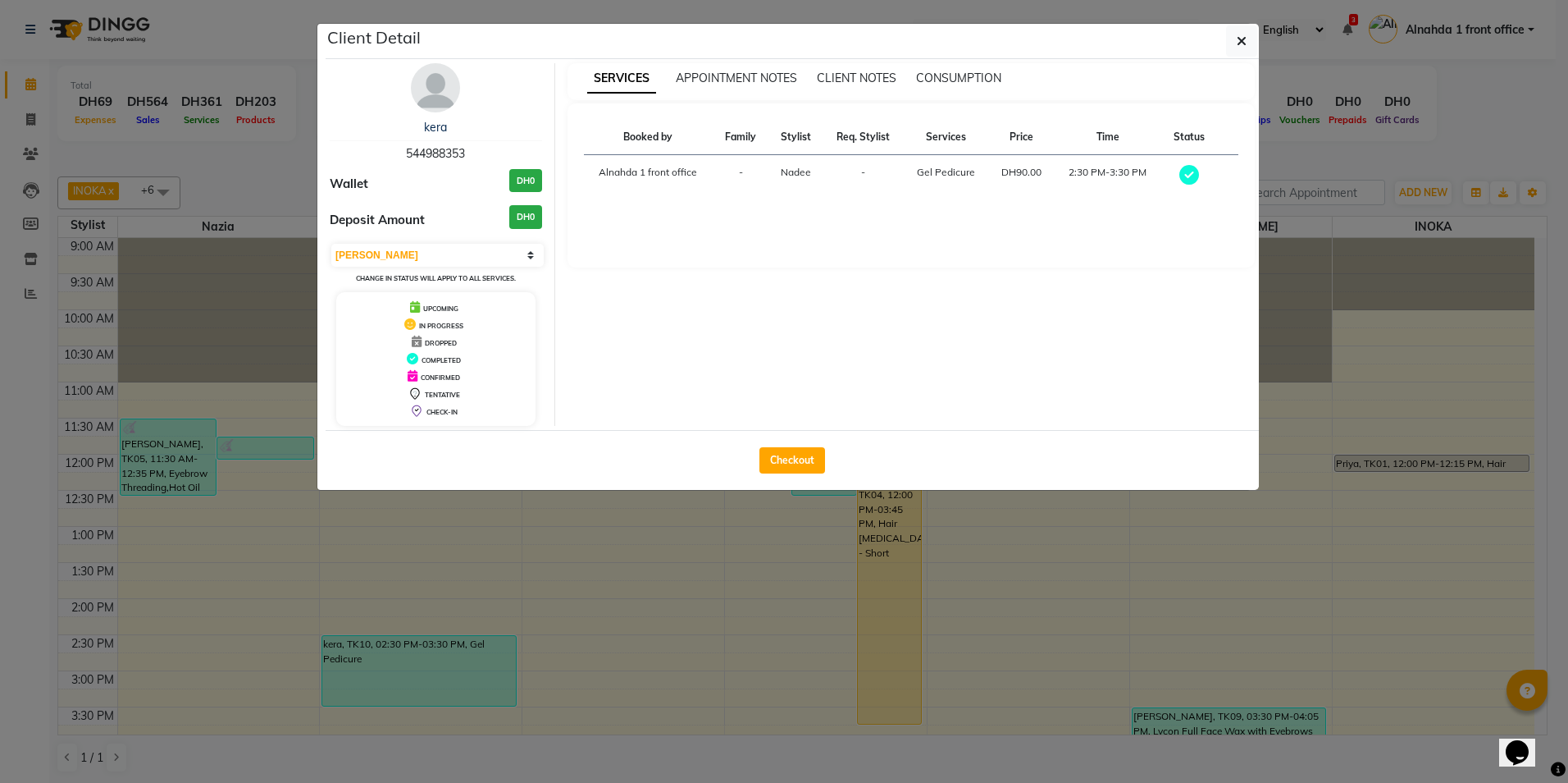
drag, startPoint x: 407, startPoint y: 147, endPoint x: 513, endPoint y: 156, distance: 106.4
click at [513, 156] on div "kera 544988353" at bounding box center [436, 141] width 213 height 44
copy span "544988353"
click at [1205, 373] on div "SERVICES APPOINTMENT NOTES CLIENT NOTES CONSUMPTION Booked by Family Stylist Re…" at bounding box center [911, 245] width 713 height 363
click at [1245, 44] on icon "button" at bounding box center [1242, 41] width 10 height 13
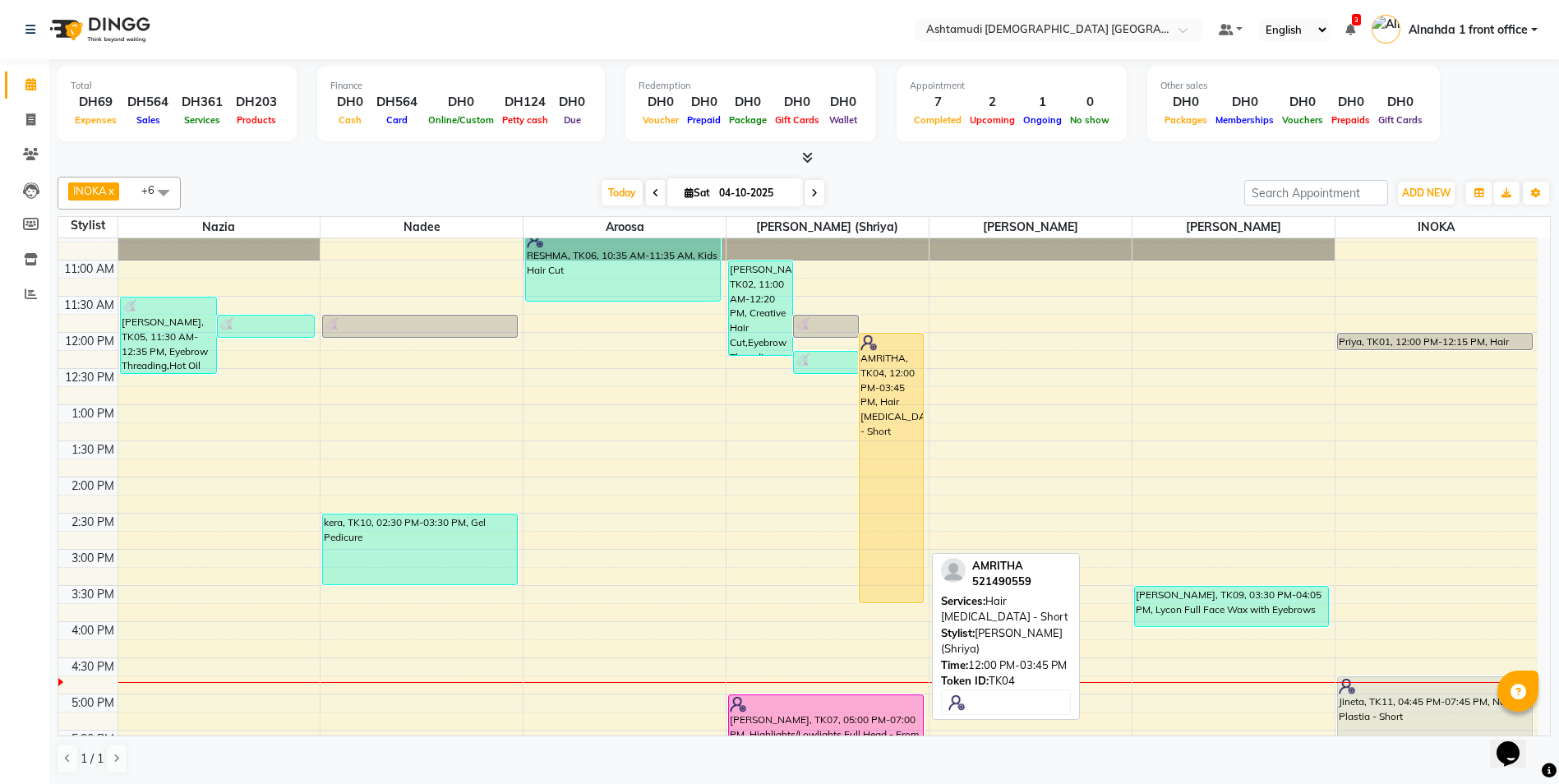
scroll to position [82, 0]
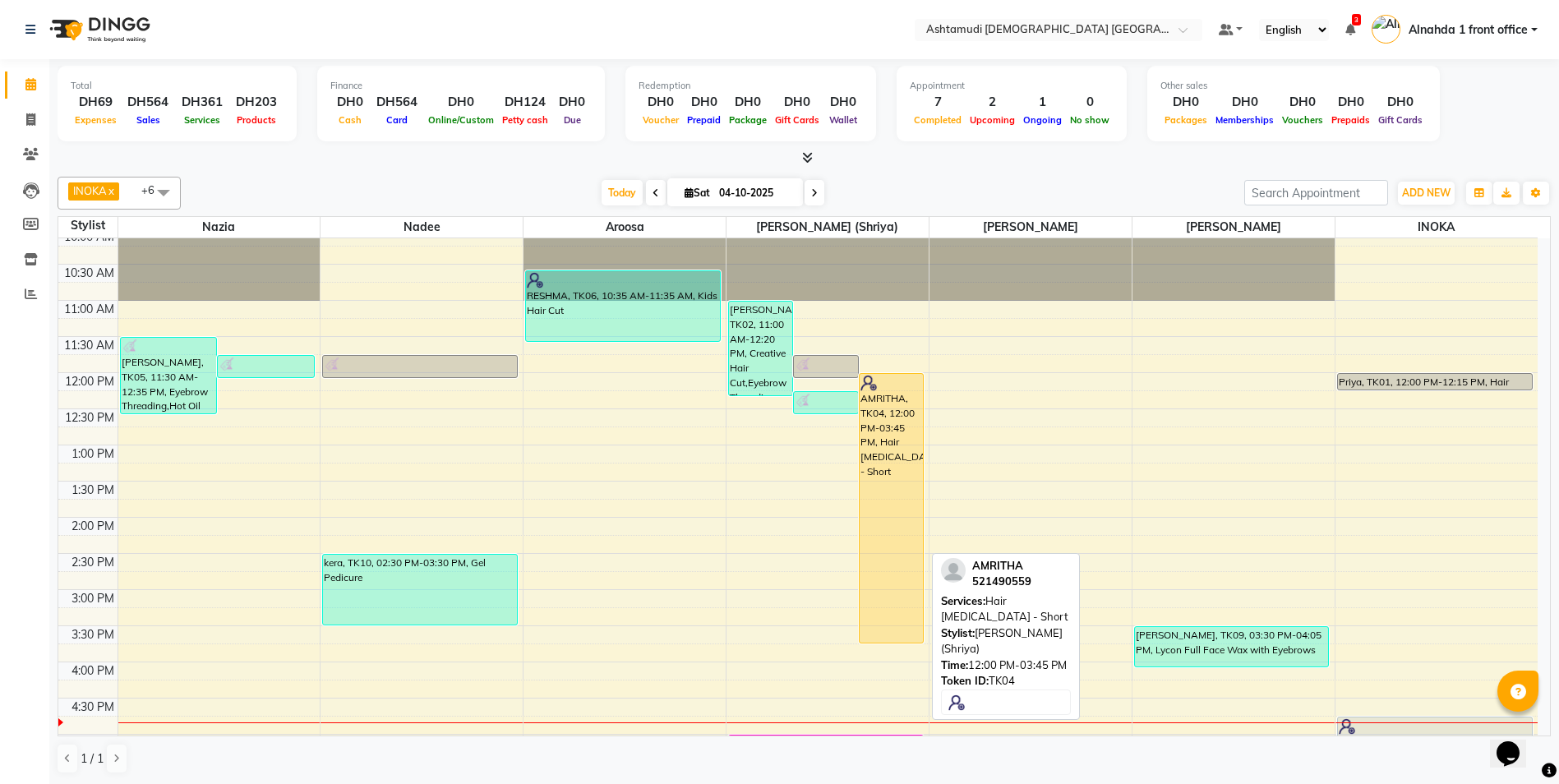
click at [889, 446] on div "AMRITHA, TK04, 12:00 PM-03:45 PM, Hair [MEDICAL_DATA] - Short" at bounding box center [892, 508] width 64 height 269
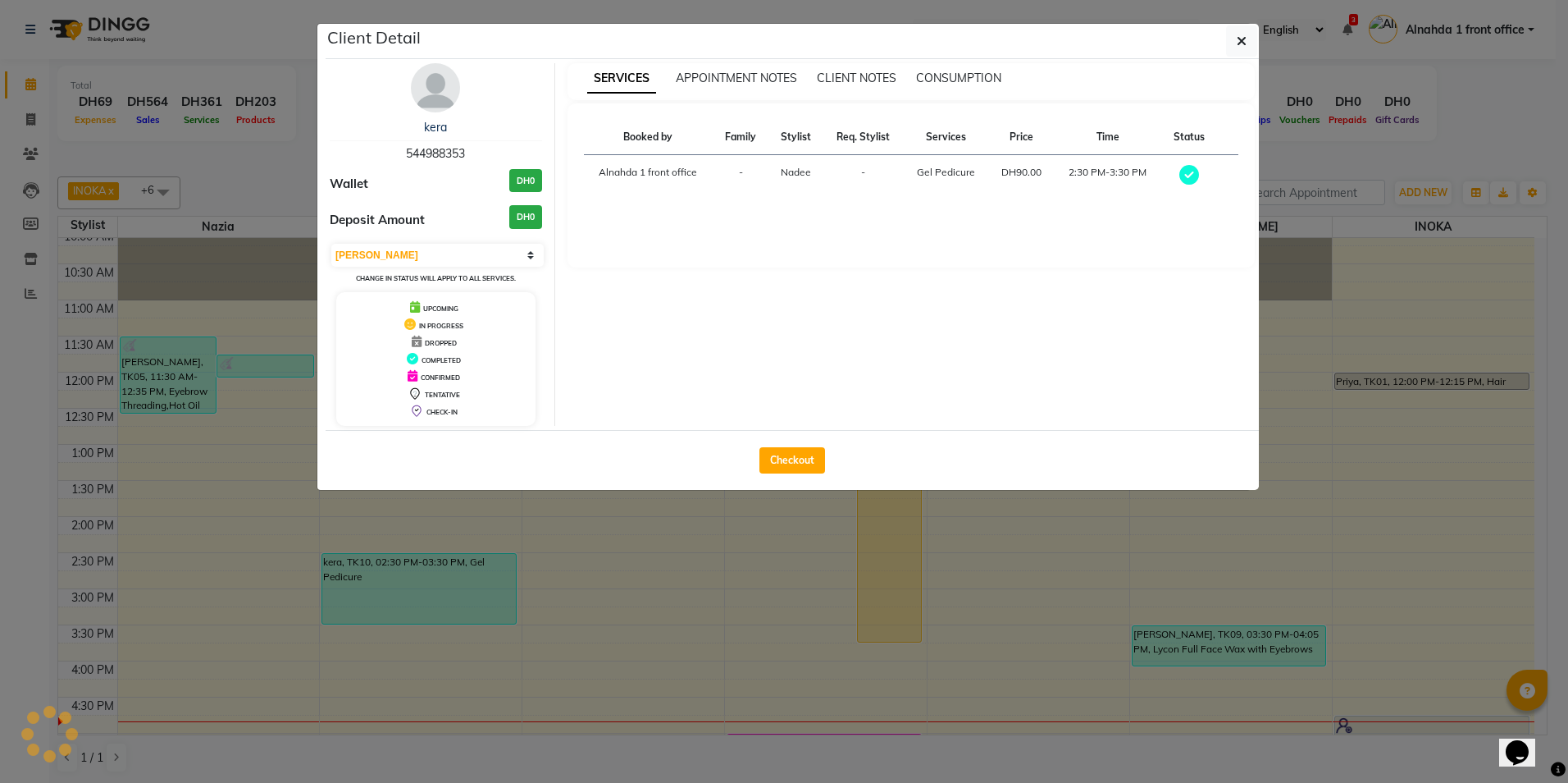
select select "1"
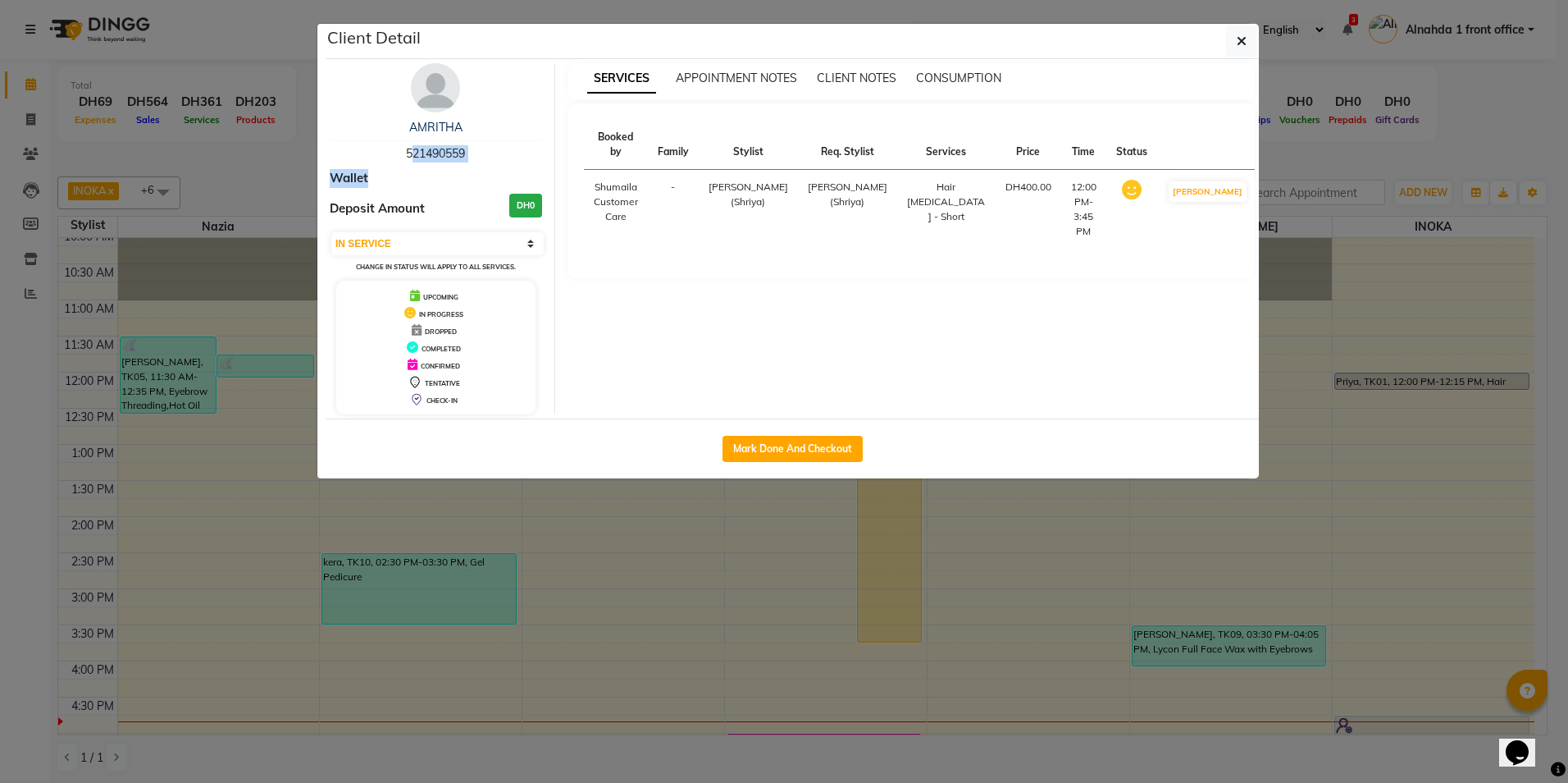
drag, startPoint x: 403, startPoint y: 149, endPoint x: 519, endPoint y: 162, distance: 116.7
click at [519, 162] on div "AMRITHA 521490559 Wallet Deposit Amount DH0 Select IN SERVICE CONFIRMED TENTATI…" at bounding box center [436, 239] width 238 height 351
drag, startPoint x: 519, startPoint y: 162, endPoint x: 464, endPoint y: 180, distance: 57.9
click at [454, 176] on div "Wallet" at bounding box center [436, 178] width 213 height 19
click at [647, 244] on div "Booked by Family Stylist Req. Stylist Services Price Time Status Shumaila Custo…" at bounding box center [912, 190] width 688 height 175
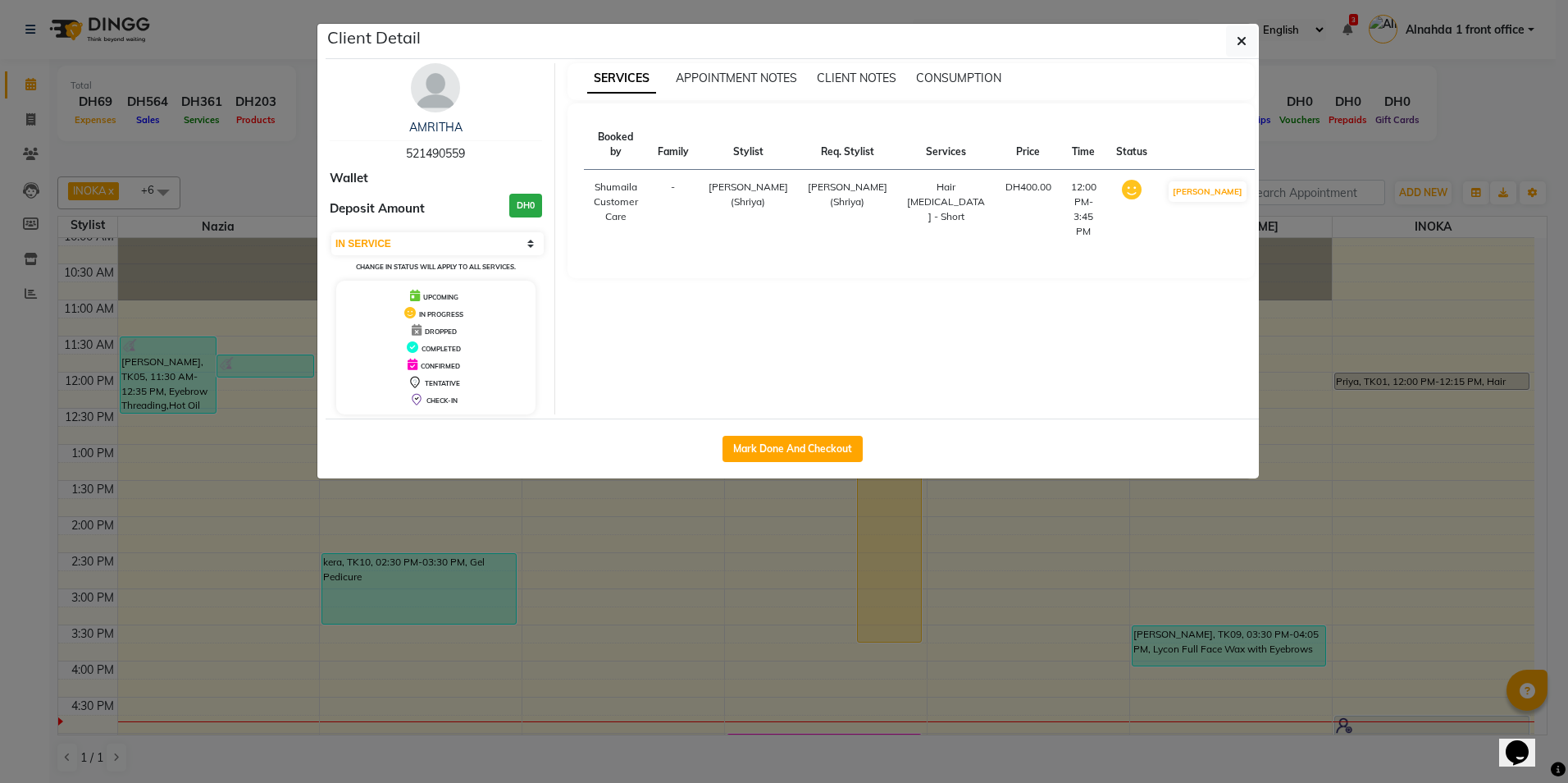
drag, startPoint x: 472, startPoint y: 149, endPoint x: 385, endPoint y: 153, distance: 87.1
click at [385, 153] on div "AMRITHA 521490559" at bounding box center [436, 141] width 213 height 44
copy span "521490559"
click at [1234, 51] on button "button" at bounding box center [1242, 40] width 31 height 31
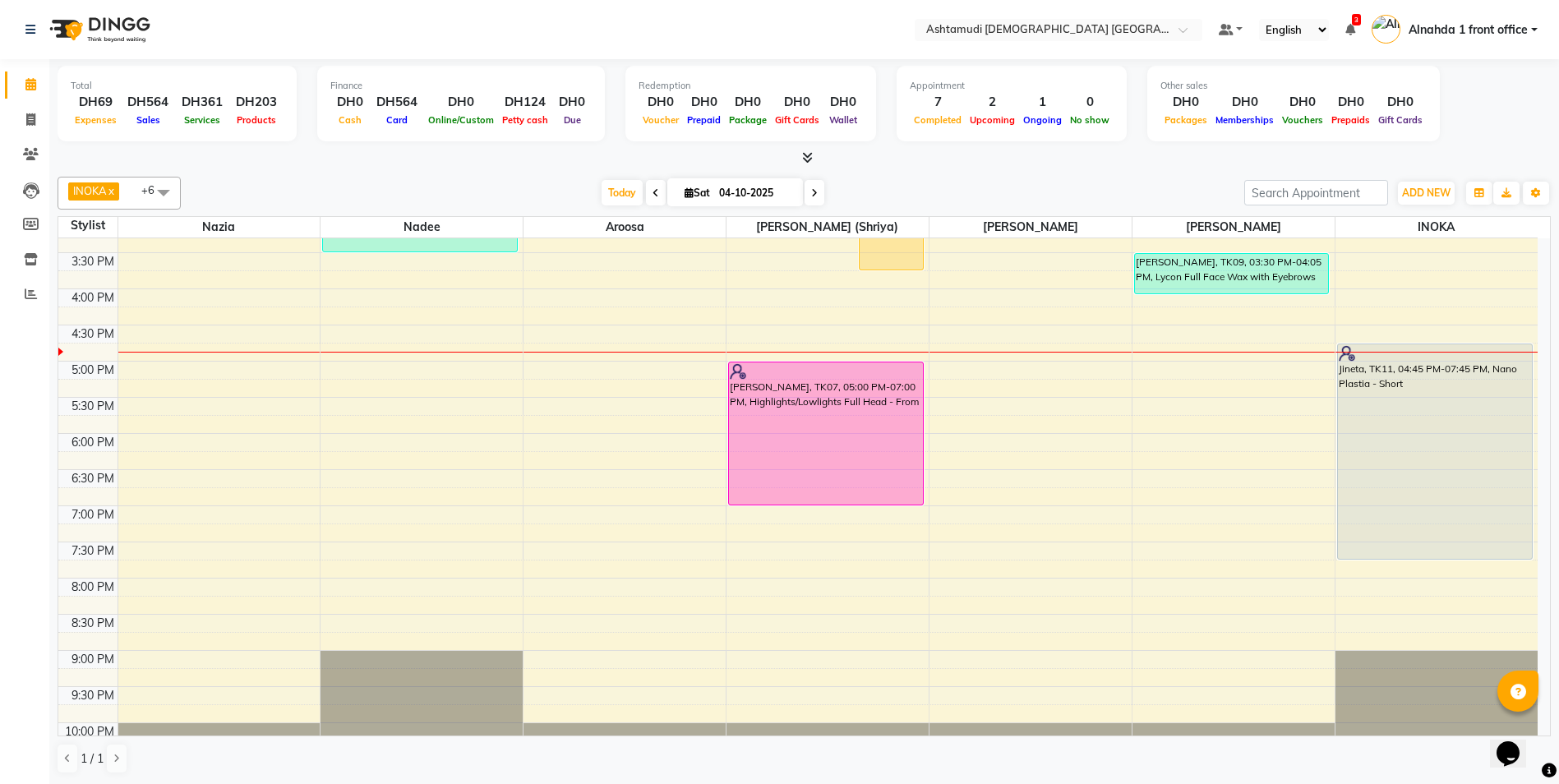
scroll to position [493, 0]
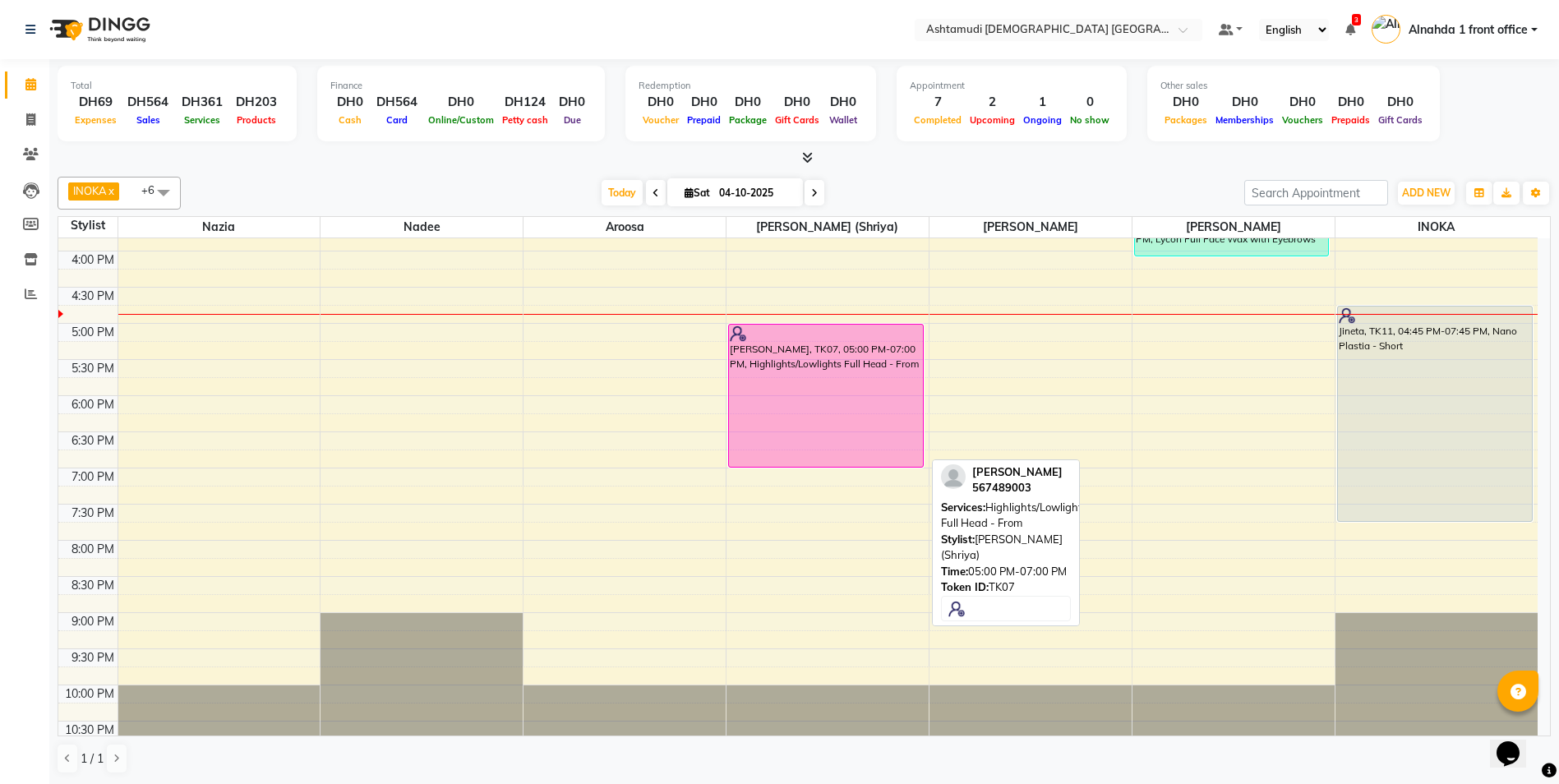
click at [855, 413] on div "[PERSON_NAME], TK07, 05:00 PM-07:00 PM, Highlights/Lowlights Full Head - From" at bounding box center [826, 395] width 194 height 142
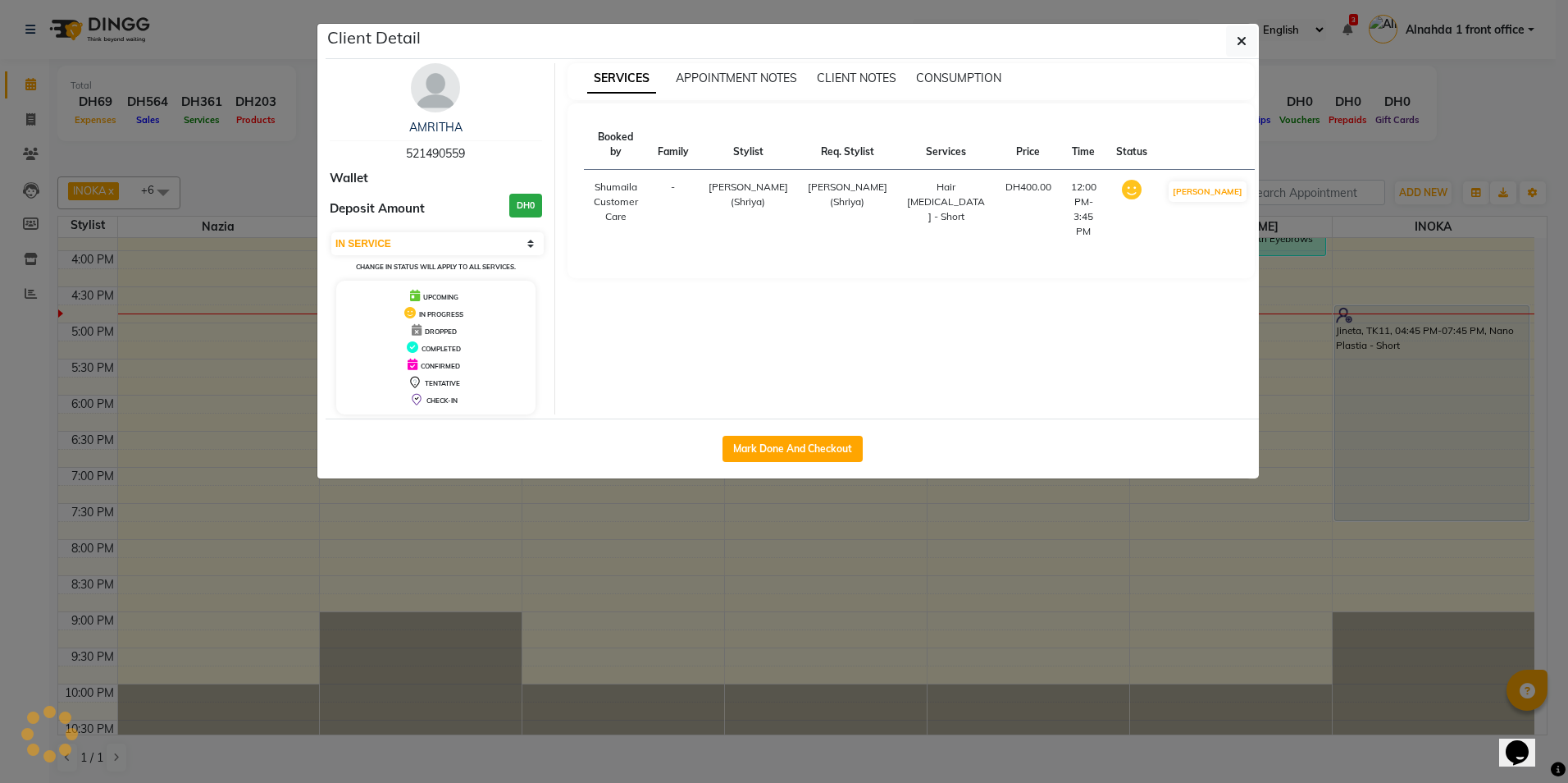
select select "6"
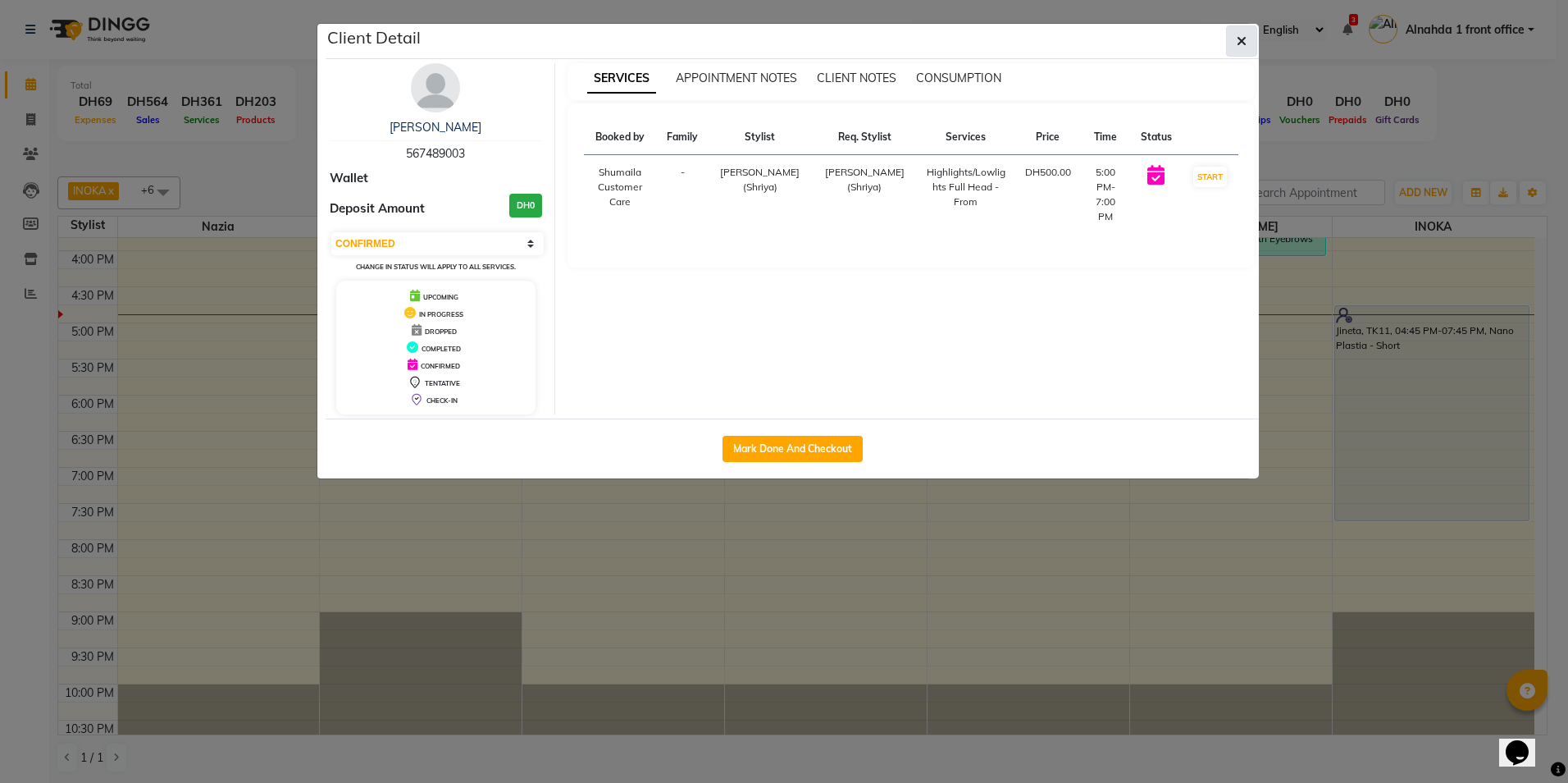
click at [1247, 42] on button "button" at bounding box center [1242, 40] width 31 height 31
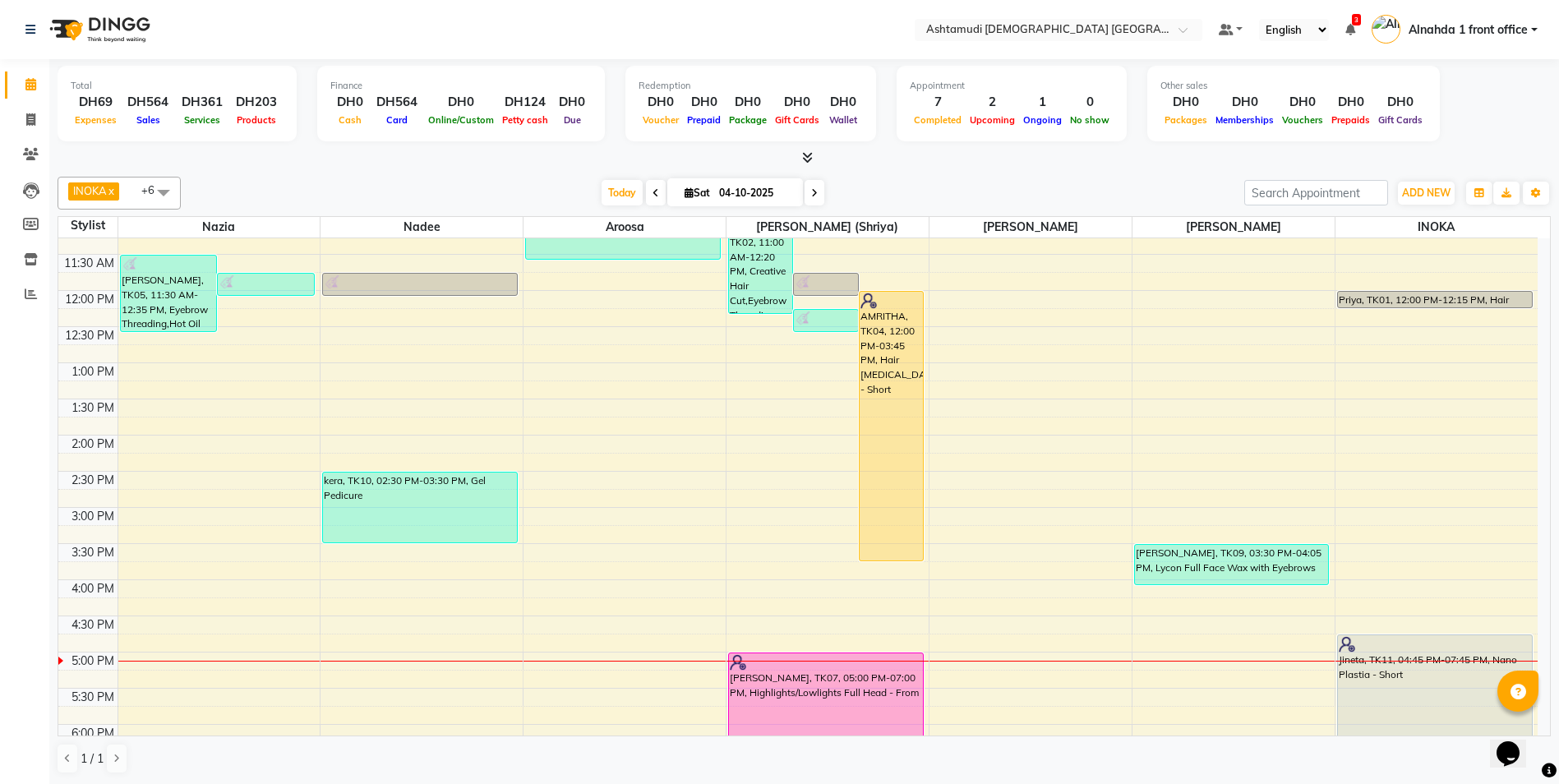
scroll to position [329, 0]
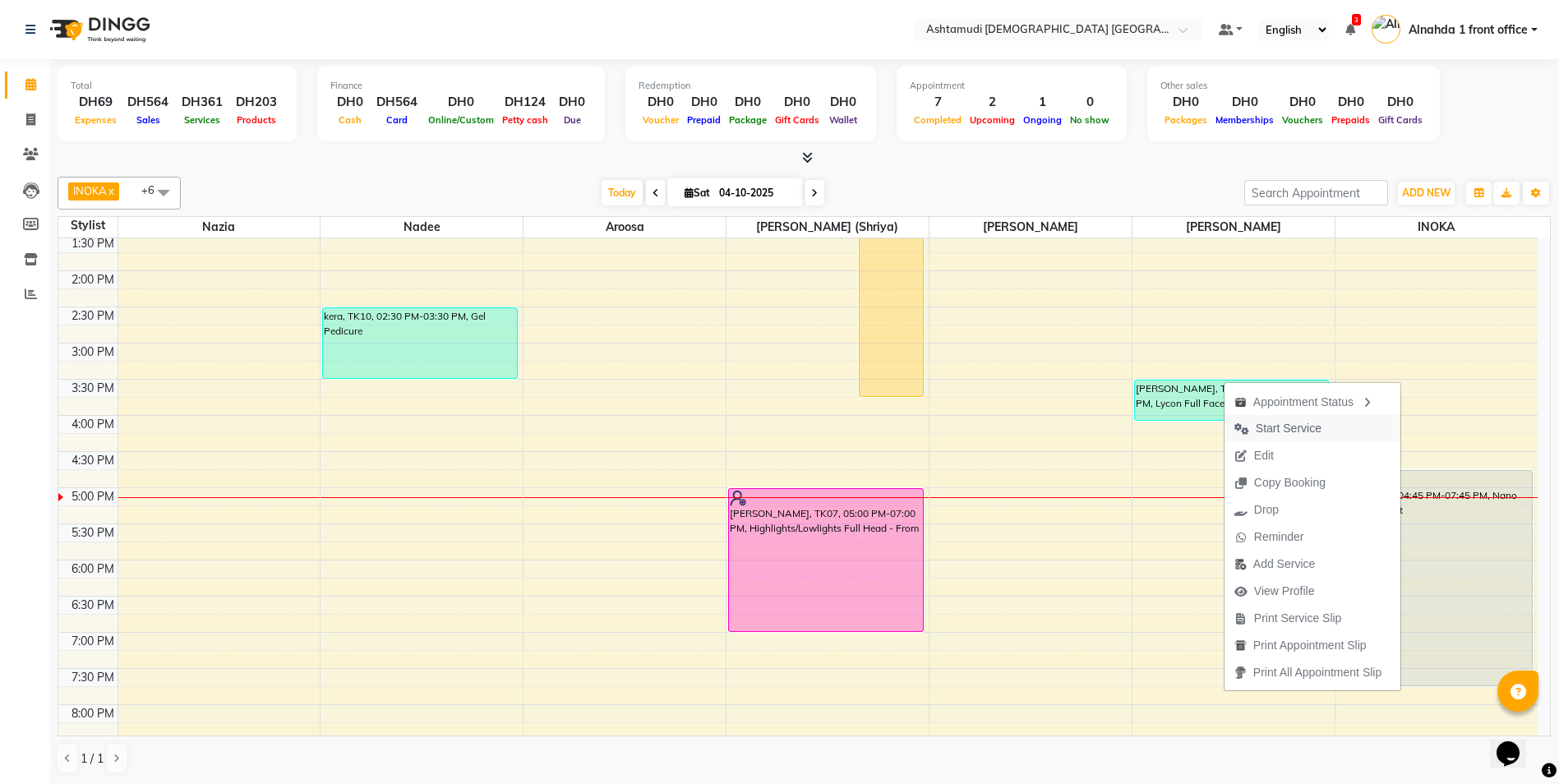
click at [1270, 422] on span "Start Service" at bounding box center [1289, 428] width 65 height 17
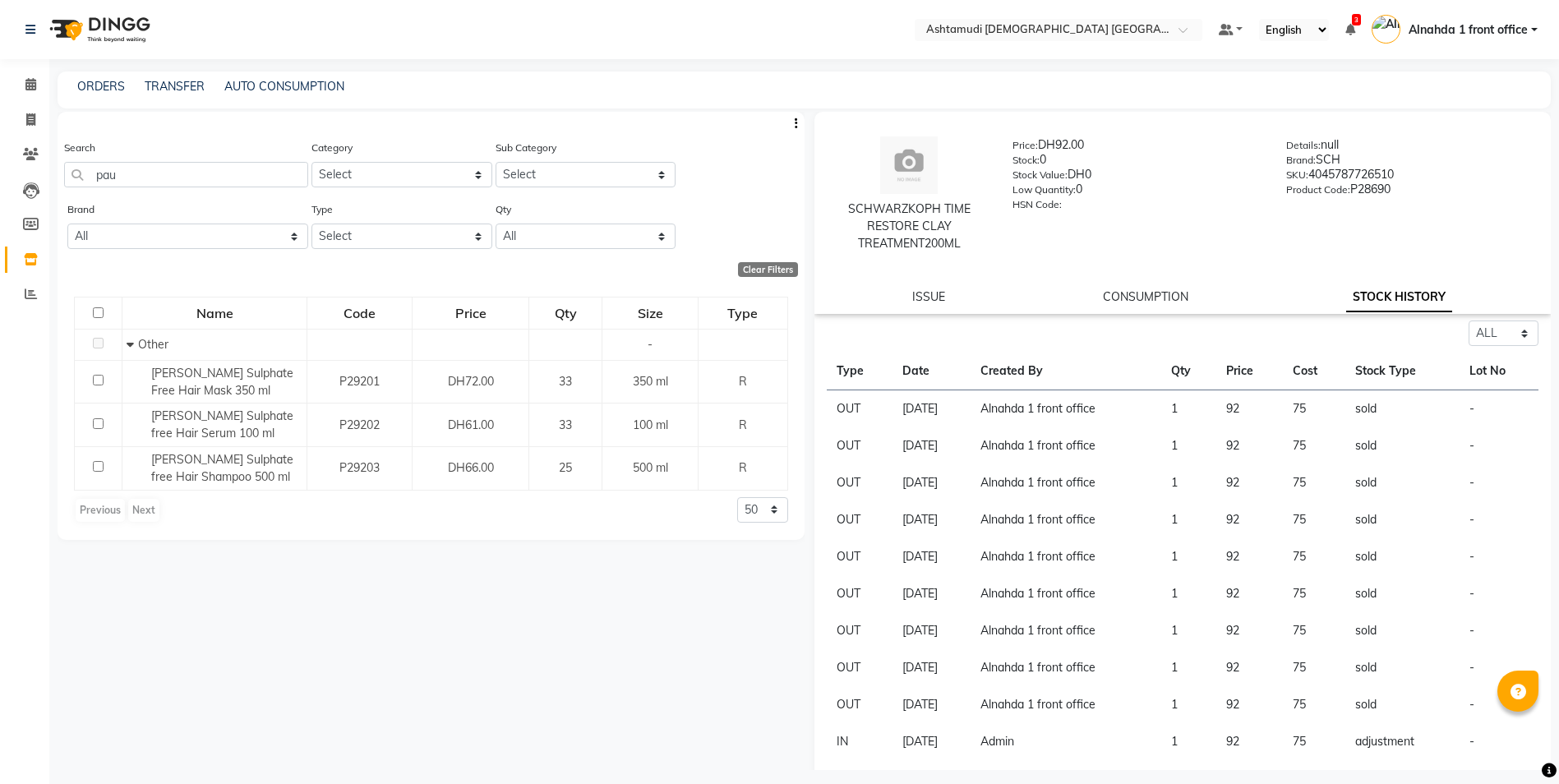
select select "all"
